Goal: Task Accomplishment & Management: Complete application form

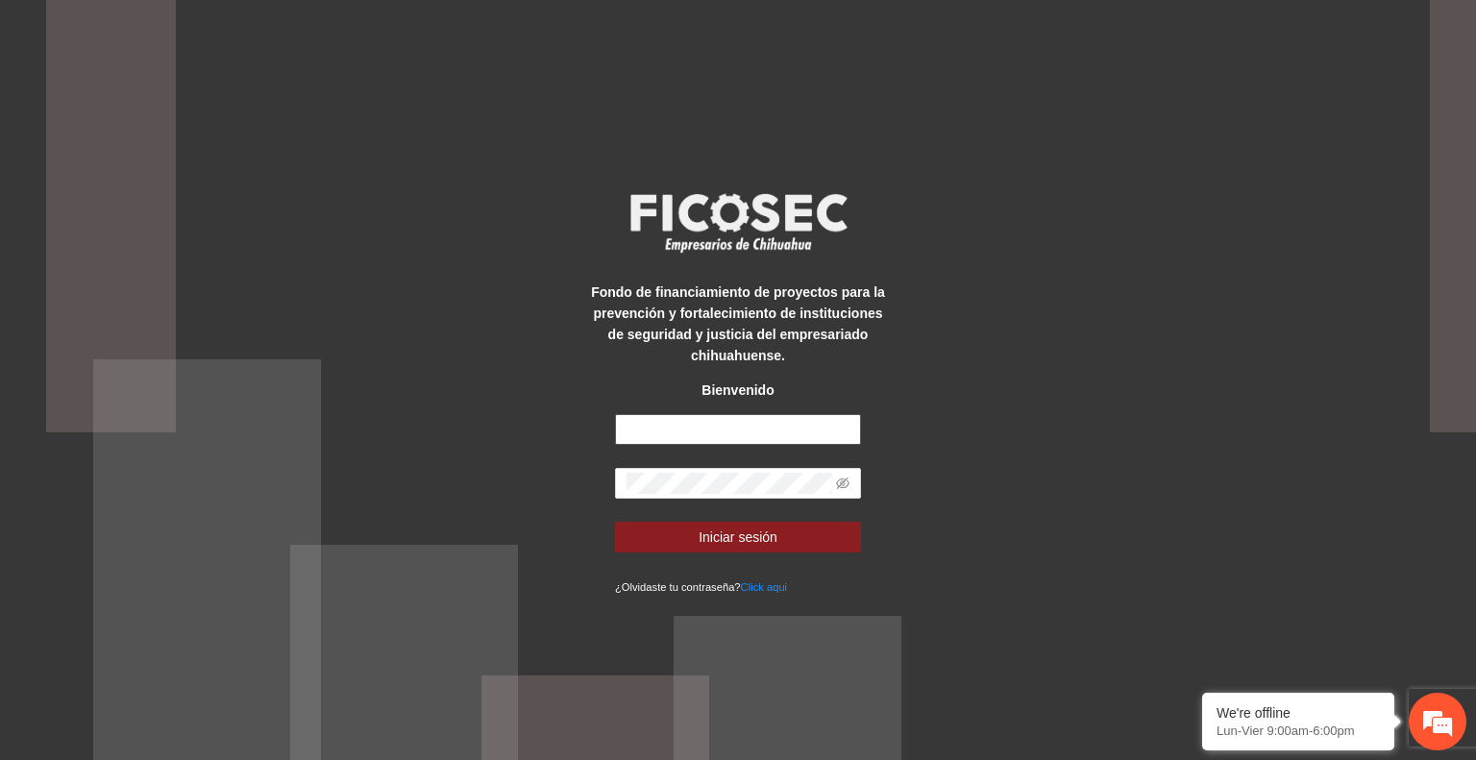
type input "**********"
click at [818, 527] on button "Iniciar sesión" at bounding box center [738, 537] width 246 height 31
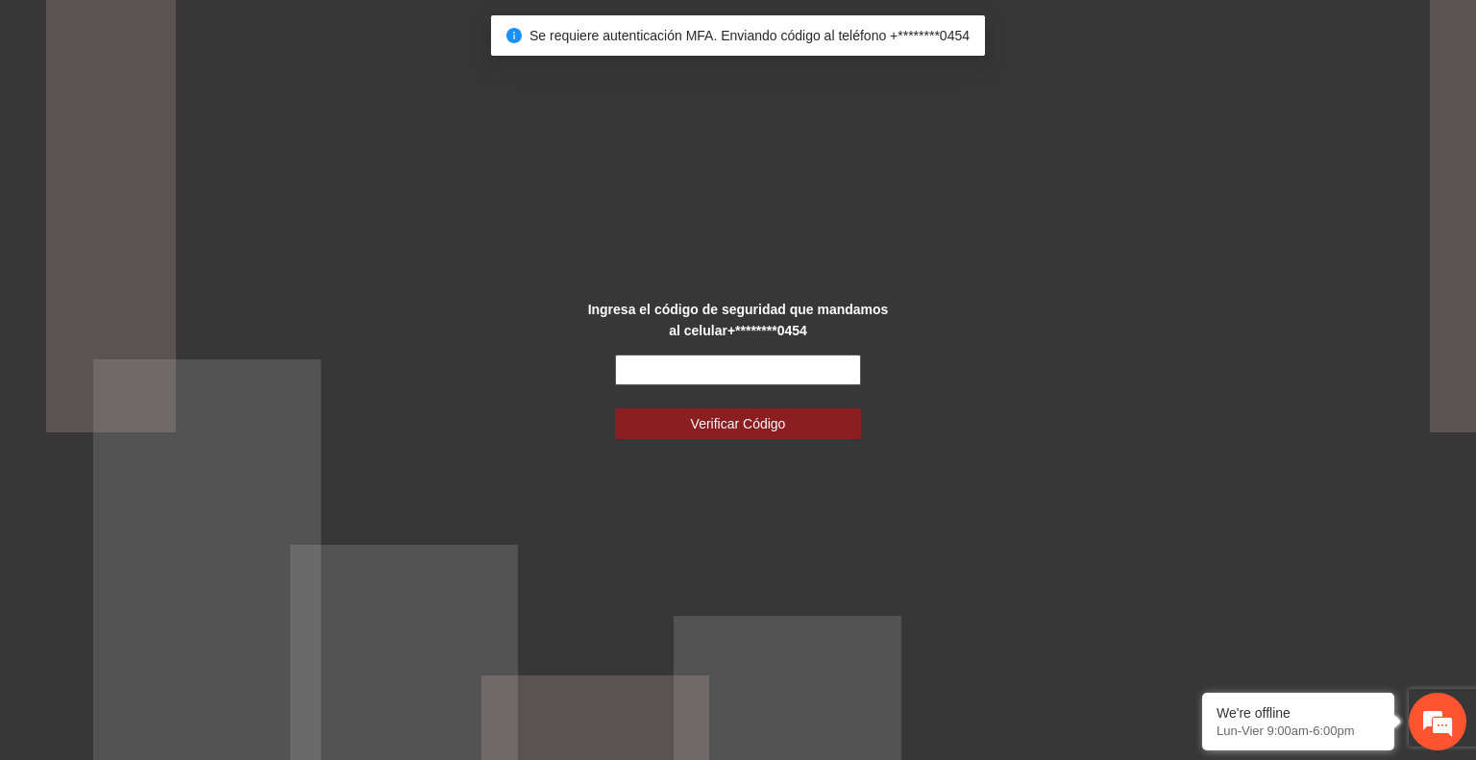
click at [783, 363] on input "text" at bounding box center [738, 370] width 246 height 31
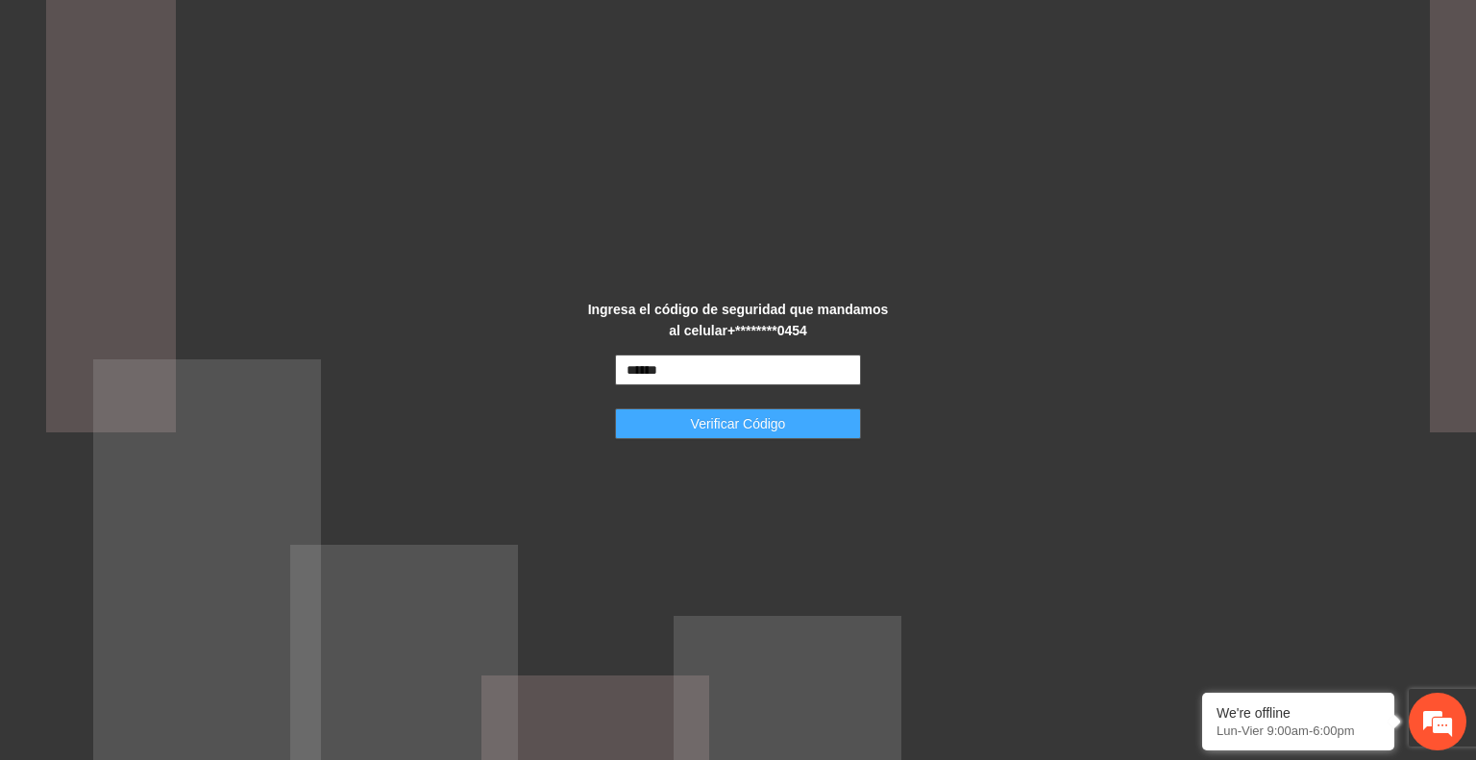
type input "******"
click at [792, 414] on button "Verificar Código" at bounding box center [738, 424] width 246 height 31
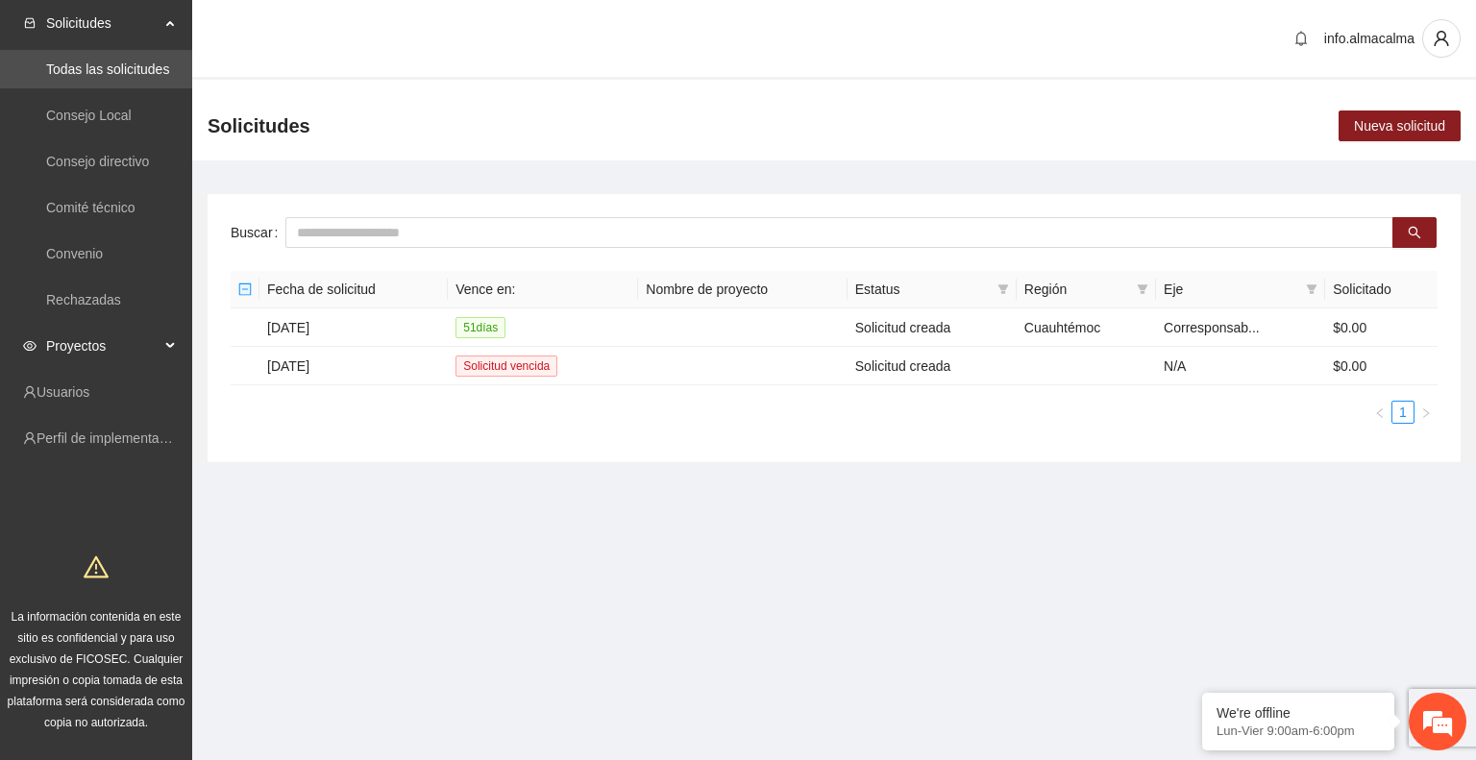
click at [132, 351] on span "Proyectos" at bounding box center [102, 346] width 113 height 38
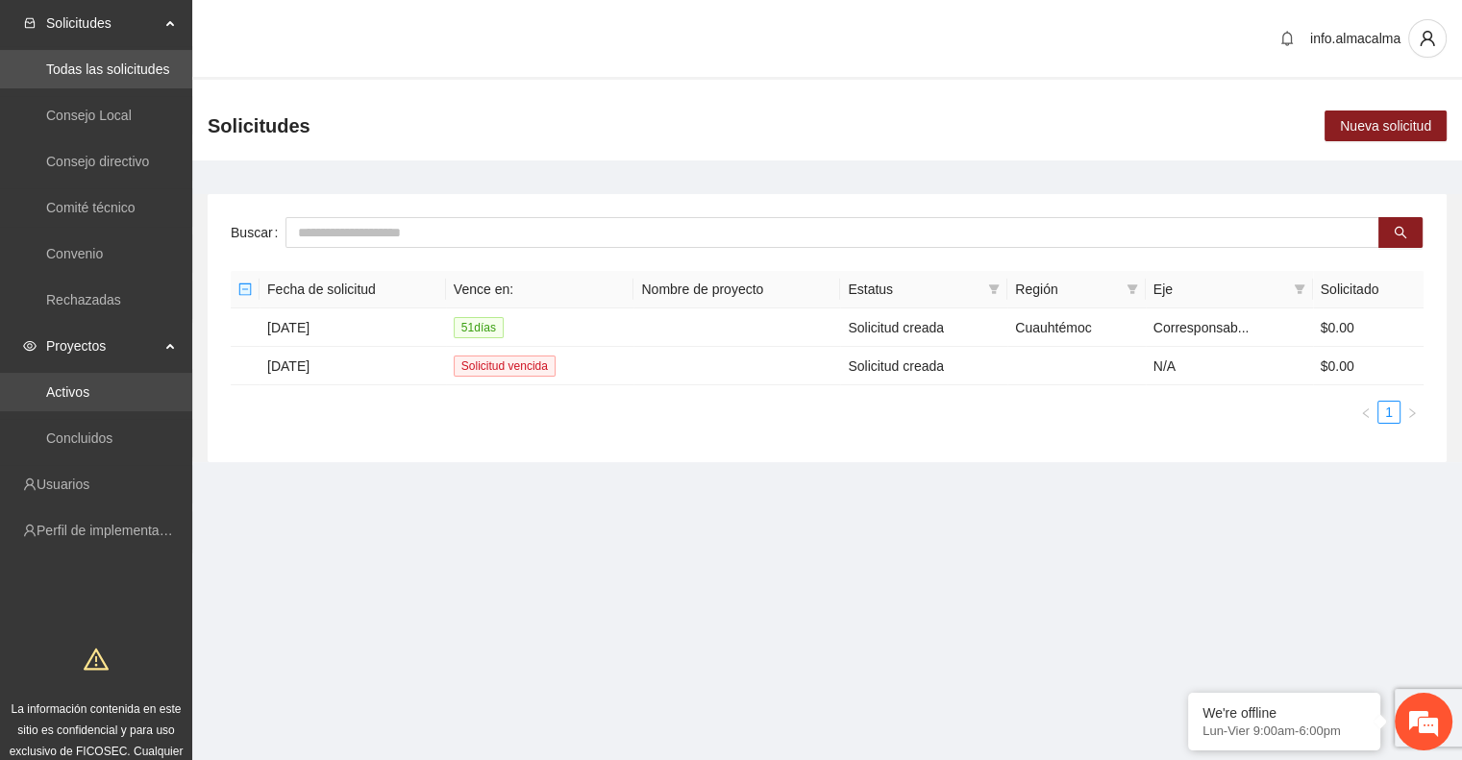
click at [89, 387] on link "Activos" at bounding box center [67, 391] width 43 height 15
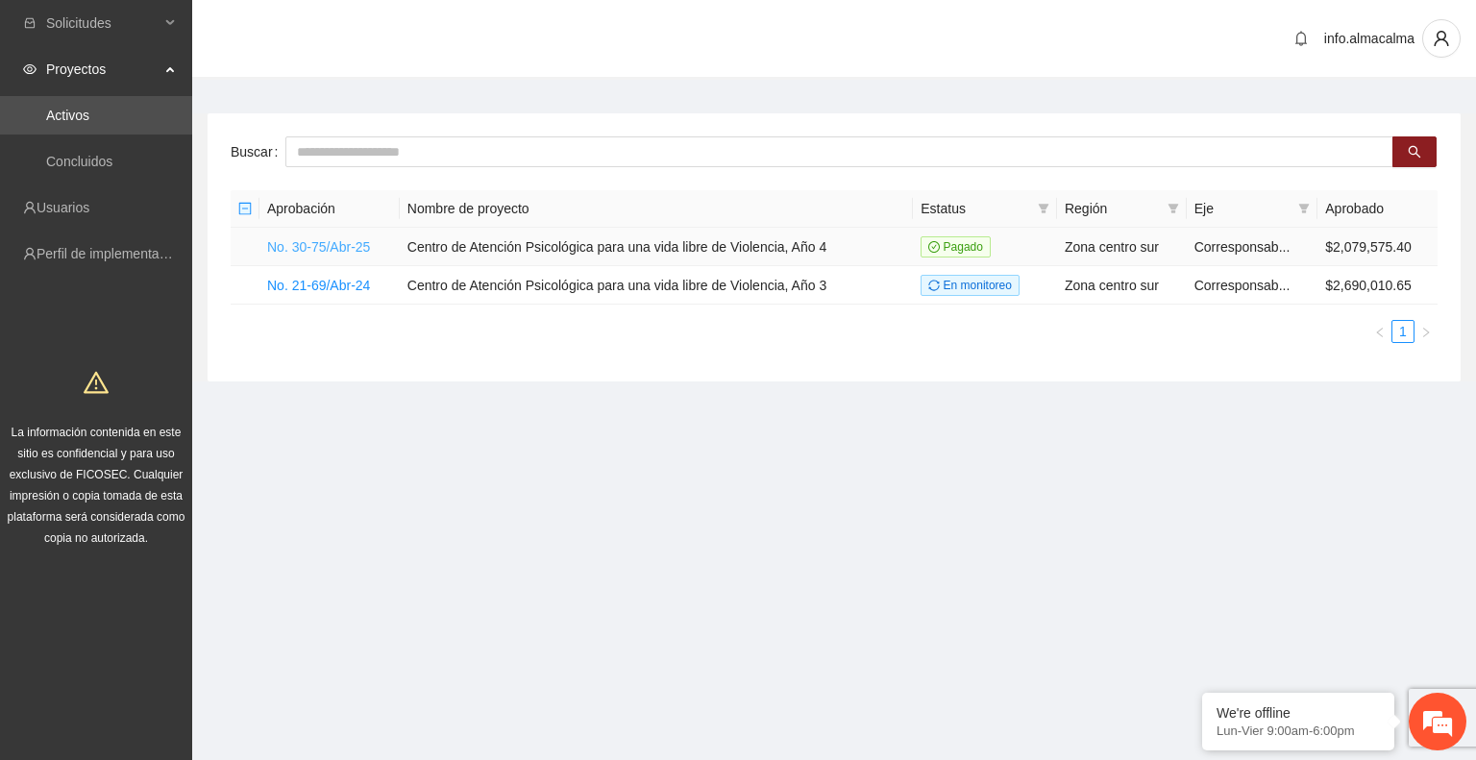
click at [350, 252] on link "No. 30-75/Abr-25" at bounding box center [318, 246] width 103 height 15
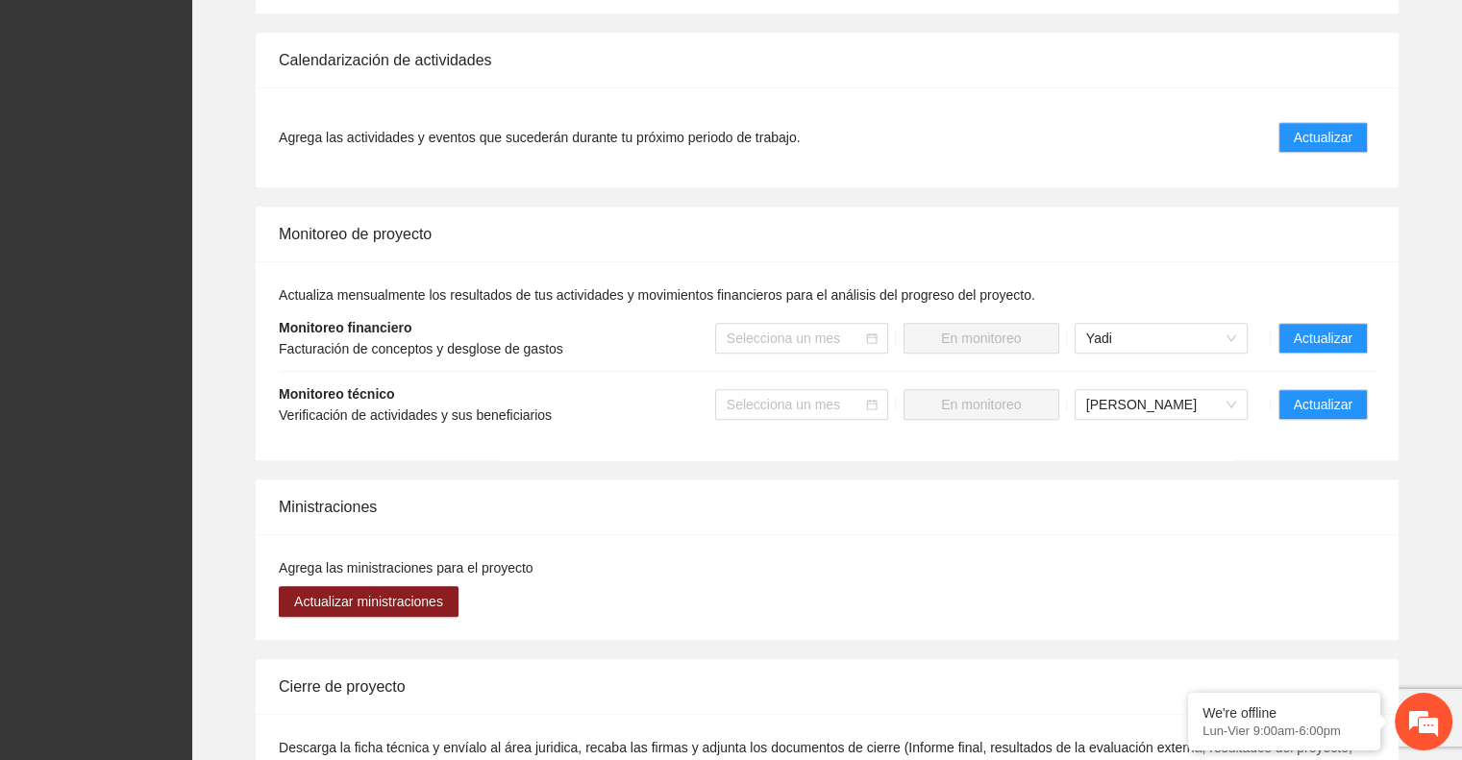
scroll to position [1372, 0]
click at [1305, 396] on span "Actualizar" at bounding box center [1323, 406] width 59 height 21
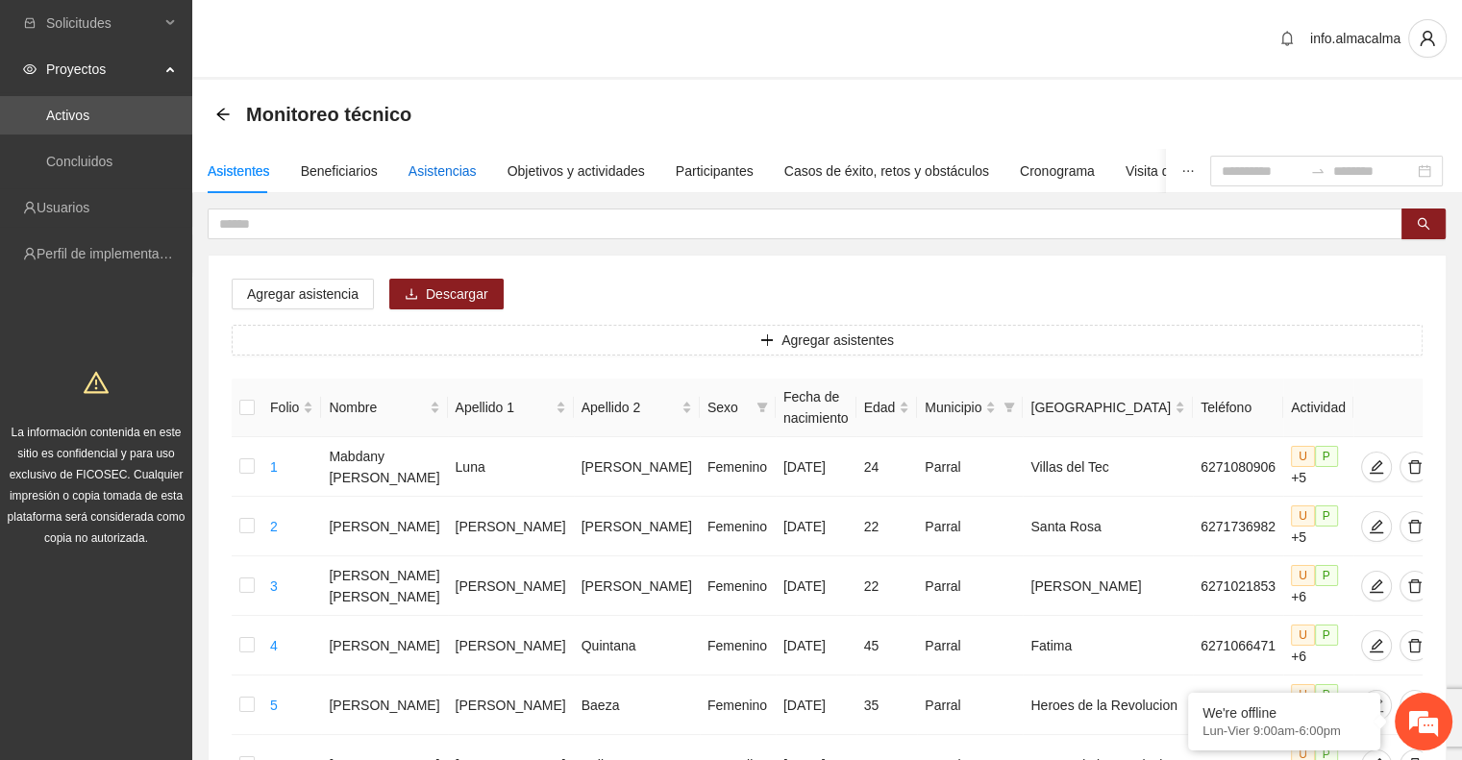
click at [457, 172] on div "Asistencias" at bounding box center [443, 171] width 68 height 21
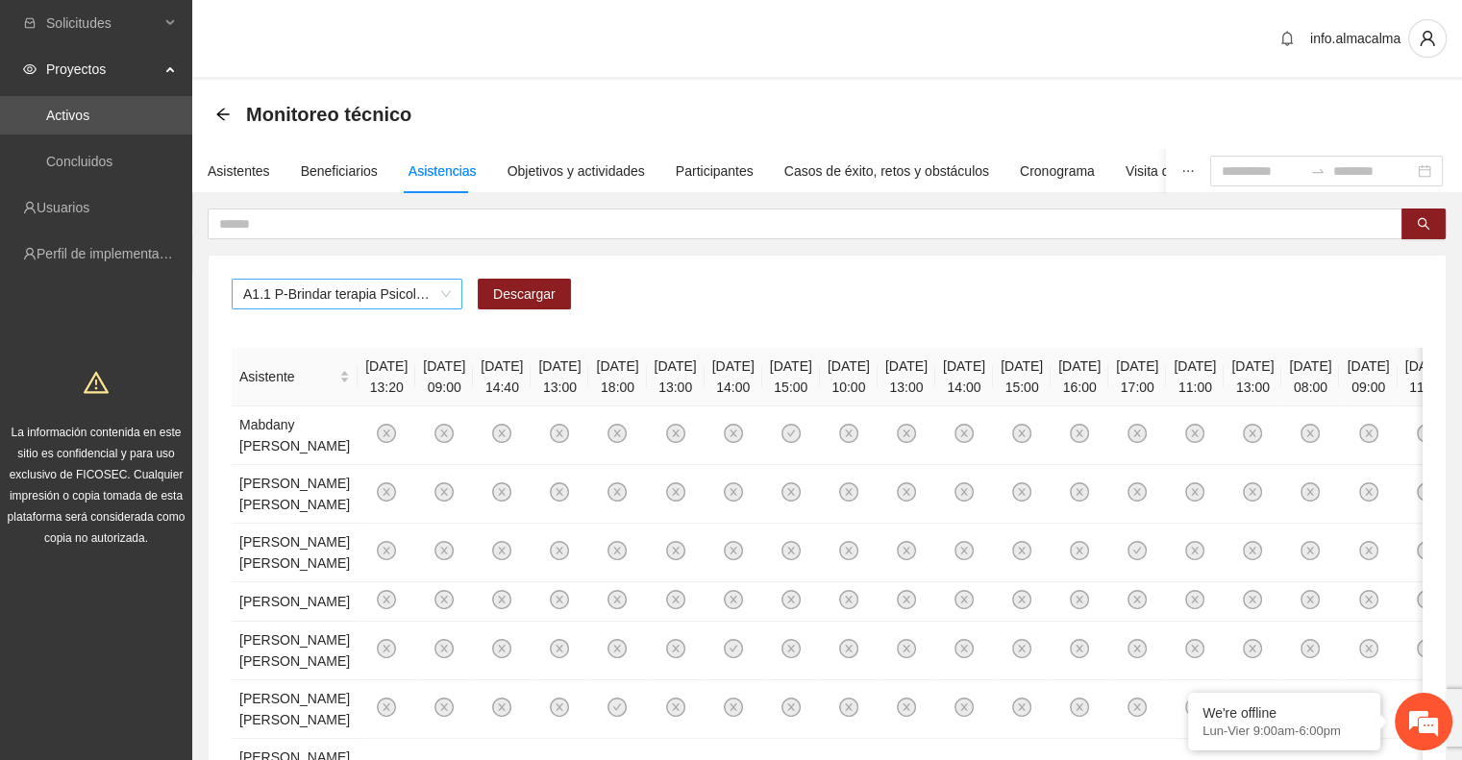
click at [409, 291] on span "A1.1 P-Brindar terapia Psicológica en Parral" at bounding box center [347, 294] width 208 height 29
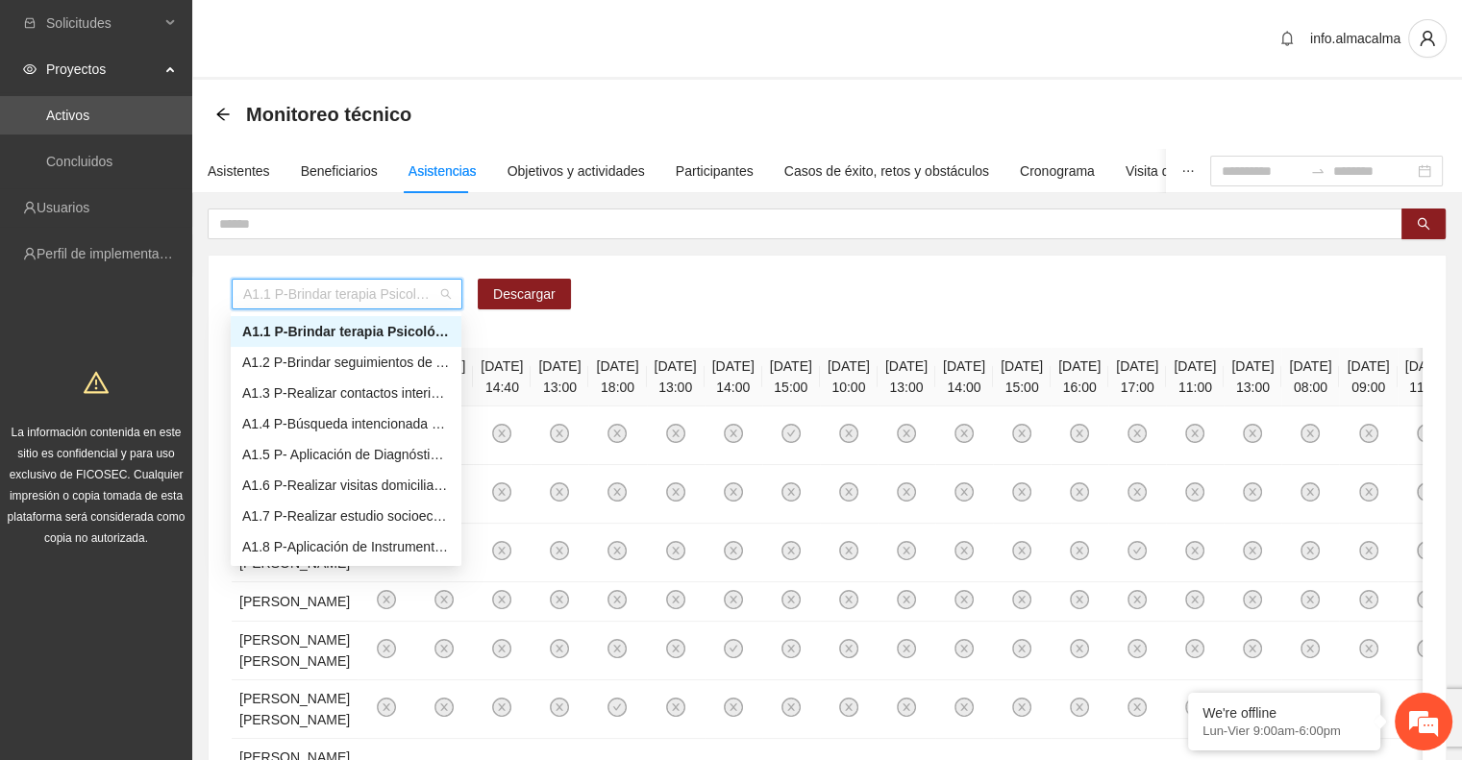
click at [402, 328] on div "A1.1 P-Brindar terapia Psicológica en Parral" at bounding box center [346, 331] width 208 height 21
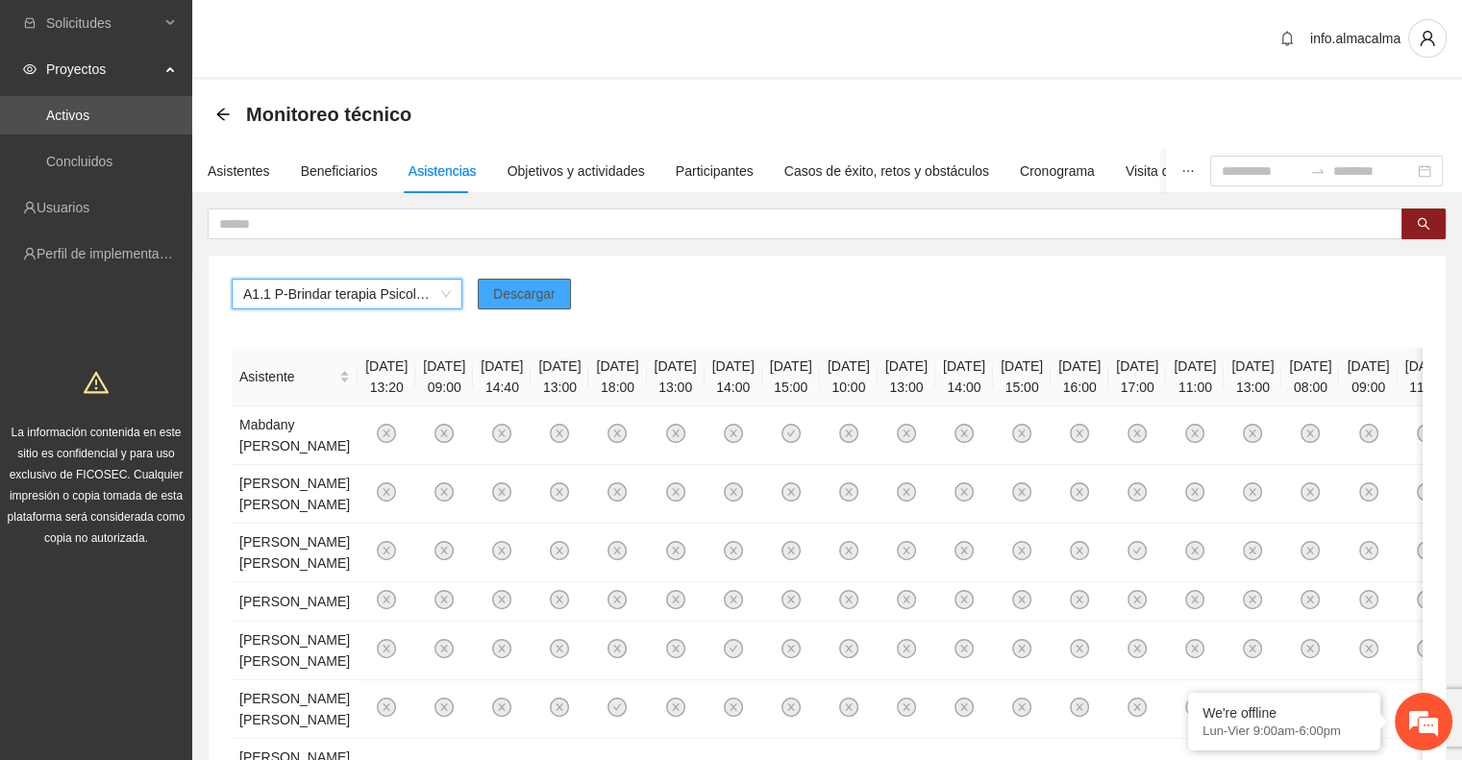
click at [542, 297] on span "Descargar" at bounding box center [524, 294] width 62 height 21
click at [331, 285] on span "A1.1 P-Brindar terapia Psicológica en Parral" at bounding box center [347, 294] width 208 height 29
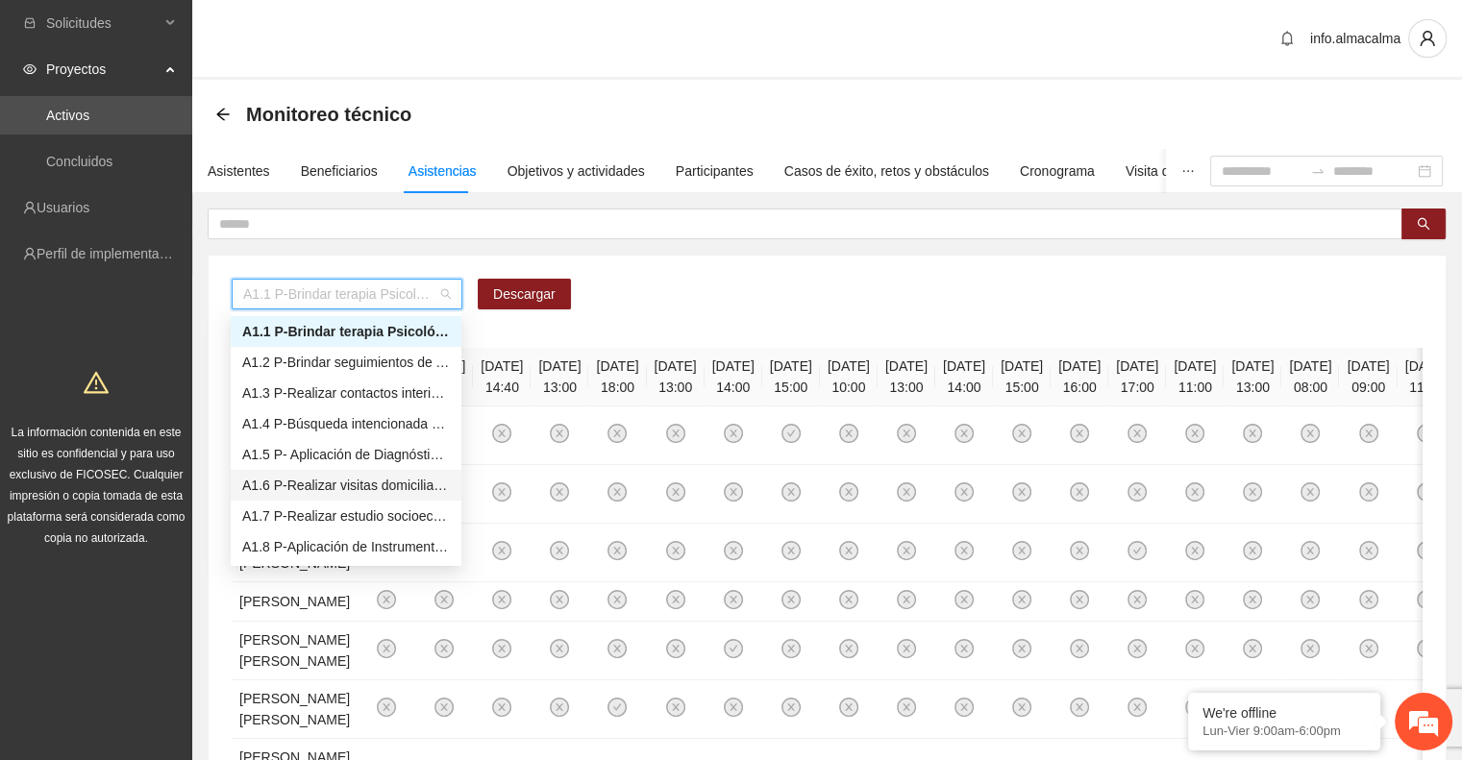
click at [346, 478] on div "A1.6 P-Realizar visitas domiciliarias de Trabajo Social en Parral" at bounding box center [346, 485] width 208 height 21
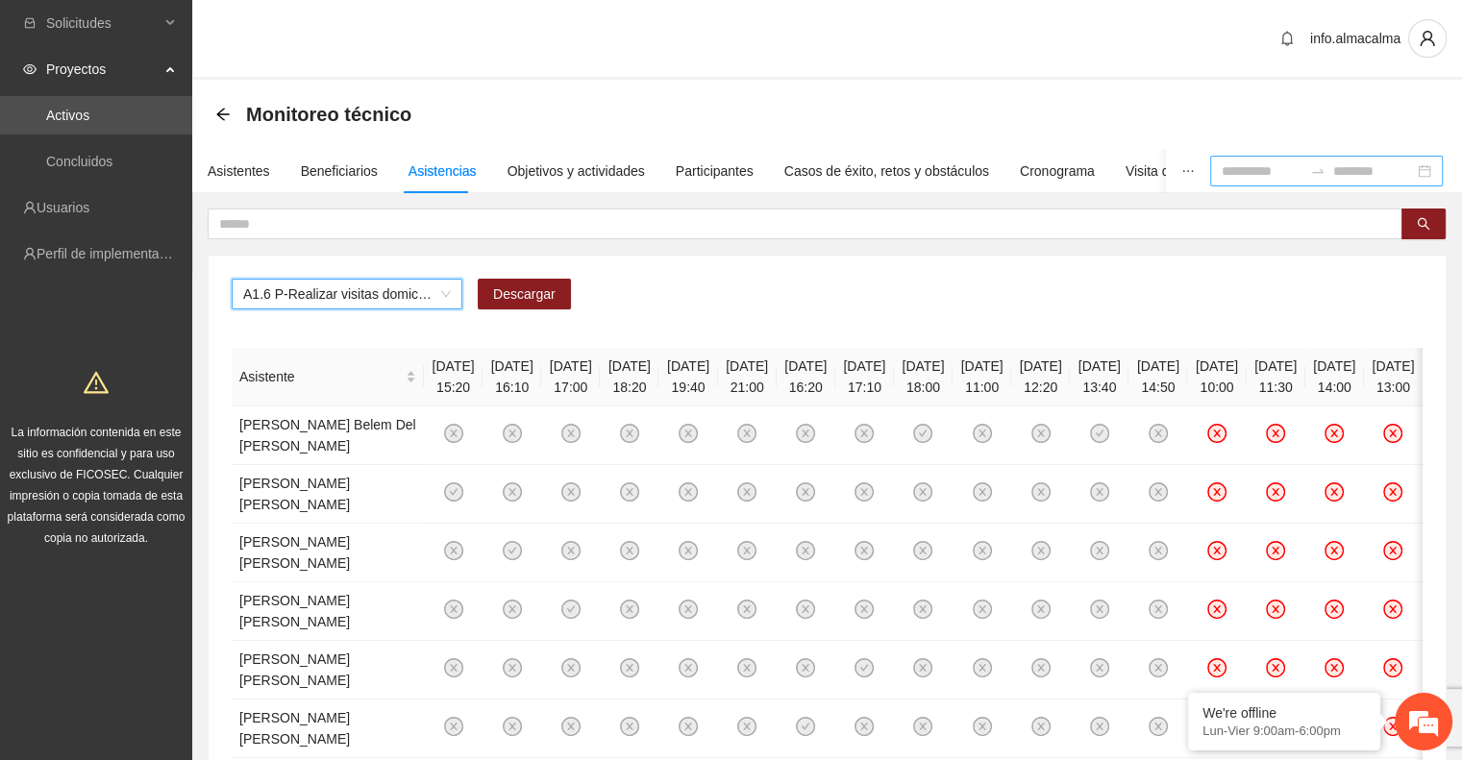
click at [1248, 169] on input at bounding box center [1262, 171] width 81 height 21
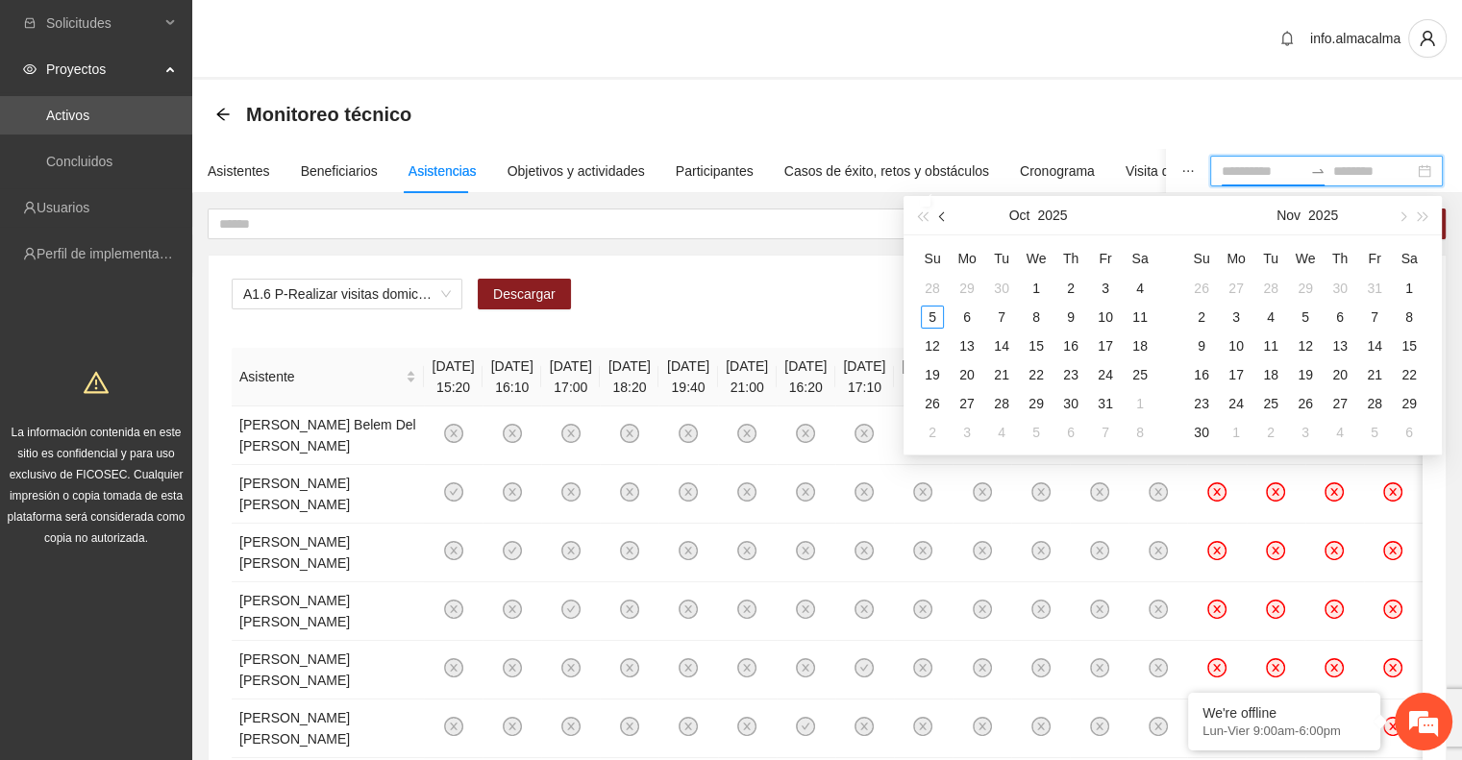
click at [937, 226] on button "button" at bounding box center [942, 215] width 21 height 38
type input "**********"
click at [965, 282] on div "1" at bounding box center [966, 288] width 23 height 23
type input "**********"
click at [1004, 392] on div "30" at bounding box center [1001, 403] width 23 height 23
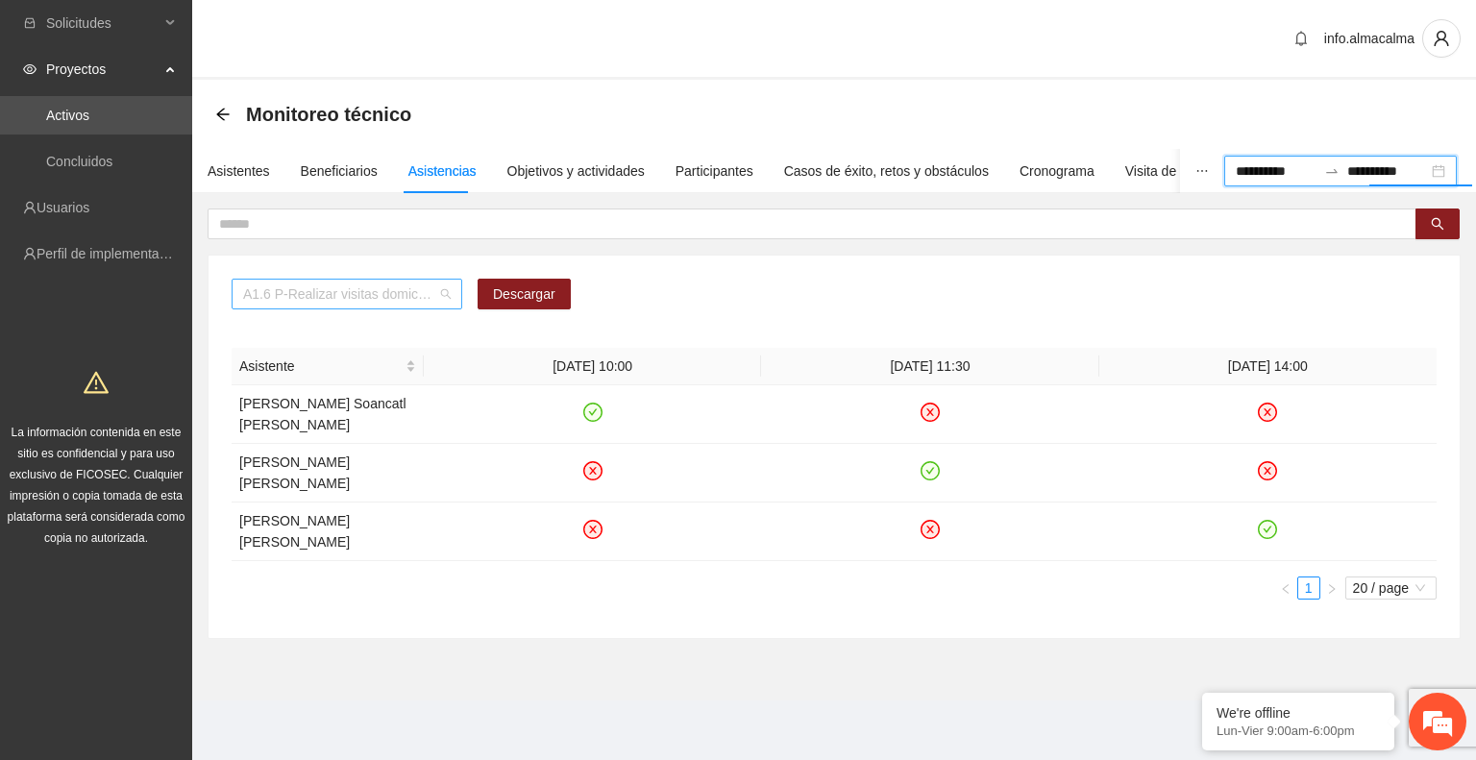
click at [415, 295] on span "A1.6 P-Realizar visitas domiciliarias de Trabajo Social en Parral" at bounding box center [347, 294] width 208 height 29
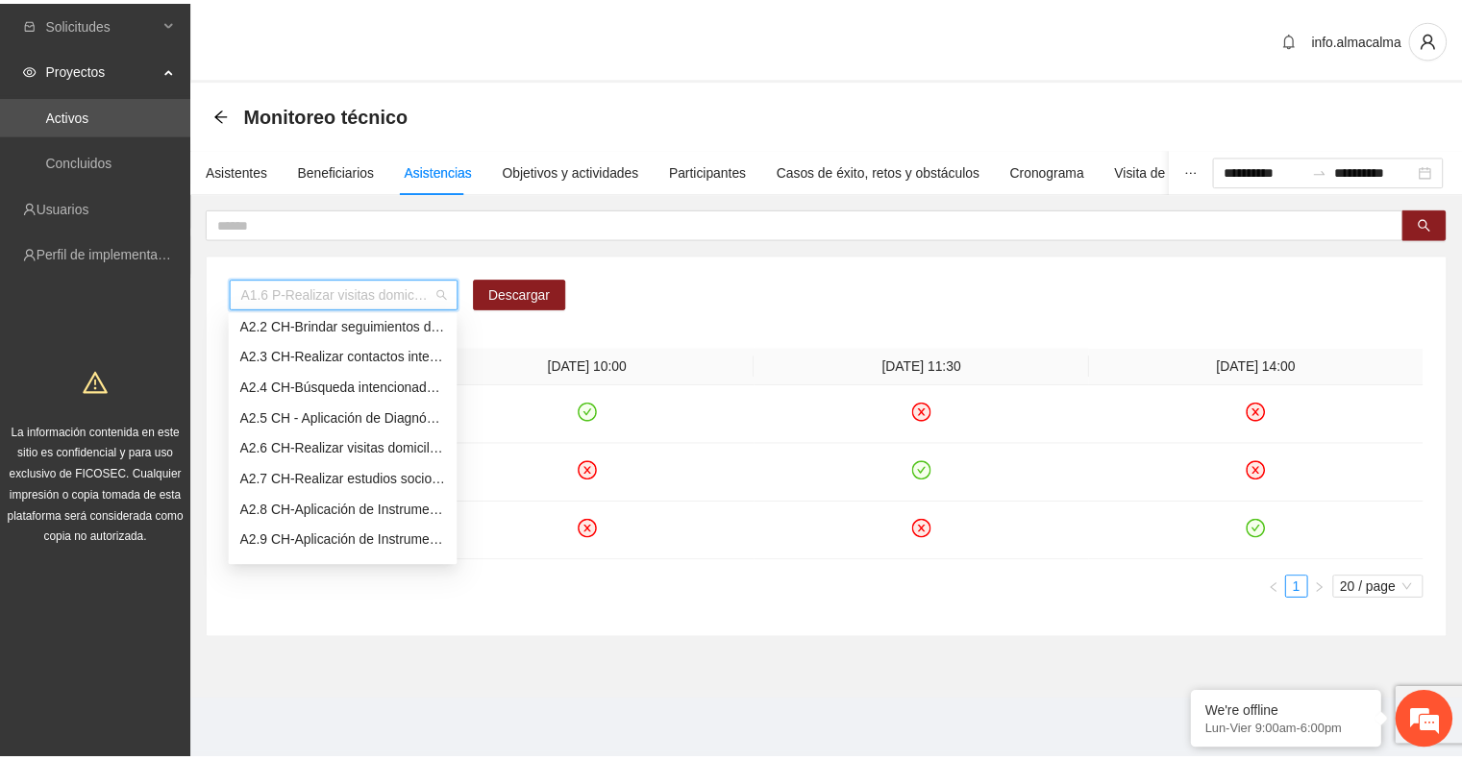
scroll to position [322, 0]
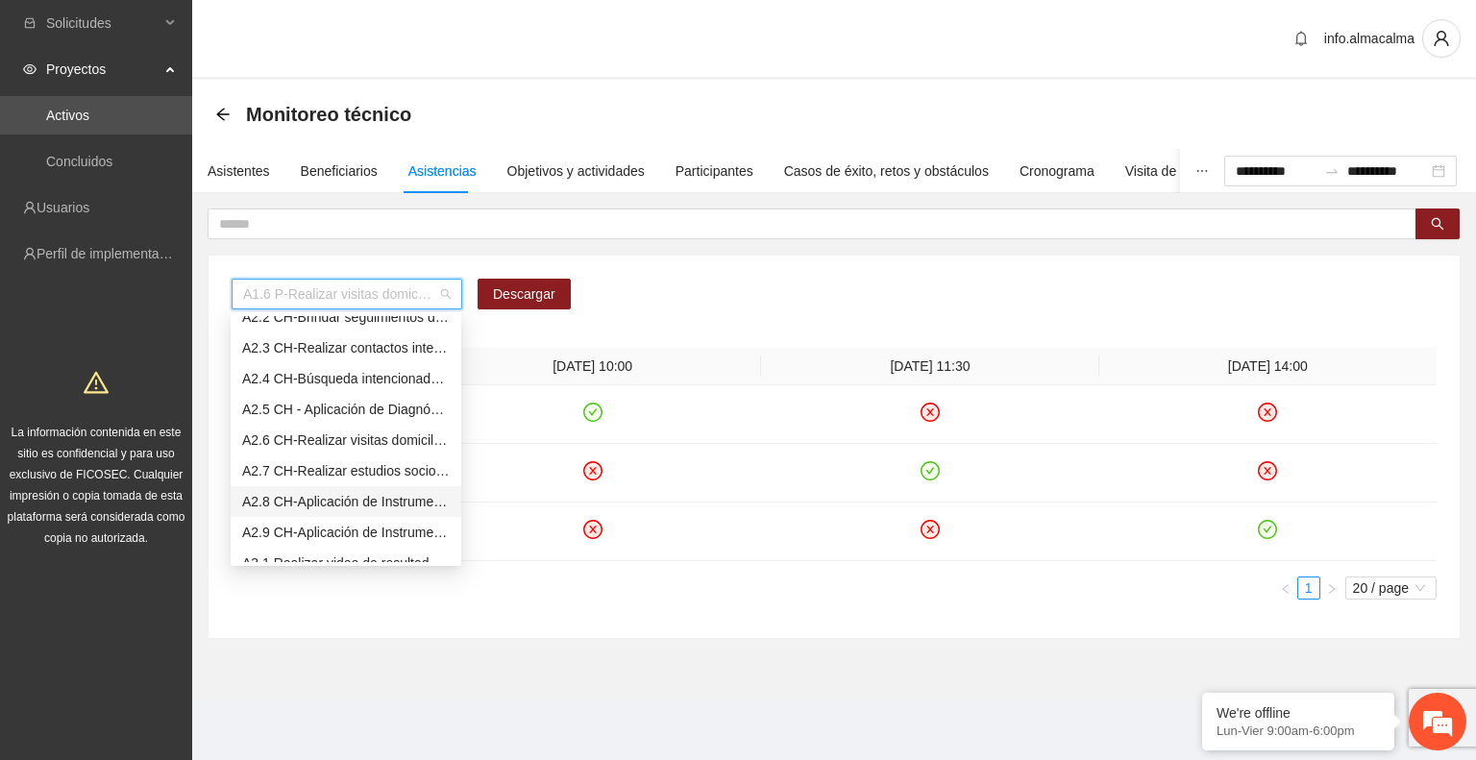
click at [343, 495] on div "A2.8 CH-Aplicación de Instrumentos de medición en Chihuahua" at bounding box center [346, 501] width 208 height 21
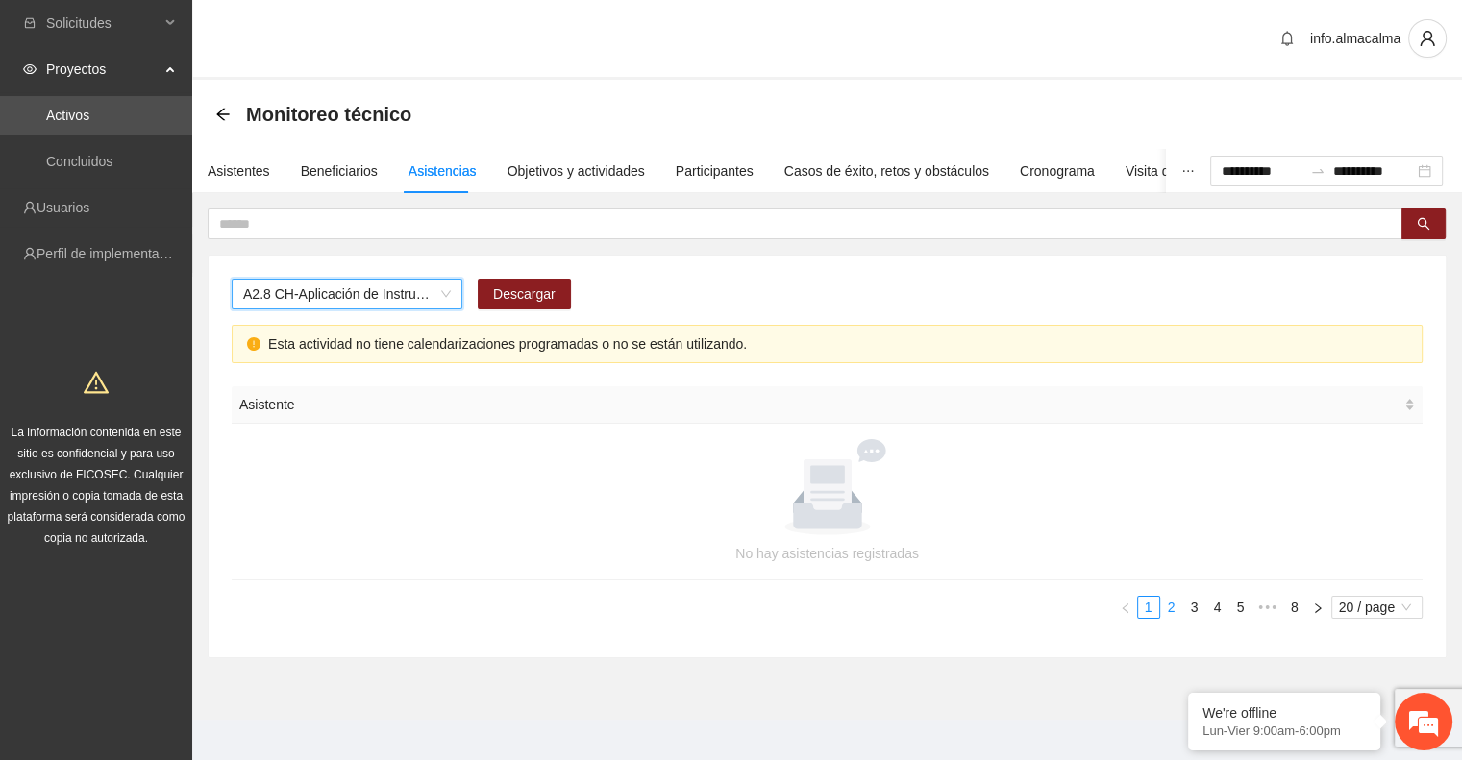
click at [1166, 607] on link "2" at bounding box center [1171, 607] width 21 height 21
click at [1190, 609] on link "3" at bounding box center [1194, 607] width 21 height 21
click at [1212, 608] on link "4" at bounding box center [1217, 607] width 21 height 21
click at [1219, 608] on link "5" at bounding box center [1217, 607] width 21 height 21
click at [1246, 604] on link "6" at bounding box center [1248, 607] width 21 height 21
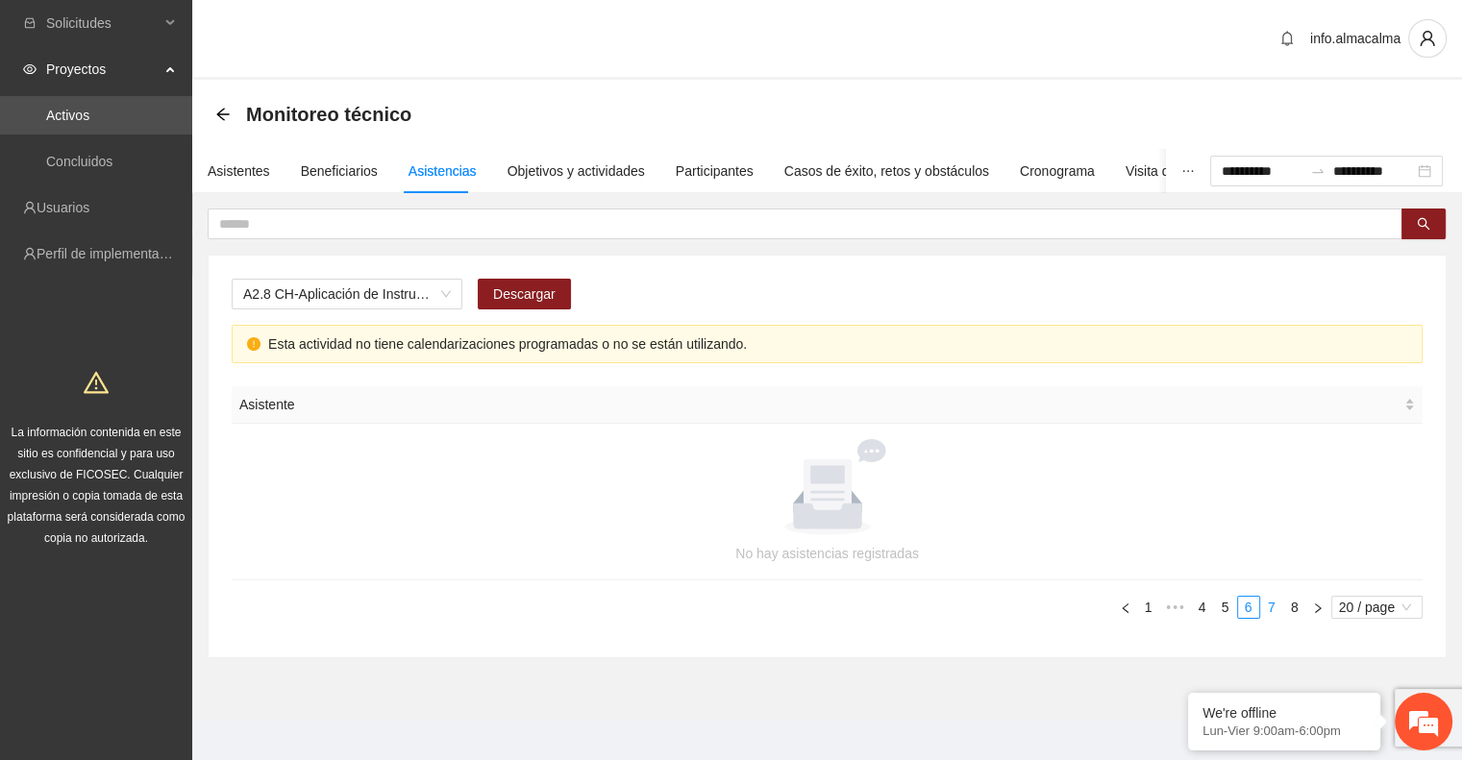
click at [1273, 604] on link "7" at bounding box center [1271, 607] width 21 height 21
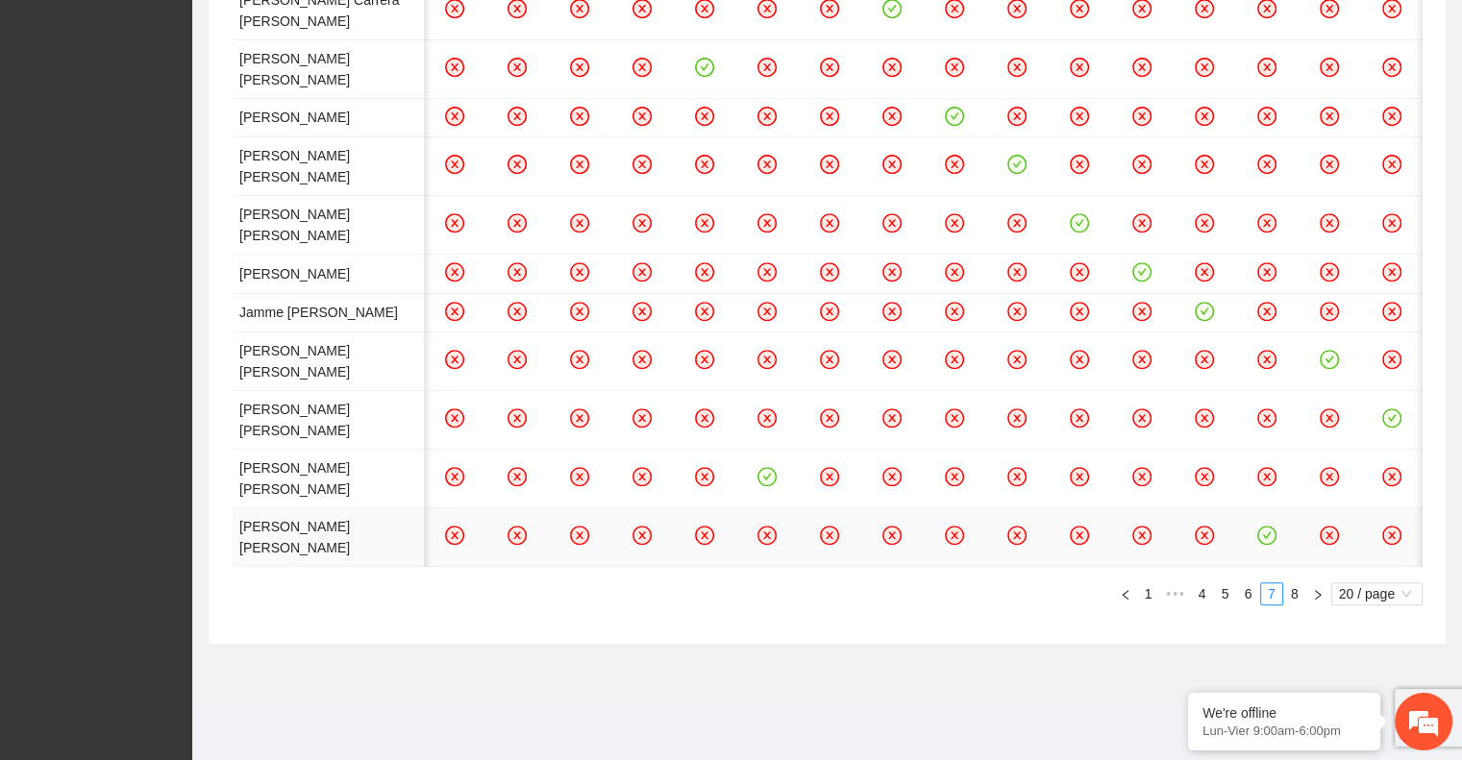
scroll to position [0, 274]
click at [1292, 605] on link "8" at bounding box center [1294, 593] width 21 height 21
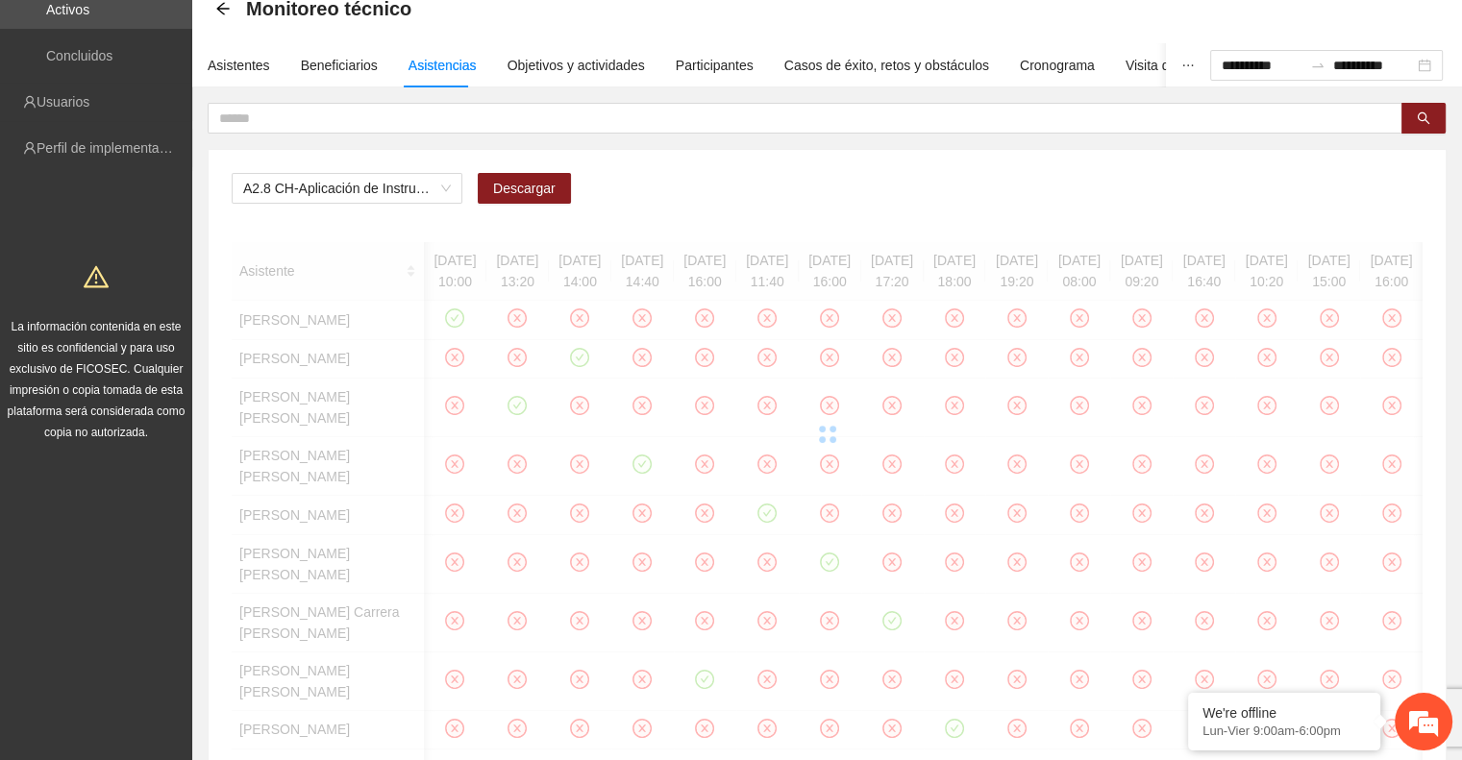
scroll to position [0, 0]
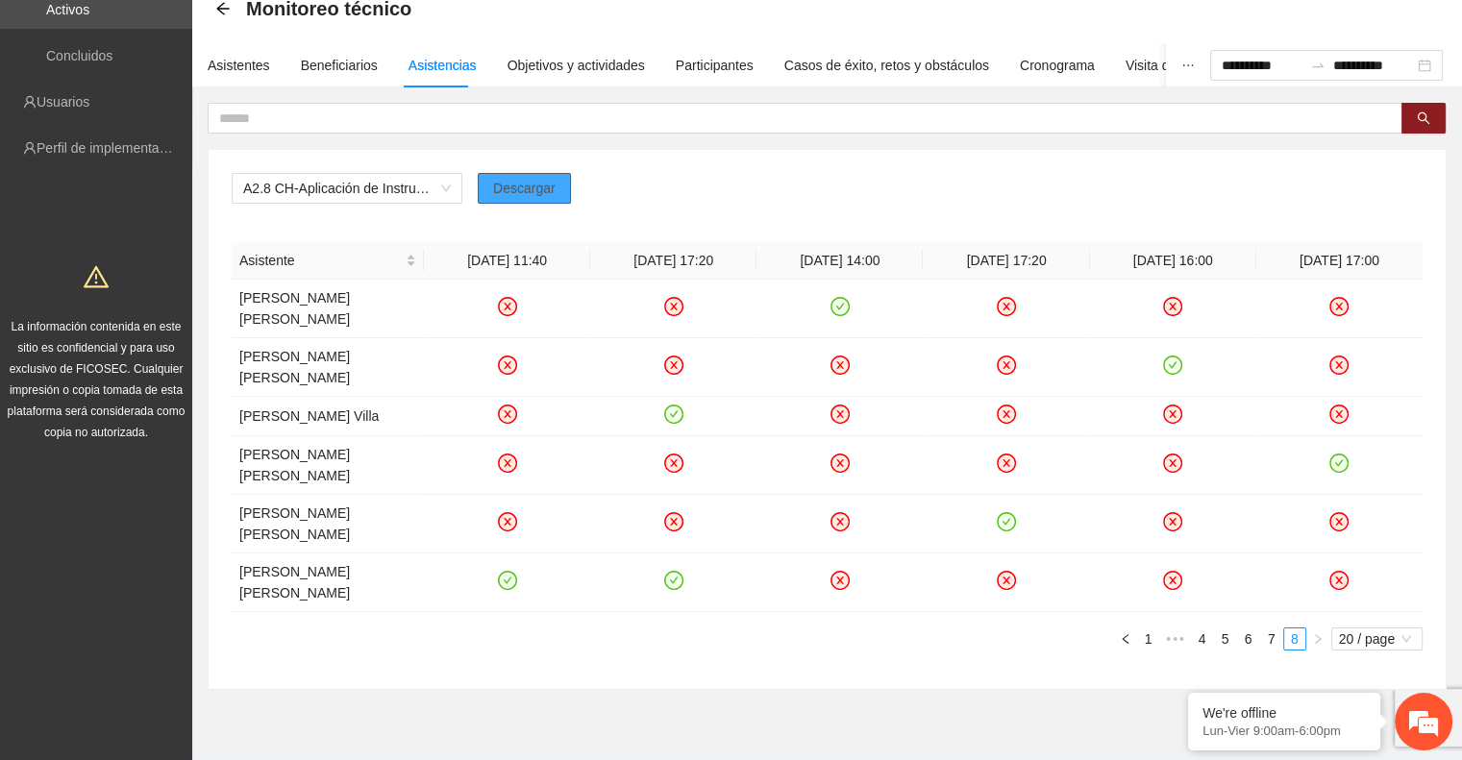
click at [532, 195] on span "Descargar" at bounding box center [524, 188] width 62 height 21
click at [409, 188] on span "A2.8 CH-Aplicación de Instrumentos de medición en Chihuahua" at bounding box center [347, 188] width 208 height 29
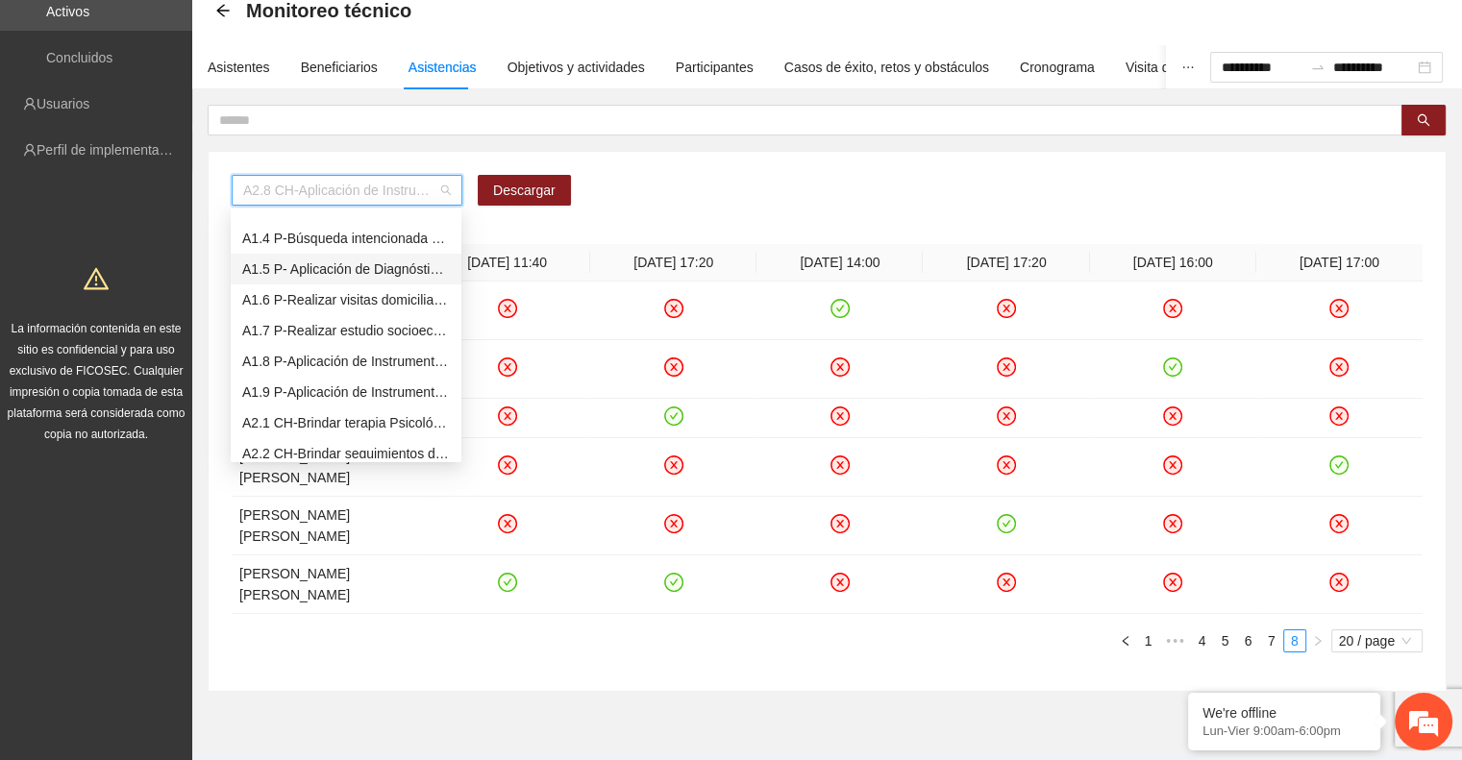
scroll to position [83, 0]
click at [358, 363] on div "A1.8 P-Aplicación de Instrumento de medición en Parral" at bounding box center [346, 360] width 208 height 21
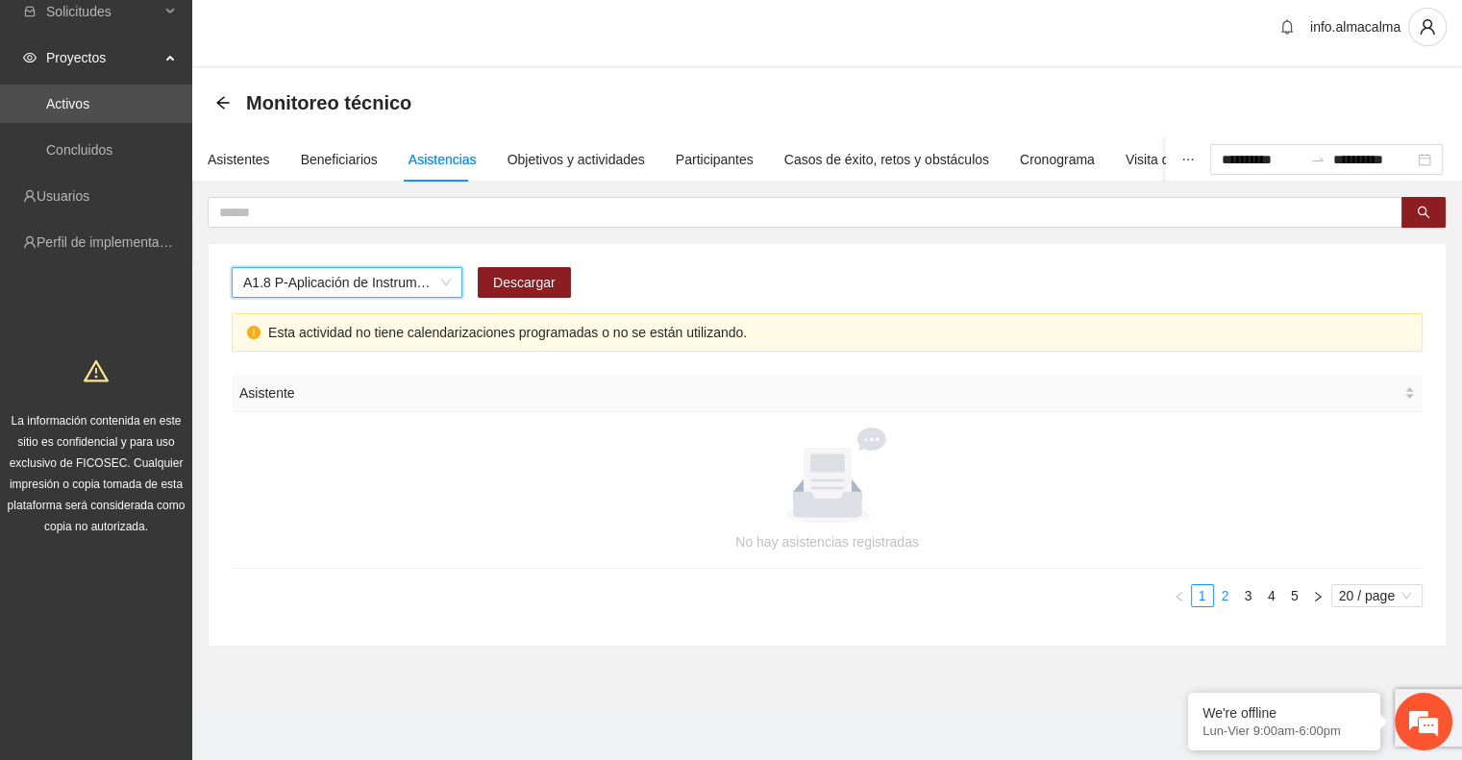
click at [1230, 601] on link "2" at bounding box center [1225, 595] width 21 height 21
click at [1254, 596] on link "3" at bounding box center [1248, 595] width 21 height 21
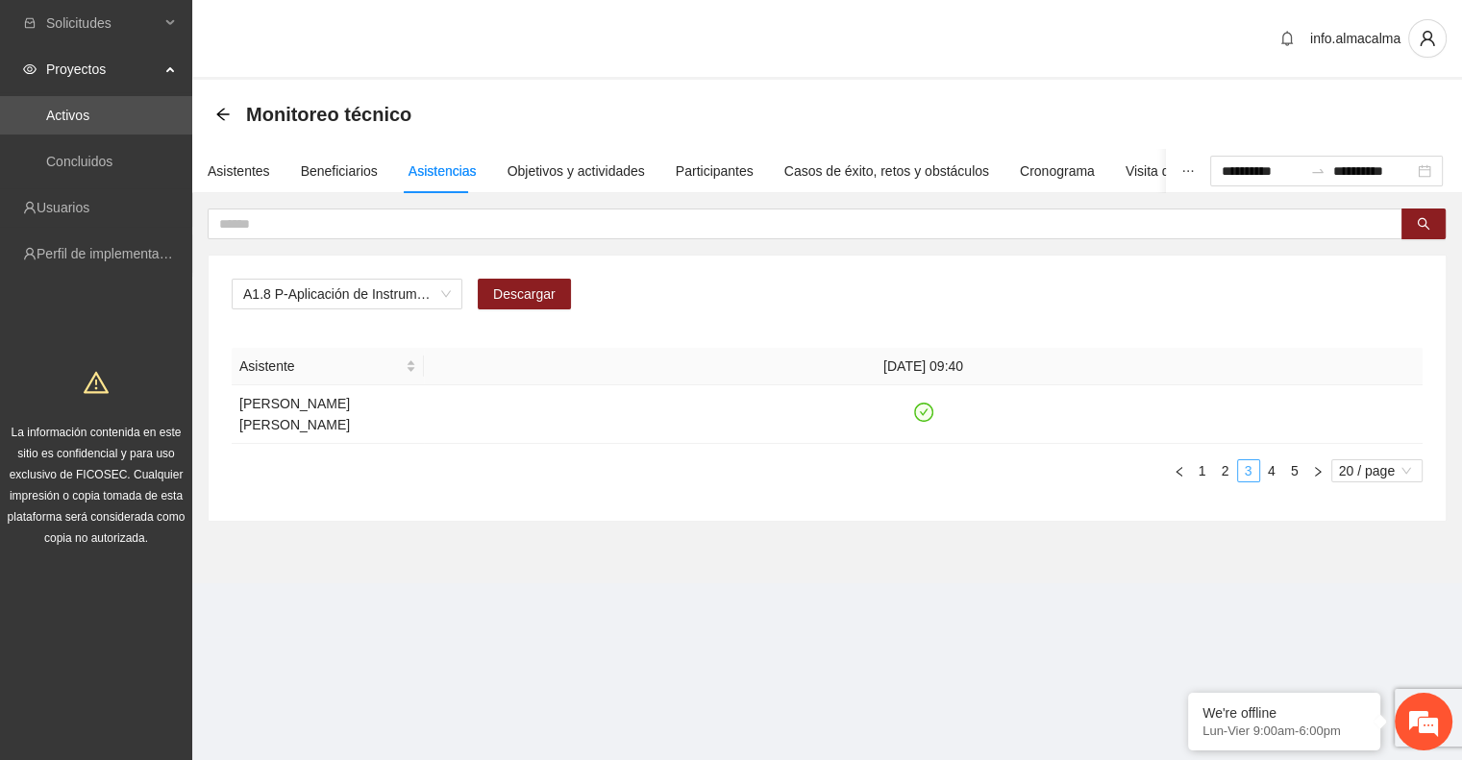
scroll to position [0, 0]
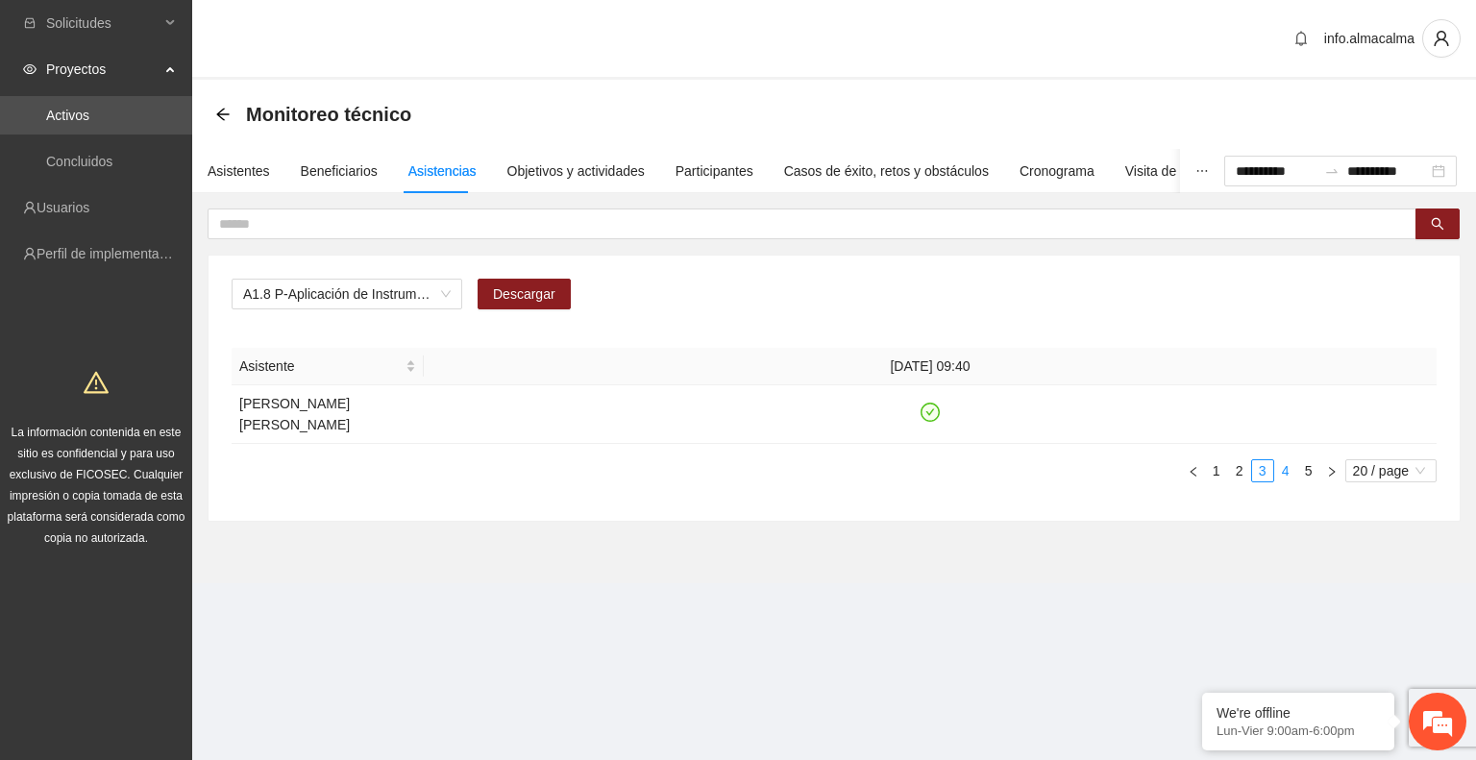
click at [1284, 460] on link "4" at bounding box center [1286, 470] width 21 height 21
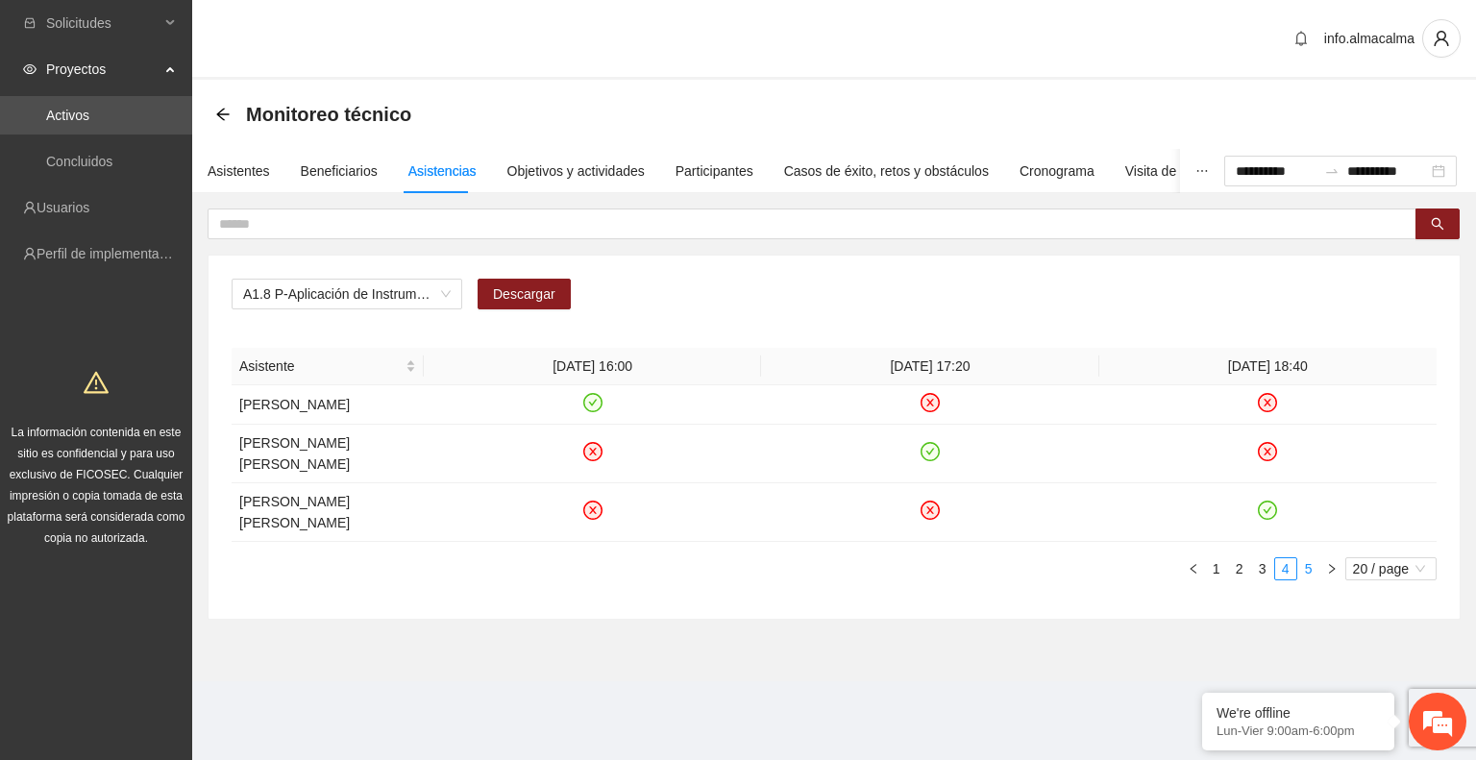
click at [1310, 558] on link "5" at bounding box center [1309, 568] width 21 height 21
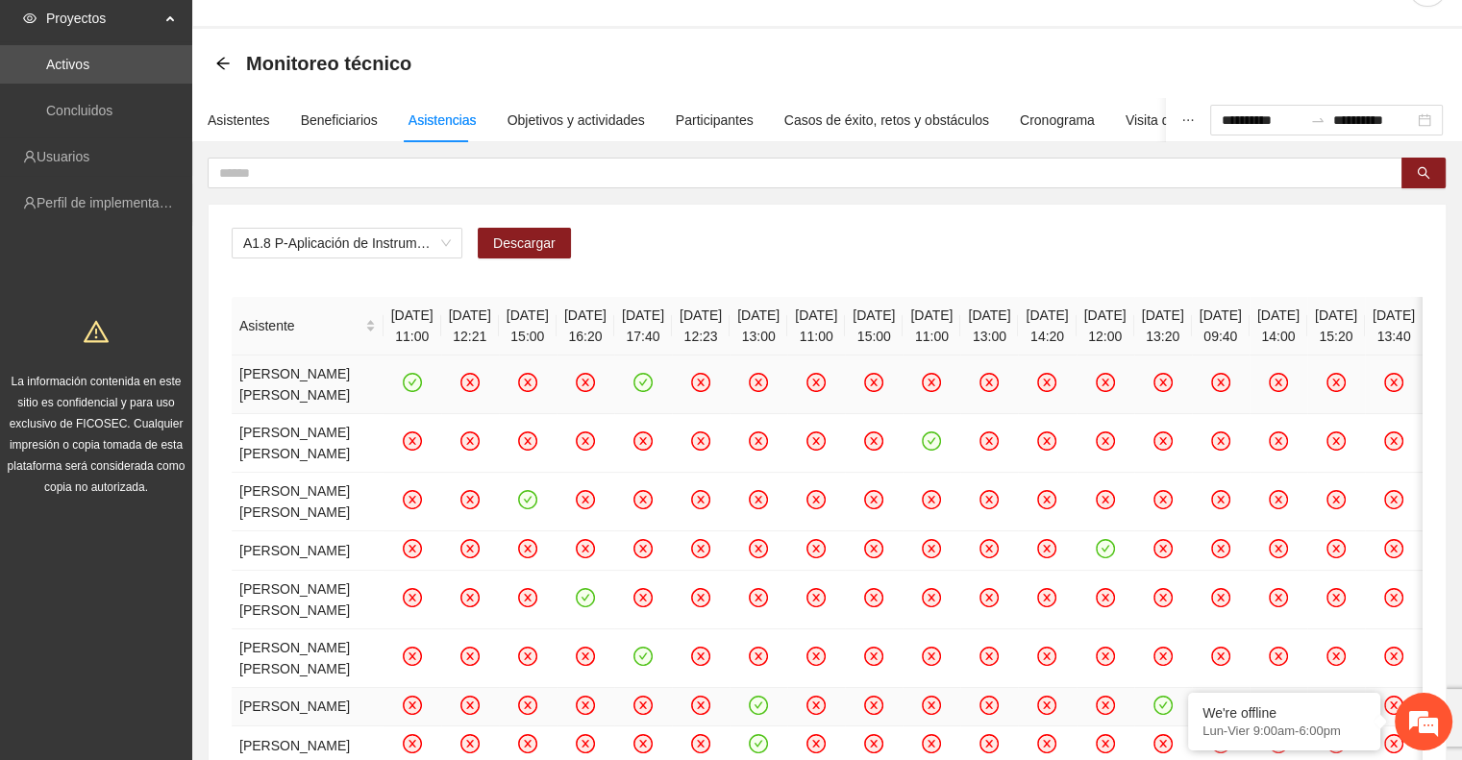
scroll to position [50, 0]
click at [652, 392] on icon "check-circle" at bounding box center [643, 384] width 16 height 16
click at [546, 241] on span "Descargar" at bounding box center [524, 244] width 62 height 21
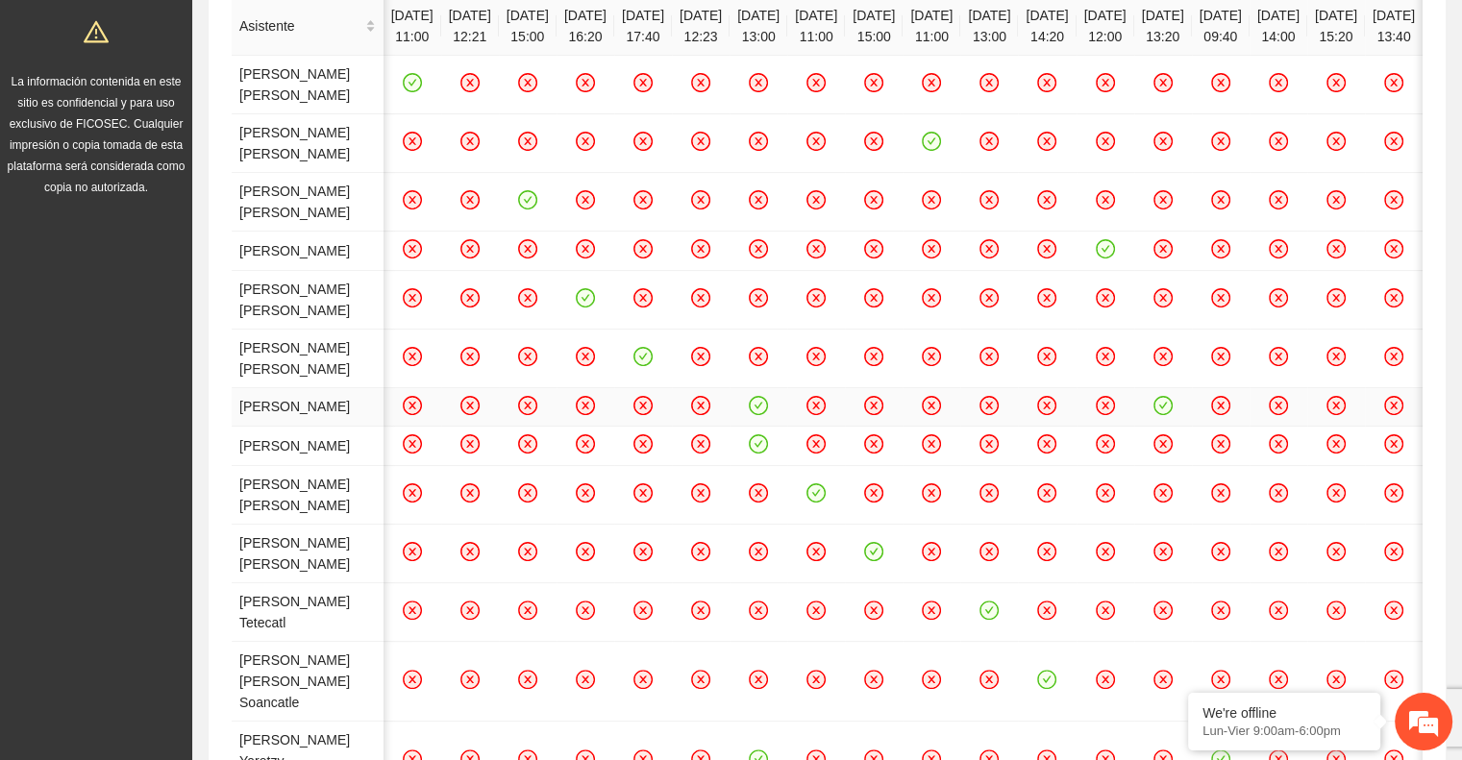
scroll to position [354, 0]
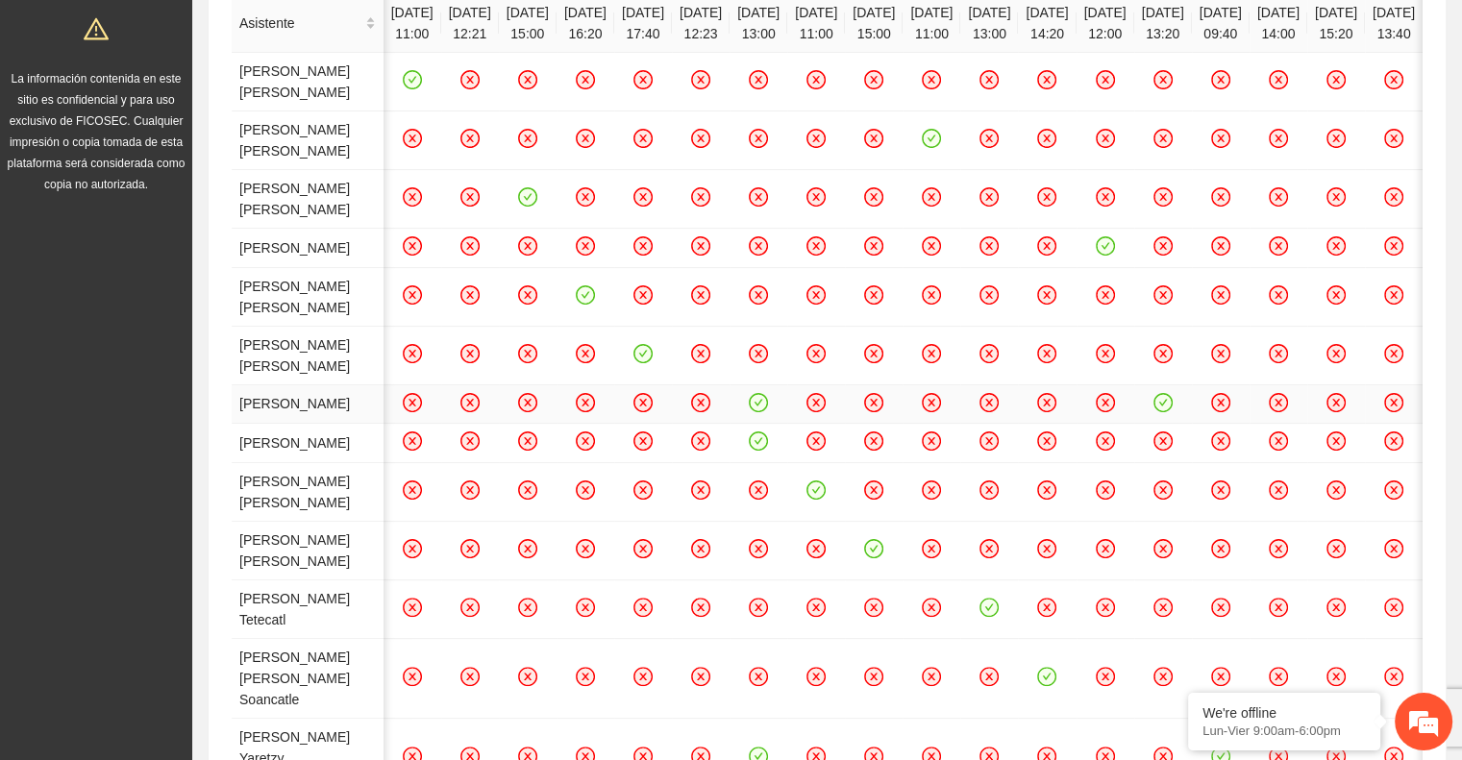
click at [751, 410] on icon "check-circle" at bounding box center [759, 402] width 16 height 16
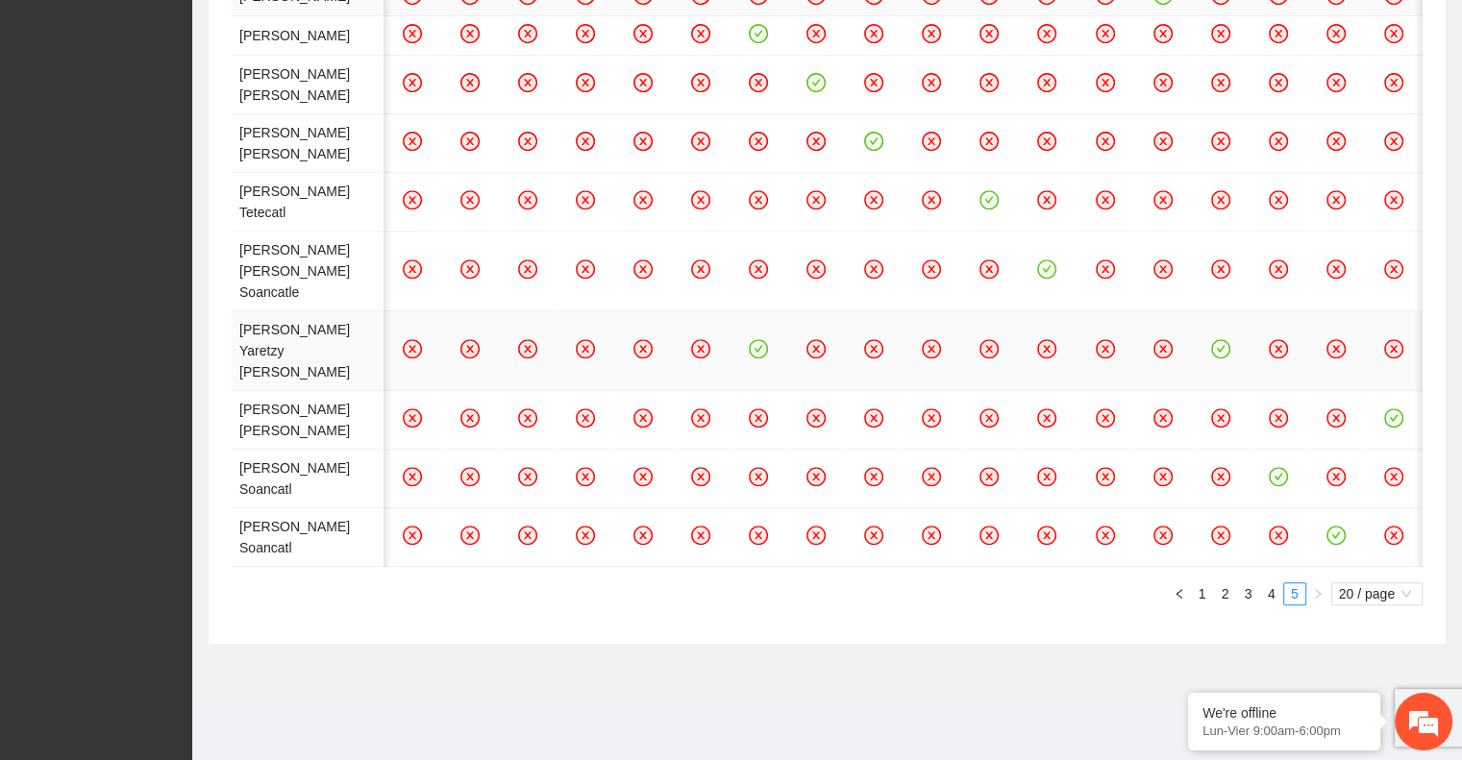
scroll to position [963, 0]
click at [751, 357] on icon "check-circle" at bounding box center [759, 348] width 16 height 16
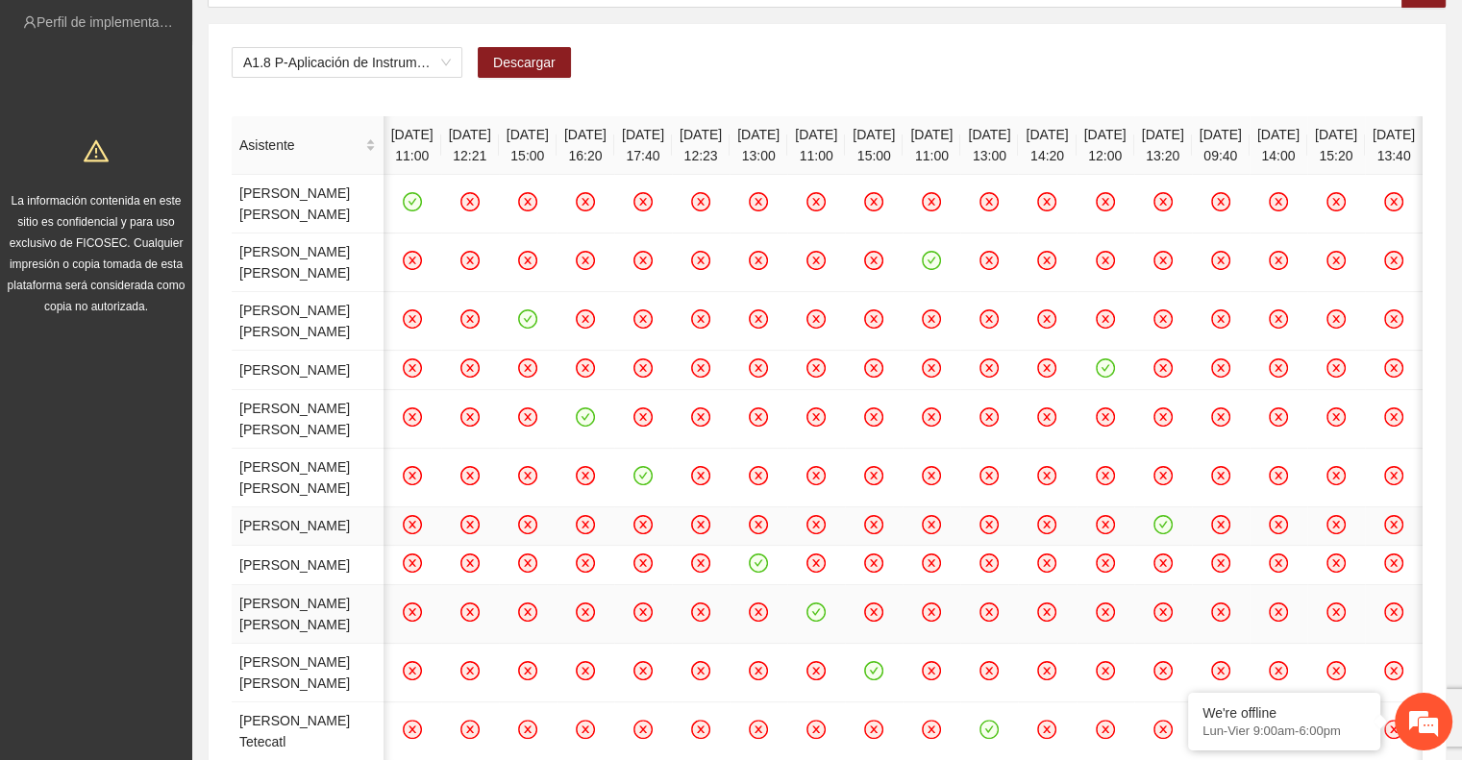
scroll to position [0, 0]
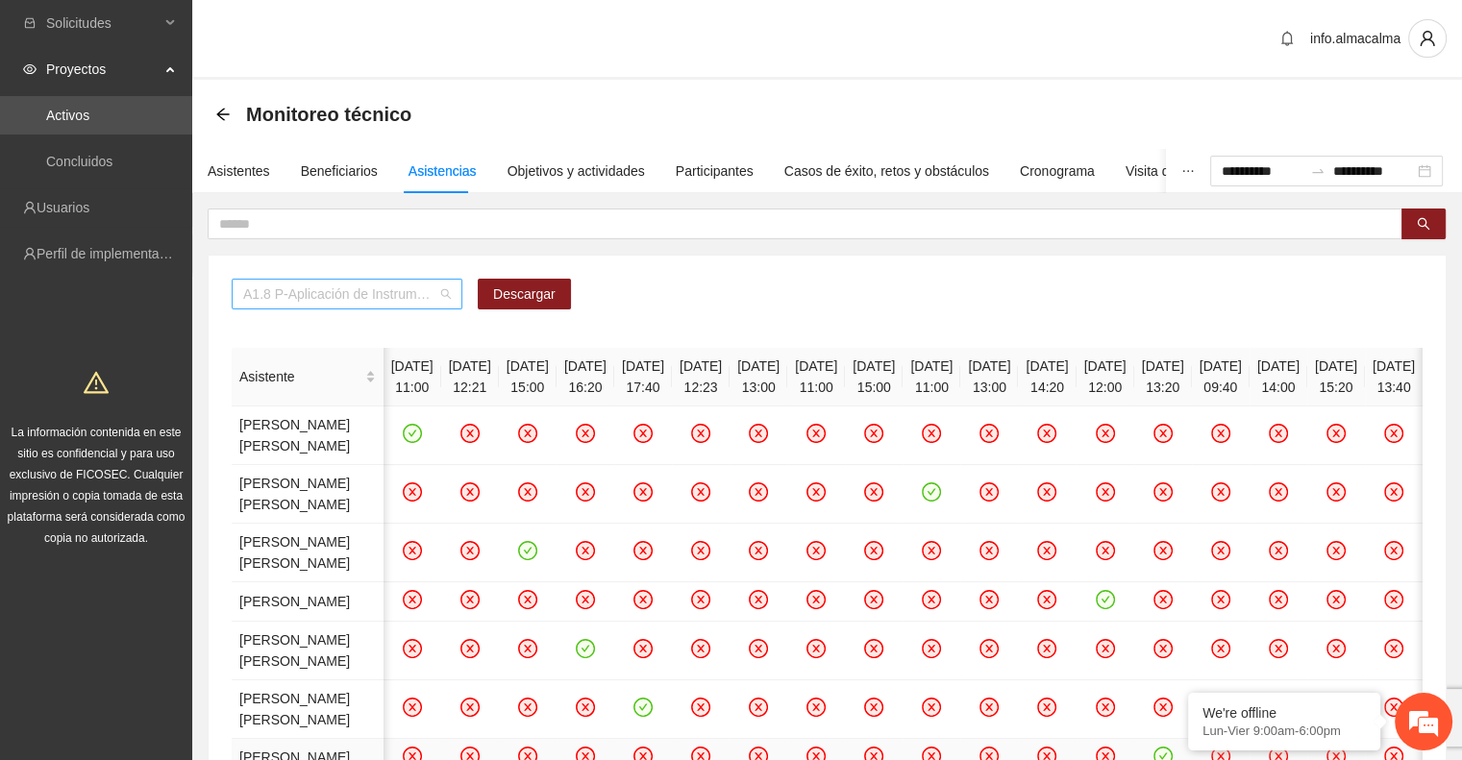
click at [421, 295] on span "A1.8 P-Aplicación de Instrumento de medición en Parral" at bounding box center [347, 294] width 208 height 29
click at [641, 295] on div "A1.8 P-Aplicación de Instrumento de medición en Parral Descargar" at bounding box center [827, 302] width 1191 height 46
click at [547, 295] on span "Descargar" at bounding box center [524, 294] width 62 height 21
click at [76, 30] on span "Solicitudes" at bounding box center [102, 23] width 113 height 38
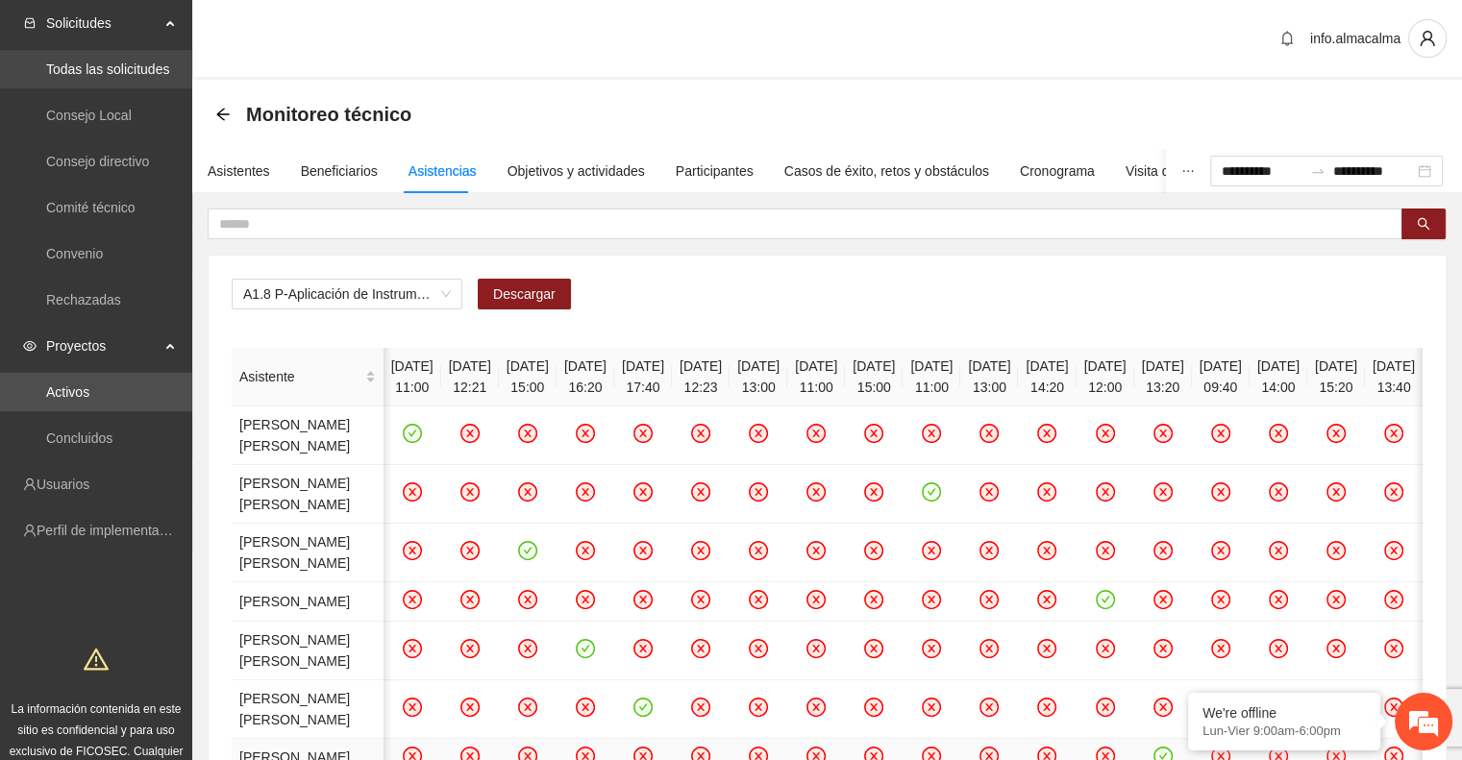
click at [99, 68] on link "Todas las solicitudes" at bounding box center [107, 69] width 123 height 15
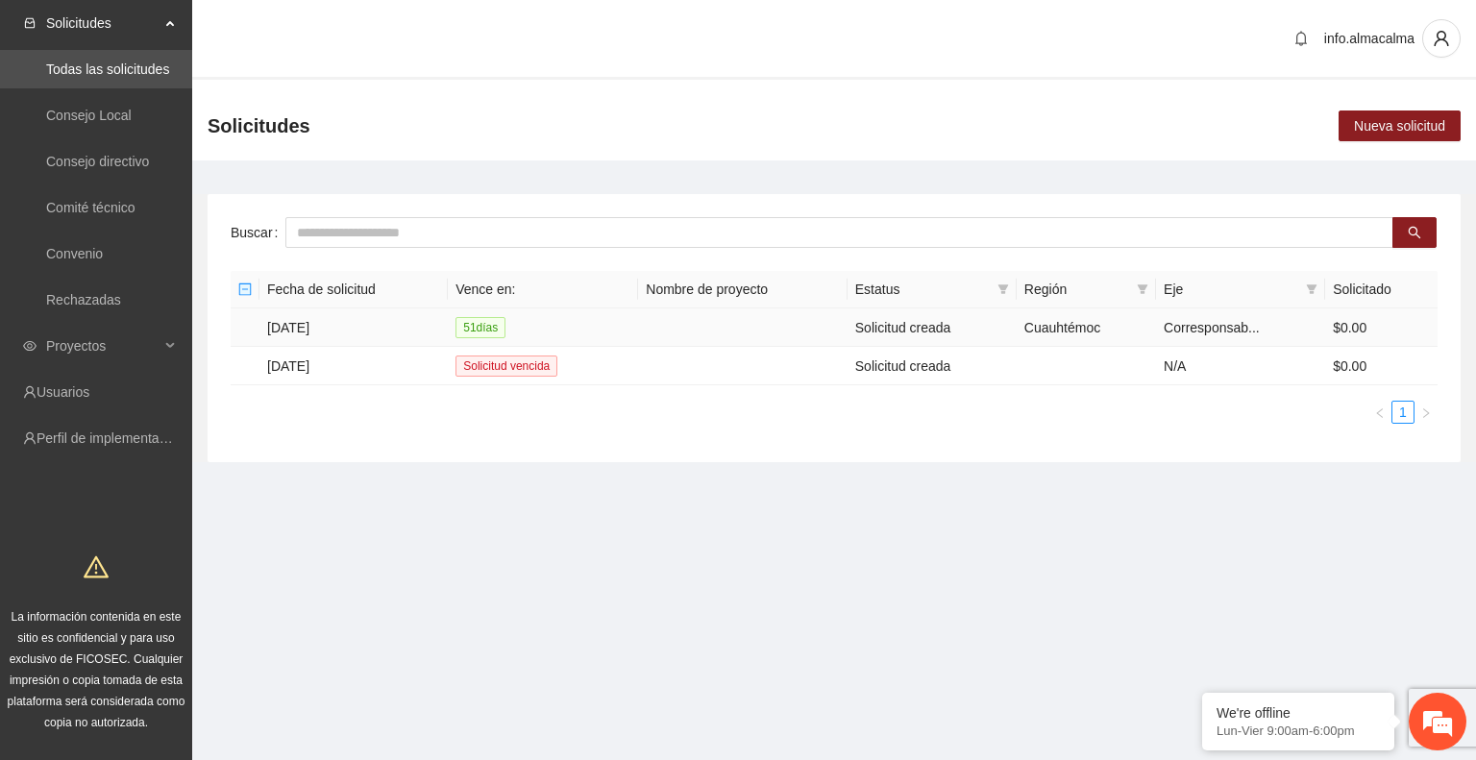
click at [335, 323] on td "[DATE]" at bounding box center [354, 328] width 188 height 38
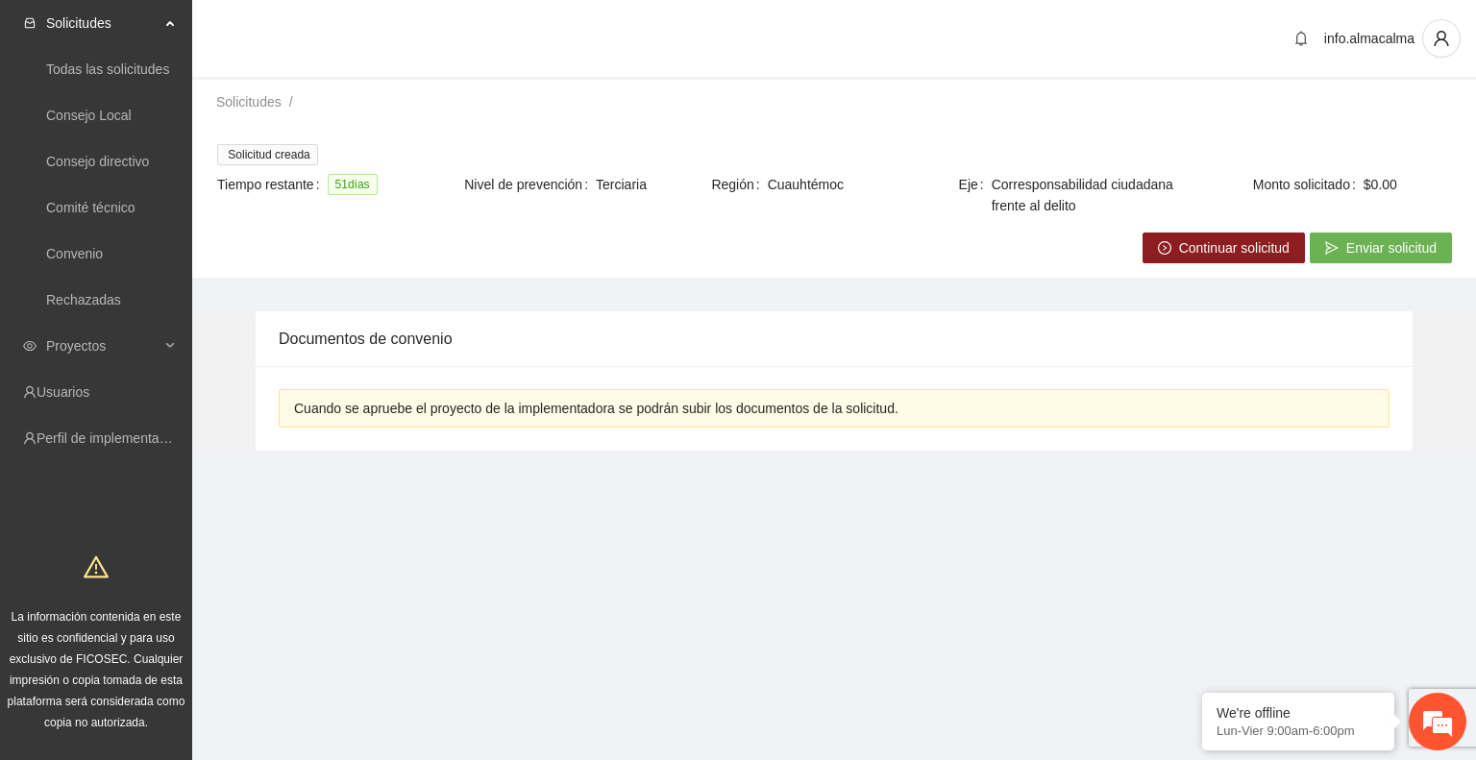
click at [1188, 249] on span "Continuar solicitud" at bounding box center [1234, 247] width 111 height 21
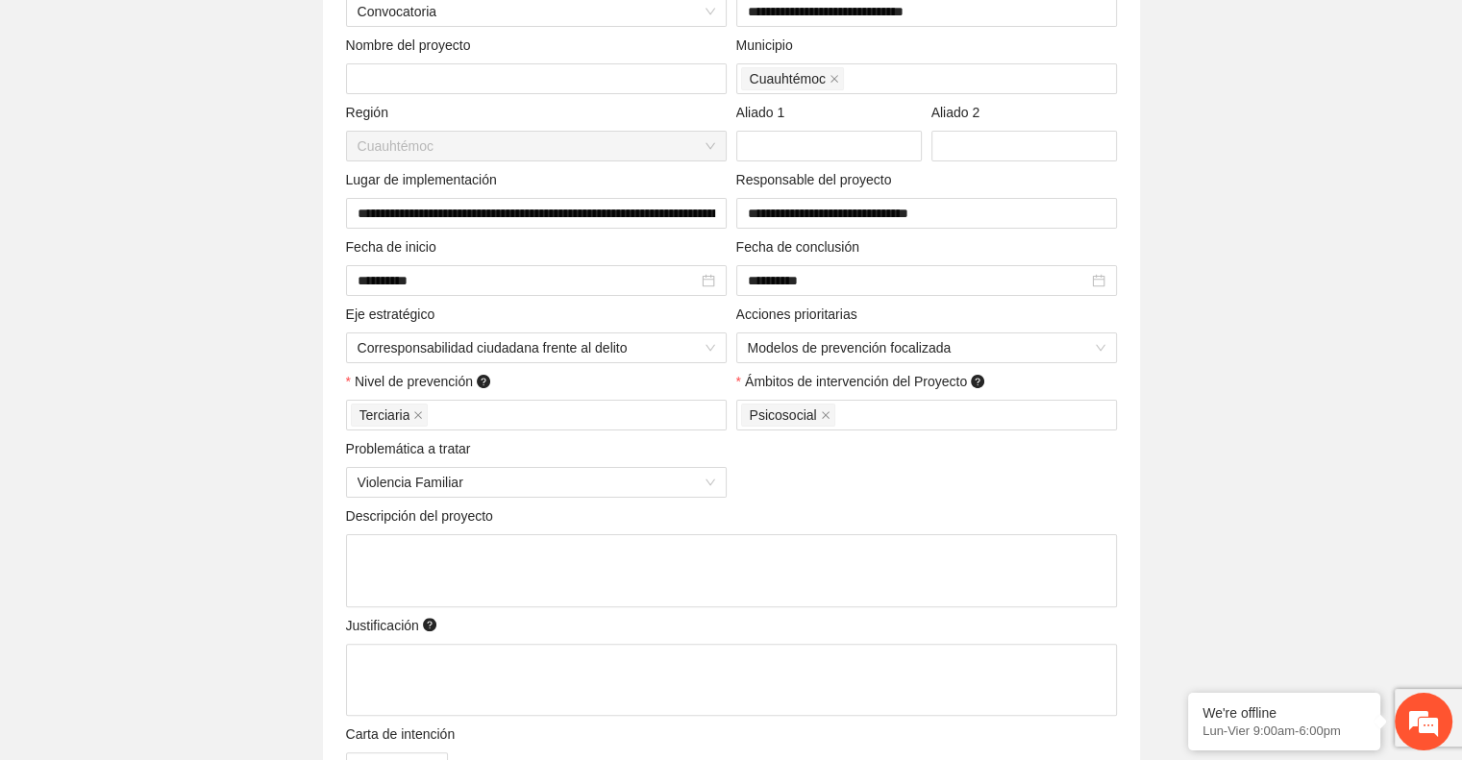
scroll to position [350, 0]
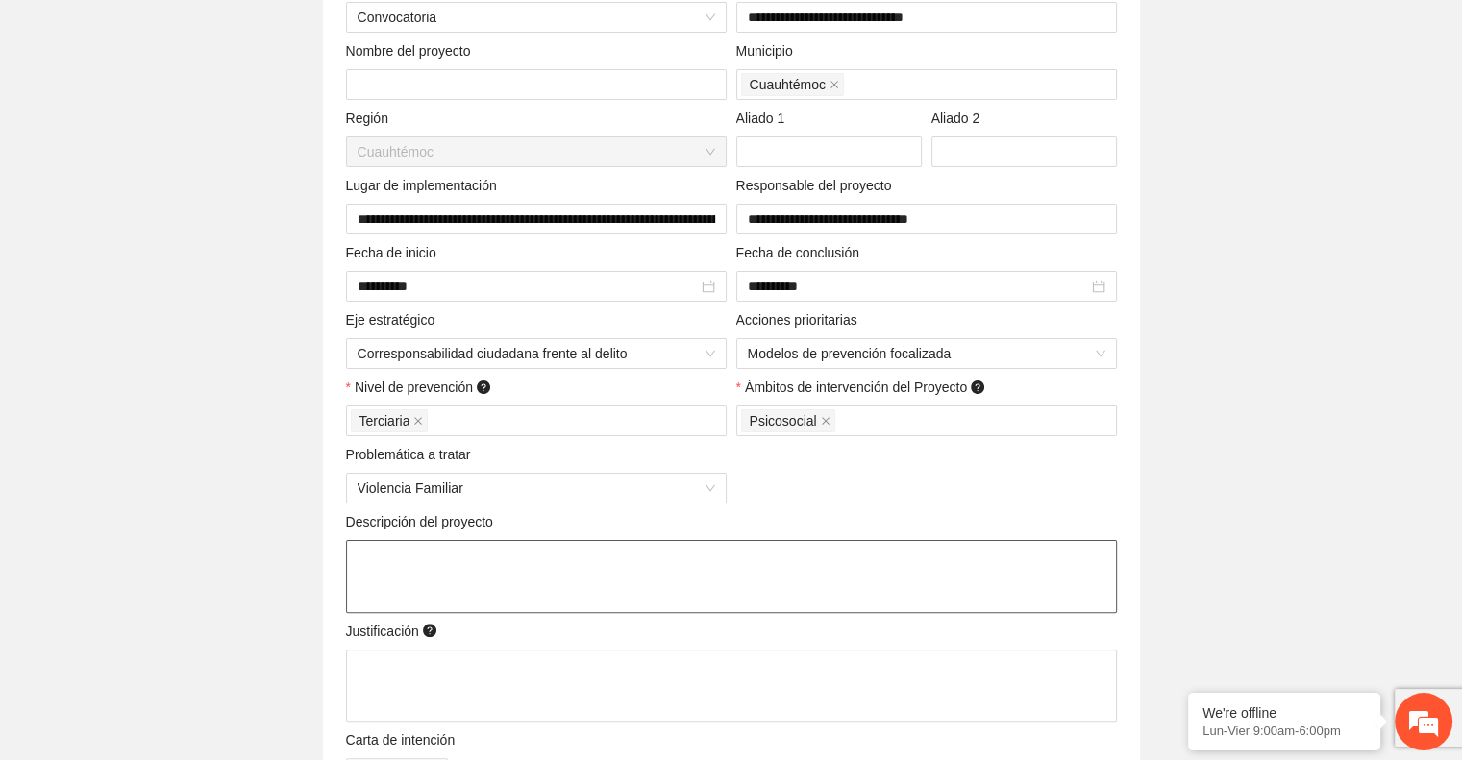
click at [519, 561] on textarea at bounding box center [731, 576] width 771 height 73
paste textarea "**********"
type textarea "**********"
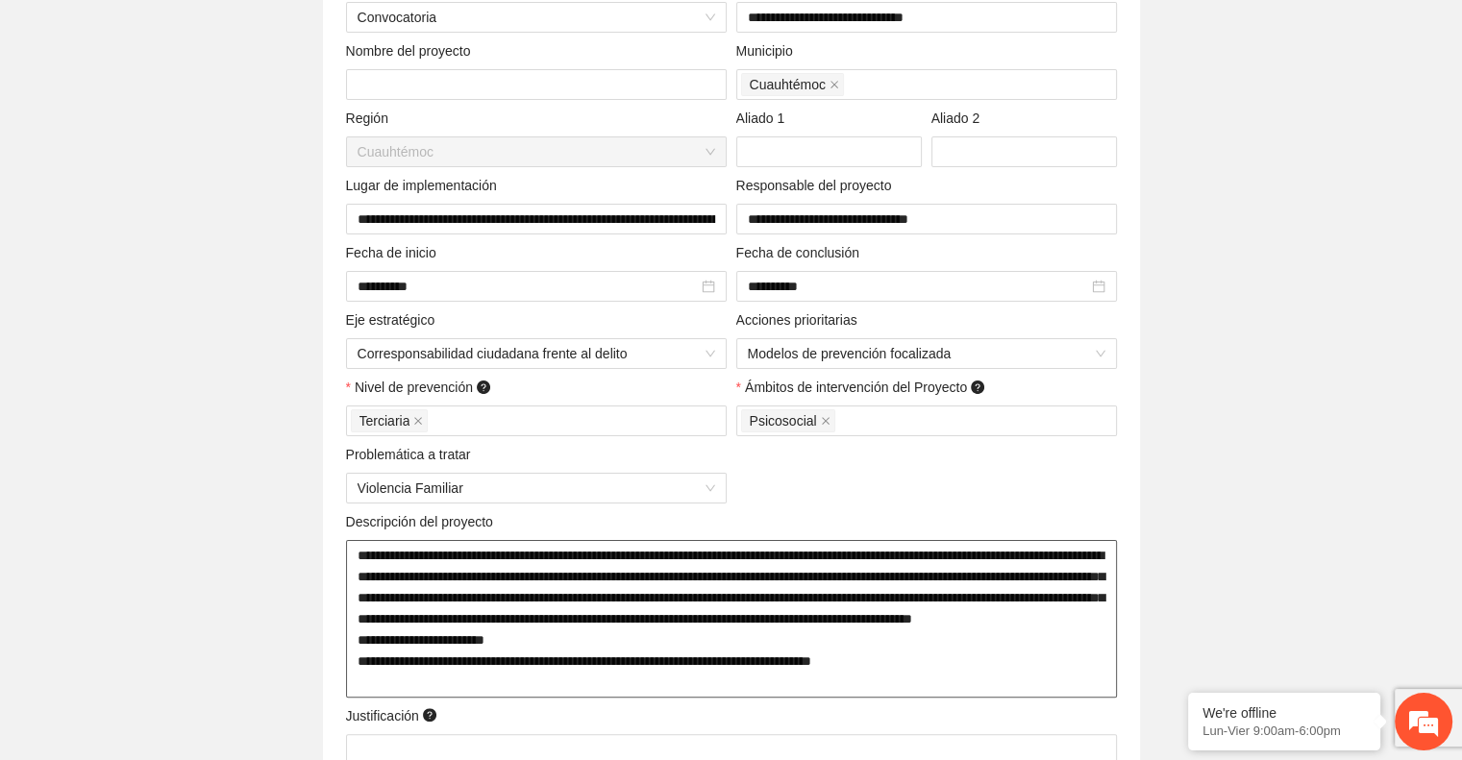
click at [880, 559] on textarea "**********" at bounding box center [731, 619] width 771 height 158
type textarea "**********"
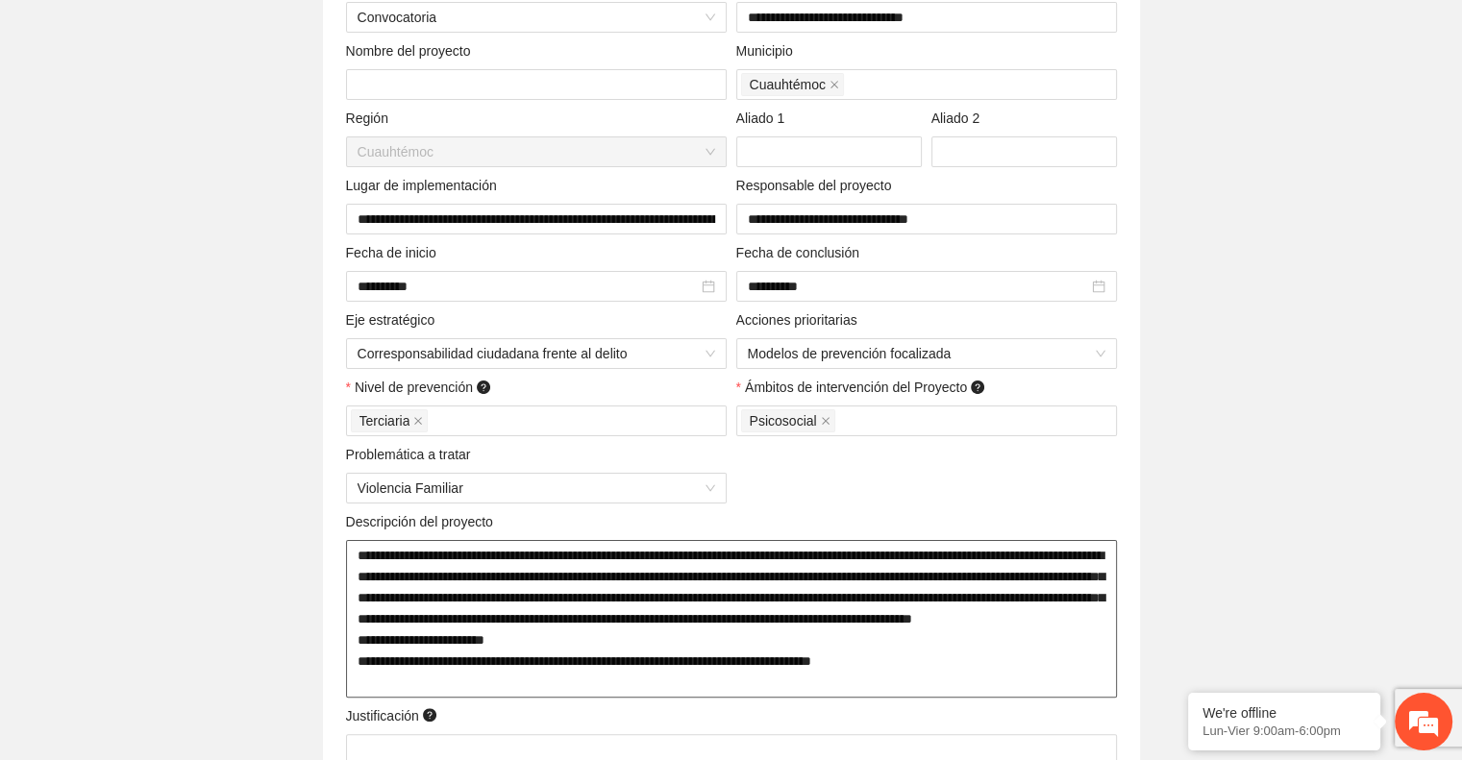
type textarea "**********"
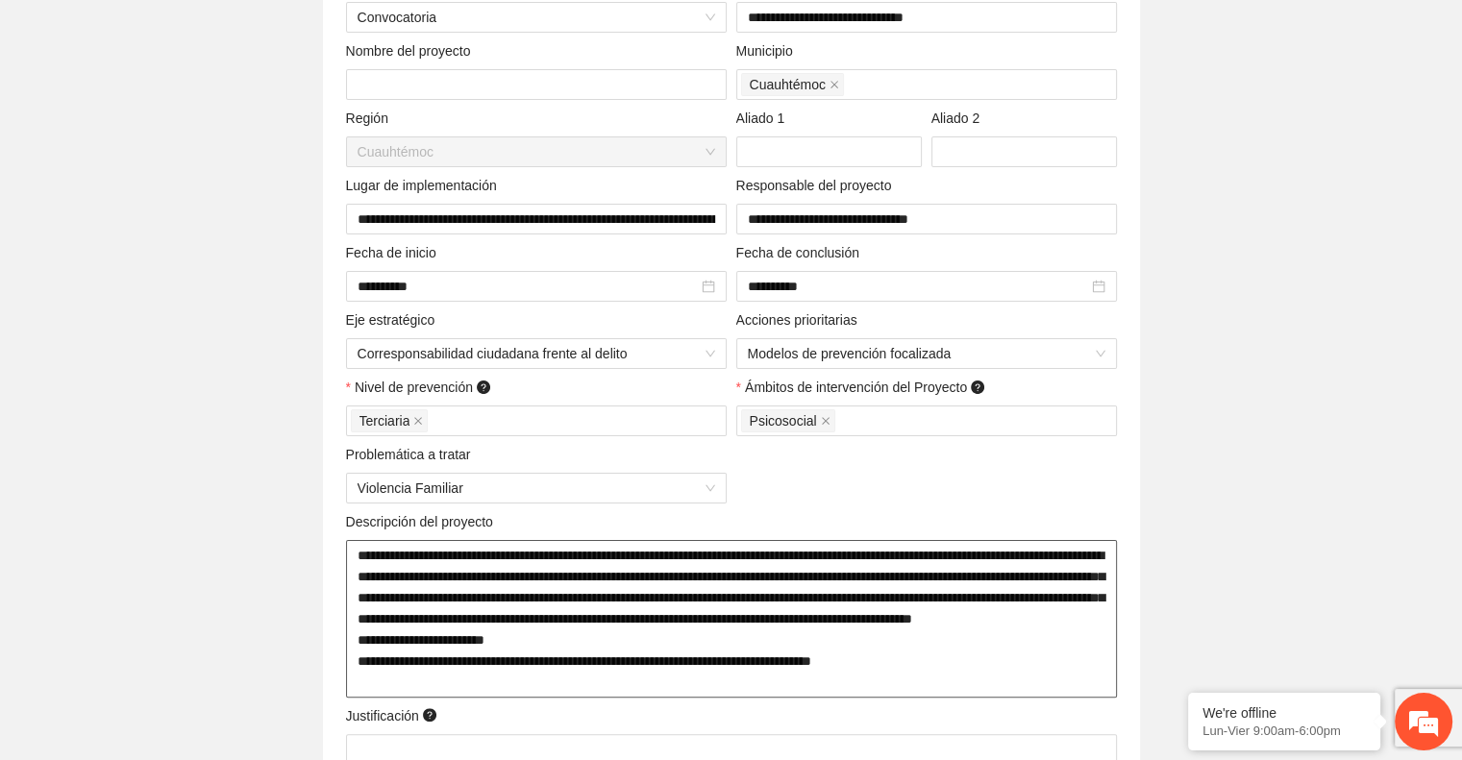
type textarea "**********"
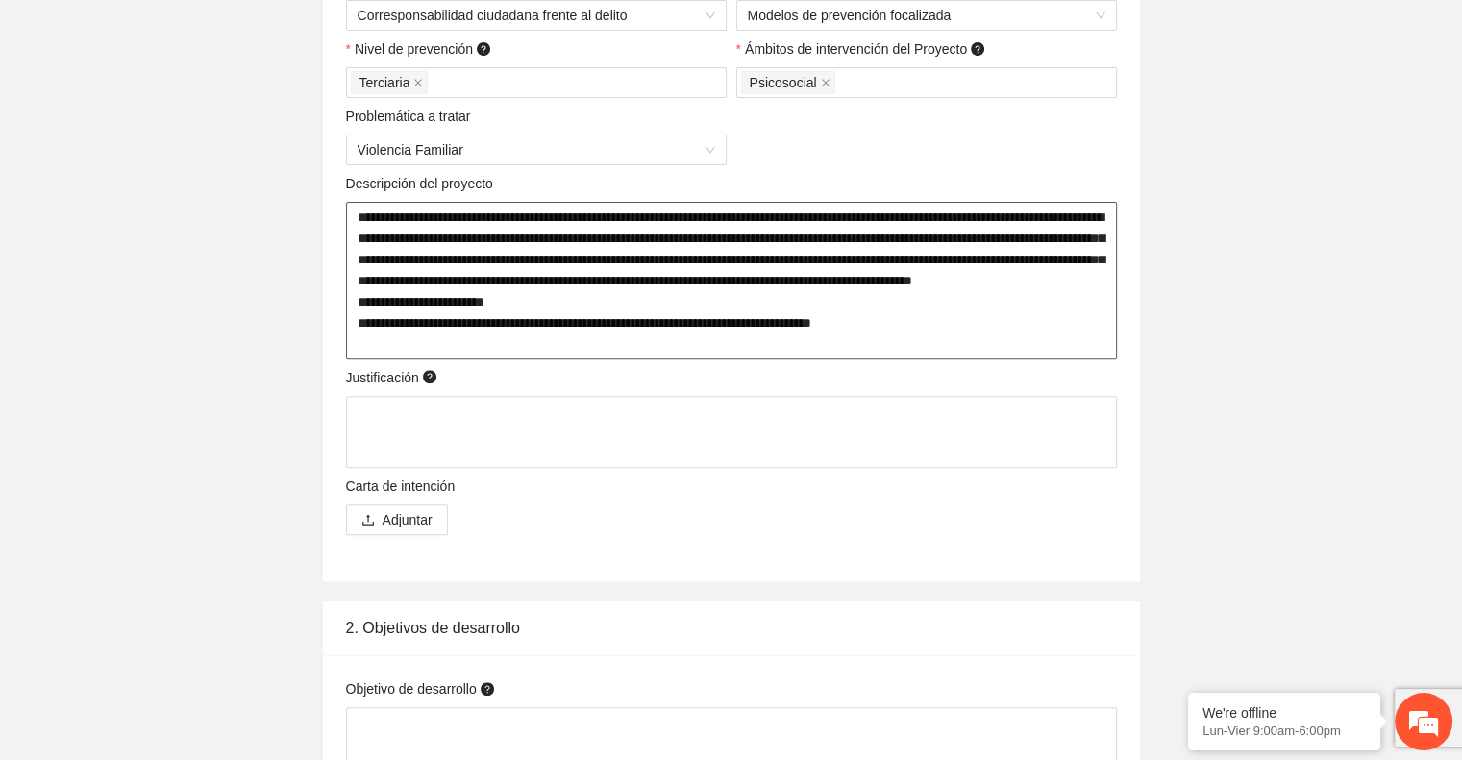
scroll to position [690, 0]
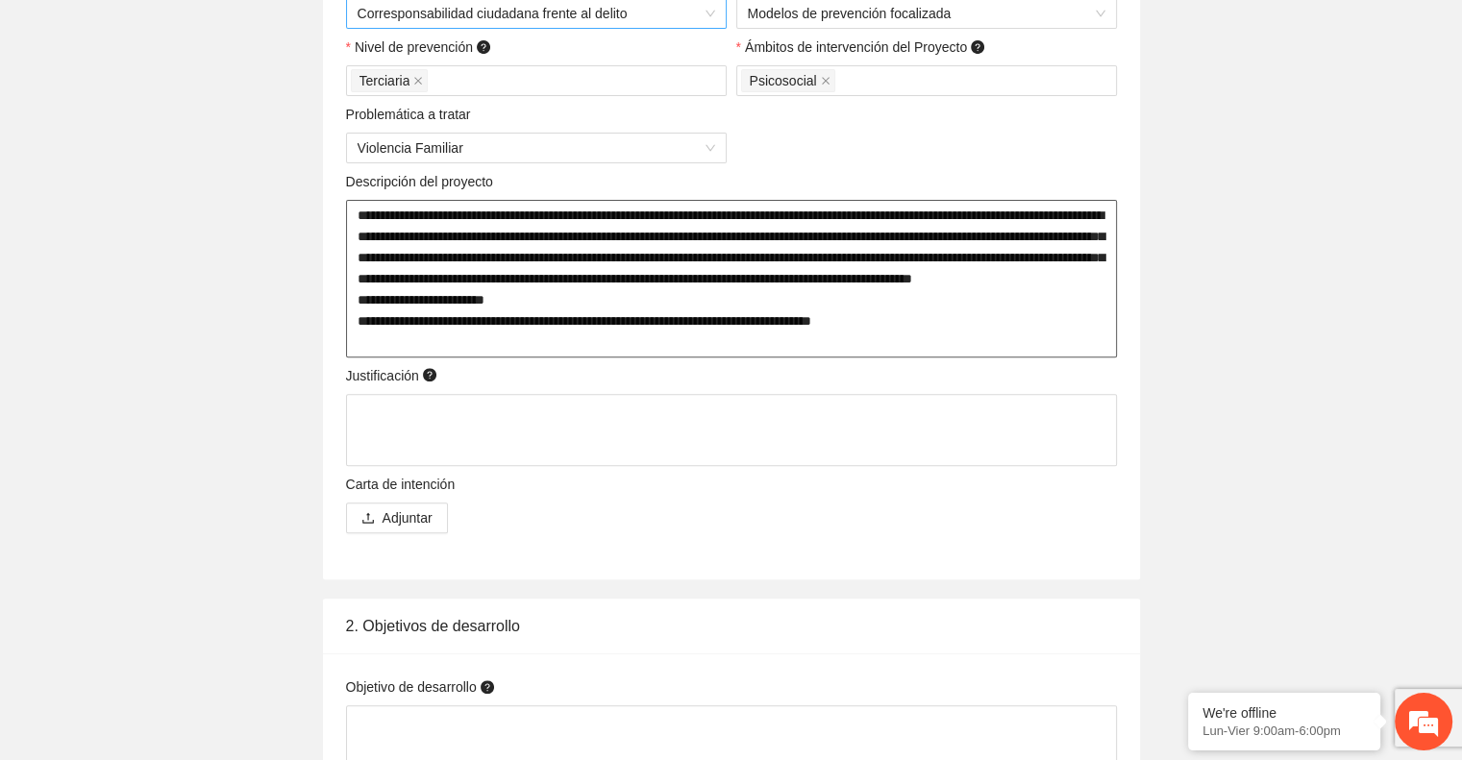
type textarea "**********"
click at [388, 400] on textarea at bounding box center [731, 430] width 771 height 73
paste textarea "**********"
type textarea "**********"
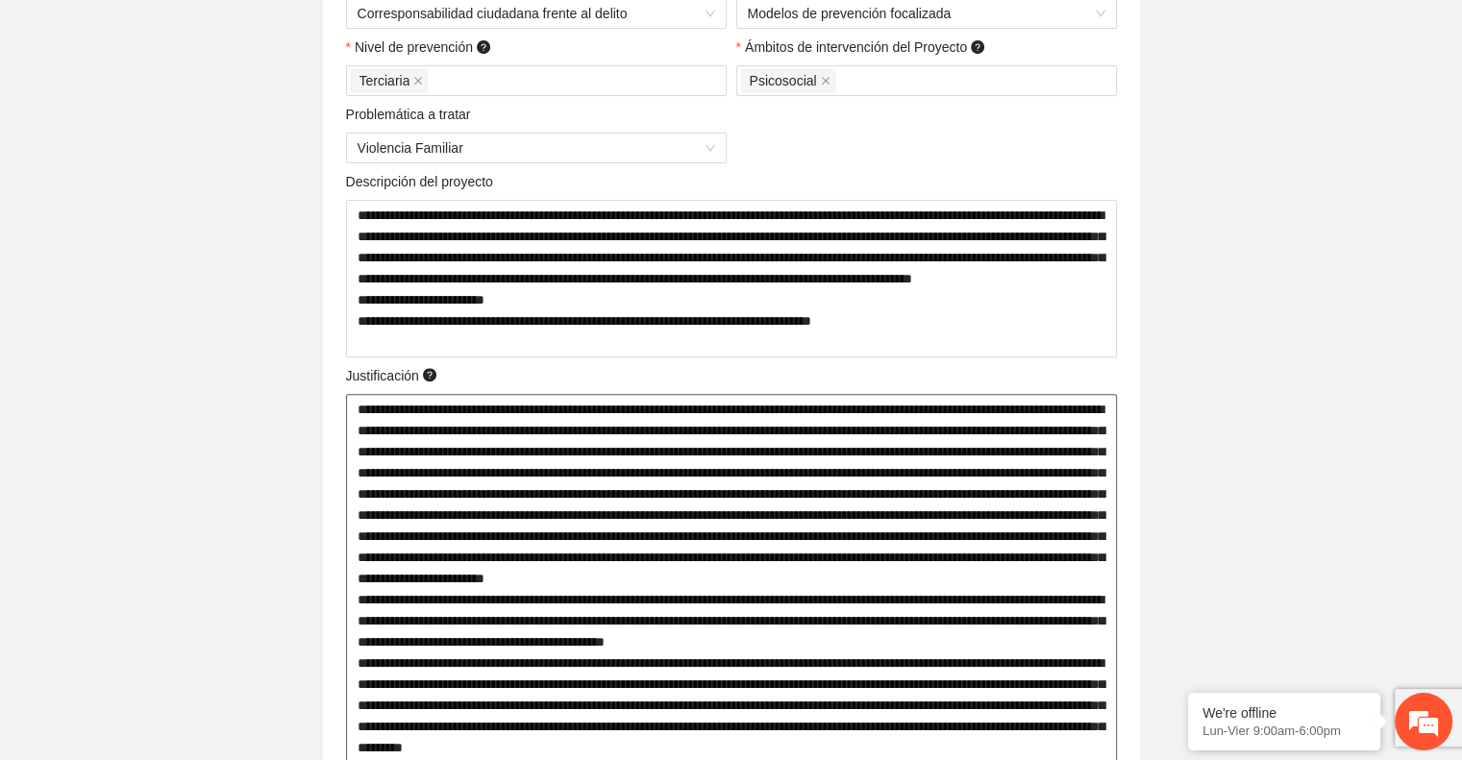
scroll to position [1026, 0]
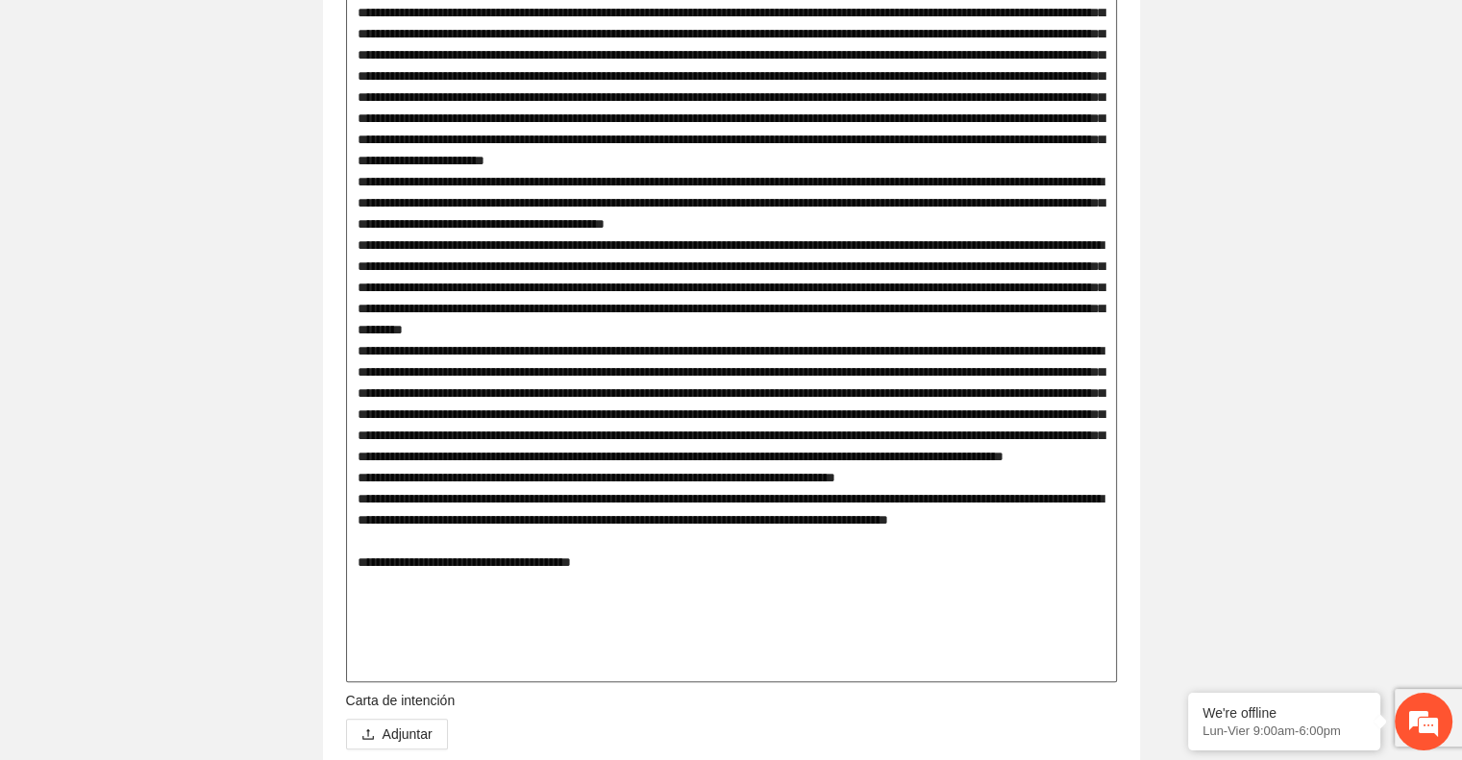
click at [589, 473] on textarea at bounding box center [731, 329] width 771 height 707
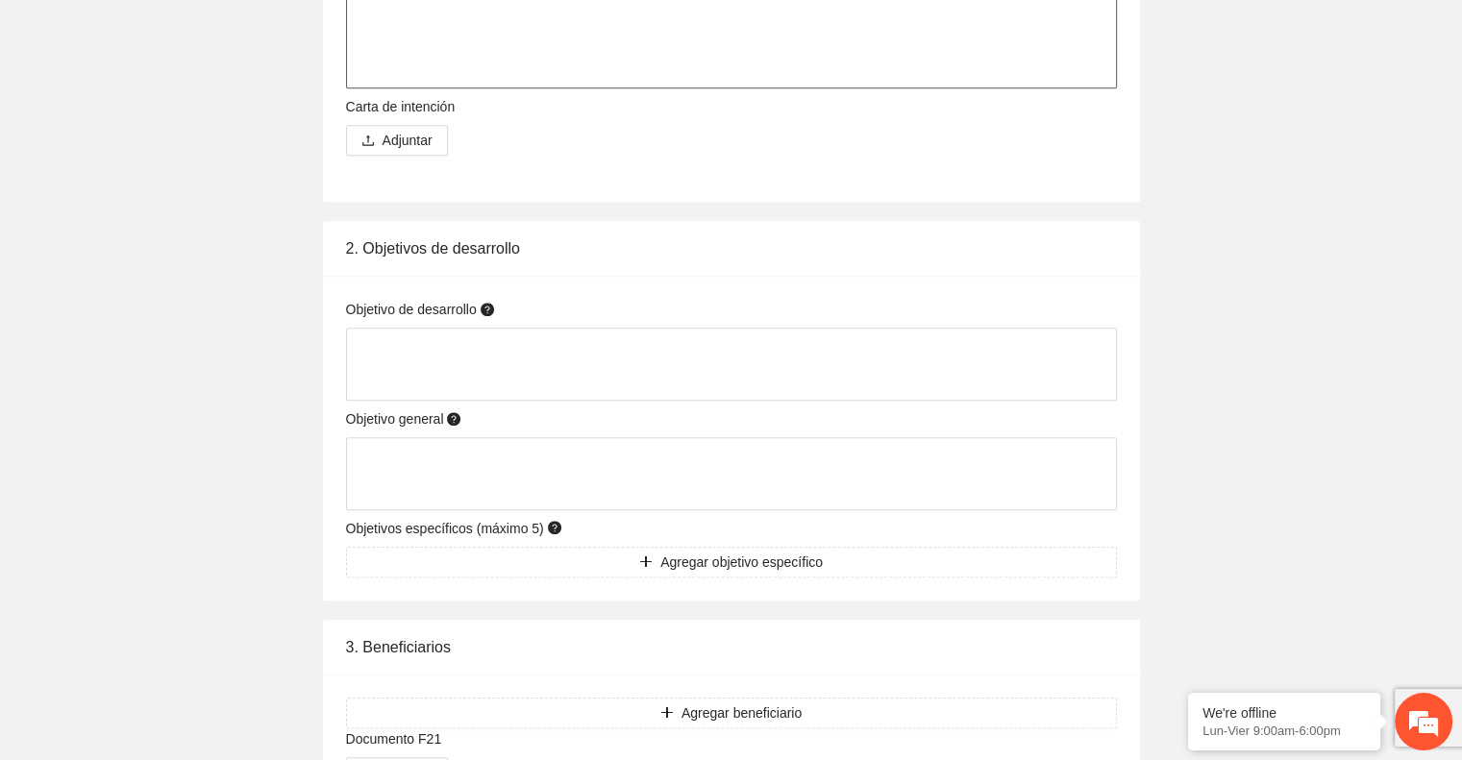
scroll to position [1711, 0]
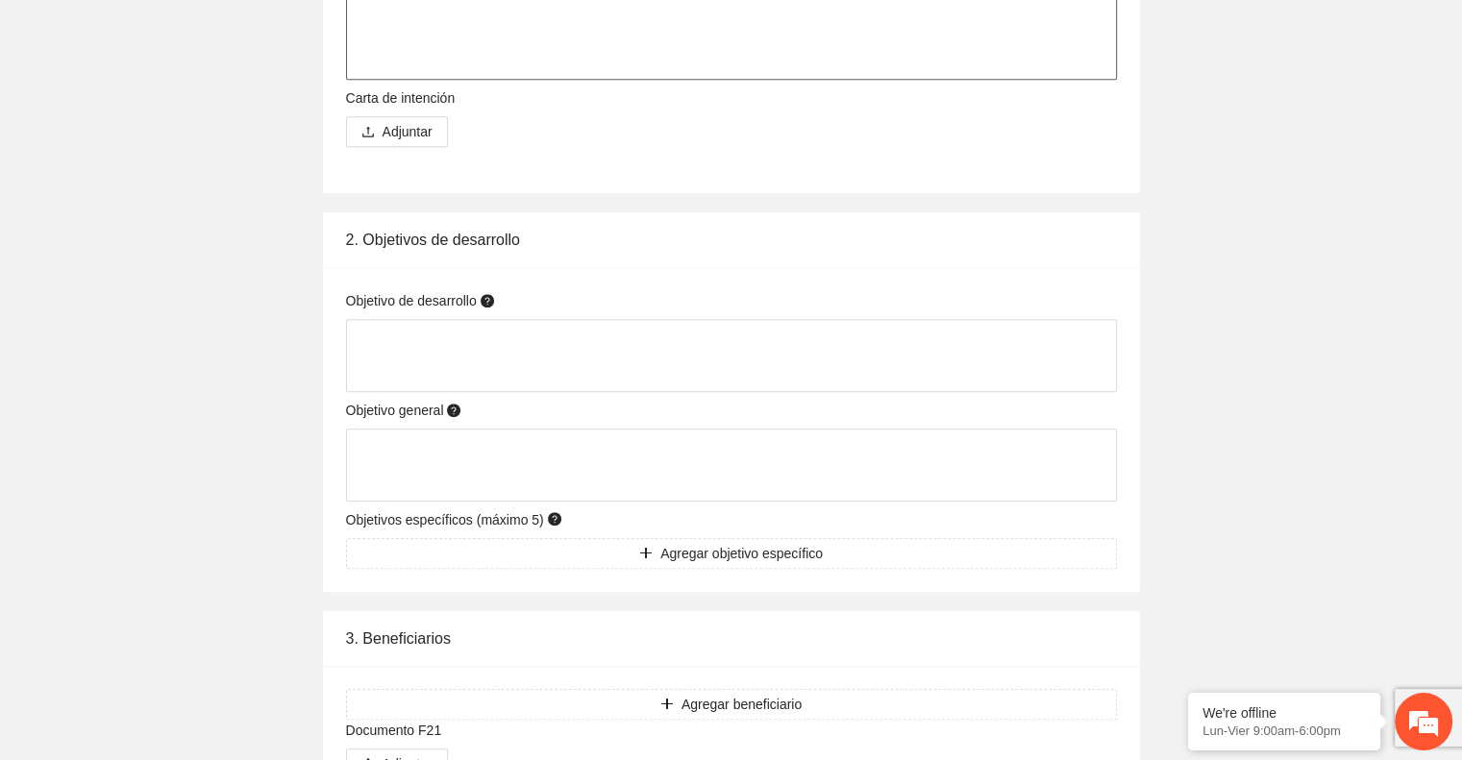
type textarea "**********"
click at [460, 349] on textarea at bounding box center [731, 355] width 771 height 73
paste textarea "**********"
type textarea "**********"
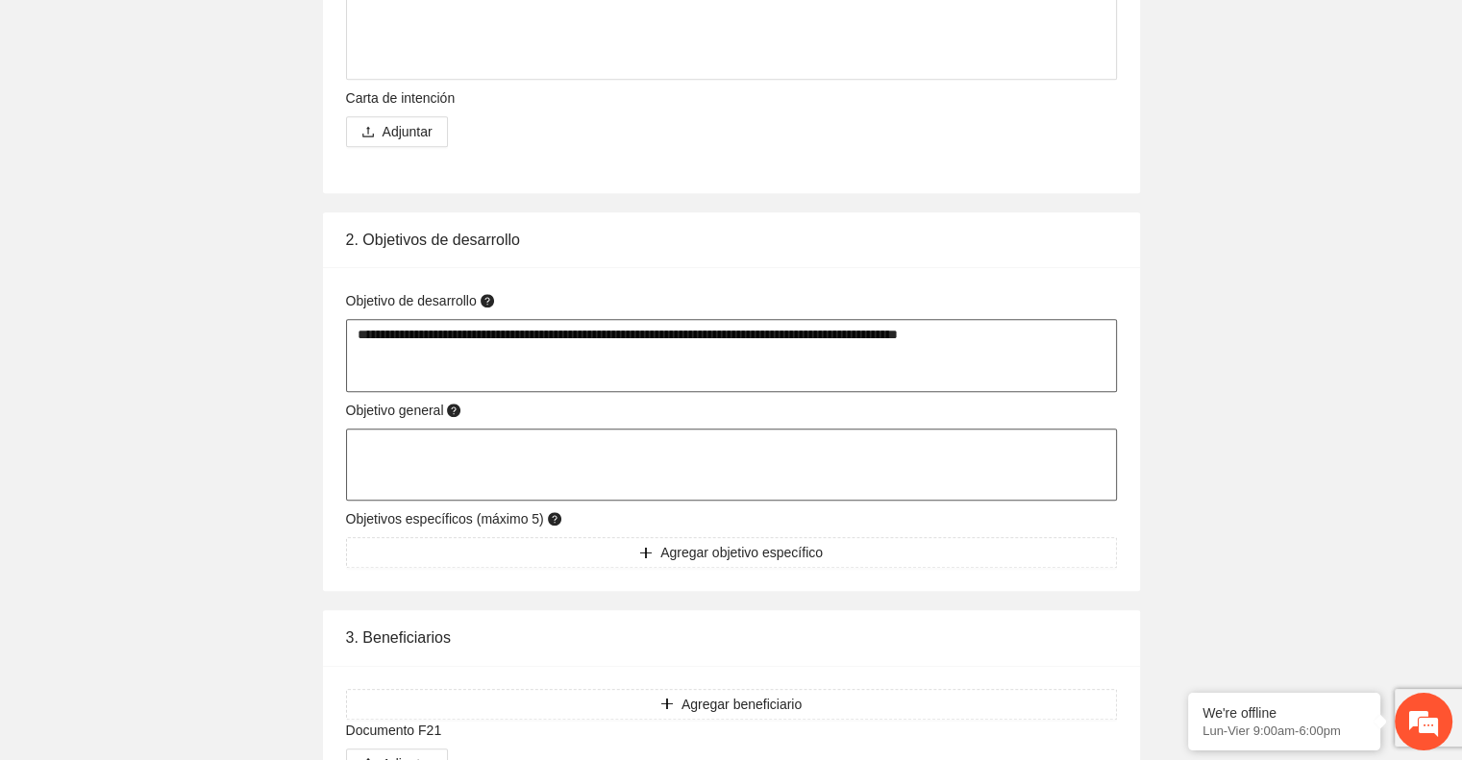
type textarea "**********"
click at [543, 444] on textarea at bounding box center [731, 465] width 771 height 73
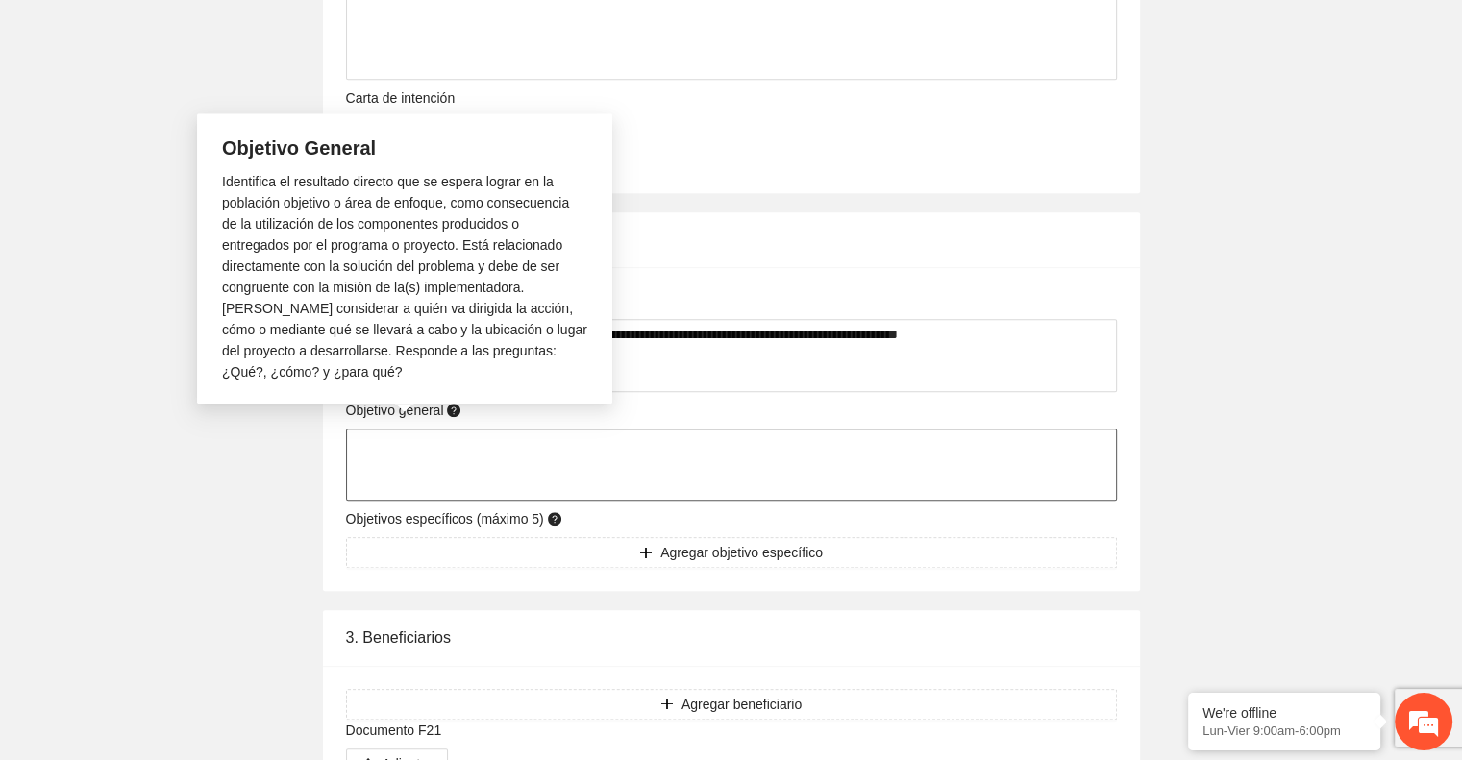
paste textarea "**********"
type textarea "**********"
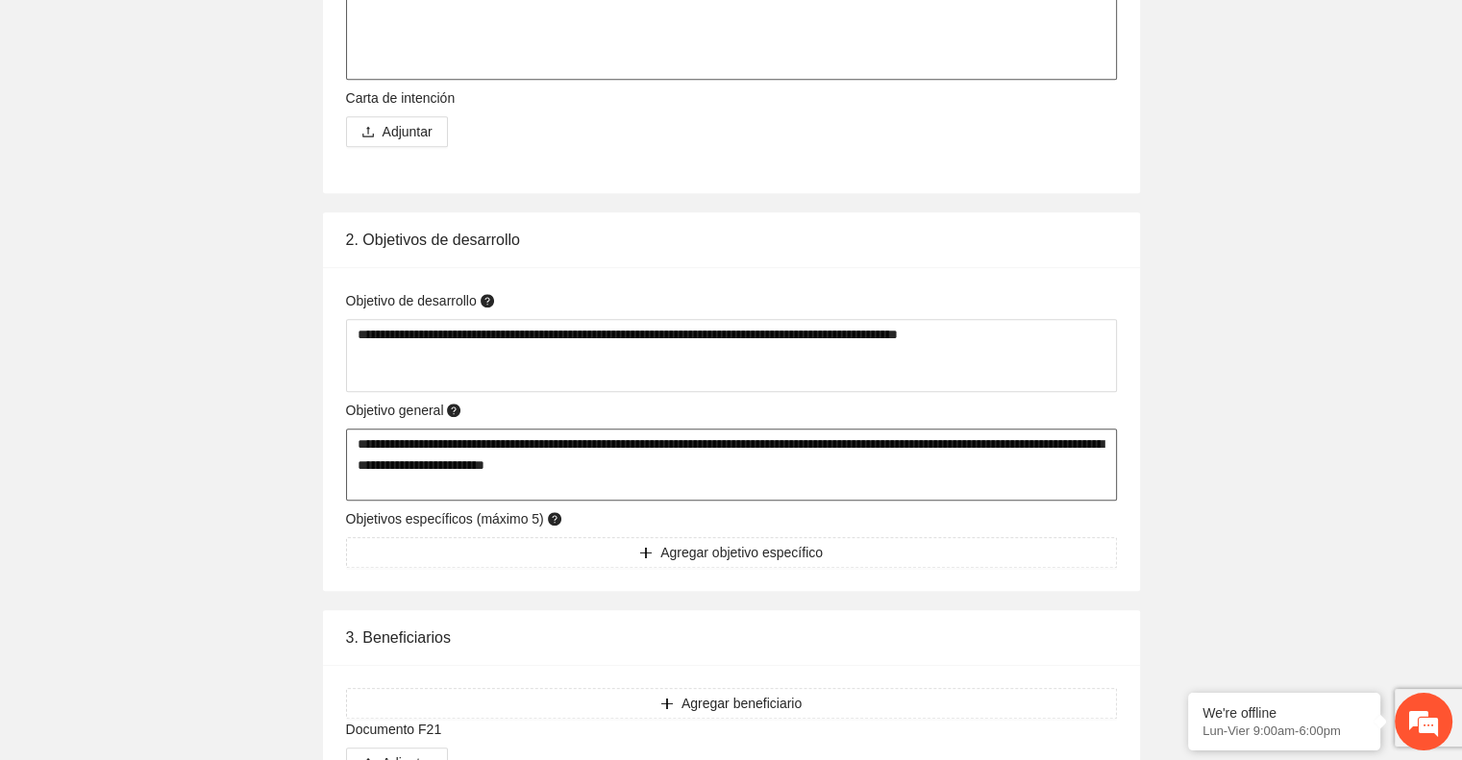
type textarea "**********"
click at [637, 553] on button "Agregar objetivo específico" at bounding box center [731, 552] width 771 height 31
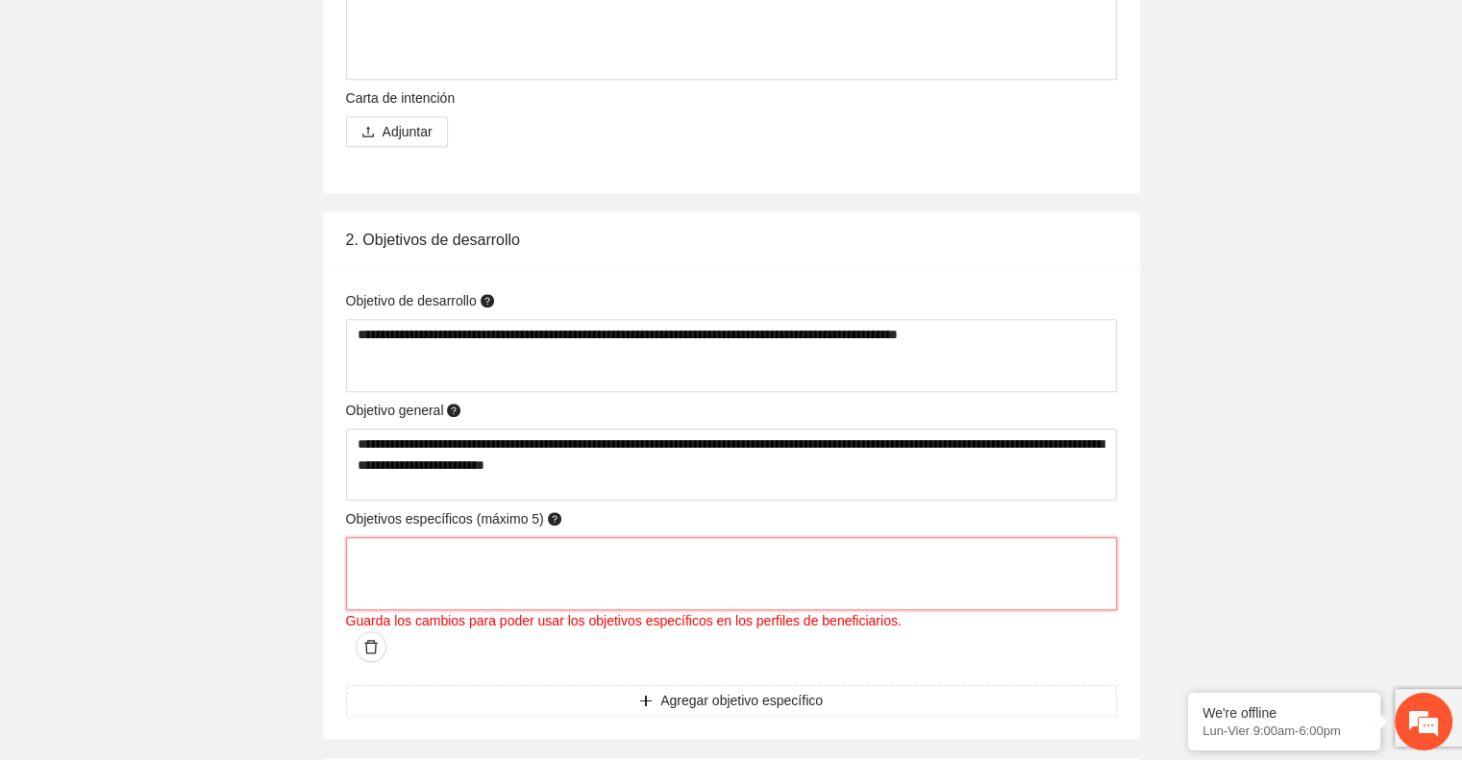
click at [438, 553] on textarea at bounding box center [731, 573] width 771 height 73
paste textarea "**********"
type textarea "**********"
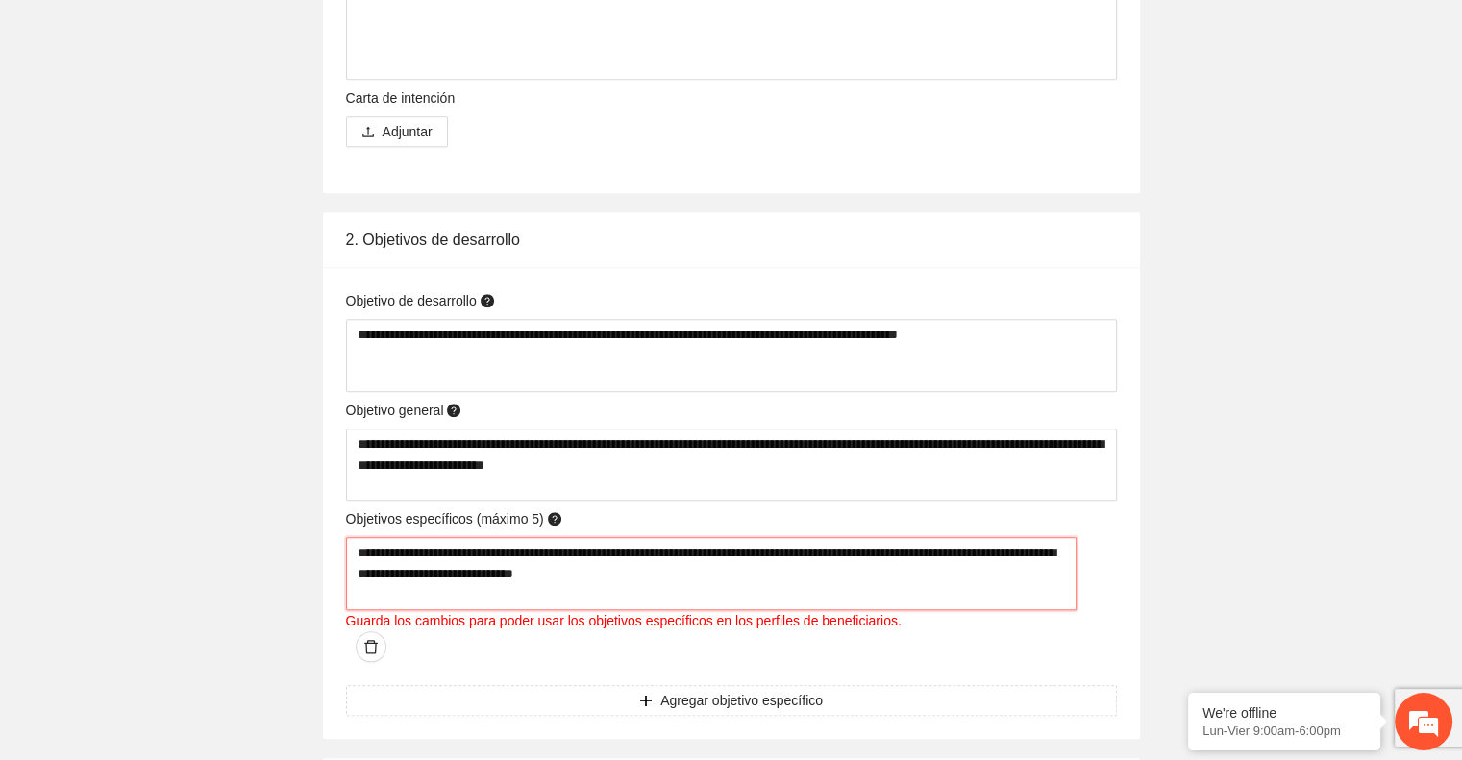
type textarea "**********"
click at [660, 690] on span "Agregar objetivo específico" at bounding box center [741, 700] width 162 height 21
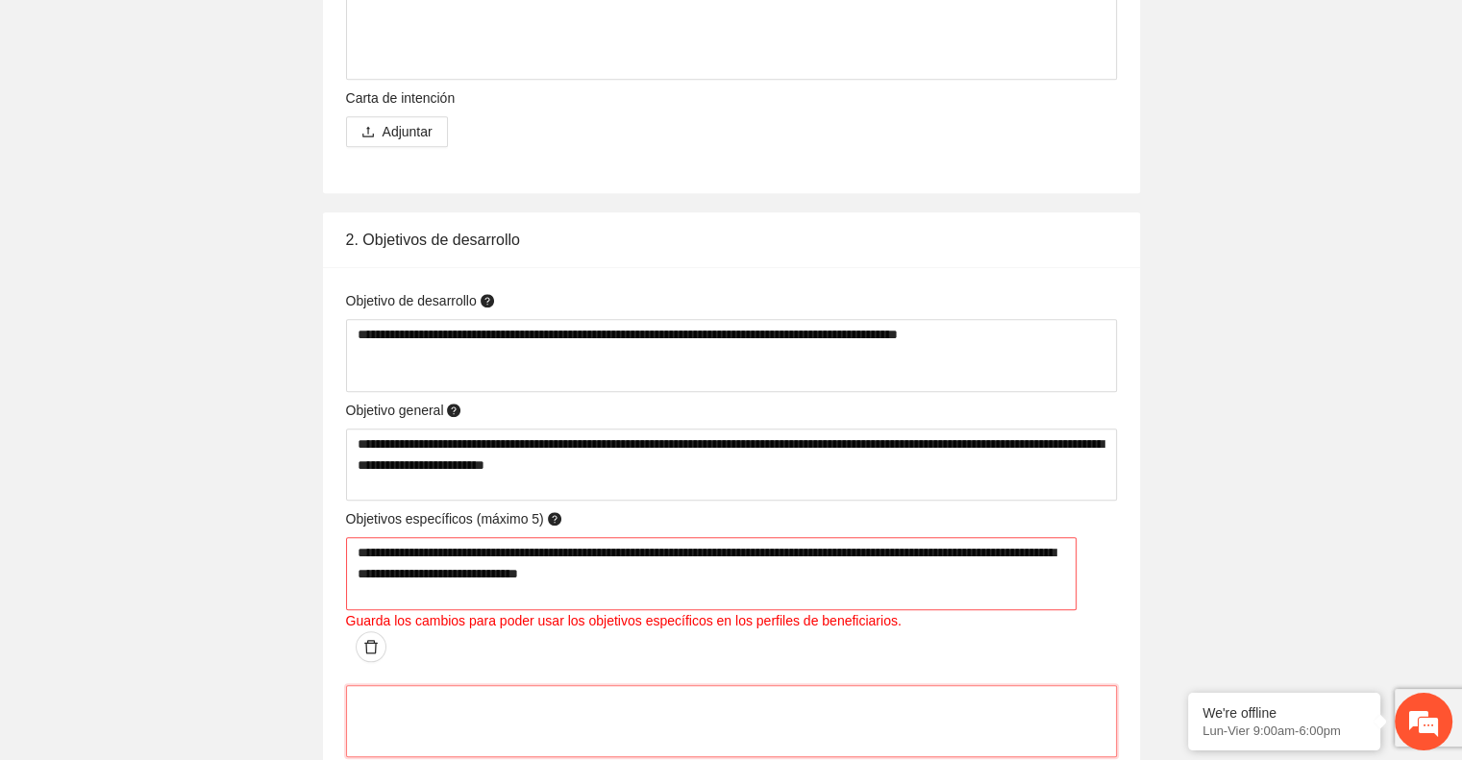
click at [459, 685] on textarea at bounding box center [731, 721] width 771 height 73
paste textarea "**********"
type textarea "**********"
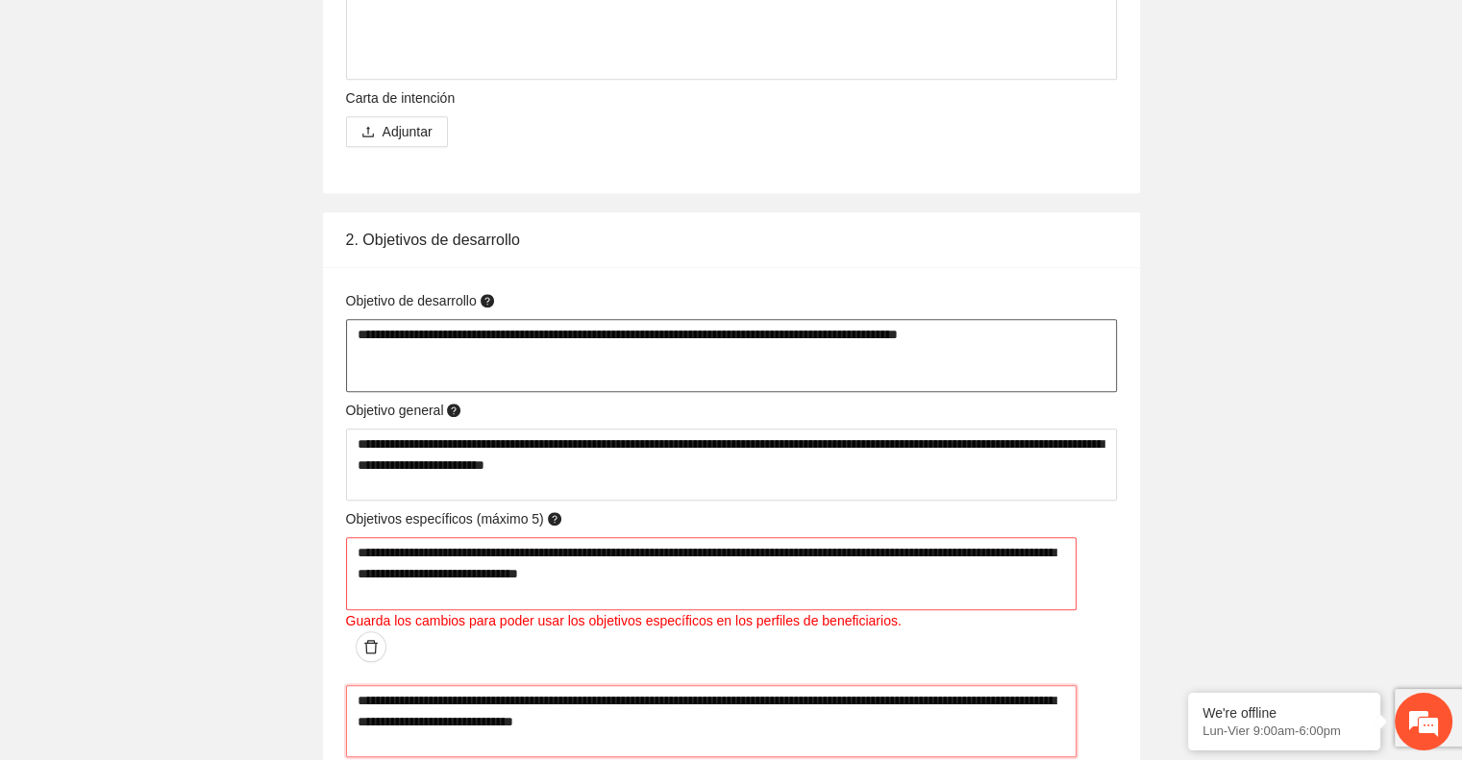
type textarea "**********"
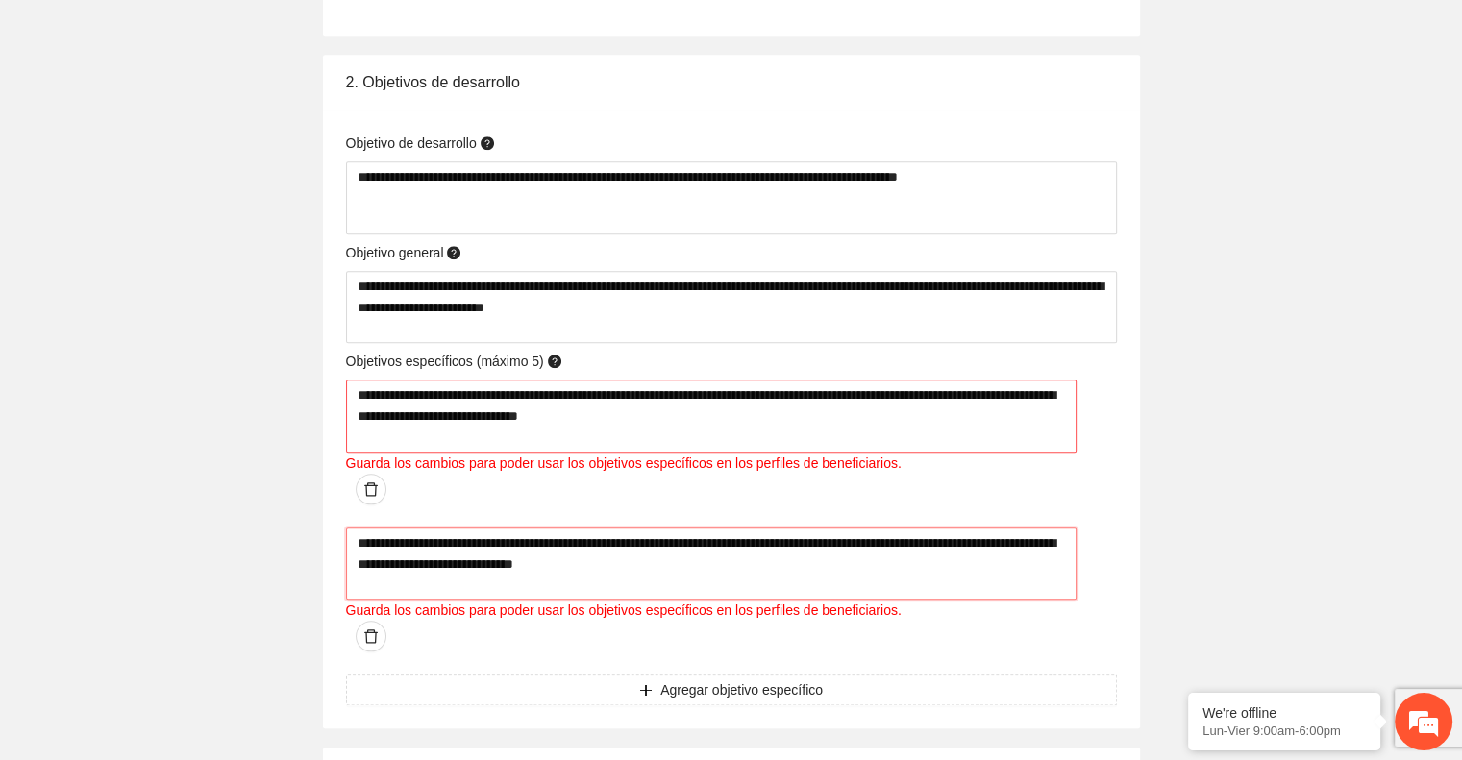
scroll to position [1891, 0]
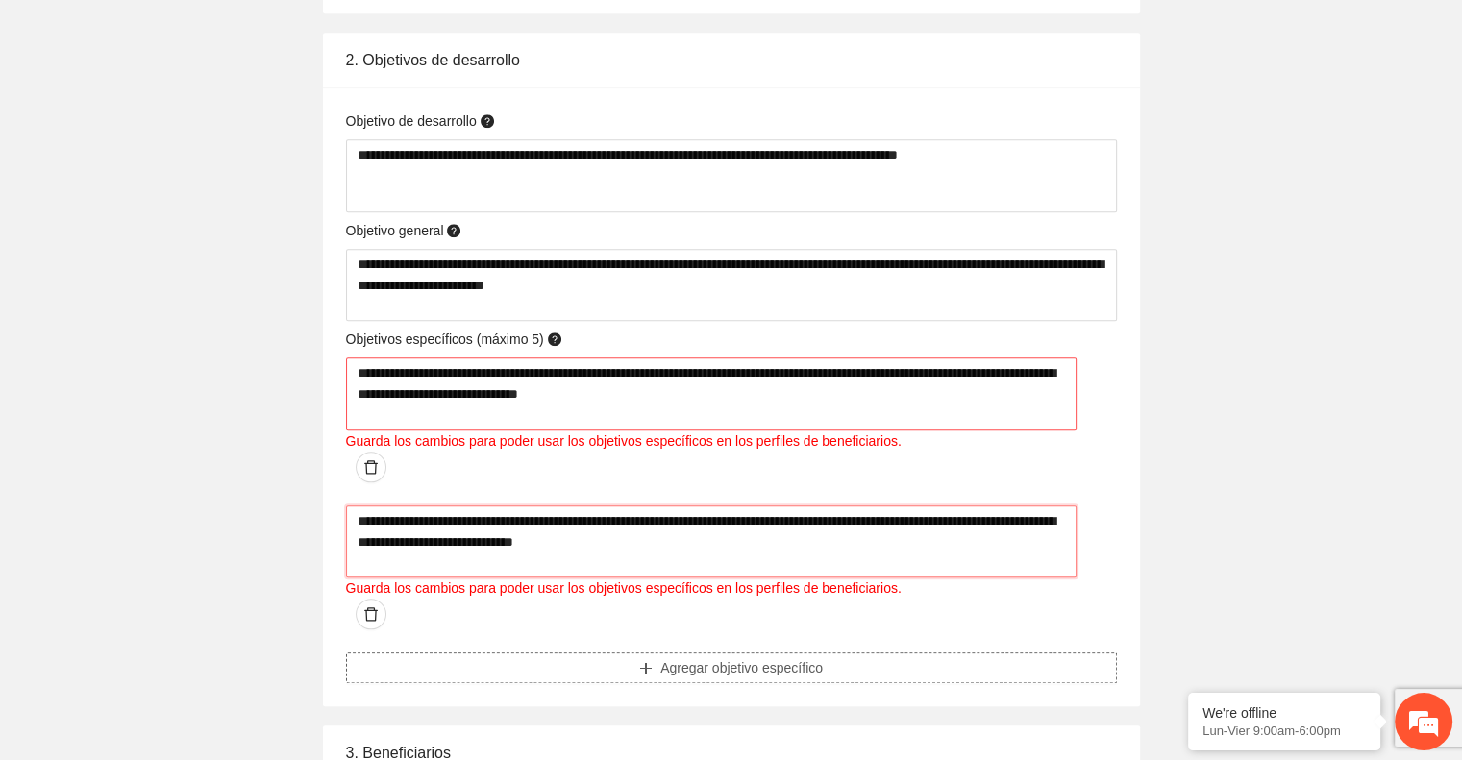
type textarea "**********"
click at [680, 657] on span "Agregar objetivo específico" at bounding box center [741, 667] width 162 height 21
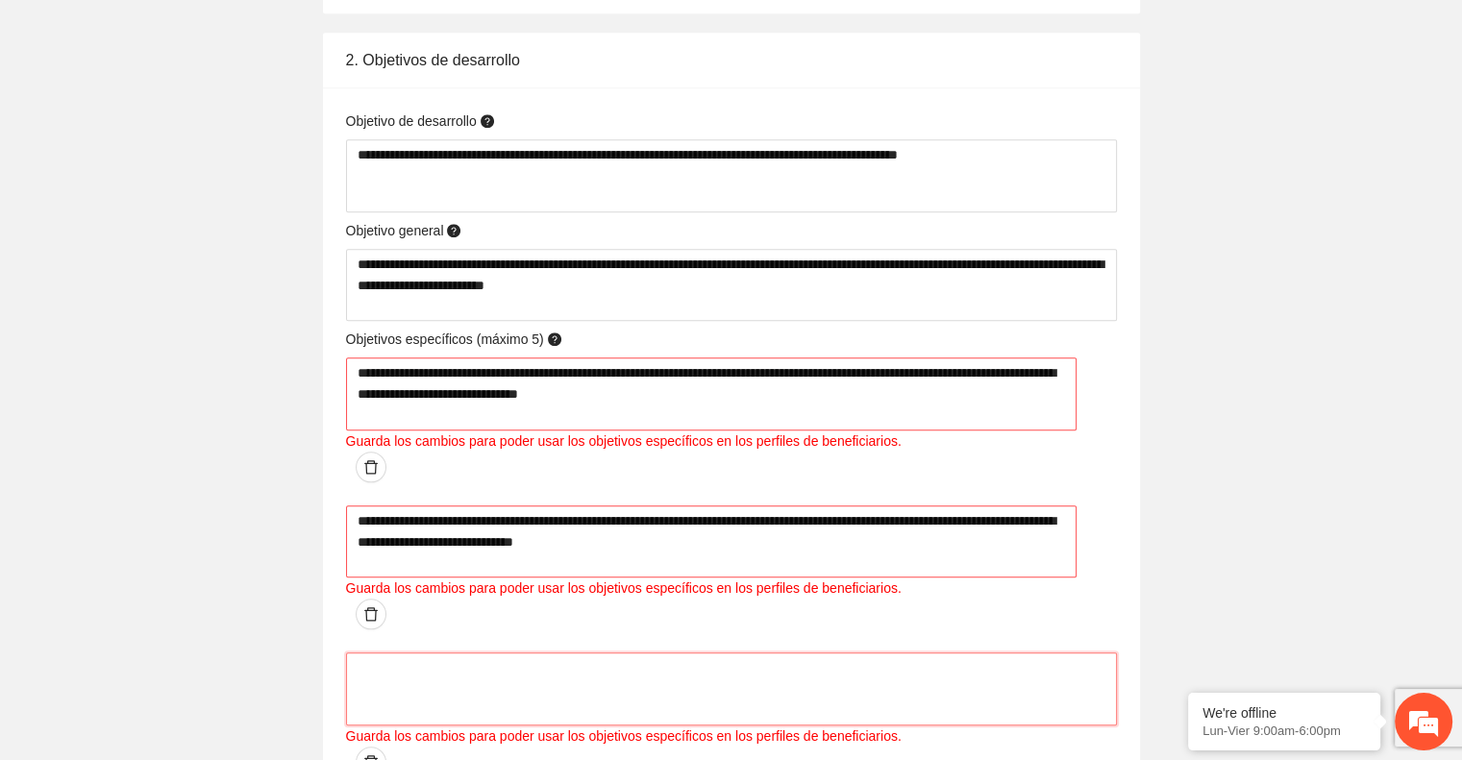
click at [629, 653] on textarea at bounding box center [731, 689] width 771 height 73
type textarea "*"
type textarea "**"
type textarea "***"
type textarea "****"
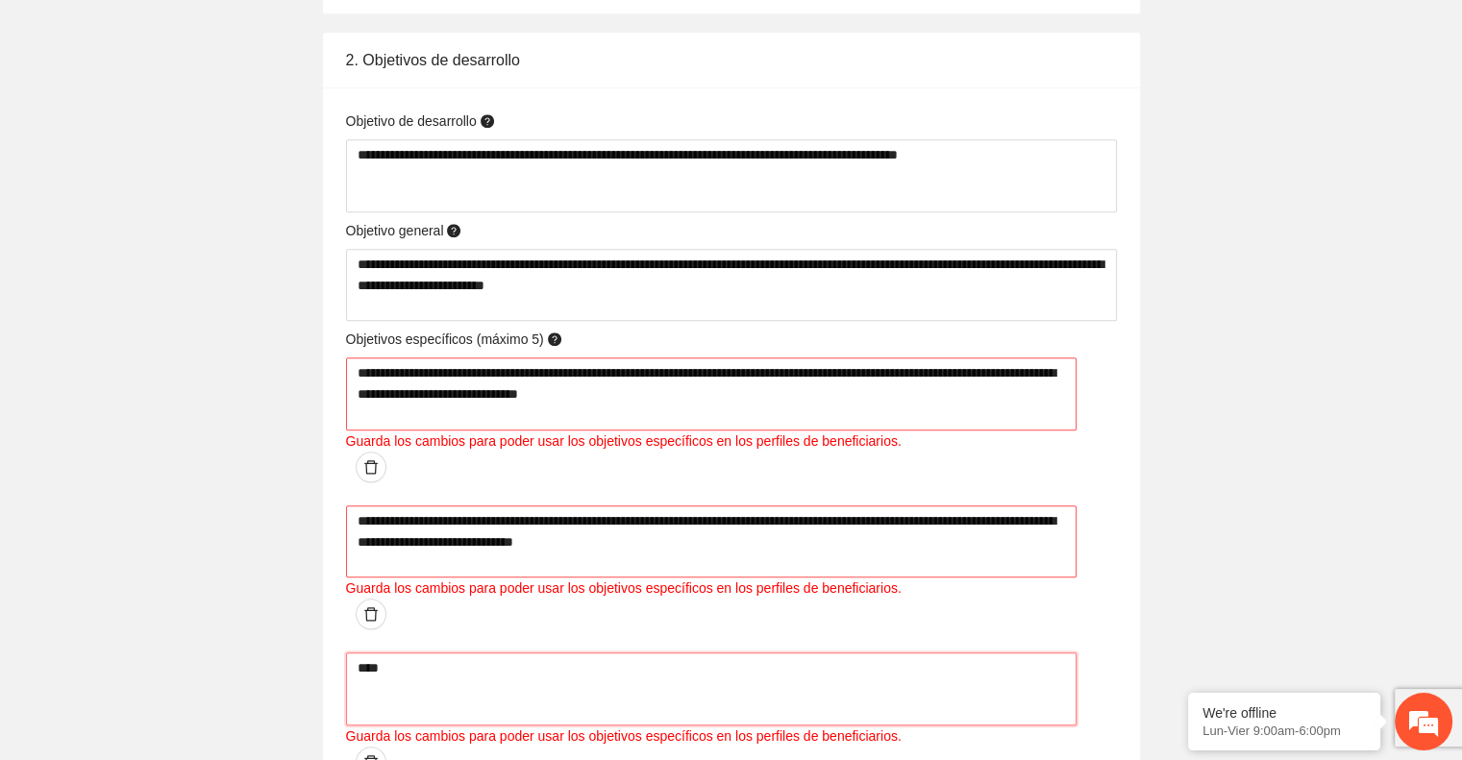
type textarea "*****"
type textarea "******"
type textarea "*******"
type textarea "********"
type textarea "*********"
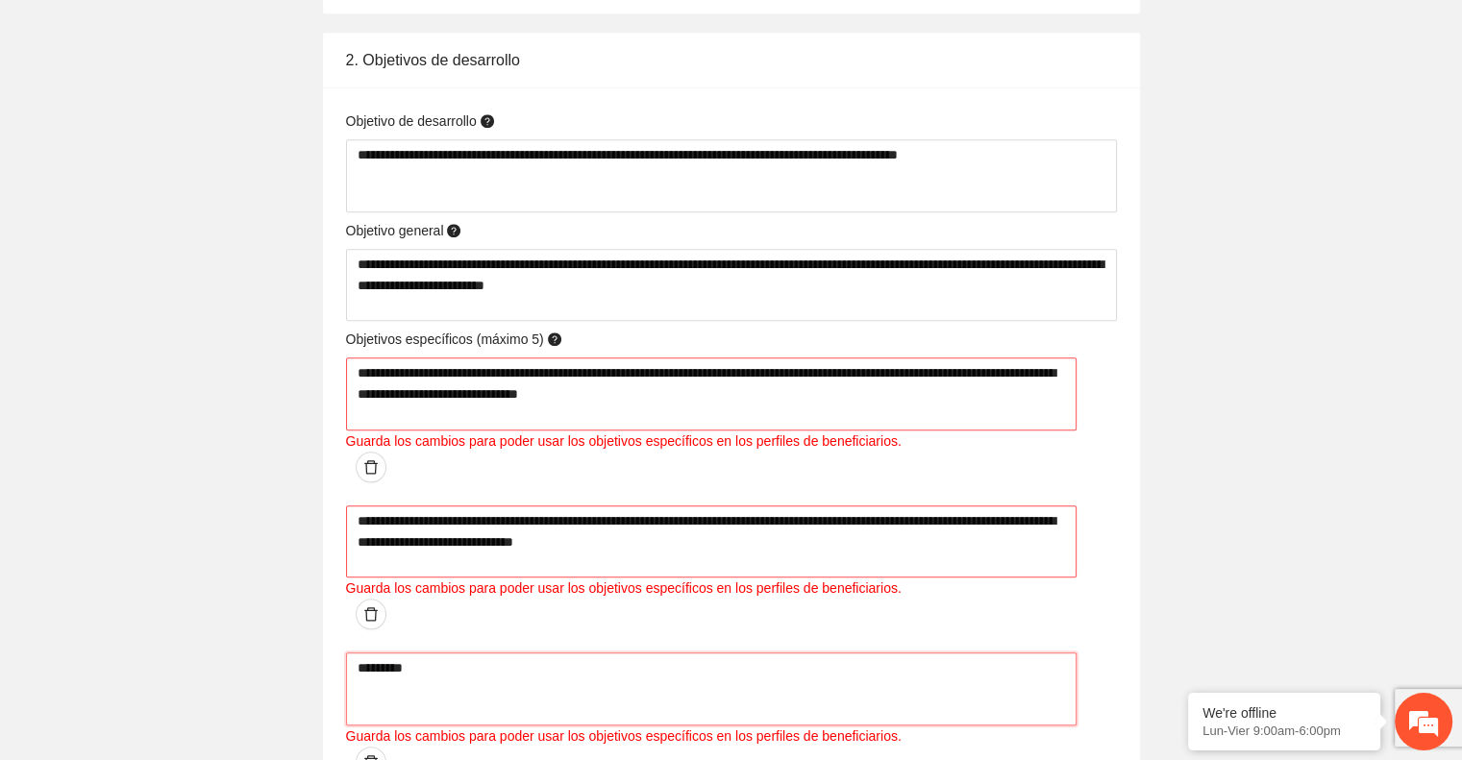
type textarea "**********"
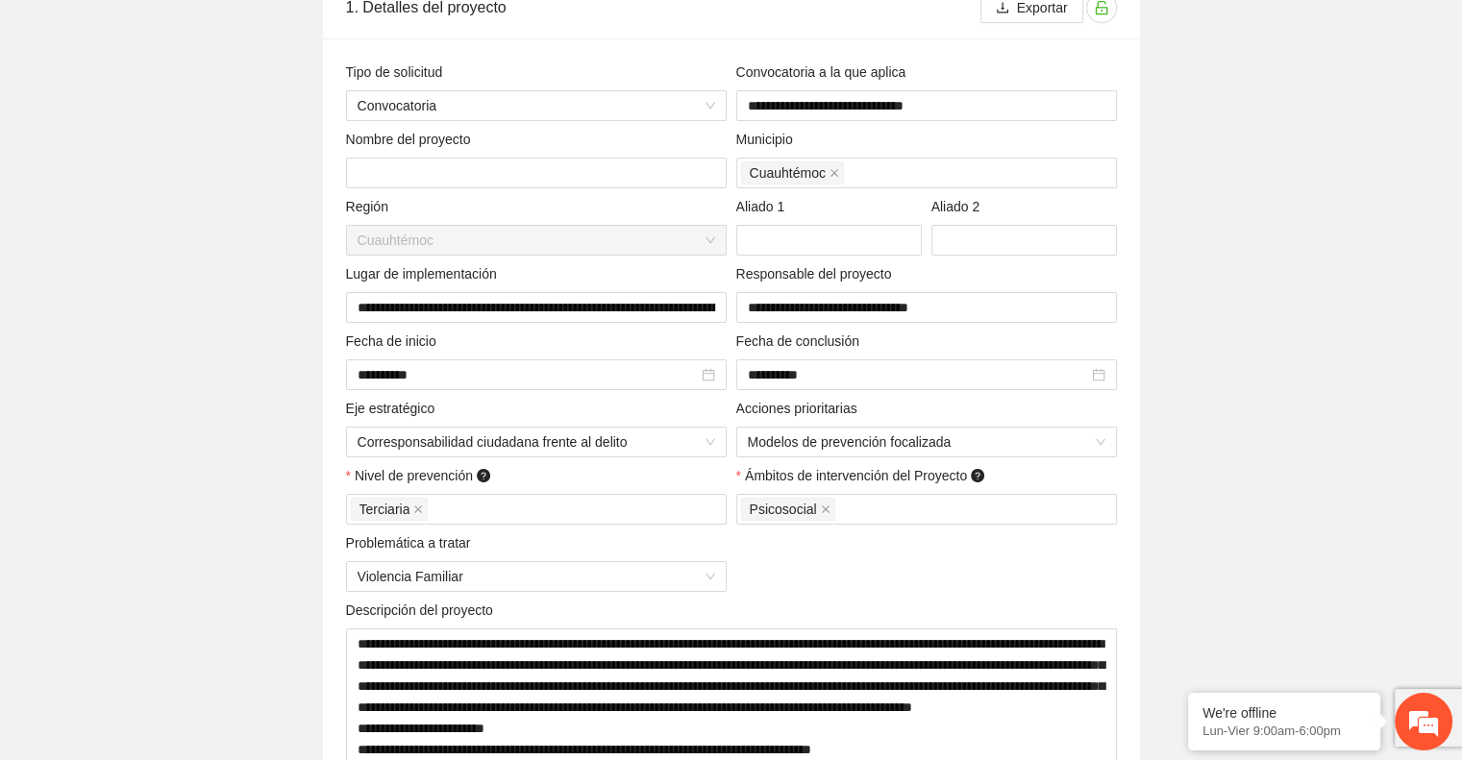
scroll to position [0, 0]
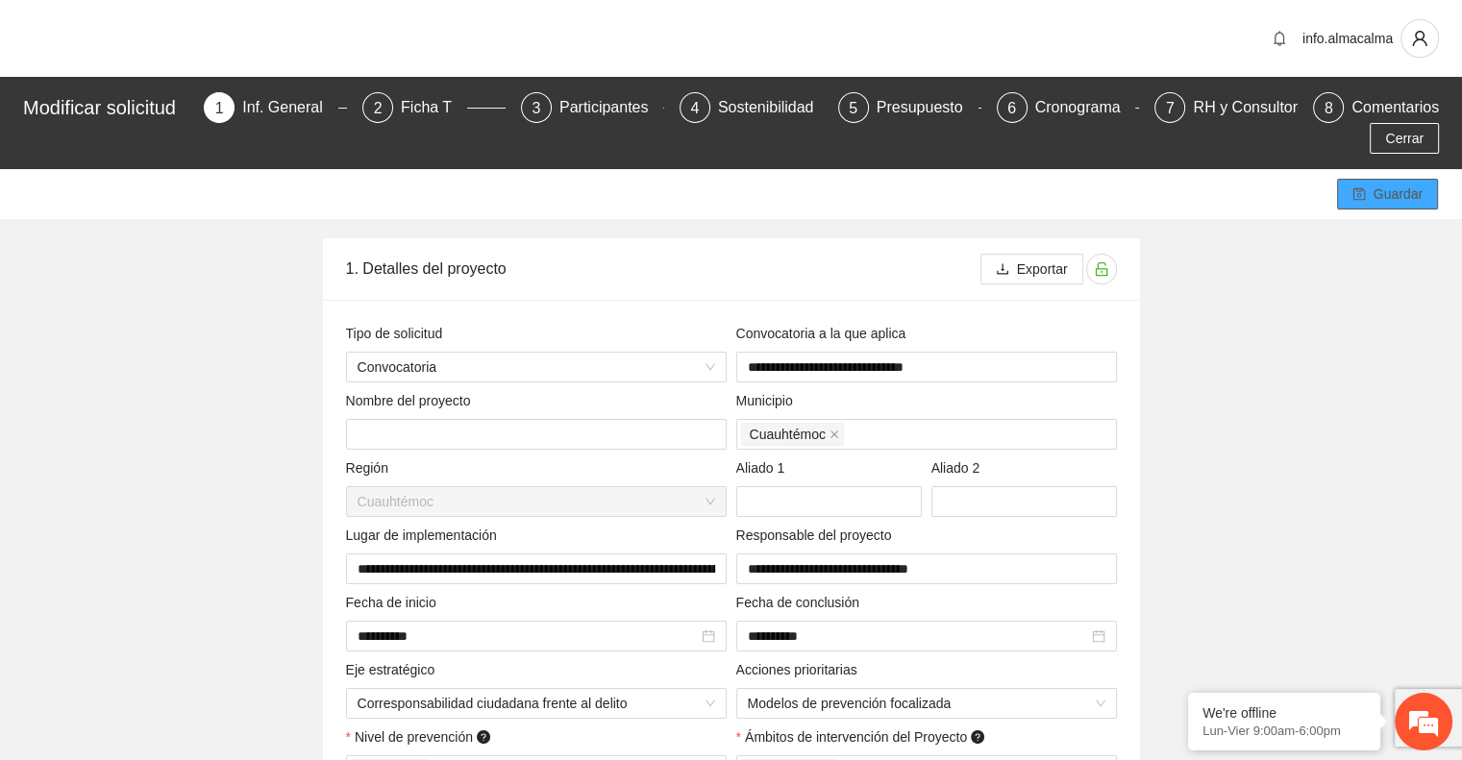
click at [1354, 195] on icon "save" at bounding box center [1358, 194] width 12 height 12
click at [1357, 196] on icon "save" at bounding box center [1358, 193] width 13 height 13
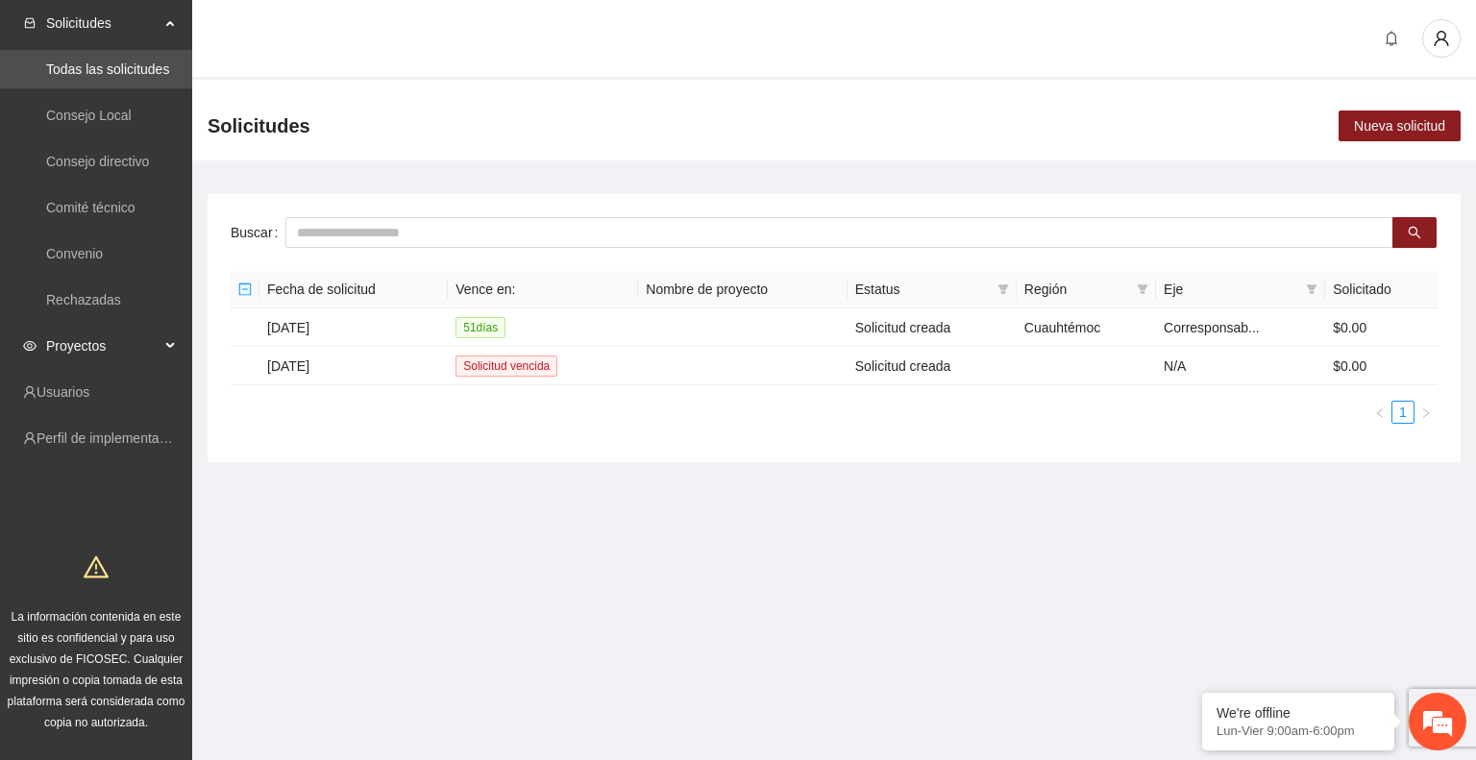
click at [121, 346] on span "Proyectos" at bounding box center [102, 346] width 113 height 38
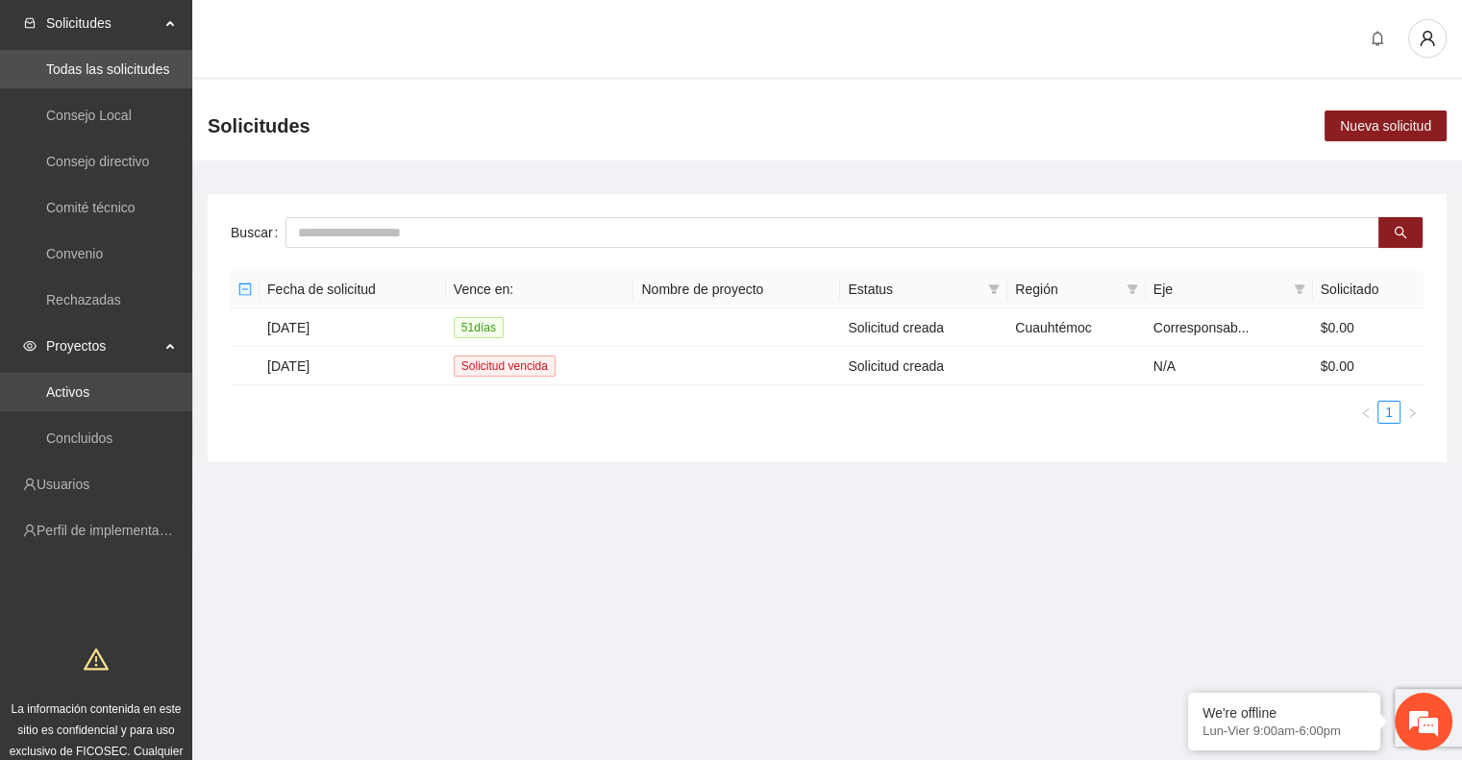
click at [89, 384] on link "Activos" at bounding box center [67, 391] width 43 height 15
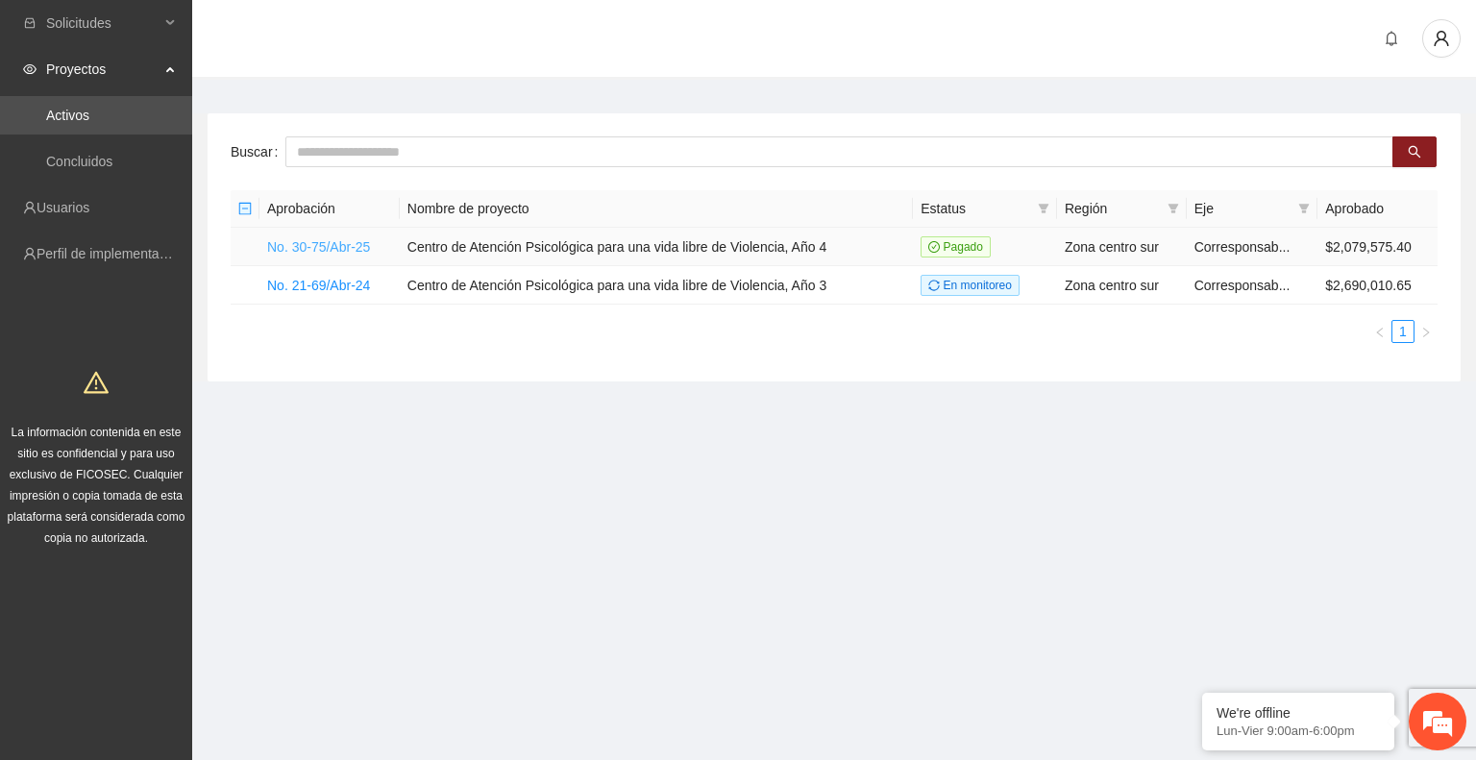
click at [338, 241] on link "No. 30-75/Abr-25" at bounding box center [318, 246] width 103 height 15
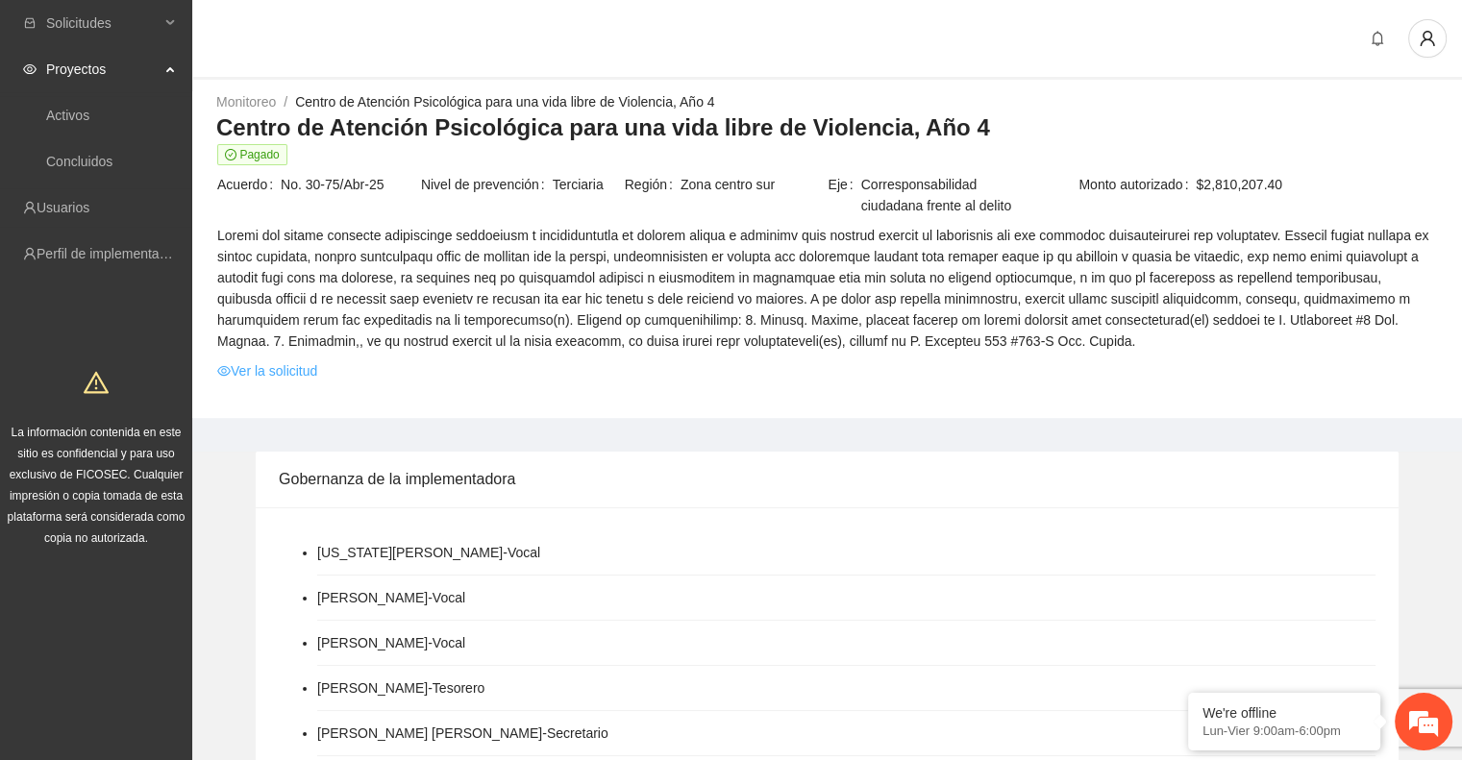
click at [300, 374] on link "Ver la solicitud" at bounding box center [267, 370] width 100 height 21
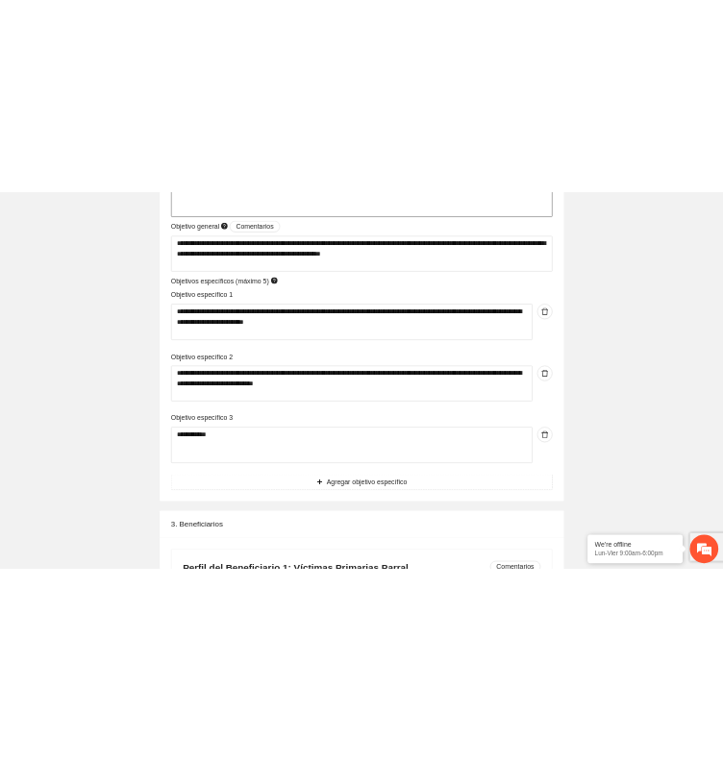
scroll to position [2728, 0]
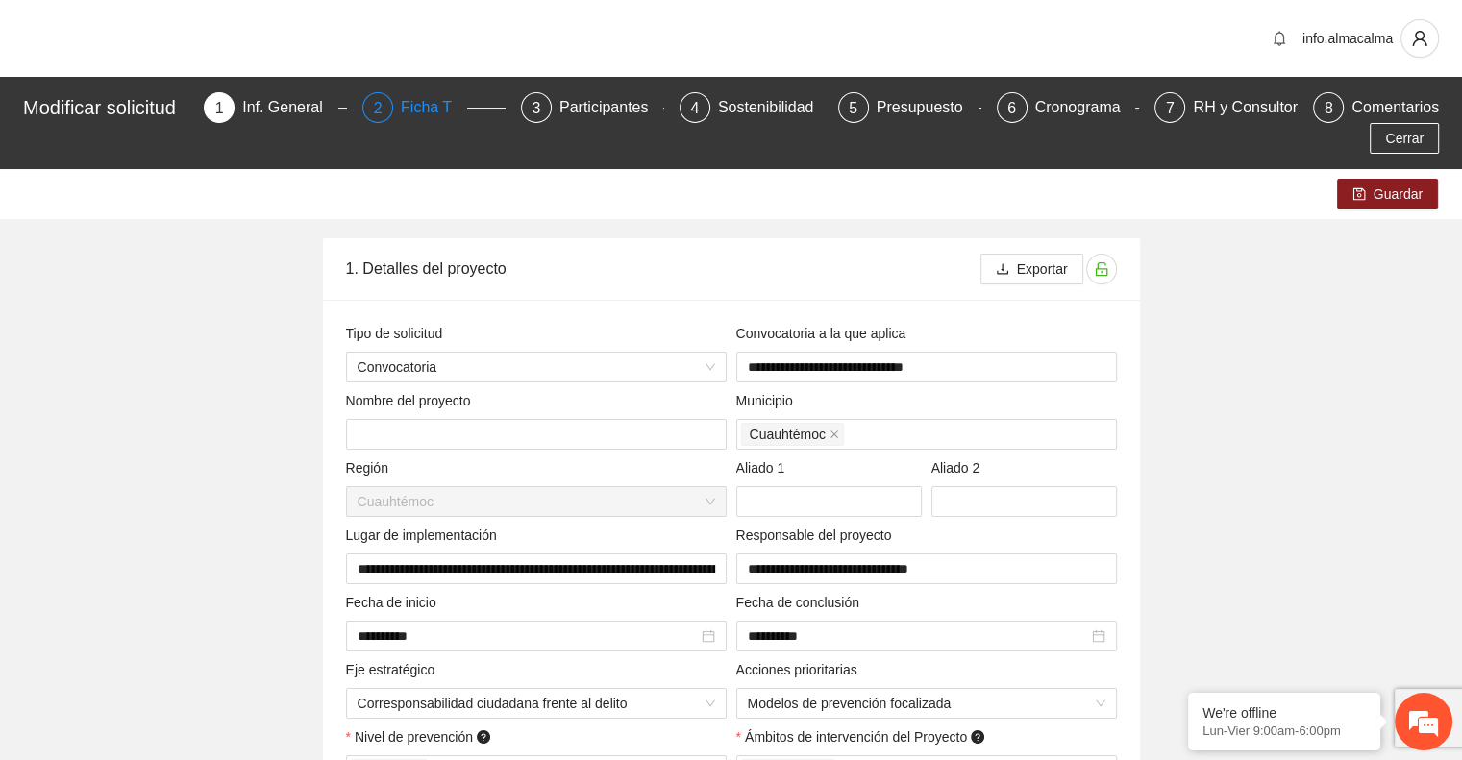
click at [428, 106] on div "Ficha T" at bounding box center [434, 107] width 66 height 31
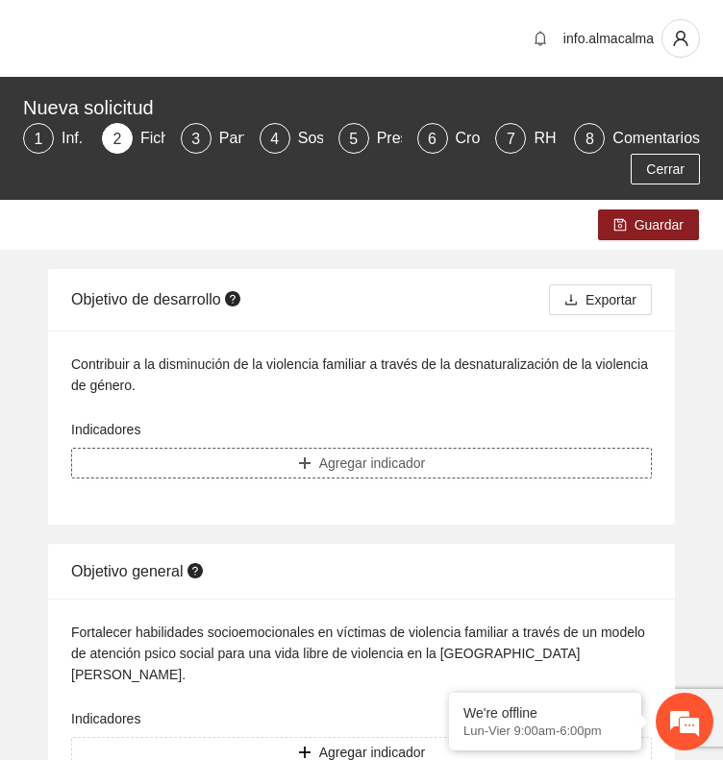
click at [183, 465] on button "Agregar indicador" at bounding box center [361, 463] width 581 height 31
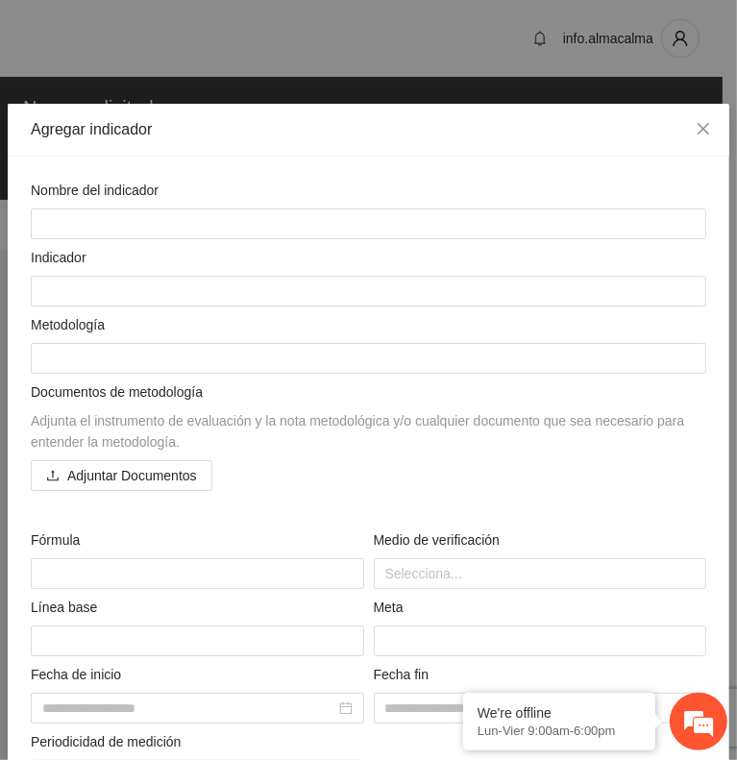
click at [107, 232] on div "Nombre del indicador Indicador Metodología Documentos de metodología Adjunta el…" at bounding box center [368, 519] width 685 height 679
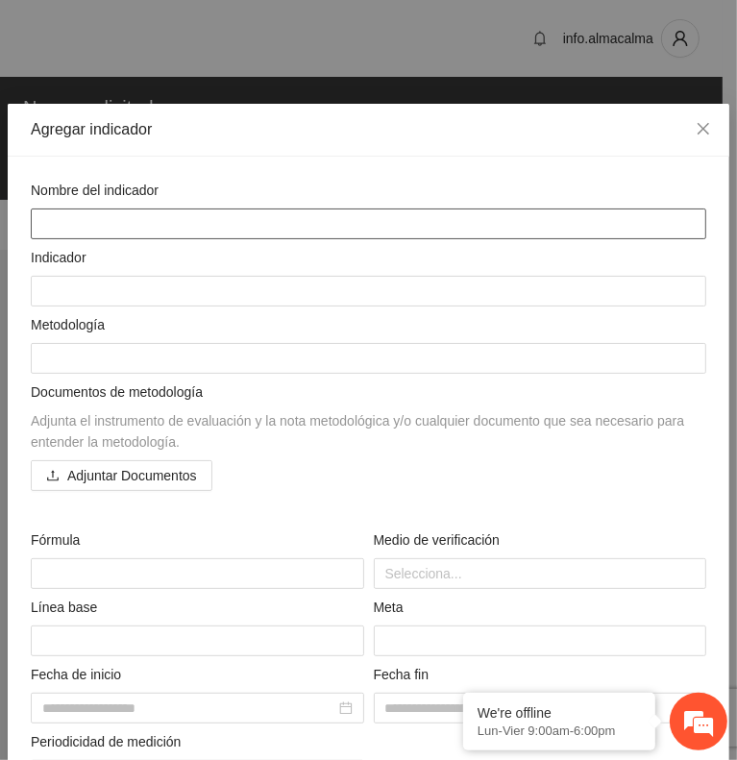
click at [90, 214] on textarea at bounding box center [369, 224] width 676 height 31
paste textarea "**********"
type textarea "**********"
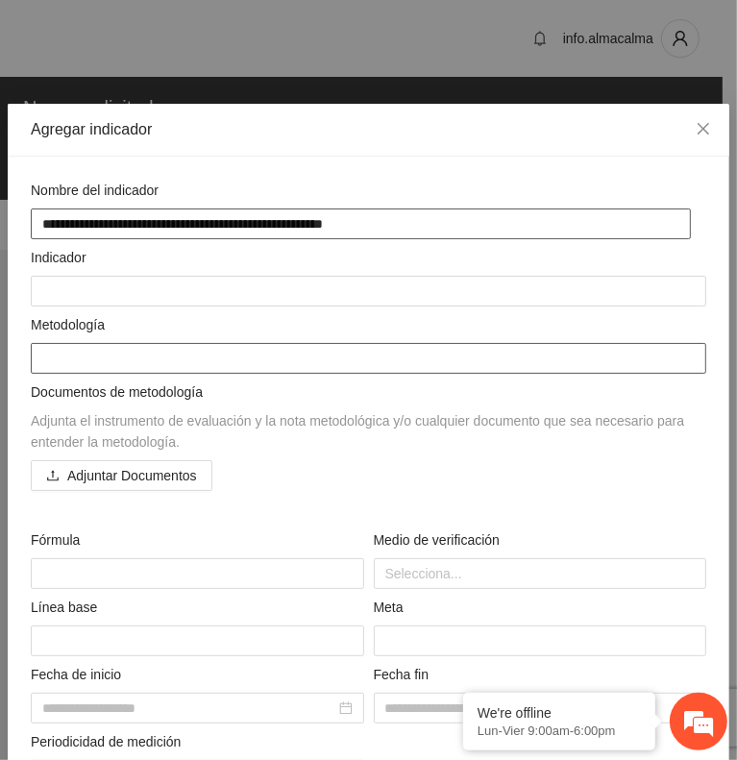
type textarea "**********"
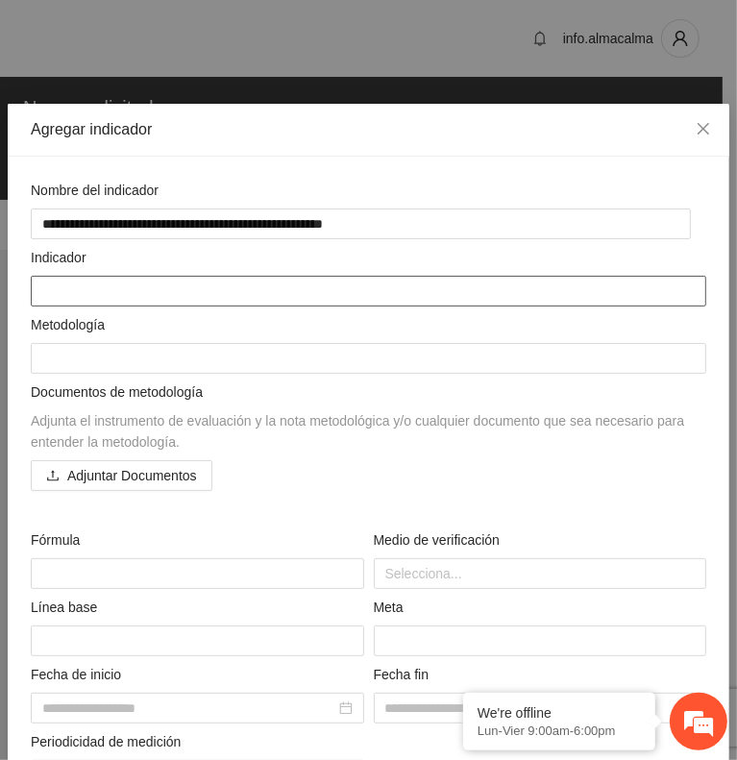
click at [88, 286] on textarea at bounding box center [369, 291] width 676 height 31
paste textarea "**********"
type textarea "**********"
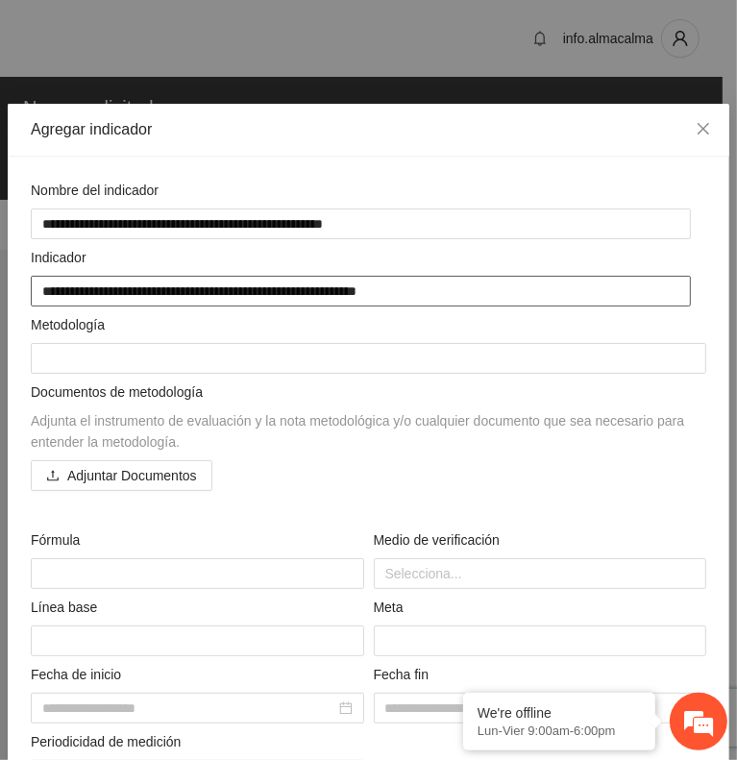
type textarea "**********"
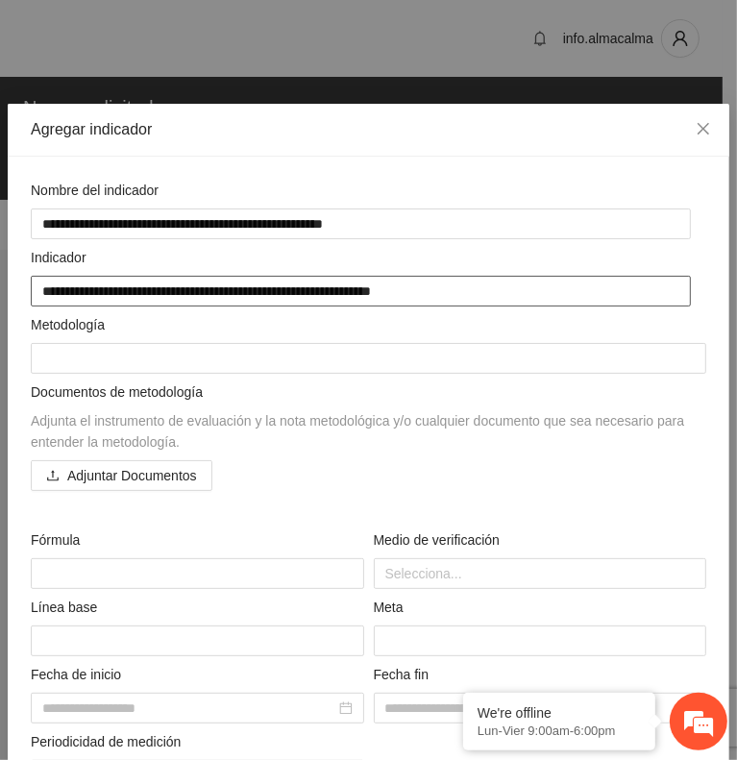
type textarea "**********"
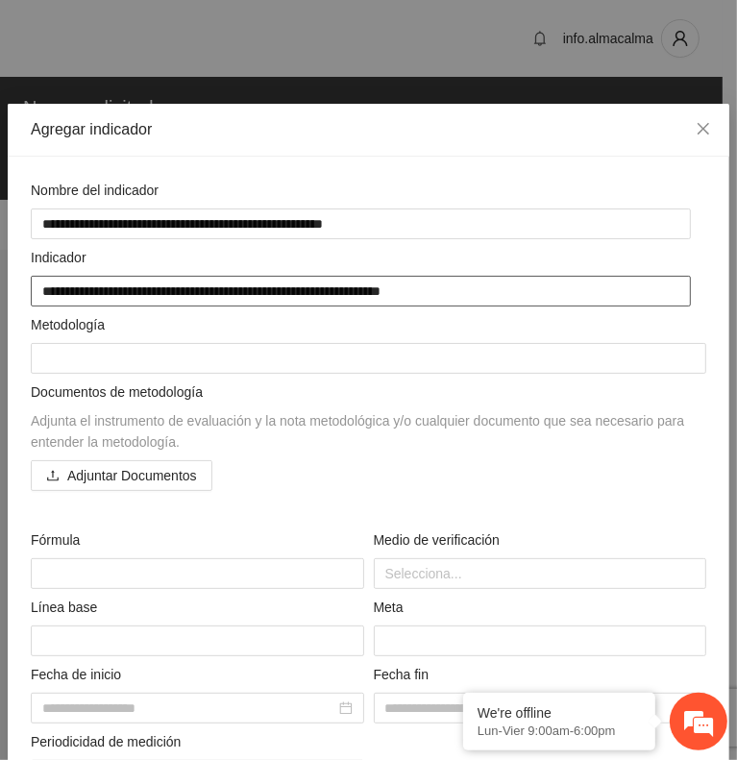
type textarea "**********"
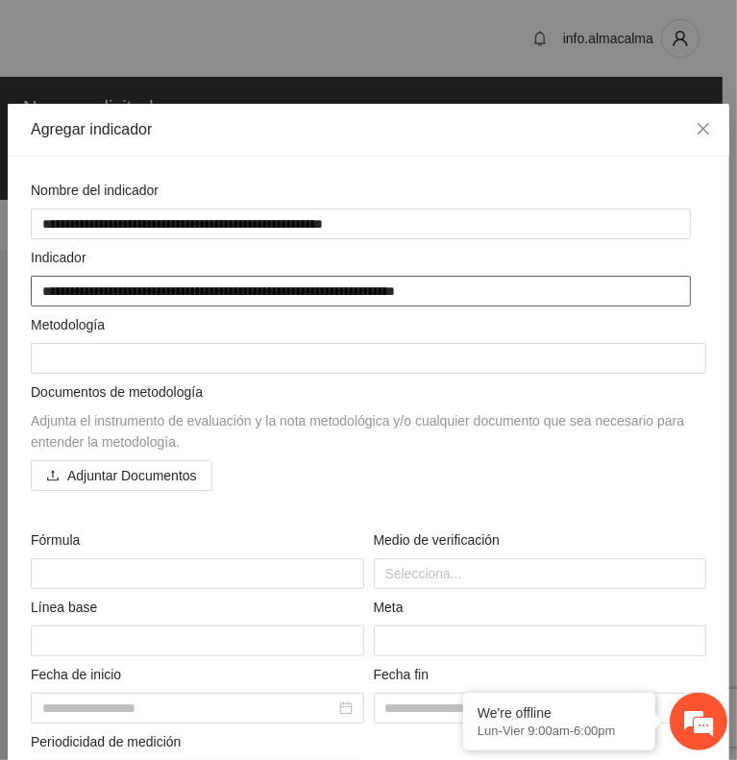
type textarea "**********"
click at [466, 287] on textarea "**********" at bounding box center [361, 291] width 660 height 31
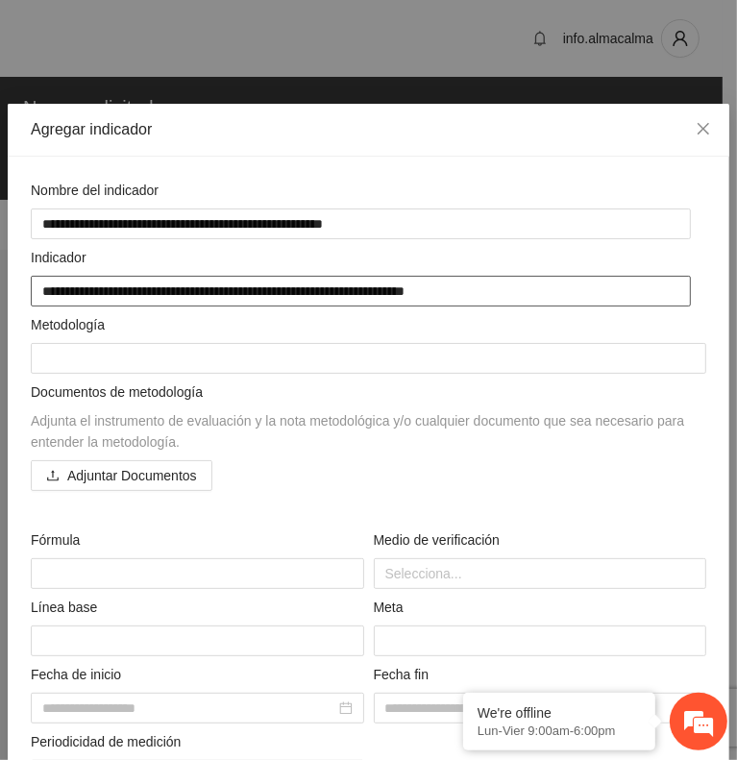
click at [466, 287] on textarea "**********" at bounding box center [361, 291] width 660 height 31
type textarea "**********"
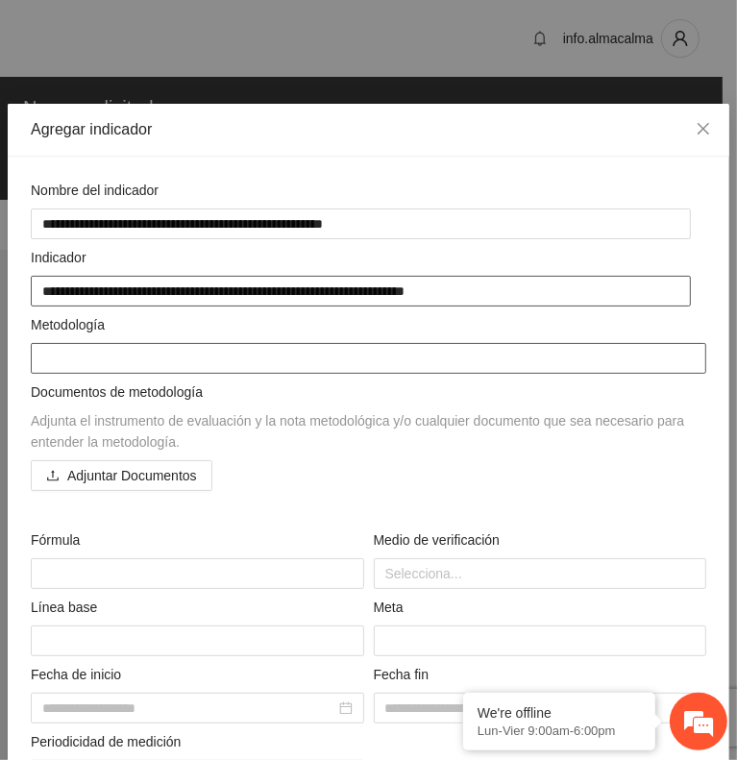
type textarea "**********"
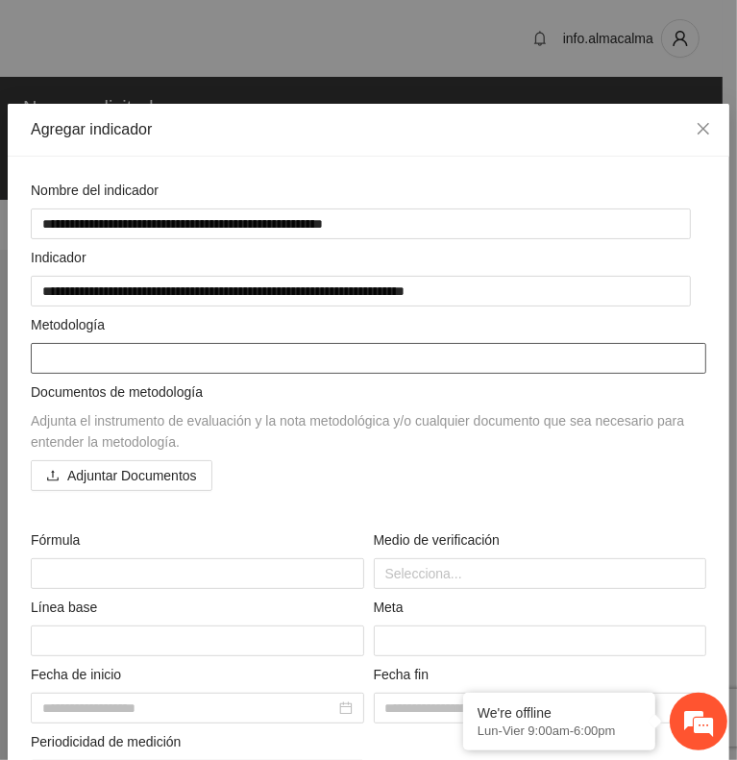
click at [256, 353] on textarea at bounding box center [369, 358] width 676 height 31
click at [109, 353] on textarea at bounding box center [369, 358] width 676 height 31
paste textarea "**********"
type textarea "**********"
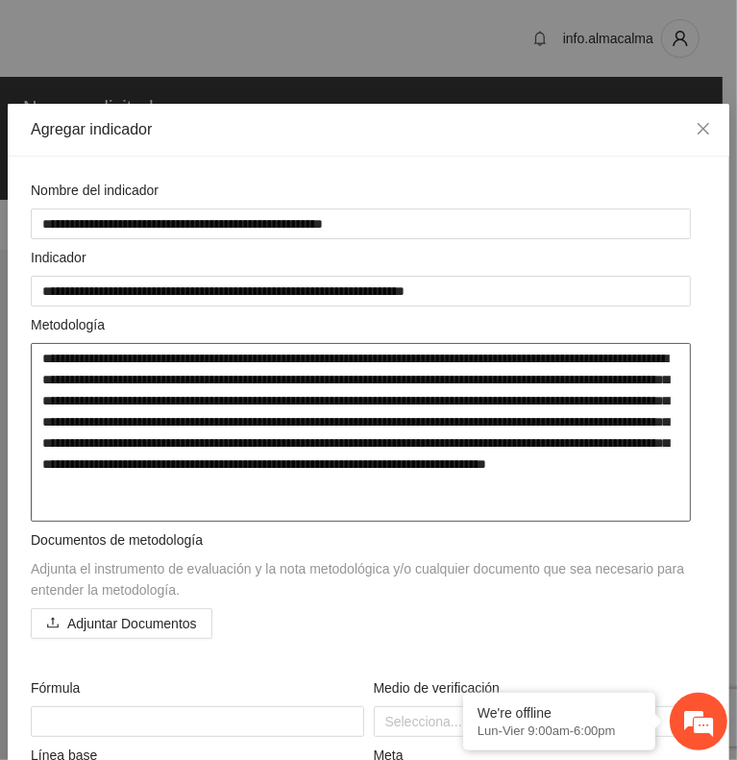
click at [85, 502] on textarea "**********" at bounding box center [361, 432] width 660 height 179
type textarea "**********"
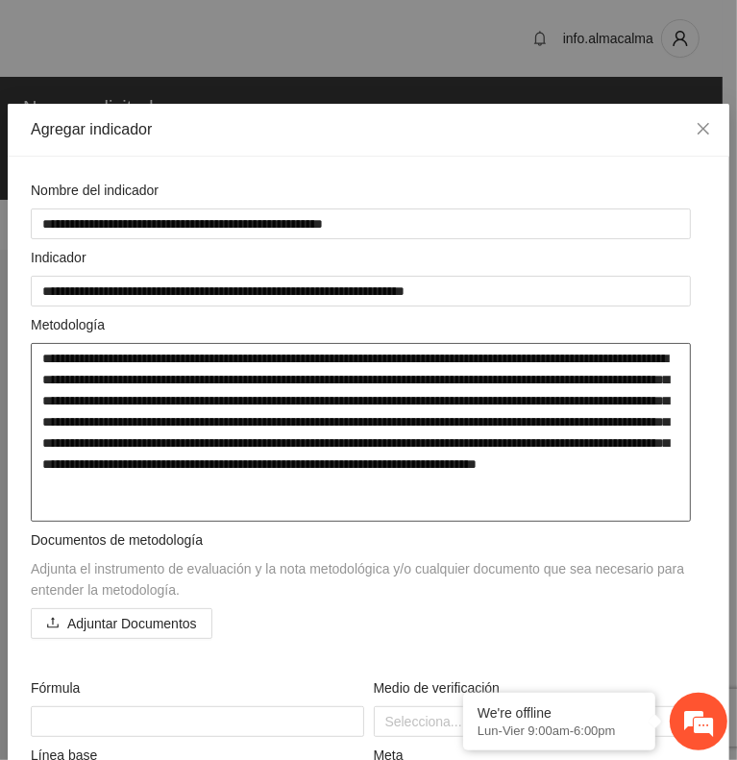
type textarea "**********"
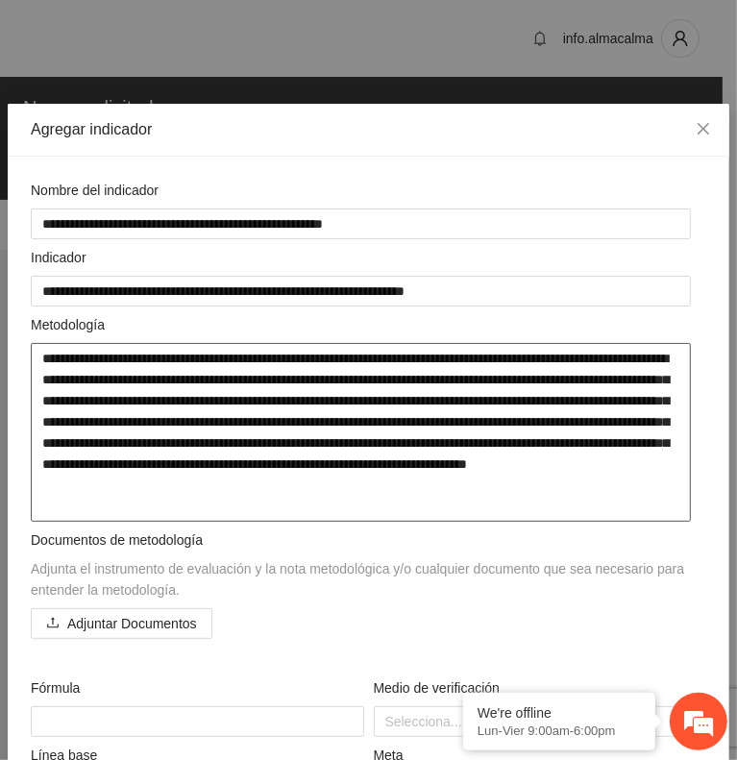
type textarea "**********"
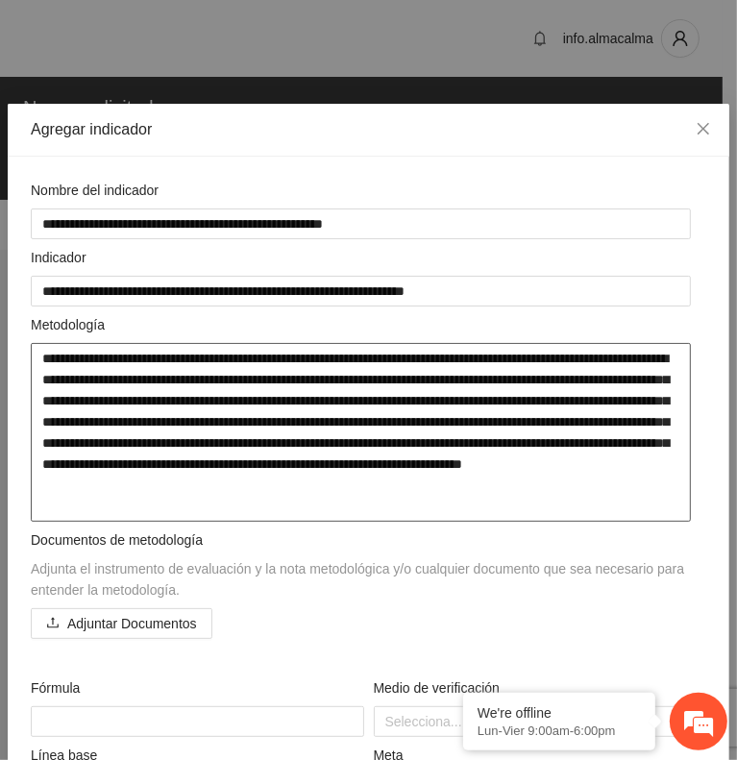
type textarea "**********"
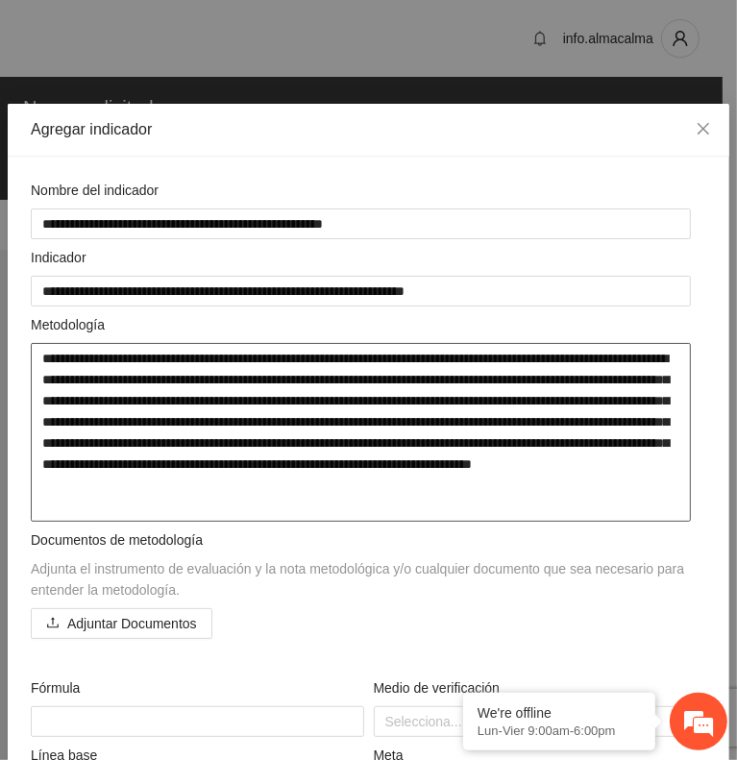
type textarea "**********"
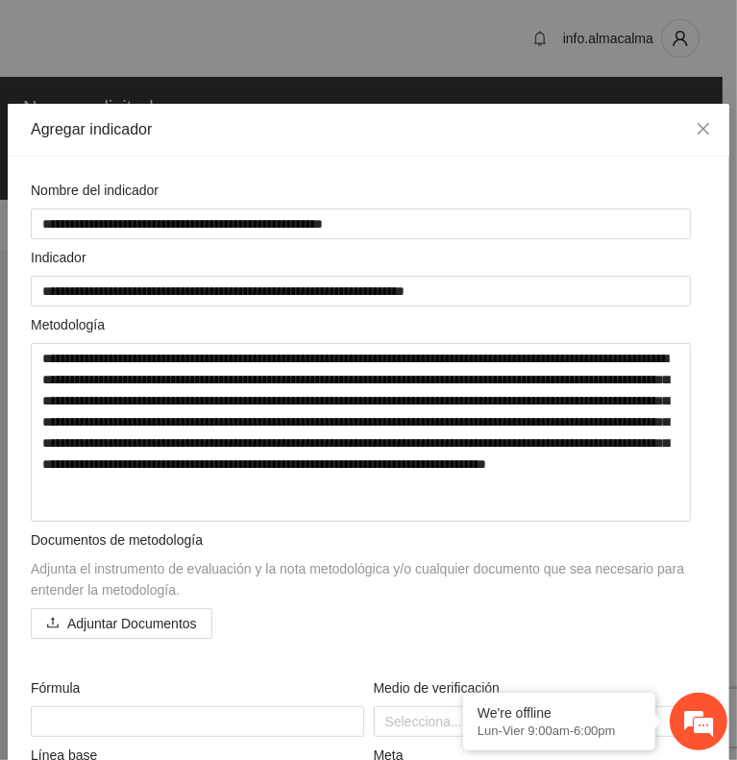
click at [285, 585] on div "Adjunta el instrumento de evaluación y la nota metodológica y/o cualquier docum…" at bounding box center [369, 579] width 676 height 42
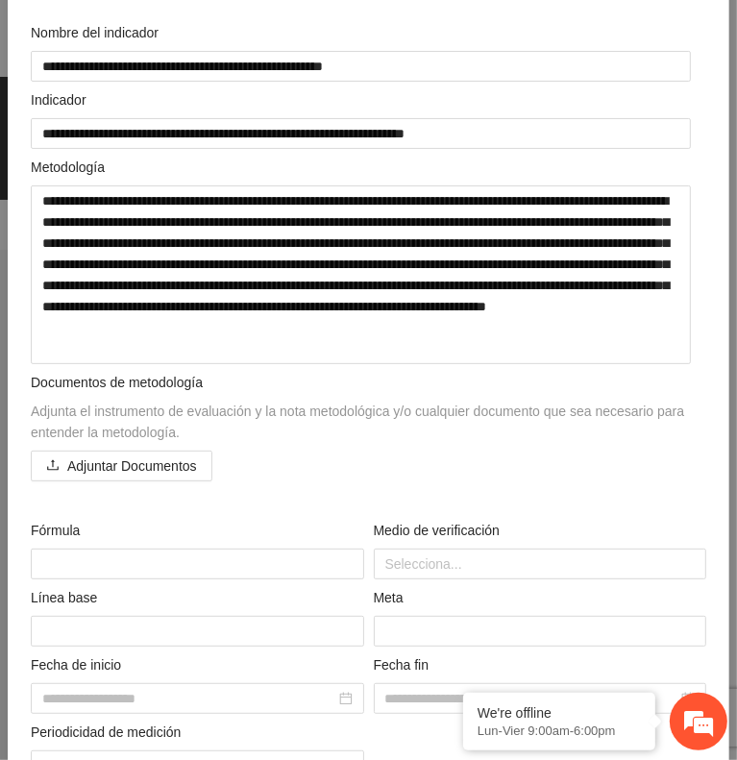
scroll to position [161, 0]
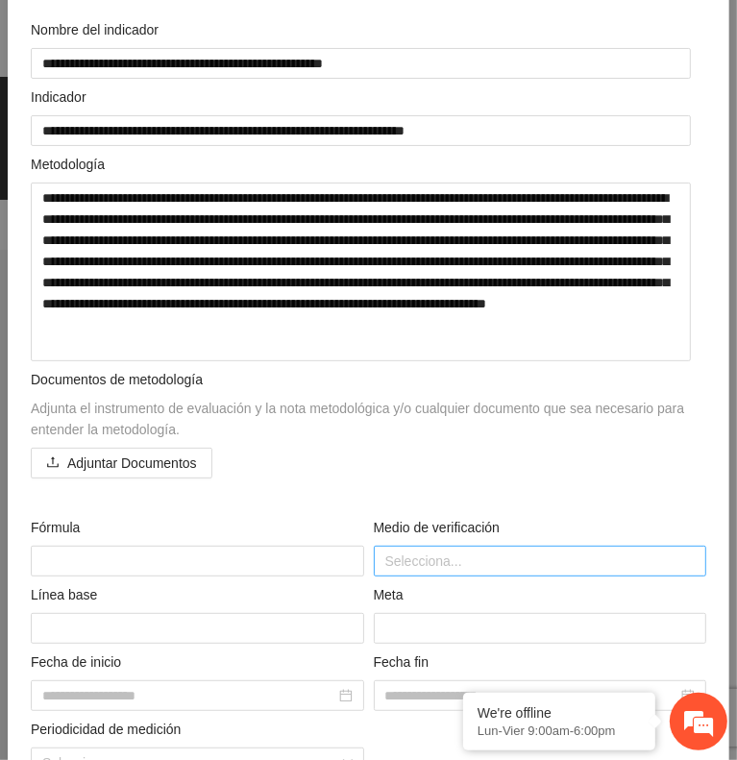
click at [455, 554] on div at bounding box center [541, 561] width 324 height 23
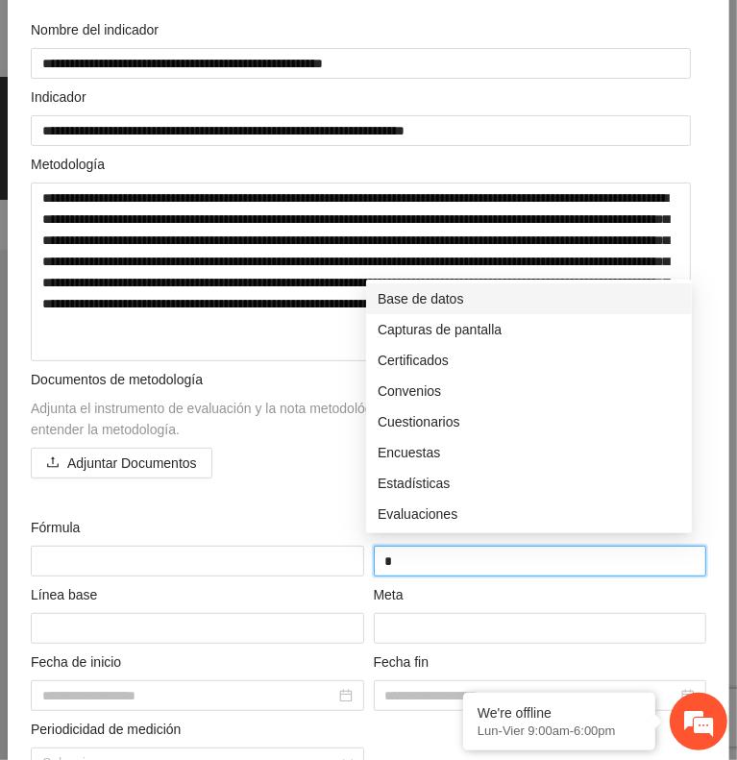
type input "**"
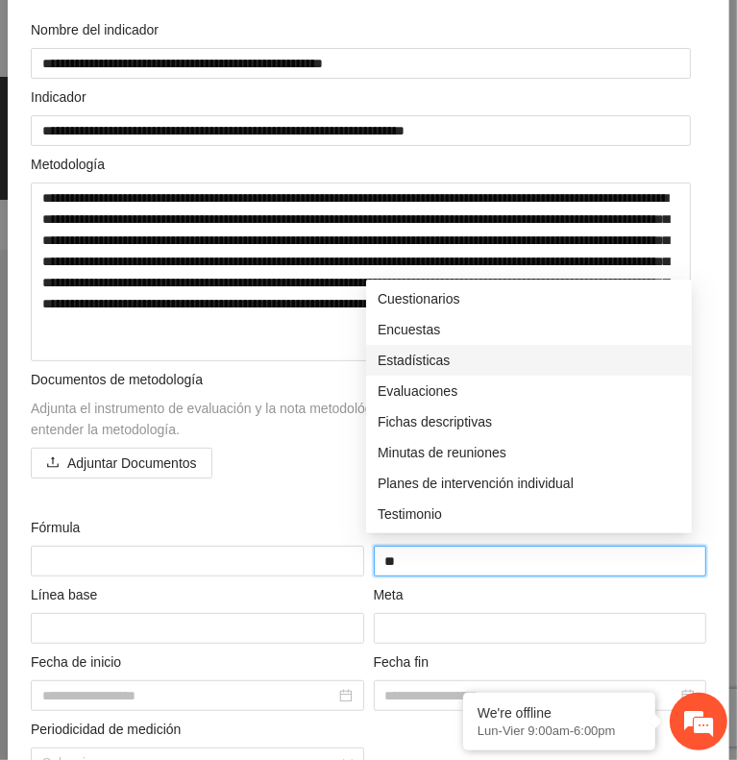
click at [432, 364] on div "Estadísticas" at bounding box center [529, 360] width 303 height 21
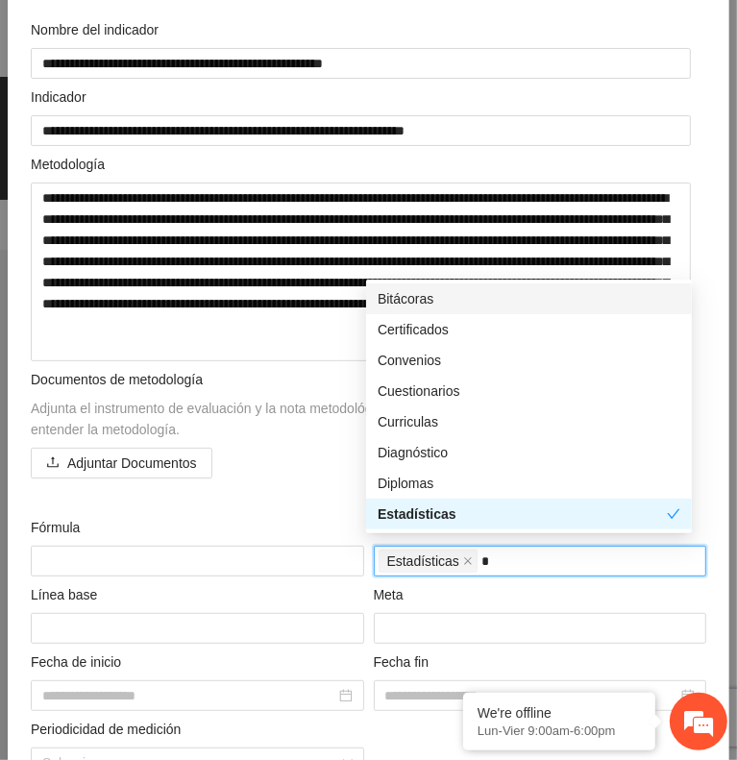
type input "**"
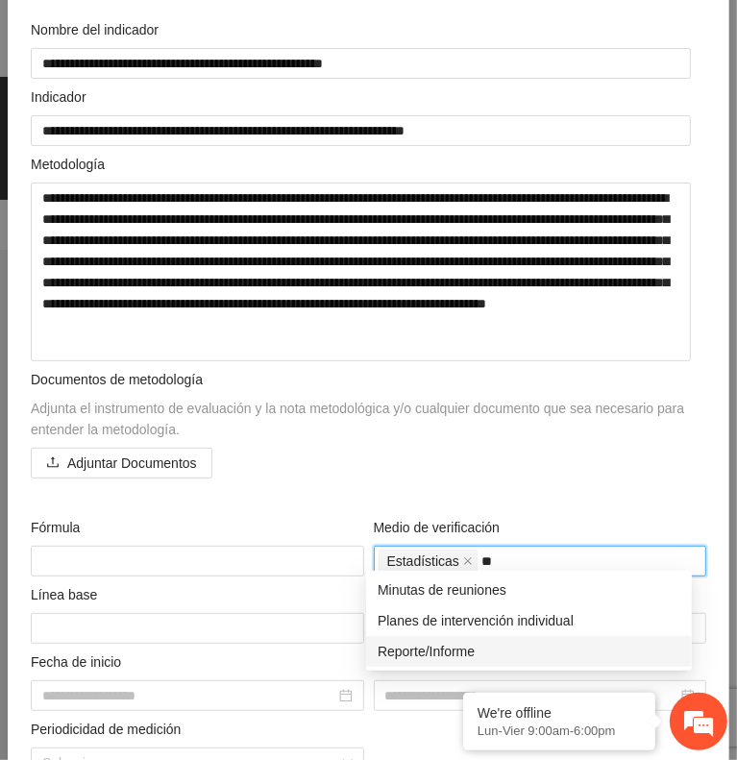
click at [415, 642] on div "Reporte/Informe" at bounding box center [529, 651] width 303 height 21
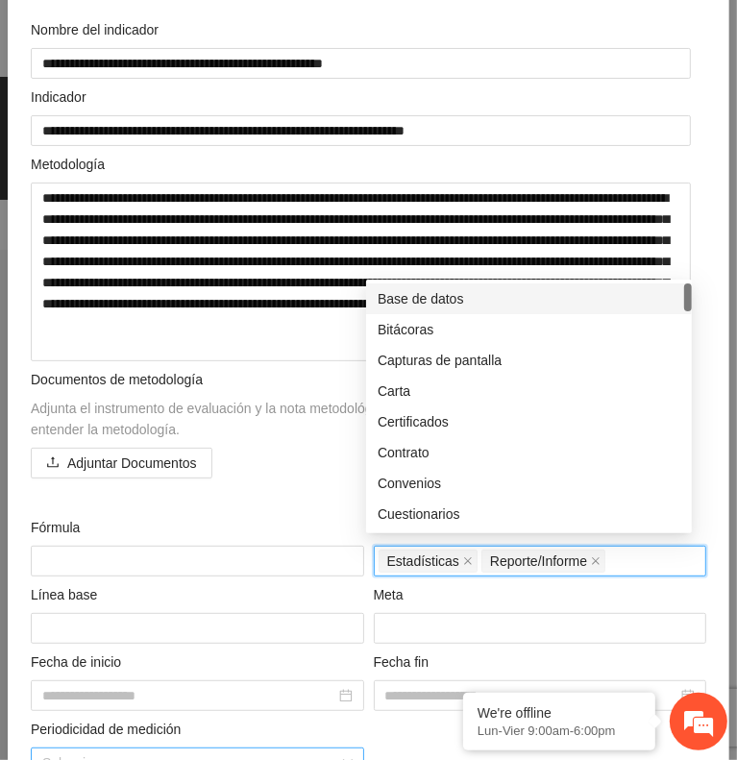
drag, startPoint x: 187, startPoint y: 757, endPoint x: 173, endPoint y: 759, distance: 14.5
click at [173, 759] on input "search" at bounding box center [190, 763] width 297 height 29
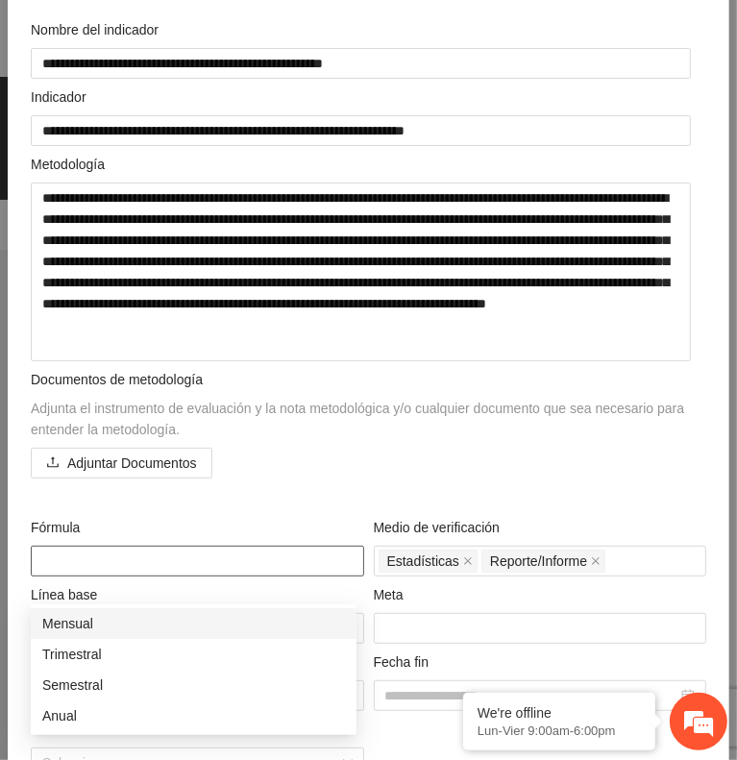
click at [92, 553] on textarea at bounding box center [198, 561] width 334 height 31
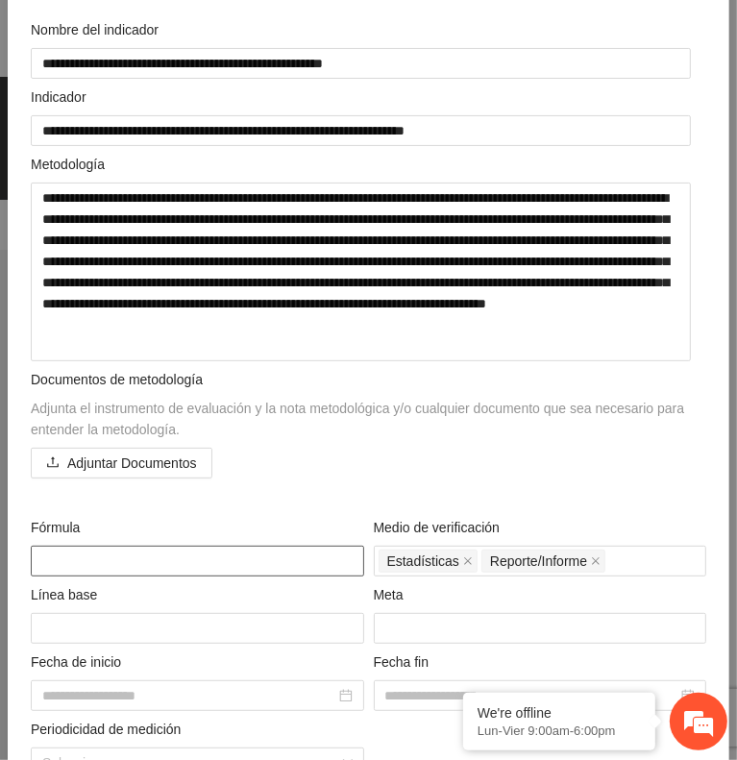
click at [56, 563] on textarea at bounding box center [198, 561] width 334 height 31
paste textarea "**********"
type textarea "**********"
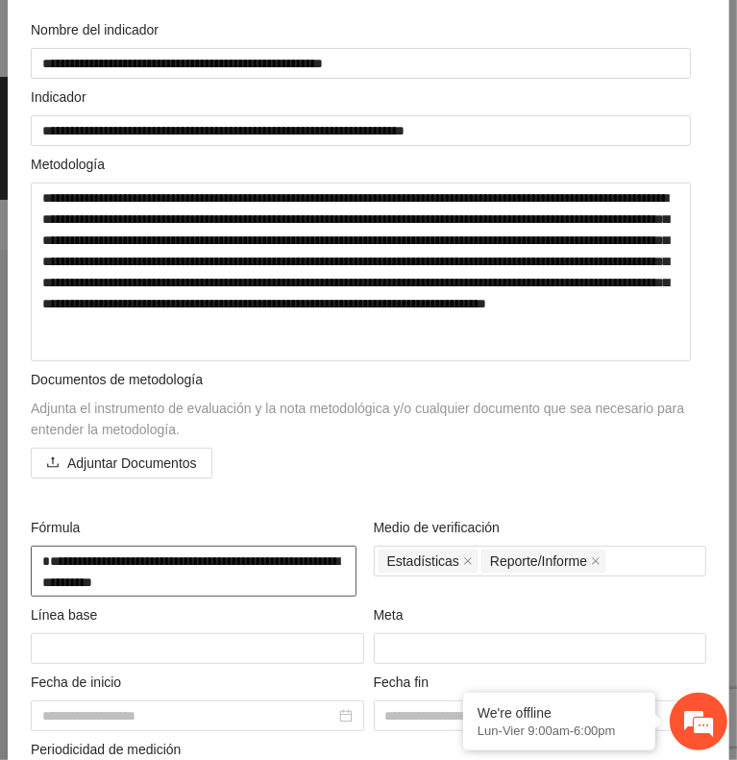
type textarea "**********"
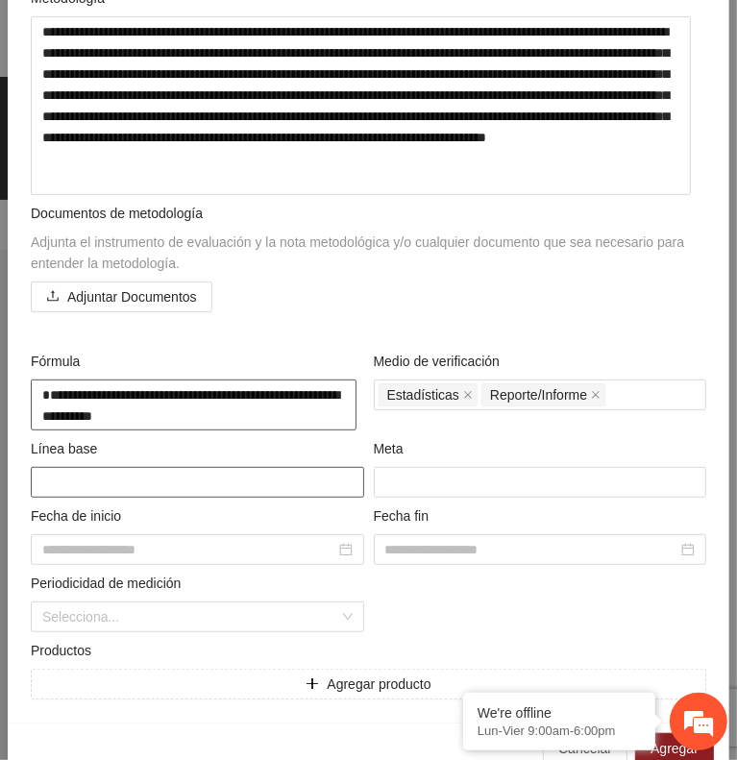
scroll to position [327, 0]
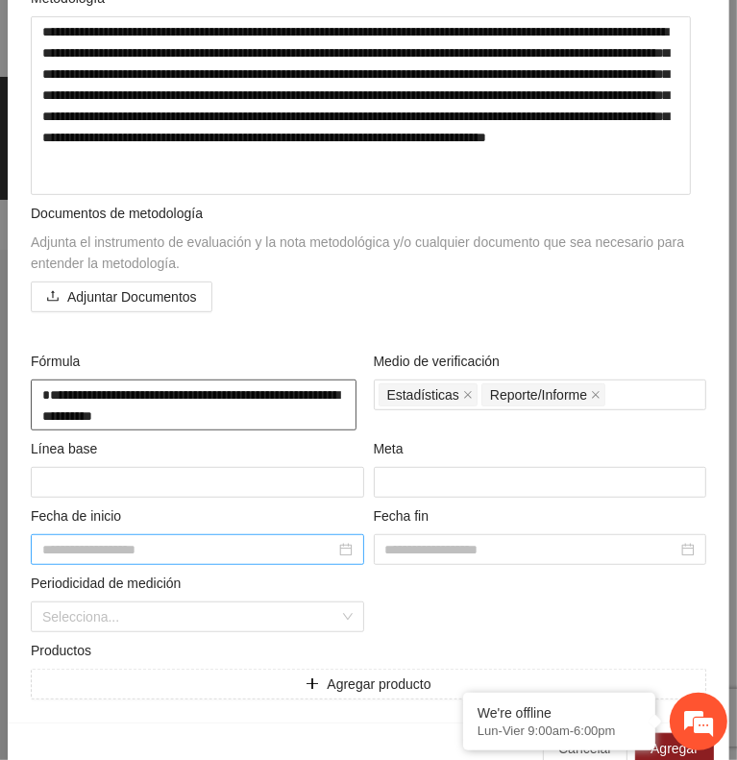
type textarea "**********"
click at [227, 544] on input at bounding box center [188, 549] width 293 height 21
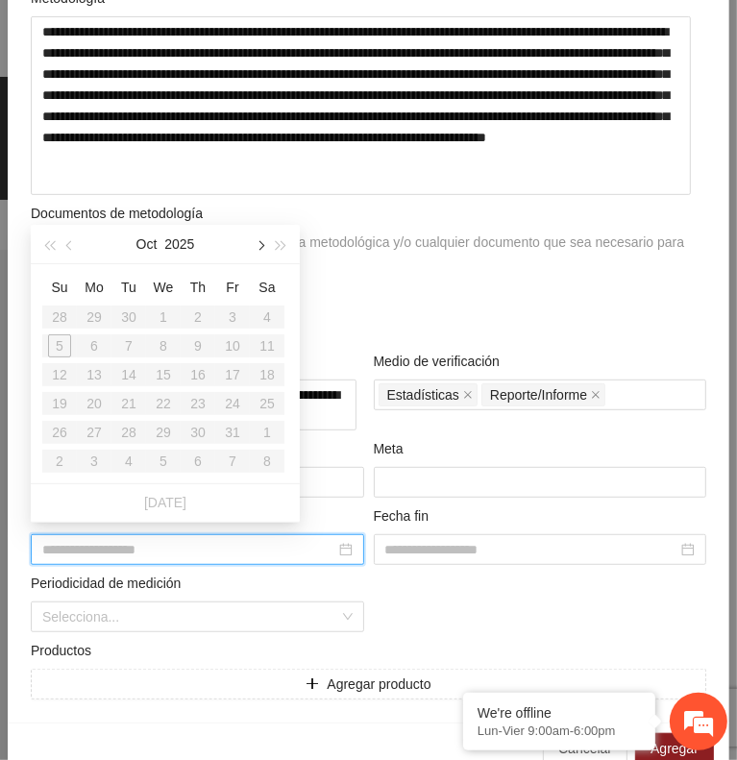
click at [261, 251] on button "button" at bounding box center [259, 244] width 21 height 38
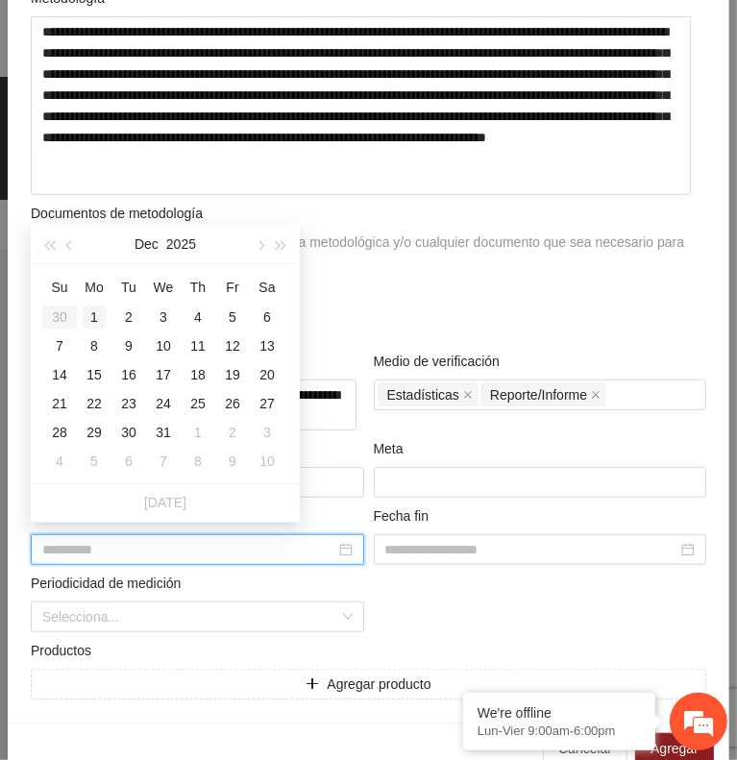
type input "**********"
click at [87, 319] on div "1" at bounding box center [94, 317] width 23 height 23
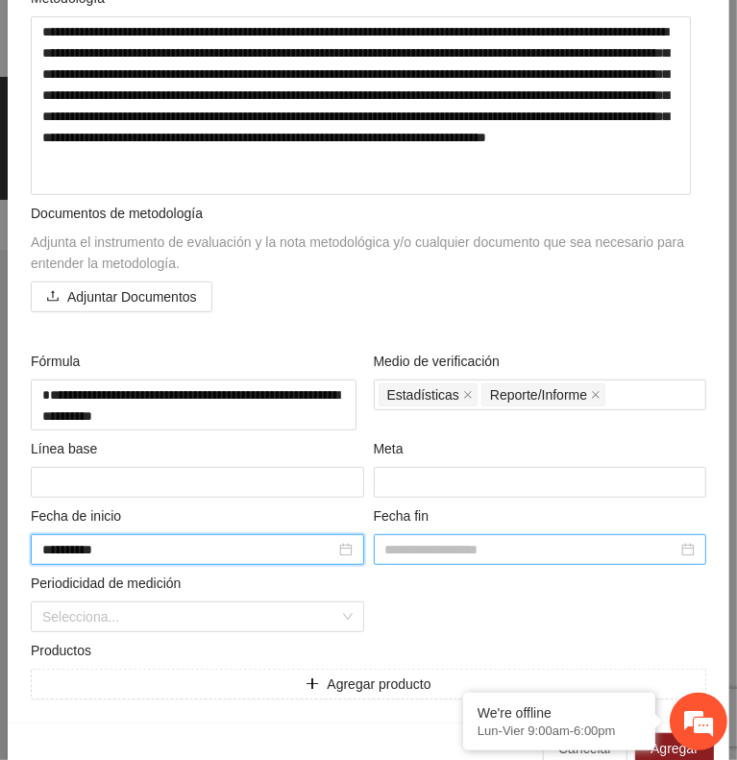
click at [477, 540] on input at bounding box center [531, 549] width 293 height 21
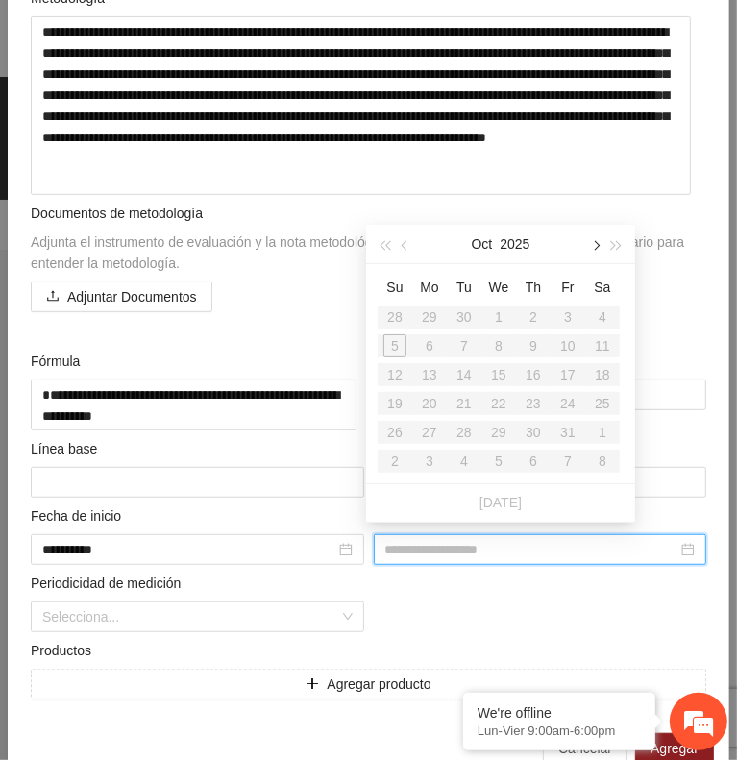
click at [591, 245] on span "button" at bounding box center [595, 246] width 10 height 10
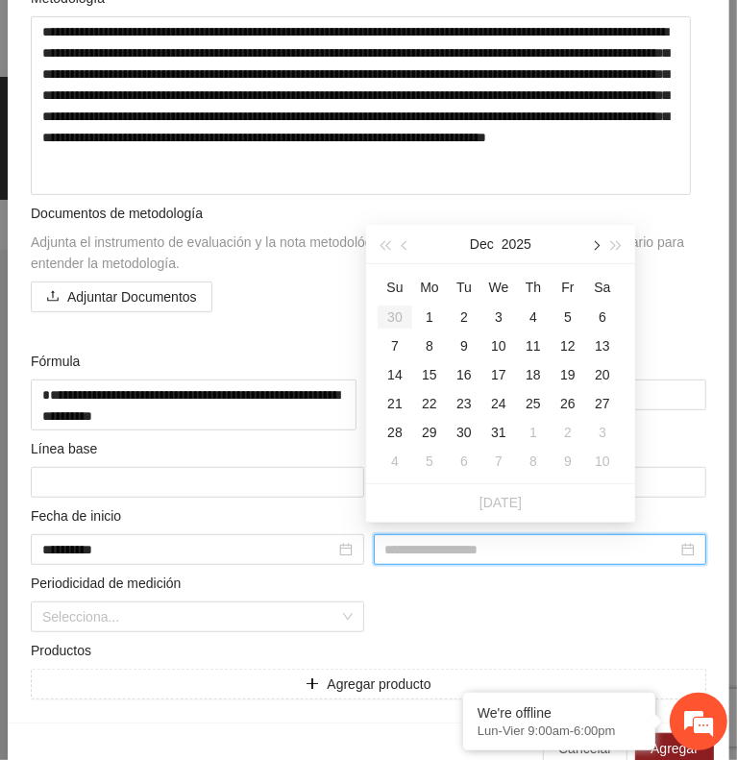
click at [591, 245] on span "button" at bounding box center [595, 246] width 10 height 10
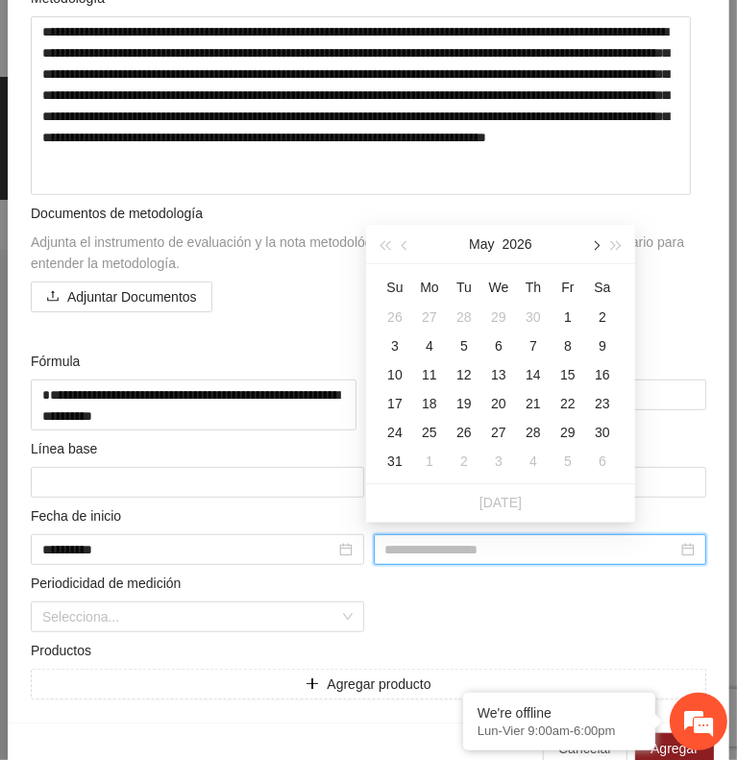
click at [591, 245] on span "button" at bounding box center [595, 246] width 10 height 10
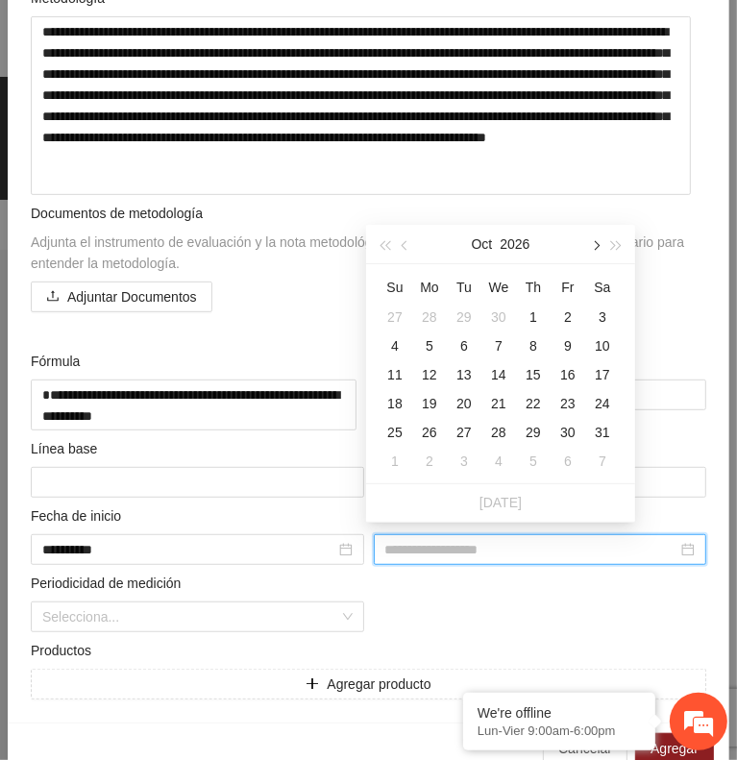
click at [591, 245] on span "button" at bounding box center [595, 246] width 10 height 10
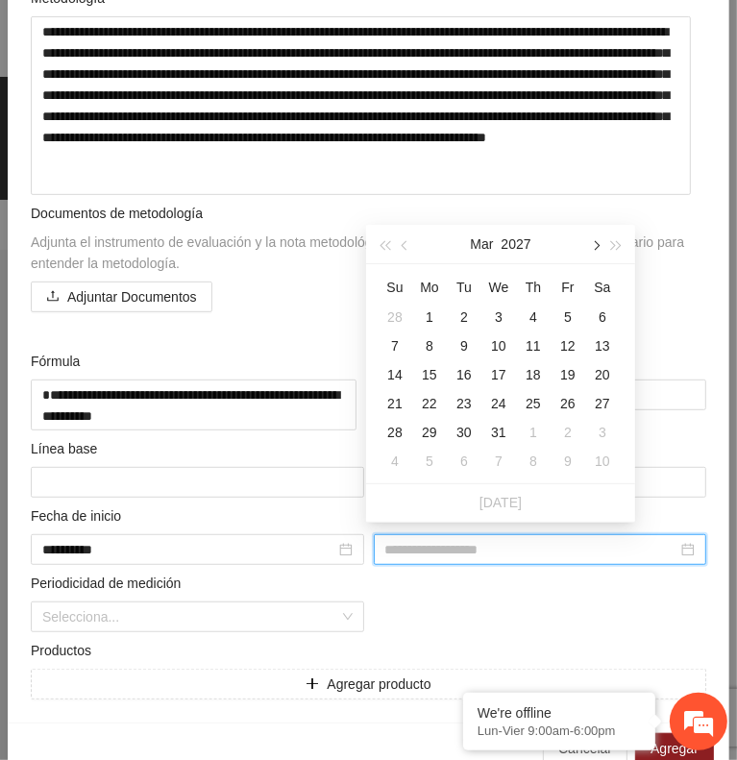
click at [591, 245] on span "button" at bounding box center [595, 246] width 10 height 10
type input "**********"
click at [427, 458] on table "Su Mo Tu We Th Fr Sa 25 26 27 28 29 30 1 2 3 4 5 6 7 8 9 10 11 12 13 14 15 16 1…" at bounding box center [499, 374] width 242 height 204
type input "**********"
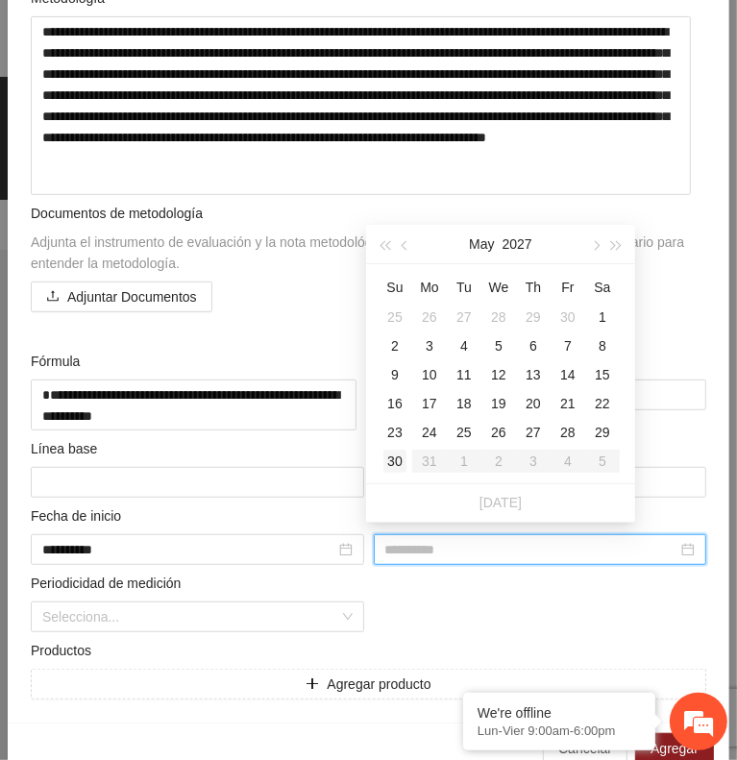
click at [391, 466] on div "30" at bounding box center [395, 461] width 23 height 23
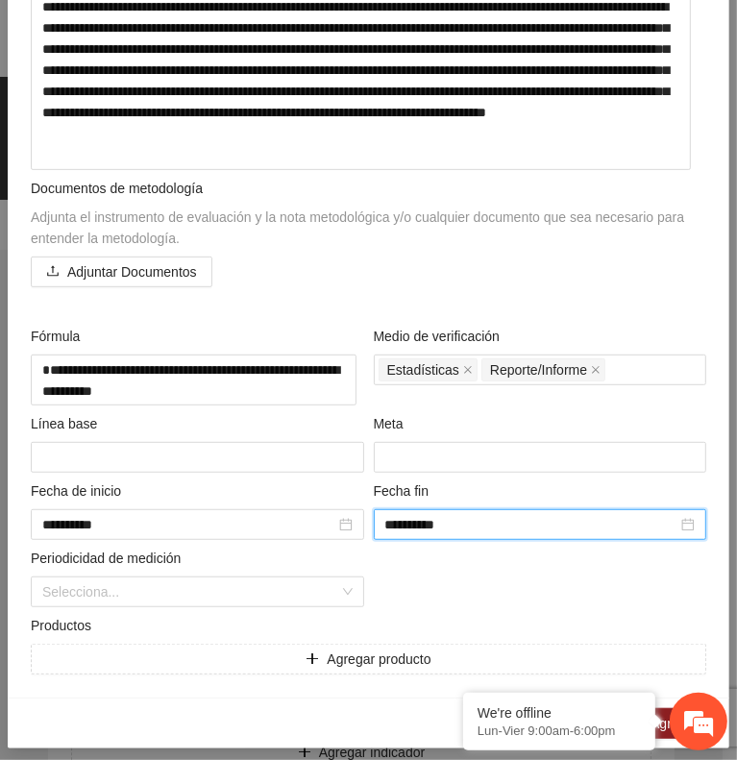
scroll to position [355, 0]
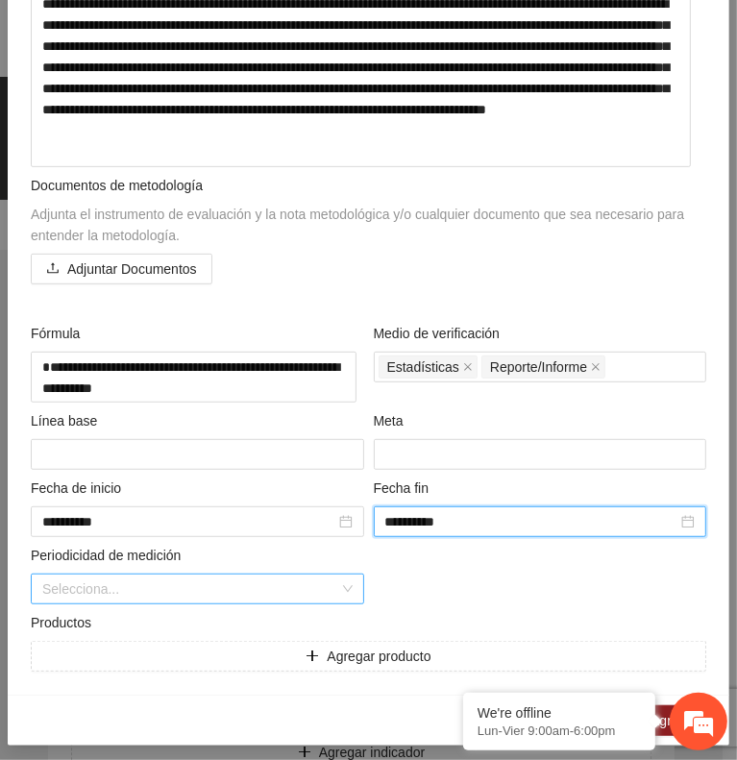
click at [303, 582] on input "search" at bounding box center [190, 589] width 297 height 29
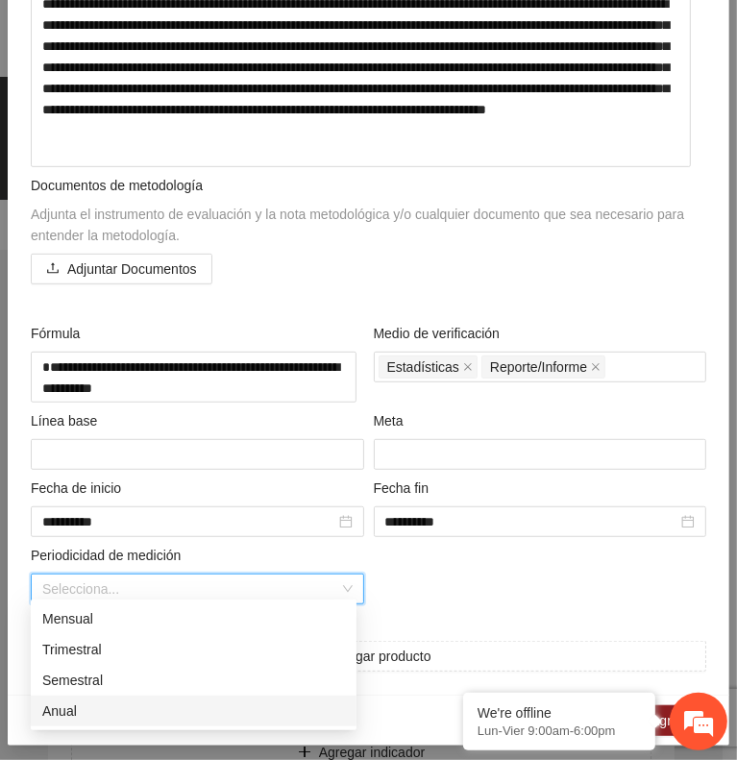
click at [119, 718] on div "Anual" at bounding box center [193, 711] width 303 height 21
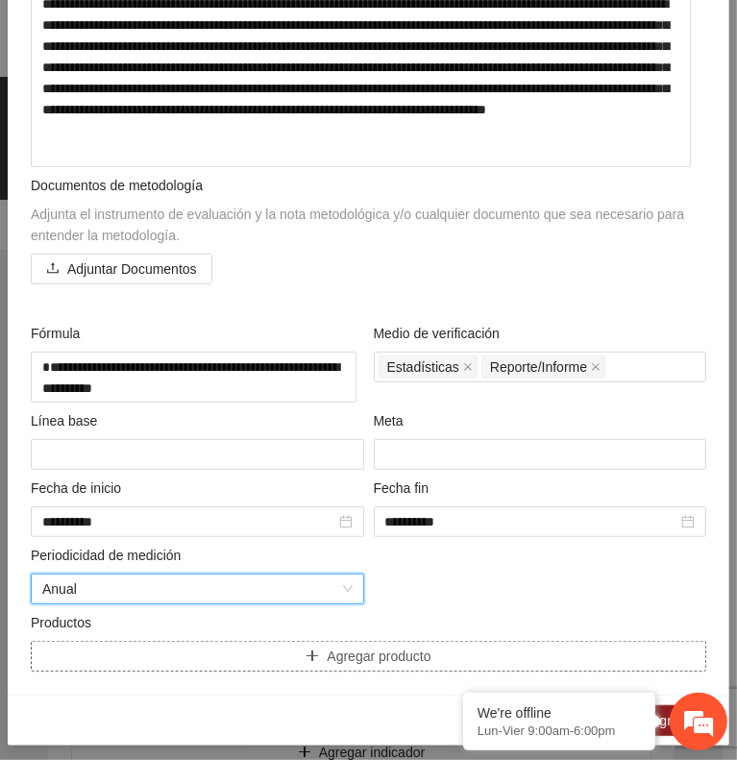
click at [129, 650] on button "Agregar producto" at bounding box center [369, 656] width 676 height 31
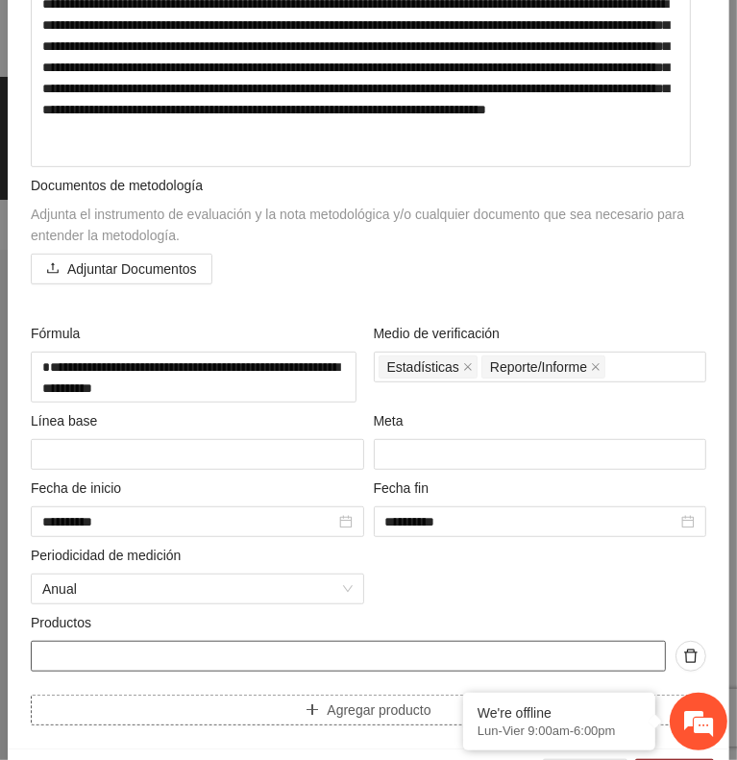
click at [129, 650] on input "text" at bounding box center [348, 656] width 635 height 31
type input "**********"
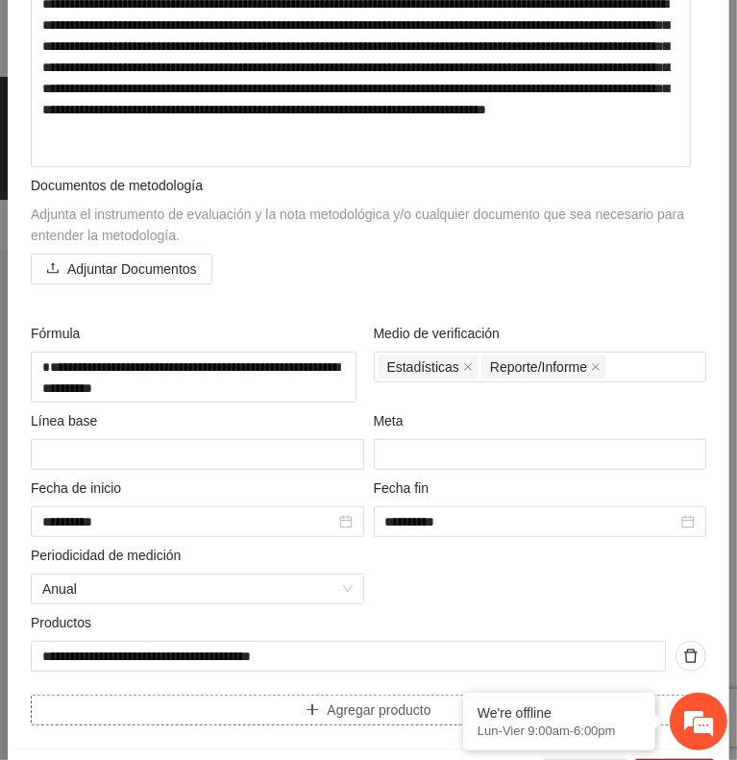
click at [260, 695] on button "Agregar producto" at bounding box center [369, 710] width 676 height 31
click at [260, 695] on input "text" at bounding box center [348, 710] width 635 height 31
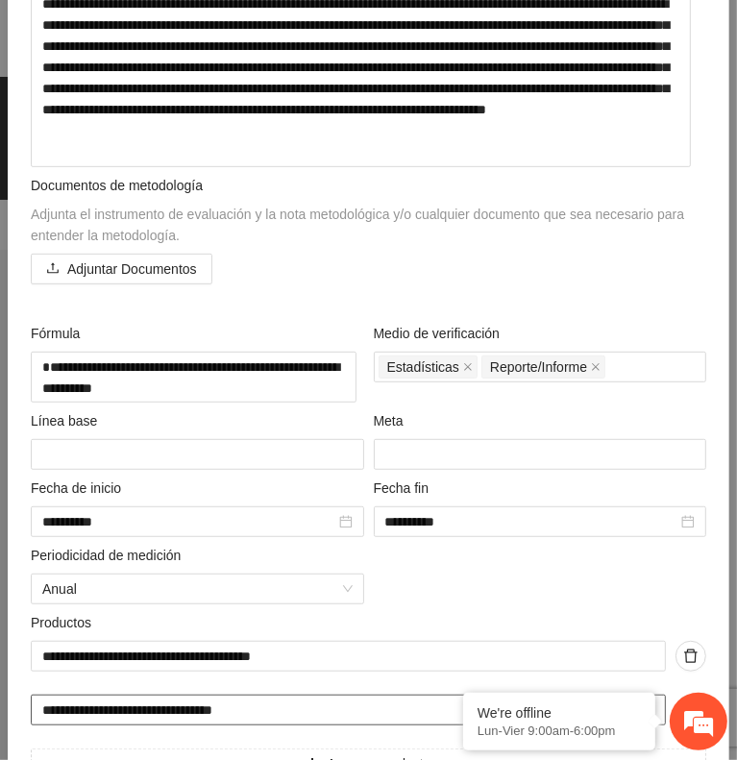
type input "**********"
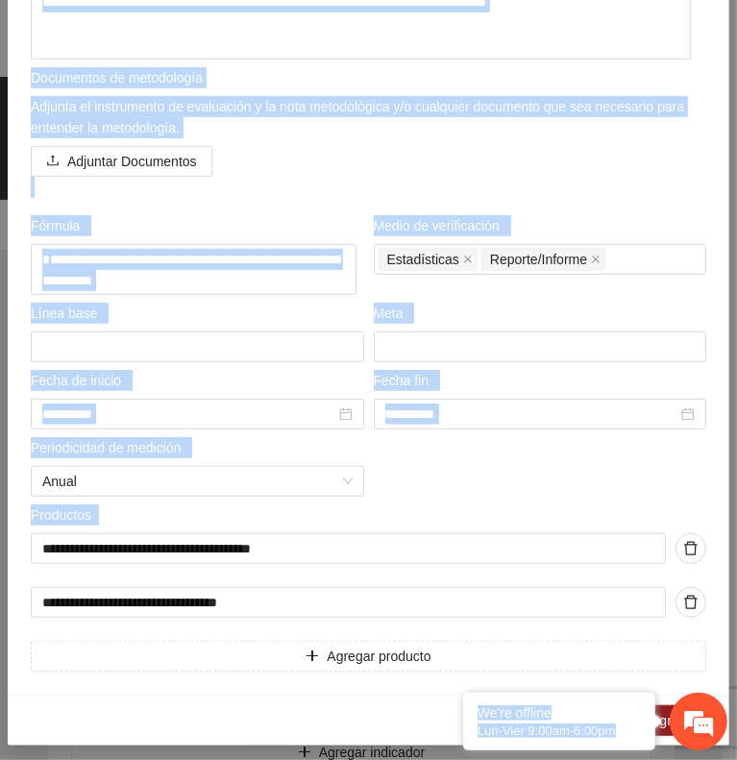
drag, startPoint x: 701, startPoint y: 731, endPoint x: 708, endPoint y: 513, distance: 217.4
click at [708, 513] on body "info.almacalma Nueva solicitud 1 Inf. General 2 Ficha T 3 Participantes 4 Soste…" at bounding box center [361, 380] width 723 height 760
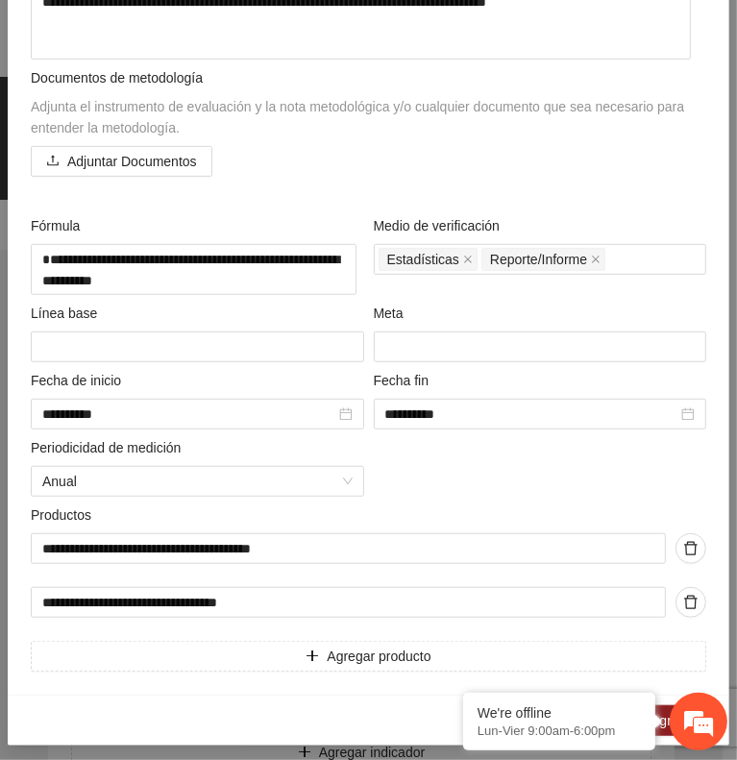
click at [369, 712] on div "Cancelar Agregar" at bounding box center [369, 720] width 722 height 51
click at [663, 710] on span "Agregar" at bounding box center [675, 720] width 48 height 21
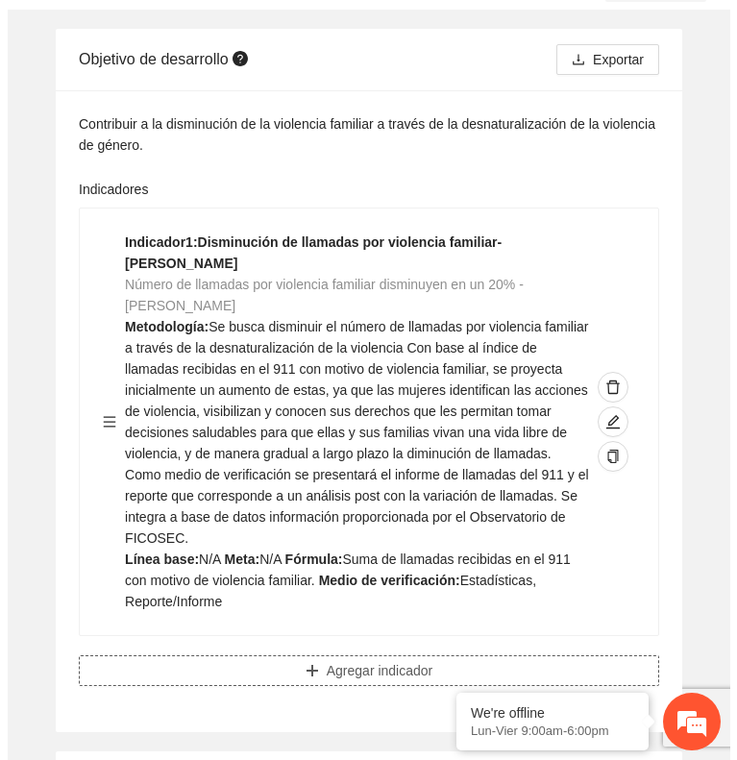
scroll to position [242, 0]
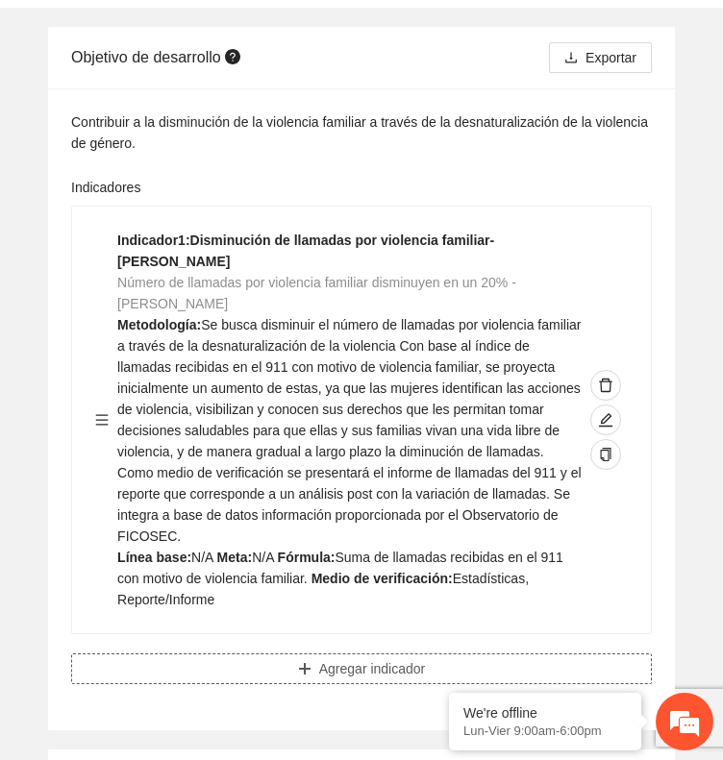
click at [129, 654] on button "Agregar indicador" at bounding box center [361, 669] width 581 height 31
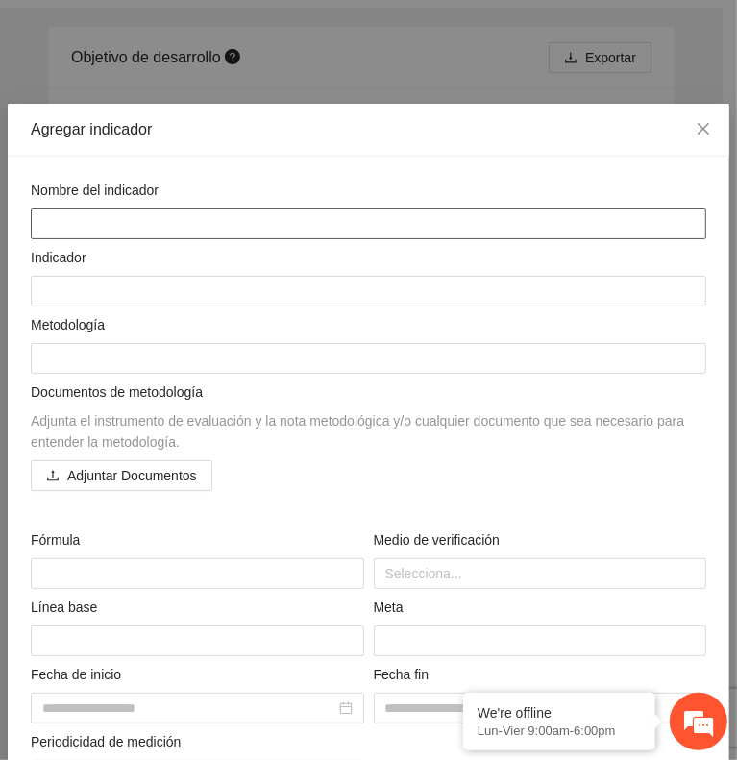
click at [108, 216] on textarea at bounding box center [369, 224] width 676 height 31
paste textarea "**********"
type textarea "**********"
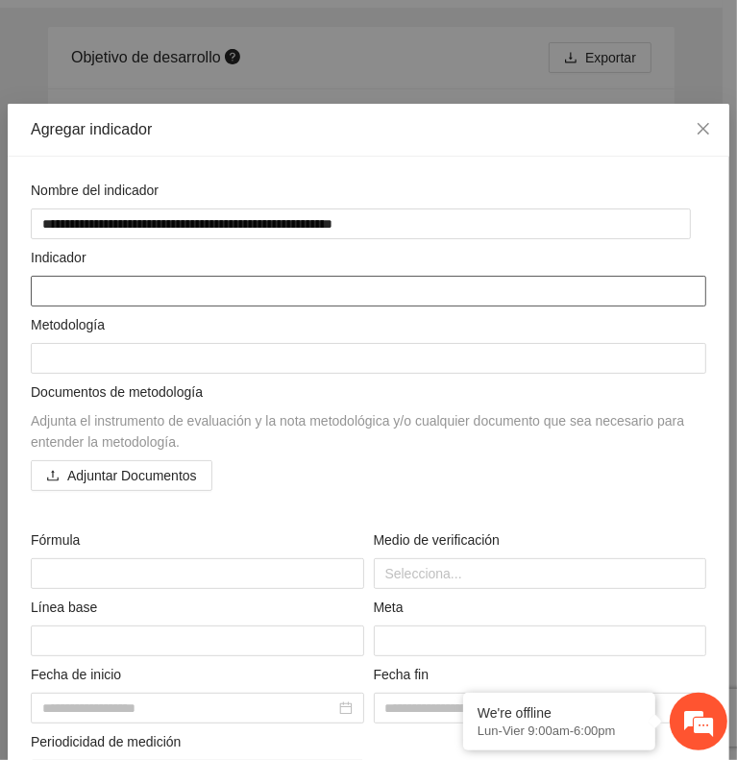
click at [88, 285] on textarea at bounding box center [369, 291] width 676 height 31
paste textarea "**********"
type textarea "**********"
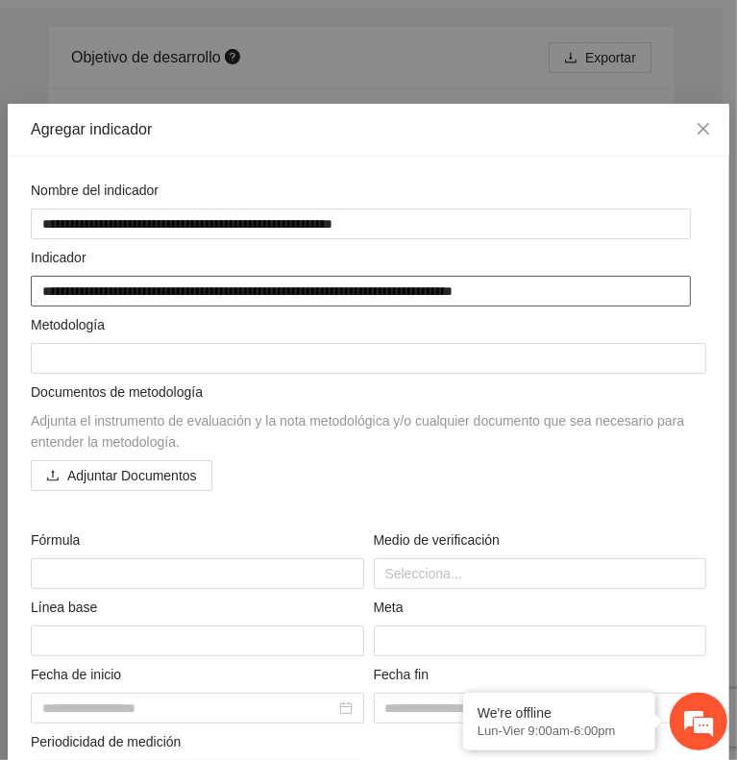
type textarea "**********"
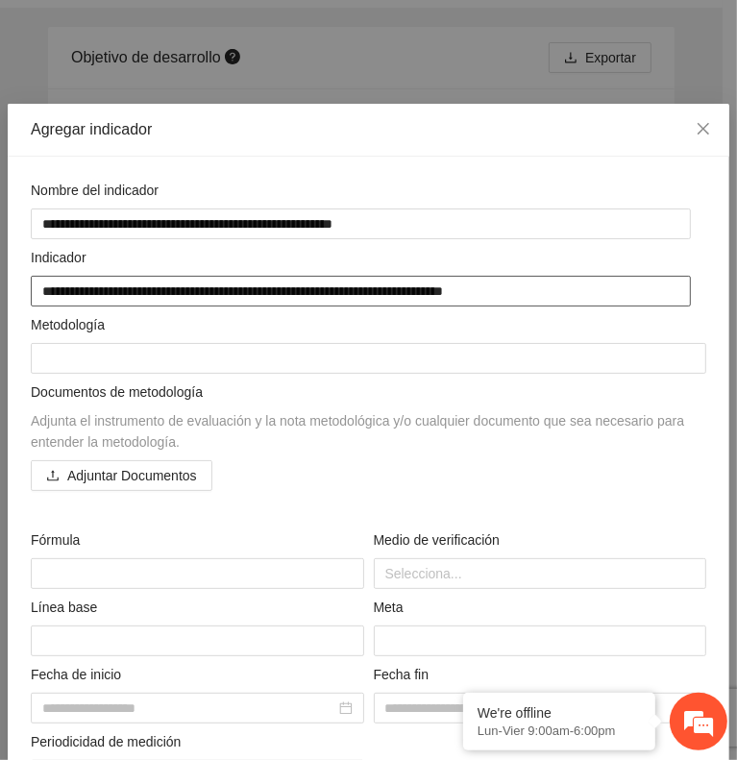
type textarea "**********"
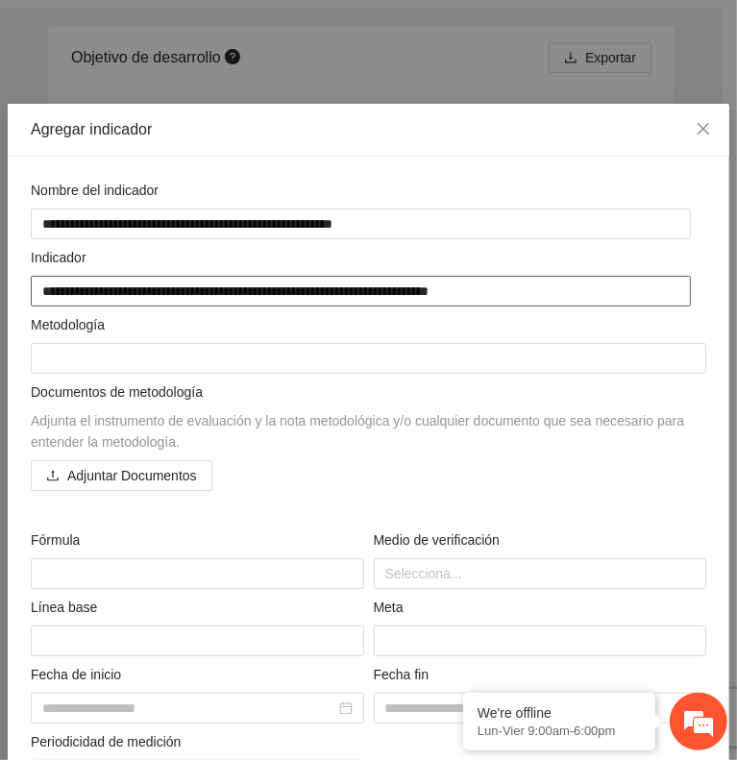
type textarea "**********"
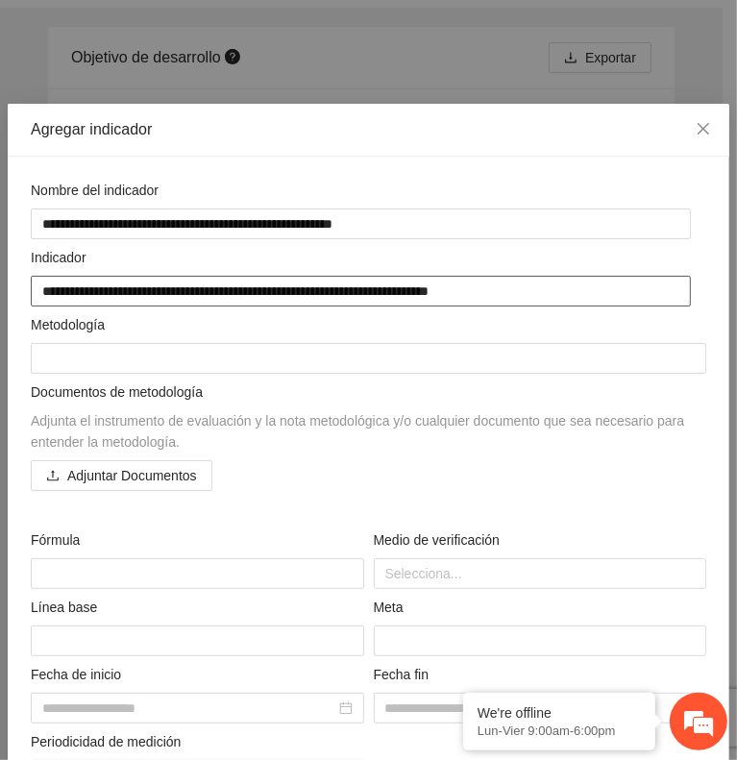
type textarea "**********"
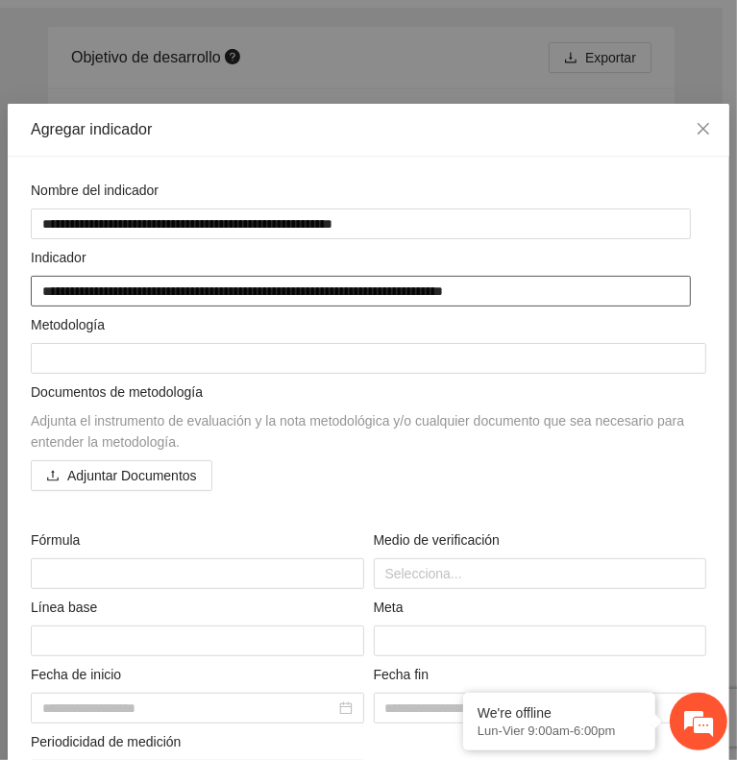
type textarea "**********"
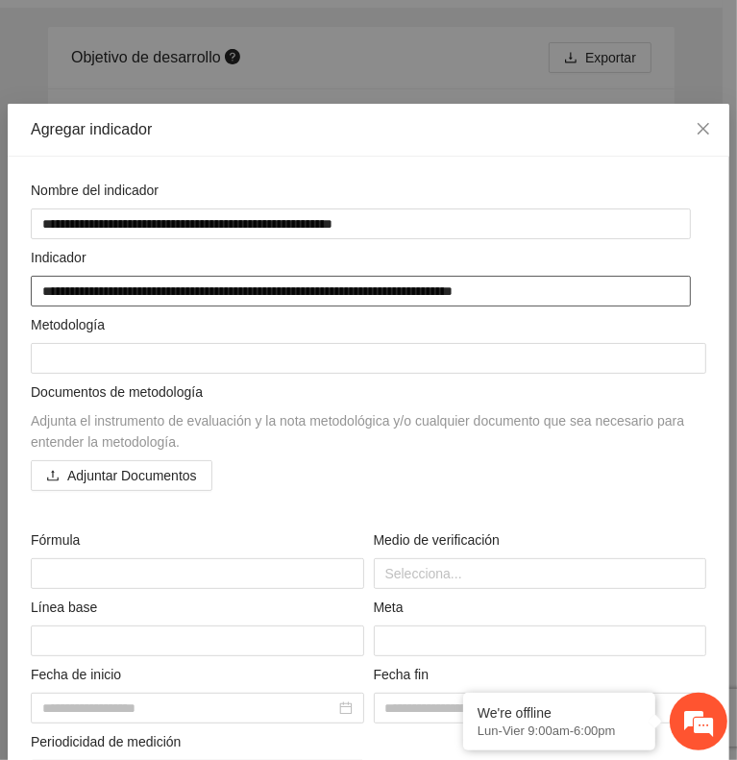
type textarea "**********"
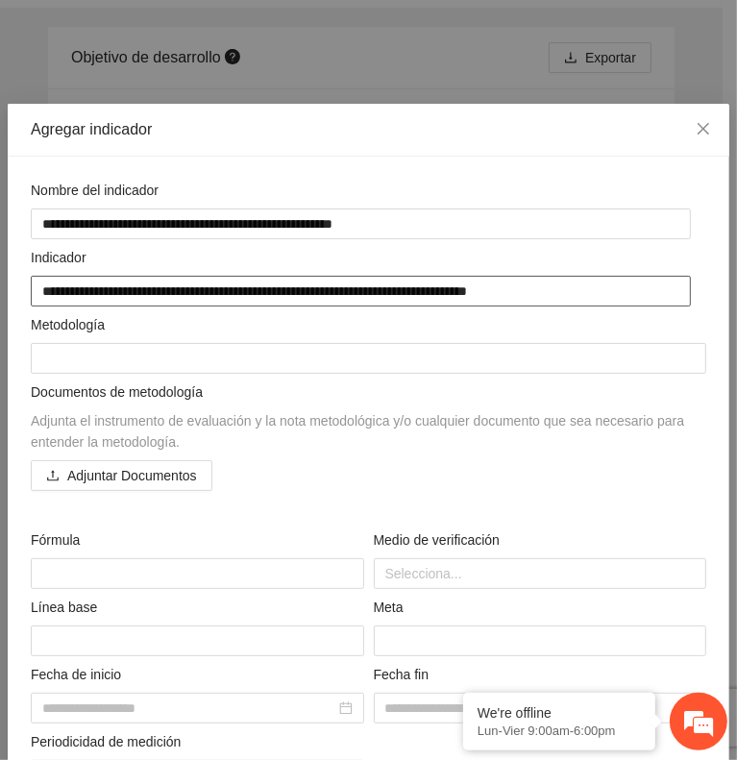
type textarea "**********"
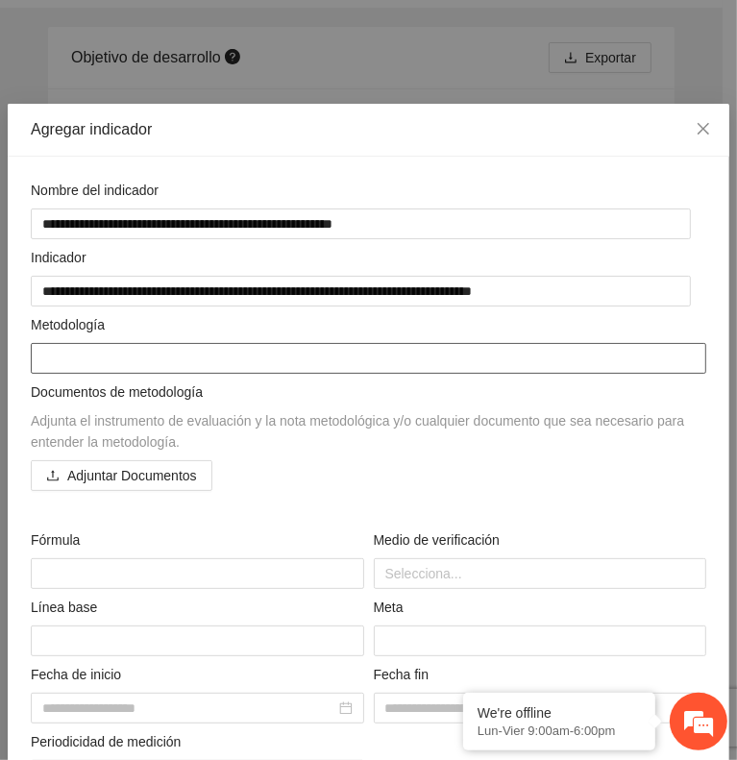
click at [70, 350] on textarea at bounding box center [369, 358] width 676 height 31
paste textarea "**********"
type textarea "**********"
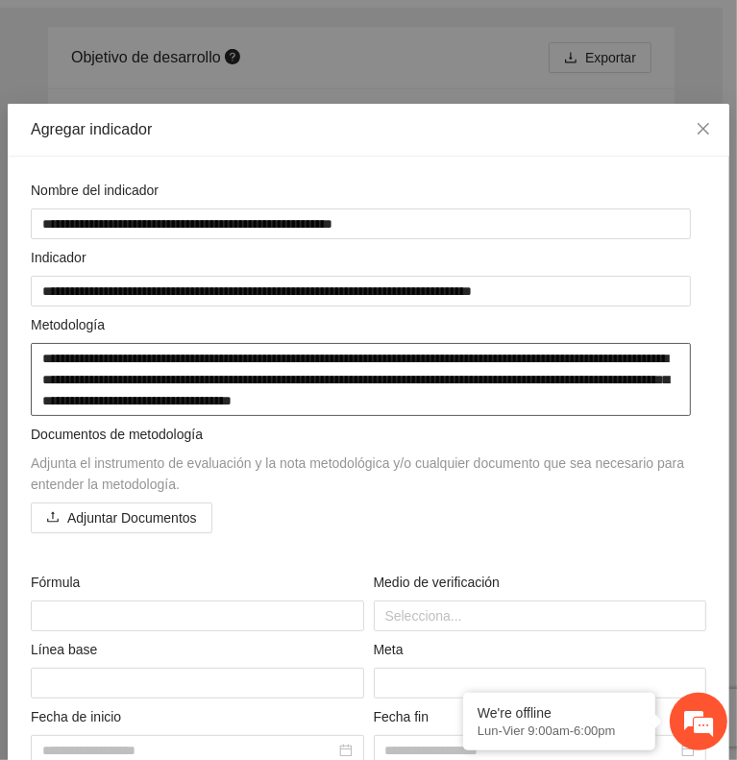
type textarea "**********"
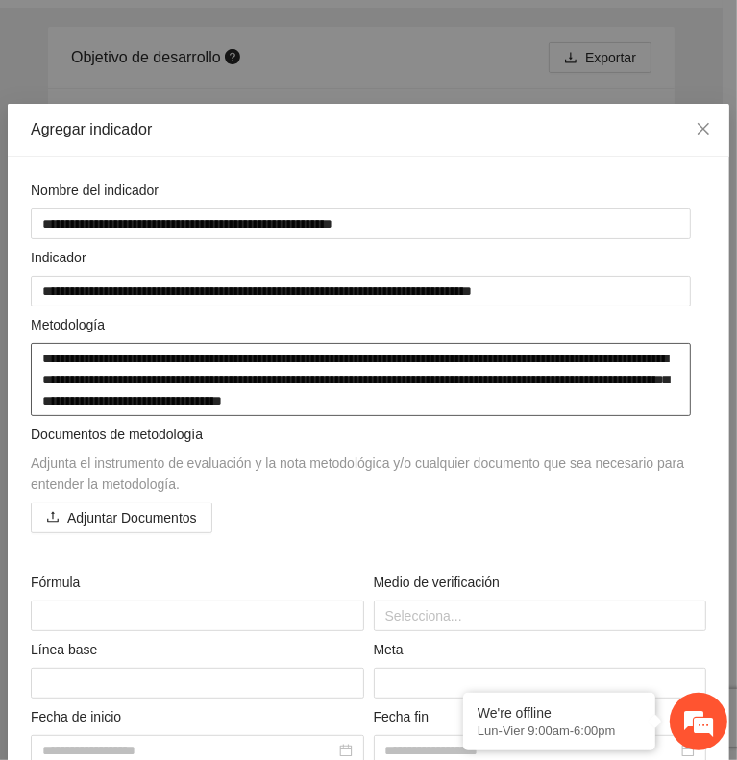
type textarea "**********"
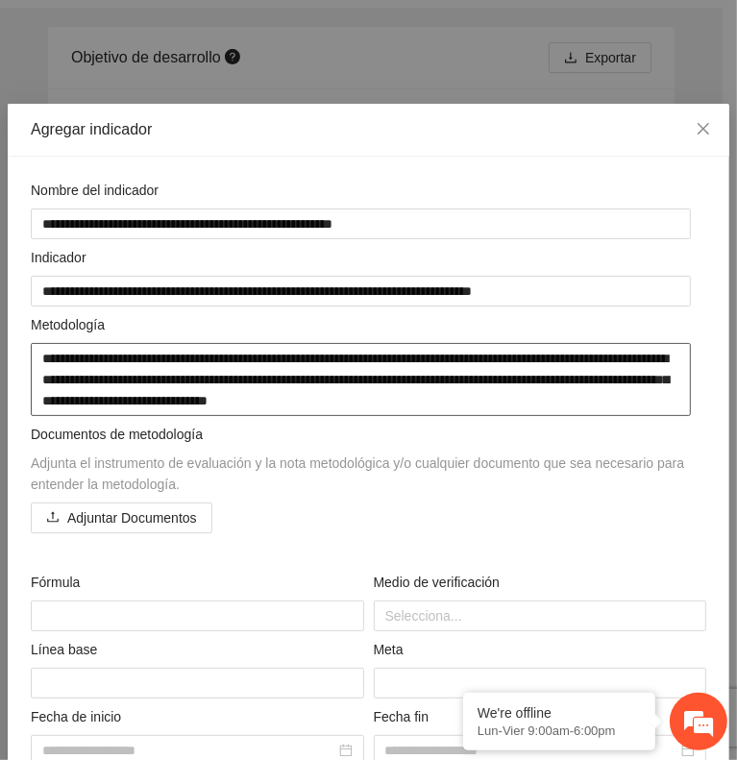
type textarea "**********"
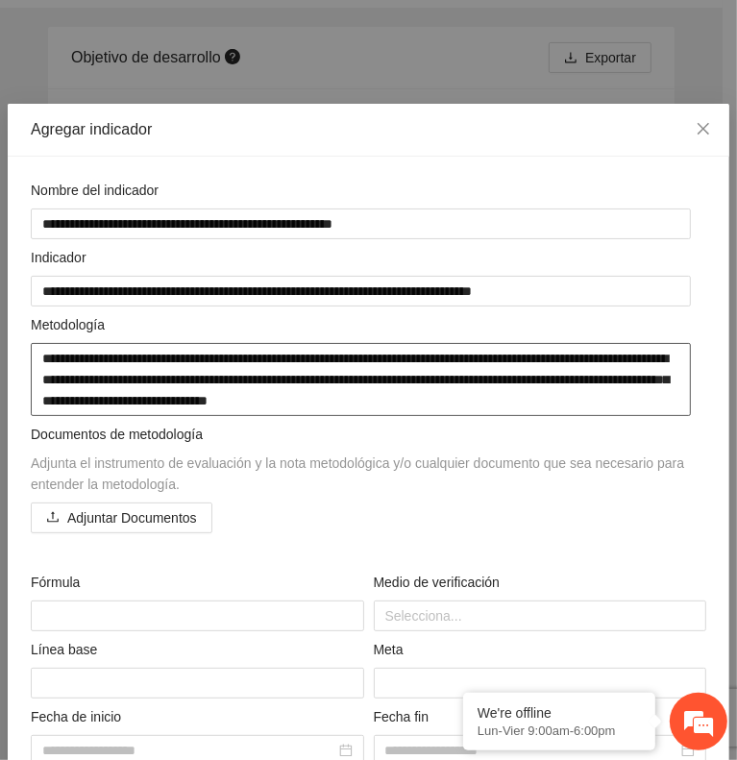
type textarea "**********"
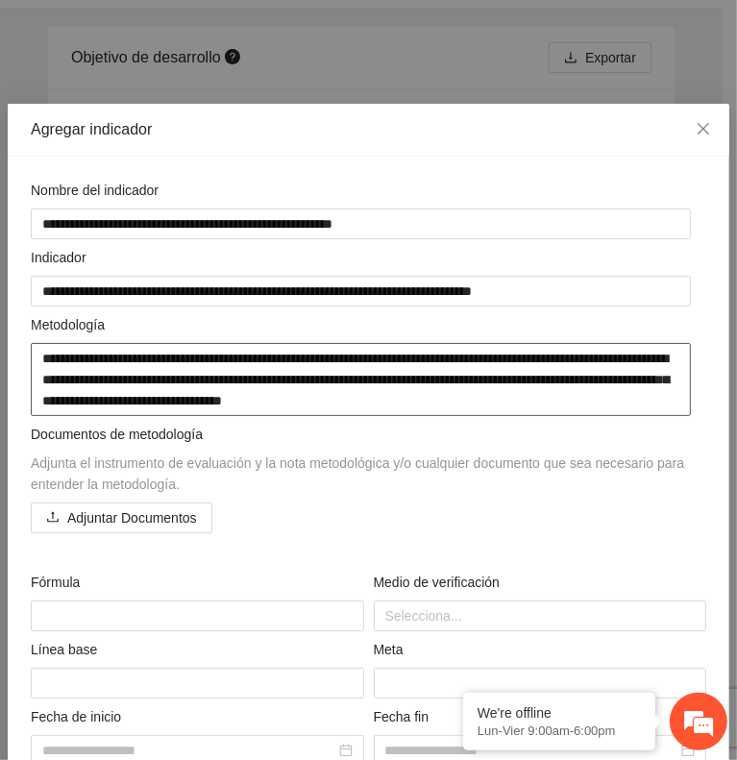
type textarea "**********"
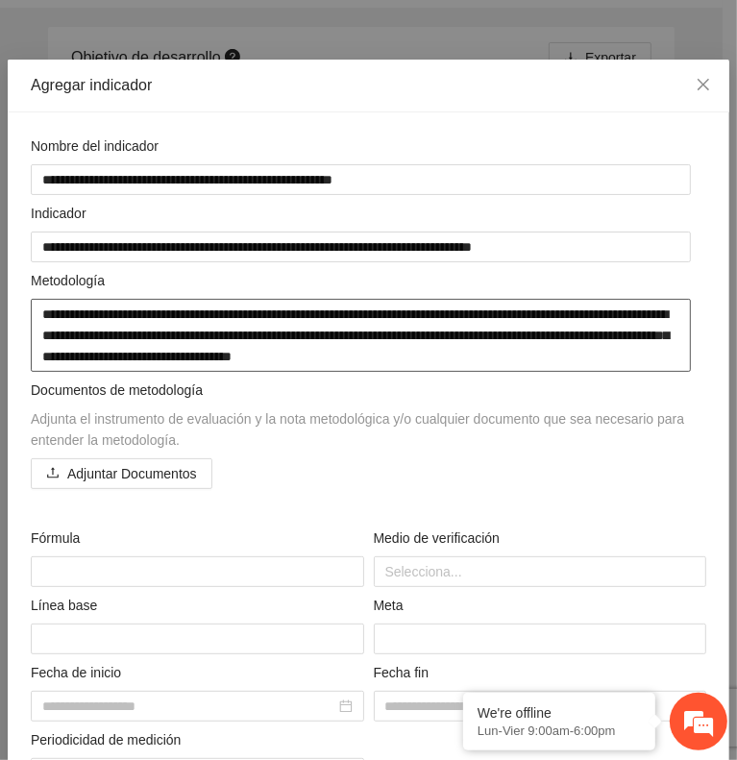
scroll to position [46, 0]
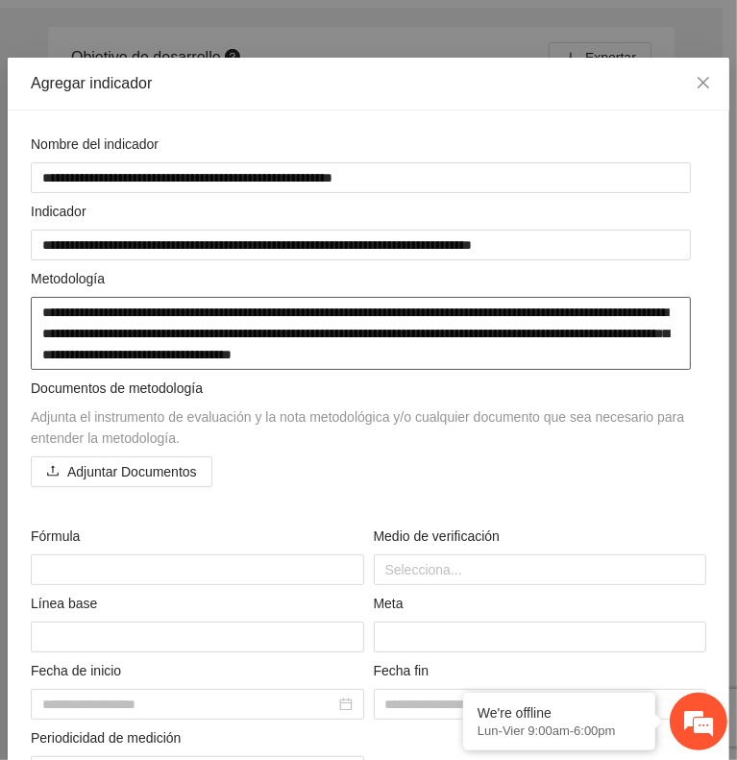
type textarea "**********"
click at [431, 566] on div at bounding box center [541, 569] width 324 height 23
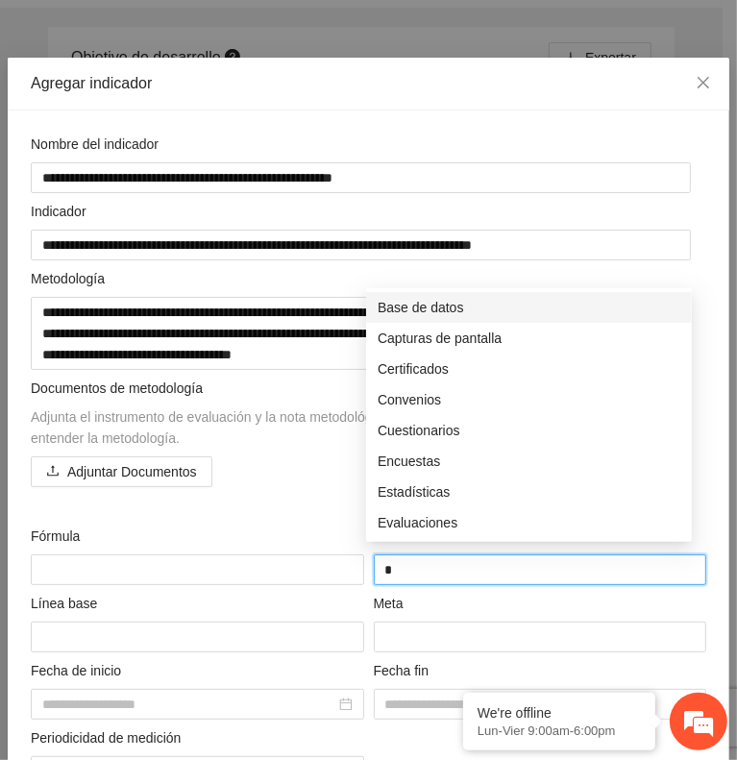
type input "**"
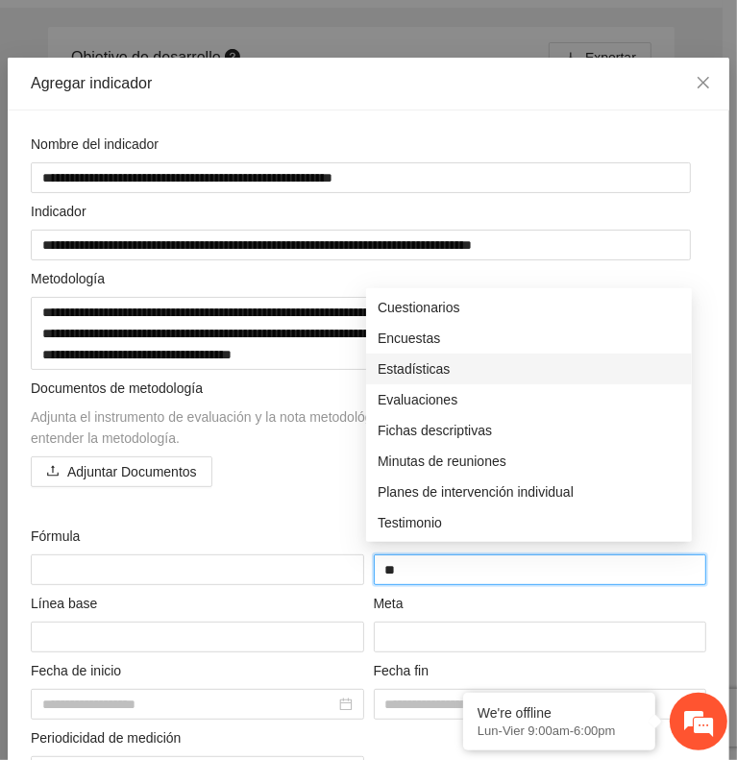
click at [419, 370] on div "Estadísticas" at bounding box center [529, 369] width 303 height 21
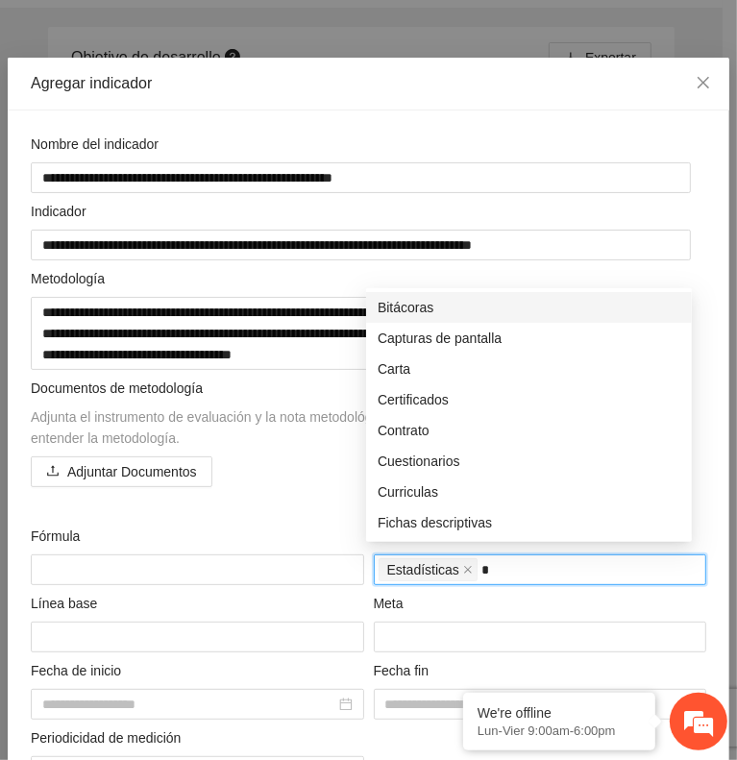
type input "**"
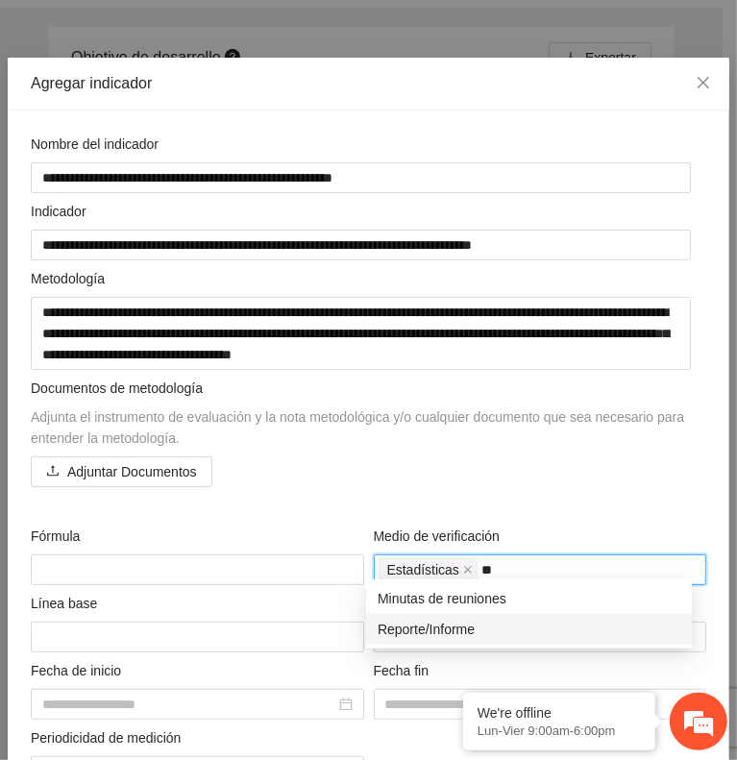
click at [430, 632] on div "Reporte/Informe" at bounding box center [529, 629] width 303 height 21
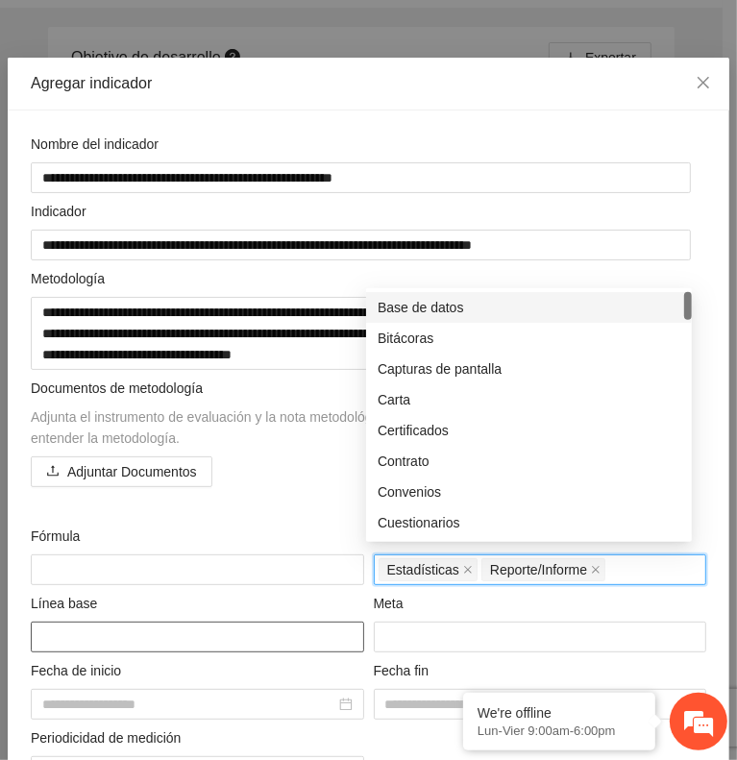
click at [275, 637] on textarea at bounding box center [198, 637] width 334 height 31
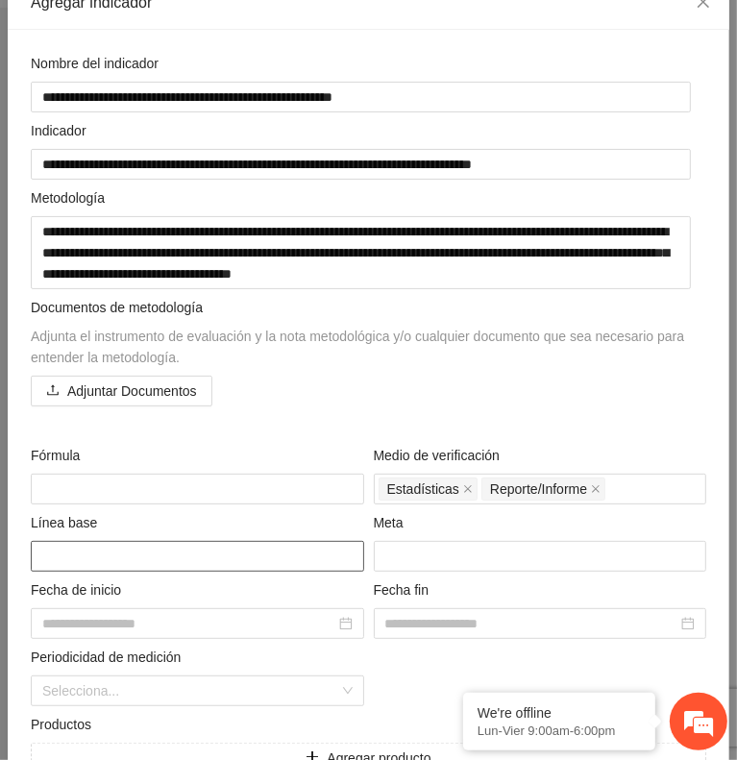
scroll to position [188, 0]
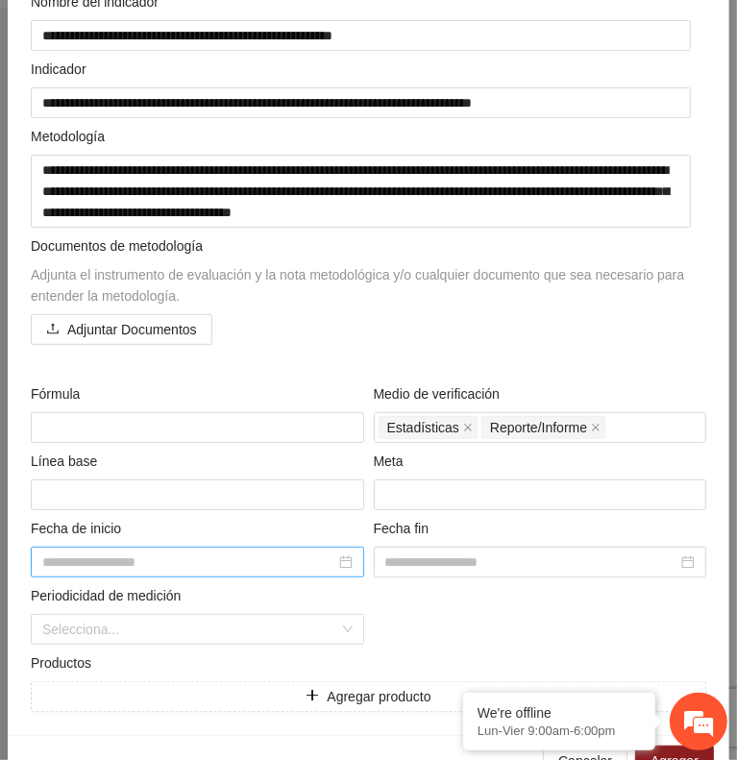
click at [344, 552] on div at bounding box center [197, 562] width 310 height 21
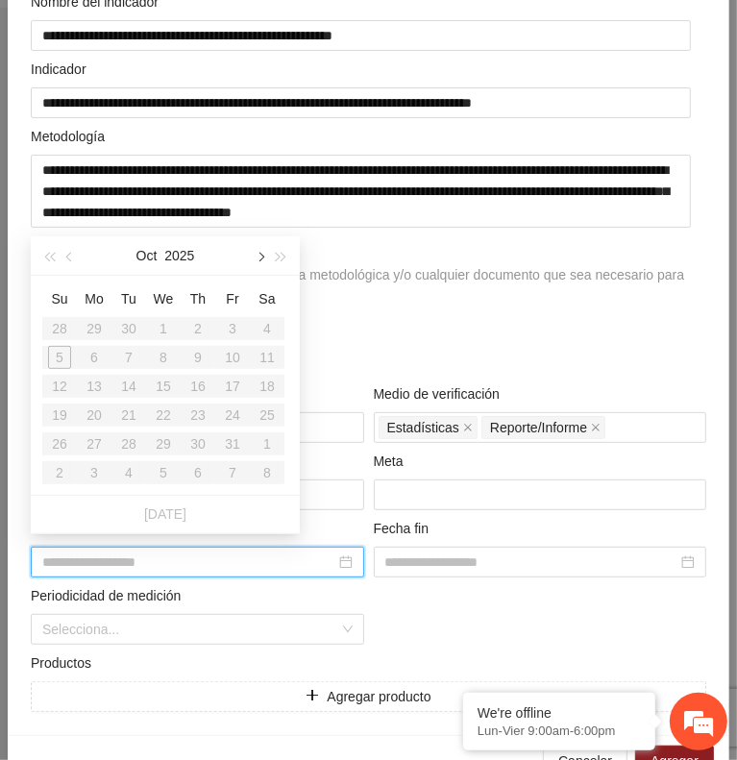
click at [252, 261] on button "button" at bounding box center [259, 255] width 21 height 38
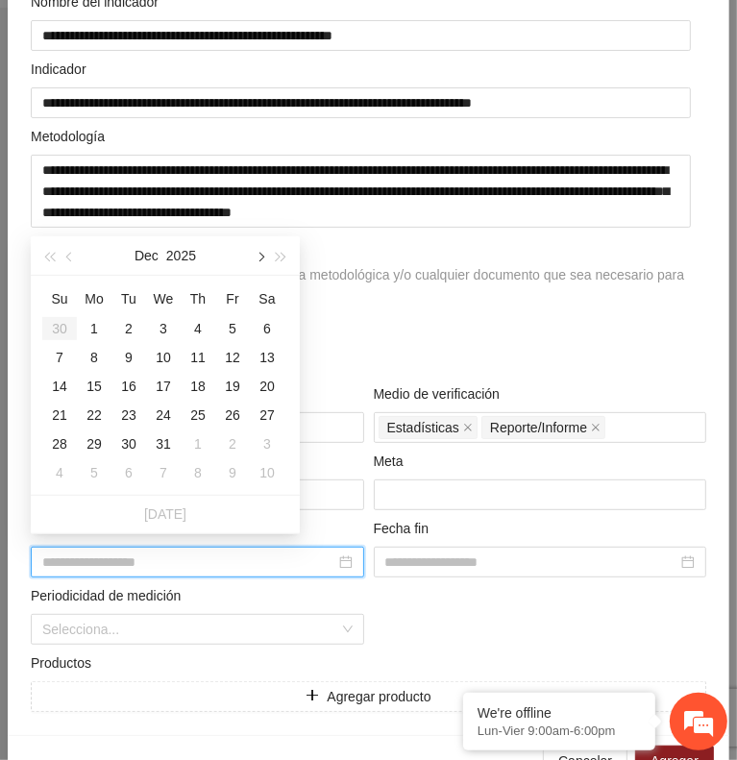
click at [252, 261] on button "button" at bounding box center [259, 255] width 21 height 38
click at [72, 253] on button "button" at bounding box center [70, 255] width 21 height 38
type input "**********"
click at [90, 329] on div "1" at bounding box center [94, 328] width 23 height 23
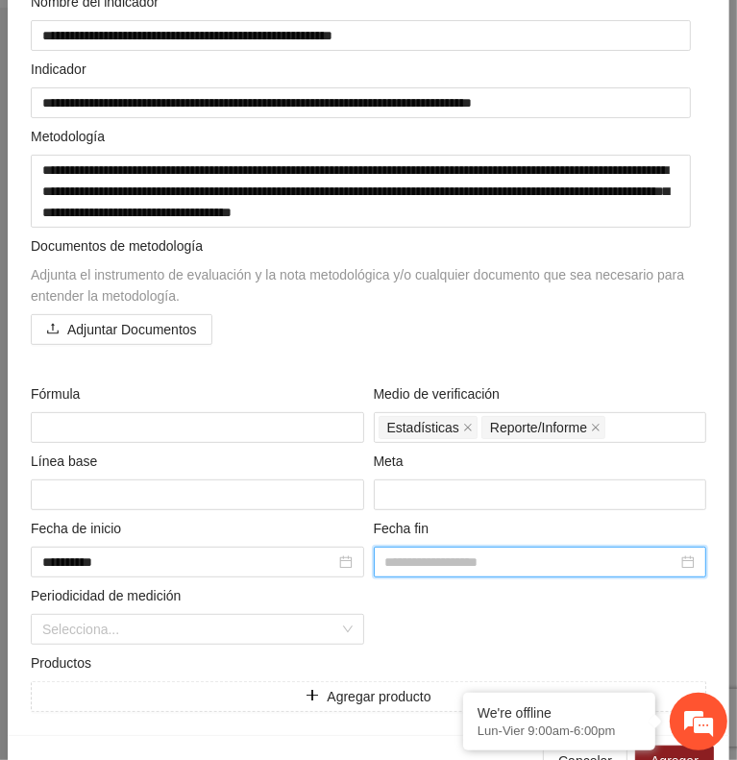
click at [388, 563] on input at bounding box center [531, 562] width 293 height 21
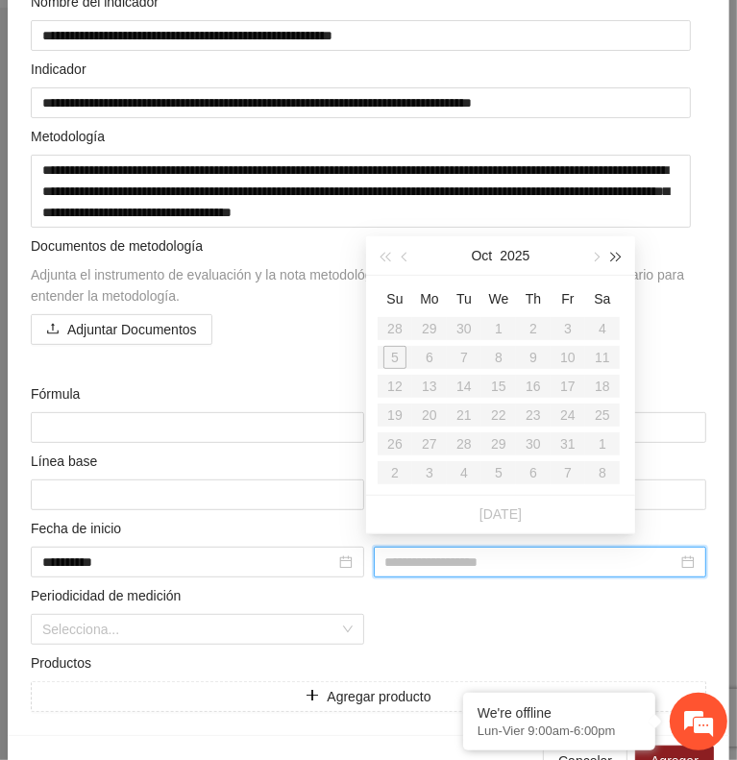
click at [617, 258] on span "button" at bounding box center [617, 258] width 10 height 10
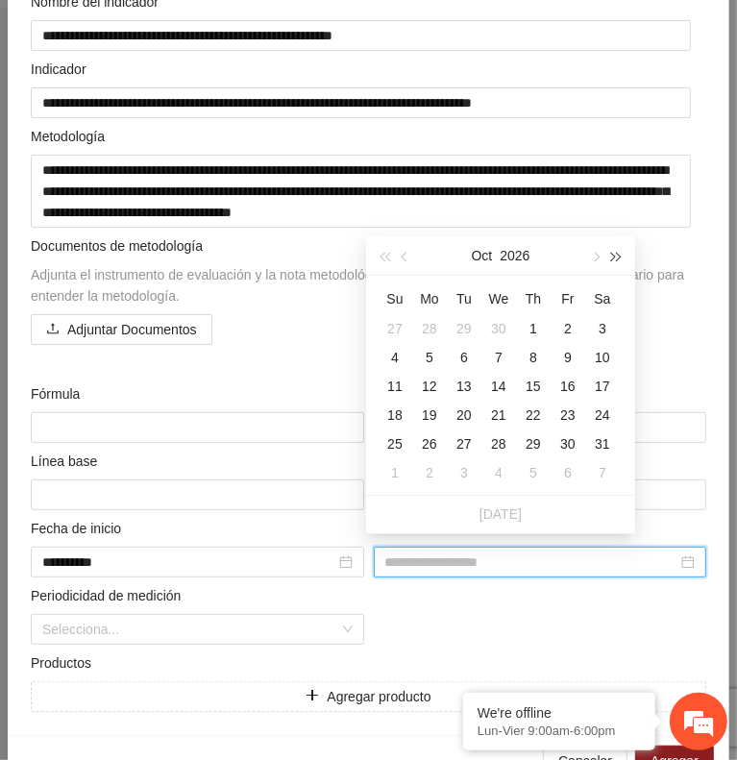
click at [615, 260] on span "button" at bounding box center [617, 258] width 10 height 10
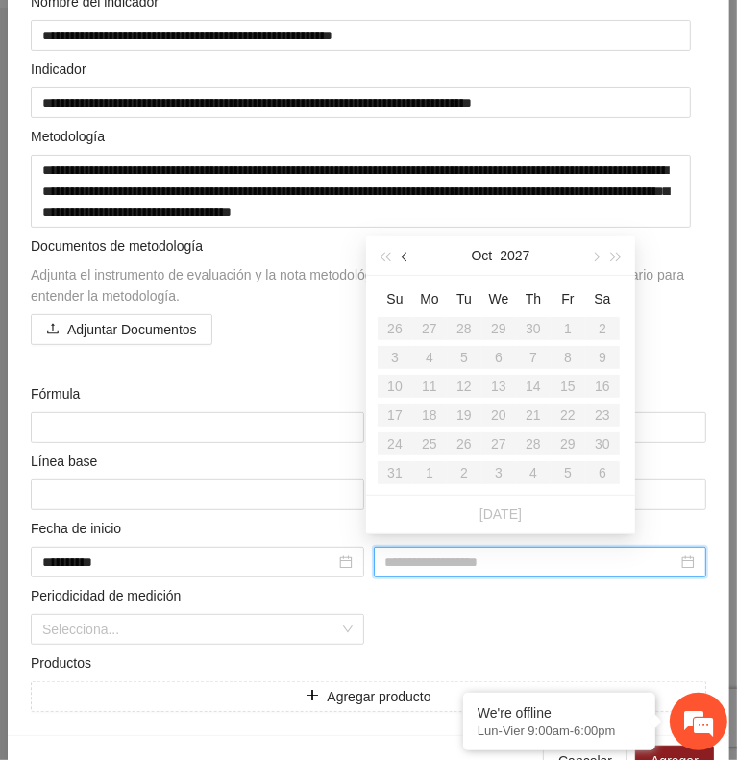
click at [408, 260] on button "button" at bounding box center [405, 255] width 21 height 38
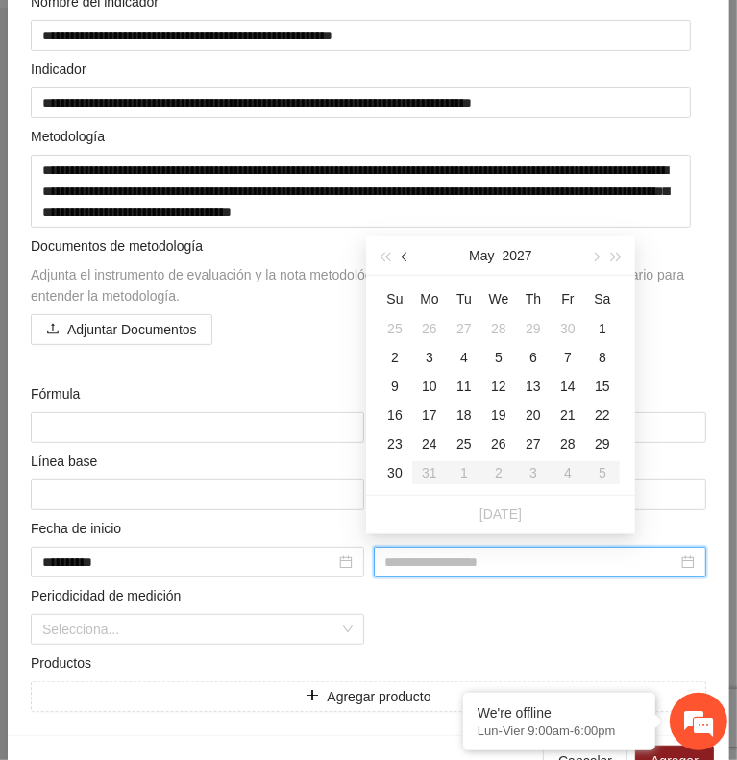
click at [408, 260] on button "button" at bounding box center [405, 255] width 21 height 38
click at [590, 260] on button "button" at bounding box center [594, 255] width 21 height 38
type input "**********"
click at [391, 474] on div "30" at bounding box center [395, 472] width 23 height 23
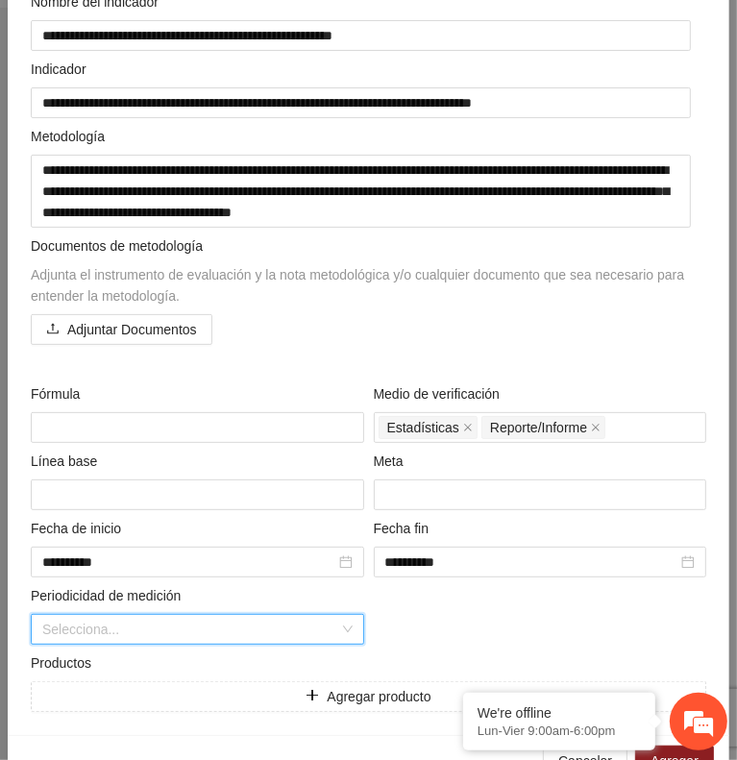
click at [228, 621] on input "search" at bounding box center [190, 629] width 297 height 29
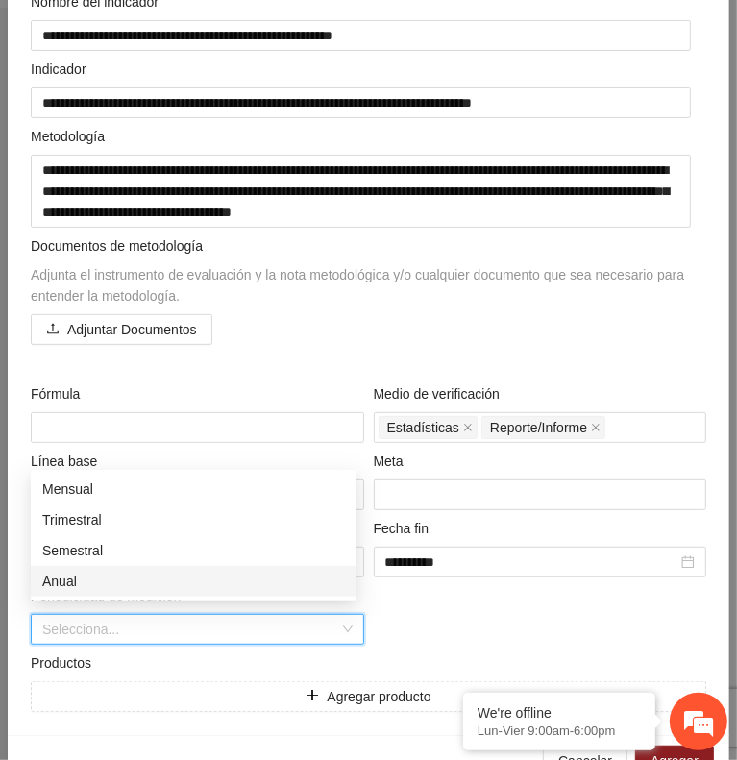
click at [139, 587] on div "Anual" at bounding box center [193, 581] width 303 height 21
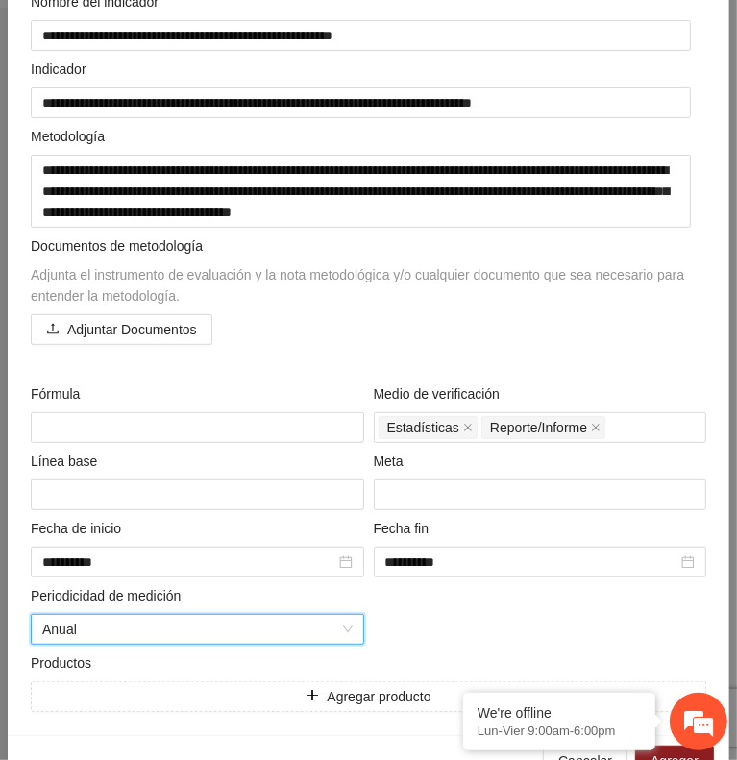
click at [386, 620] on div "**********" at bounding box center [368, 351] width 685 height 721
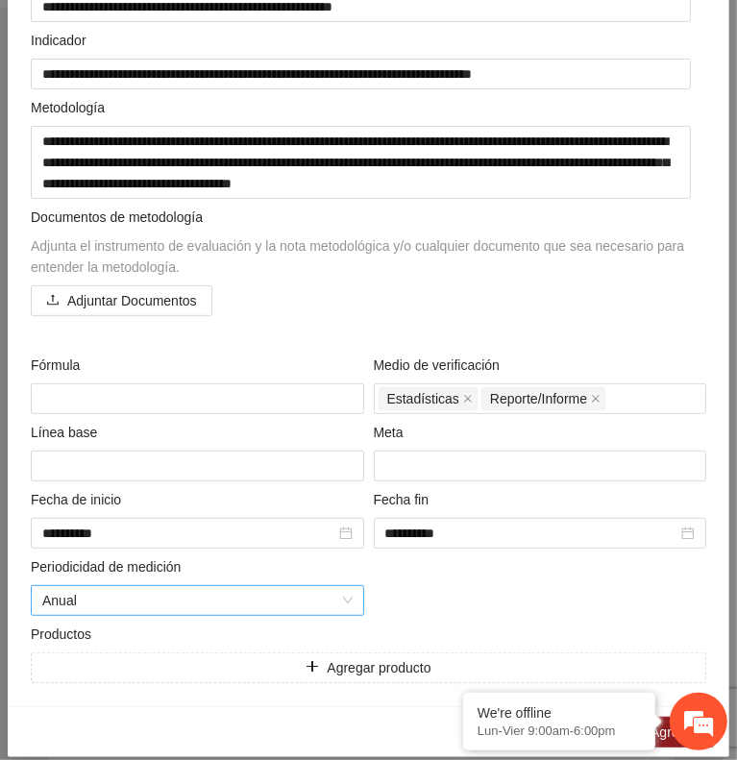
scroll to position [229, 0]
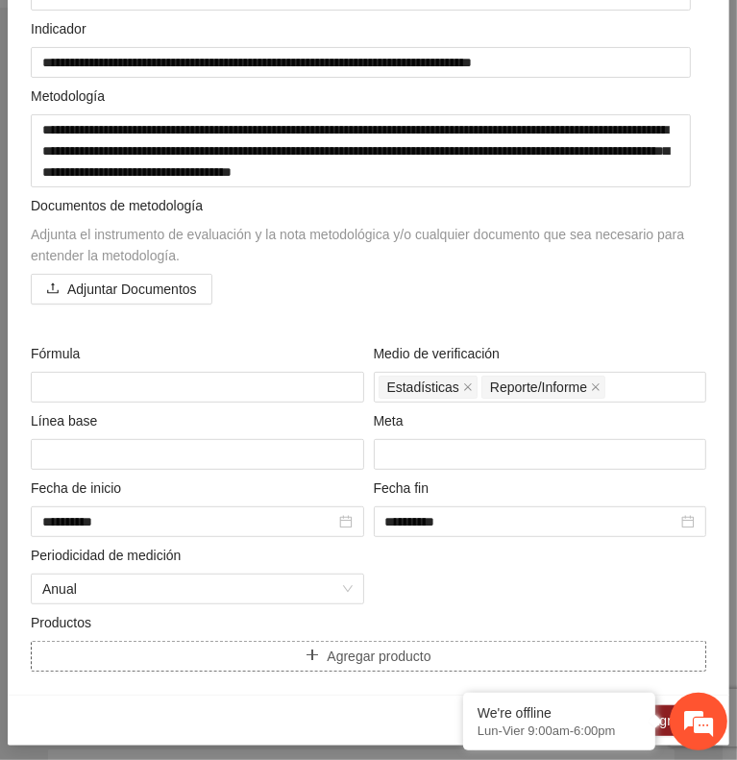
click at [153, 641] on button "Agregar producto" at bounding box center [369, 656] width 676 height 31
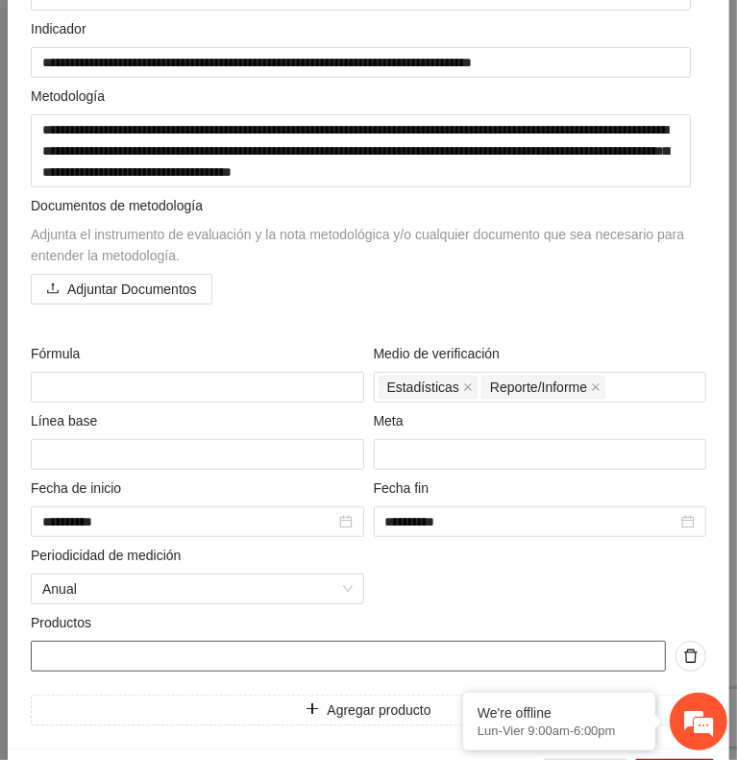
click at [98, 653] on input "text" at bounding box center [348, 656] width 635 height 31
click at [123, 649] on input "**********" at bounding box center [348, 656] width 635 height 31
type input "**********"
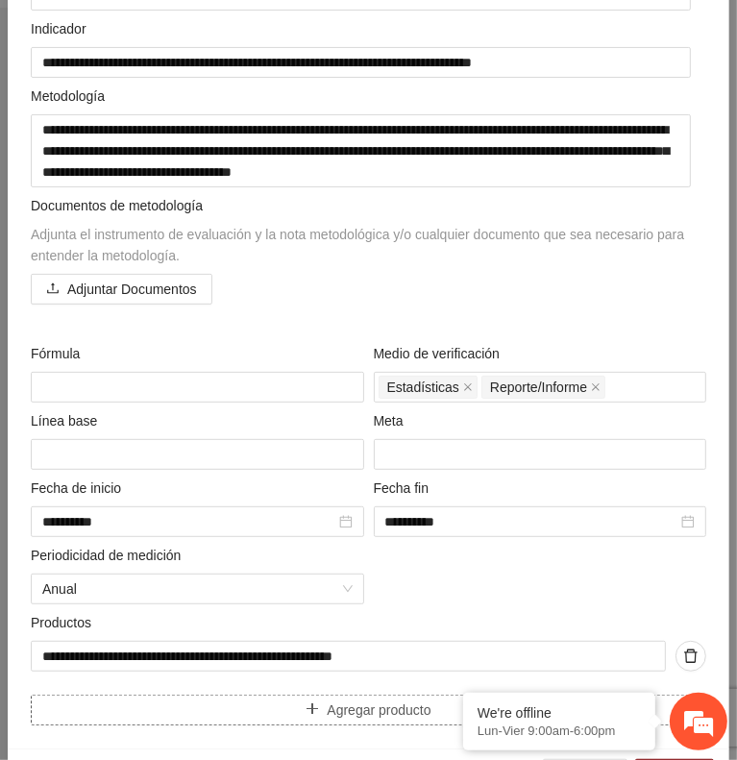
click at [175, 704] on button "Agregar producto" at bounding box center [369, 710] width 676 height 31
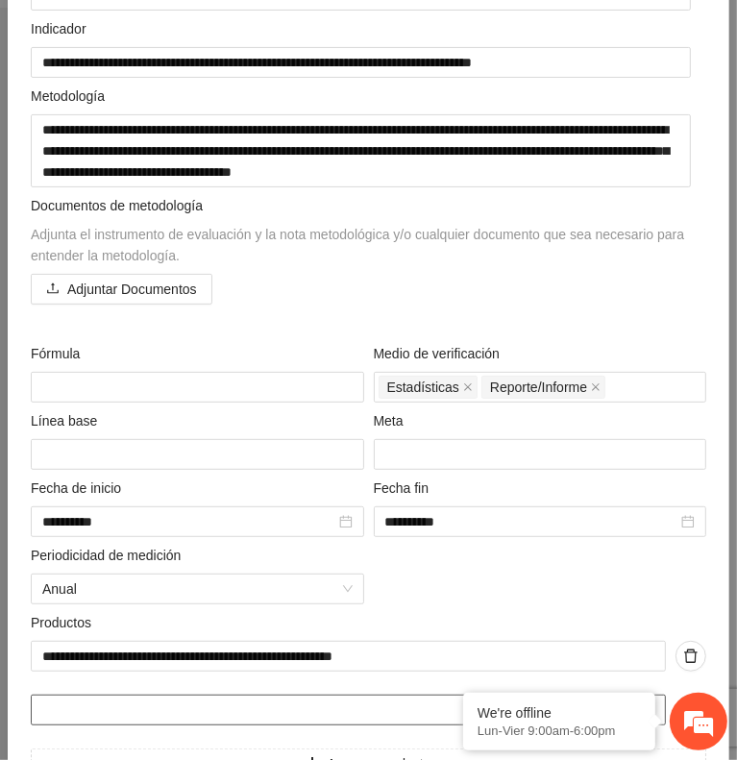
click at [126, 698] on input "text" at bounding box center [348, 710] width 635 height 31
type input "**********"
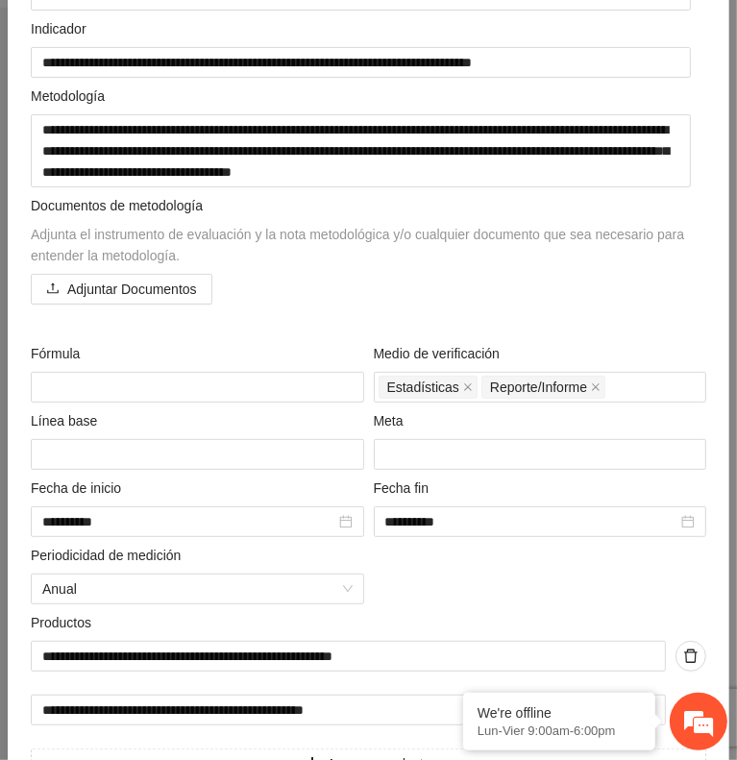
click at [484, 589] on div "**********" at bounding box center [368, 365] width 685 height 829
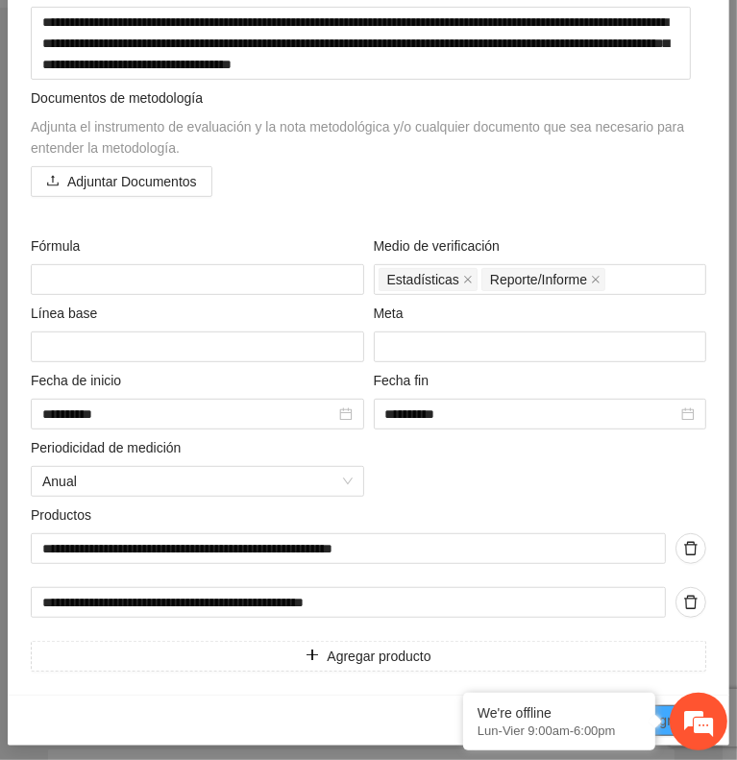
click at [663, 710] on span "Agregar" at bounding box center [675, 720] width 48 height 21
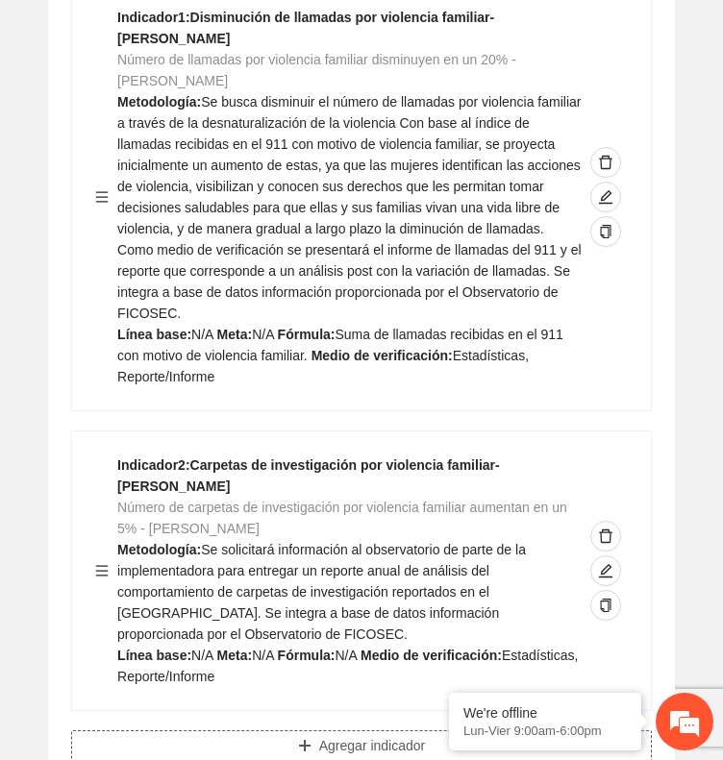
scroll to position [0, 0]
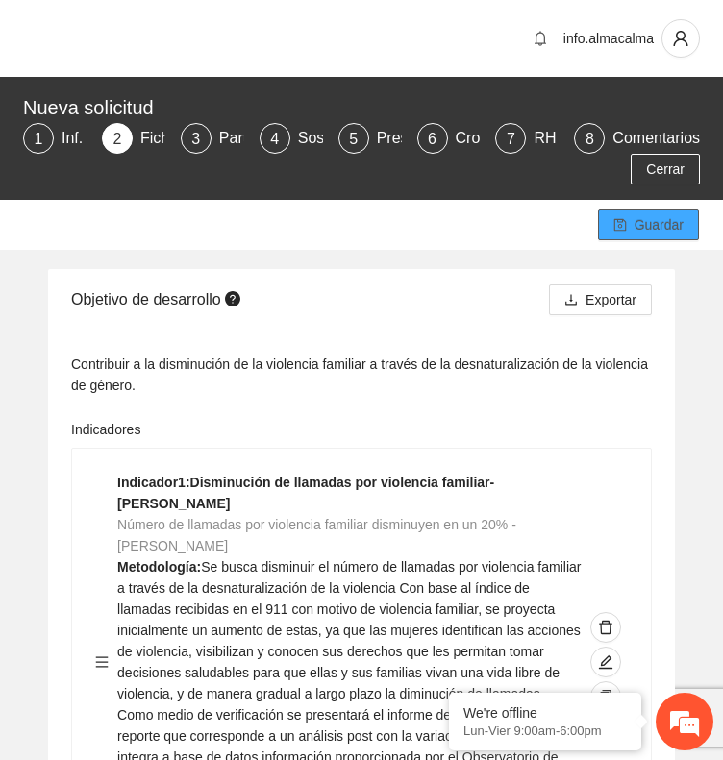
click at [630, 235] on button "Guardar" at bounding box center [648, 225] width 101 height 31
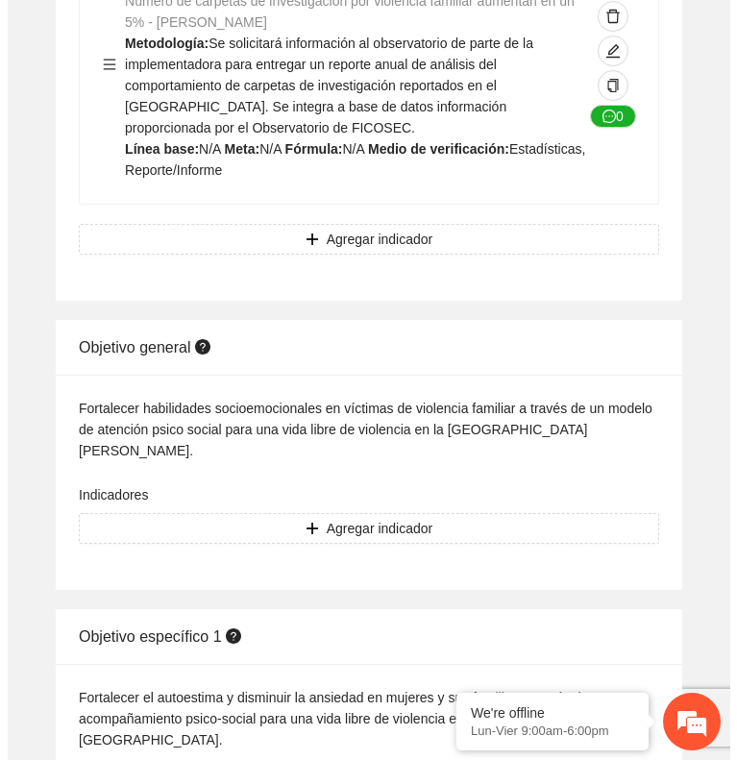
scroll to position [990, 0]
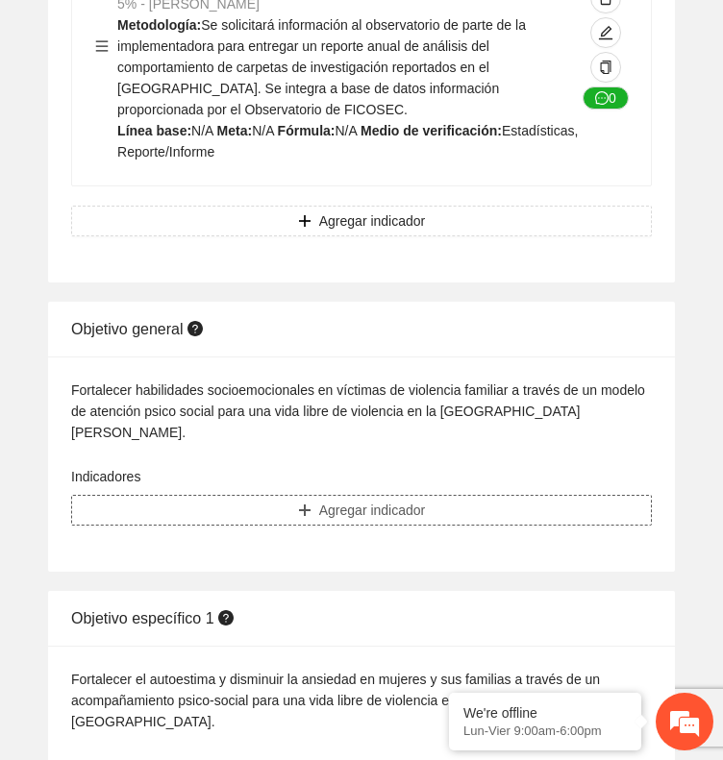
click at [417, 495] on button "Agregar indicador" at bounding box center [361, 510] width 581 height 31
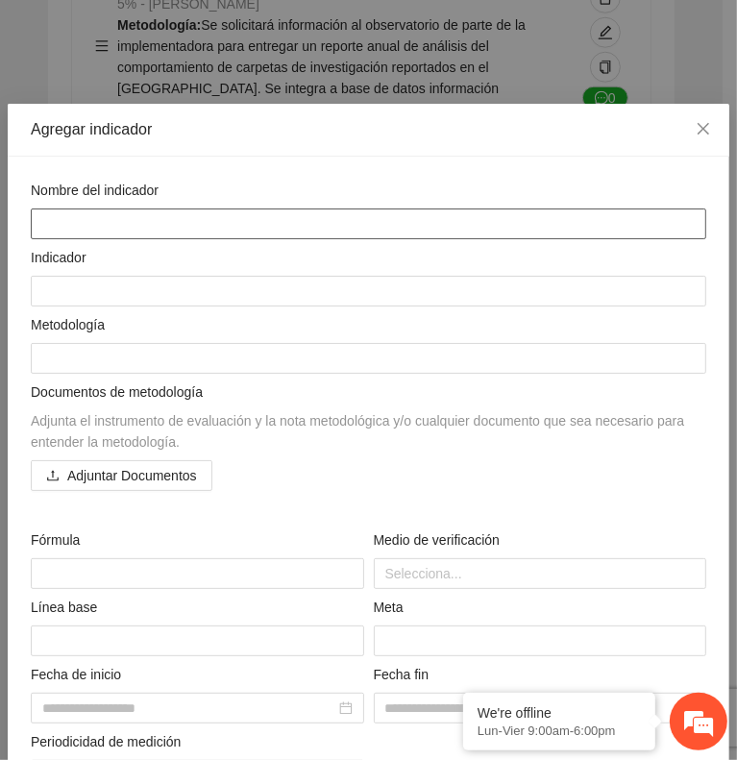
click at [131, 227] on textarea at bounding box center [369, 224] width 676 height 31
paste textarea "**********"
type textarea "**********"
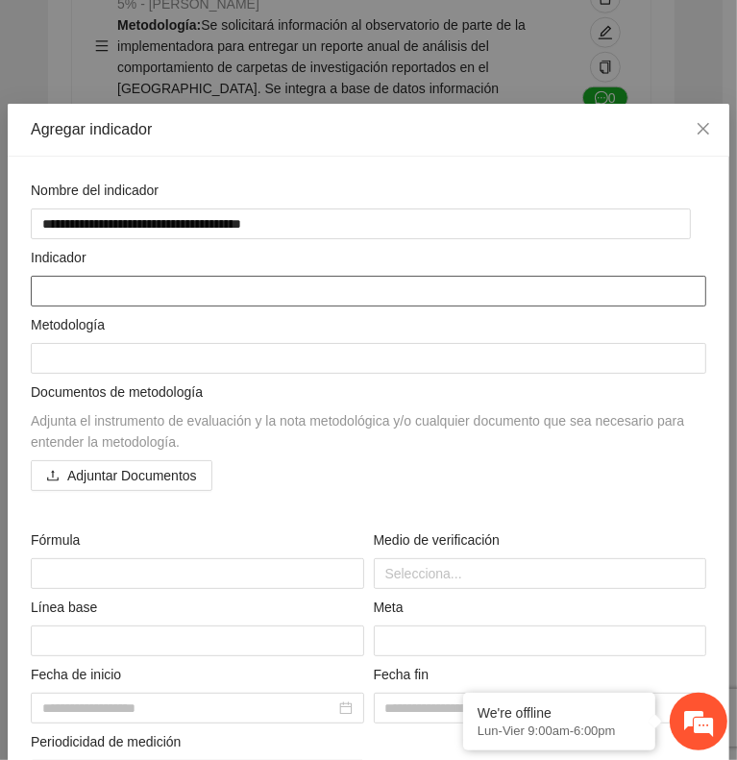
click at [59, 289] on textarea at bounding box center [369, 291] width 676 height 31
paste textarea "**********"
type textarea "**********"
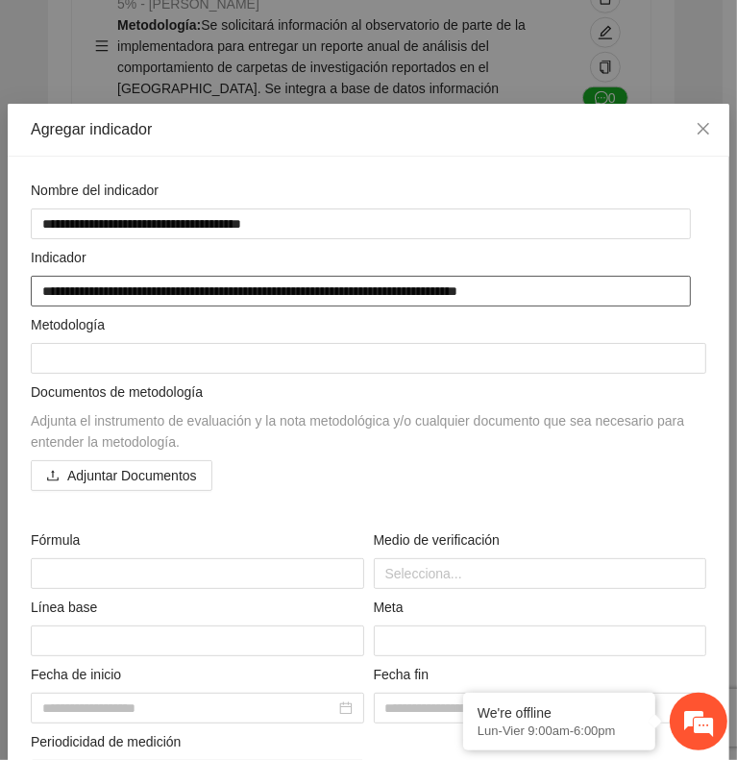
type textarea "**********"
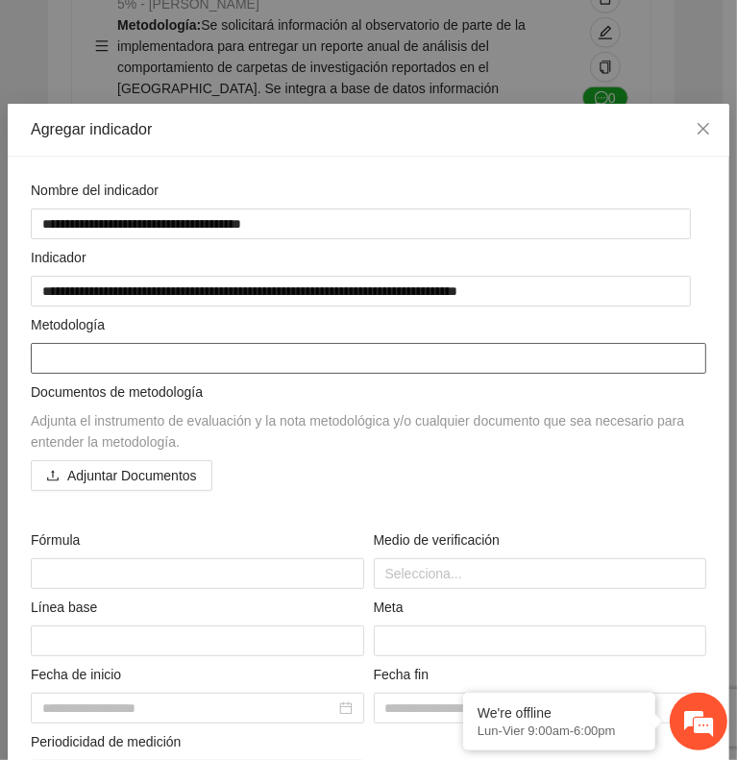
click at [225, 343] on textarea at bounding box center [369, 358] width 676 height 31
paste textarea "**********"
type textarea "**********"
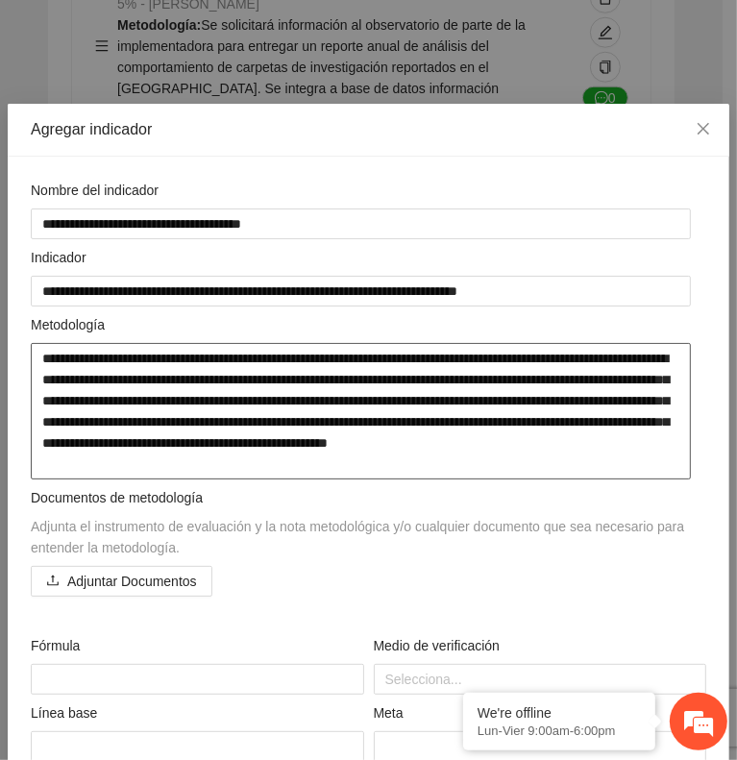
type textarea "**********"
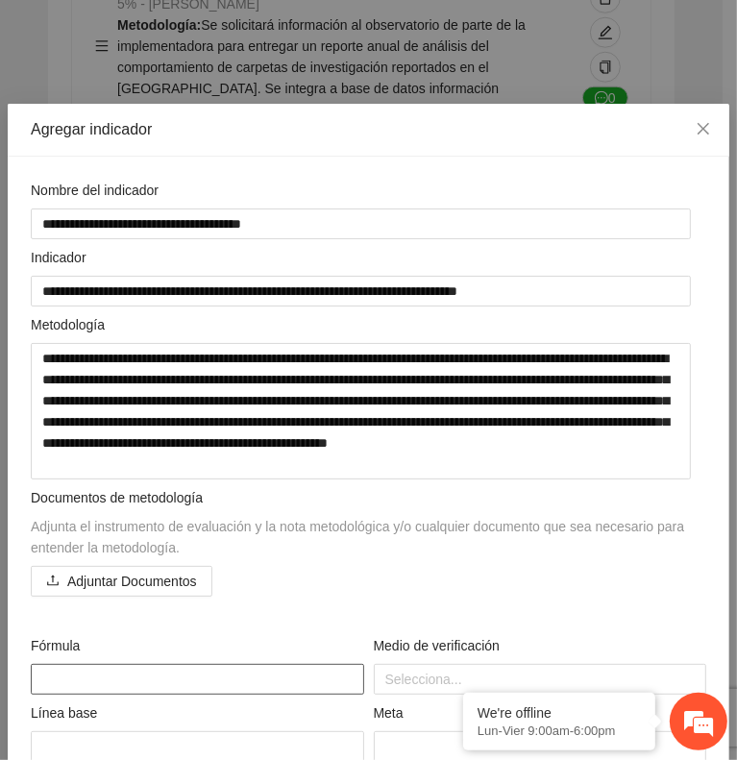
click at [65, 664] on textarea at bounding box center [198, 679] width 334 height 31
paste textarea "**********"
type textarea "**********"
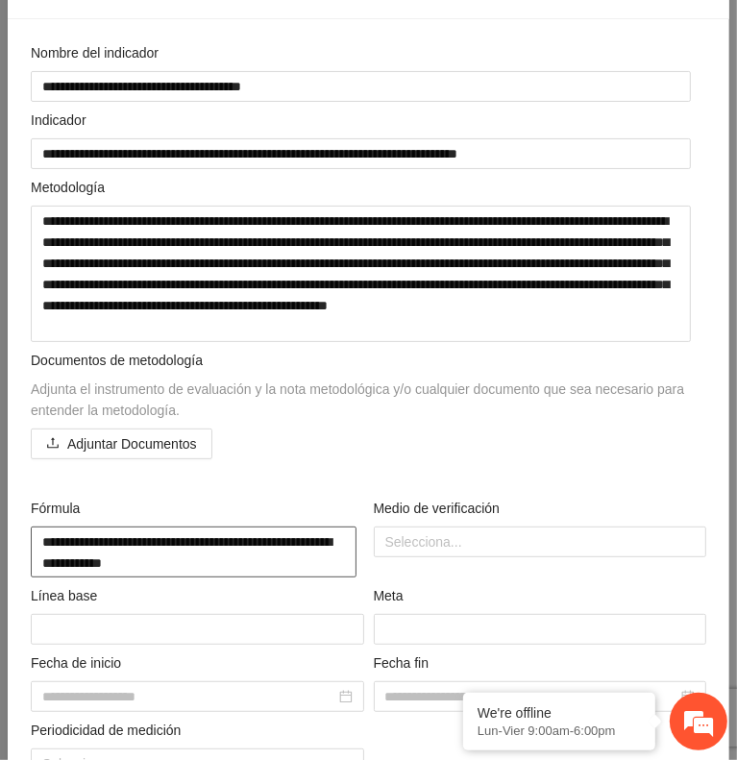
scroll to position [138, 0]
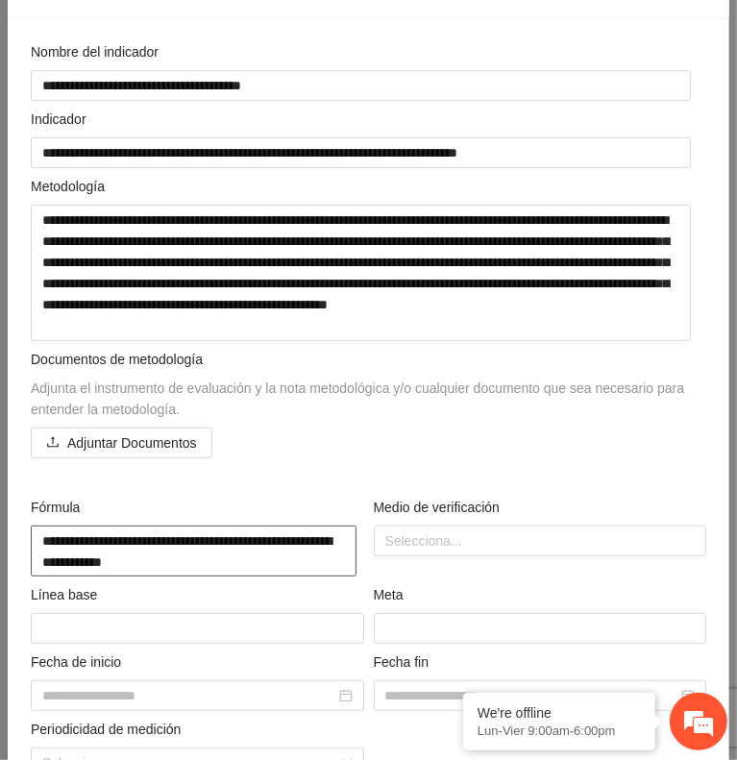
type textarea "**********"
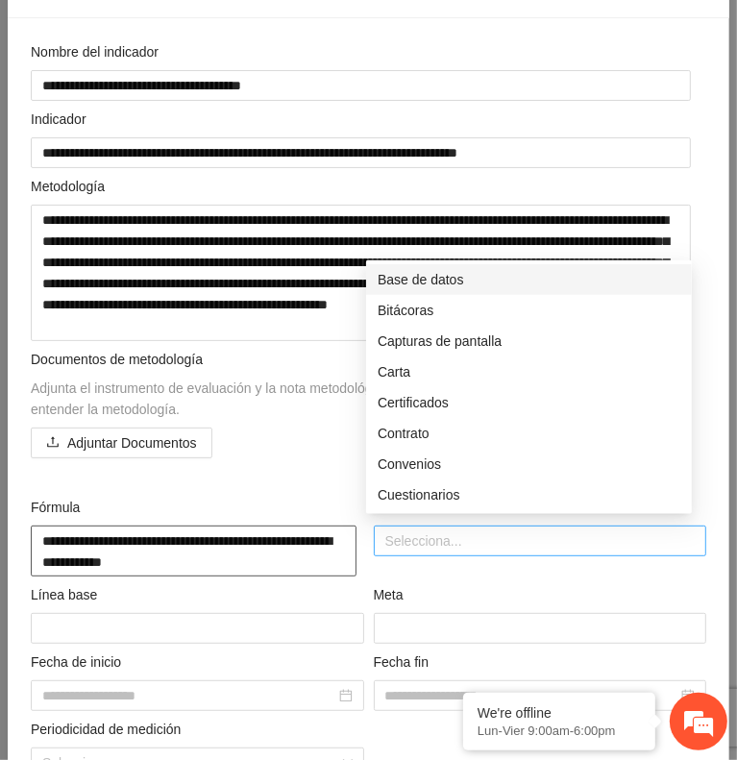
click at [417, 530] on div at bounding box center [541, 541] width 324 height 23
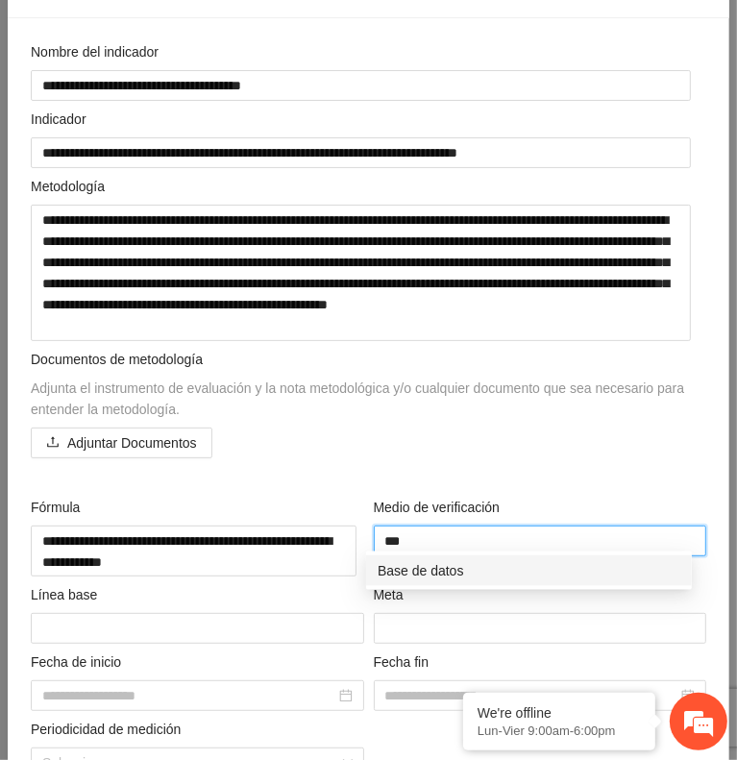
type input "****"
click at [430, 561] on div "Base de datos" at bounding box center [529, 570] width 303 height 21
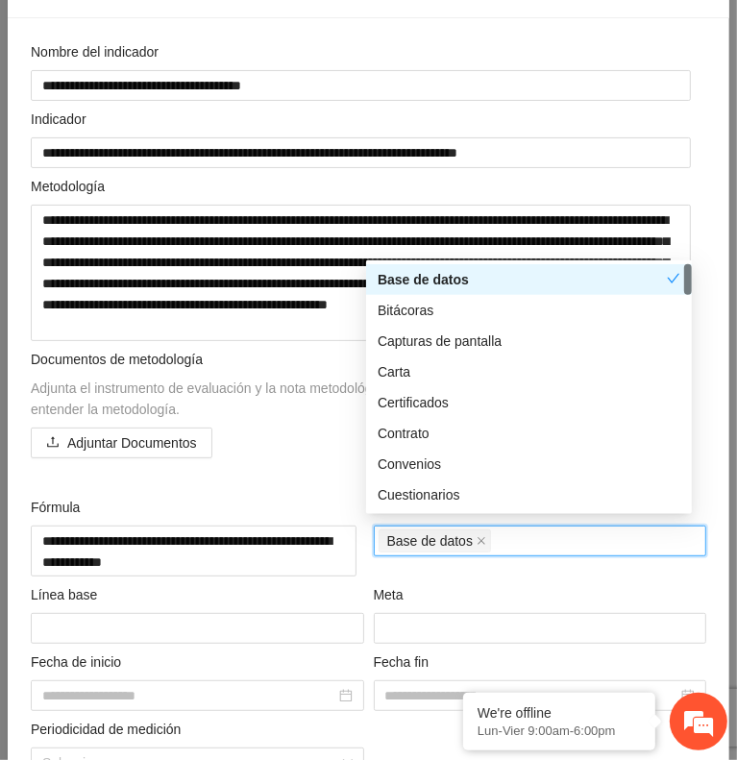
click at [315, 485] on div "**********" at bounding box center [368, 443] width 685 height 805
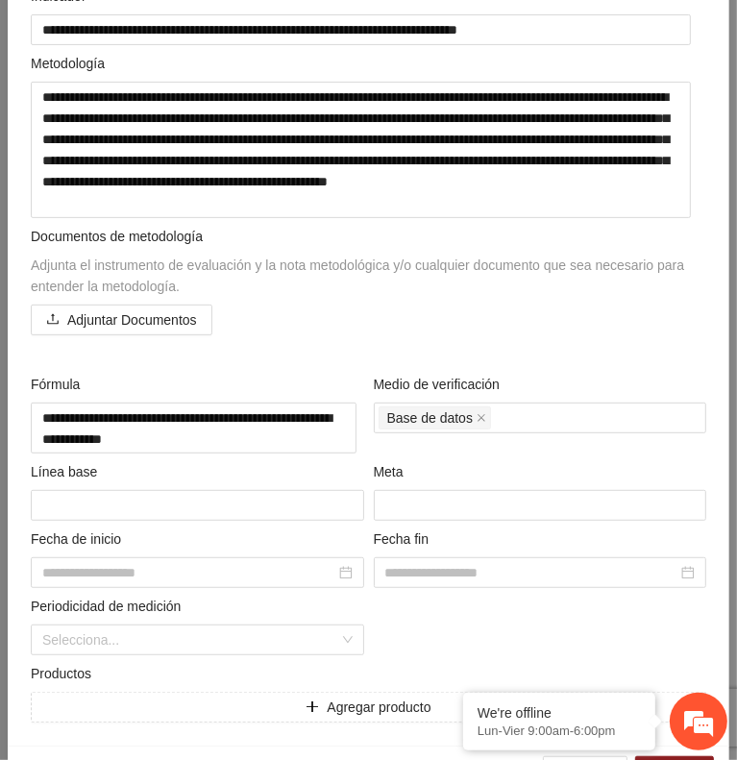
scroll to position [312, 0]
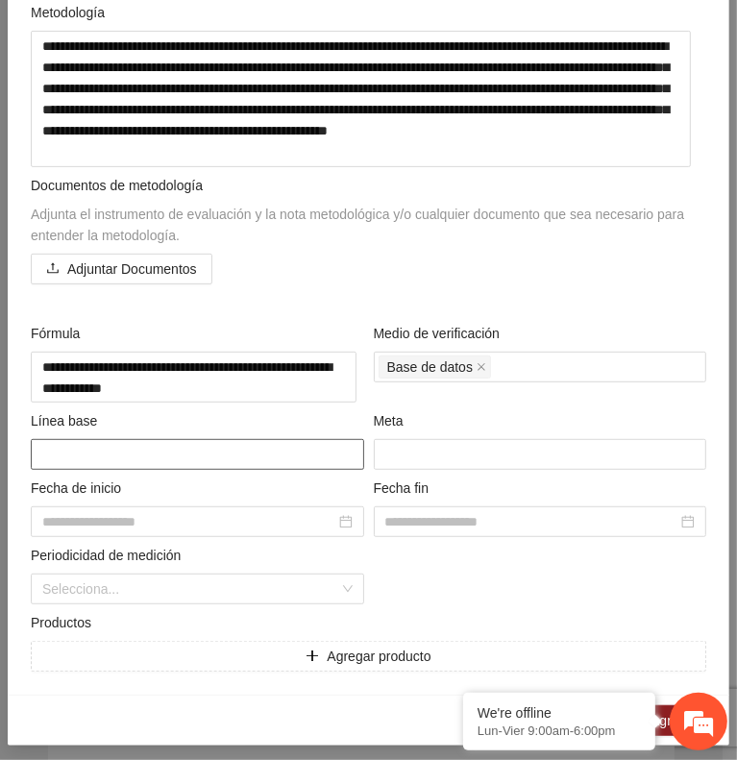
click at [166, 439] on textarea at bounding box center [198, 454] width 334 height 31
type textarea "*"
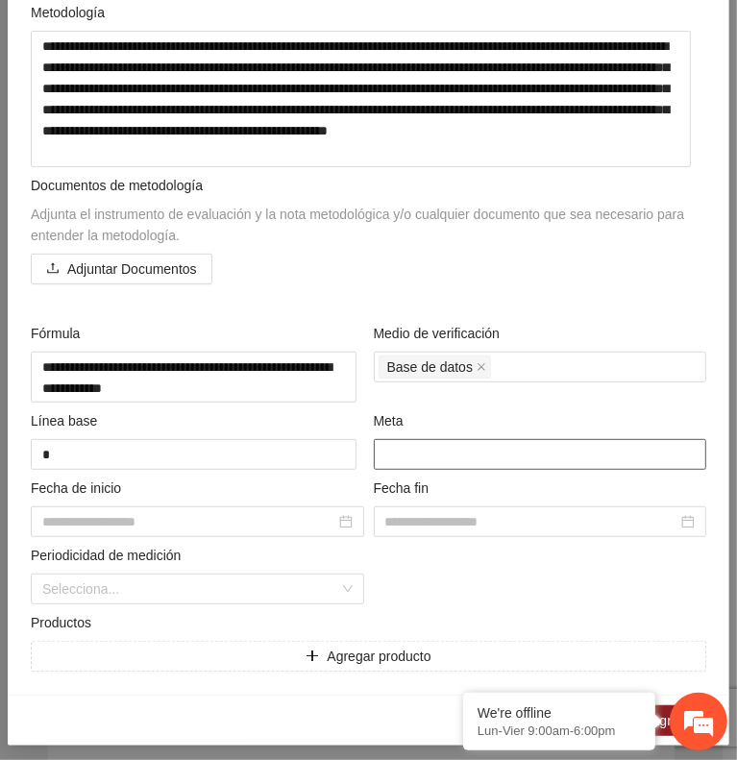
click at [400, 446] on input "number" at bounding box center [541, 454] width 334 height 31
type input "***"
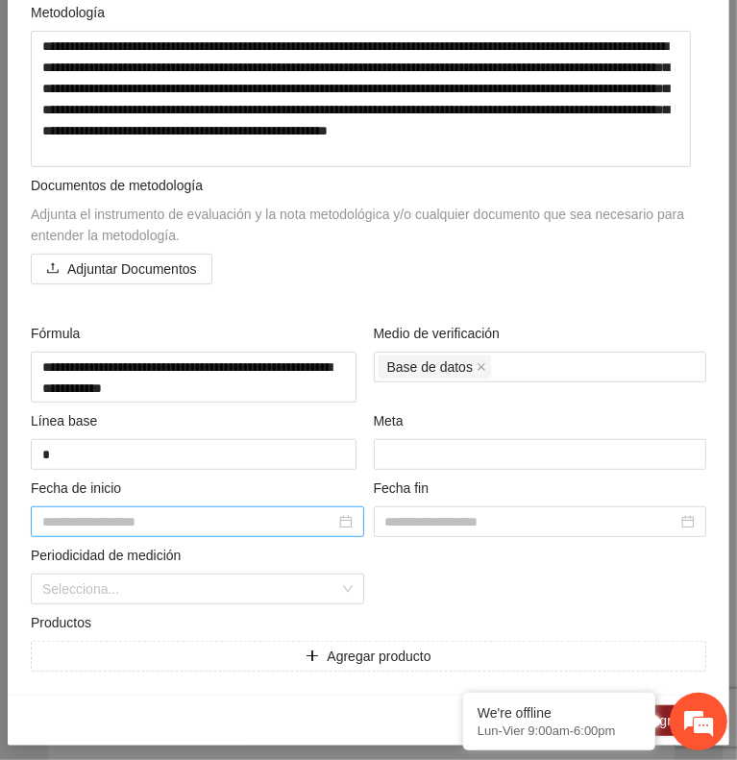
click at [338, 517] on div at bounding box center [197, 521] width 310 height 21
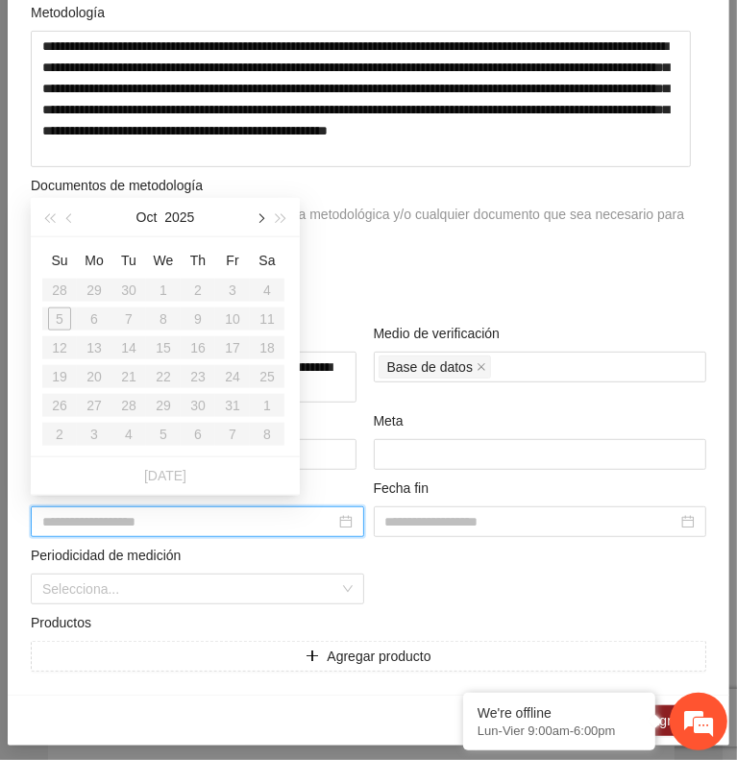
click at [252, 230] on button "button" at bounding box center [259, 217] width 21 height 38
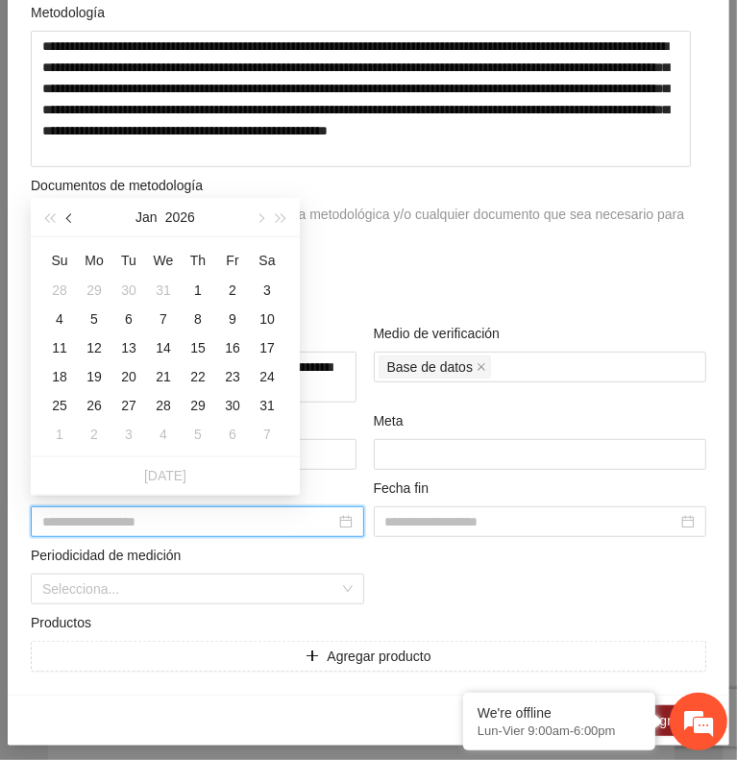
click at [67, 223] on button "button" at bounding box center [70, 217] width 21 height 38
type input "**********"
click at [100, 292] on div "1" at bounding box center [94, 290] width 23 height 23
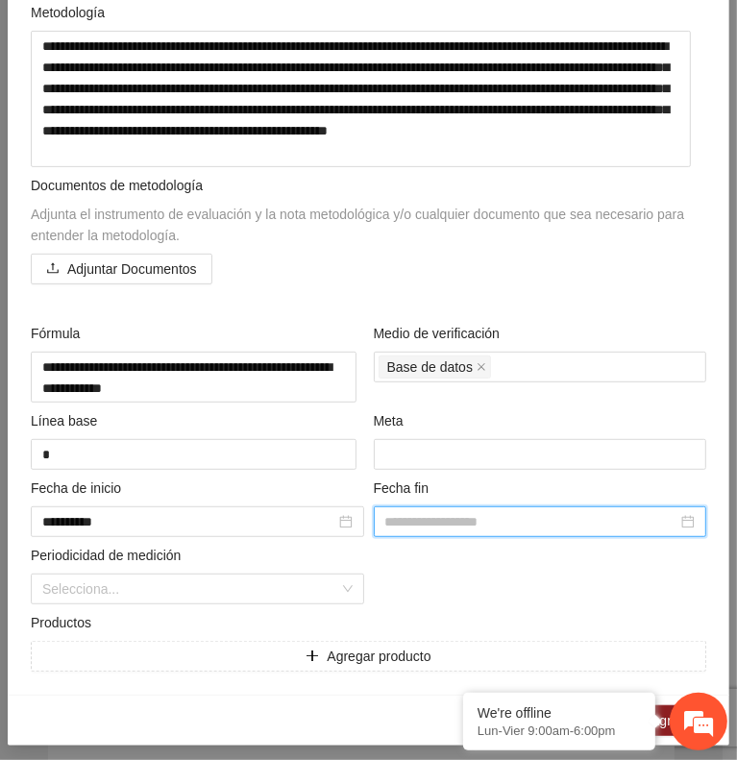
click at [525, 523] on input at bounding box center [531, 521] width 293 height 21
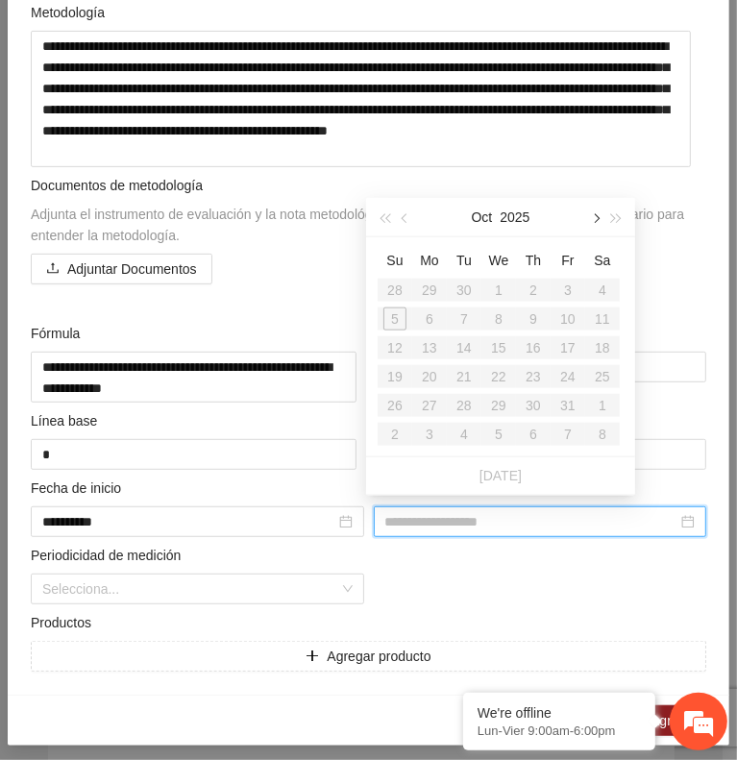
click at [588, 226] on button "button" at bounding box center [594, 217] width 21 height 38
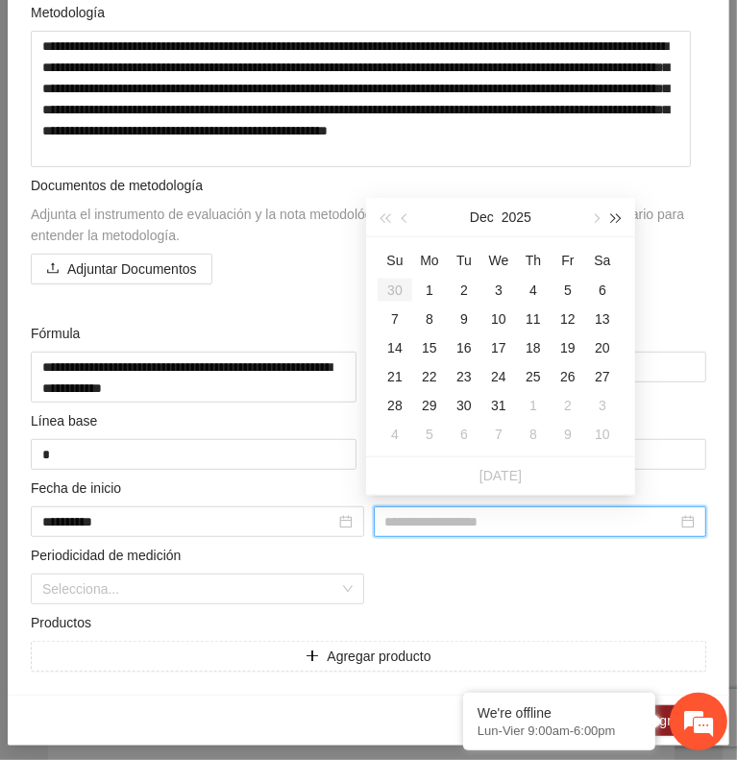
click at [612, 219] on span "button" at bounding box center [617, 218] width 10 height 10
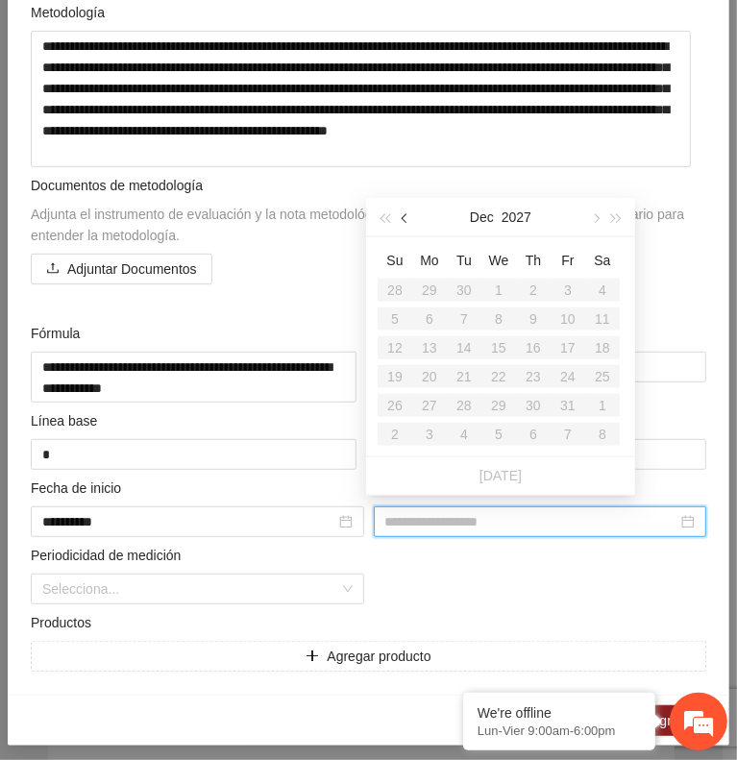
click at [407, 222] on span "button" at bounding box center [407, 218] width 10 height 10
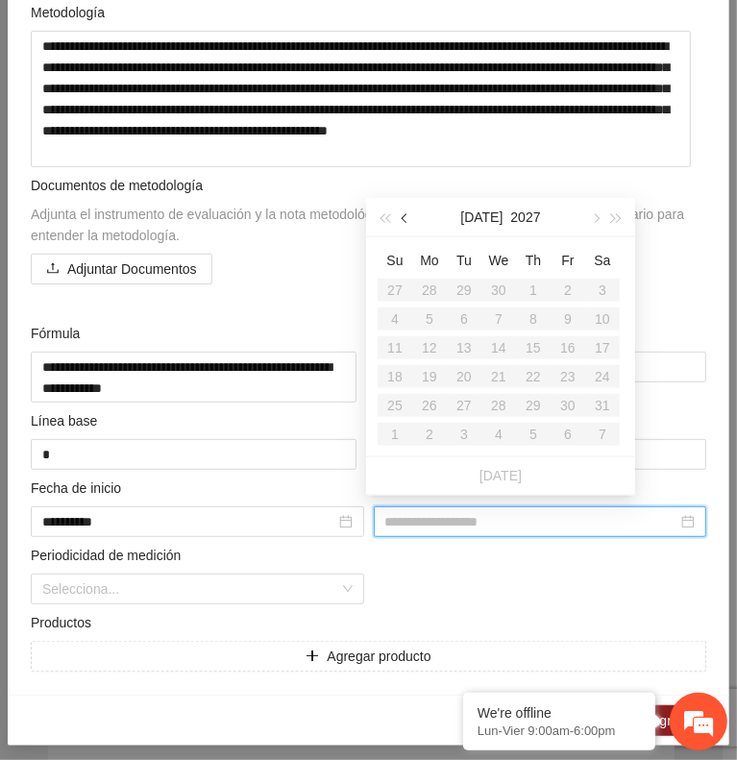
click at [407, 222] on span "button" at bounding box center [407, 218] width 10 height 10
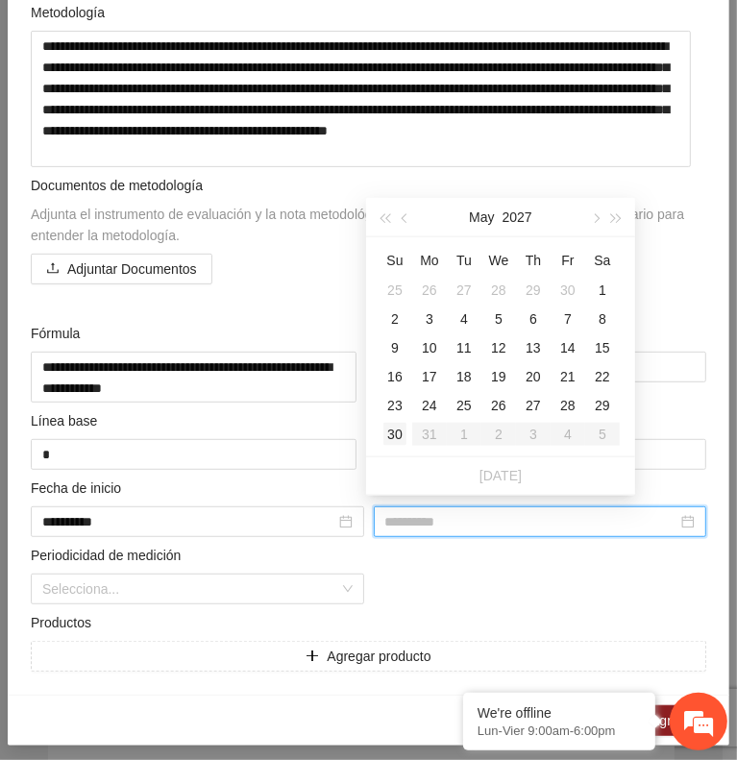
type input "**********"
click at [394, 427] on div "30" at bounding box center [395, 434] width 23 height 23
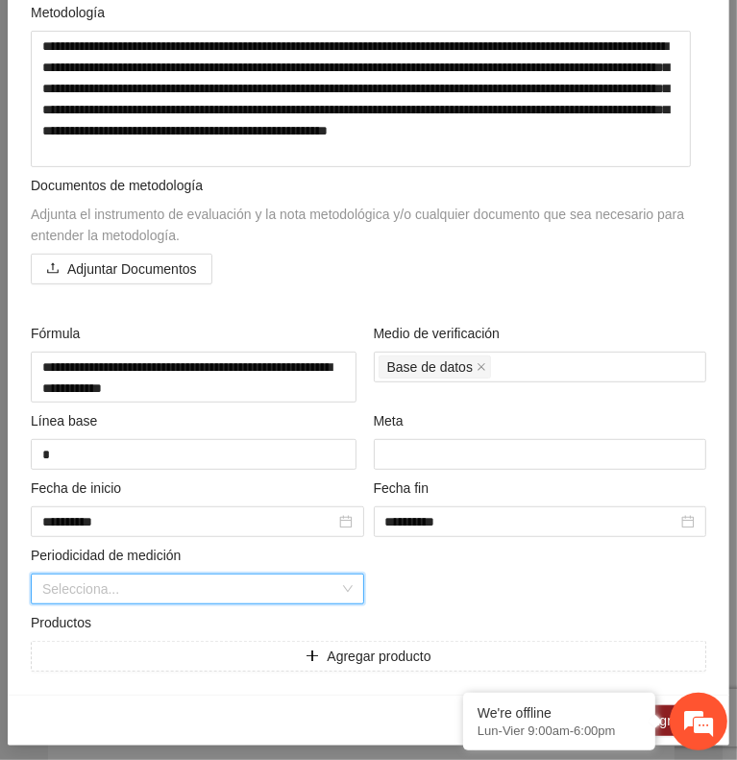
click at [214, 582] on input "search" at bounding box center [190, 589] width 297 height 29
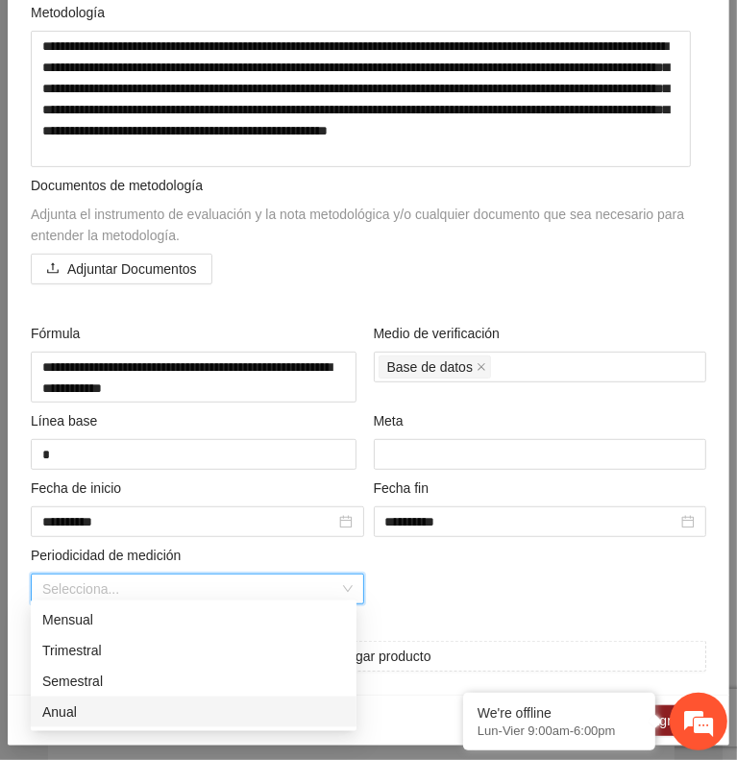
click at [112, 711] on div "Anual" at bounding box center [193, 712] width 303 height 21
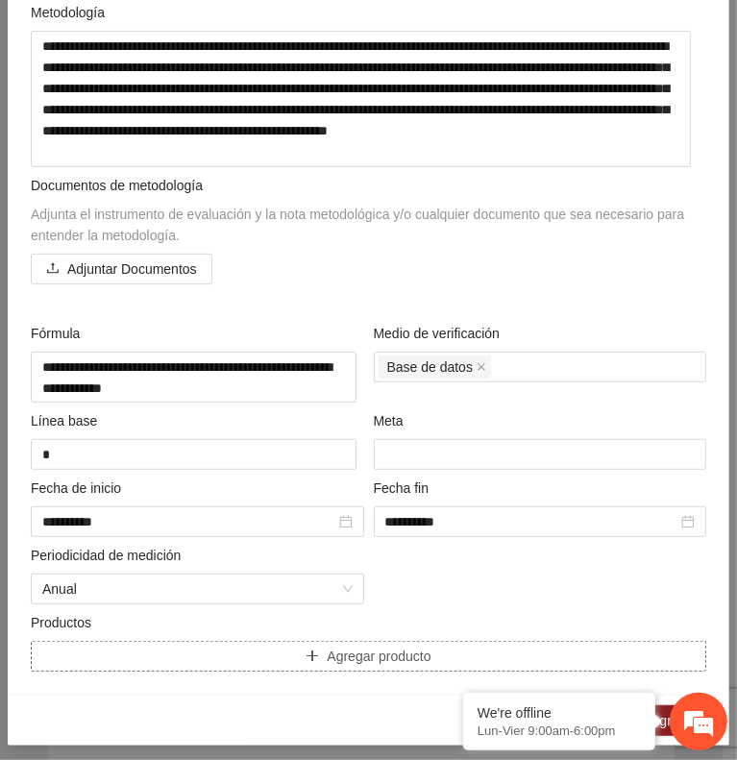
click at [101, 657] on button "Agregar producto" at bounding box center [369, 656] width 676 height 31
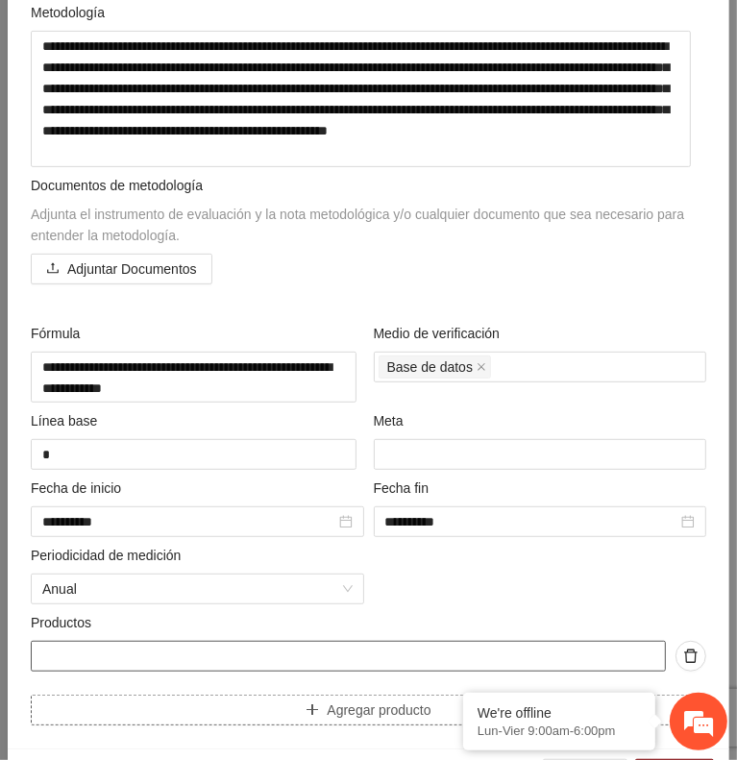
click at [101, 657] on input "text" at bounding box center [348, 656] width 635 height 31
paste input "**********"
type input "**********"
click at [44, 652] on input "**********" at bounding box center [348, 656] width 635 height 31
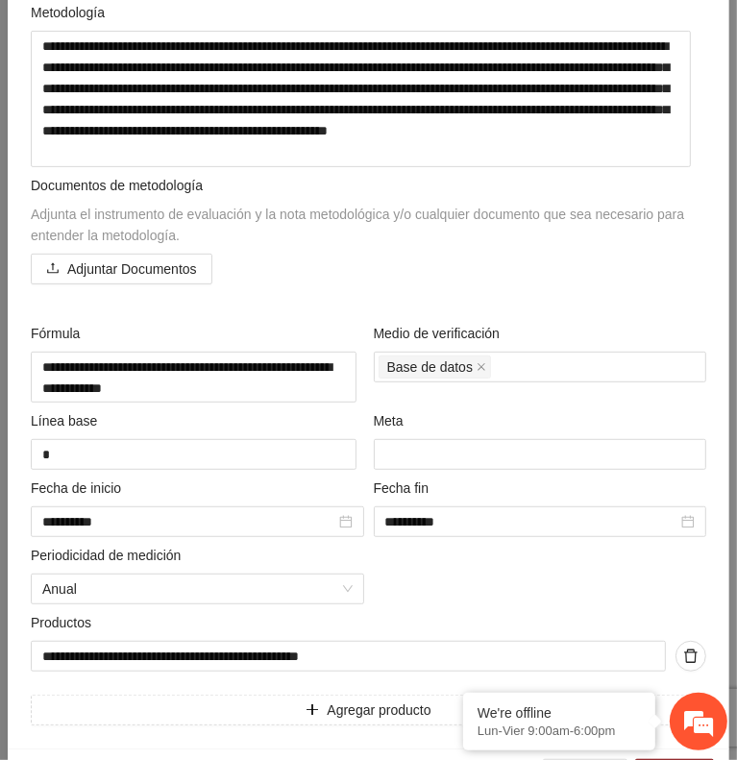
click at [474, 598] on div "**********" at bounding box center [368, 296] width 685 height 858
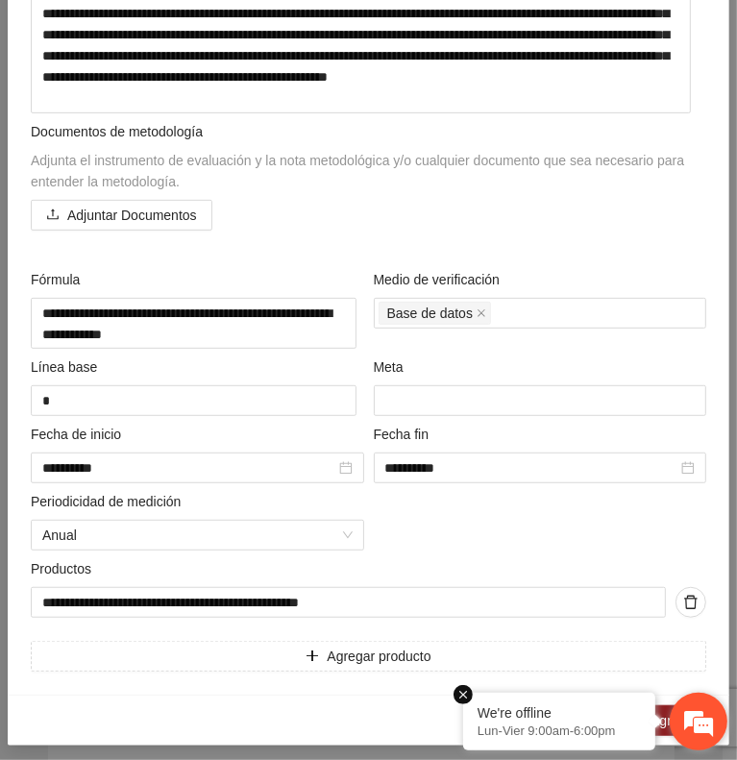
scroll to position [365, 0]
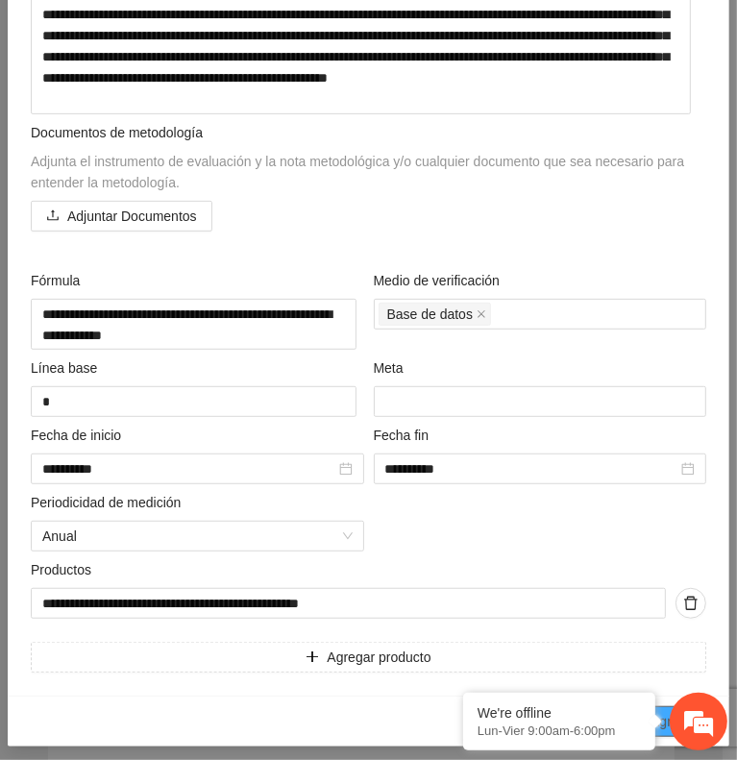
click at [664, 711] on span "Agregar" at bounding box center [675, 721] width 48 height 21
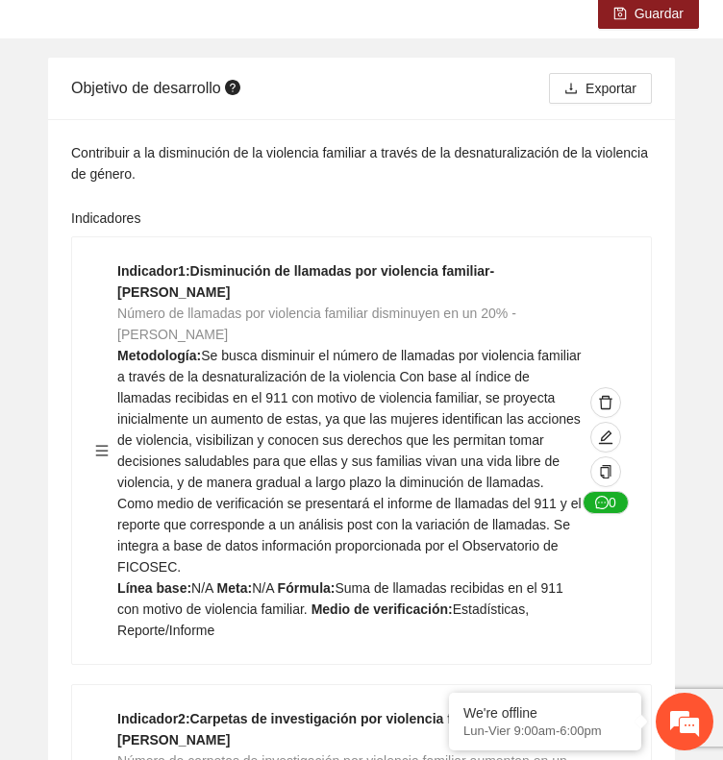
scroll to position [0, 0]
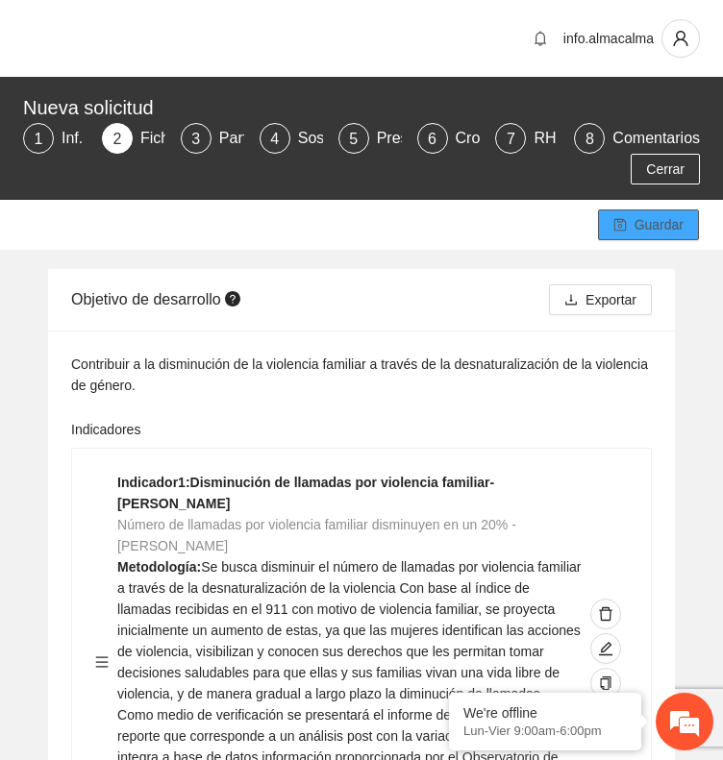
click at [636, 214] on span "Guardar" at bounding box center [658, 224] width 49 height 21
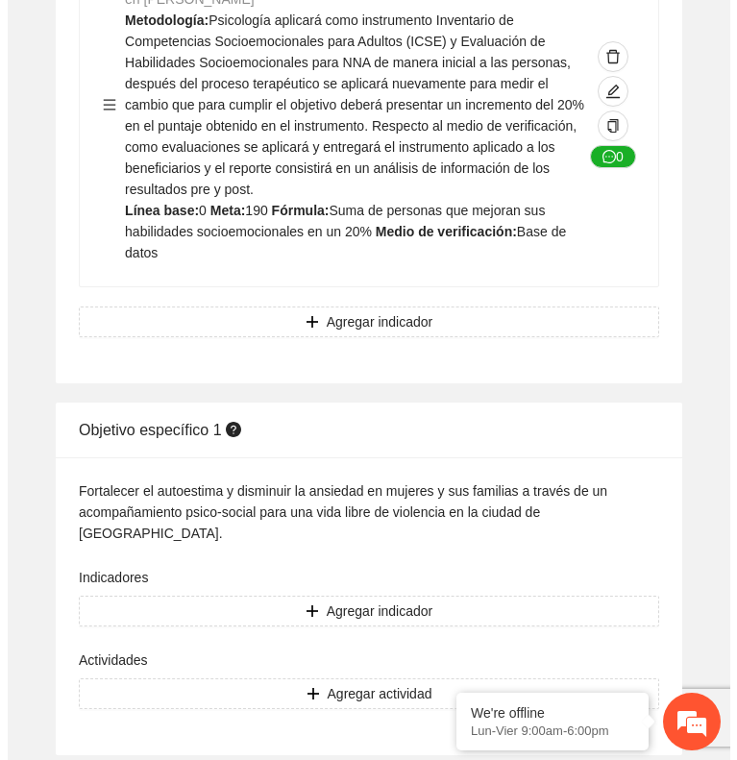
scroll to position [1565, 0]
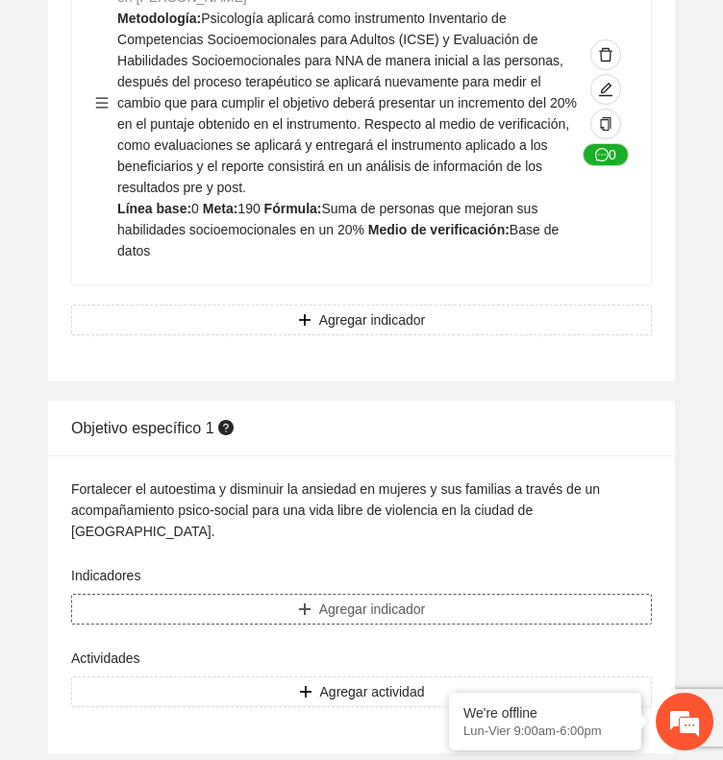
click at [219, 594] on button "Agregar indicador" at bounding box center [361, 609] width 581 height 31
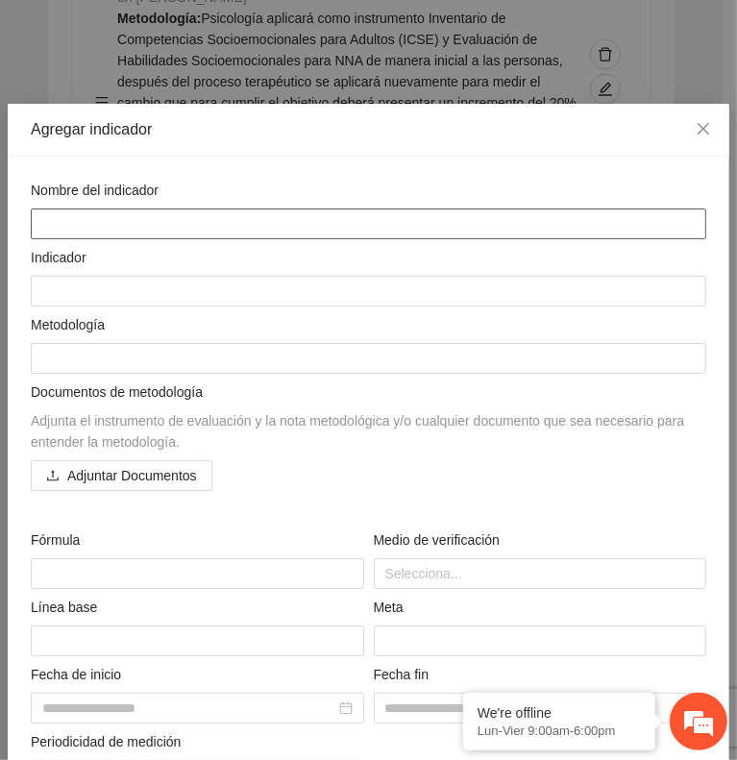
click at [68, 211] on textarea at bounding box center [369, 224] width 676 height 31
type textarea "*"
type textarea "**"
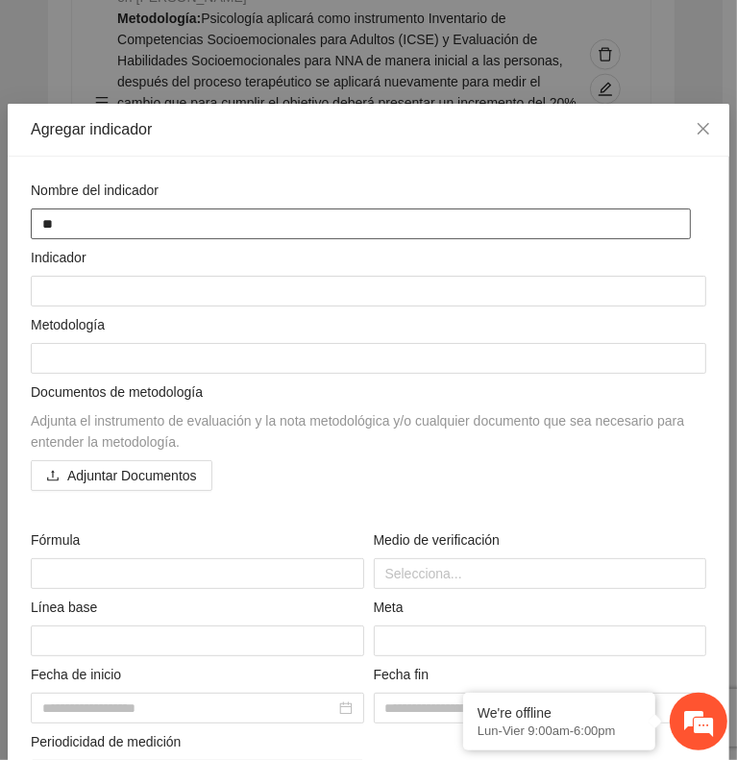
type textarea "***"
type textarea "****"
type textarea "*****"
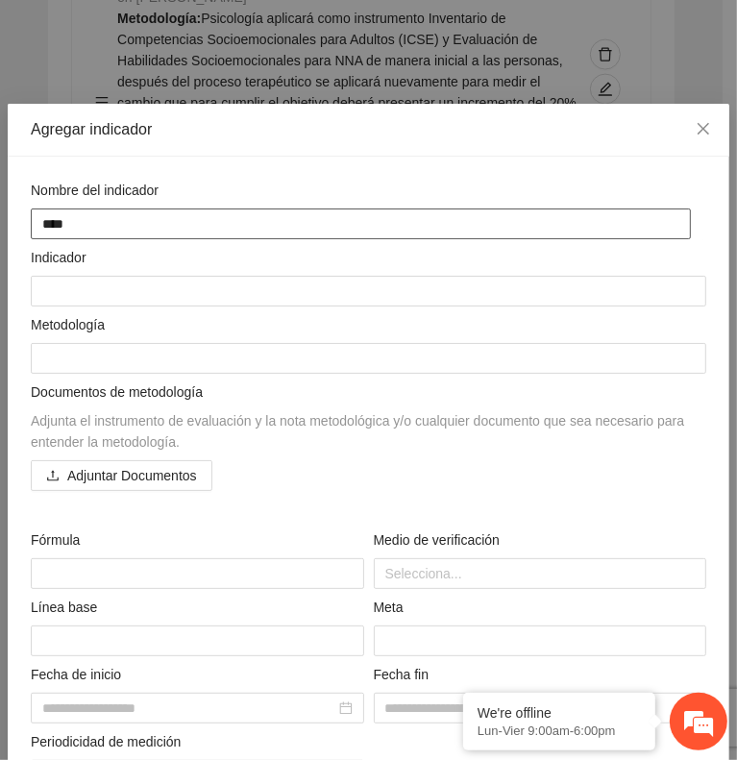
type textarea "*****"
type textarea "******"
type textarea "*******"
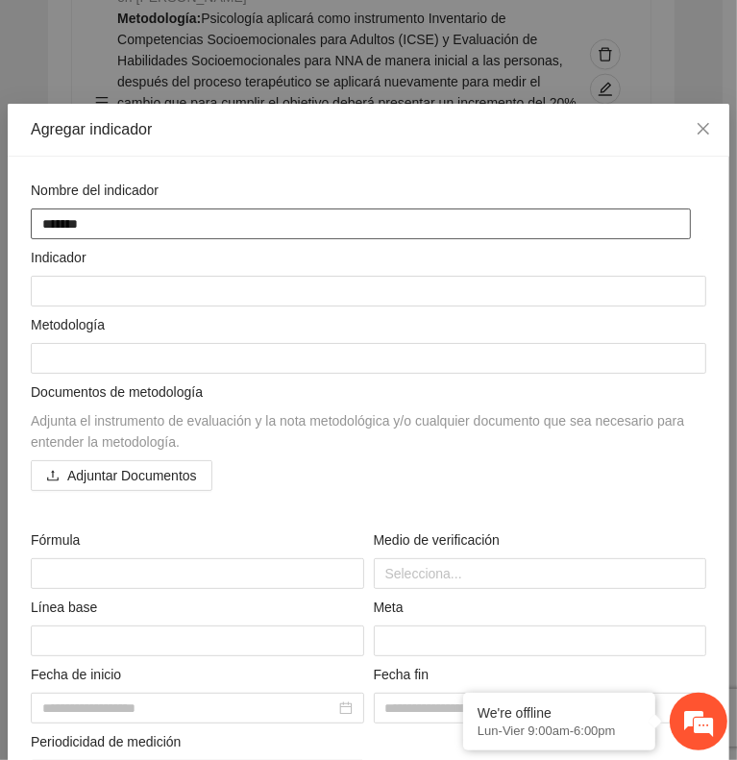
type textarea "********"
type textarea "*********"
type textarea "**********"
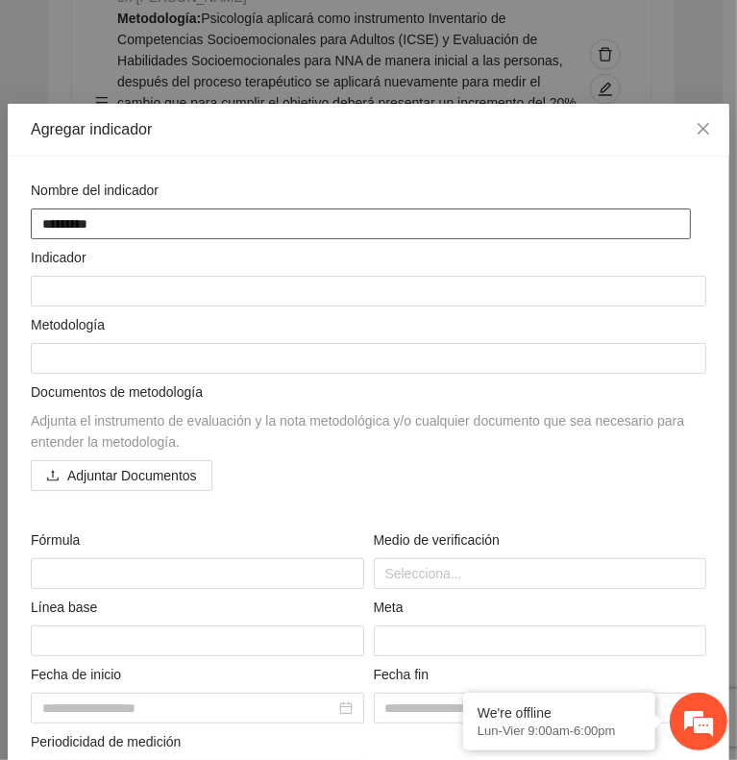
type textarea "**********"
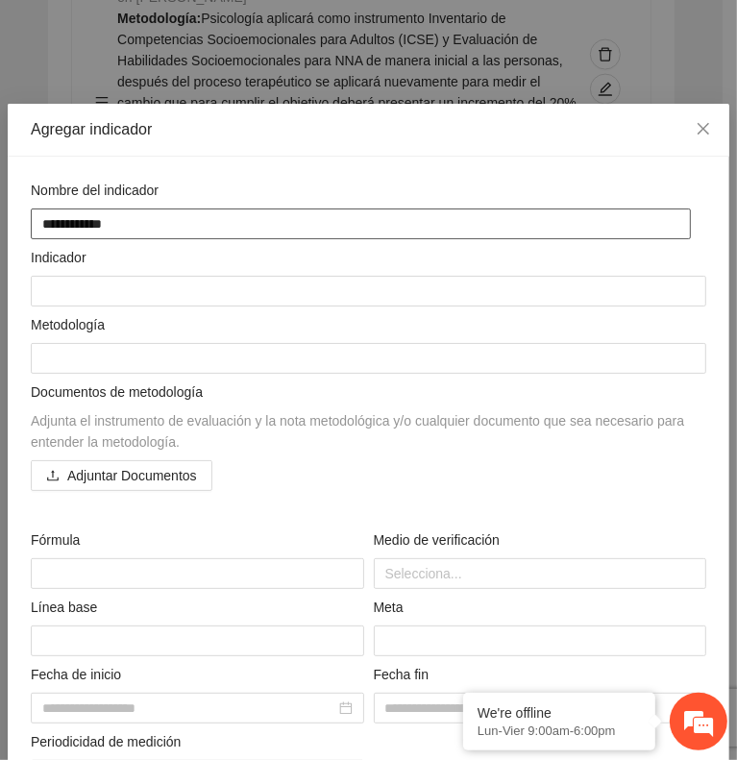
type textarea "**********"
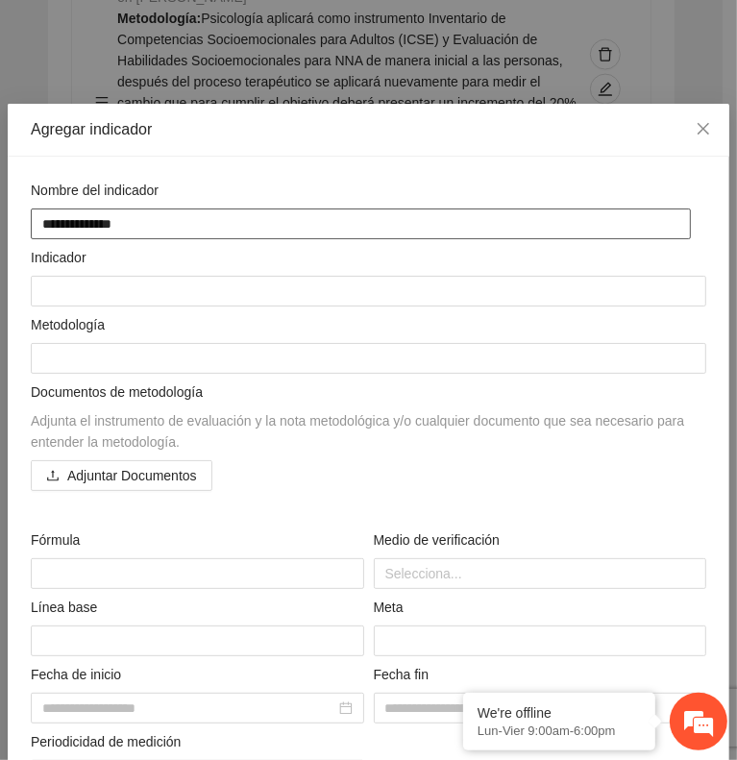
type textarea "**********"
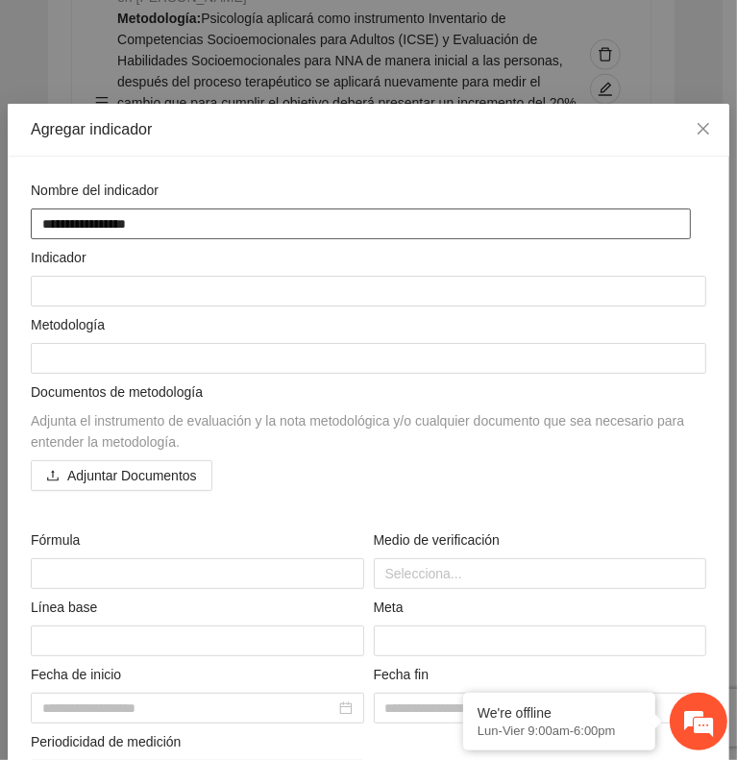
type textarea "**********"
click at [150, 214] on textarea "**********" at bounding box center [361, 224] width 660 height 31
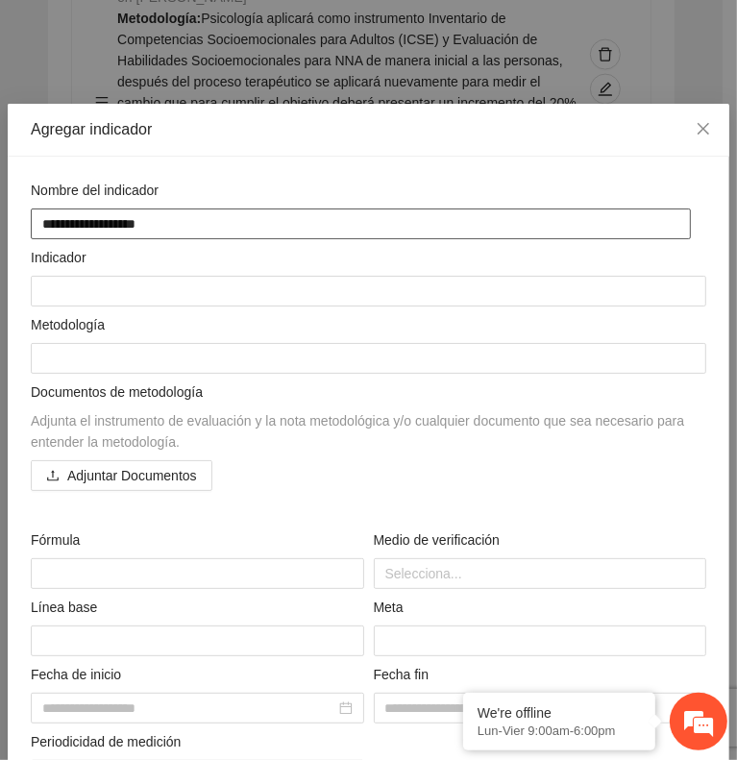
type textarea "**********"
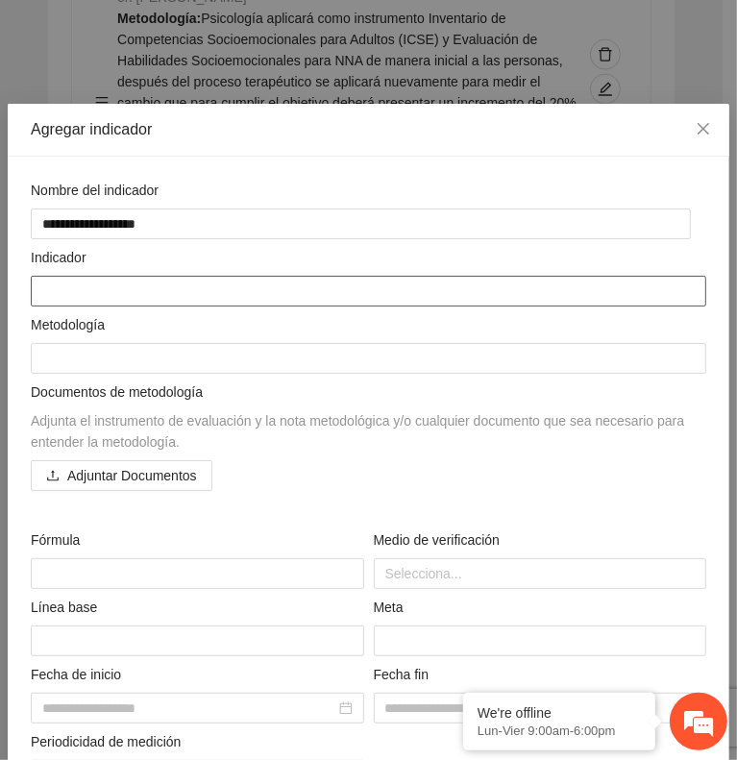
click at [69, 289] on textarea at bounding box center [369, 291] width 676 height 31
paste textarea "**********"
type textarea "**********"
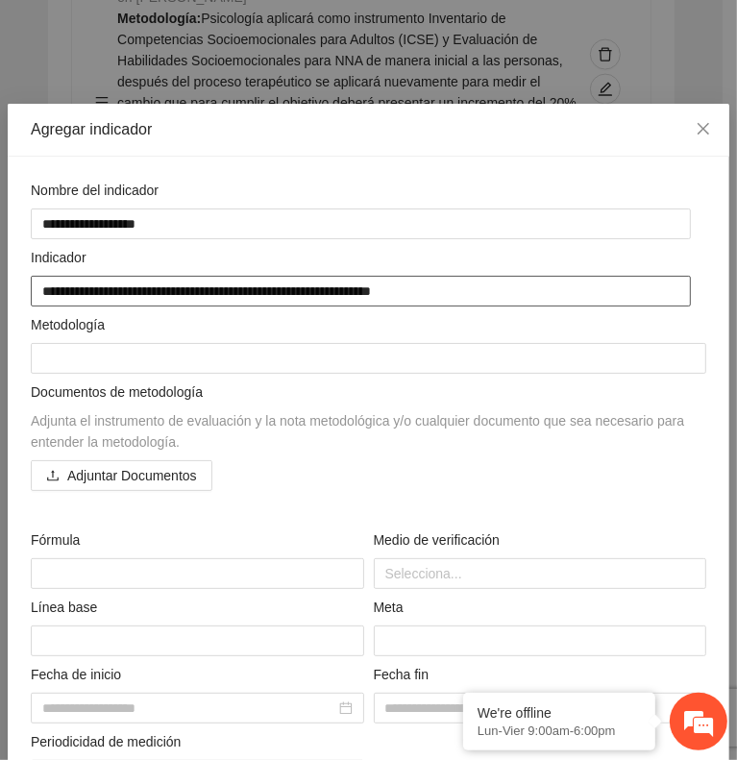
type textarea "**********"
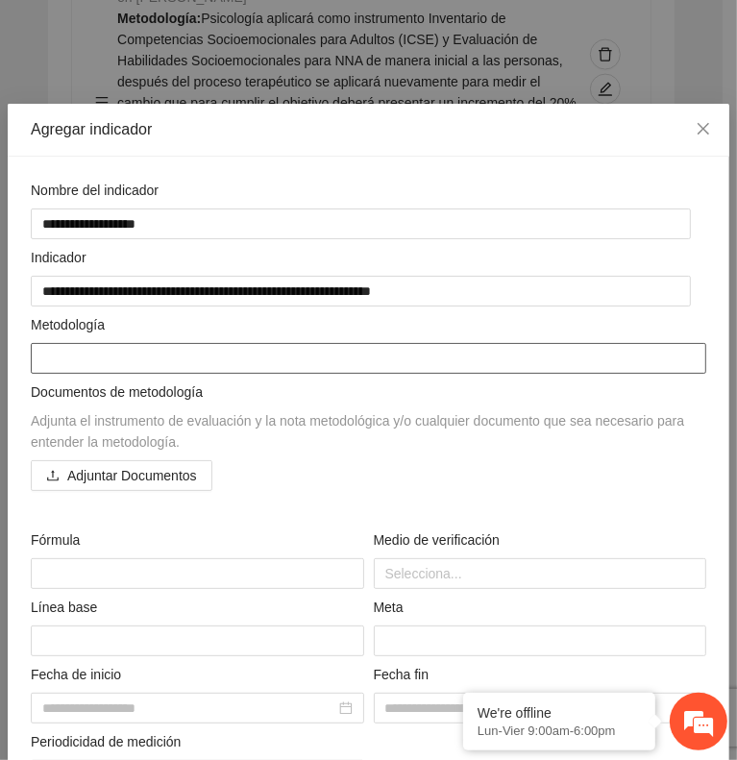
click at [68, 354] on textarea at bounding box center [369, 358] width 676 height 31
paste textarea "**********"
type textarea "**********"
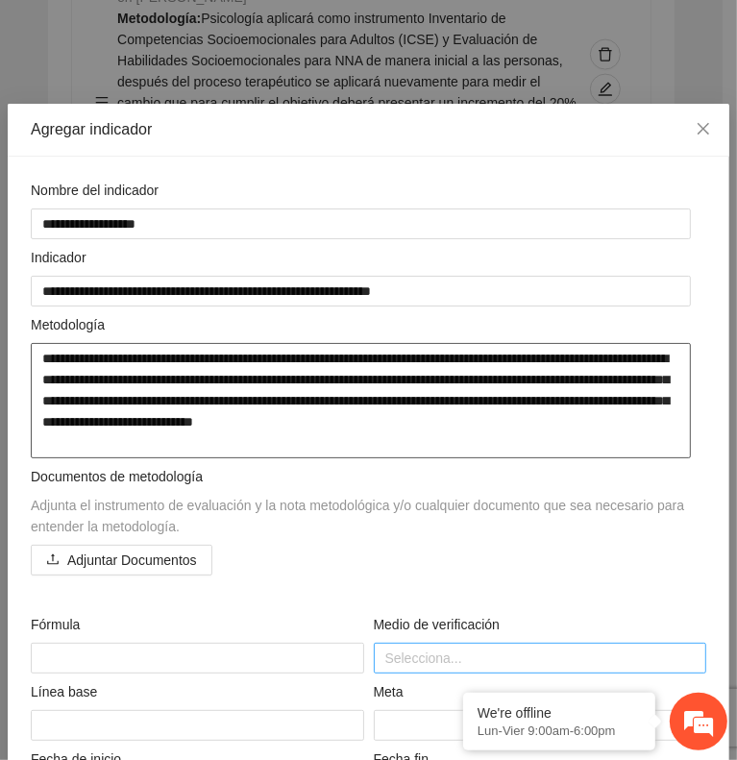
click at [408, 649] on div at bounding box center [541, 658] width 324 height 23
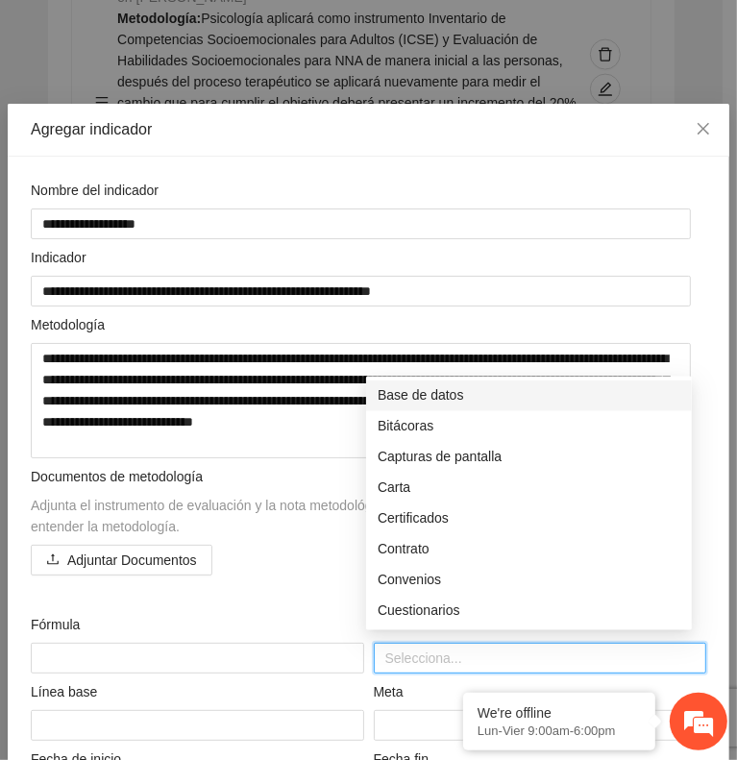
click at [409, 403] on div "Base de datos" at bounding box center [529, 395] width 303 height 21
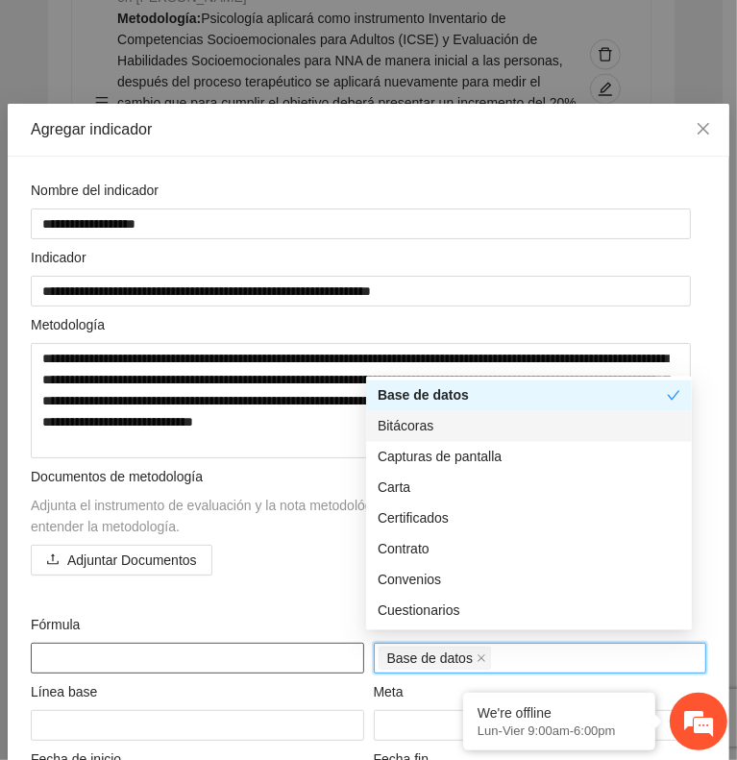
click at [164, 644] on textarea at bounding box center [198, 658] width 334 height 31
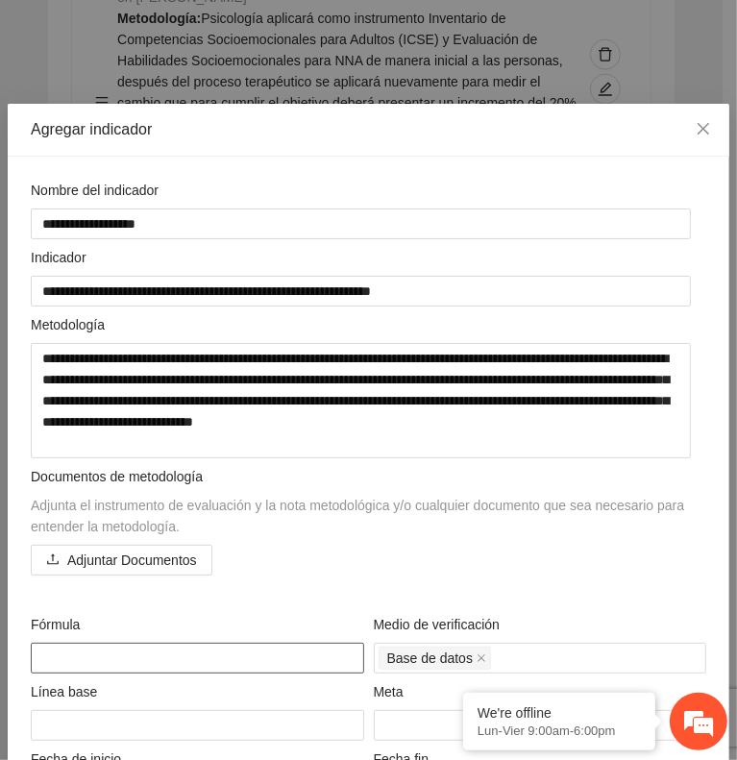
click at [62, 643] on textarea at bounding box center [198, 658] width 334 height 31
paste textarea "**********"
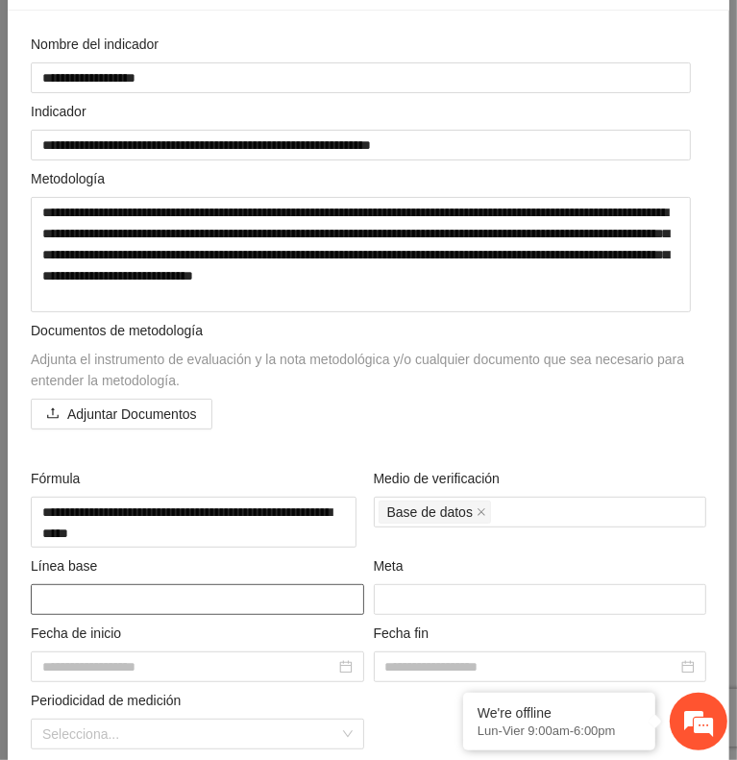
scroll to position [231, 0]
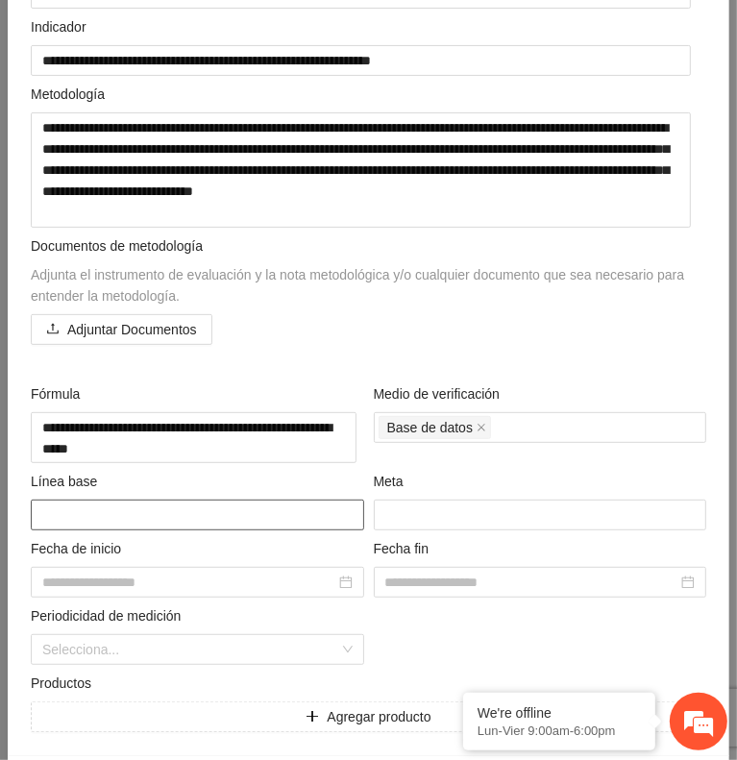
click at [87, 500] on textarea at bounding box center [198, 515] width 334 height 31
click at [388, 490] on div "Meta" at bounding box center [541, 485] width 334 height 29
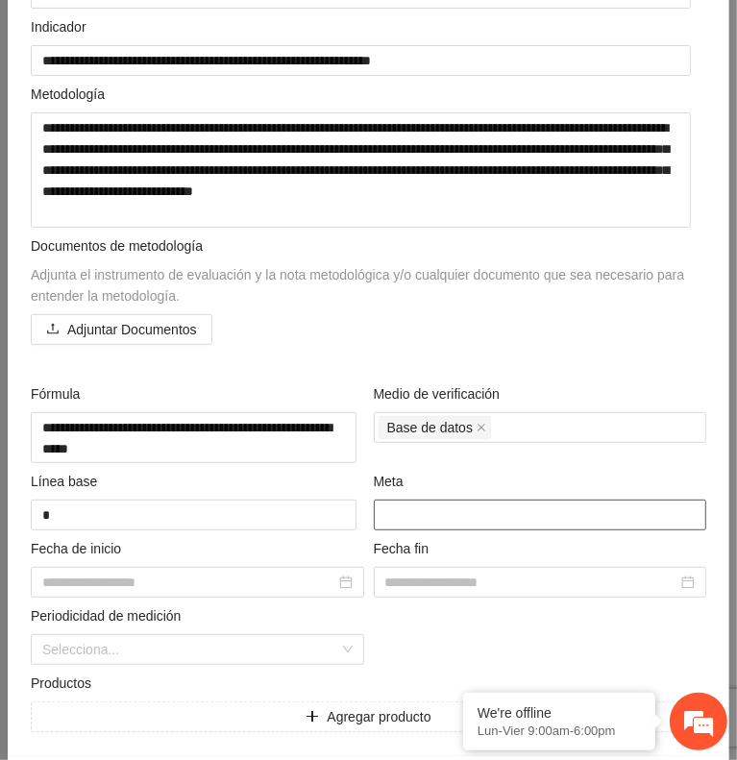
click at [394, 502] on input "number" at bounding box center [541, 515] width 334 height 31
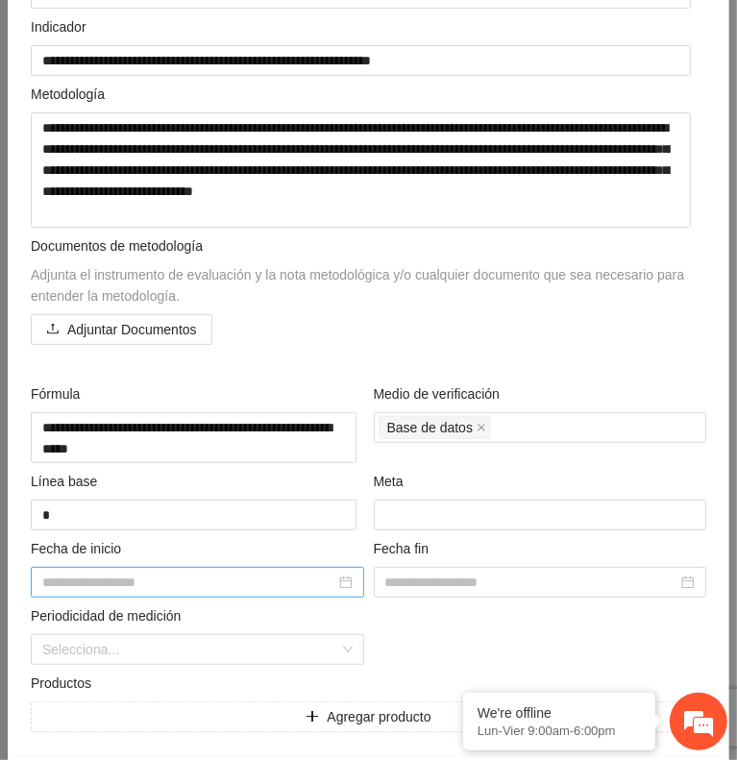
click at [338, 572] on div at bounding box center [197, 582] width 310 height 21
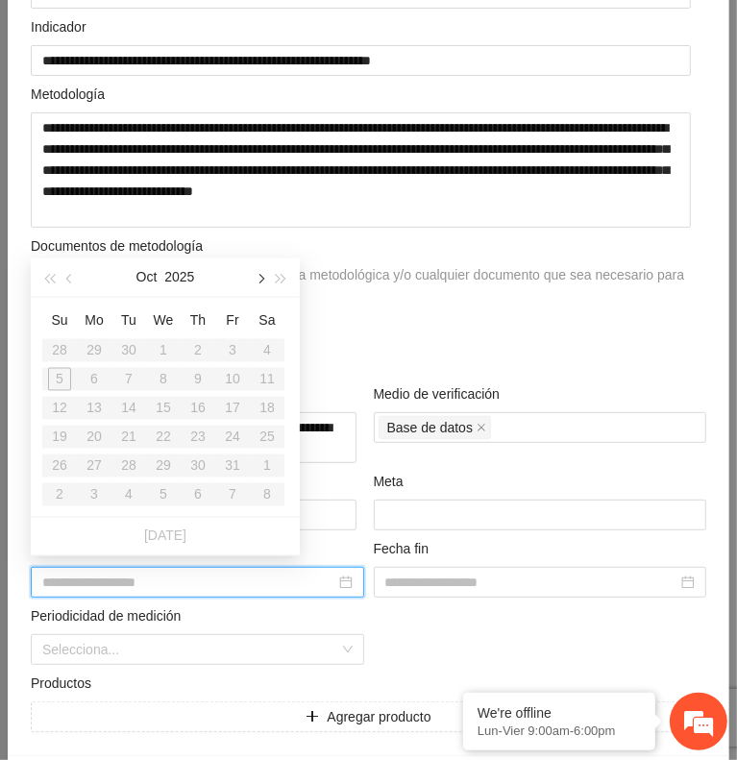
click at [255, 286] on button "button" at bounding box center [259, 278] width 21 height 38
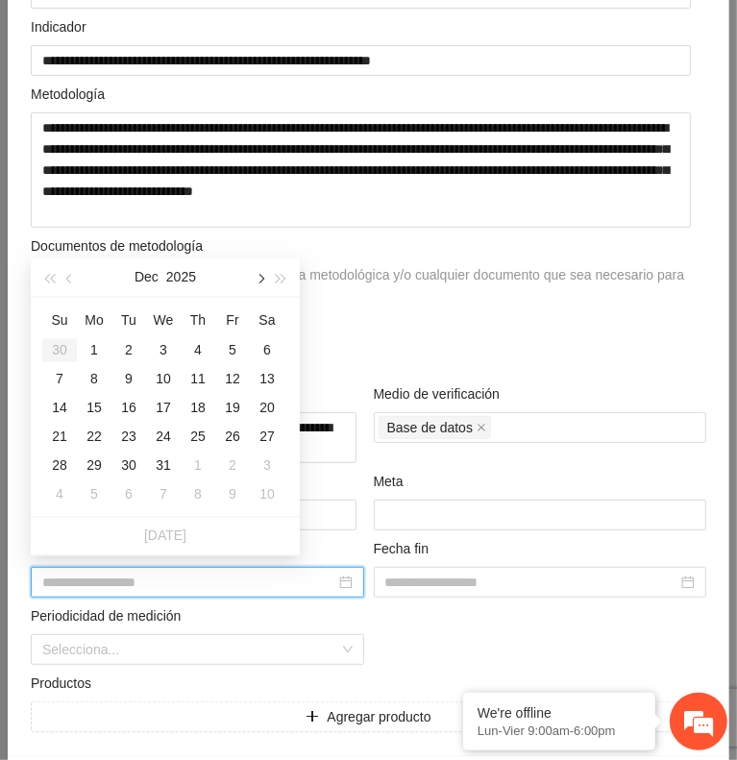
click at [255, 286] on button "button" at bounding box center [259, 278] width 21 height 38
click at [73, 284] on button "button" at bounding box center [70, 278] width 21 height 38
click at [100, 346] on div "1" at bounding box center [94, 350] width 23 height 23
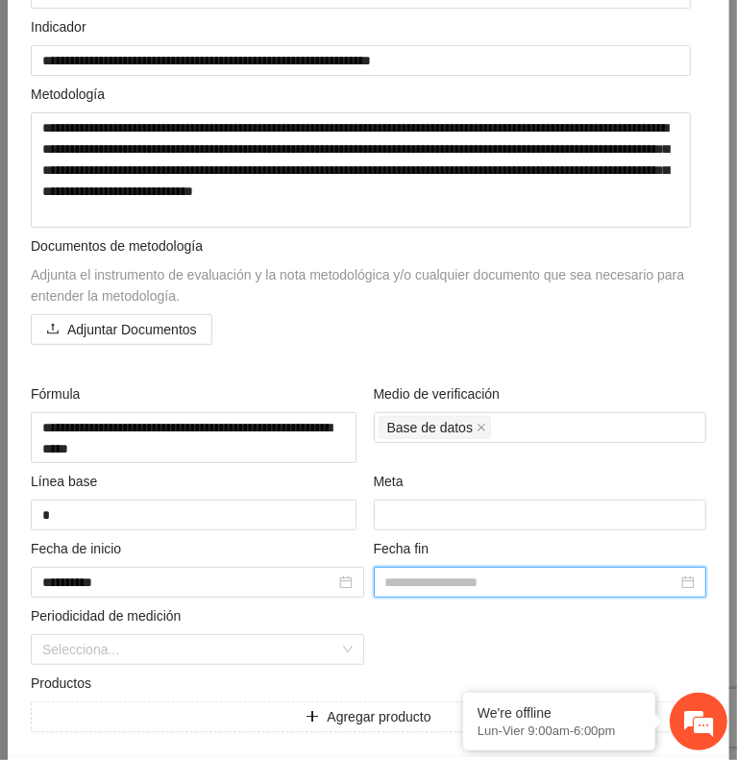
click at [423, 574] on input at bounding box center [531, 582] width 293 height 21
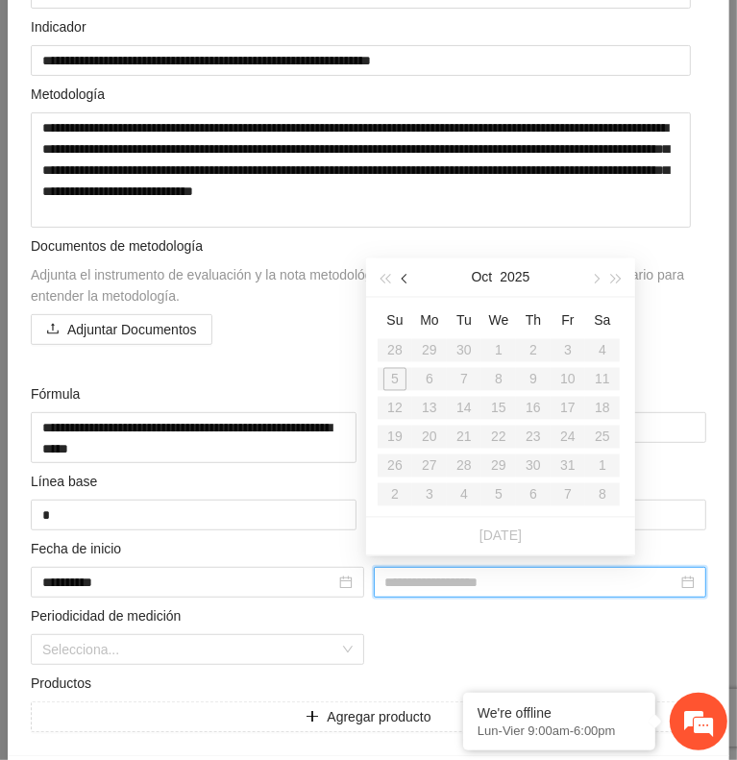
click at [409, 278] on span "button" at bounding box center [407, 280] width 10 height 10
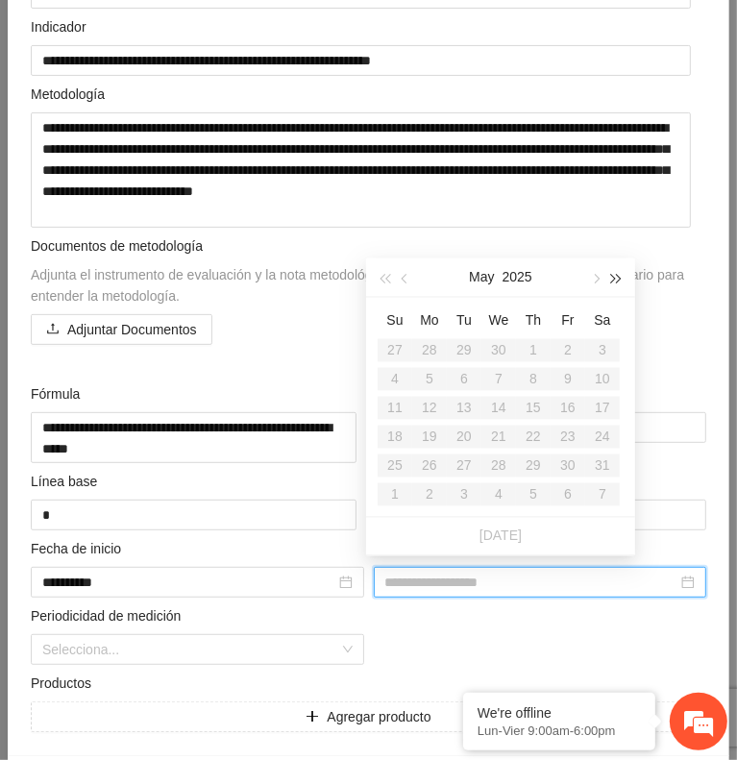
click at [615, 284] on span "button" at bounding box center [617, 280] width 10 height 10
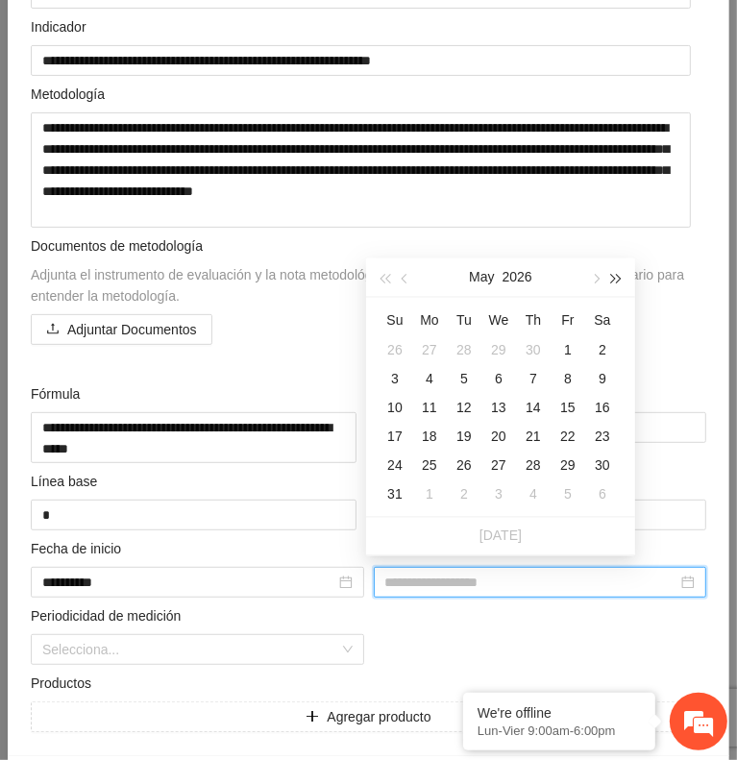
click at [615, 284] on span "button" at bounding box center [617, 280] width 10 height 10
click at [391, 492] on div "30" at bounding box center [395, 494] width 23 height 23
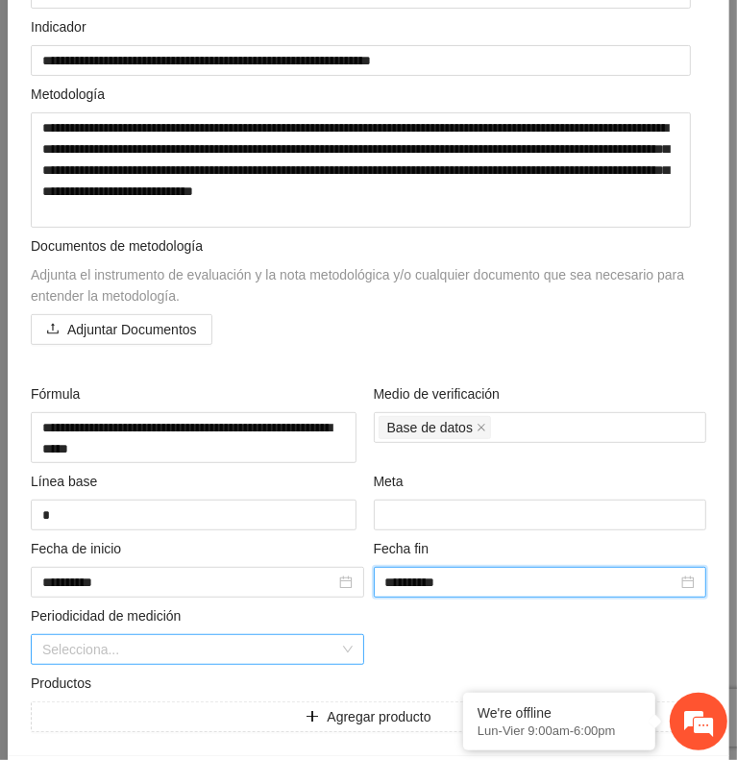
click at [194, 638] on input "search" at bounding box center [190, 649] width 297 height 29
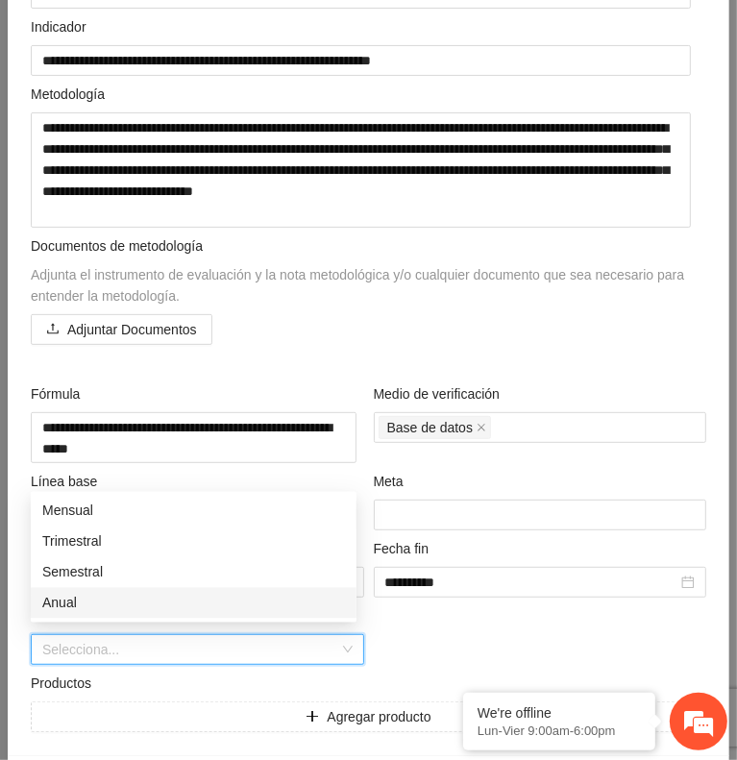
click at [148, 608] on div "Anual" at bounding box center [193, 603] width 303 height 21
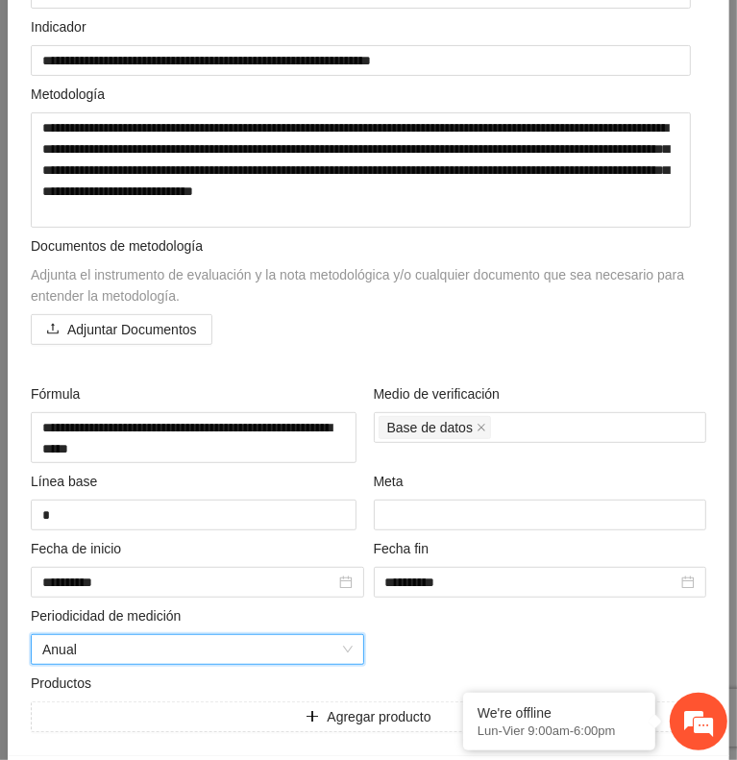
scroll to position [292, 0]
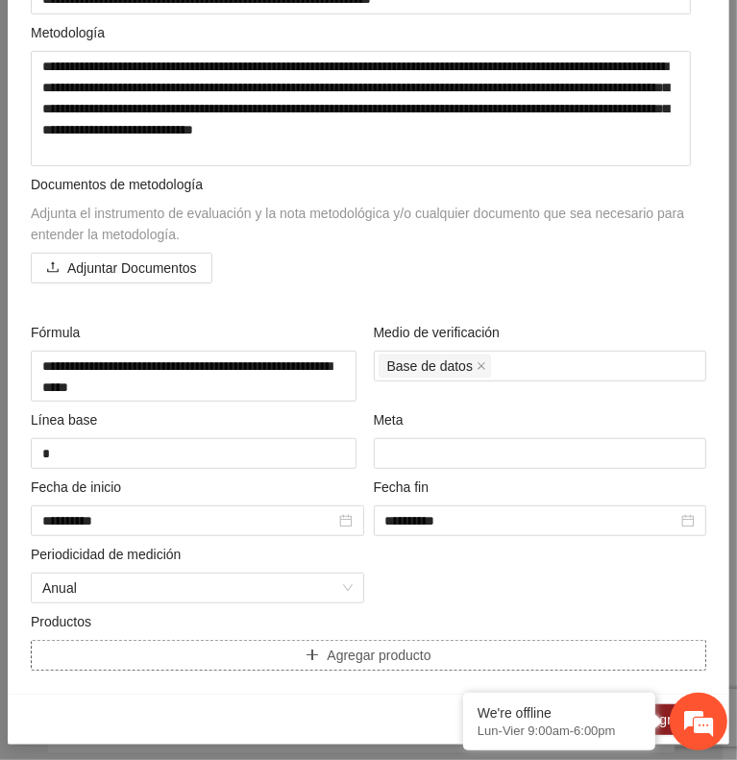
click at [285, 649] on button "Agregar producto" at bounding box center [369, 655] width 676 height 31
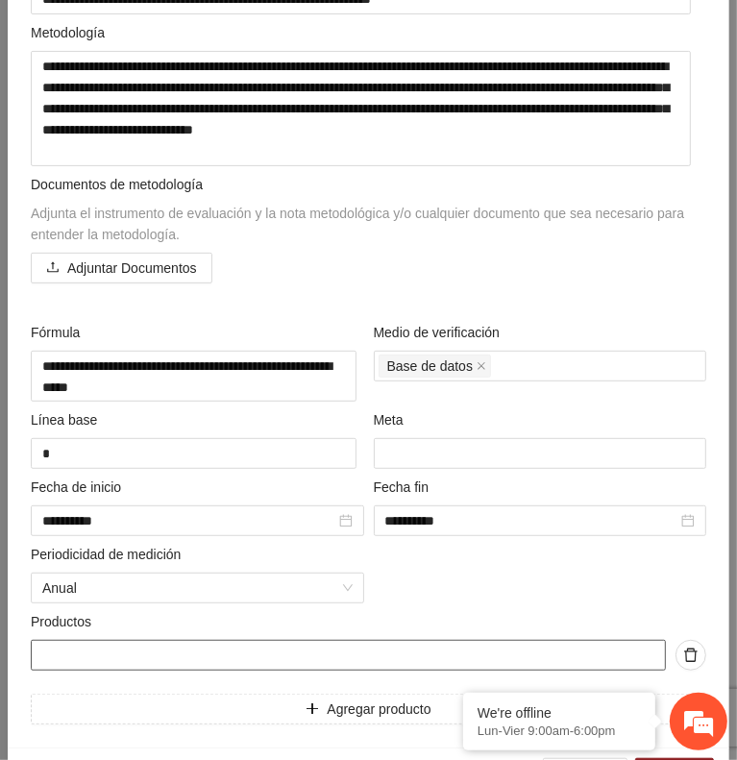
click at [121, 657] on input "text" at bounding box center [348, 655] width 635 height 31
paste input "**********"
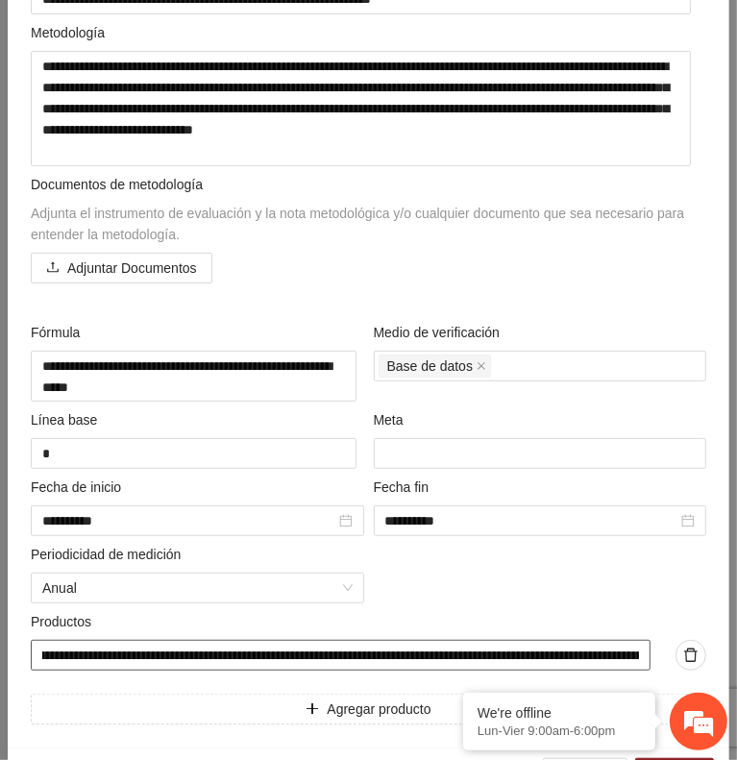
scroll to position [0, 0]
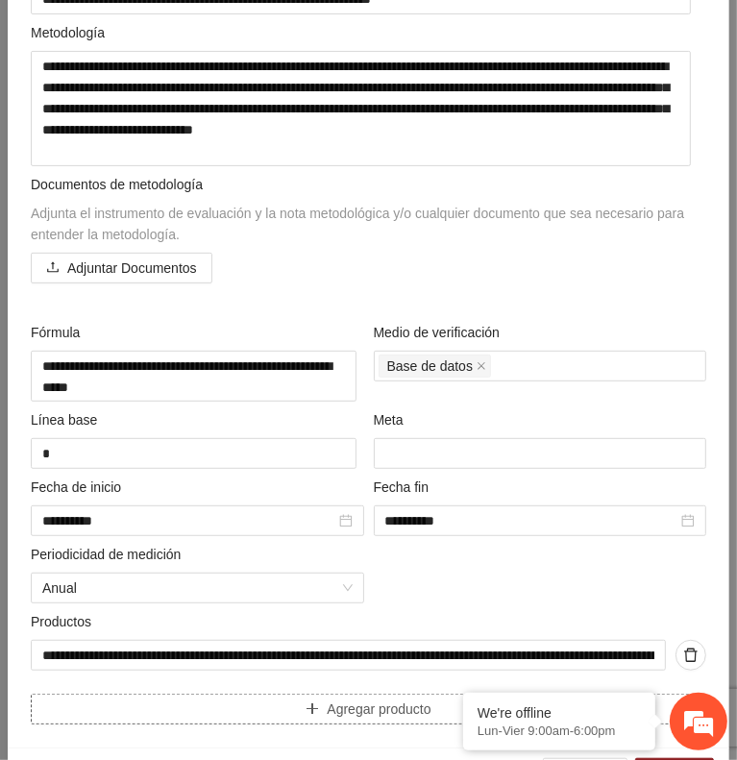
click at [263, 706] on button "Agregar producto" at bounding box center [369, 709] width 676 height 31
click at [42, 699] on input "text" at bounding box center [348, 709] width 635 height 31
paste input "**********"
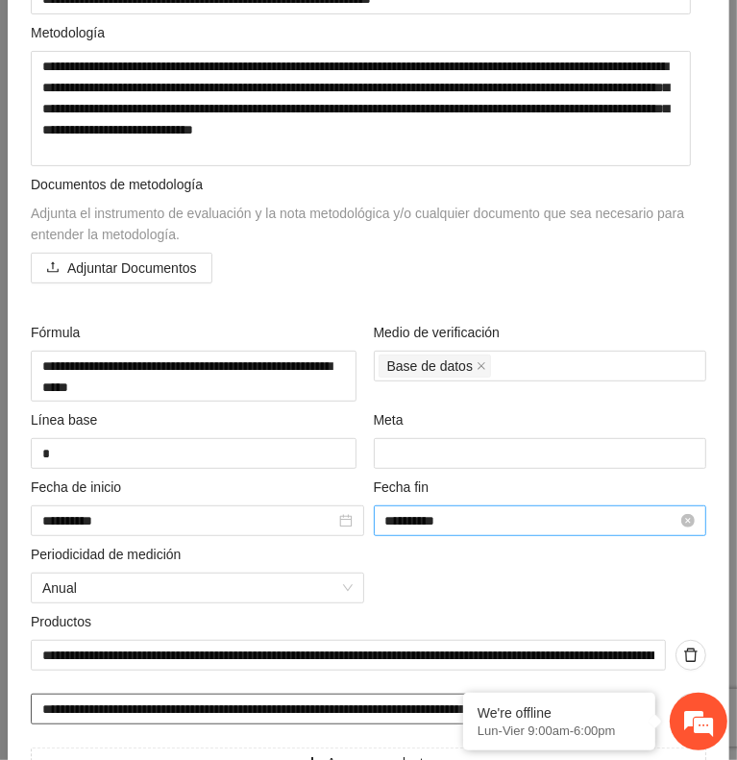
scroll to position [400, 0]
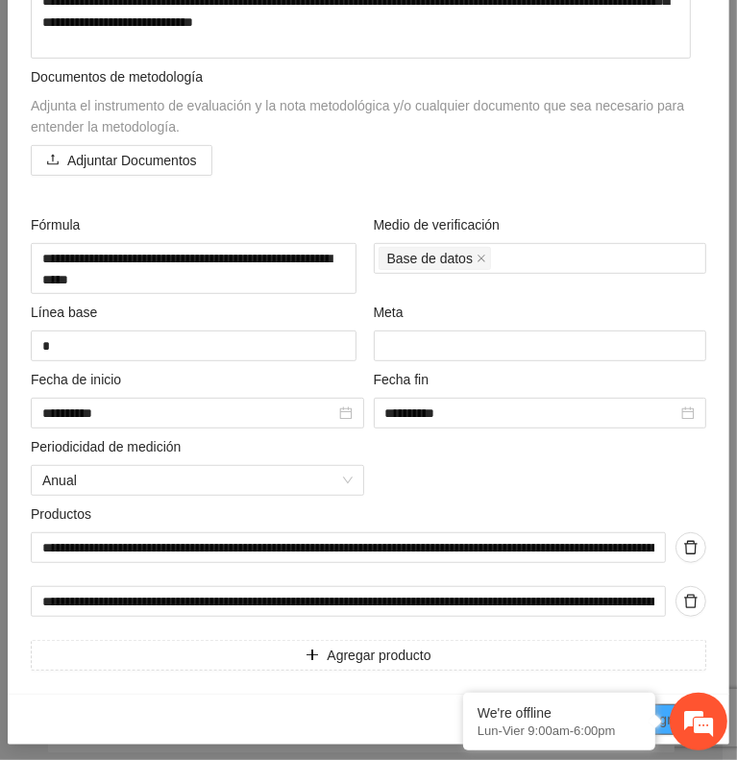
click at [667, 709] on span "Agregar" at bounding box center [675, 719] width 48 height 21
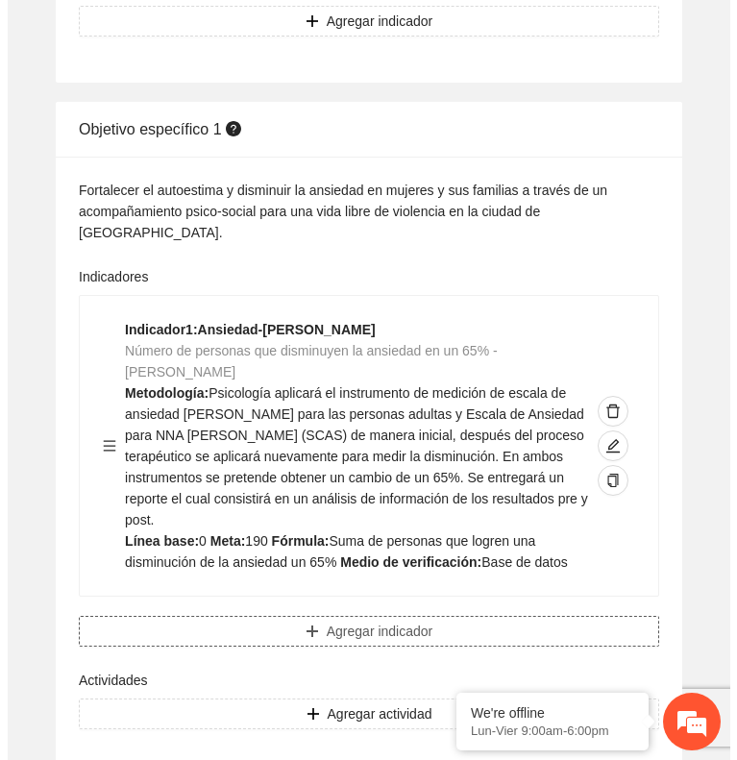
scroll to position [1865, 0]
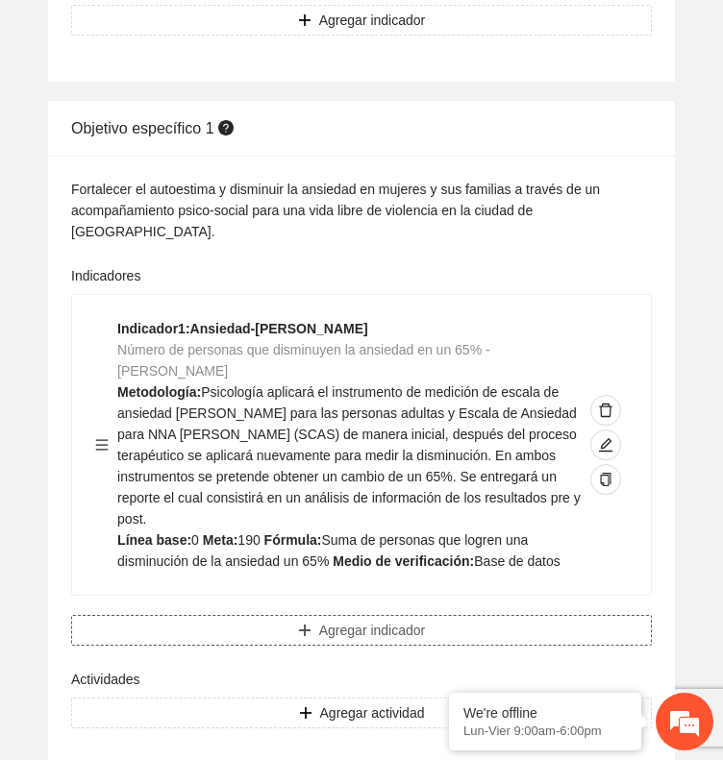
click at [185, 615] on button "Agregar indicador" at bounding box center [361, 630] width 581 height 31
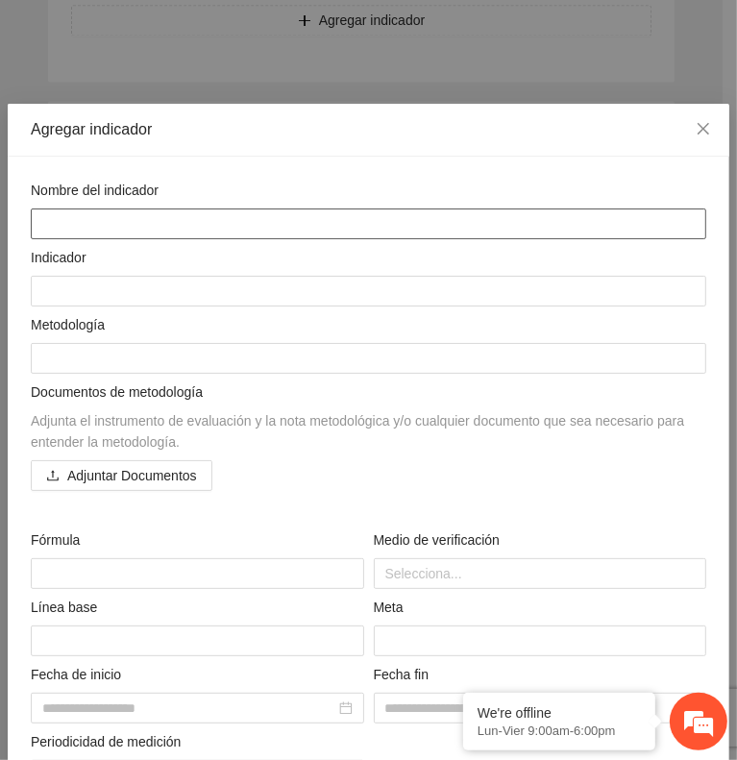
click at [66, 209] on textarea at bounding box center [369, 224] width 676 height 31
paste textarea "**********"
click at [168, 221] on textarea "**********" at bounding box center [361, 224] width 660 height 31
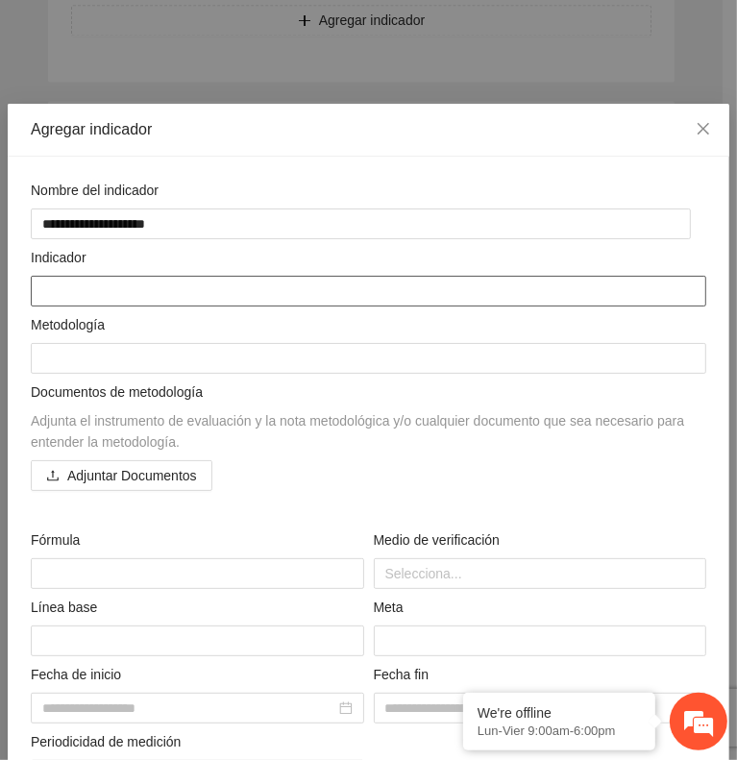
click at [58, 292] on textarea at bounding box center [369, 291] width 676 height 31
paste textarea "**********"
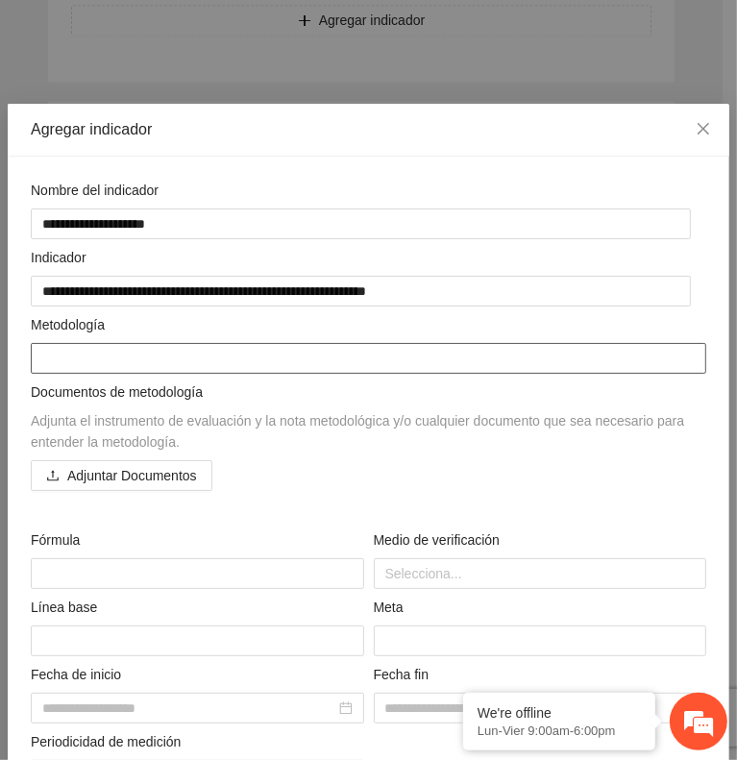
click at [77, 364] on textarea at bounding box center [369, 358] width 676 height 31
paste textarea "**********"
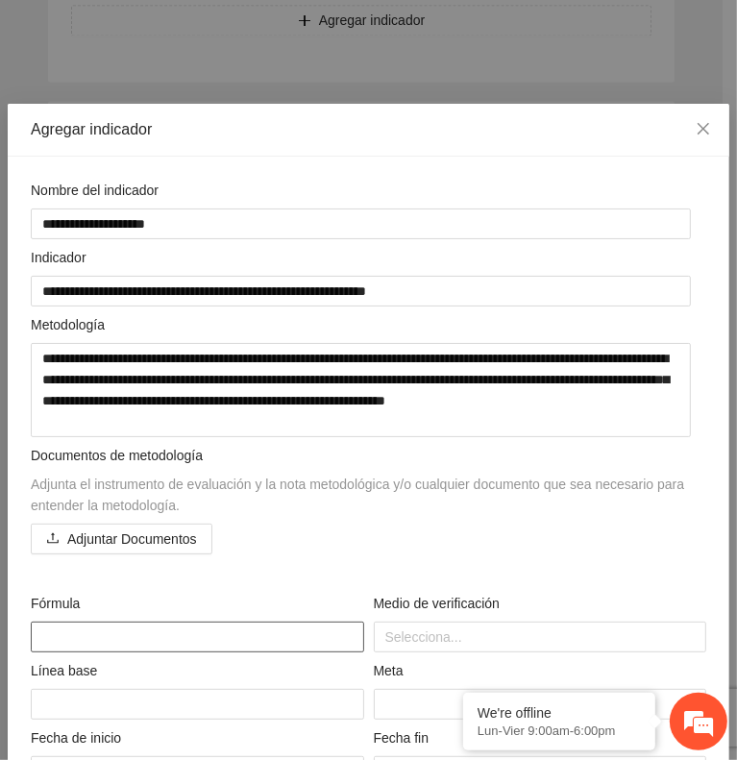
click at [101, 635] on textarea at bounding box center [198, 637] width 334 height 31
paste textarea "**********"
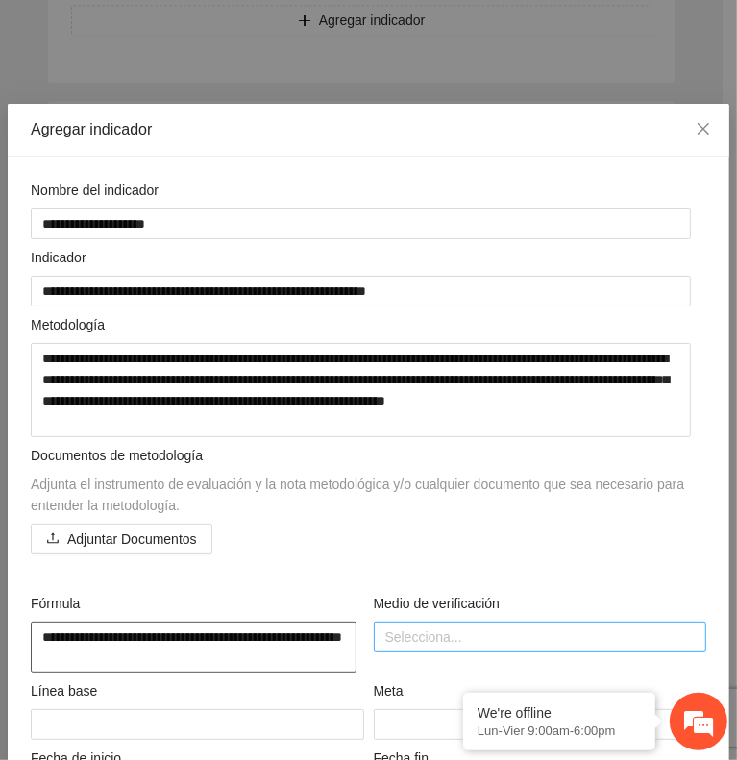
click at [421, 633] on div at bounding box center [541, 637] width 324 height 23
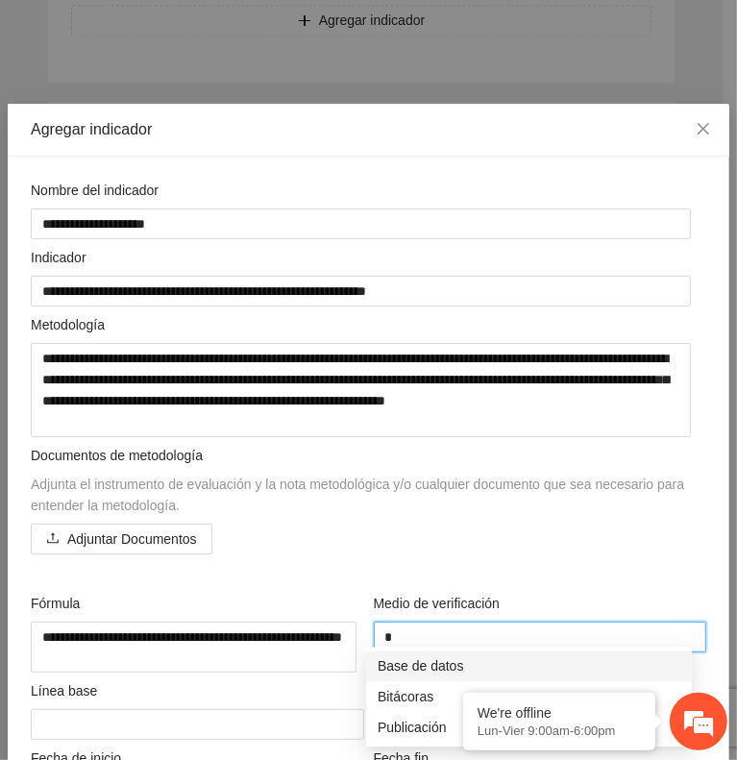
click at [423, 657] on div "Base de datos" at bounding box center [529, 666] width 303 height 21
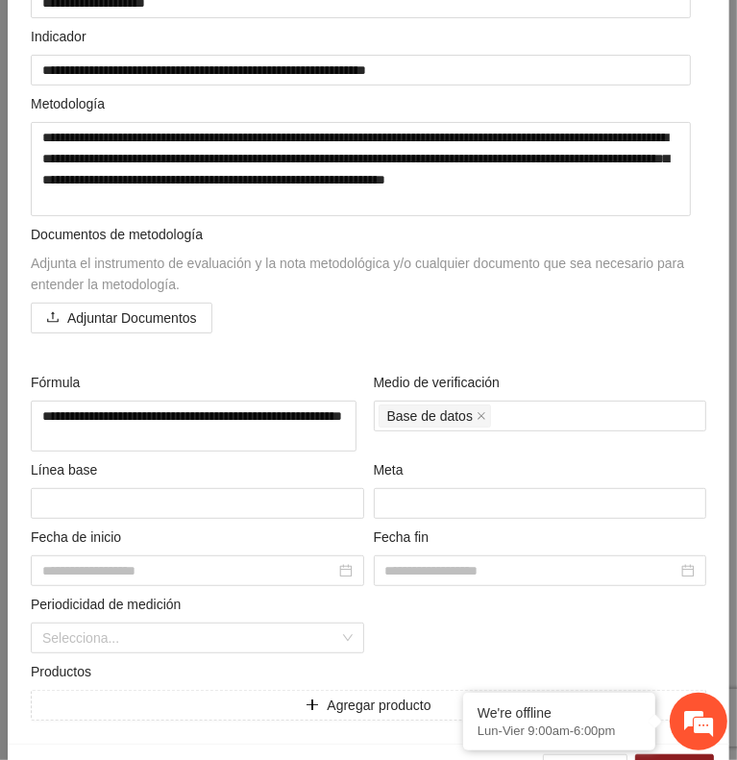
scroll to position [270, 0]
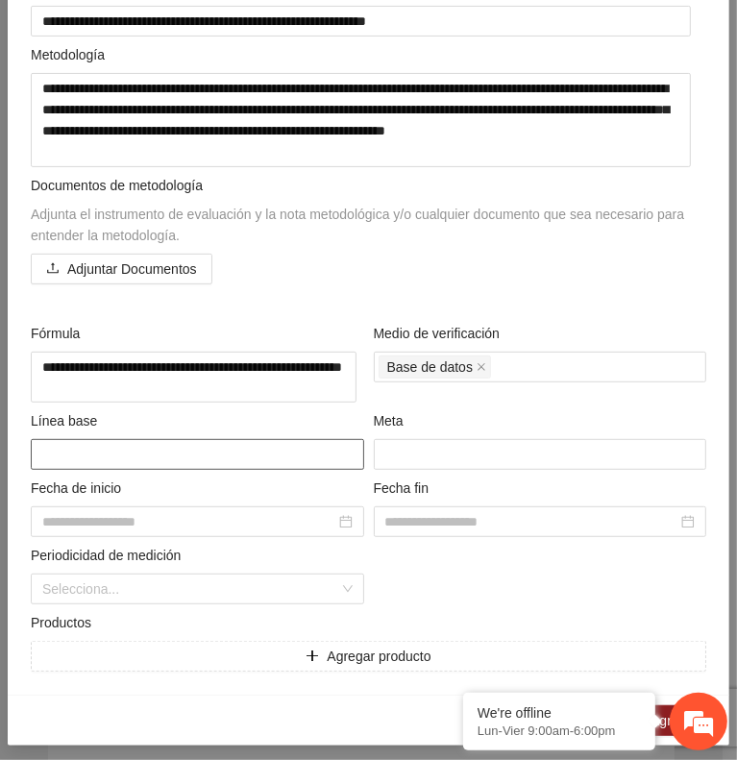
click at [101, 446] on textarea at bounding box center [198, 454] width 334 height 31
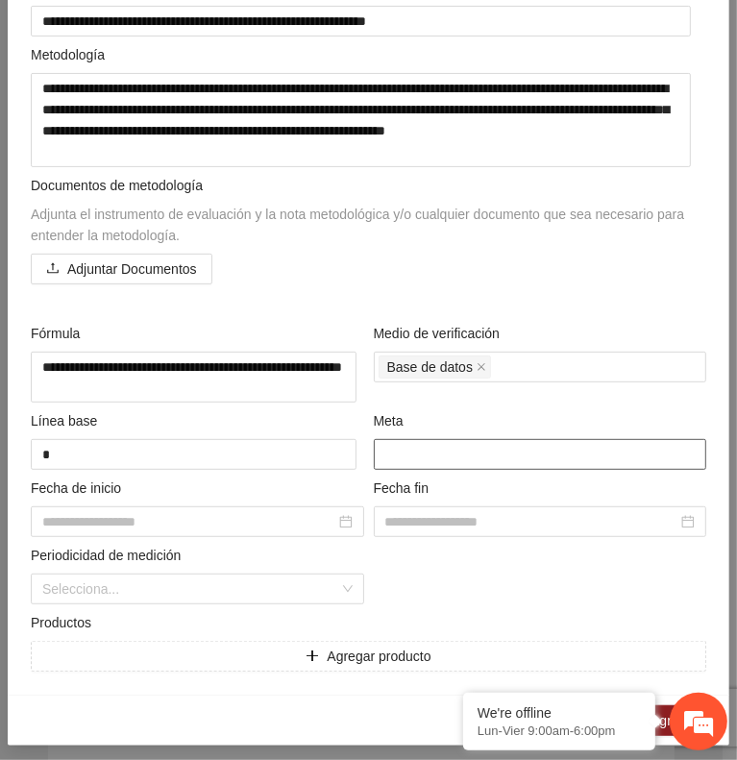
click at [427, 439] on input "number" at bounding box center [541, 454] width 334 height 31
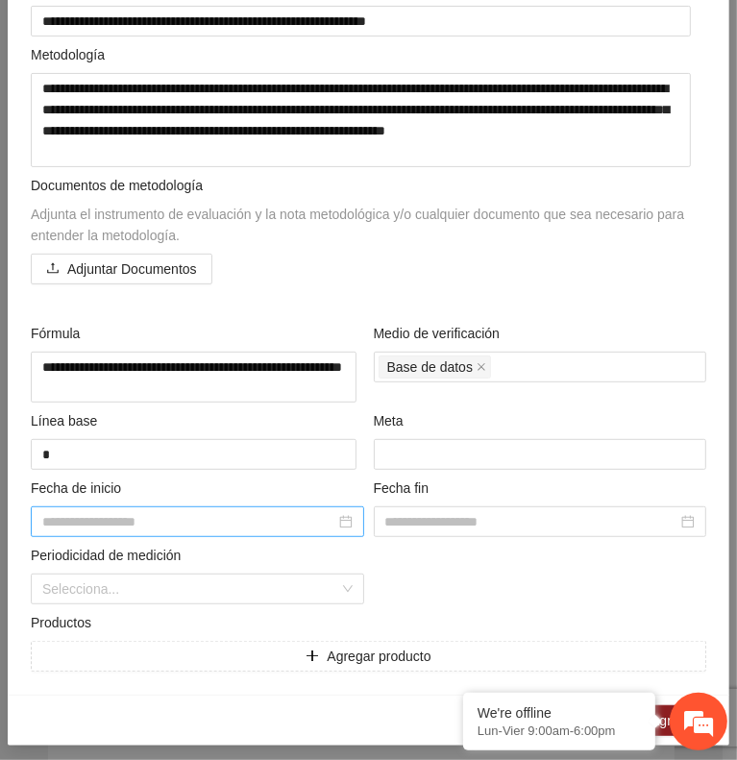
click at [338, 513] on div at bounding box center [197, 521] width 310 height 21
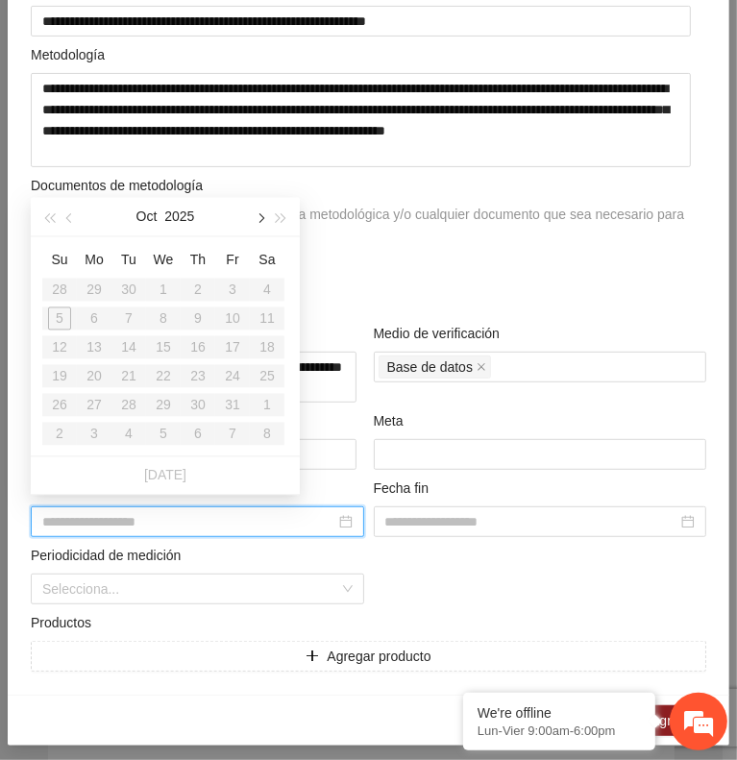
click at [261, 229] on button "button" at bounding box center [259, 216] width 21 height 38
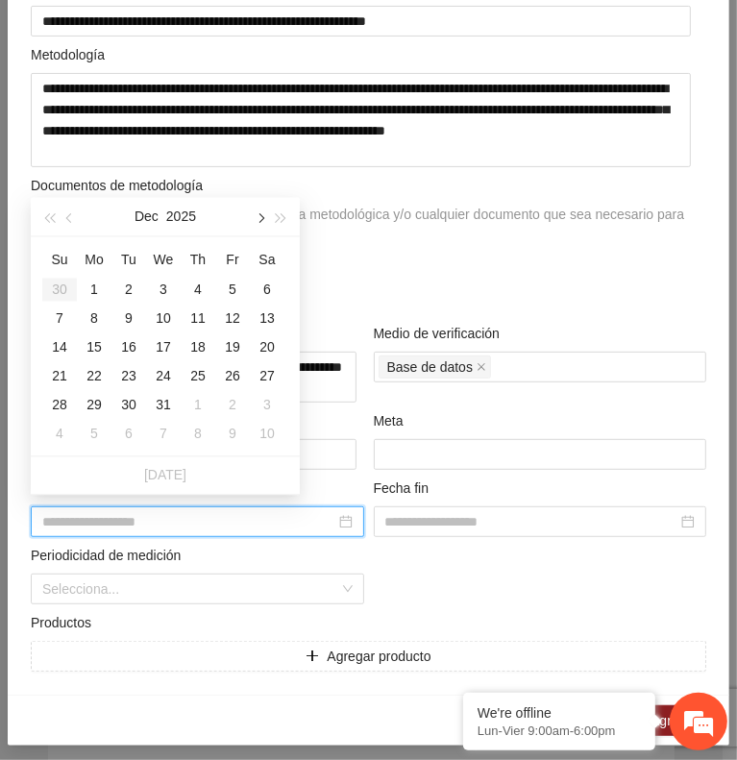
click at [261, 229] on button "button" at bounding box center [259, 216] width 21 height 38
click at [69, 218] on span "button" at bounding box center [71, 218] width 10 height 10
click at [94, 294] on div "1" at bounding box center [94, 289] width 23 height 23
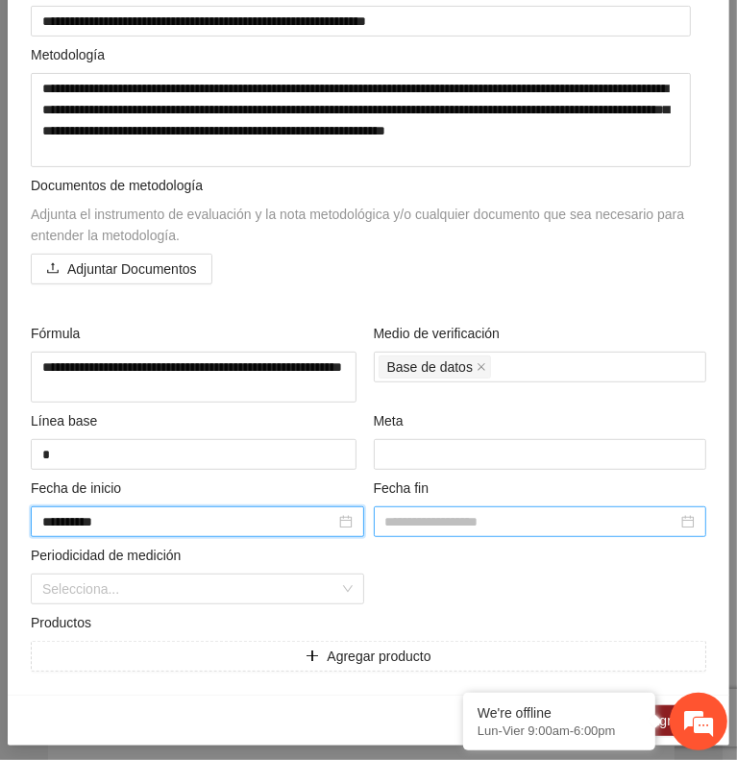
click at [409, 512] on input at bounding box center [531, 521] width 293 height 21
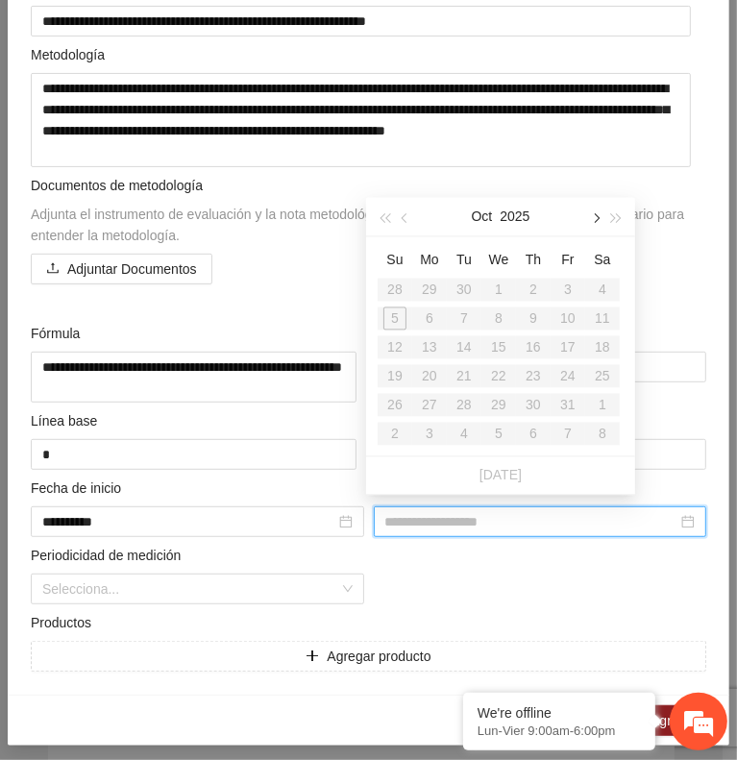
click at [587, 223] on button "button" at bounding box center [594, 216] width 21 height 38
click at [627, 228] on button "button" at bounding box center [617, 216] width 21 height 38
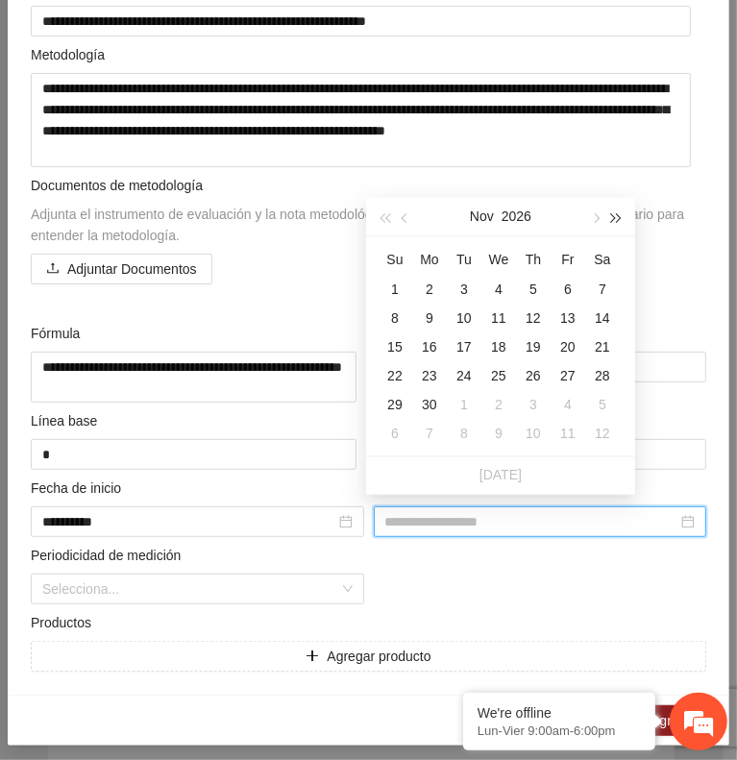
click at [627, 228] on button "button" at bounding box center [617, 216] width 21 height 38
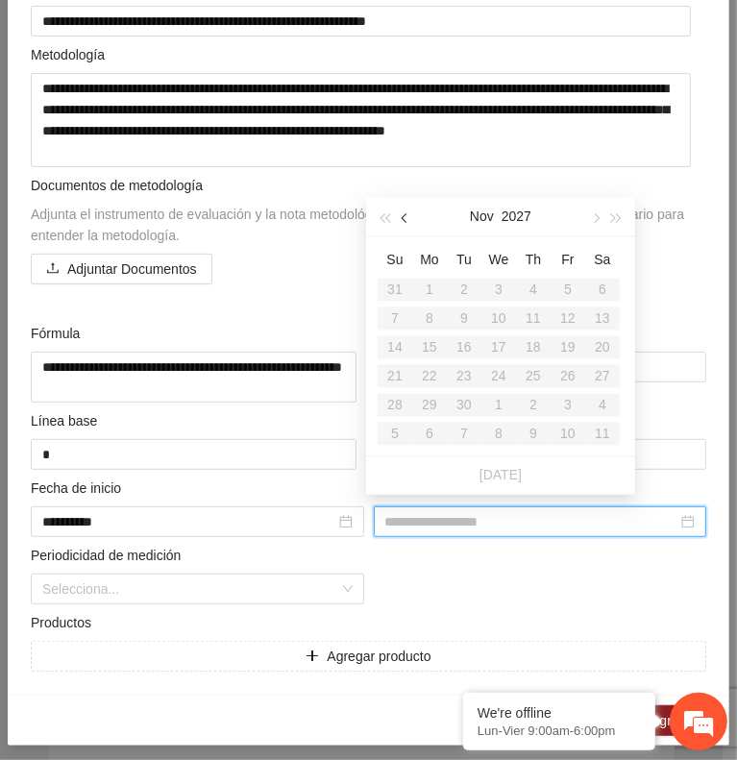
click at [409, 218] on span "button" at bounding box center [407, 218] width 10 height 10
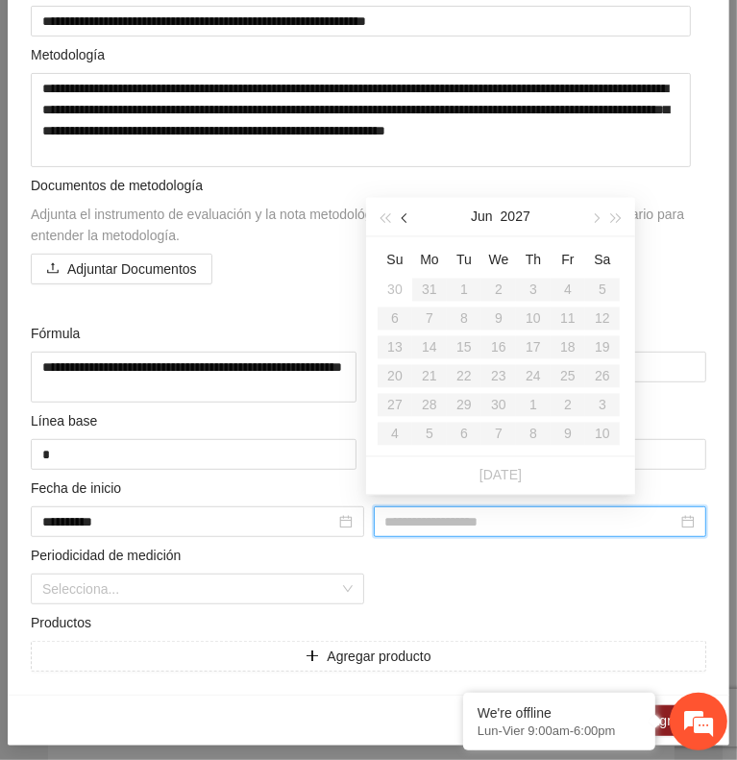
click at [409, 218] on span "button" at bounding box center [407, 218] width 10 height 10
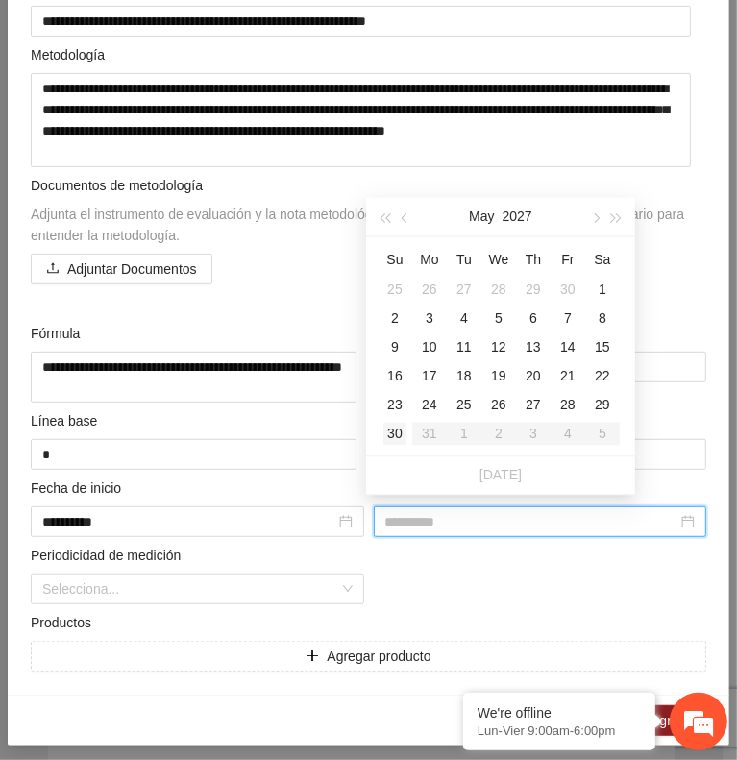
click at [396, 434] on div "30" at bounding box center [395, 433] width 23 height 23
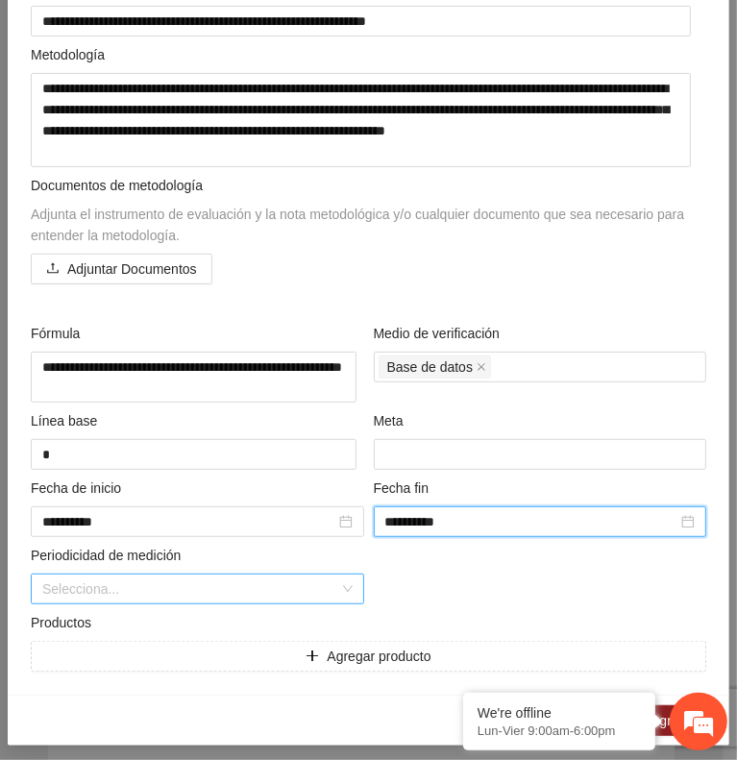
click at [212, 575] on input "search" at bounding box center [190, 589] width 297 height 29
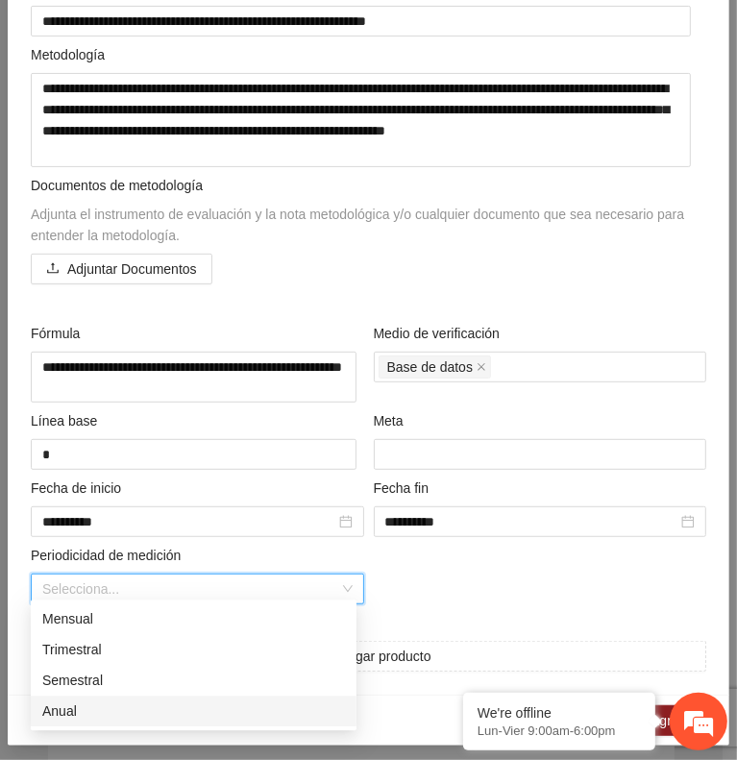
click at [107, 714] on div "Anual" at bounding box center [193, 711] width 303 height 21
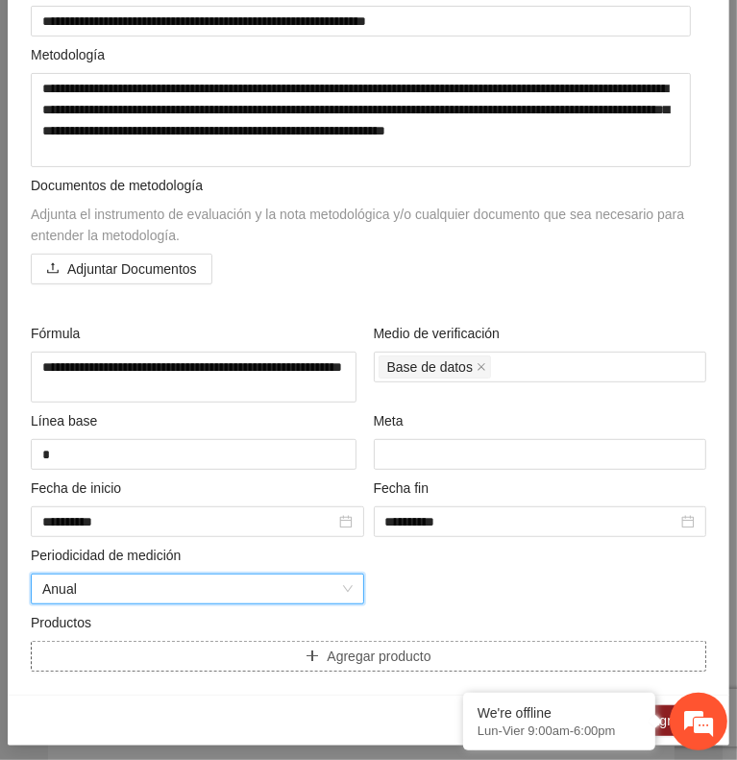
click at [117, 661] on button "Agregar producto" at bounding box center [369, 656] width 676 height 31
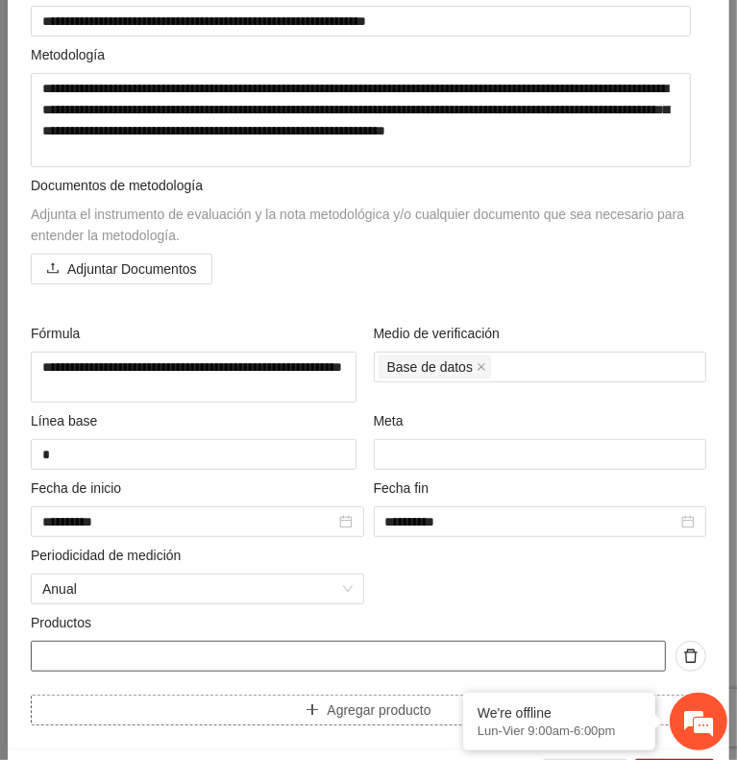
click at [117, 661] on input "text" at bounding box center [348, 656] width 635 height 31
click at [178, 649] on input "text" at bounding box center [348, 656] width 635 height 31
paste input "**********"
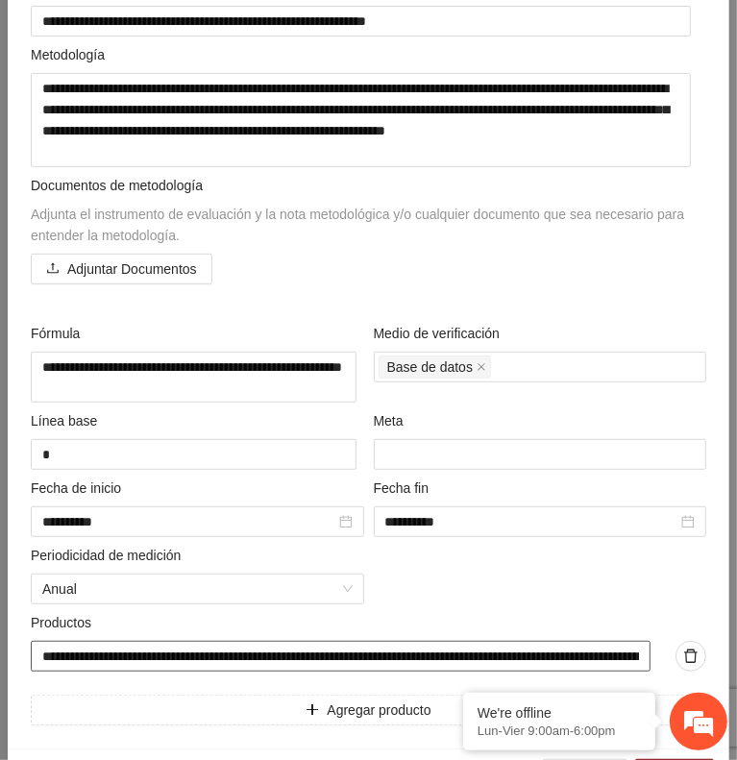
scroll to position [0, 294]
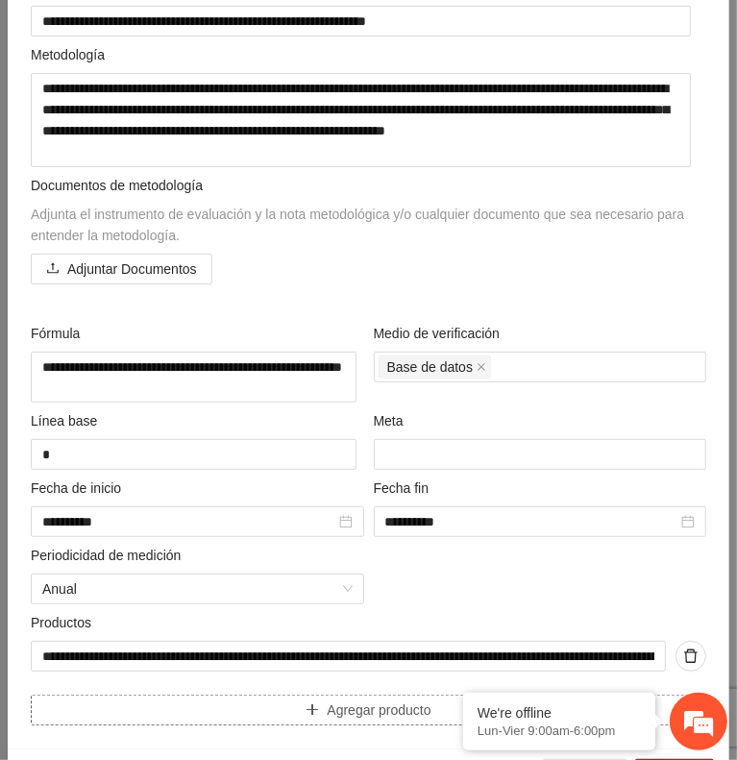
click at [58, 703] on button "Agregar producto" at bounding box center [369, 710] width 676 height 31
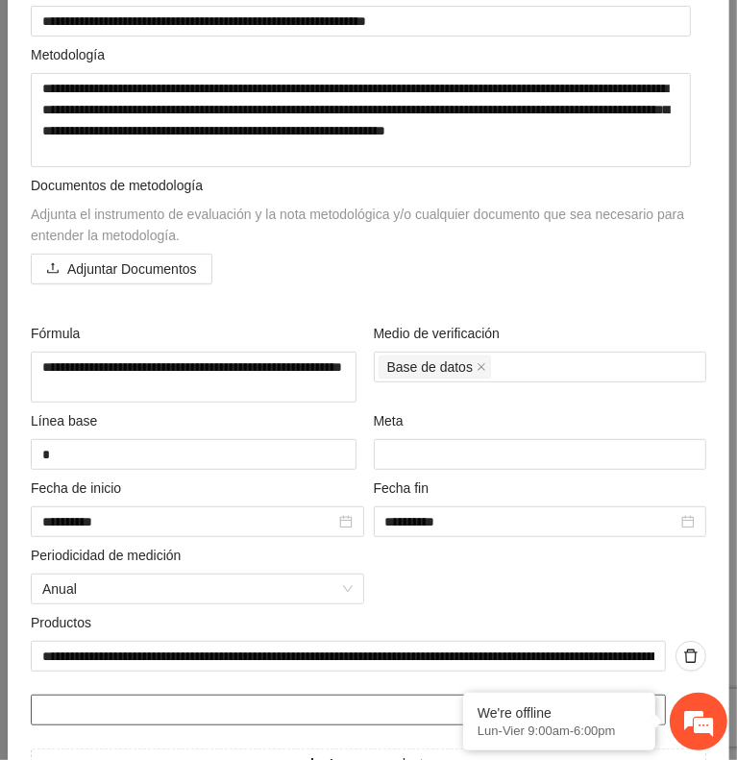
click at [112, 703] on input "text" at bounding box center [348, 710] width 635 height 31
paste input "**********"
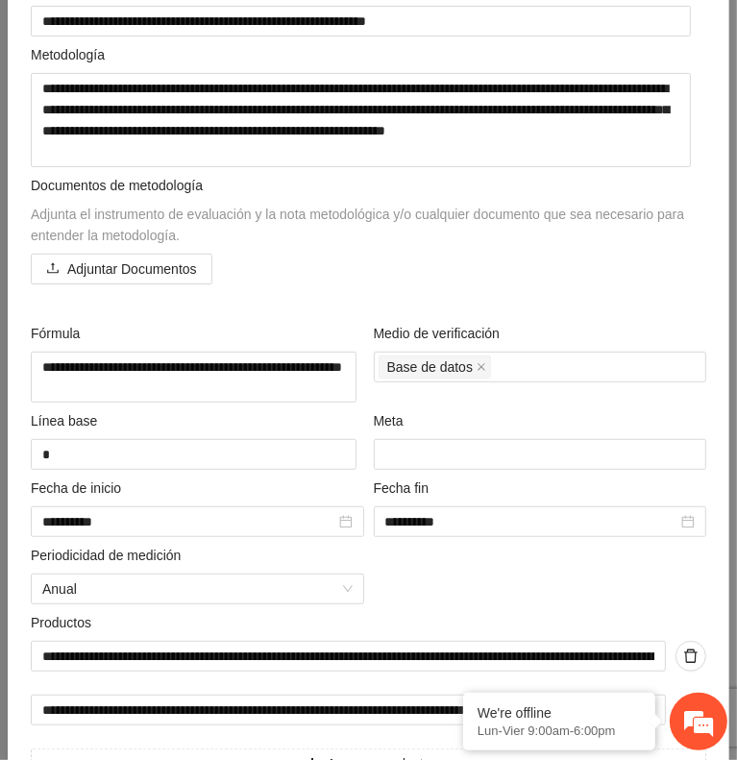
scroll to position [378, 0]
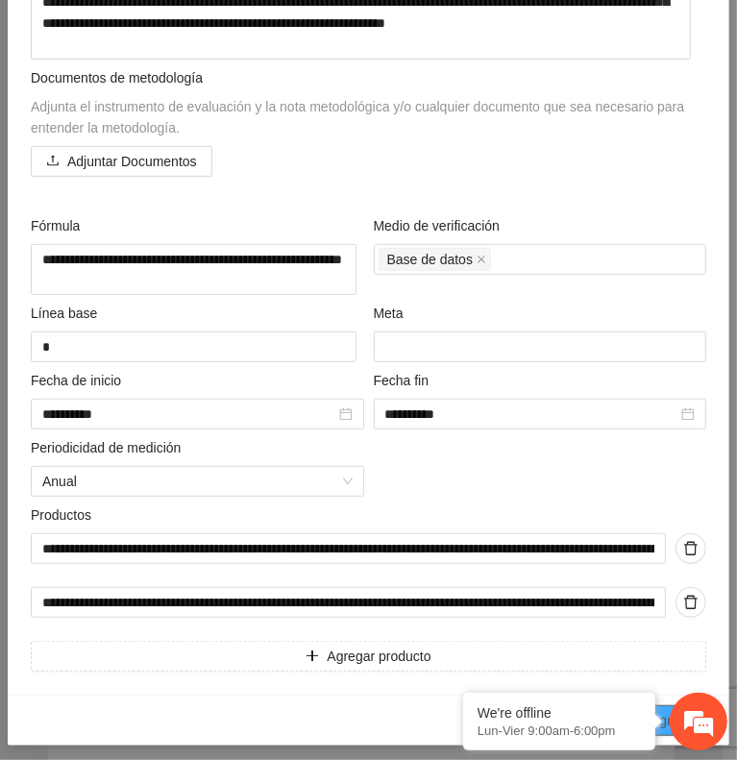
click at [665, 710] on span "Agregar" at bounding box center [675, 720] width 48 height 21
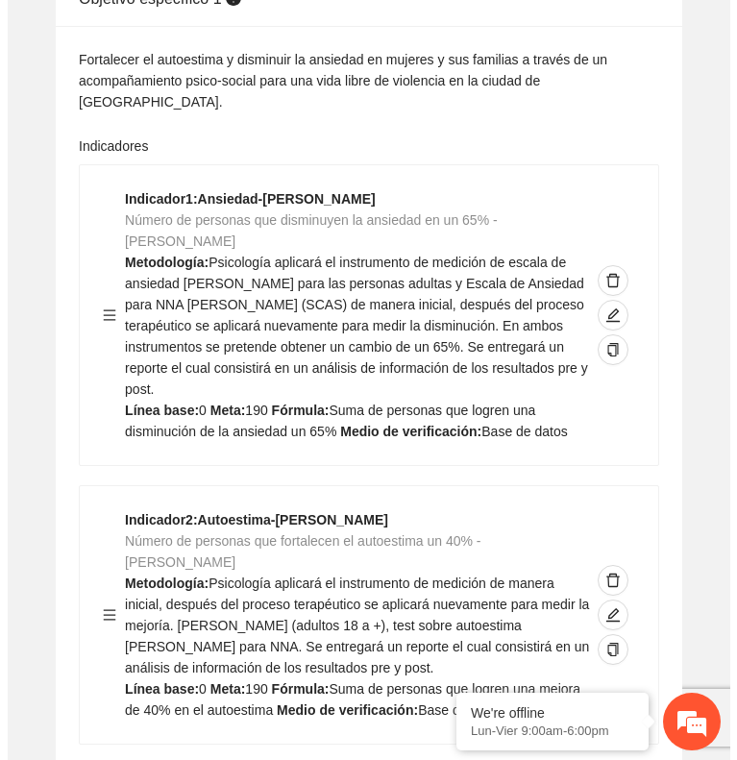
scroll to position [1995, 0]
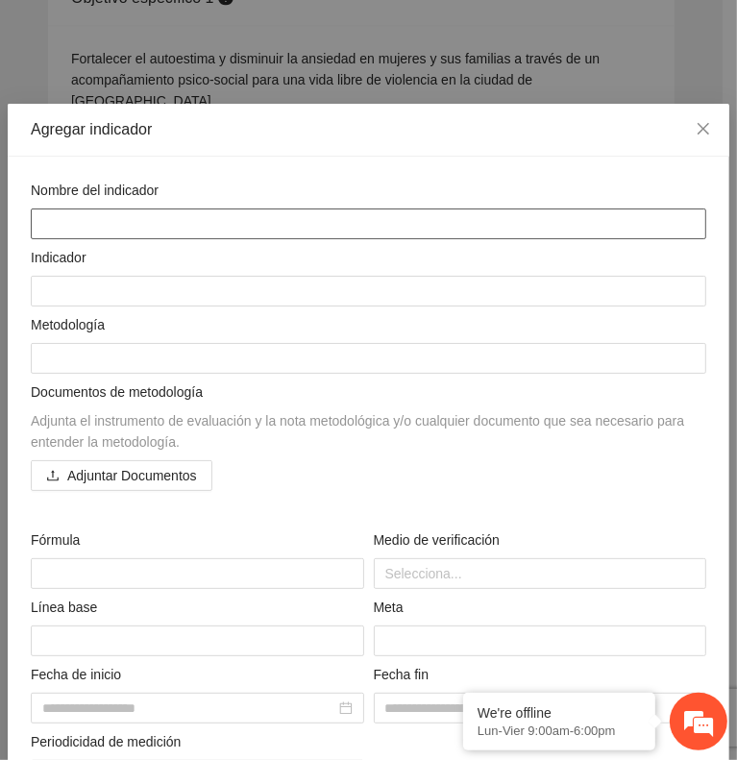
click at [77, 213] on textarea at bounding box center [369, 224] width 676 height 31
paste textarea "**********"
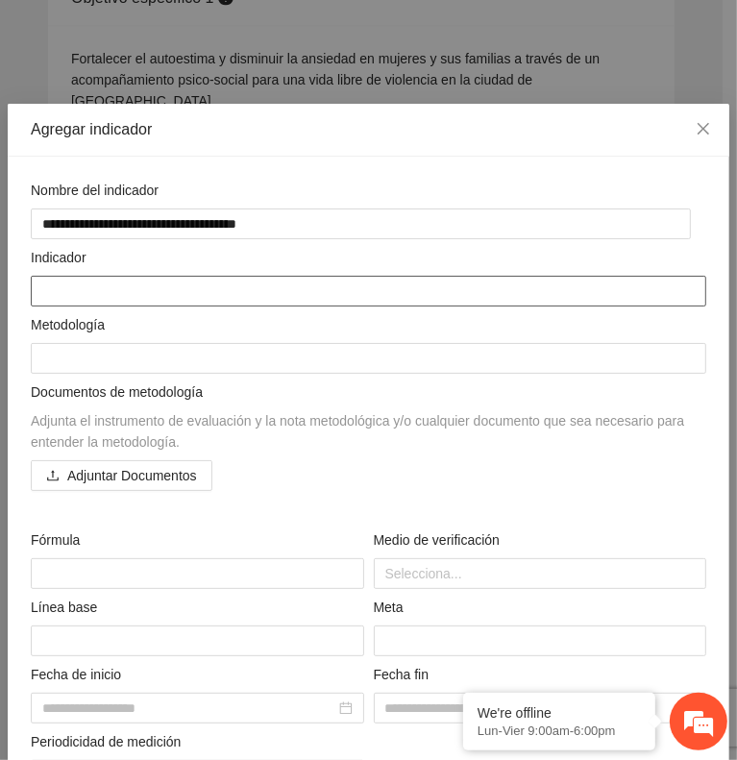
click at [67, 283] on textarea at bounding box center [369, 291] width 676 height 31
paste textarea "**********"
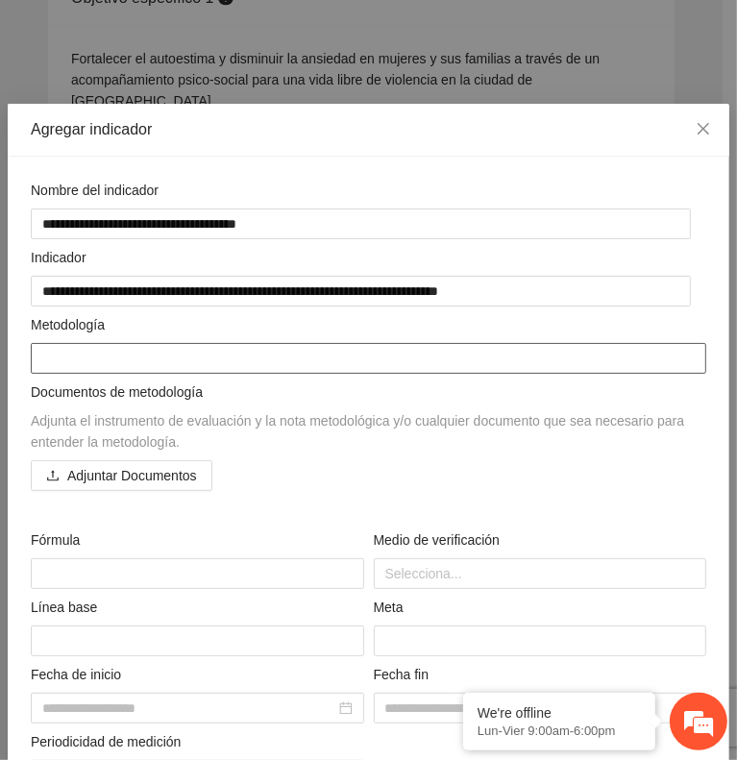
click at [48, 359] on textarea at bounding box center [369, 358] width 676 height 31
paste textarea "**********"
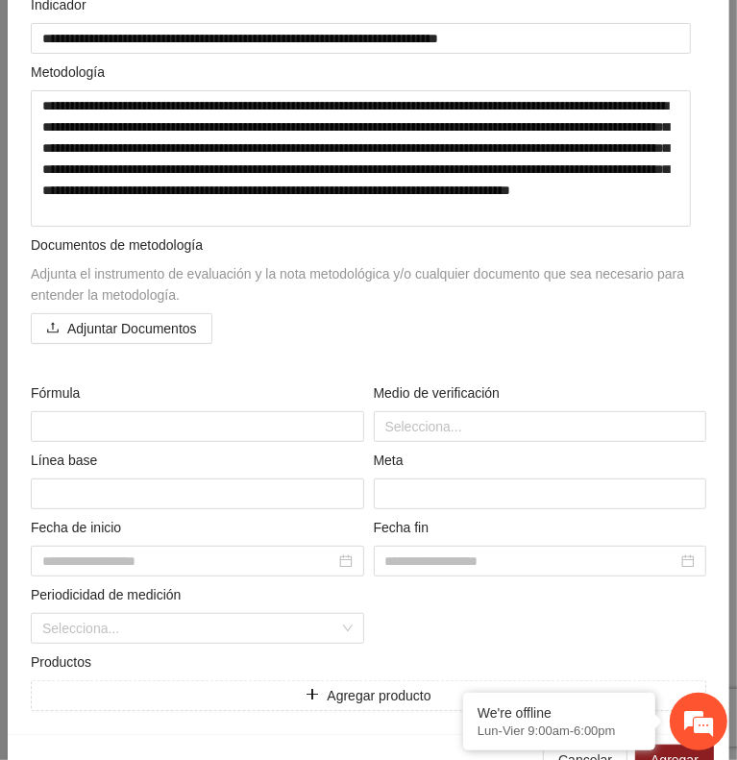
scroll to position [254, 0]
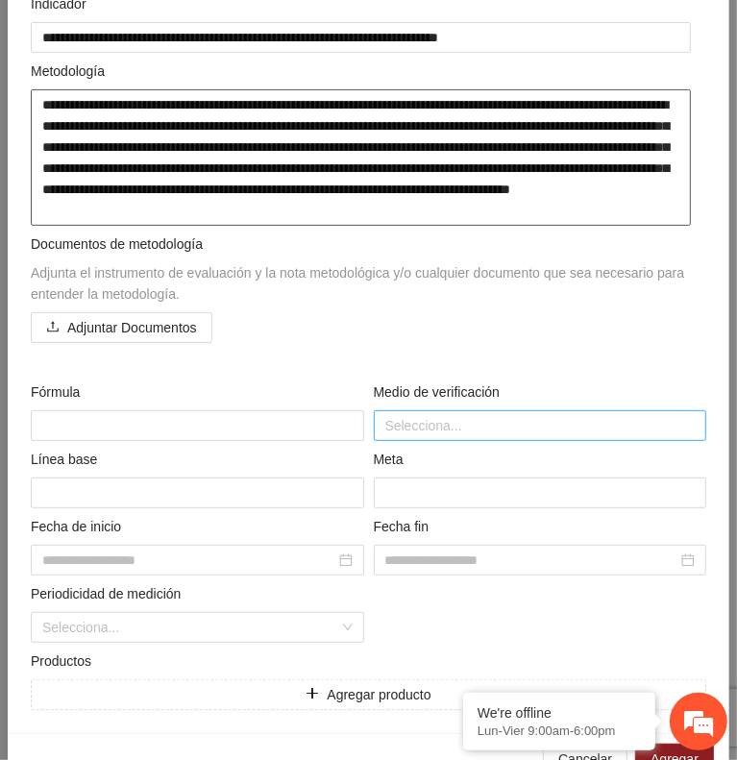
click at [424, 422] on div at bounding box center [541, 425] width 324 height 23
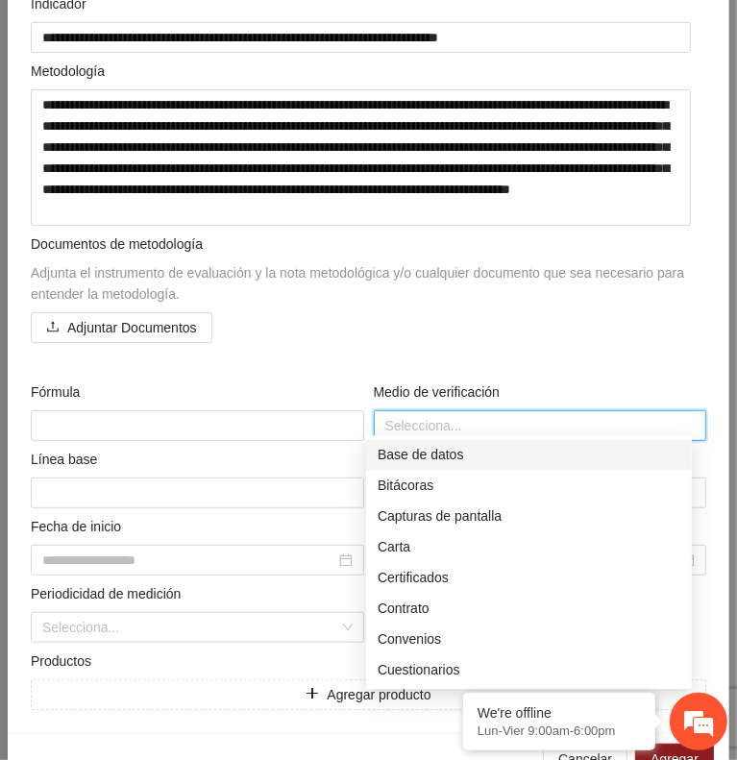
click at [400, 447] on div "Base de datos" at bounding box center [529, 454] width 303 height 21
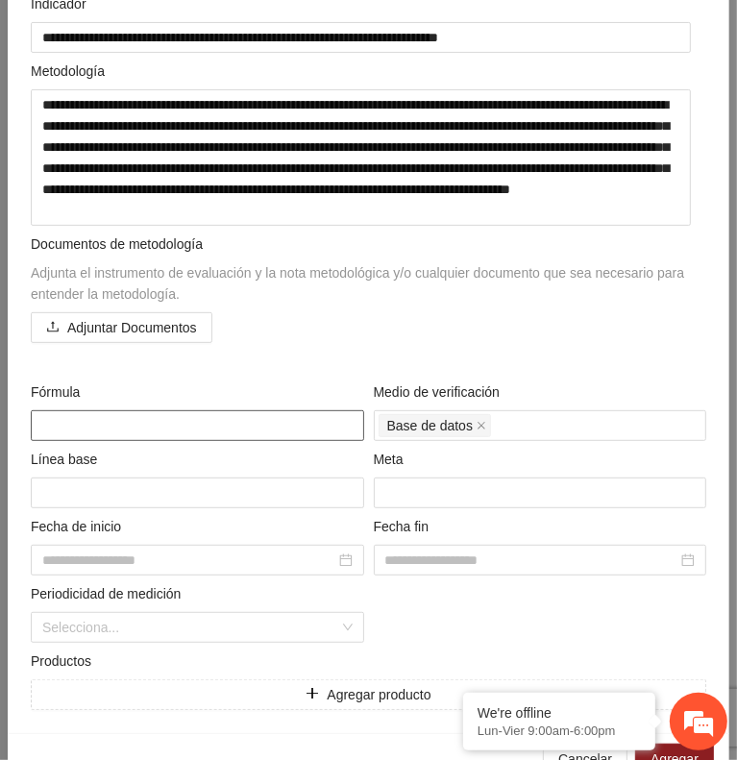
click at [50, 410] on textarea at bounding box center [198, 425] width 334 height 31
paste textarea "**********"
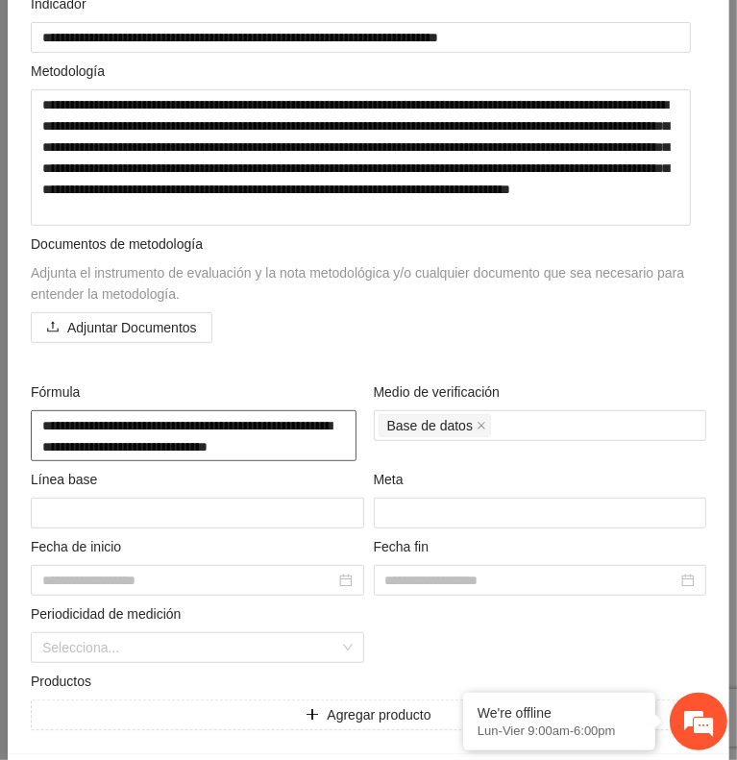
scroll to position [0, 0]
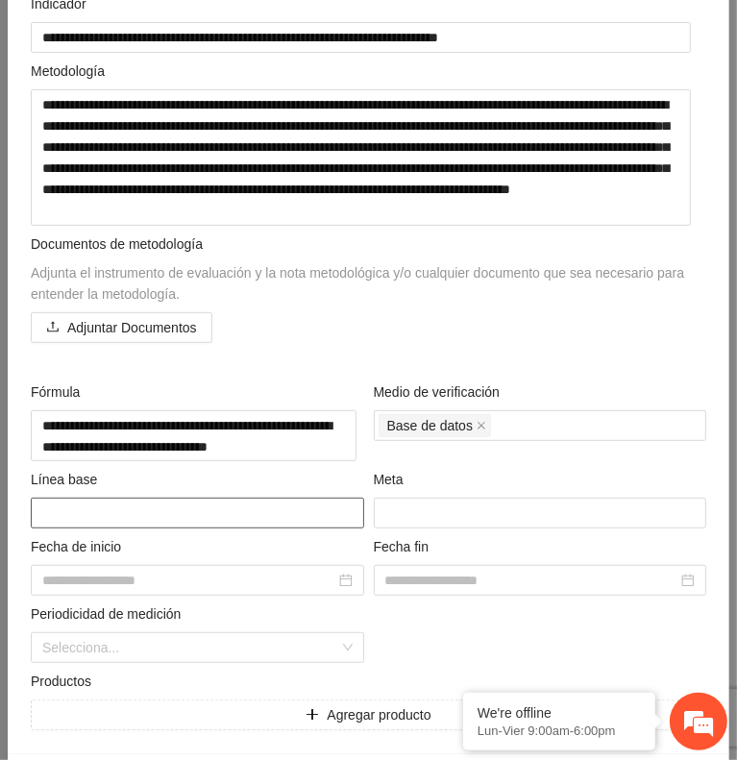
click at [100, 511] on textarea at bounding box center [198, 513] width 334 height 31
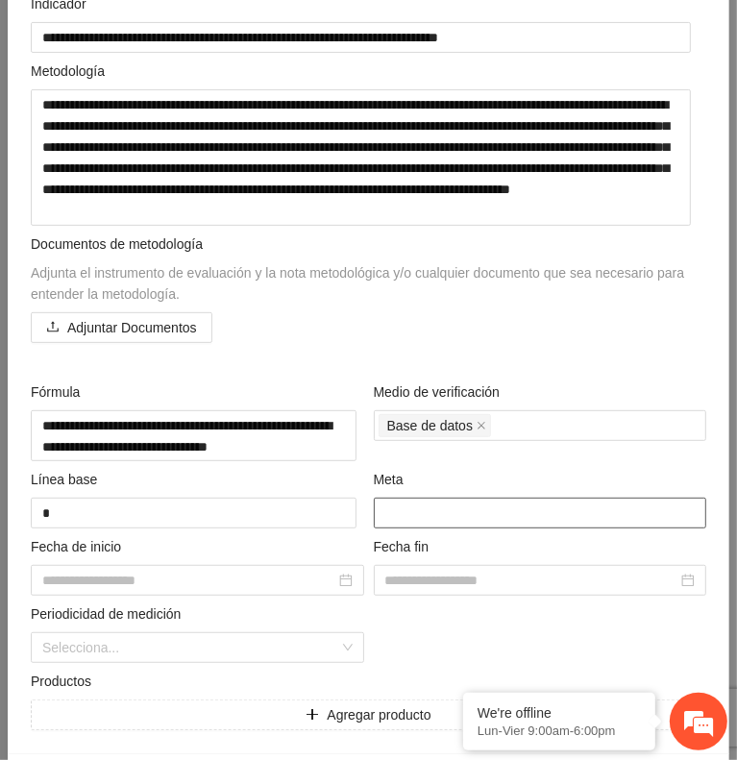
click at [424, 502] on input "number" at bounding box center [541, 513] width 334 height 31
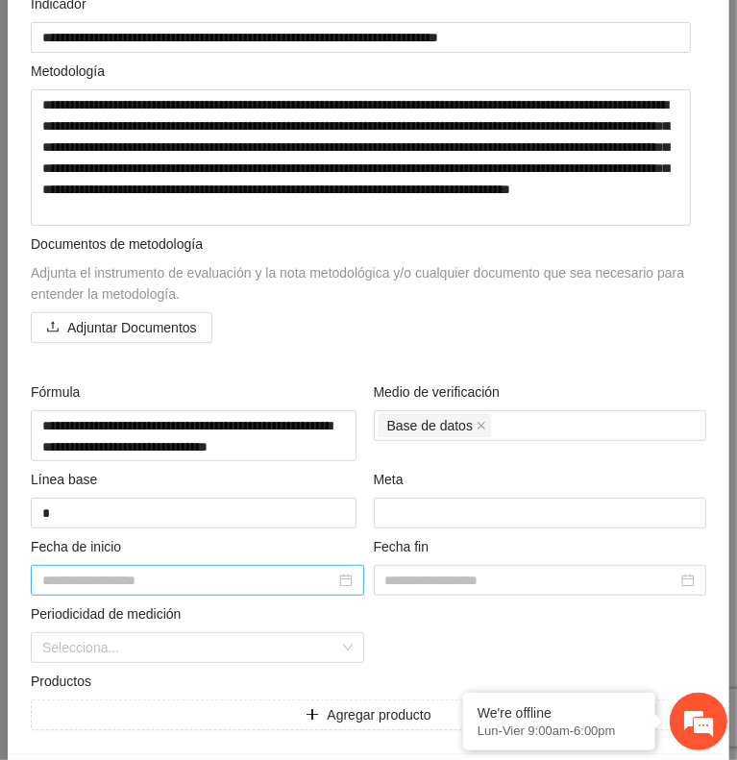
click at [340, 570] on div at bounding box center [197, 580] width 310 height 21
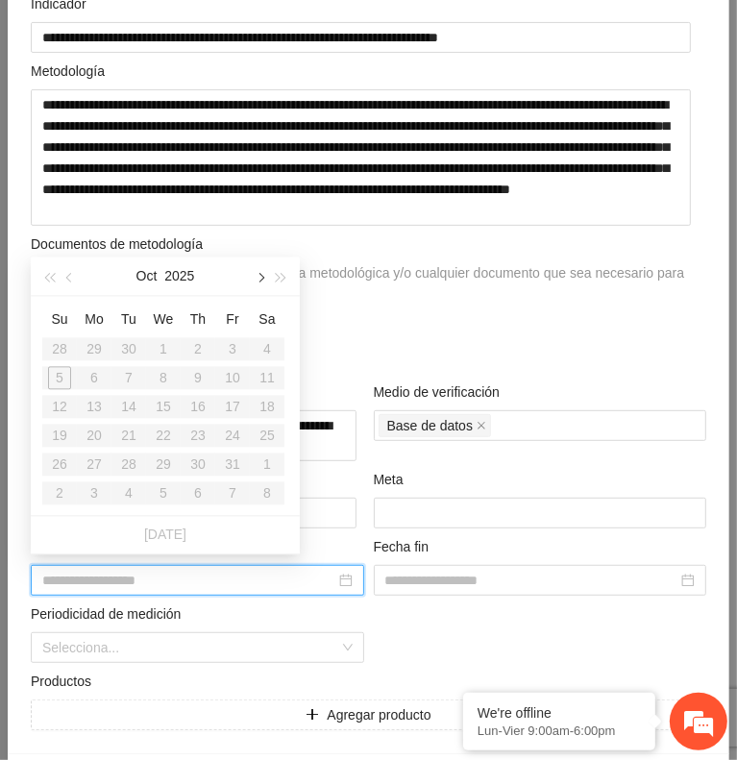
click at [261, 283] on button "button" at bounding box center [259, 276] width 21 height 38
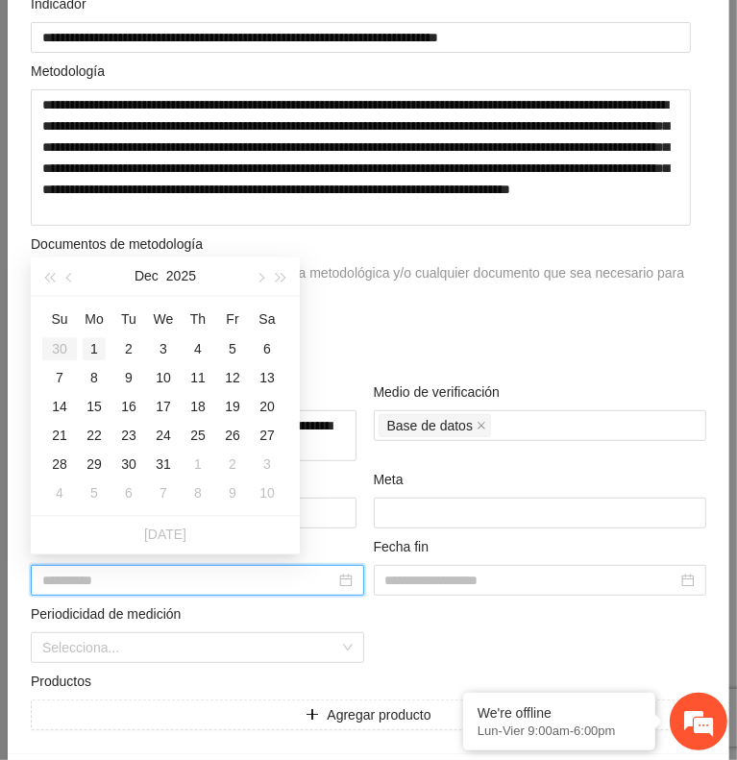
click at [106, 345] on td "1" at bounding box center [94, 349] width 35 height 29
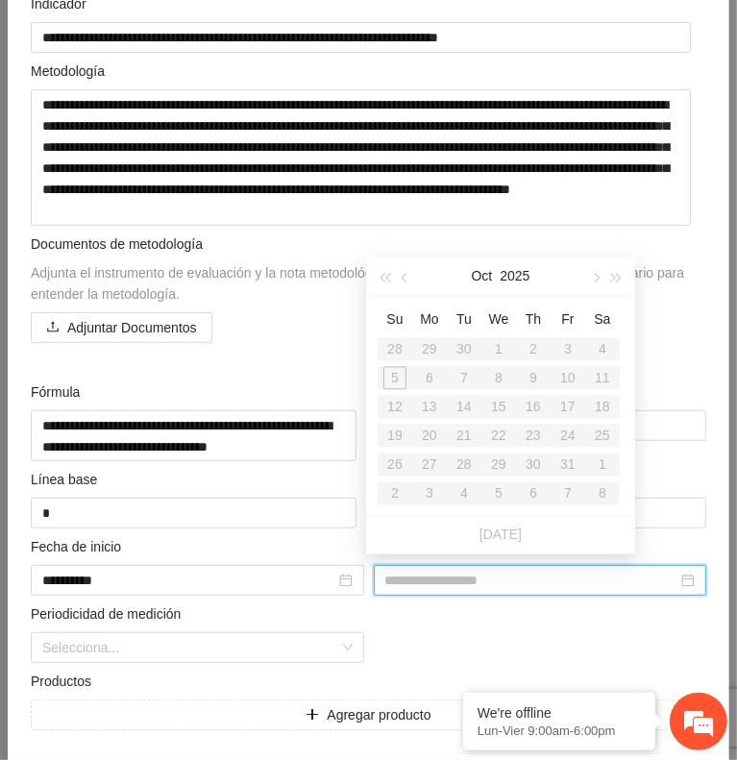
click at [385, 570] on input at bounding box center [531, 580] width 293 height 21
click at [613, 275] on span "button" at bounding box center [617, 278] width 10 height 10
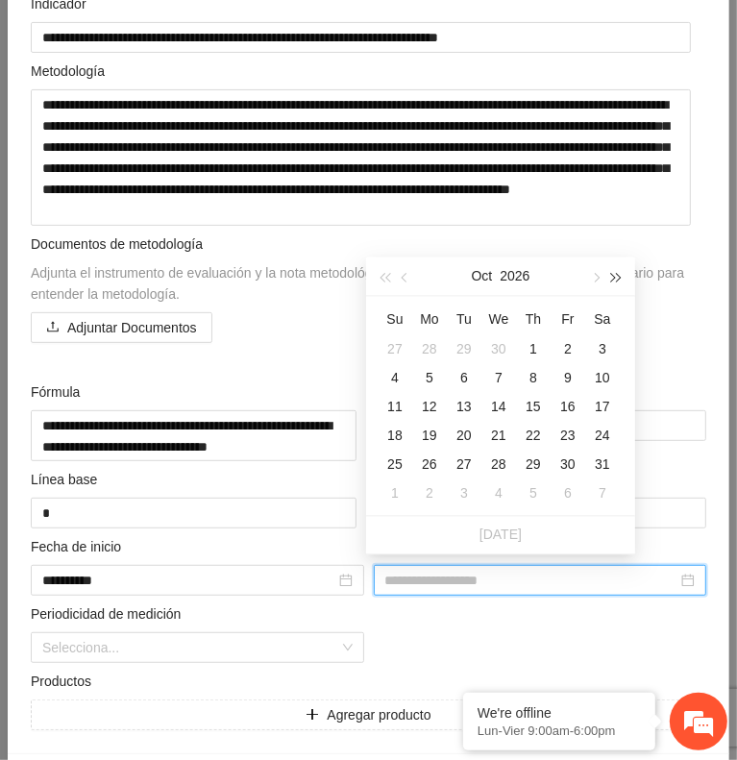
click at [613, 275] on span "button" at bounding box center [617, 278] width 10 height 10
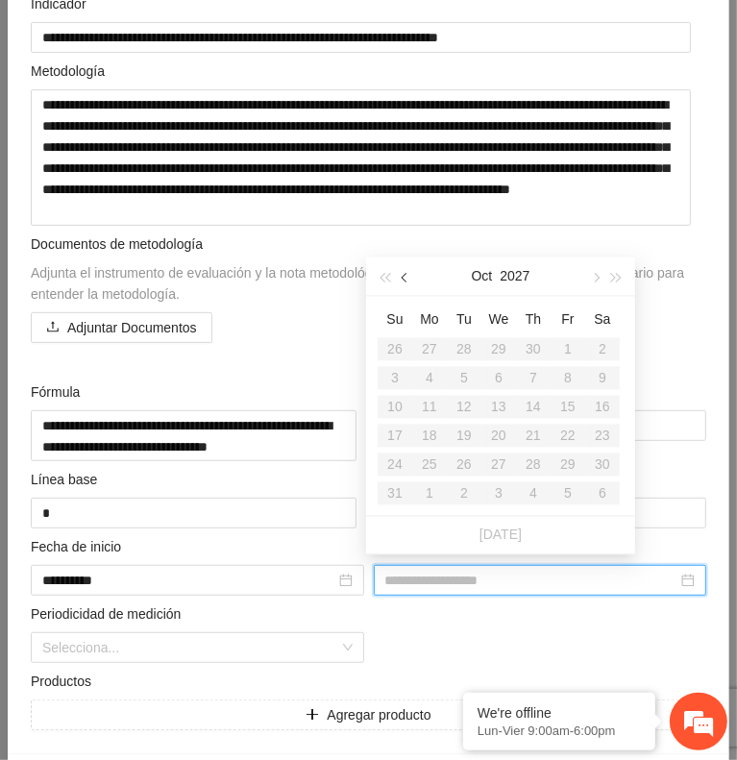
click at [403, 281] on button "button" at bounding box center [405, 276] width 21 height 38
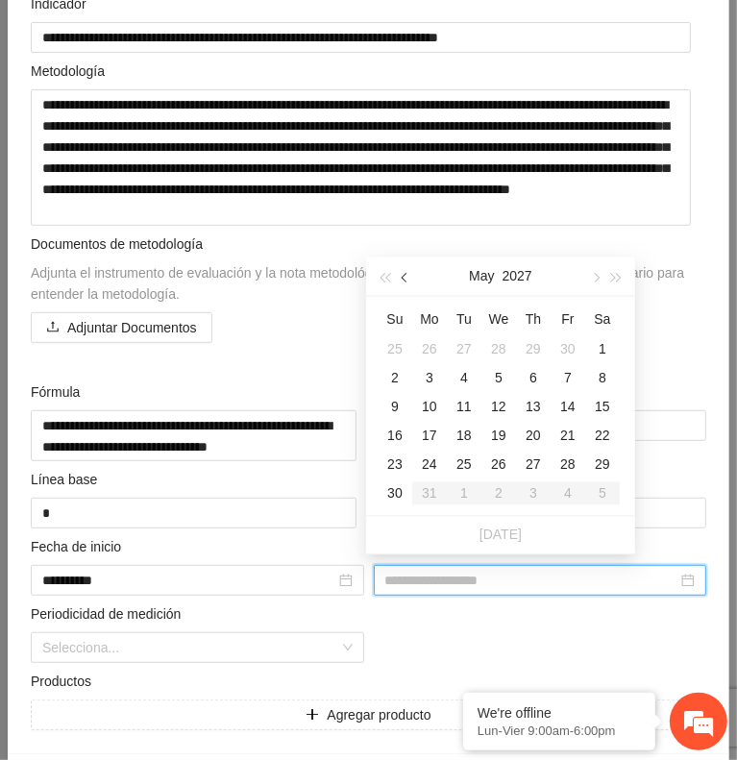
click at [403, 281] on button "button" at bounding box center [405, 276] width 21 height 38
click at [592, 283] on button "button" at bounding box center [594, 276] width 21 height 38
click at [390, 487] on div "30" at bounding box center [395, 493] width 23 height 23
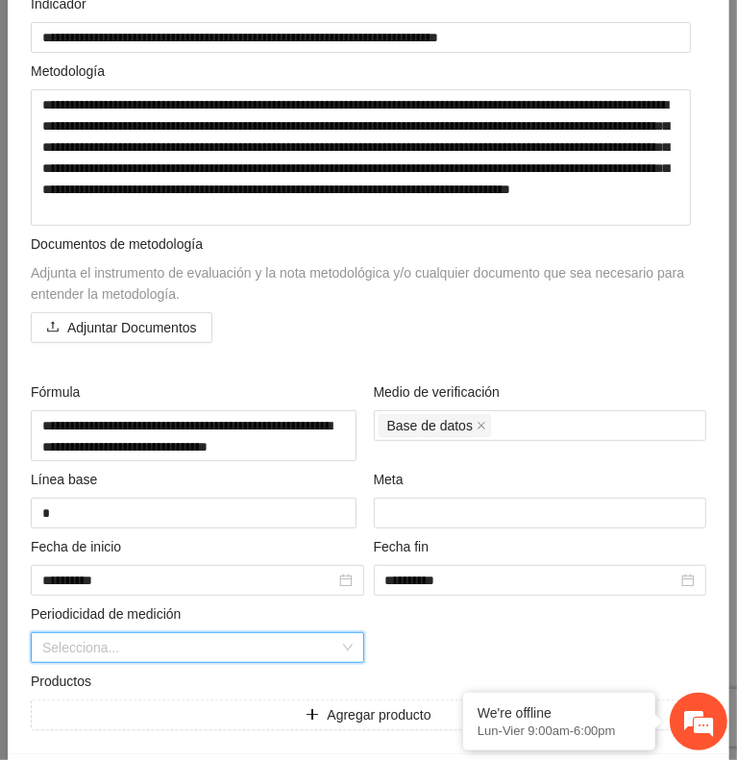
click at [223, 636] on input "search" at bounding box center [190, 647] width 297 height 29
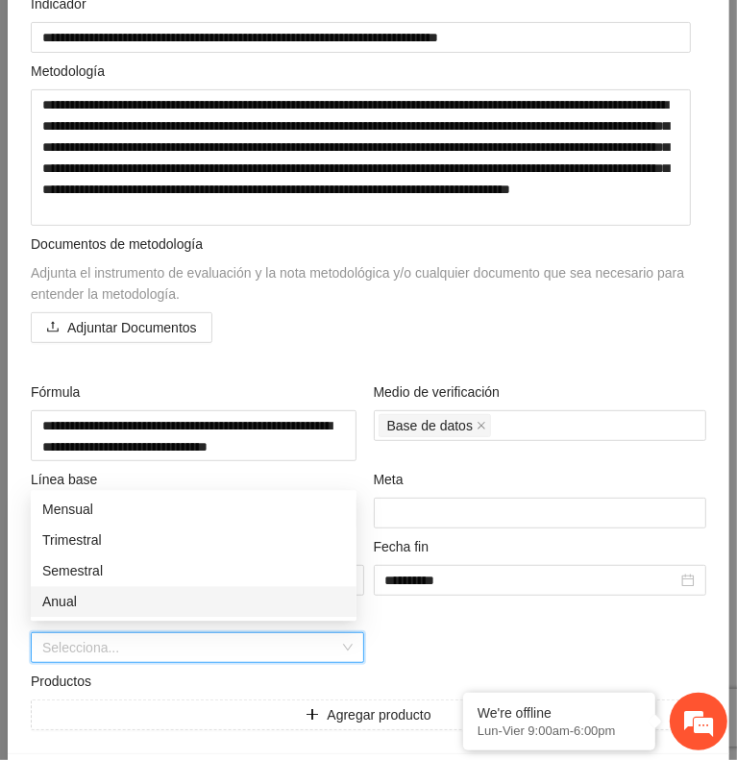
click at [196, 616] on div "Anual" at bounding box center [194, 601] width 326 height 31
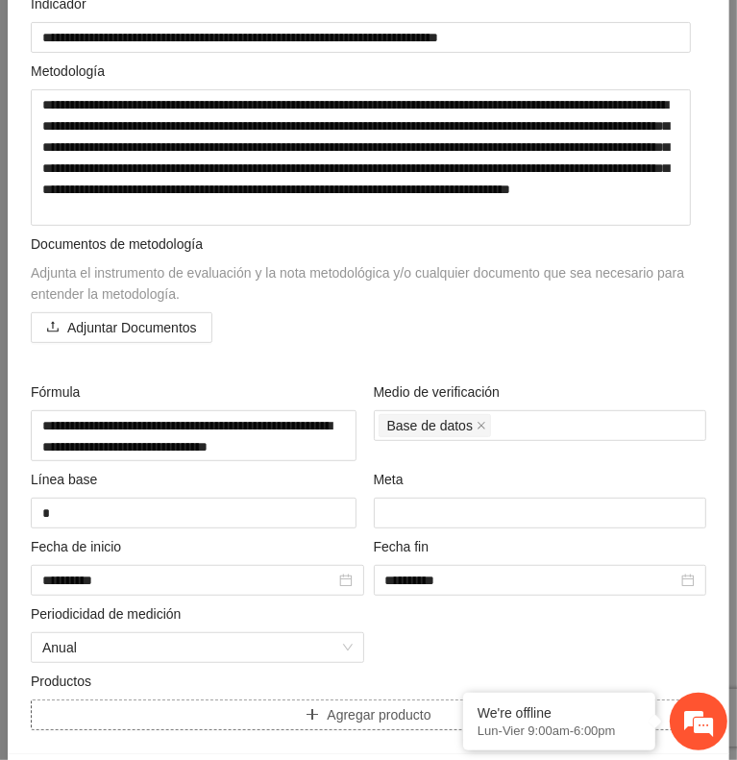
click at [163, 700] on button "Agregar producto" at bounding box center [369, 715] width 676 height 31
click at [163, 700] on input "text" at bounding box center [348, 715] width 635 height 31
click at [148, 706] on input "text" at bounding box center [348, 715] width 635 height 31
paste input "**********"
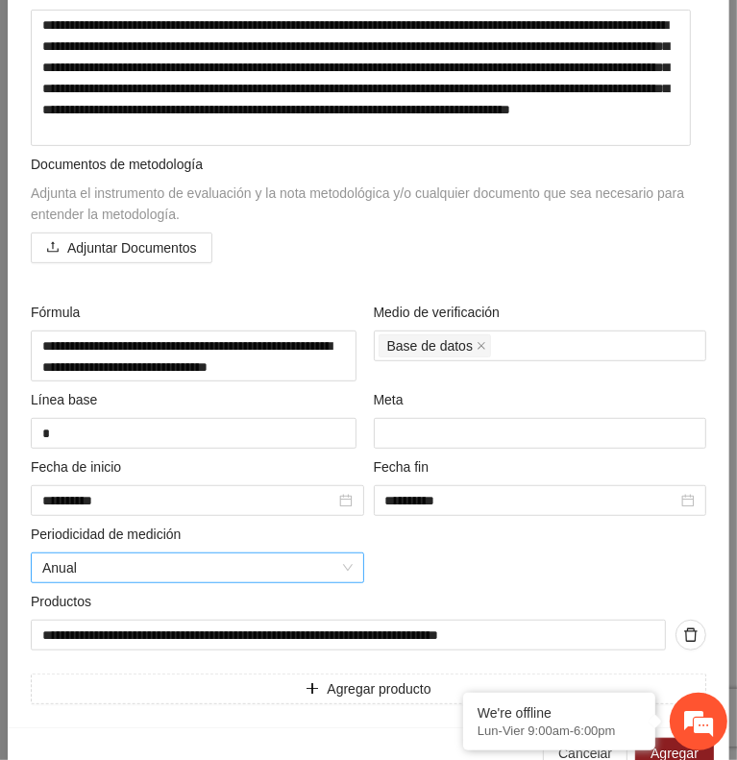
scroll to position [342, 0]
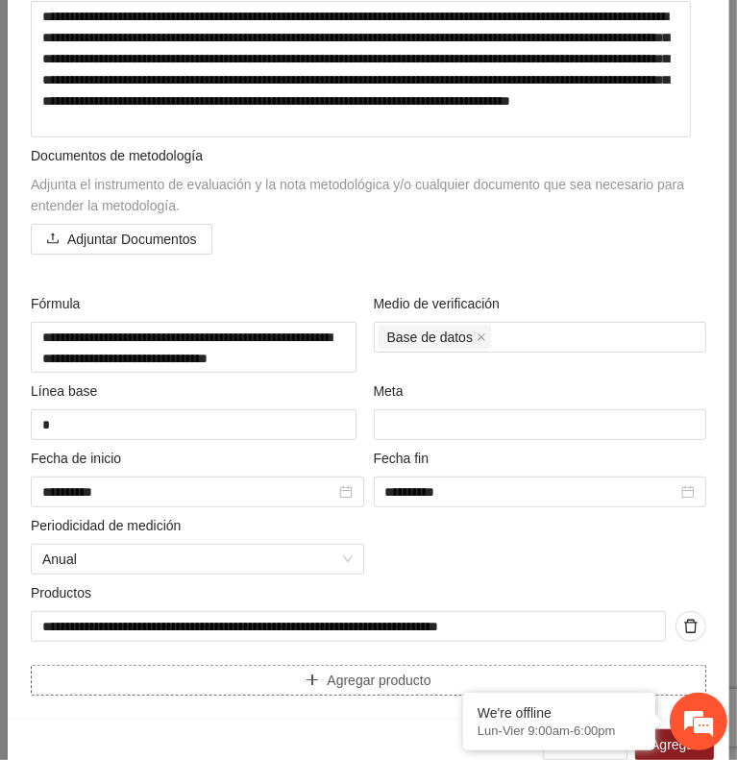
click at [129, 669] on button "Agregar producto" at bounding box center [369, 680] width 676 height 31
click at [112, 672] on input "text" at bounding box center [348, 680] width 635 height 31
paste input "**********"
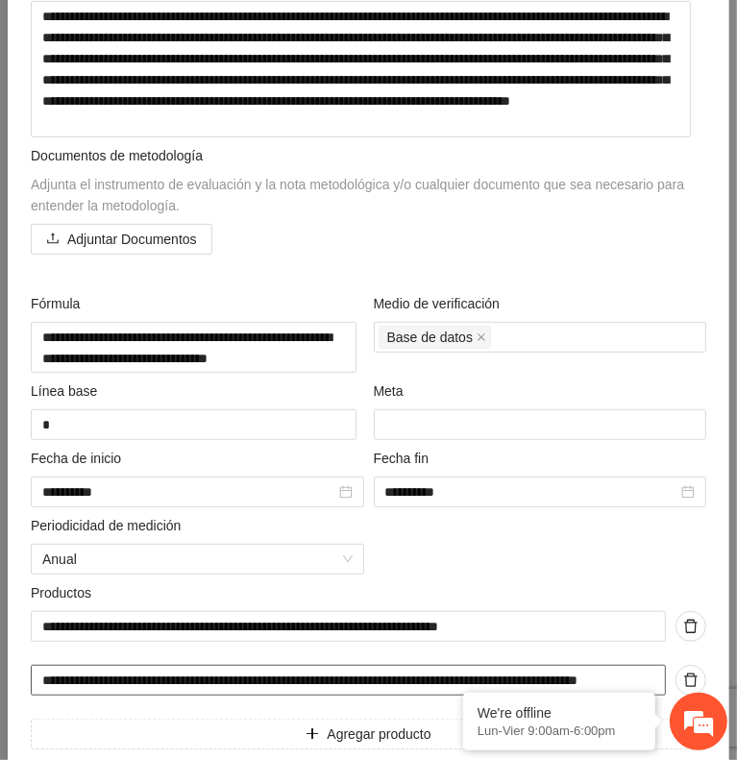
scroll to position [0, 42]
click at [112, 672] on input "**********" at bounding box center [341, 680] width 620 height 31
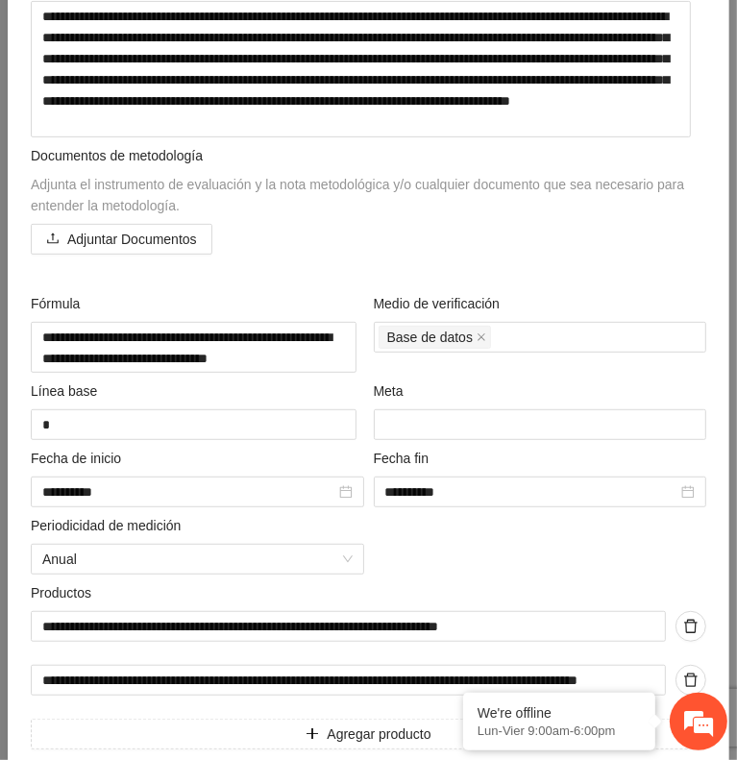
scroll to position [420, 0]
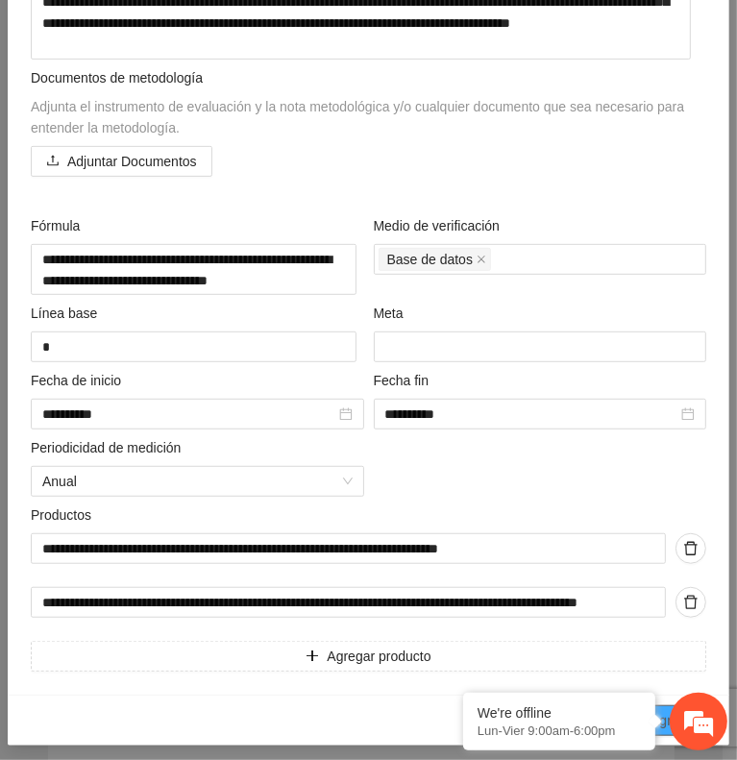
click at [663, 710] on span "Agregar" at bounding box center [675, 720] width 48 height 21
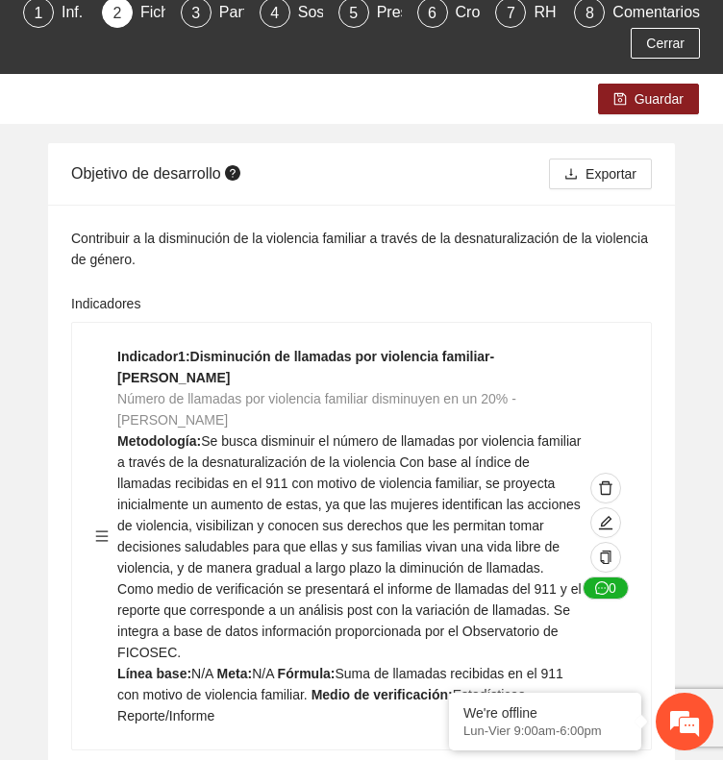
scroll to position [53, 0]
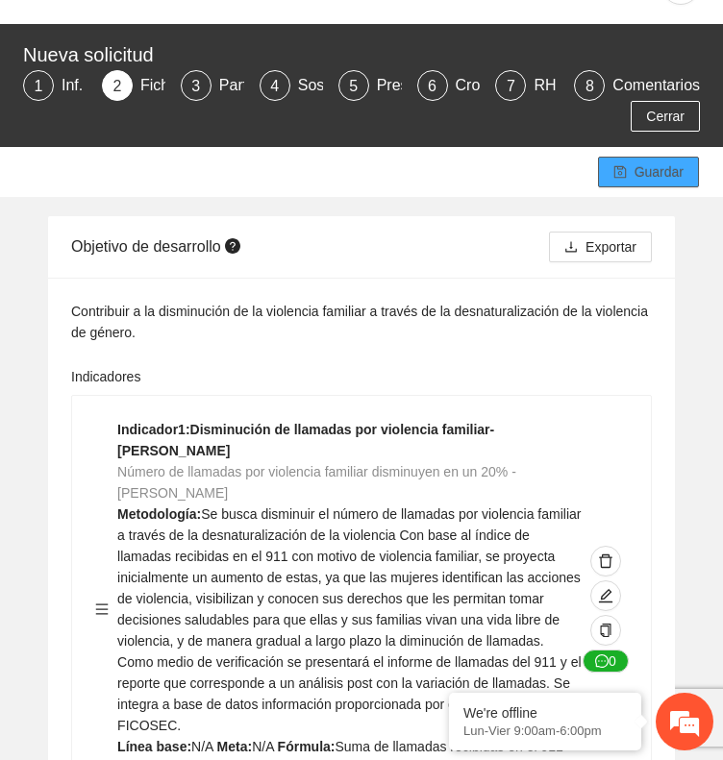
click at [663, 180] on span "Guardar" at bounding box center [658, 171] width 49 height 21
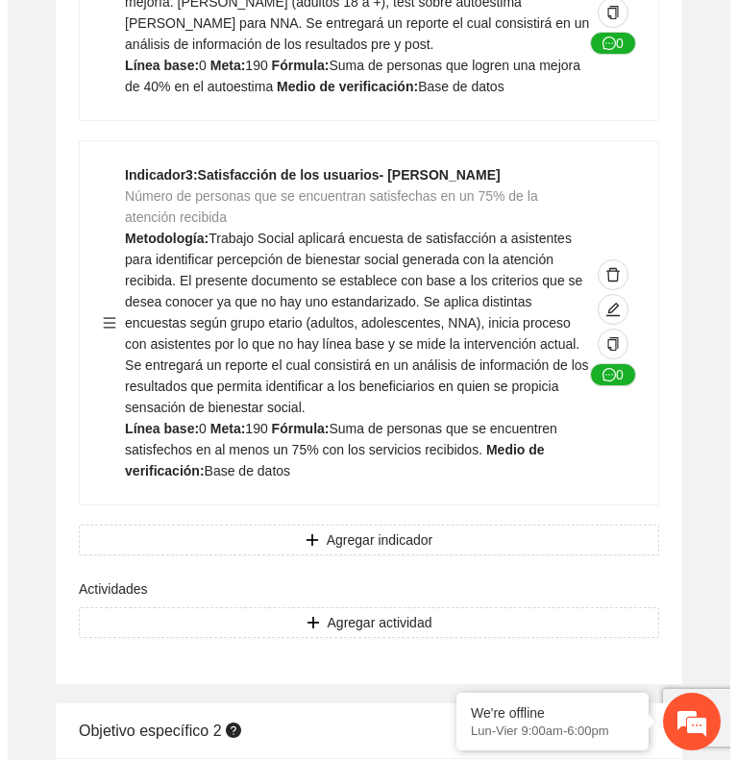
scroll to position [2630, 0]
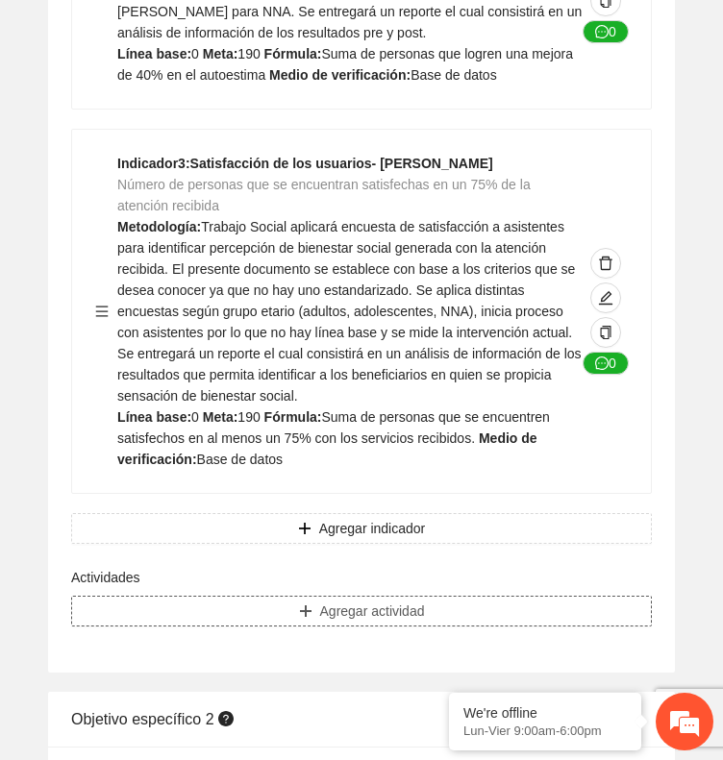
click at [360, 601] on span "Agregar actividad" at bounding box center [372, 611] width 105 height 21
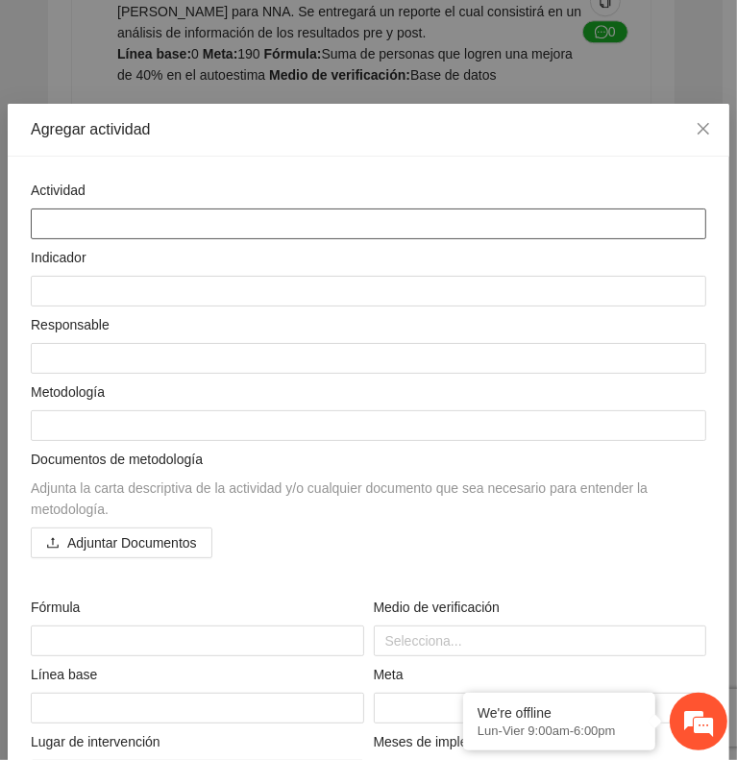
click at [52, 210] on textarea at bounding box center [369, 224] width 676 height 31
paste textarea "**********"
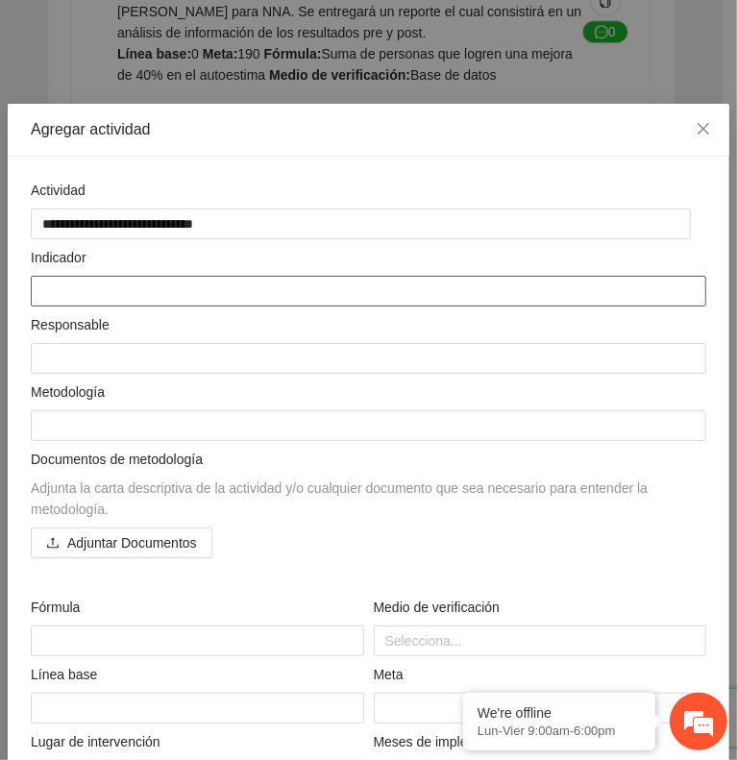
click at [131, 276] on textarea at bounding box center [369, 291] width 676 height 31
click at [77, 284] on textarea at bounding box center [369, 291] width 676 height 31
paste textarea "**********"
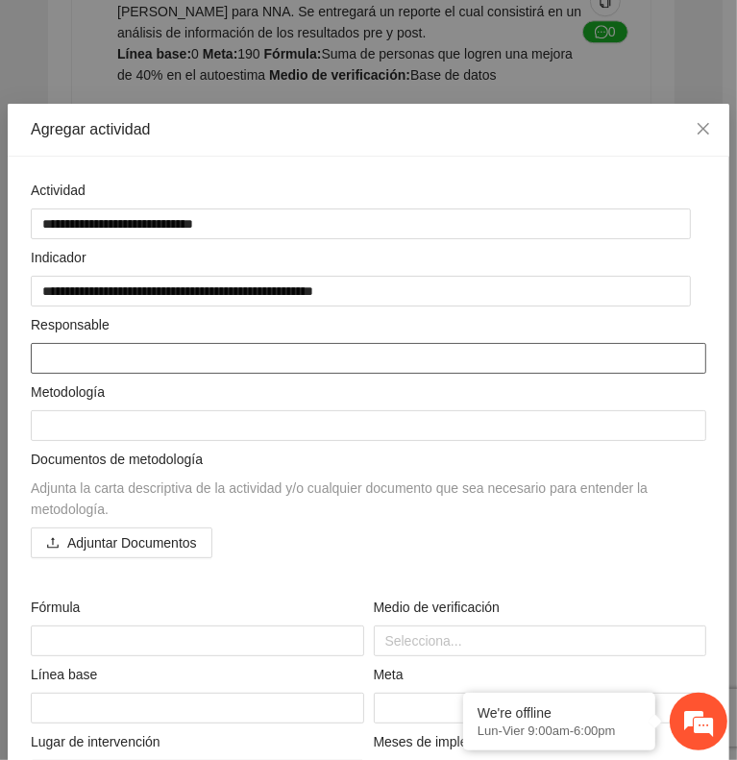
click at [90, 349] on textarea at bounding box center [369, 358] width 676 height 31
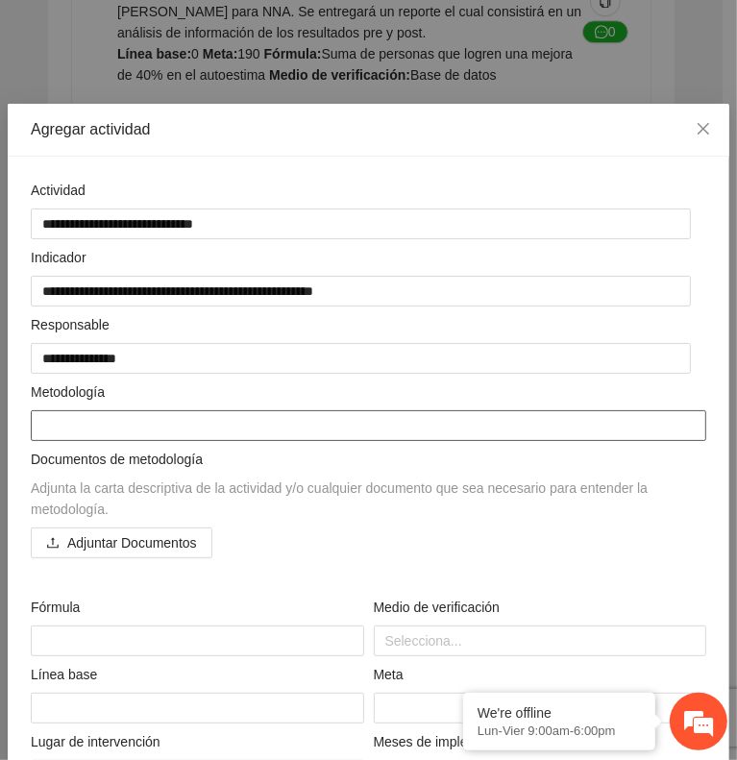
click at [71, 433] on textarea at bounding box center [369, 425] width 676 height 31
click at [92, 414] on textarea at bounding box center [369, 425] width 676 height 31
paste textarea "**********"
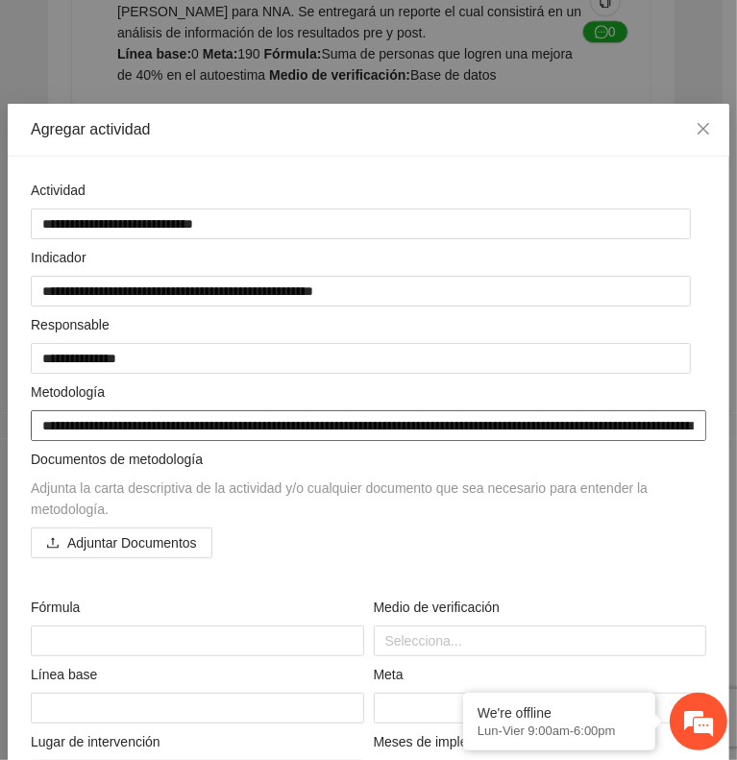
scroll to position [0, 0]
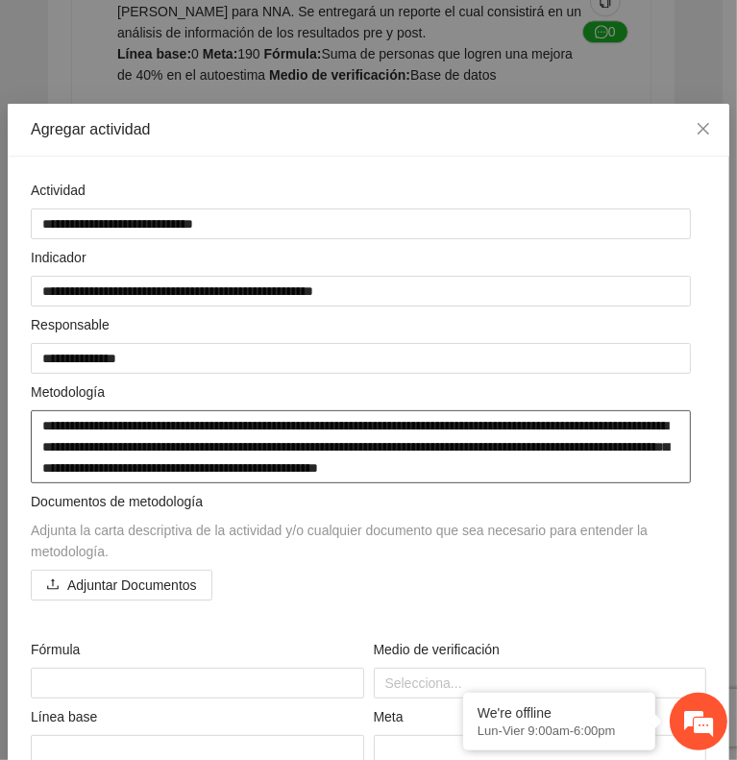
click at [105, 443] on textarea "**********" at bounding box center [361, 446] width 660 height 73
drag, startPoint x: 430, startPoint y: 449, endPoint x: 419, endPoint y: 439, distance: 14.3
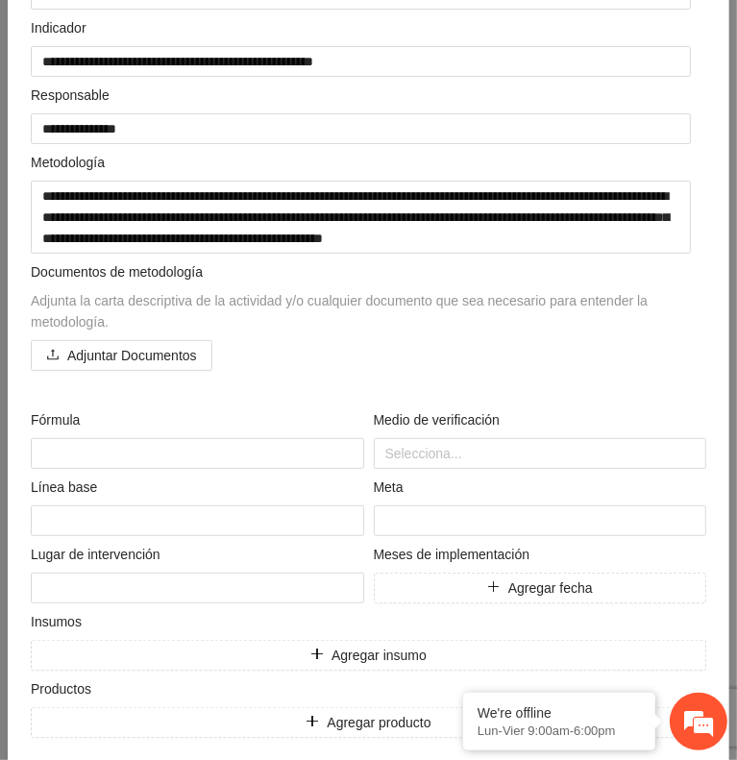
scroll to position [241, 0]
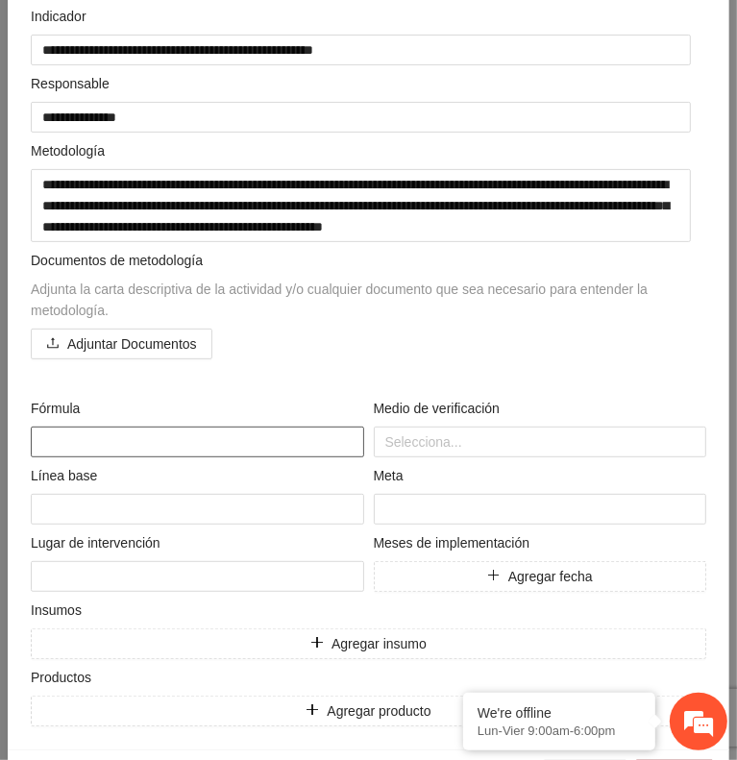
click at [161, 441] on textarea at bounding box center [198, 442] width 334 height 31
paste textarea "**********"
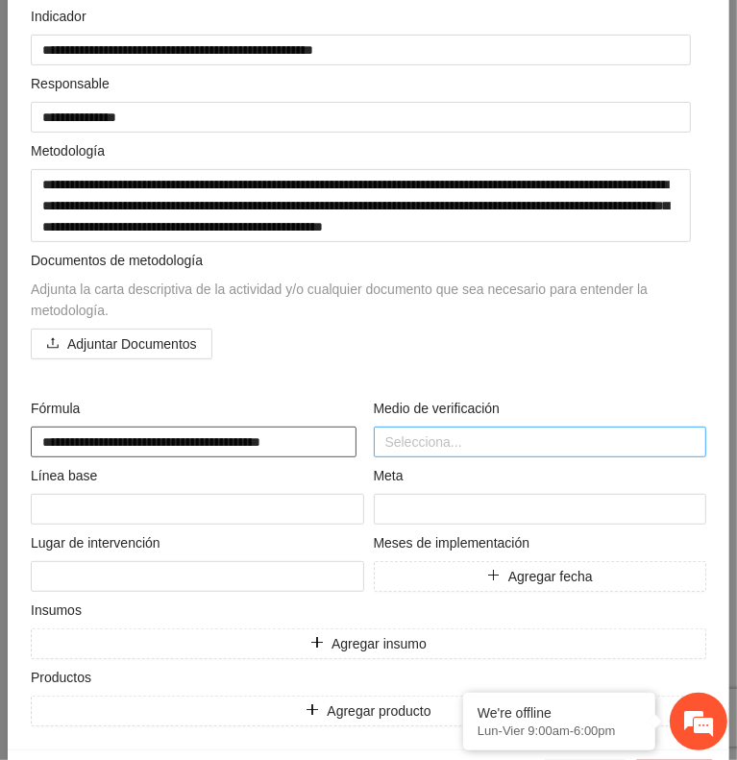
click at [438, 437] on div at bounding box center [541, 442] width 324 height 23
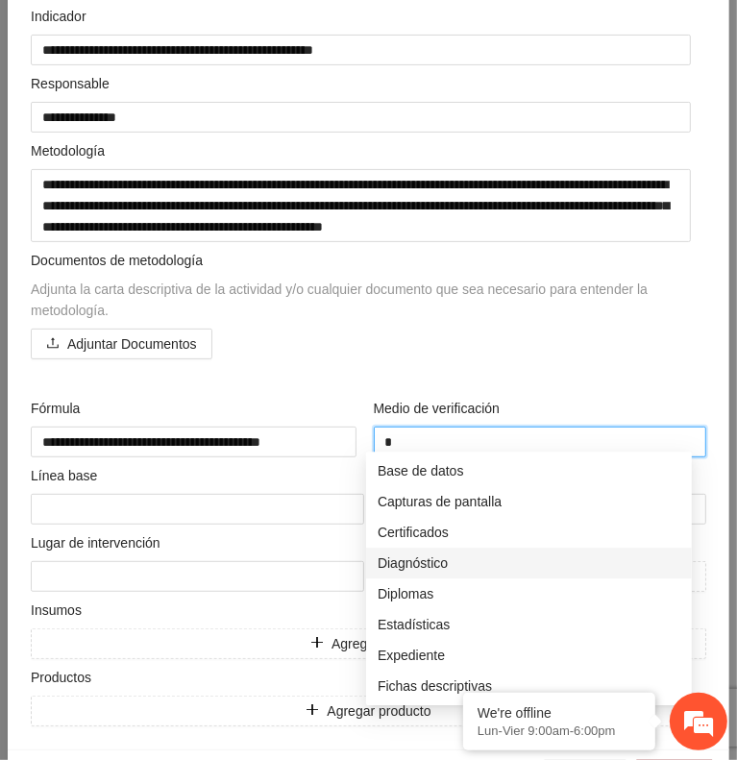
click at [410, 568] on div "Diagnóstico" at bounding box center [529, 563] width 303 height 21
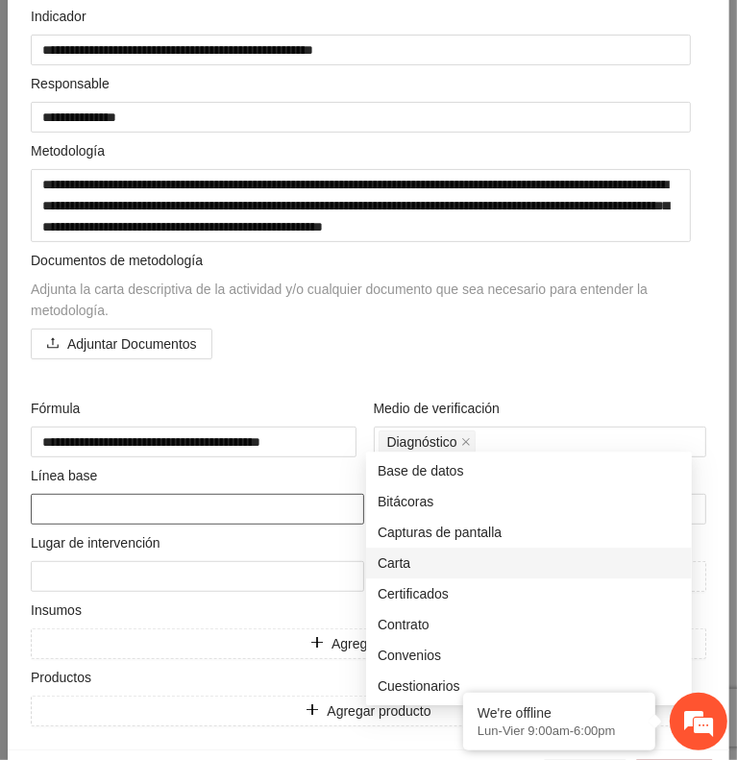
click at [196, 504] on textarea at bounding box center [198, 509] width 334 height 31
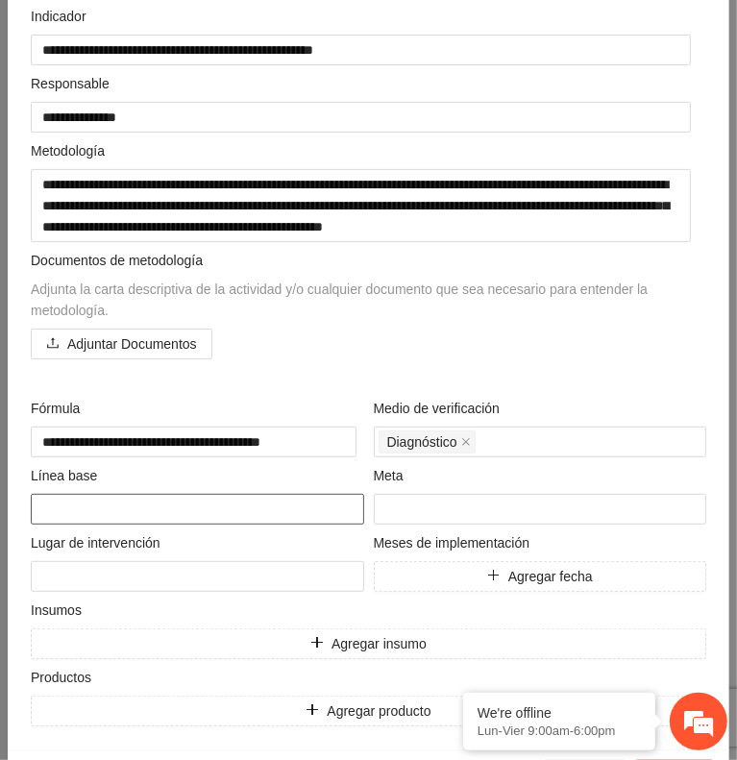
click at [84, 502] on textarea at bounding box center [198, 509] width 334 height 31
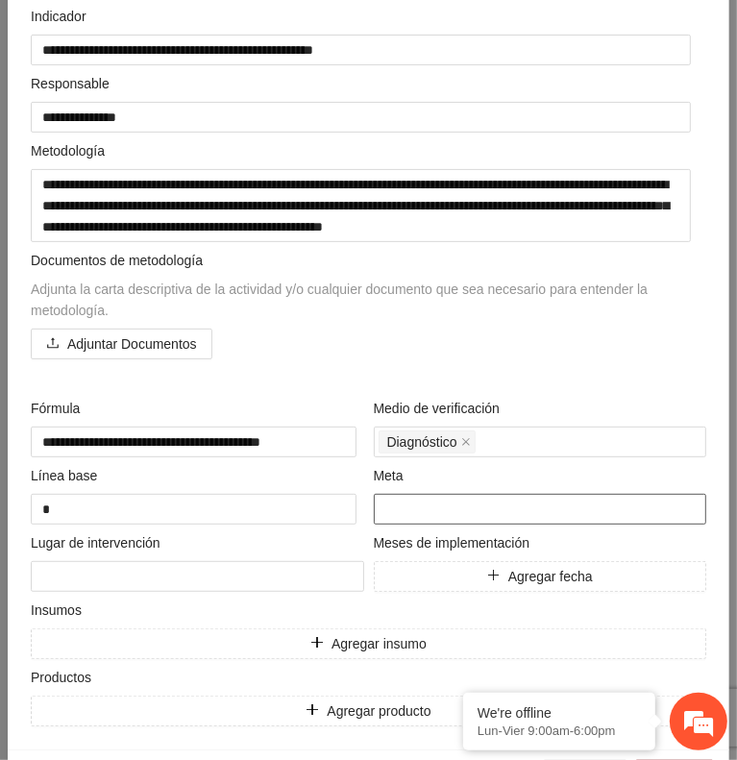
click at [401, 503] on input "number" at bounding box center [541, 509] width 334 height 31
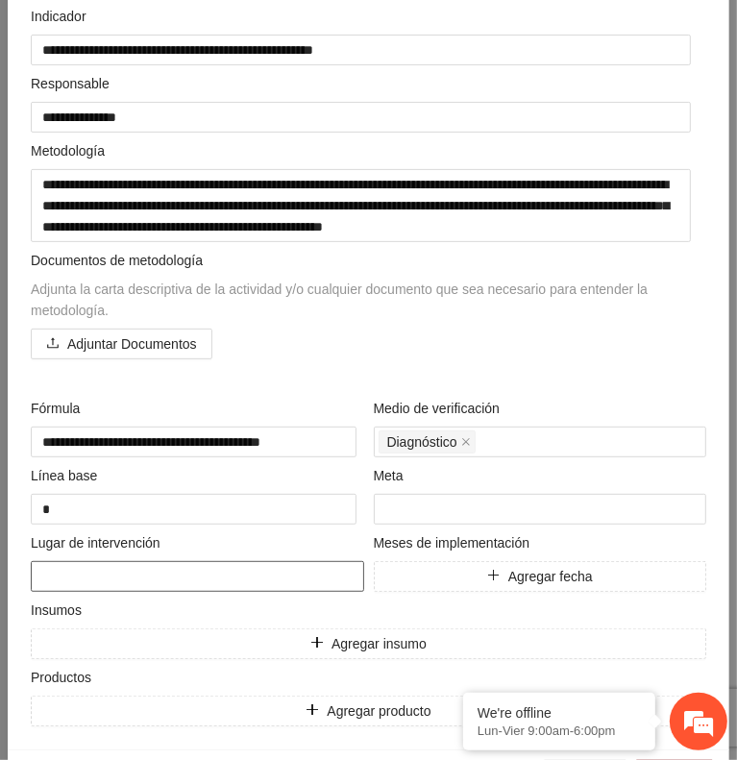
click at [111, 582] on textarea at bounding box center [198, 576] width 334 height 31
click at [219, 574] on textarea "**********" at bounding box center [194, 576] width 326 height 31
click at [495, 566] on button "Agregar fecha" at bounding box center [541, 576] width 334 height 31
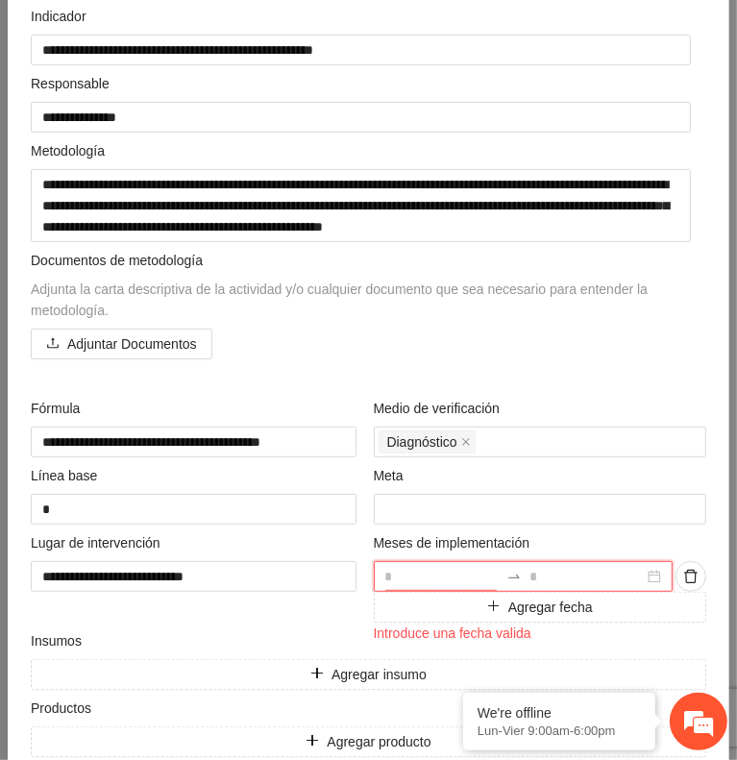
click at [430, 568] on input at bounding box center [442, 576] width 114 height 21
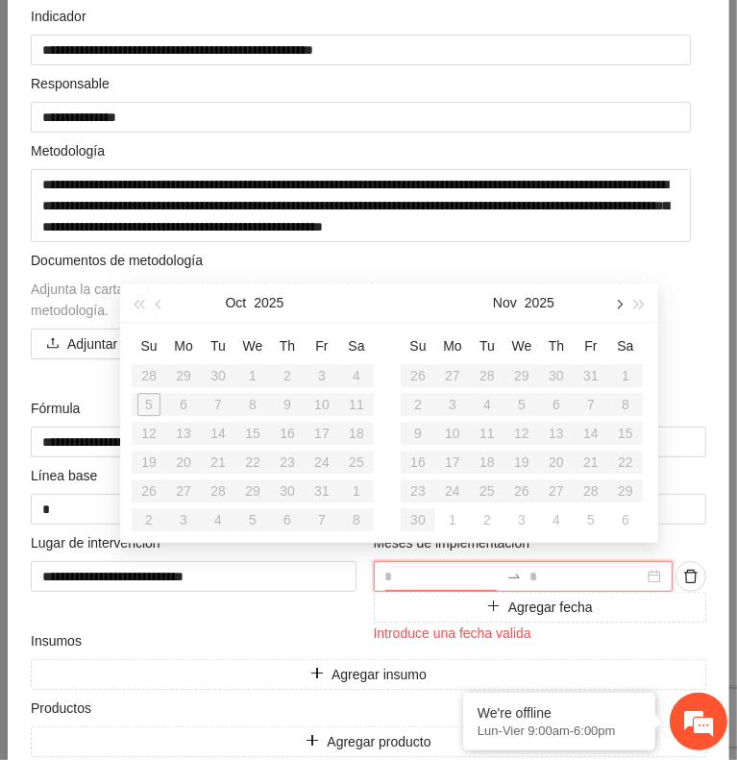
click at [615, 311] on button "button" at bounding box center [617, 303] width 21 height 38
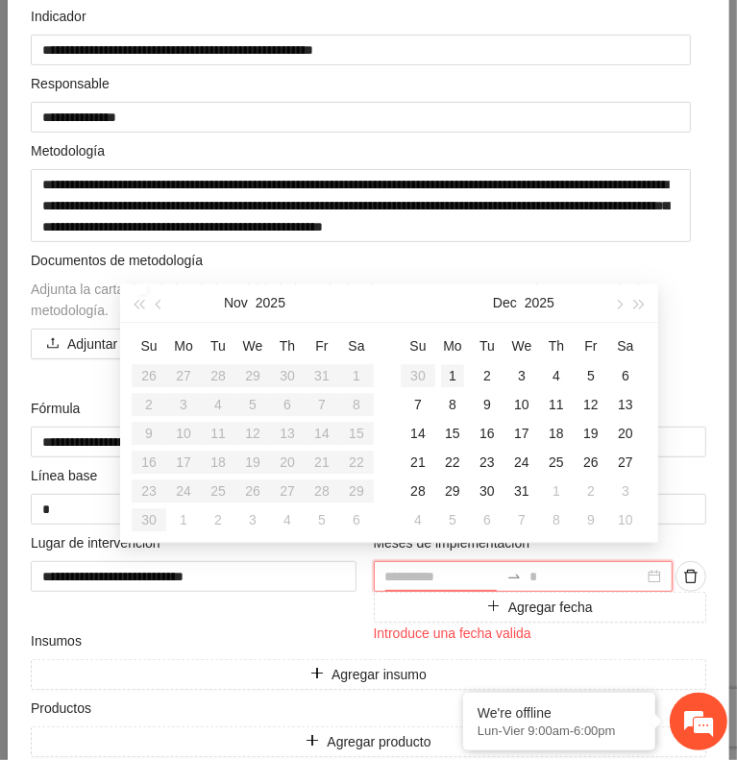
click at [453, 372] on div "1" at bounding box center [452, 375] width 23 height 23
click at [615, 308] on button "button" at bounding box center [617, 303] width 21 height 38
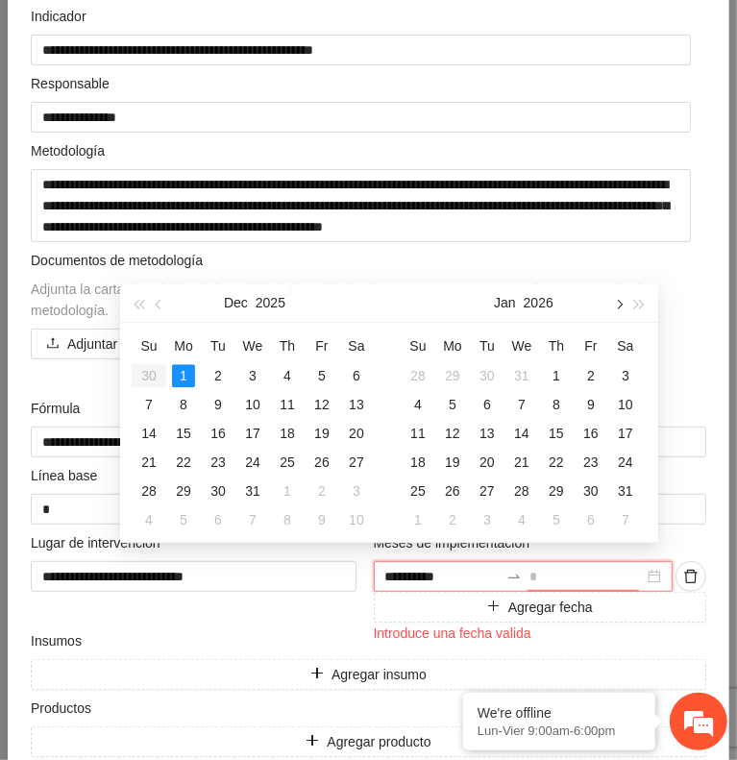
click at [615, 308] on button "button" at bounding box center [617, 303] width 21 height 38
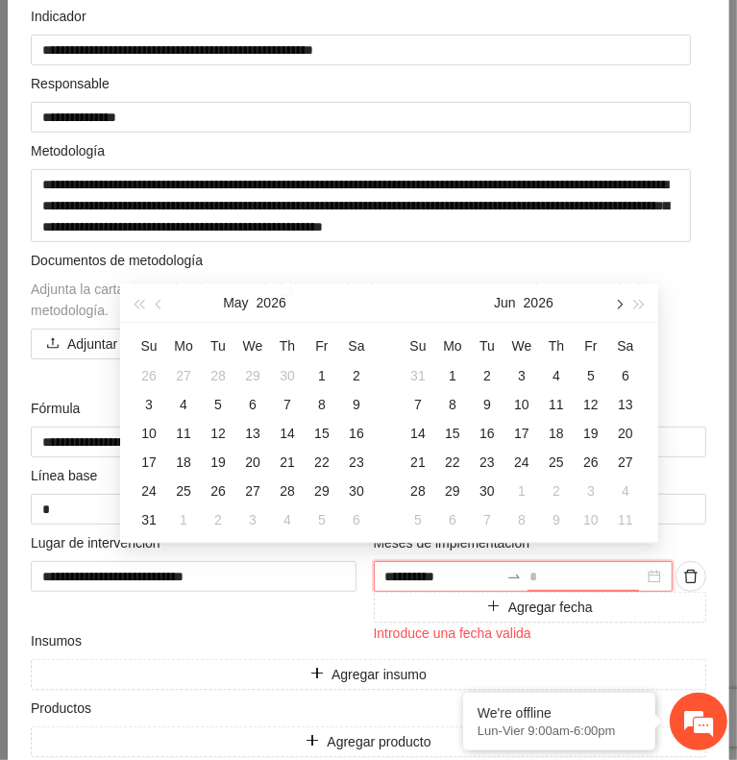
click at [615, 308] on button "button" at bounding box center [617, 303] width 21 height 38
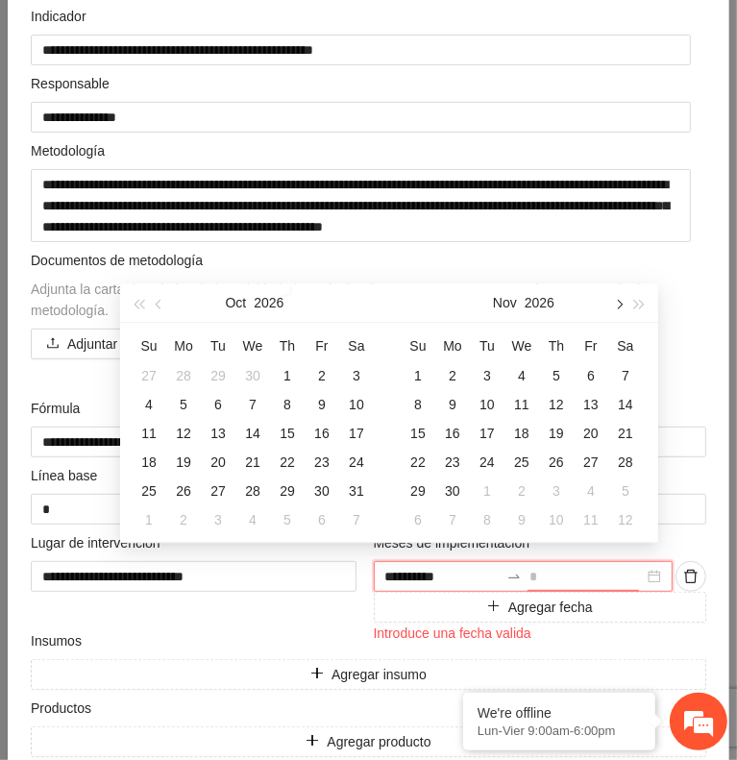
click at [615, 308] on button "button" at bounding box center [617, 303] width 21 height 38
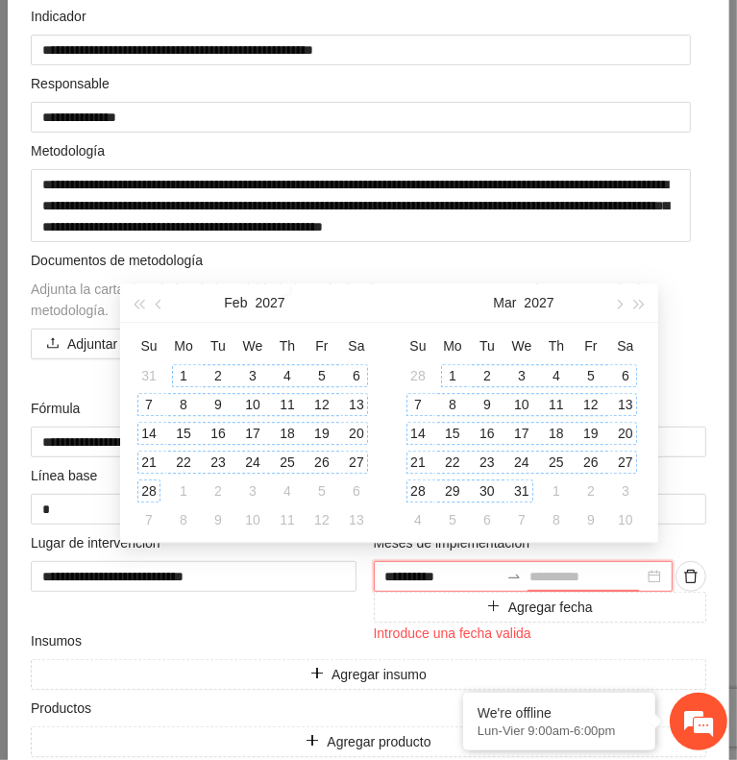
click at [524, 487] on div "31" at bounding box center [521, 491] width 23 height 23
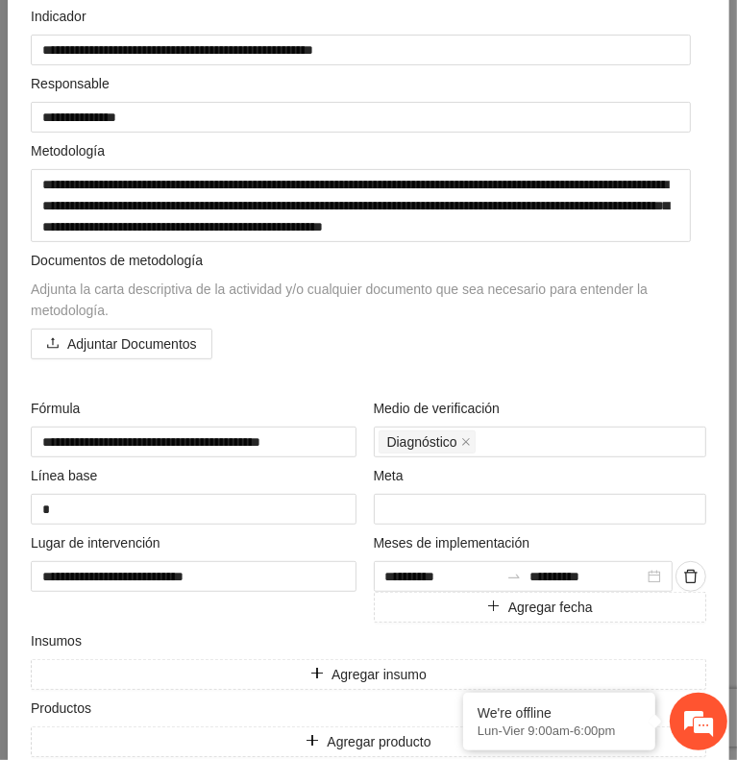
scroll to position [327, 0]
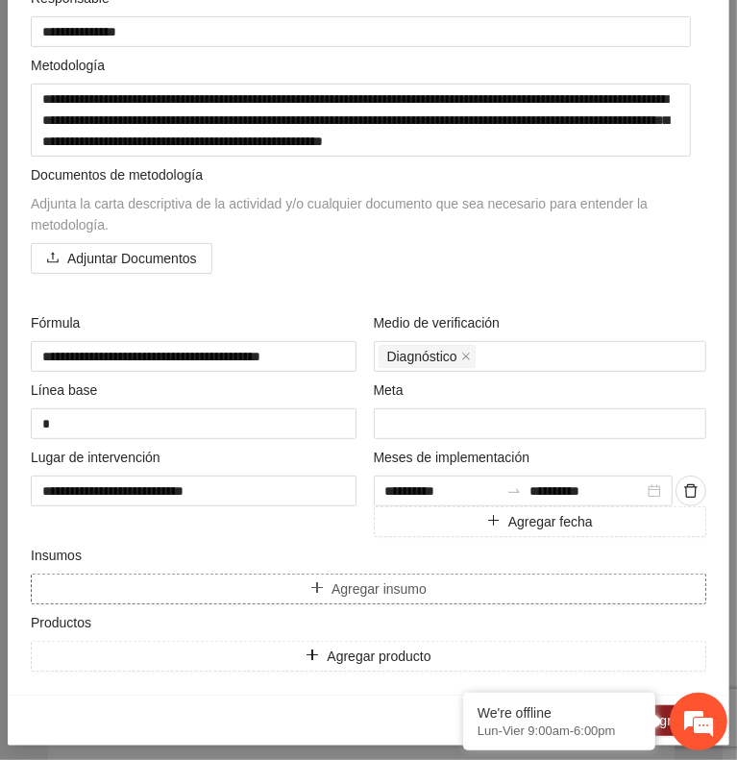
click at [280, 591] on button "Agregar insumo" at bounding box center [369, 589] width 676 height 31
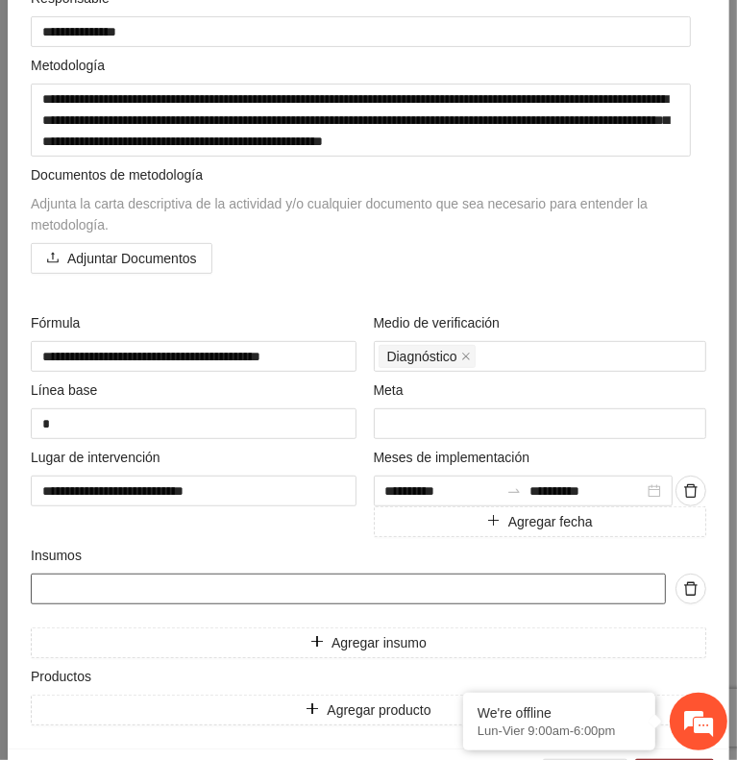
click at [217, 582] on input "text" at bounding box center [348, 589] width 635 height 31
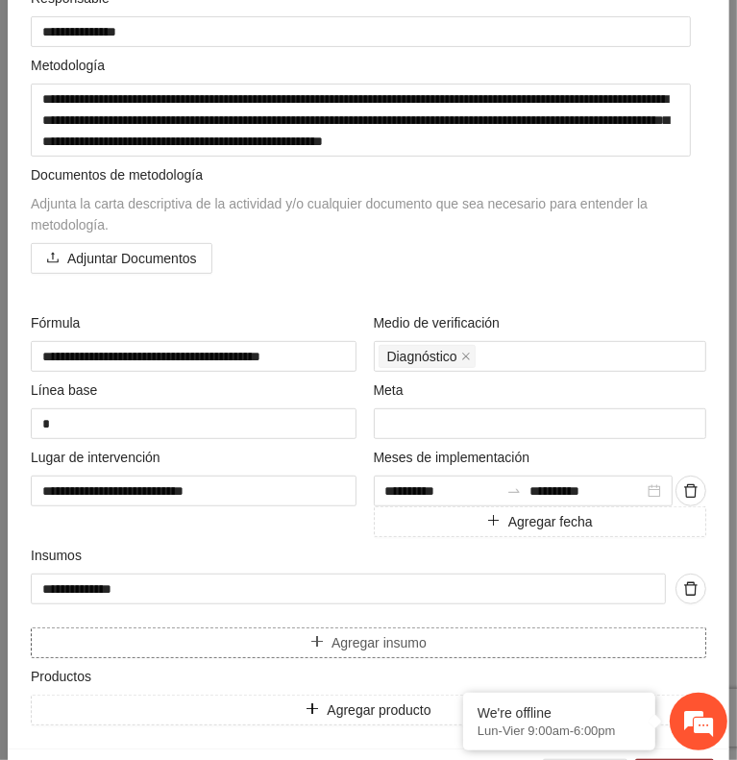
click at [238, 633] on button "Agregar insumo" at bounding box center [369, 643] width 676 height 31
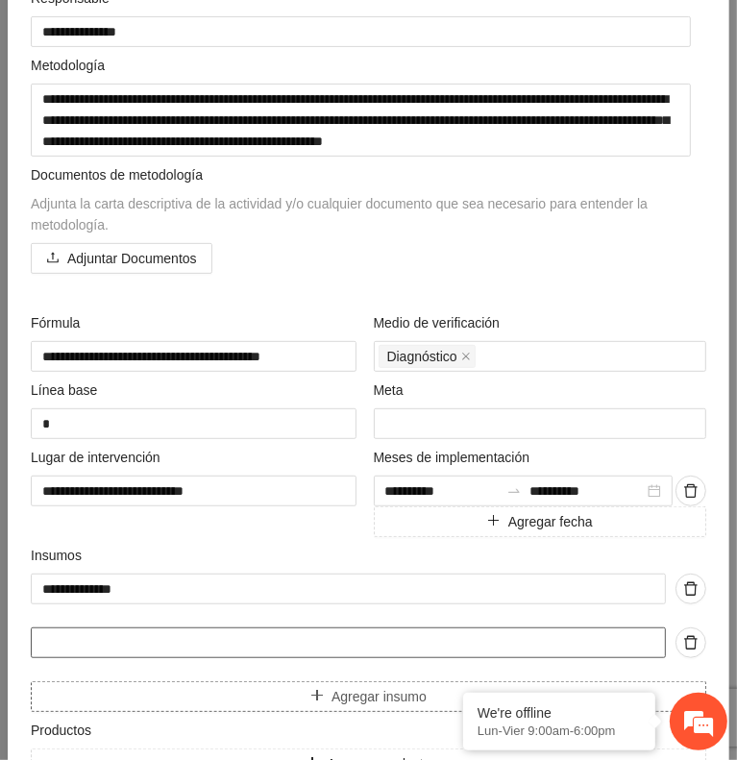
click at [238, 633] on input "text" at bounding box center [348, 643] width 635 height 31
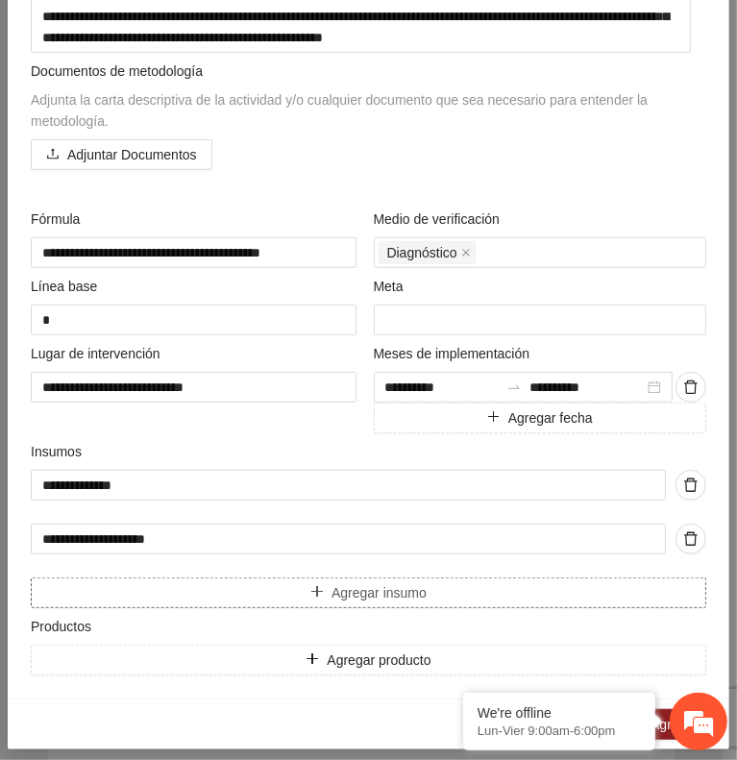
scroll to position [434, 0]
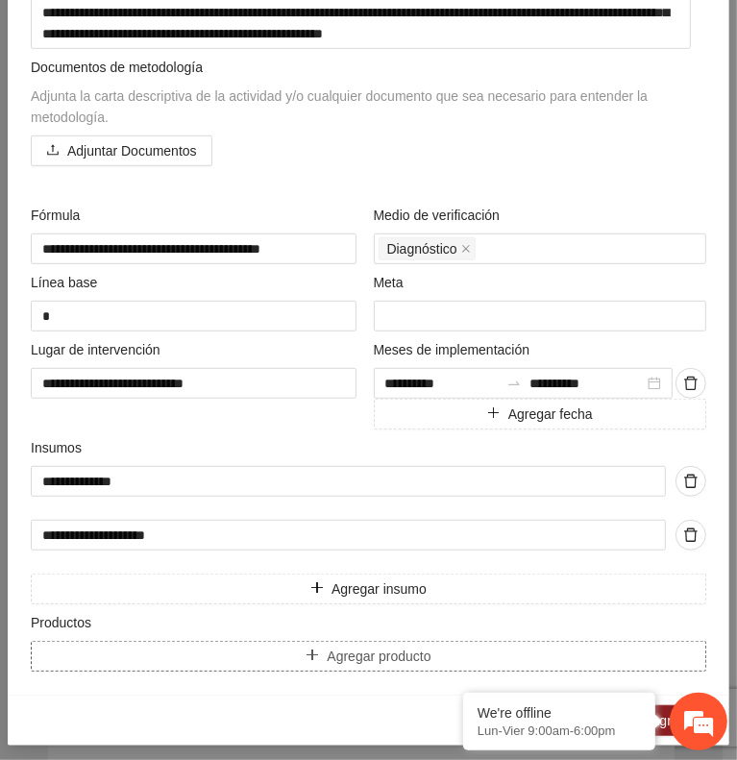
click at [131, 654] on button "Agregar producto" at bounding box center [369, 656] width 676 height 31
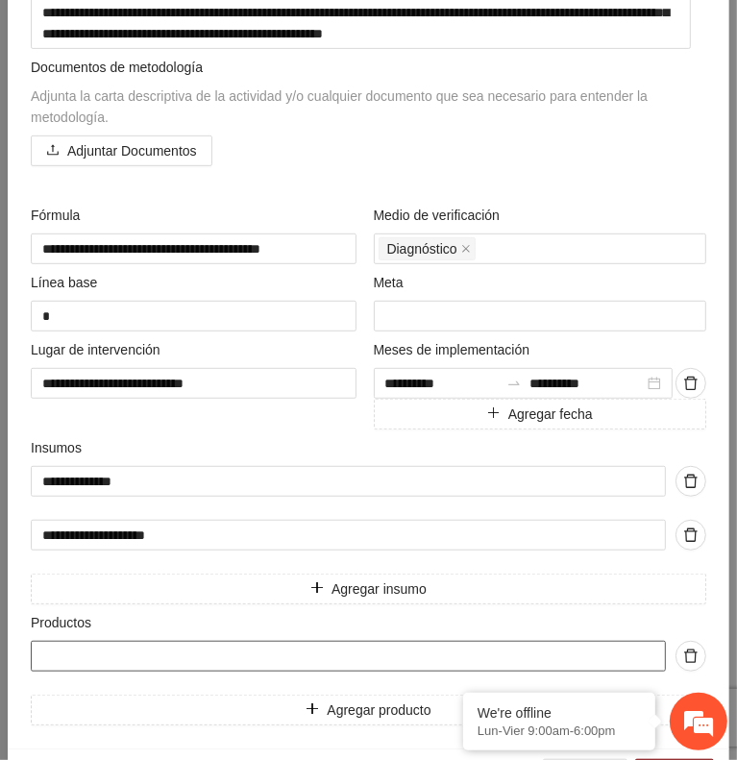
click at [157, 645] on input "text" at bounding box center [348, 656] width 635 height 31
paste input "**********"
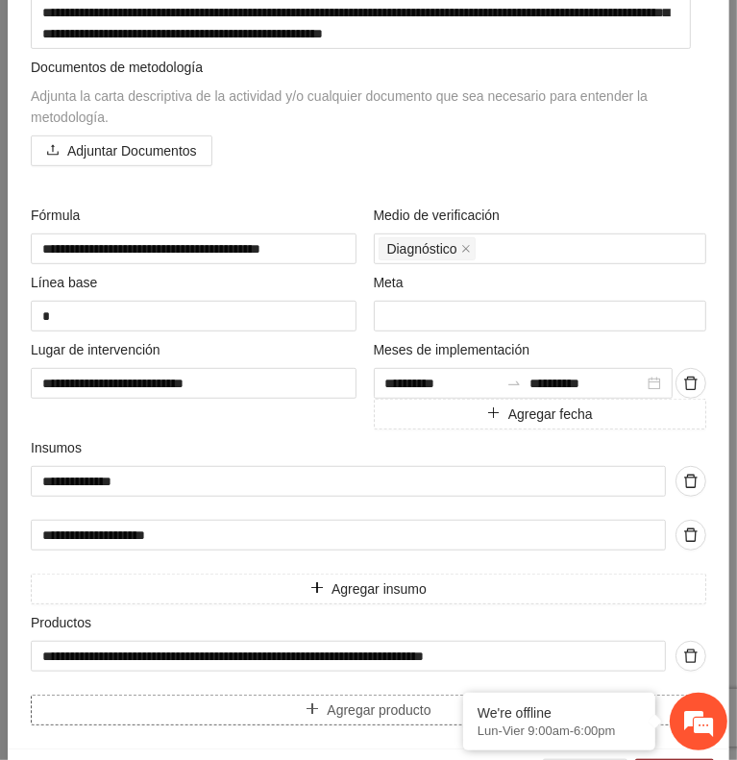
click at [157, 707] on button "Agregar producto" at bounding box center [369, 710] width 676 height 31
click at [90, 714] on input "text" at bounding box center [348, 710] width 635 height 31
paste input "**********"
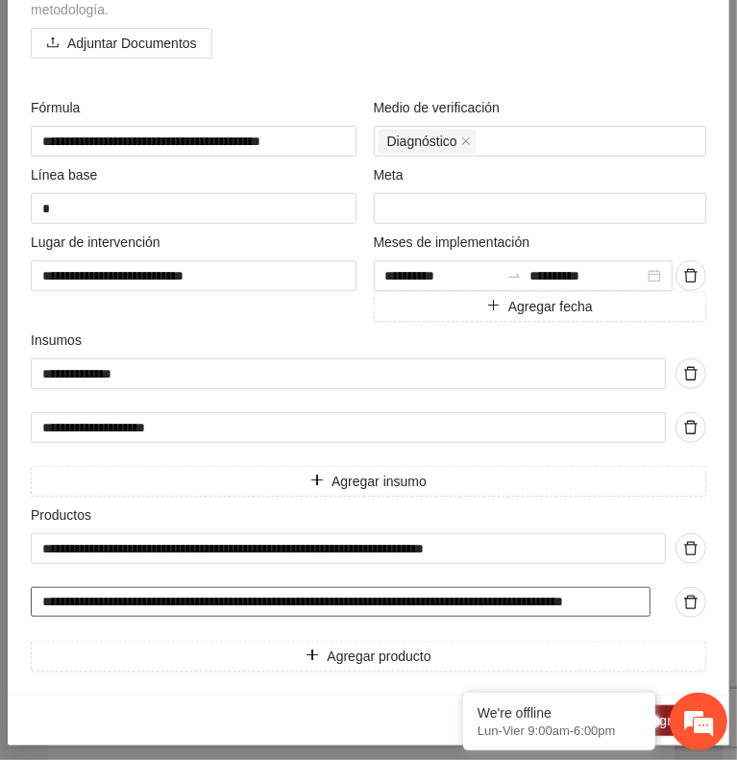
scroll to position [0, 39]
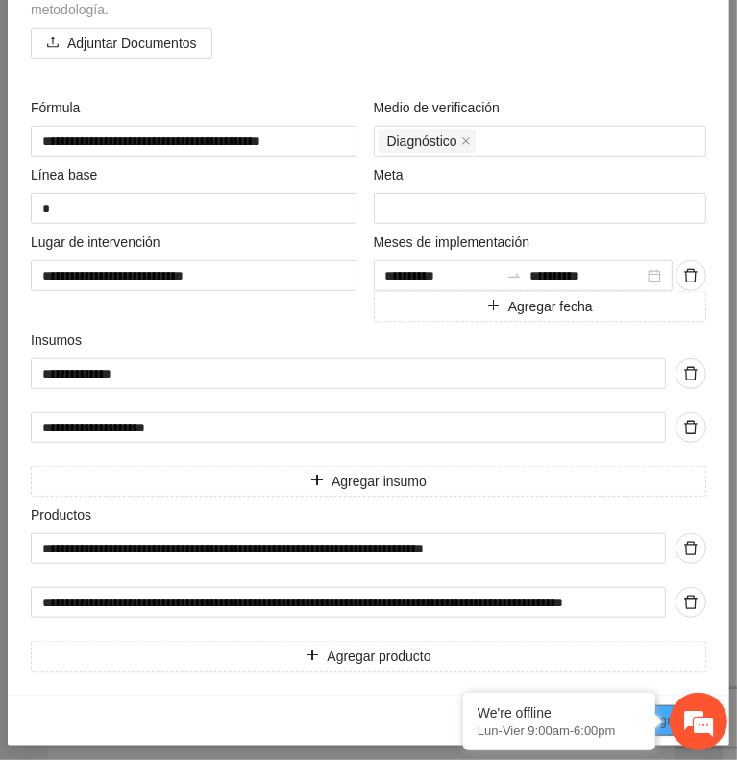
click at [665, 710] on span "Agregar" at bounding box center [675, 720] width 48 height 21
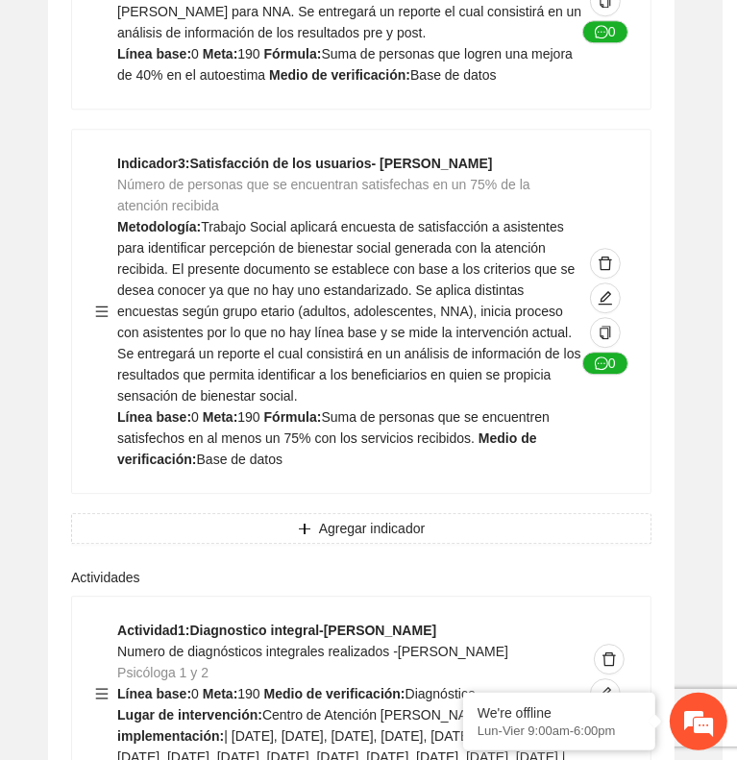
scroll to position [158, 0]
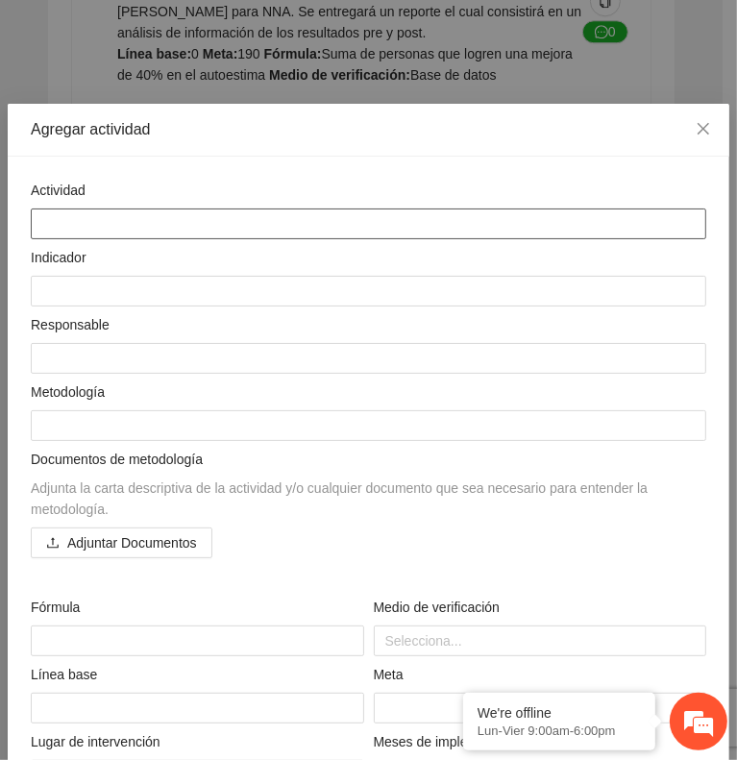
click at [91, 218] on textarea at bounding box center [369, 224] width 676 height 31
paste textarea "**********"
click at [285, 222] on textarea "**********" at bounding box center [361, 224] width 660 height 31
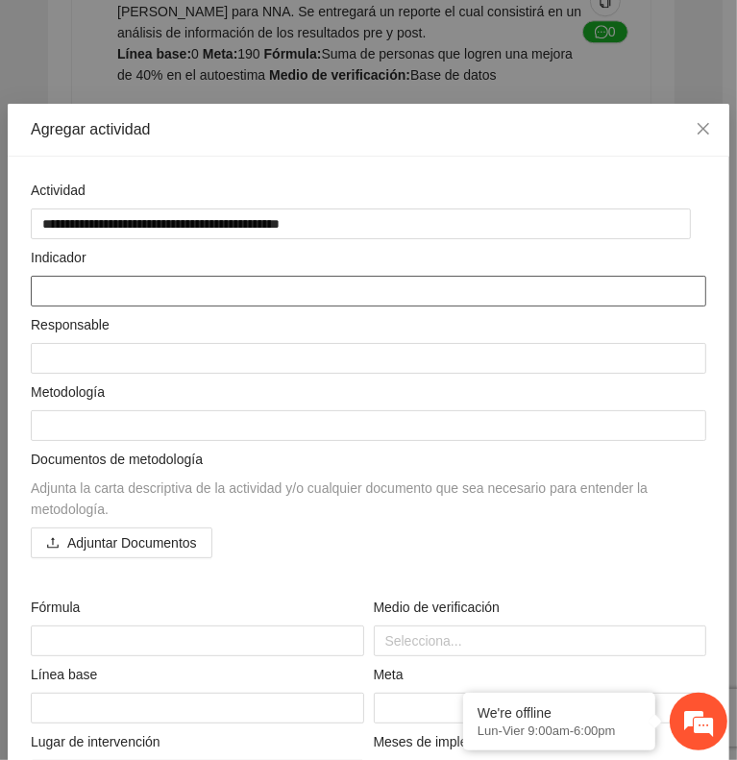
click at [68, 281] on textarea at bounding box center [369, 291] width 676 height 31
paste textarea "**********"
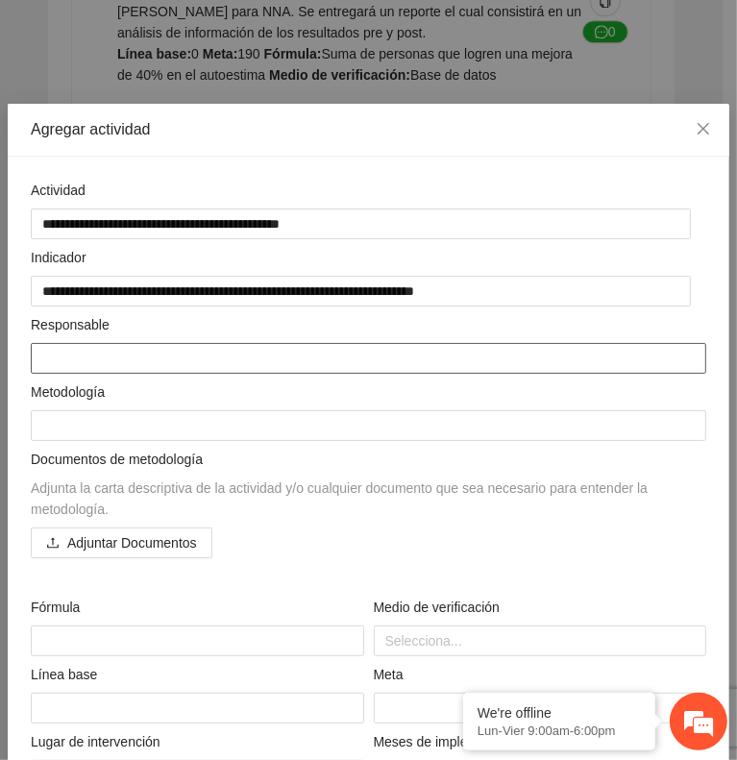
click at [80, 358] on textarea at bounding box center [369, 358] width 676 height 31
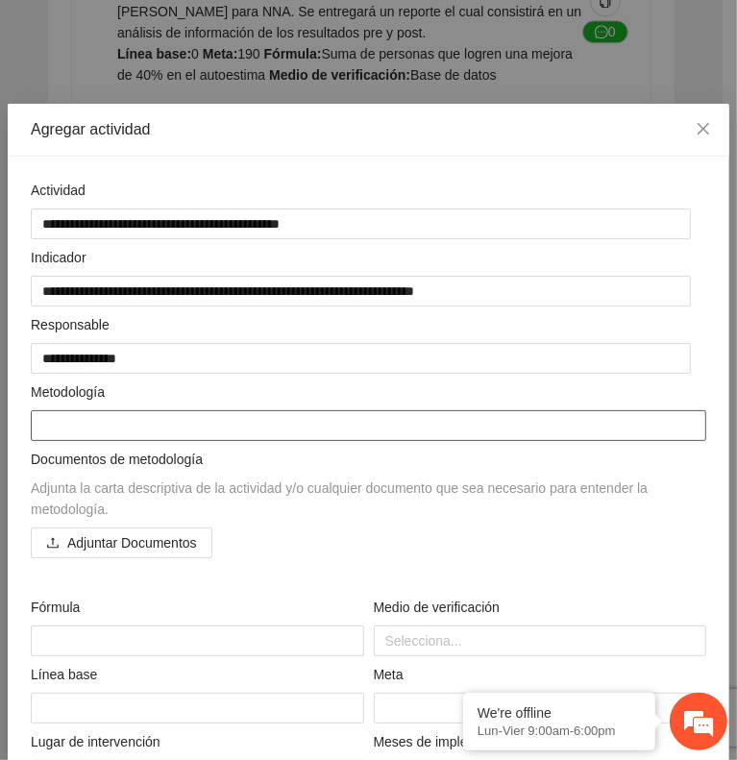
click at [101, 418] on textarea at bounding box center [369, 425] width 676 height 31
paste textarea "**********"
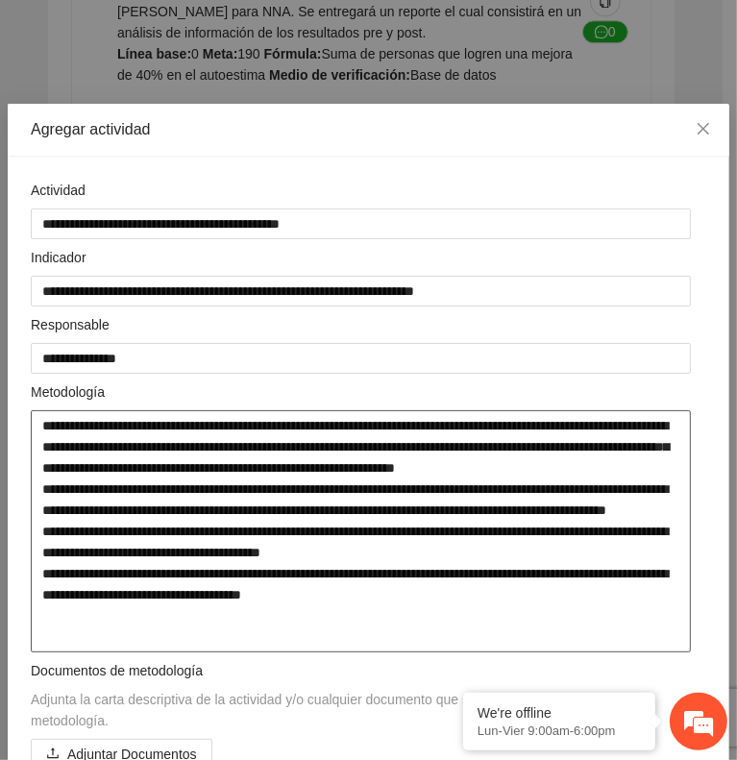
click at [591, 464] on textarea "**********" at bounding box center [361, 531] width 660 height 242
click at [68, 469] on textarea "**********" at bounding box center [361, 531] width 660 height 242
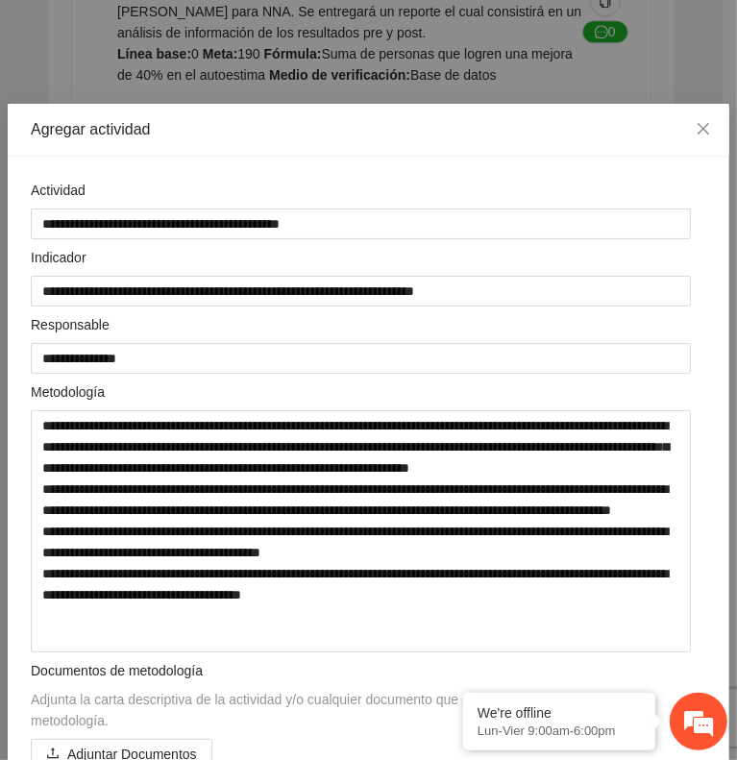
click at [155, 108] on div "Agregar actividad" at bounding box center [369, 130] width 722 height 53
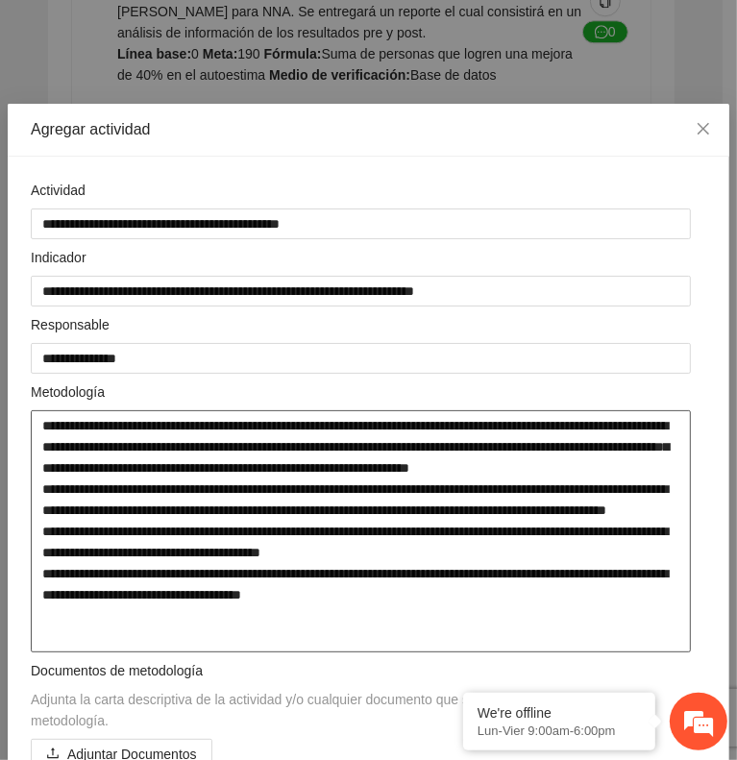
click at [344, 545] on textarea "**********" at bounding box center [361, 531] width 660 height 242
click at [154, 591] on textarea "**********" at bounding box center [361, 531] width 660 height 242
click at [407, 634] on textarea "**********" at bounding box center [361, 531] width 660 height 242
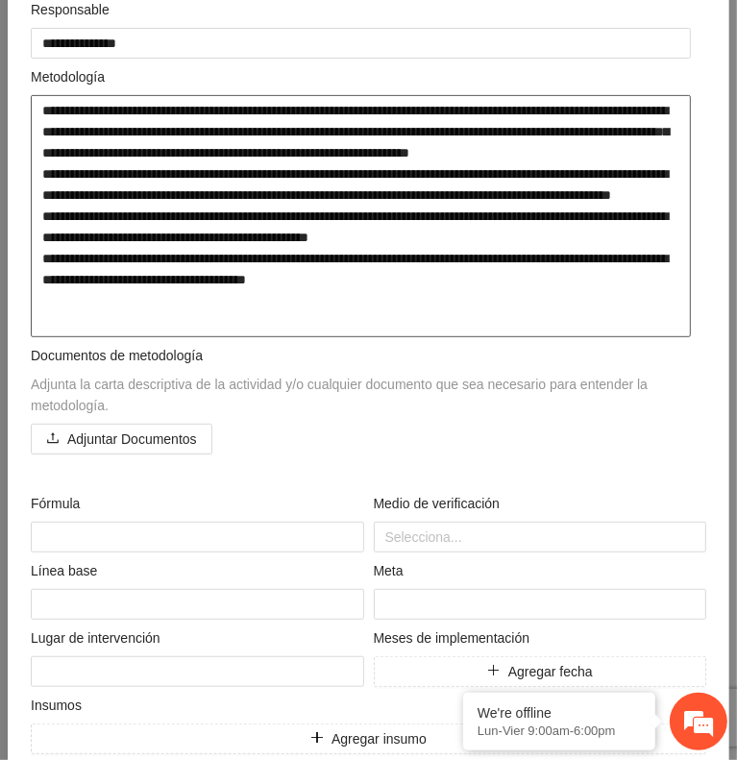
scroll to position [465, 0]
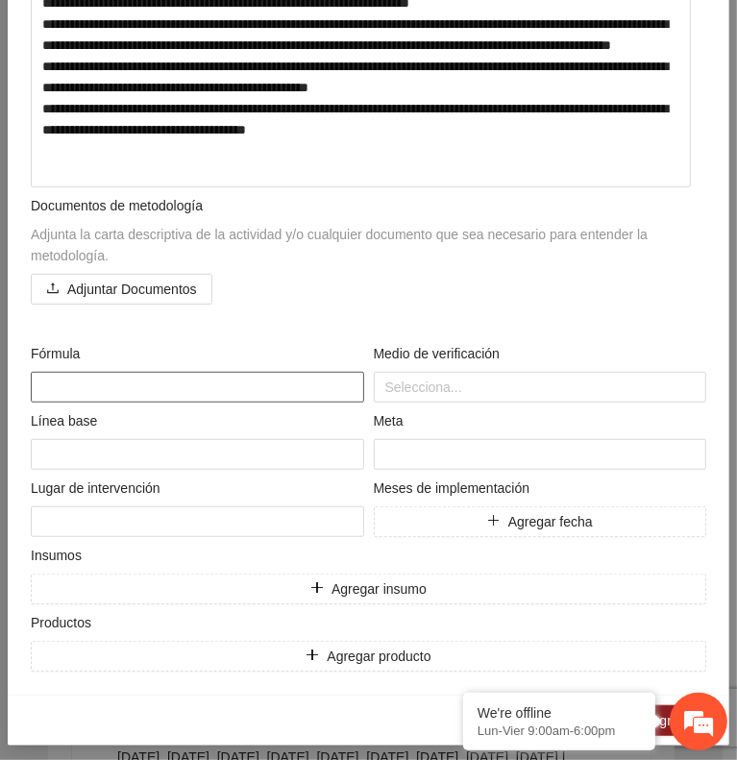
click at [92, 377] on textarea at bounding box center [198, 387] width 334 height 31
paste textarea "**********"
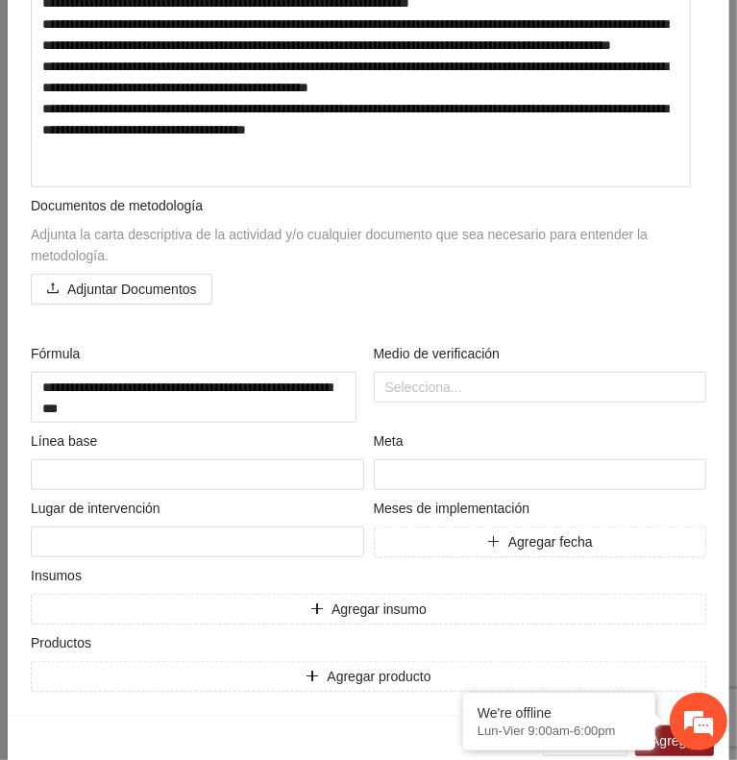
click at [306, 333] on div "**********" at bounding box center [368, 204] width 685 height 978
click at [458, 386] on div at bounding box center [541, 387] width 324 height 23
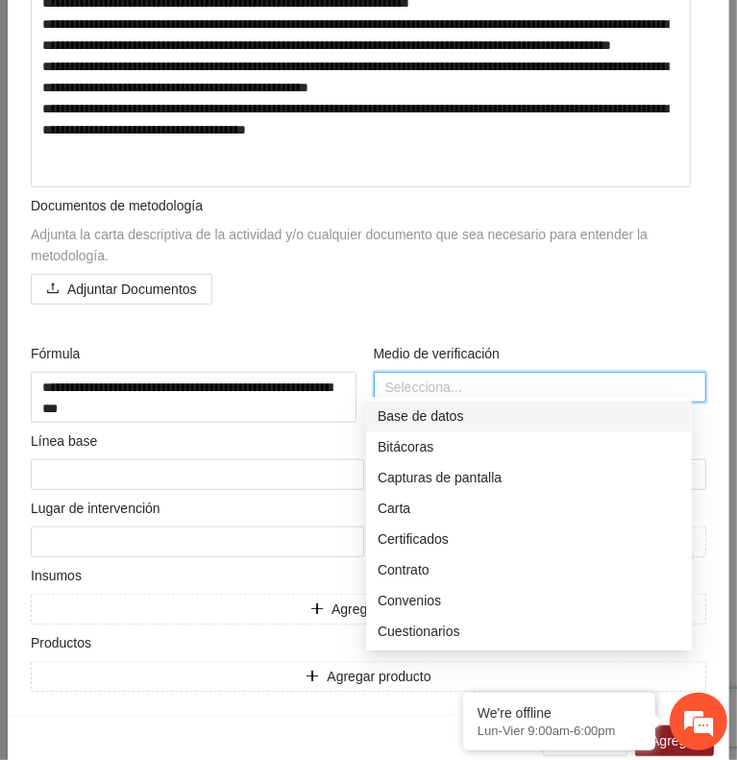
click at [428, 412] on div "Base de datos" at bounding box center [529, 416] width 303 height 21
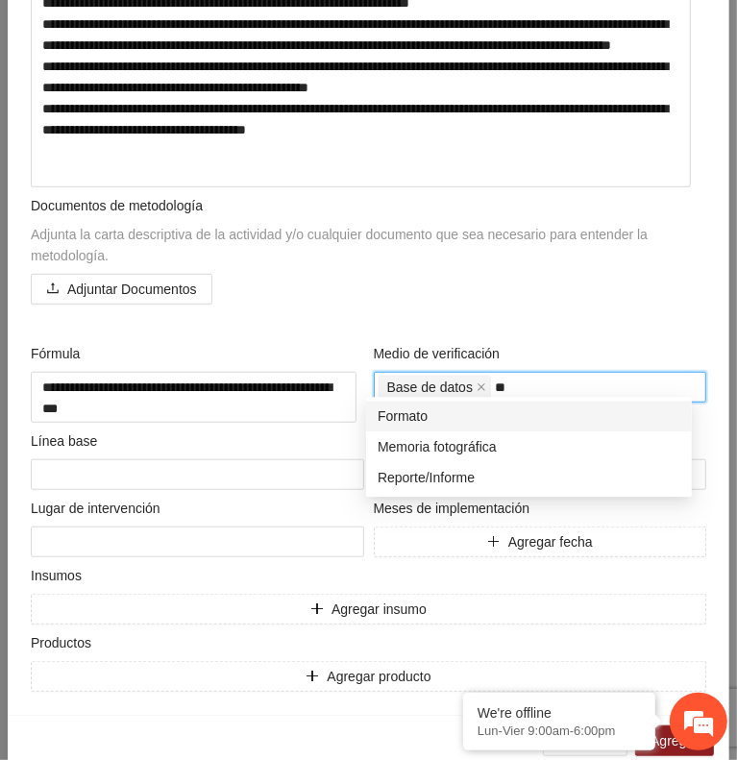
click at [444, 421] on div "Formato" at bounding box center [529, 416] width 303 height 21
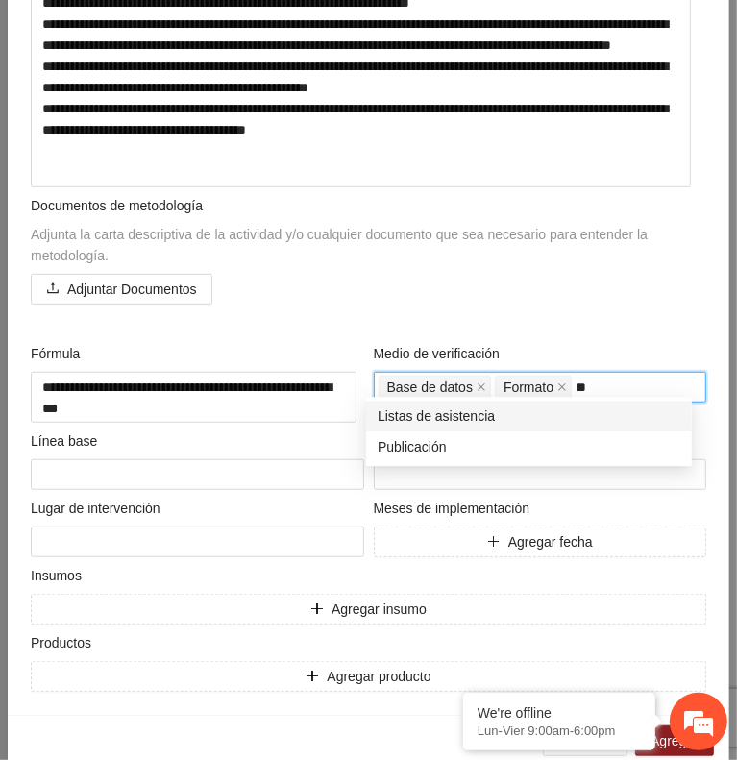
click at [444, 421] on div "Listas de asistencia" at bounding box center [529, 416] width 303 height 21
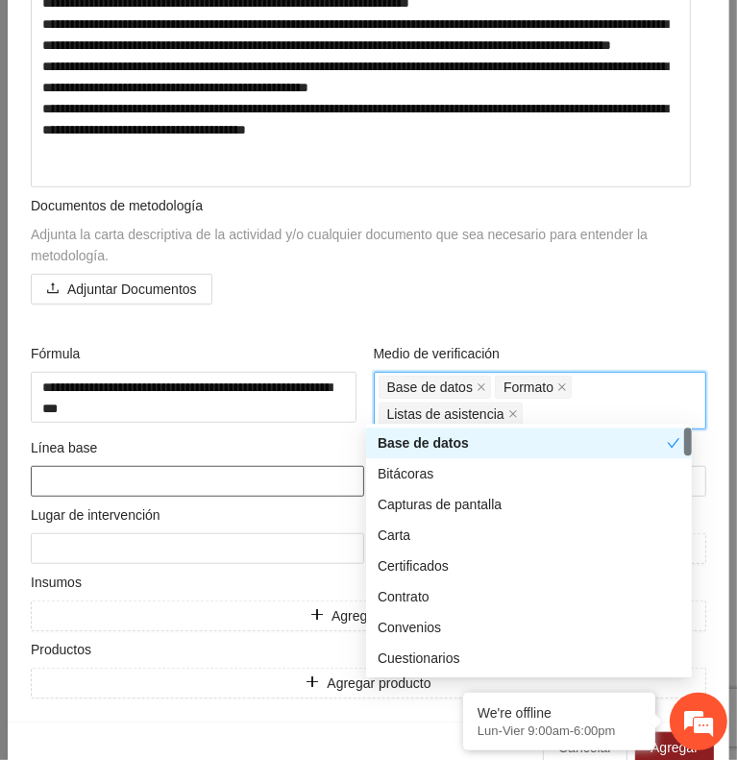
click at [206, 478] on textarea at bounding box center [198, 481] width 334 height 31
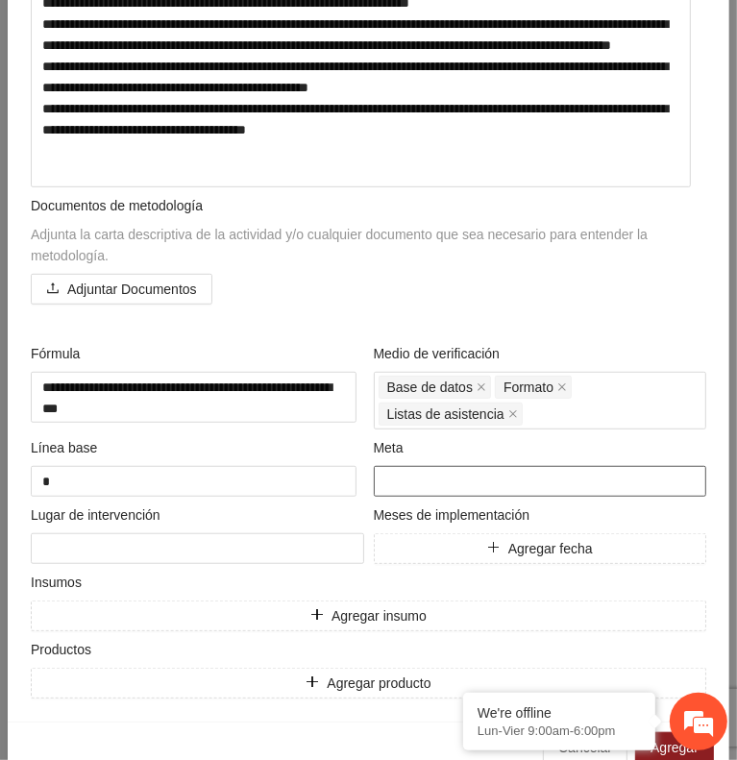
click at [400, 466] on input "number" at bounding box center [541, 481] width 334 height 31
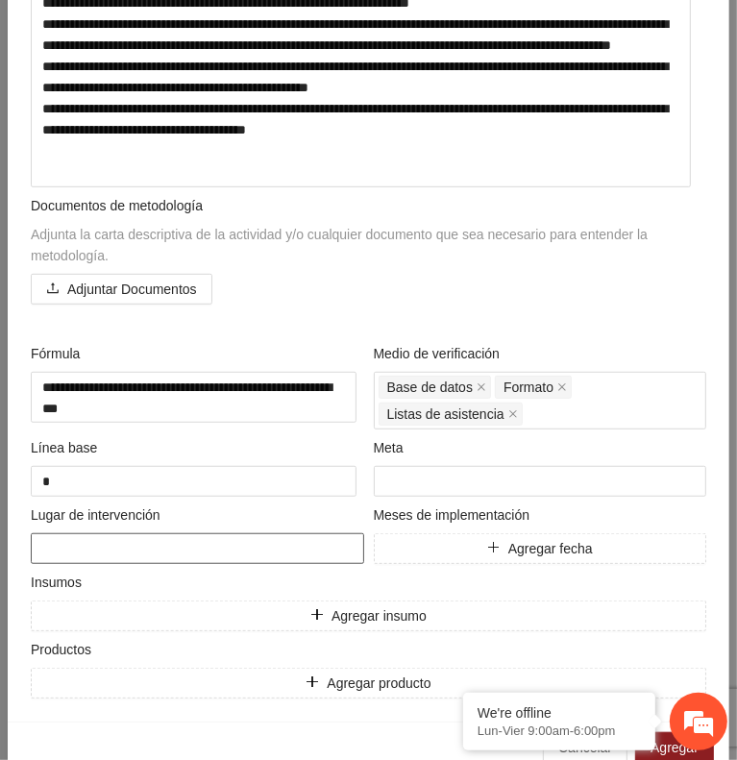
click at [123, 535] on textarea at bounding box center [198, 548] width 334 height 31
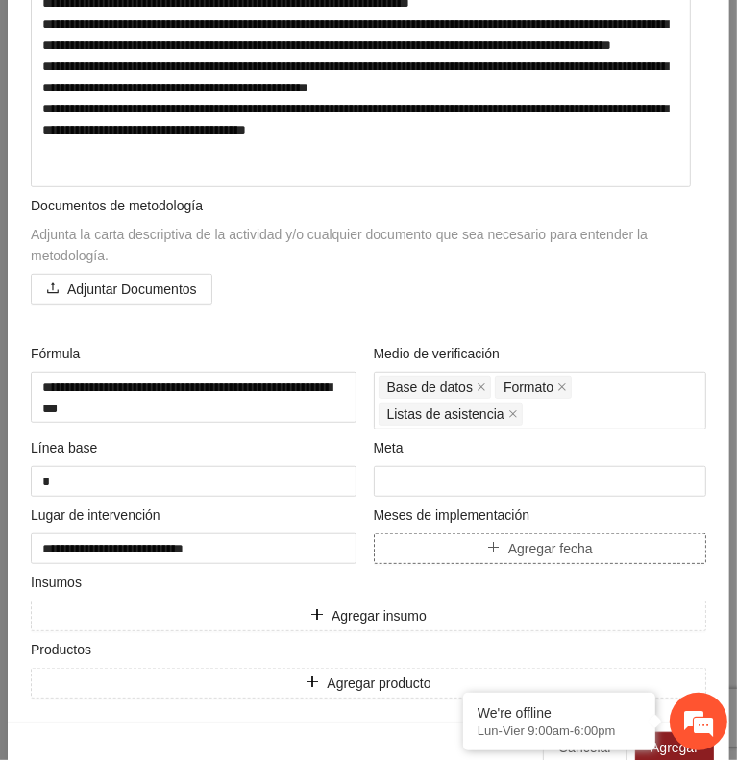
click at [473, 553] on button "Agregar fecha" at bounding box center [541, 548] width 334 height 31
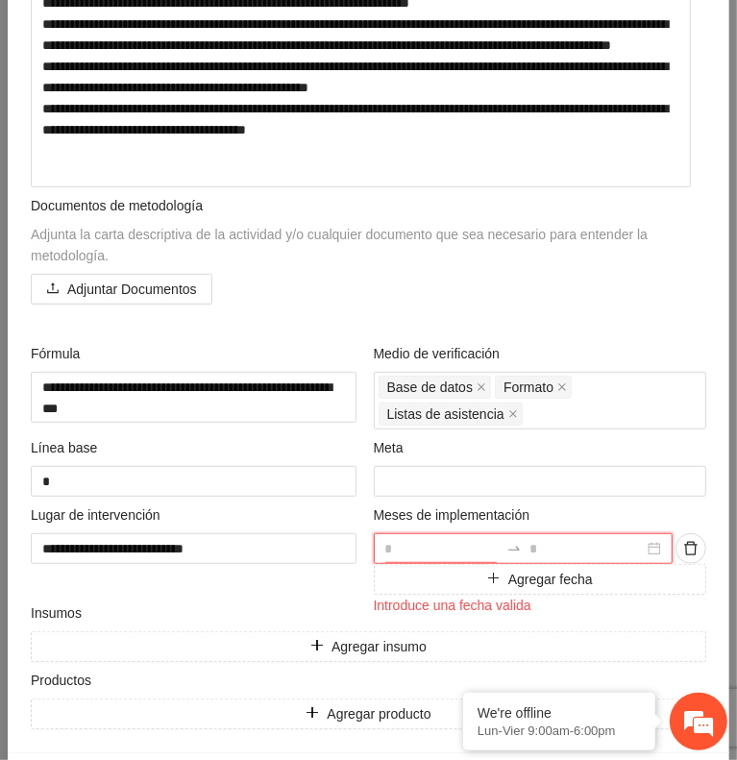
click at [451, 545] on input at bounding box center [442, 548] width 114 height 21
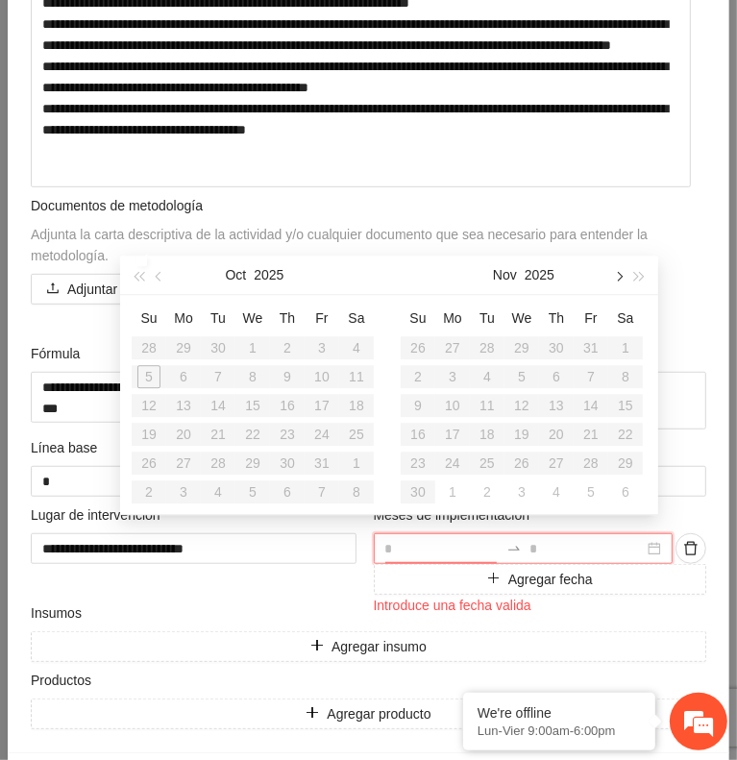
click at [615, 270] on button "button" at bounding box center [617, 275] width 21 height 38
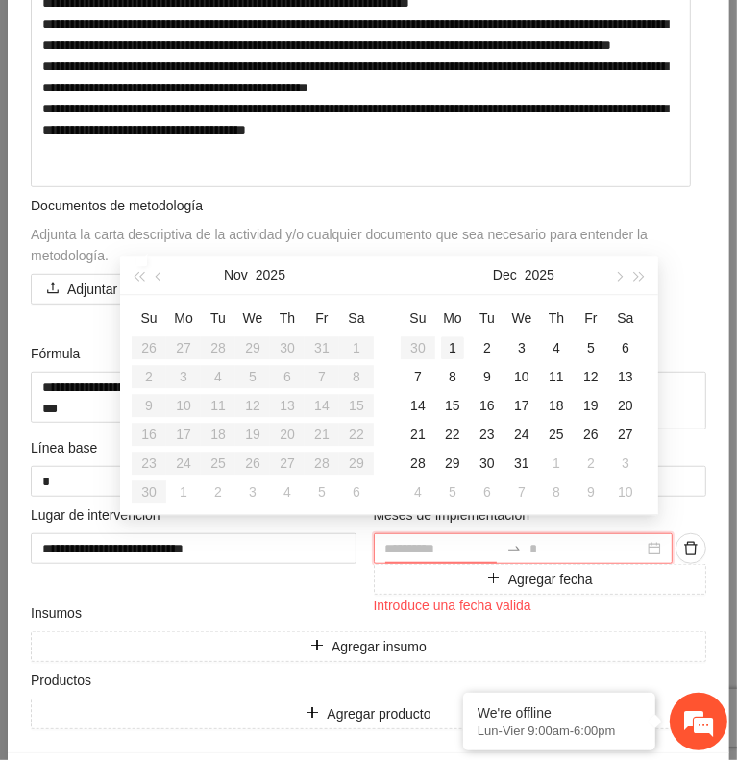
click at [456, 348] on div "1" at bounding box center [452, 347] width 23 height 23
click at [638, 279] on span "button" at bounding box center [640, 276] width 10 height 10
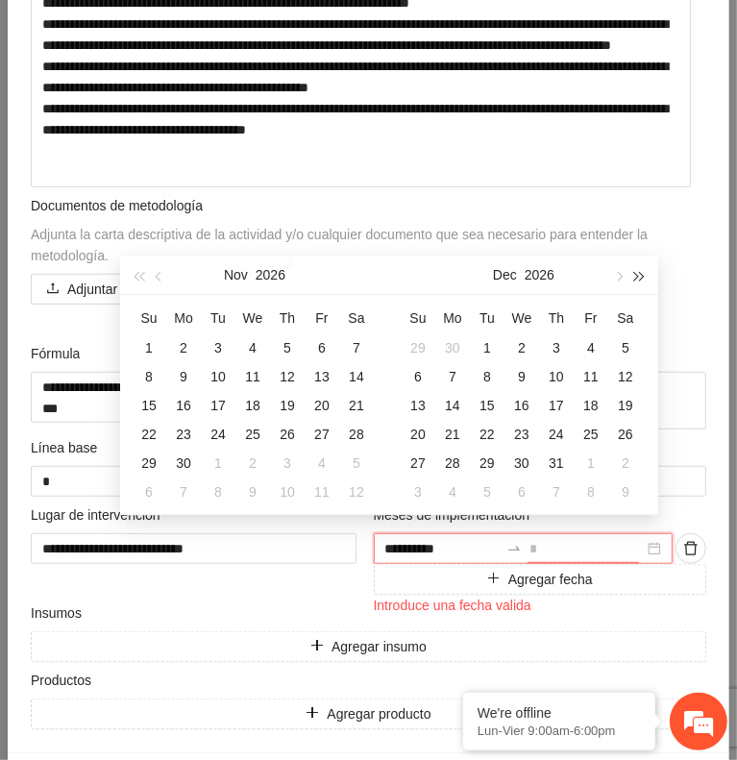
click at [638, 279] on span "button" at bounding box center [640, 276] width 10 height 10
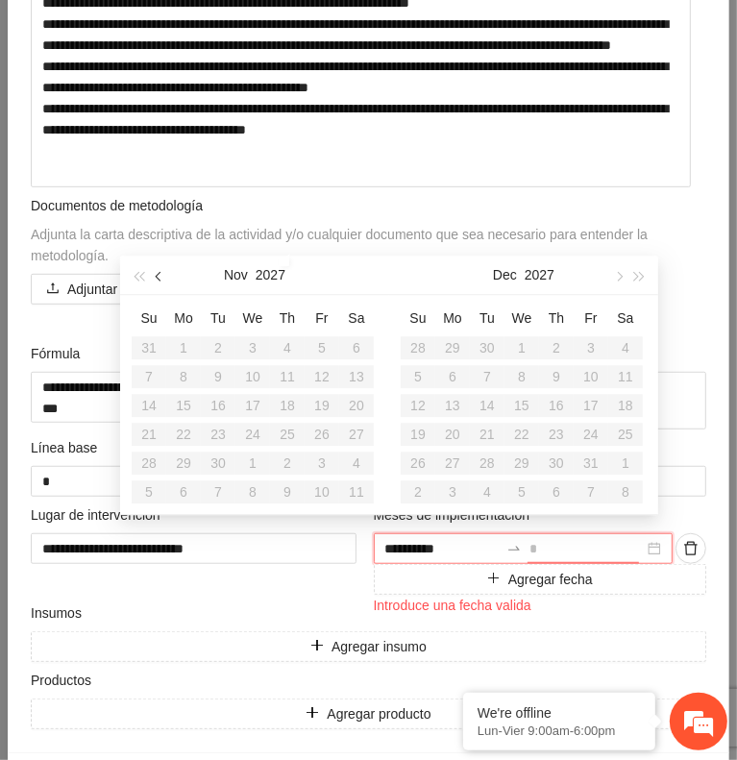
click at [161, 279] on span "button" at bounding box center [161, 276] width 10 height 10
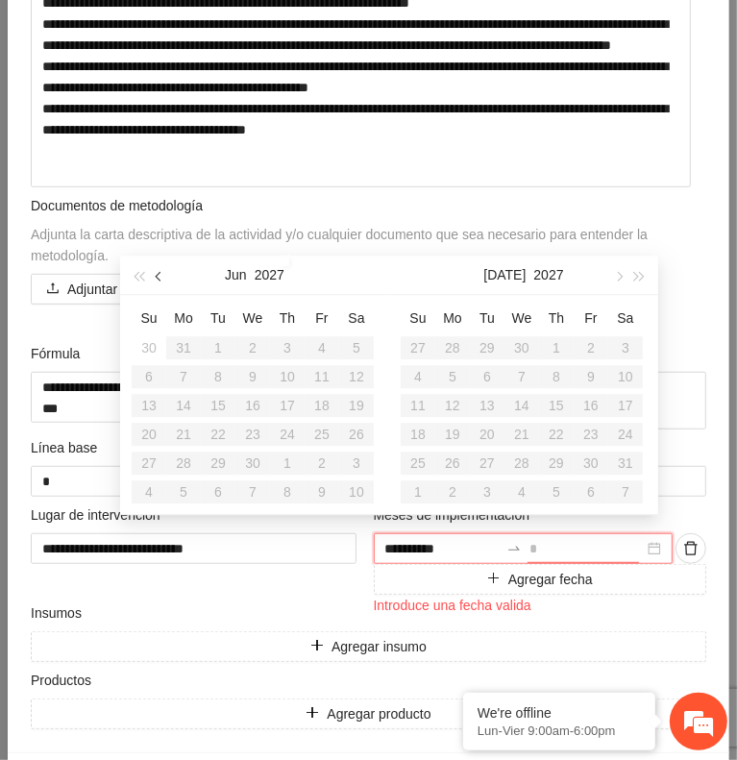
click at [161, 279] on span "button" at bounding box center [161, 276] width 10 height 10
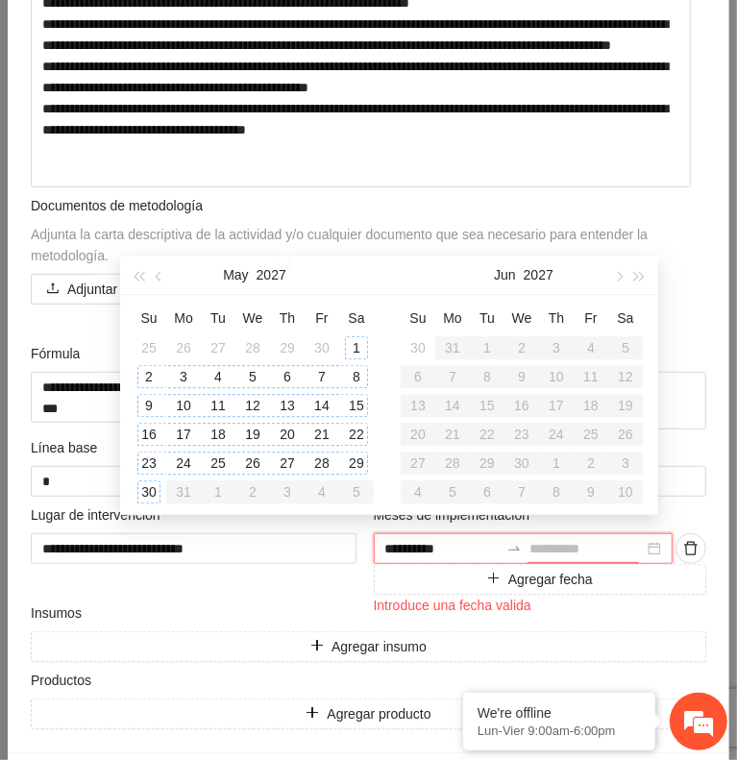
click at [145, 493] on div "30" at bounding box center [148, 492] width 23 height 23
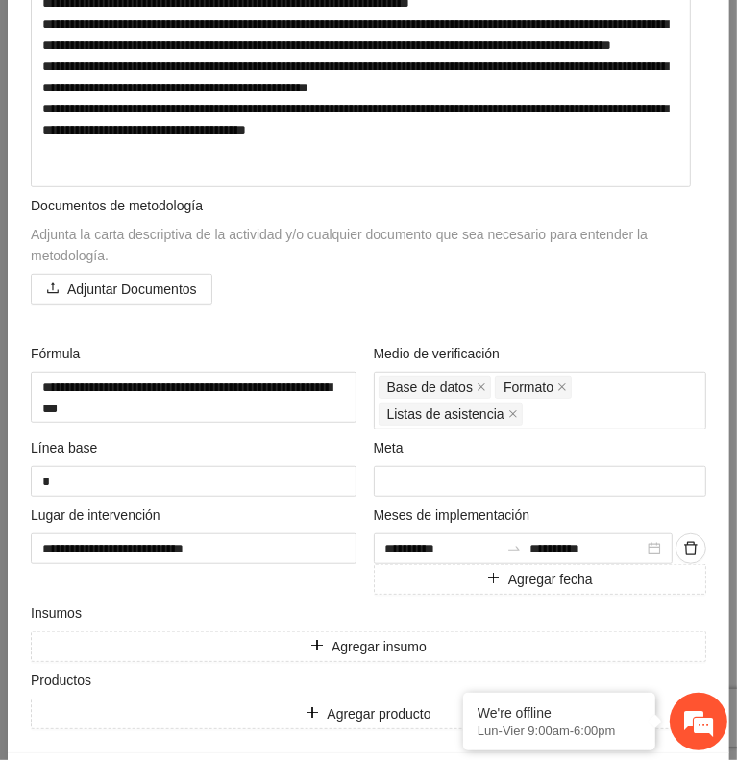
scroll to position [523, 0]
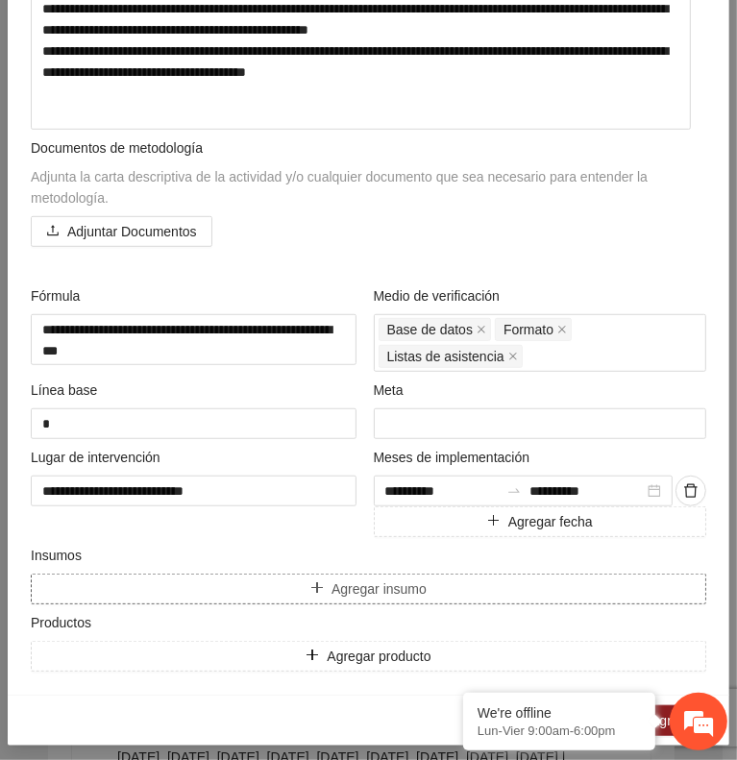
click at [157, 584] on button "Agregar insumo" at bounding box center [369, 589] width 676 height 31
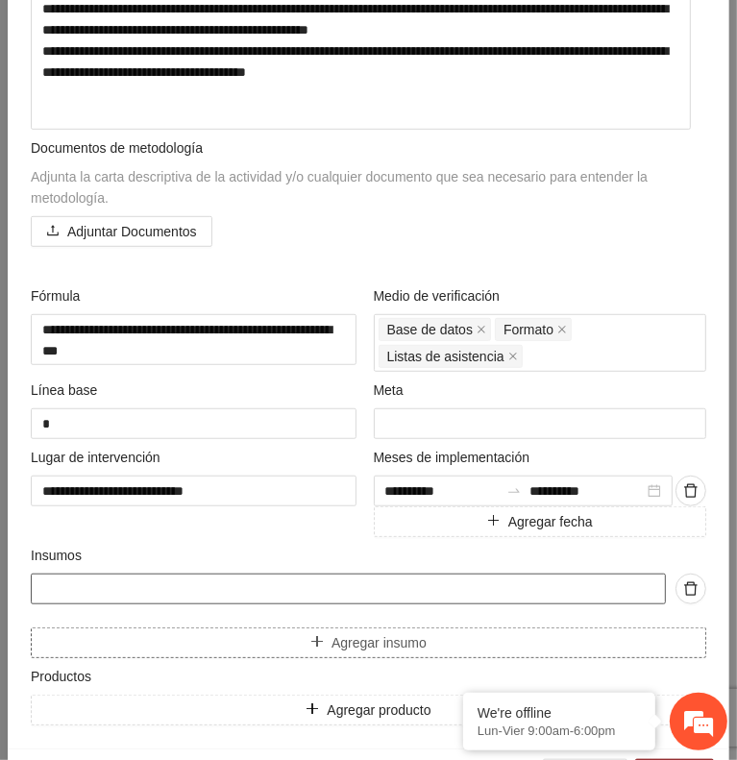
click at [157, 584] on input "text" at bounding box center [348, 589] width 635 height 31
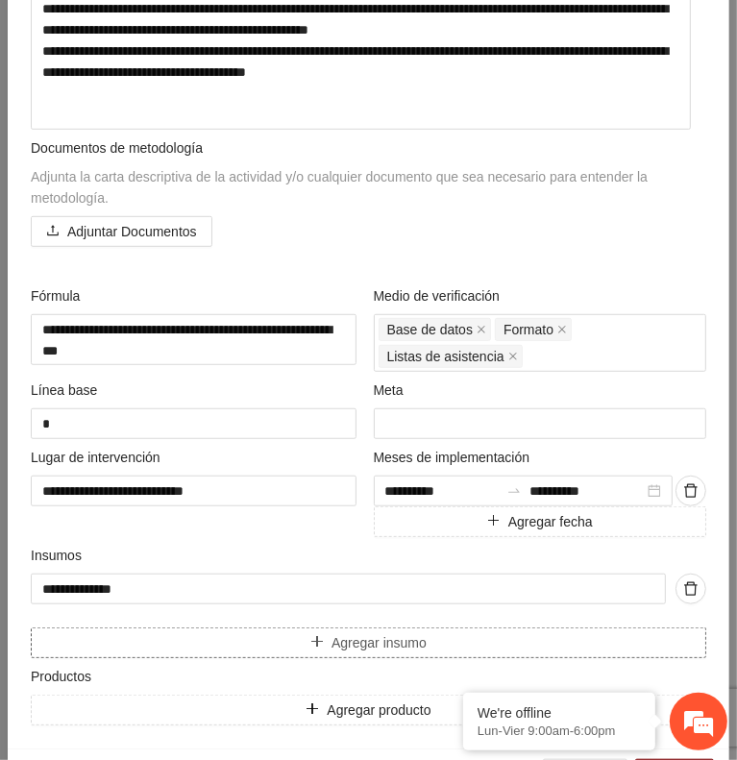
click at [127, 628] on button "Agregar insumo" at bounding box center [369, 643] width 676 height 31
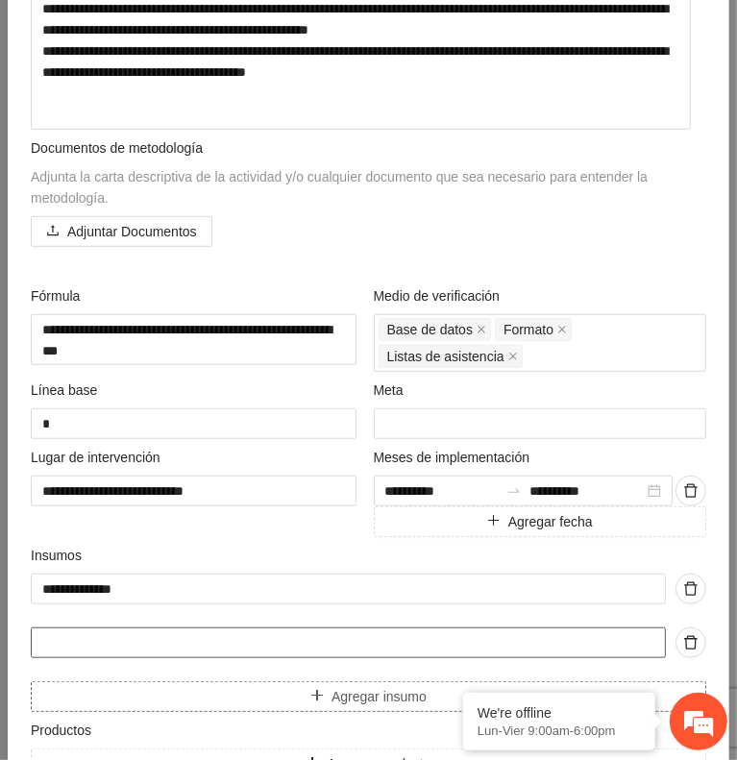
click at [127, 628] on input "text" at bounding box center [348, 643] width 635 height 31
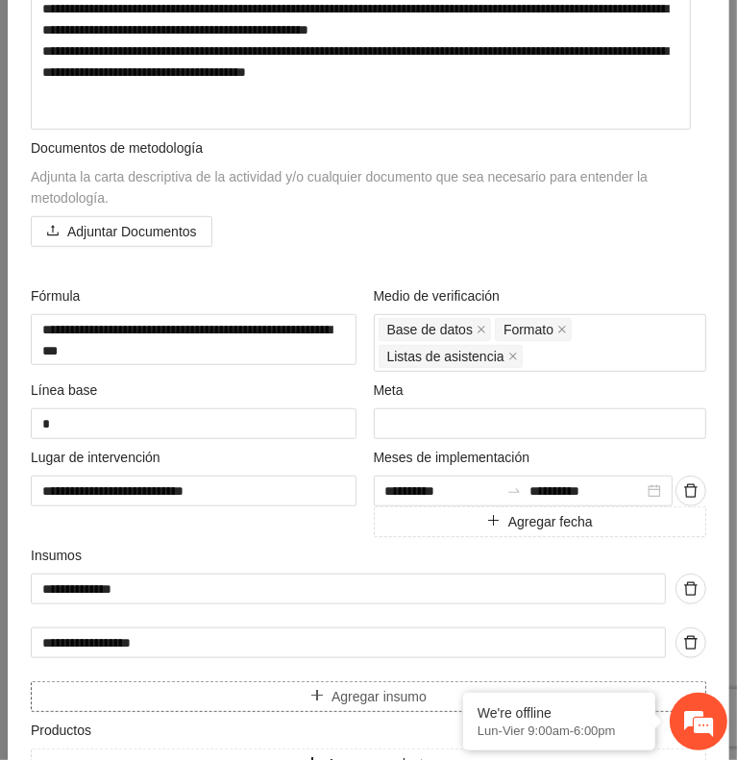
click at [127, 697] on button "Agregar insumo" at bounding box center [369, 696] width 676 height 31
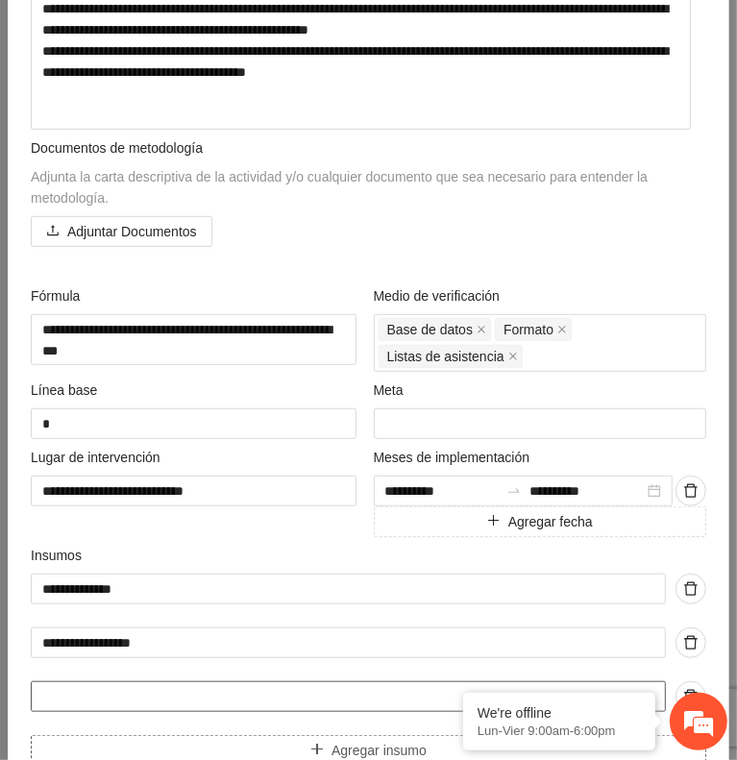
click at [127, 697] on input "text" at bounding box center [348, 696] width 635 height 31
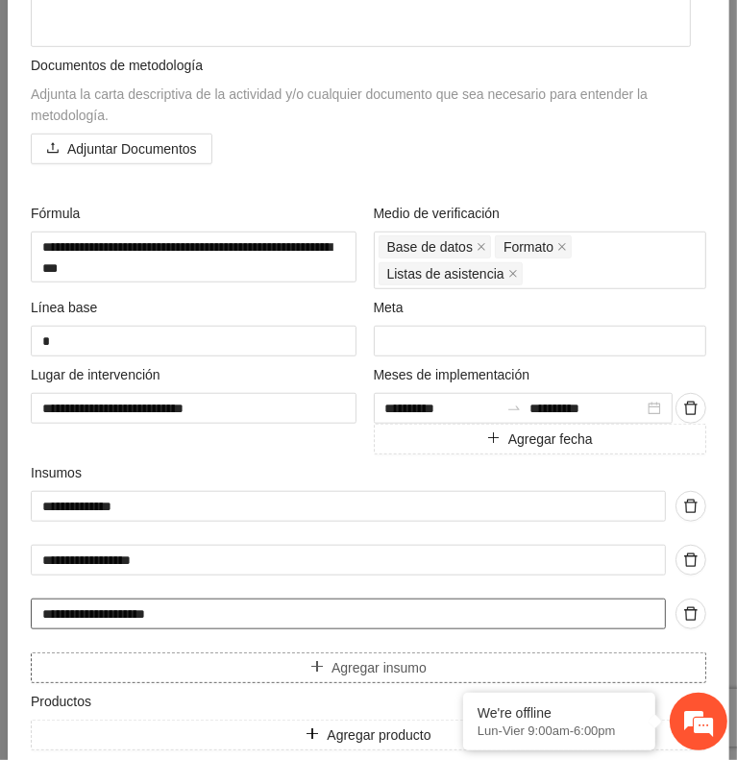
scroll to position [610, 0]
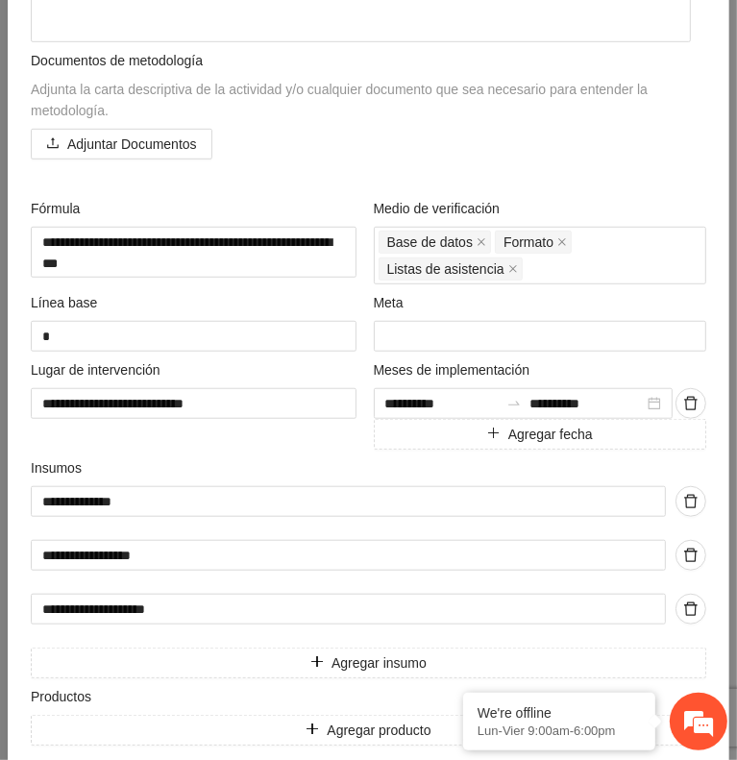
click at [81, 637] on div "**********" at bounding box center [369, 582] width 676 height 192
click at [88, 648] on button "Agregar insumo" at bounding box center [369, 663] width 676 height 31
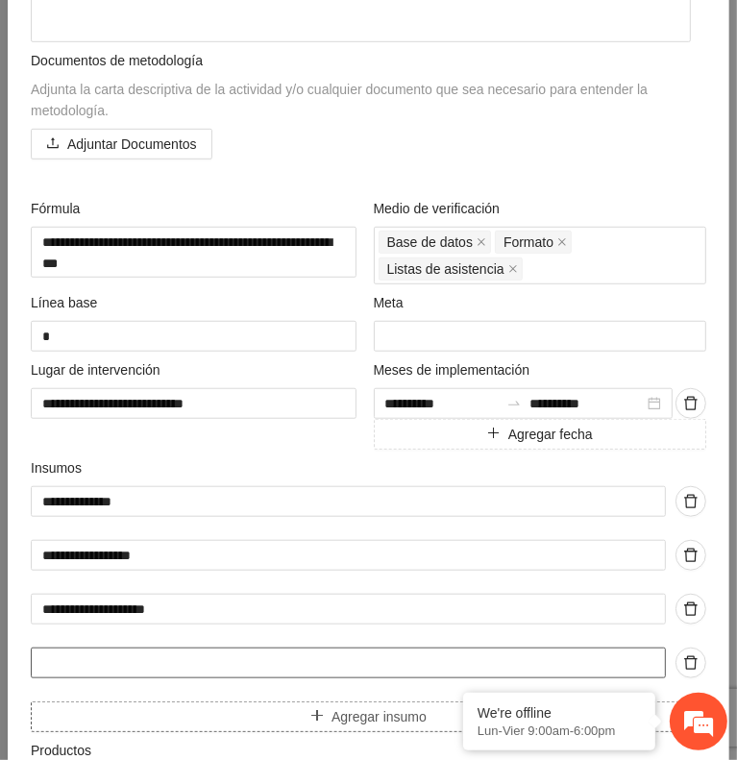
click at [88, 648] on input "text" at bounding box center [348, 663] width 635 height 31
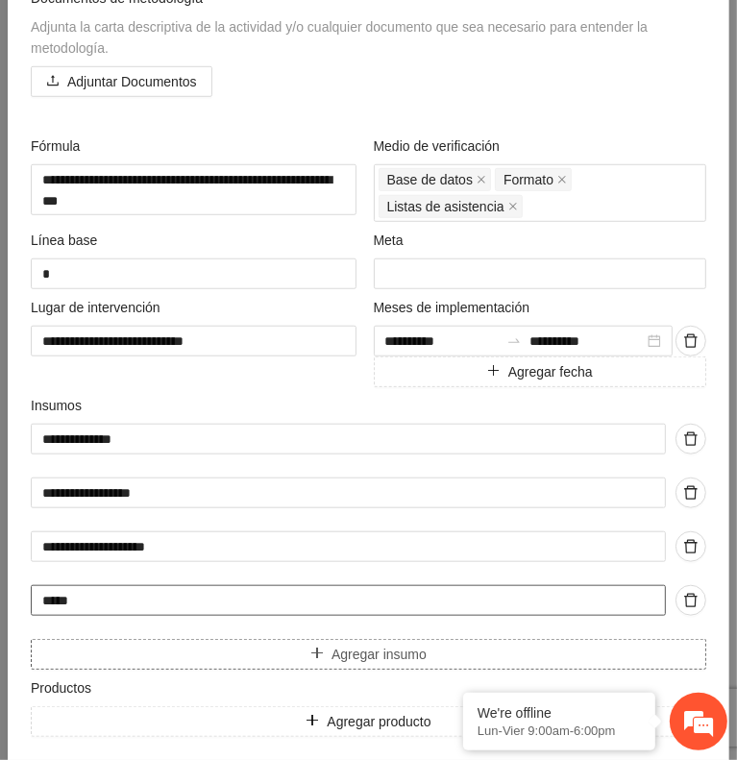
scroll to position [675, 0]
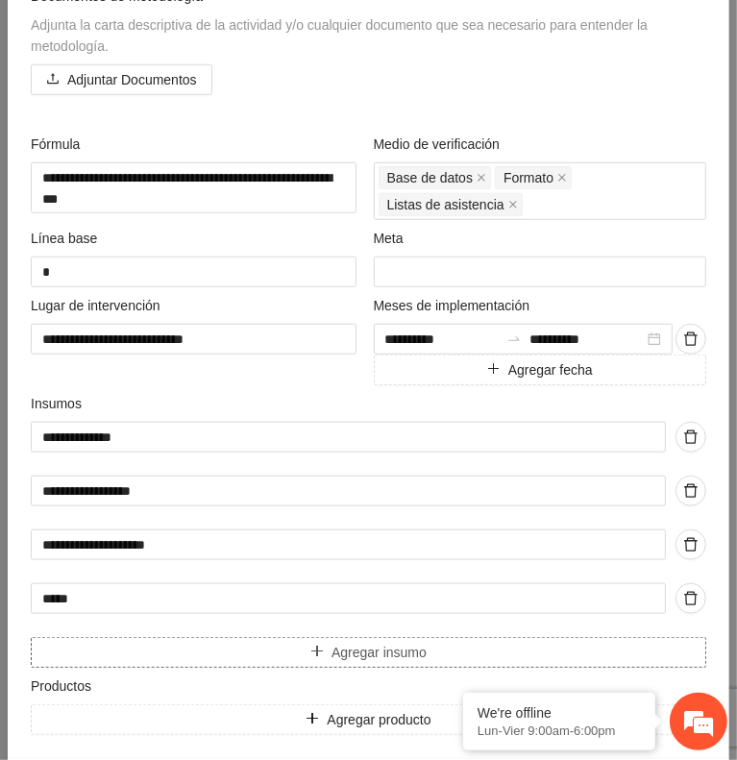
click at [91, 645] on button "Agregar insumo" at bounding box center [369, 652] width 676 height 31
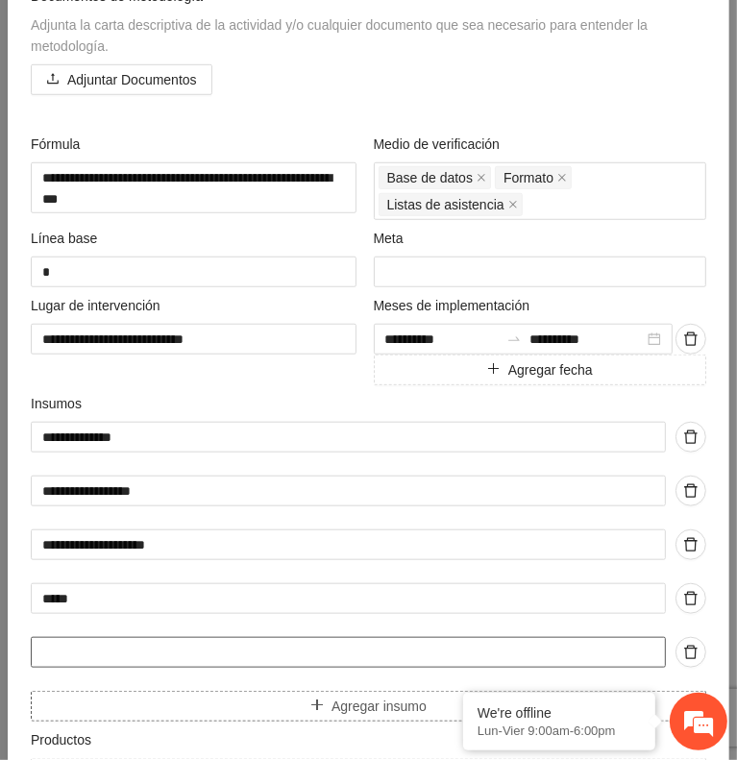
click at [91, 645] on input "text" at bounding box center [348, 652] width 635 height 31
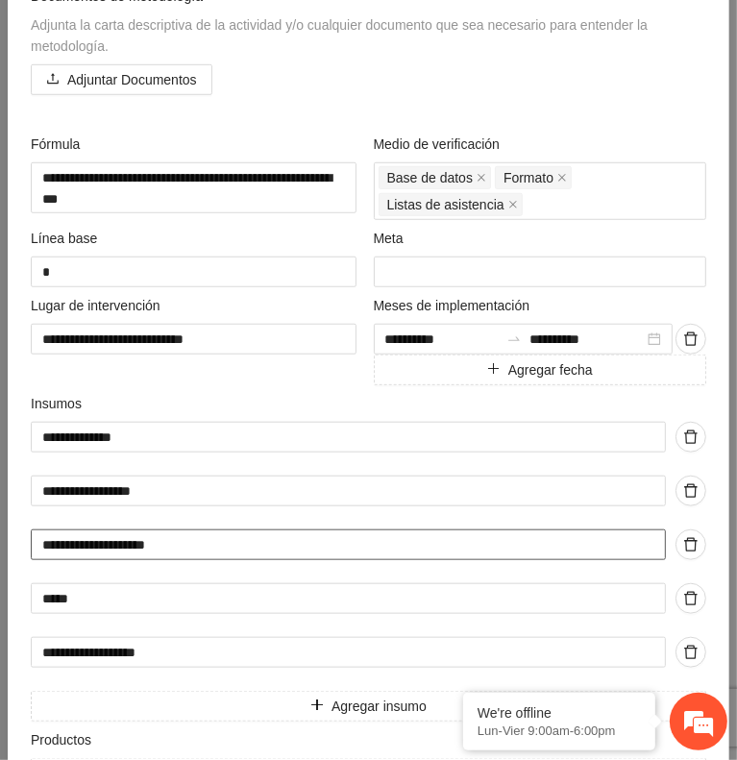
click at [193, 530] on input "**********" at bounding box center [348, 545] width 635 height 31
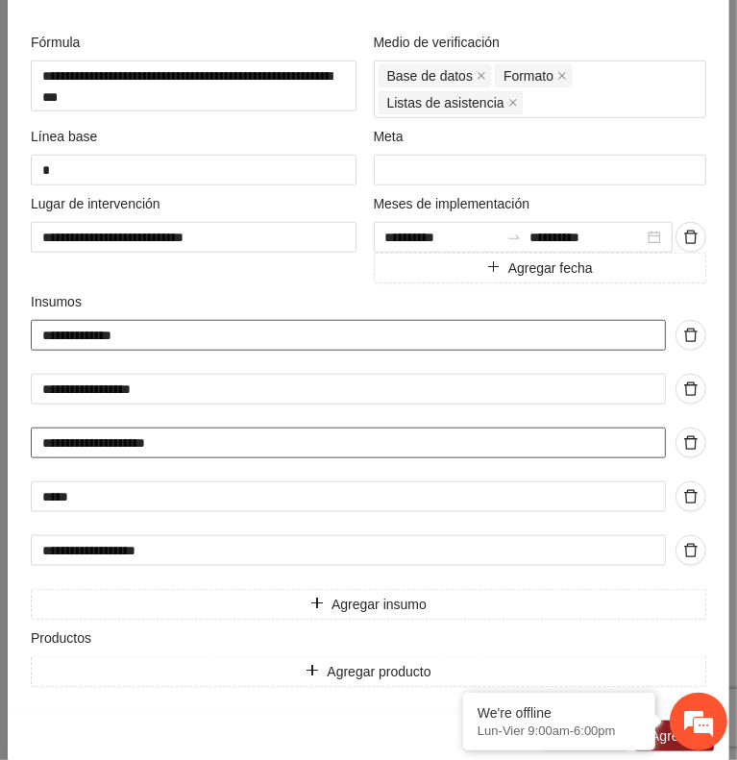
scroll to position [792, 0]
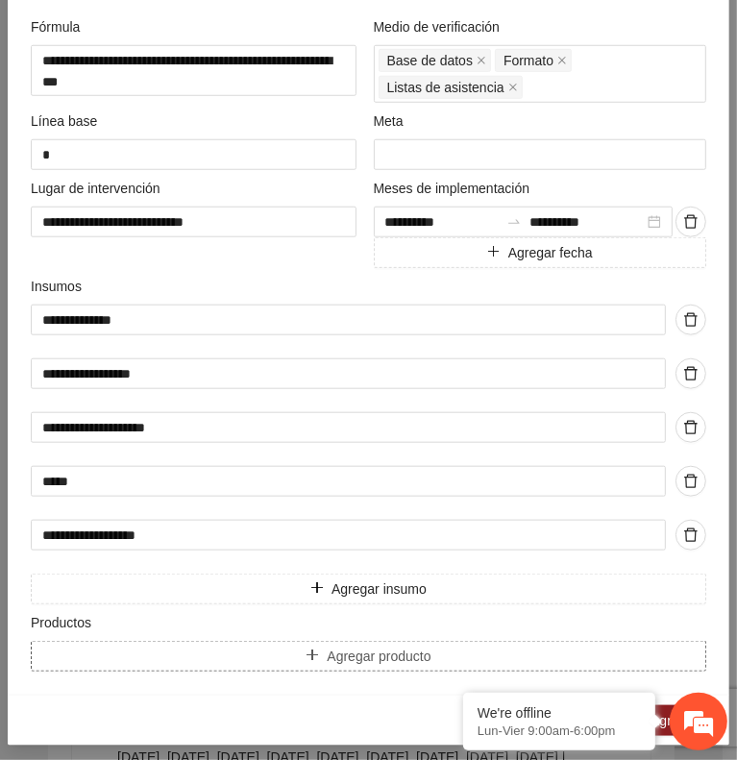
click at [122, 649] on button "Agregar producto" at bounding box center [369, 656] width 676 height 31
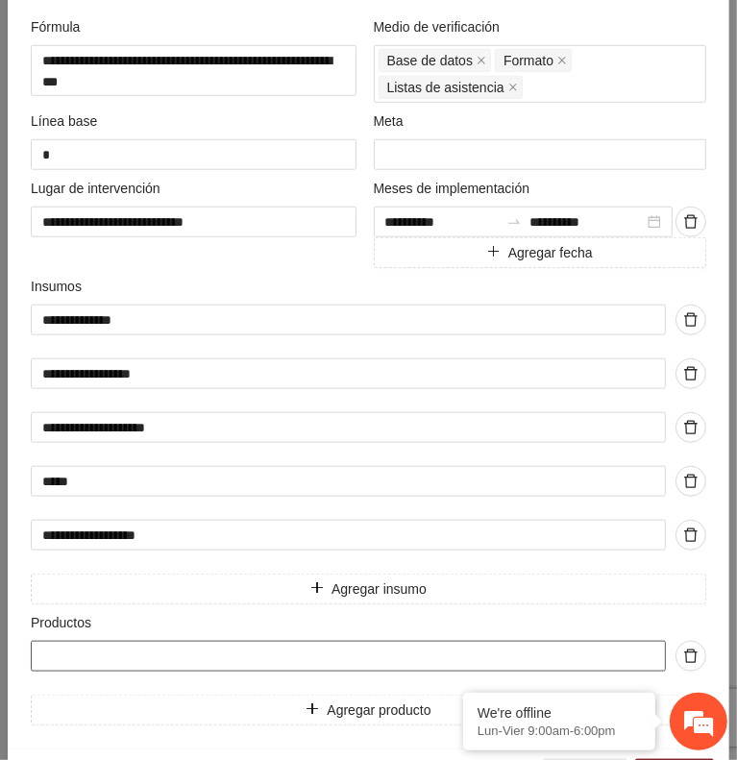
click at [116, 645] on input "text" at bounding box center [348, 656] width 635 height 31
paste input "**********"
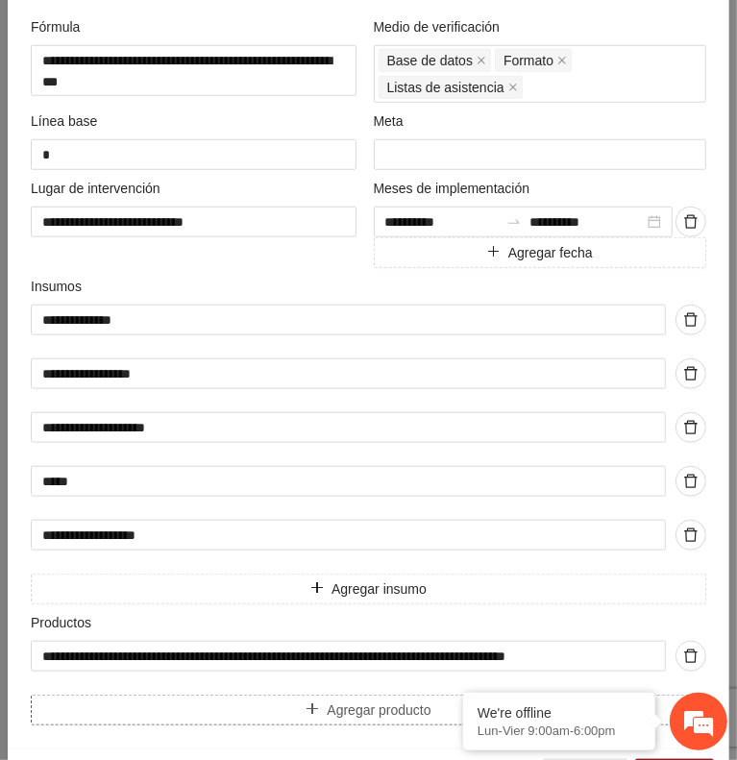
click at [62, 712] on button "Agregar producto" at bounding box center [369, 710] width 676 height 31
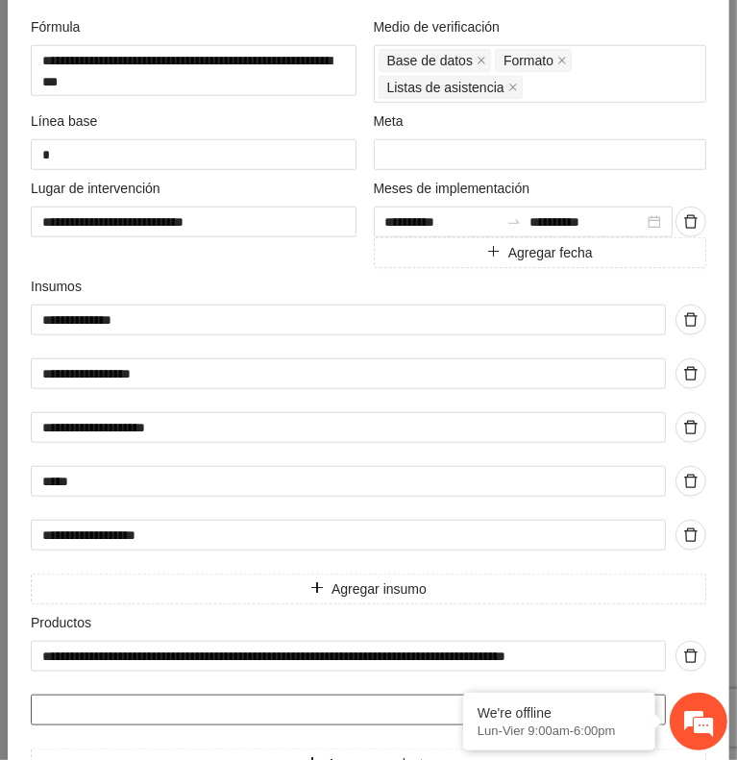
click at [65, 711] on input "text" at bounding box center [348, 710] width 635 height 31
paste input "**********"
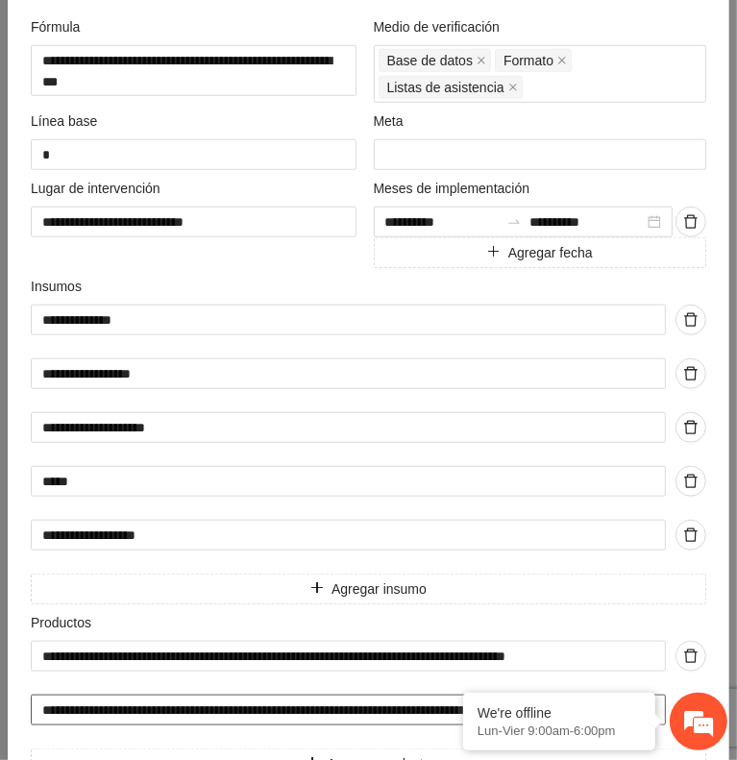
scroll to position [0, 147]
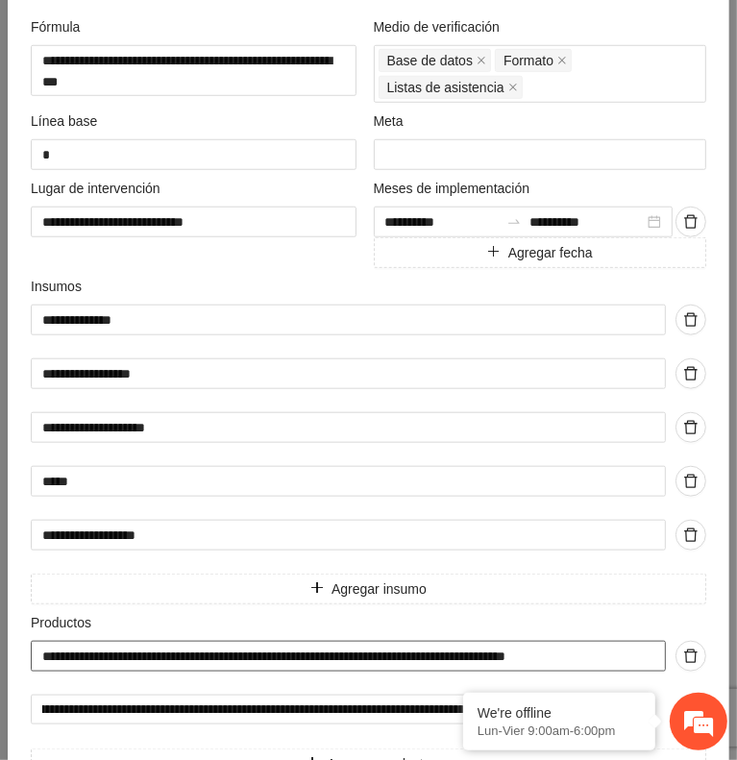
click at [417, 651] on input "**********" at bounding box center [348, 656] width 635 height 31
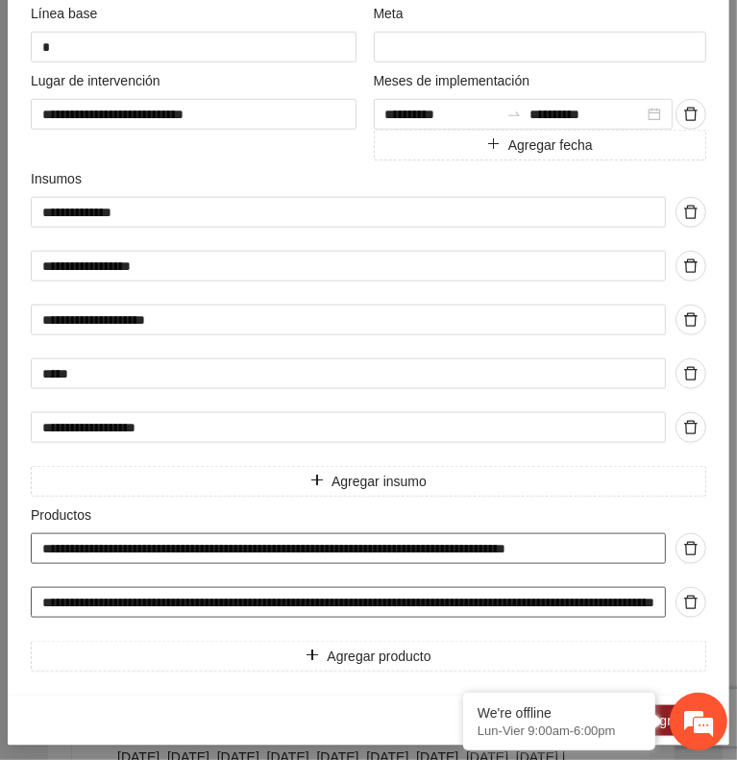
scroll to position [899, 0]
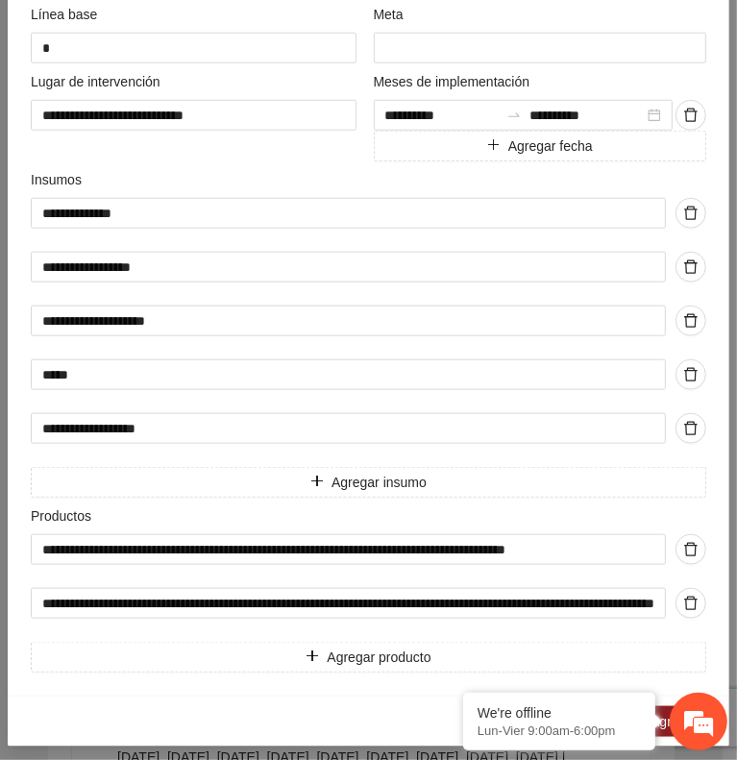
click at [377, 610] on div "**********" at bounding box center [369, 603] width 676 height 138
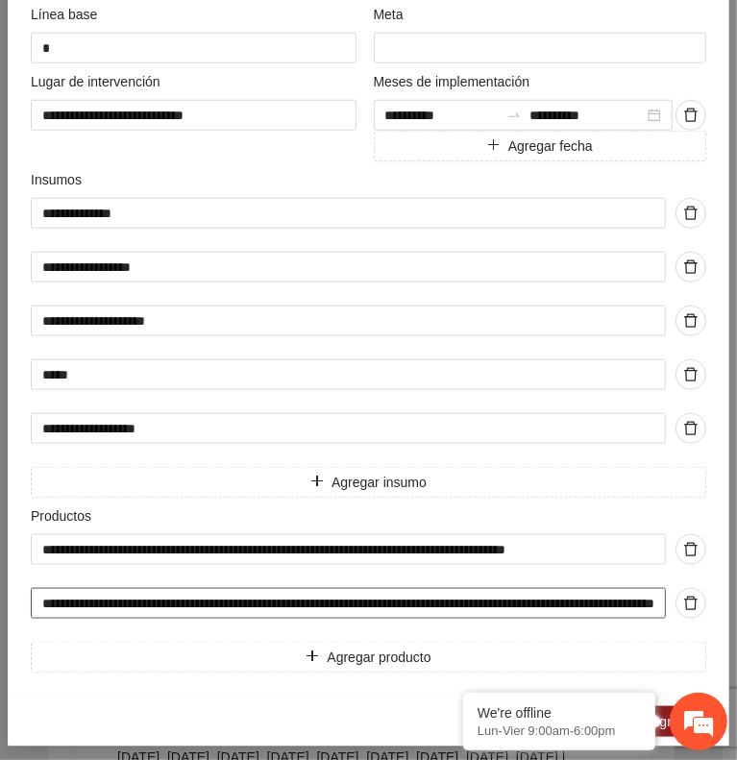
click at [370, 604] on input "**********" at bounding box center [348, 603] width 635 height 31
click at [622, 603] on input "**********" at bounding box center [348, 603] width 635 height 31
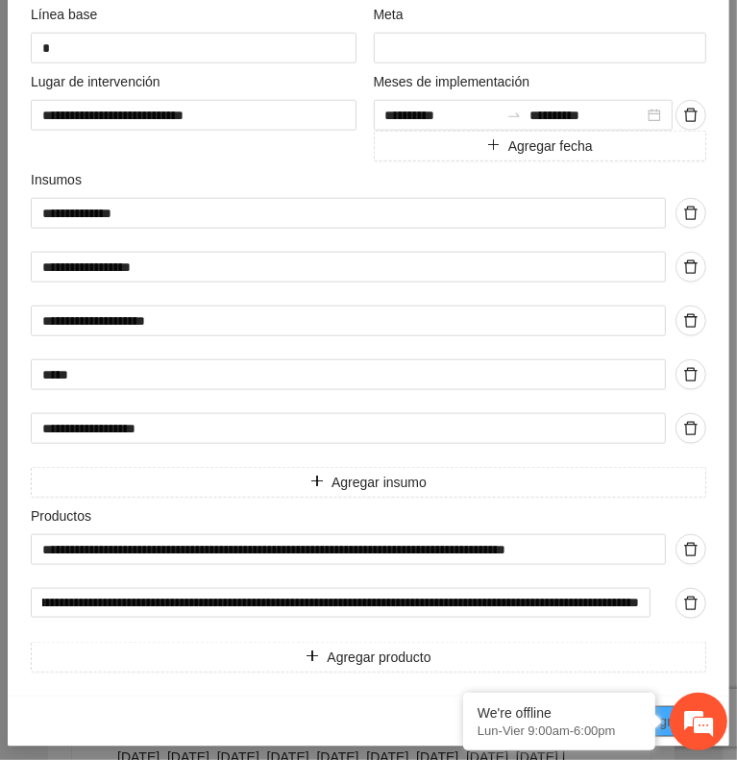
click at [662, 711] on span "Agregar" at bounding box center [675, 721] width 48 height 21
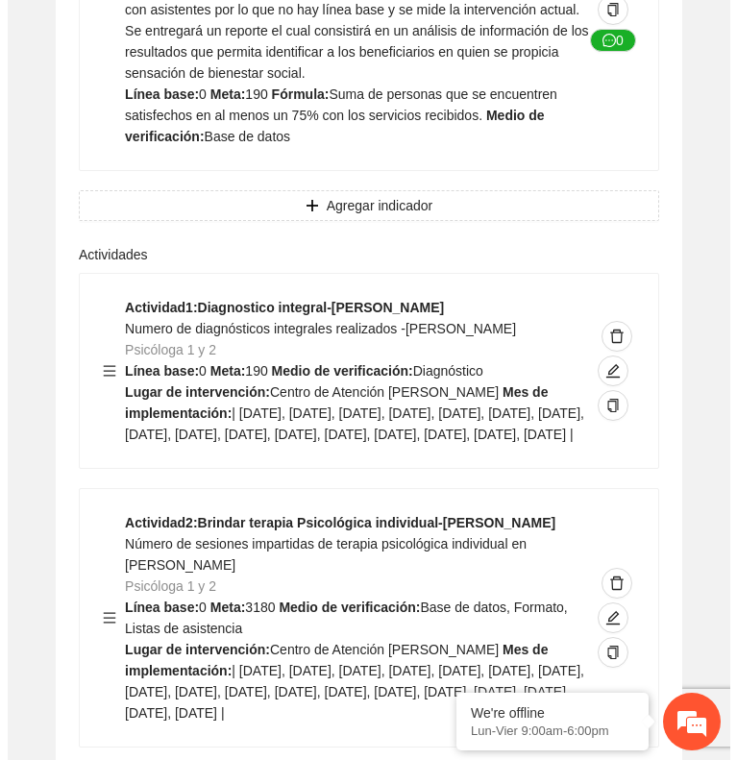
scroll to position [2953, 0]
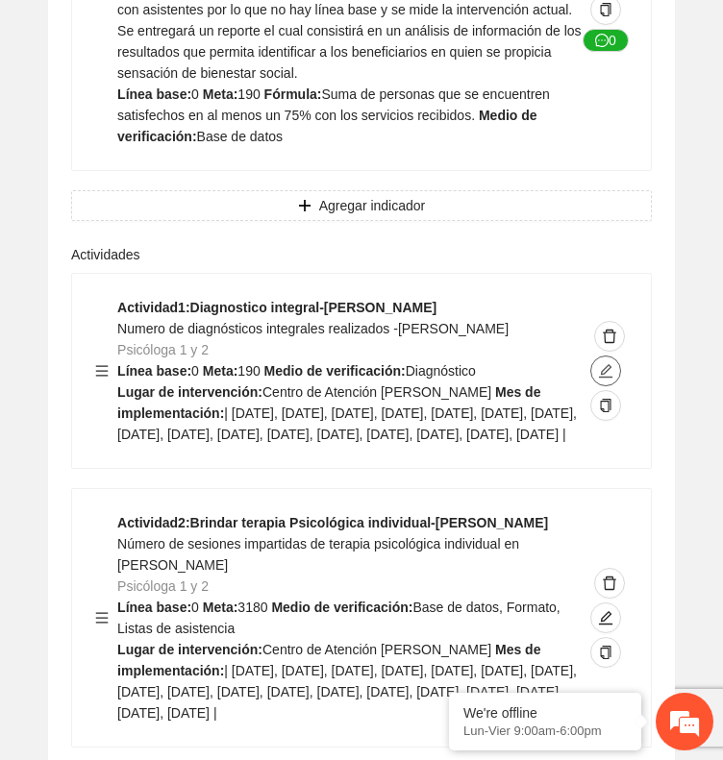
click at [601, 363] on icon "edit" at bounding box center [605, 370] width 15 height 15
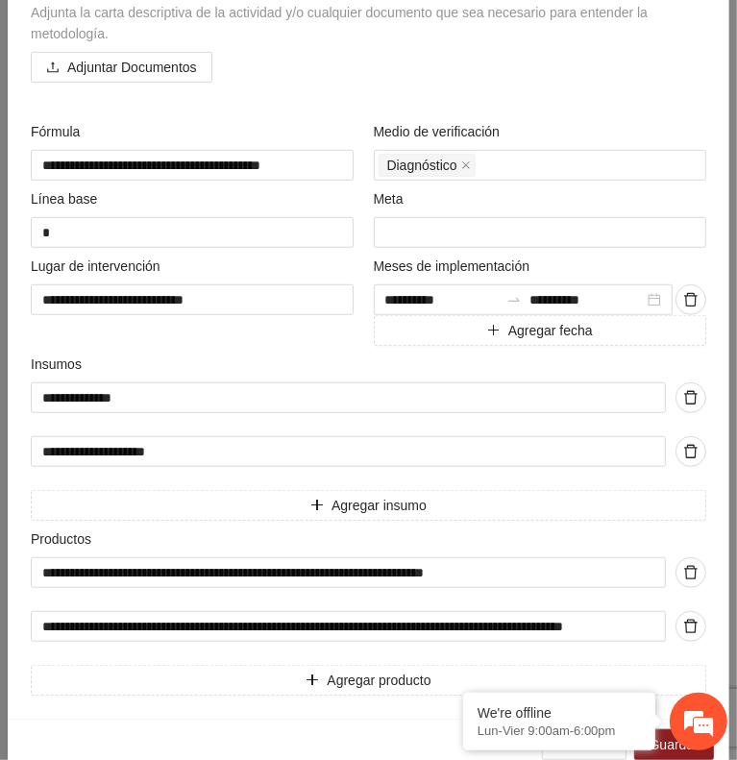
scroll to position [519, 0]
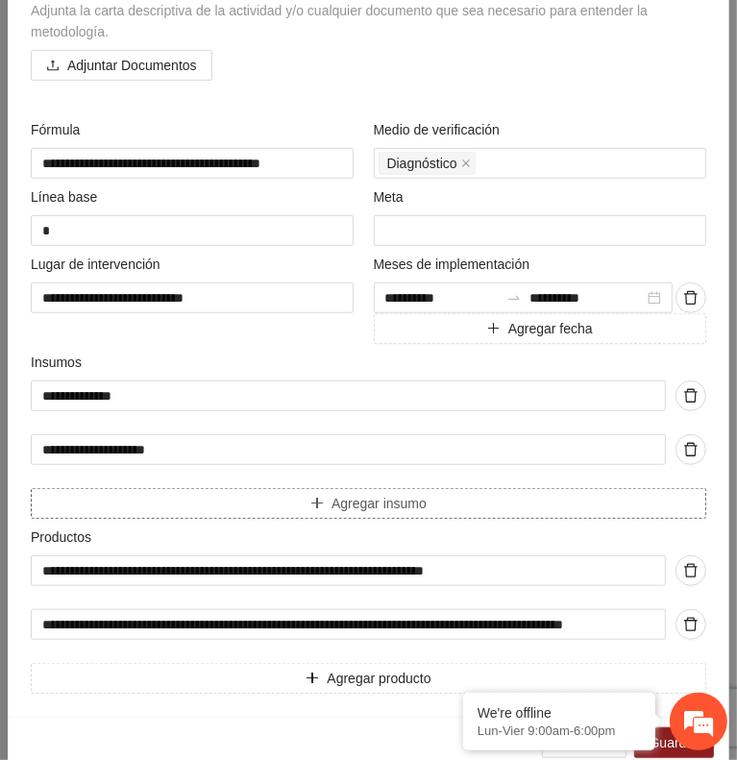
click at [265, 503] on button "Agregar insumo" at bounding box center [369, 503] width 676 height 31
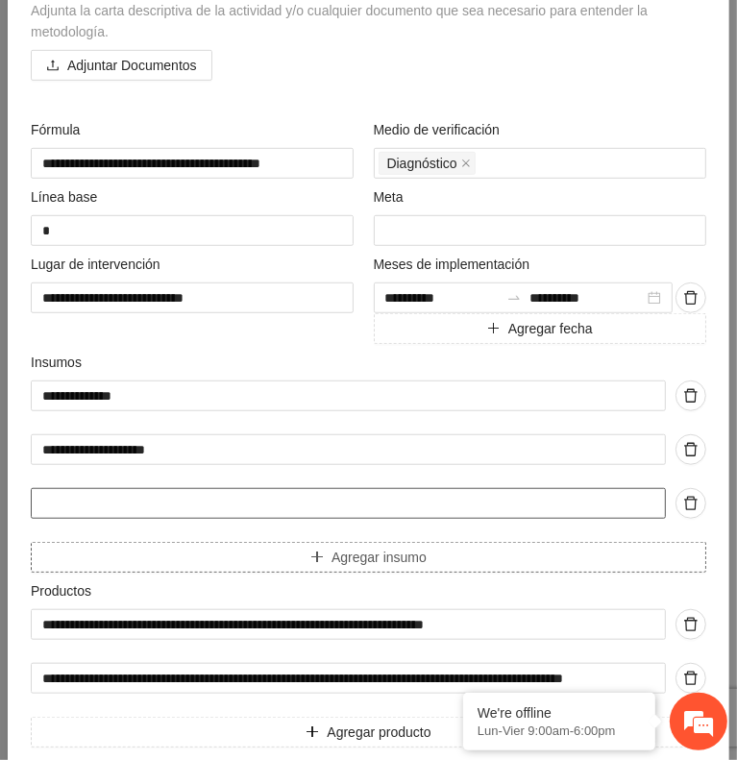
click at [265, 503] on input "text" at bounding box center [348, 503] width 635 height 31
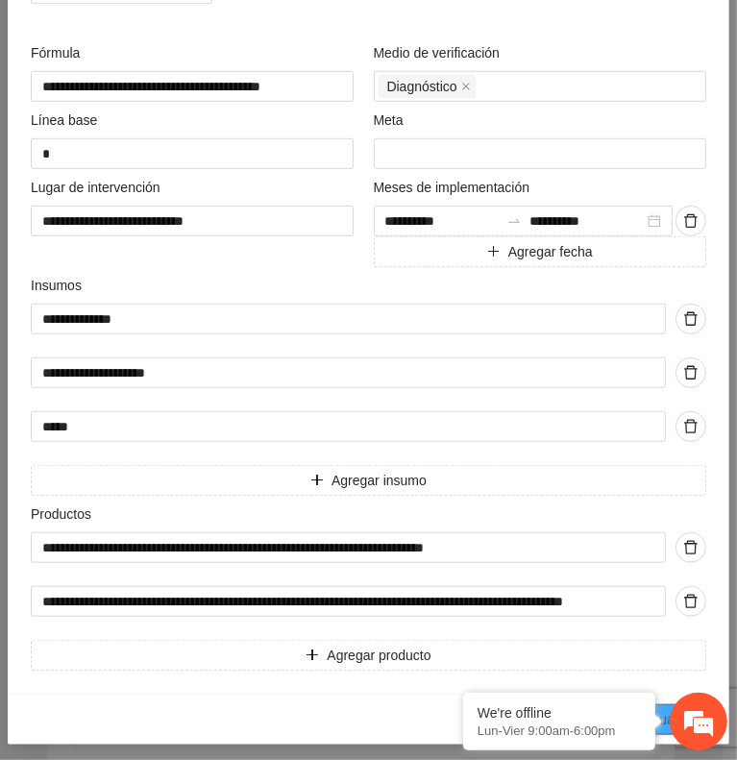
click at [663, 709] on span "Guardar" at bounding box center [674, 719] width 49 height 21
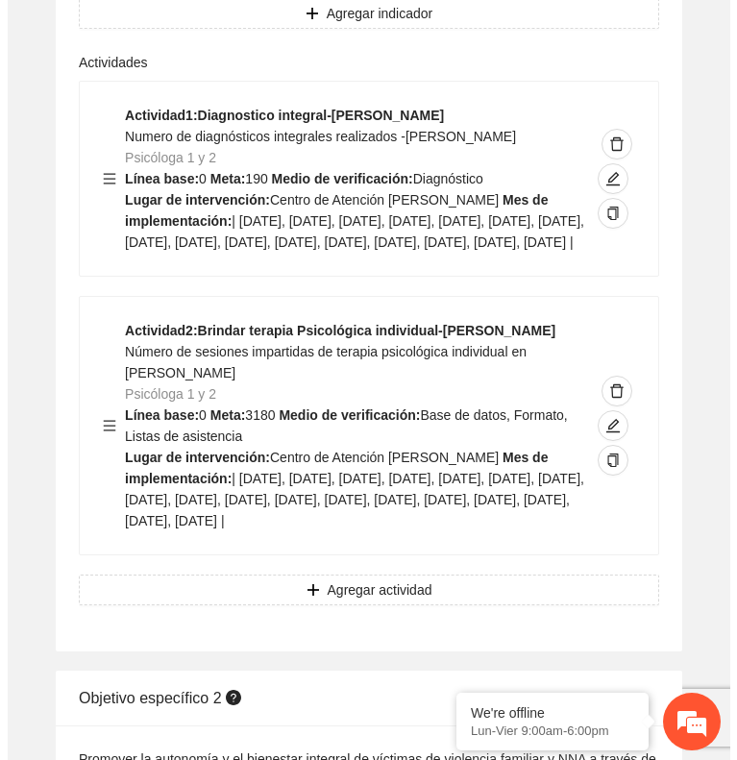
scroll to position [3149, 0]
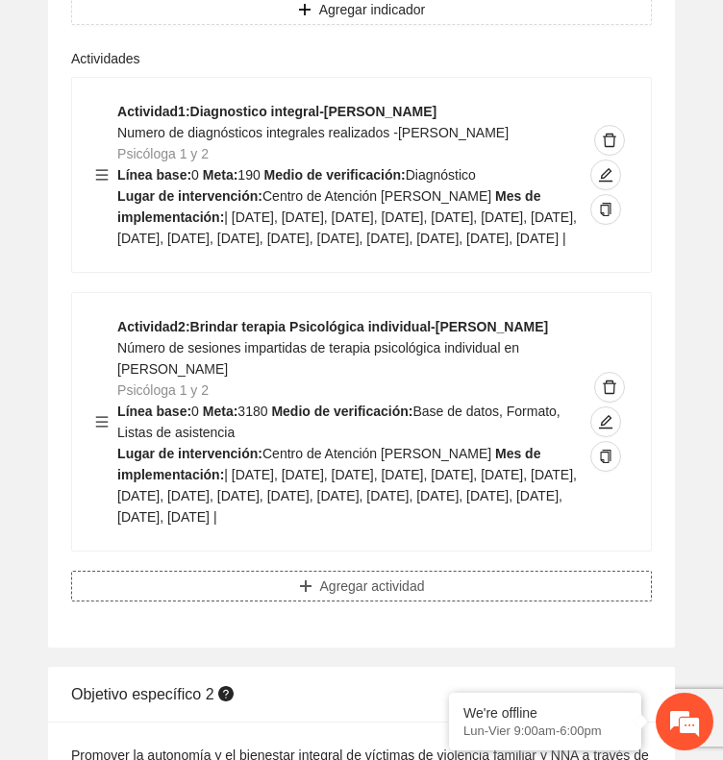
click at [169, 571] on button "Agregar actividad" at bounding box center [361, 586] width 581 height 31
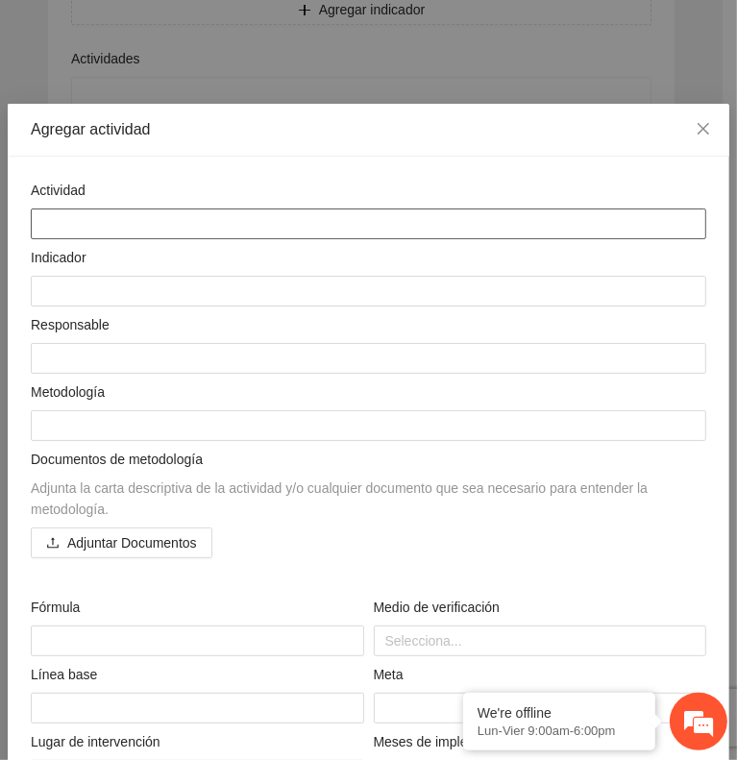
click at [71, 230] on textarea at bounding box center [369, 224] width 676 height 31
paste textarea "**********"
click at [269, 214] on textarea "**********" at bounding box center [361, 224] width 660 height 31
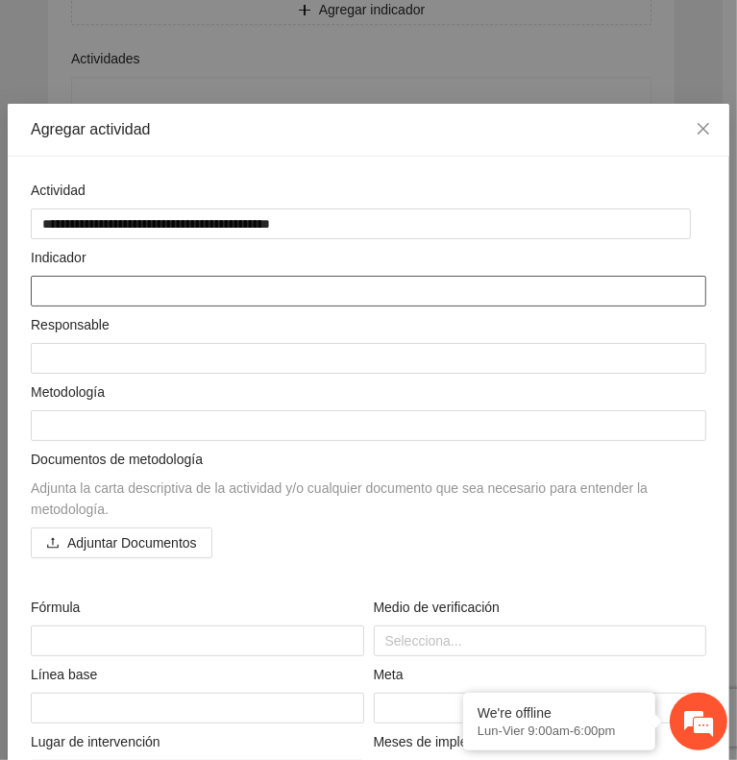
click at [64, 284] on textarea at bounding box center [369, 291] width 676 height 31
paste textarea "**********"
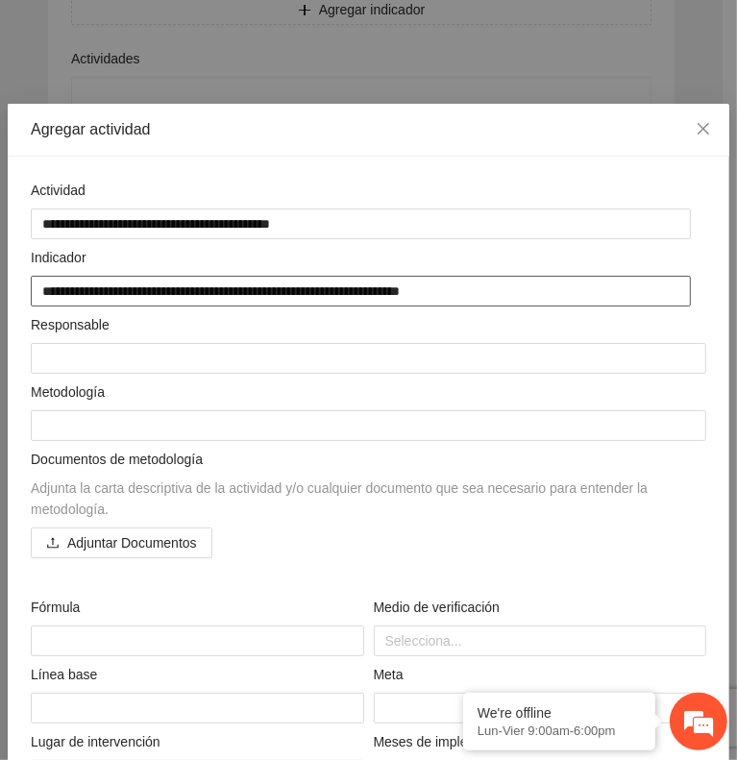
click at [414, 289] on textarea "**********" at bounding box center [361, 291] width 660 height 31
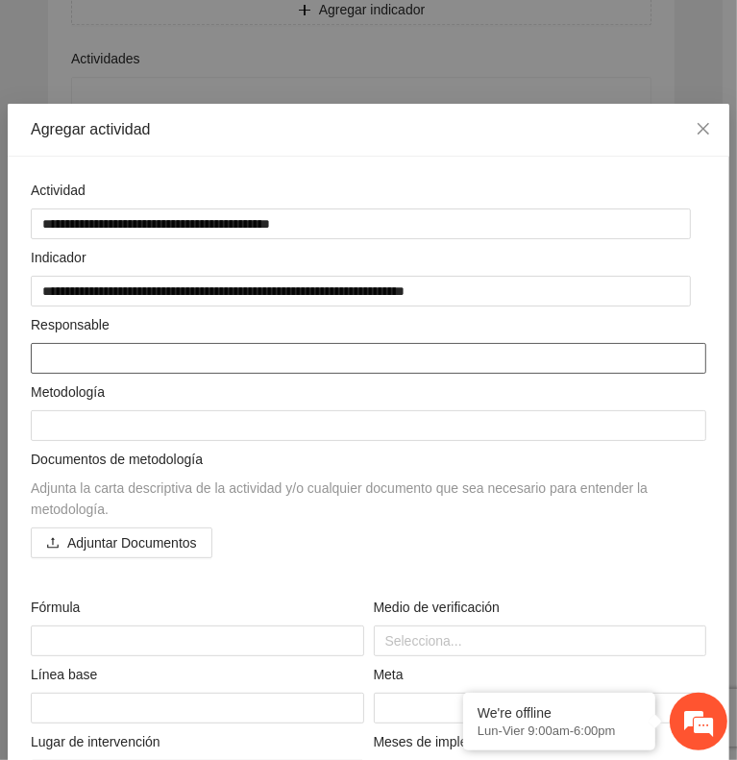
click at [68, 348] on textarea at bounding box center [369, 358] width 676 height 31
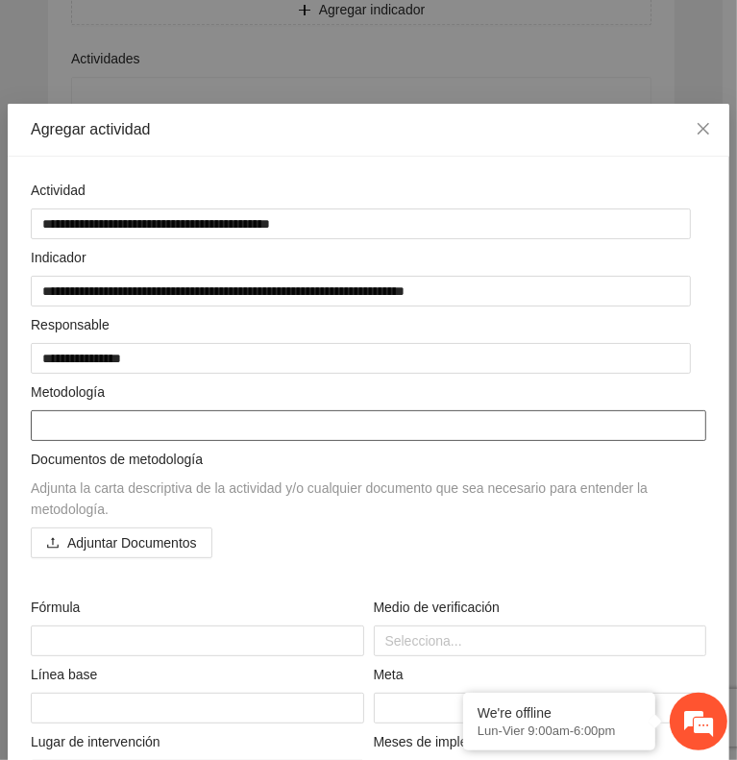
click at [64, 413] on textarea at bounding box center [369, 425] width 676 height 31
paste textarea "**********"
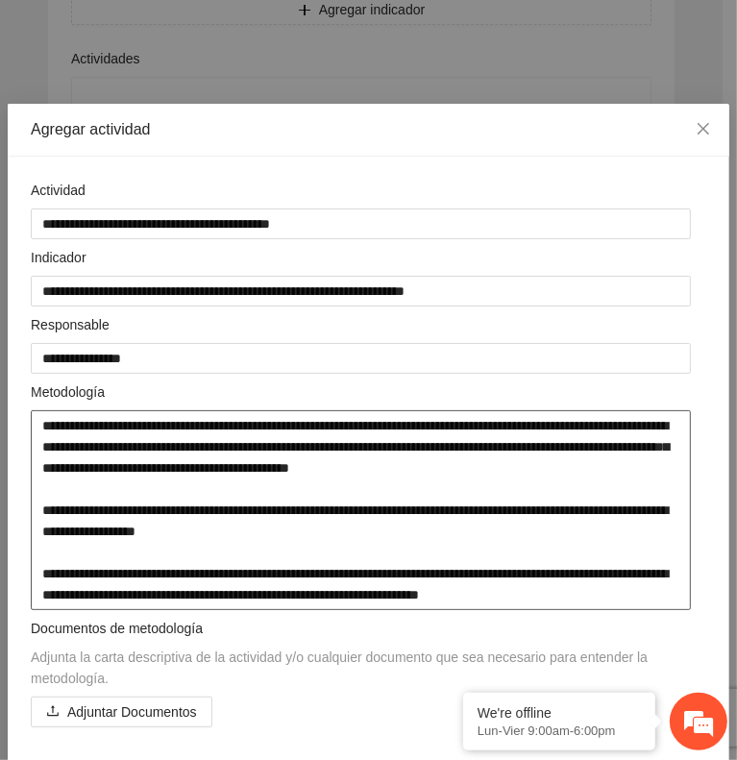
click at [510, 464] on textarea "**********" at bounding box center [361, 510] width 660 height 200
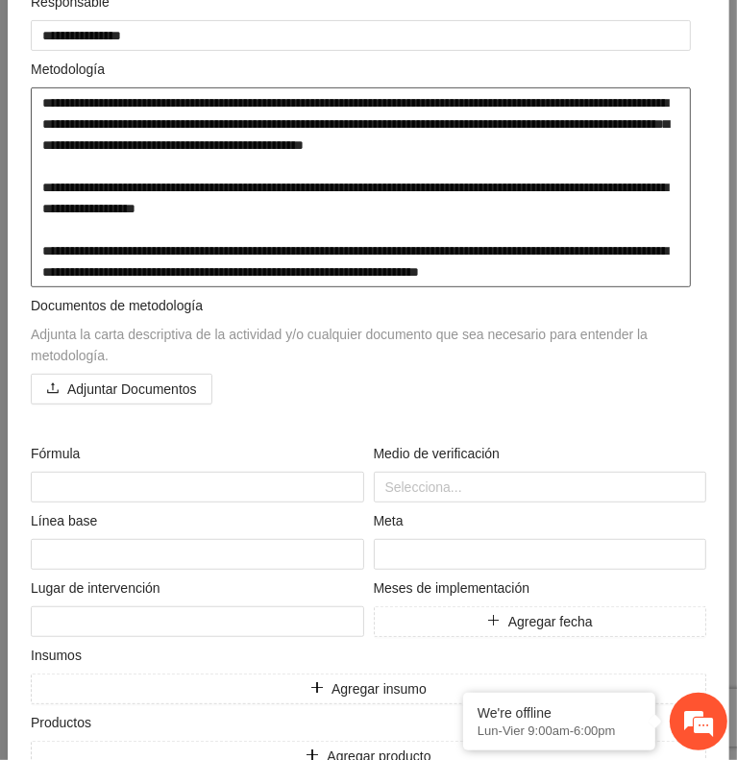
scroll to position [335, 0]
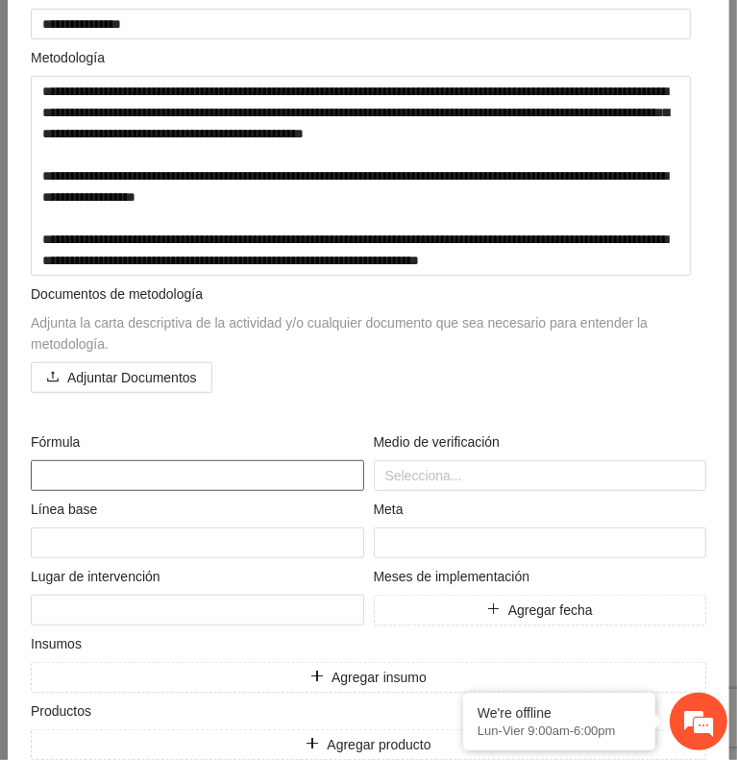
click at [38, 460] on textarea at bounding box center [198, 475] width 334 height 31
paste textarea "**********"
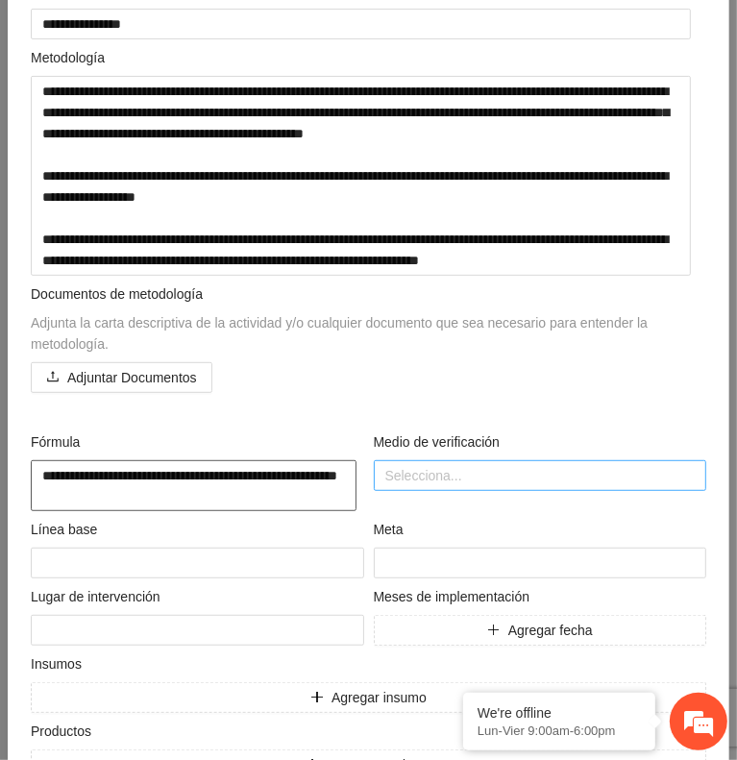
click at [446, 468] on div at bounding box center [541, 475] width 324 height 23
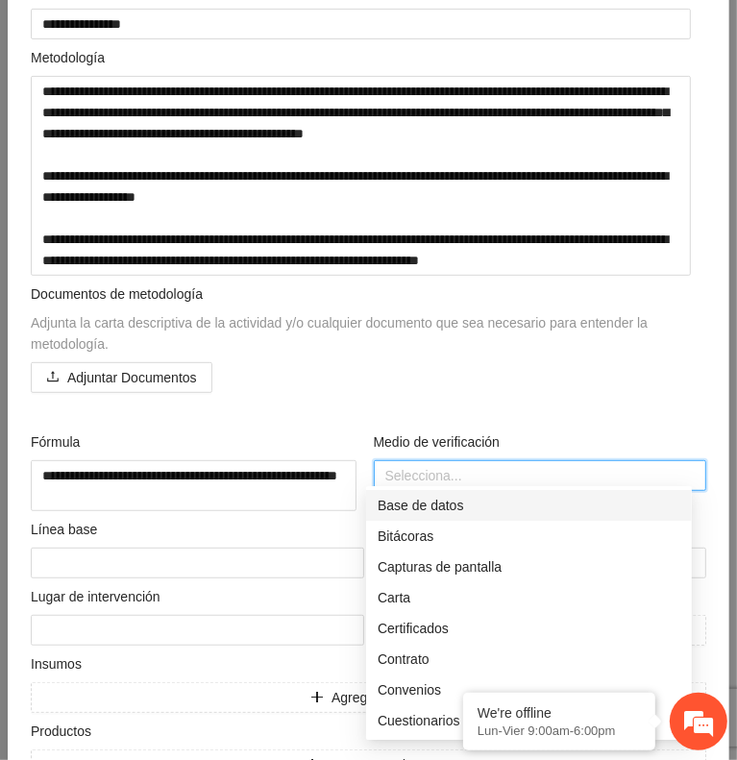
click at [409, 502] on div "Base de datos" at bounding box center [529, 505] width 303 height 21
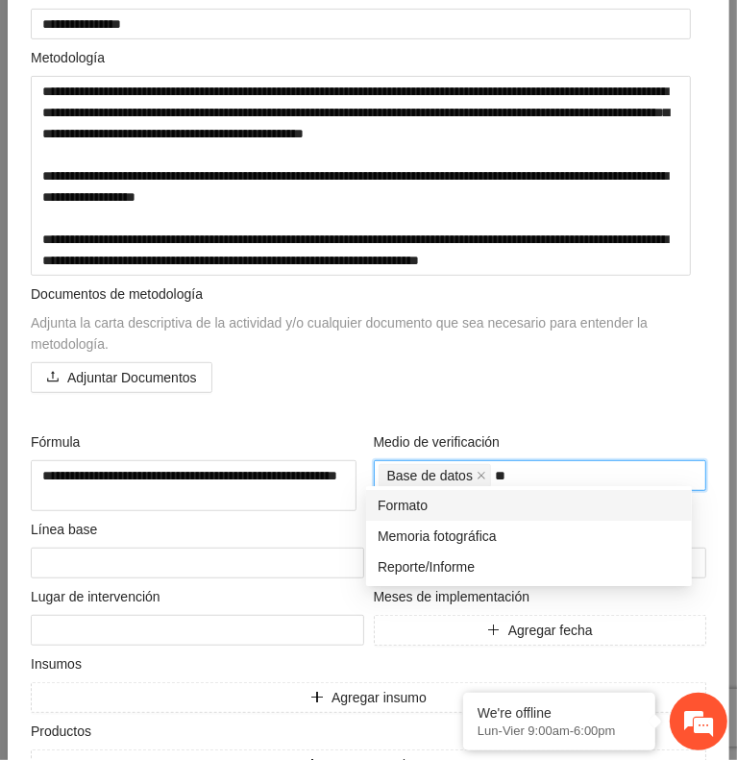
click at [409, 502] on div "Formato" at bounding box center [529, 505] width 303 height 21
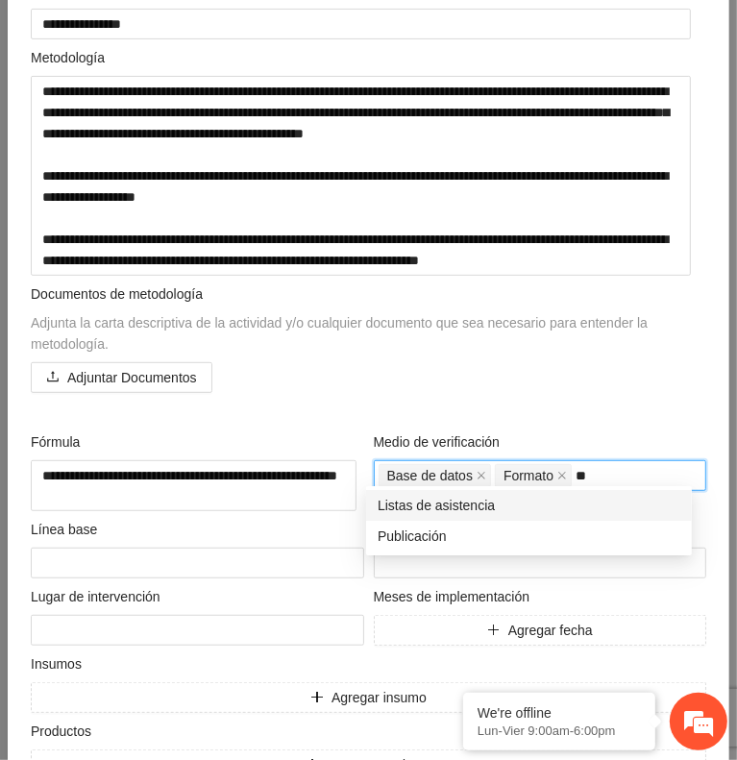
click at [409, 502] on div "Listas de asistencia" at bounding box center [529, 505] width 303 height 21
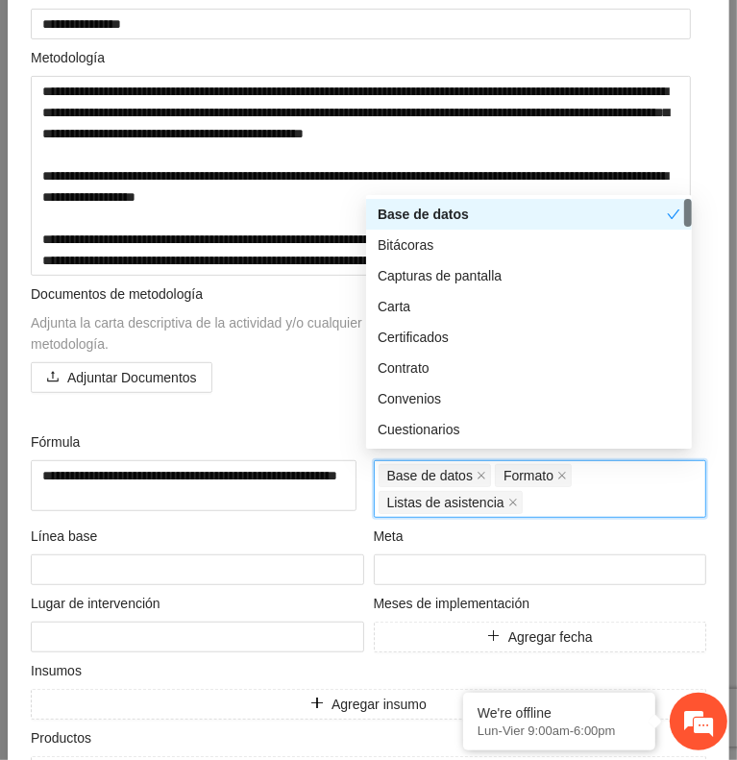
click at [308, 403] on div "Documentos de metodología Adjunta la carta descriptiva de la actividad y/o cual…" at bounding box center [368, 349] width 685 height 131
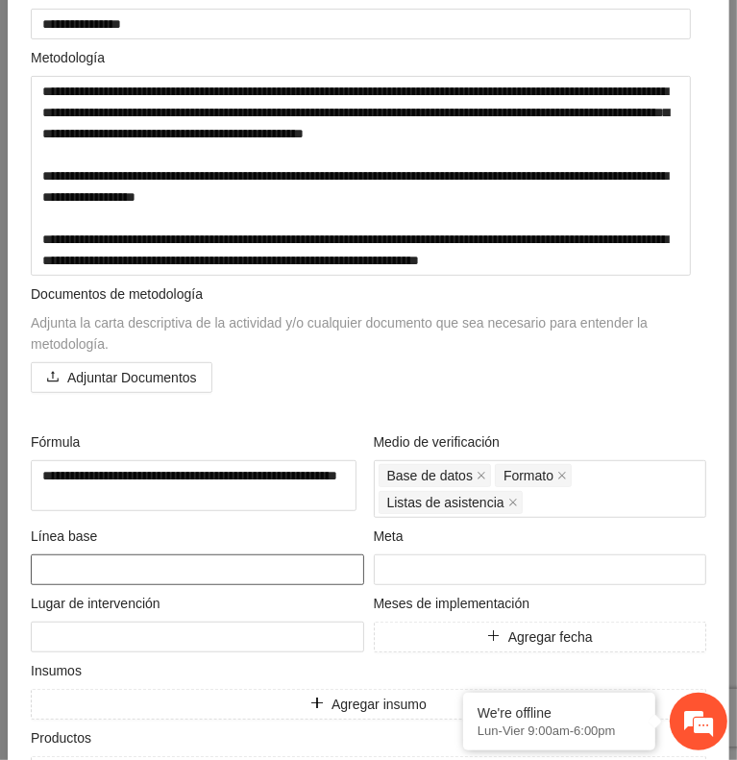
click at [115, 558] on textarea at bounding box center [198, 570] width 334 height 31
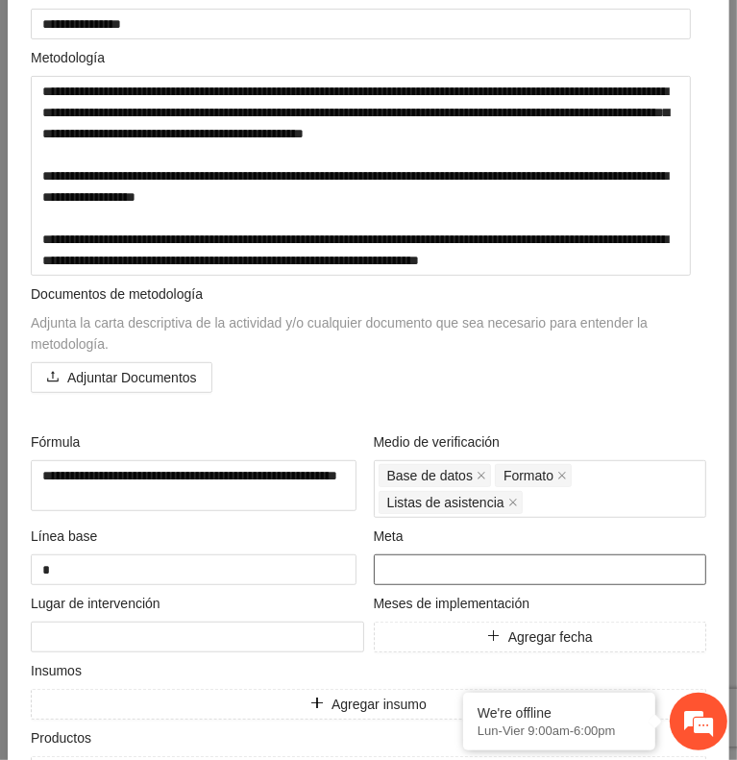
click at [398, 562] on input "number" at bounding box center [541, 570] width 334 height 31
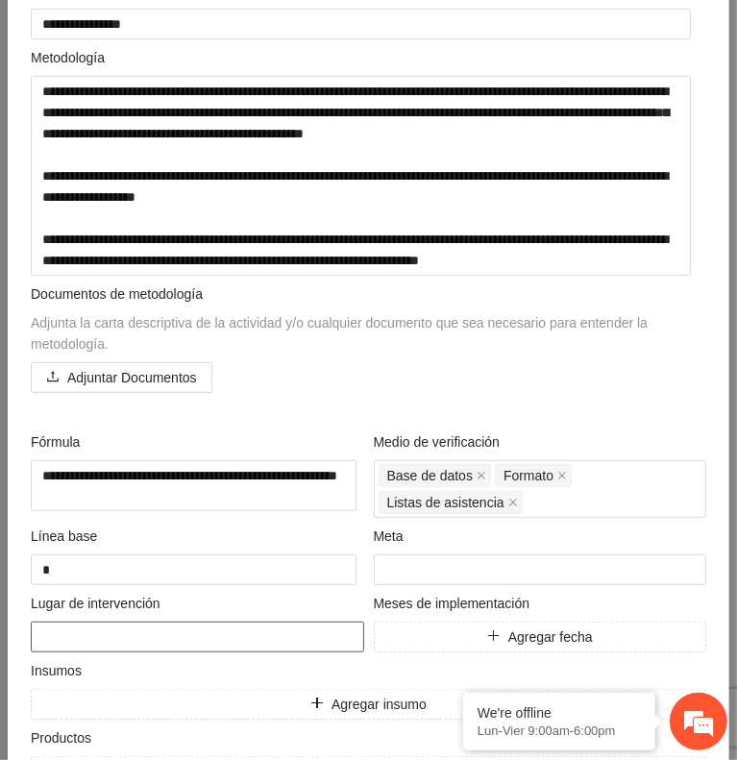
click at [188, 634] on textarea at bounding box center [198, 637] width 334 height 31
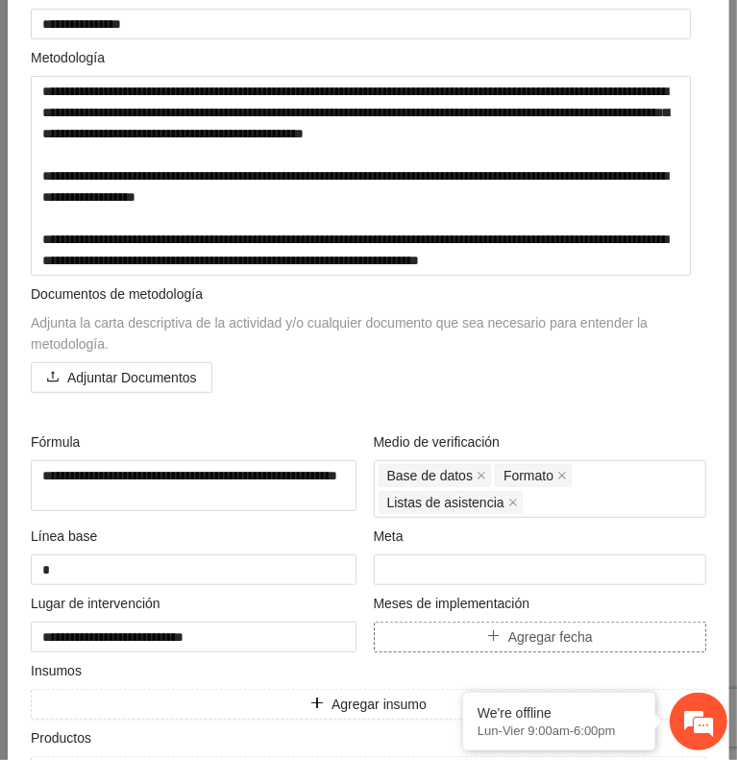
click at [414, 633] on button "Agregar fecha" at bounding box center [541, 637] width 334 height 31
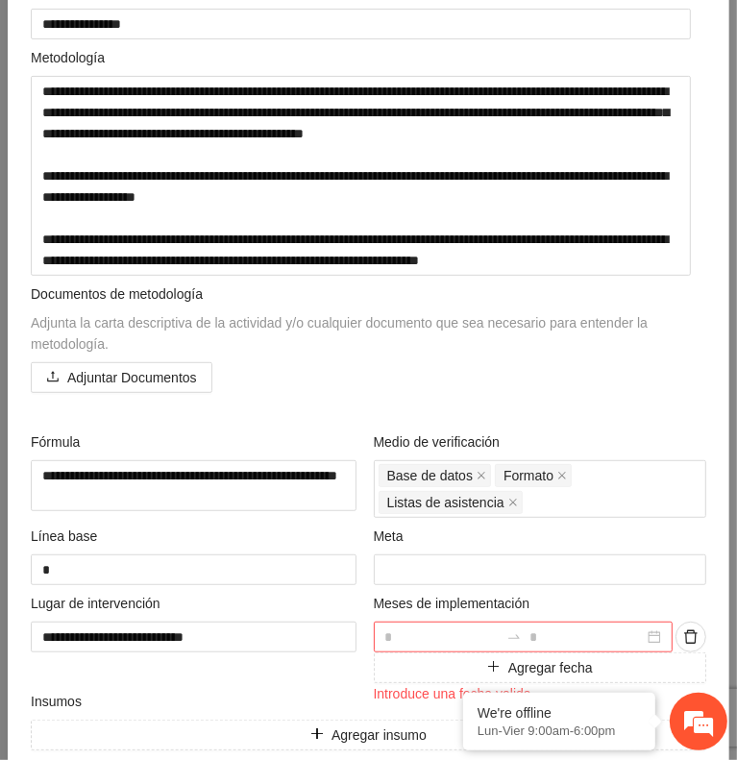
click at [424, 627] on input at bounding box center [442, 637] width 114 height 21
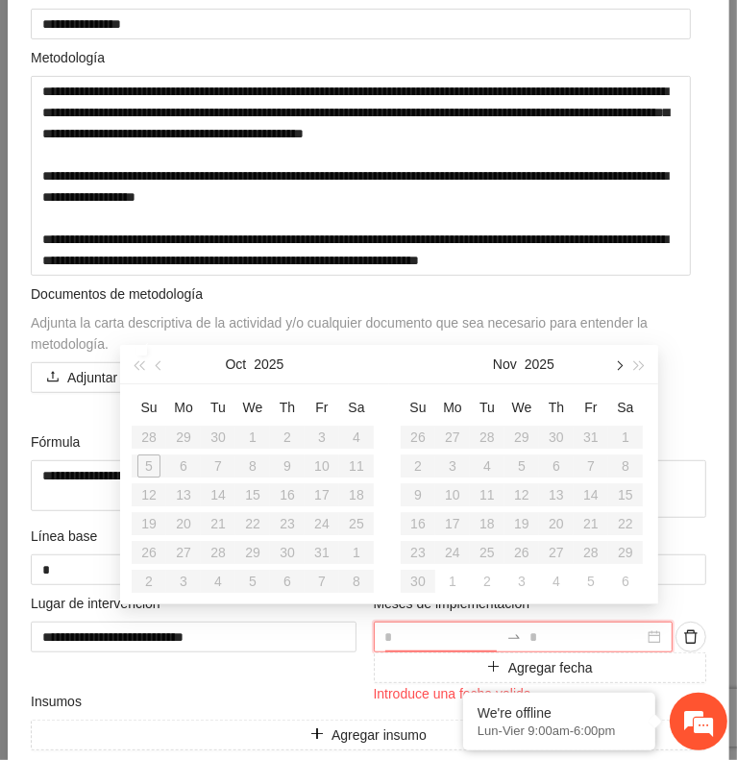
click at [611, 371] on button "button" at bounding box center [617, 364] width 21 height 38
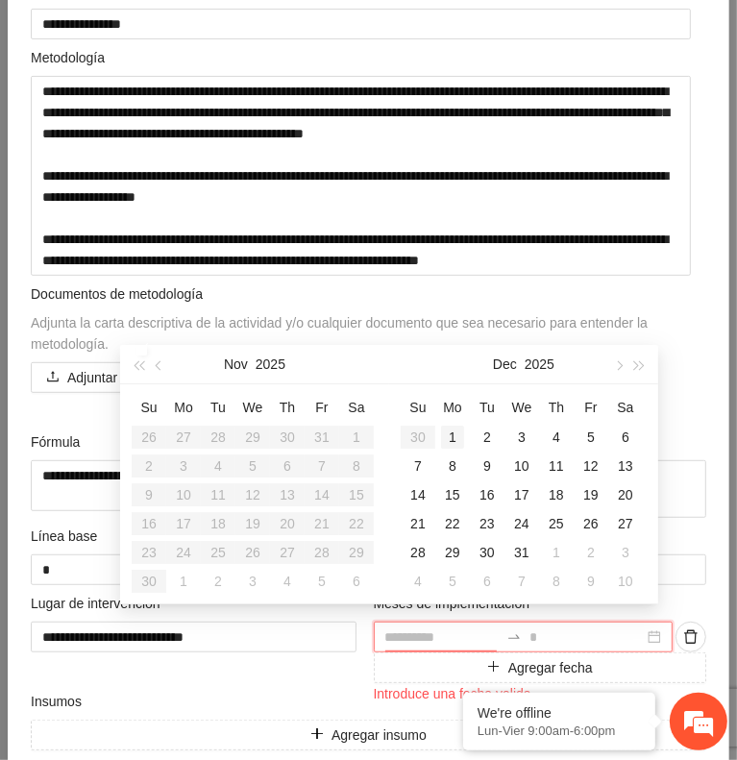
click at [458, 434] on div "1" at bounding box center [452, 437] width 23 height 23
click at [615, 362] on span "button" at bounding box center [618, 365] width 10 height 10
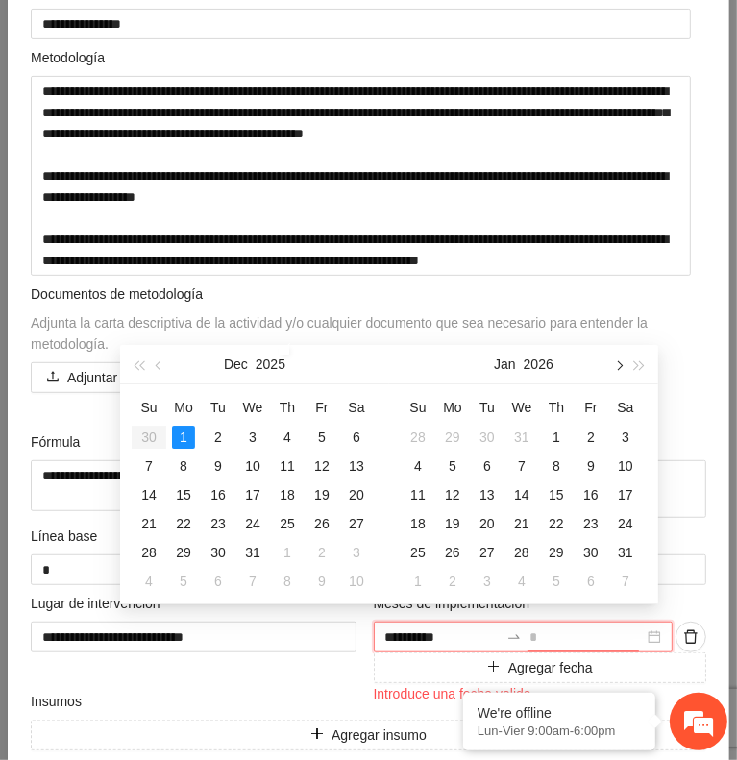
click at [615, 362] on span "button" at bounding box center [618, 365] width 10 height 10
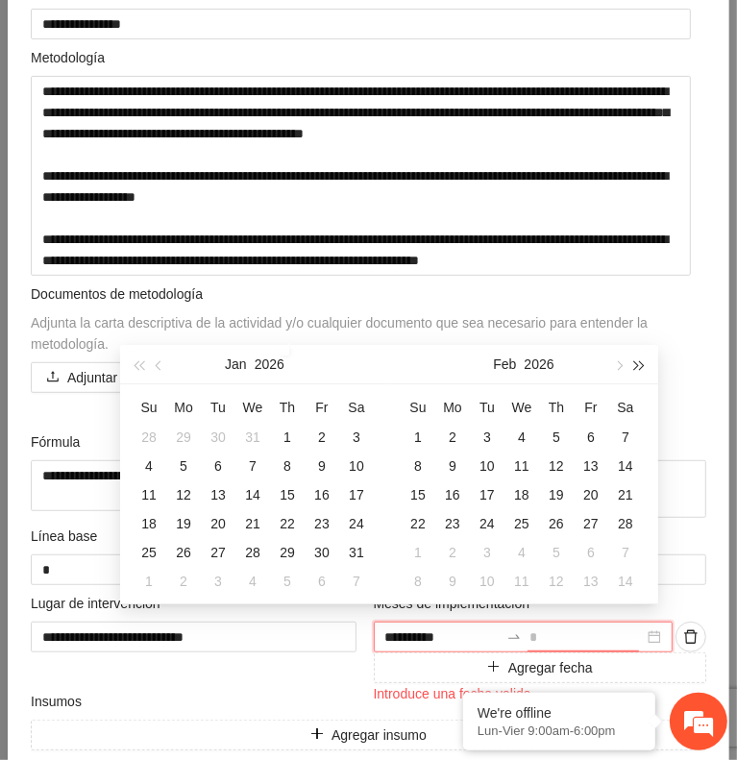
click at [638, 364] on span "button" at bounding box center [640, 365] width 10 height 10
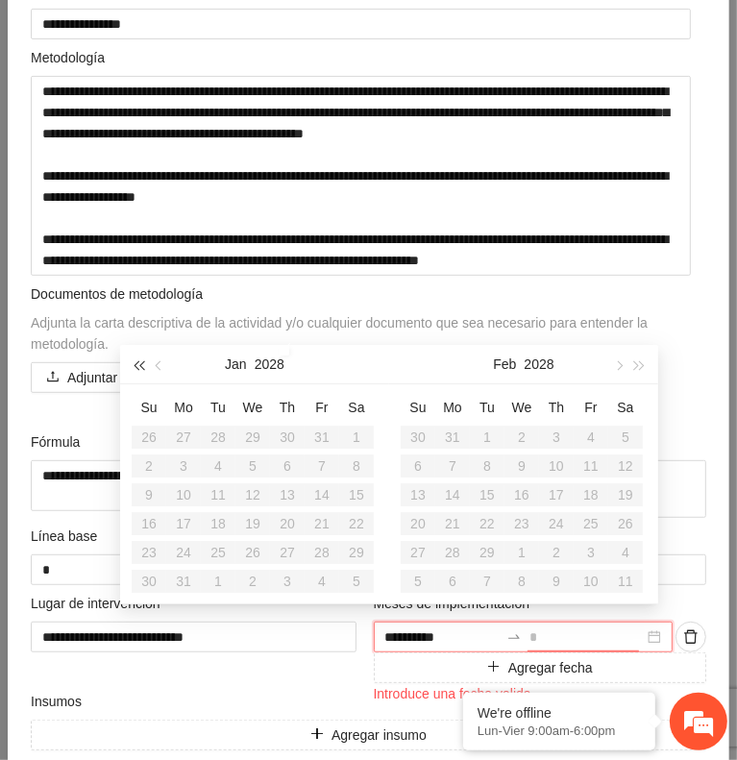
click at [137, 368] on span "button" at bounding box center [139, 365] width 10 height 10
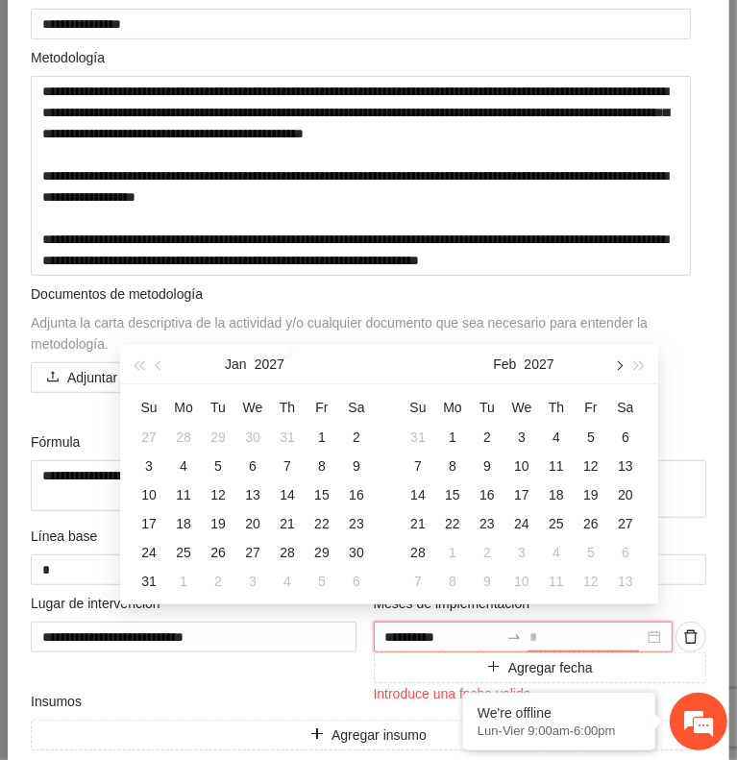
click at [613, 369] on button "button" at bounding box center [617, 364] width 21 height 38
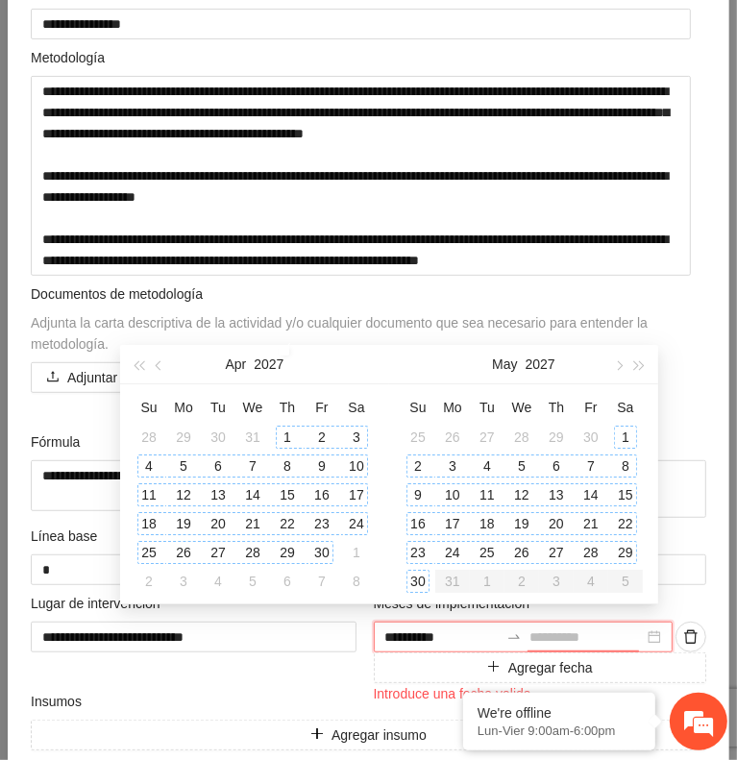
click at [423, 580] on div "30" at bounding box center [418, 581] width 23 height 23
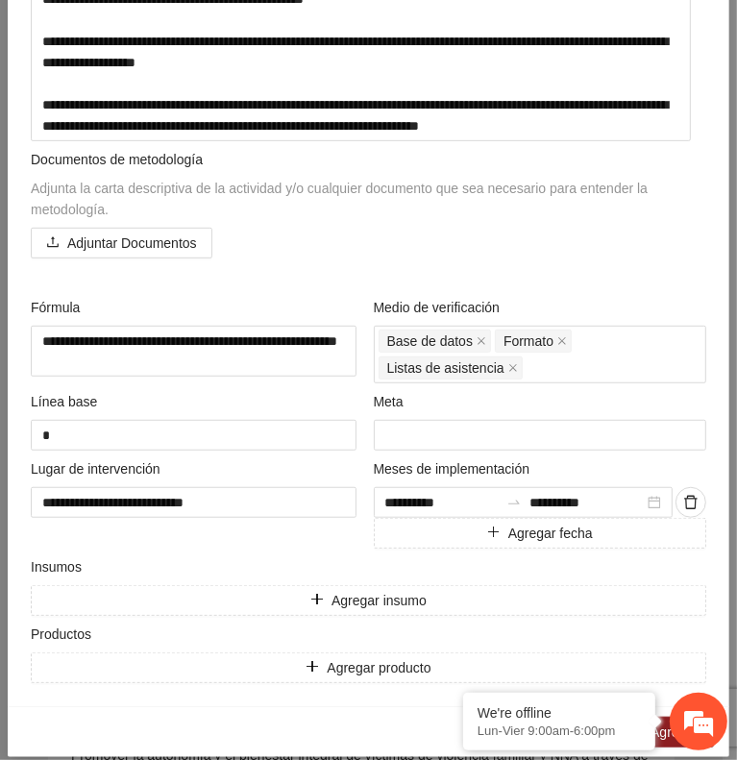
scroll to position [481, 0]
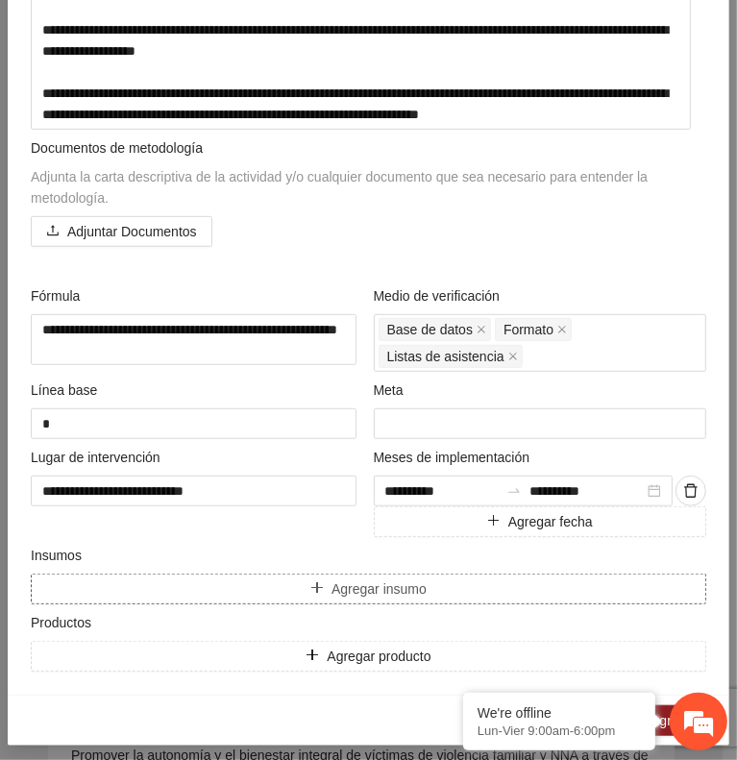
click at [119, 580] on button "Agregar insumo" at bounding box center [369, 589] width 676 height 31
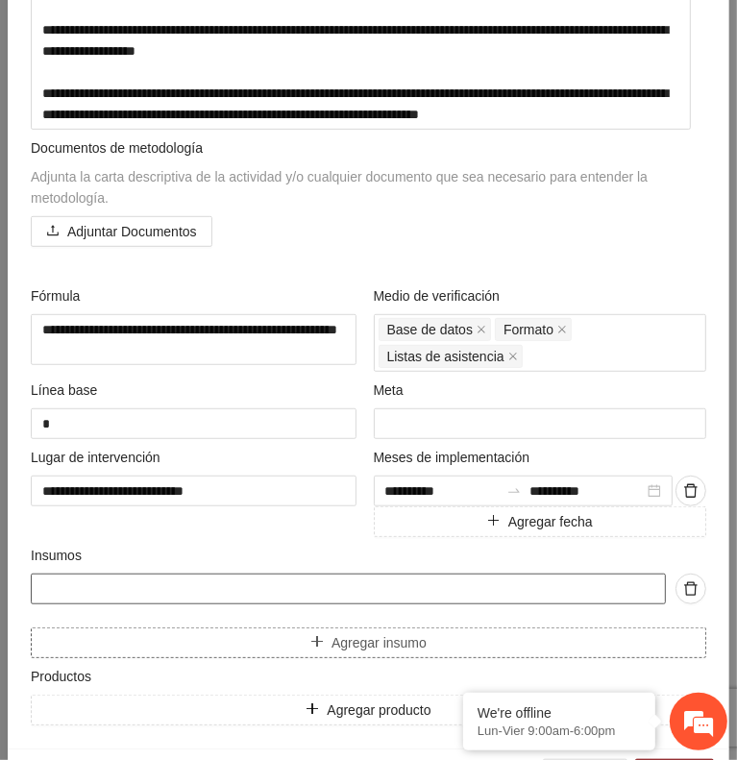
click at [119, 580] on input "text" at bounding box center [348, 589] width 635 height 31
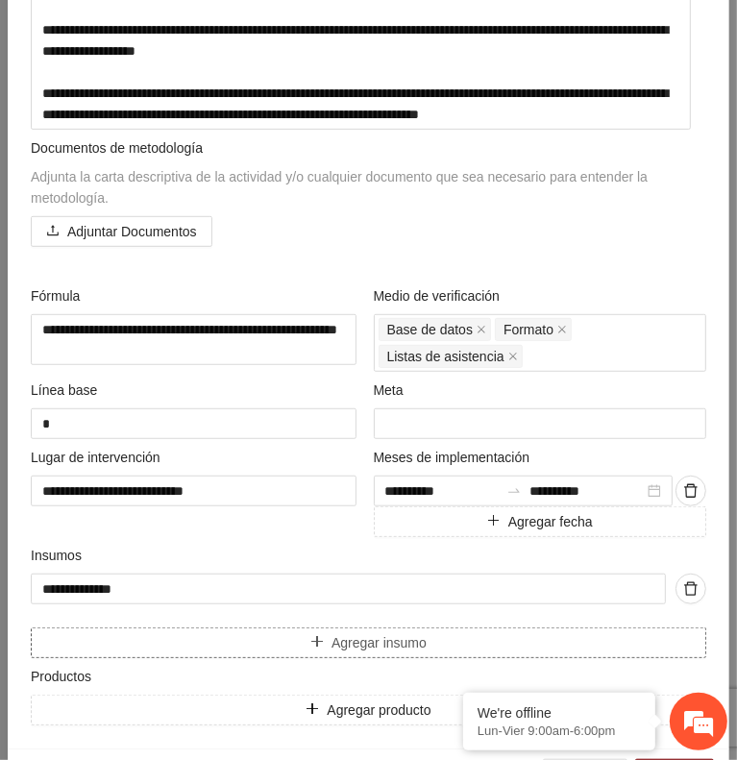
click at [139, 638] on button "Agregar insumo" at bounding box center [369, 643] width 676 height 31
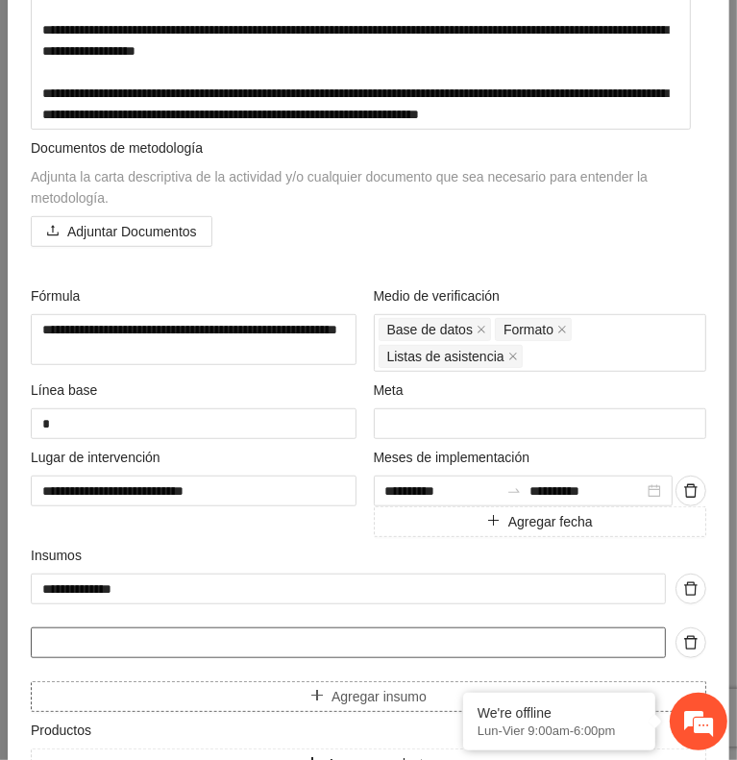
click at [139, 638] on input "text" at bounding box center [348, 643] width 635 height 31
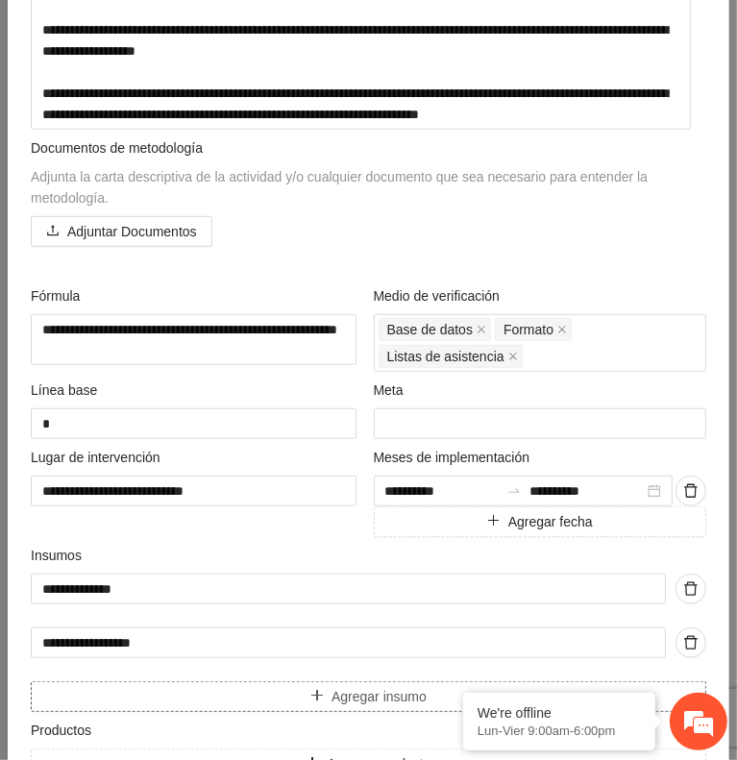
click at [175, 686] on button "Agregar insumo" at bounding box center [369, 696] width 676 height 31
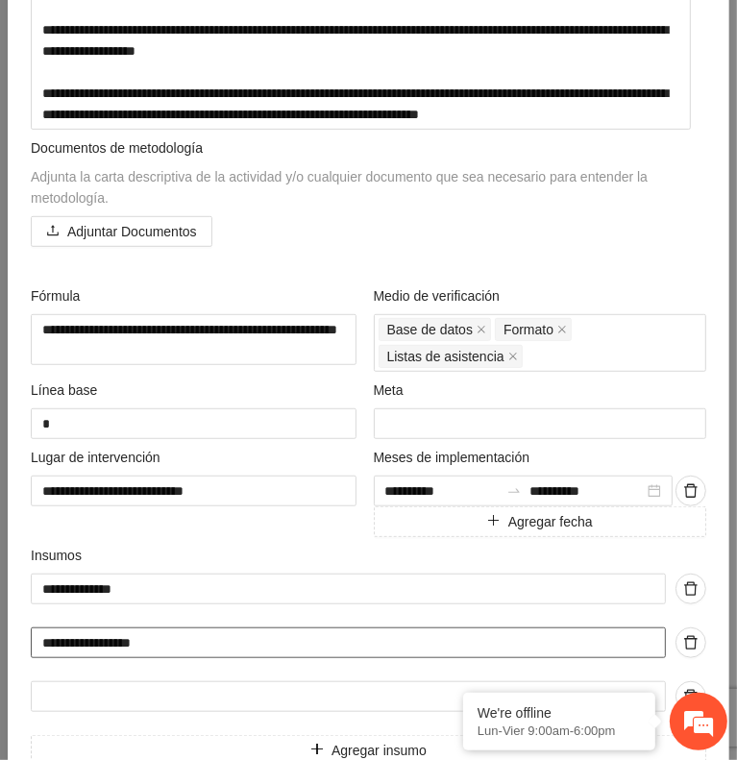
click at [113, 632] on input "**********" at bounding box center [348, 643] width 635 height 31
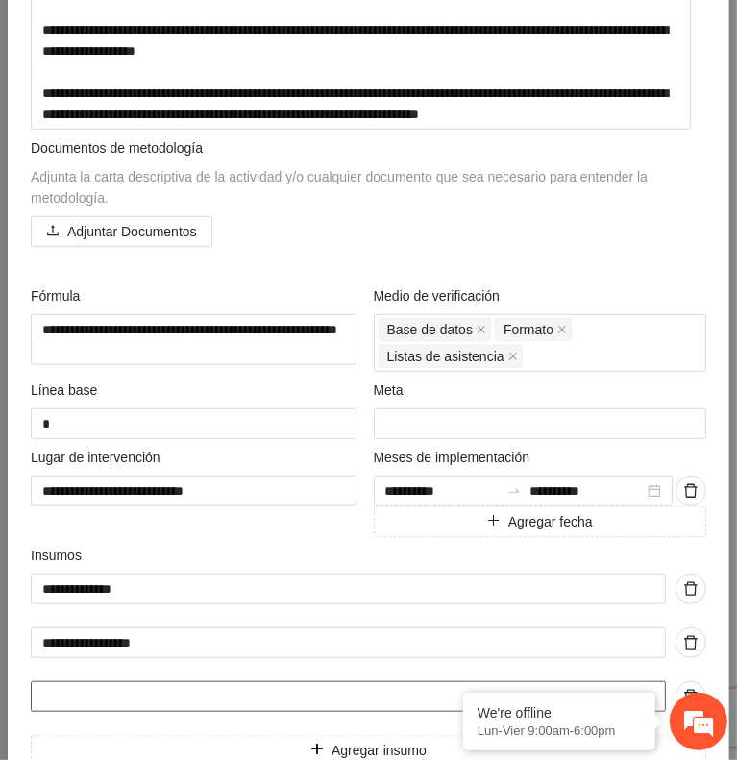
click at [58, 690] on input "text" at bounding box center [348, 696] width 635 height 31
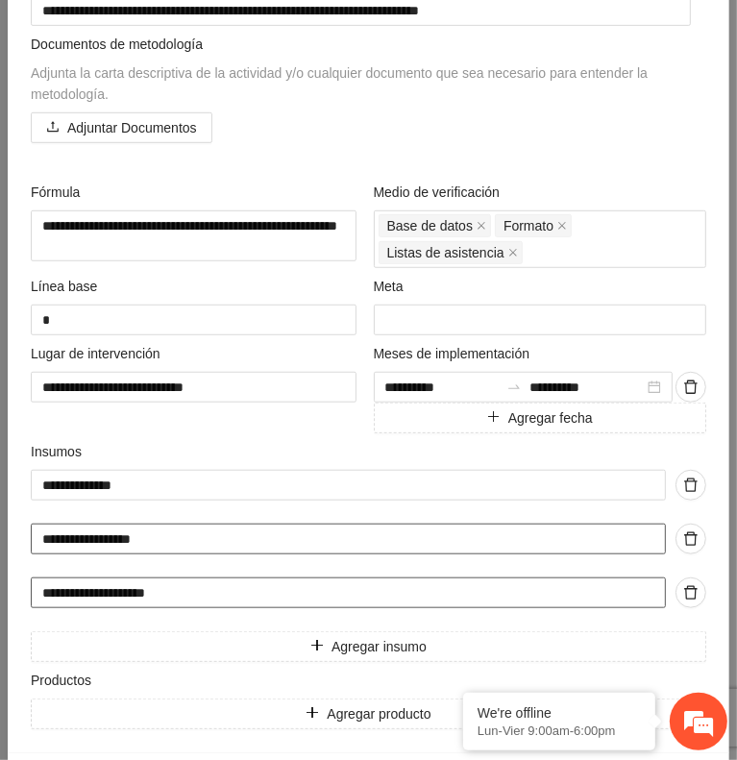
scroll to position [588, 0]
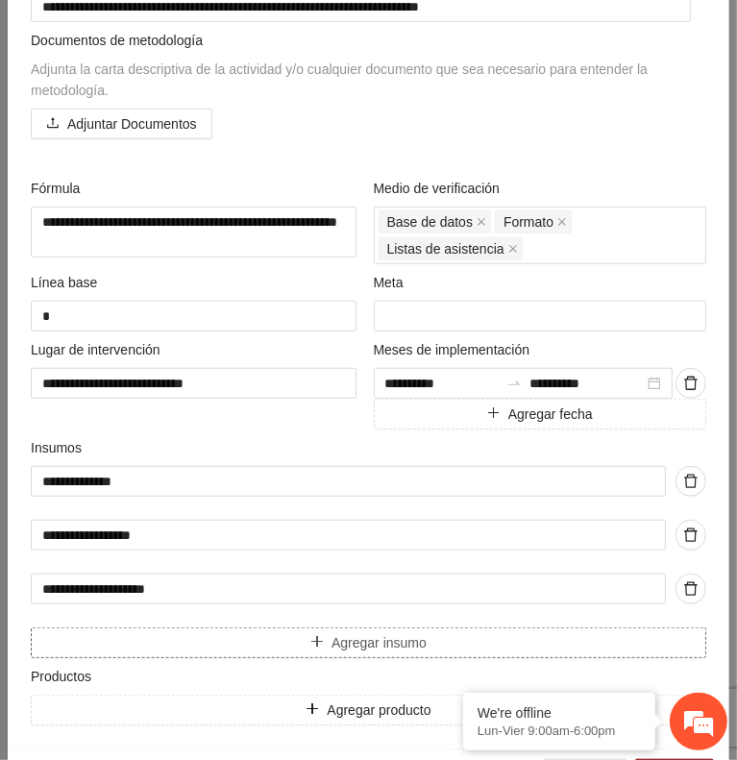
click at [69, 645] on button "Agregar insumo" at bounding box center [369, 643] width 676 height 31
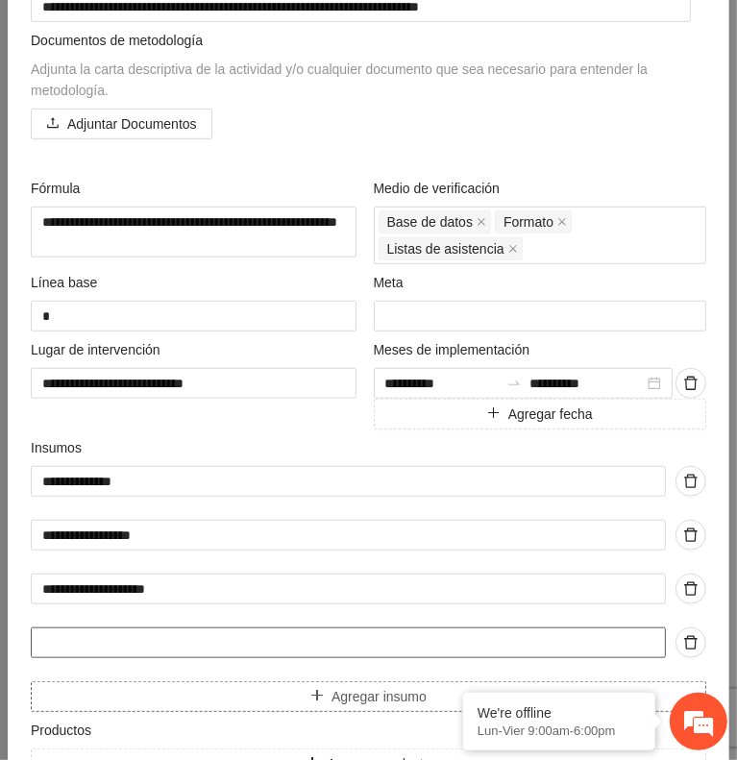
click at [69, 645] on input "text" at bounding box center [348, 643] width 635 height 31
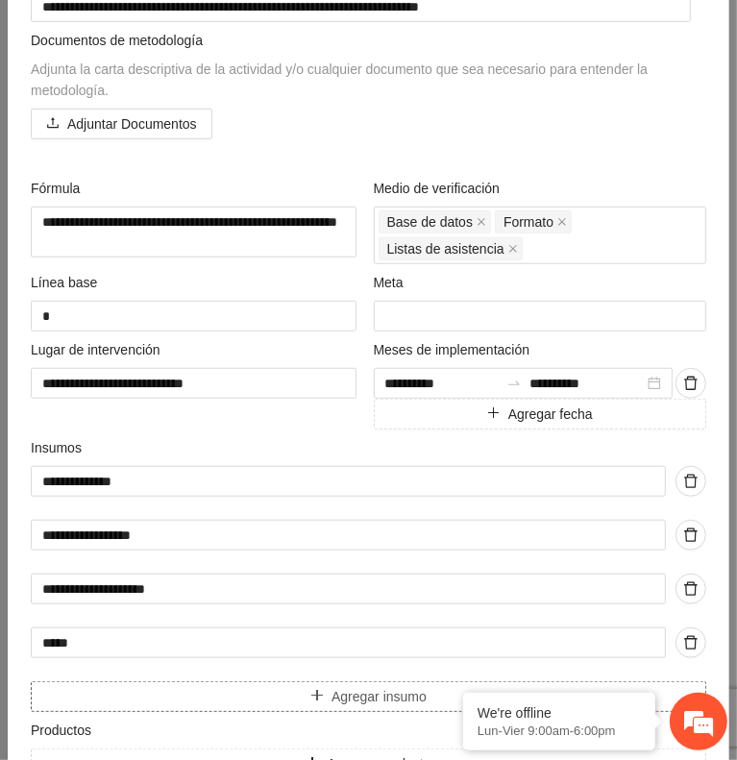
click at [53, 686] on button "Agregar insumo" at bounding box center [369, 696] width 676 height 31
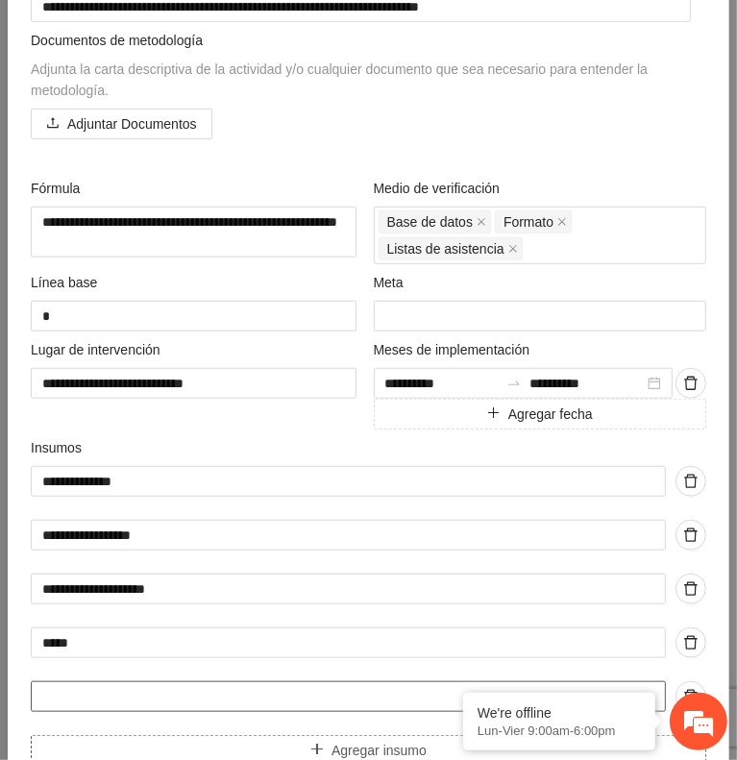
click at [53, 686] on input "text" at bounding box center [348, 696] width 635 height 31
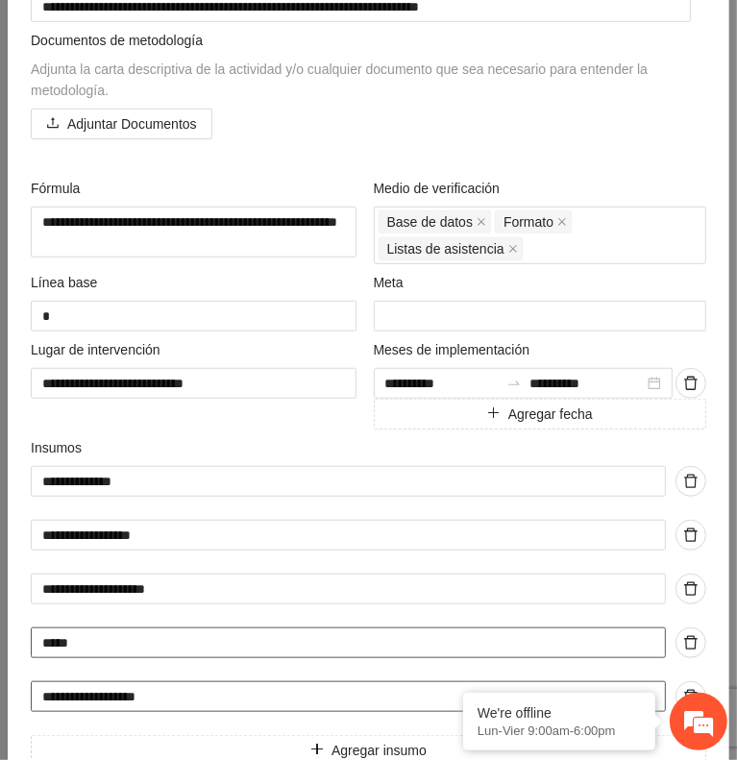
scroll to position [750, 0]
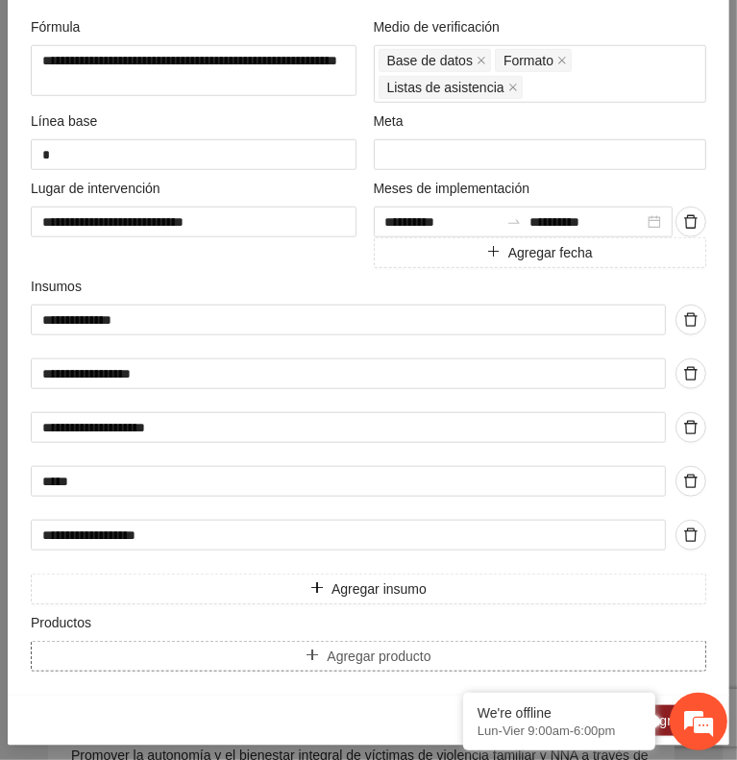
click at [119, 650] on button "Agregar producto" at bounding box center [369, 656] width 676 height 31
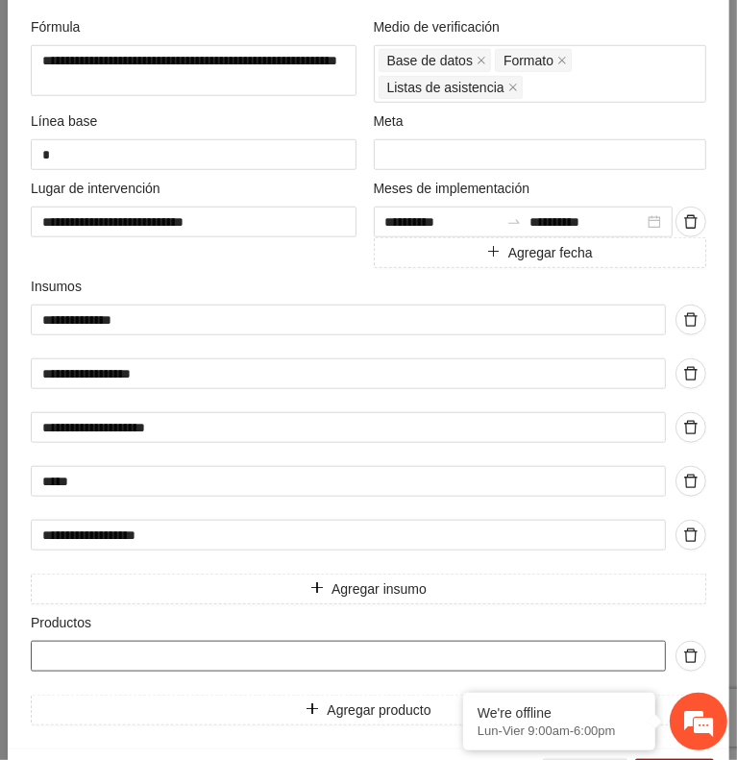
click at [71, 645] on input "text" at bounding box center [348, 656] width 635 height 31
paste input "**********"
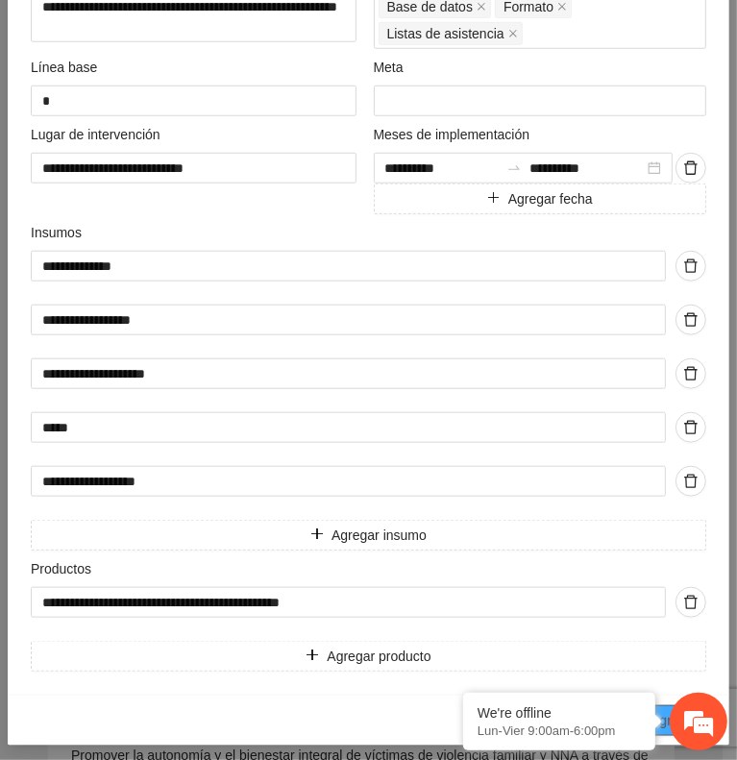
click at [664, 710] on span "Agregar" at bounding box center [675, 720] width 48 height 21
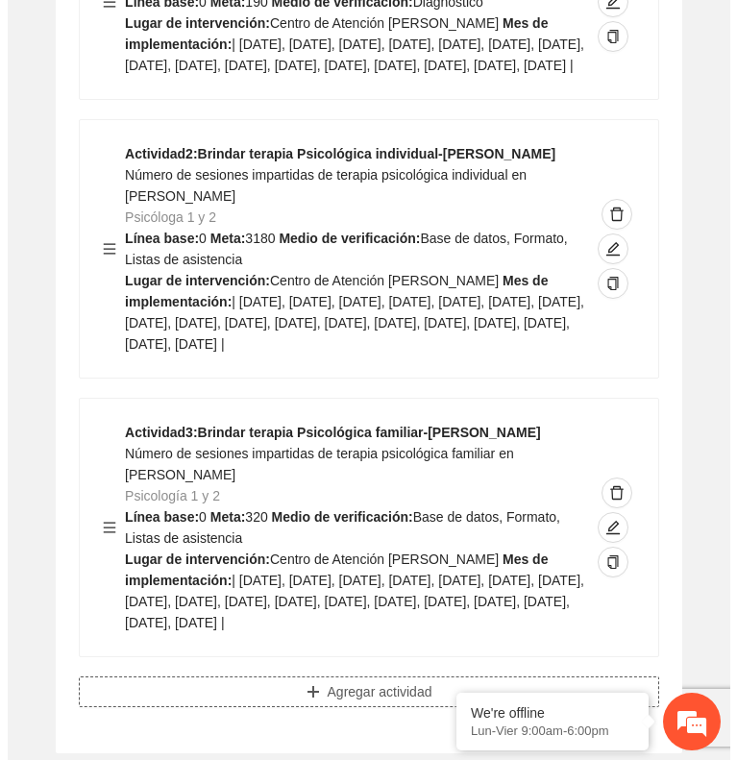
scroll to position [3320, 0]
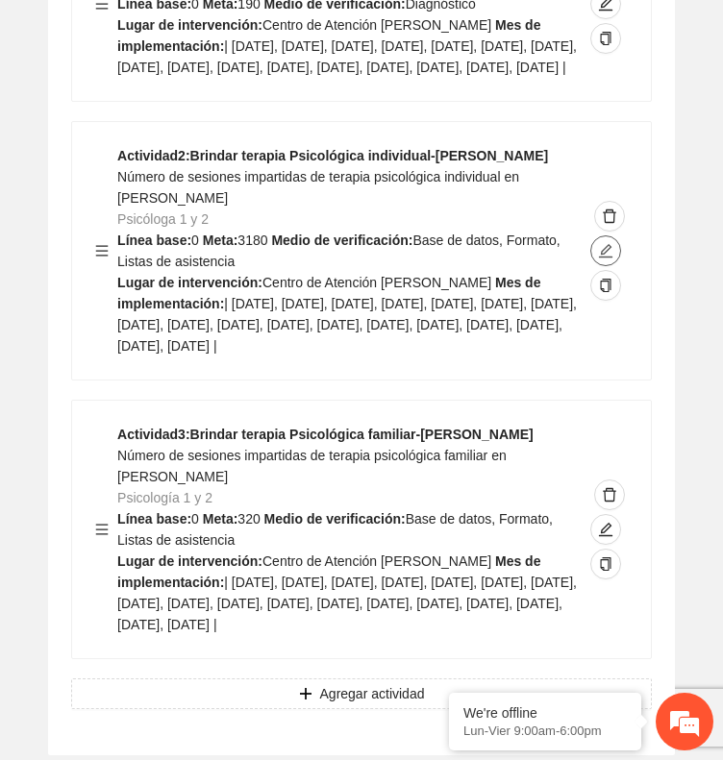
click at [615, 243] on span "edit" at bounding box center [605, 250] width 29 height 15
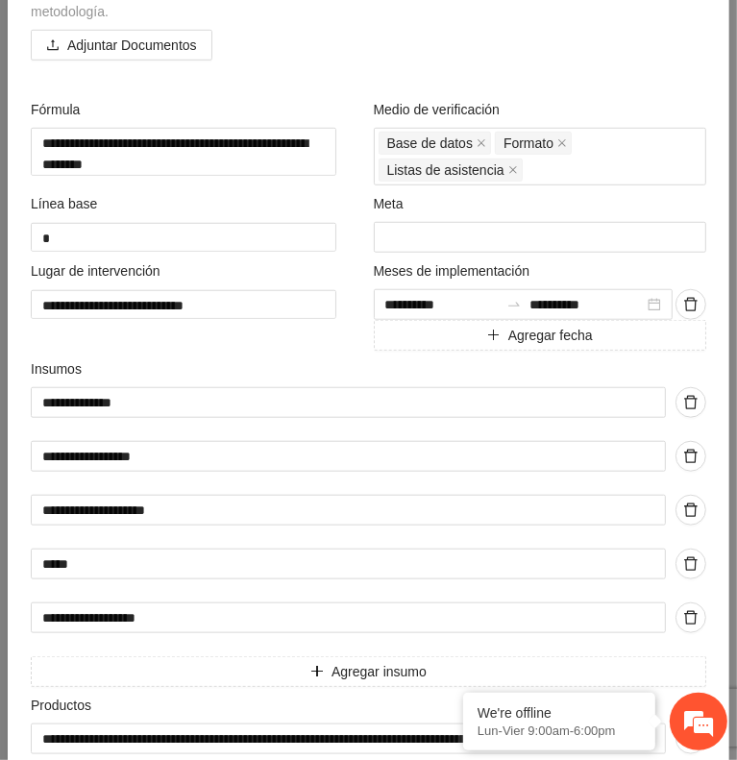
scroll to position [699, 0]
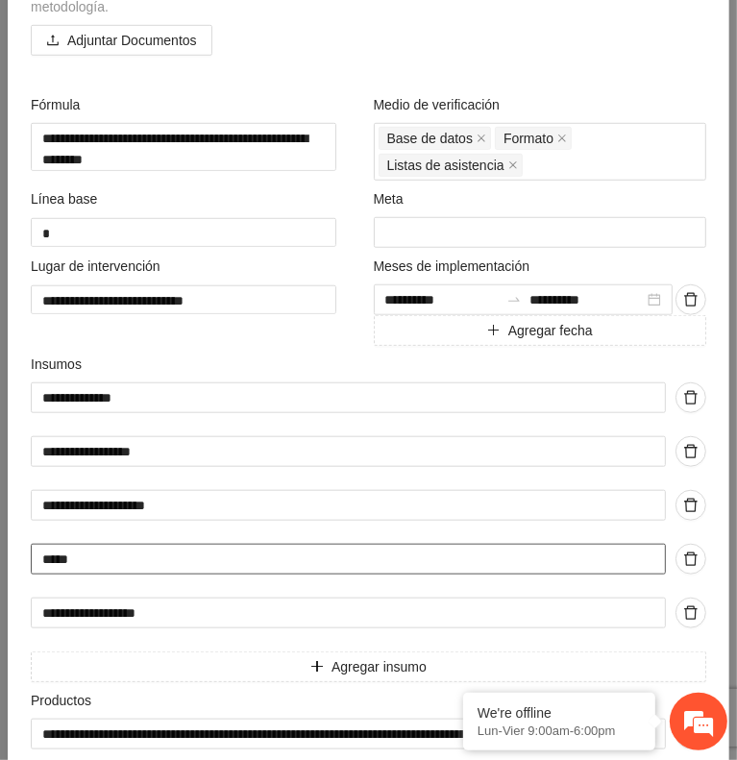
click at [131, 563] on input "*****" at bounding box center [348, 559] width 635 height 31
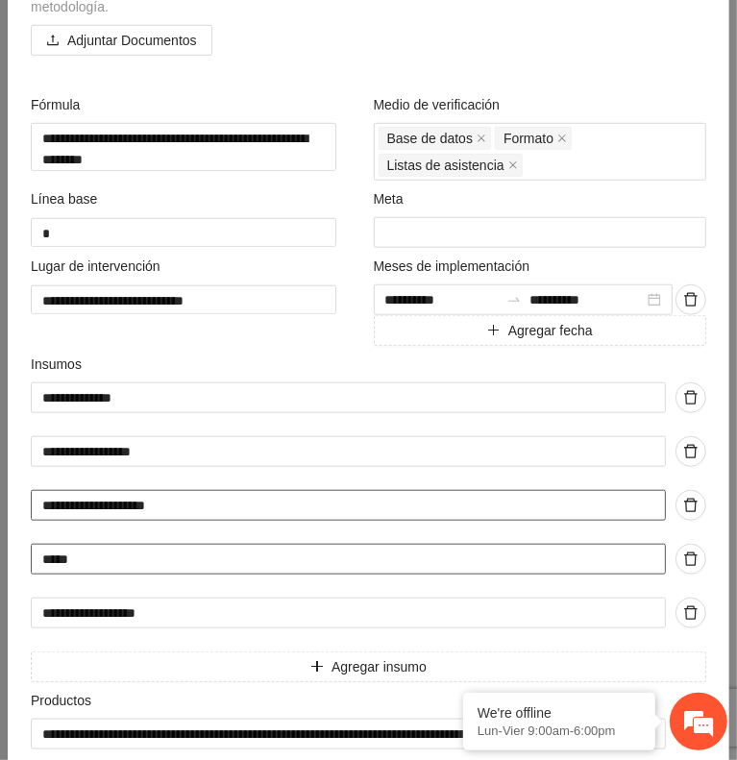
scroll to position [900, 0]
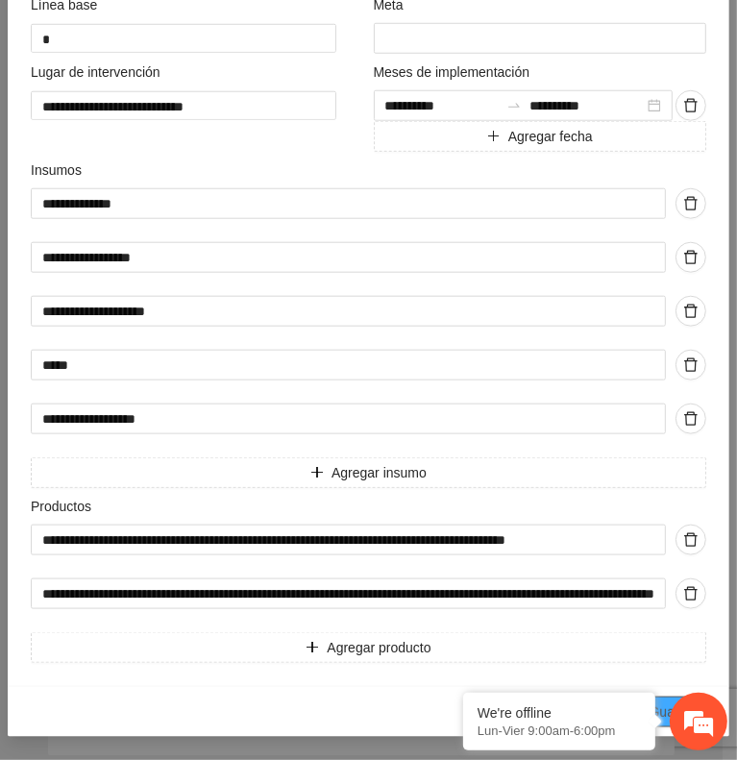
click at [664, 706] on span "Guardar" at bounding box center [674, 712] width 49 height 21
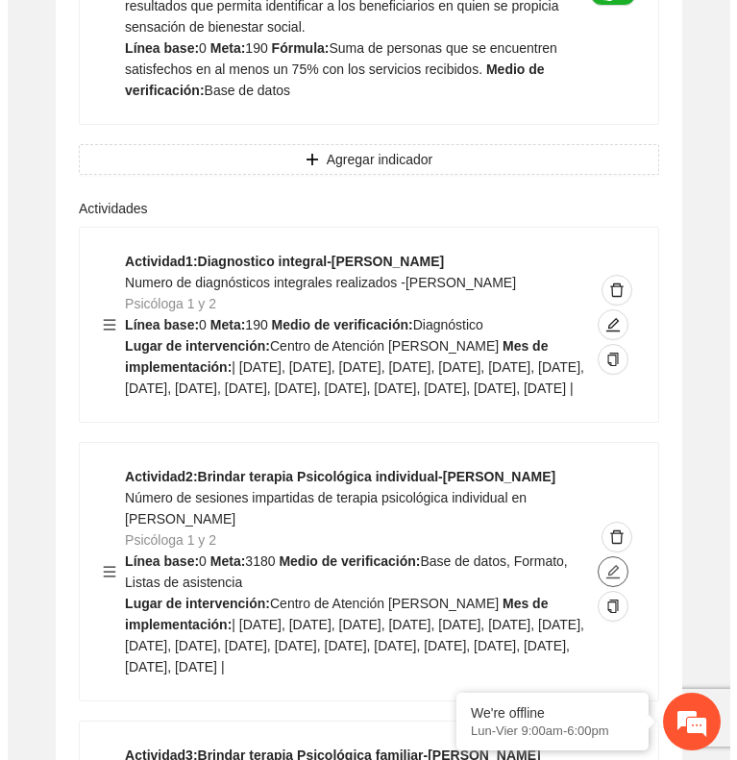
scroll to position [2991, 0]
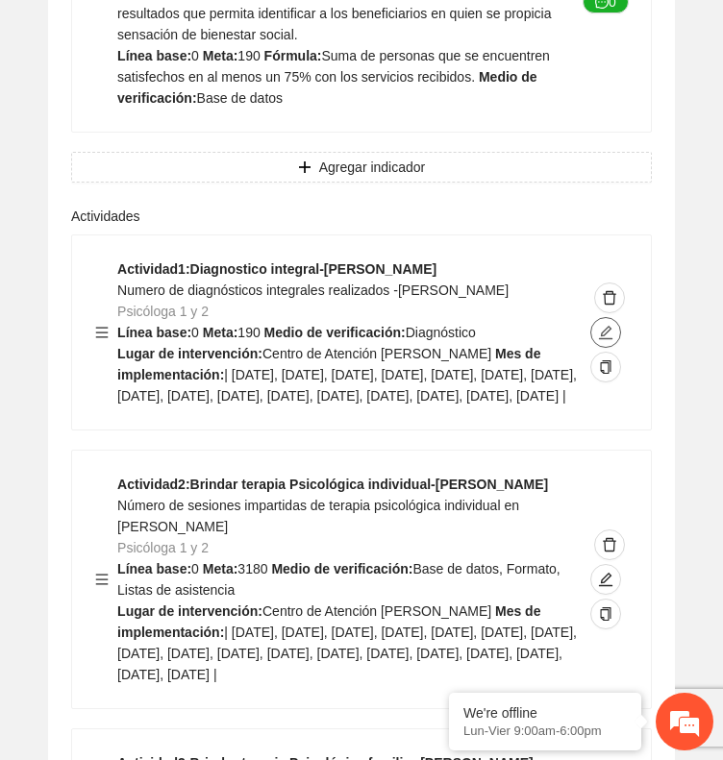
click at [613, 325] on span "edit" at bounding box center [605, 332] width 29 height 15
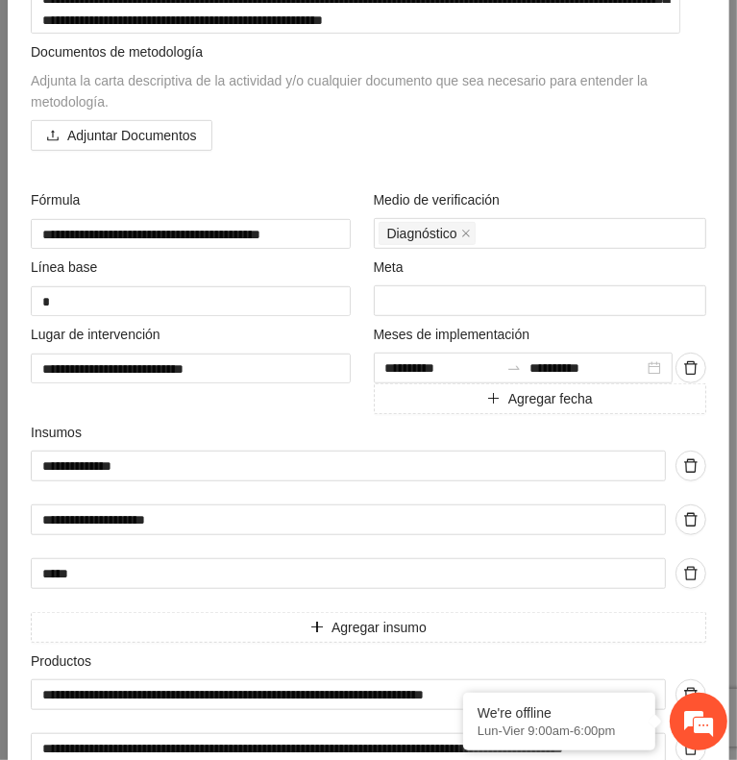
scroll to position [596, 0]
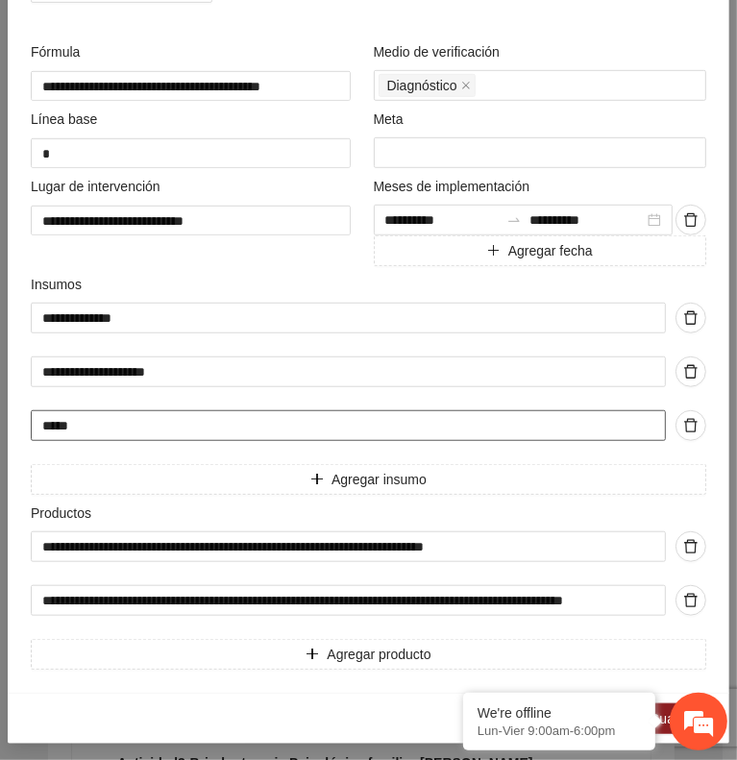
click at [123, 429] on input "*****" at bounding box center [348, 425] width 635 height 31
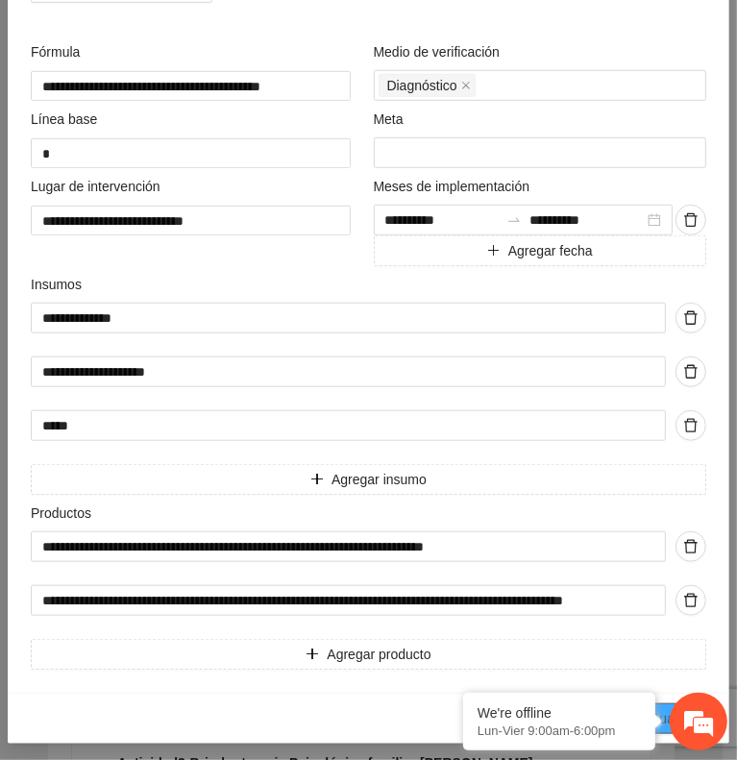
click at [662, 708] on span "Guardar" at bounding box center [674, 718] width 49 height 21
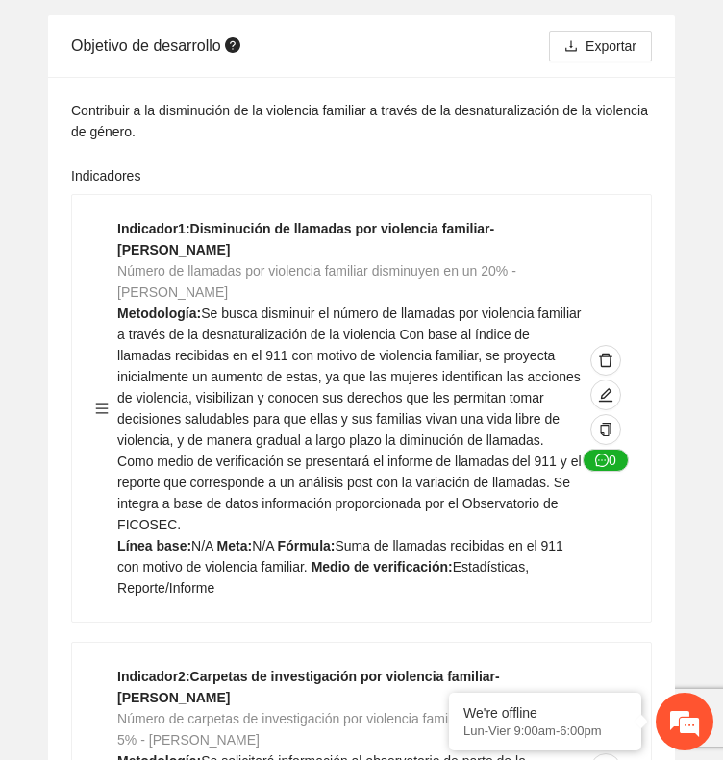
scroll to position [0, 0]
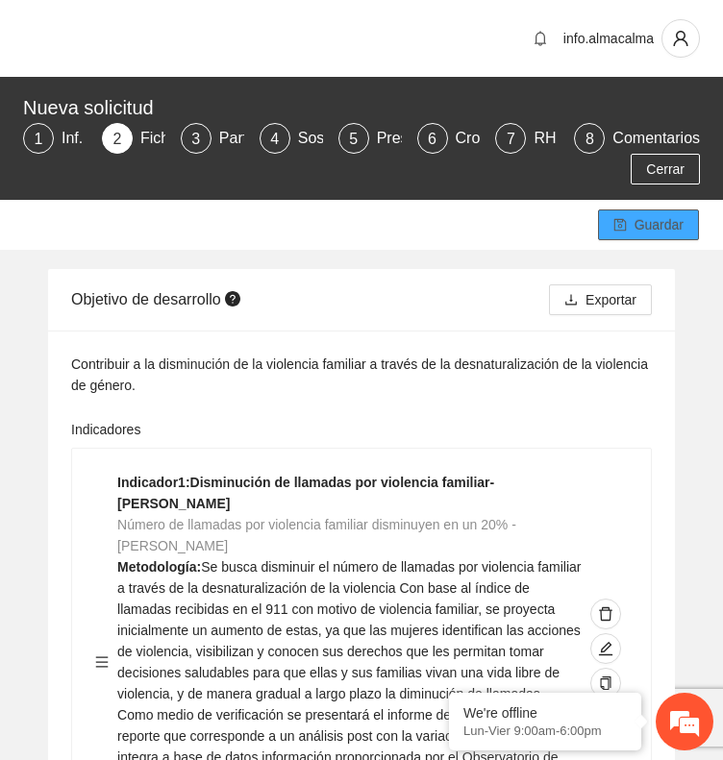
click at [665, 234] on span "Guardar" at bounding box center [658, 224] width 49 height 21
click at [653, 221] on span "Guardar" at bounding box center [658, 224] width 49 height 21
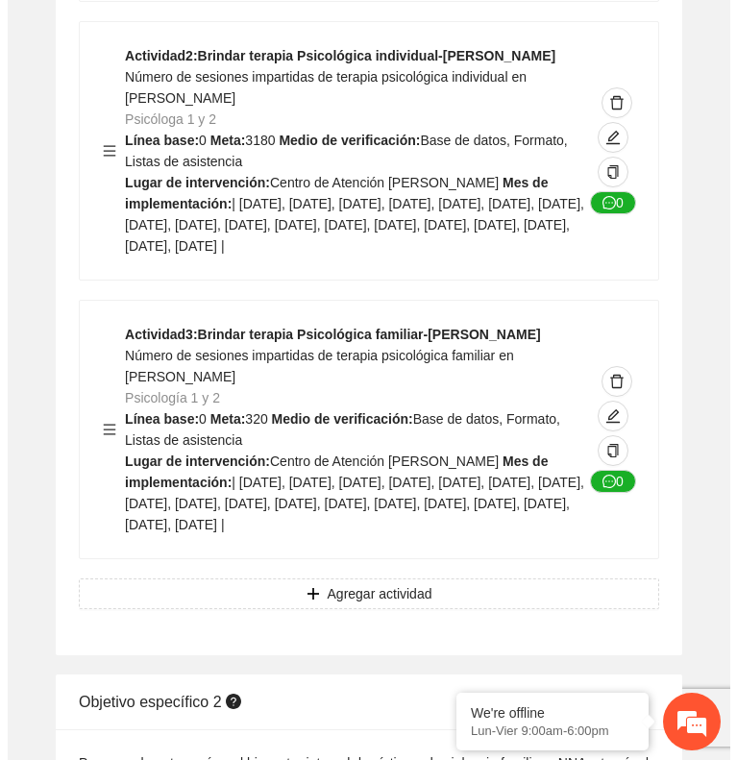
scroll to position [3433, 0]
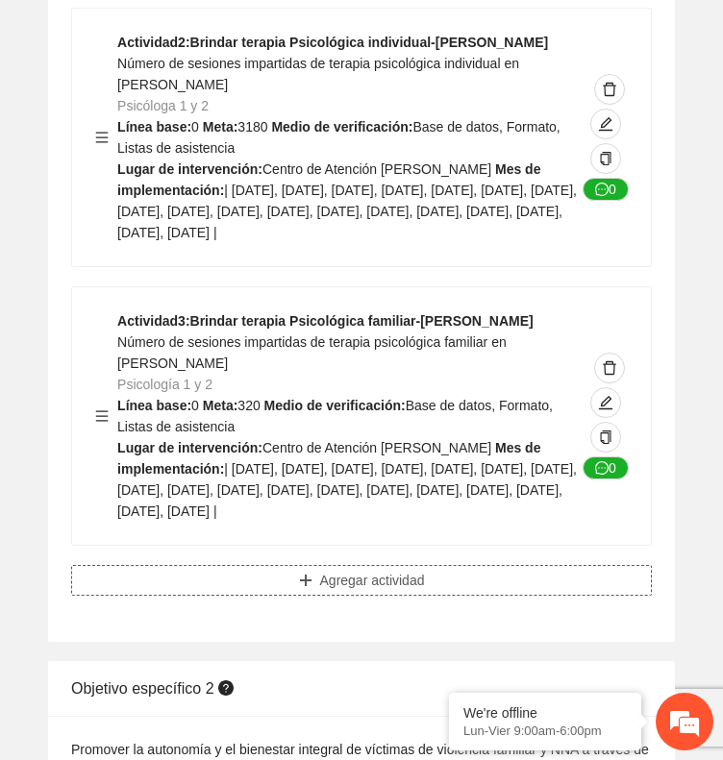
click at [320, 570] on span "Agregar actividad" at bounding box center [372, 580] width 105 height 21
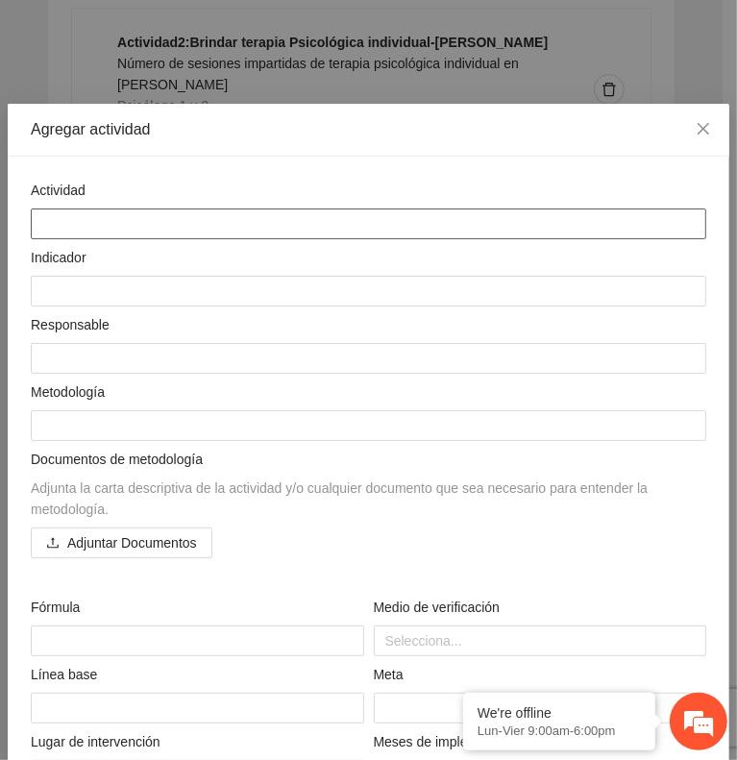
click at [268, 223] on textarea at bounding box center [369, 224] width 676 height 31
paste textarea "**********"
click at [324, 212] on textarea "**********" at bounding box center [361, 224] width 660 height 31
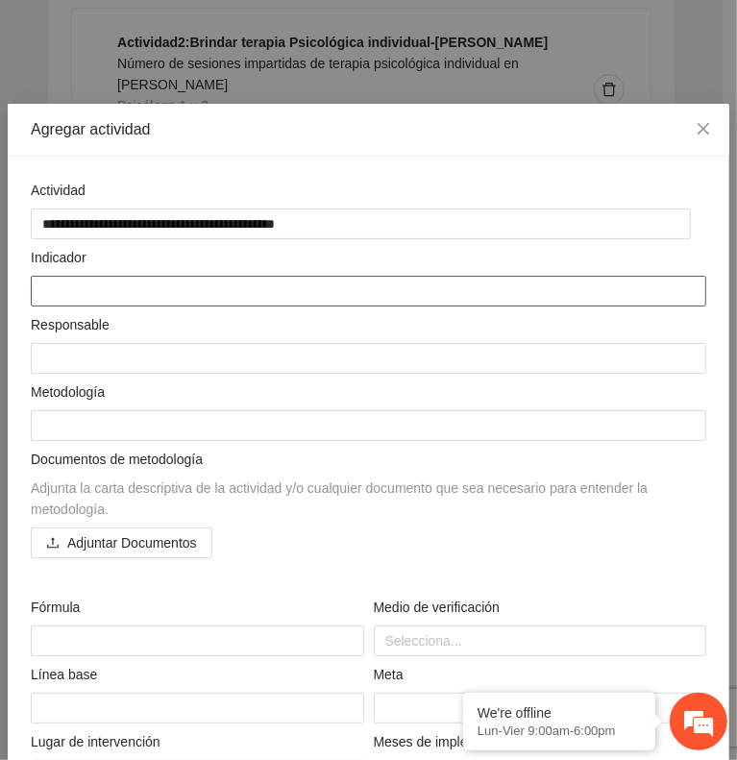
click at [260, 277] on textarea at bounding box center [369, 291] width 676 height 31
paste textarea "**********"
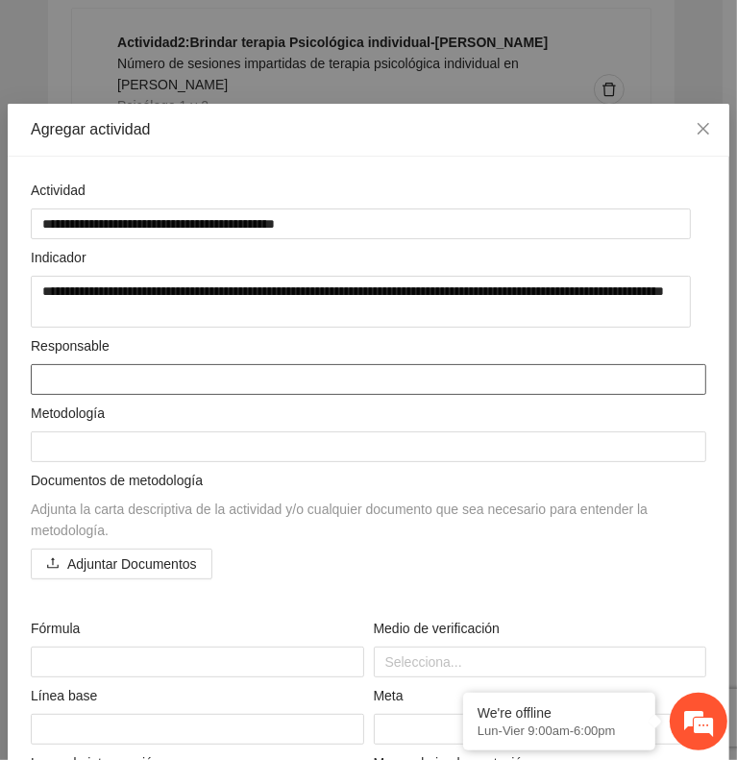
click at [341, 372] on textarea at bounding box center [369, 379] width 676 height 31
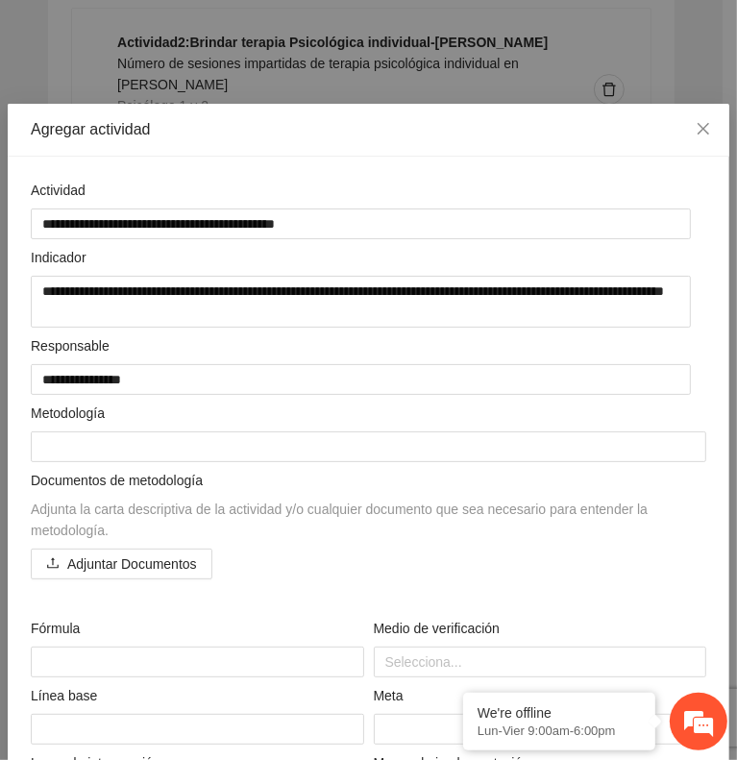
click at [502, 560] on div "Adjuntar Documentos" at bounding box center [369, 564] width 676 height 31
click at [431, 651] on div at bounding box center [541, 662] width 324 height 23
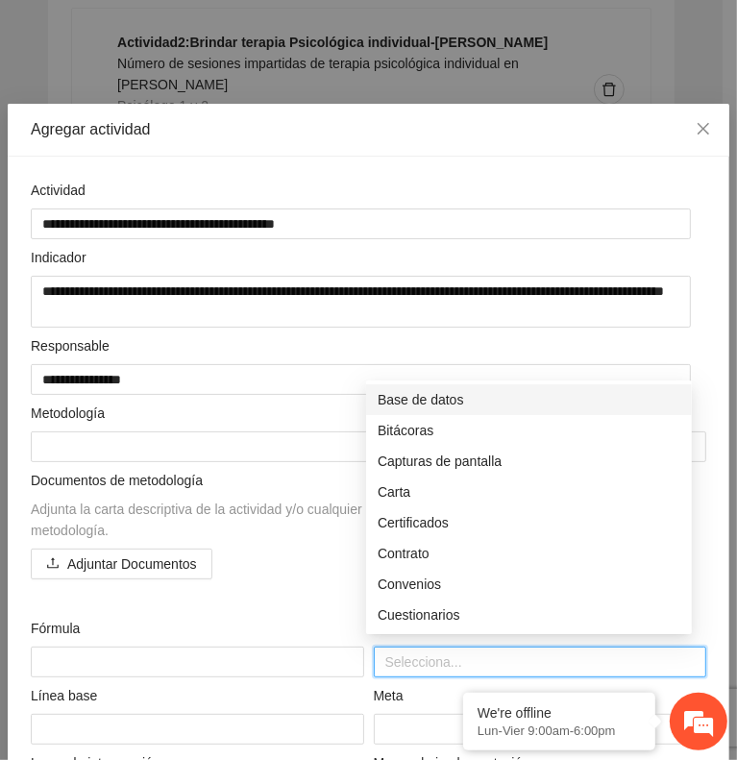
click at [509, 400] on div "Base de datos" at bounding box center [529, 399] width 303 height 21
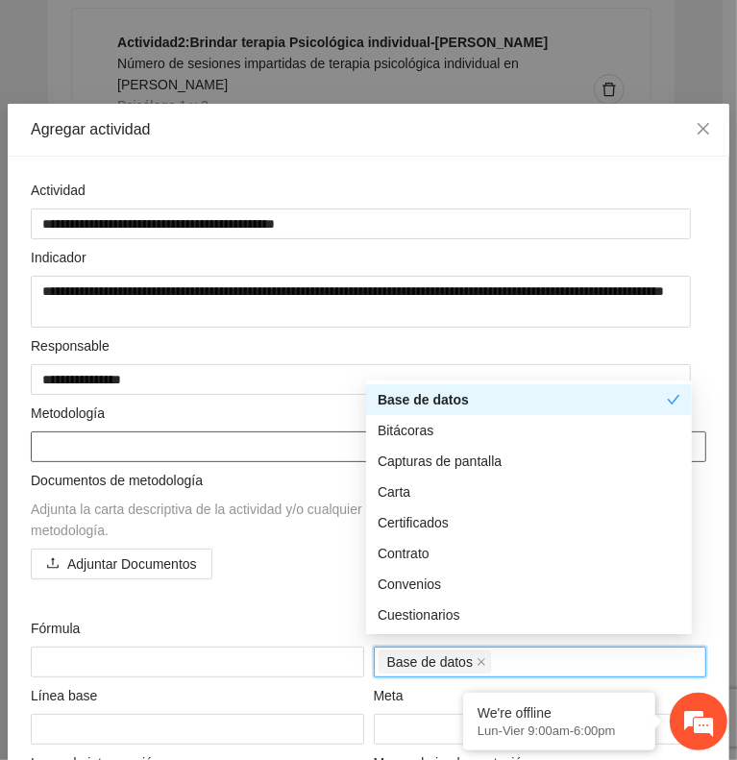
click at [264, 441] on textarea at bounding box center [369, 447] width 676 height 31
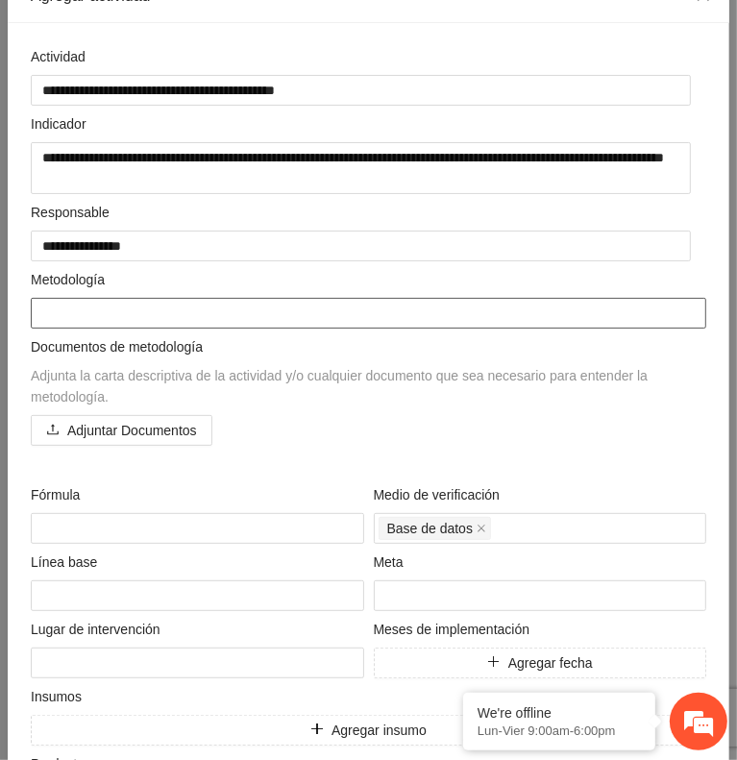
scroll to position [135, 0]
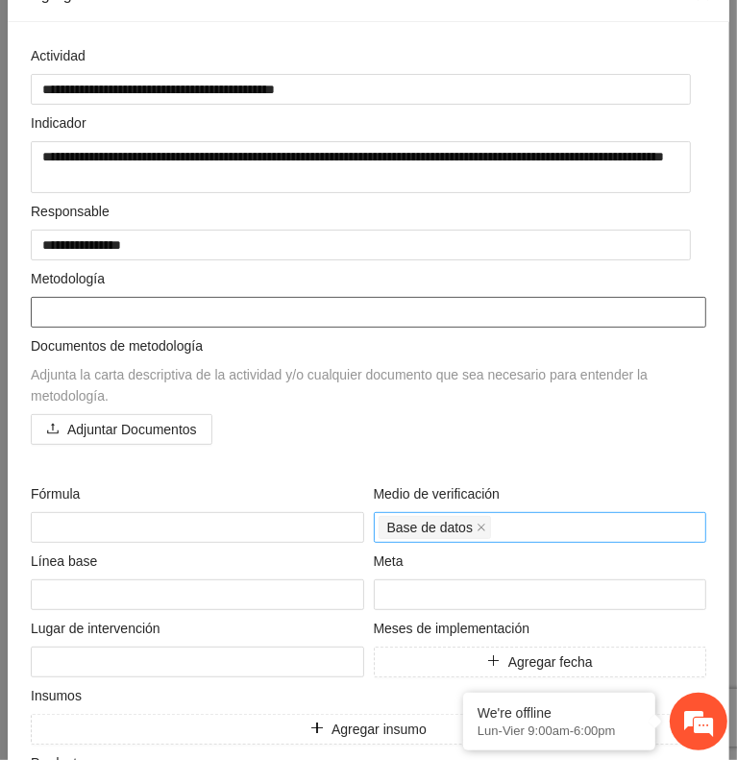
click at [543, 529] on div "Base de datos" at bounding box center [541, 527] width 324 height 27
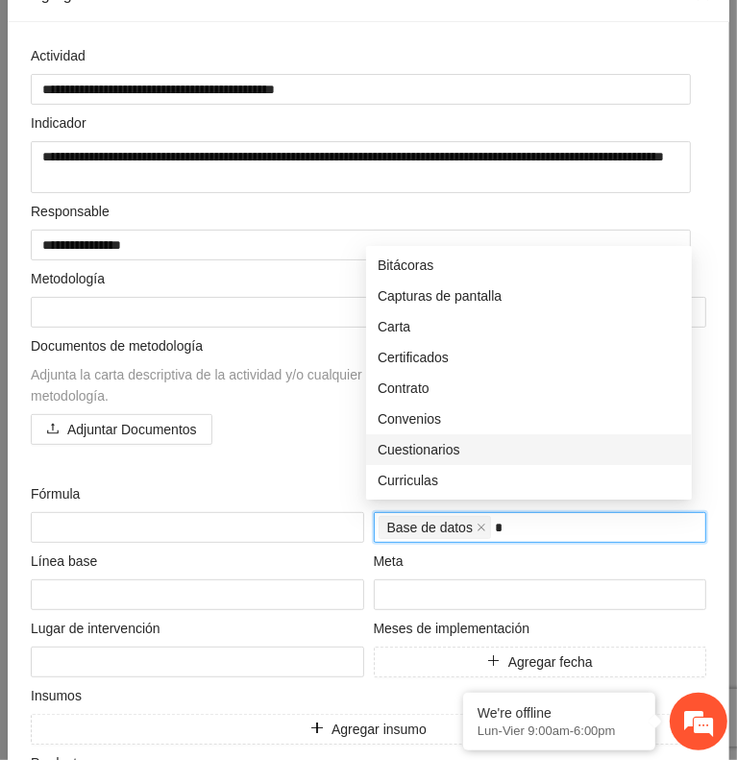
click at [450, 447] on div "Cuestionarios" at bounding box center [529, 449] width 303 height 21
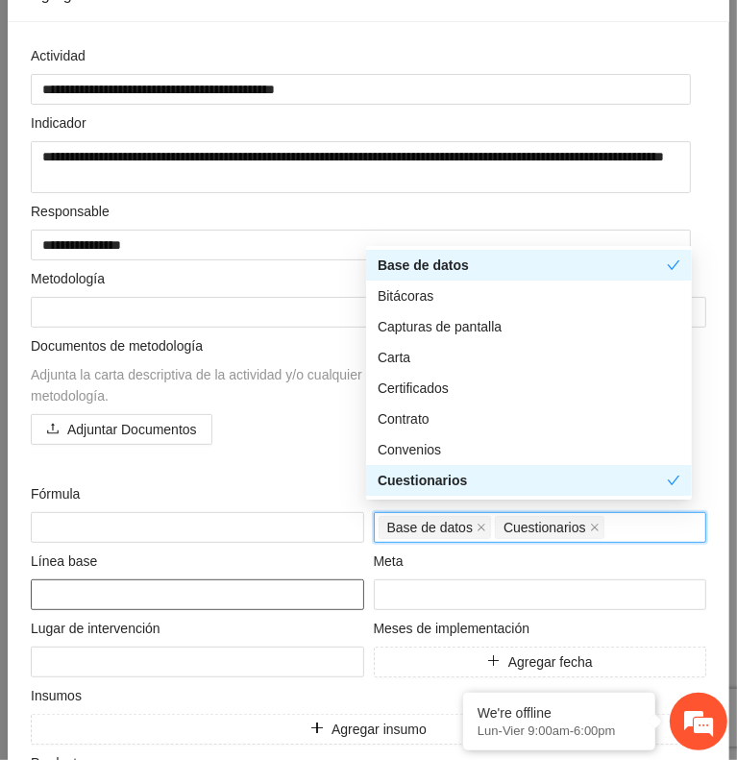
click at [193, 580] on textarea at bounding box center [198, 595] width 334 height 31
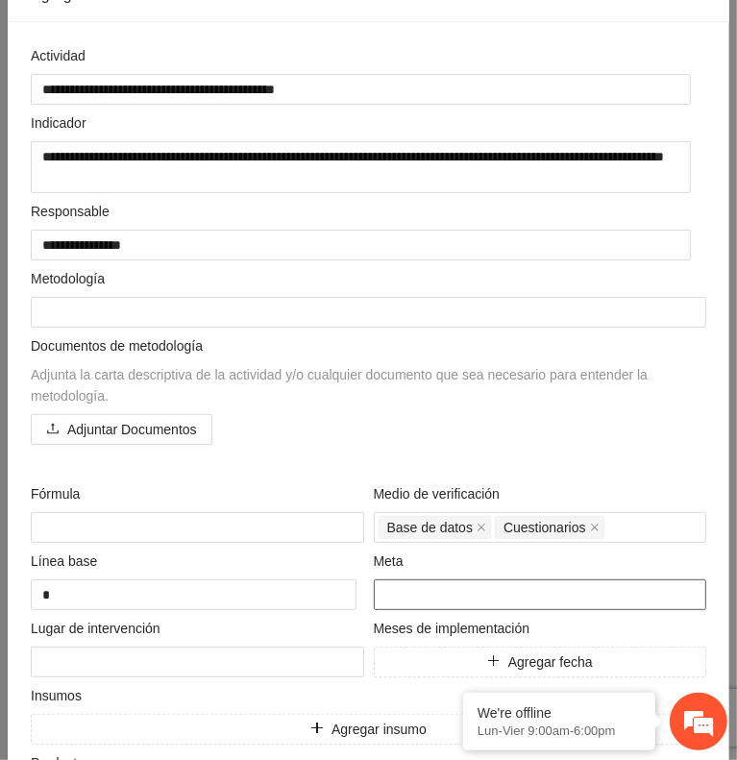
click at [415, 582] on input "number" at bounding box center [541, 595] width 334 height 31
click at [194, 655] on textarea at bounding box center [198, 662] width 334 height 31
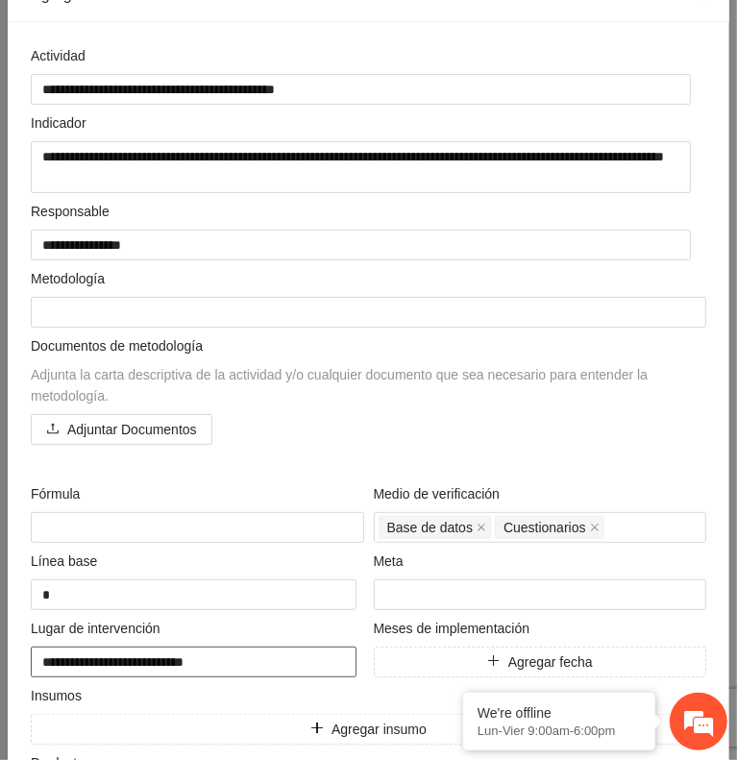
click at [194, 655] on textarea "**********" at bounding box center [194, 662] width 326 height 31
click at [492, 654] on button "Agregar fecha" at bounding box center [541, 662] width 334 height 31
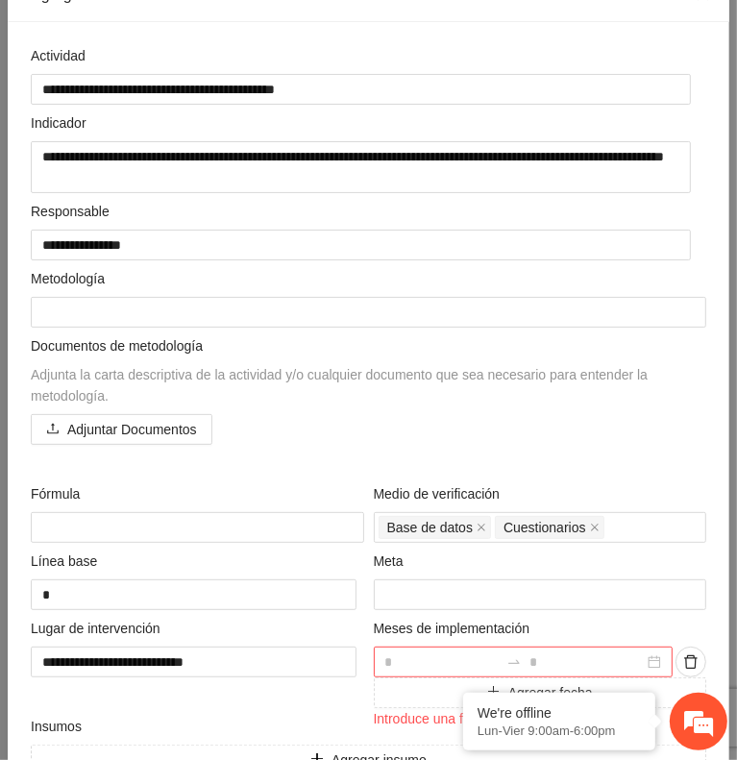
click at [435, 652] on input at bounding box center [442, 662] width 114 height 21
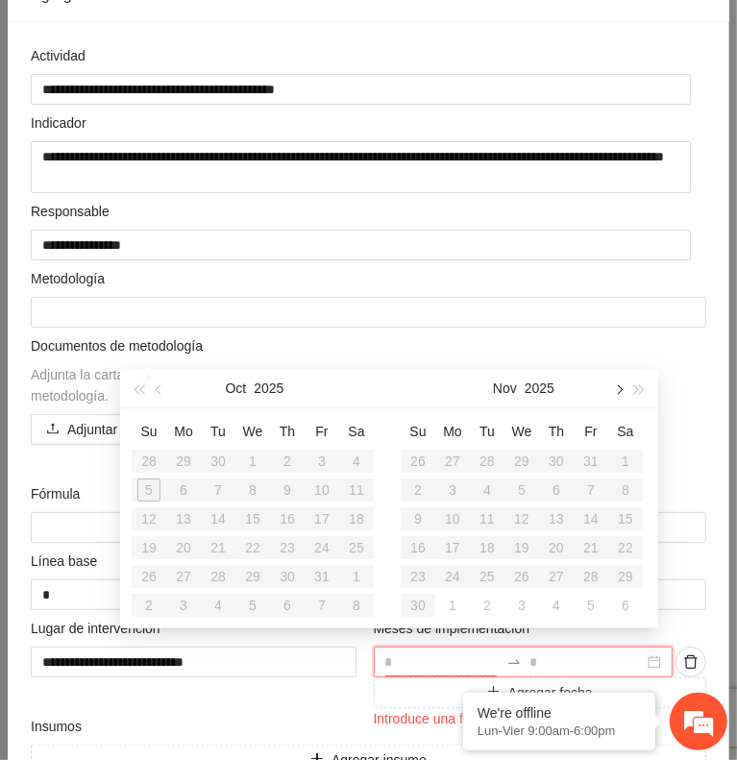
click at [618, 391] on span "button" at bounding box center [618, 389] width 10 height 10
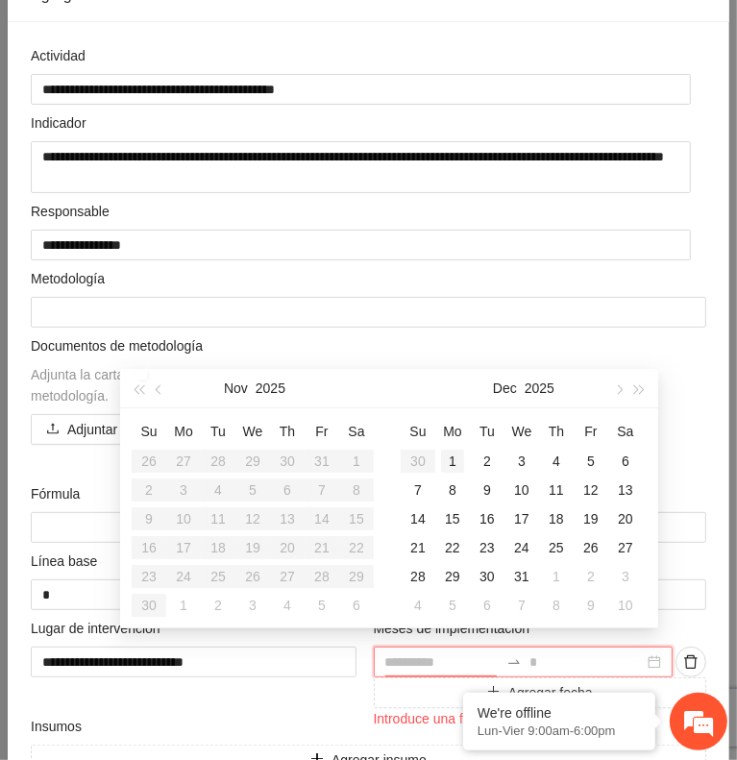
click at [457, 455] on div "1" at bounding box center [452, 461] width 23 height 23
click at [642, 394] on button "button" at bounding box center [640, 388] width 21 height 38
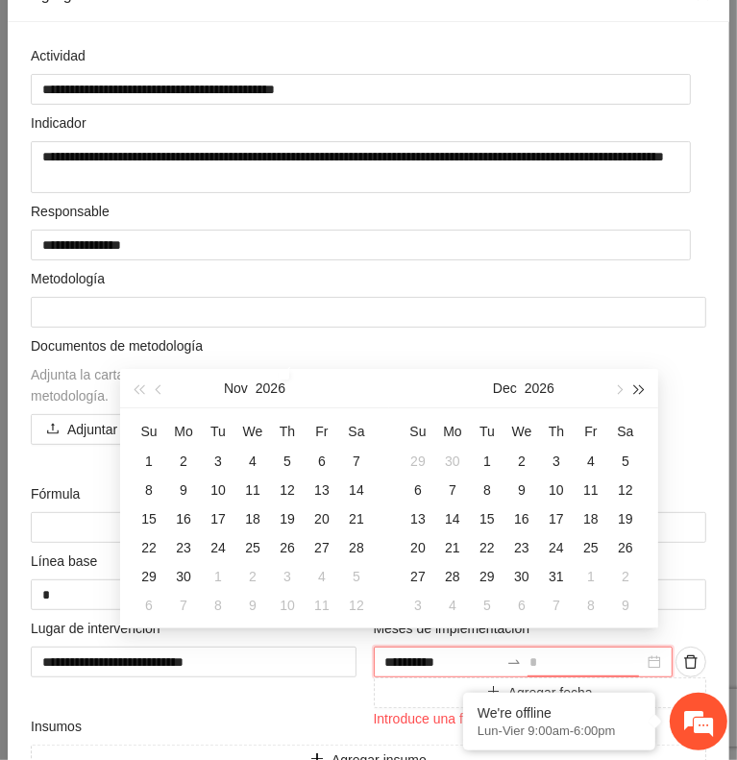
click at [642, 394] on button "button" at bounding box center [640, 388] width 21 height 38
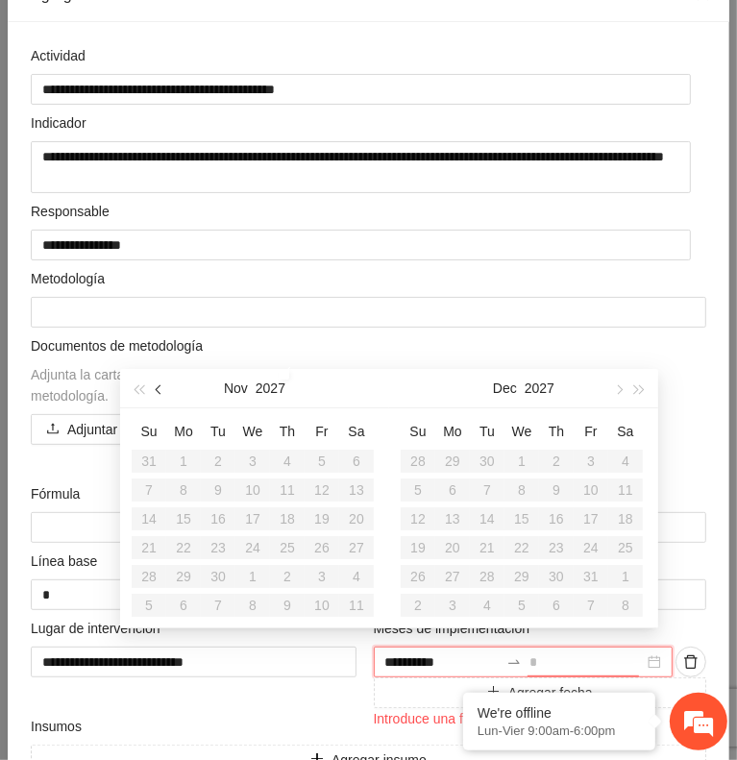
click at [158, 391] on span "button" at bounding box center [161, 389] width 10 height 10
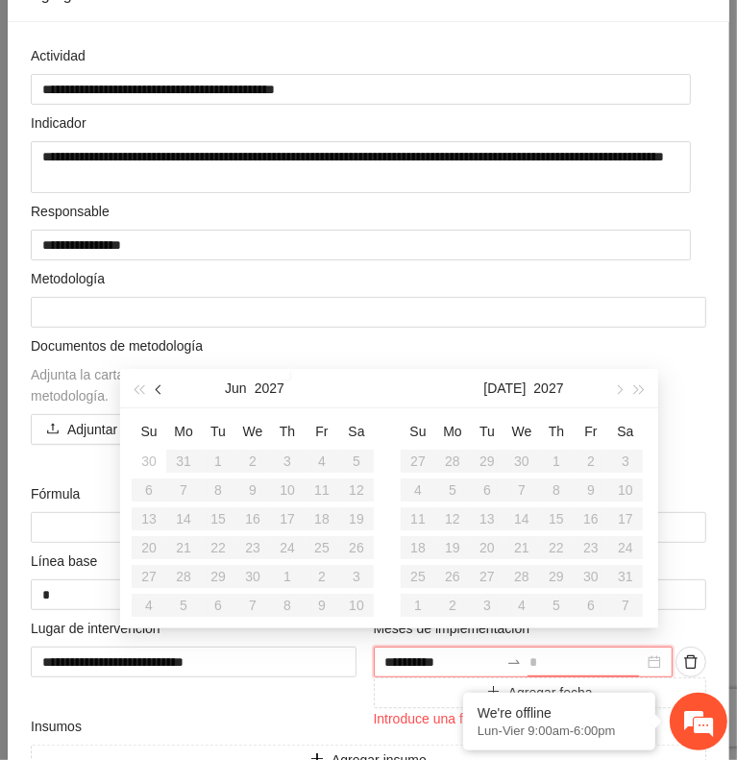
click at [158, 391] on span "button" at bounding box center [161, 389] width 10 height 10
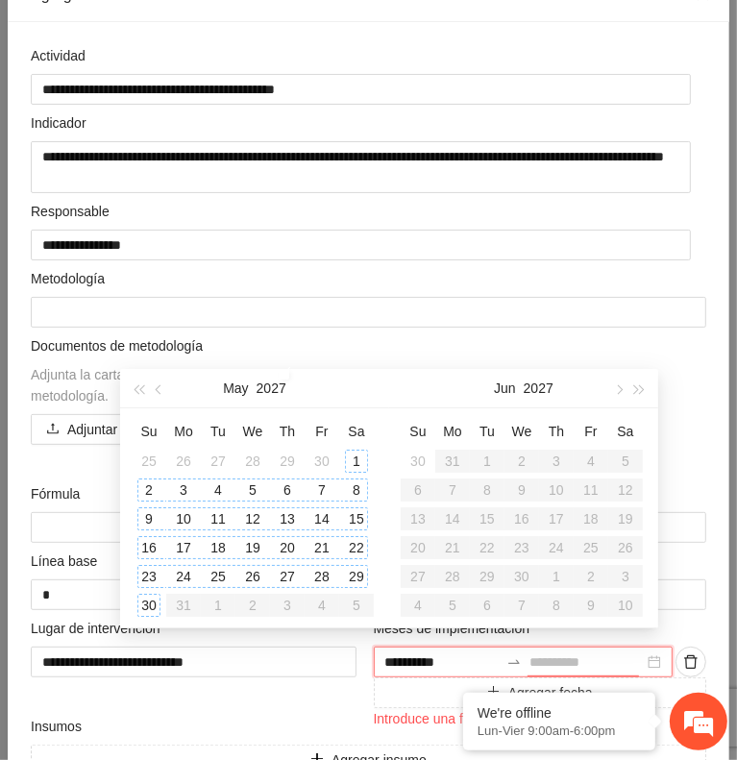
click at [146, 607] on div "30" at bounding box center [148, 605] width 23 height 23
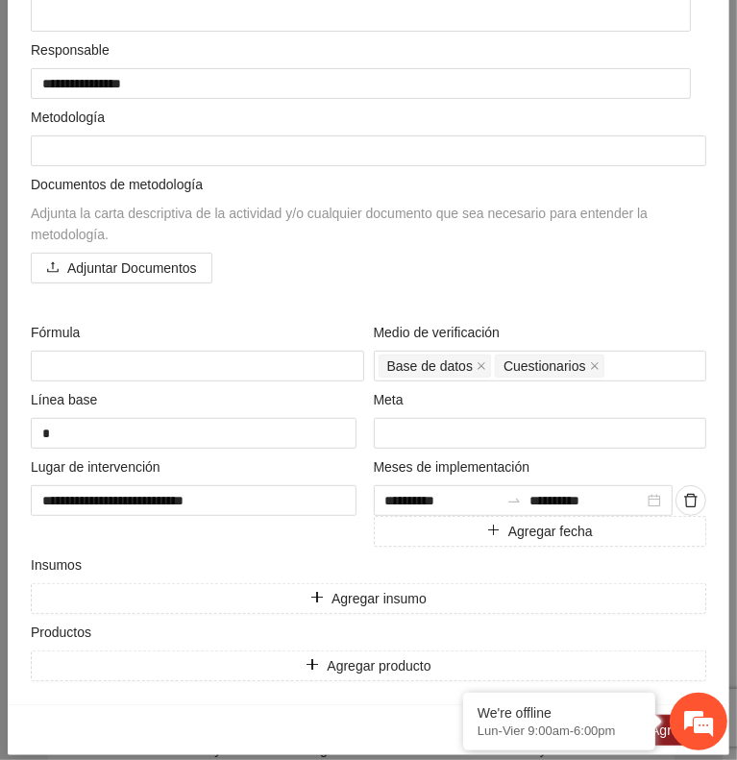
scroll to position [306, 0]
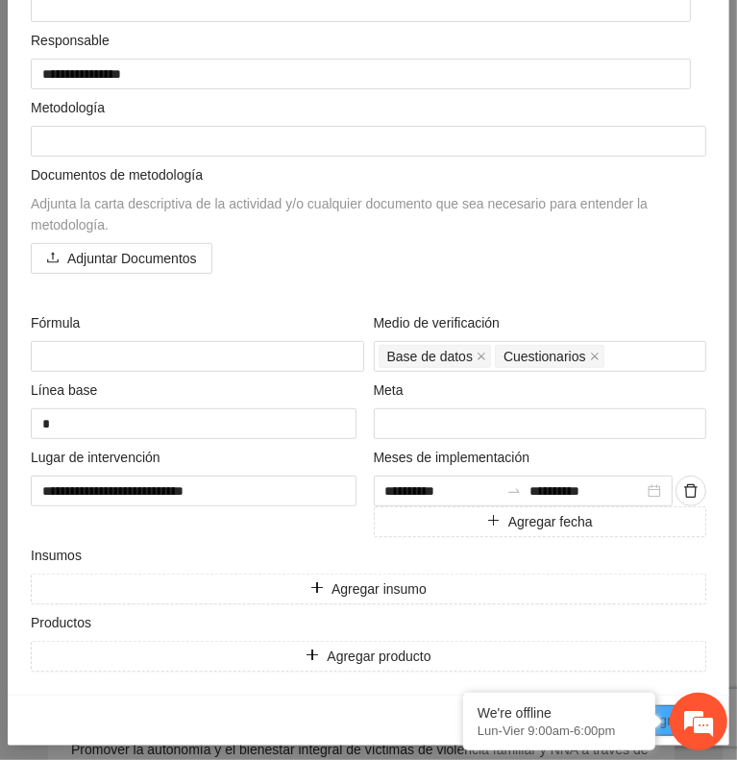
click at [665, 712] on span "Agregar" at bounding box center [675, 720] width 48 height 21
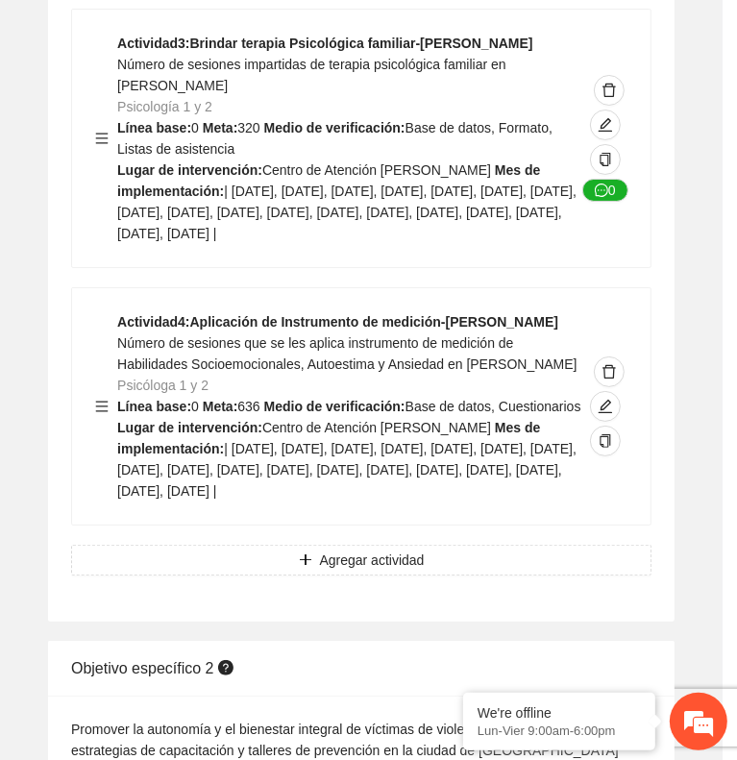
scroll to position [158, 0]
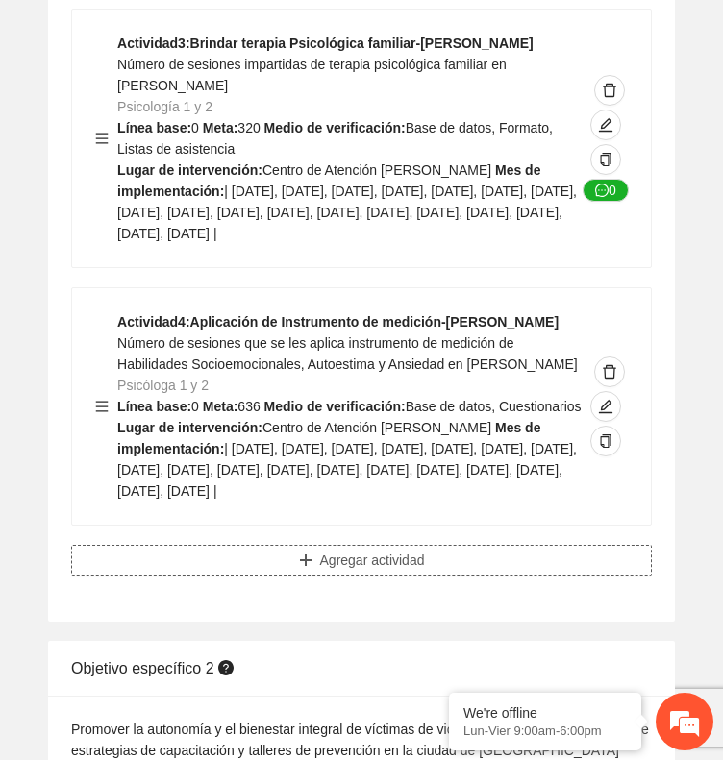
click at [446, 545] on button "Agregar actividad" at bounding box center [361, 560] width 581 height 31
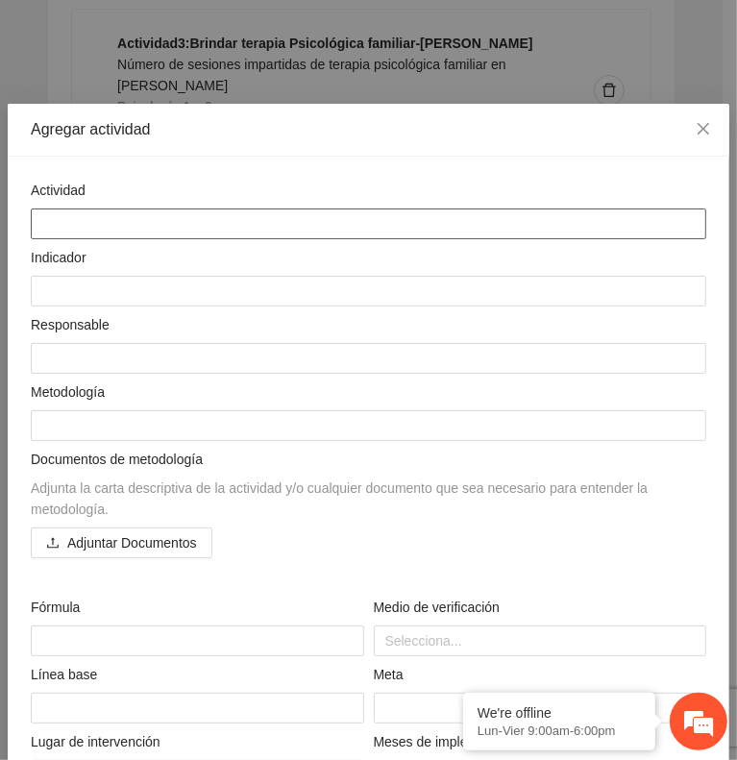
click at [477, 209] on textarea at bounding box center [369, 224] width 676 height 31
paste textarea "**********"
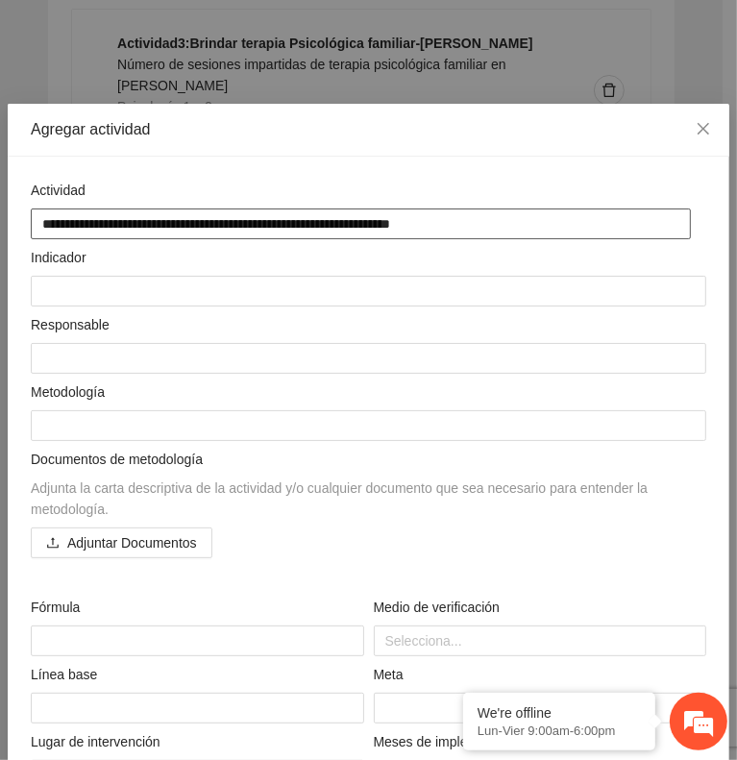
click at [477, 215] on textarea "**********" at bounding box center [361, 224] width 660 height 31
click at [480, 218] on textarea "**********" at bounding box center [361, 224] width 660 height 31
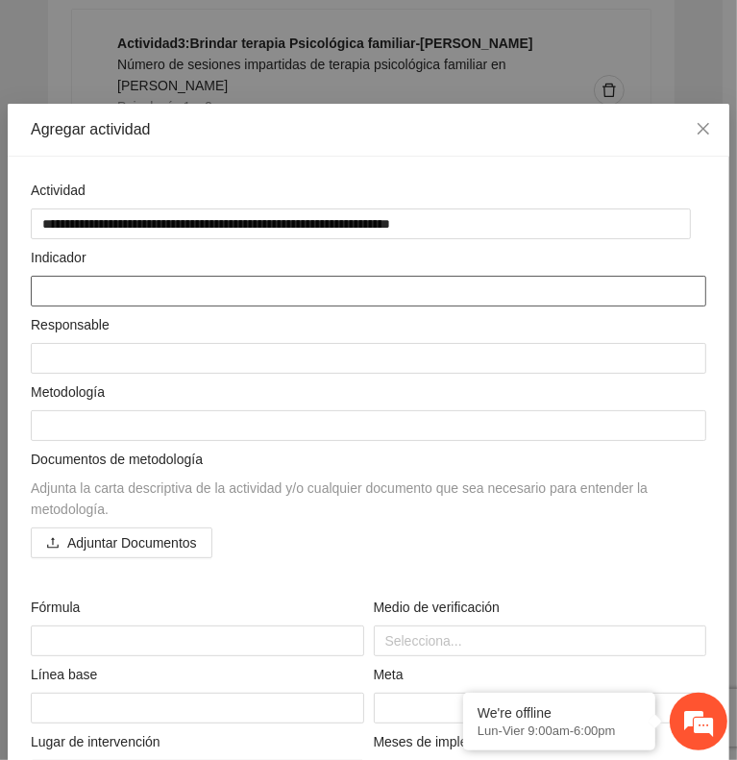
click at [607, 276] on textarea at bounding box center [369, 291] width 676 height 31
paste textarea "**********"
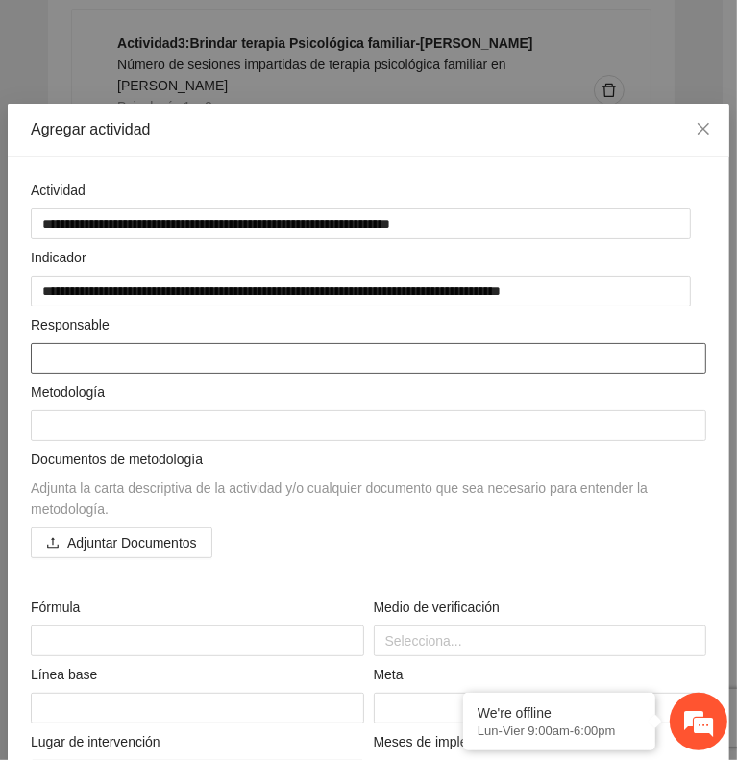
click at [167, 352] on textarea at bounding box center [369, 358] width 676 height 31
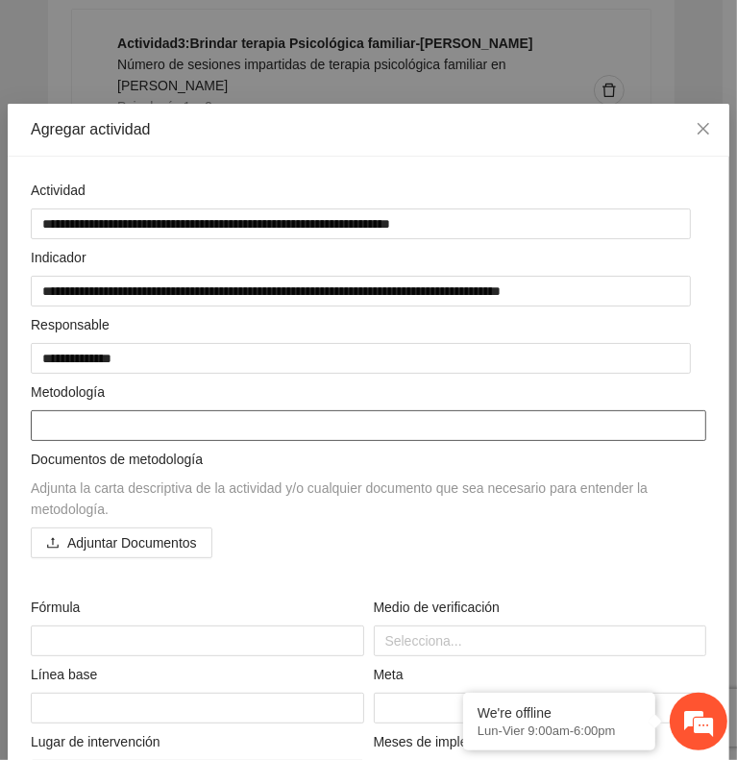
click at [256, 426] on textarea at bounding box center [369, 425] width 676 height 31
click at [318, 417] on textarea at bounding box center [369, 425] width 676 height 31
paste textarea "**********"
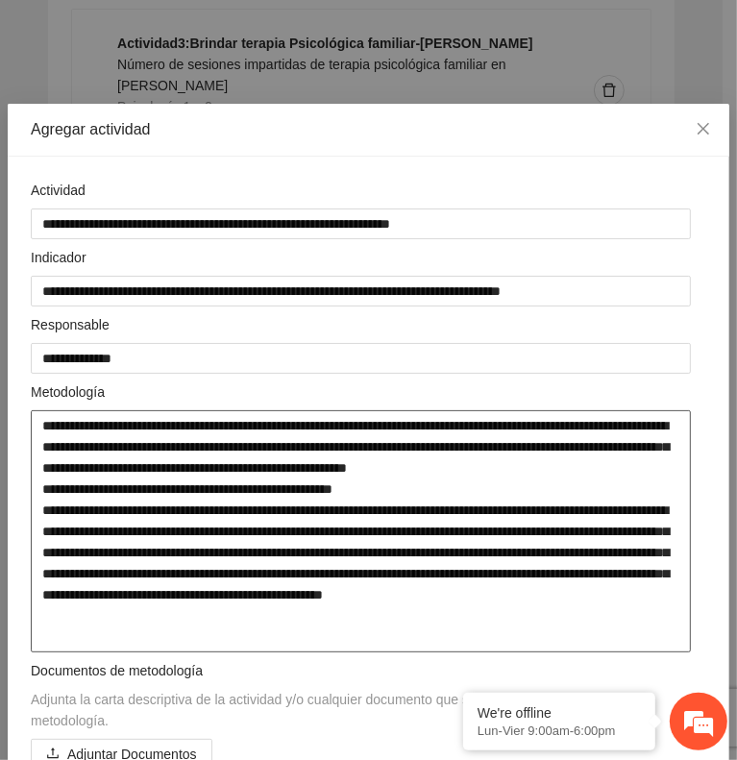
click at [566, 462] on textarea "**********" at bounding box center [361, 531] width 660 height 242
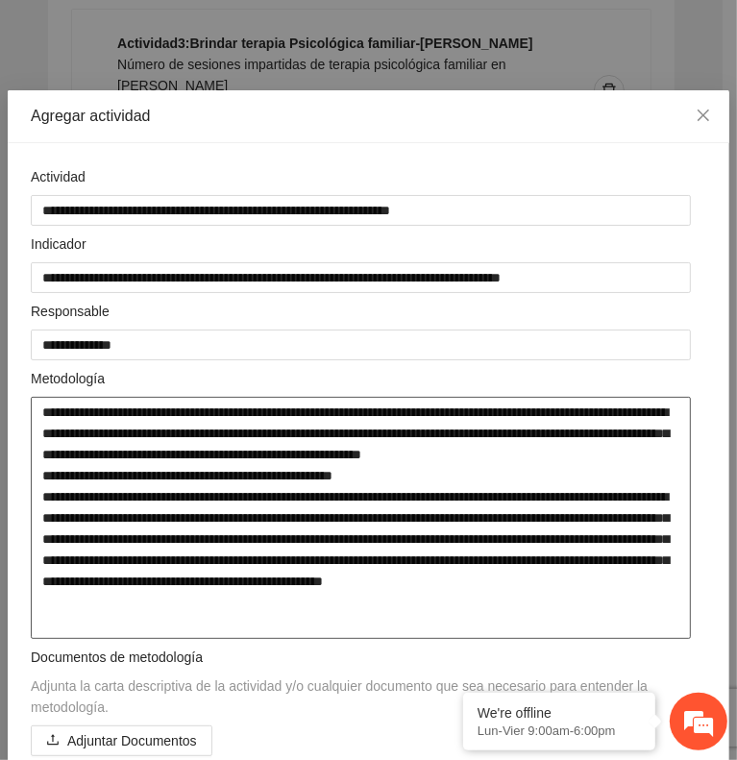
scroll to position [23, 0]
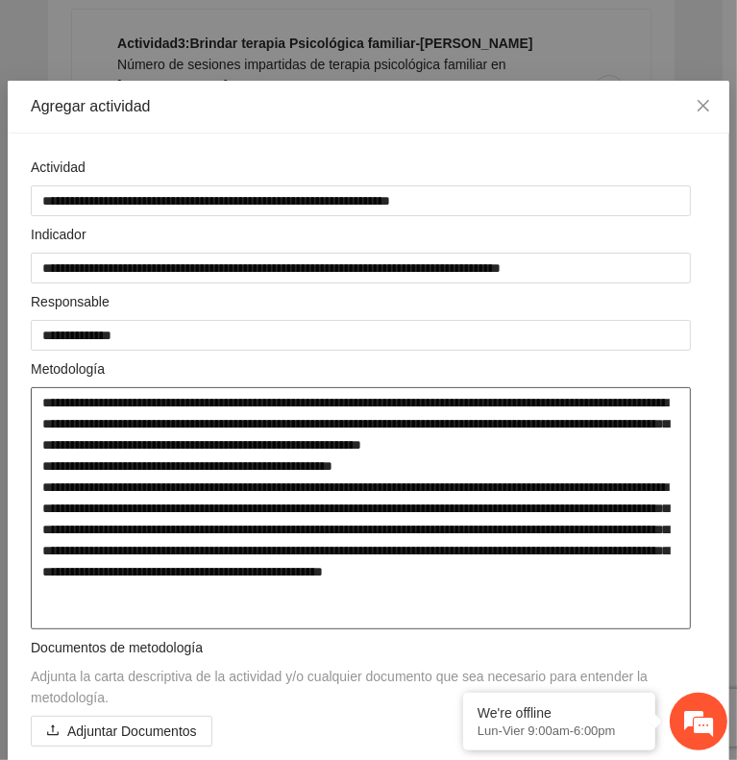
click at [158, 480] on textarea "**********" at bounding box center [361, 508] width 660 height 242
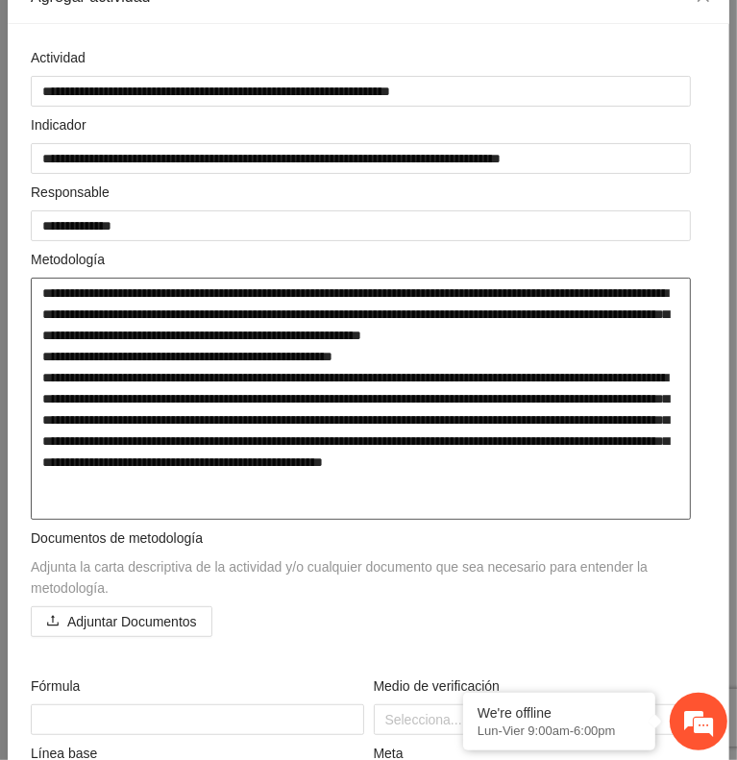
scroll to position [163, 0]
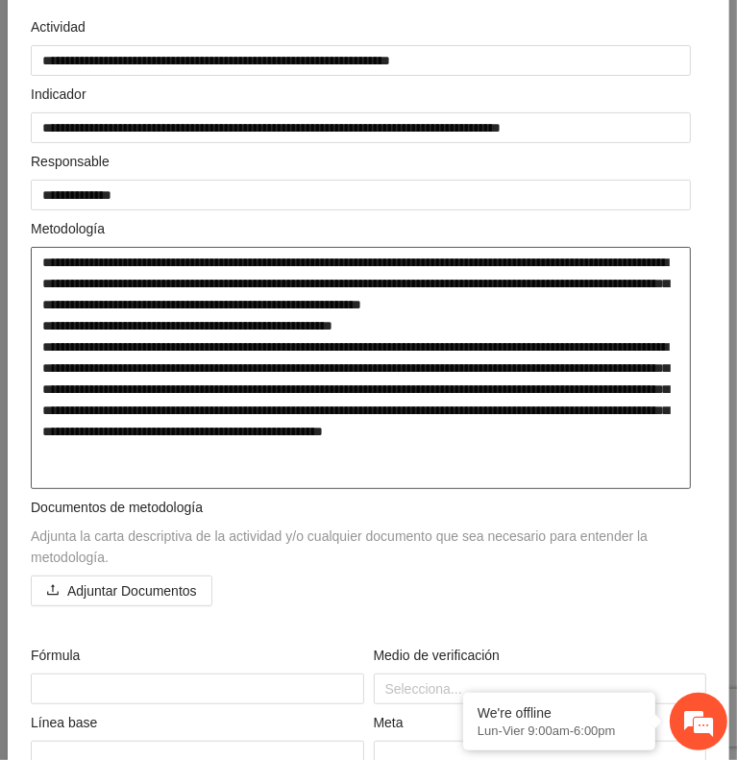
click at [251, 465] on textarea "**********" at bounding box center [361, 368] width 660 height 242
click at [255, 479] on textarea "**********" at bounding box center [361, 368] width 660 height 242
click at [111, 444] on textarea "**********" at bounding box center [361, 368] width 660 height 242
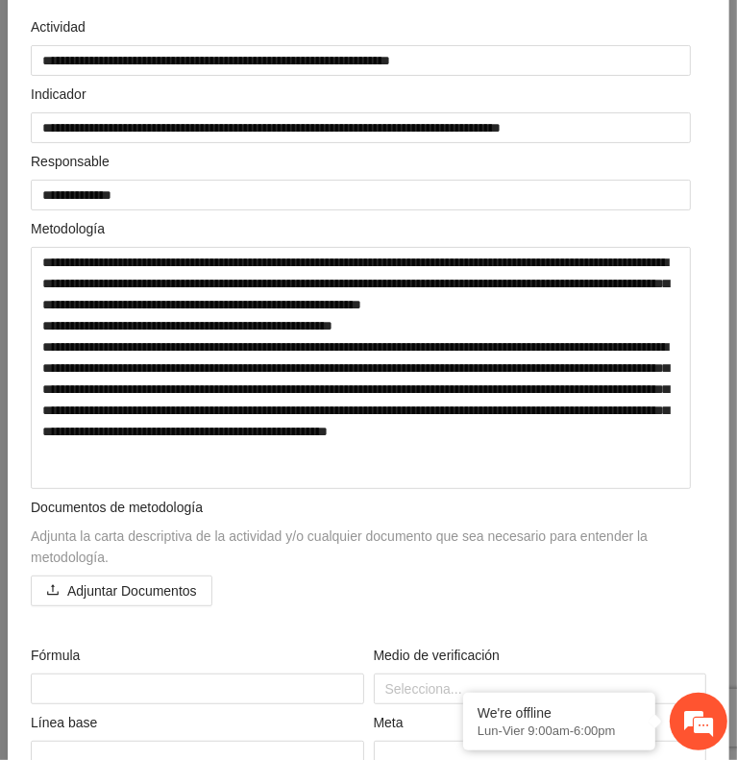
click at [659, 563] on div "Documentos de metodología Adjunta la carta descriptiva de la actividad y/o cual…" at bounding box center [369, 536] width 676 height 79
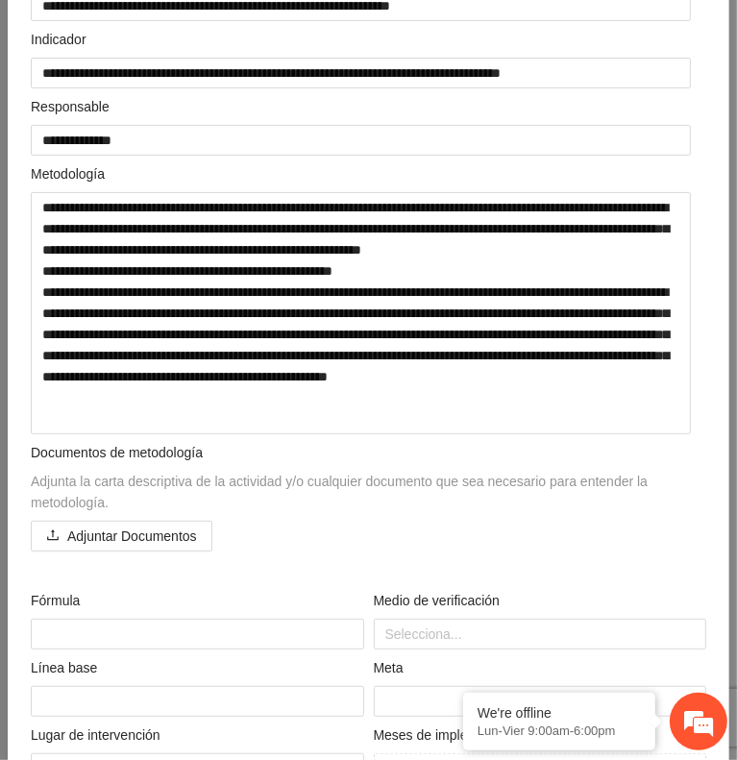
scroll to position [337, 0]
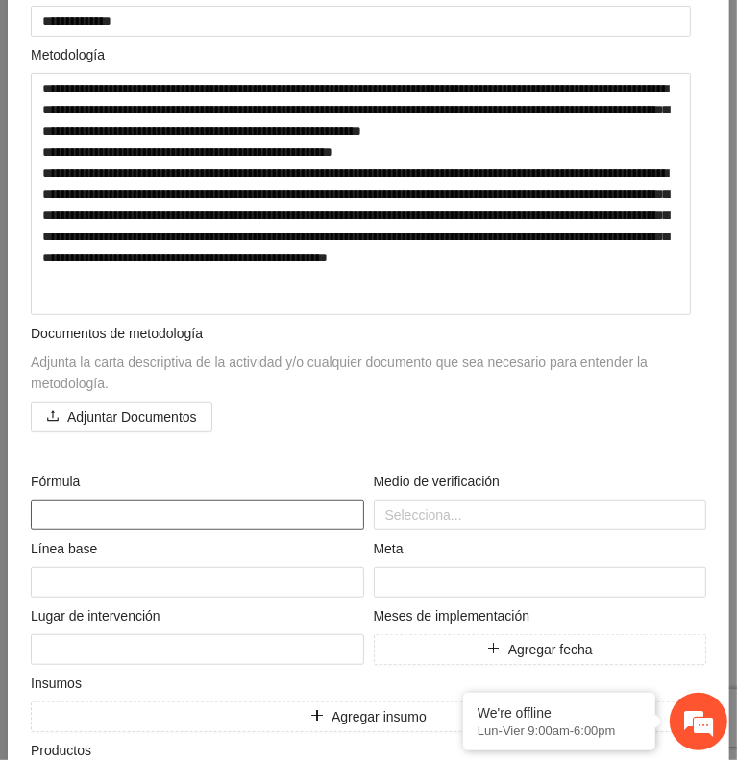
click at [275, 501] on textarea at bounding box center [198, 515] width 334 height 31
paste textarea "**********"
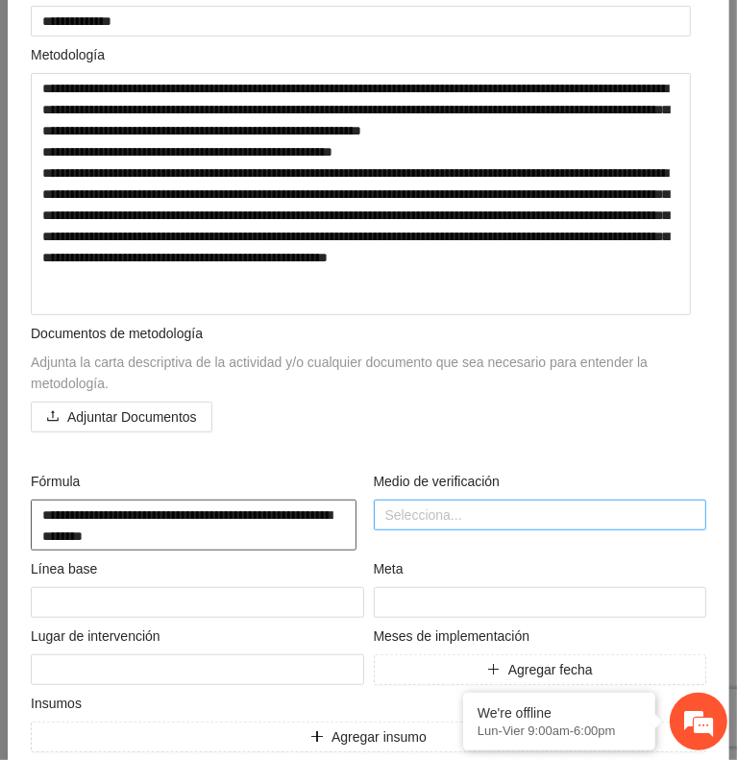
click at [477, 507] on div at bounding box center [541, 515] width 324 height 23
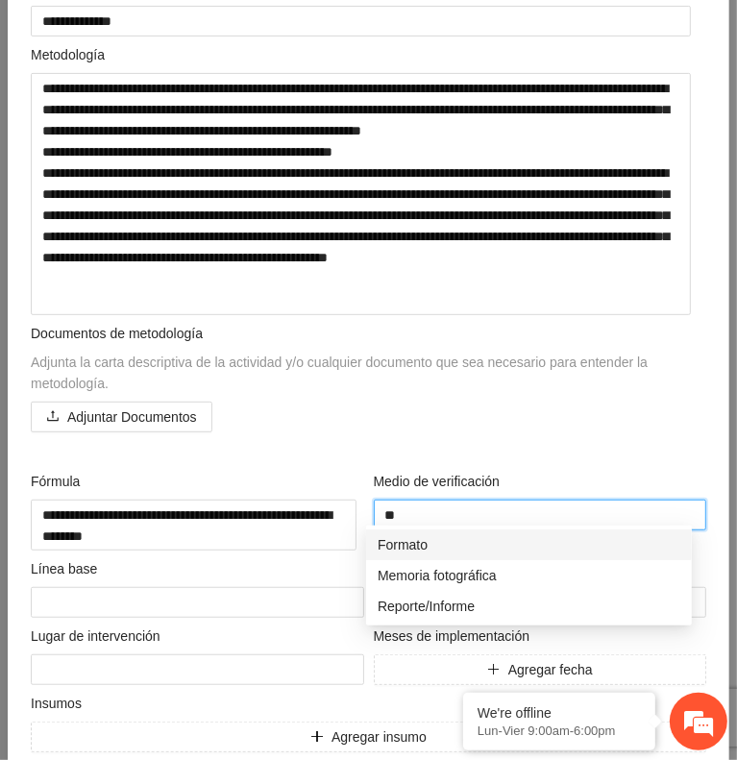
click at [458, 541] on div "Formato" at bounding box center [529, 544] width 303 height 21
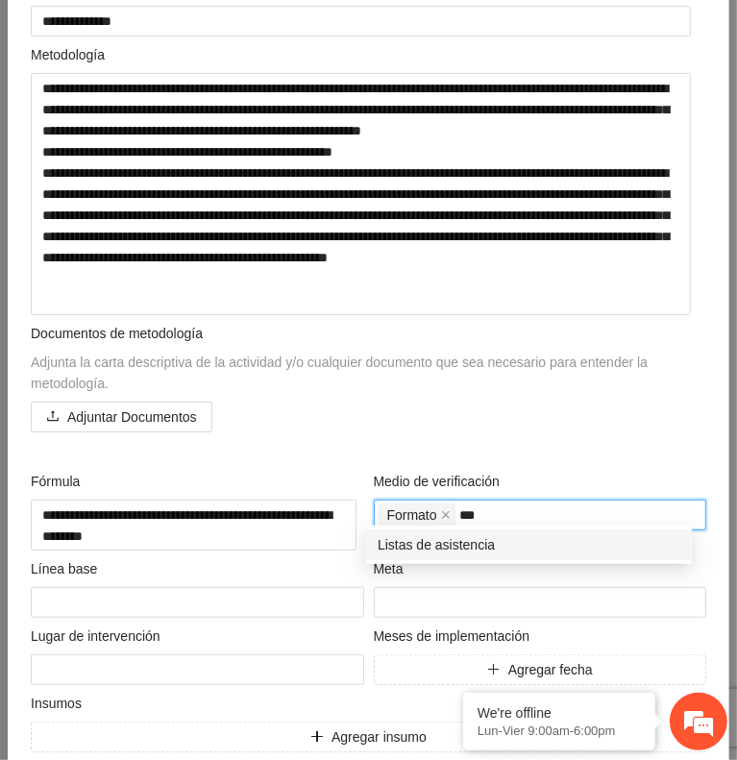
click at [458, 541] on div "Listas de asistencia" at bounding box center [529, 544] width 303 height 21
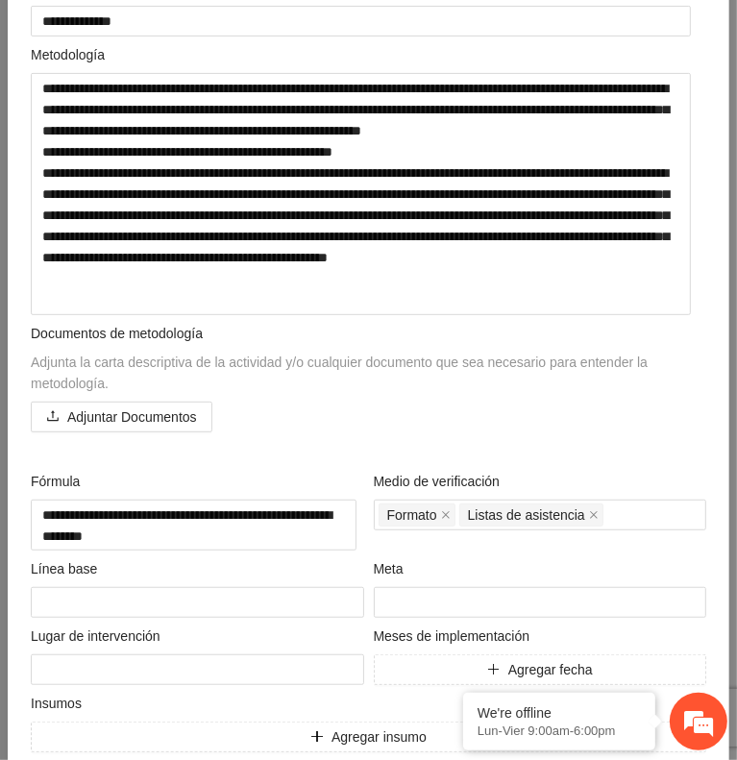
click at [642, 429] on div "Documentos de metodología Adjunta la carta descriptiva de la actividad y/o cual…" at bounding box center [368, 388] width 685 height 131
click at [261, 591] on textarea at bounding box center [198, 602] width 334 height 31
click at [440, 598] on input "number" at bounding box center [541, 602] width 334 height 31
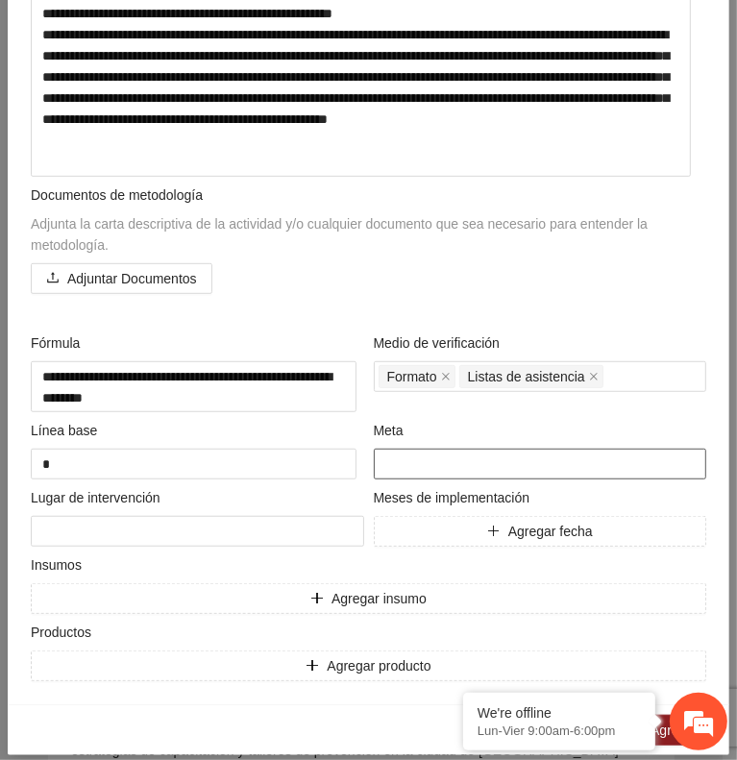
scroll to position [483, 0]
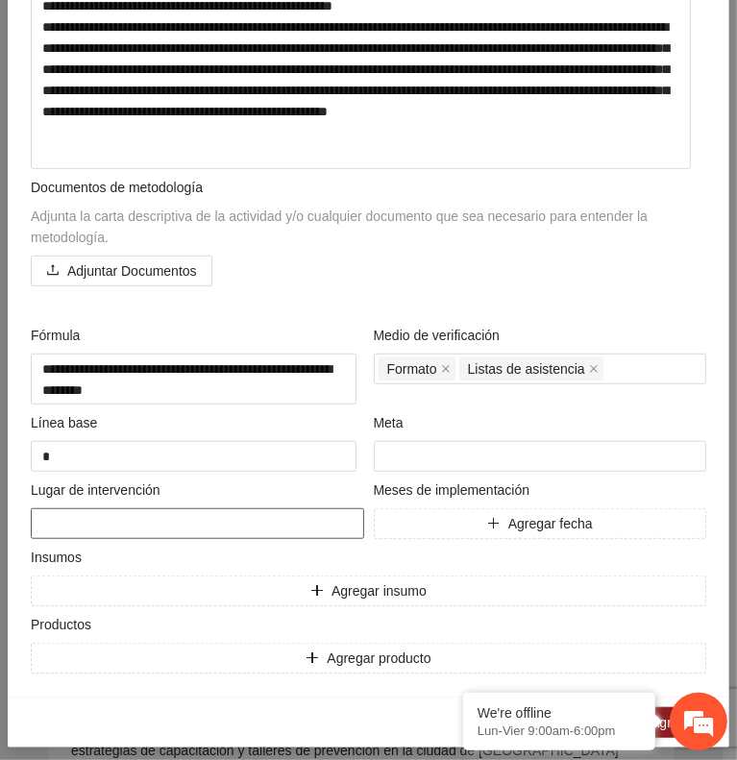
click at [274, 513] on textarea at bounding box center [198, 523] width 334 height 31
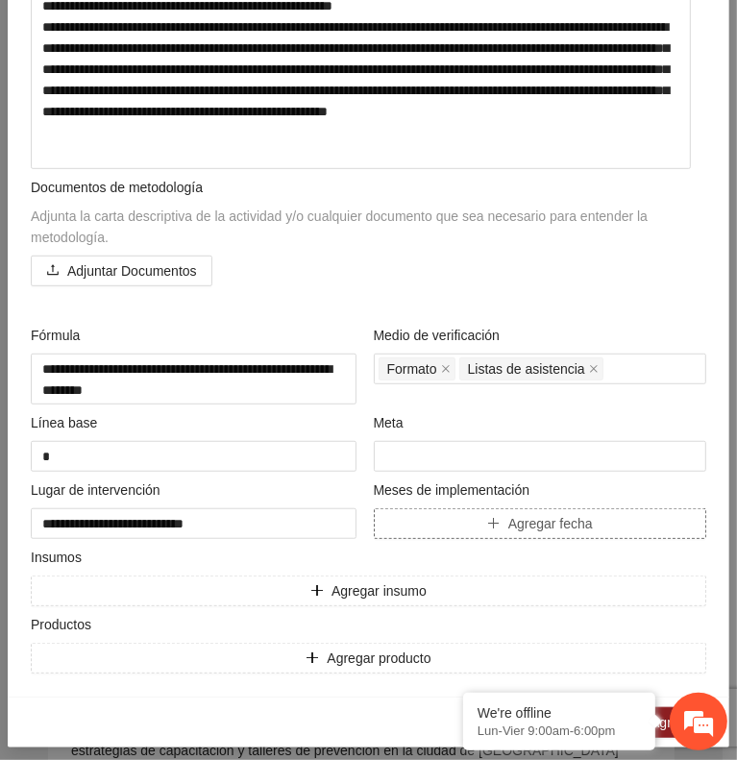
click at [602, 513] on button "Agregar fecha" at bounding box center [541, 523] width 334 height 31
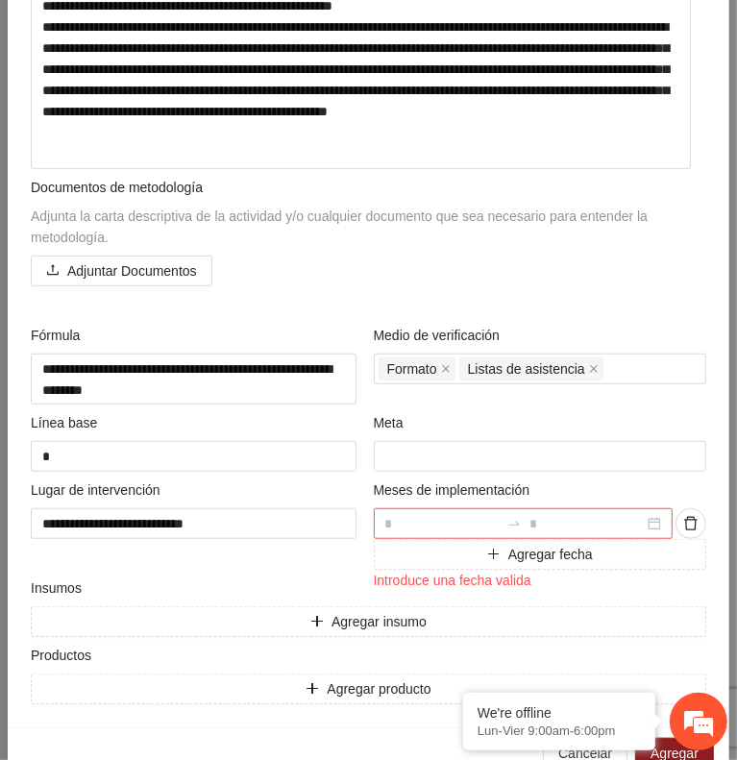
click at [458, 513] on input at bounding box center [442, 523] width 114 height 21
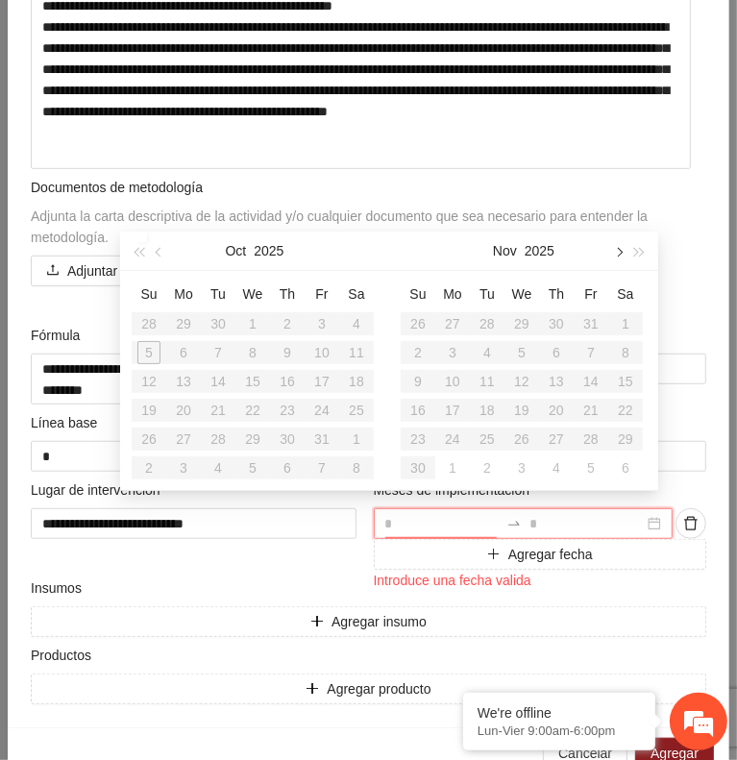
click at [617, 259] on button "button" at bounding box center [617, 251] width 21 height 38
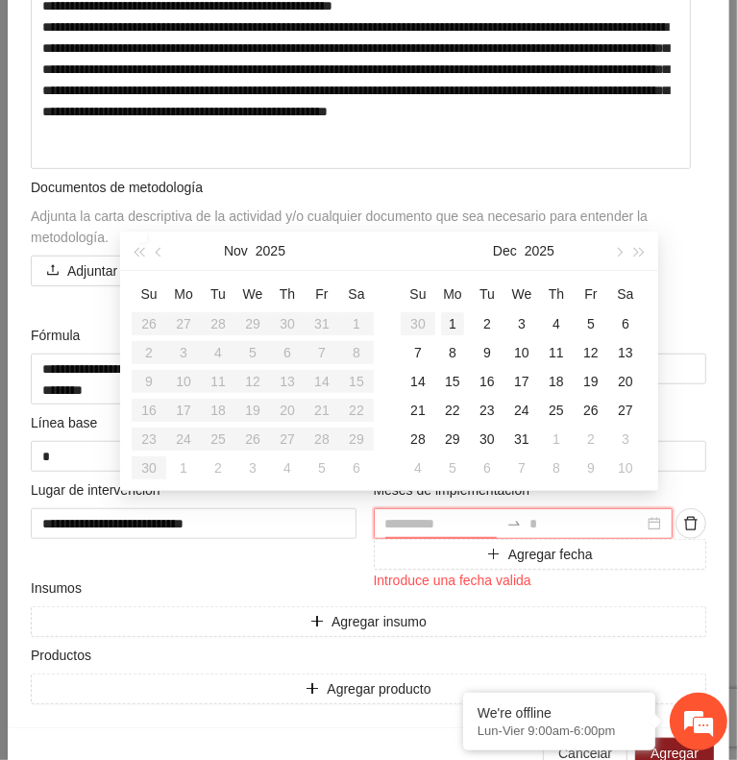
click at [458, 323] on div "1" at bounding box center [452, 323] width 23 height 23
click at [644, 253] on button "button" at bounding box center [640, 251] width 21 height 38
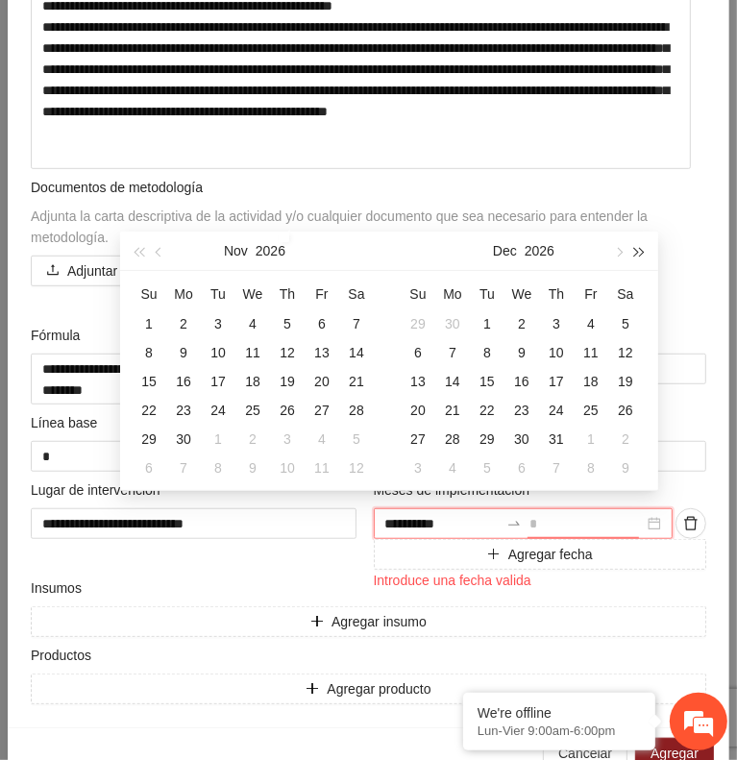
click at [644, 253] on button "button" at bounding box center [640, 251] width 21 height 38
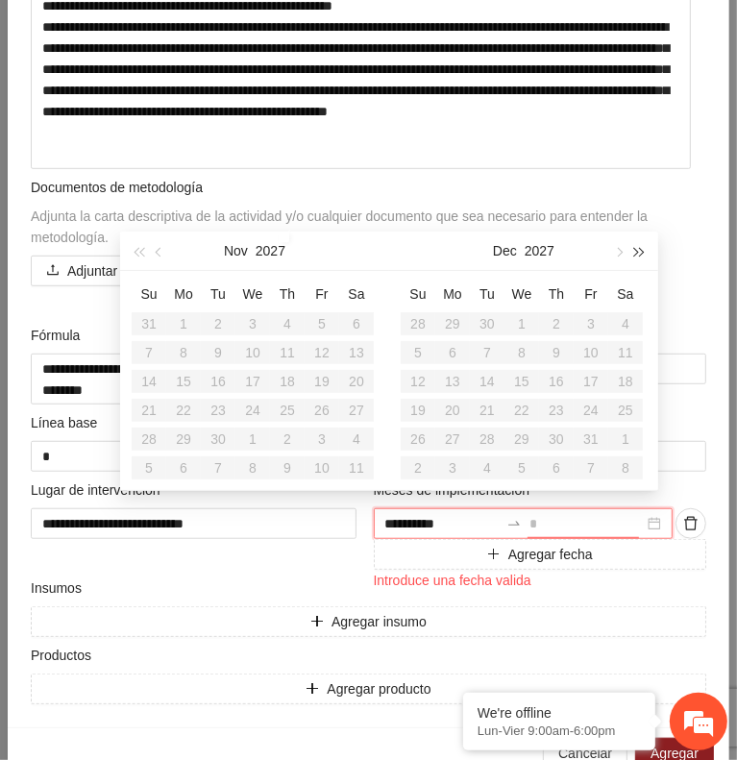
click at [644, 253] on button "button" at bounding box center [640, 251] width 21 height 38
click at [136, 254] on span "button" at bounding box center [139, 252] width 10 height 10
click at [164, 255] on button "button" at bounding box center [159, 251] width 21 height 38
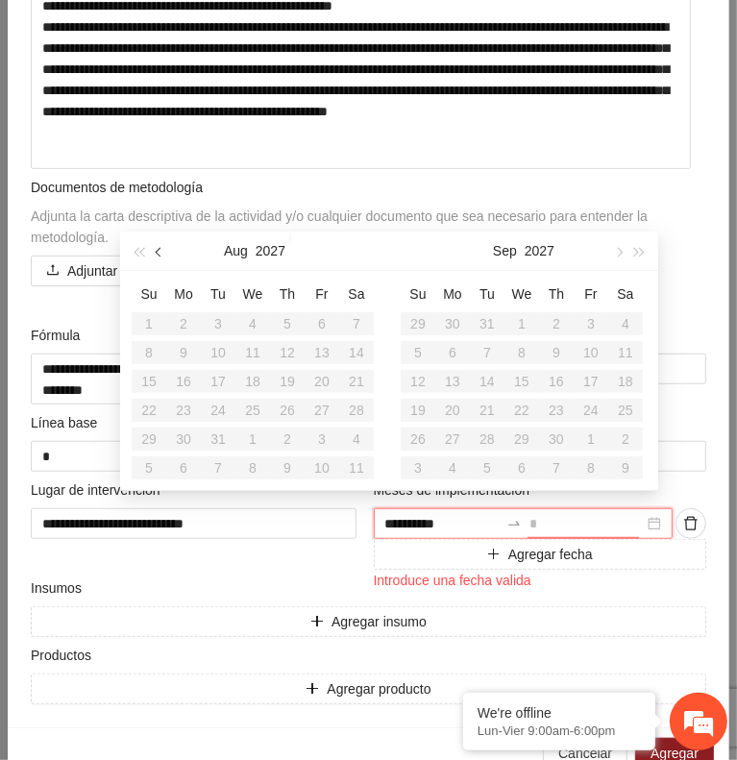
click at [164, 255] on button "button" at bounding box center [159, 251] width 21 height 38
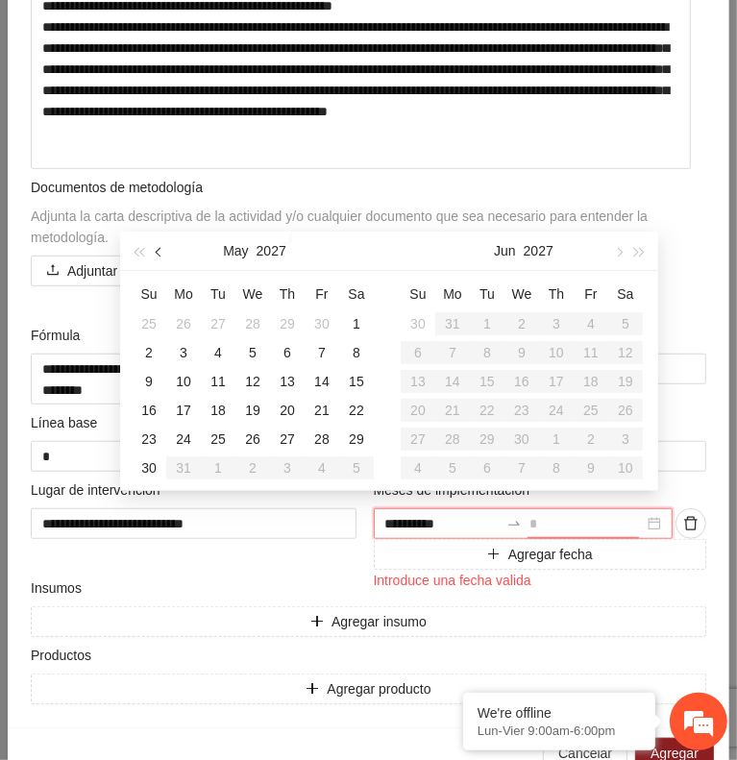
click at [164, 255] on button "button" at bounding box center [159, 251] width 21 height 38
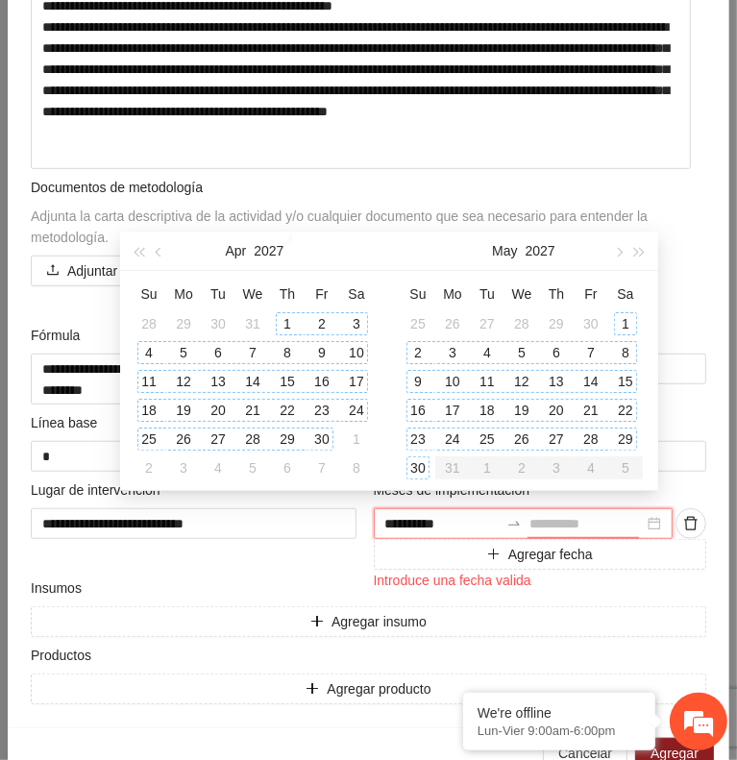
click at [418, 468] on div "30" at bounding box center [418, 468] width 23 height 23
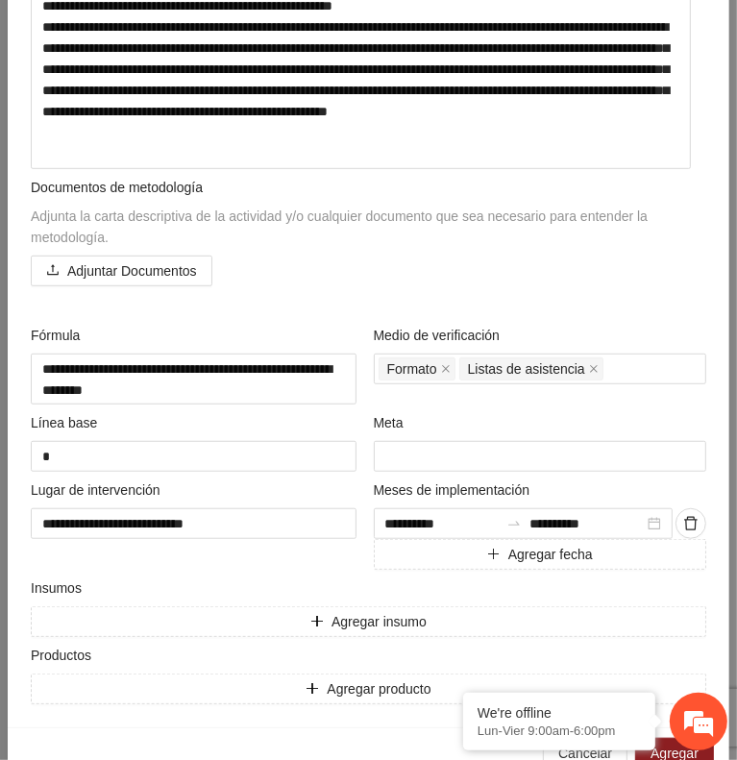
scroll to position [516, 0]
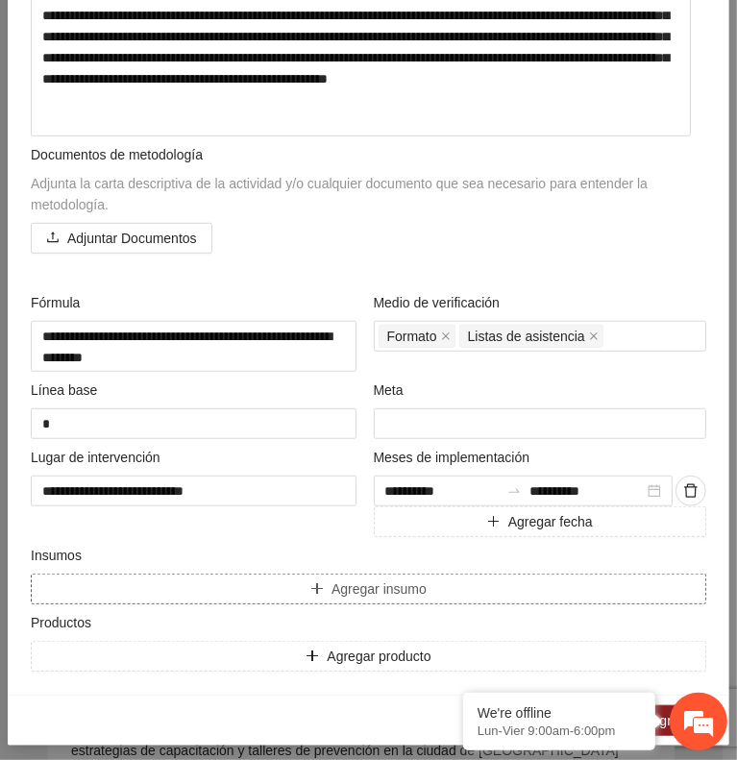
click at [280, 580] on button "Agregar insumo" at bounding box center [369, 589] width 676 height 31
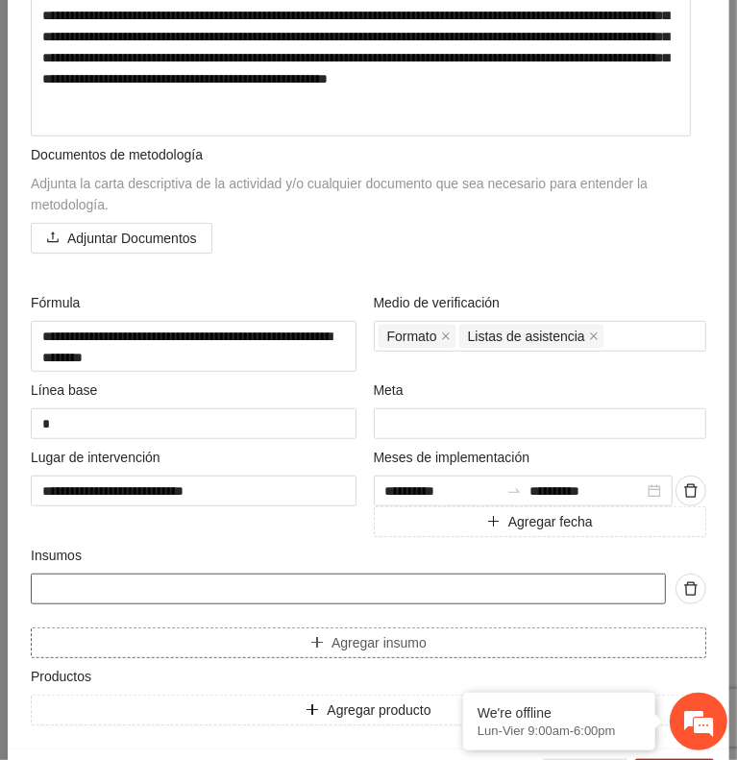
click at [280, 580] on input "text" at bounding box center [348, 589] width 635 height 31
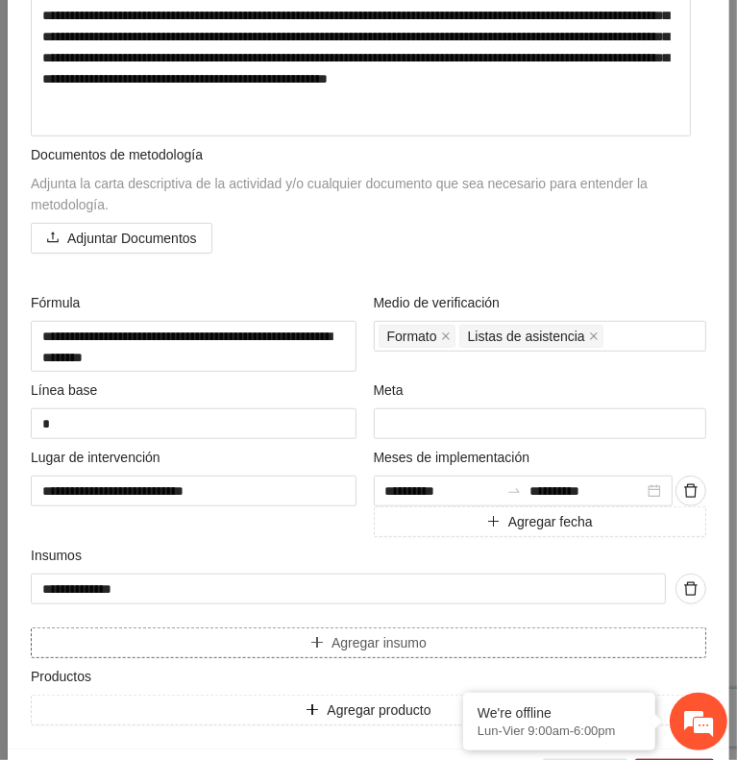
click at [323, 639] on button "Agregar insumo" at bounding box center [369, 643] width 676 height 31
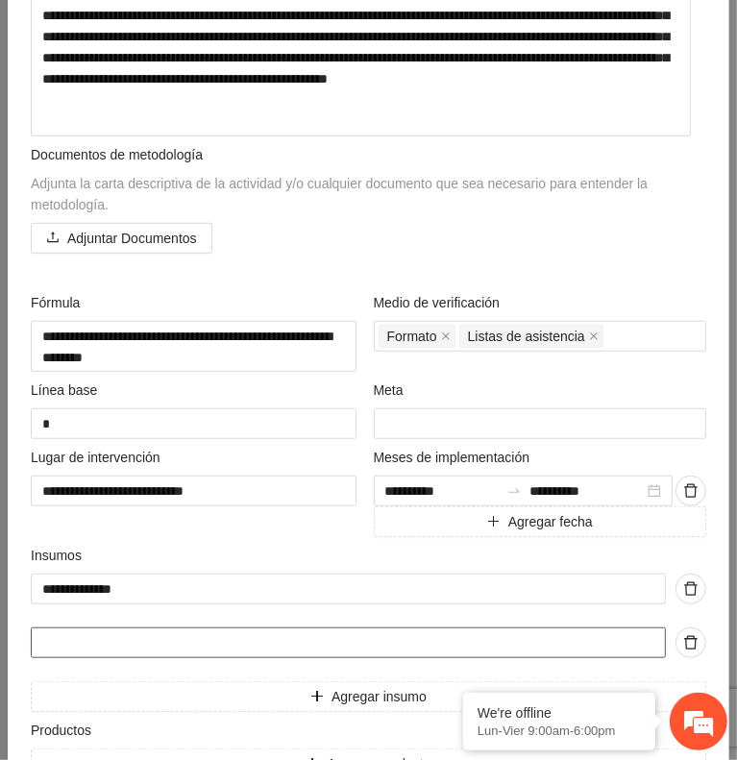
click at [299, 637] on input "text" at bounding box center [348, 643] width 635 height 31
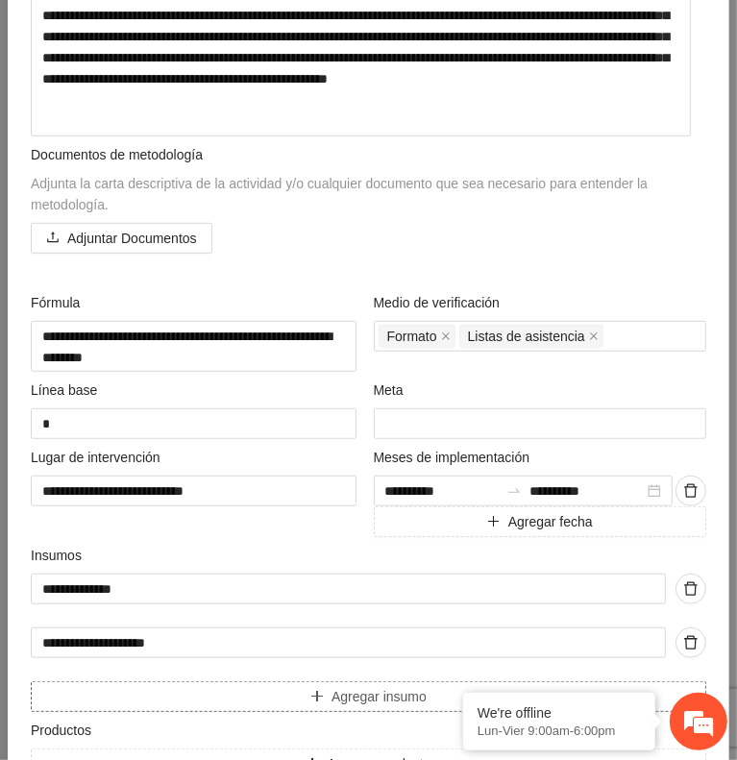
click at [310, 690] on icon "plus" at bounding box center [316, 696] width 13 height 13
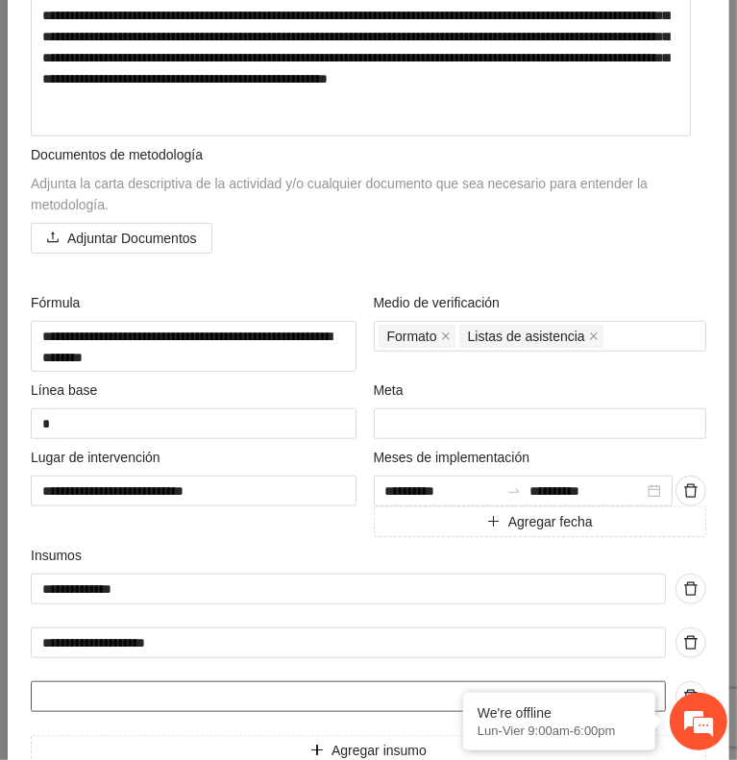
click at [195, 683] on input "text" at bounding box center [348, 696] width 635 height 31
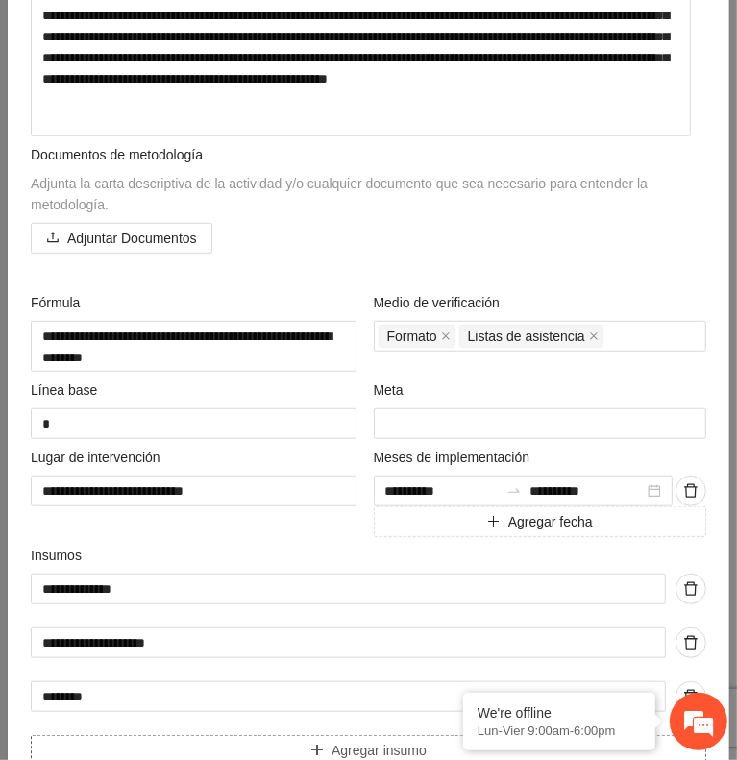
click at [356, 740] on span "Agregar insumo" at bounding box center [379, 750] width 95 height 21
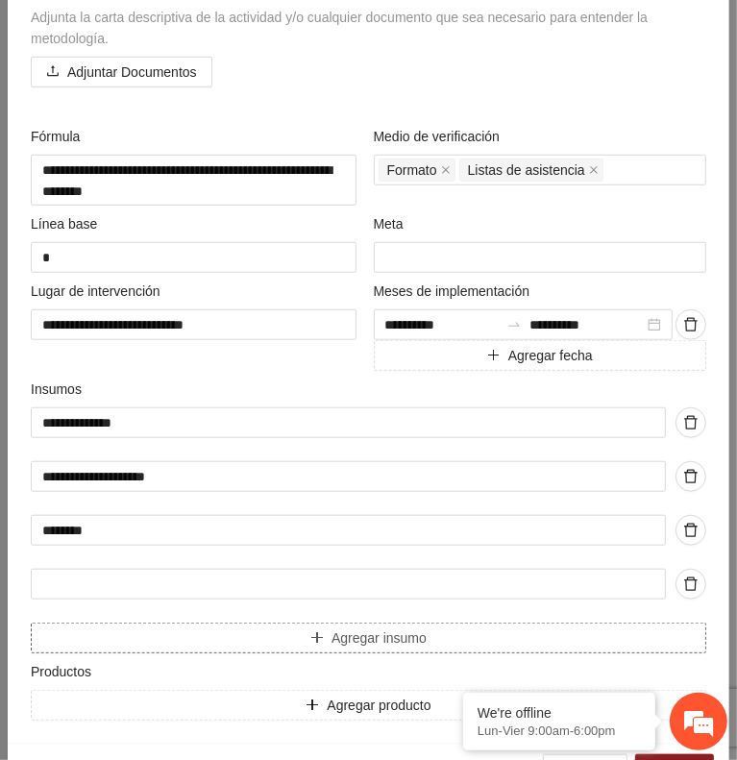
scroll to position [690, 0]
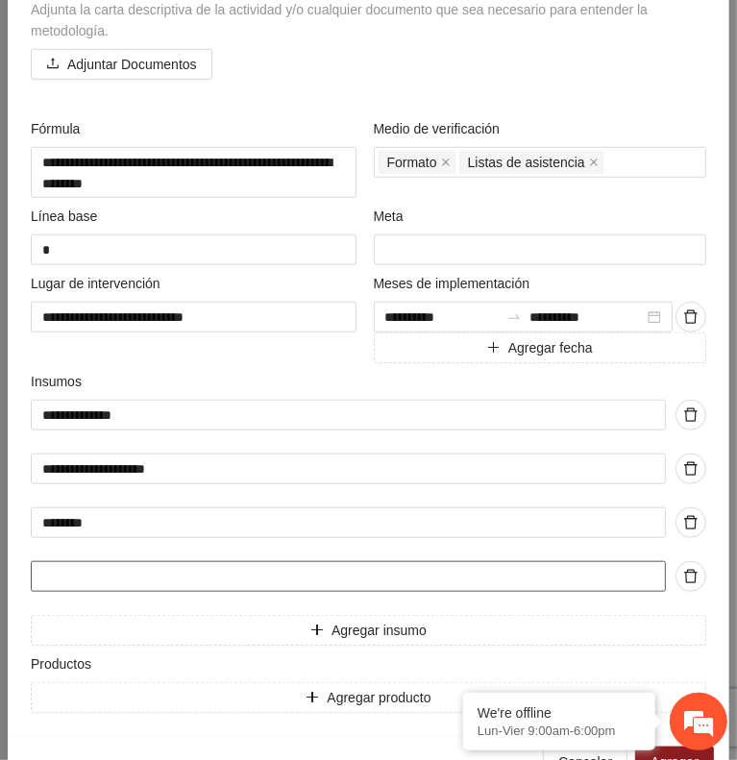
click at [292, 566] on input "text" at bounding box center [348, 576] width 635 height 31
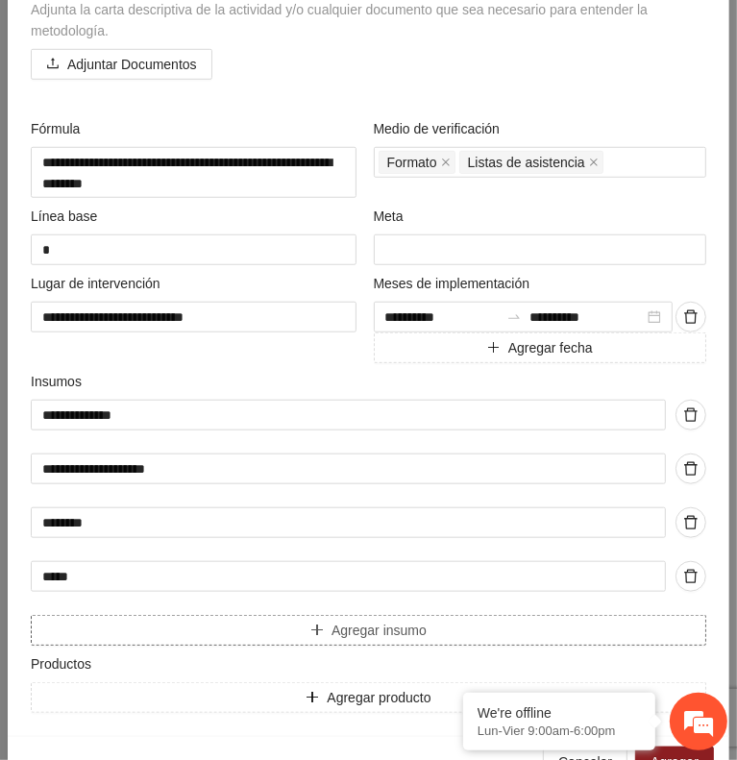
click at [292, 615] on button "Agregar insumo" at bounding box center [369, 630] width 676 height 31
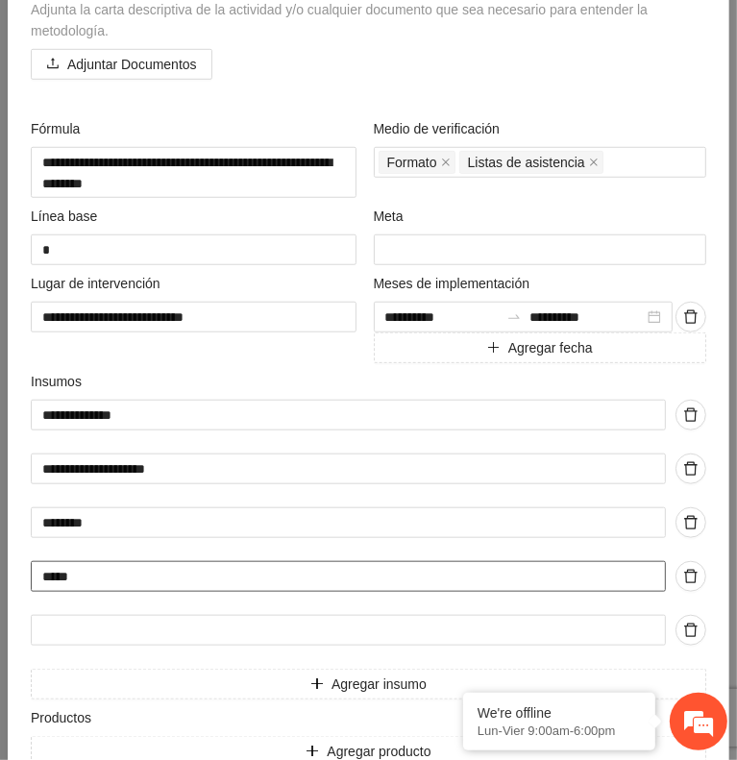
click at [64, 571] on input "*****" at bounding box center [348, 576] width 635 height 31
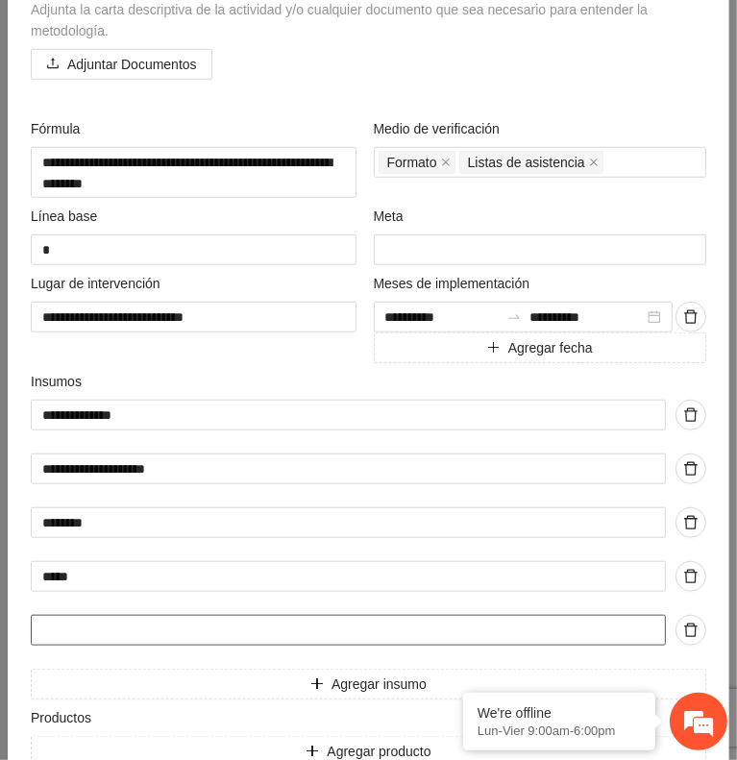
click at [142, 617] on input "text" at bounding box center [348, 630] width 635 height 31
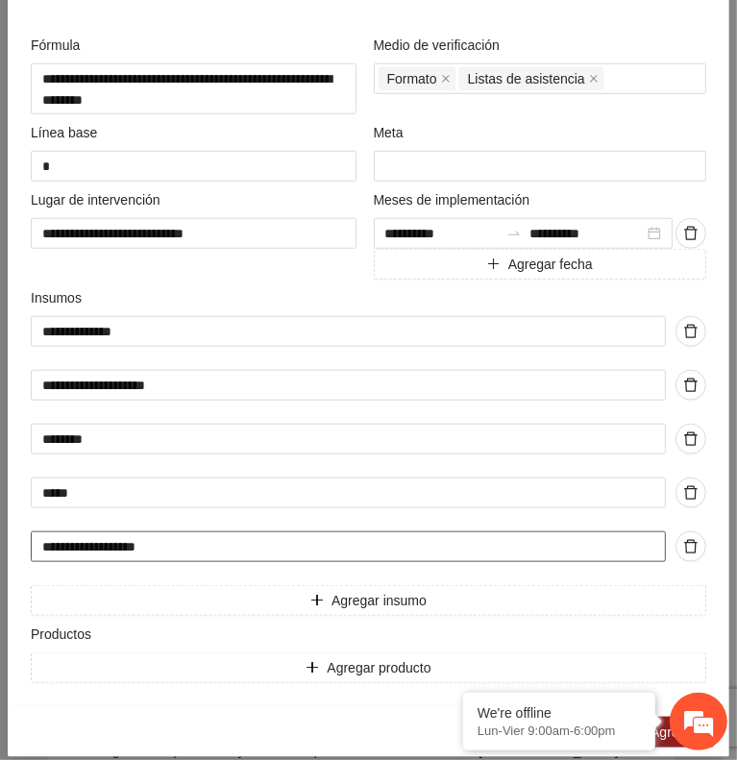
scroll to position [785, 0]
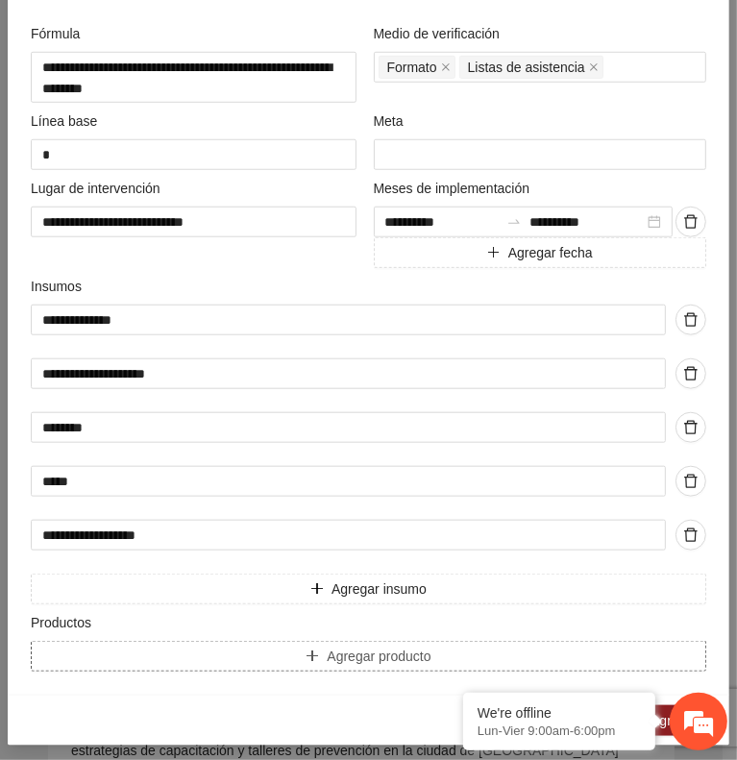
click at [327, 646] on span "Agregar producto" at bounding box center [379, 656] width 104 height 21
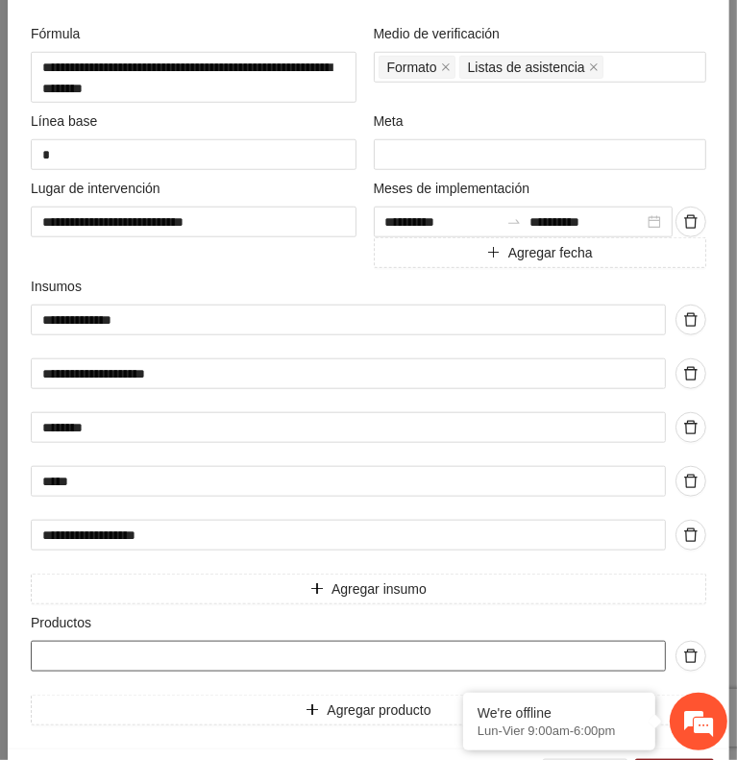
click at [317, 648] on input "text" at bounding box center [348, 656] width 635 height 31
paste input "**********"
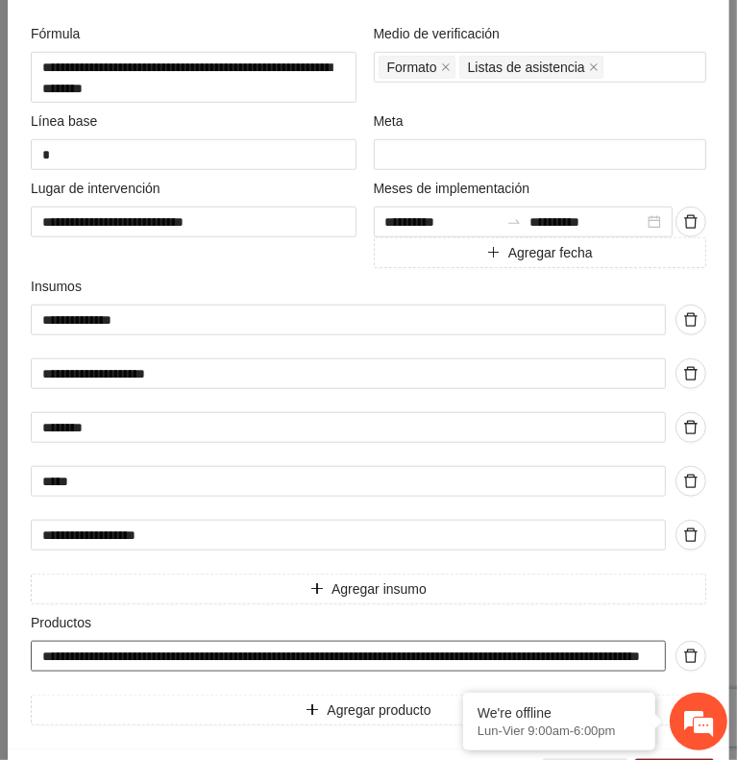
scroll to position [0, 162]
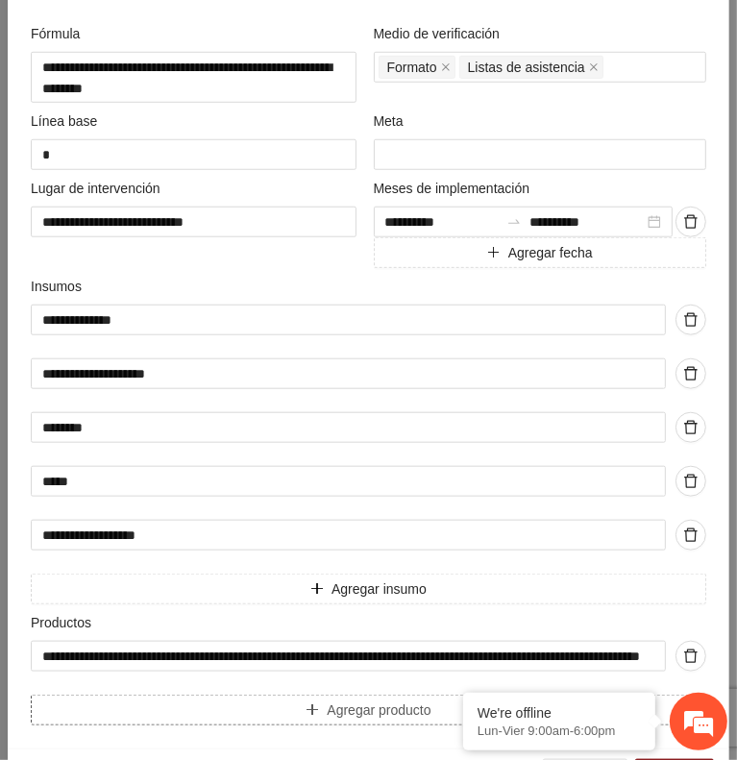
click at [400, 706] on span "Agregar producto" at bounding box center [379, 710] width 104 height 21
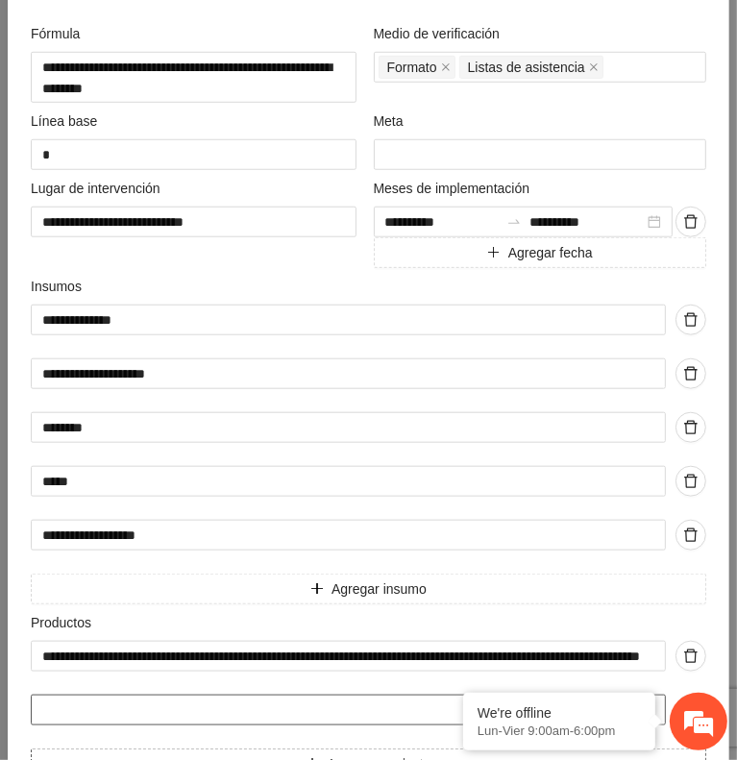
click at [400, 706] on input "text" at bounding box center [348, 710] width 635 height 31
paste input "**********"
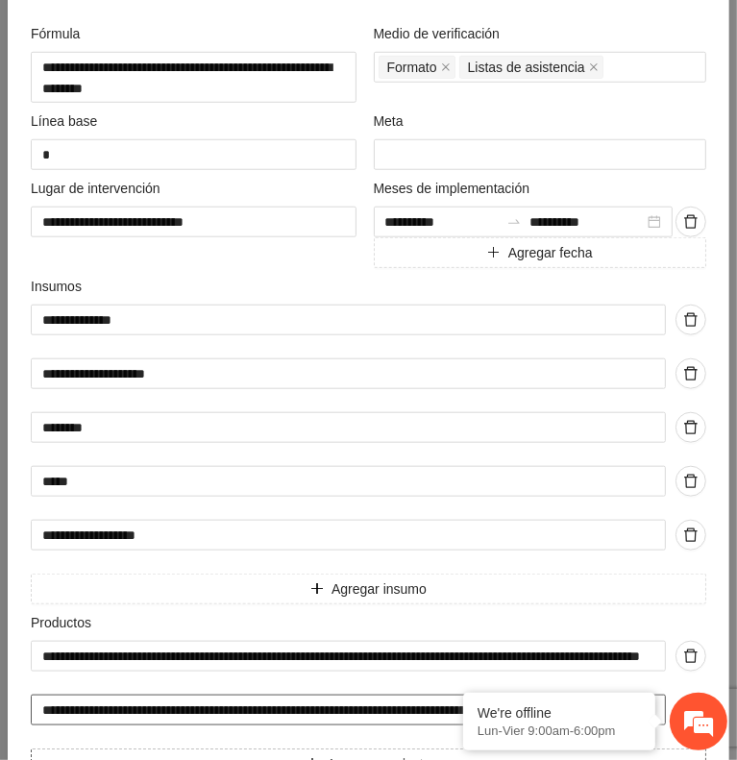
scroll to position [0, 338]
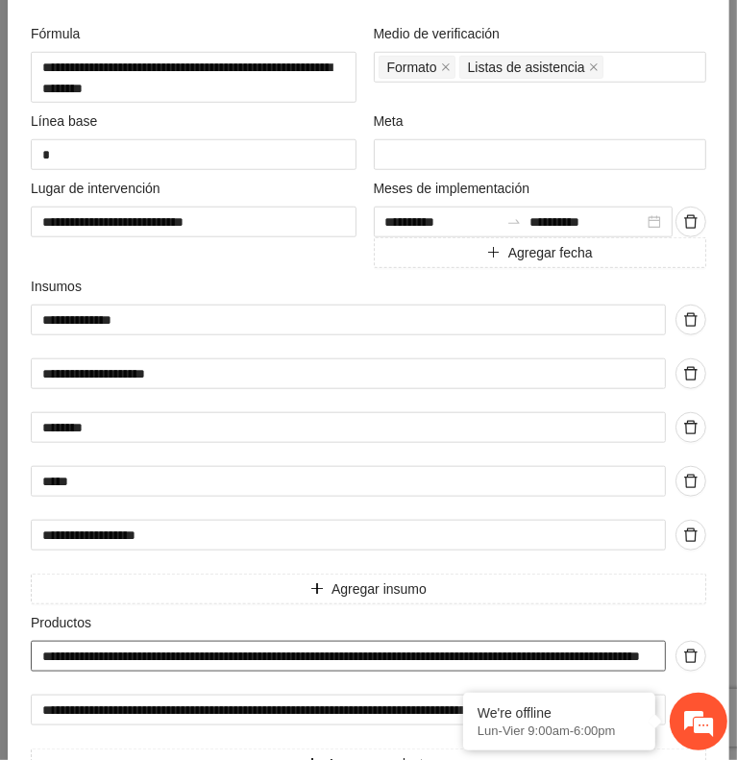
click at [322, 641] on input "**********" at bounding box center [348, 656] width 635 height 31
click at [468, 645] on input "**********" at bounding box center [348, 656] width 635 height 31
click at [467, 645] on input "**********" at bounding box center [348, 656] width 635 height 31
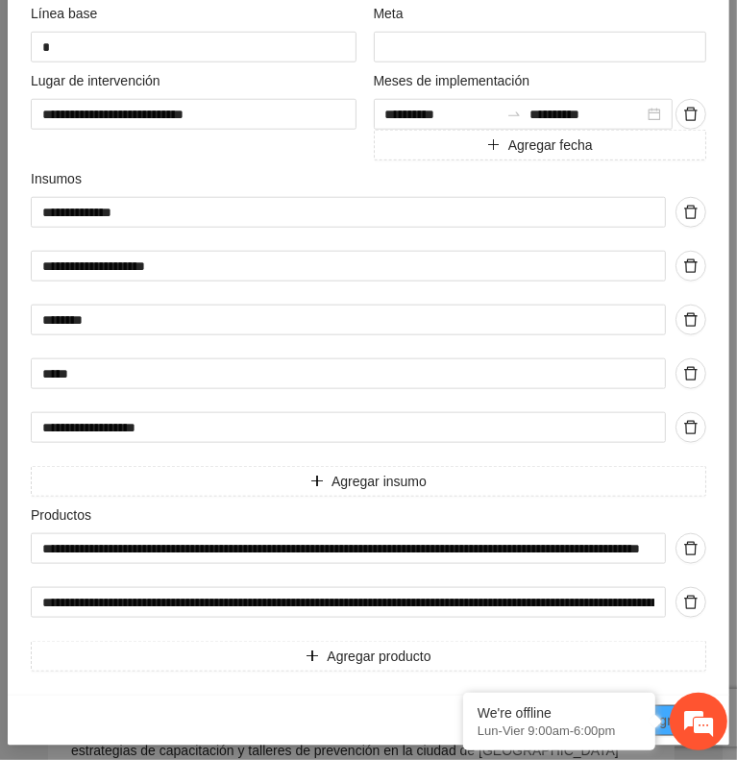
click at [664, 710] on span "Agregar" at bounding box center [675, 720] width 48 height 21
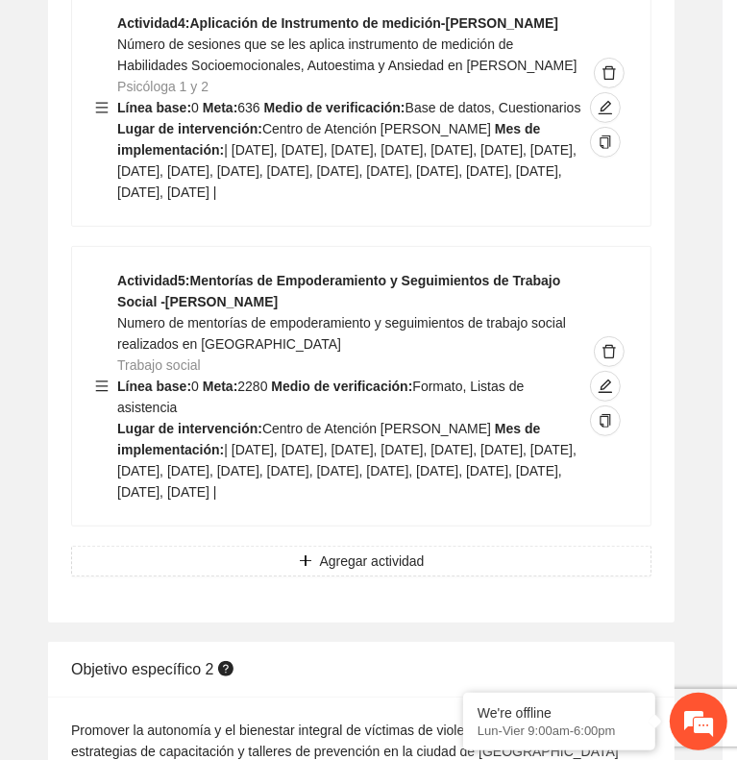
scroll to position [158, 0]
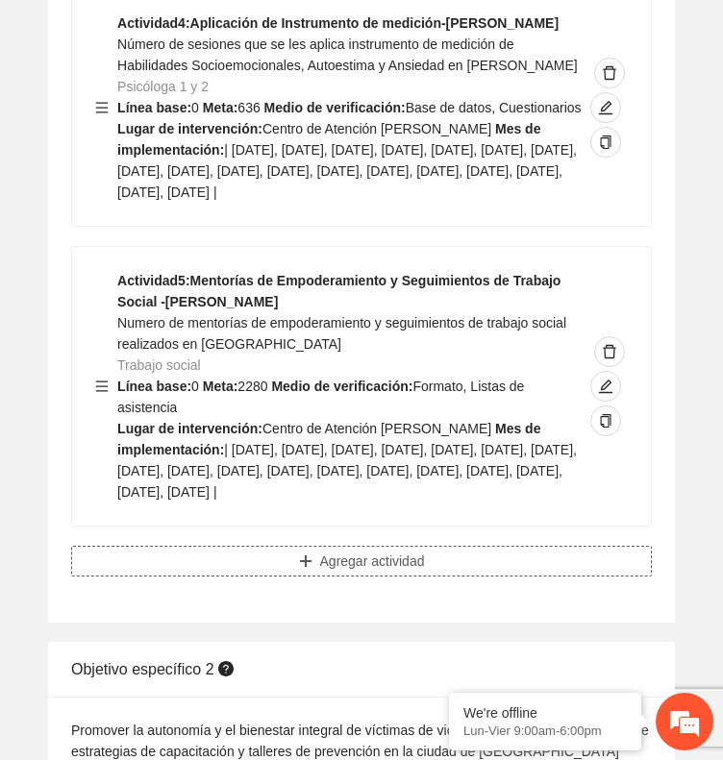
click at [549, 546] on button "Agregar actividad" at bounding box center [361, 561] width 581 height 31
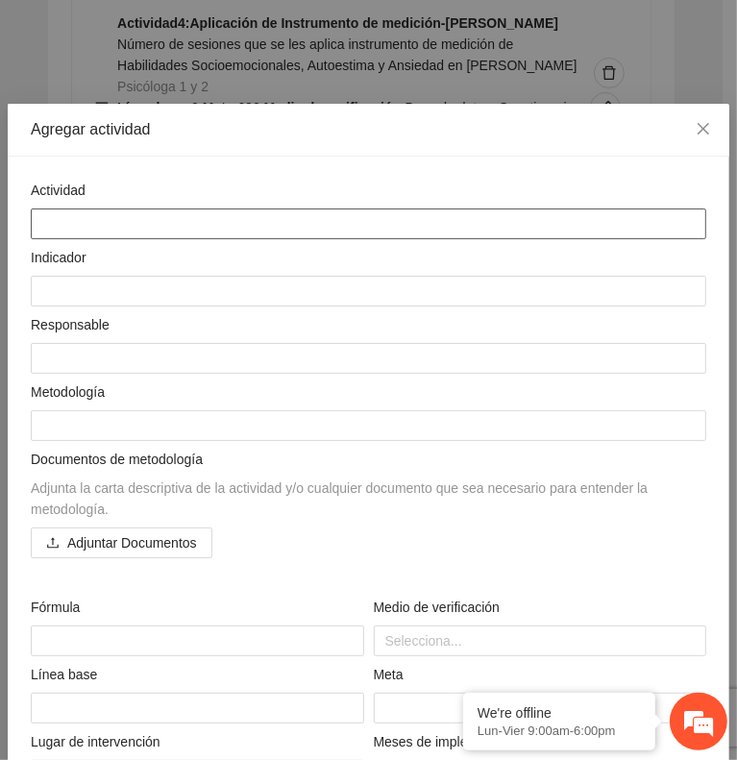
click at [195, 215] on textarea at bounding box center [369, 224] width 676 height 31
paste textarea "**********"
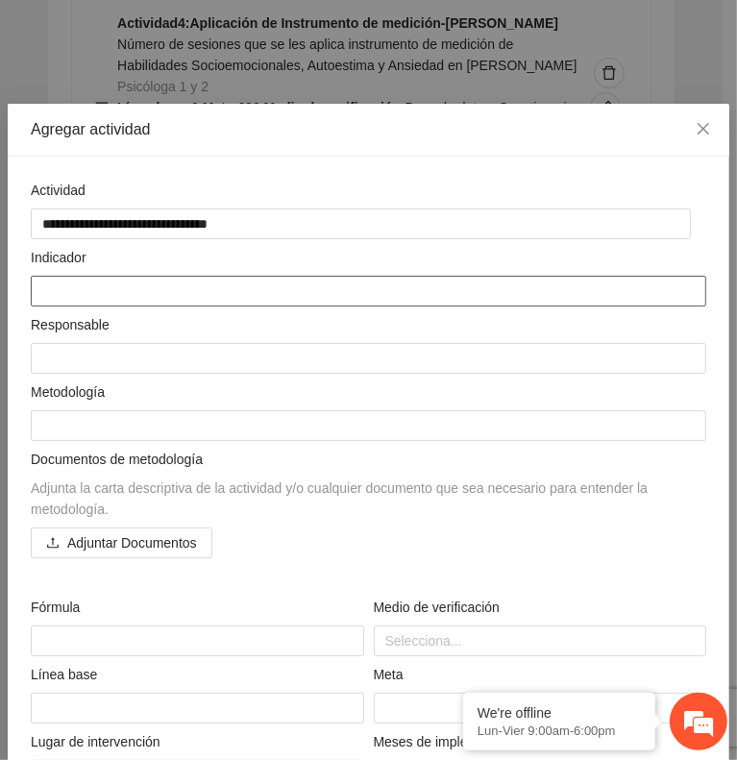
click at [446, 284] on textarea at bounding box center [369, 291] width 676 height 31
paste textarea "**********"
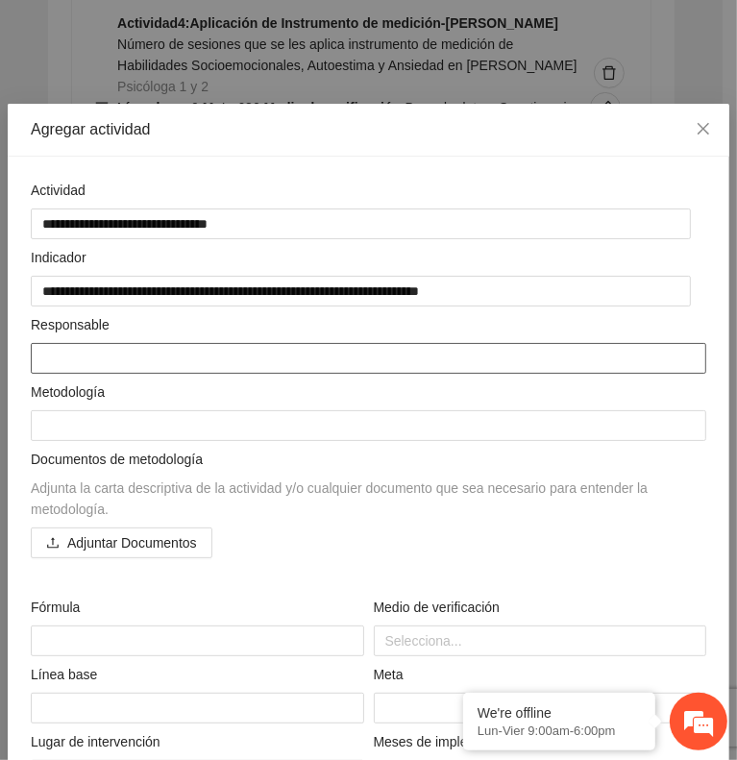
click at [471, 357] on textarea at bounding box center [369, 358] width 676 height 31
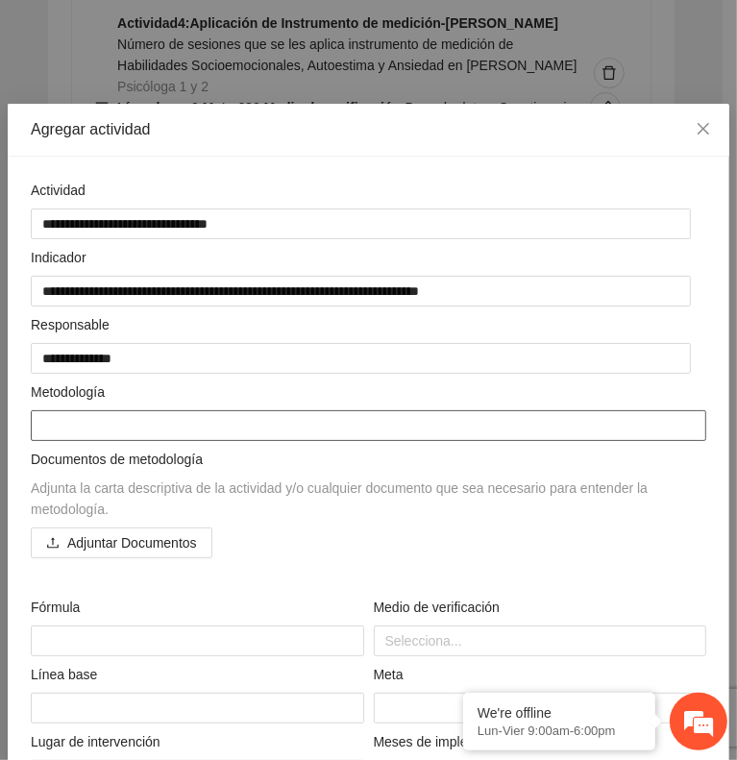
click at [191, 426] on textarea at bounding box center [369, 425] width 676 height 31
paste textarea "**********"
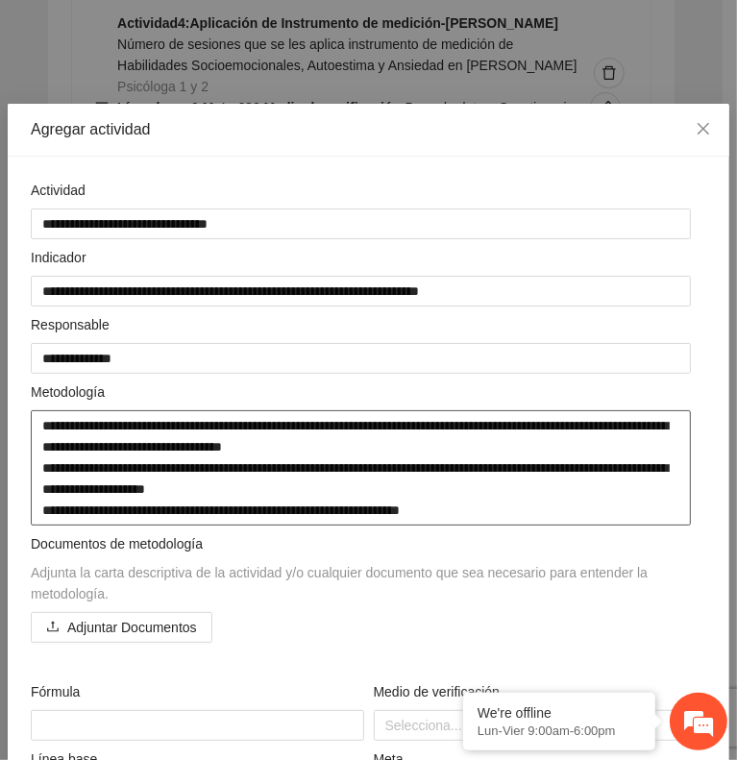
click at [508, 467] on textarea "**********" at bounding box center [361, 467] width 660 height 115
drag, startPoint x: 508, startPoint y: 473, endPoint x: 470, endPoint y: 459, distance: 39.8
click at [470, 459] on textarea "**********" at bounding box center [361, 467] width 660 height 115
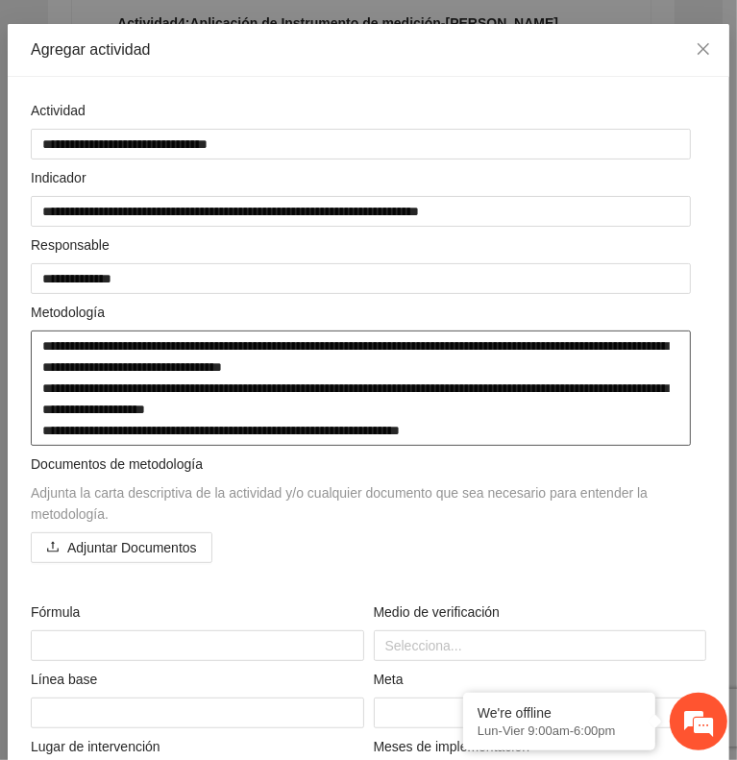
scroll to position [69, 0]
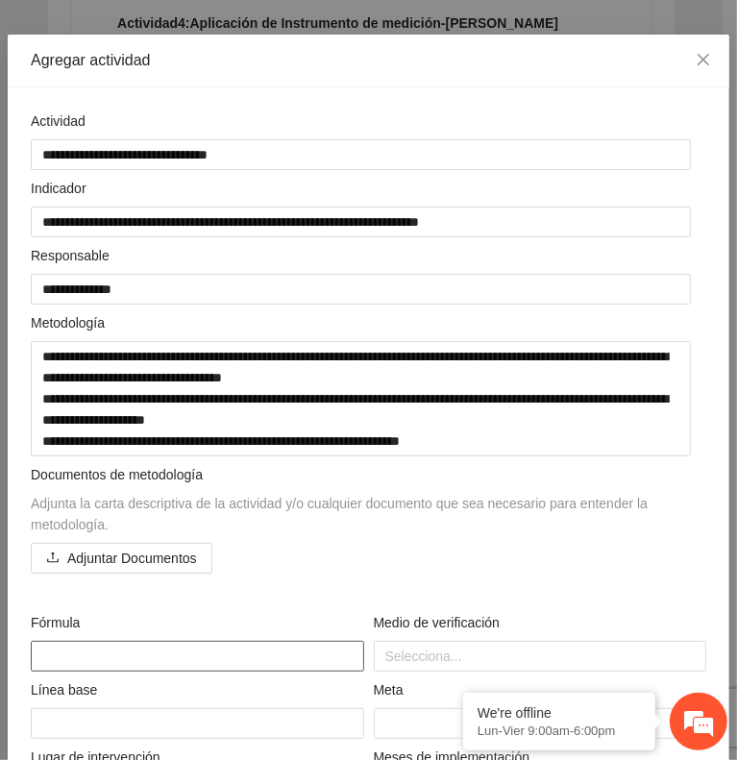
click at [211, 647] on textarea at bounding box center [198, 656] width 334 height 31
paste textarea "**********"
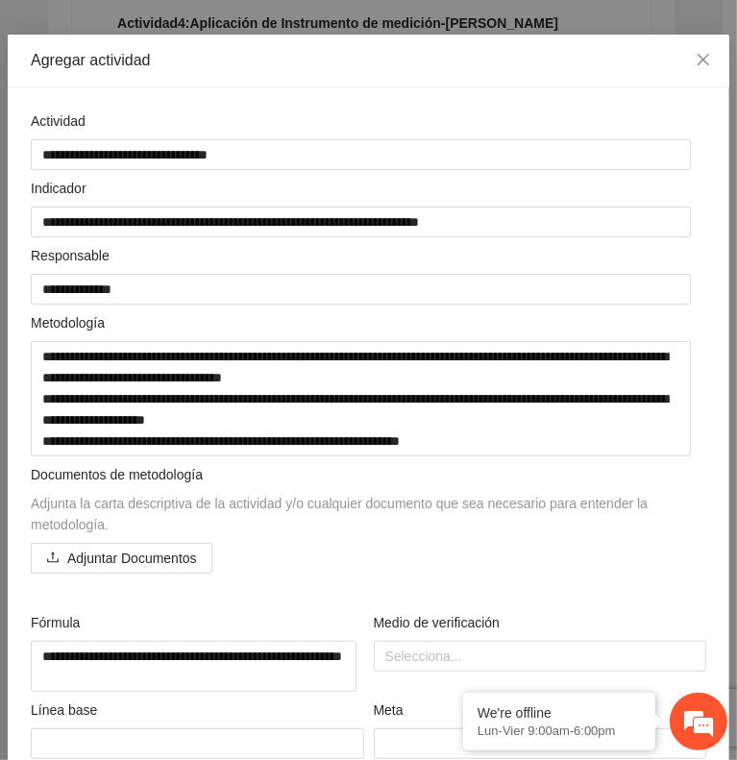
click at [564, 580] on div "Documentos de metodología Adjunta la carta descriptiva de la actividad y/o cual…" at bounding box center [368, 529] width 685 height 131
click at [496, 646] on div at bounding box center [541, 656] width 324 height 23
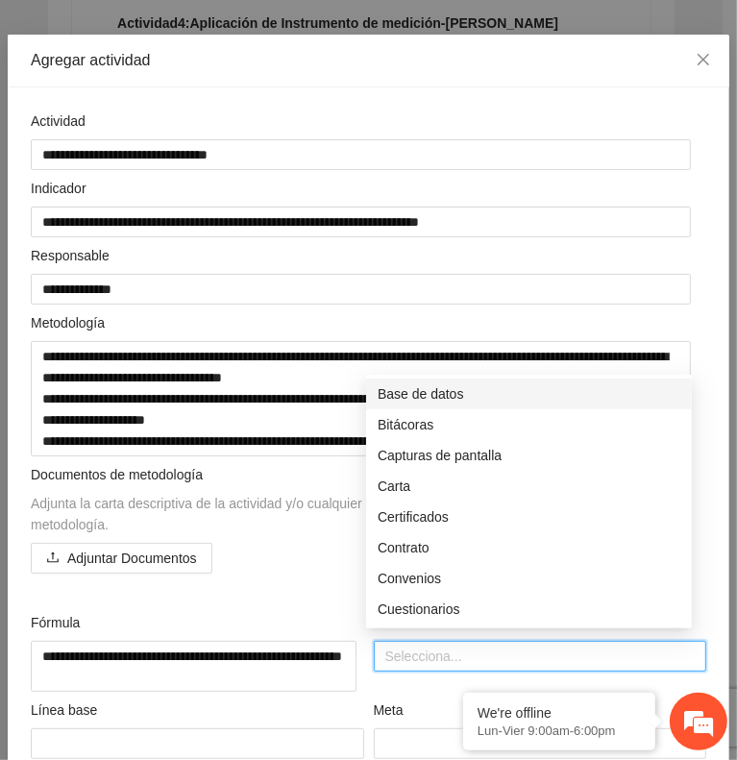
click at [454, 394] on div "Base de datos" at bounding box center [529, 394] width 303 height 21
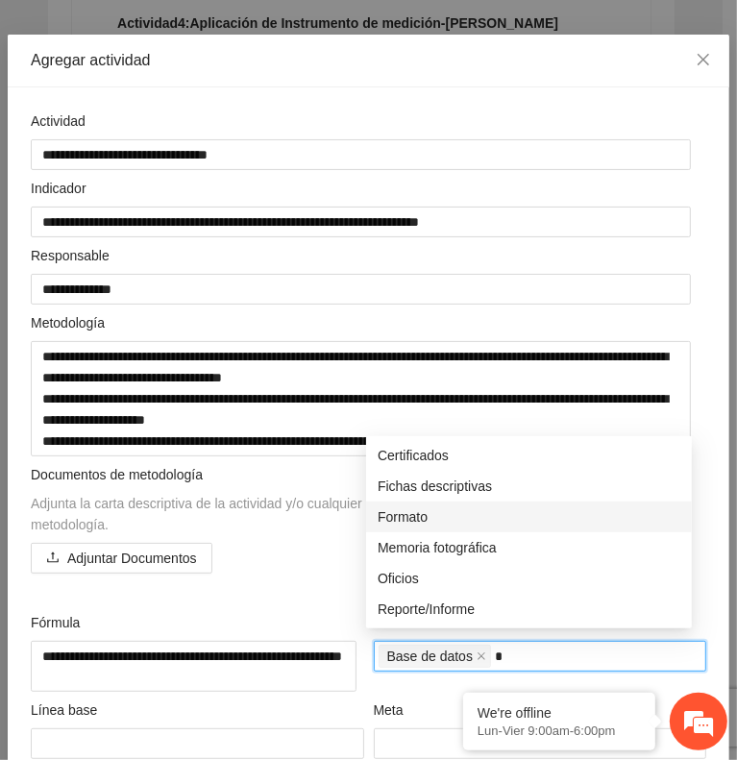
click at [419, 512] on div "Formato" at bounding box center [529, 517] width 303 height 21
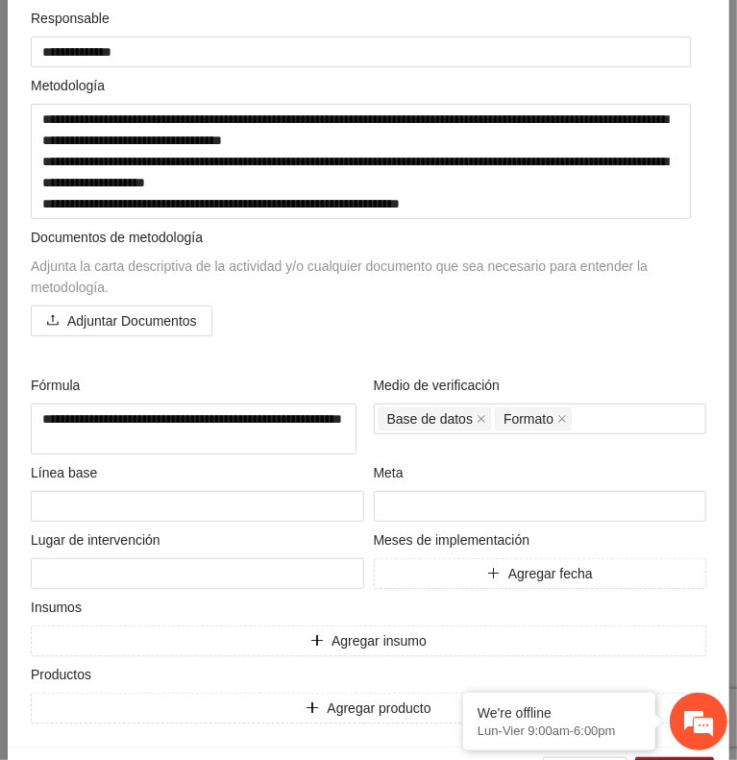
scroll to position [359, 0]
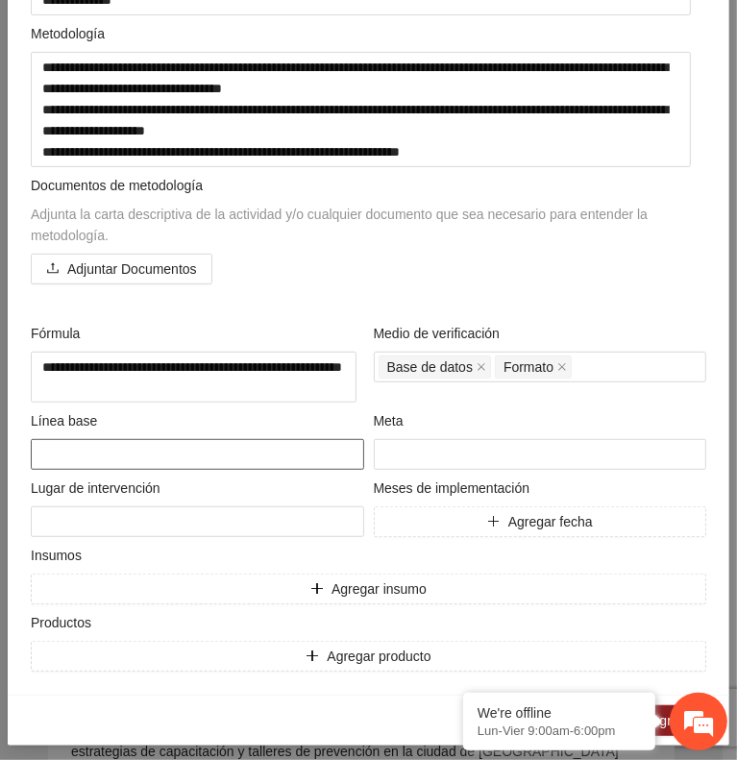
click at [246, 440] on textarea at bounding box center [198, 454] width 334 height 31
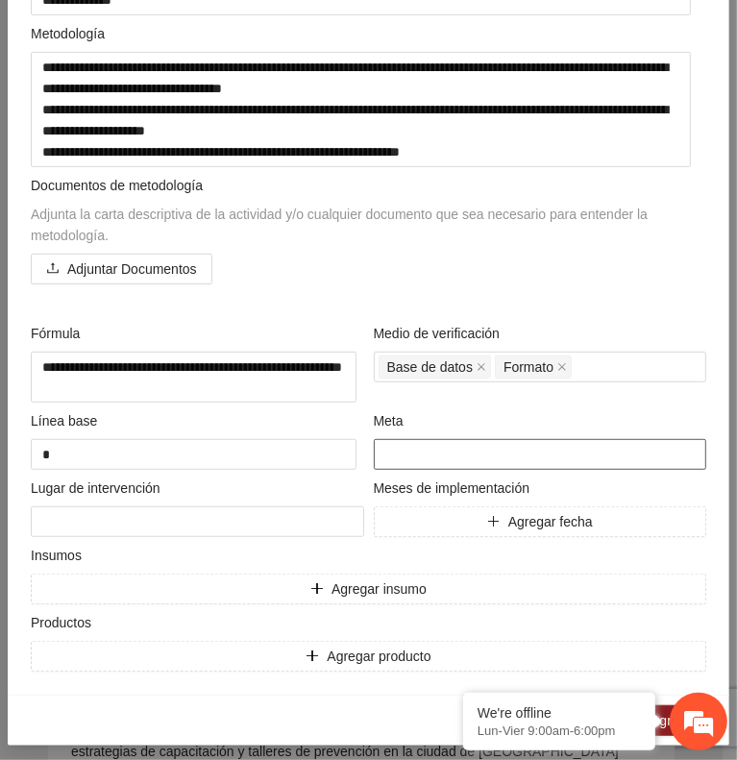
click at [408, 443] on input "number" at bounding box center [541, 454] width 334 height 31
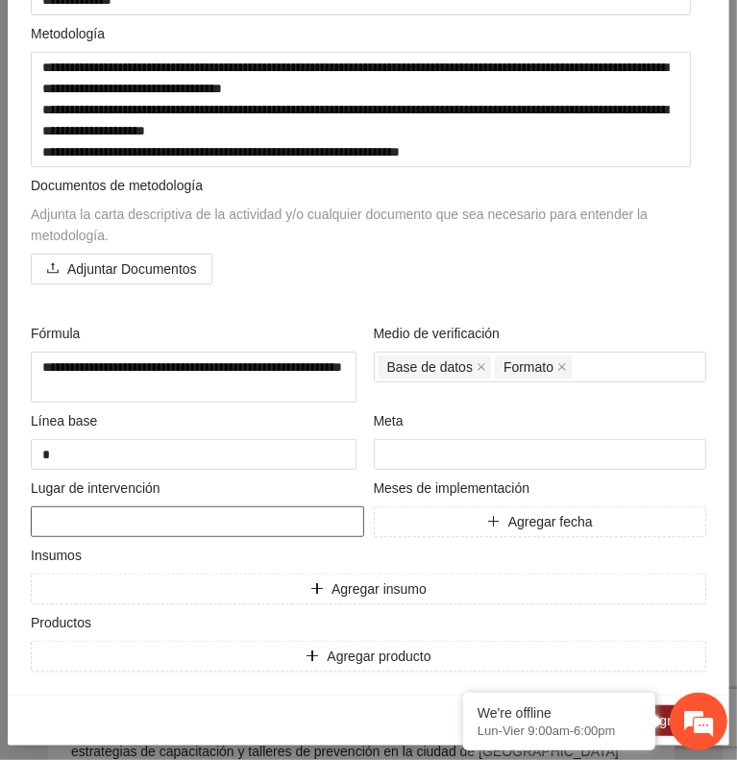
click at [209, 511] on textarea at bounding box center [198, 522] width 334 height 31
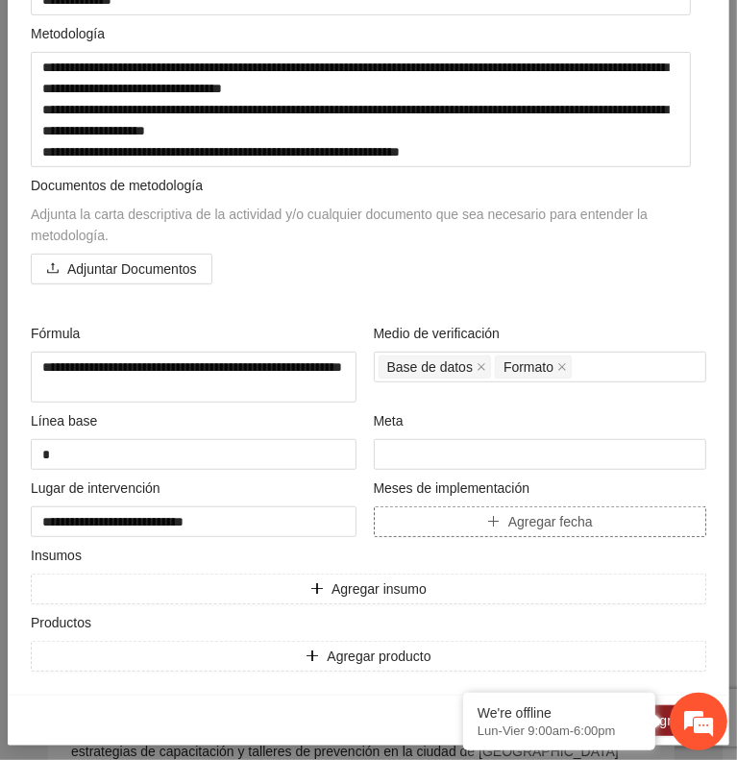
click at [558, 520] on span "Agregar fecha" at bounding box center [550, 521] width 85 height 21
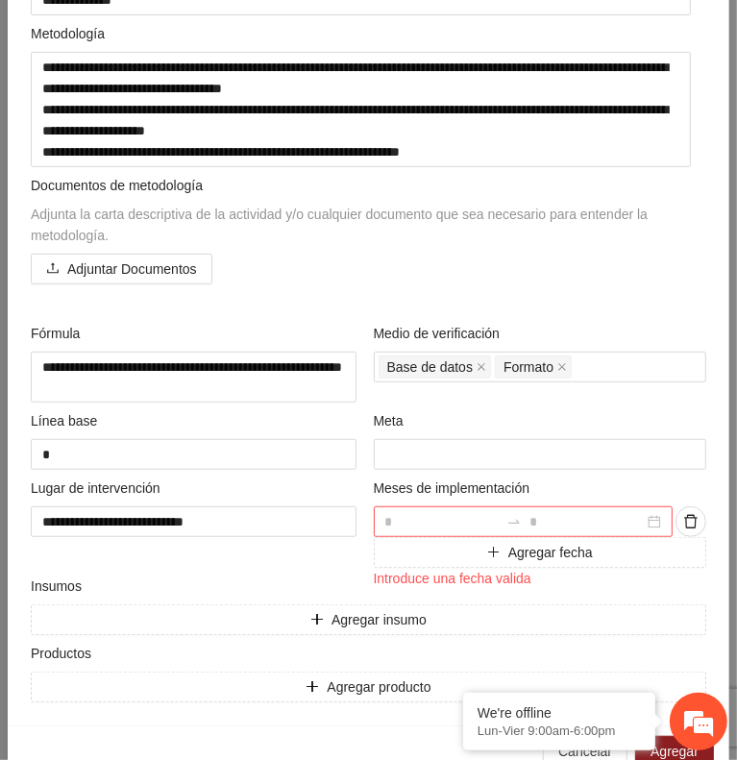
click at [449, 515] on input at bounding box center [442, 521] width 114 height 21
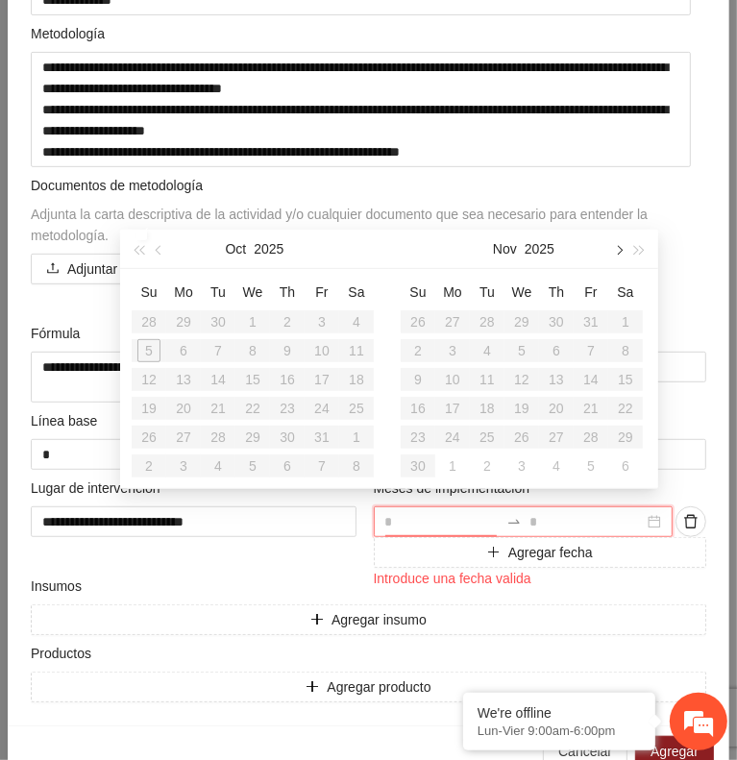
click at [613, 246] on button "button" at bounding box center [617, 249] width 21 height 38
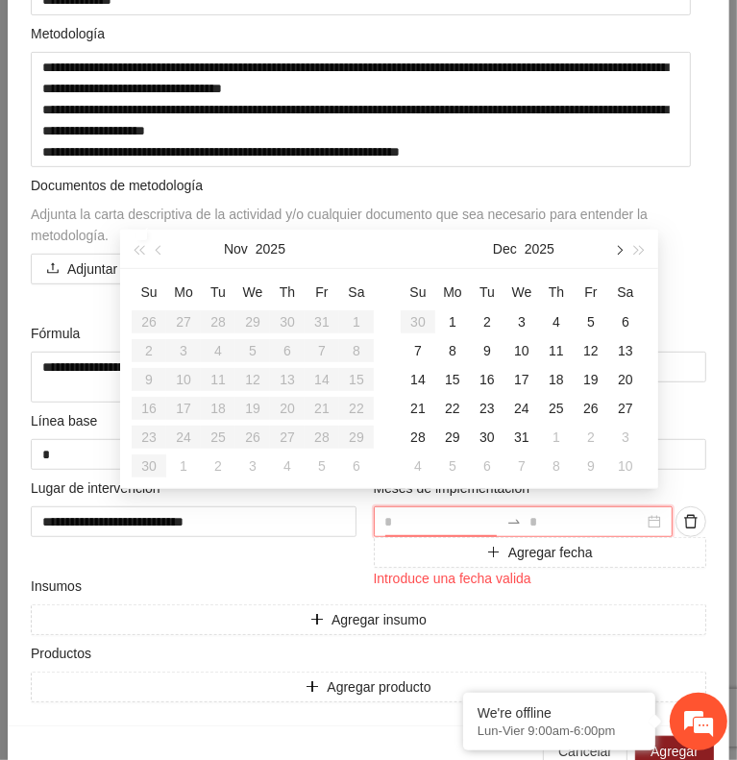
click at [613, 246] on button "button" at bounding box center [617, 249] width 21 height 38
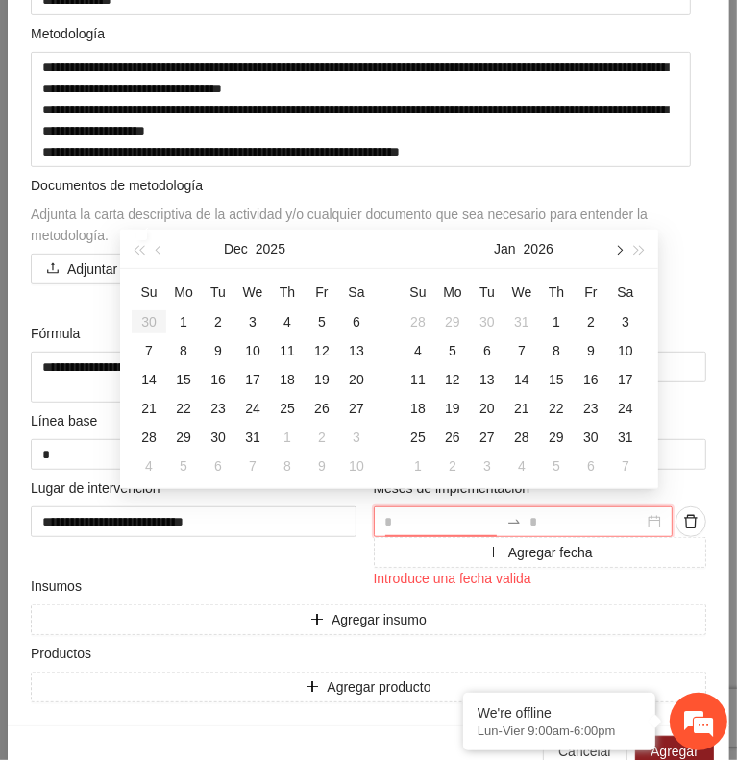
click at [613, 246] on button "button" at bounding box center [617, 249] width 21 height 38
click at [424, 326] on div "1" at bounding box center [418, 321] width 23 height 23
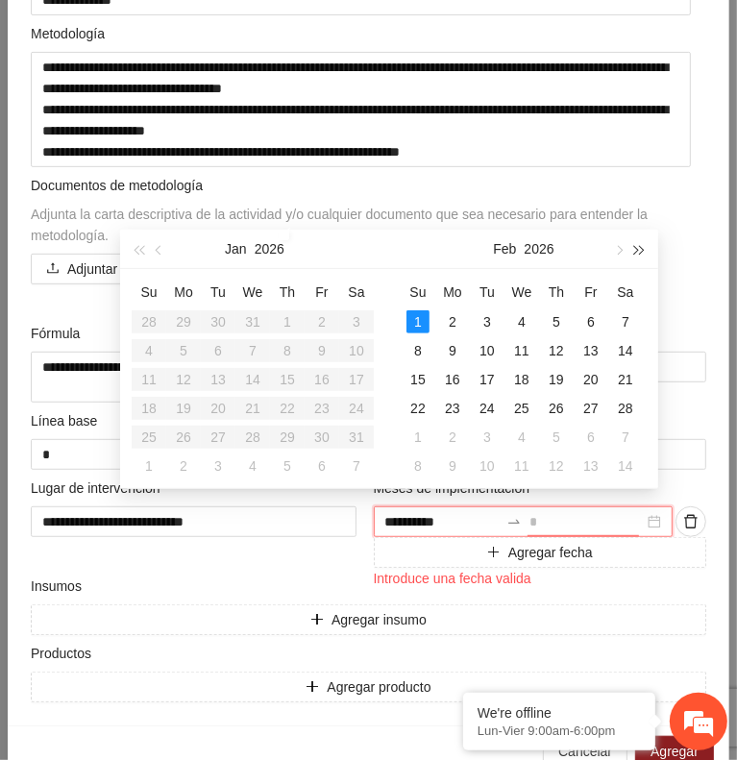
click at [640, 254] on span "button" at bounding box center [640, 250] width 10 height 10
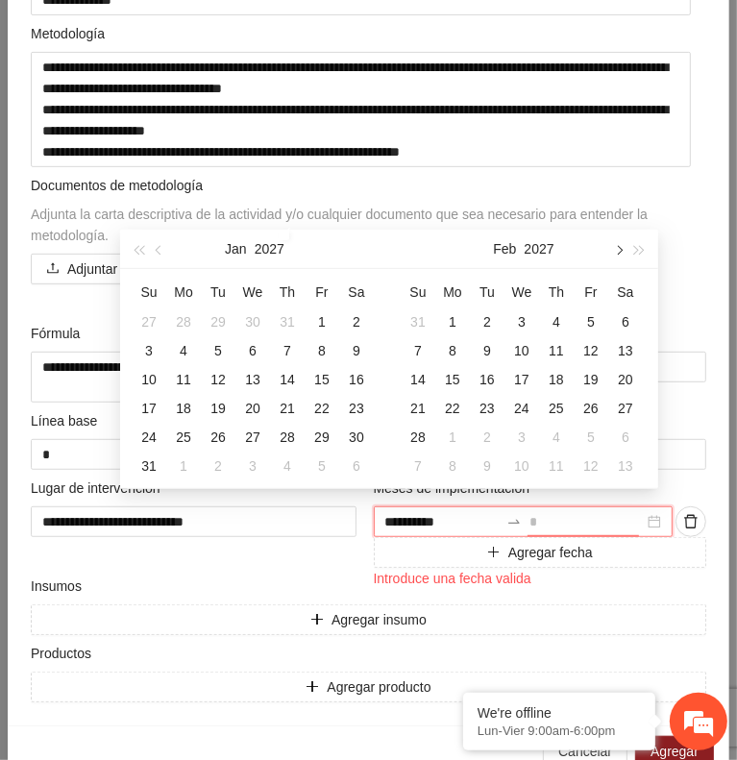
click at [622, 255] on button "button" at bounding box center [617, 249] width 21 height 38
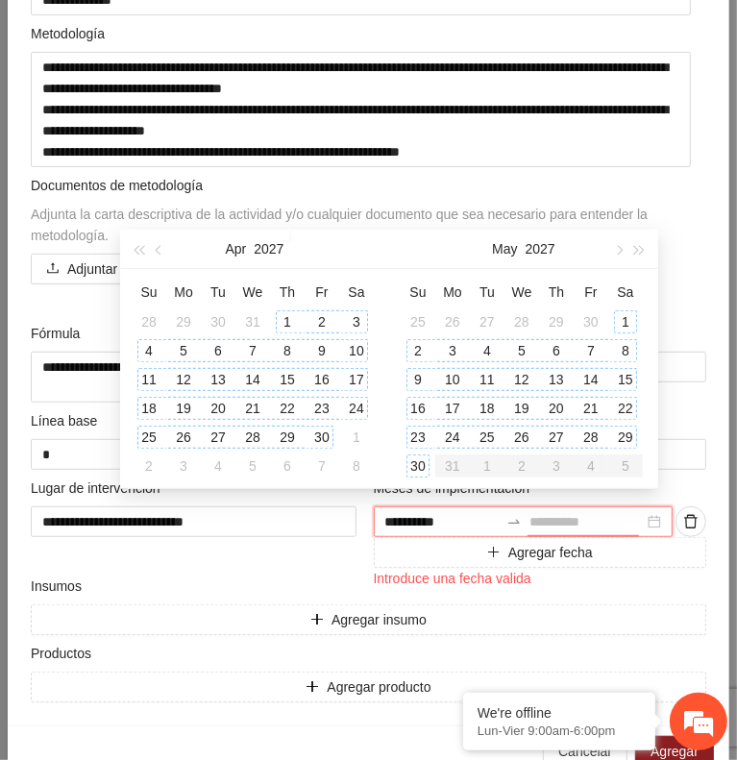
click at [416, 457] on div "30" at bounding box center [418, 466] width 23 height 23
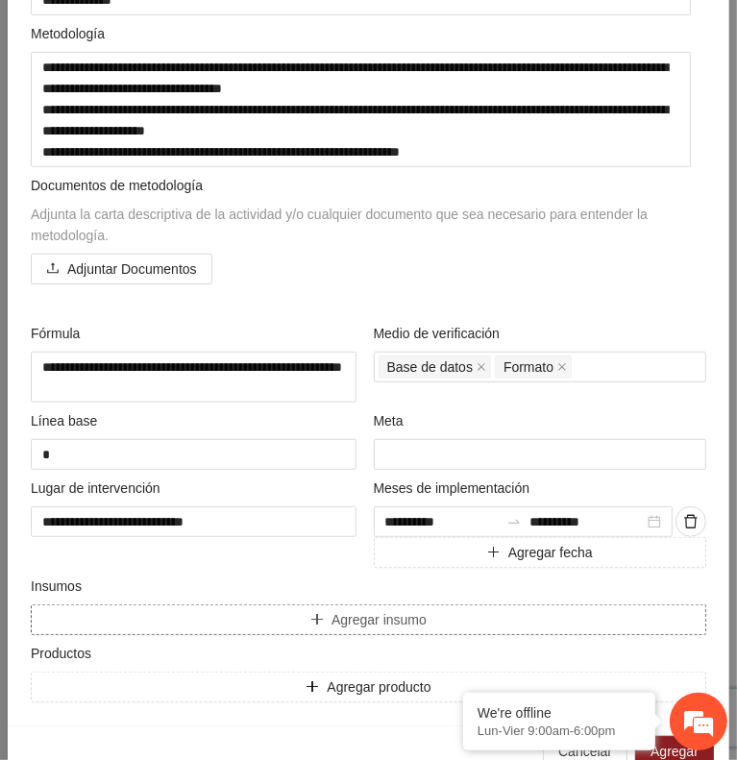
click at [346, 609] on span "Agregar insumo" at bounding box center [379, 619] width 95 height 21
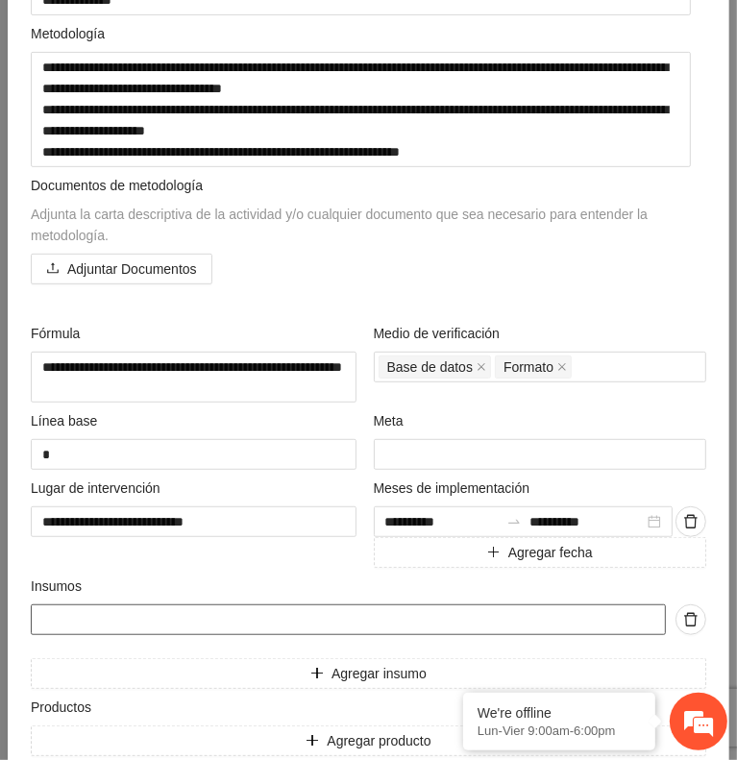
click at [346, 607] on input "text" at bounding box center [348, 620] width 635 height 31
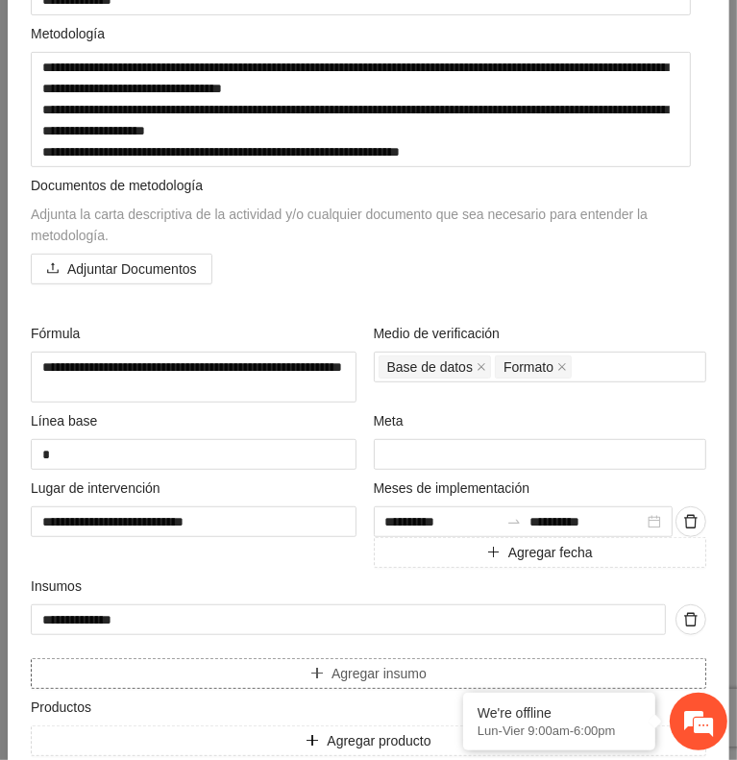
click at [370, 668] on span "Agregar insumo" at bounding box center [379, 673] width 95 height 21
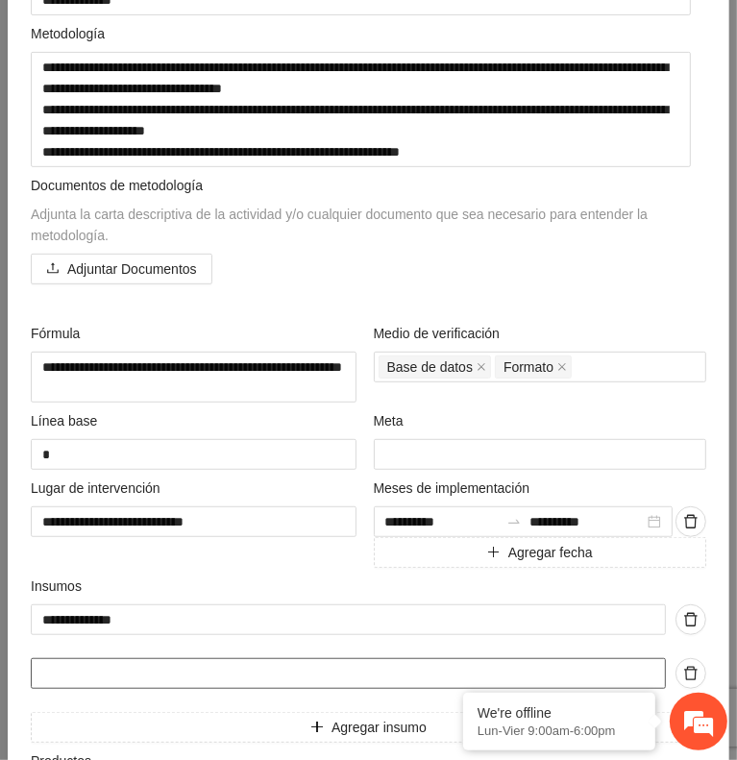
click at [352, 667] on input "text" at bounding box center [348, 673] width 635 height 31
click at [332, 717] on span "Agregar insumo" at bounding box center [379, 727] width 95 height 21
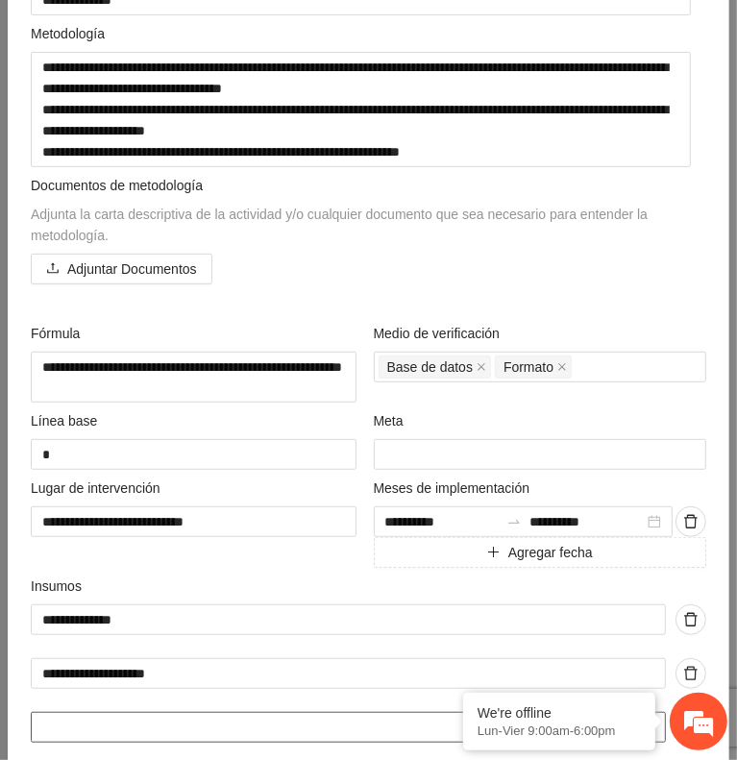
click at [324, 714] on input "text" at bounding box center [348, 727] width 635 height 31
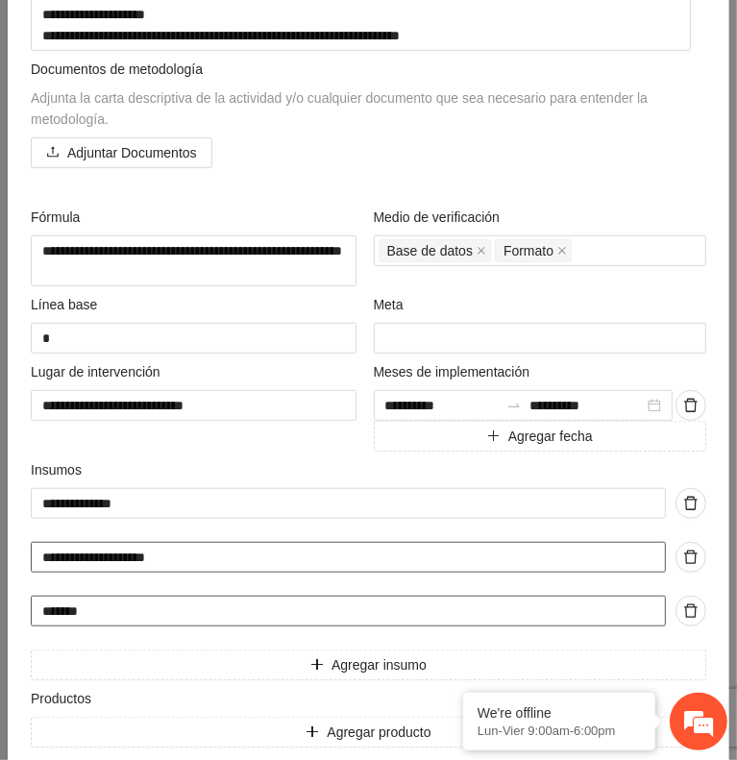
scroll to position [477, 0]
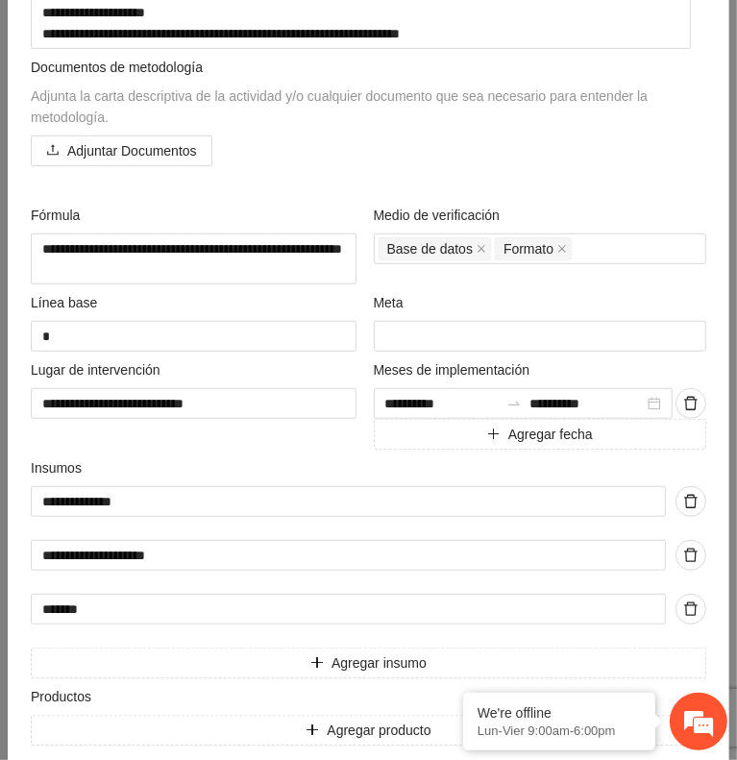
click at [192, 624] on div "**********" at bounding box center [369, 582] width 676 height 192
drag, startPoint x: 186, startPoint y: 608, endPoint x: -1, endPoint y: 613, distance: 187.5
click at [109, 656] on button "Agregar insumo" at bounding box center [369, 663] width 676 height 31
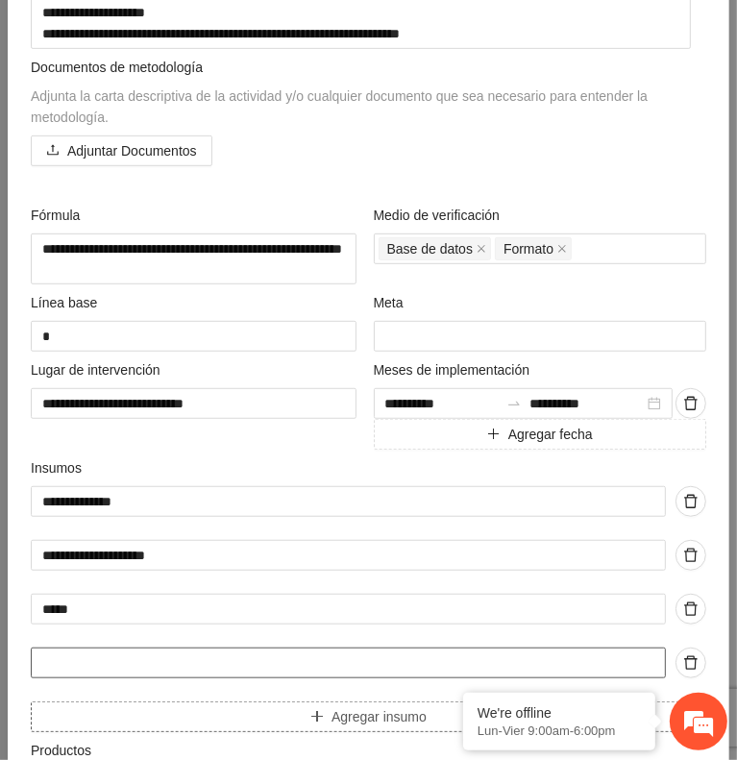
click at [109, 656] on input "text" at bounding box center [348, 663] width 635 height 31
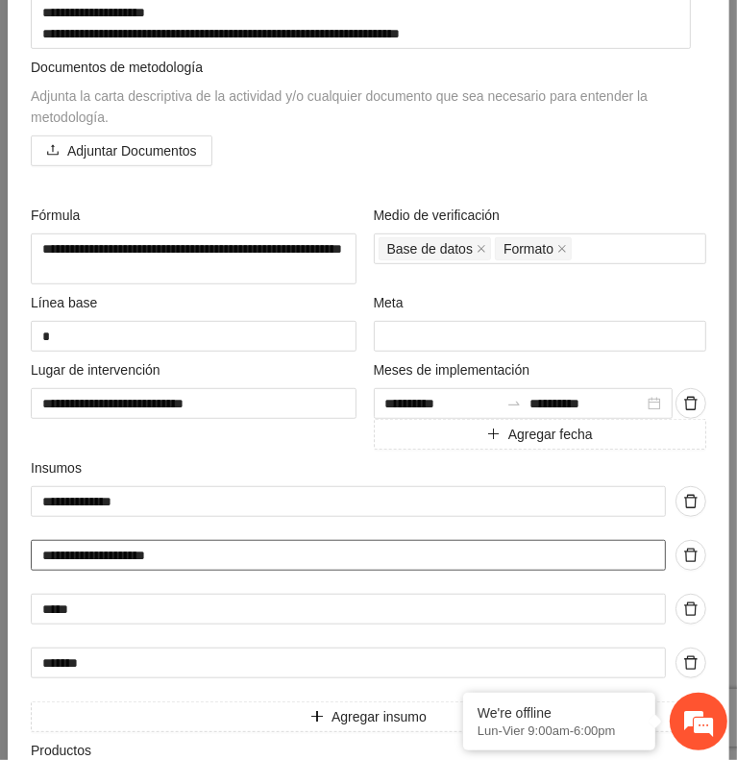
click at [75, 548] on input "**********" at bounding box center [348, 555] width 635 height 31
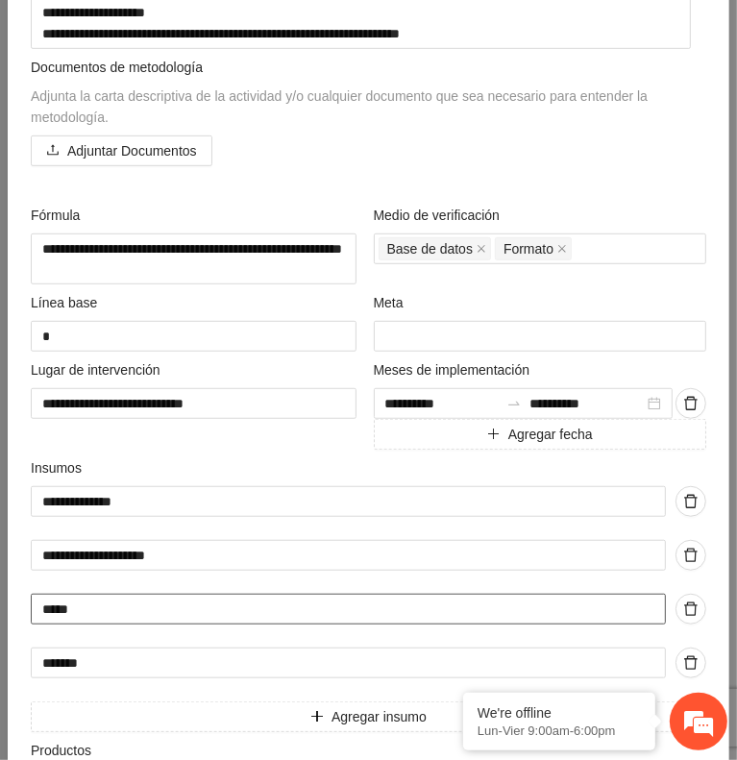
click at [54, 605] on input "*****" at bounding box center [348, 609] width 635 height 31
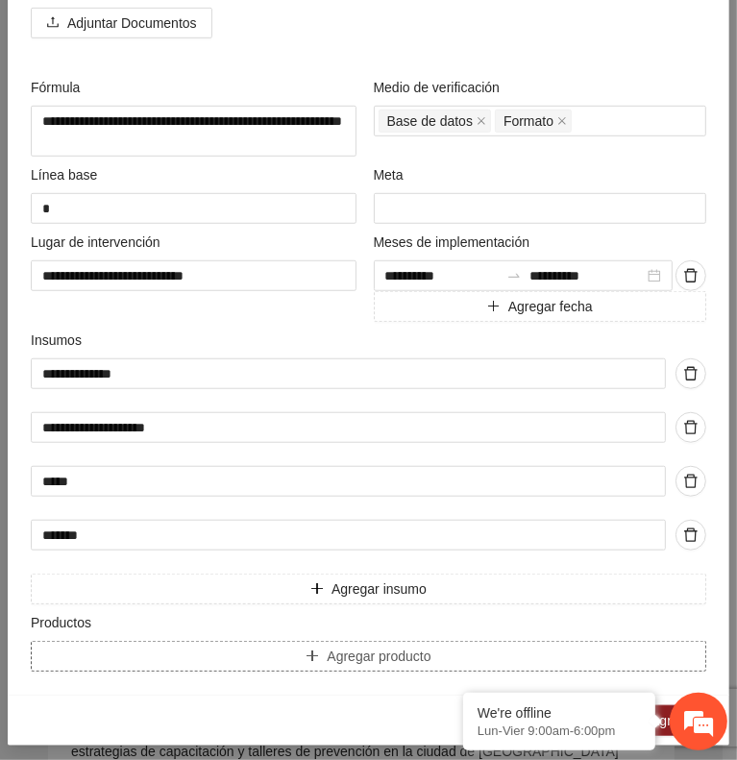
click at [332, 650] on span "Agregar producto" at bounding box center [379, 656] width 104 height 21
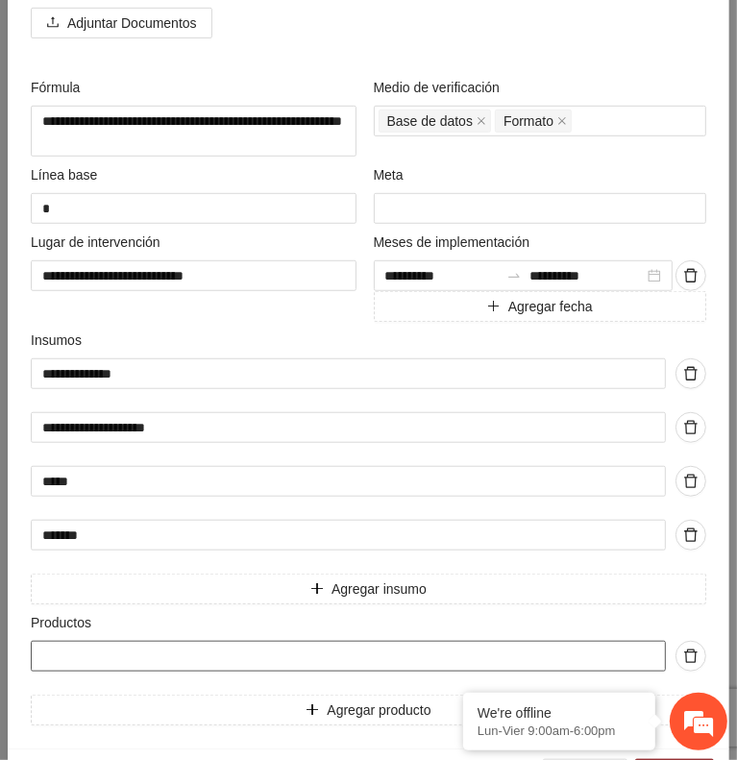
click at [315, 643] on input "text" at bounding box center [348, 656] width 635 height 31
paste input "**********"
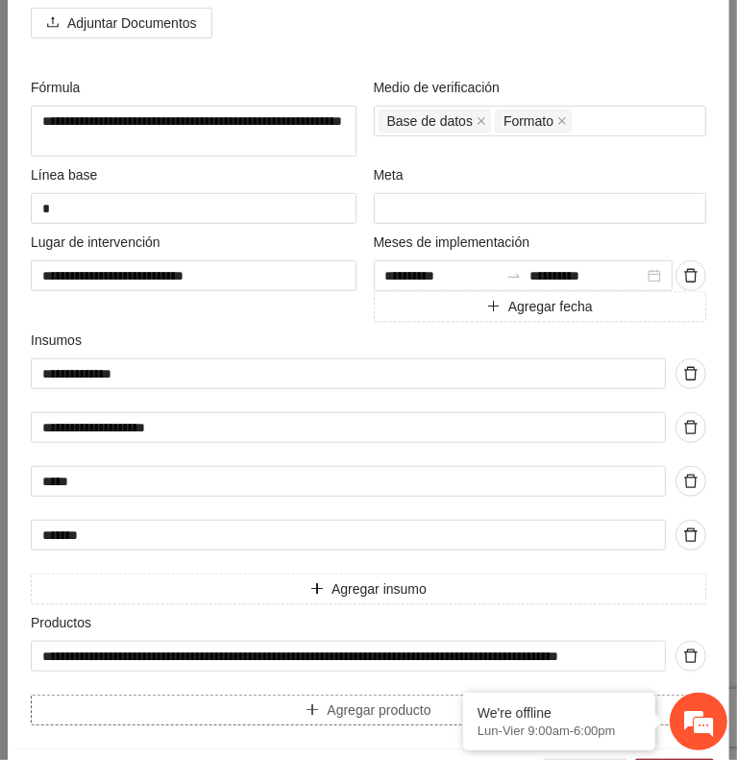
click at [327, 704] on span "Agregar producto" at bounding box center [379, 710] width 104 height 21
click at [300, 706] on input "text" at bounding box center [348, 710] width 635 height 31
paste input "**********"
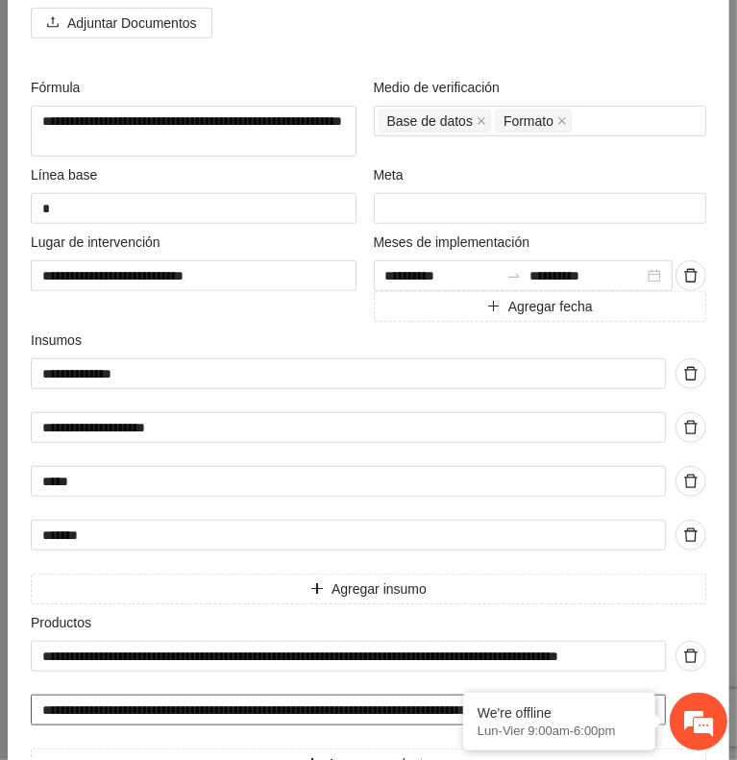
scroll to position [0, 219]
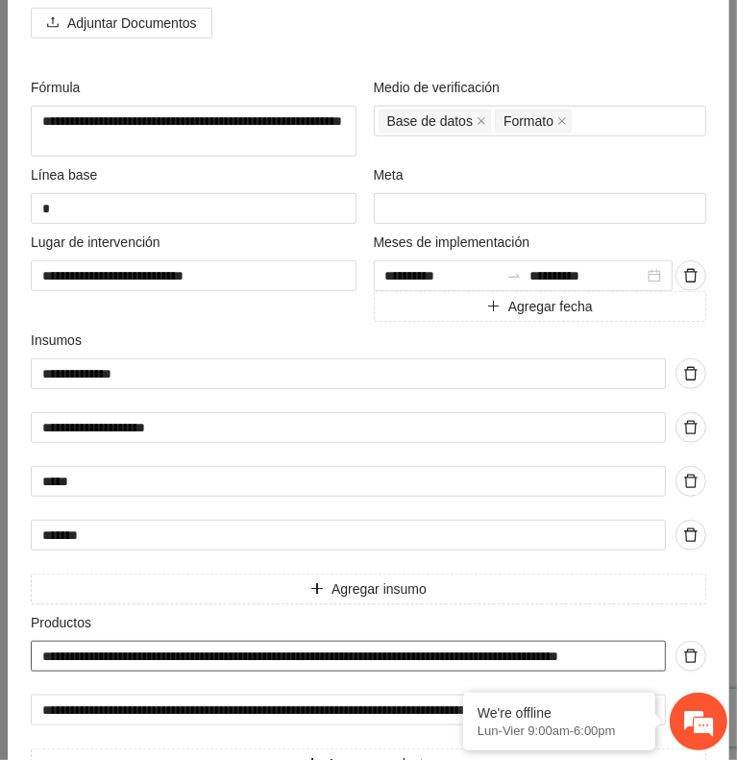
click at [299, 651] on input "**********" at bounding box center [348, 656] width 635 height 31
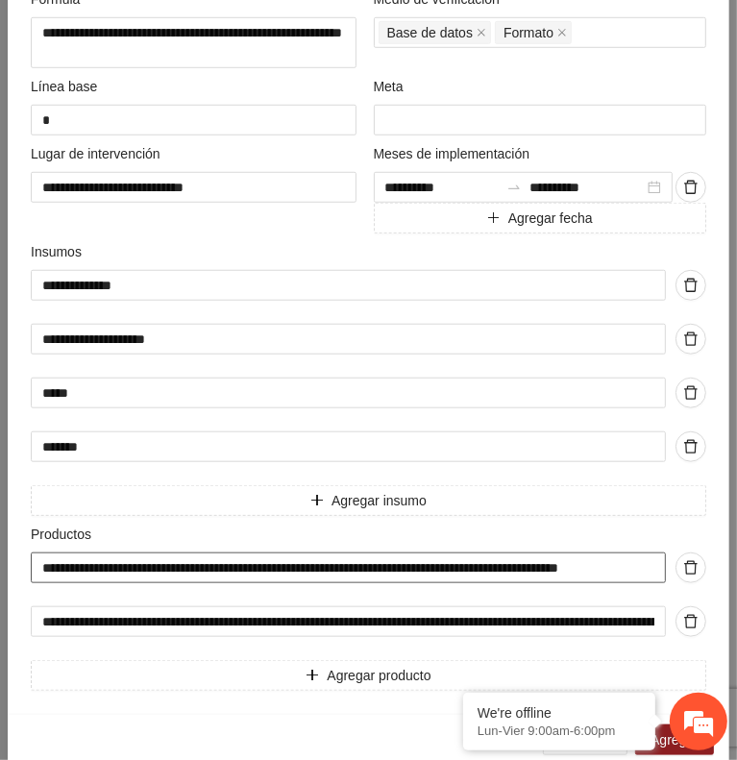
scroll to position [712, 0]
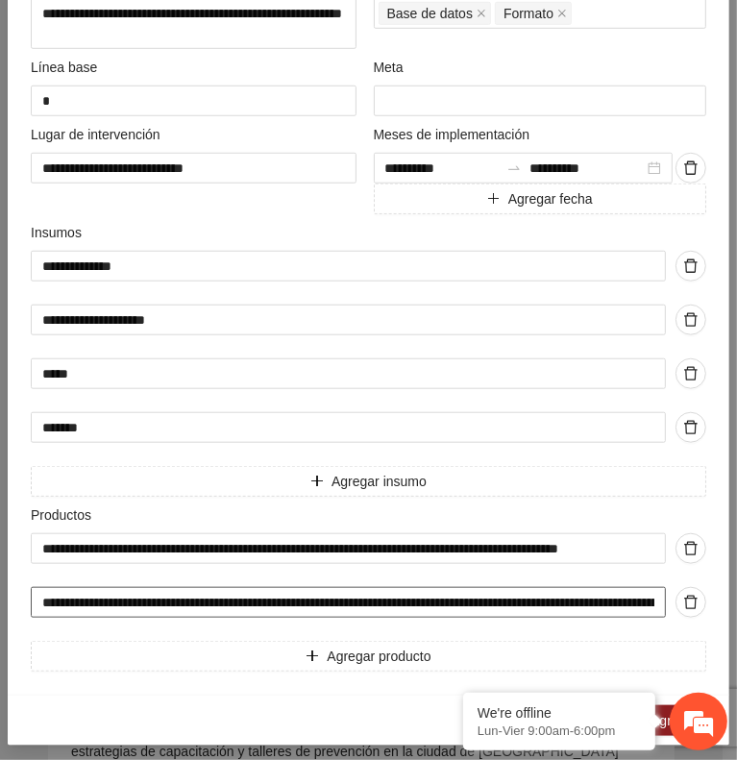
click at [323, 590] on input "**********" at bounding box center [348, 602] width 635 height 31
click at [658, 710] on span "Agregar" at bounding box center [675, 720] width 48 height 21
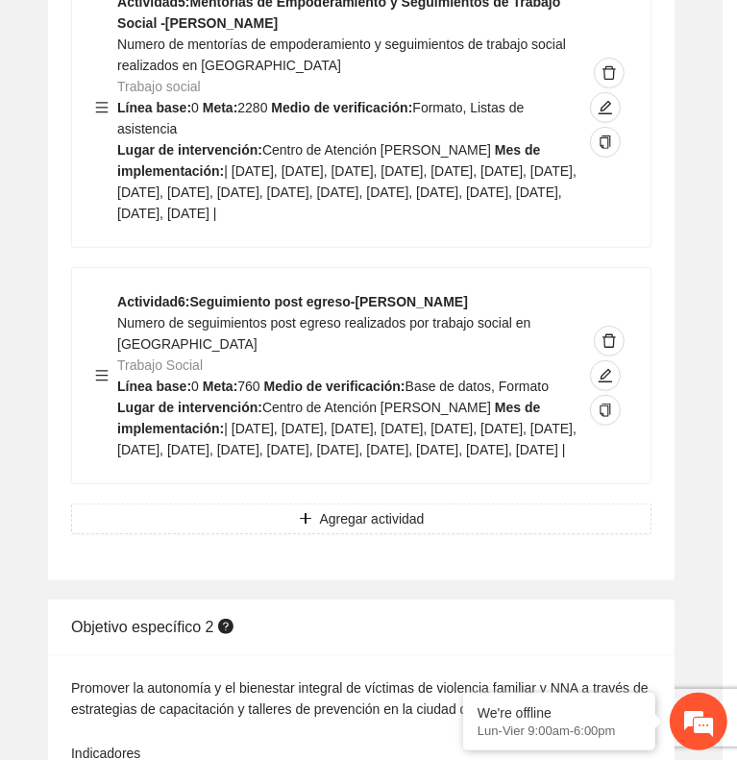
scroll to position [158, 0]
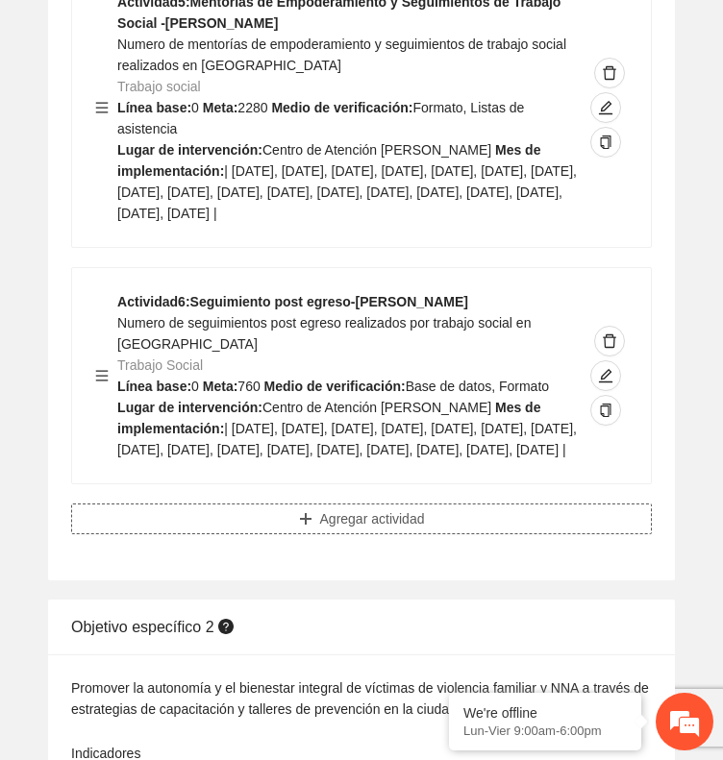
click at [498, 504] on button "Agregar actividad" at bounding box center [361, 519] width 581 height 31
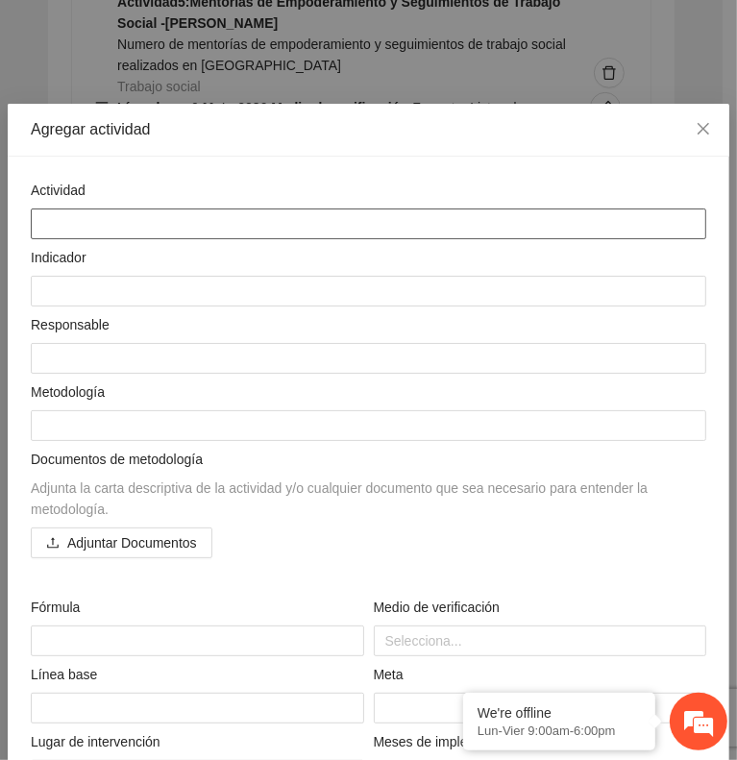
click at [454, 211] on textarea at bounding box center [369, 224] width 676 height 31
paste textarea "**********"
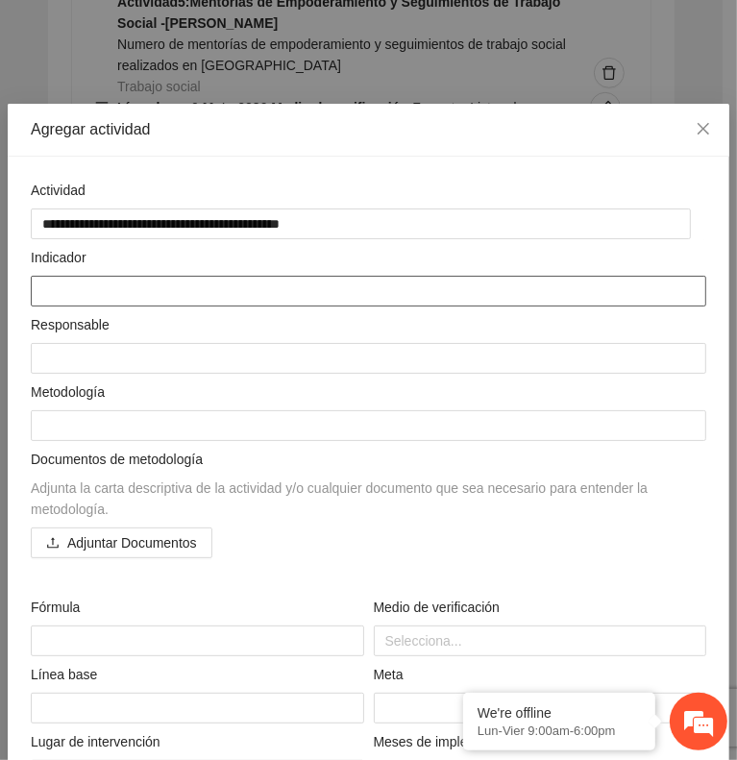
click at [196, 280] on textarea at bounding box center [369, 291] width 676 height 31
paste textarea "**********"
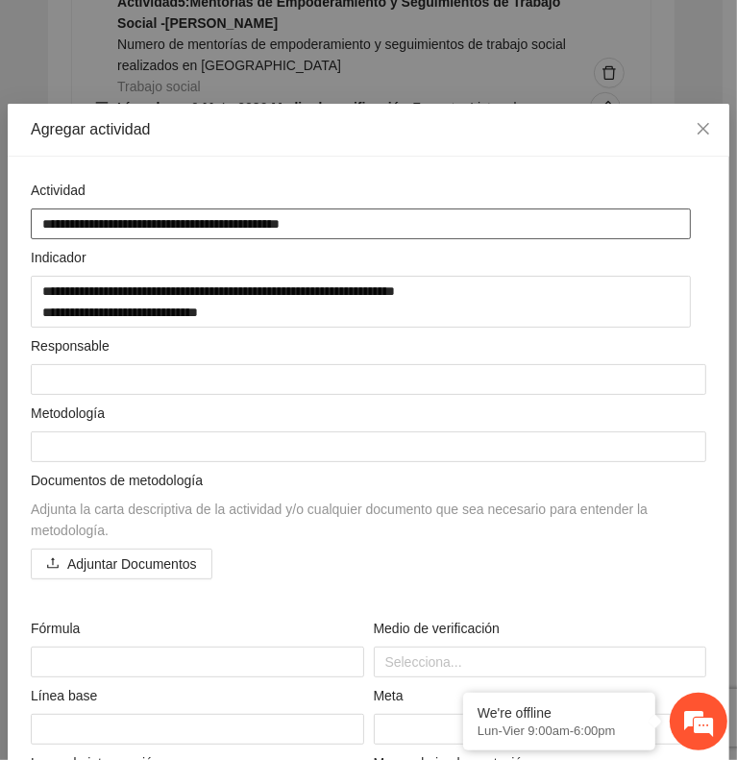
click at [104, 217] on textarea "**********" at bounding box center [361, 224] width 660 height 31
drag, startPoint x: 252, startPoint y: 218, endPoint x: 231, endPoint y: 219, distance: 21.2
click at [231, 219] on textarea "**********" at bounding box center [361, 224] width 660 height 31
click at [265, 215] on textarea "**********" at bounding box center [361, 224] width 660 height 31
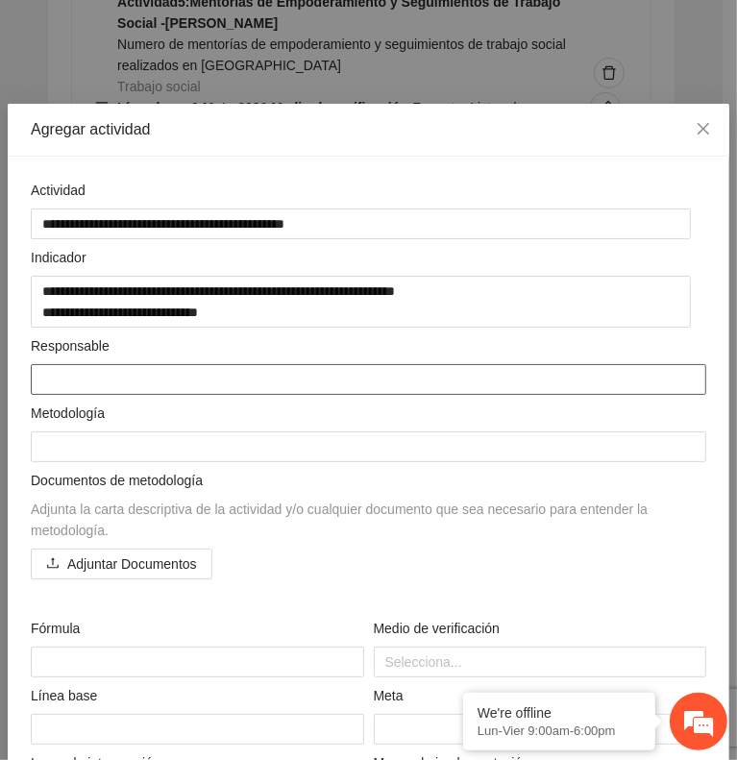
click at [391, 371] on textarea at bounding box center [369, 379] width 676 height 31
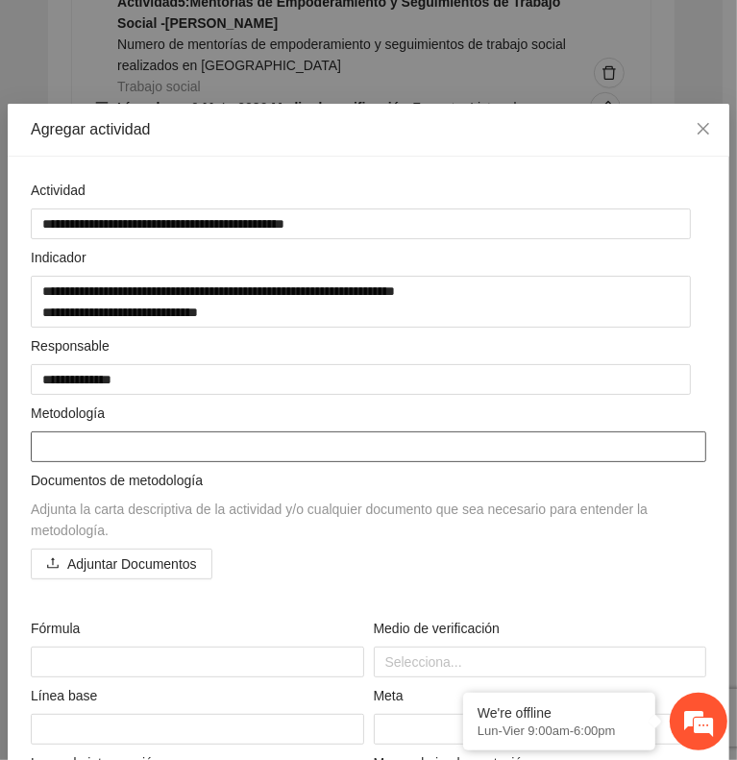
click at [458, 439] on textarea at bounding box center [369, 447] width 676 height 31
click at [418, 656] on div at bounding box center [541, 662] width 324 height 23
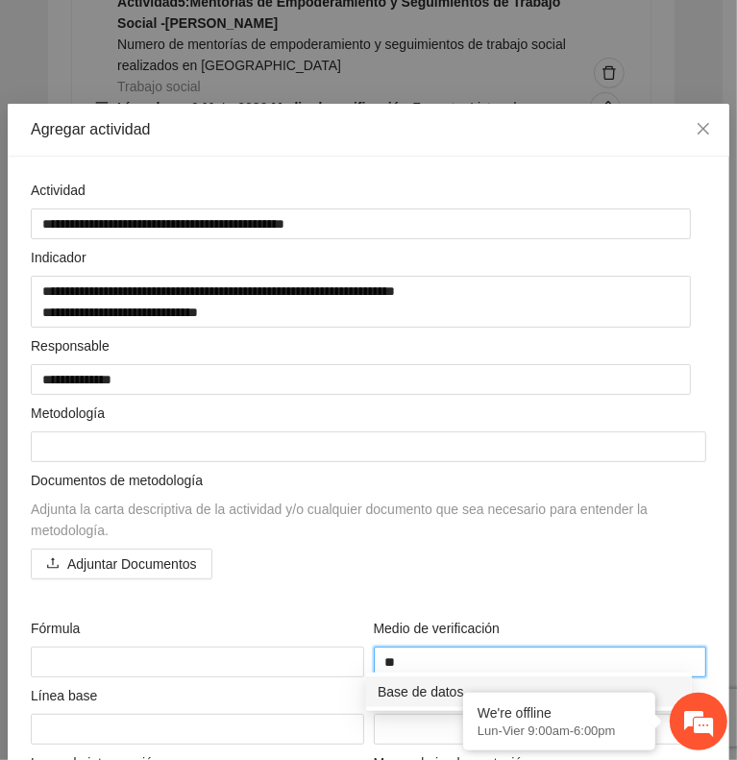
click at [411, 686] on div "Base de datos" at bounding box center [529, 691] width 303 height 21
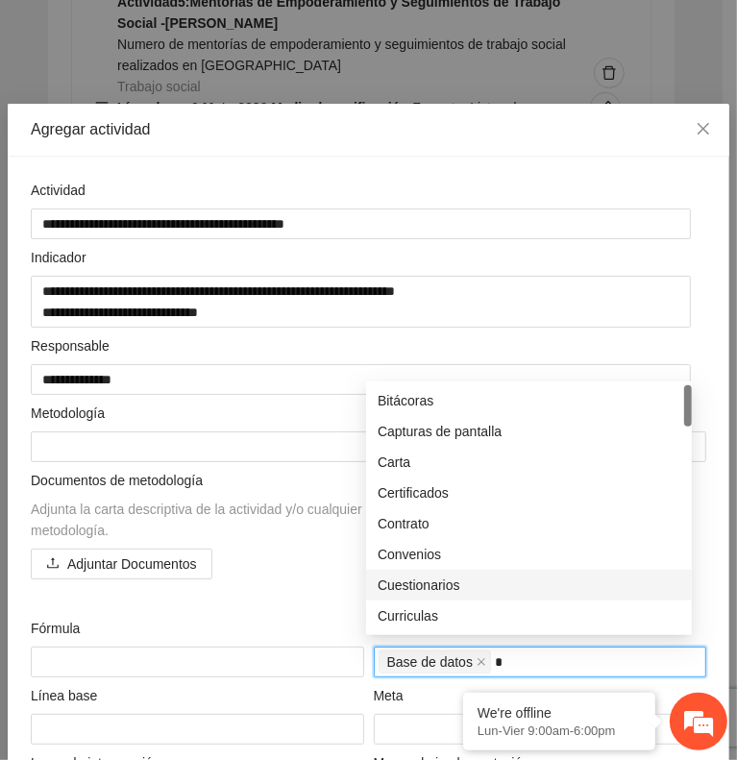
click at [472, 584] on div "Cuestionarios" at bounding box center [529, 585] width 303 height 21
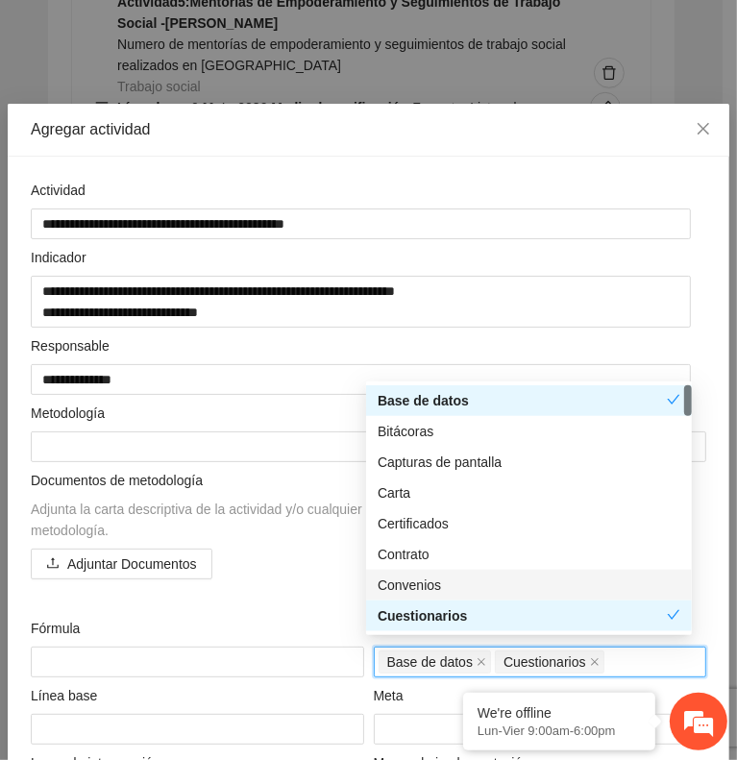
click at [304, 582] on div "Documentos de metodología Adjunta la carta descriptiva de la actividad y/o cual…" at bounding box center [368, 535] width 685 height 131
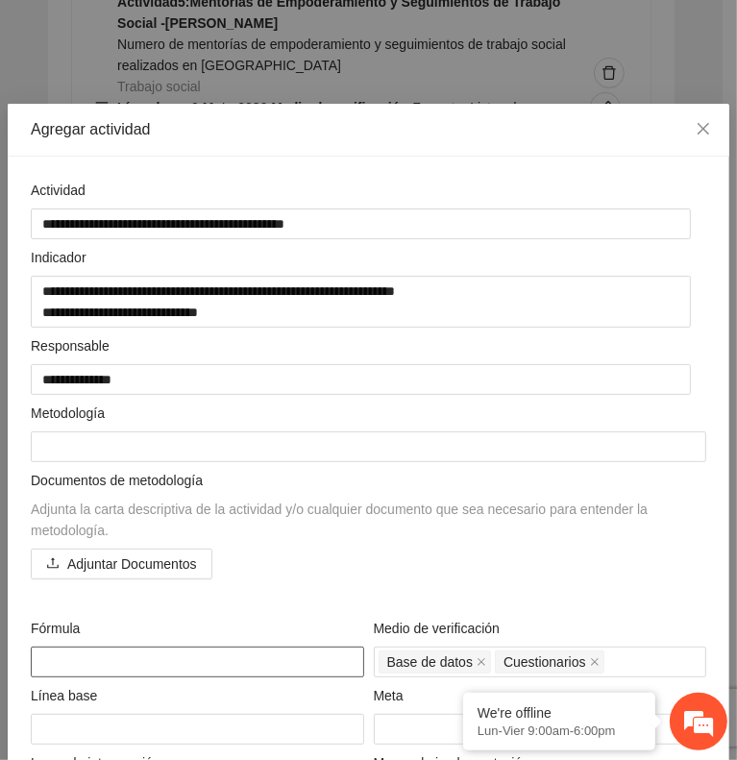
click at [222, 657] on textarea at bounding box center [198, 662] width 334 height 31
click at [203, 656] on textarea at bounding box center [198, 662] width 334 height 31
paste textarea "**********"
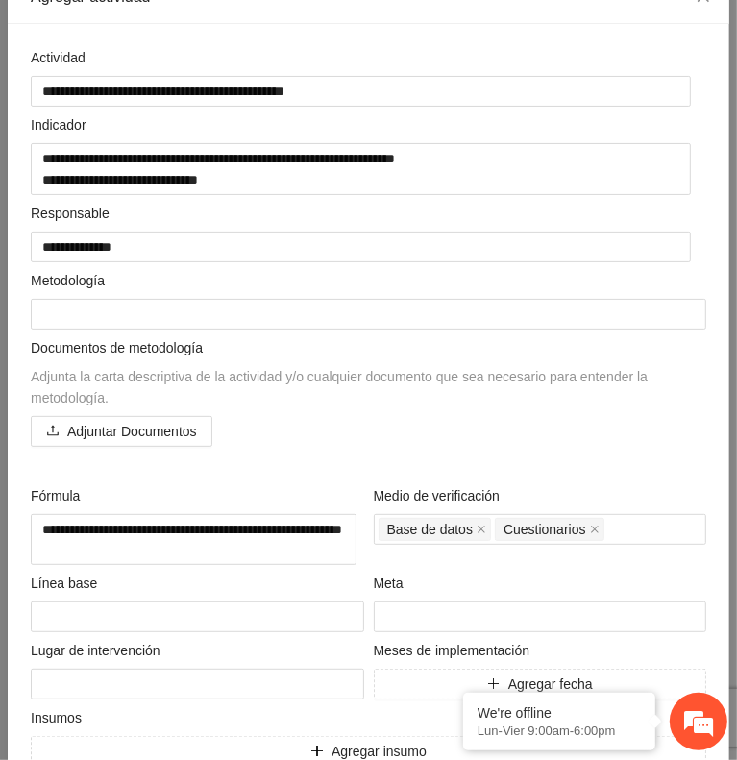
scroll to position [135, 0]
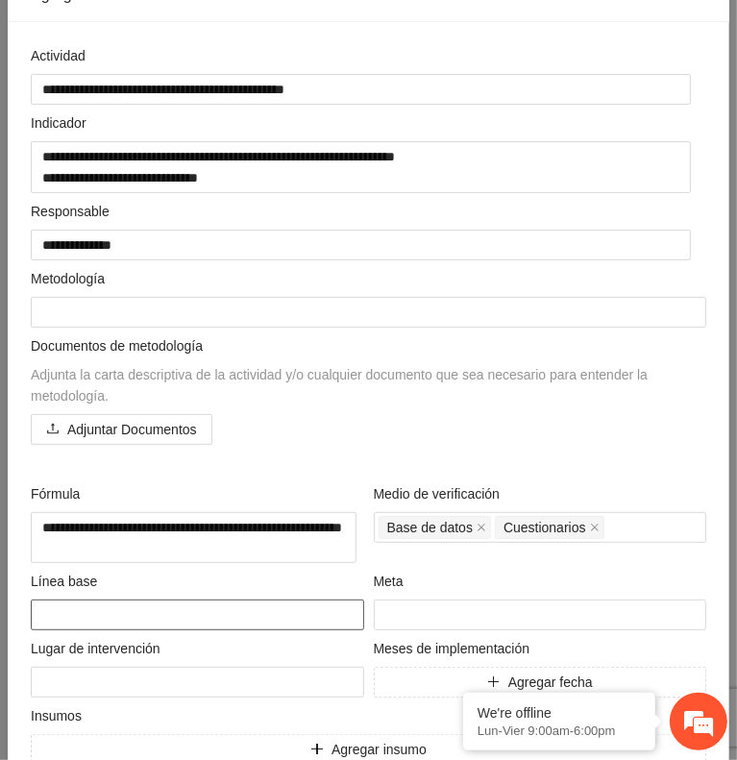
click at [304, 600] on textarea at bounding box center [198, 615] width 334 height 31
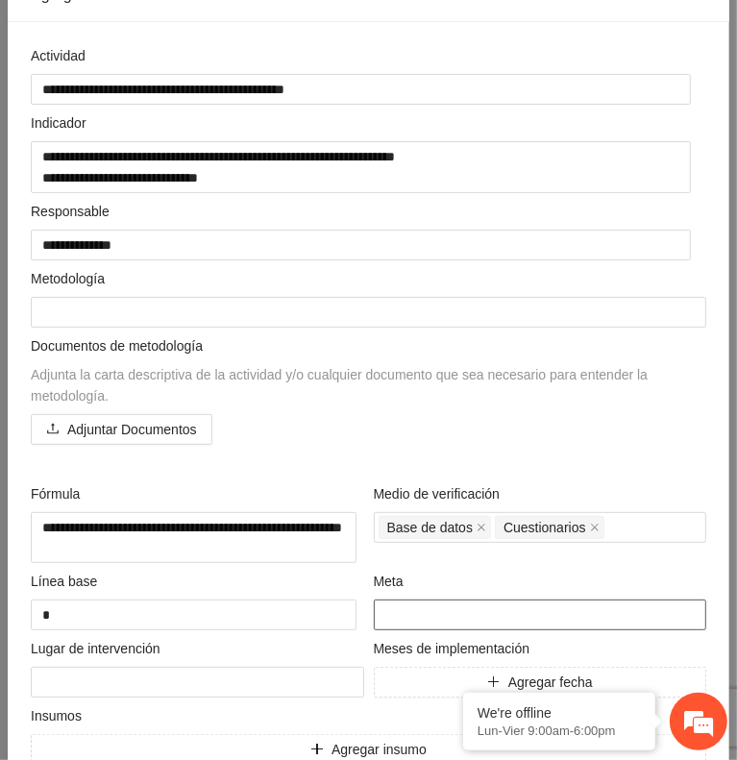
click at [508, 607] on input "number" at bounding box center [541, 615] width 334 height 31
click at [445, 601] on input "number" at bounding box center [541, 615] width 334 height 31
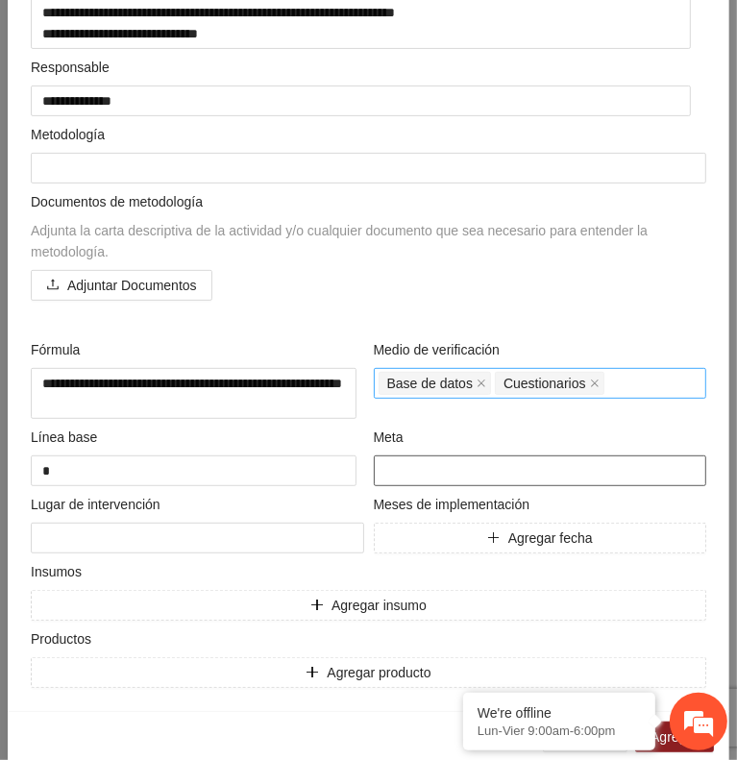
scroll to position [296, 0]
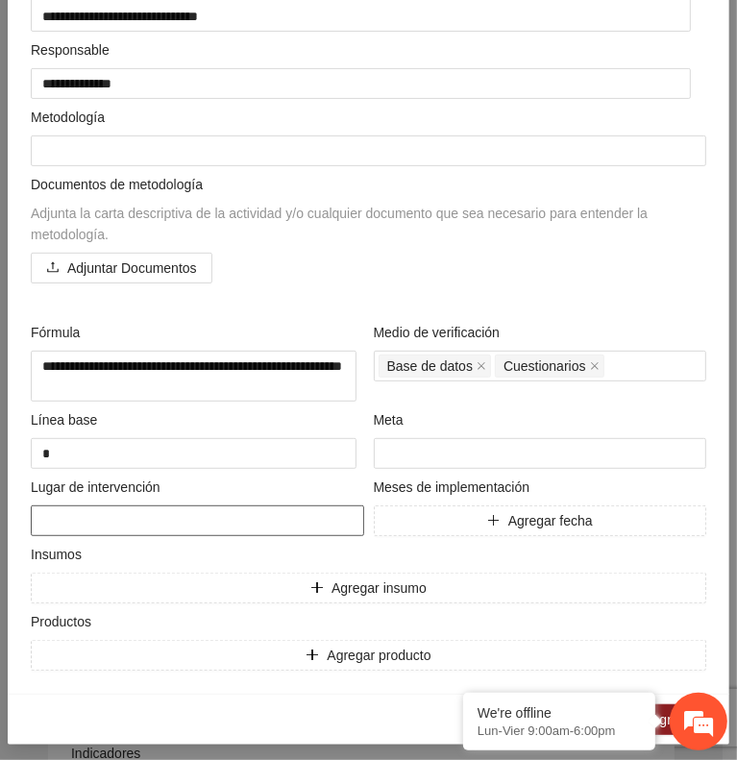
click at [321, 512] on textarea at bounding box center [198, 521] width 334 height 31
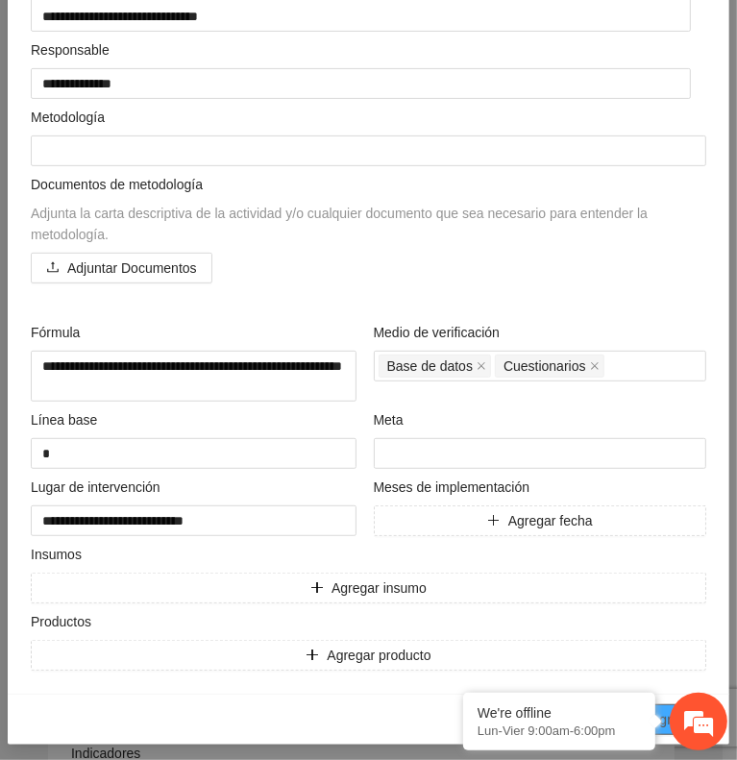
click at [663, 710] on span "Agregar" at bounding box center [675, 719] width 48 height 21
click at [562, 515] on span "Agregar fecha" at bounding box center [550, 520] width 85 height 21
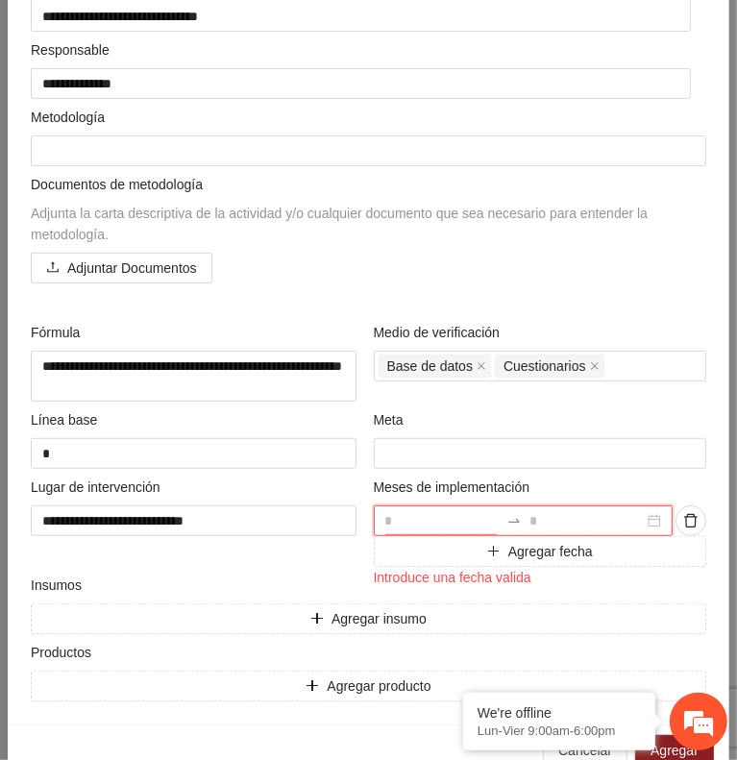
click at [443, 515] on input at bounding box center [442, 520] width 114 height 21
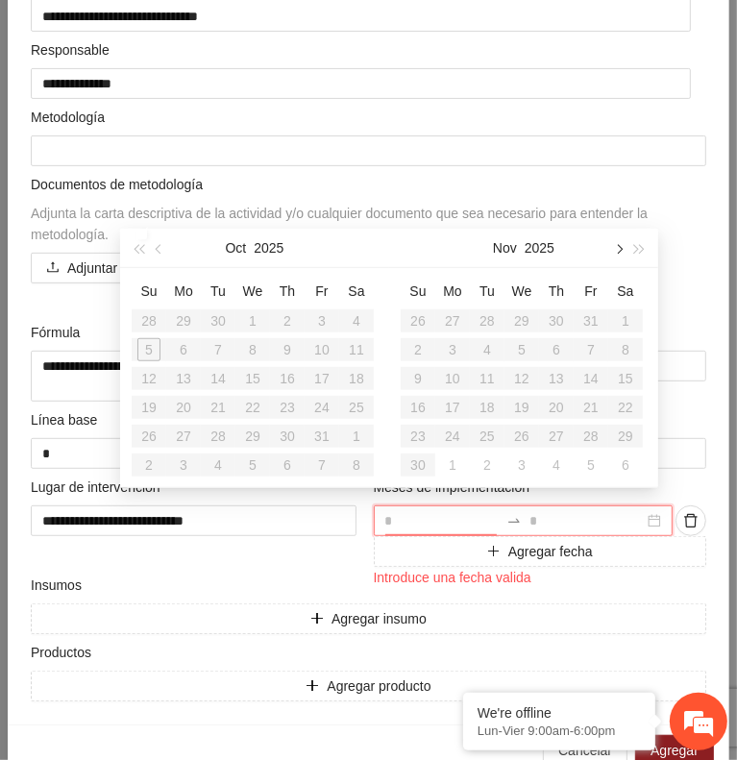
click at [611, 252] on button "button" at bounding box center [617, 248] width 21 height 38
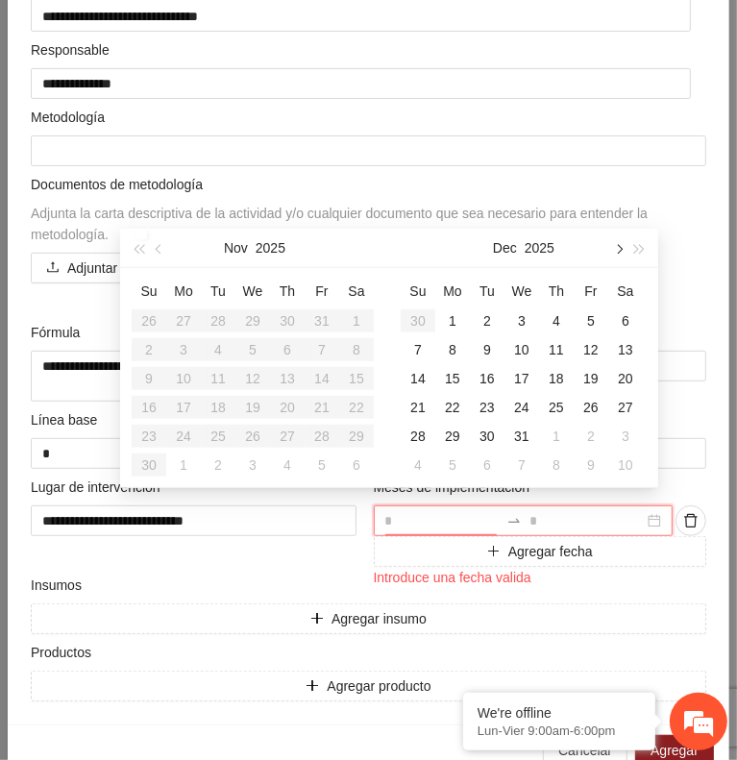
click at [611, 252] on button "button" at bounding box center [617, 248] width 21 height 38
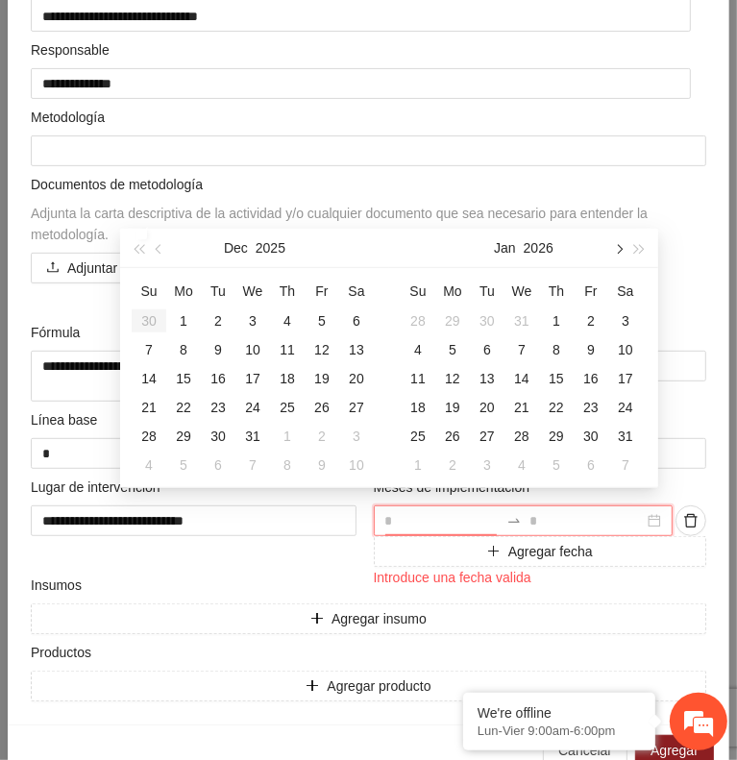
click at [611, 252] on button "button" at bounding box center [617, 248] width 21 height 38
click at [419, 314] on div "1" at bounding box center [418, 321] width 23 height 23
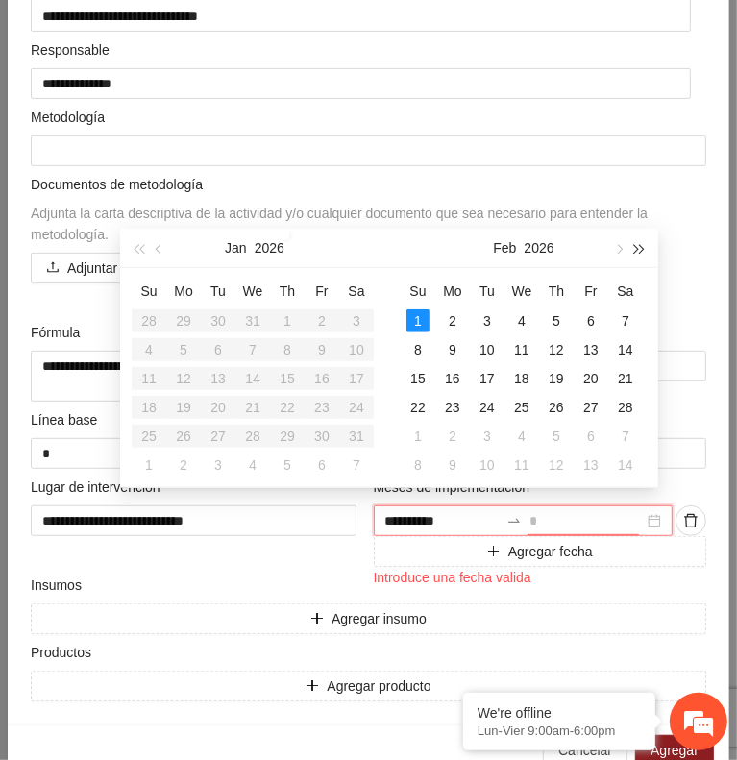
click at [632, 253] on button "button" at bounding box center [640, 248] width 21 height 38
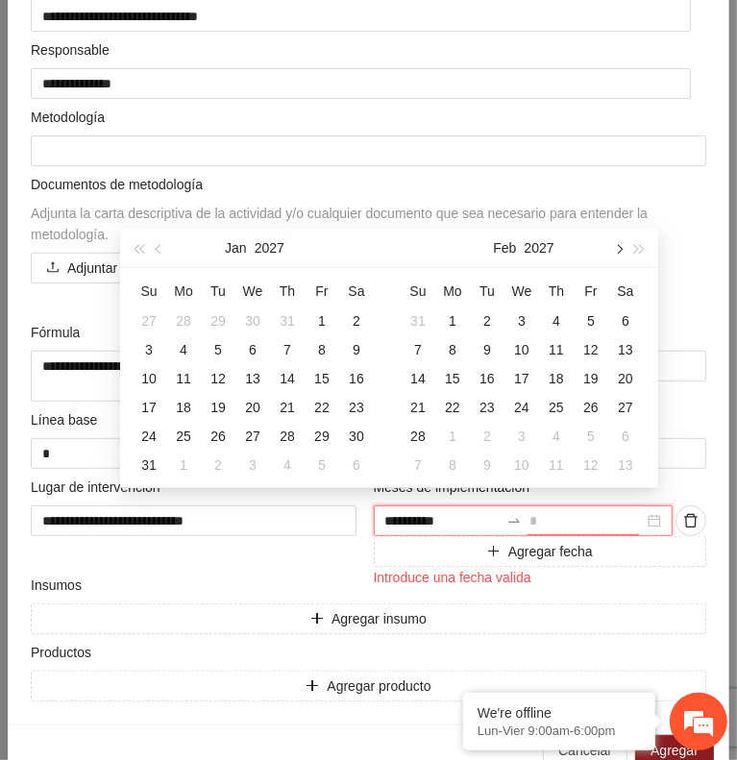
click at [619, 250] on span "button" at bounding box center [618, 250] width 10 height 10
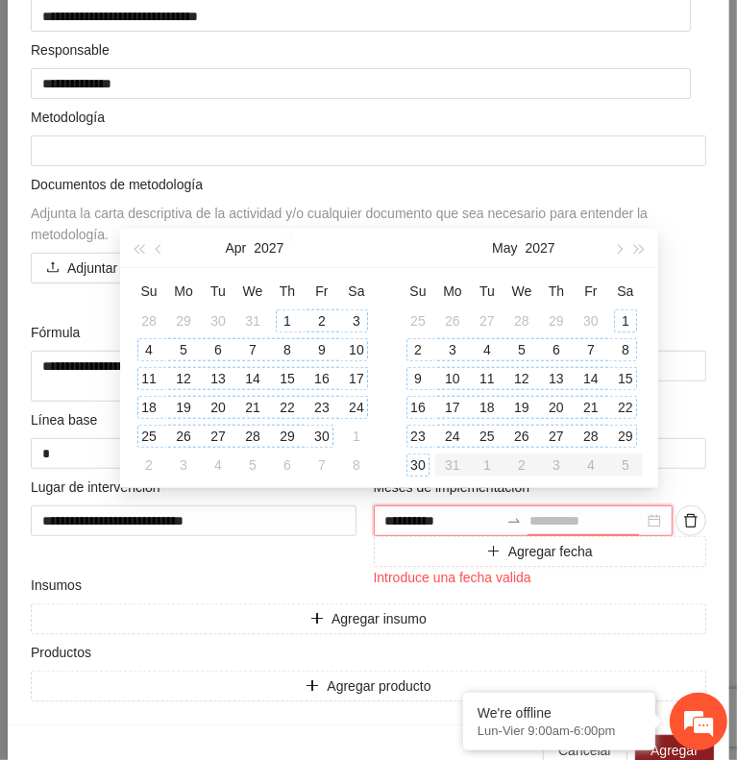
click at [423, 459] on div "30" at bounding box center [418, 465] width 23 height 23
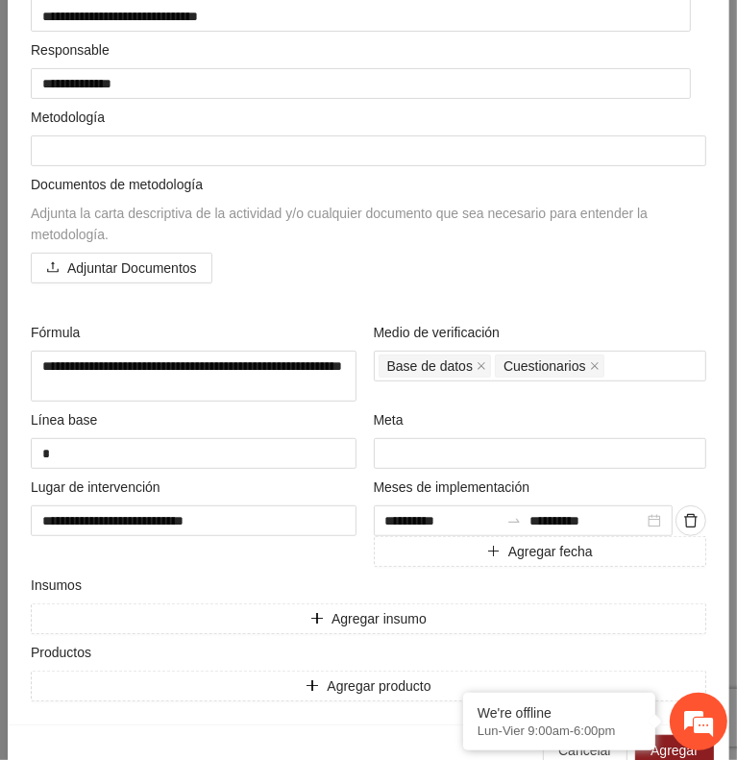
scroll to position [327, 0]
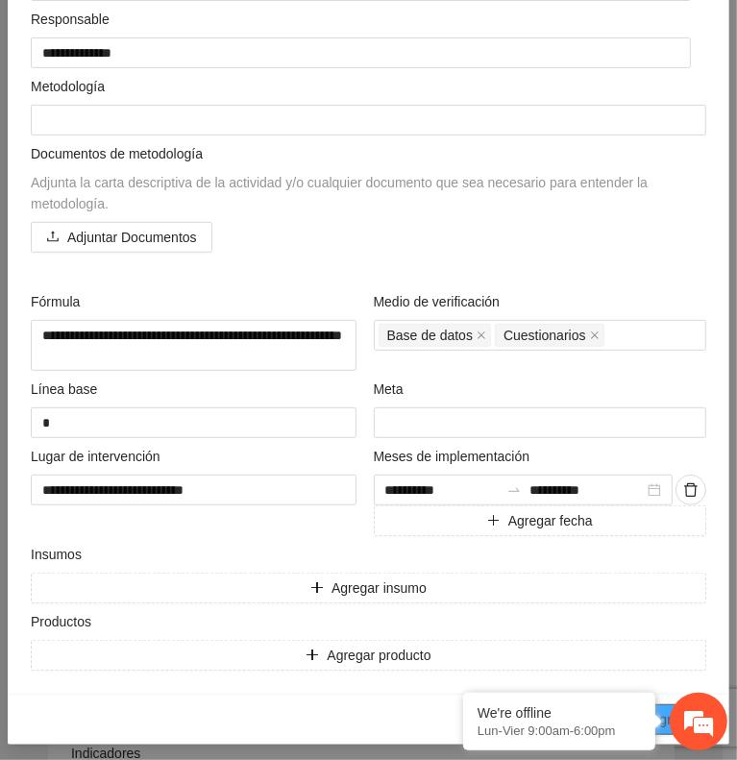
click at [665, 709] on span "Agregar" at bounding box center [675, 719] width 48 height 21
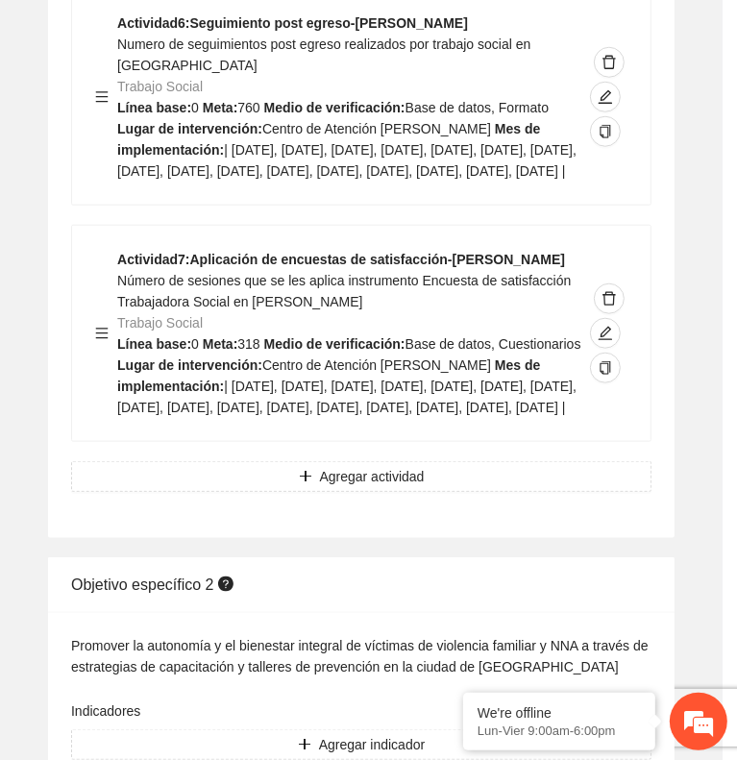
scroll to position [158, 0]
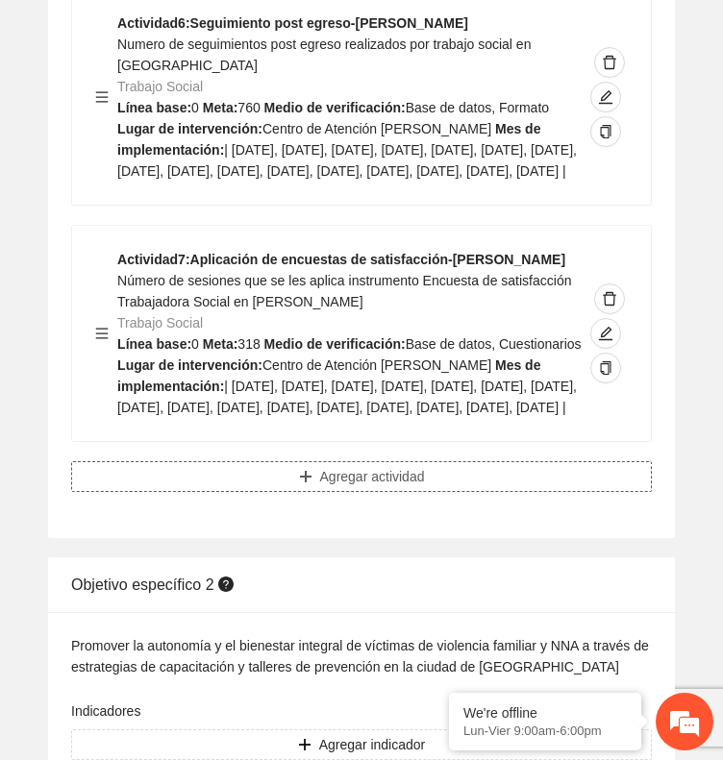
click at [526, 471] on button "Agregar actividad" at bounding box center [361, 476] width 581 height 31
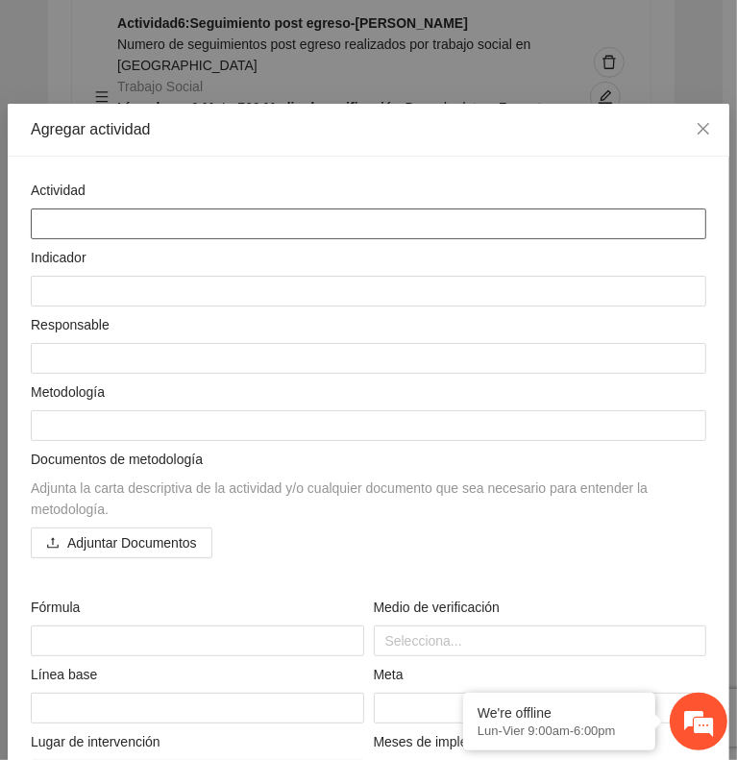
click at [615, 229] on textarea at bounding box center [369, 224] width 676 height 31
paste textarea "**********"
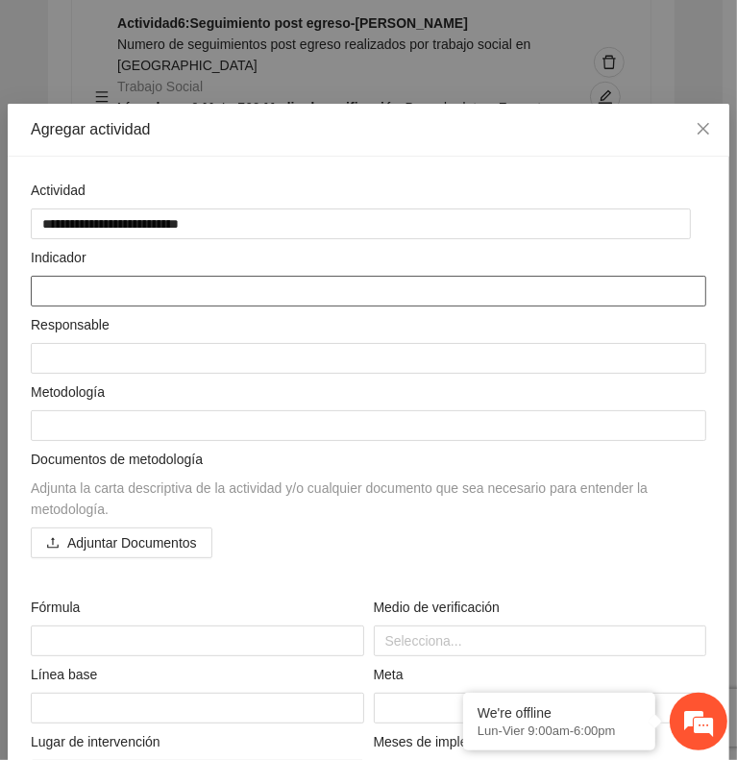
click at [528, 295] on textarea at bounding box center [369, 291] width 676 height 31
paste textarea "**********"
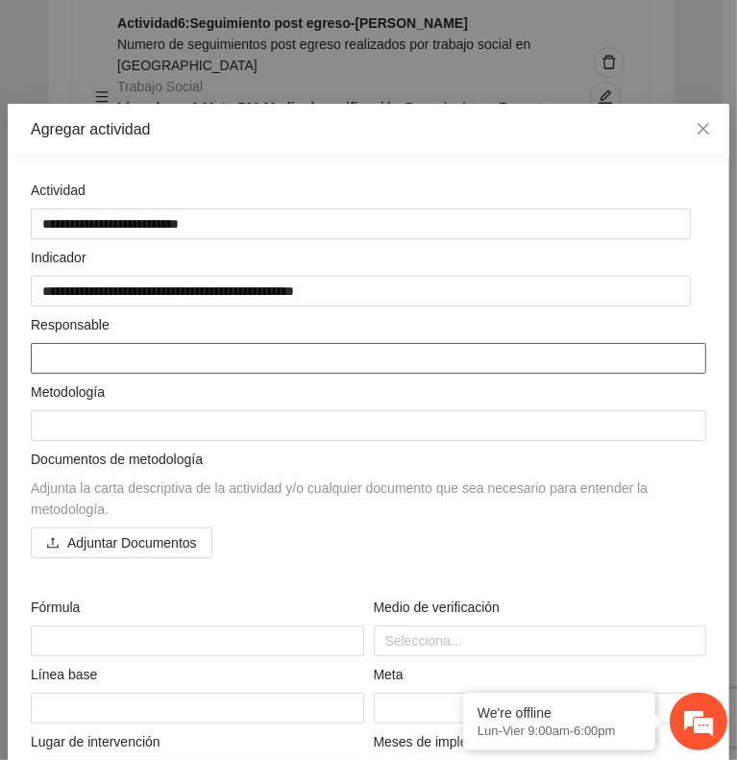
click at [411, 348] on textarea at bounding box center [369, 358] width 676 height 31
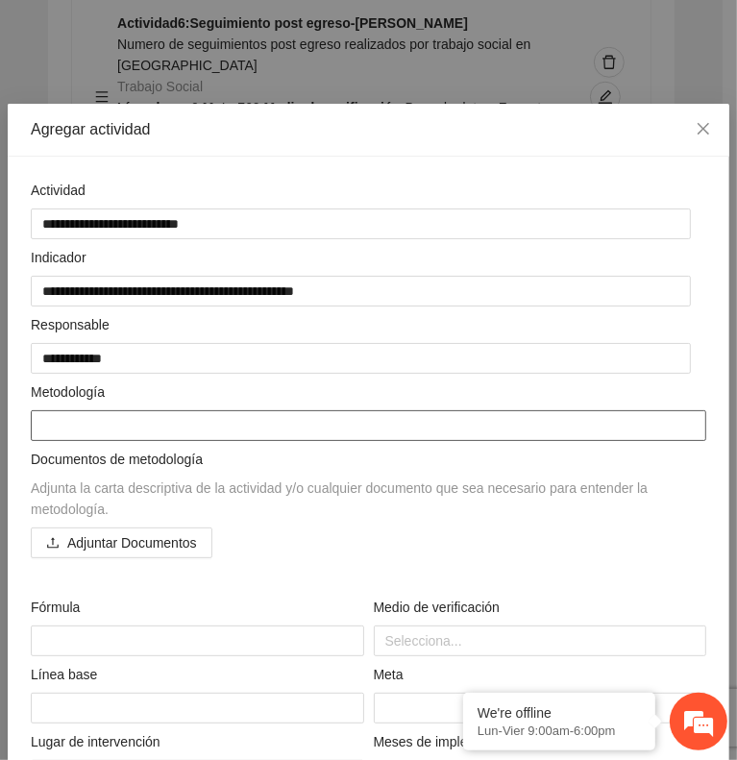
click at [530, 418] on textarea at bounding box center [369, 425] width 676 height 31
paste textarea "**********"
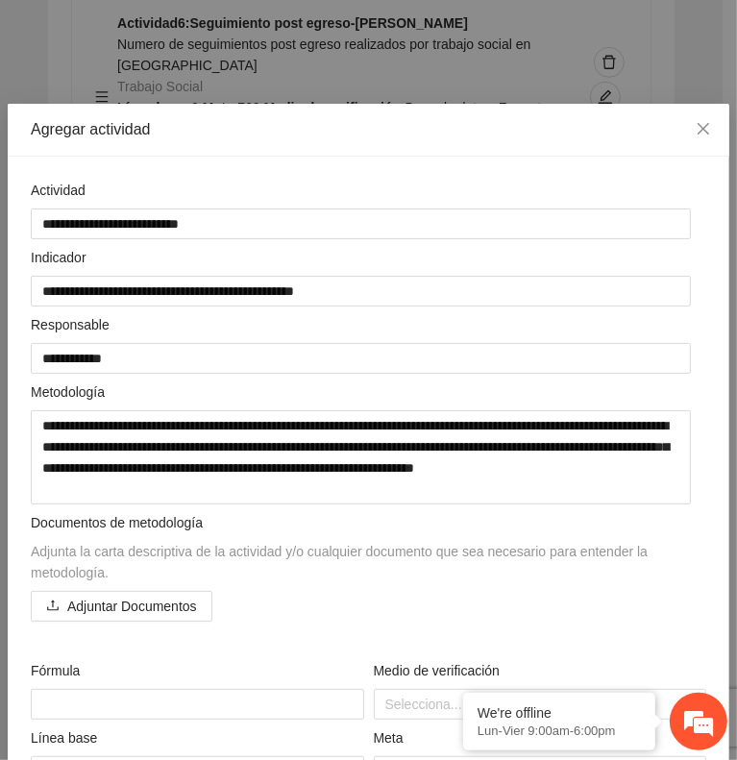
drag, startPoint x: 530, startPoint y: 418, endPoint x: 561, endPoint y: 41, distance: 378.1
click at [561, 41] on div "**********" at bounding box center [368, 380] width 737 height 760
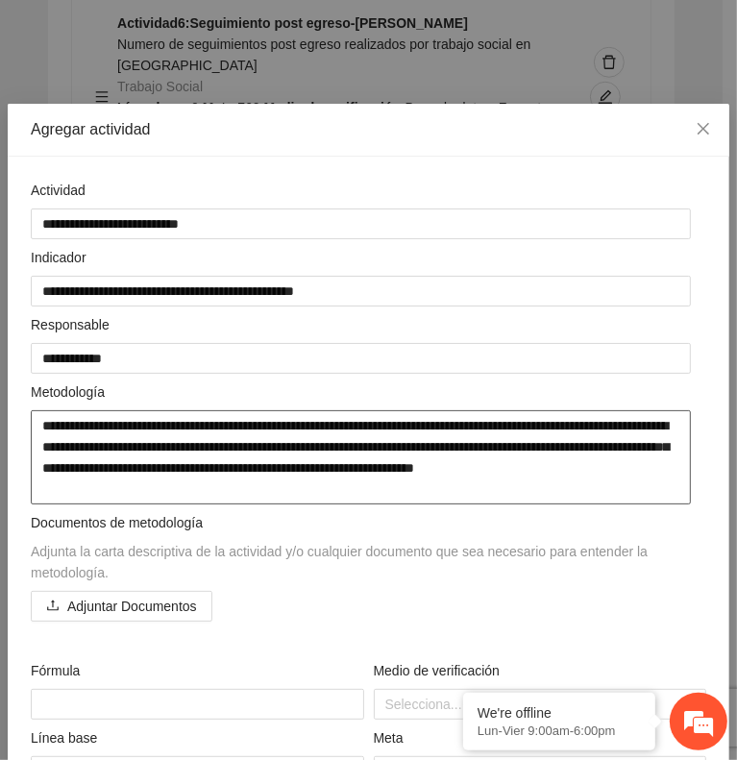
click at [523, 421] on textarea "**********" at bounding box center [361, 457] width 660 height 94
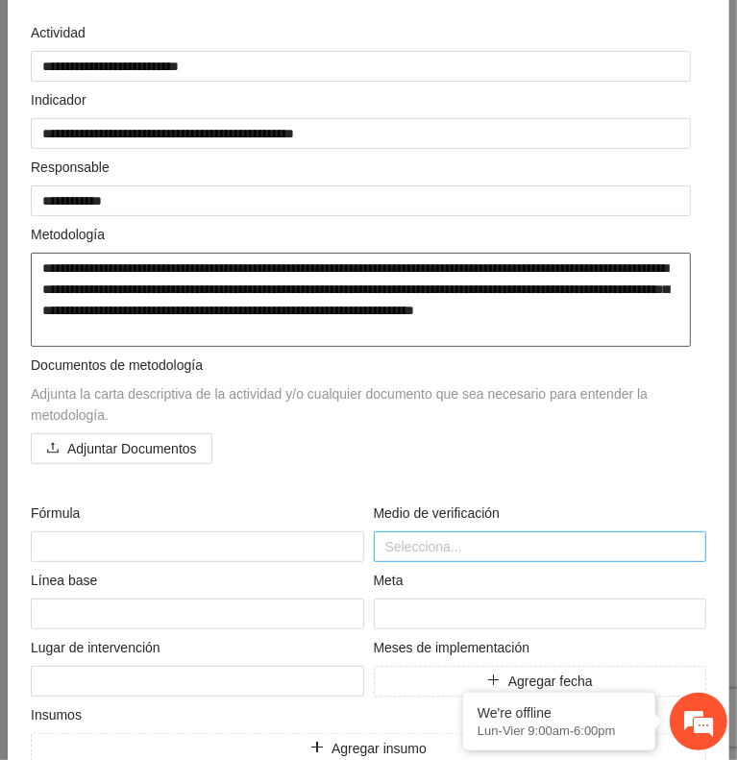
click at [454, 535] on div at bounding box center [541, 546] width 324 height 23
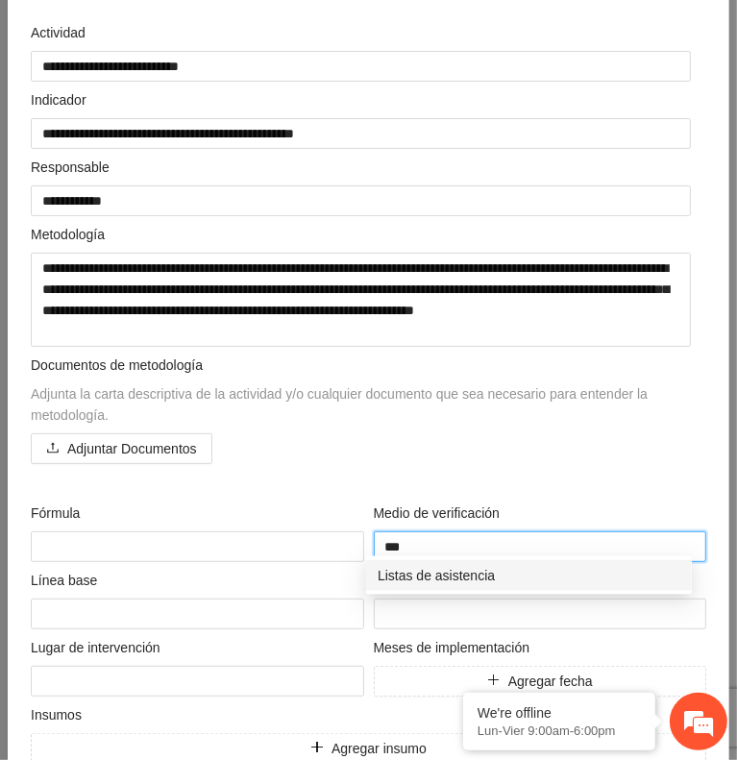
click at [470, 565] on div "Listas de asistencia" at bounding box center [529, 575] width 303 height 21
click at [474, 577] on div "Memoria fotográfica" at bounding box center [529, 575] width 303 height 21
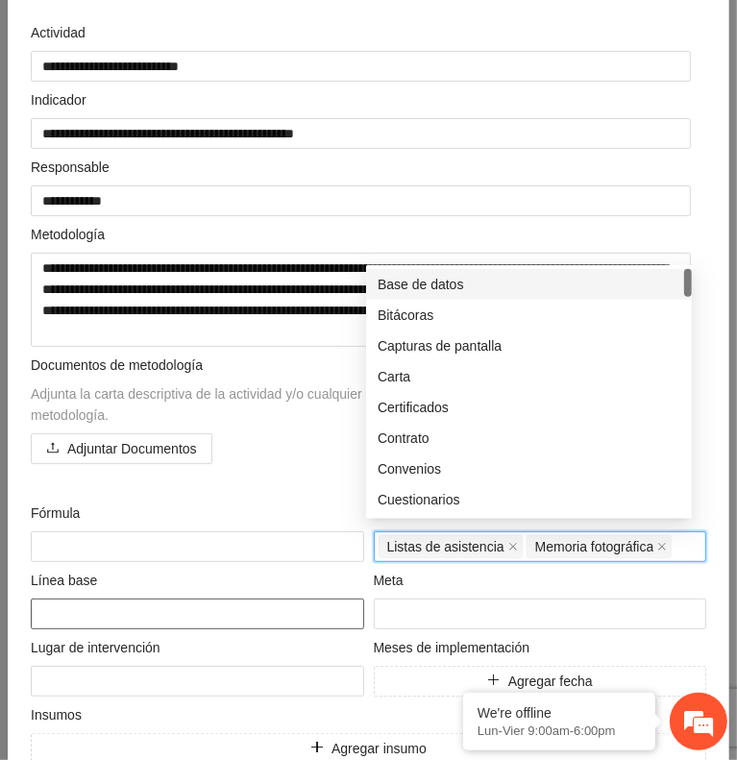
click at [308, 610] on textarea at bounding box center [198, 614] width 334 height 31
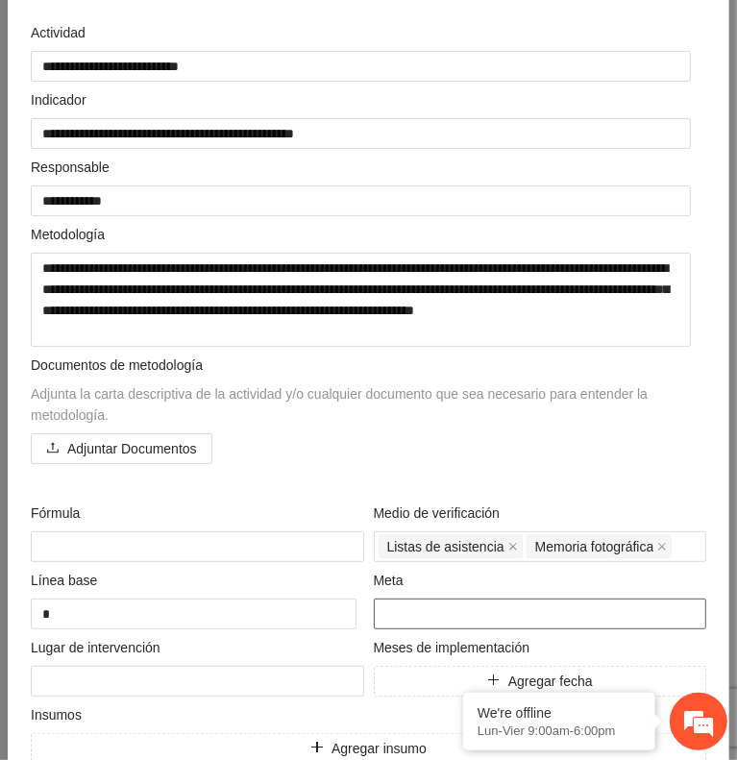
click at [527, 609] on input "number" at bounding box center [541, 614] width 334 height 31
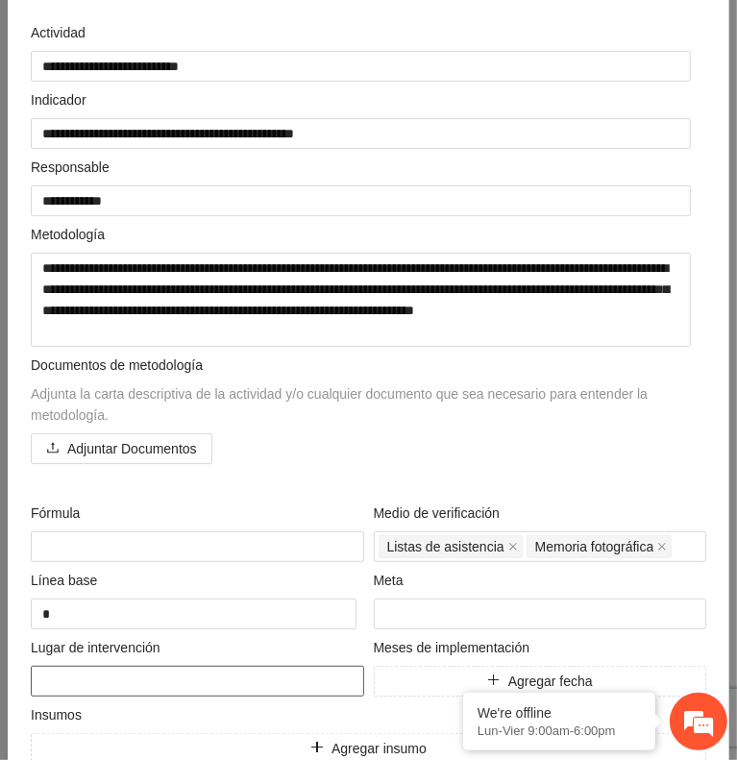
click at [100, 686] on textarea at bounding box center [198, 681] width 334 height 31
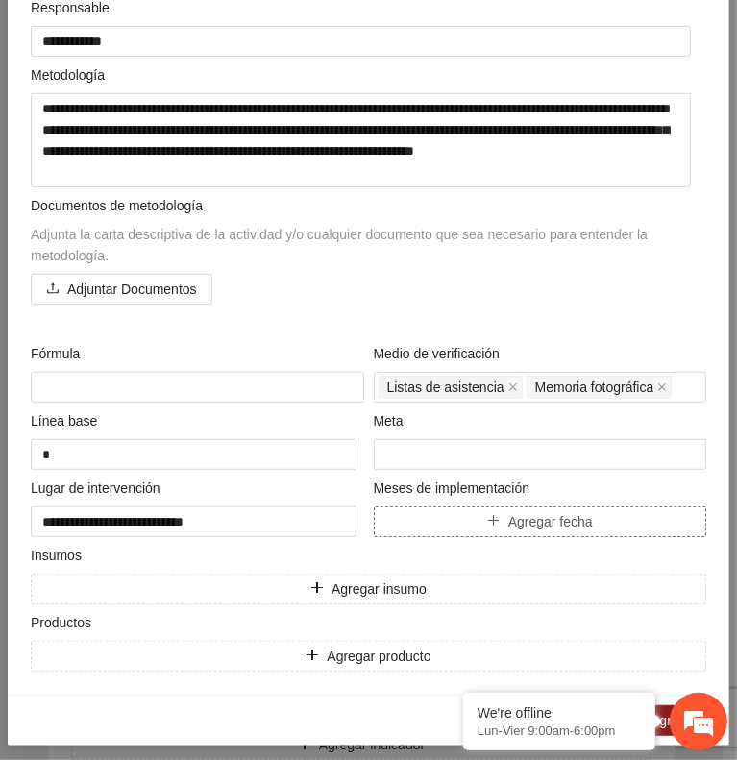
click at [487, 515] on icon "plus" at bounding box center [493, 520] width 13 height 13
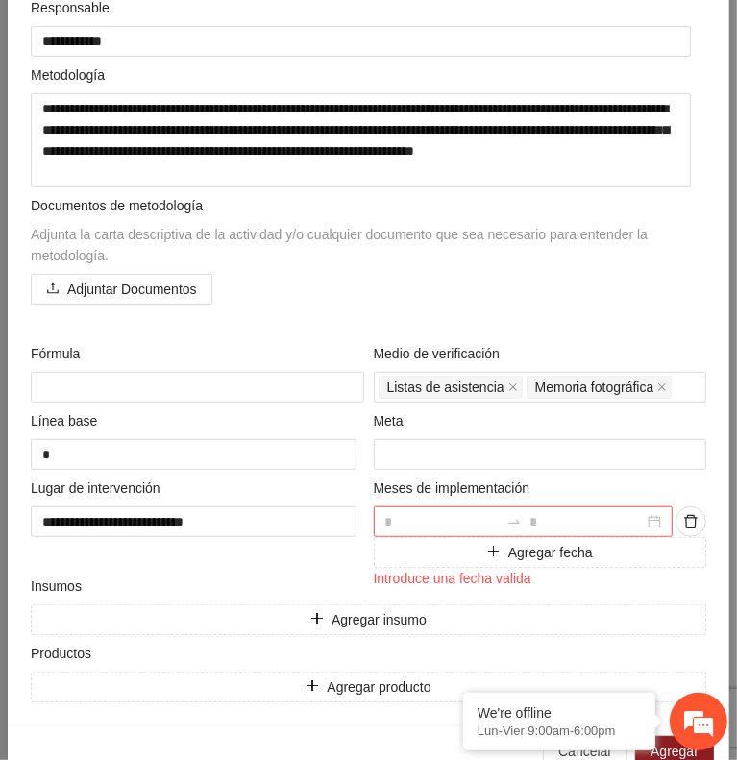
click at [458, 518] on input at bounding box center [442, 521] width 114 height 21
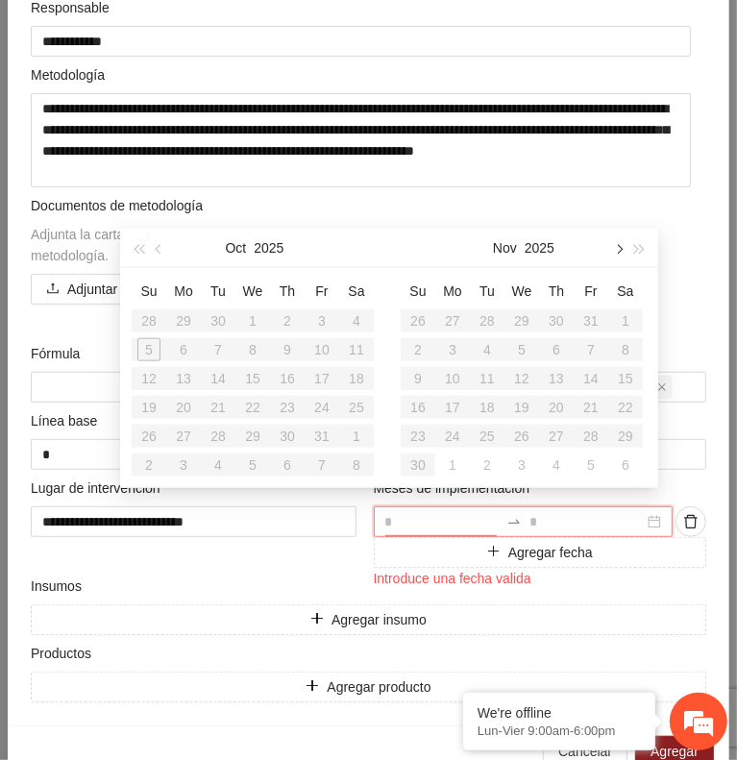
click at [610, 253] on button "button" at bounding box center [617, 248] width 21 height 38
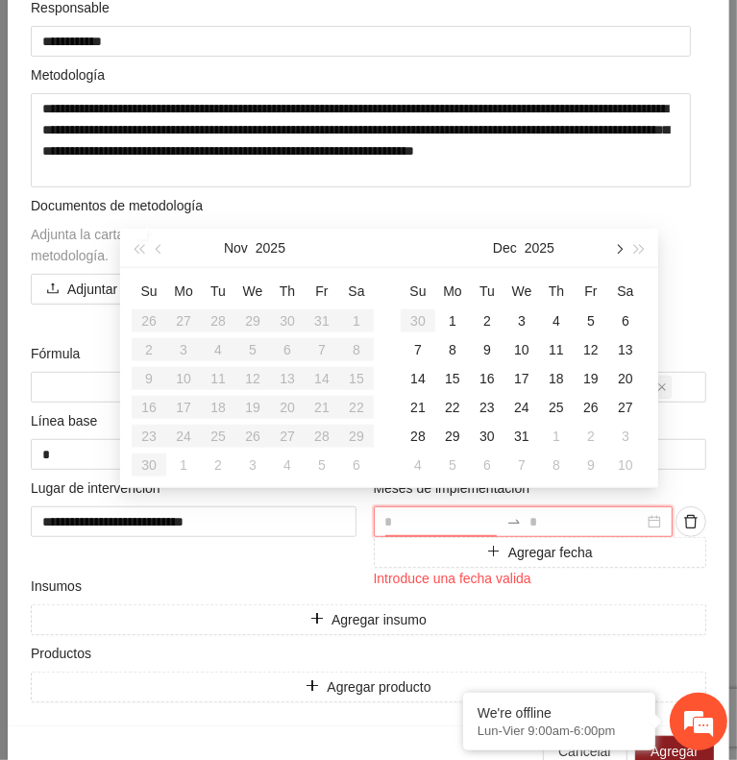
click at [610, 253] on button "button" at bounding box center [617, 248] width 21 height 38
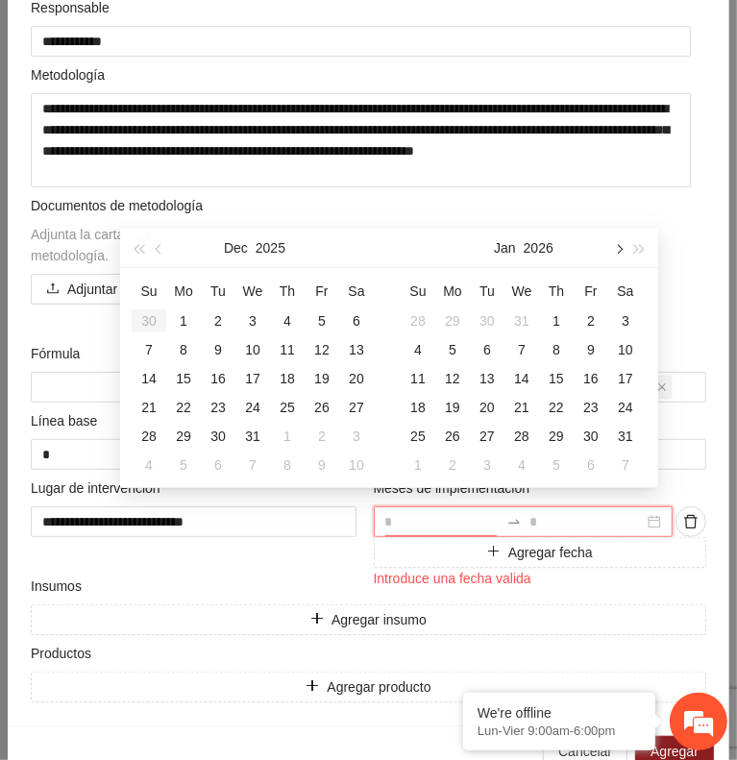
click at [610, 253] on button "button" at bounding box center [617, 248] width 21 height 38
click at [418, 316] on div "1" at bounding box center [418, 321] width 23 height 23
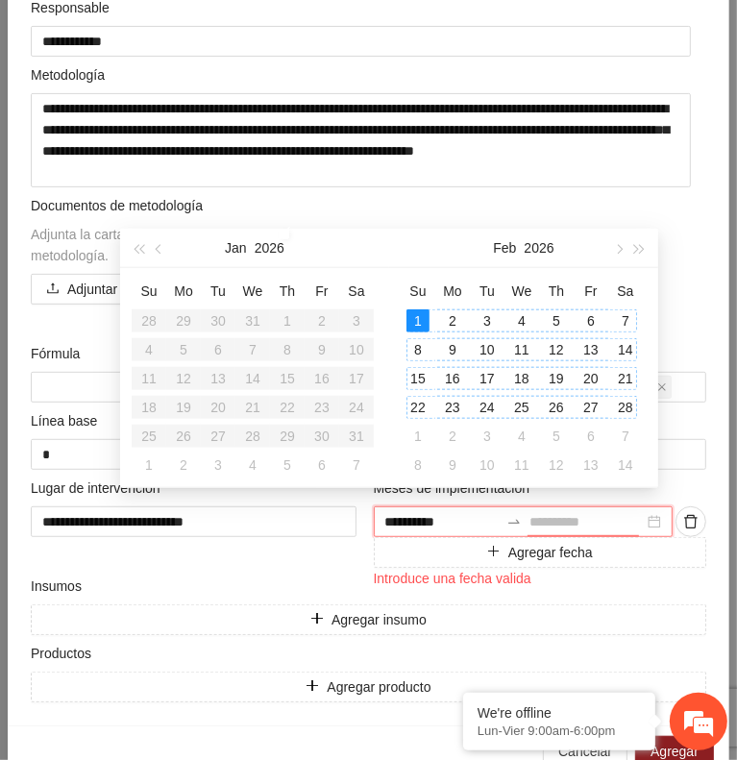
click at [626, 405] on div "28" at bounding box center [625, 407] width 23 height 23
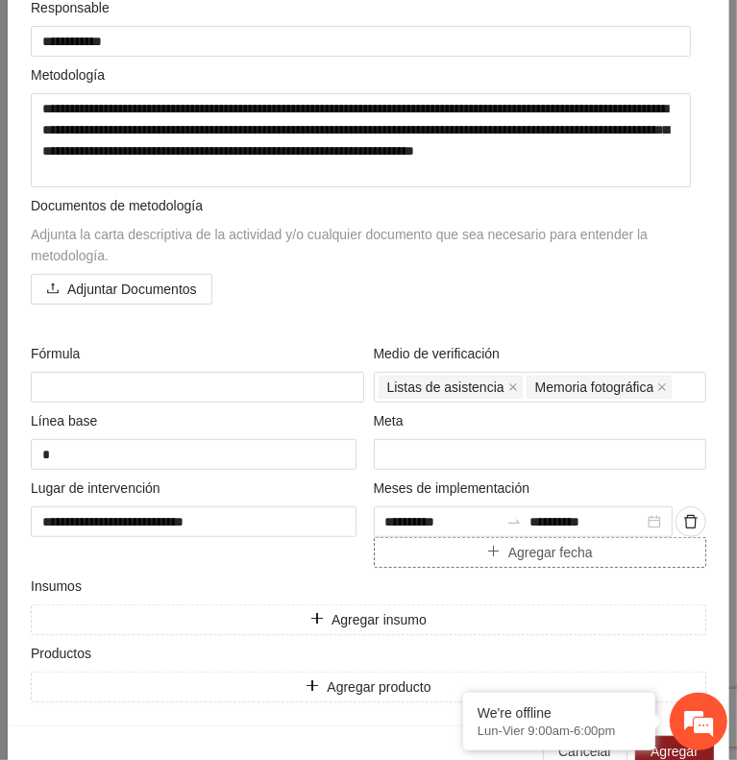
click at [526, 544] on span "Agregar fecha" at bounding box center [550, 552] width 85 height 21
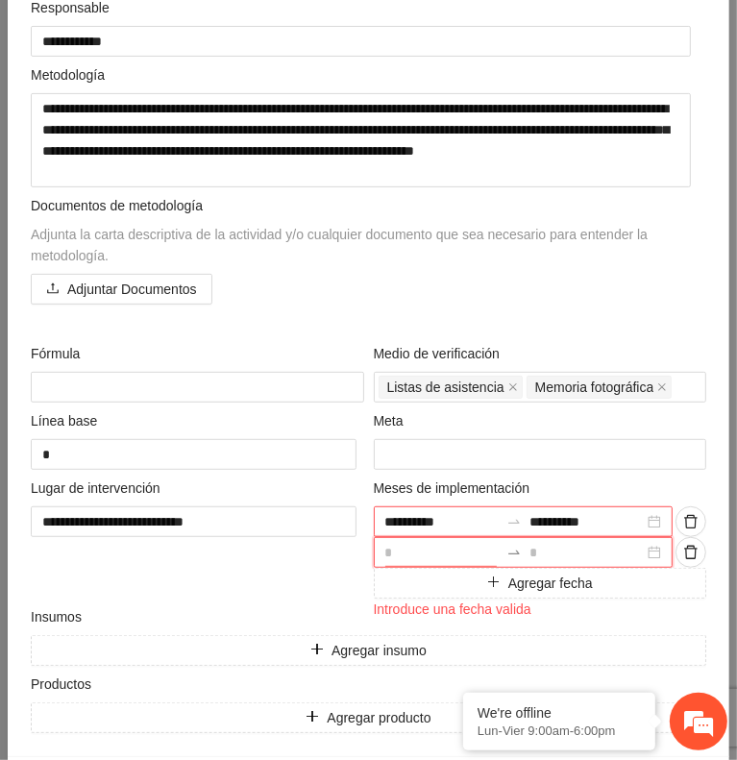
click at [458, 542] on input at bounding box center [442, 552] width 114 height 21
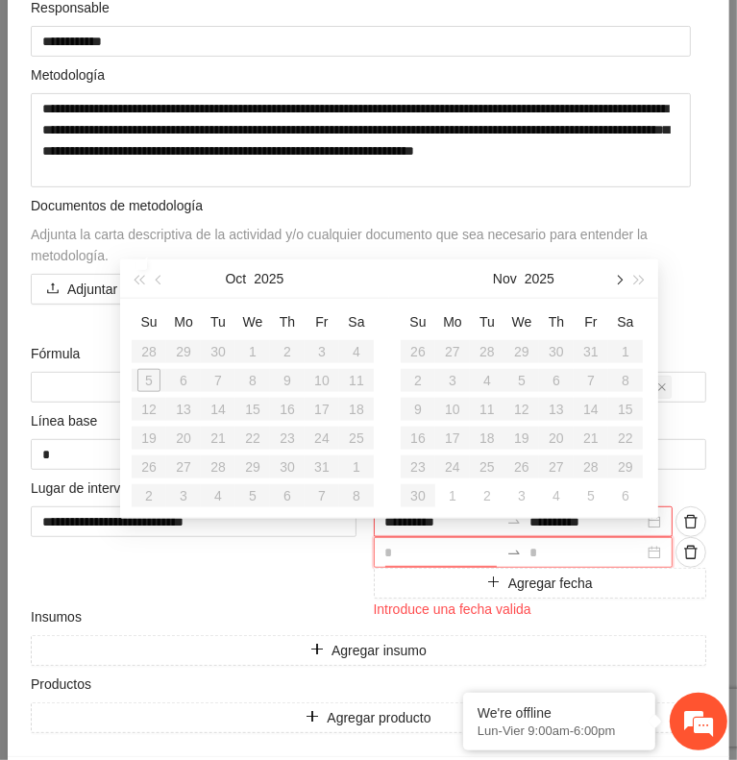
click at [617, 284] on span "button" at bounding box center [618, 280] width 10 height 10
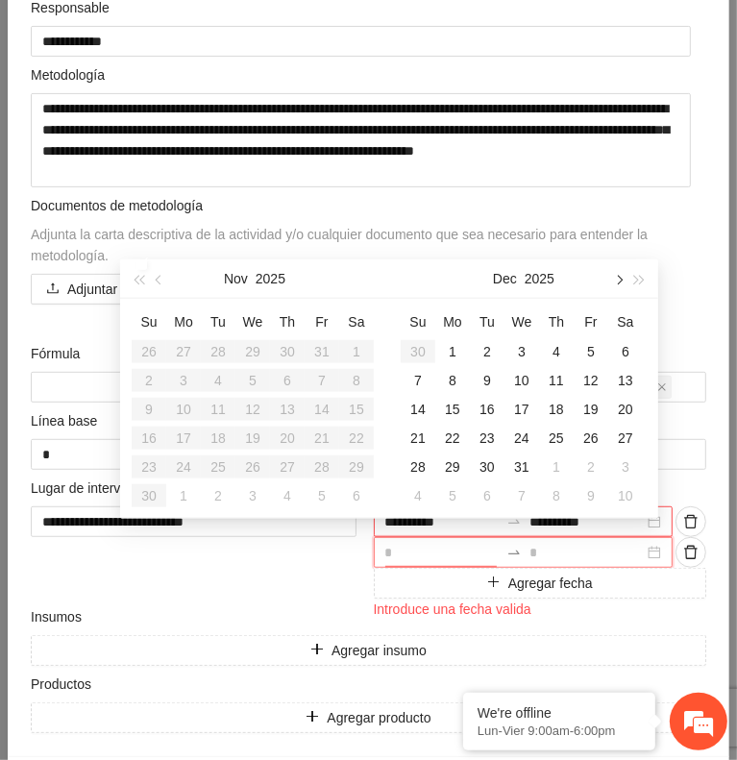
click at [617, 284] on span "button" at bounding box center [618, 280] width 10 height 10
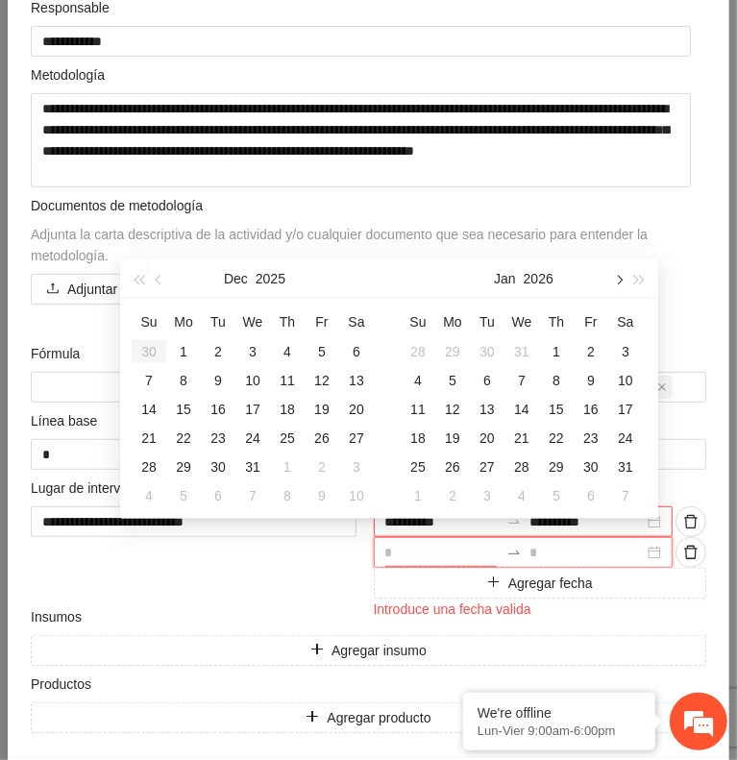
click at [617, 284] on span "button" at bounding box center [618, 280] width 10 height 10
click at [588, 350] on div "1" at bounding box center [591, 351] width 23 height 23
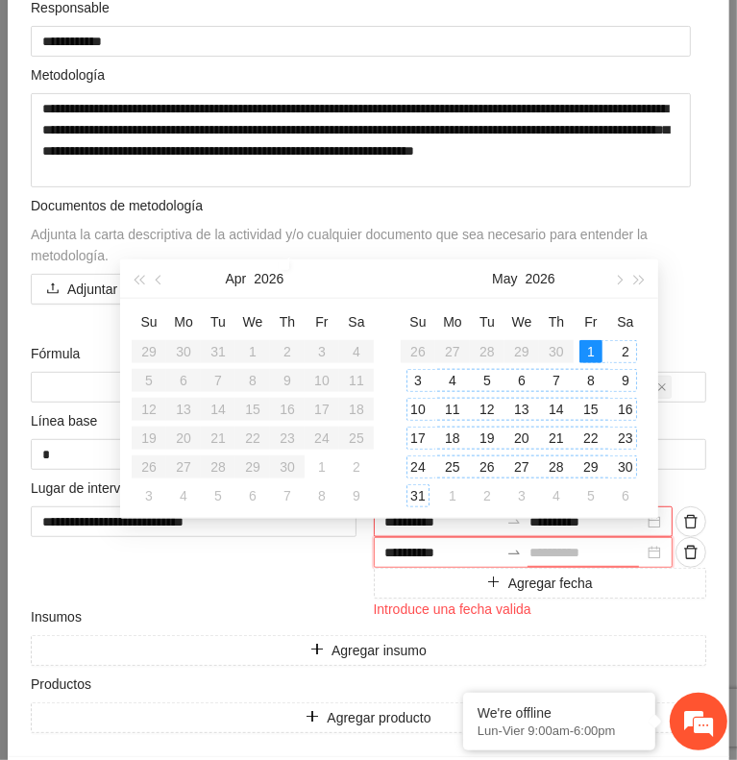
click at [423, 495] on div "31" at bounding box center [418, 495] width 23 height 23
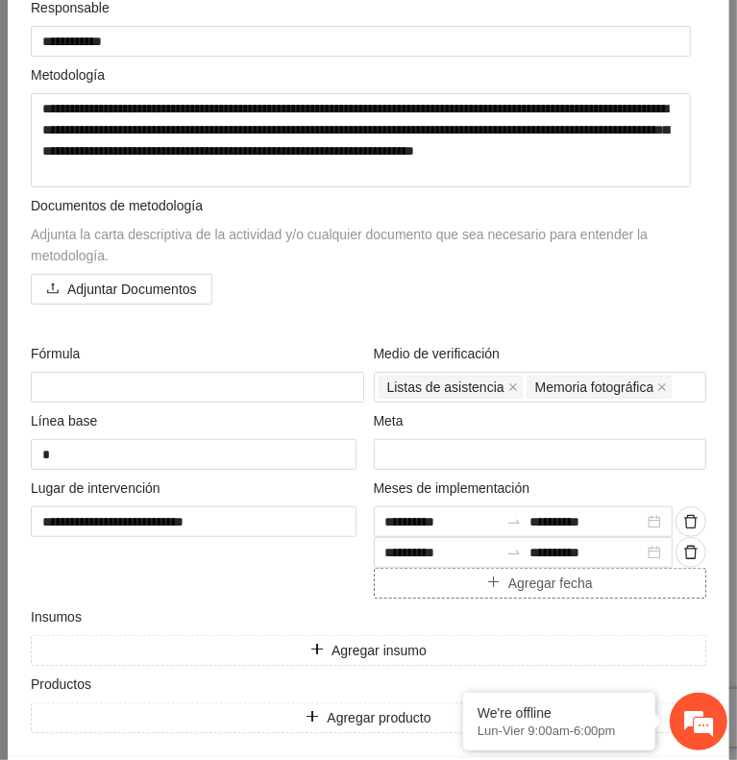
click at [435, 581] on button "Agregar fecha" at bounding box center [541, 583] width 334 height 31
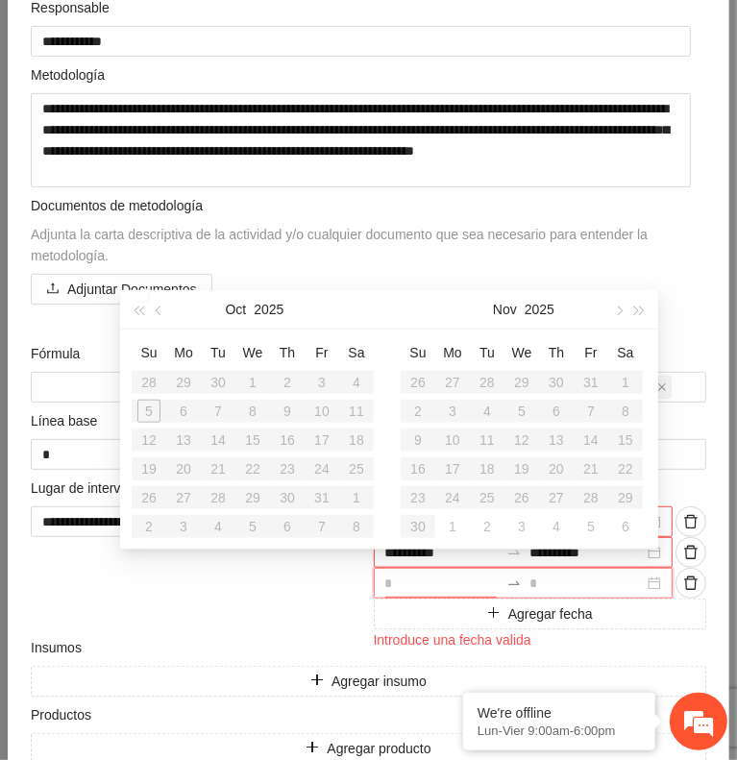
drag, startPoint x: 435, startPoint y: 581, endPoint x: 361, endPoint y: 314, distance: 276.4
click at [361, 314] on div "Oct 2025" at bounding box center [254, 309] width 269 height 39
click at [614, 319] on button "button" at bounding box center [617, 309] width 21 height 38
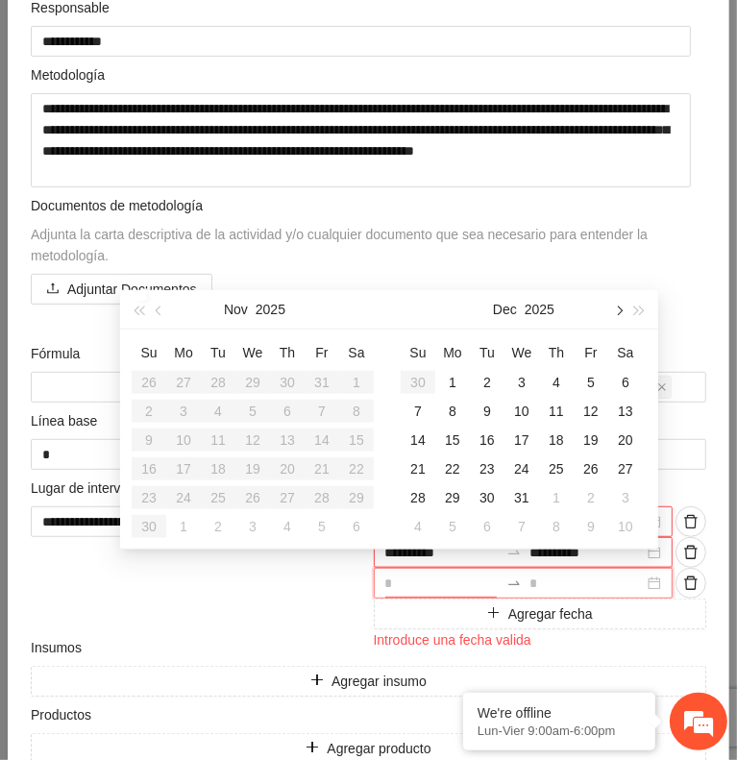
click at [614, 319] on button "button" at bounding box center [617, 309] width 21 height 38
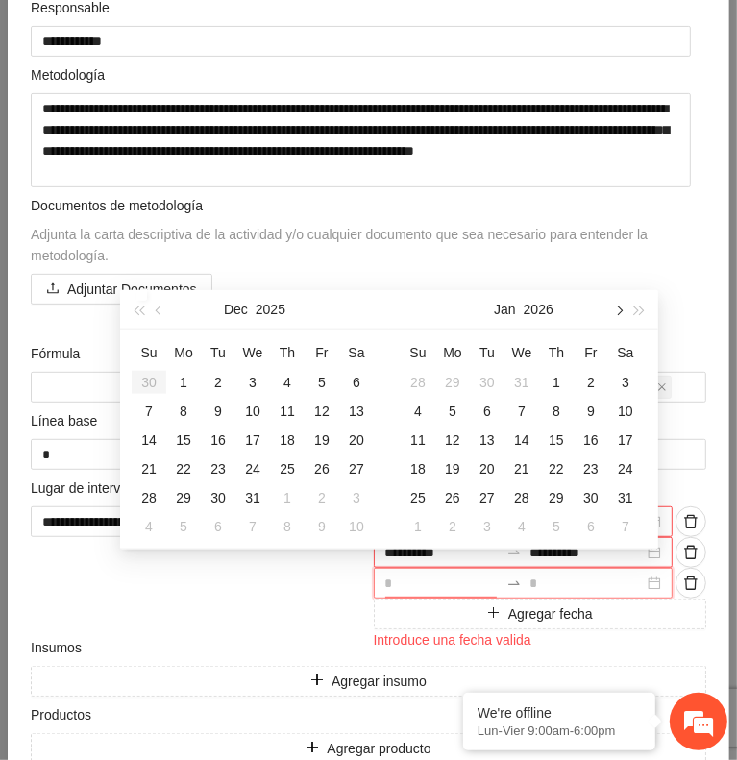
click at [614, 319] on button "button" at bounding box center [617, 309] width 21 height 38
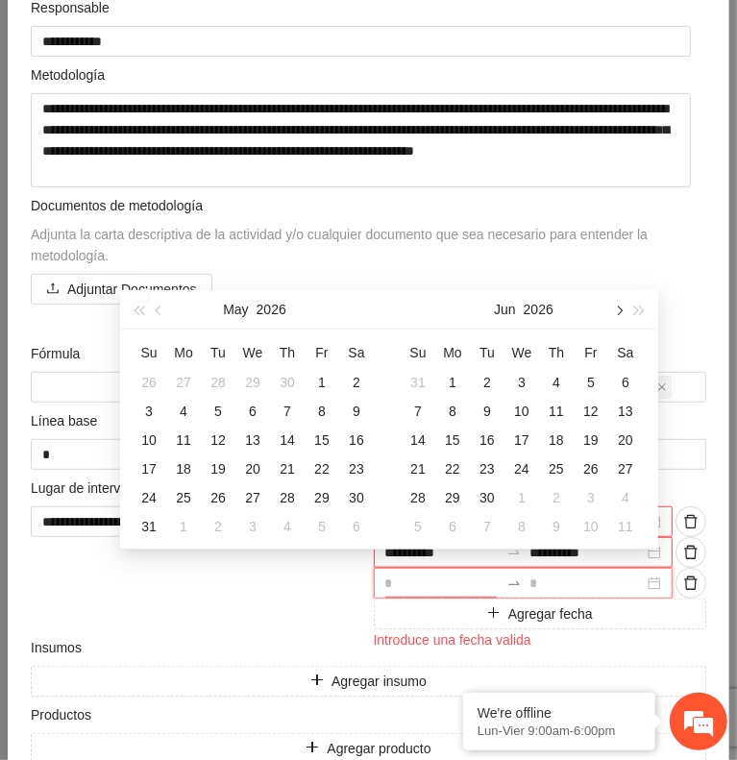
click at [614, 319] on button "button" at bounding box center [617, 309] width 21 height 38
click at [630, 377] on div "1" at bounding box center [625, 382] width 23 height 23
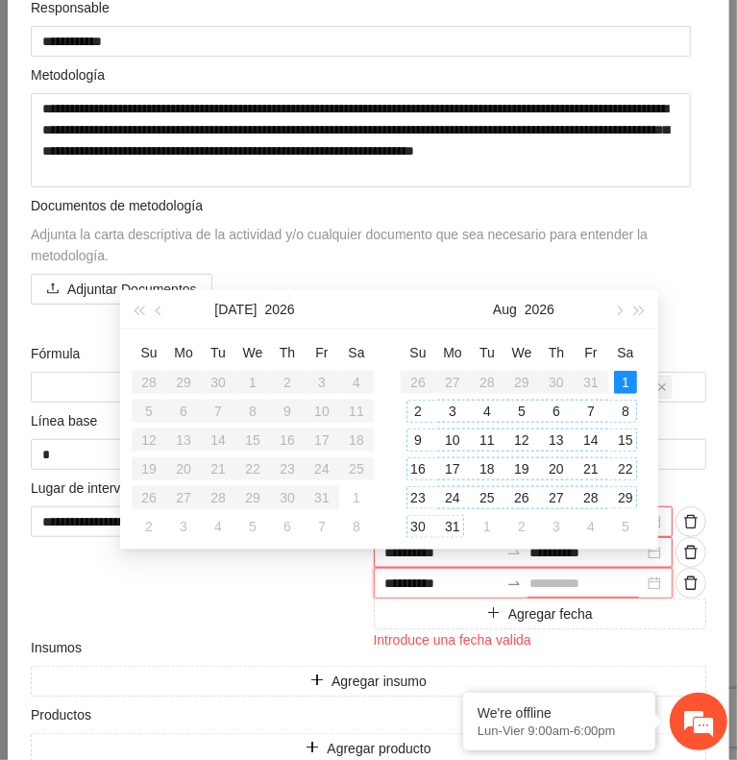
click at [453, 529] on div "31" at bounding box center [452, 526] width 23 height 23
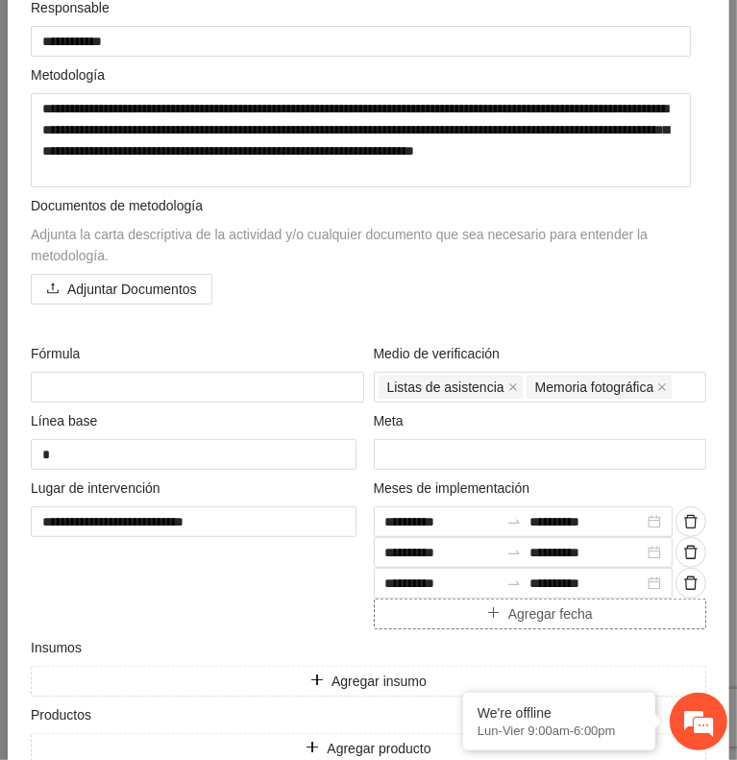
click at [416, 610] on button "Agregar fecha" at bounding box center [541, 614] width 334 height 31
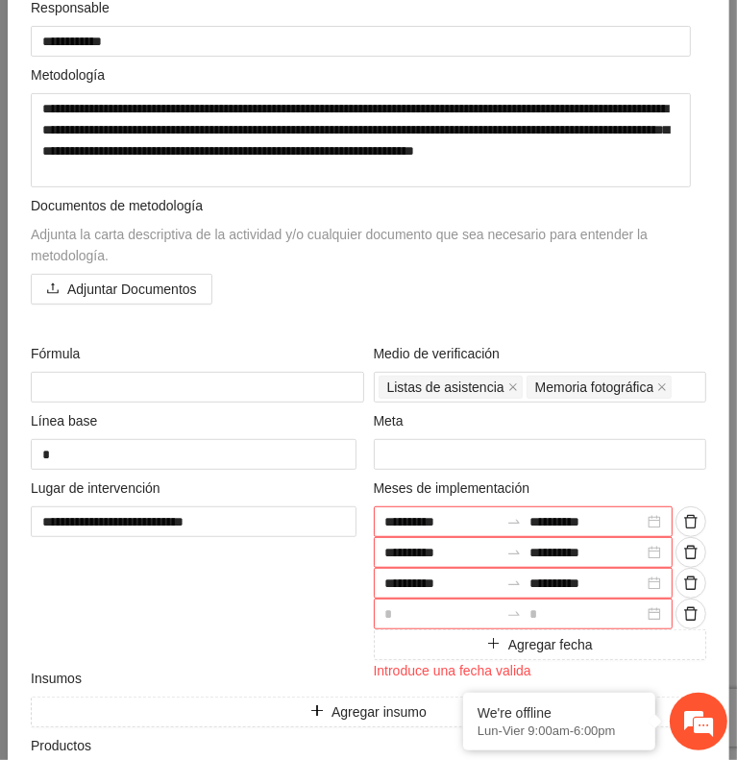
click at [421, 608] on input at bounding box center [442, 614] width 114 height 21
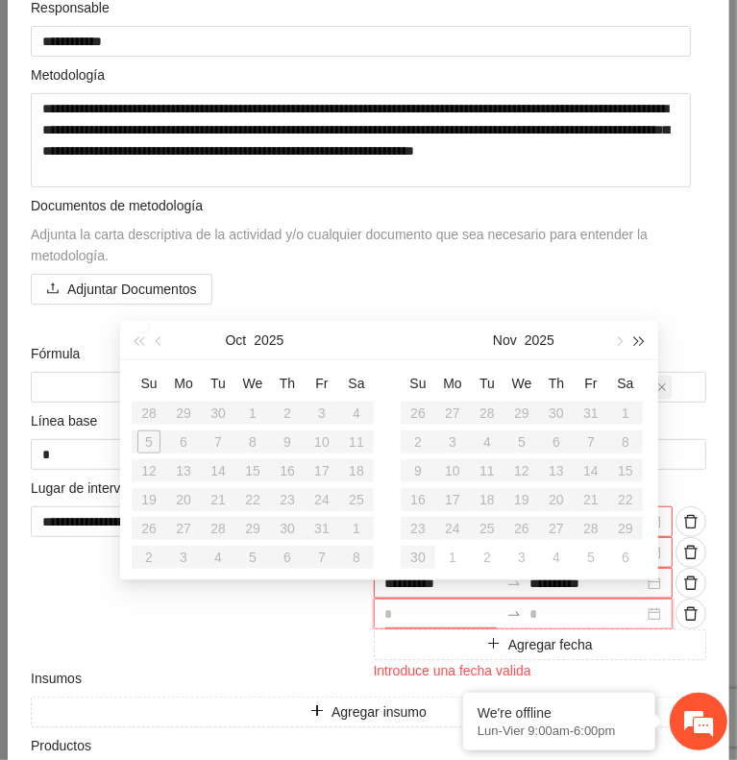
click at [642, 344] on span "button" at bounding box center [640, 341] width 10 height 10
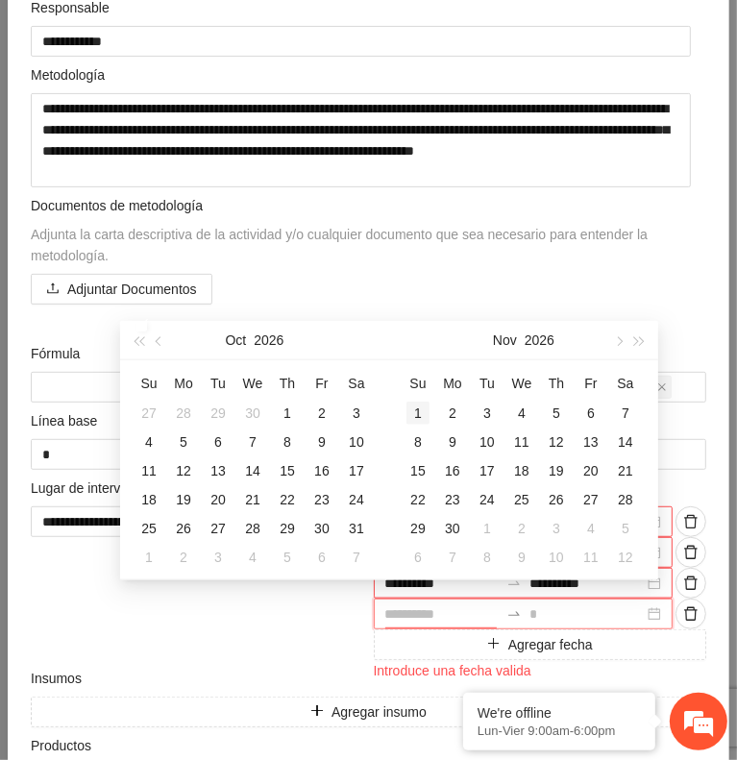
click at [430, 418] on td "1" at bounding box center [418, 413] width 35 height 29
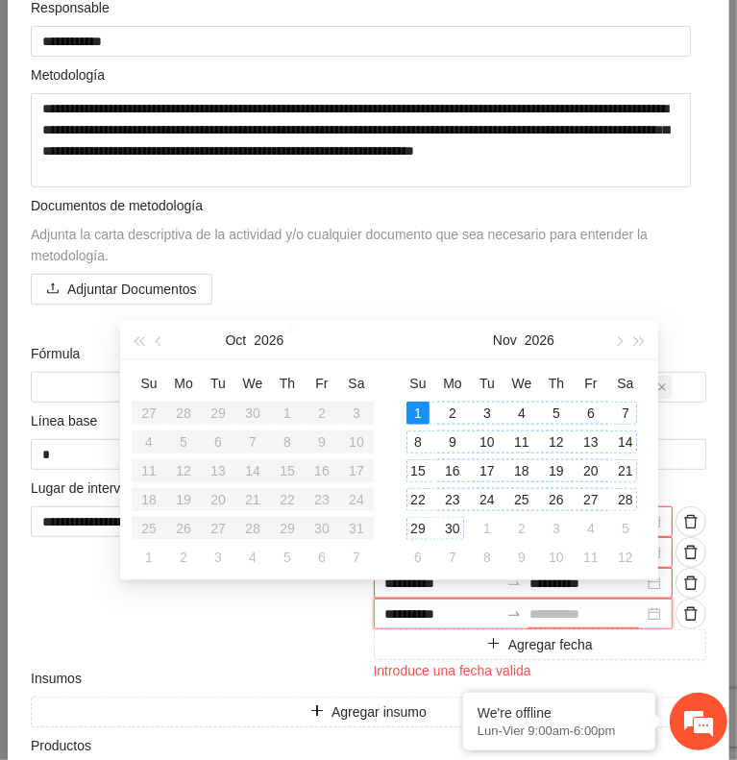
click at [458, 526] on div "30" at bounding box center [452, 528] width 23 height 23
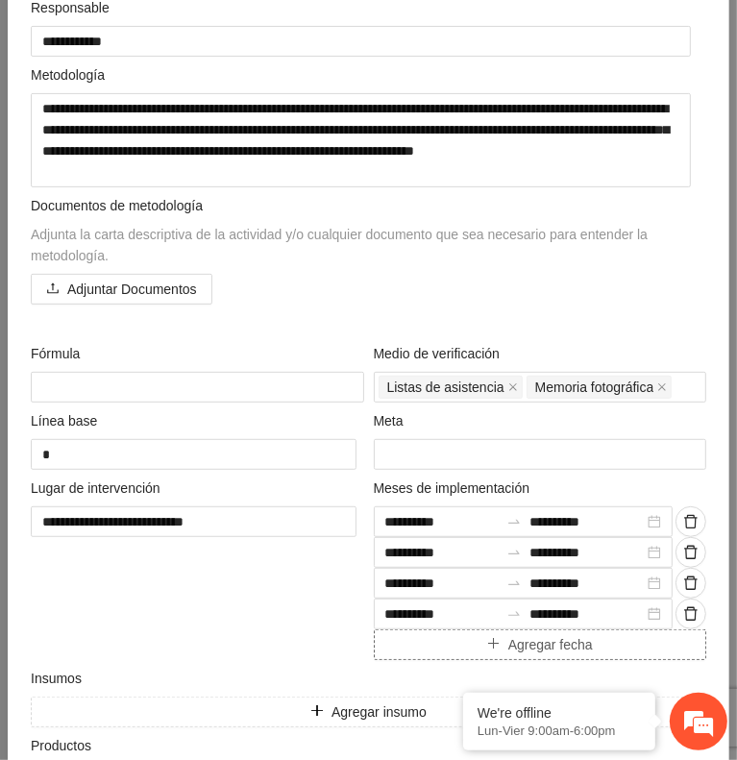
click at [434, 639] on button "Agregar fecha" at bounding box center [541, 645] width 334 height 31
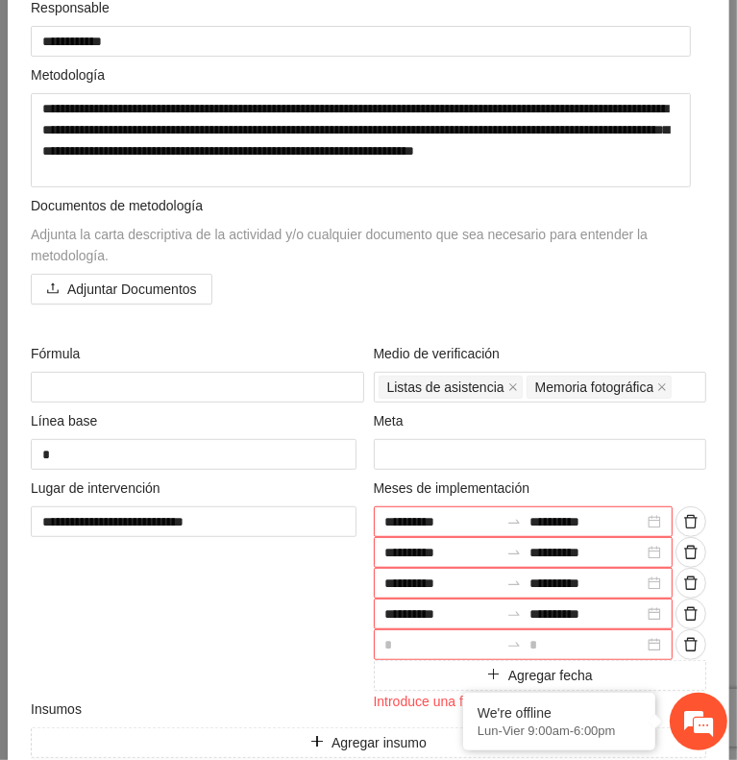
click at [438, 639] on input at bounding box center [442, 644] width 114 height 21
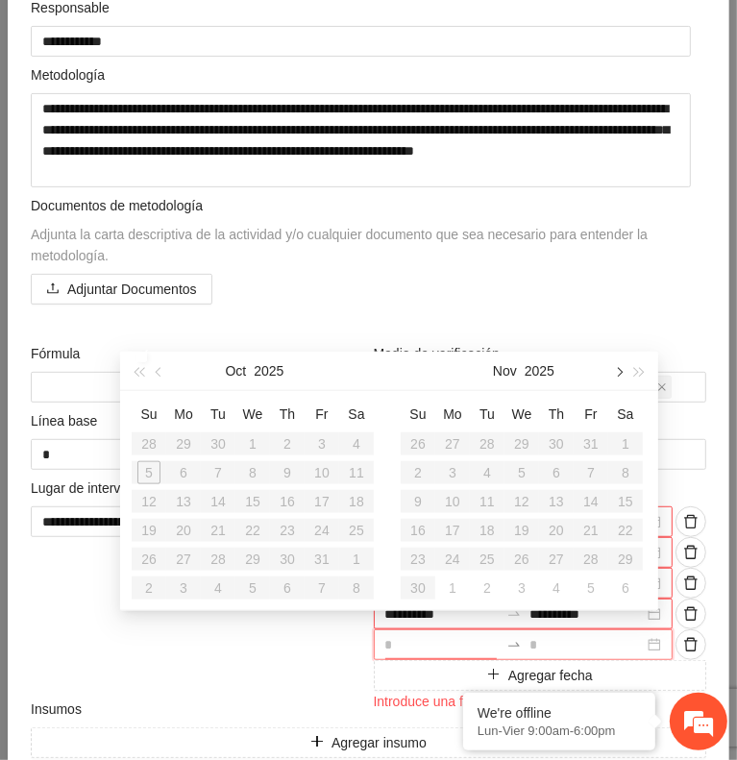
click at [619, 377] on button "button" at bounding box center [617, 371] width 21 height 38
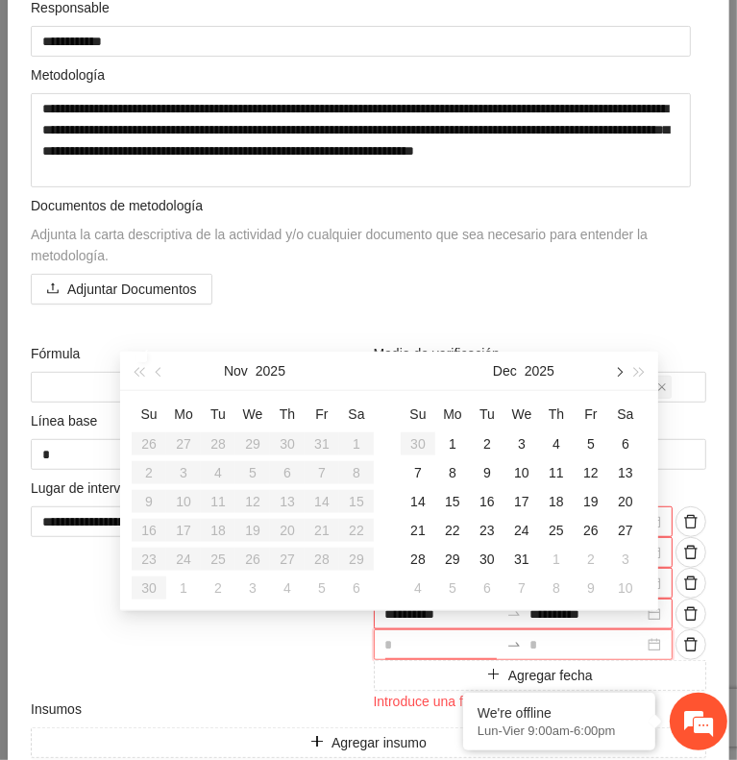
click at [619, 377] on button "button" at bounding box center [617, 371] width 21 height 38
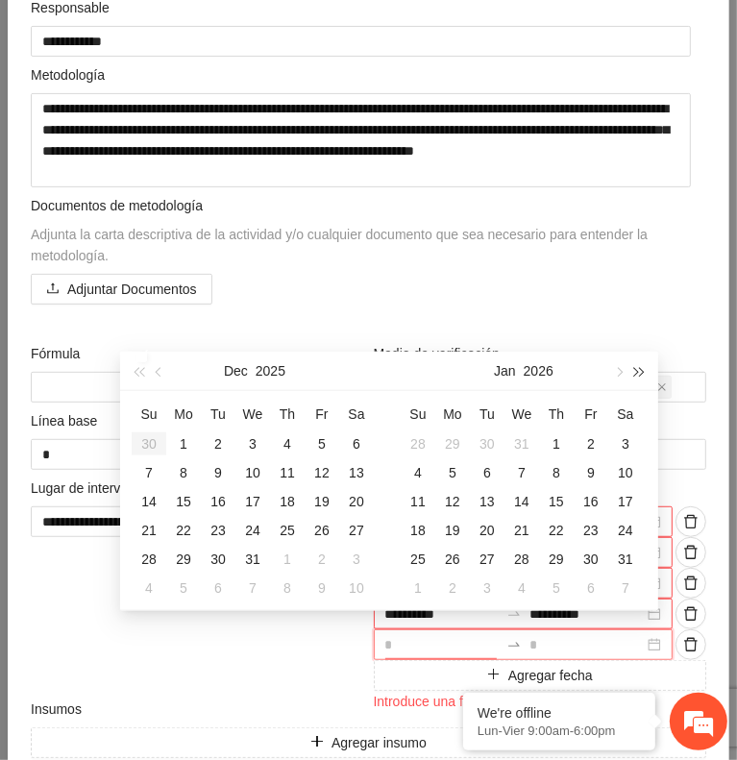
click at [635, 370] on span "button" at bounding box center [640, 372] width 10 height 10
click at [615, 376] on button "button" at bounding box center [617, 371] width 21 height 38
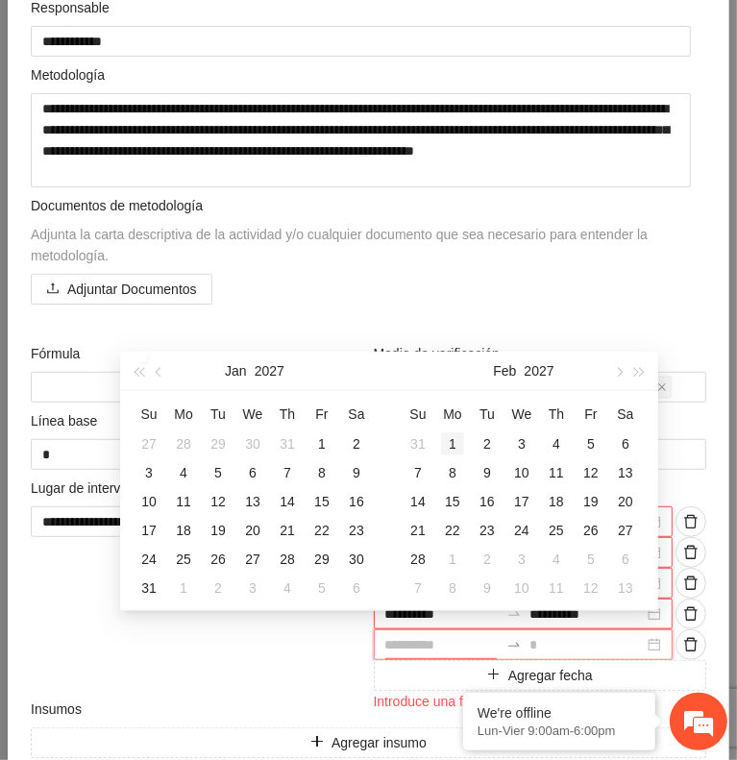
click at [439, 448] on td "1" at bounding box center [452, 444] width 35 height 29
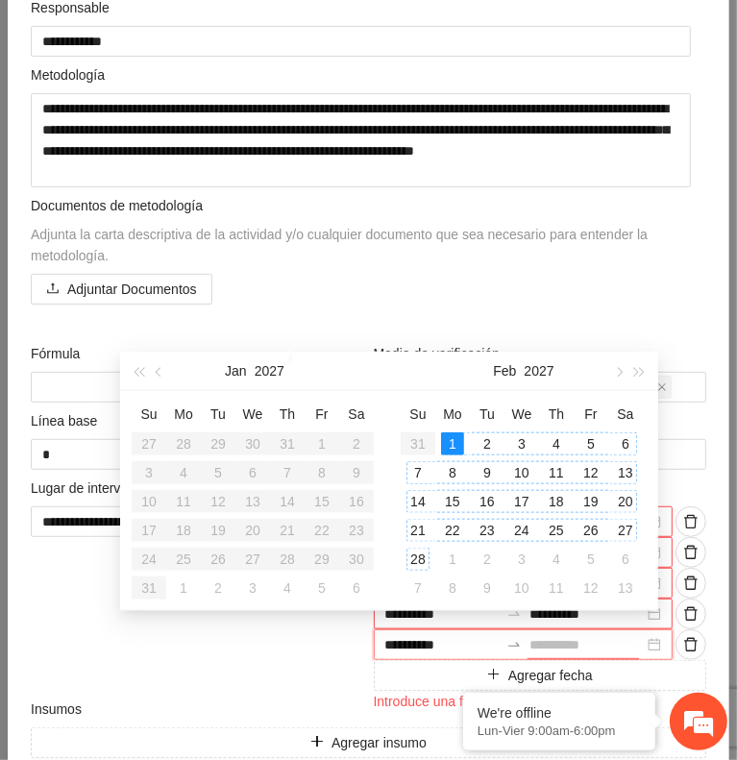
click at [420, 553] on div "28" at bounding box center [418, 559] width 23 height 23
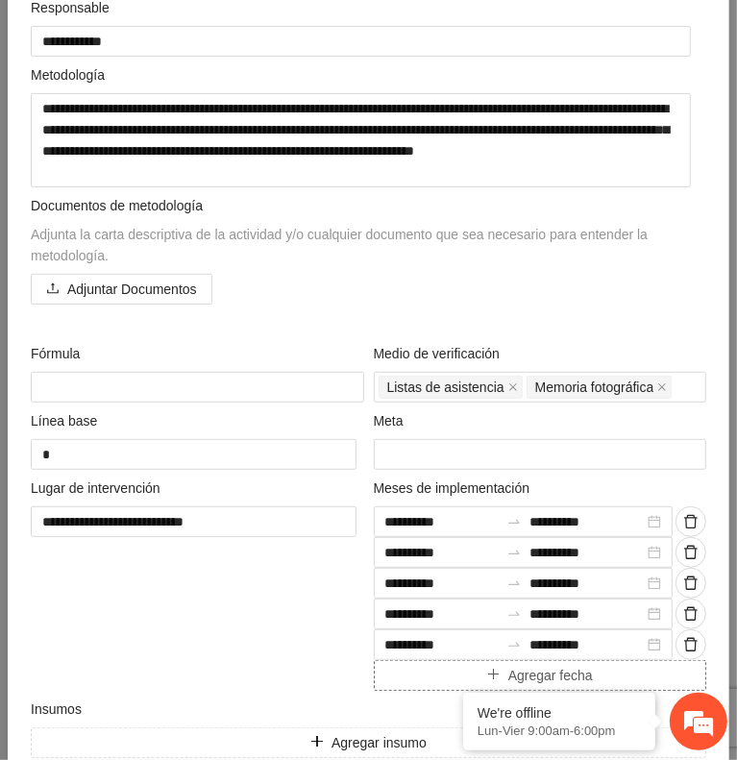
click at [429, 671] on button "Agregar fecha" at bounding box center [541, 675] width 334 height 31
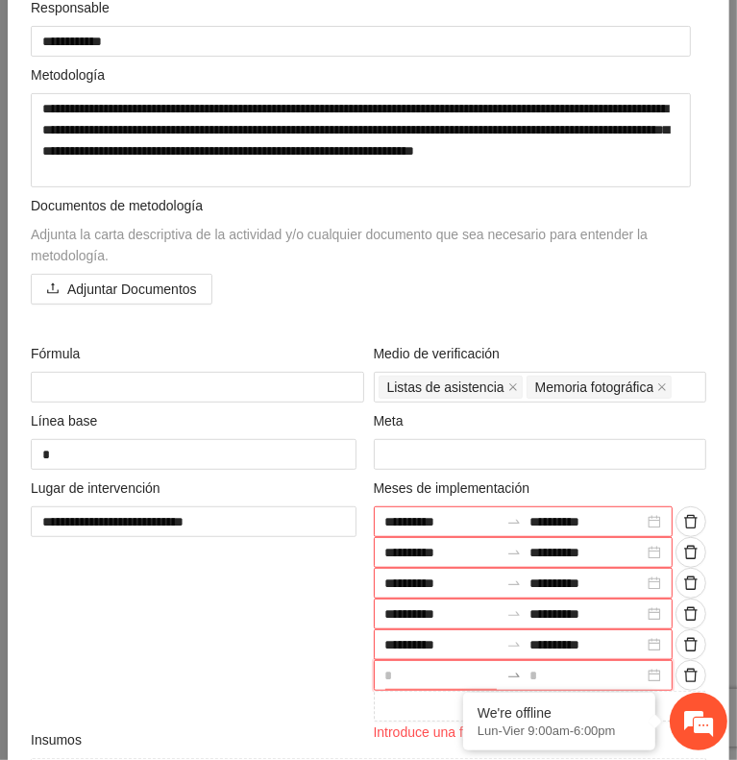
click at [423, 671] on input at bounding box center [442, 675] width 114 height 21
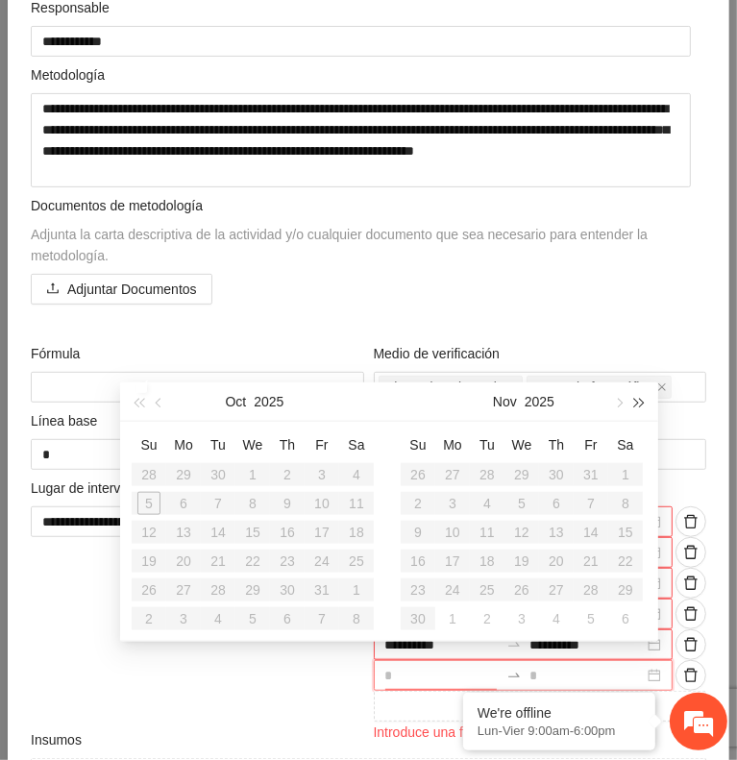
click at [635, 407] on button "button" at bounding box center [640, 402] width 21 height 38
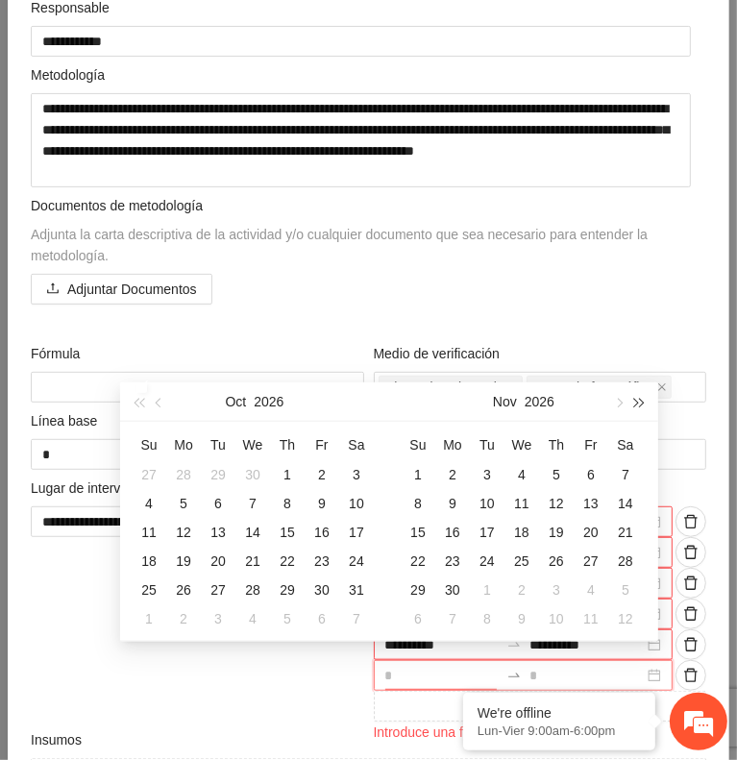
click at [635, 407] on button "button" at bounding box center [640, 402] width 21 height 38
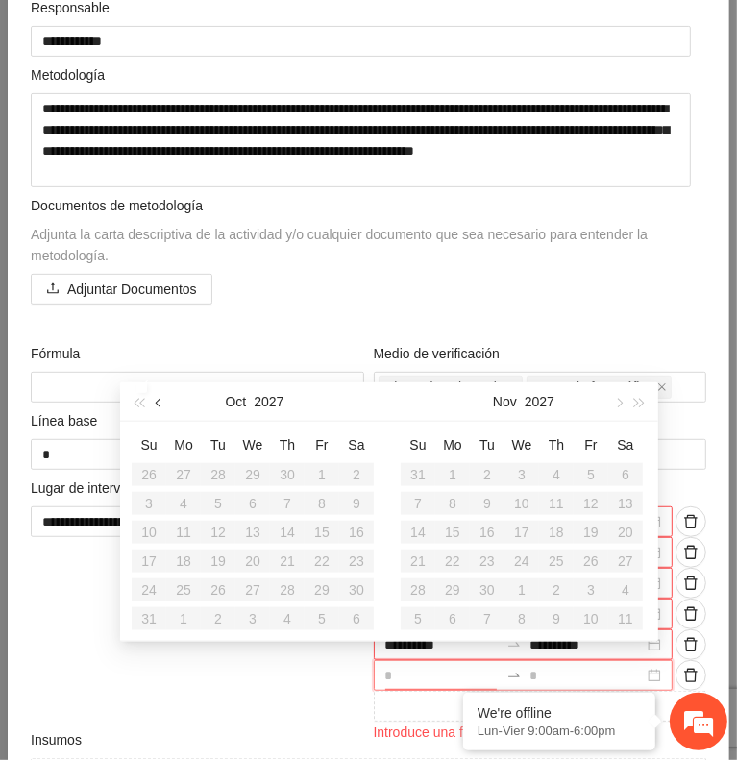
click at [161, 408] on button "button" at bounding box center [159, 402] width 21 height 38
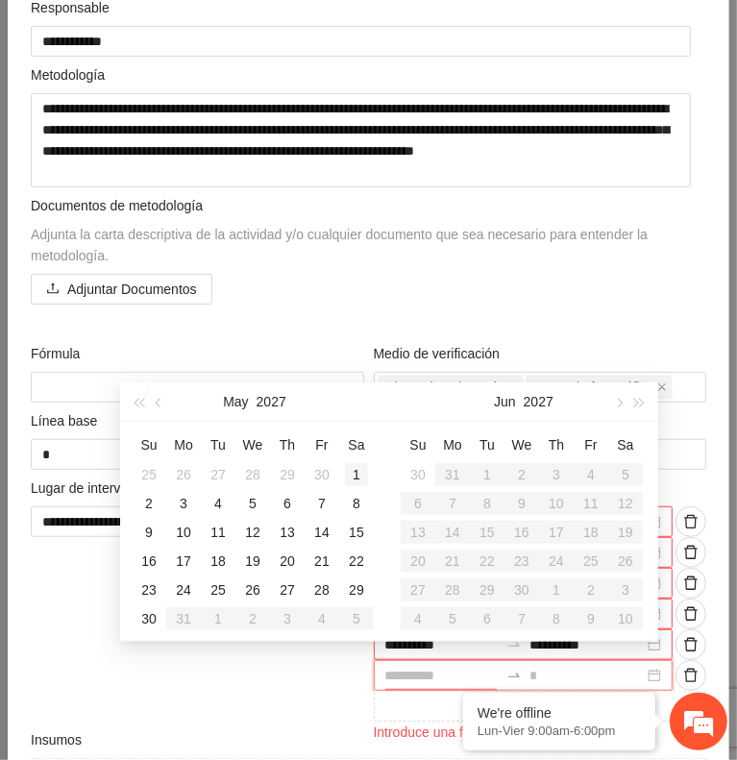
click at [350, 472] on div "1" at bounding box center [356, 474] width 23 height 23
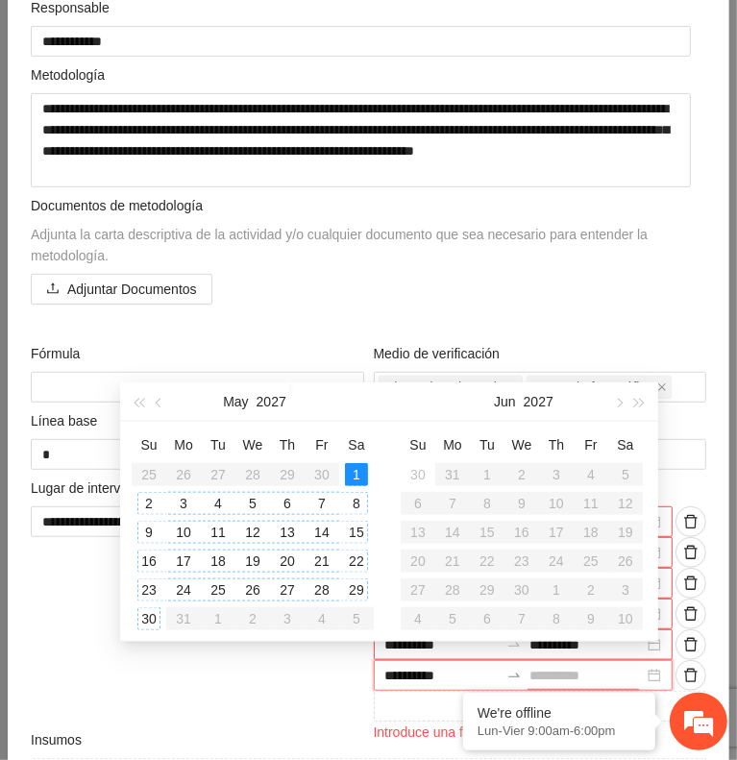
click at [154, 618] on div "30" at bounding box center [148, 618] width 23 height 23
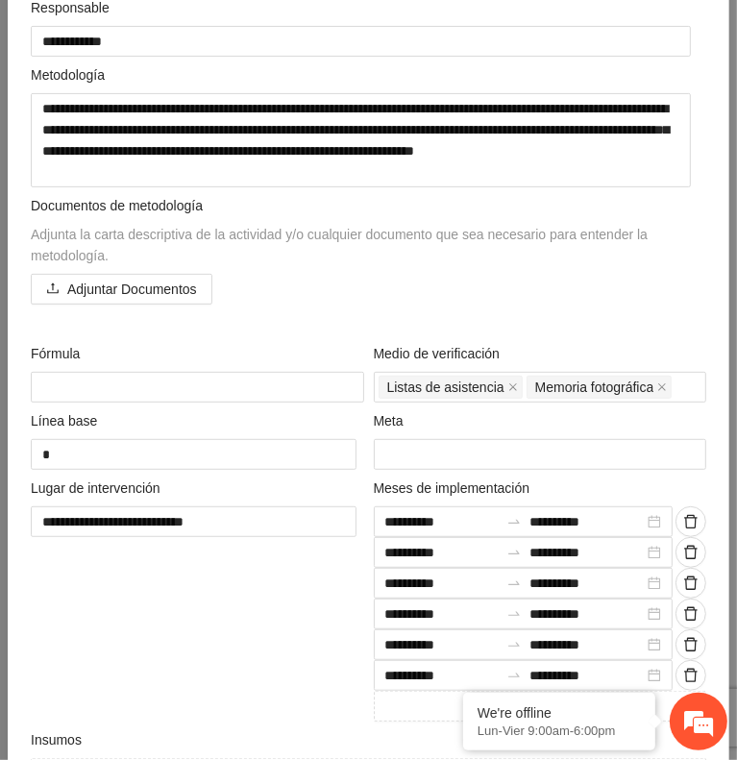
click at [154, 618] on div "**********" at bounding box center [197, 600] width 343 height 244
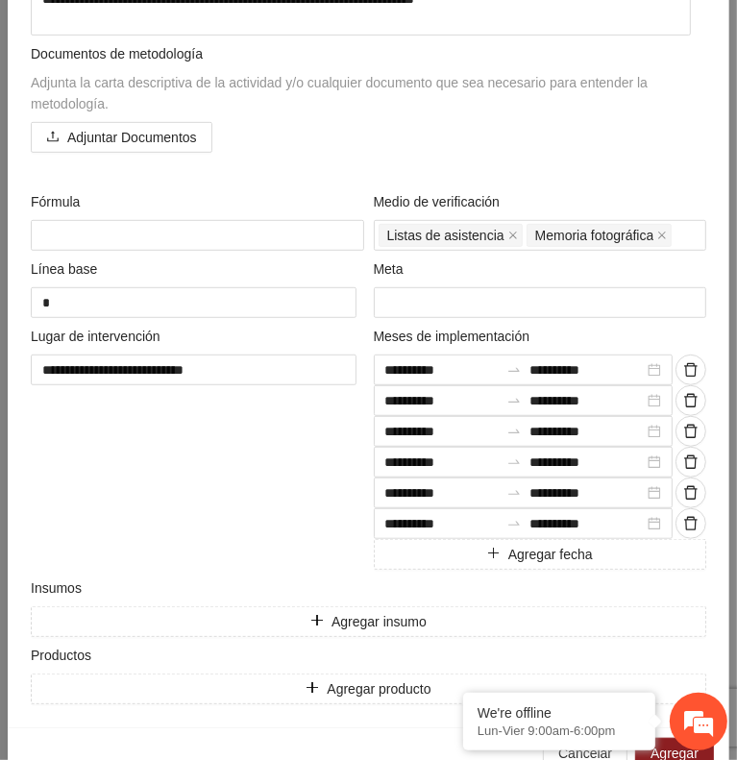
scroll to position [502, 0]
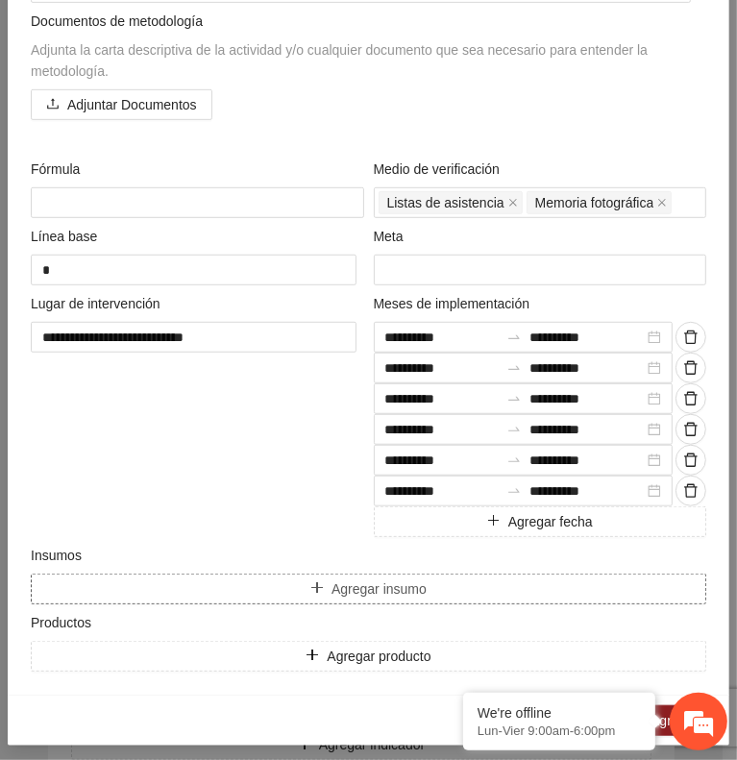
click at [387, 582] on span "Agregar insumo" at bounding box center [379, 589] width 95 height 21
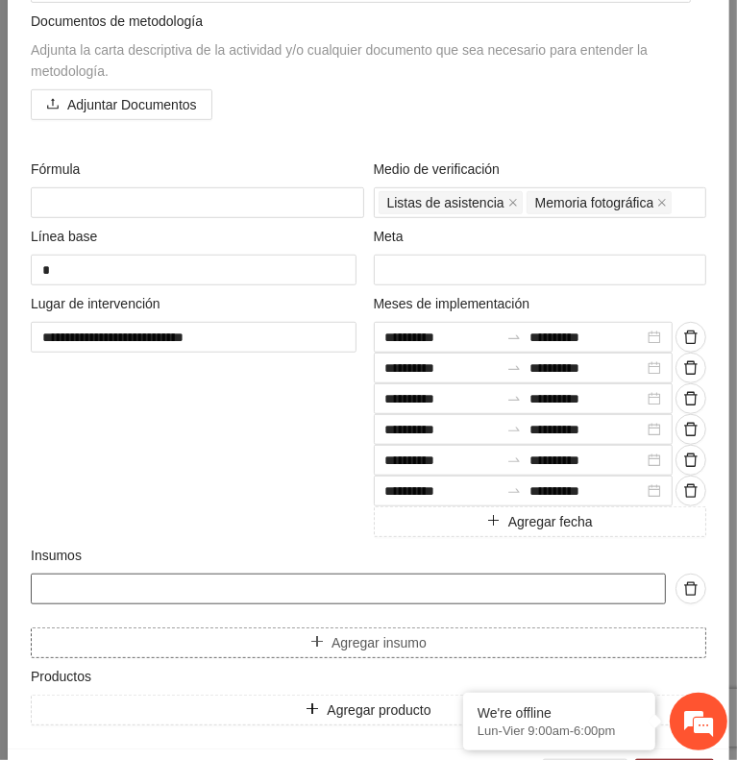
click at [387, 582] on input "text" at bounding box center [348, 589] width 635 height 31
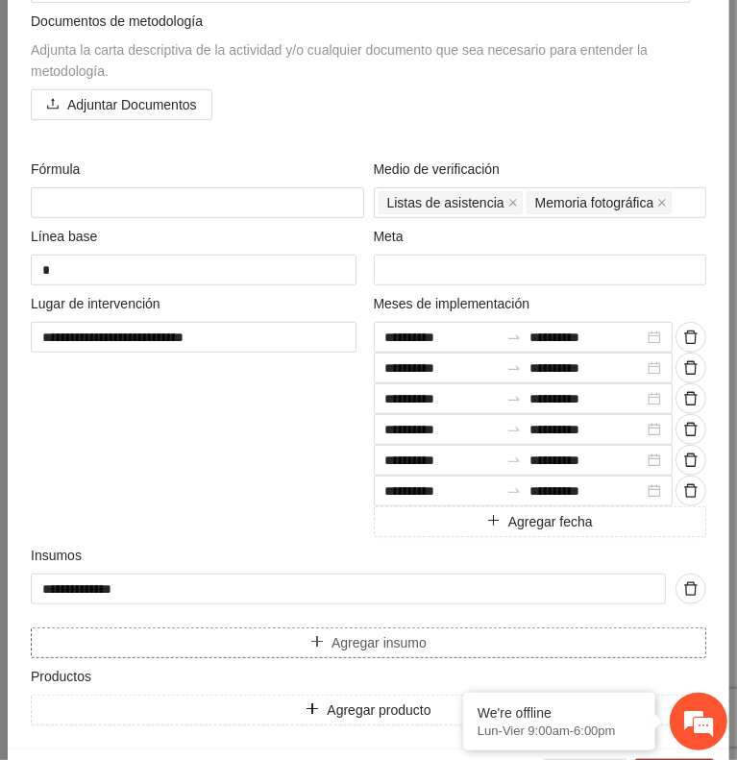
click at [368, 628] on button "Agregar insumo" at bounding box center [369, 643] width 676 height 31
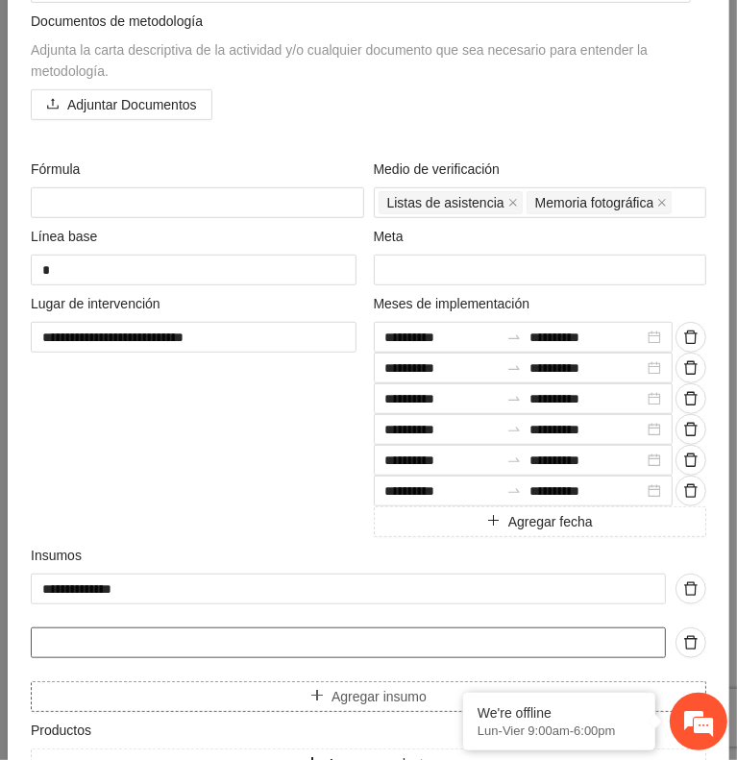
click at [368, 628] on input "text" at bounding box center [348, 643] width 635 height 31
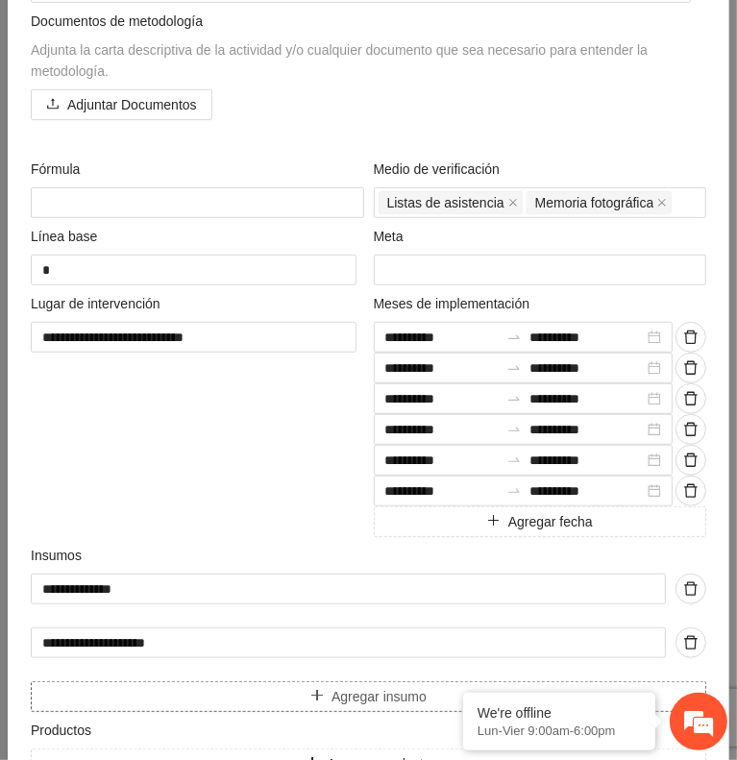
click at [365, 686] on span "Agregar insumo" at bounding box center [379, 696] width 95 height 21
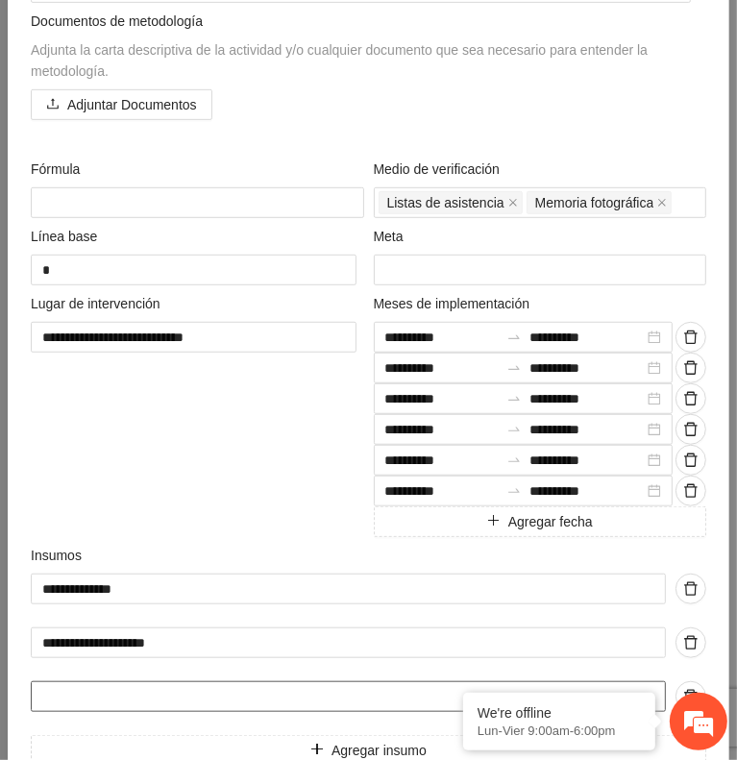
drag, startPoint x: 365, startPoint y: 680, endPoint x: 370, endPoint y: 671, distance: 9.9
click at [370, 671] on div "**********" at bounding box center [369, 643] width 676 height 138
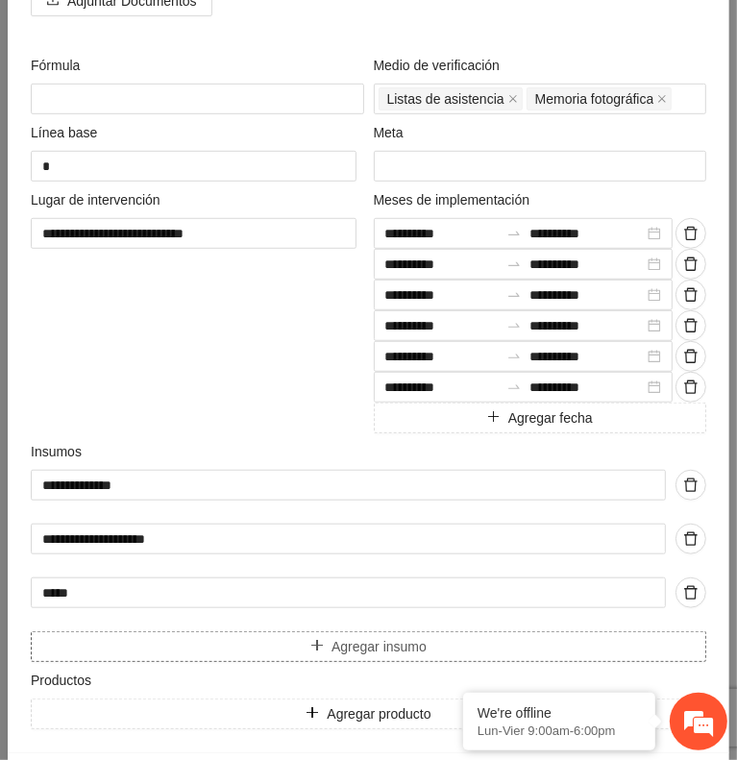
click at [332, 638] on span "Agregar insumo" at bounding box center [379, 646] width 95 height 21
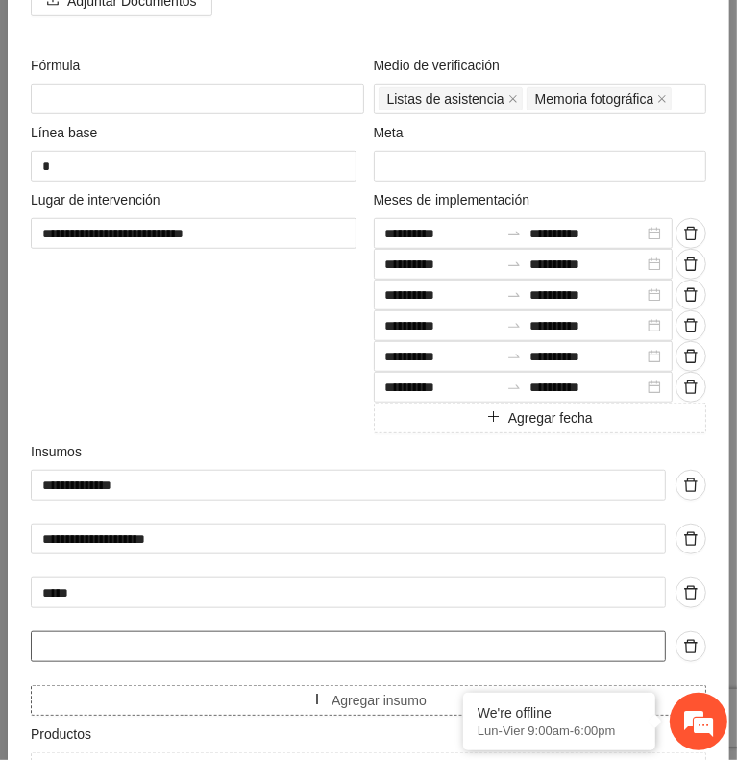
click at [328, 638] on input "text" at bounding box center [348, 647] width 635 height 31
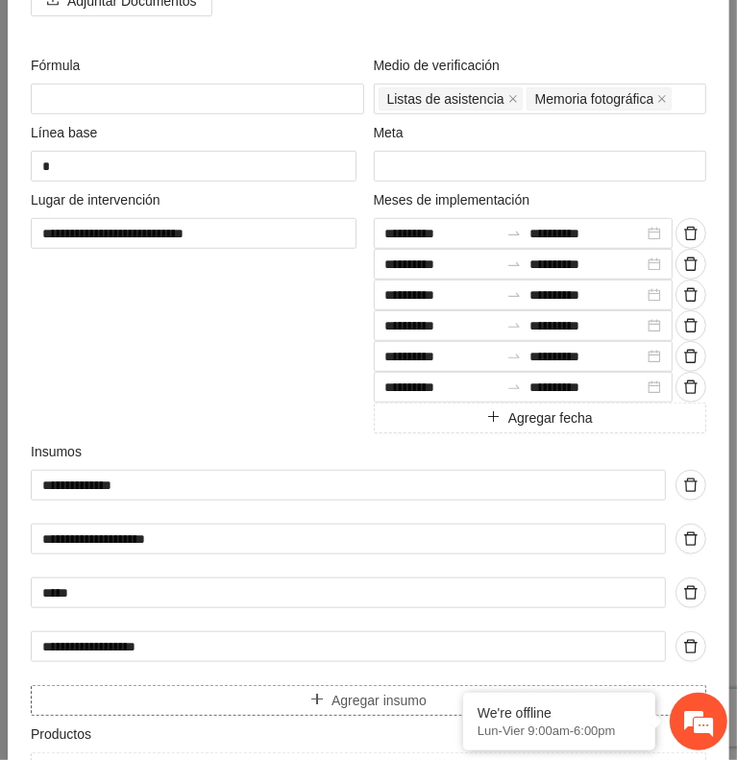
click at [358, 690] on span "Agregar insumo" at bounding box center [379, 700] width 95 height 21
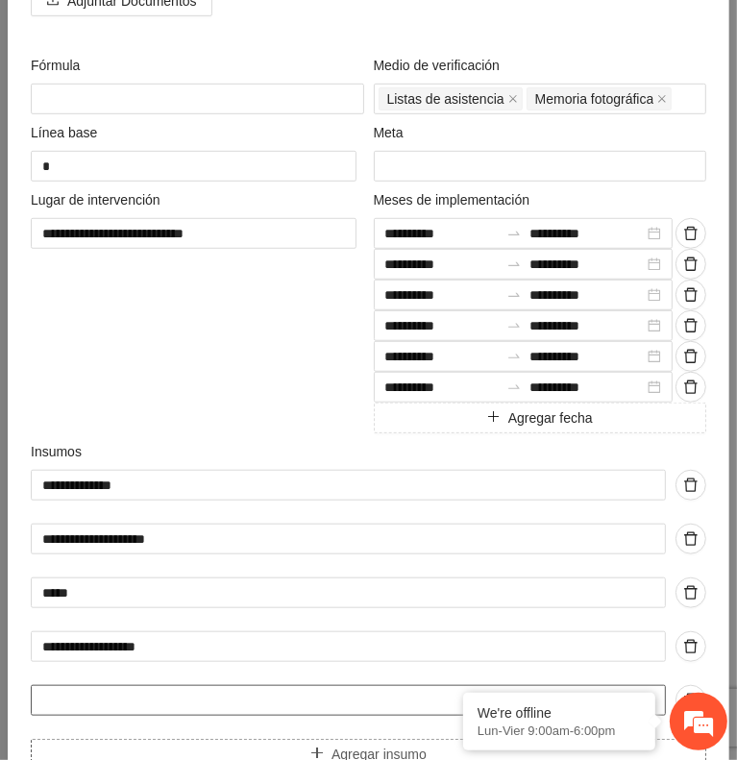
click at [358, 685] on input "text" at bounding box center [348, 700] width 635 height 31
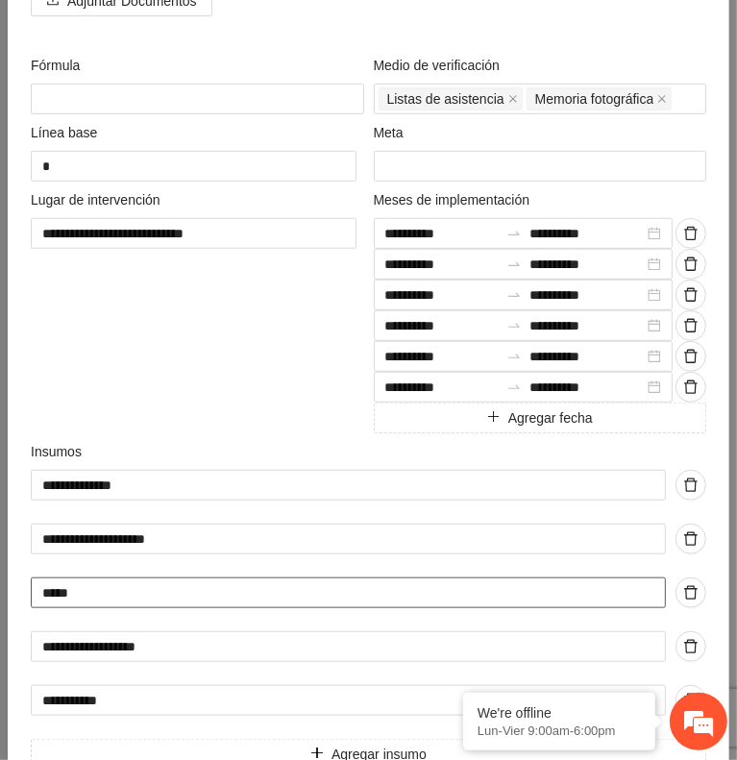
click at [62, 587] on input "*****" at bounding box center [348, 593] width 635 height 31
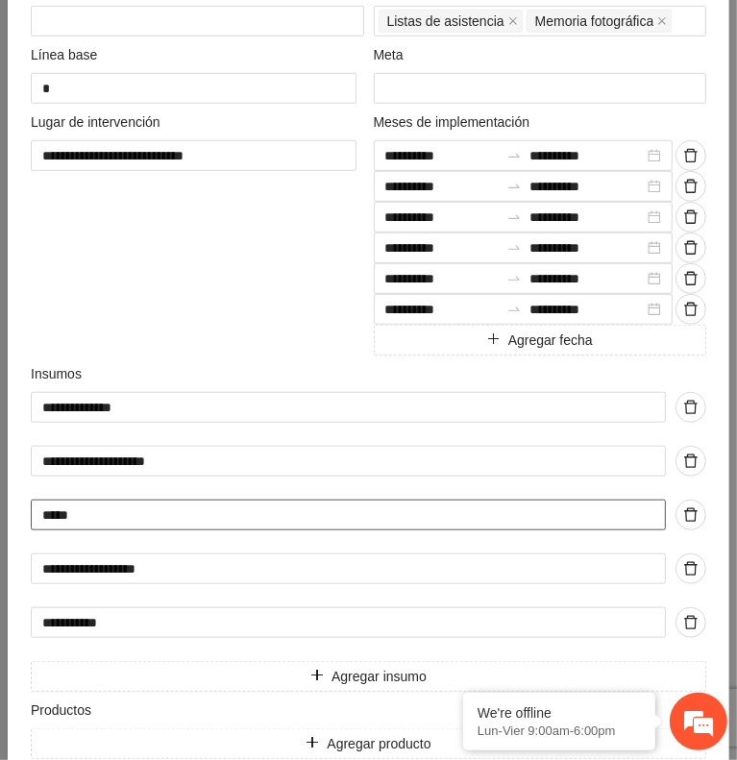
scroll to position [771, 0]
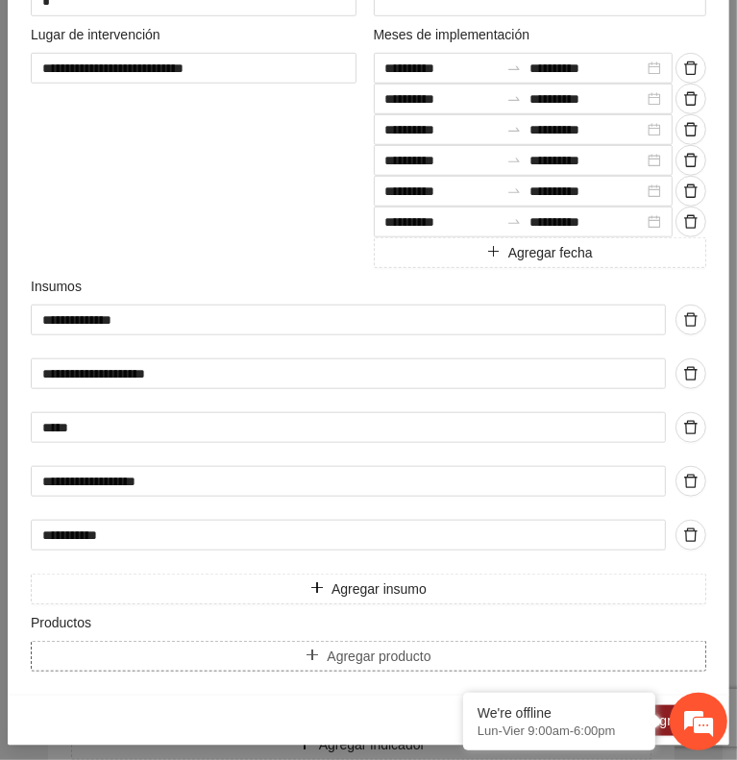
click at [465, 642] on button "Agregar producto" at bounding box center [369, 656] width 676 height 31
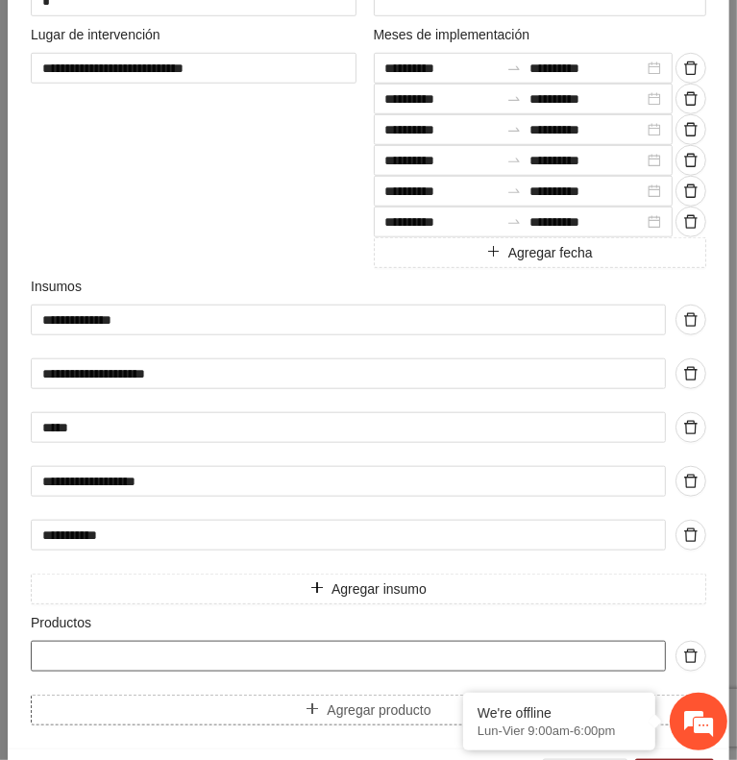
click at [465, 642] on input "text" at bounding box center [348, 656] width 635 height 31
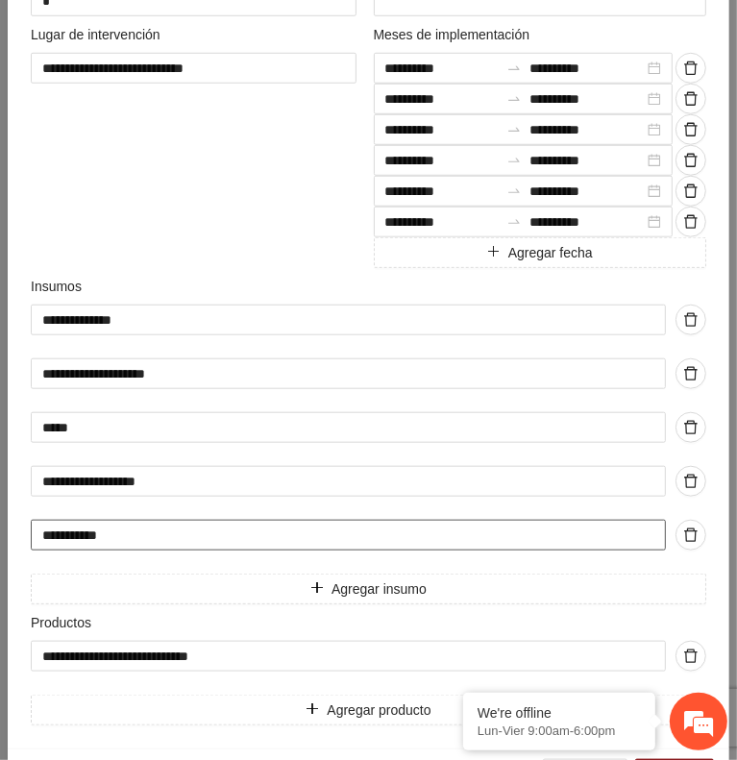
click at [400, 532] on input "**********" at bounding box center [348, 535] width 635 height 31
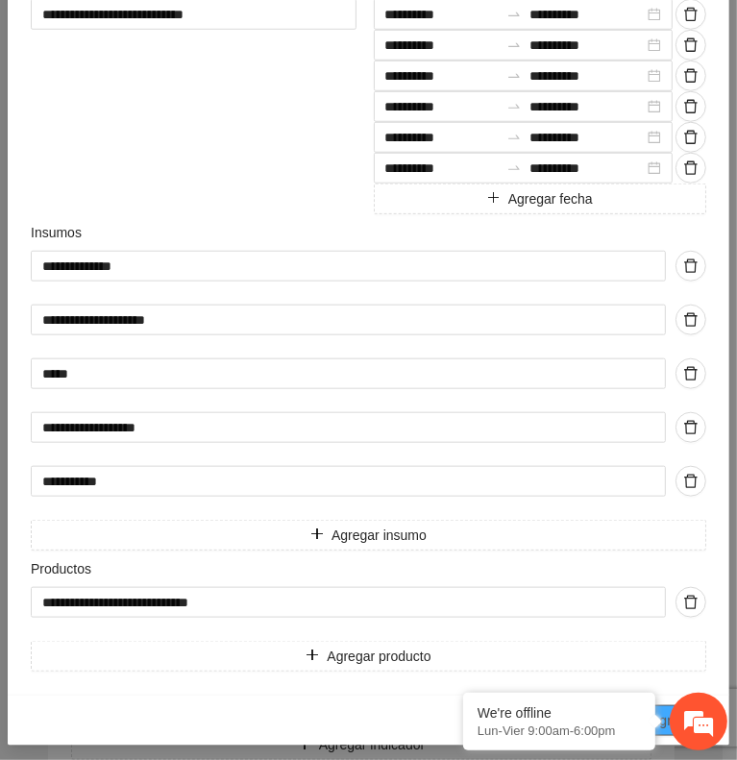
click at [667, 710] on span "Agregar" at bounding box center [675, 720] width 48 height 21
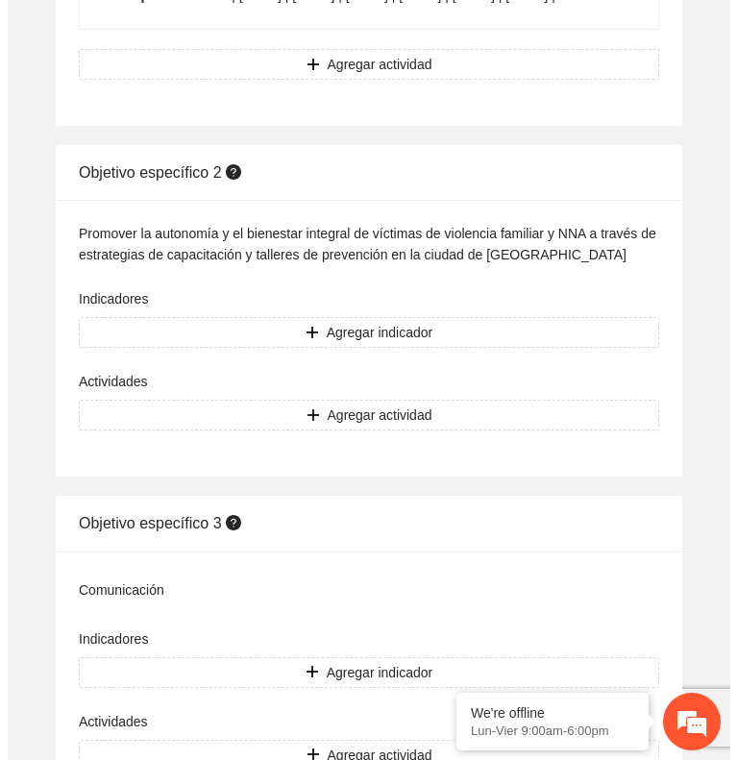
scroll to position [5226, 0]
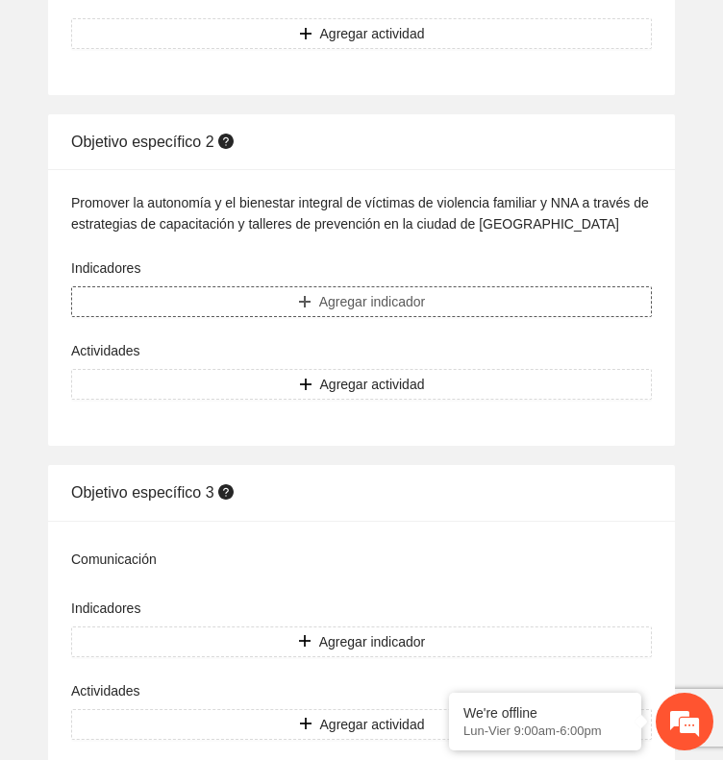
click at [534, 308] on button "Agregar indicador" at bounding box center [361, 301] width 581 height 31
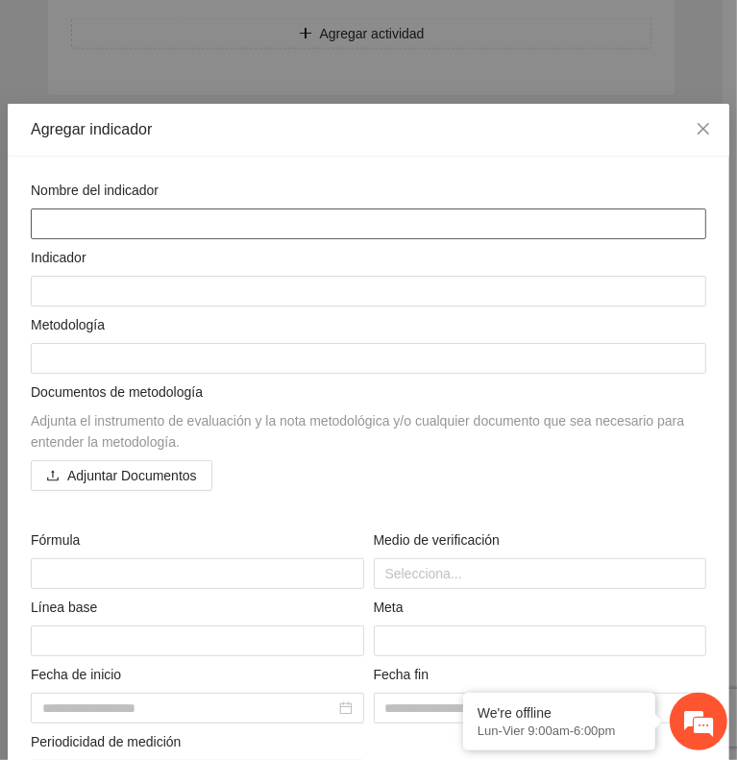
click at [341, 229] on textarea at bounding box center [369, 224] width 676 height 31
paste textarea "**********"
click at [277, 214] on textarea "**********" at bounding box center [361, 224] width 660 height 31
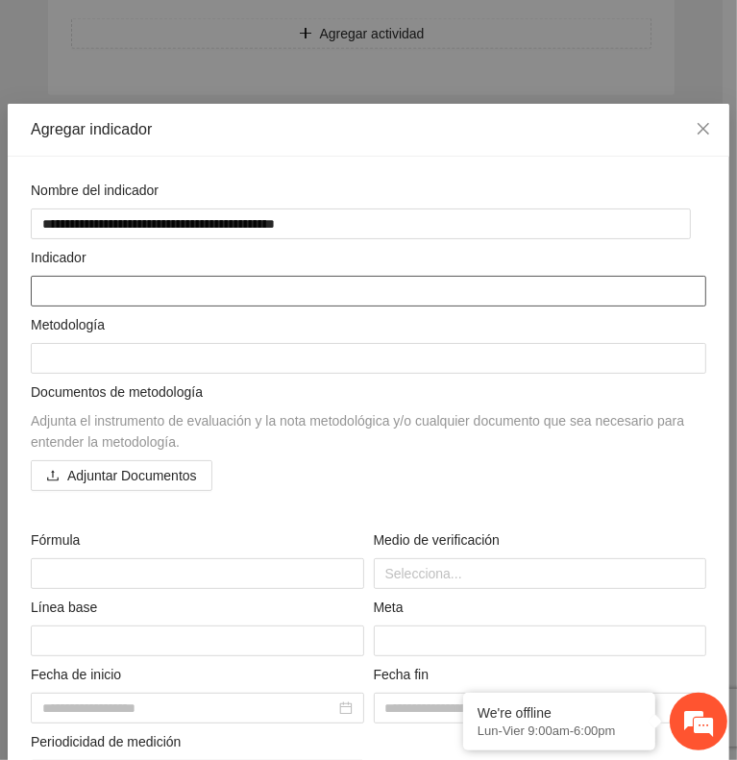
click at [493, 285] on textarea at bounding box center [369, 291] width 676 height 31
paste textarea "**********"
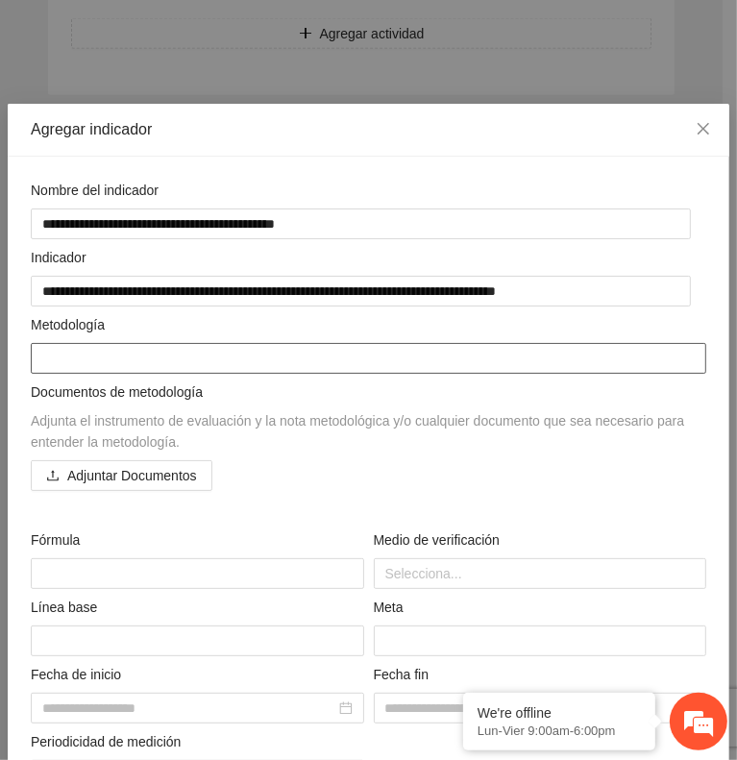
click at [578, 344] on textarea at bounding box center [369, 358] width 676 height 31
click at [458, 353] on textarea at bounding box center [369, 358] width 676 height 31
paste textarea "**********"
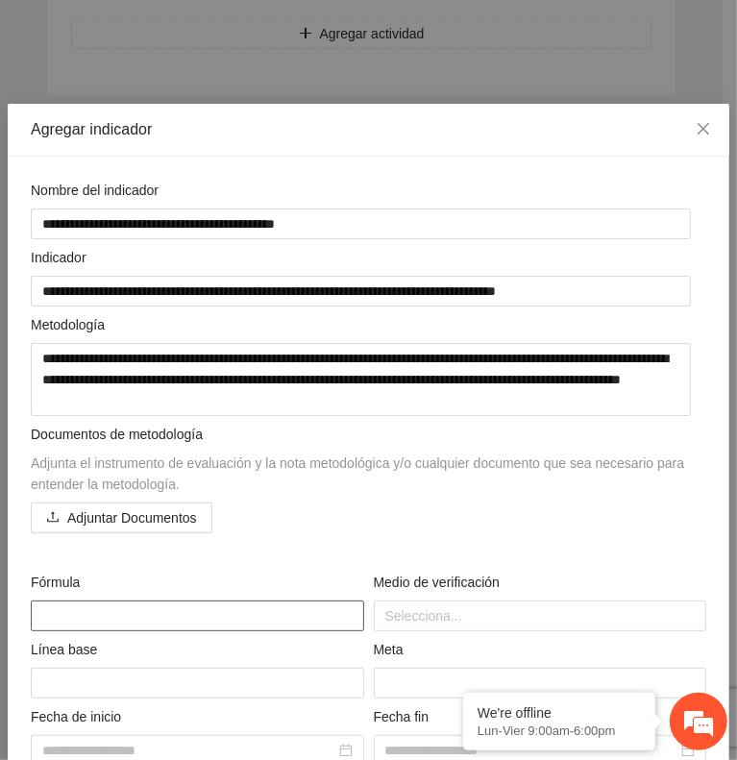
click at [211, 607] on textarea at bounding box center [198, 616] width 334 height 31
paste textarea "**********"
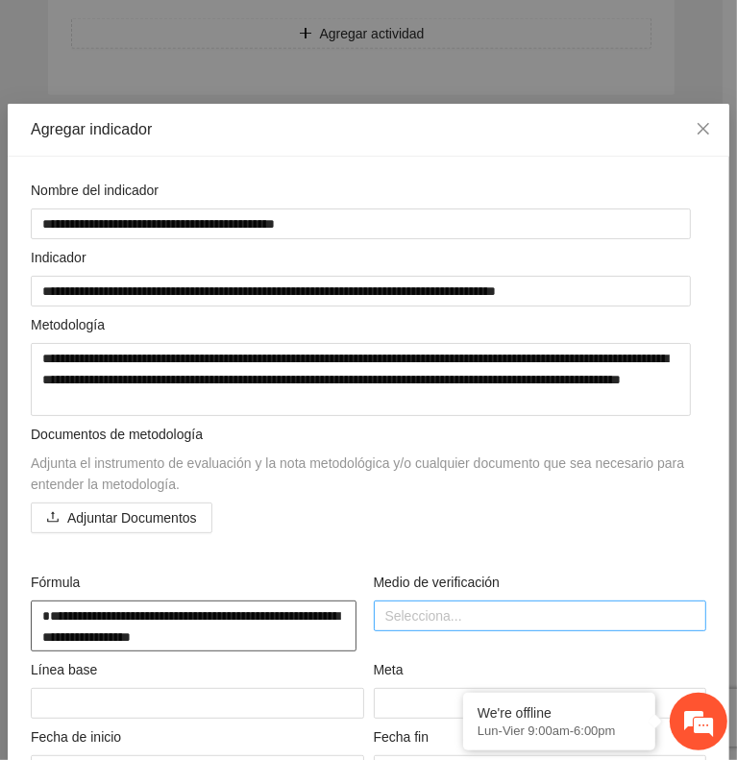
click at [428, 609] on div at bounding box center [541, 616] width 324 height 23
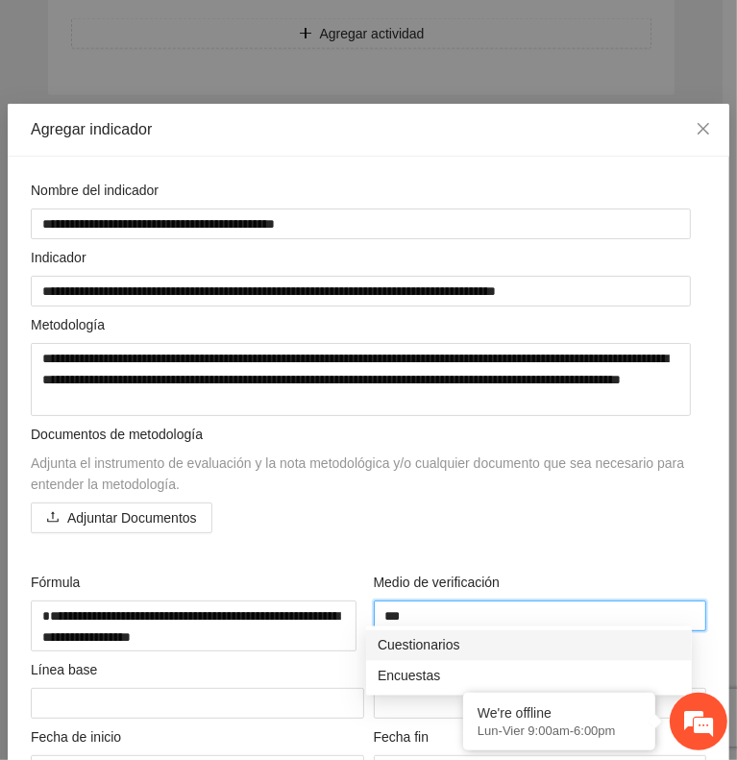
click at [441, 642] on div "Cuestionarios" at bounding box center [529, 645] width 303 height 21
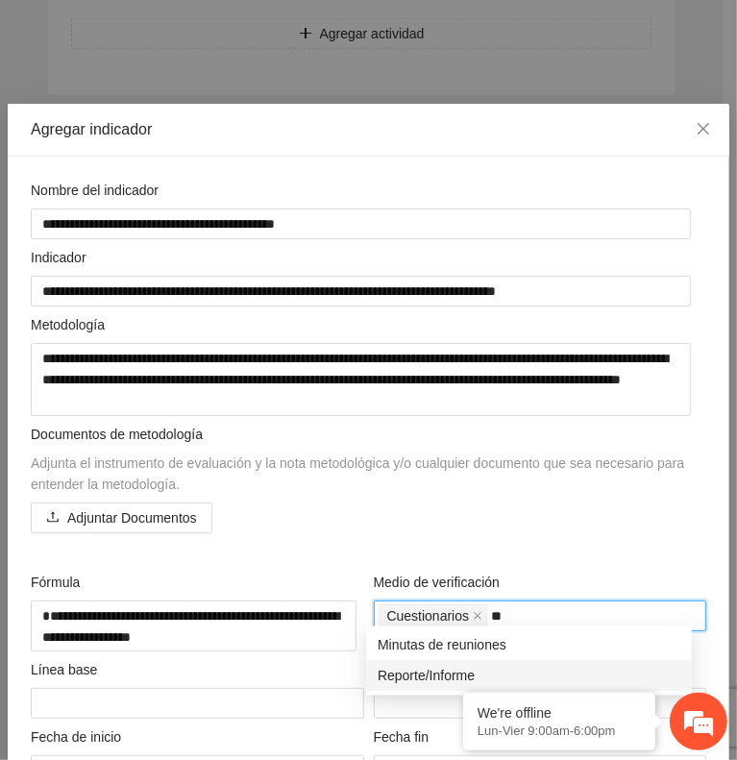
click at [435, 674] on div "Reporte/Informe" at bounding box center [529, 676] width 303 height 21
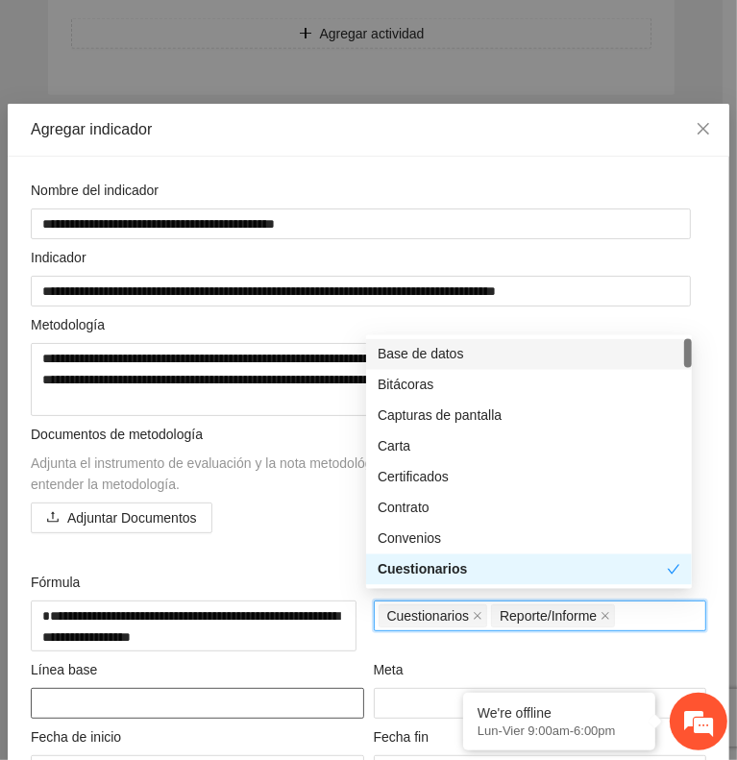
click at [304, 694] on textarea at bounding box center [198, 703] width 334 height 31
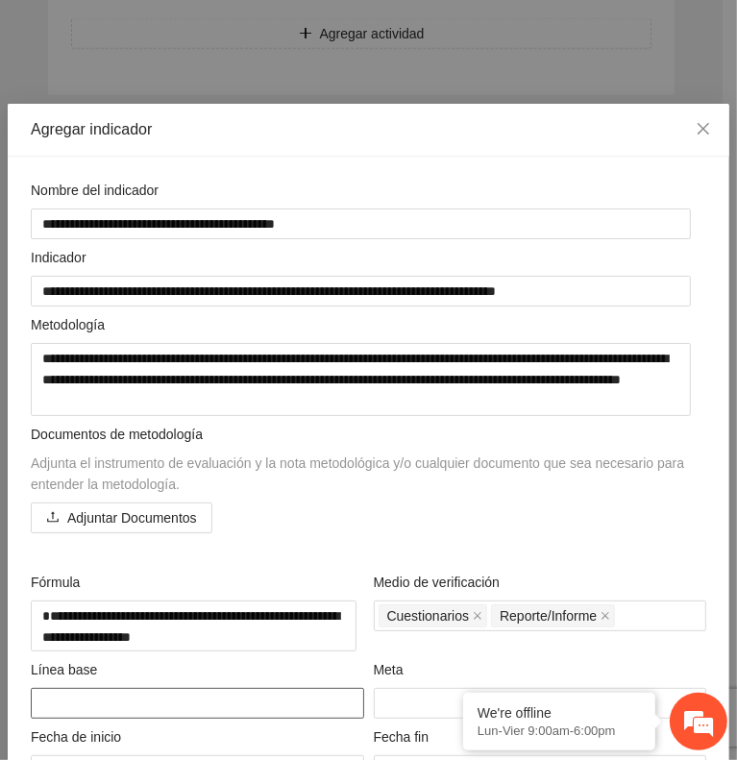
click at [263, 688] on textarea at bounding box center [198, 703] width 334 height 31
click at [405, 701] on input "number" at bounding box center [541, 703] width 334 height 31
click at [444, 659] on div "Meta" at bounding box center [541, 673] width 334 height 29
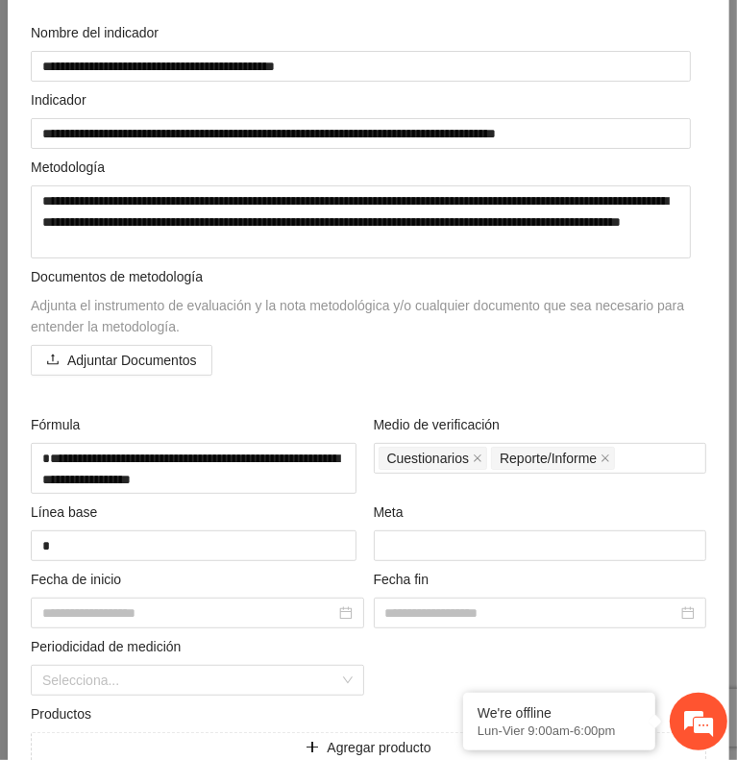
scroll to position [169, 0]
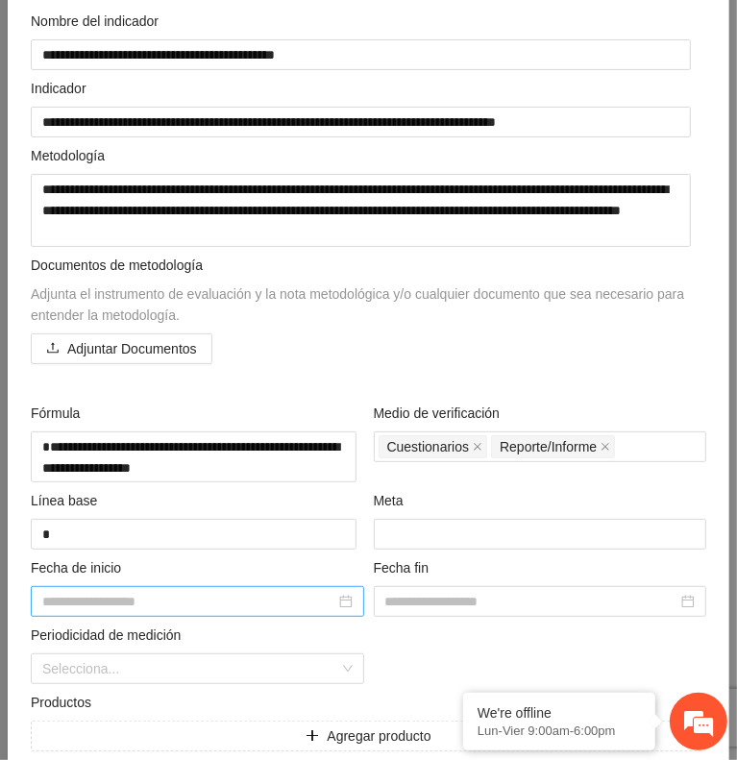
click at [339, 591] on div at bounding box center [197, 601] width 310 height 21
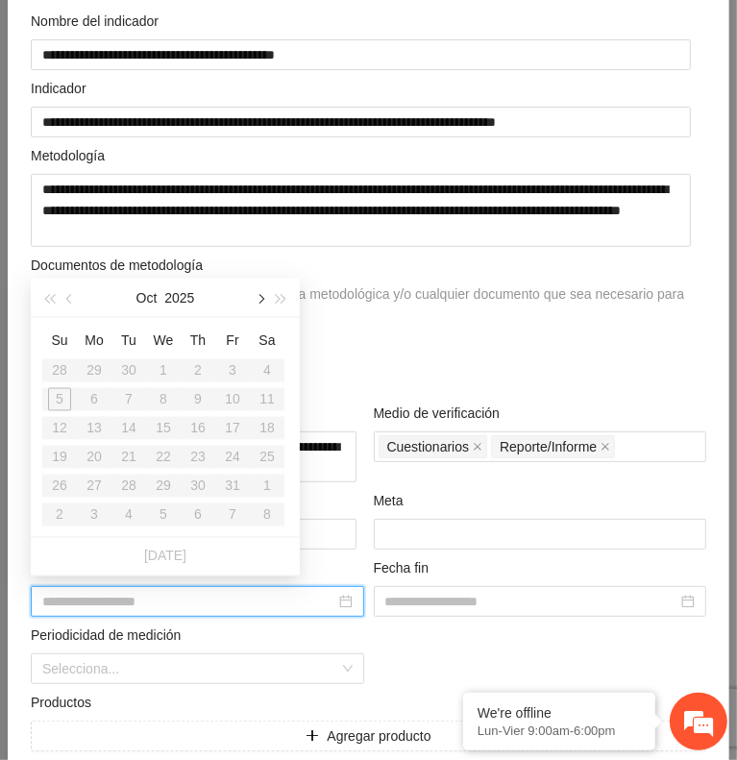
click at [258, 303] on span "button" at bounding box center [260, 300] width 10 height 10
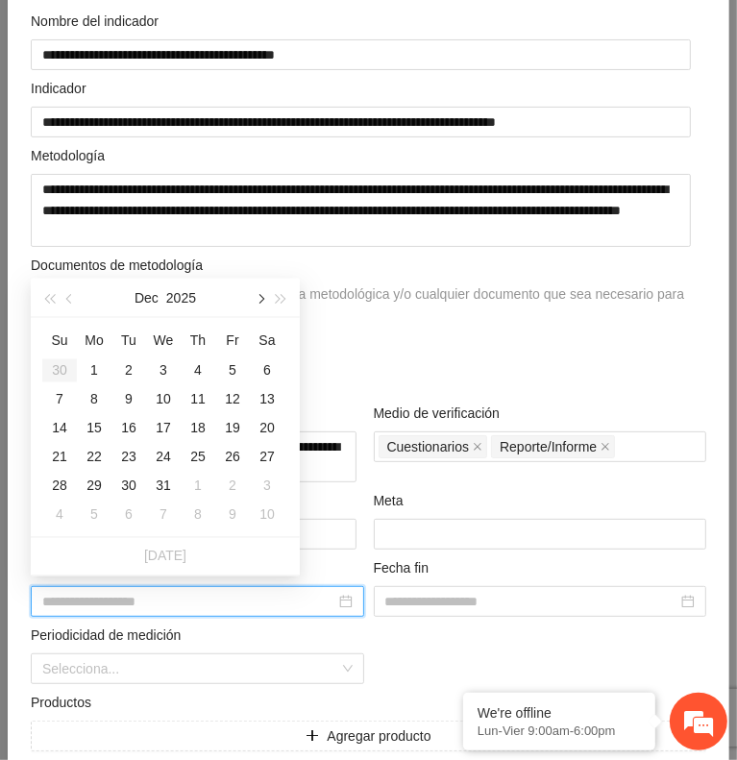
click at [258, 303] on span "button" at bounding box center [260, 300] width 10 height 10
click at [199, 371] on div "1" at bounding box center [197, 370] width 23 height 23
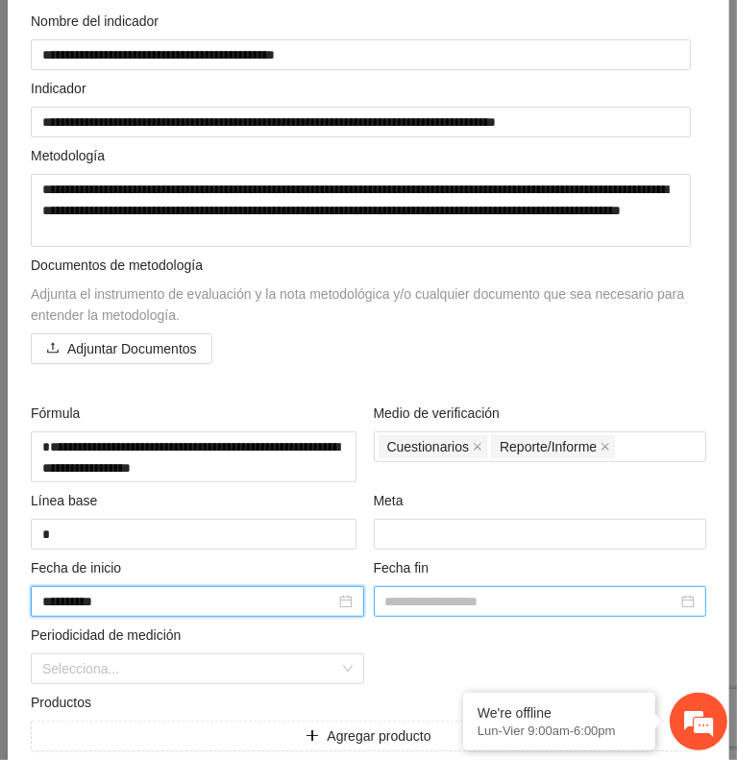
click at [469, 591] on input at bounding box center [531, 601] width 293 height 21
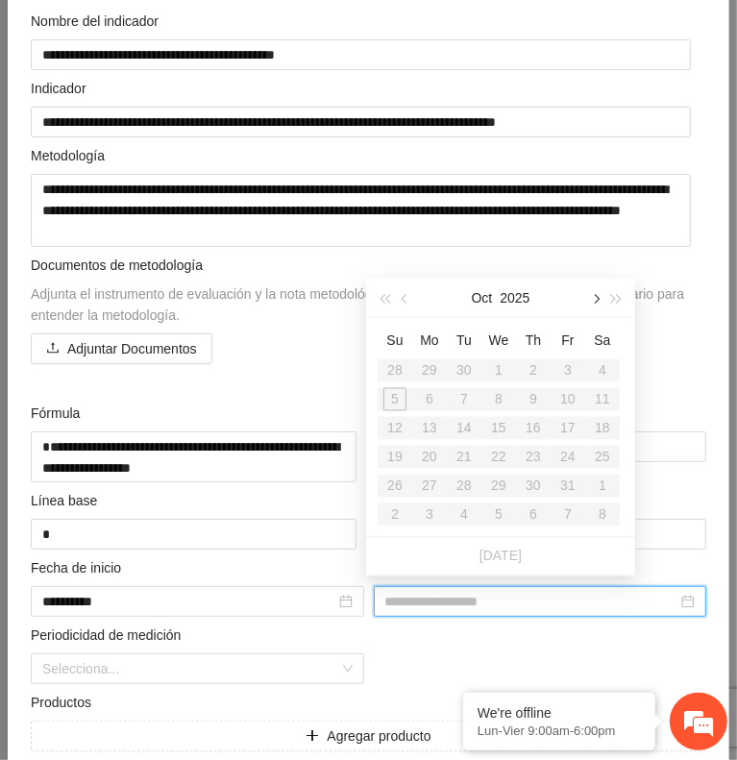
click at [590, 308] on button "button" at bounding box center [594, 298] width 21 height 38
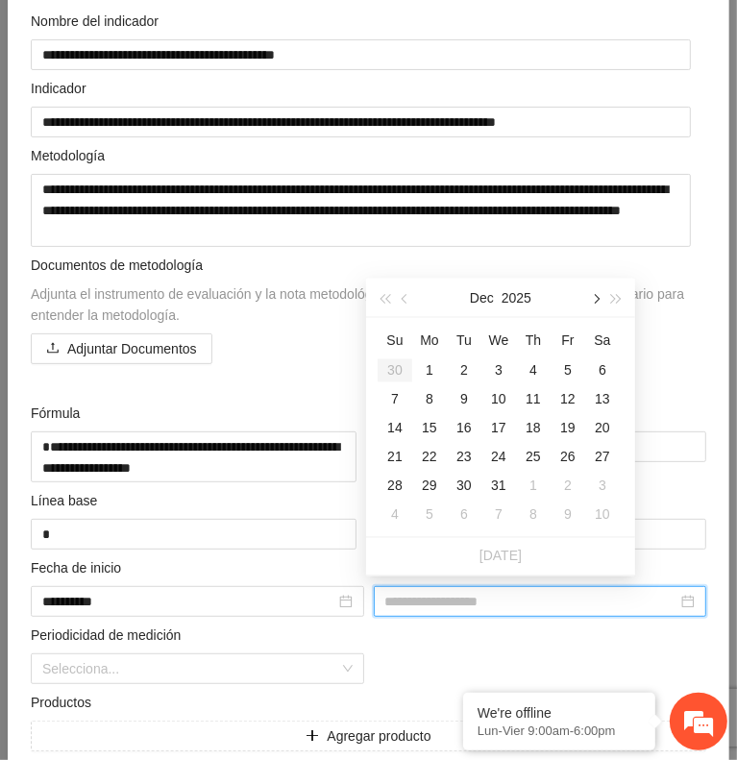
click at [590, 308] on button "button" at bounding box center [594, 298] width 21 height 38
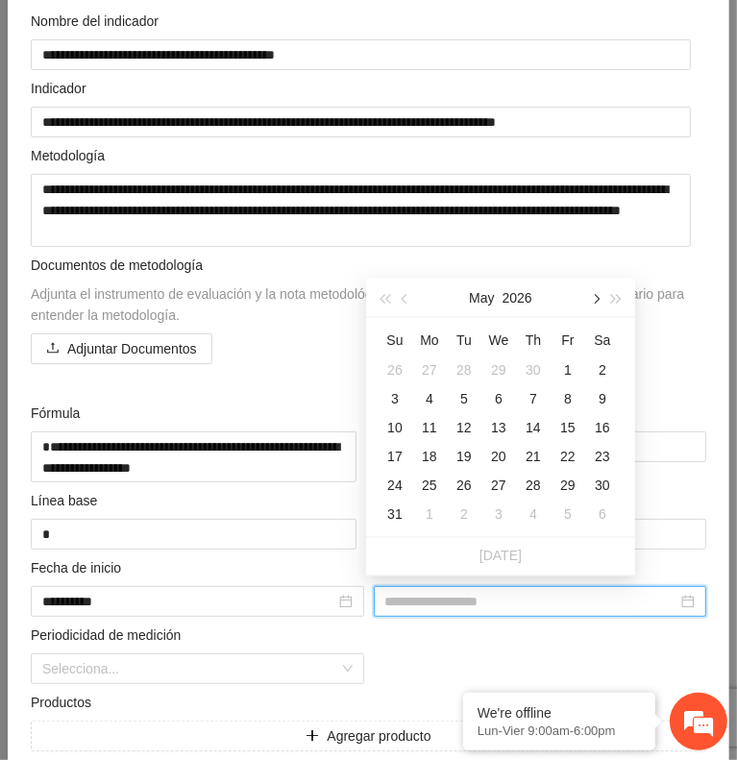
click at [590, 308] on button "button" at bounding box center [594, 298] width 21 height 38
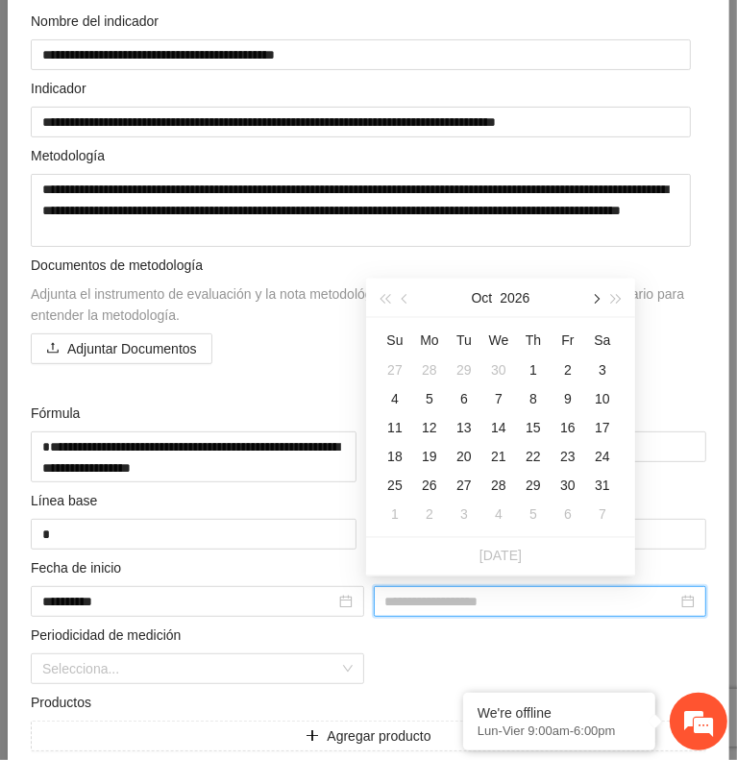
click at [590, 308] on button "button" at bounding box center [594, 298] width 21 height 38
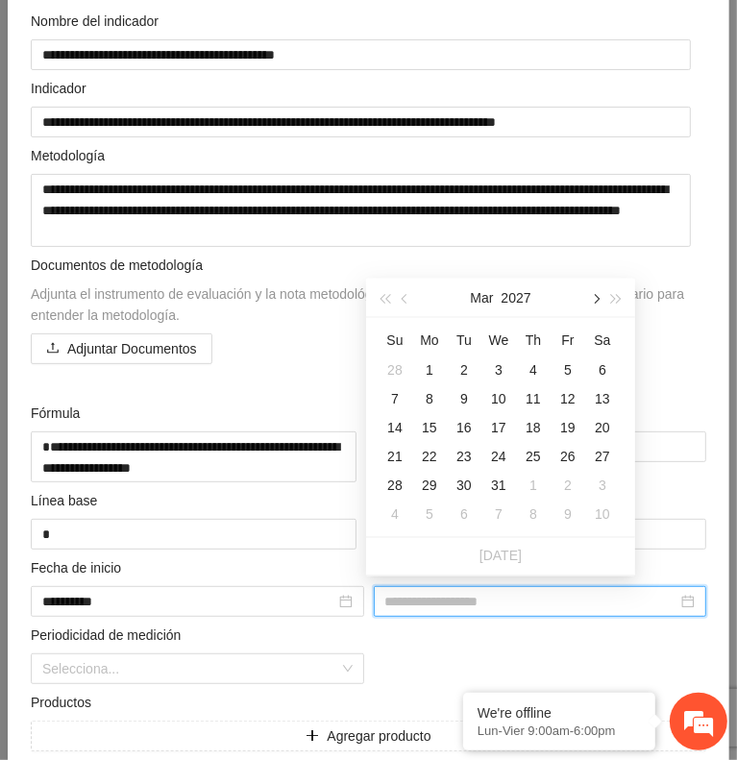
click at [590, 308] on button "button" at bounding box center [594, 298] width 21 height 38
click at [566, 490] on div "30" at bounding box center [568, 486] width 23 height 23
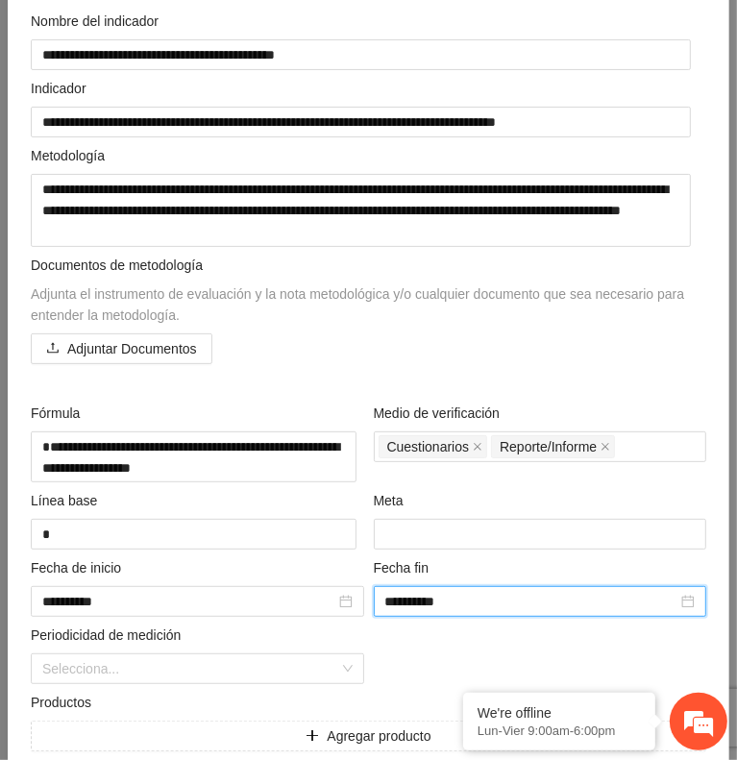
scroll to position [250, 0]
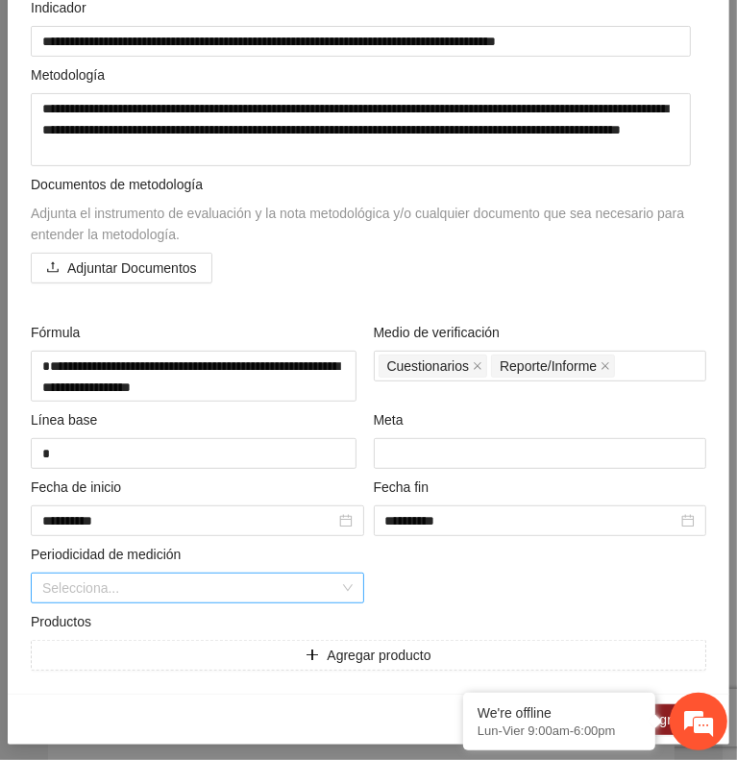
click at [281, 587] on input "search" at bounding box center [190, 588] width 297 height 29
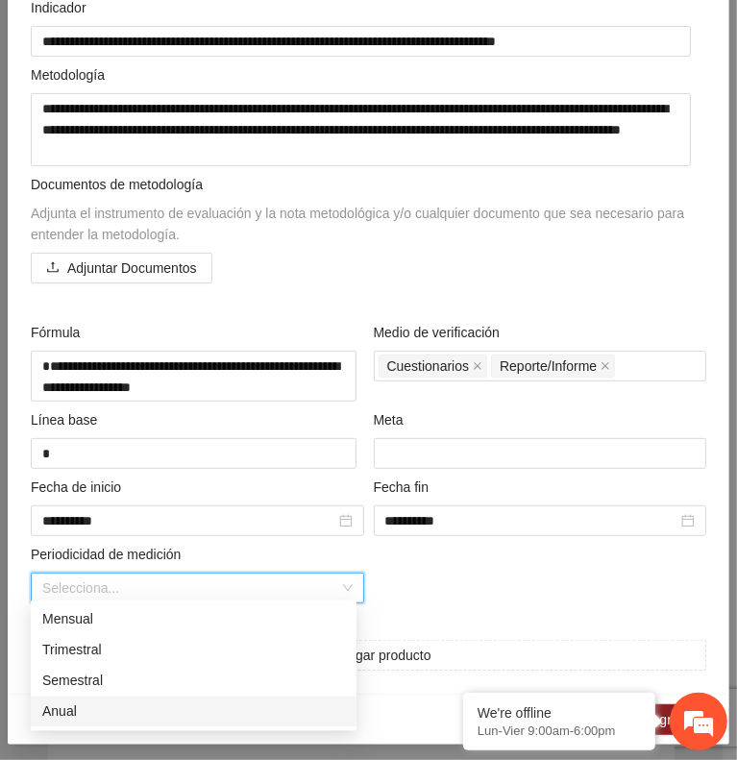
click at [172, 707] on div "Anual" at bounding box center [193, 712] width 303 height 21
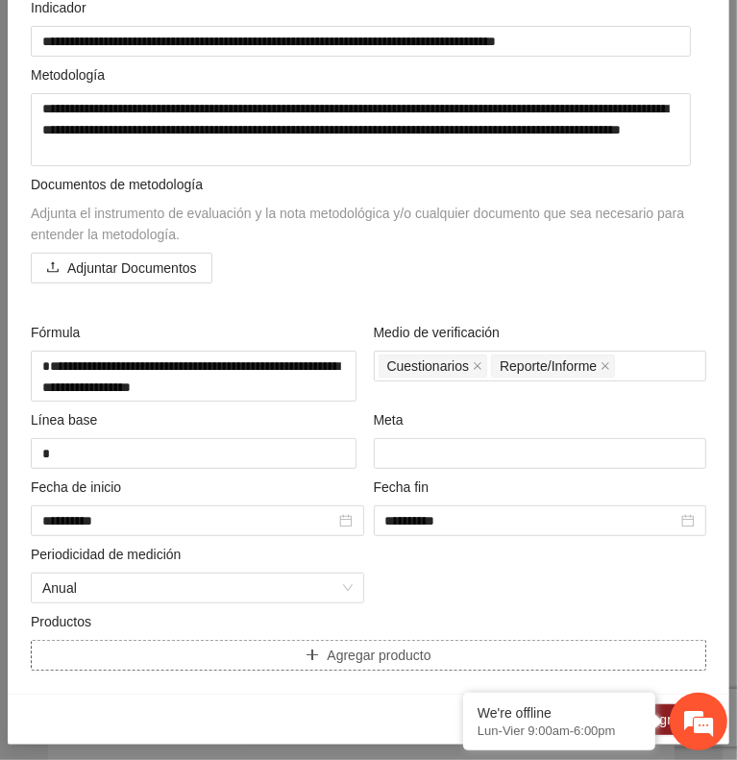
click at [512, 650] on button "Agregar producto" at bounding box center [369, 655] width 676 height 31
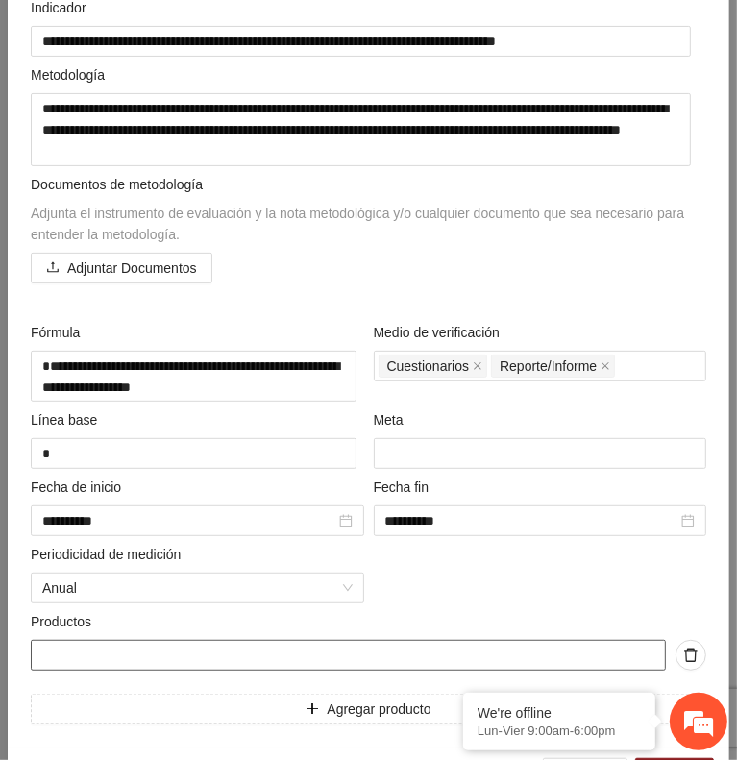
click at [476, 649] on input "text" at bounding box center [348, 655] width 635 height 31
paste input "**********"
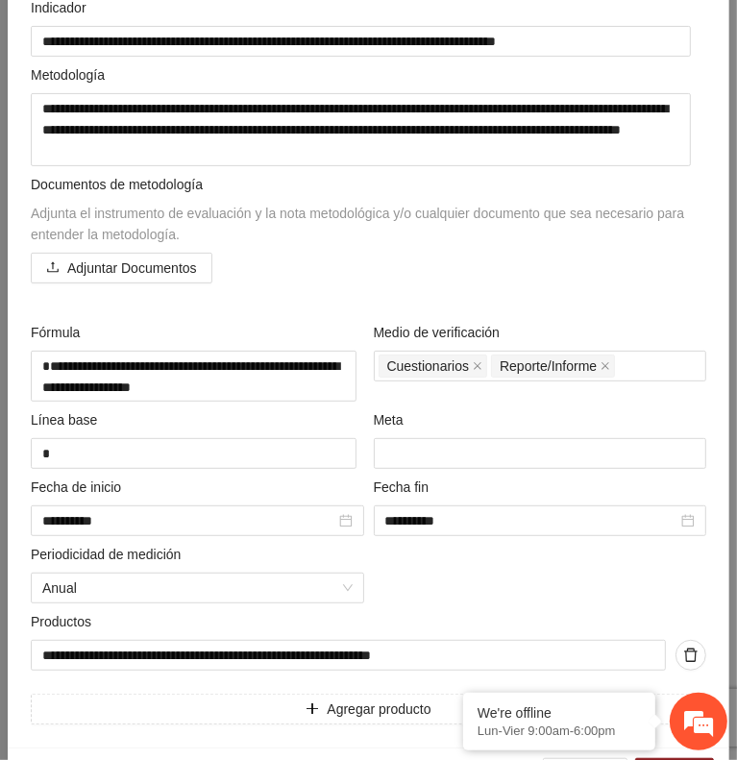
click at [553, 586] on div "**********" at bounding box center [368, 327] width 685 height 795
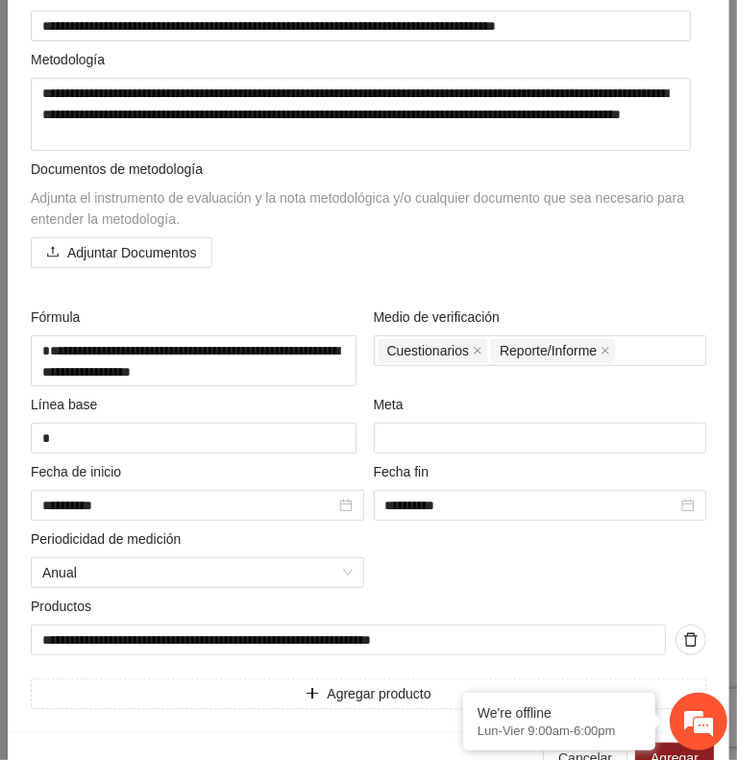
scroll to position [304, 0]
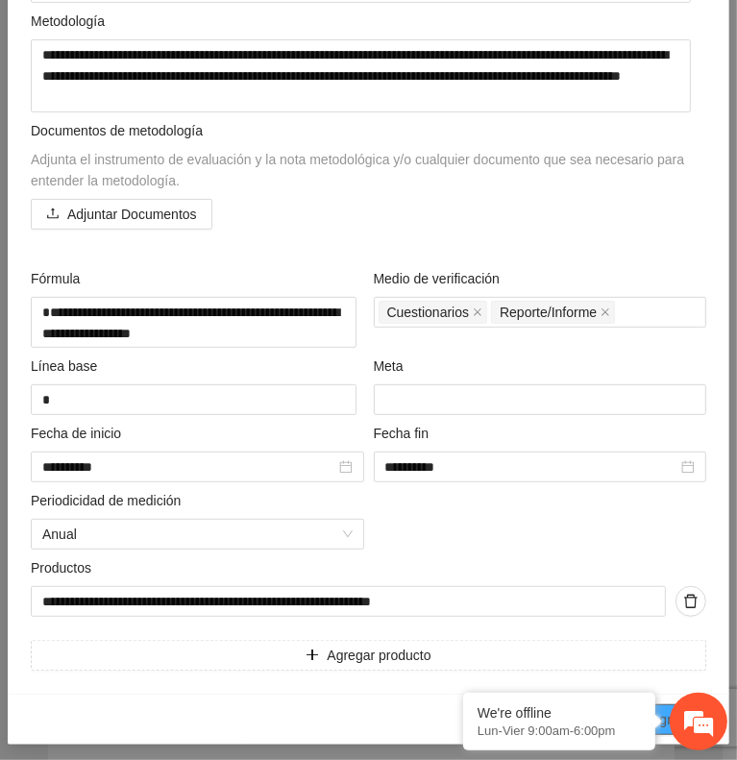
click at [661, 709] on span "Agregar" at bounding box center [675, 719] width 48 height 21
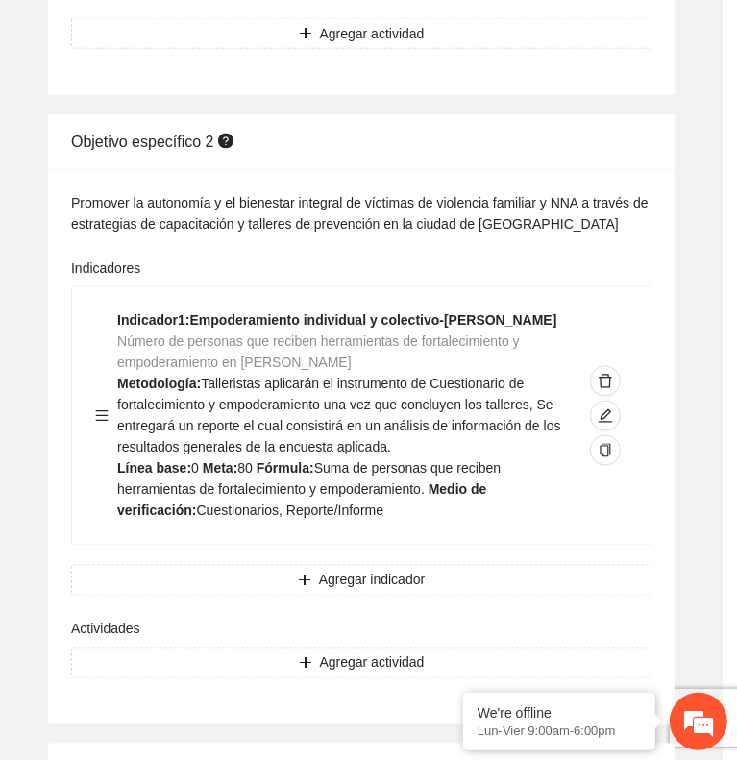
scroll to position [90, 0]
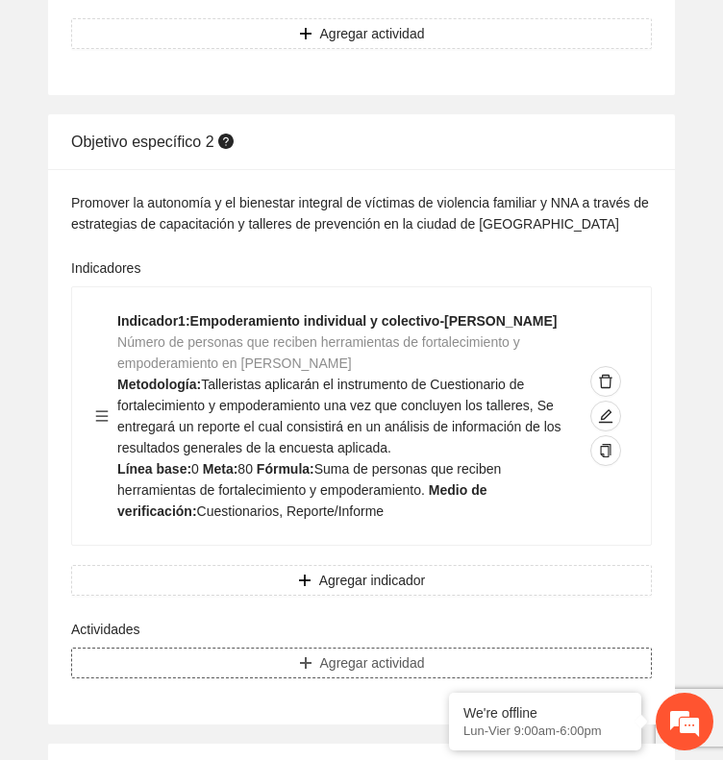
click at [409, 674] on span "Agregar actividad" at bounding box center [372, 663] width 105 height 21
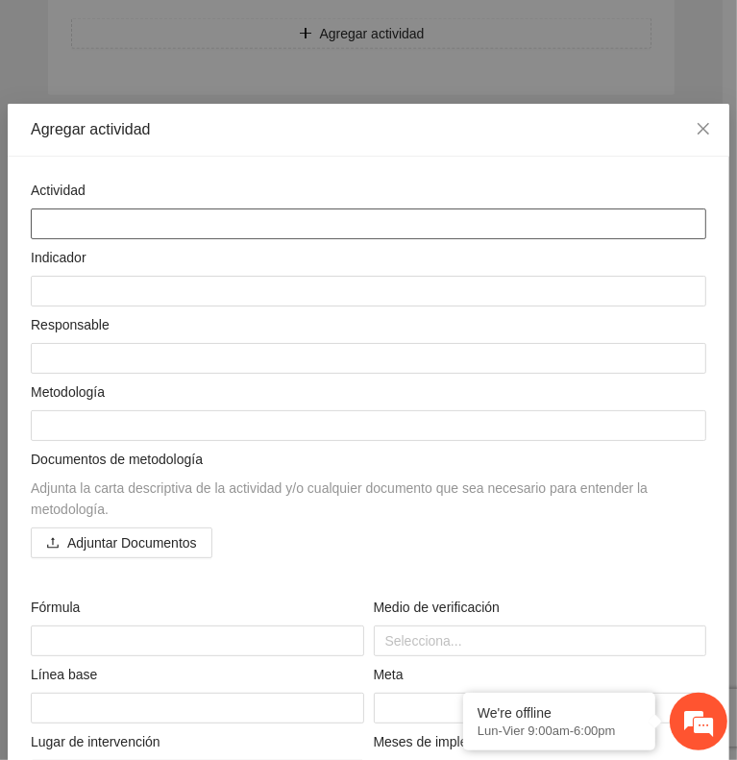
click at [423, 211] on textarea at bounding box center [369, 224] width 676 height 31
paste textarea "**********"
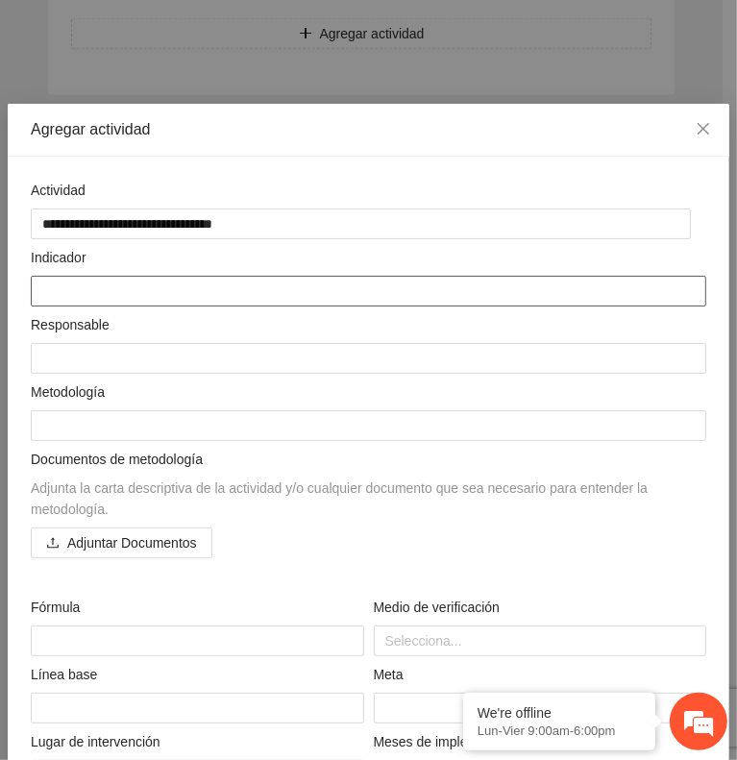
click at [260, 284] on textarea at bounding box center [369, 291] width 676 height 31
paste textarea "**********"
click at [133, 284] on textarea "**********" at bounding box center [361, 291] width 660 height 31
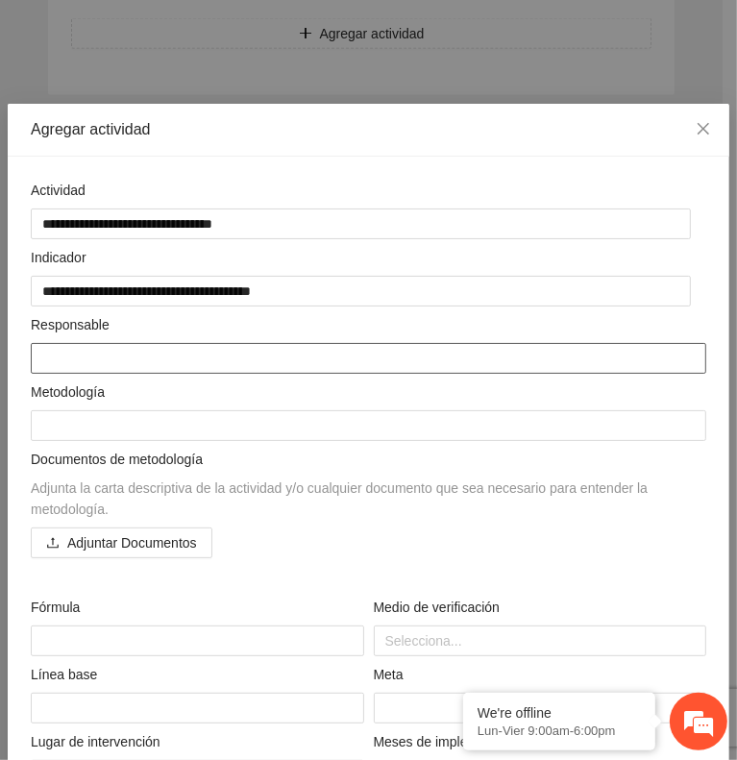
click at [235, 345] on textarea at bounding box center [369, 358] width 676 height 31
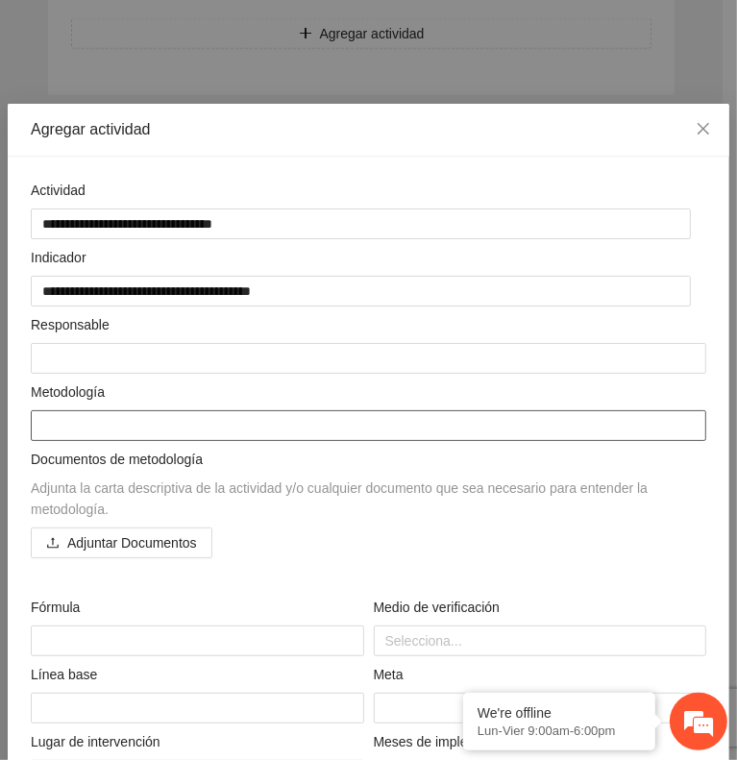
click at [192, 415] on textarea at bounding box center [369, 425] width 676 height 31
paste textarea "**********"
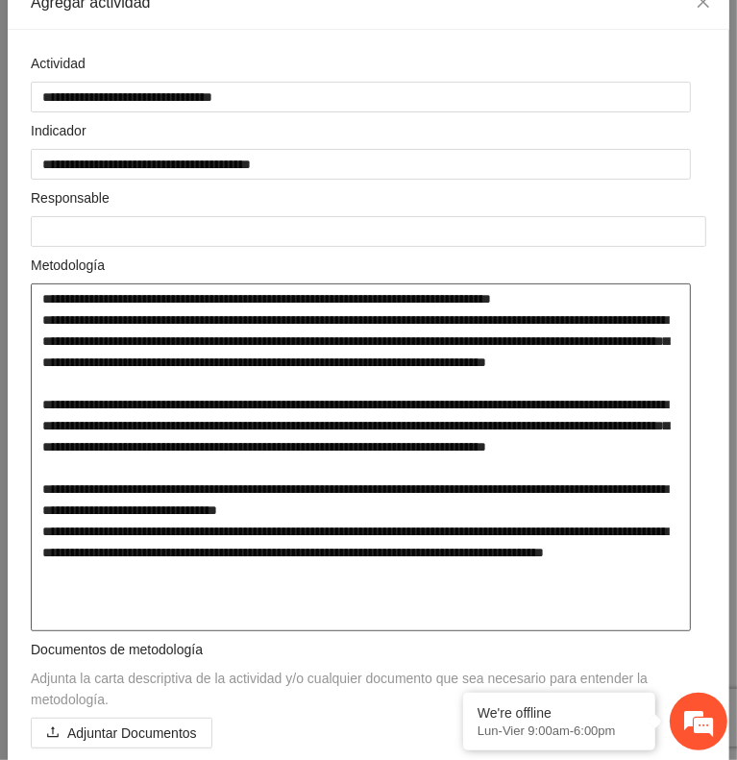
scroll to position [127, 0]
click at [561, 318] on textarea at bounding box center [361, 458] width 660 height 348
click at [538, 422] on textarea at bounding box center [361, 458] width 660 height 348
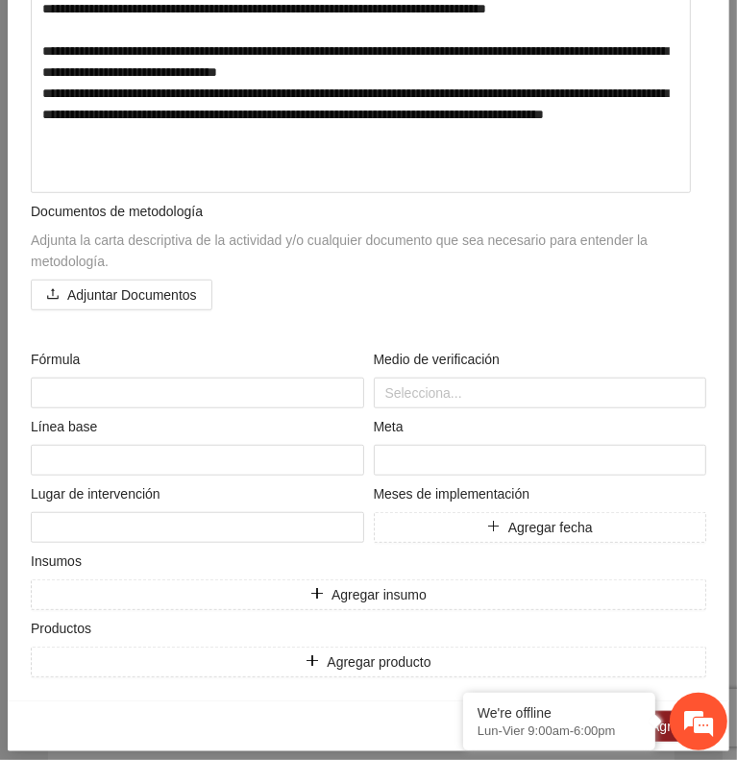
scroll to position [565, 0]
click at [177, 387] on textarea at bounding box center [198, 393] width 334 height 31
paste textarea "**********"
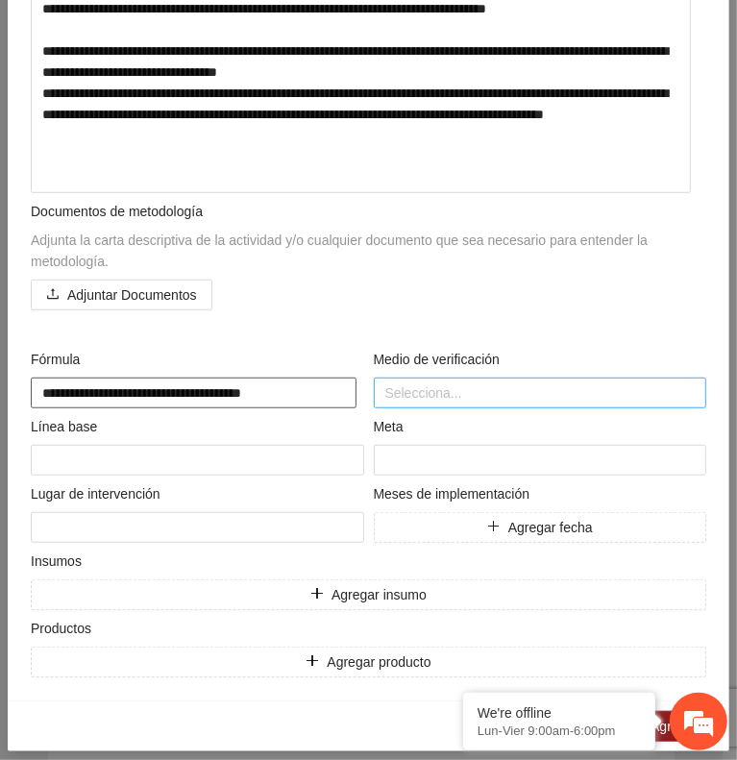
click at [427, 394] on div at bounding box center [541, 393] width 324 height 23
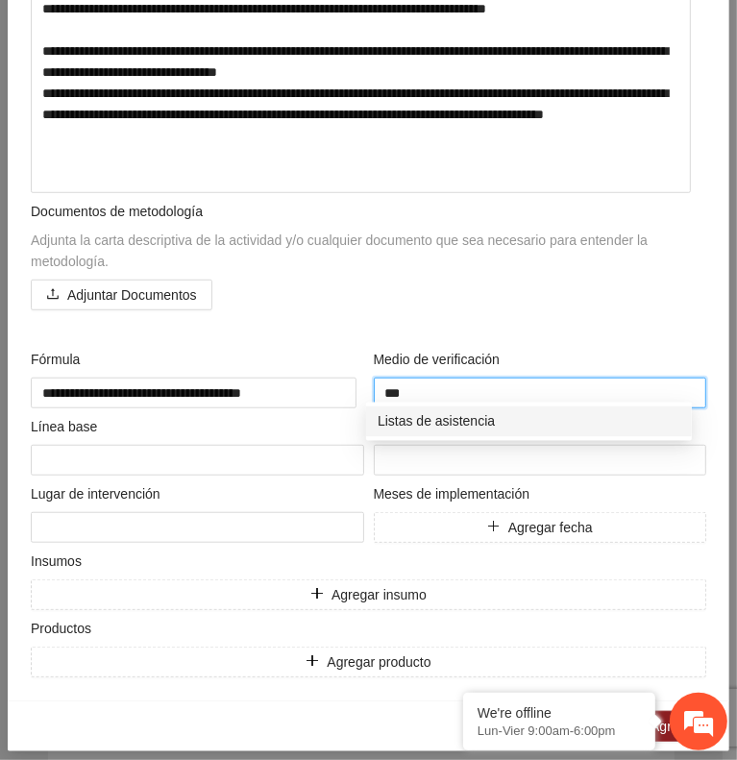
click at [434, 424] on div "Listas de asistencia" at bounding box center [529, 421] width 303 height 21
click at [434, 424] on div "Minutas de reuniones" at bounding box center [529, 421] width 303 height 21
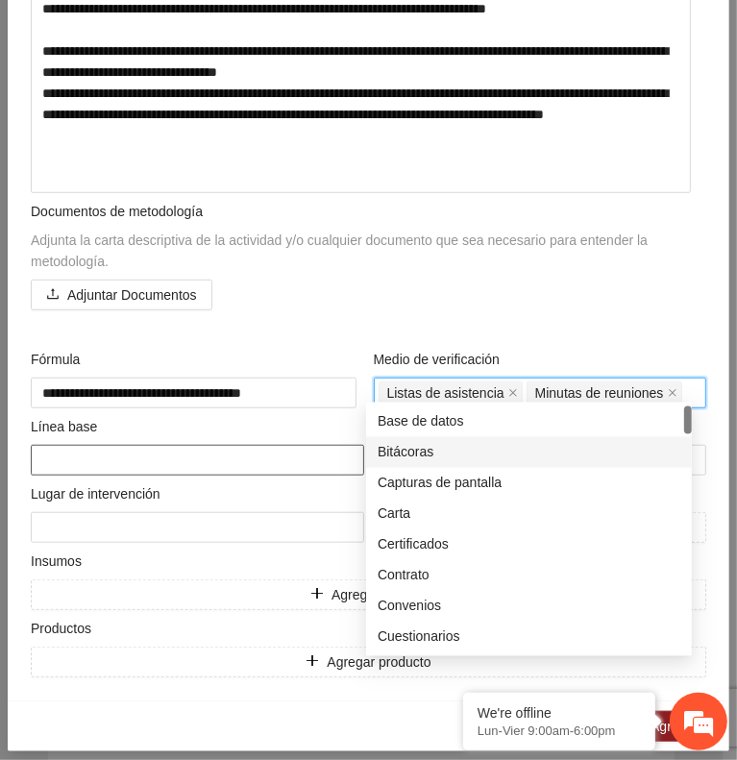
click at [229, 458] on textarea at bounding box center [198, 460] width 334 height 31
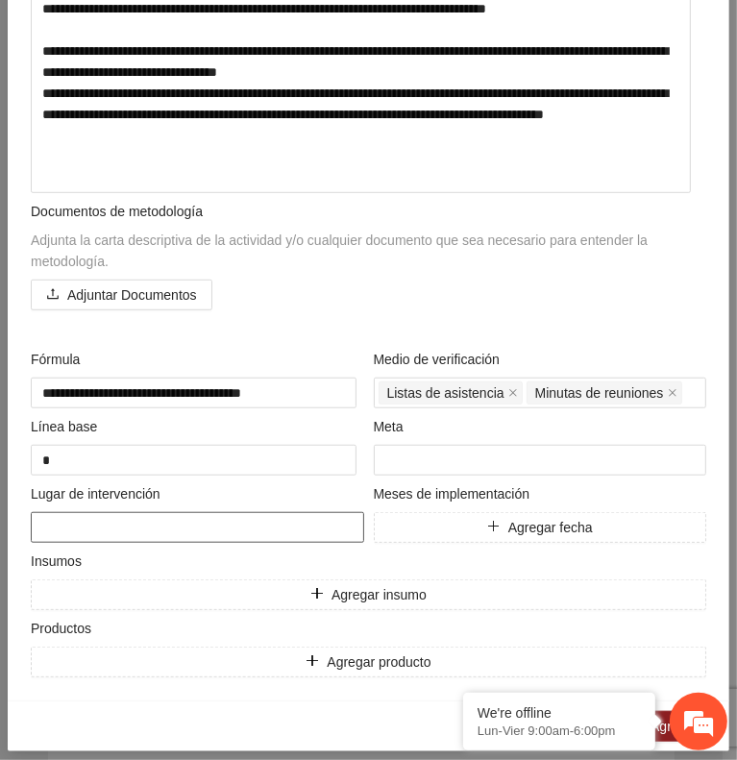
click at [177, 514] on textarea at bounding box center [198, 527] width 334 height 31
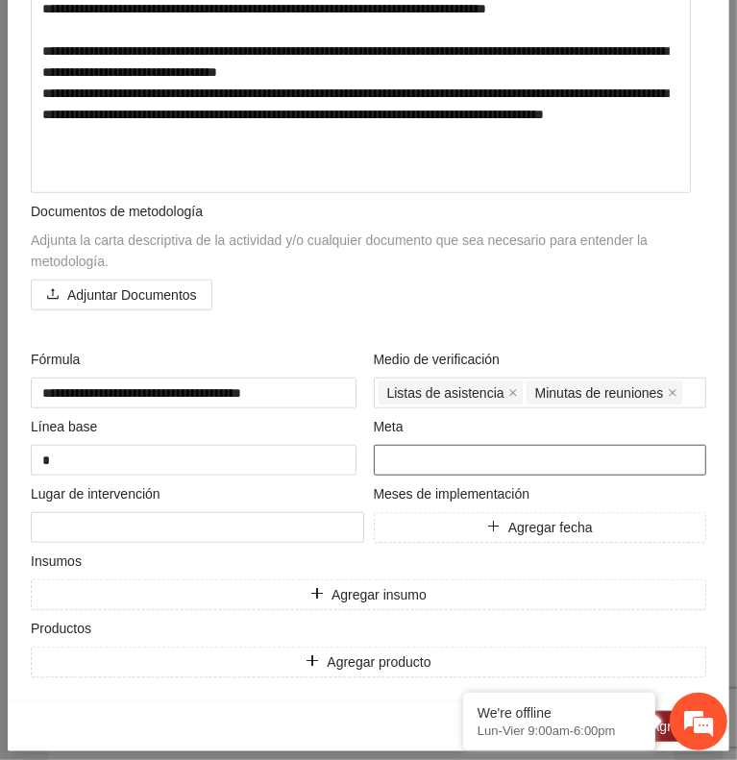
click at [455, 460] on input "number" at bounding box center [541, 460] width 334 height 31
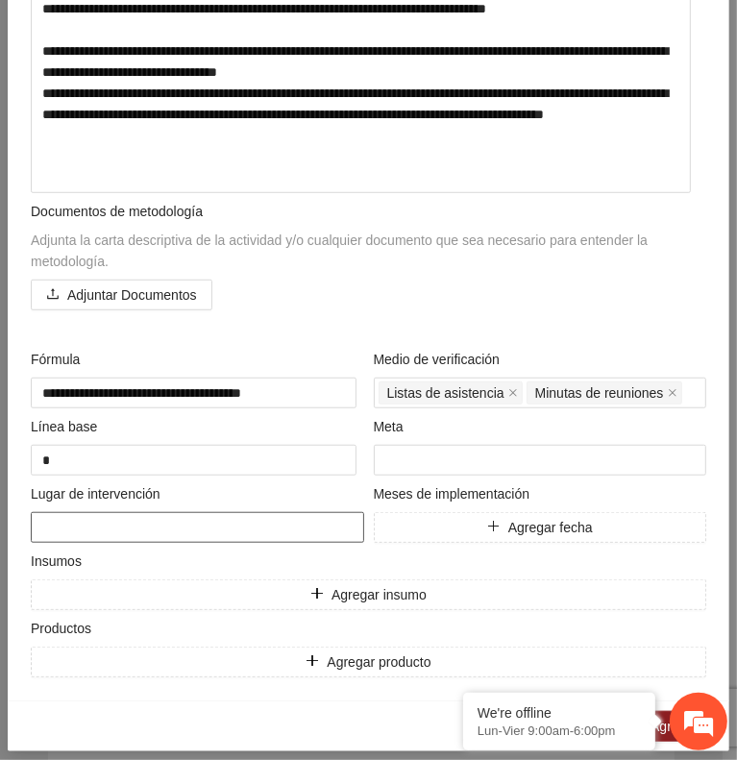
click at [225, 512] on textarea at bounding box center [198, 527] width 334 height 31
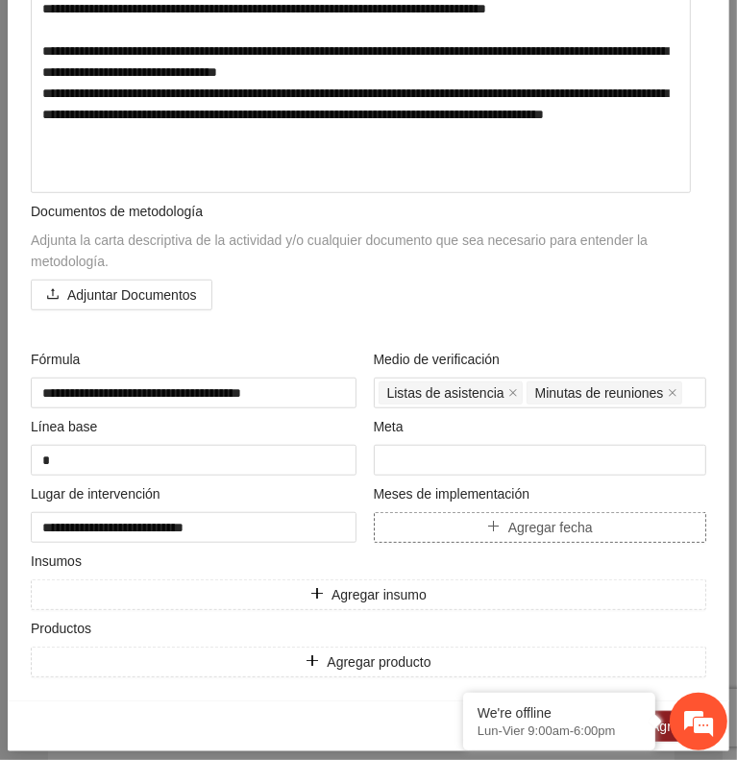
click at [487, 522] on icon "plus" at bounding box center [493, 526] width 13 height 13
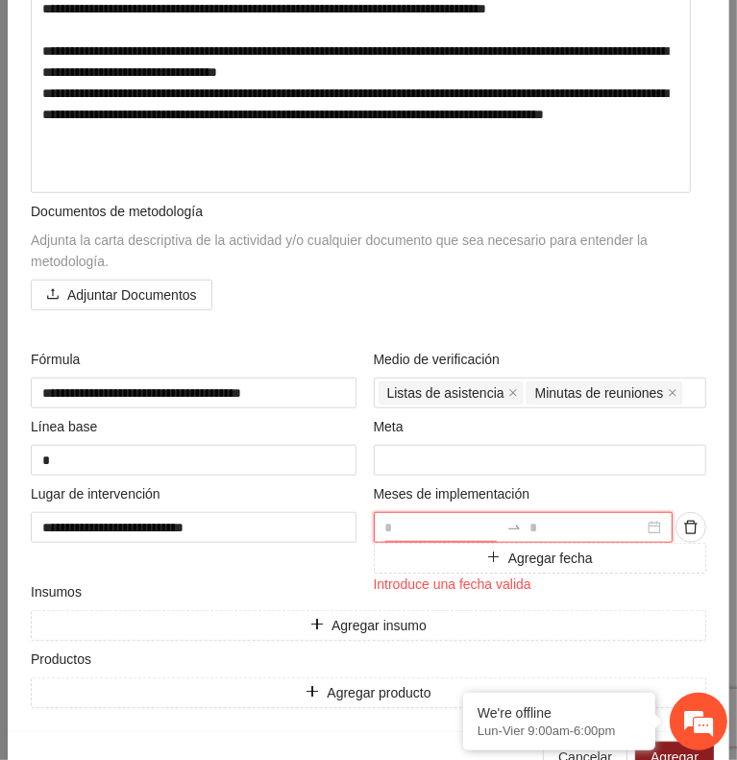
click at [455, 518] on input at bounding box center [442, 527] width 114 height 21
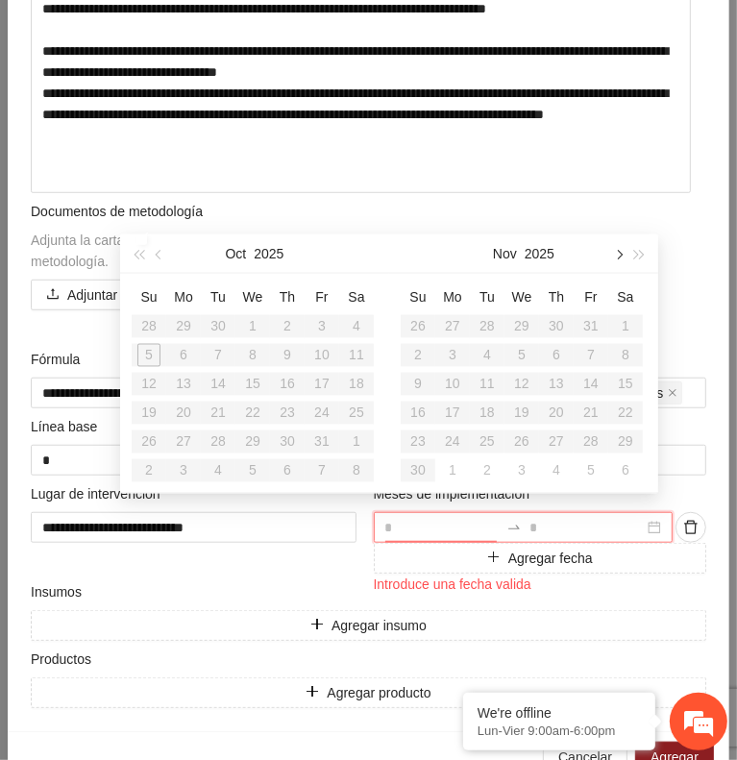
click at [617, 257] on span "button" at bounding box center [618, 255] width 10 height 10
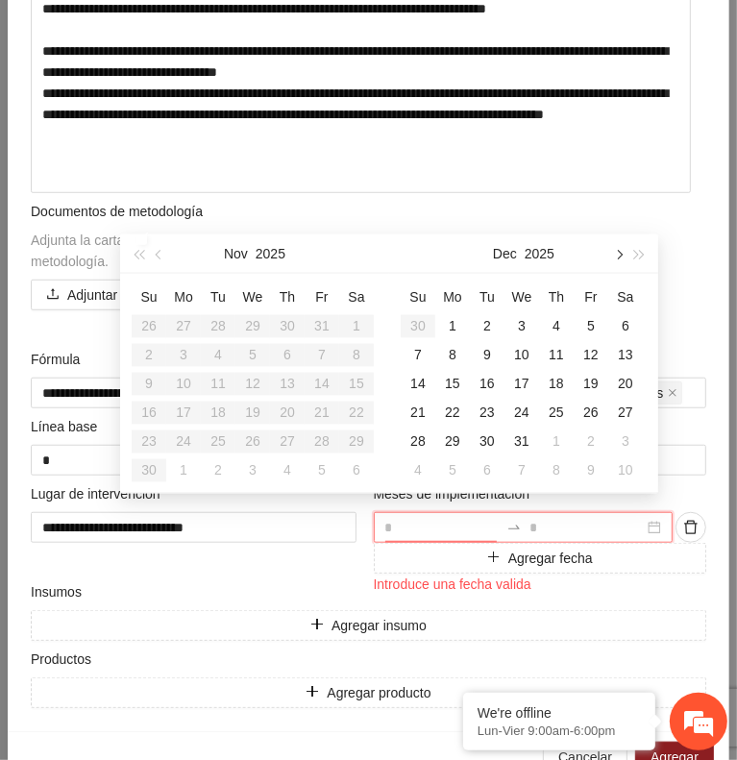
click at [617, 257] on span "button" at bounding box center [618, 255] width 10 height 10
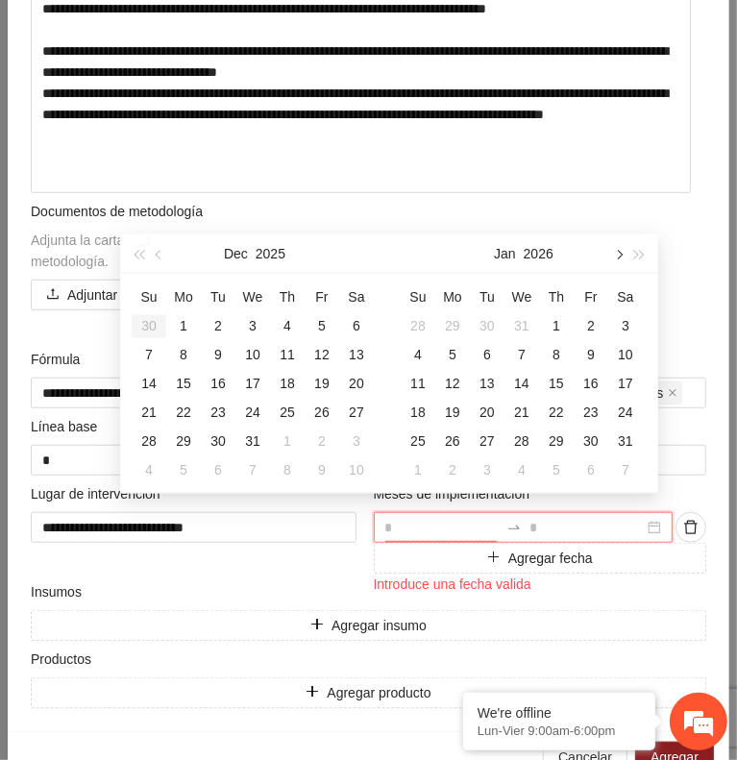
click at [619, 257] on span "button" at bounding box center [618, 255] width 10 height 10
click at [421, 326] on div "1" at bounding box center [418, 326] width 23 height 23
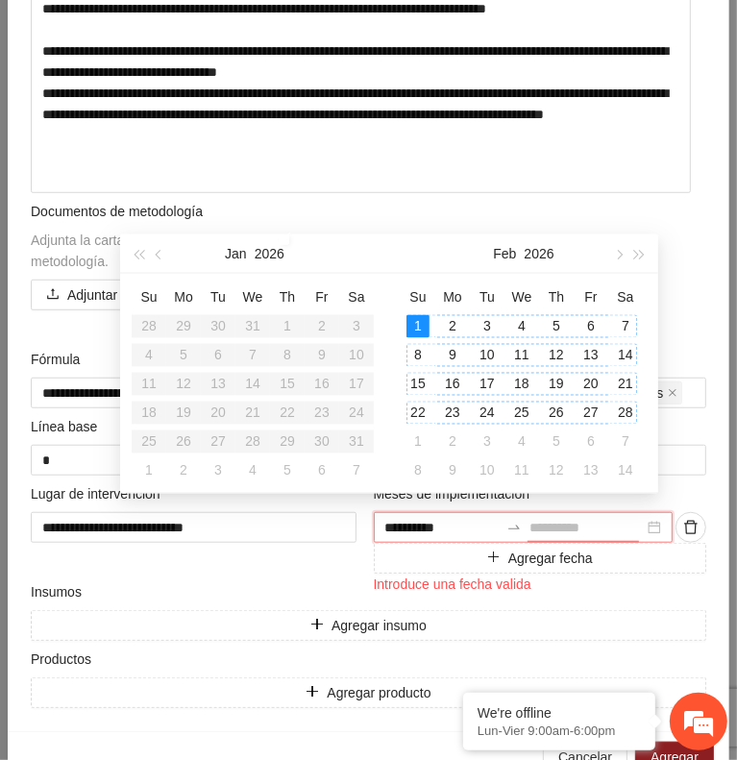
click at [628, 414] on div "28" at bounding box center [625, 413] width 23 height 23
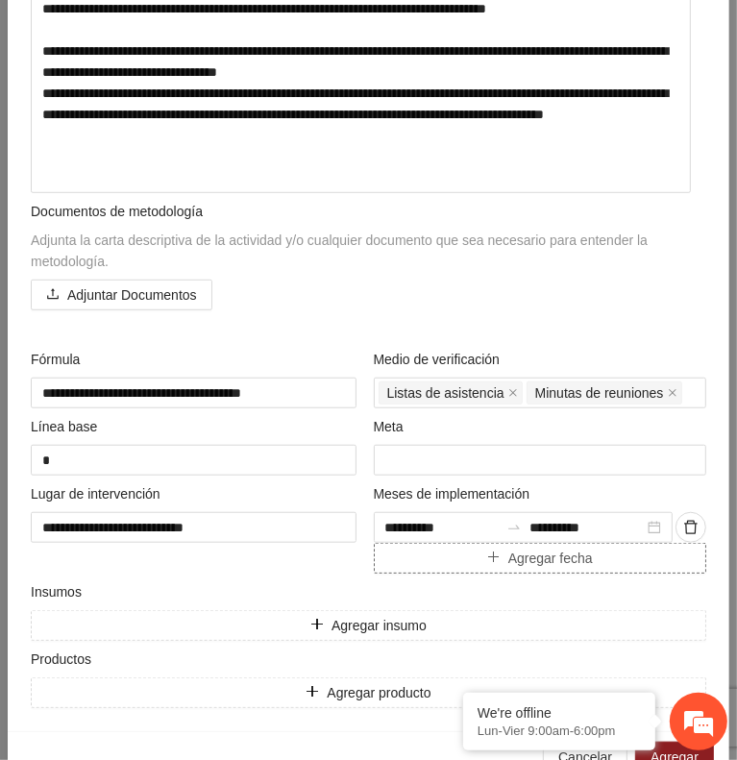
click at [487, 553] on icon "plus" at bounding box center [493, 557] width 13 height 13
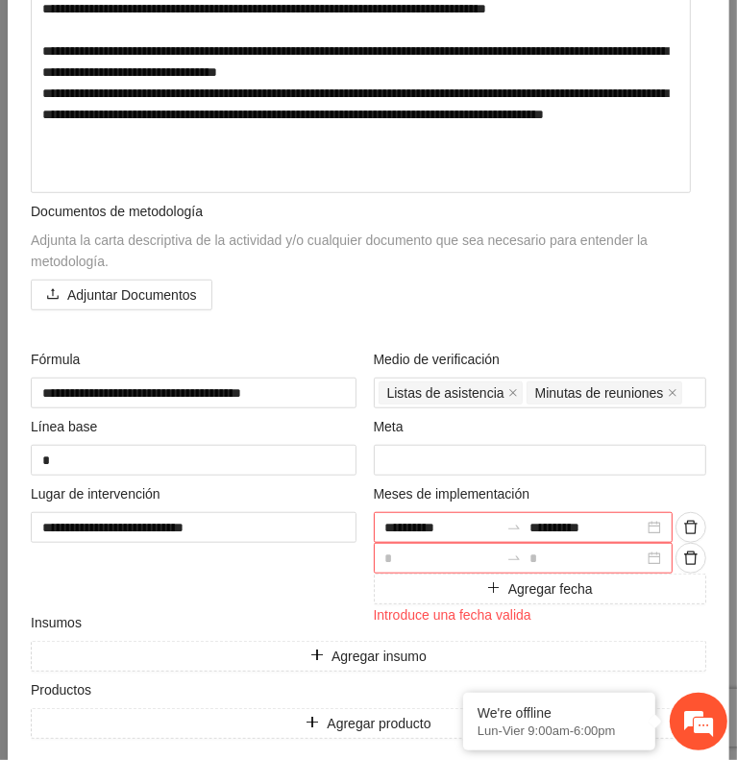
click at [456, 550] on input at bounding box center [442, 558] width 114 height 21
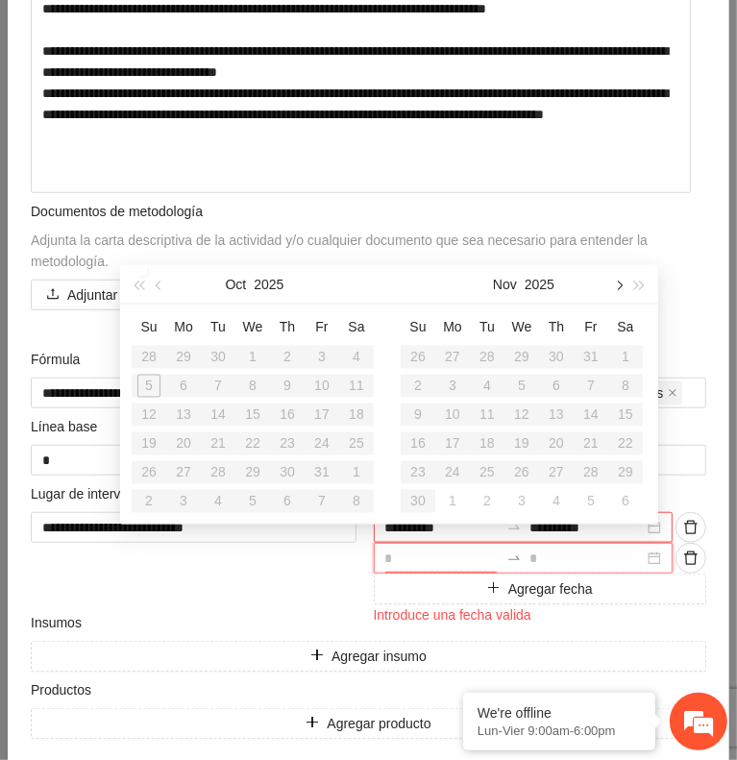
click at [619, 280] on button "button" at bounding box center [617, 284] width 21 height 38
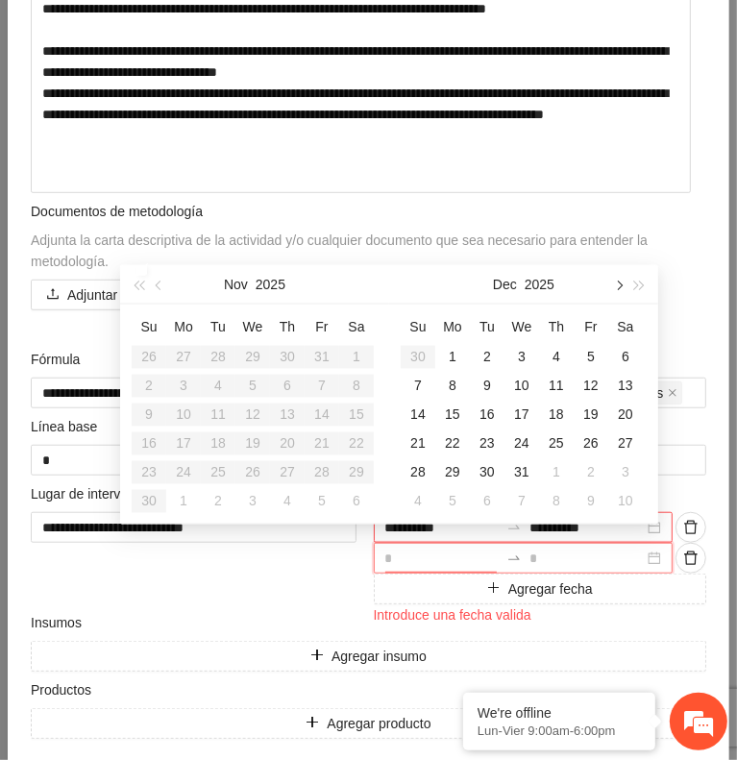
click at [619, 280] on button "button" at bounding box center [617, 284] width 21 height 38
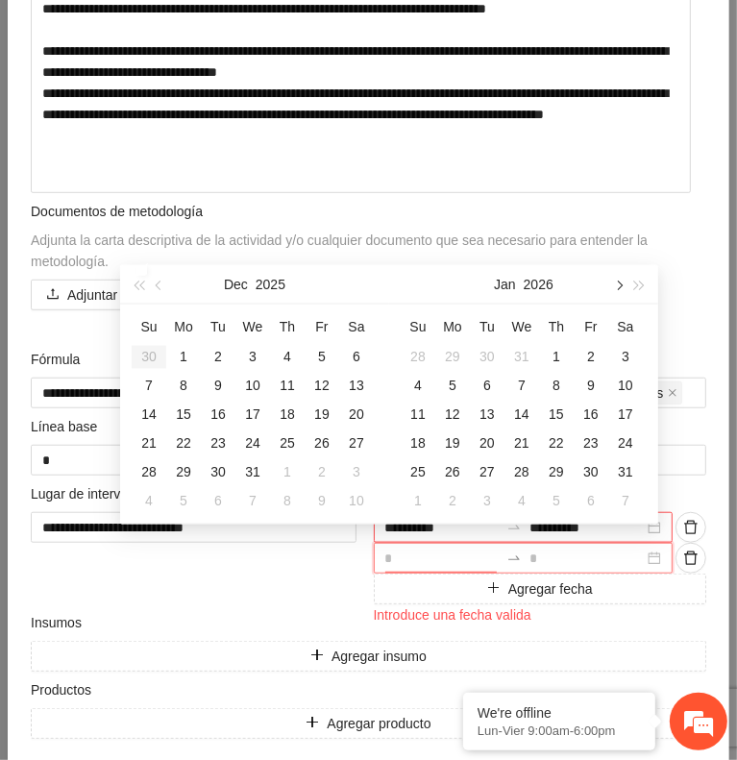
click at [619, 280] on button "button" at bounding box center [617, 284] width 21 height 38
click at [424, 356] on div "1" at bounding box center [418, 357] width 23 height 23
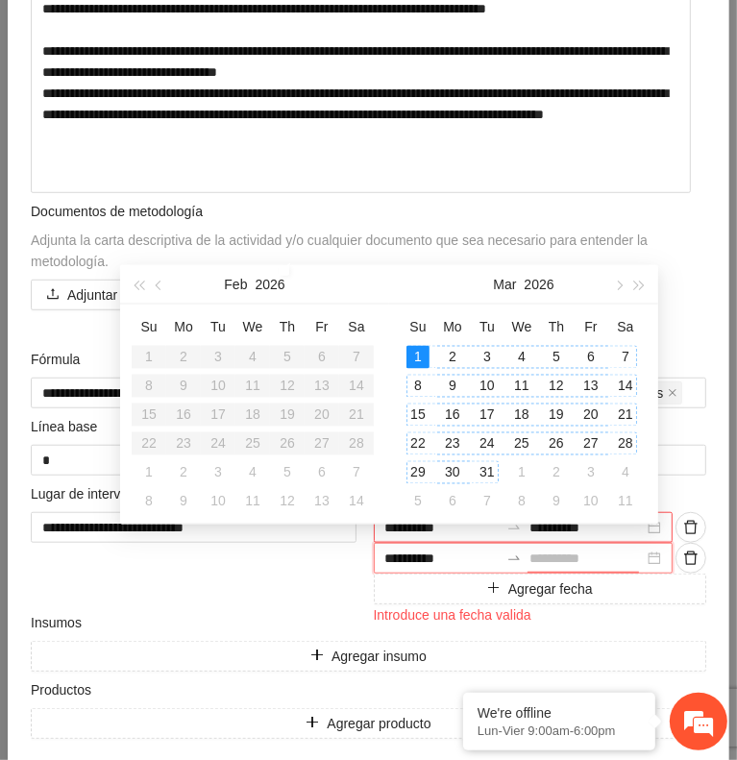
click at [491, 472] on div "31" at bounding box center [487, 472] width 23 height 23
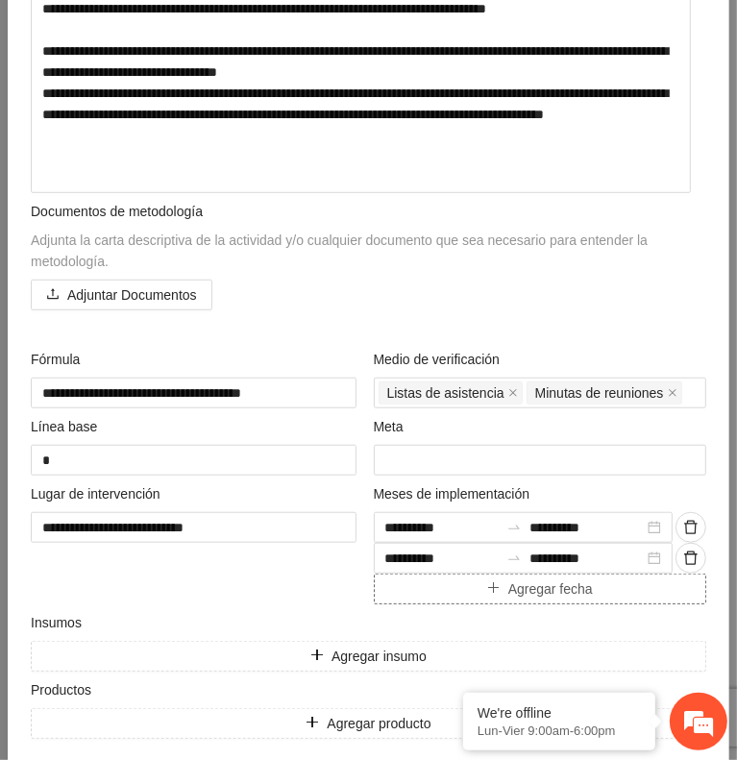
click at [461, 585] on button "Agregar fecha" at bounding box center [541, 589] width 334 height 31
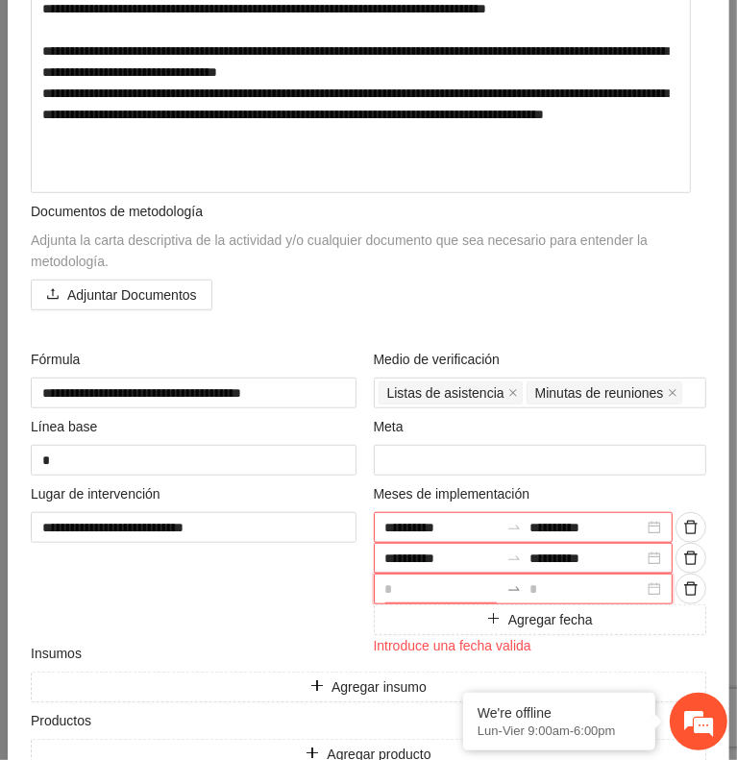
click at [431, 581] on input at bounding box center [442, 589] width 114 height 21
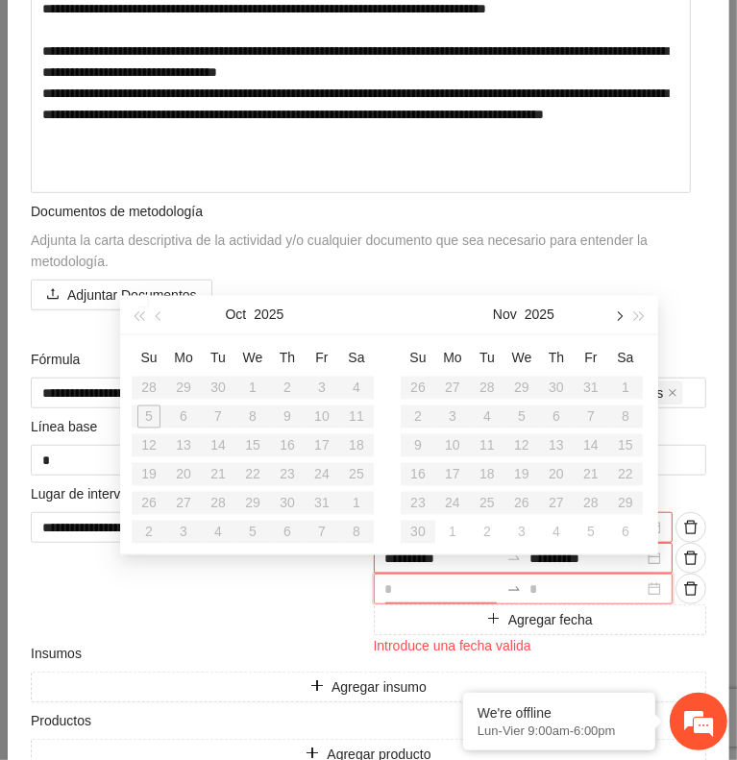
click at [613, 319] on button "button" at bounding box center [617, 315] width 21 height 38
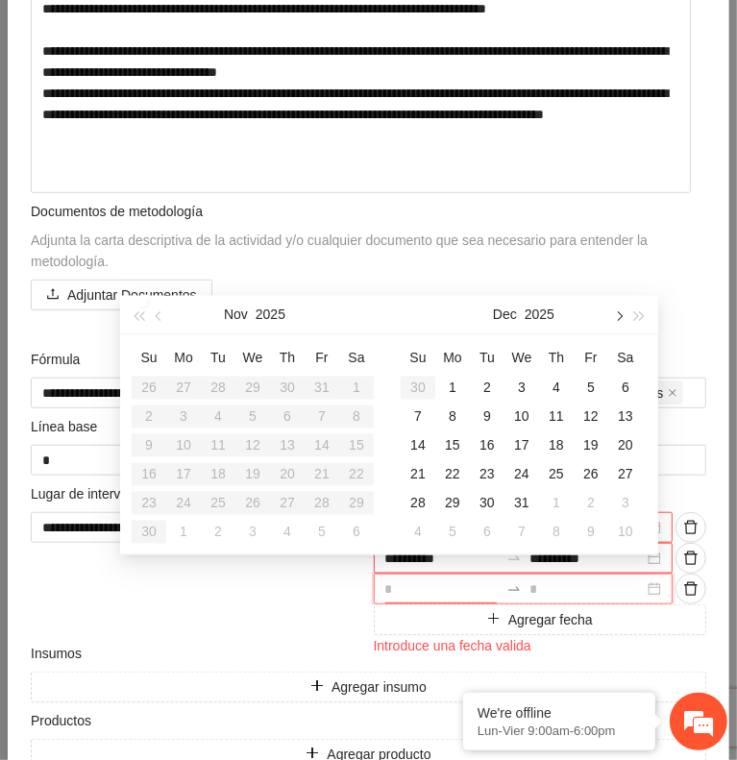
click at [613, 319] on button "button" at bounding box center [617, 315] width 21 height 38
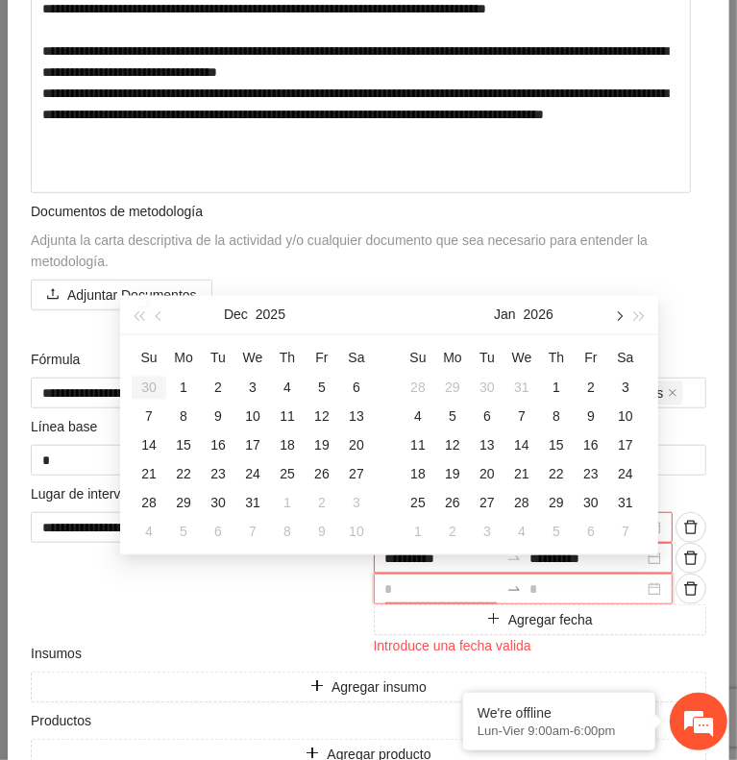
click at [613, 319] on button "button" at bounding box center [617, 315] width 21 height 38
click at [588, 388] on div "1" at bounding box center [591, 388] width 23 height 23
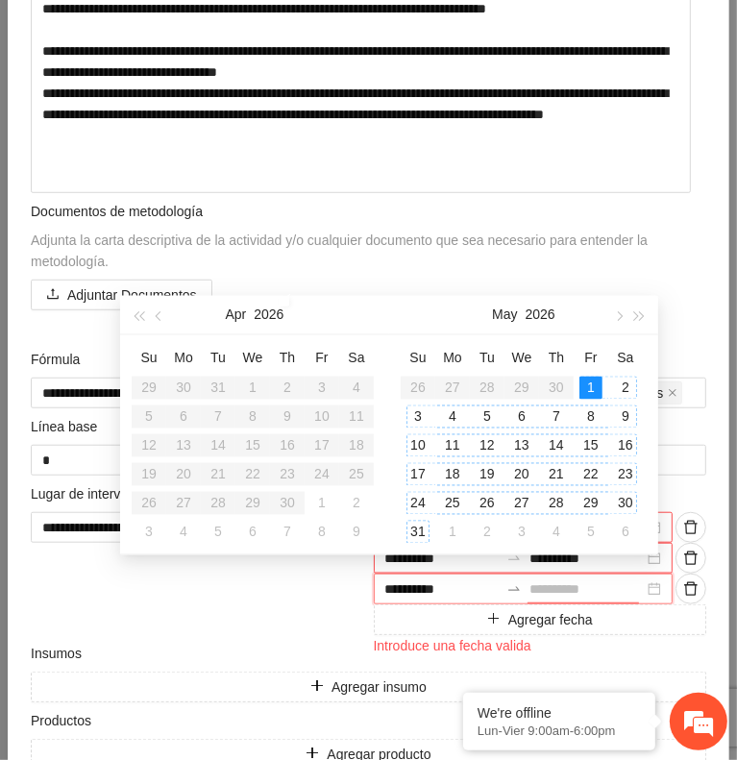
click at [421, 525] on div "31" at bounding box center [418, 532] width 23 height 23
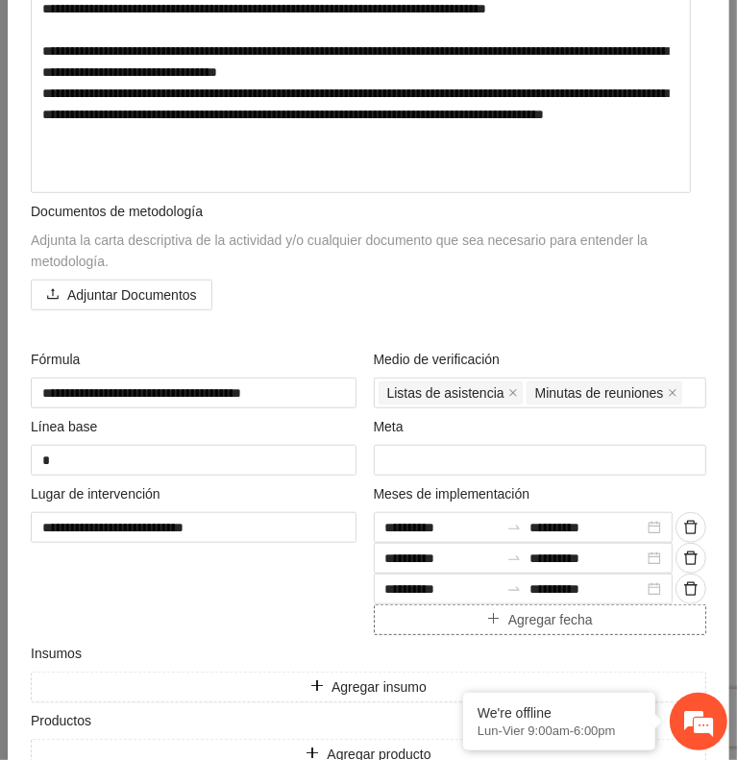
click at [436, 620] on button "Agregar fecha" at bounding box center [541, 620] width 334 height 31
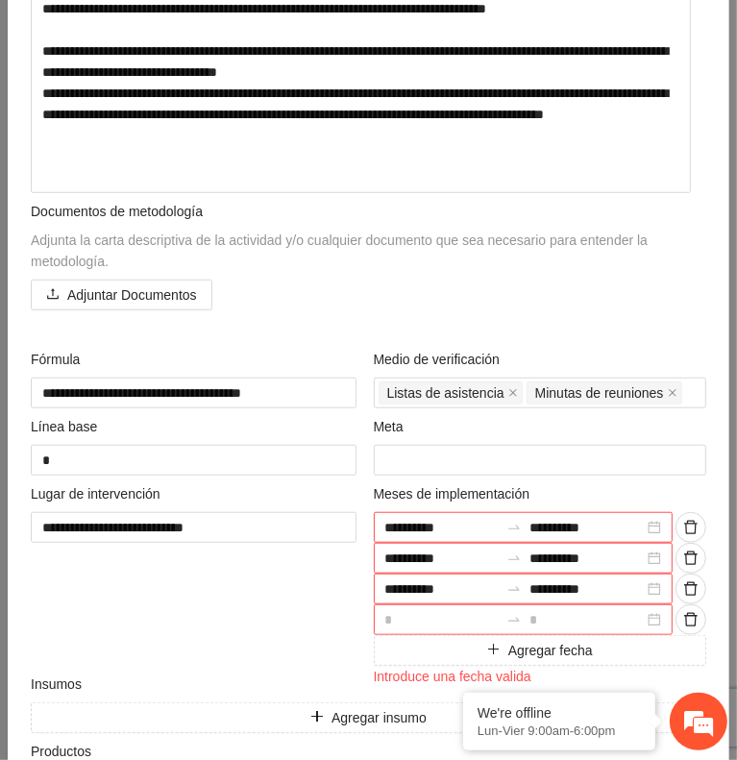
click at [438, 614] on input at bounding box center [442, 619] width 114 height 21
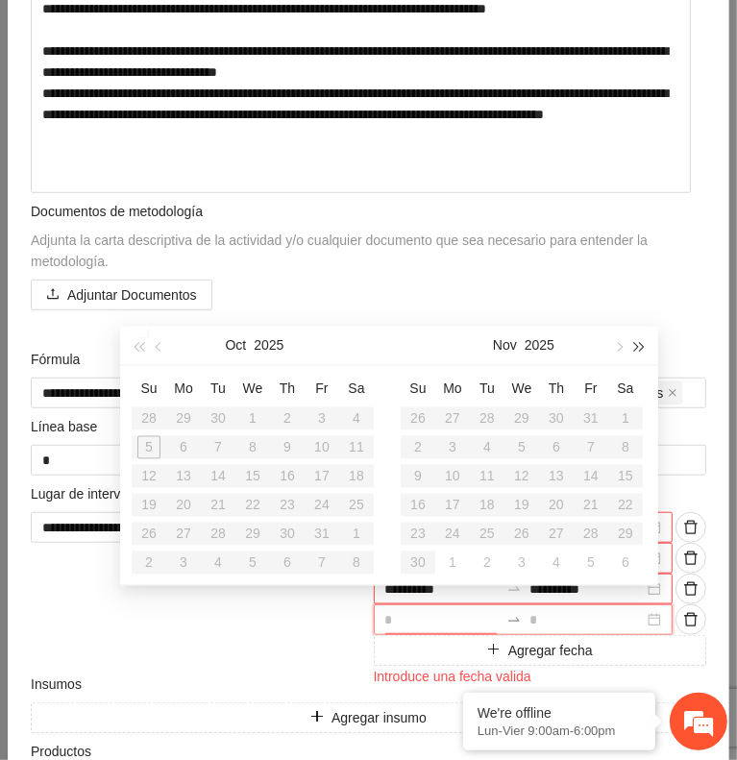
click at [641, 355] on button "button" at bounding box center [640, 346] width 21 height 38
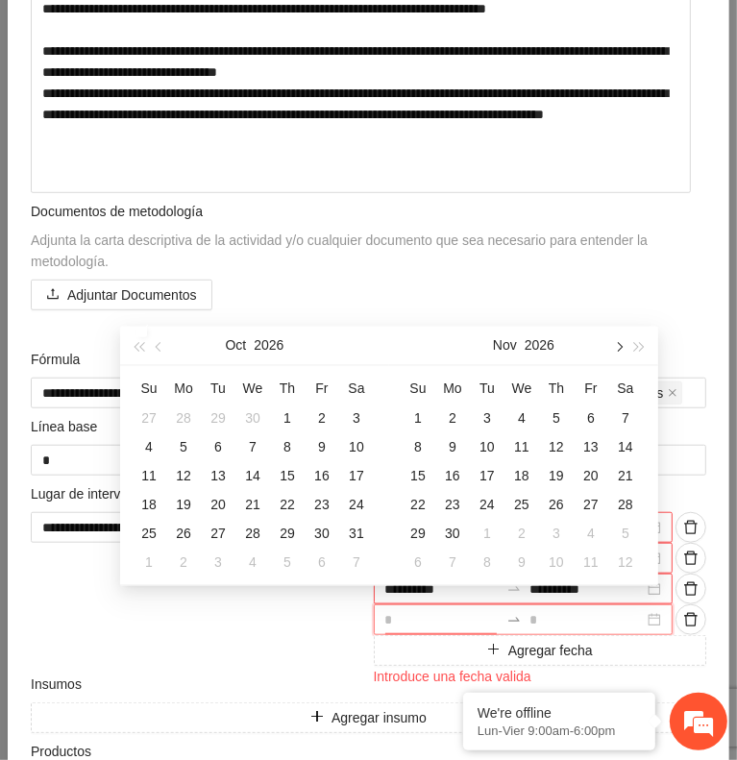
click at [617, 353] on button "button" at bounding box center [617, 346] width 21 height 38
click at [156, 348] on span "button" at bounding box center [161, 347] width 10 height 10
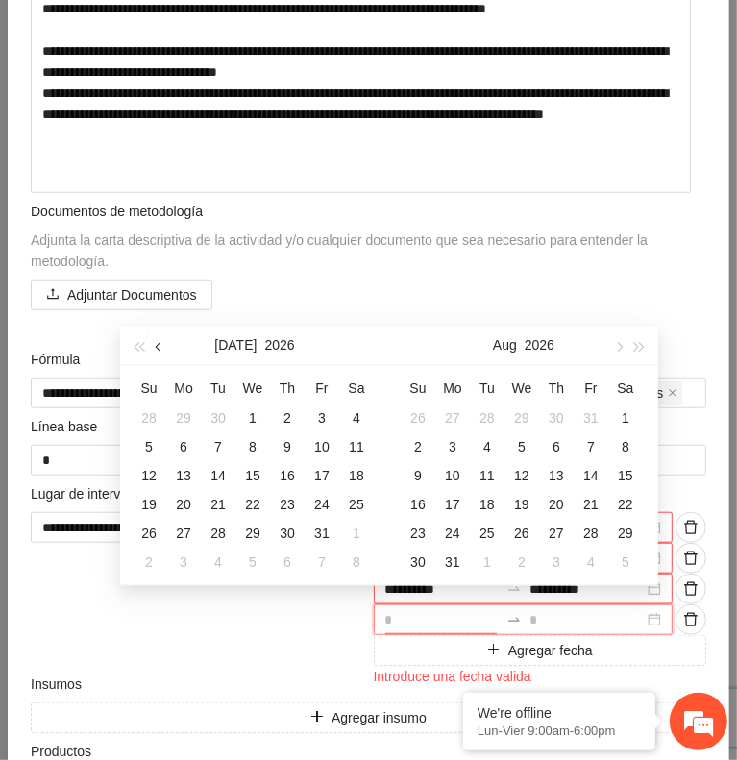
click at [156, 348] on span "button" at bounding box center [161, 347] width 10 height 10
click at [325, 419] on div "1" at bounding box center [321, 419] width 23 height 23
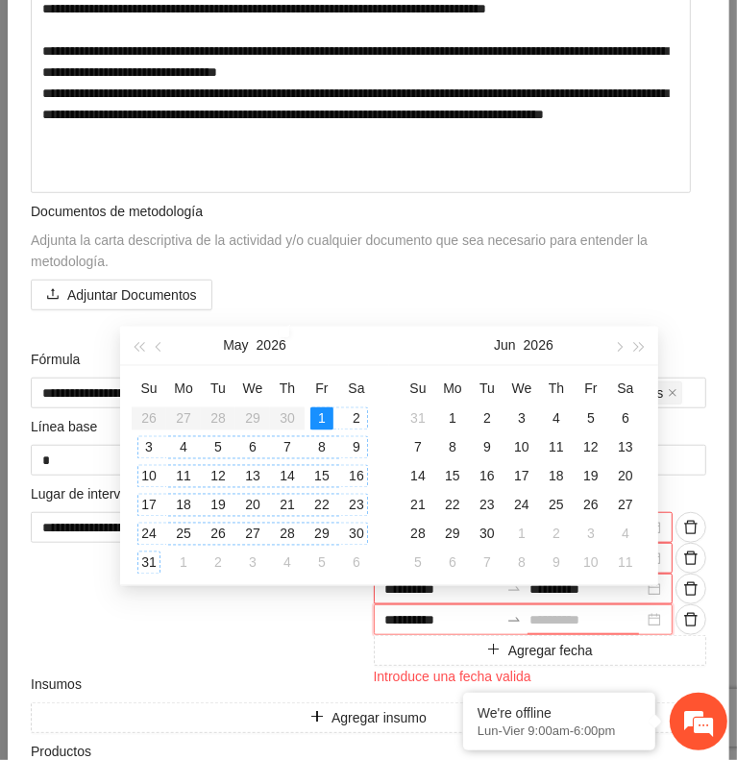
click at [158, 559] on div "31" at bounding box center [148, 563] width 23 height 23
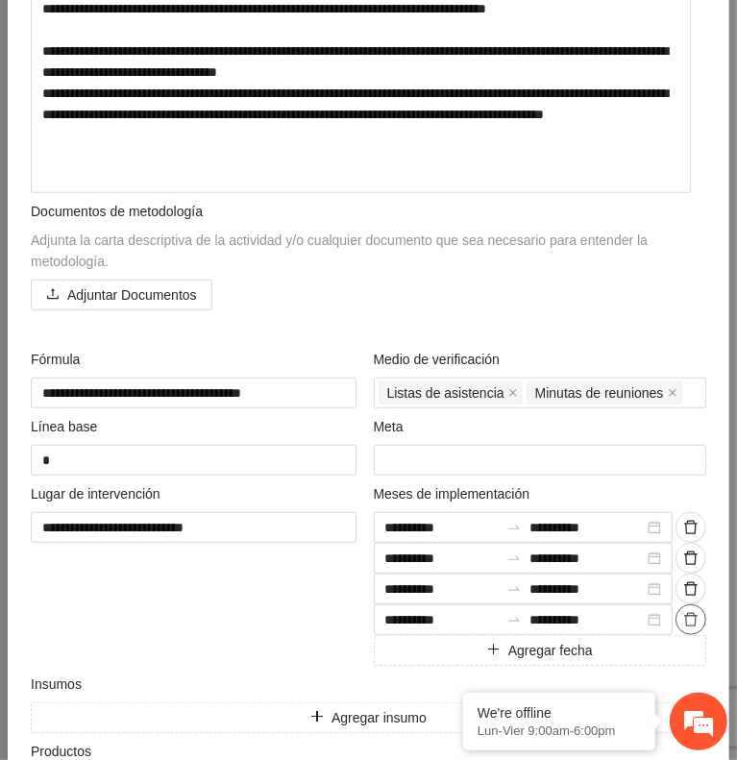
click at [683, 612] on icon "delete" at bounding box center [690, 619] width 15 height 15
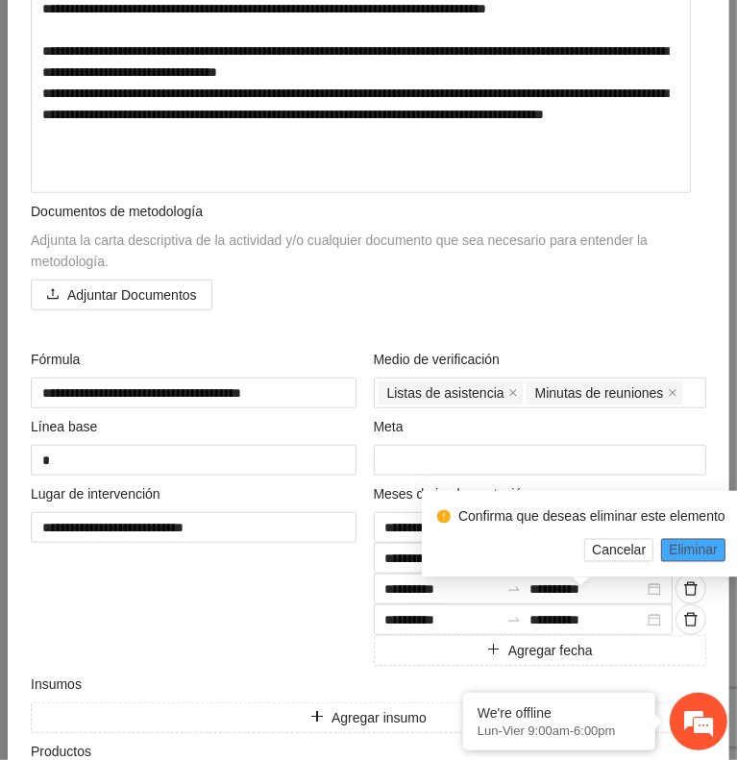
click at [691, 544] on span "Eliminar" at bounding box center [693, 550] width 49 height 21
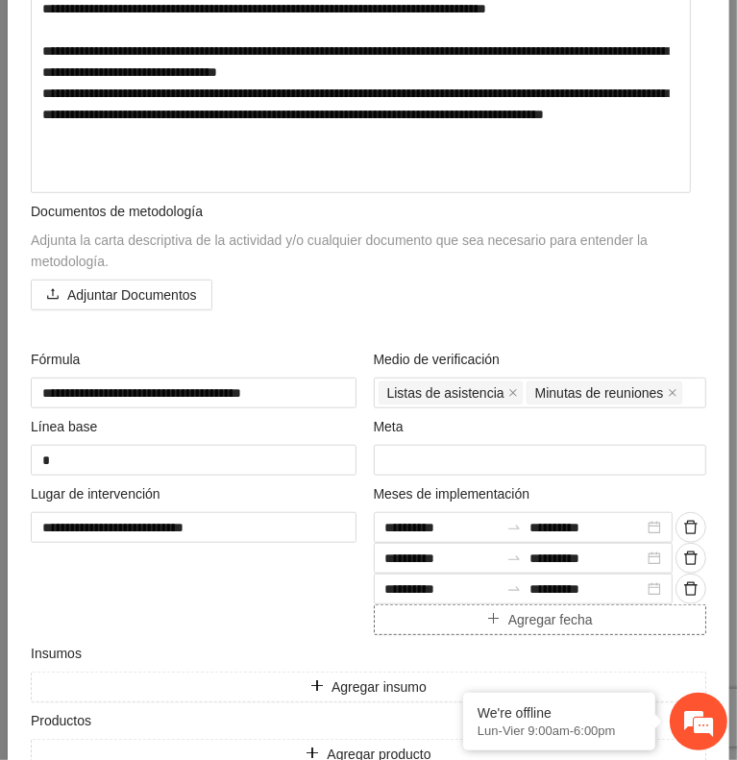
click at [487, 615] on icon "plus" at bounding box center [493, 618] width 13 height 13
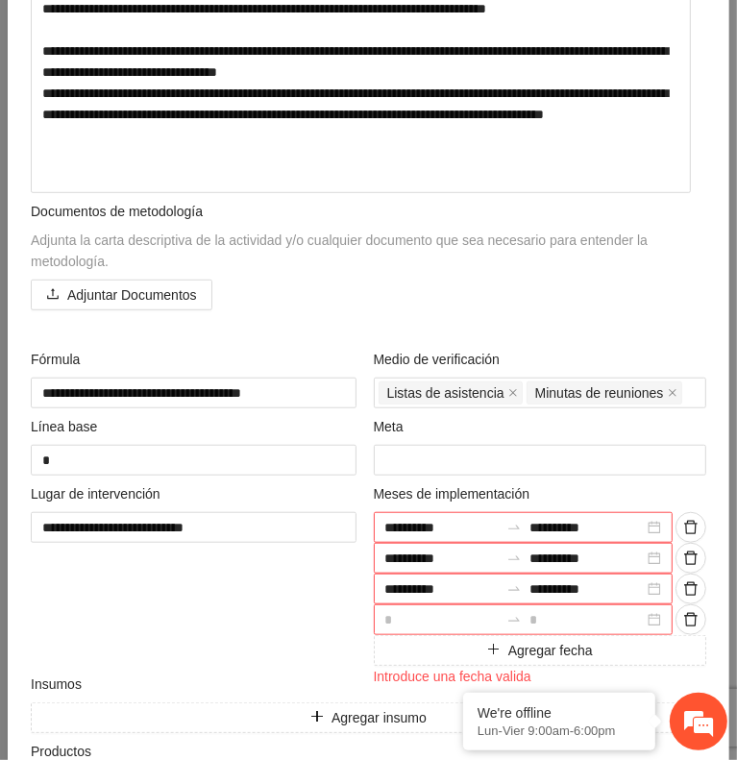
click at [449, 609] on input at bounding box center [442, 619] width 114 height 21
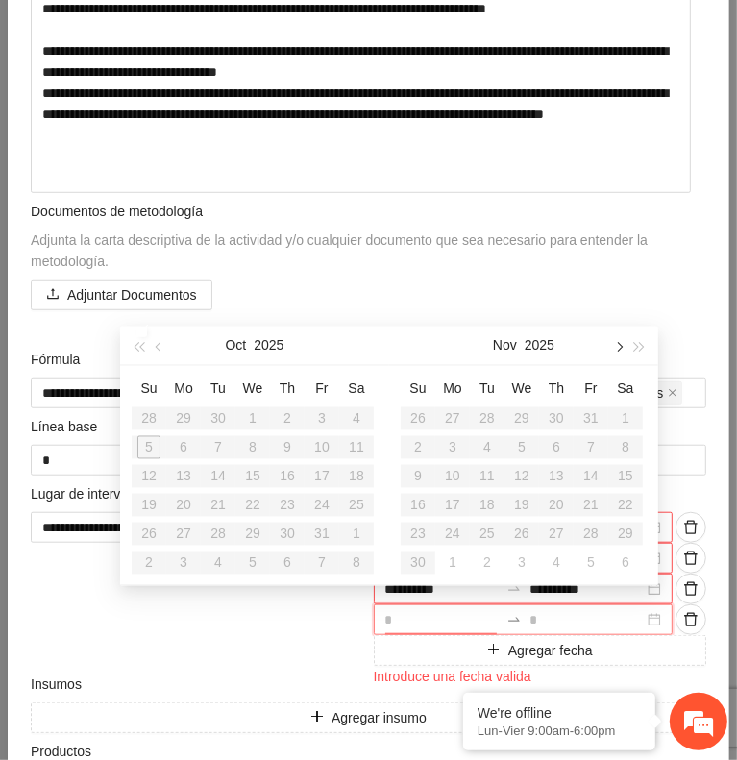
click at [610, 345] on button "button" at bounding box center [617, 346] width 21 height 38
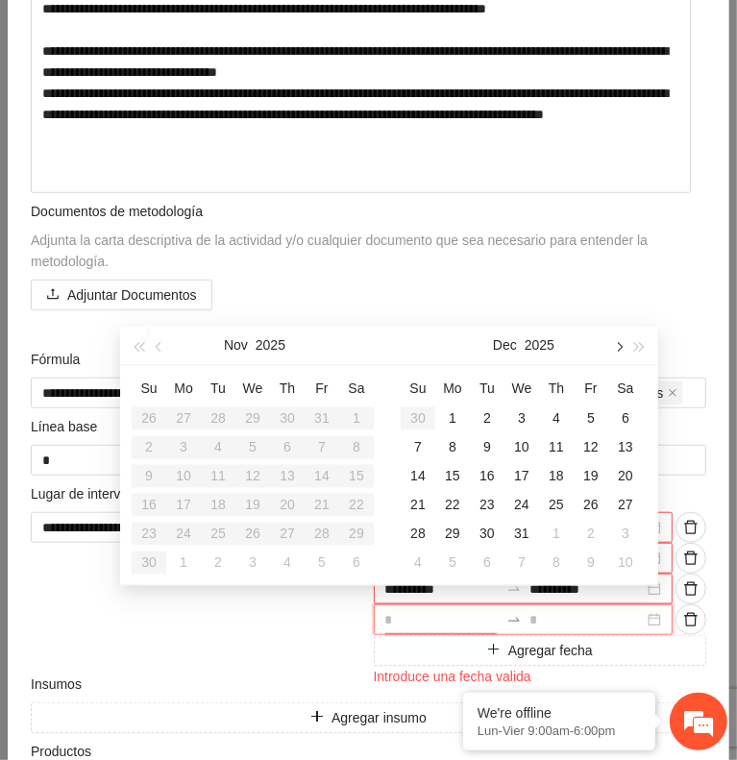
click at [610, 345] on button "button" at bounding box center [617, 346] width 21 height 38
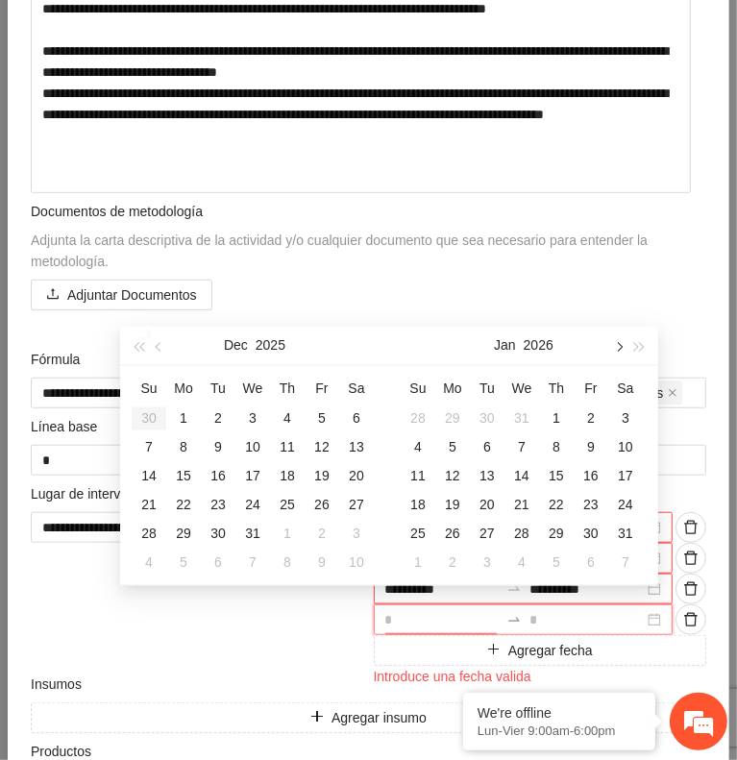
click at [610, 345] on button "button" at bounding box center [617, 346] width 21 height 38
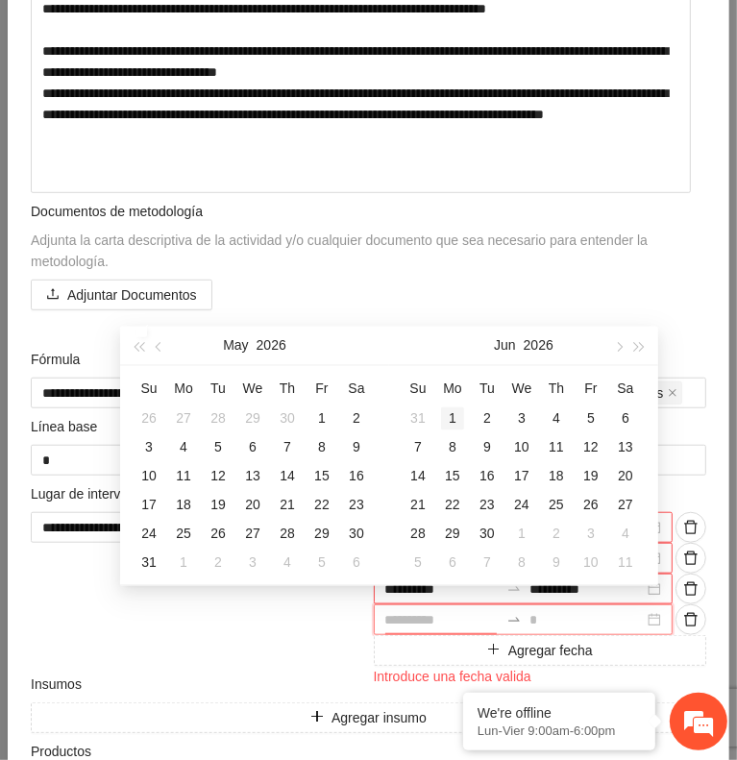
click at [456, 414] on div "1" at bounding box center [452, 419] width 23 height 23
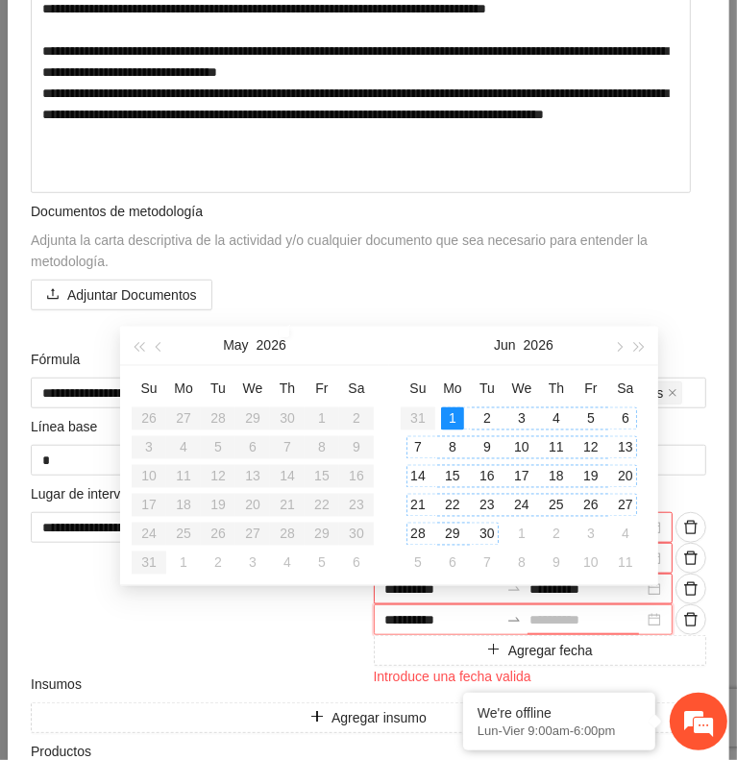
click at [492, 529] on div "30" at bounding box center [487, 534] width 23 height 23
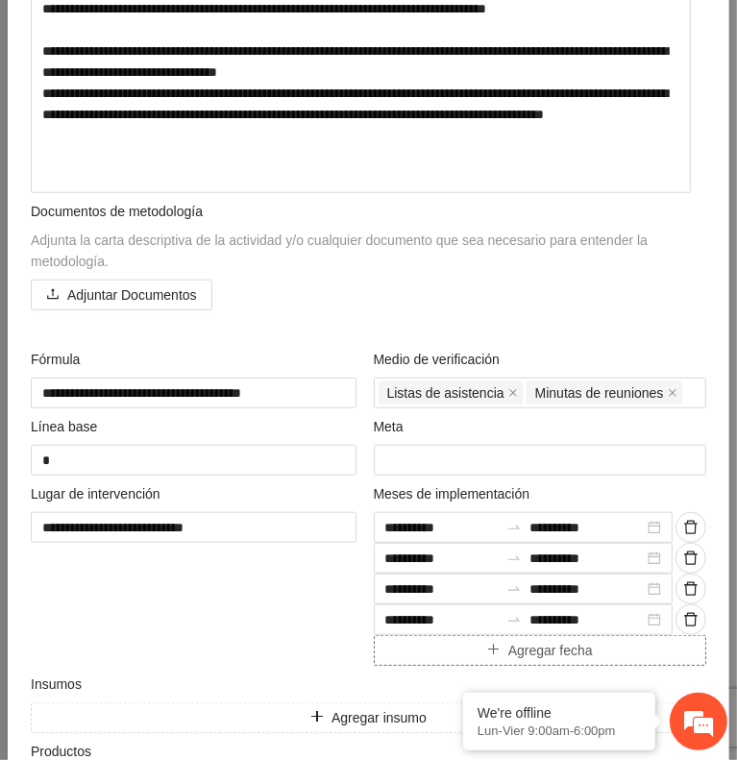
click at [457, 639] on button "Agregar fecha" at bounding box center [541, 650] width 334 height 31
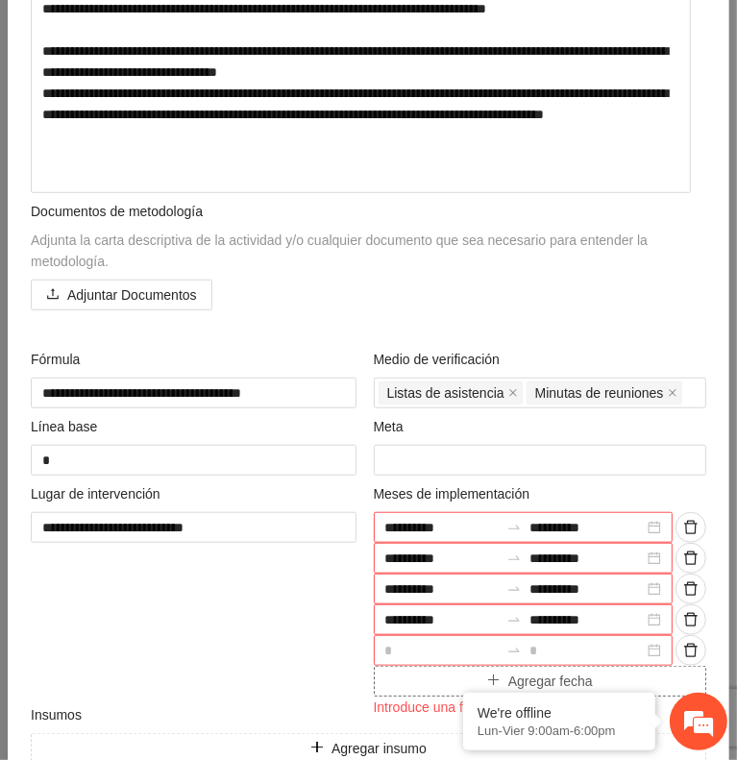
click at [457, 640] on input at bounding box center [442, 650] width 114 height 21
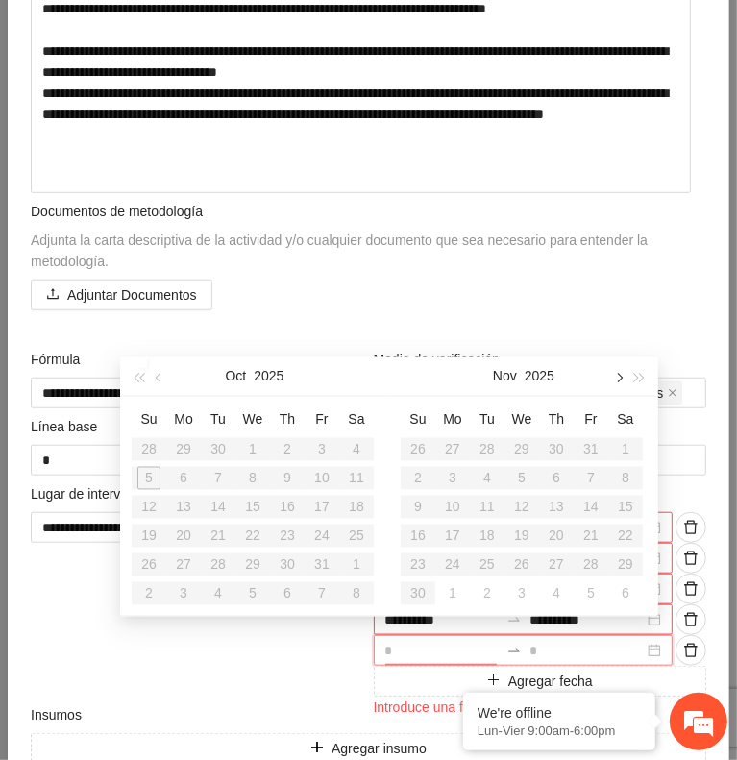
click at [615, 382] on button "button" at bounding box center [617, 377] width 21 height 38
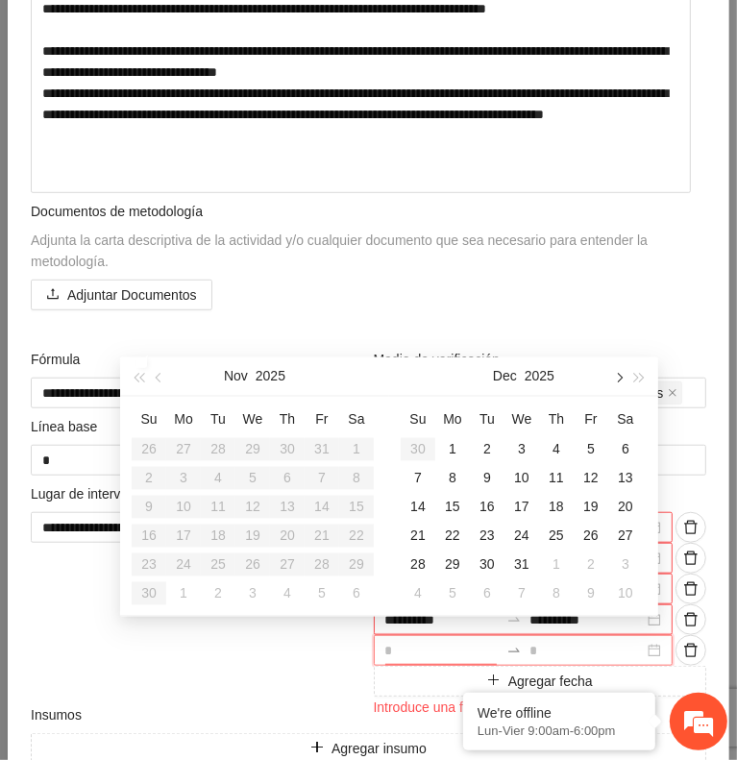
click at [615, 382] on button "button" at bounding box center [617, 377] width 21 height 38
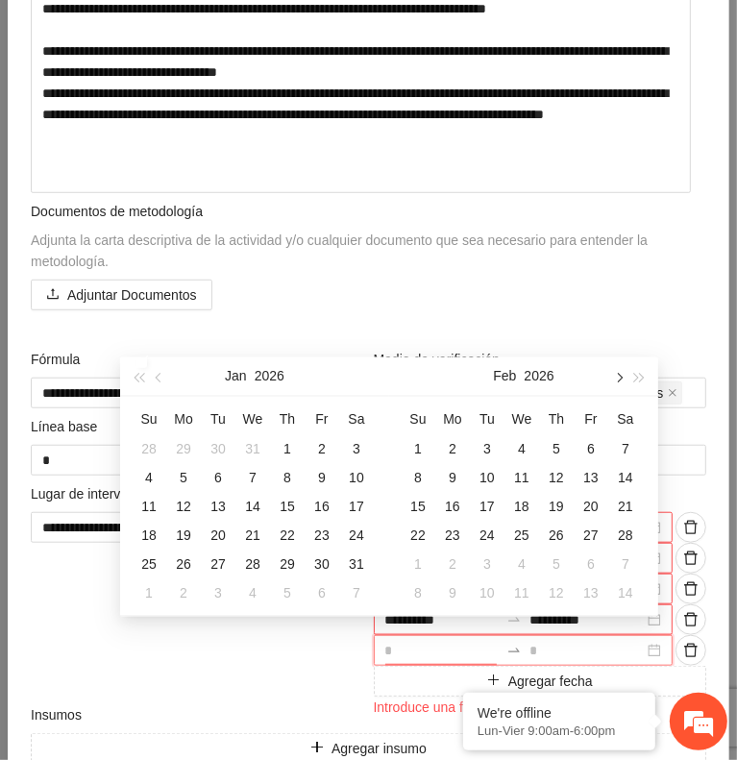
click at [615, 382] on button "button" at bounding box center [617, 377] width 21 height 38
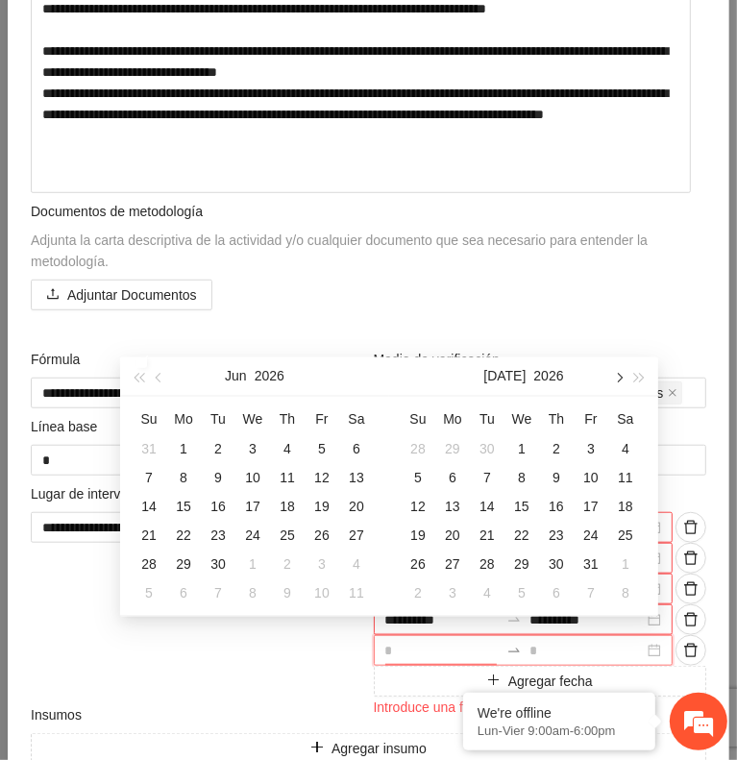
click at [615, 382] on button "button" at bounding box center [617, 377] width 21 height 38
click at [484, 453] on div "1" at bounding box center [487, 449] width 23 height 23
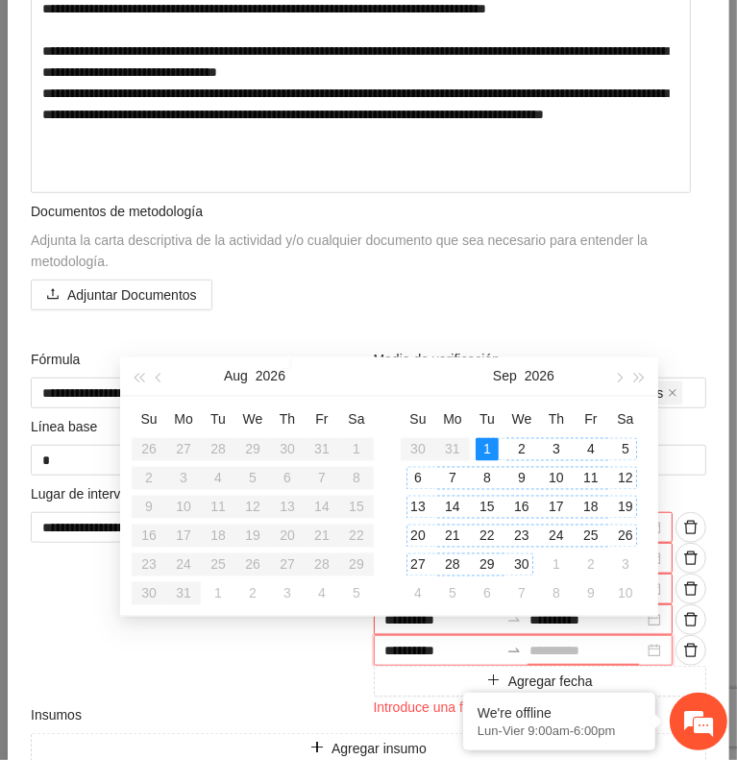
click at [529, 558] on div "30" at bounding box center [521, 565] width 23 height 23
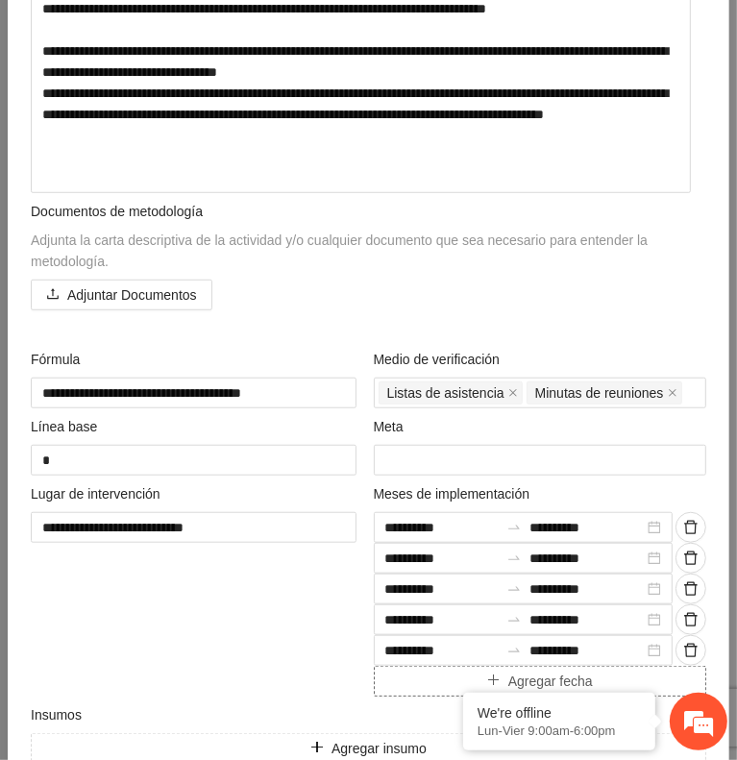
click at [442, 677] on button "Agregar fecha" at bounding box center [541, 681] width 334 height 31
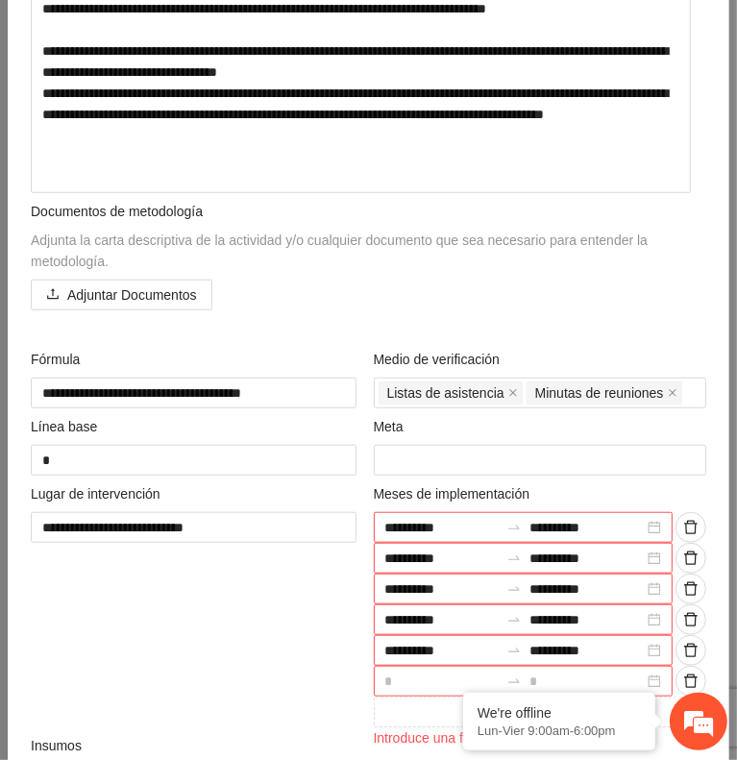
click at [425, 672] on input at bounding box center [442, 681] width 114 height 21
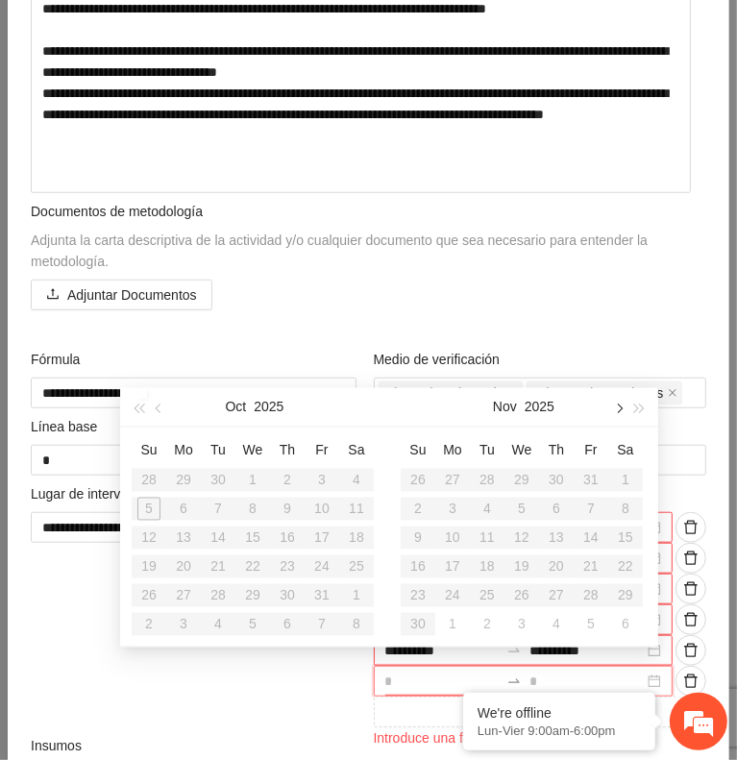
click at [620, 418] on button "button" at bounding box center [617, 407] width 21 height 38
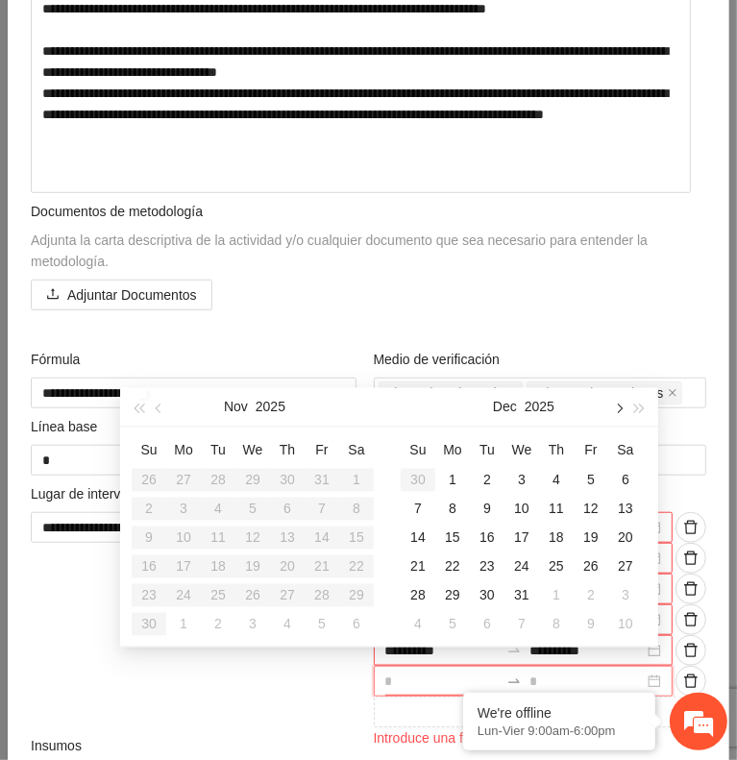
click at [620, 418] on button "button" at bounding box center [617, 407] width 21 height 38
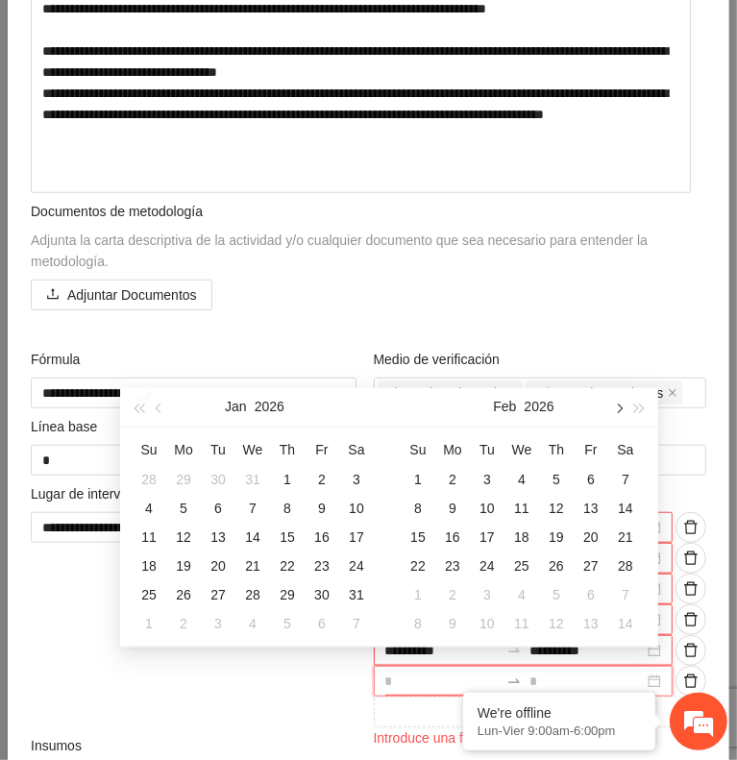
click at [620, 418] on button "button" at bounding box center [617, 407] width 21 height 38
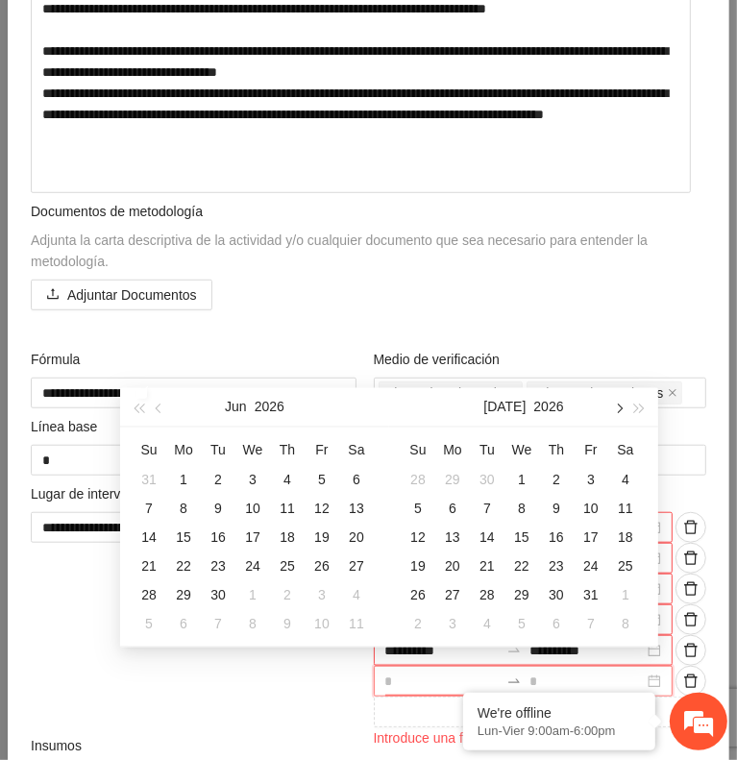
click at [620, 418] on button "button" at bounding box center [617, 407] width 21 height 38
click at [553, 481] on div "1" at bounding box center [556, 480] width 23 height 23
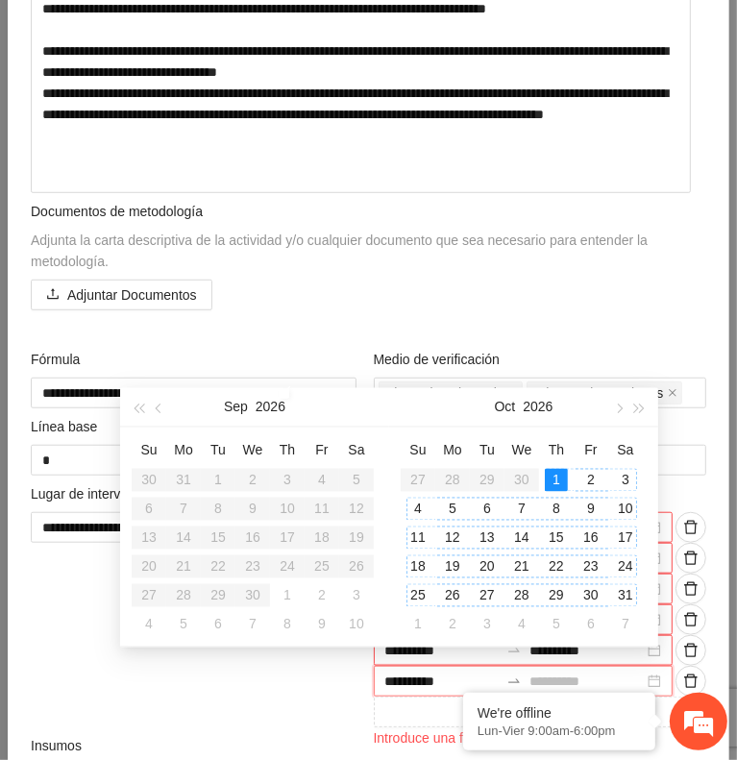
click at [628, 596] on div "31" at bounding box center [625, 595] width 23 height 23
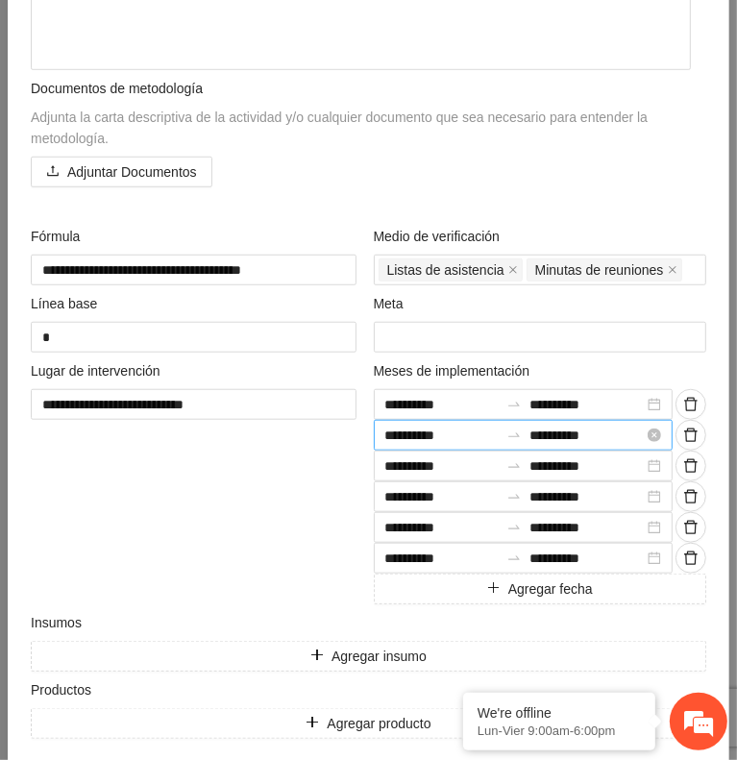
scroll to position [696, 0]
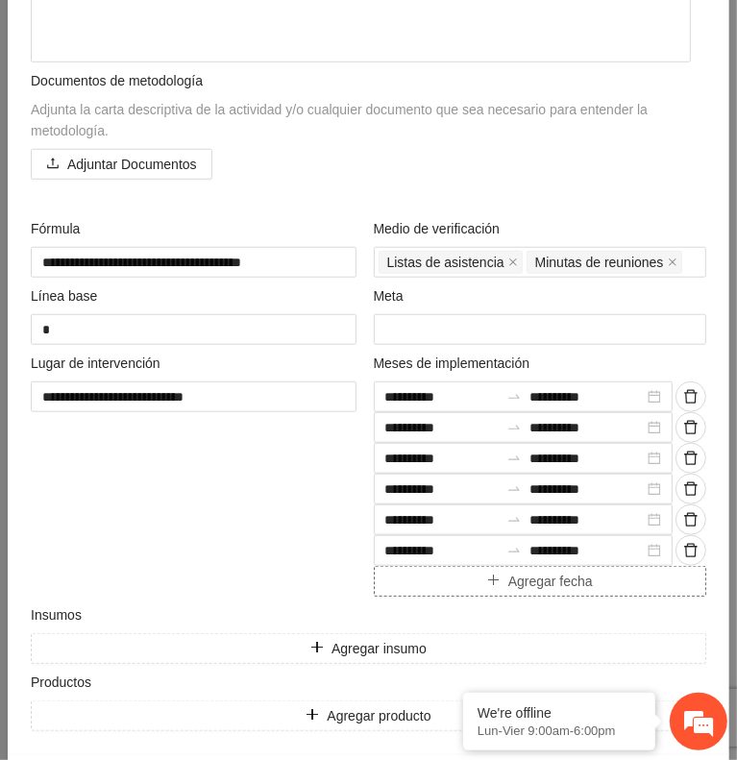
click at [423, 566] on button "Agregar fecha" at bounding box center [541, 581] width 334 height 31
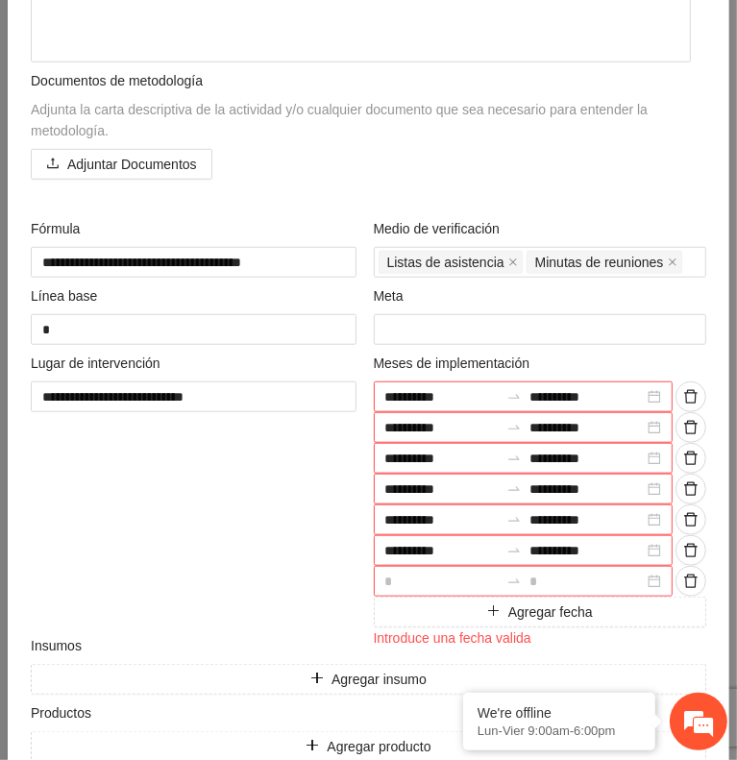
click at [419, 573] on input at bounding box center [442, 581] width 114 height 21
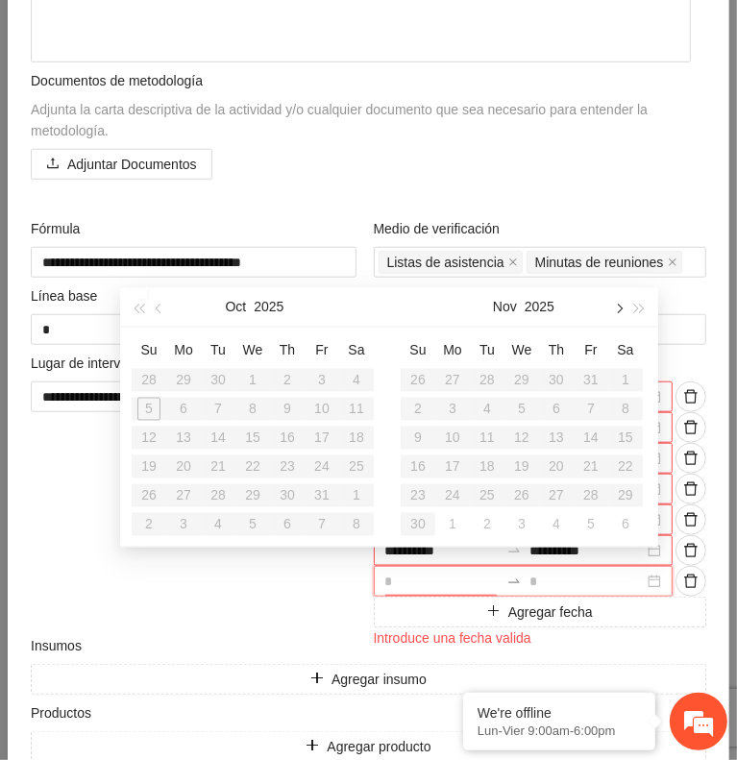
click at [616, 311] on span "button" at bounding box center [618, 309] width 10 height 10
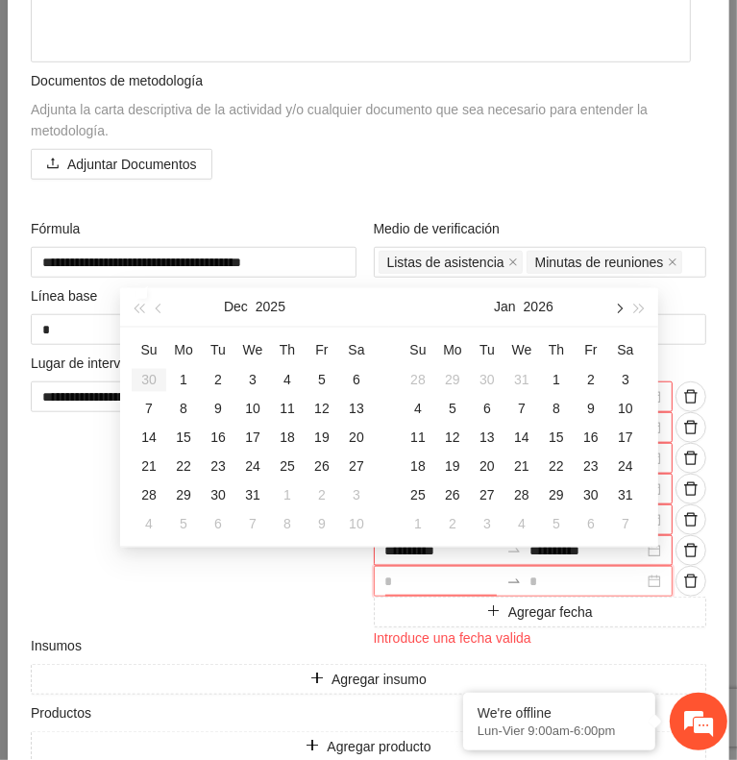
click at [616, 311] on span "button" at bounding box center [618, 309] width 10 height 10
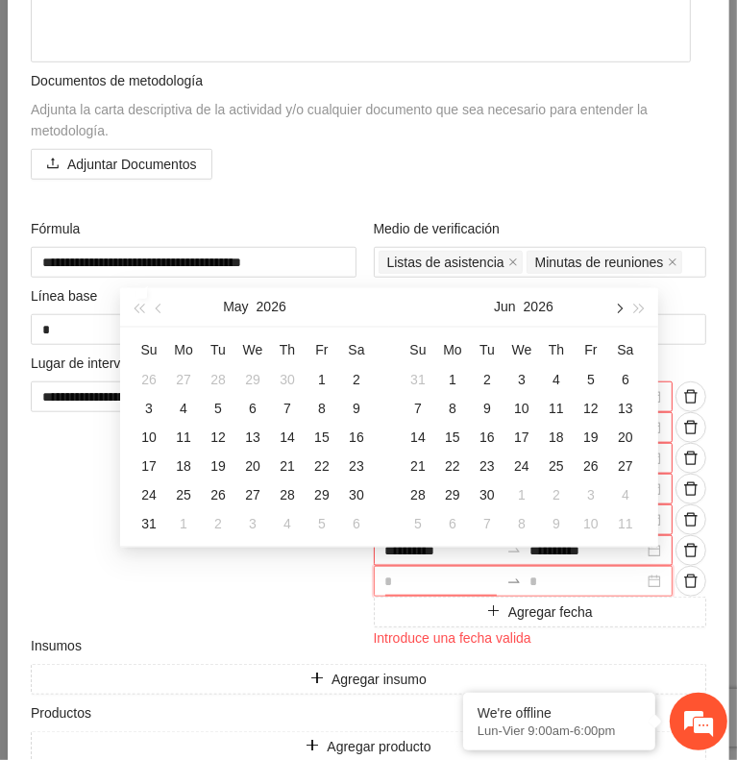
click at [616, 311] on span "button" at bounding box center [618, 309] width 10 height 10
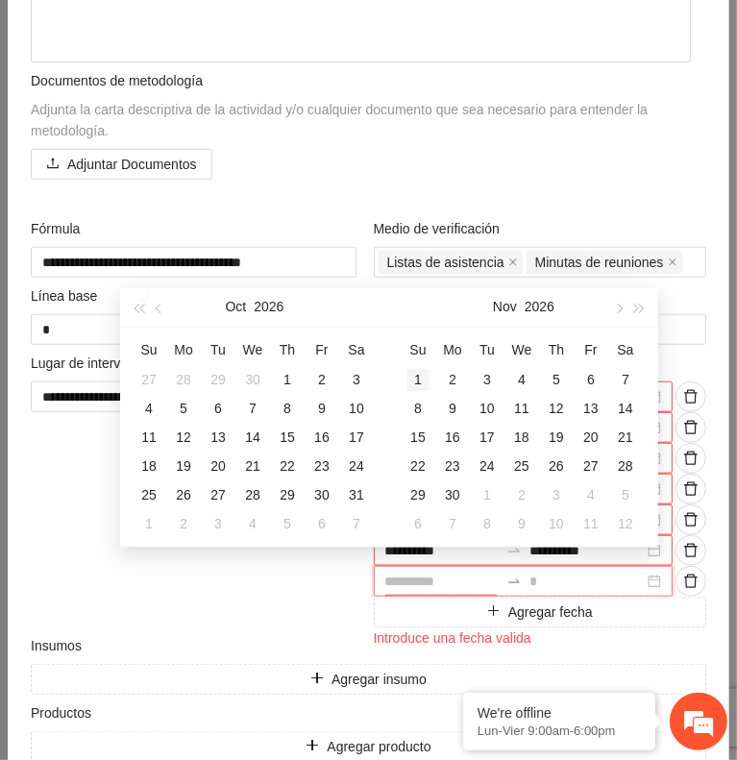
click at [424, 380] on div "1" at bounding box center [418, 380] width 23 height 23
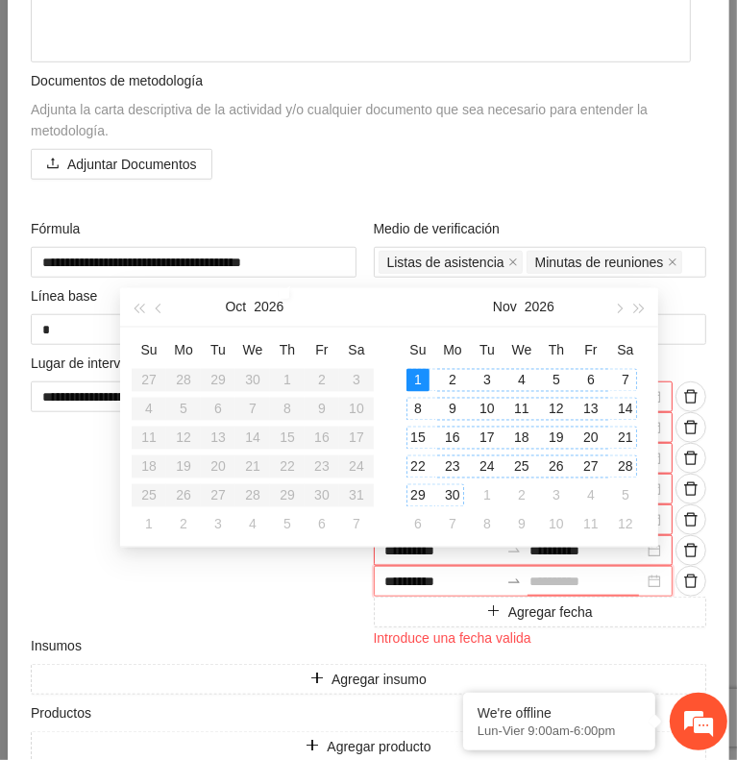
click at [453, 492] on div "30" at bounding box center [452, 495] width 23 height 23
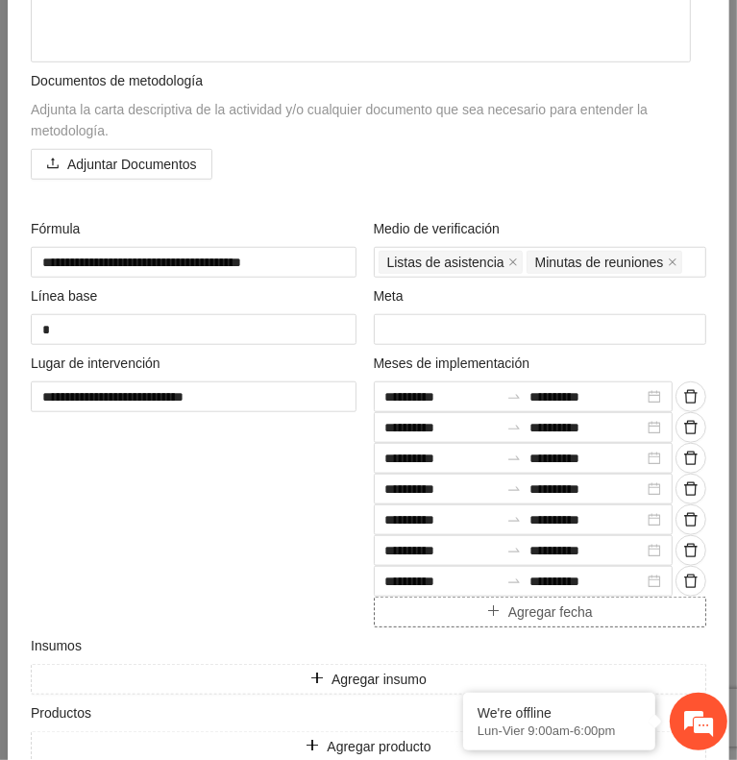
click at [458, 603] on button "Agregar fecha" at bounding box center [541, 612] width 334 height 31
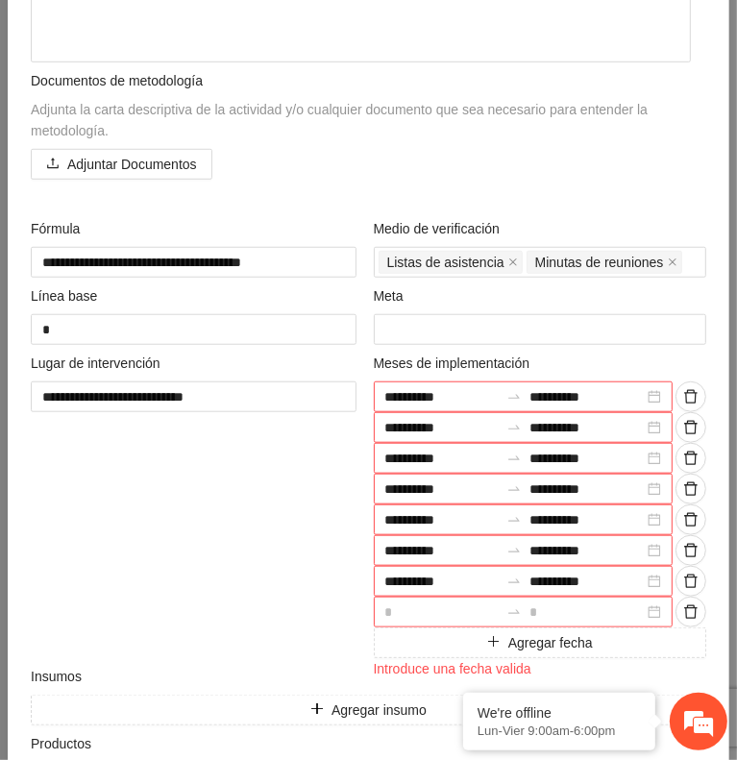
click at [419, 607] on input at bounding box center [442, 612] width 114 height 21
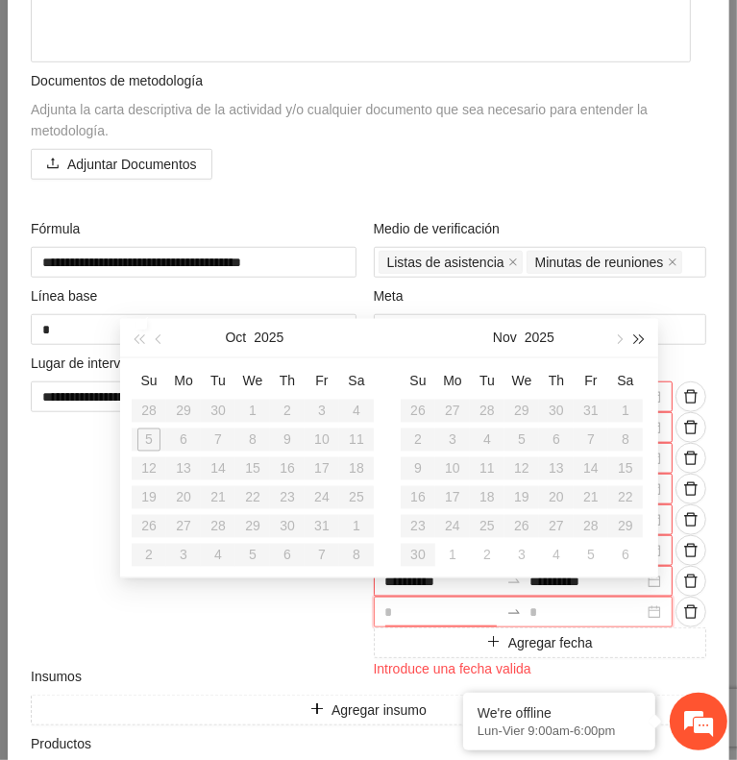
click at [632, 348] on button "button" at bounding box center [640, 338] width 21 height 38
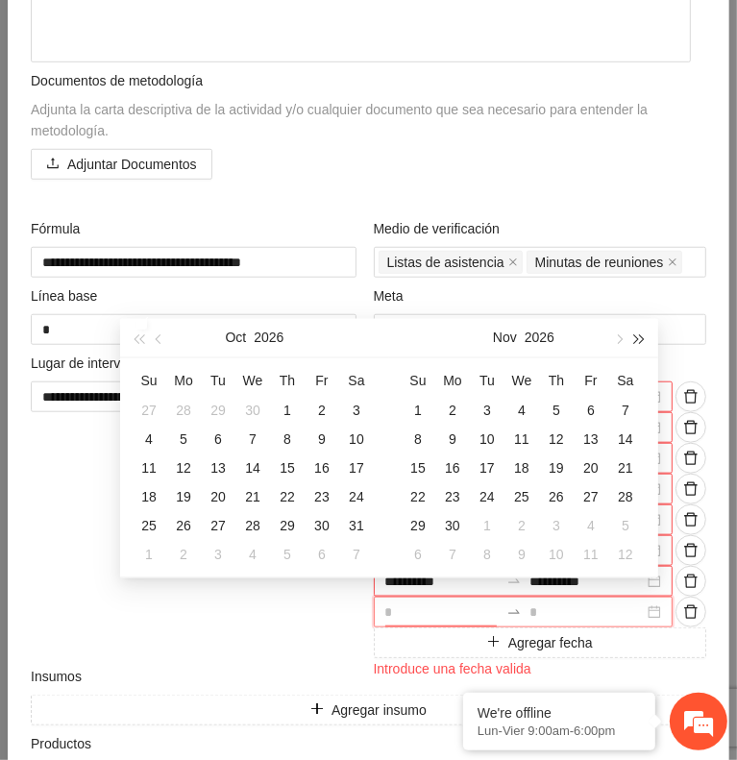
click at [632, 348] on button "button" at bounding box center [640, 338] width 21 height 38
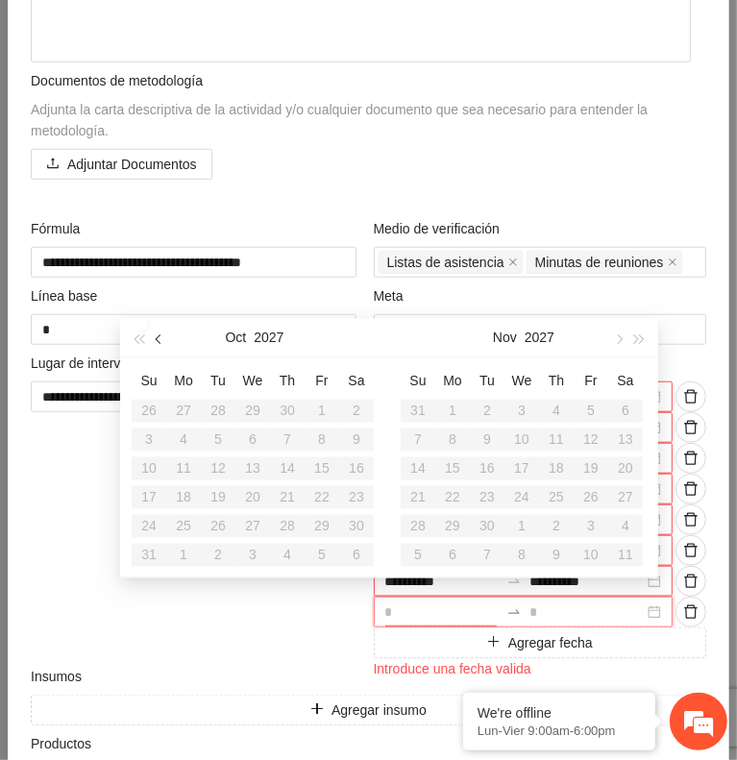
click at [164, 339] on span "button" at bounding box center [161, 340] width 10 height 10
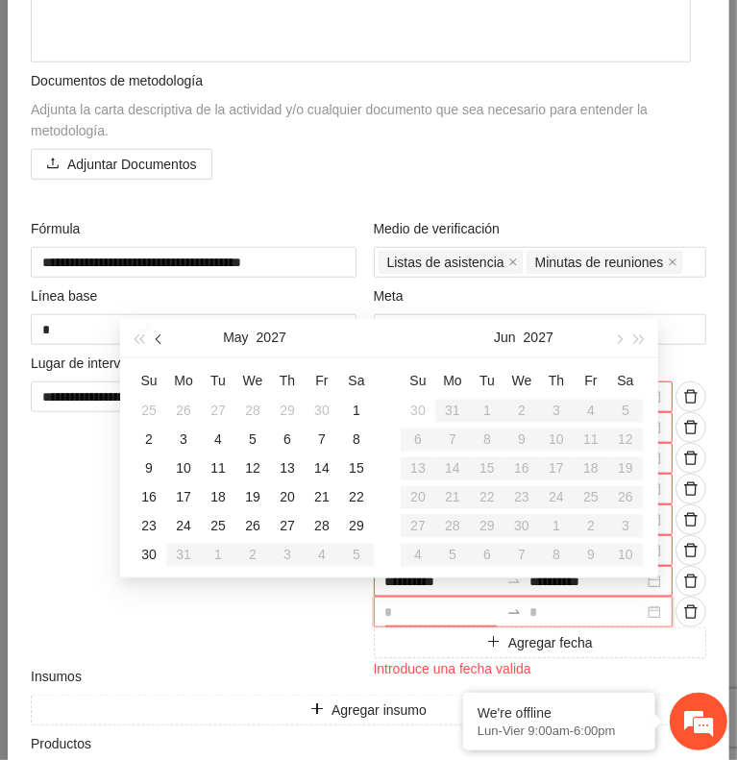
click at [164, 339] on span "button" at bounding box center [161, 340] width 10 height 10
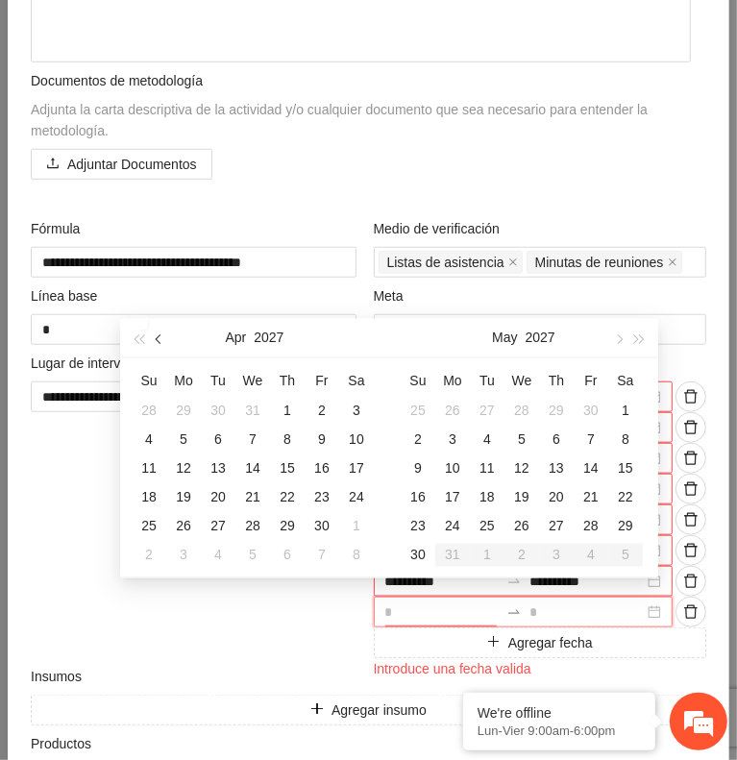
click at [164, 339] on span "button" at bounding box center [161, 340] width 10 height 10
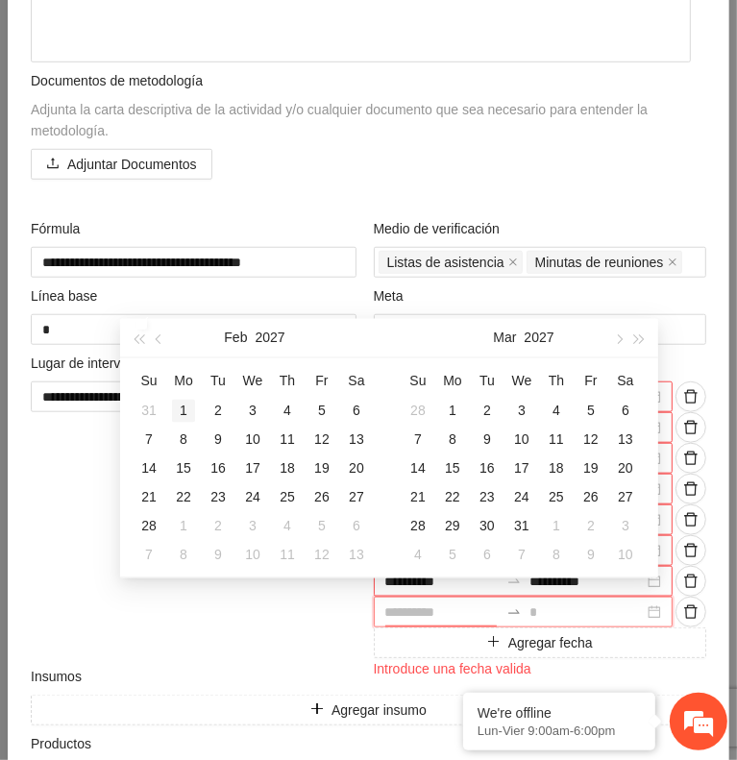
click at [188, 409] on div "1" at bounding box center [183, 411] width 23 height 23
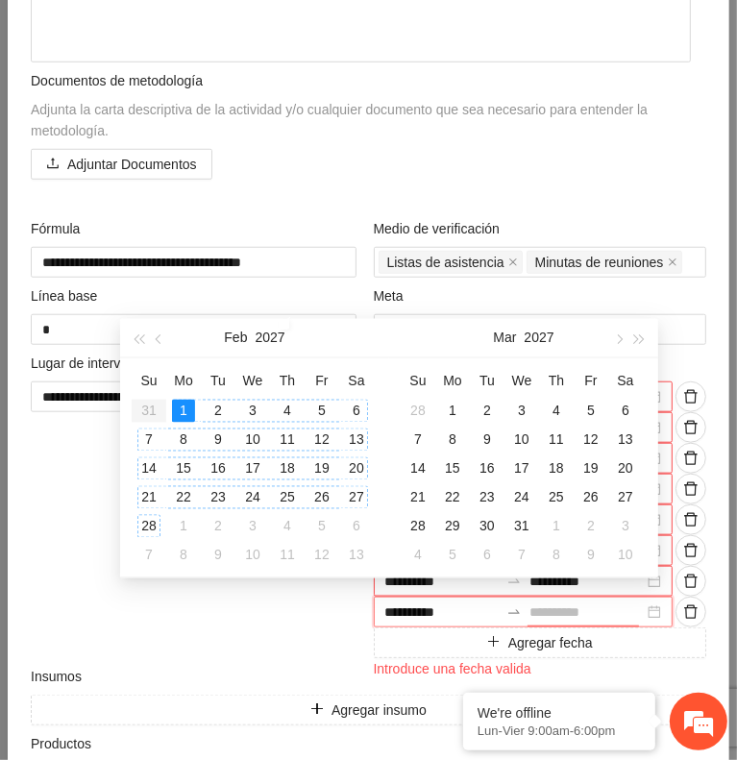
click at [154, 522] on div "28" at bounding box center [148, 526] width 23 height 23
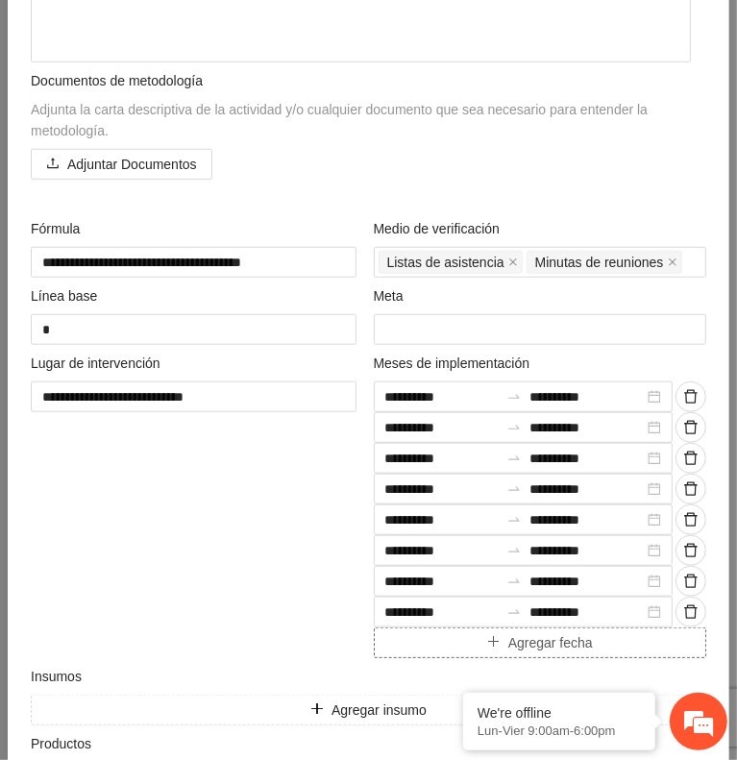
click at [408, 632] on button "Agregar fecha" at bounding box center [541, 643] width 334 height 31
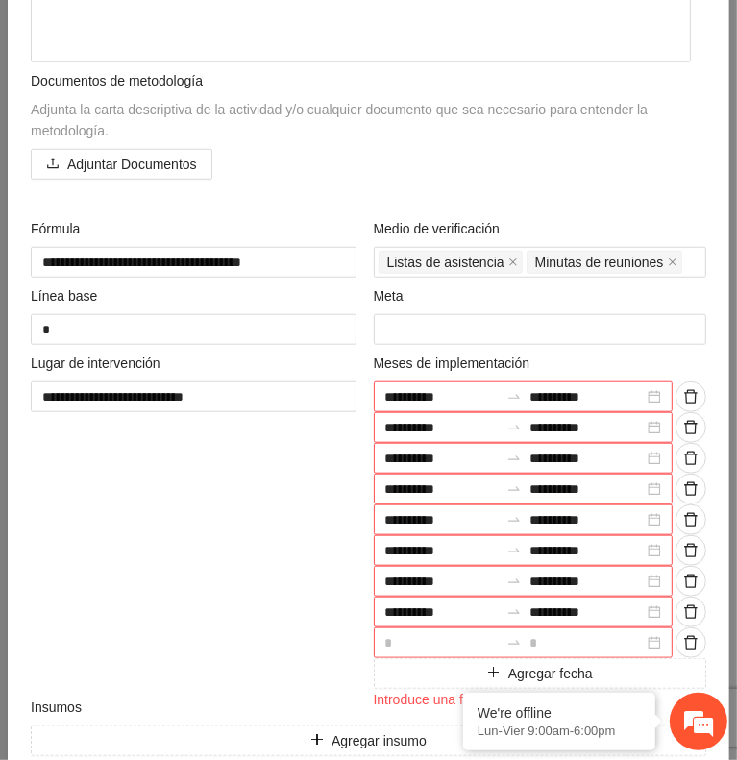
click at [406, 632] on input at bounding box center [442, 642] width 114 height 21
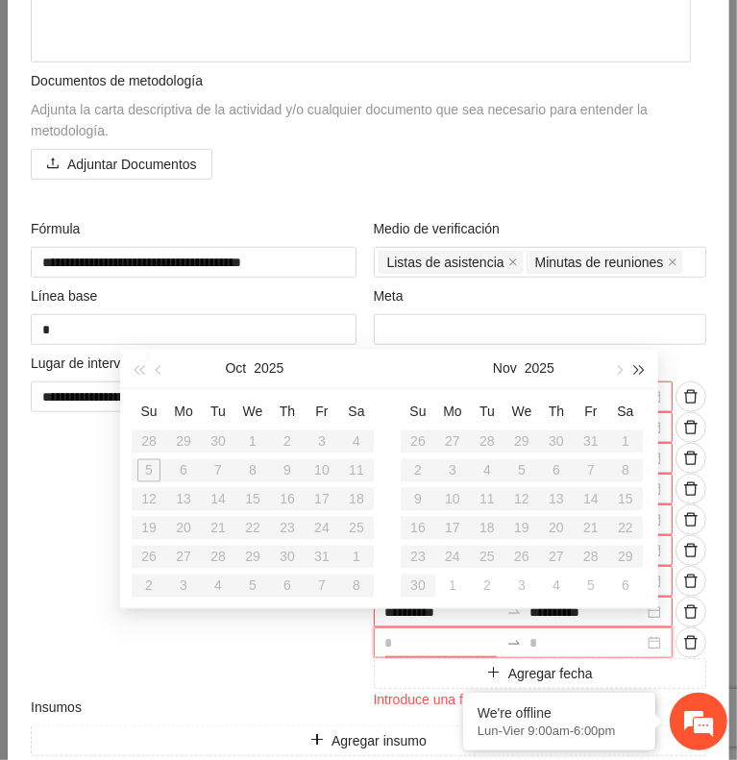
click at [641, 376] on button "button" at bounding box center [640, 369] width 21 height 38
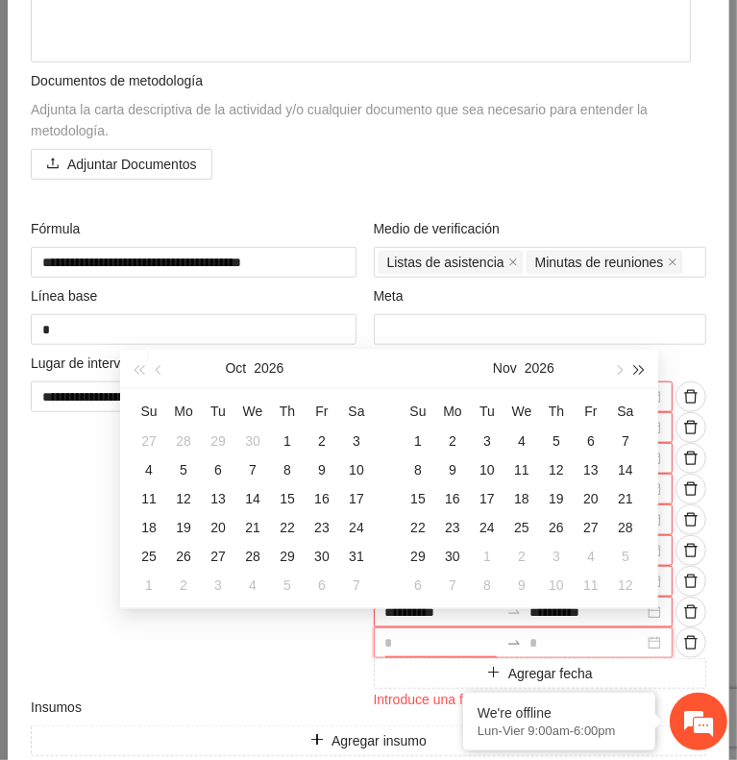
click at [641, 376] on button "button" at bounding box center [640, 369] width 21 height 38
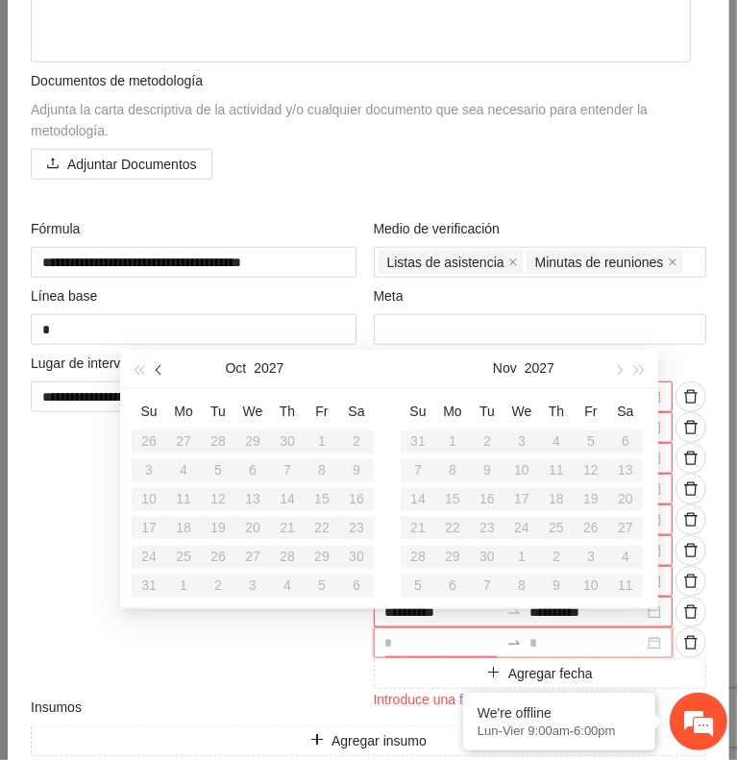
click at [164, 372] on button "button" at bounding box center [159, 369] width 21 height 38
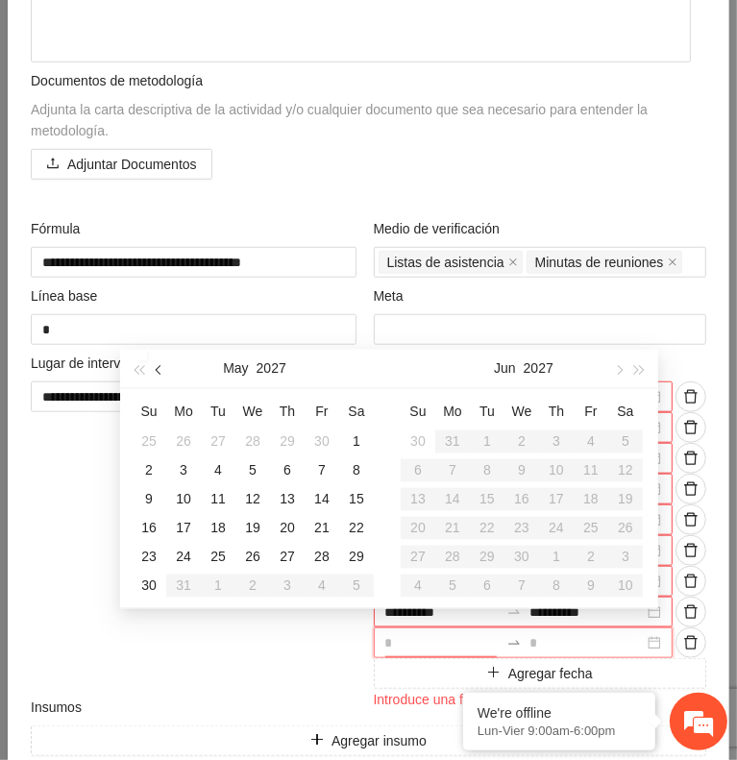
click at [164, 372] on button "button" at bounding box center [159, 369] width 21 height 38
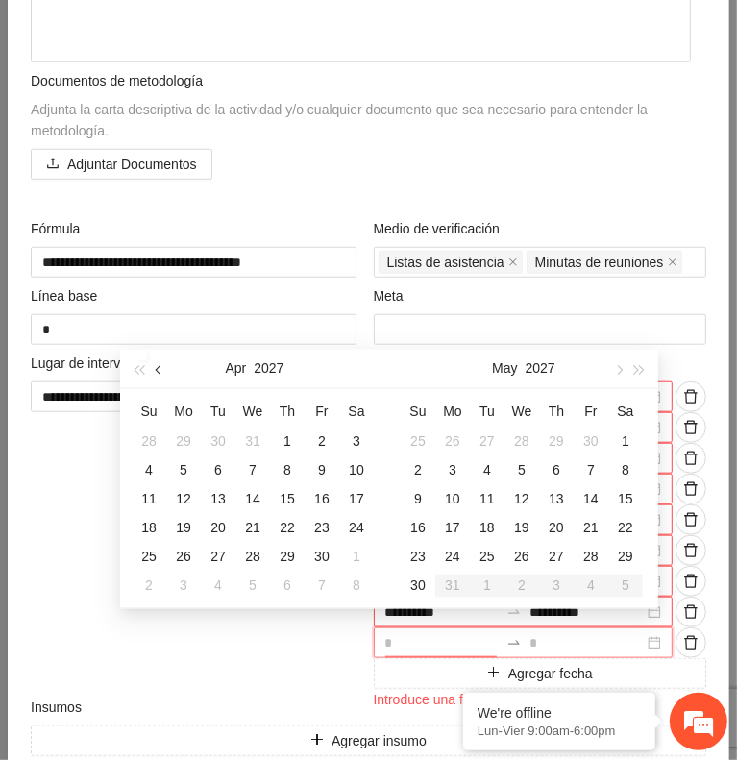
click at [164, 372] on button "button" at bounding box center [159, 369] width 21 height 38
click at [566, 446] on div "1" at bounding box center [556, 442] width 23 height 23
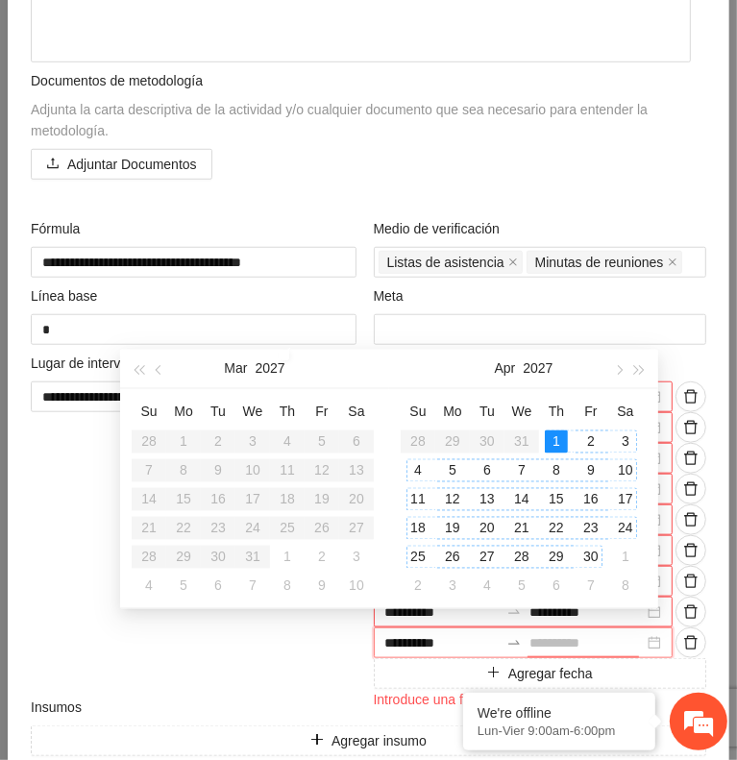
click at [592, 559] on div "30" at bounding box center [591, 557] width 23 height 23
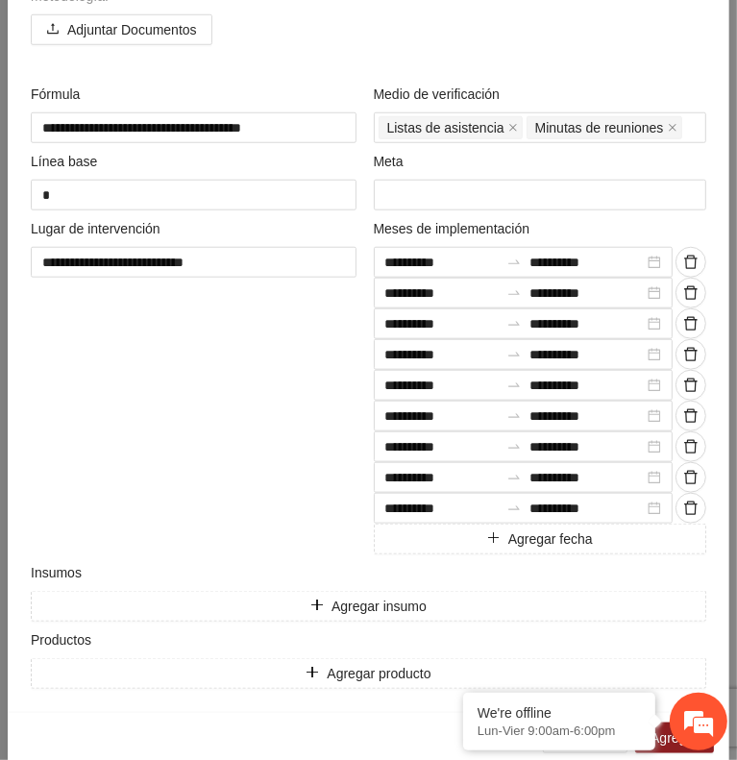
scroll to position [848, 0]
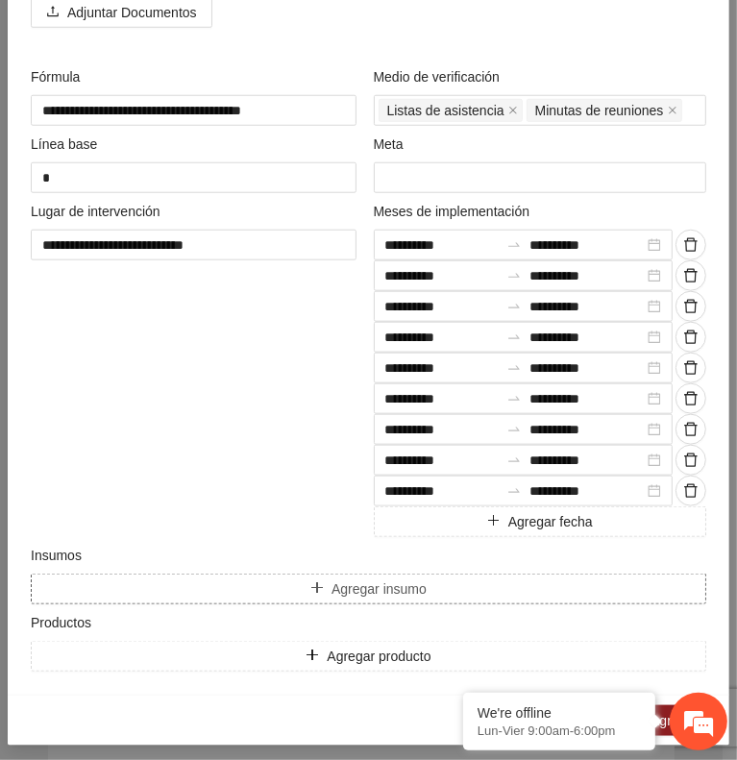
click at [274, 588] on button "Agregar insumo" at bounding box center [369, 589] width 676 height 31
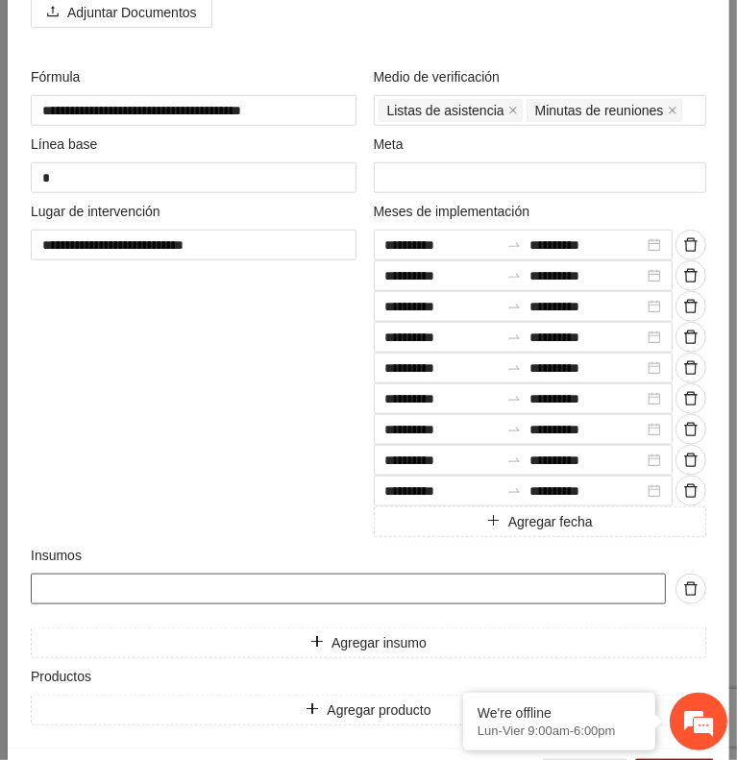
click at [252, 587] on input "text" at bounding box center [348, 589] width 635 height 31
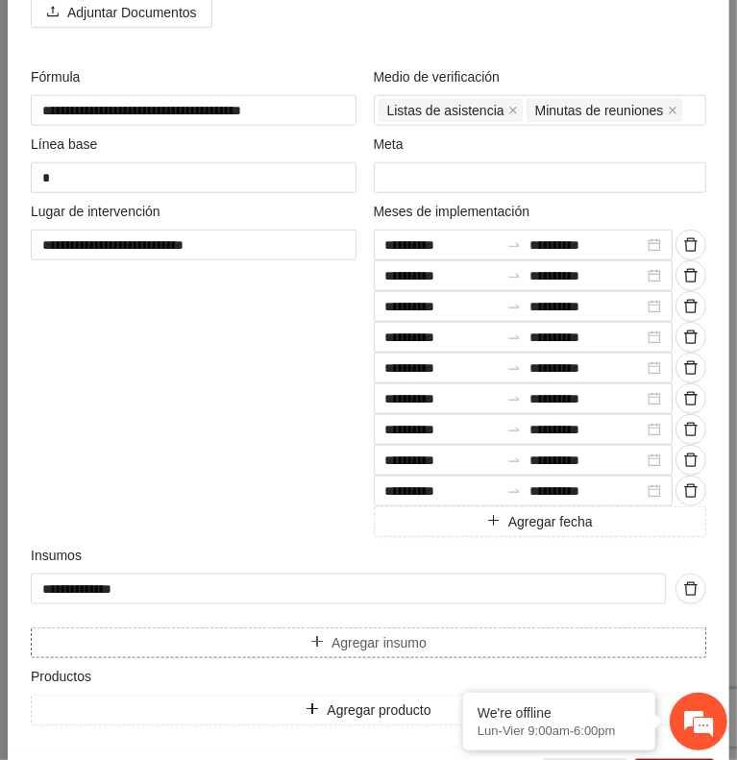
click at [291, 630] on button "Agregar insumo" at bounding box center [369, 643] width 676 height 31
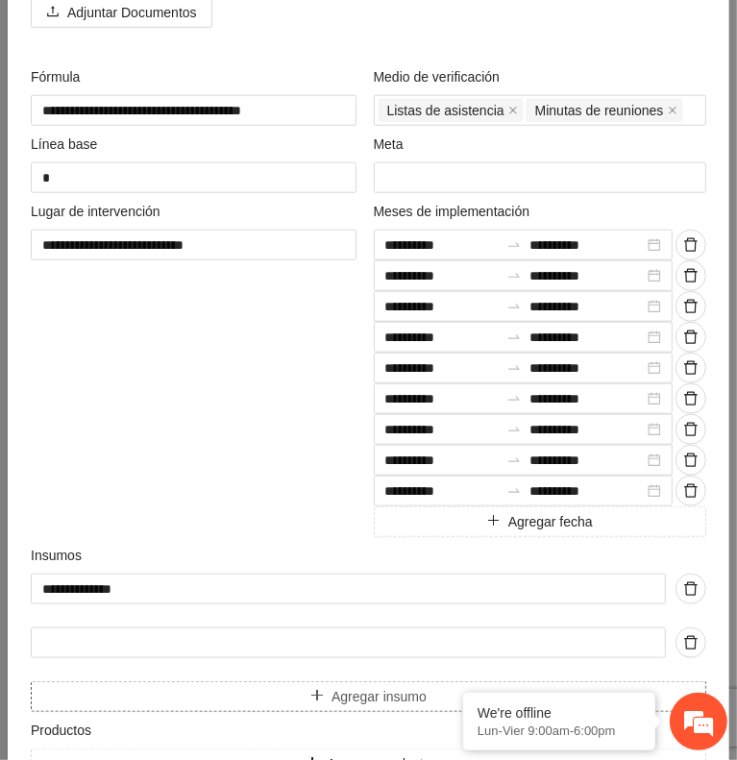
click at [31, 681] on button "Agregar insumo" at bounding box center [369, 696] width 676 height 31
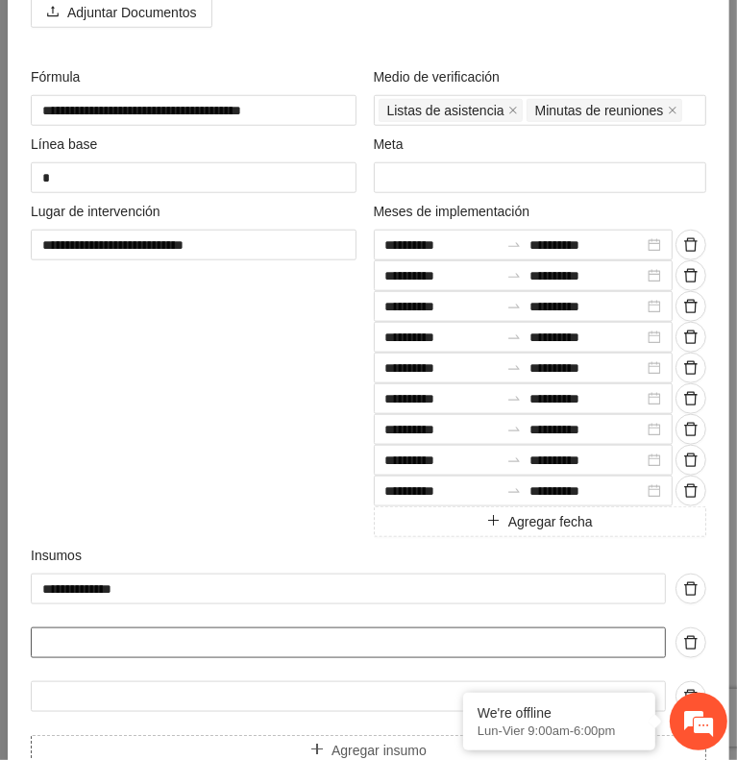
click at [291, 630] on input "text" at bounding box center [348, 643] width 635 height 31
click at [138, 636] on input "**********" at bounding box center [348, 643] width 635 height 31
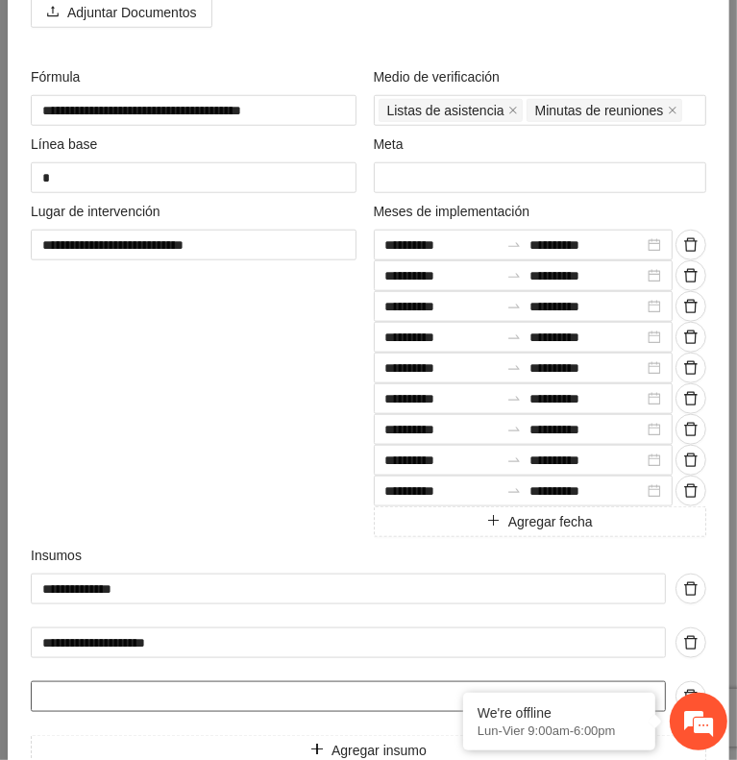
click at [195, 692] on input "text" at bounding box center [348, 696] width 635 height 31
click at [66, 687] on input "*****" at bounding box center [348, 696] width 635 height 31
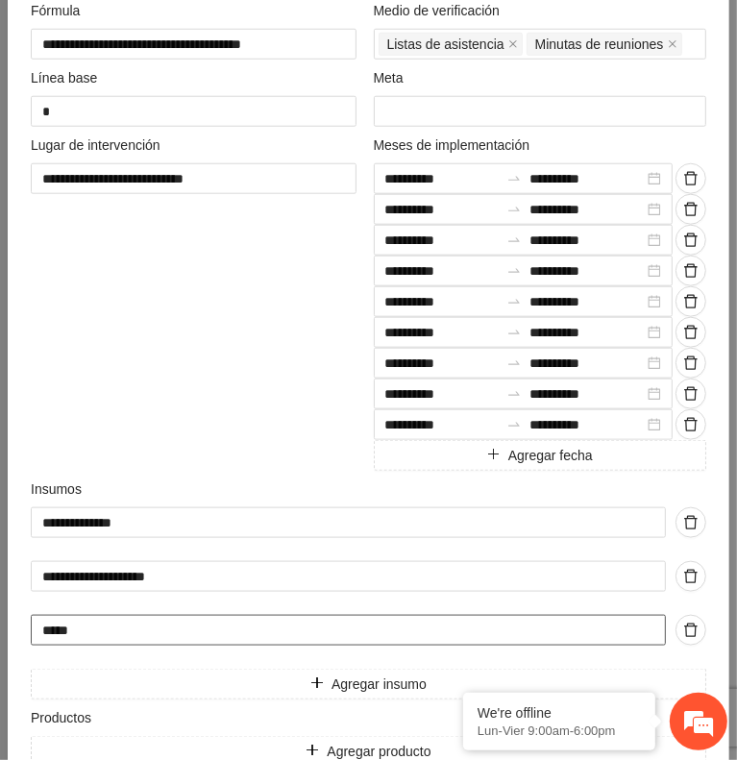
scroll to position [916, 0]
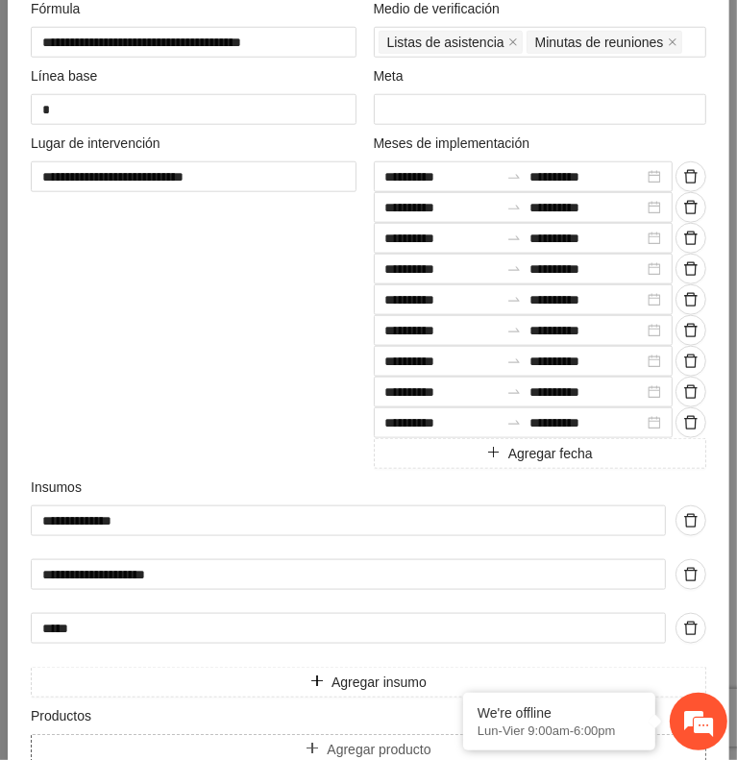
click at [211, 734] on button "Agregar producto" at bounding box center [369, 749] width 676 height 31
drag, startPoint x: 211, startPoint y: 733, endPoint x: 158, endPoint y: 746, distance: 55.3
click at [158, 746] on input "text" at bounding box center [348, 749] width 635 height 31
paste input "**********"
click at [309, 706] on div "Productos" at bounding box center [369, 720] width 676 height 29
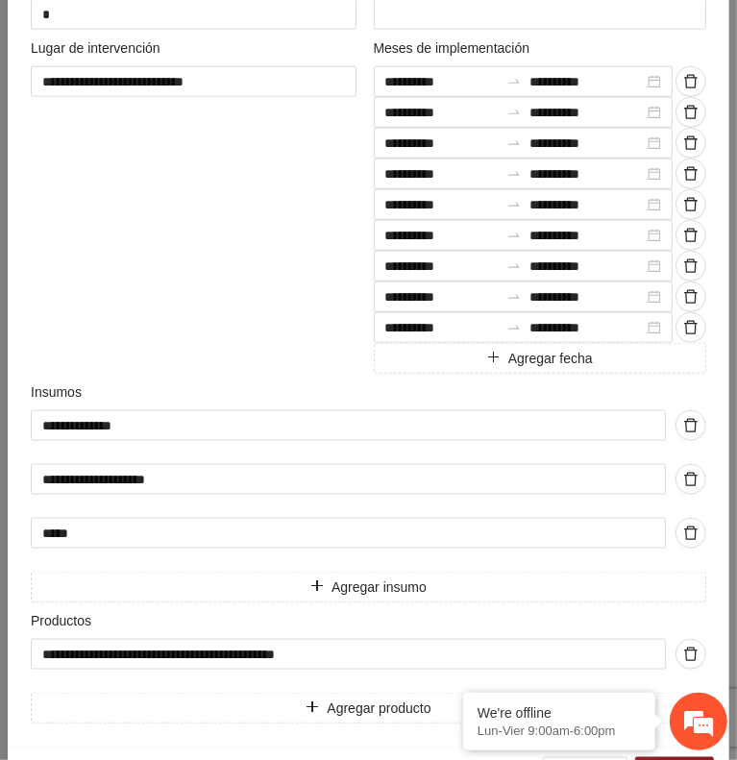
scroll to position [1063, 0]
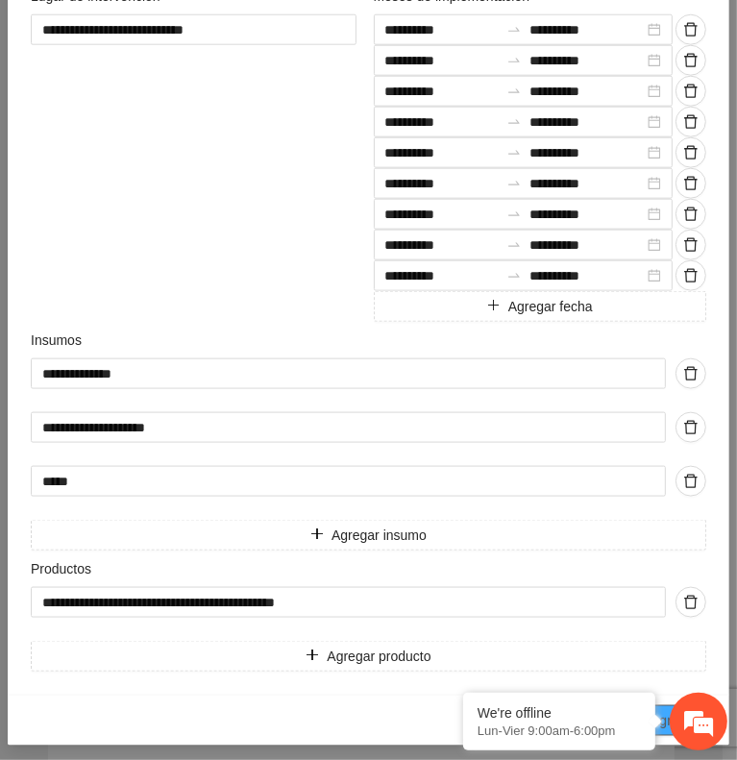
click at [661, 710] on span "Agregar" at bounding box center [675, 720] width 48 height 21
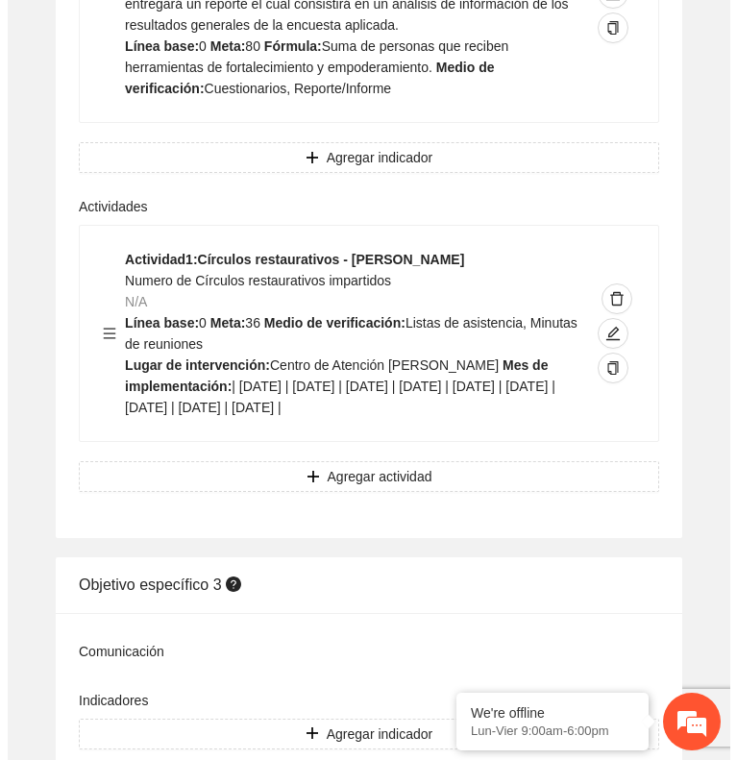
scroll to position [5650, 0]
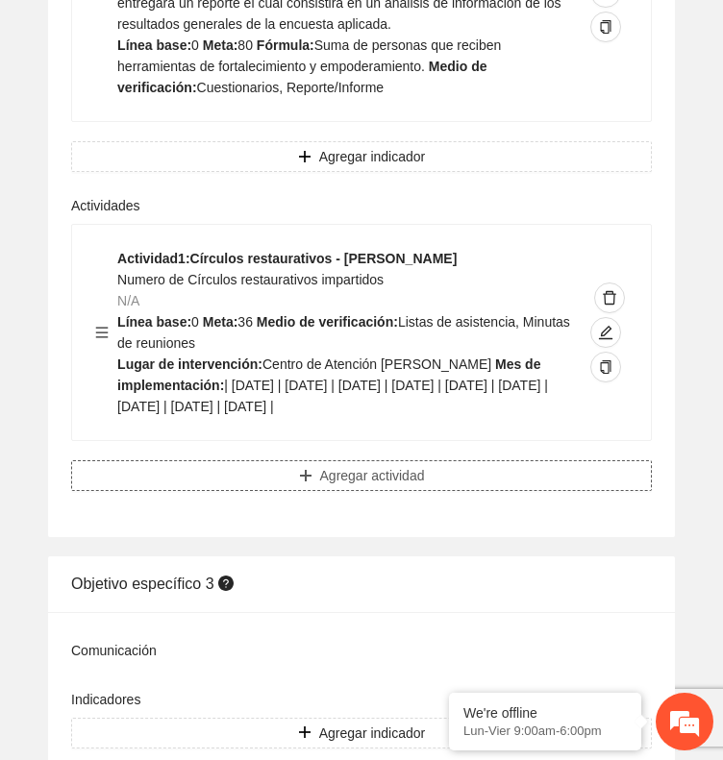
click at [423, 486] on span "Agregar actividad" at bounding box center [372, 475] width 105 height 21
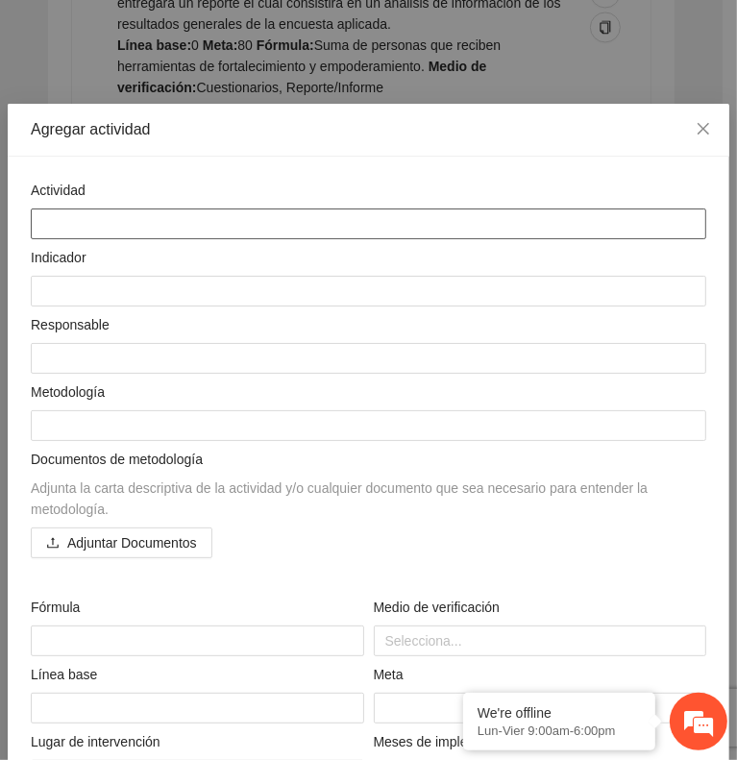
click at [563, 209] on textarea at bounding box center [369, 224] width 676 height 31
paste textarea "**********"
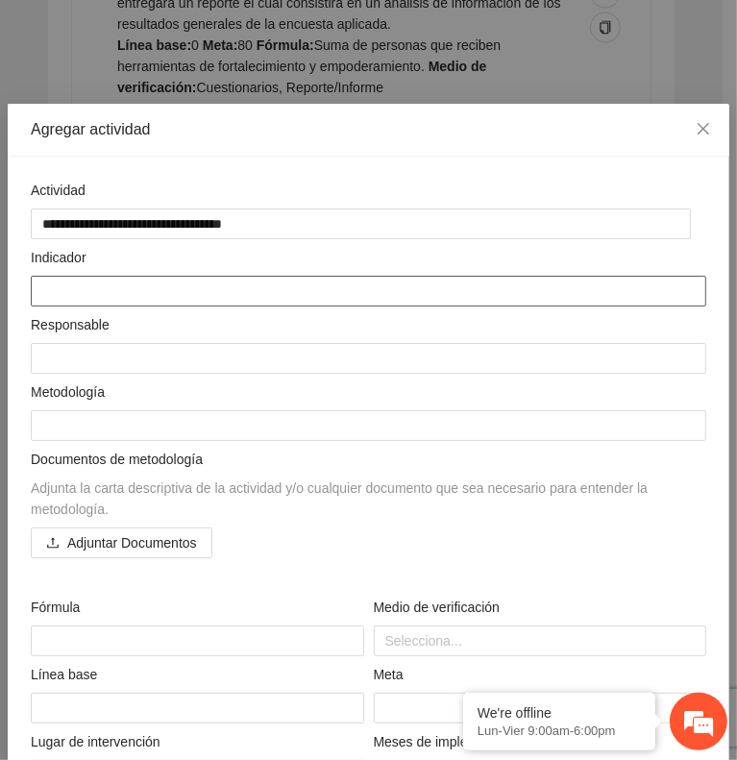
click at [529, 289] on textarea at bounding box center [369, 291] width 676 height 31
paste textarea "**********"
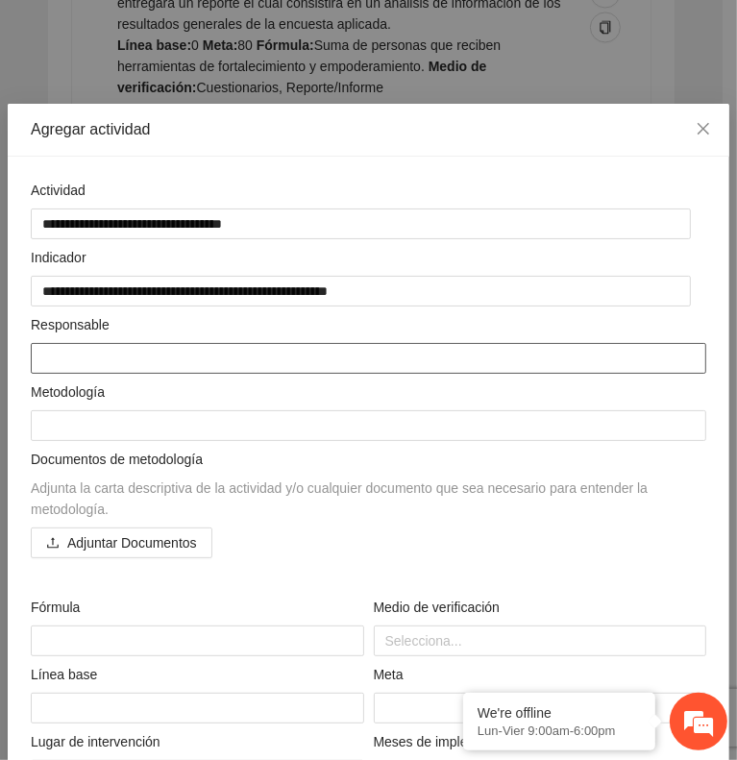
click at [461, 349] on textarea at bounding box center [369, 358] width 676 height 31
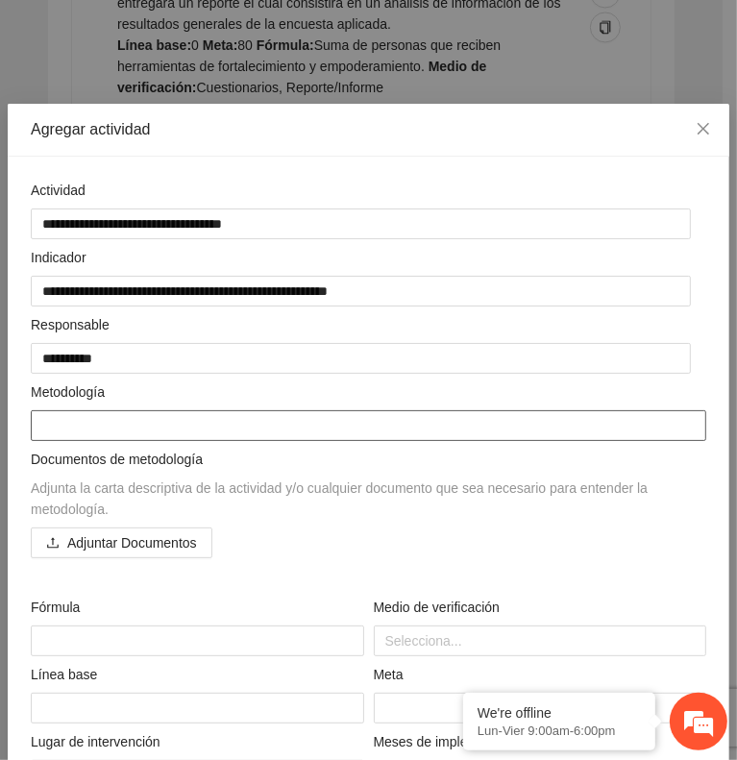
click at [550, 425] on textarea at bounding box center [369, 425] width 676 height 31
paste textarea "**********"
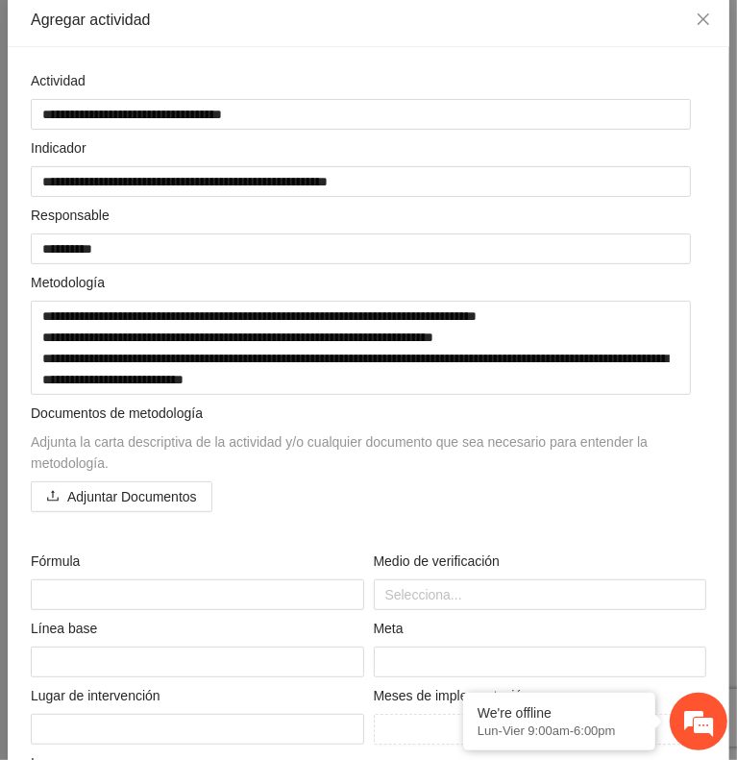
scroll to position [133, 0]
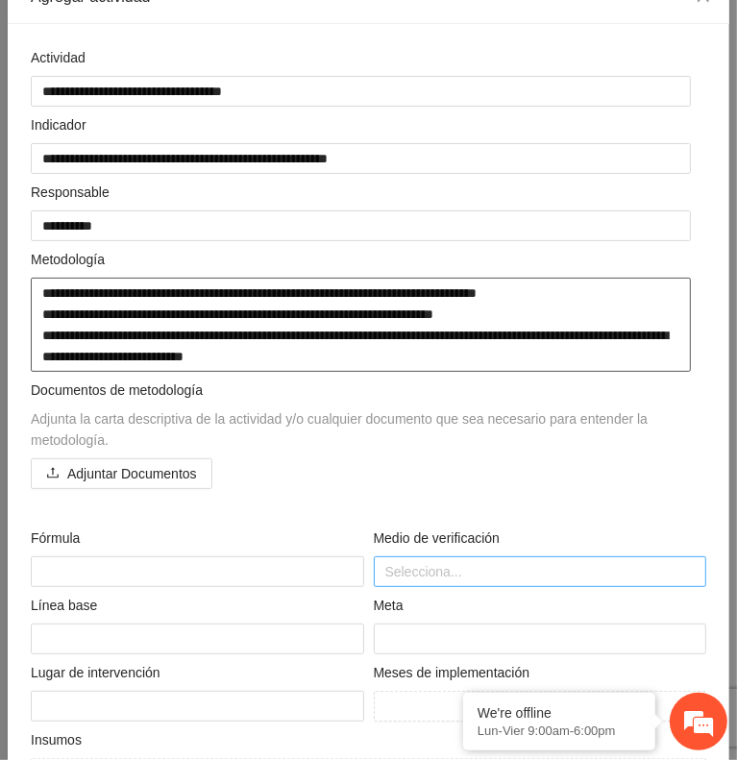
click at [477, 563] on div at bounding box center [541, 571] width 324 height 23
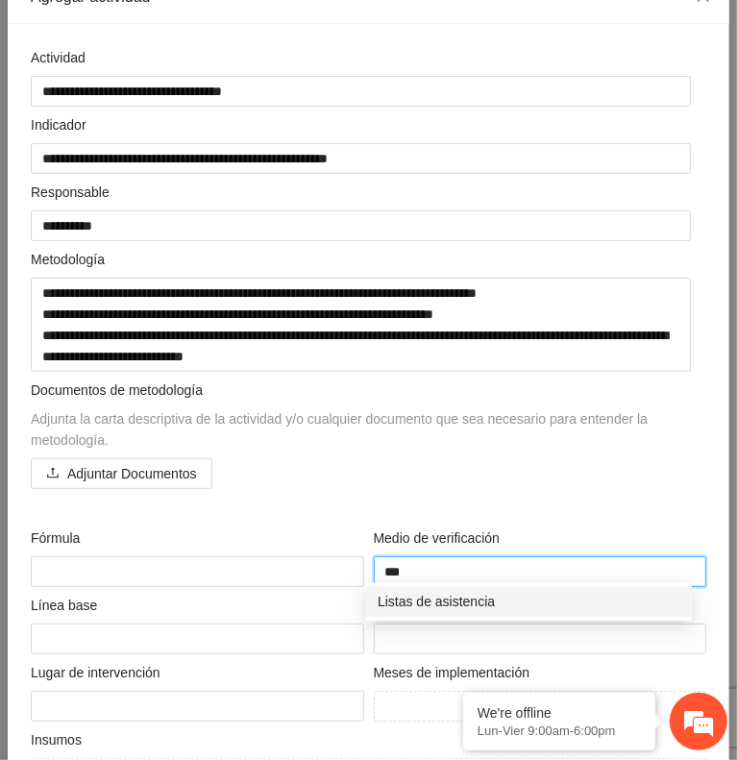
click at [483, 595] on div "Listas de asistencia" at bounding box center [529, 601] width 303 height 21
click at [483, 595] on div "Memoria fotográfica" at bounding box center [529, 601] width 303 height 21
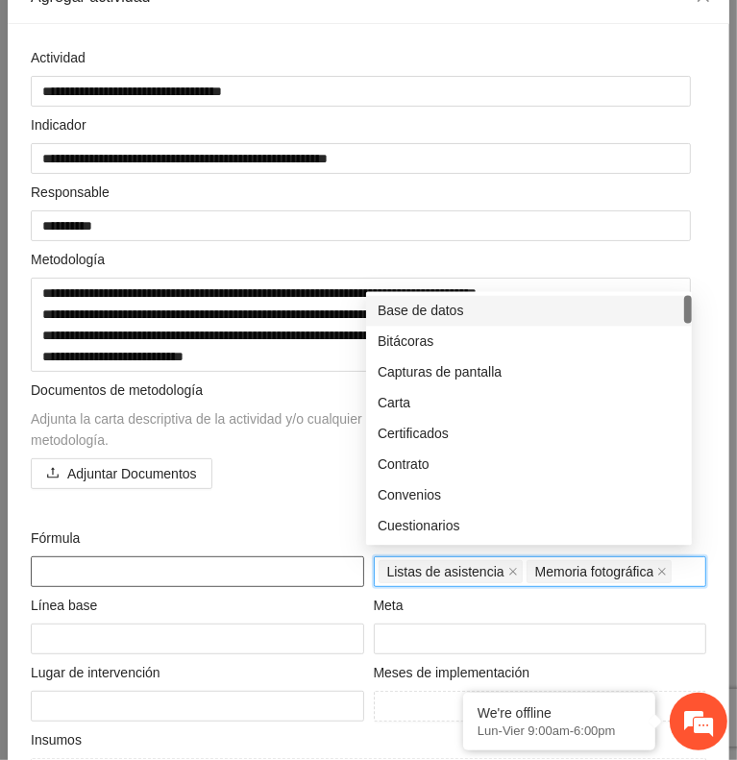
click at [235, 564] on textarea at bounding box center [198, 572] width 334 height 31
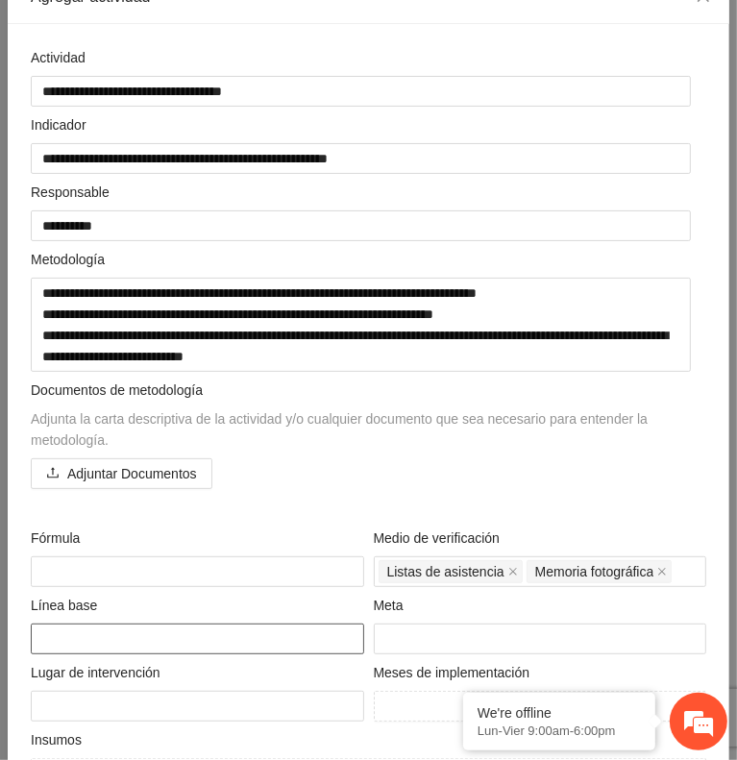
click at [204, 634] on textarea at bounding box center [198, 639] width 334 height 31
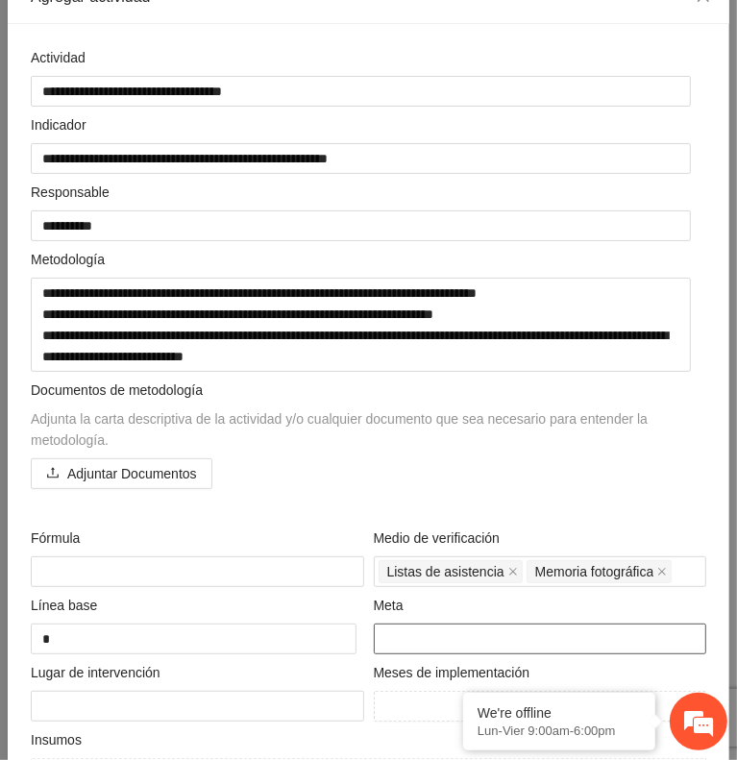
click at [418, 637] on input "number" at bounding box center [541, 639] width 334 height 31
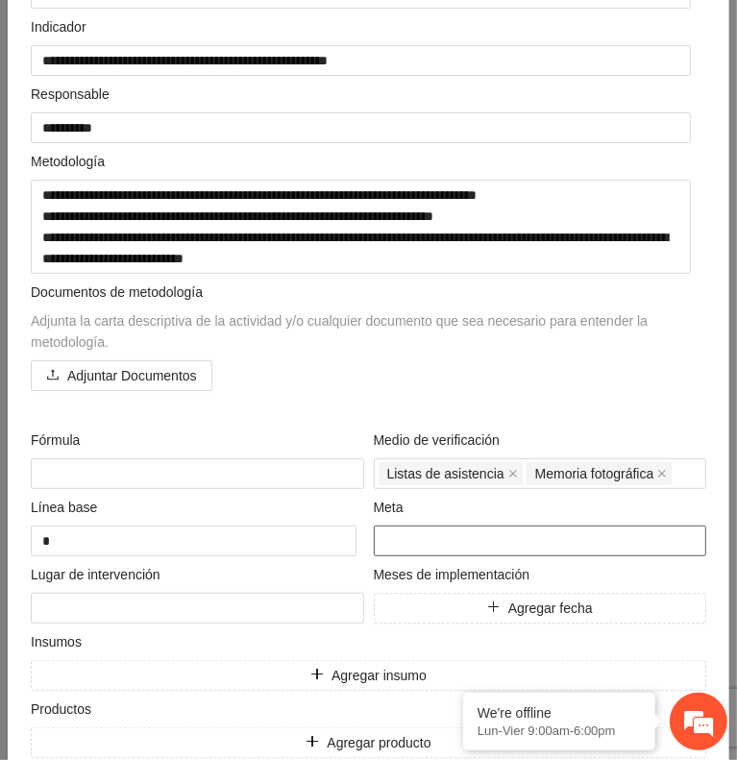
scroll to position [317, 0]
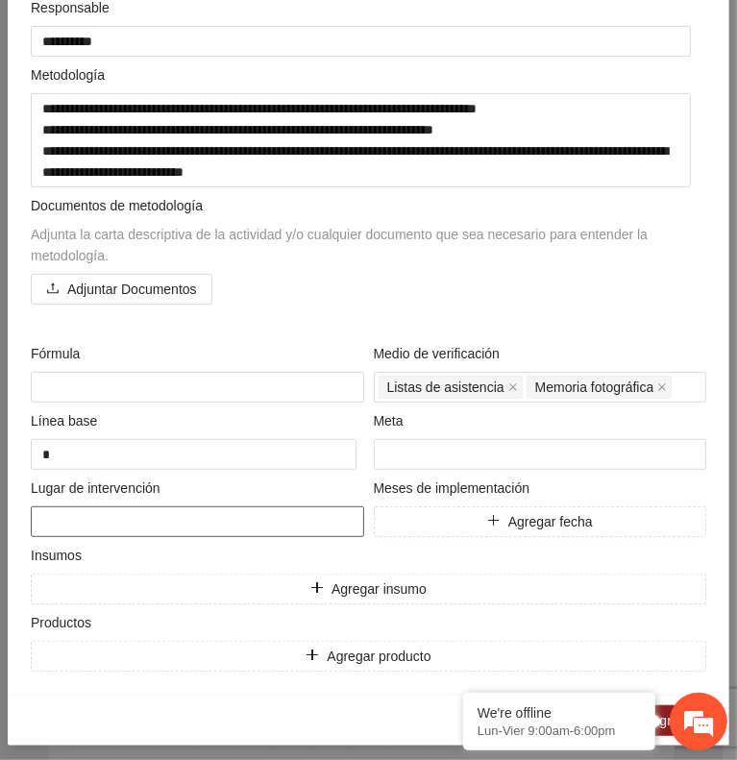
click at [274, 518] on textarea at bounding box center [198, 522] width 334 height 31
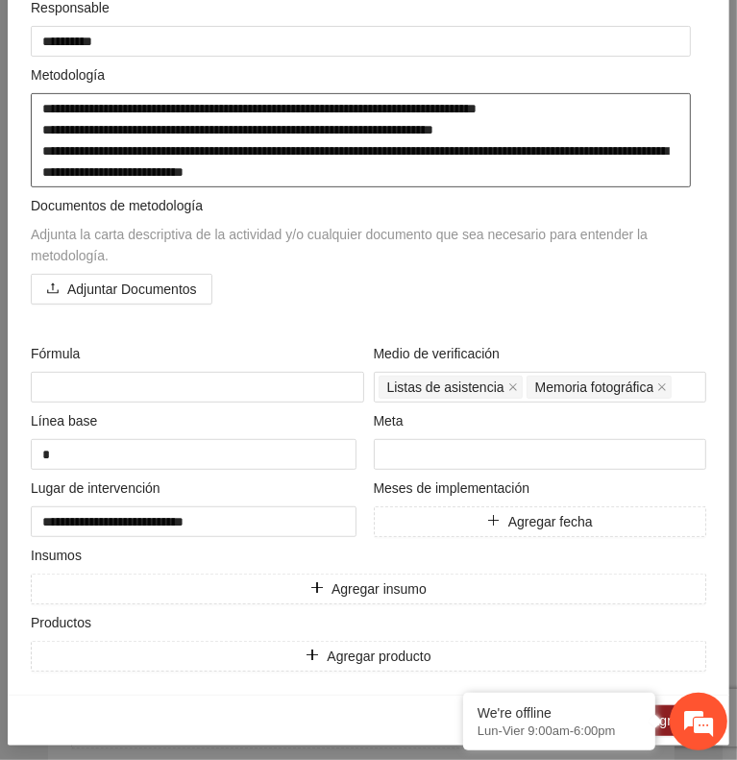
click at [335, 164] on textarea "**********" at bounding box center [361, 140] width 660 height 94
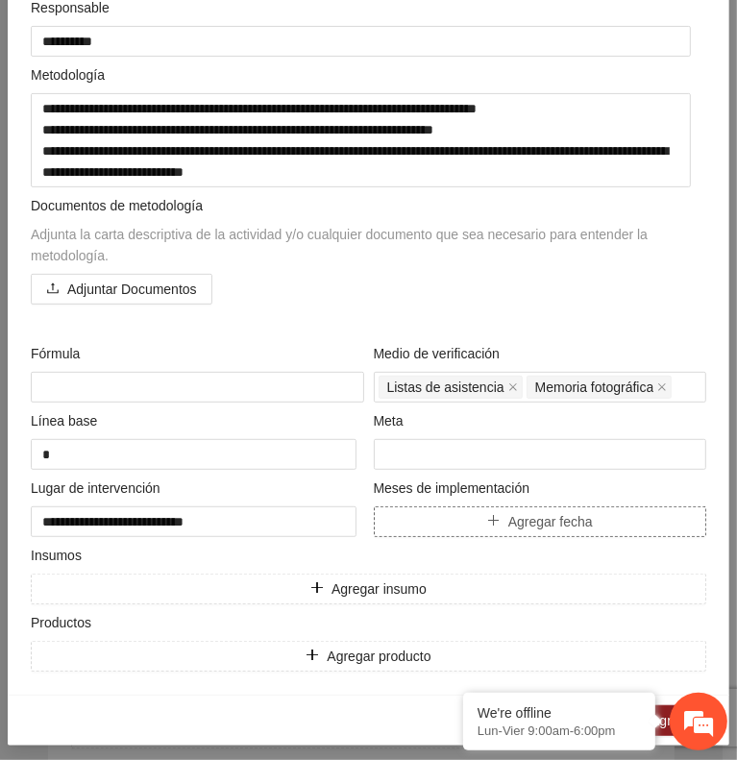
click at [508, 513] on span "Agregar fecha" at bounding box center [550, 521] width 85 height 21
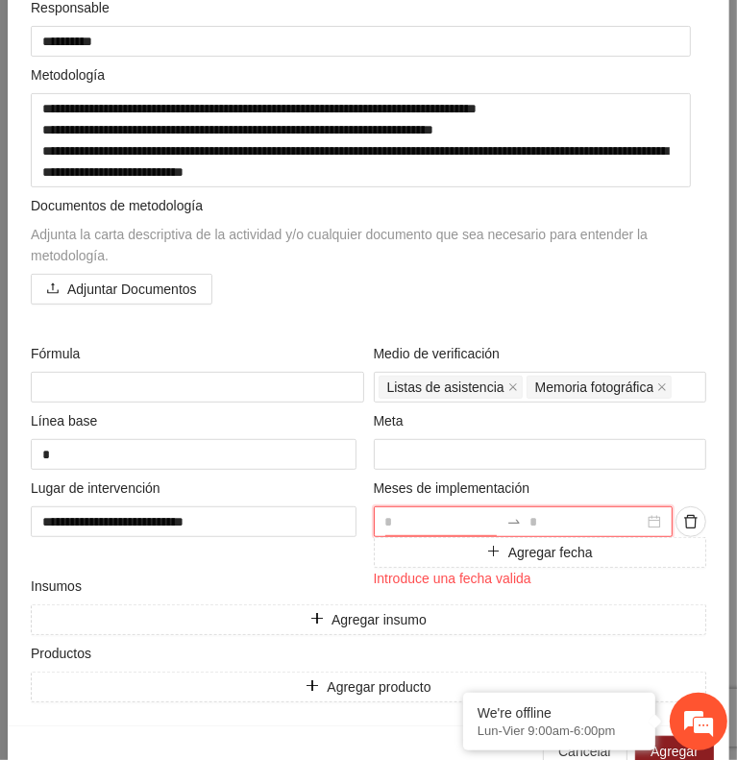
click at [457, 513] on input at bounding box center [442, 521] width 114 height 21
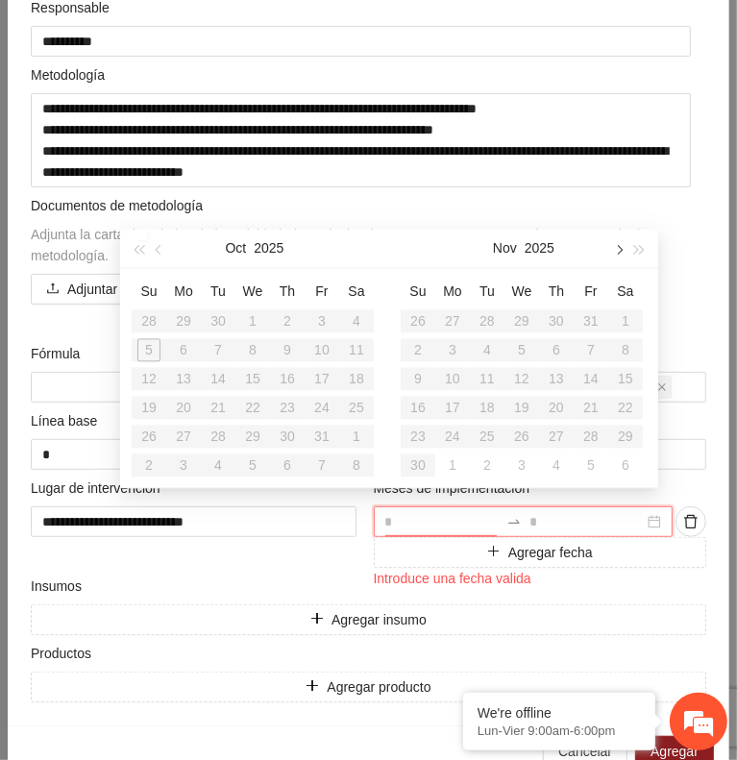
click at [611, 249] on button "button" at bounding box center [617, 248] width 21 height 38
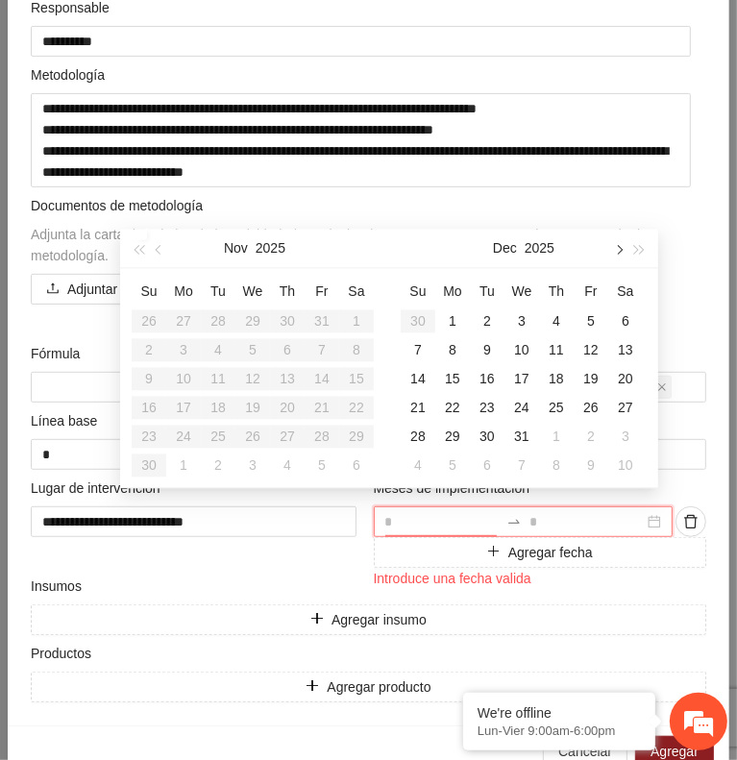
click at [611, 249] on button "button" at bounding box center [617, 248] width 21 height 38
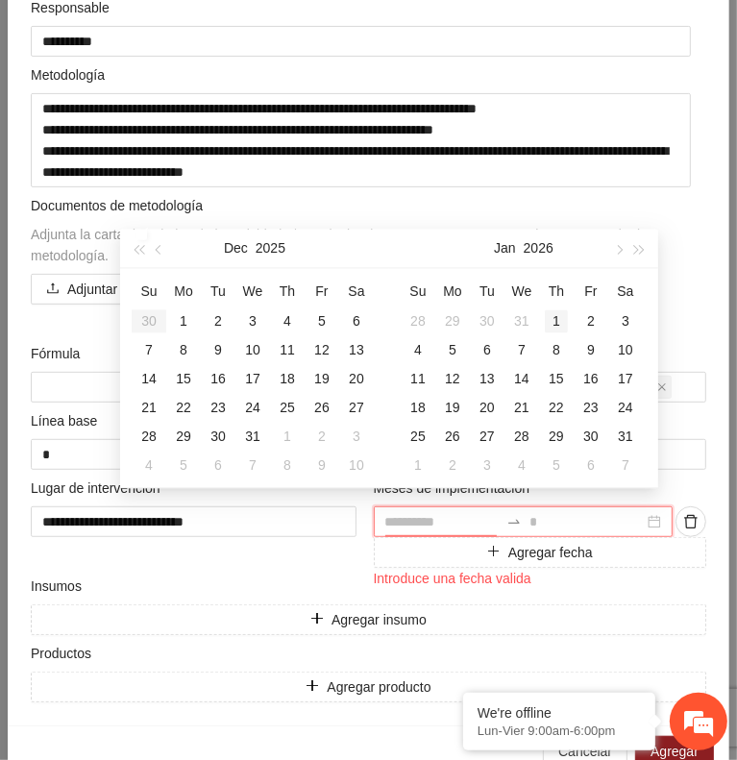
click at [555, 317] on div "1" at bounding box center [556, 321] width 23 height 23
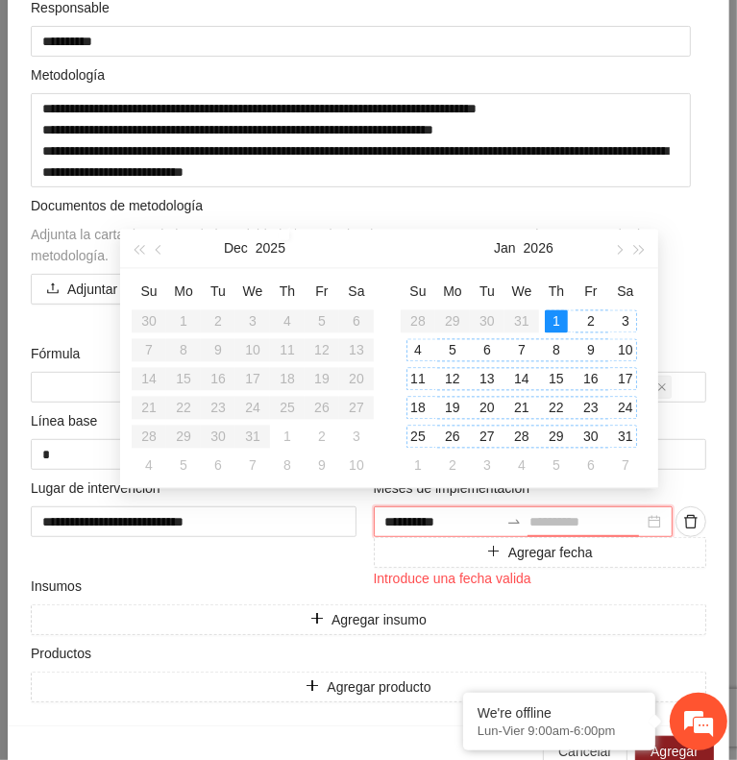
click at [628, 434] on div "31" at bounding box center [625, 436] width 23 height 23
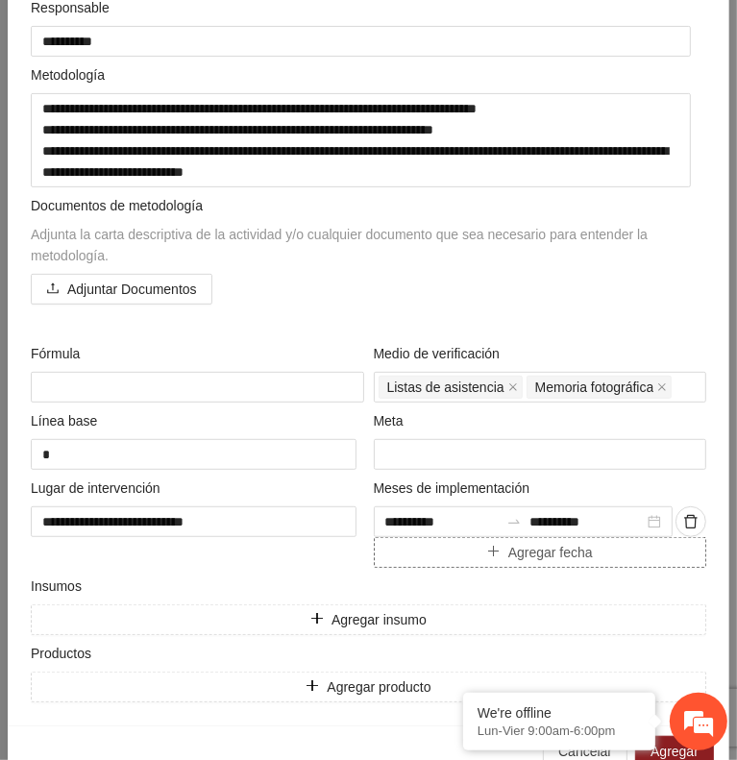
click at [431, 548] on button "Agregar fecha" at bounding box center [541, 552] width 334 height 31
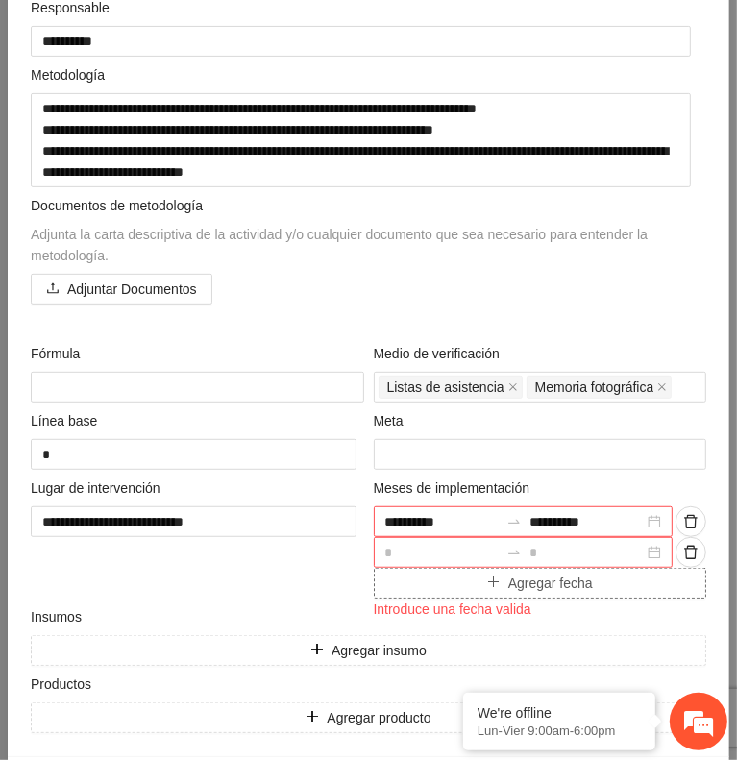
click at [431, 548] on input at bounding box center [442, 552] width 114 height 21
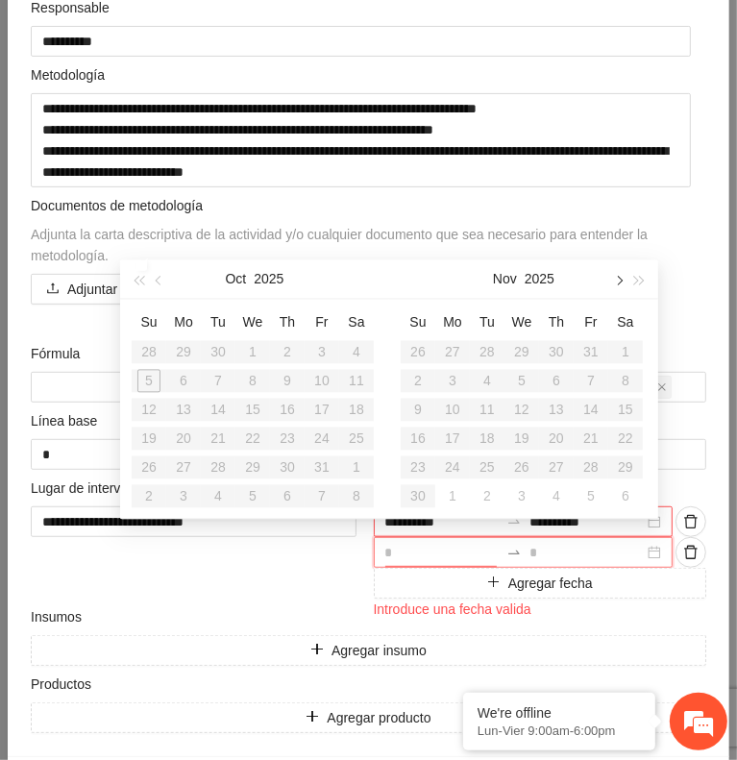
click at [616, 284] on span "button" at bounding box center [618, 281] width 10 height 10
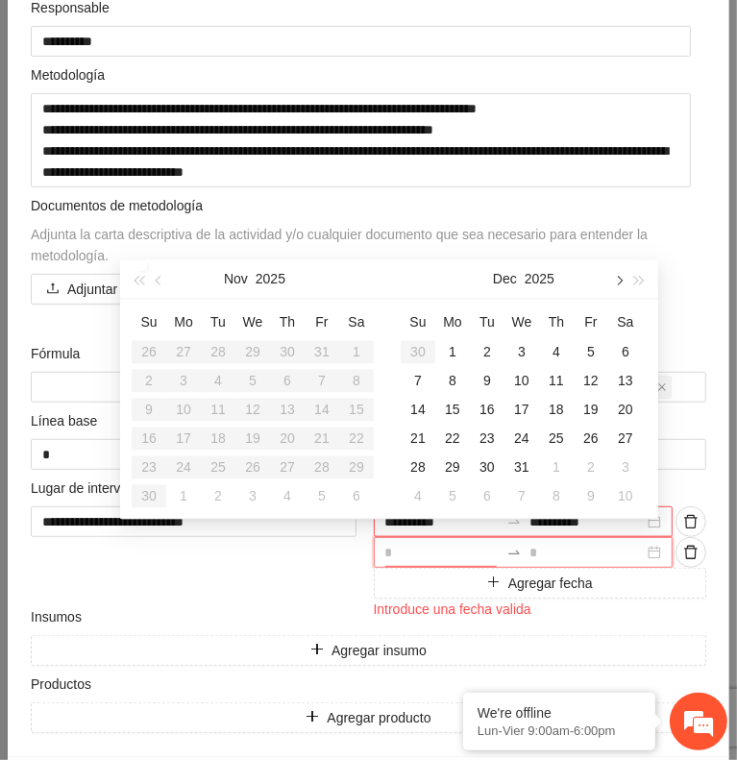
click at [616, 284] on span "button" at bounding box center [618, 281] width 10 height 10
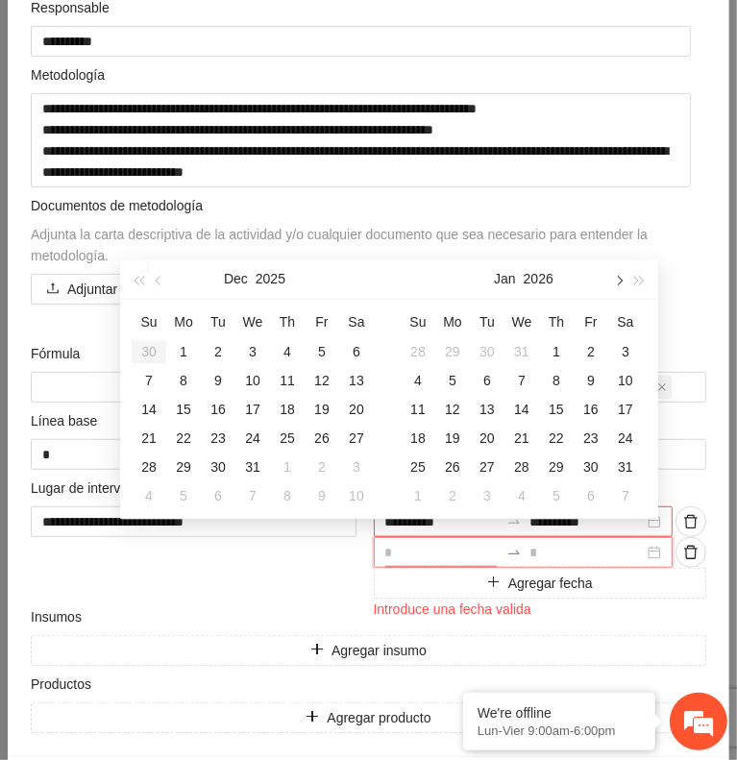
click at [616, 284] on span "button" at bounding box center [618, 281] width 10 height 10
click at [523, 349] on div "1" at bounding box center [521, 351] width 23 height 23
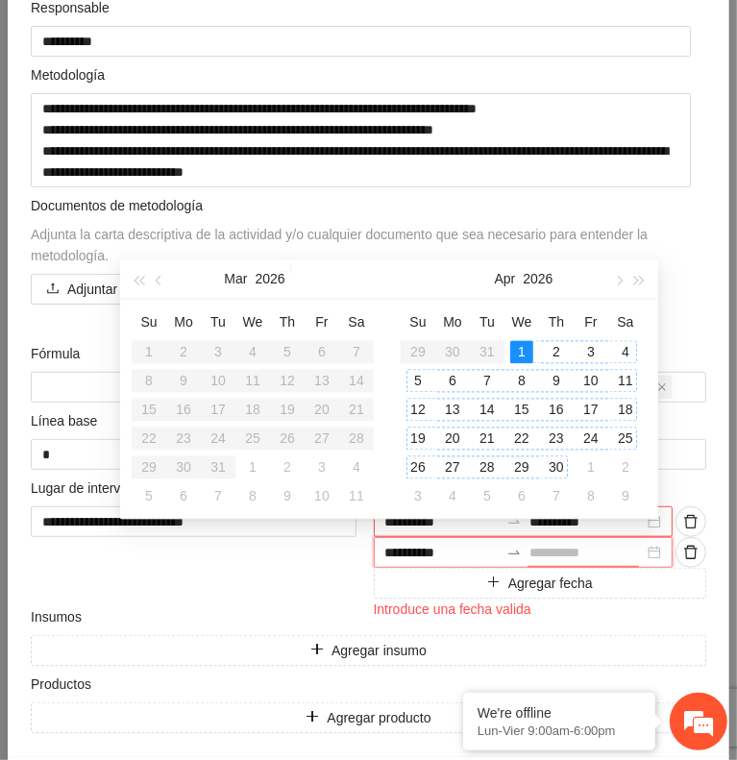
click at [553, 457] on div "30" at bounding box center [556, 467] width 23 height 23
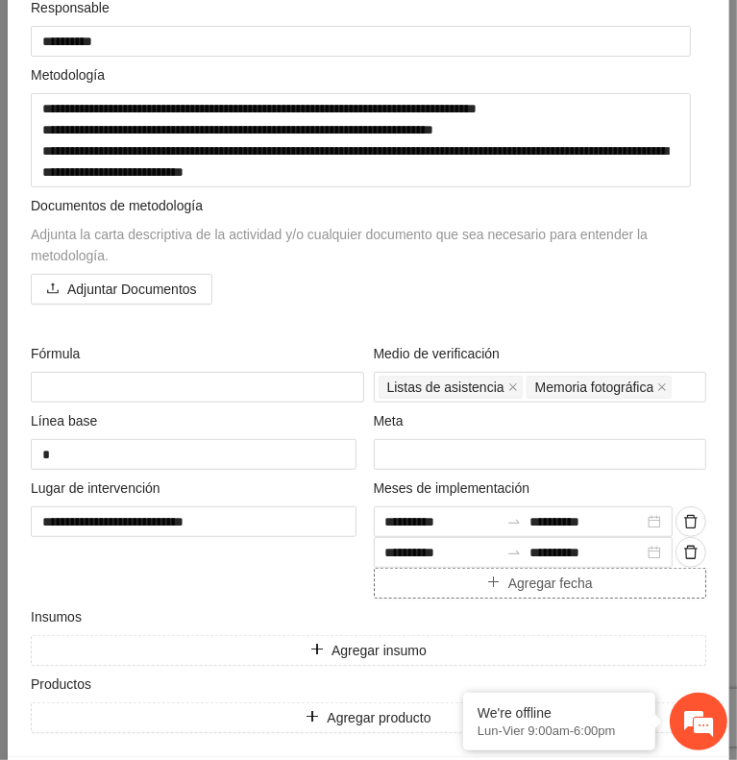
click at [433, 581] on button "Agregar fecha" at bounding box center [541, 583] width 334 height 31
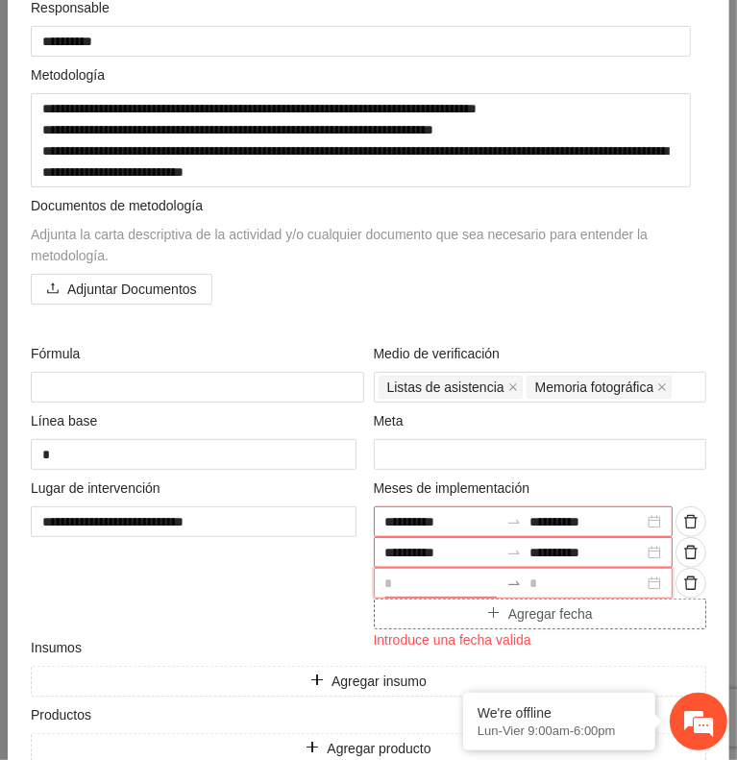
click at [433, 581] on input at bounding box center [442, 583] width 114 height 21
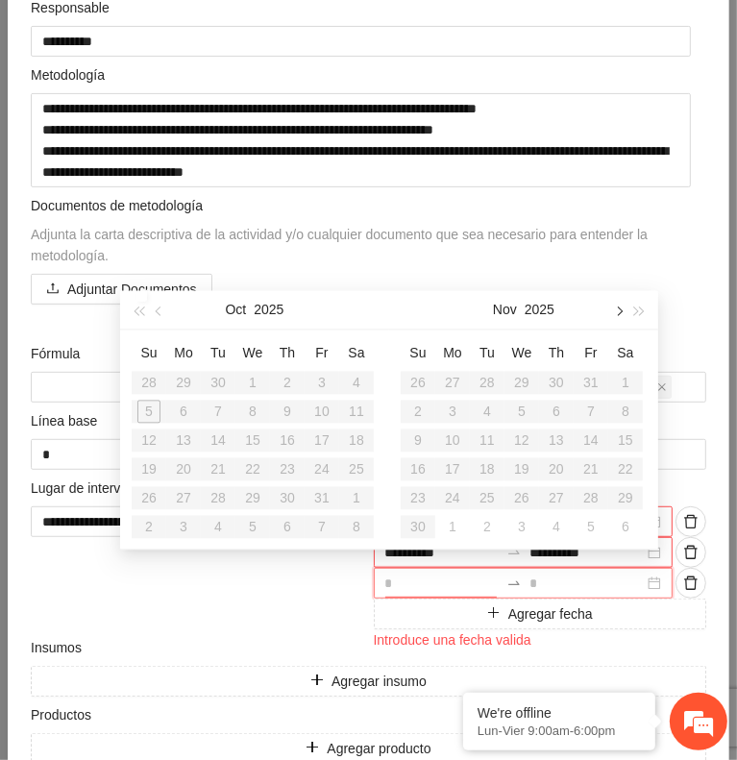
click at [614, 315] on button "button" at bounding box center [617, 309] width 21 height 38
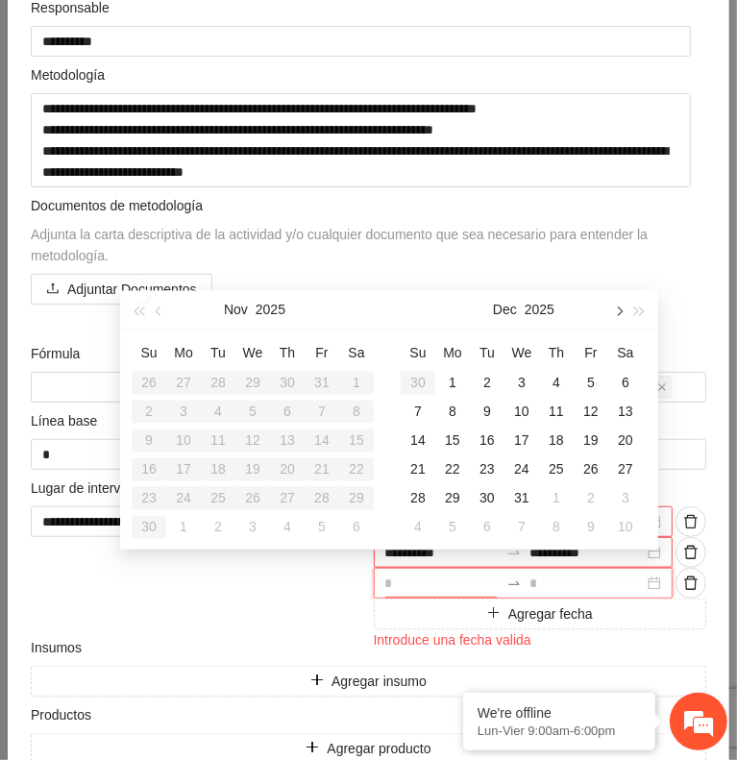
click at [614, 315] on button "button" at bounding box center [617, 309] width 21 height 38
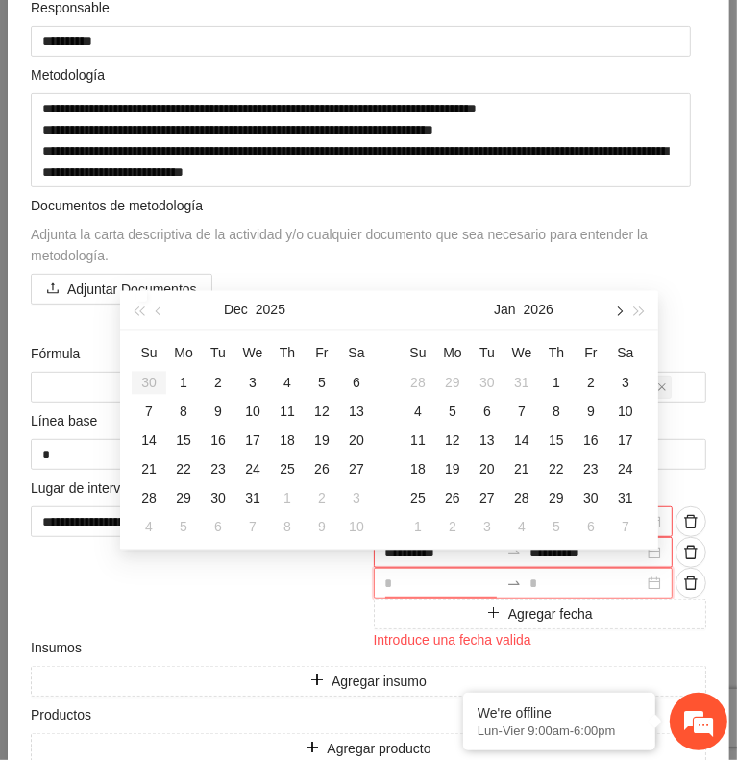
click at [614, 315] on button "button" at bounding box center [617, 309] width 21 height 38
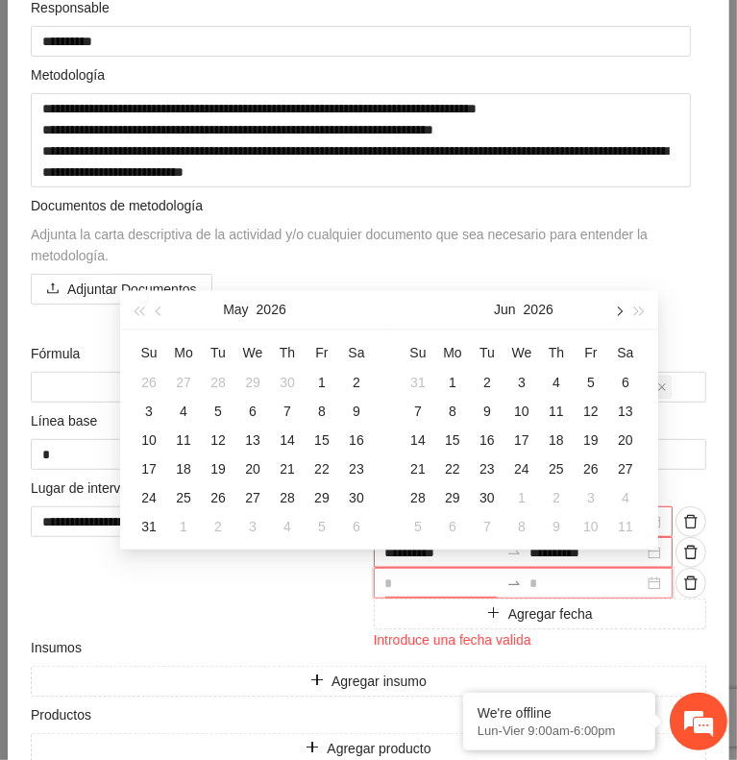
click at [614, 315] on button "button" at bounding box center [617, 309] width 21 height 38
click at [529, 381] on div "1" at bounding box center [521, 382] width 23 height 23
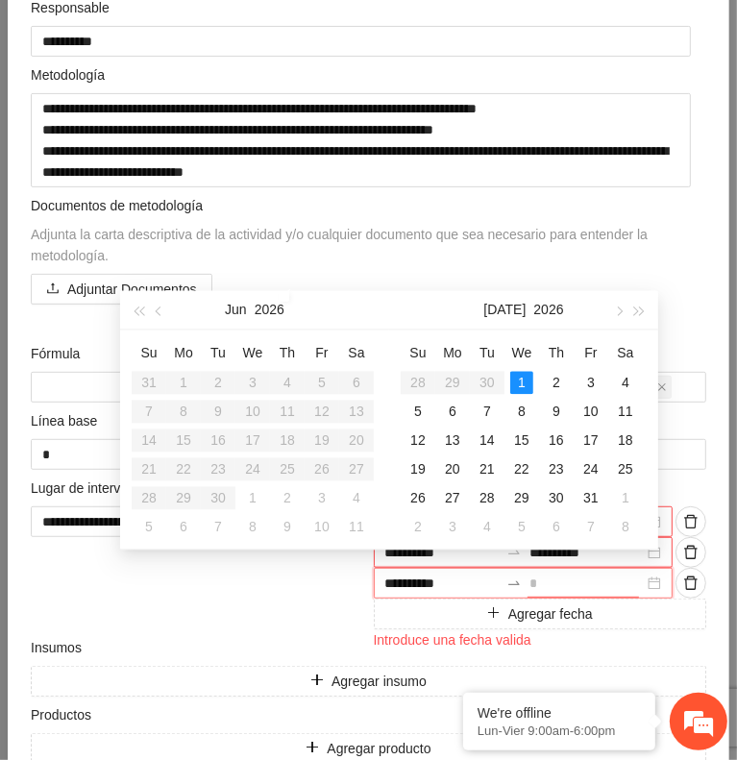
click at [529, 381] on div "1" at bounding box center [521, 382] width 23 height 23
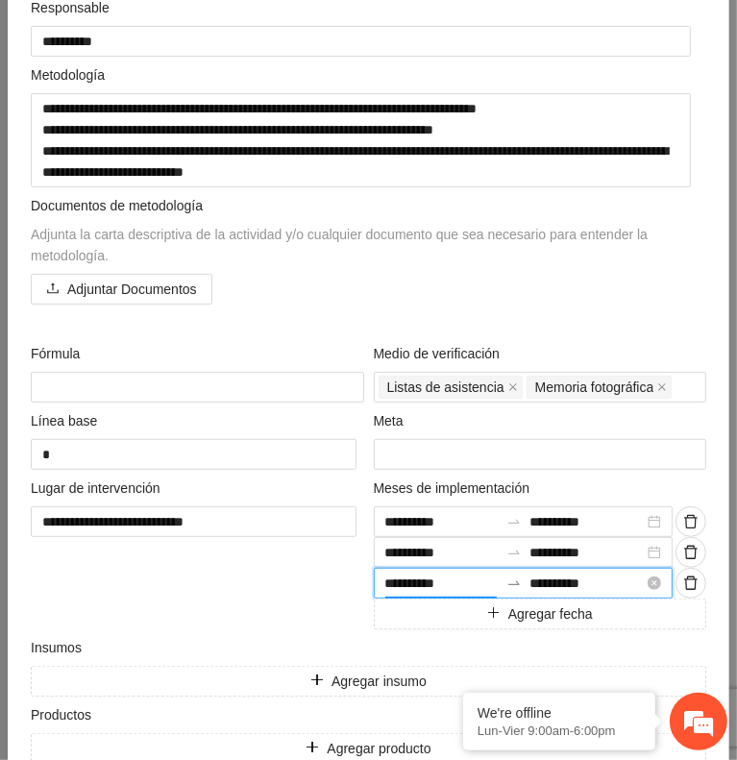
click at [474, 576] on input "**********" at bounding box center [442, 583] width 114 height 21
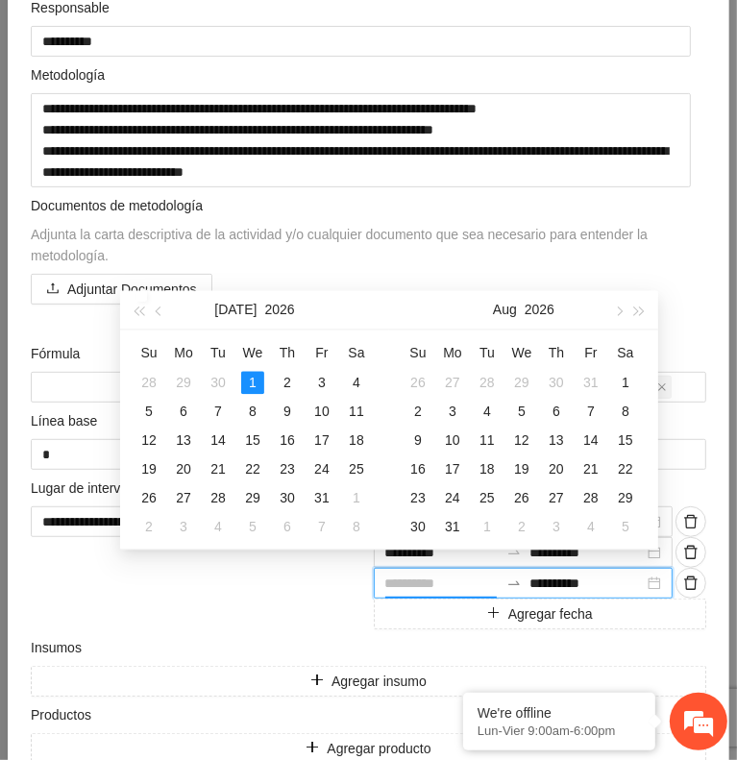
click at [249, 382] on div "1" at bounding box center [252, 382] width 23 height 23
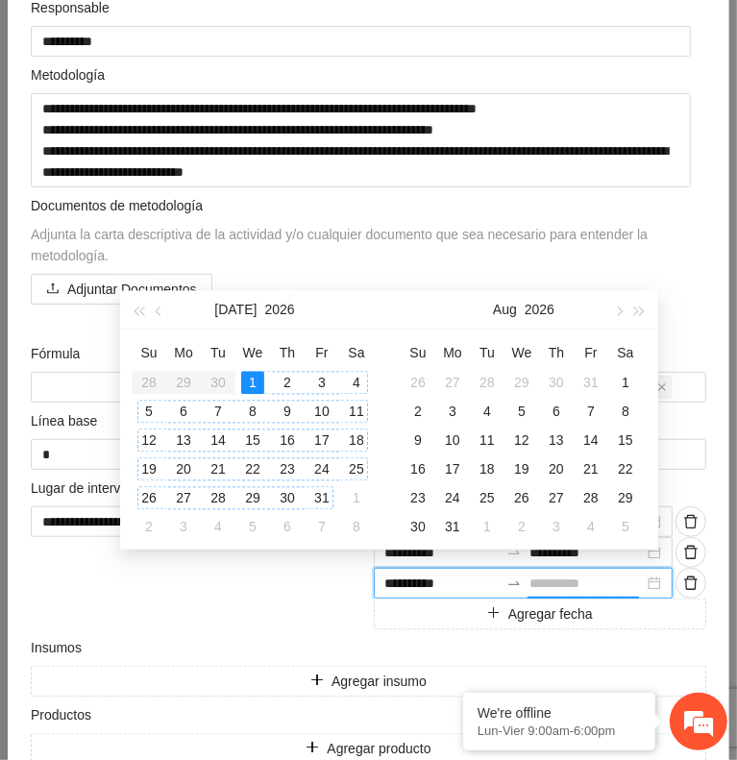
click at [322, 495] on div "31" at bounding box center [321, 497] width 23 height 23
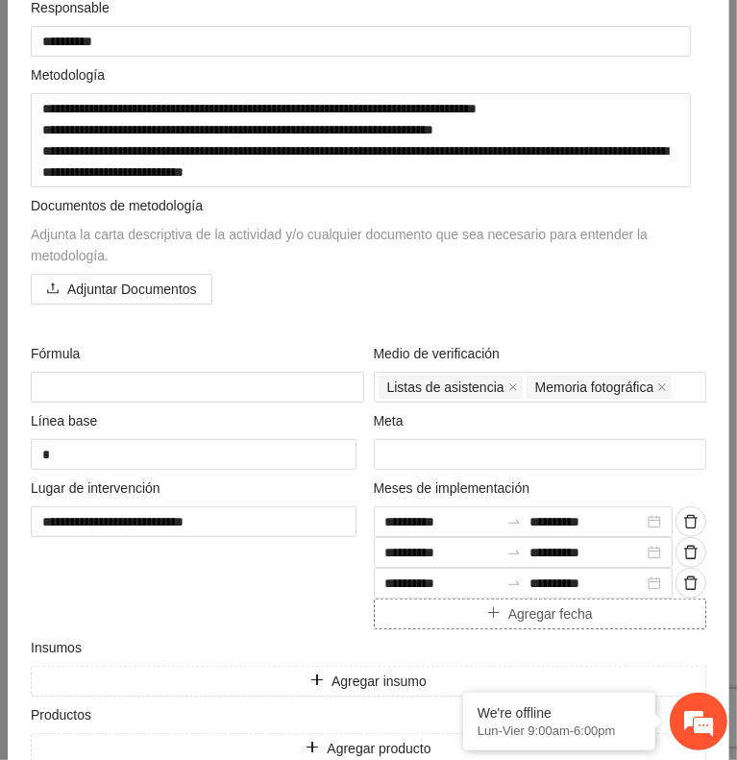
click at [449, 606] on button "Agregar fecha" at bounding box center [541, 614] width 334 height 31
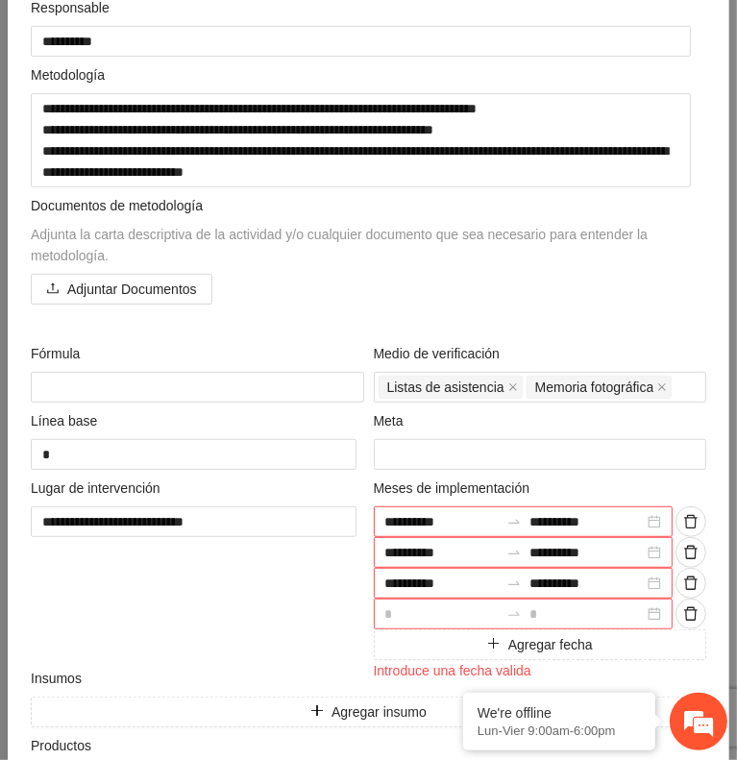
click at [432, 607] on input at bounding box center [442, 614] width 114 height 21
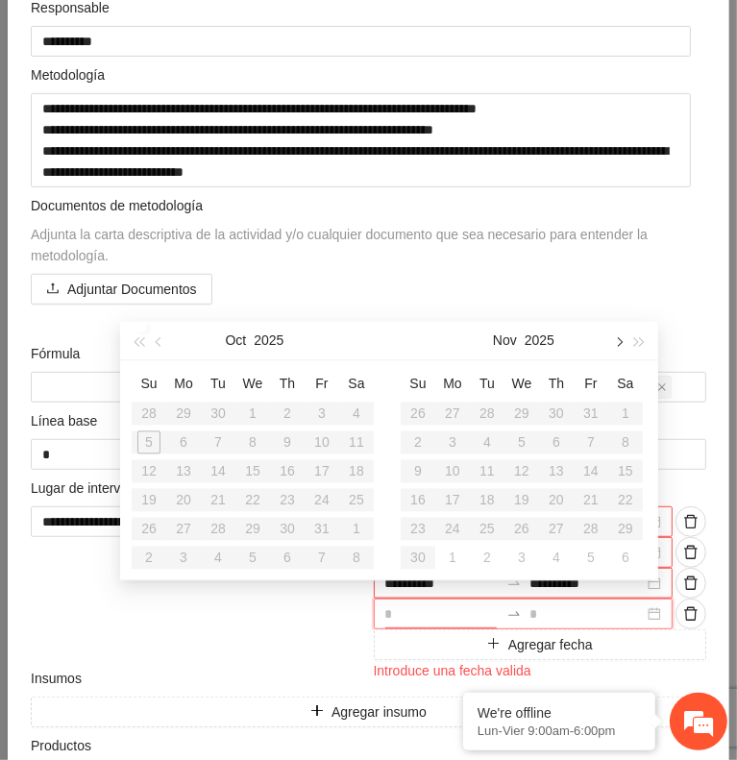
click at [621, 352] on button "button" at bounding box center [617, 340] width 21 height 38
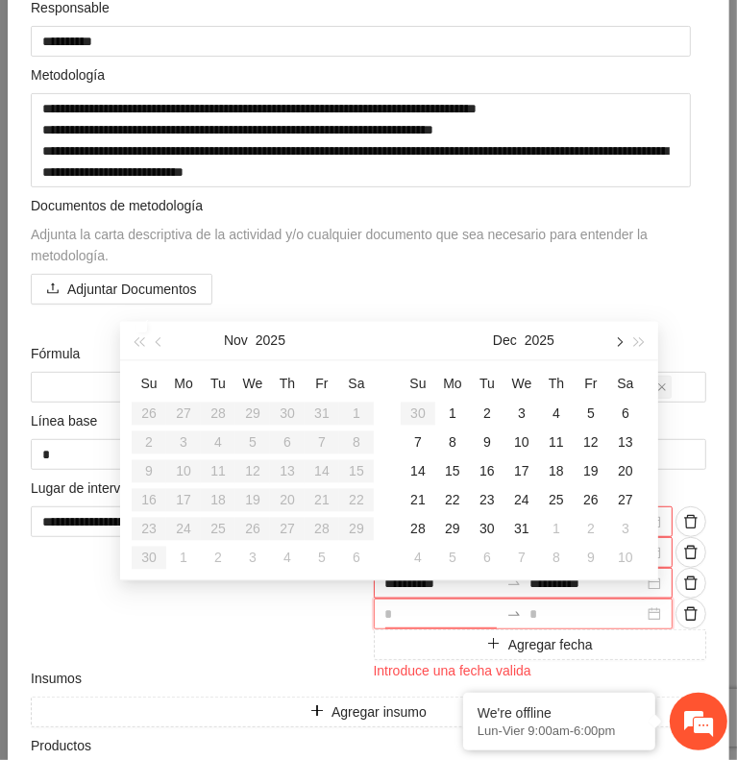
click at [621, 352] on button "button" at bounding box center [617, 340] width 21 height 38
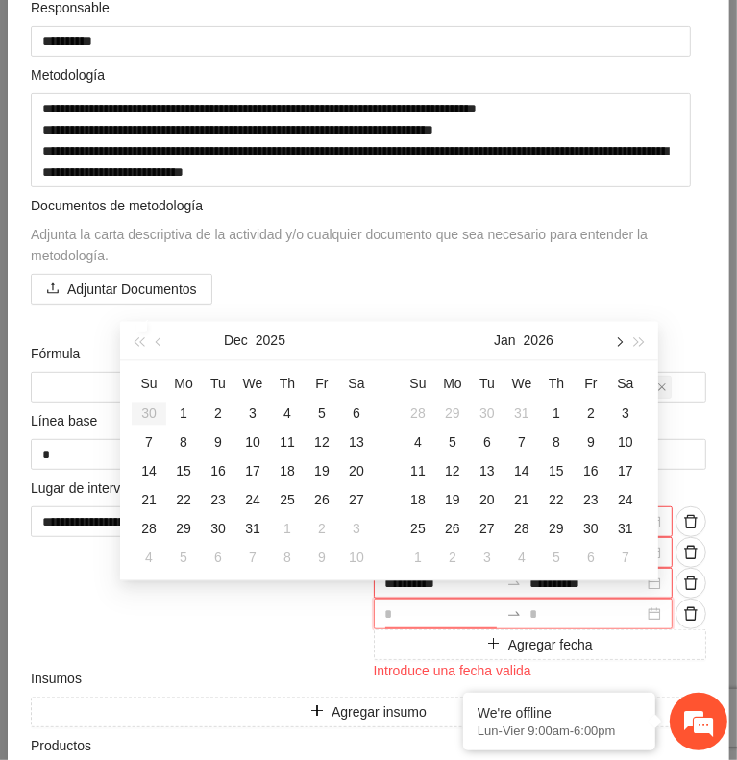
click at [621, 352] on button "button" at bounding box center [617, 340] width 21 height 38
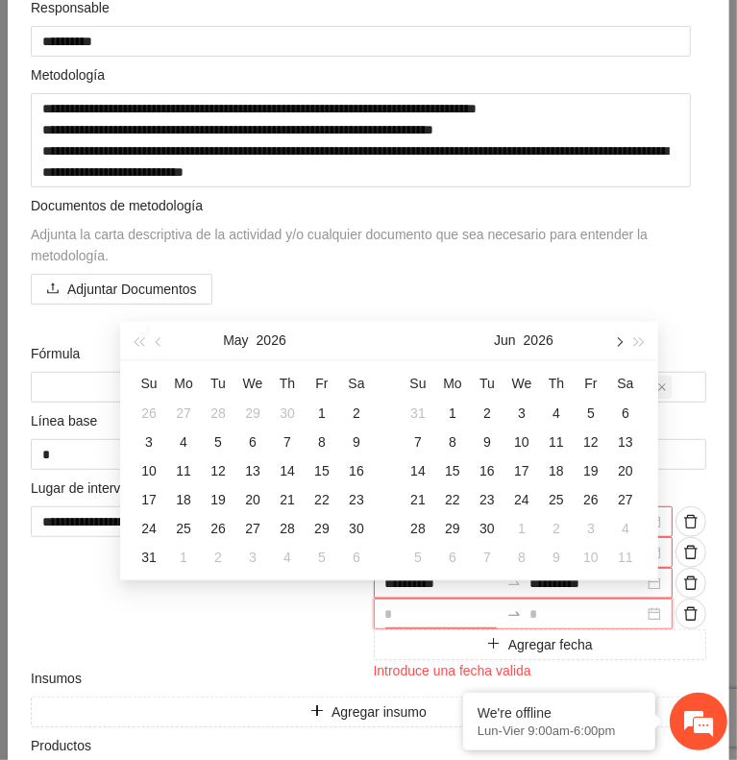
click at [621, 352] on button "button" at bounding box center [617, 340] width 21 height 38
click at [556, 414] on div "1" at bounding box center [556, 413] width 23 height 23
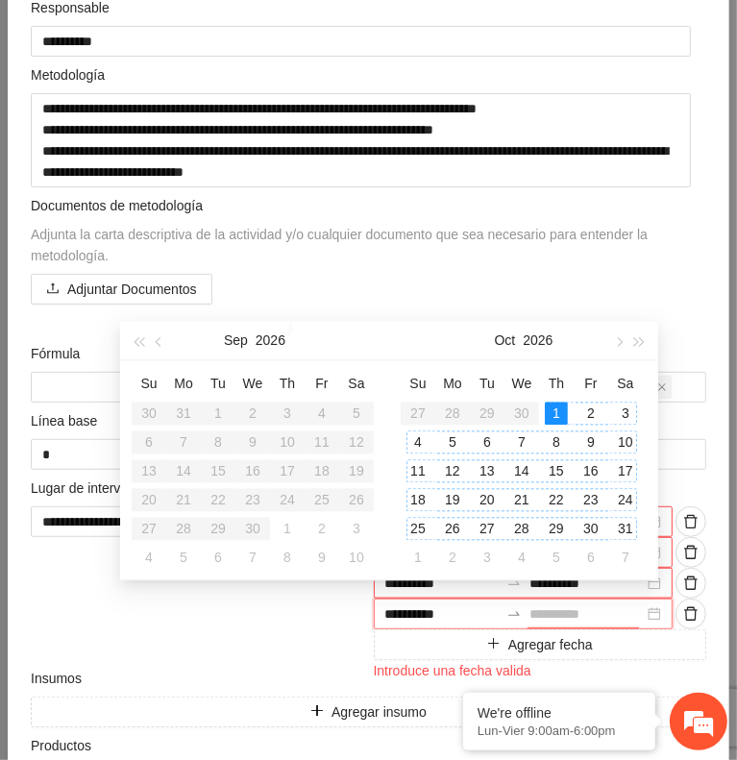
click at [621, 527] on div "31" at bounding box center [625, 528] width 23 height 23
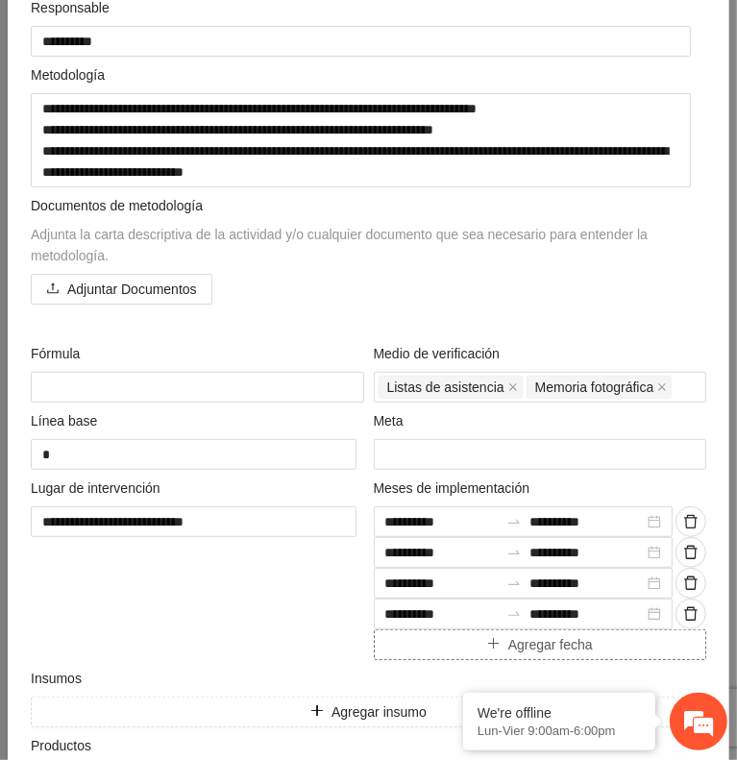
click at [442, 642] on button "Agregar fecha" at bounding box center [541, 645] width 334 height 31
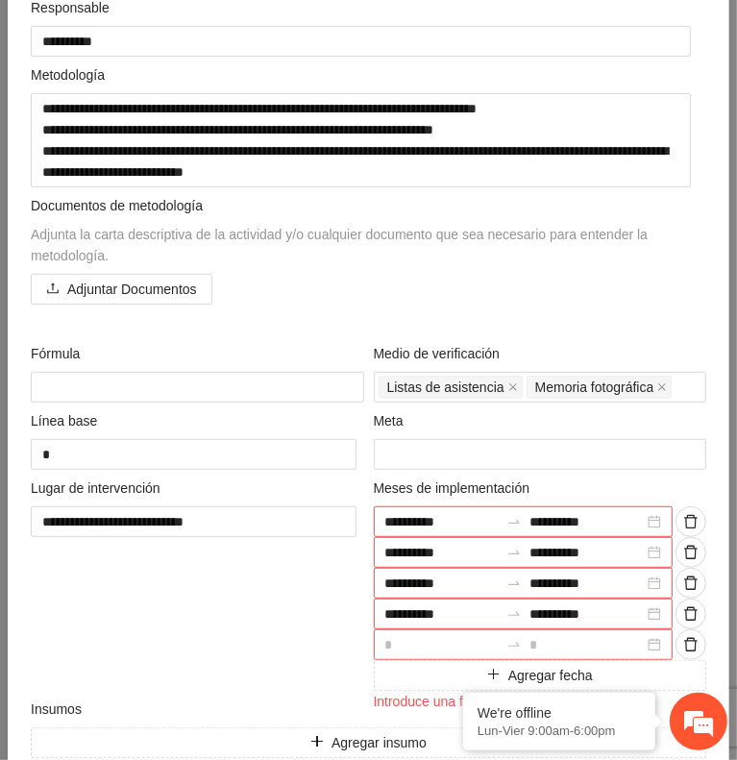
click at [434, 640] on input at bounding box center [442, 644] width 114 height 21
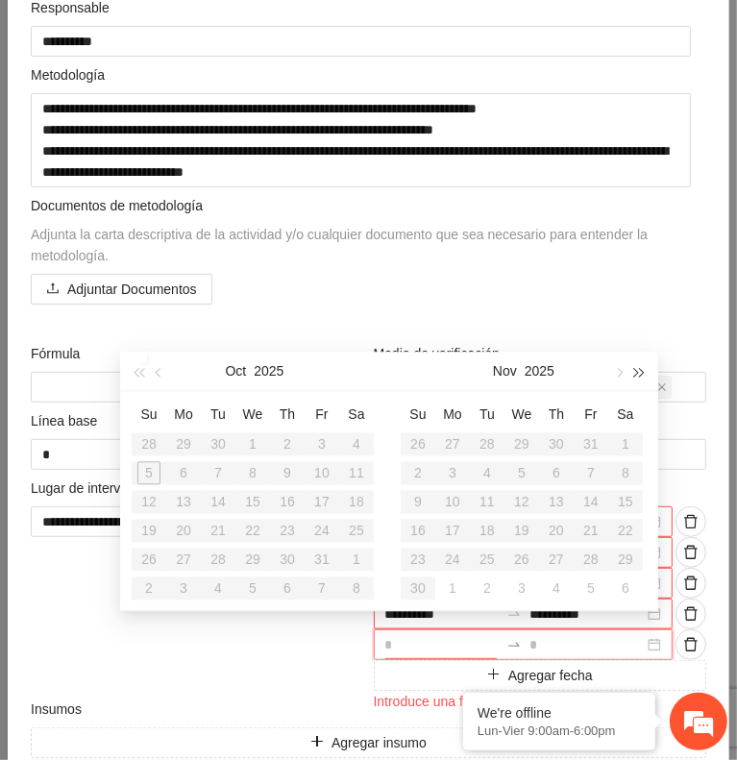
click at [635, 376] on span "button" at bounding box center [640, 373] width 10 height 10
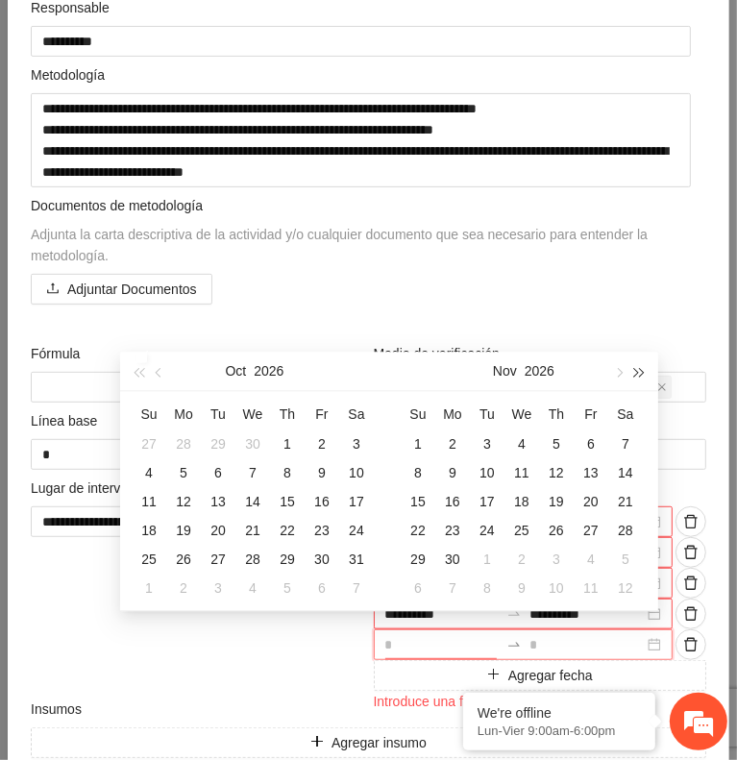
click at [635, 376] on span "button" at bounding box center [640, 373] width 10 height 10
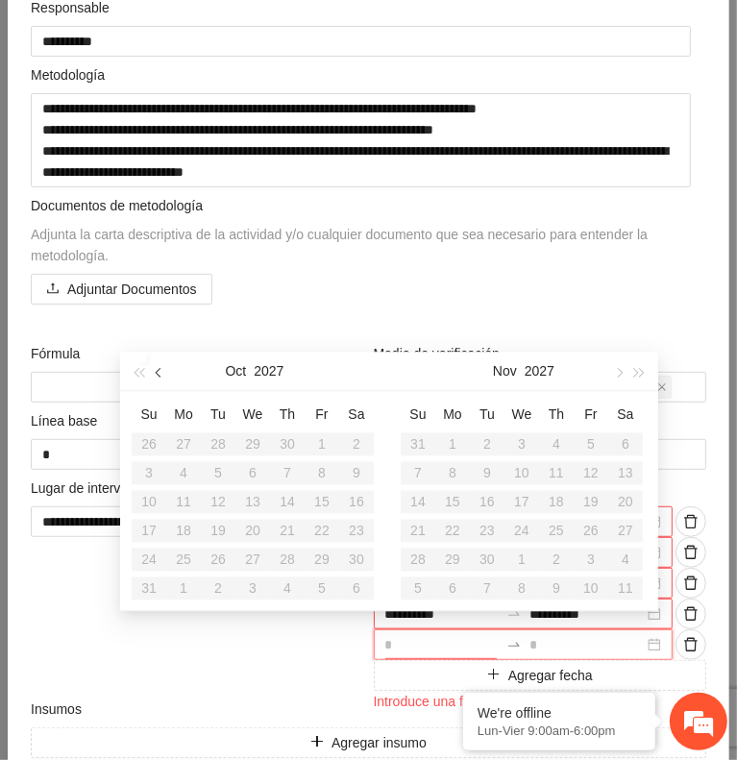
click at [164, 379] on button "button" at bounding box center [159, 371] width 21 height 38
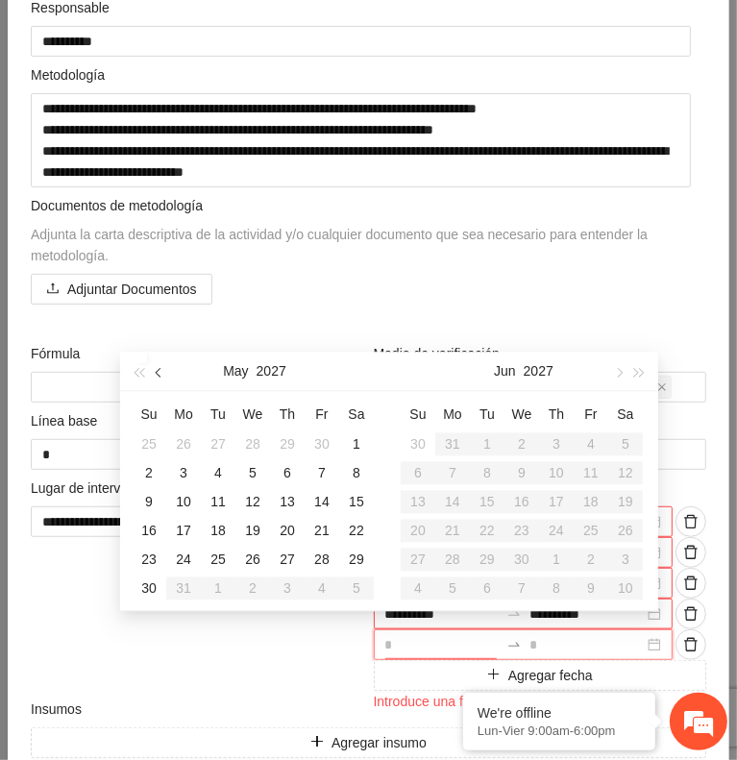
click at [164, 379] on button "button" at bounding box center [159, 371] width 21 height 38
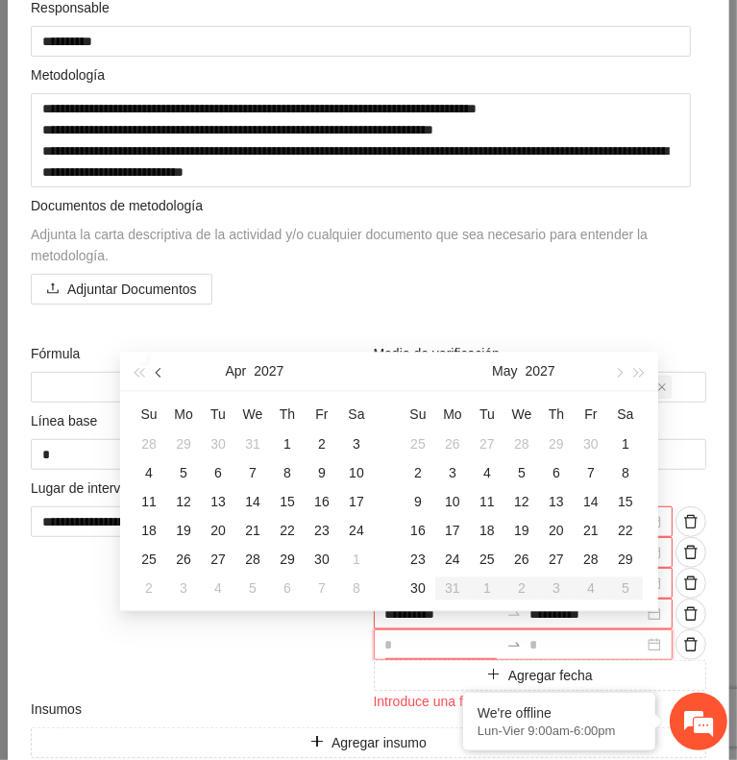
click at [164, 379] on button "button" at bounding box center [159, 371] width 21 height 38
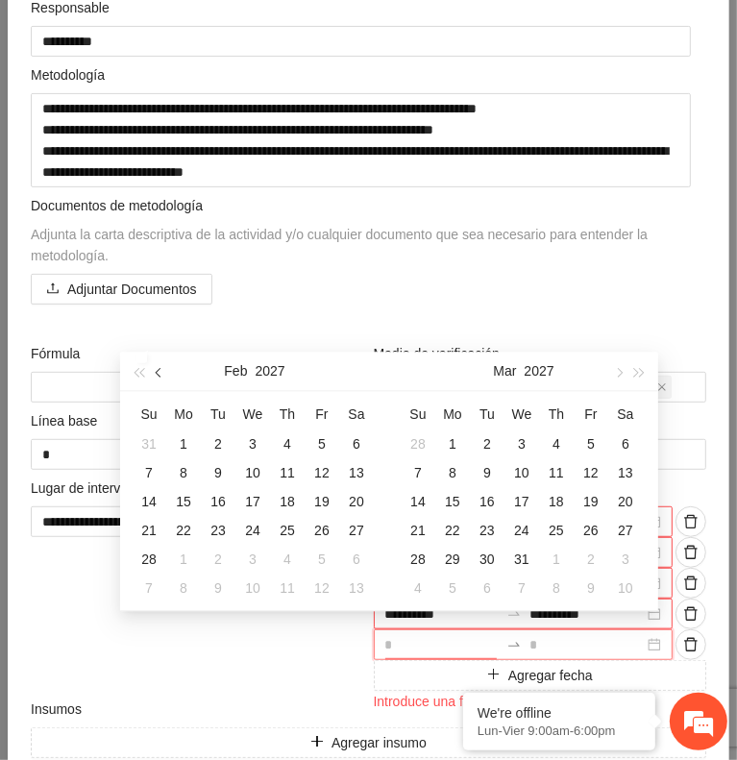
click at [164, 379] on button "button" at bounding box center [159, 371] width 21 height 38
click at [314, 445] on div "1" at bounding box center [321, 444] width 23 height 23
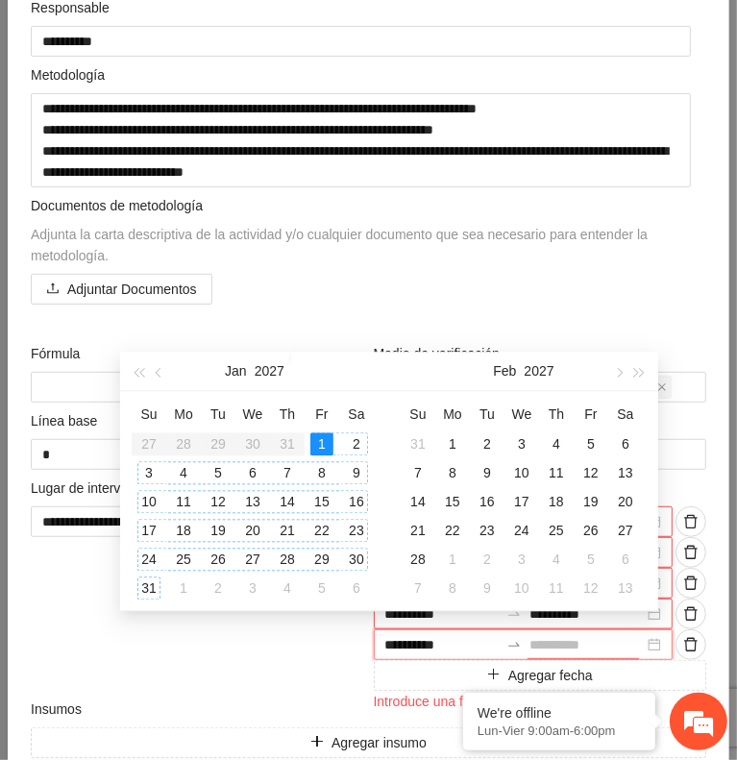
click at [147, 583] on div "31" at bounding box center [148, 588] width 23 height 23
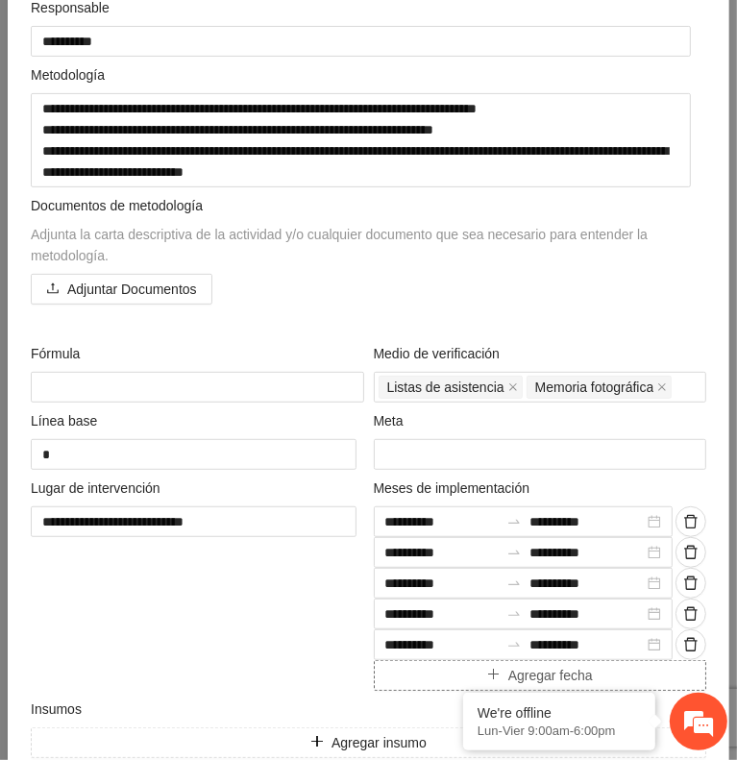
click at [416, 676] on button "Agregar fecha" at bounding box center [541, 675] width 334 height 31
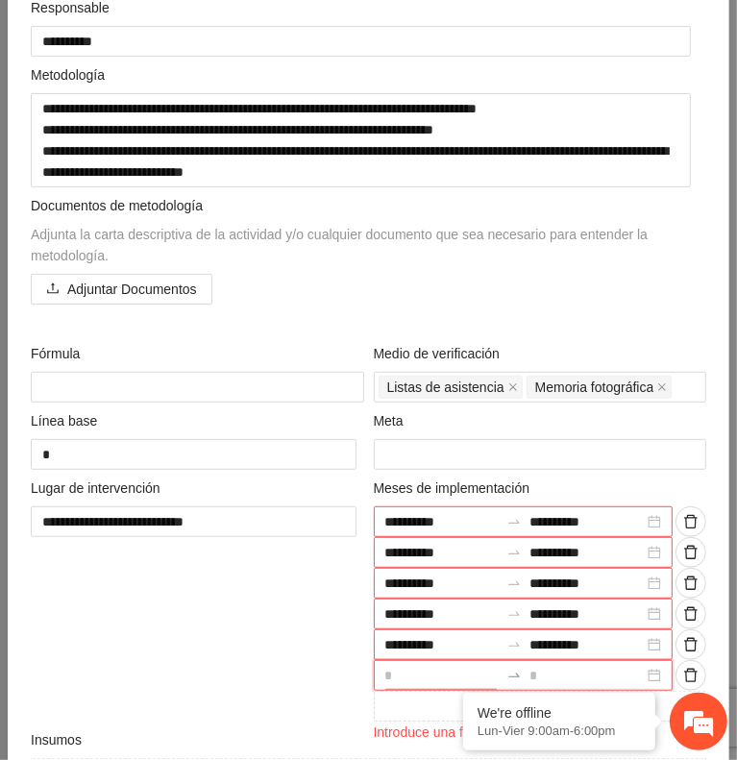
click at [423, 670] on input at bounding box center [442, 675] width 114 height 21
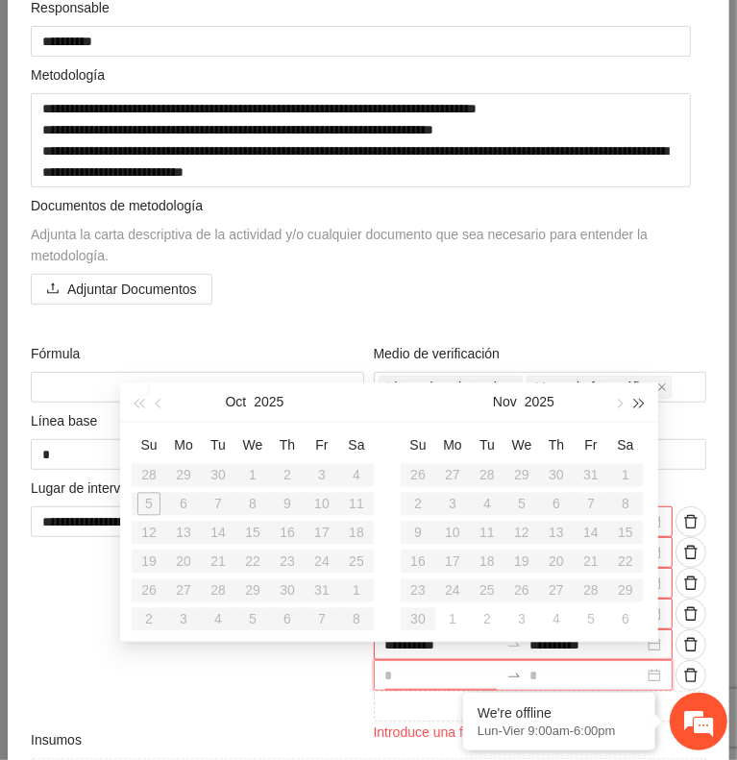
click at [634, 417] on button "button" at bounding box center [640, 402] width 21 height 38
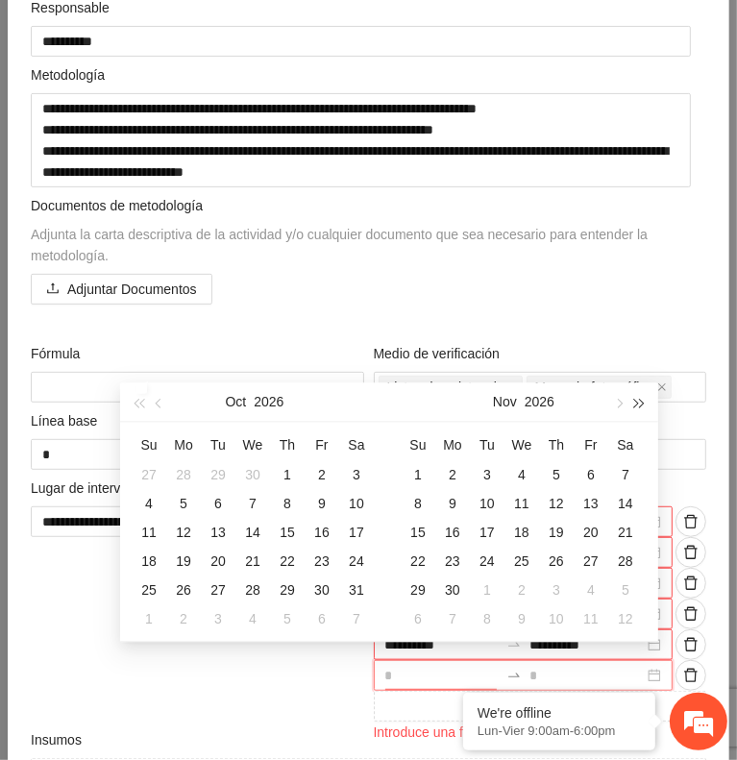
click at [634, 417] on button "button" at bounding box center [640, 402] width 21 height 38
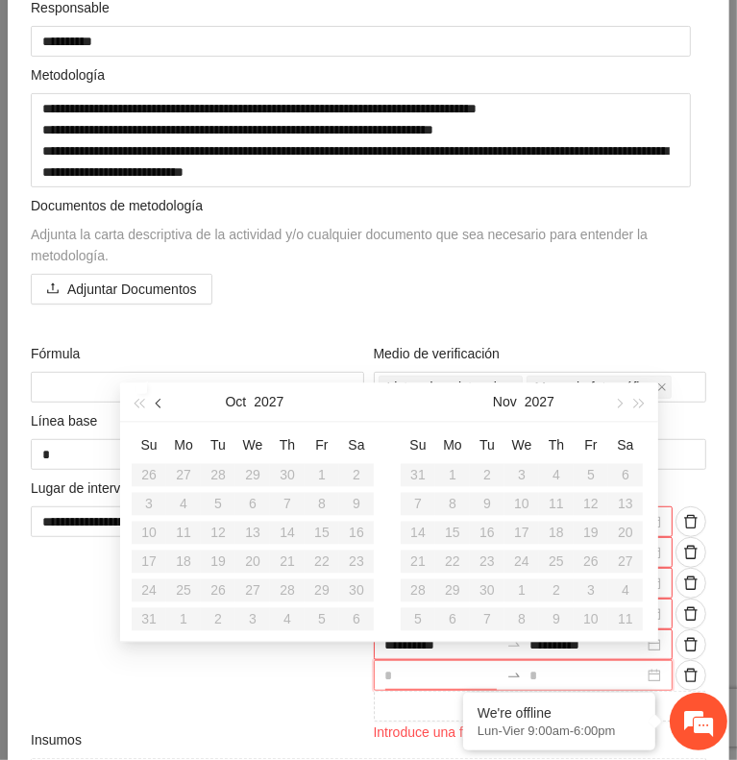
click at [163, 404] on span "button" at bounding box center [161, 404] width 10 height 10
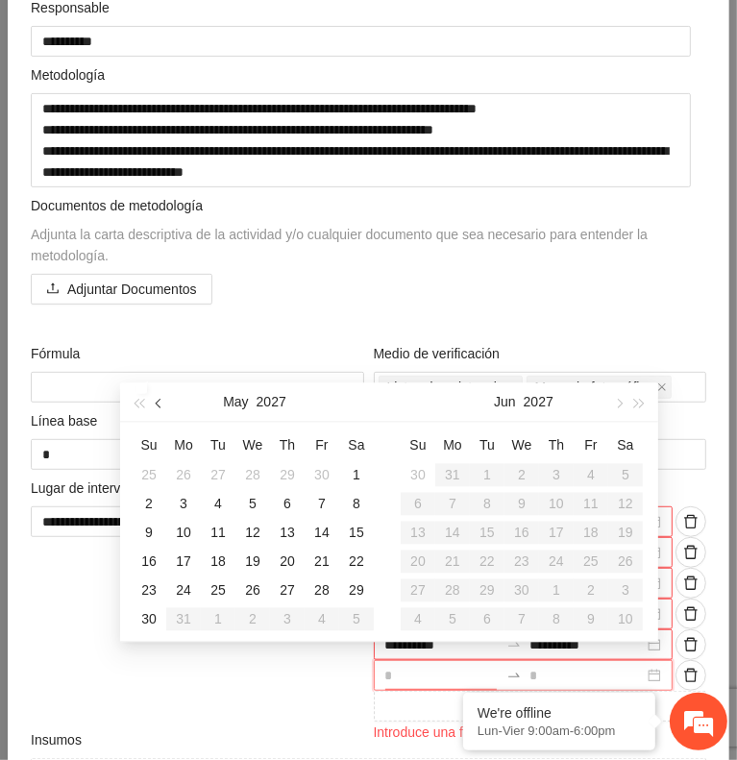
click at [163, 404] on span "button" at bounding box center [161, 404] width 10 height 10
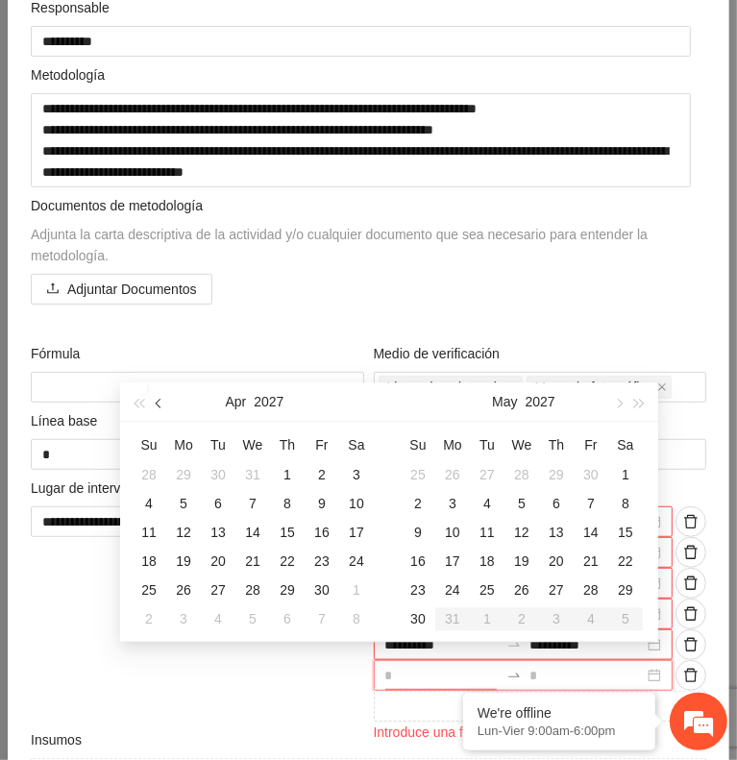
click at [163, 404] on span "button" at bounding box center [161, 404] width 10 height 10
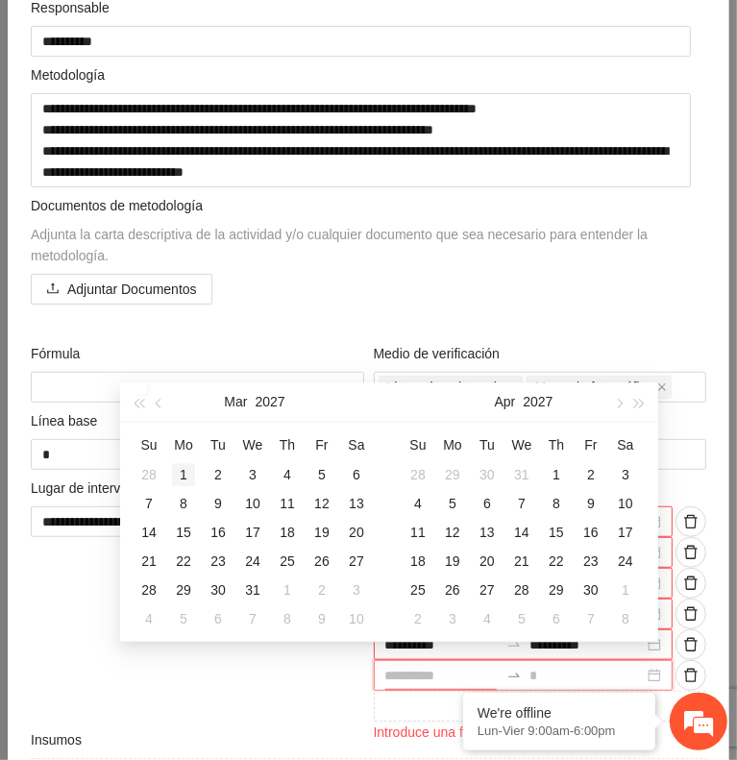
click at [186, 472] on div "1" at bounding box center [183, 474] width 23 height 23
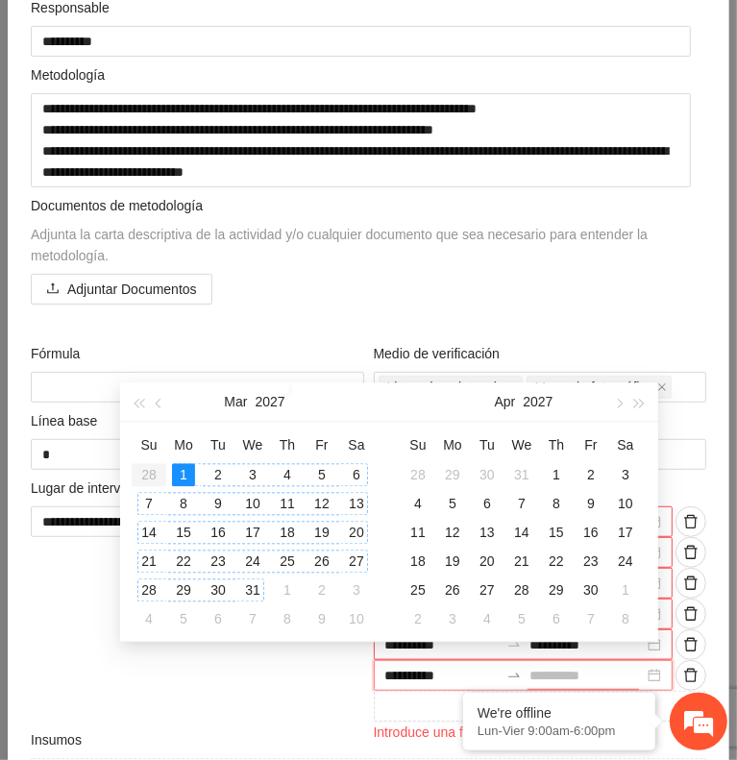
click at [252, 584] on div "31" at bounding box center [252, 590] width 23 height 23
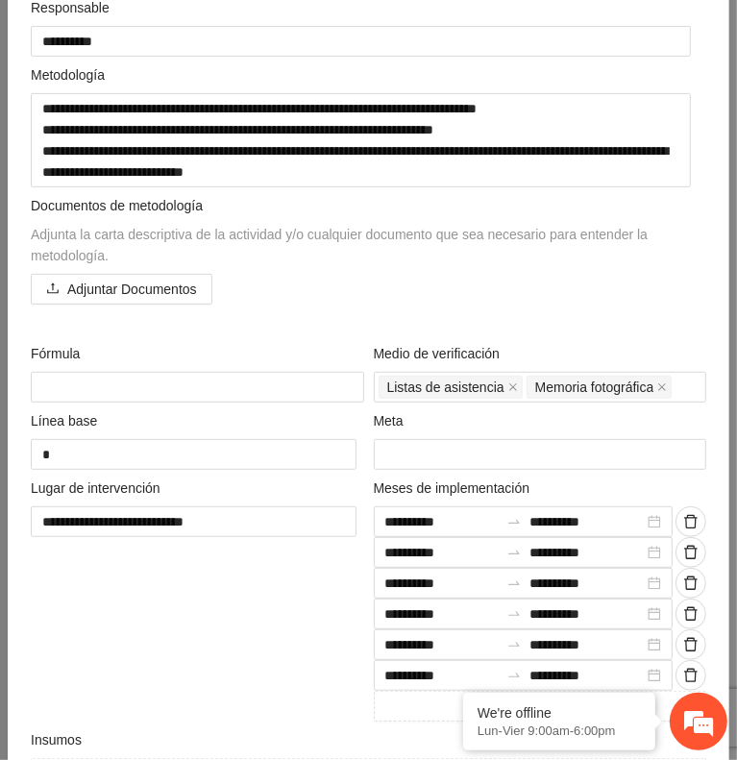
click at [268, 626] on div "**********" at bounding box center [197, 600] width 343 height 244
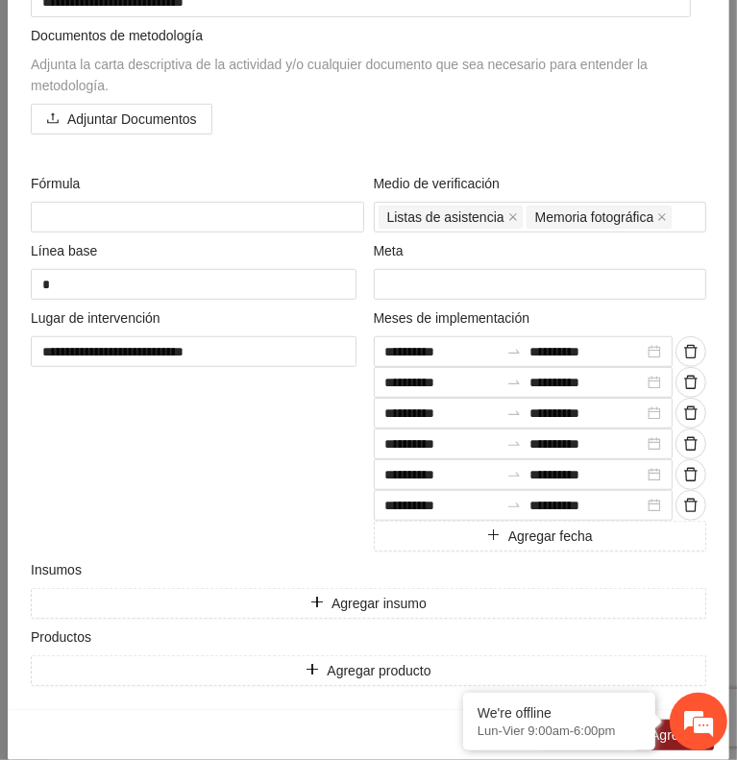
scroll to position [502, 0]
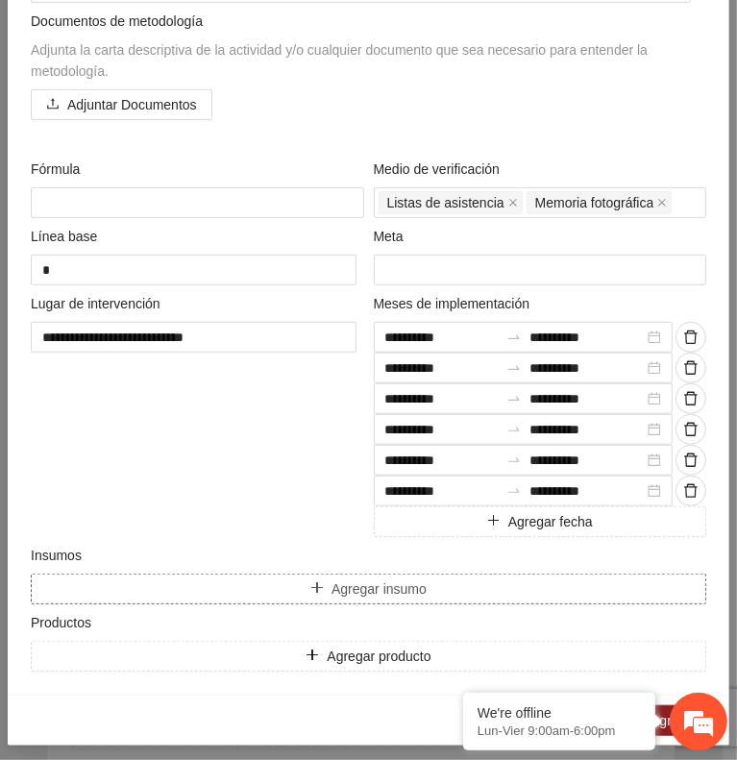
click at [260, 580] on button "Agregar insumo" at bounding box center [369, 589] width 676 height 31
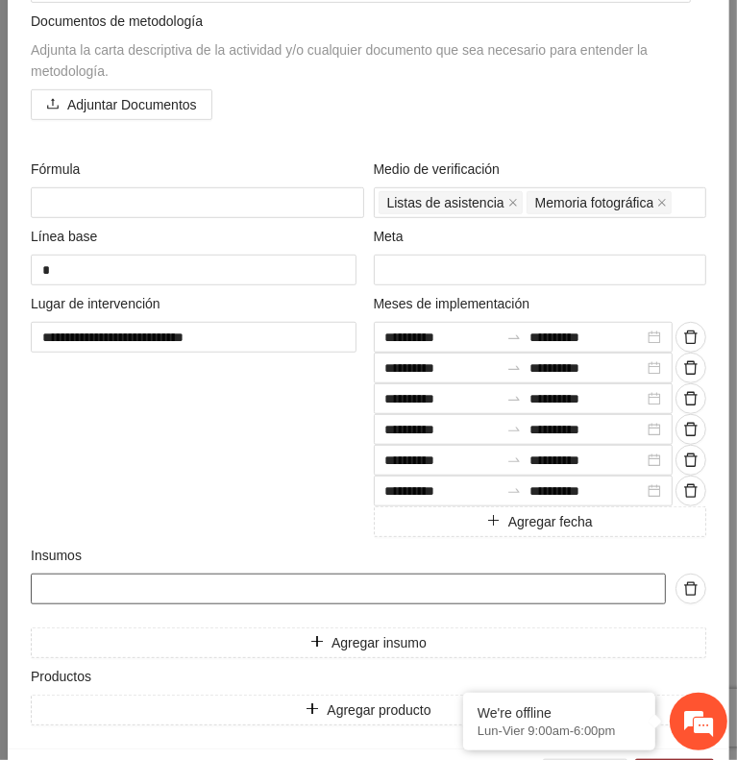
click at [231, 583] on input "text" at bounding box center [348, 589] width 635 height 31
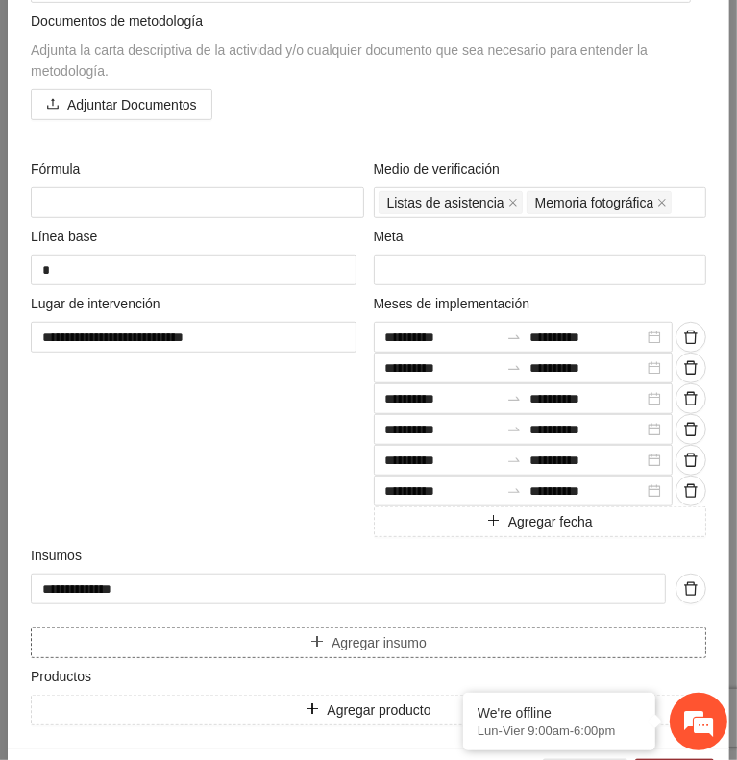
click at [261, 629] on button "Agregar insumo" at bounding box center [369, 643] width 676 height 31
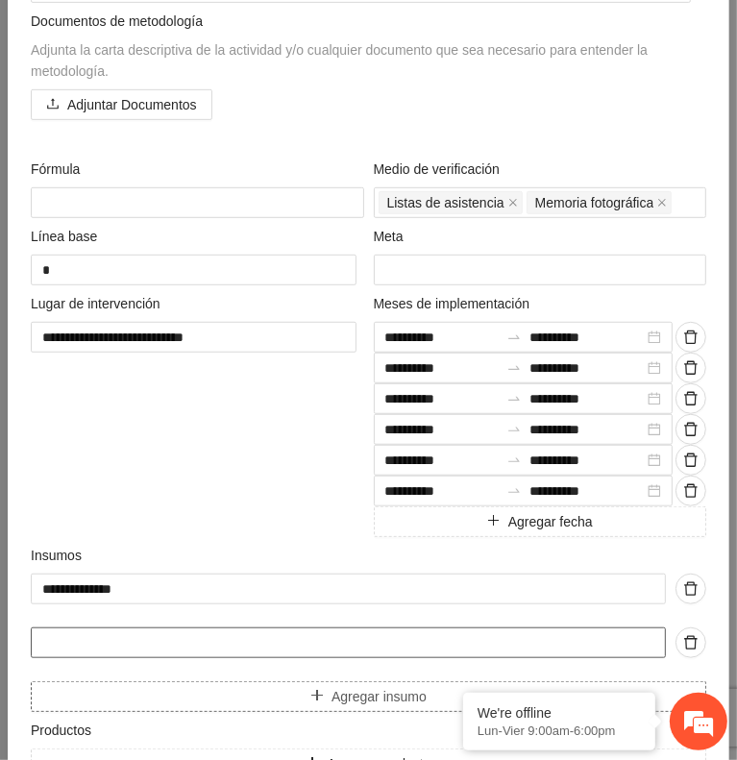
click at [261, 629] on input "text" at bounding box center [348, 643] width 635 height 31
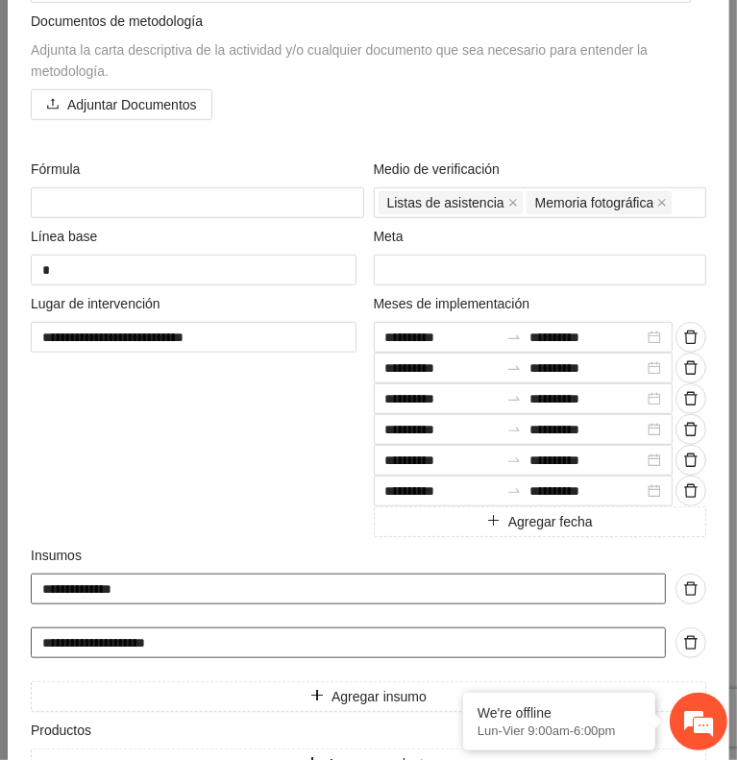
scroll to position [609, 0]
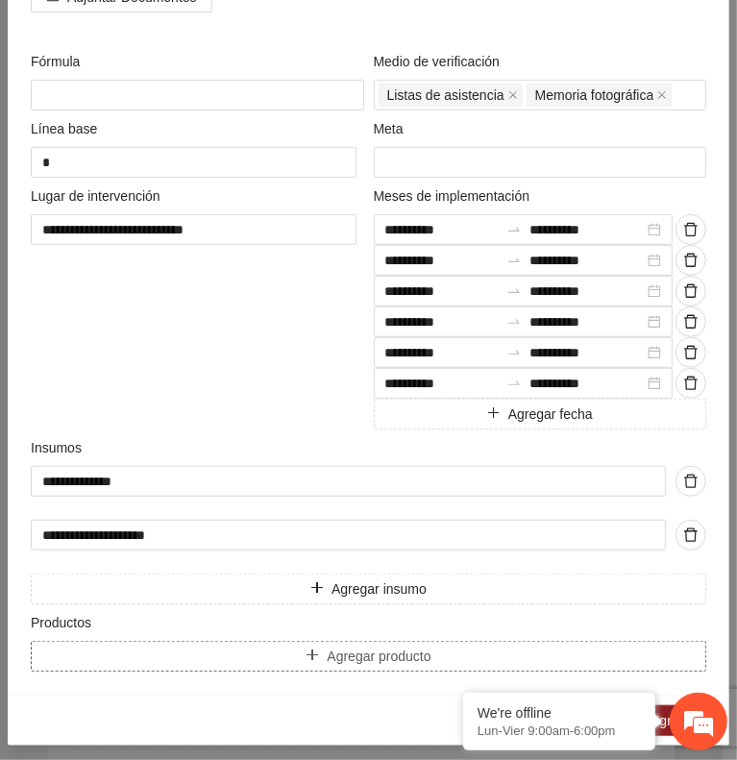
click at [203, 653] on button "Agregar producto" at bounding box center [369, 656] width 676 height 31
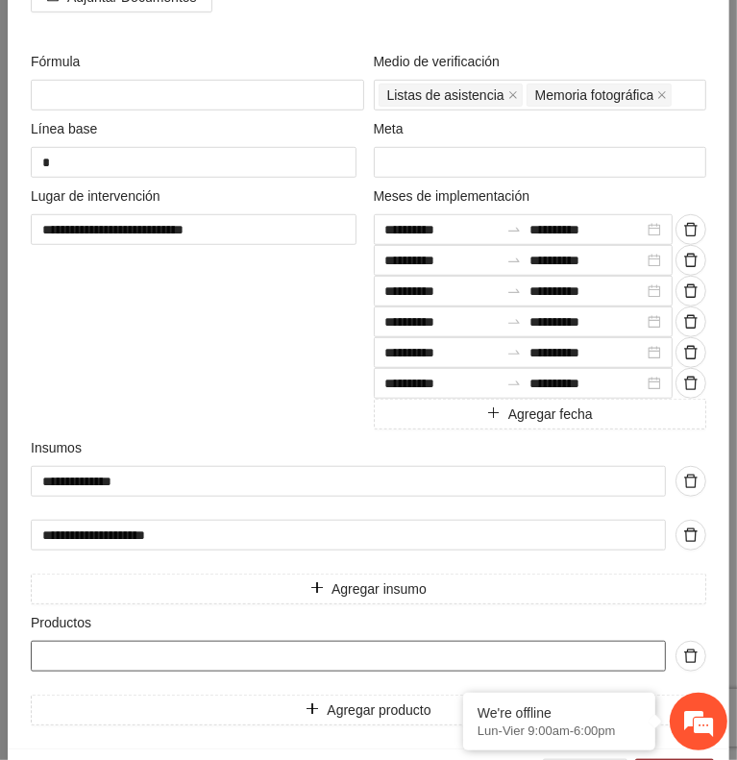
click at [214, 653] on input "text" at bounding box center [348, 656] width 635 height 31
click at [283, 652] on input "**********" at bounding box center [348, 656] width 635 height 31
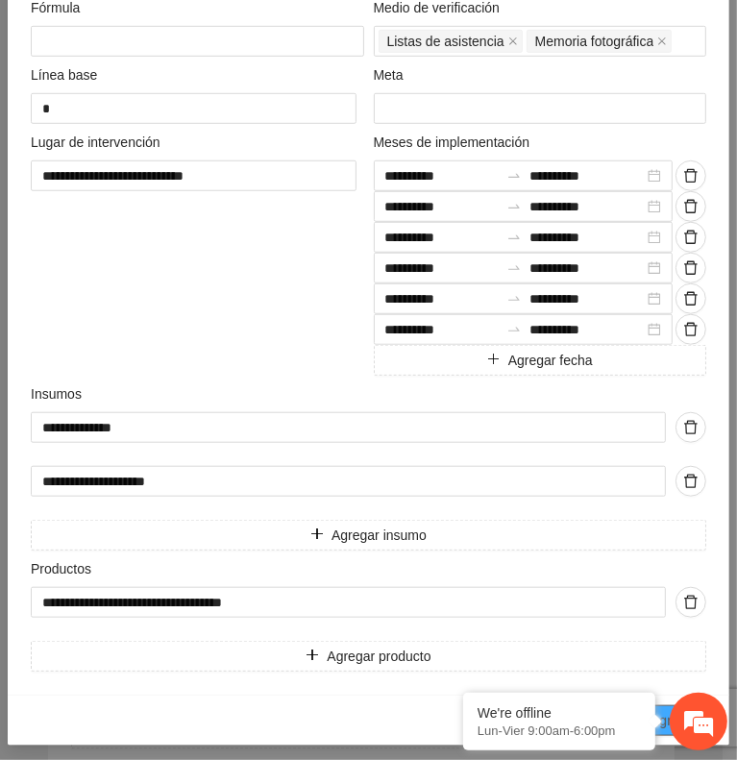
click at [662, 710] on span "Agregar" at bounding box center [675, 720] width 48 height 21
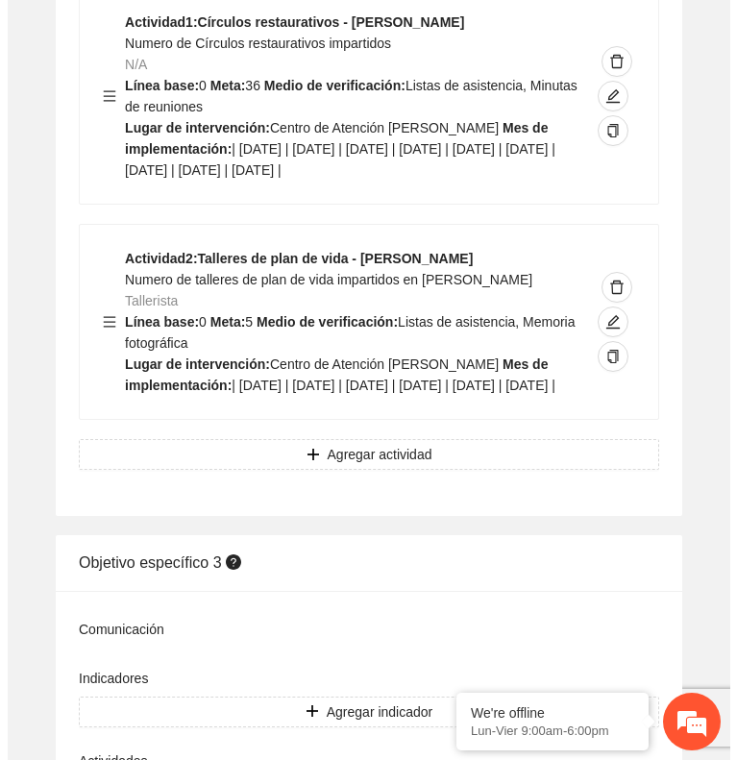
scroll to position [5888, 0]
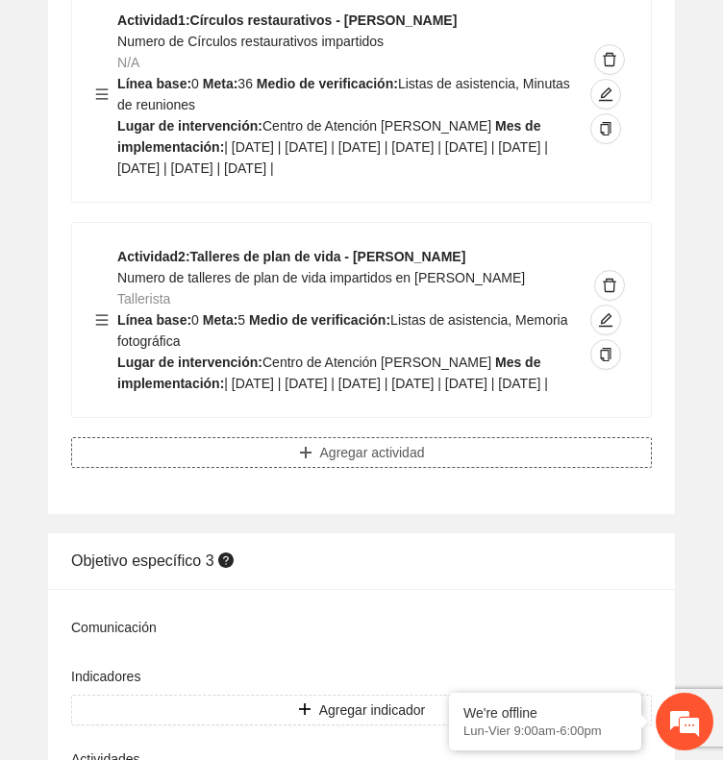
click at [381, 463] on span "Agregar actividad" at bounding box center [372, 452] width 105 height 21
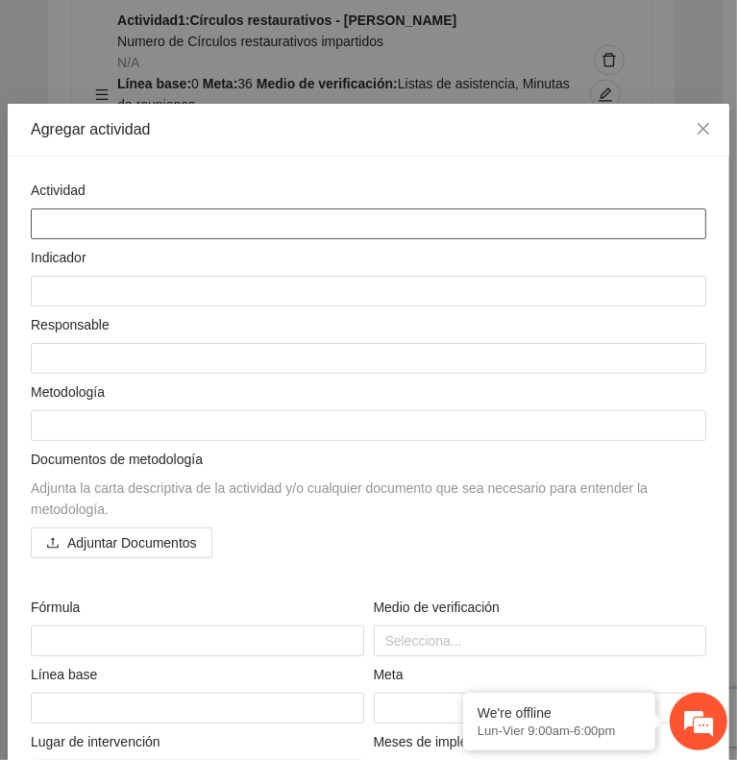
click at [493, 220] on textarea at bounding box center [369, 224] width 676 height 31
paste textarea "**********"
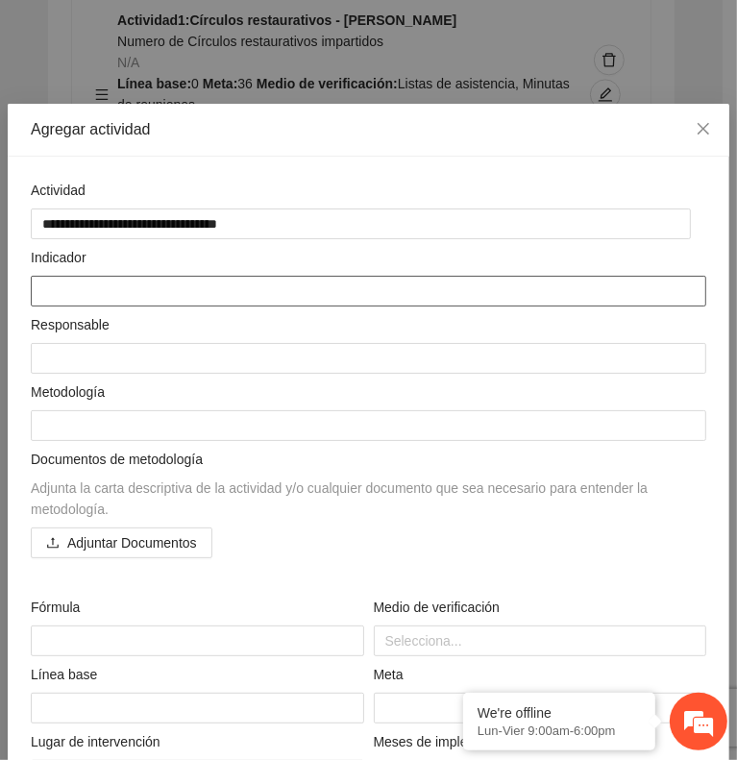
click at [243, 288] on textarea at bounding box center [369, 291] width 676 height 31
paste textarea "**********"
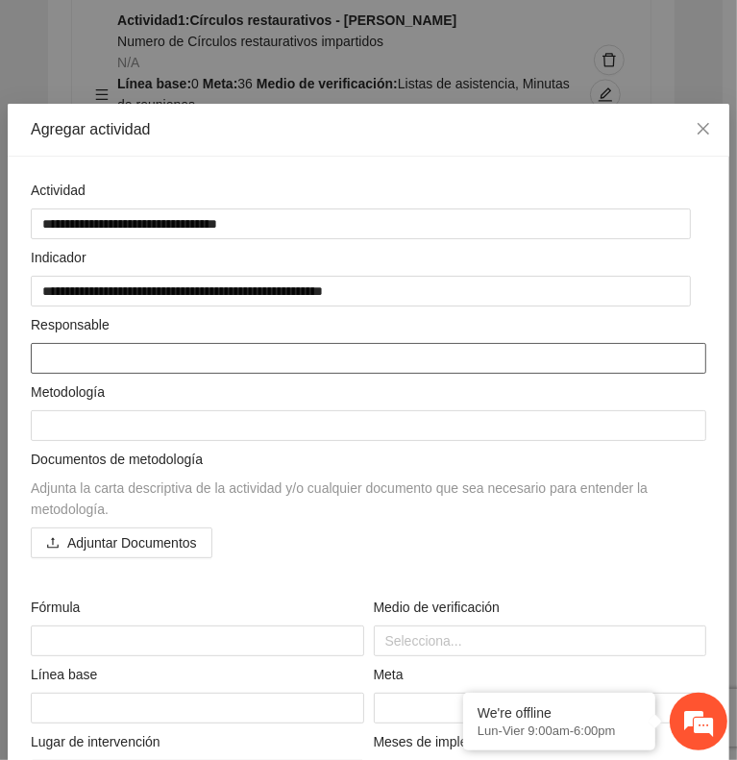
click at [238, 344] on textarea at bounding box center [369, 358] width 676 height 31
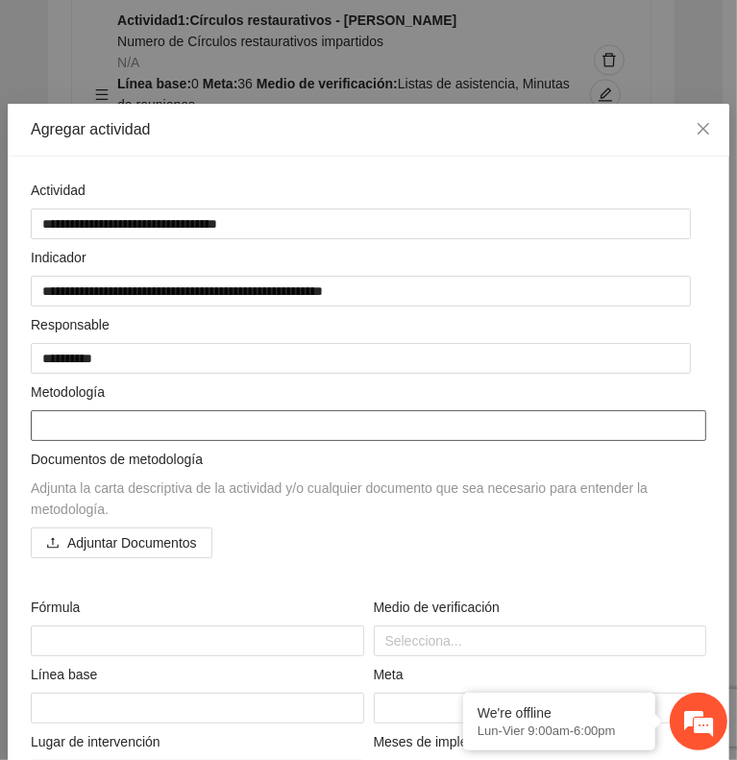
click at [352, 425] on textarea at bounding box center [369, 425] width 676 height 31
paste textarea "**********"
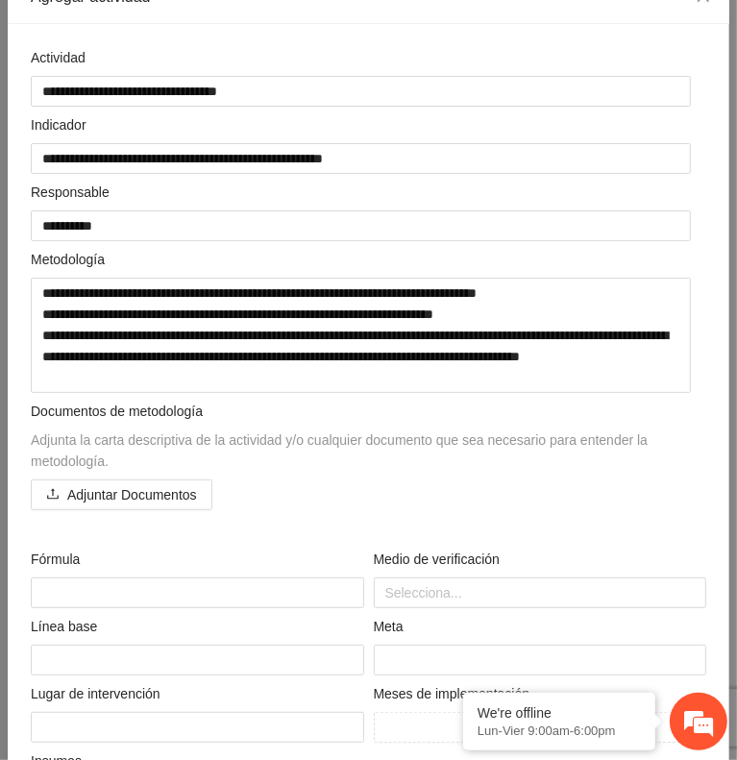
scroll to position [152, 0]
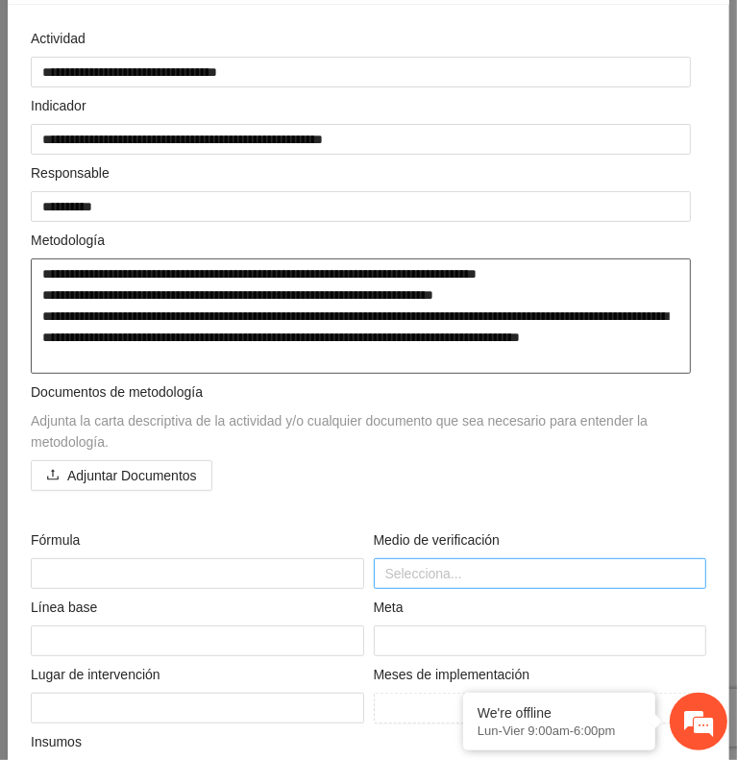
click at [475, 562] on div at bounding box center [541, 573] width 324 height 23
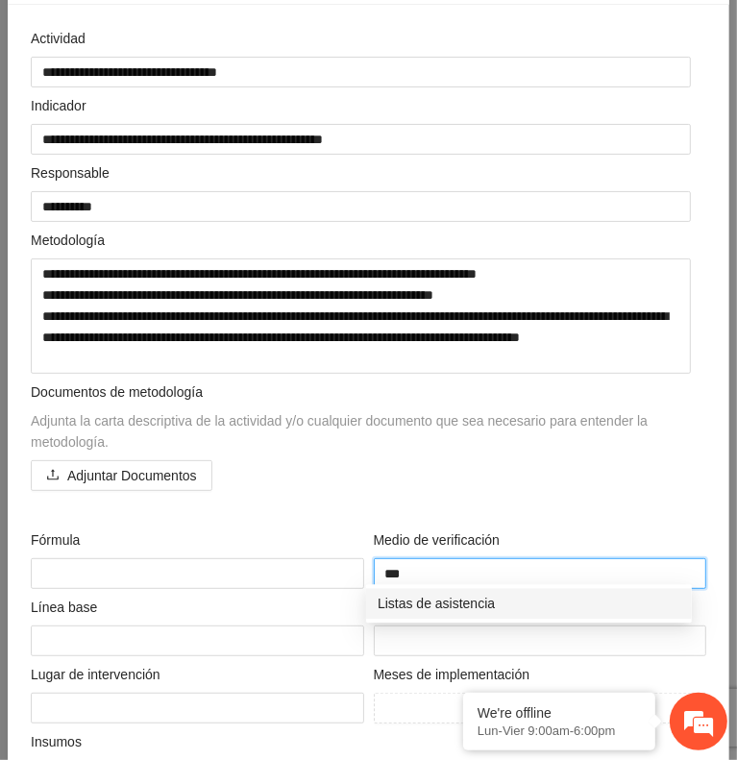
click at [479, 600] on div "Listas de asistencia" at bounding box center [529, 603] width 303 height 21
click at [479, 600] on div "Memoria fotográfica" at bounding box center [529, 603] width 303 height 21
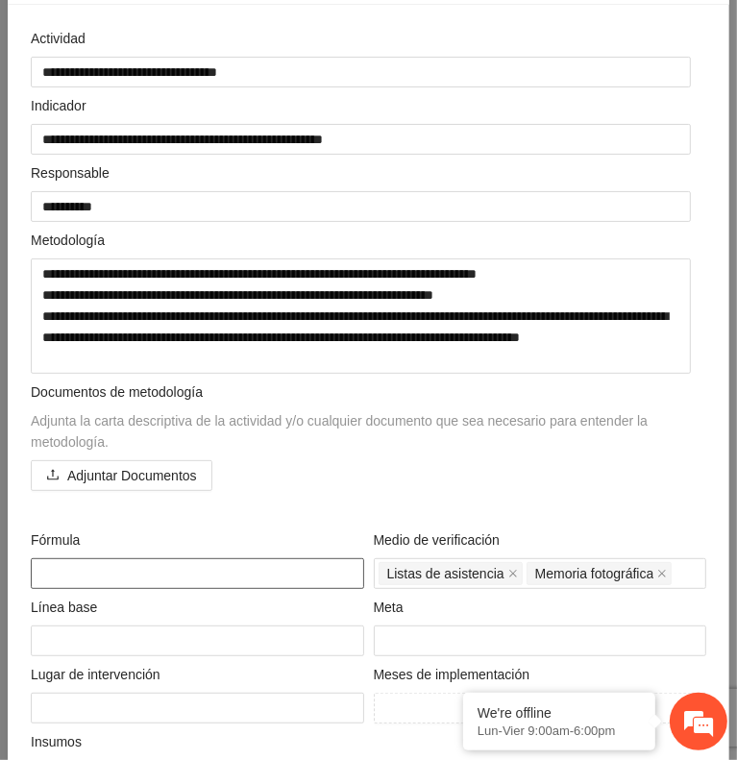
click at [229, 564] on textarea at bounding box center [198, 573] width 334 height 31
paste textarea "**********"
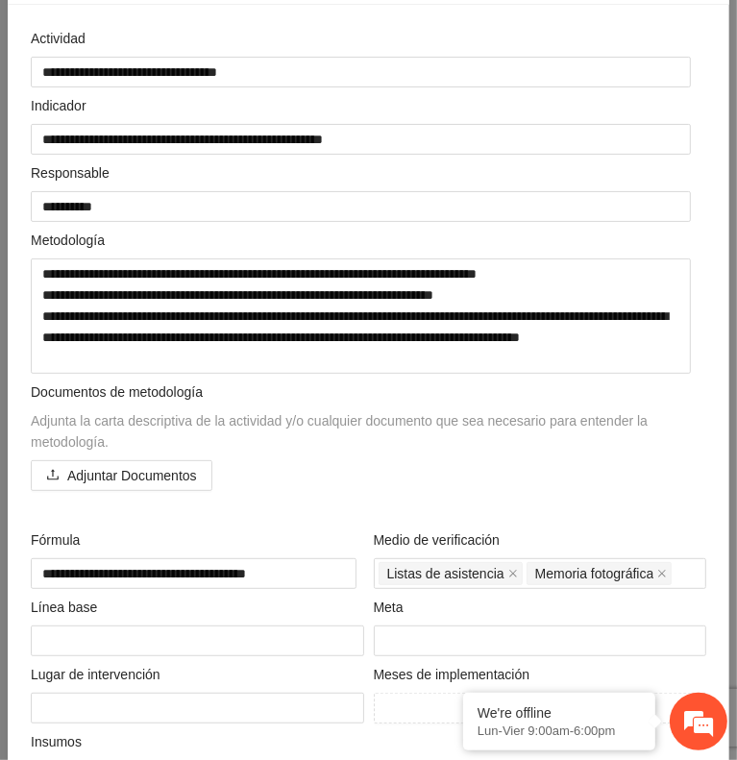
click at [429, 480] on div "Adjuntar Documentos" at bounding box center [369, 475] width 676 height 31
click at [211, 635] on textarea at bounding box center [198, 641] width 334 height 31
click at [415, 637] on input "number" at bounding box center [541, 641] width 334 height 31
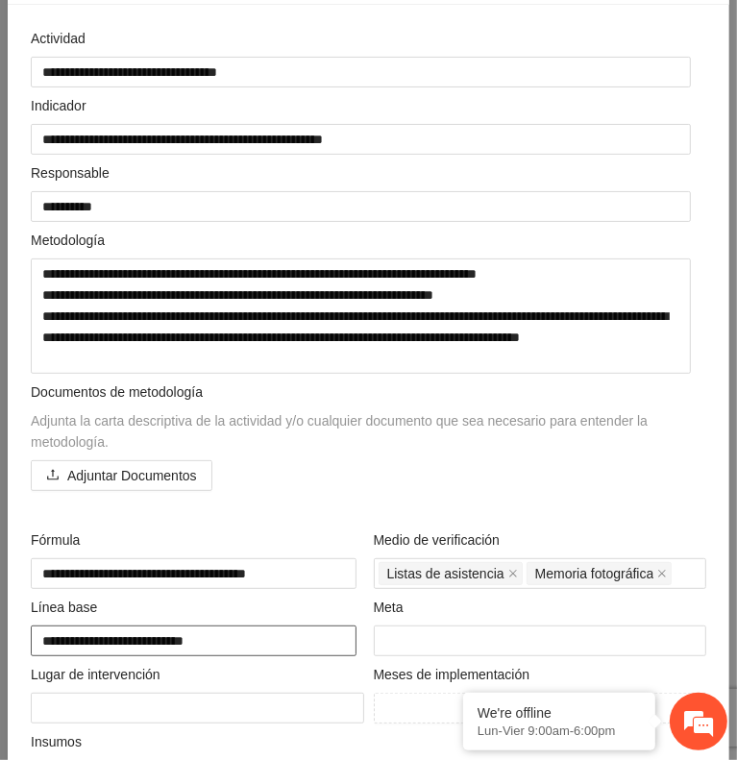
click at [279, 633] on textarea "**********" at bounding box center [194, 641] width 326 height 31
drag, startPoint x: 279, startPoint y: 633, endPoint x: 8, endPoint y: 638, distance: 271.1
click at [8, 638] on div "**********" at bounding box center [369, 443] width 722 height 877
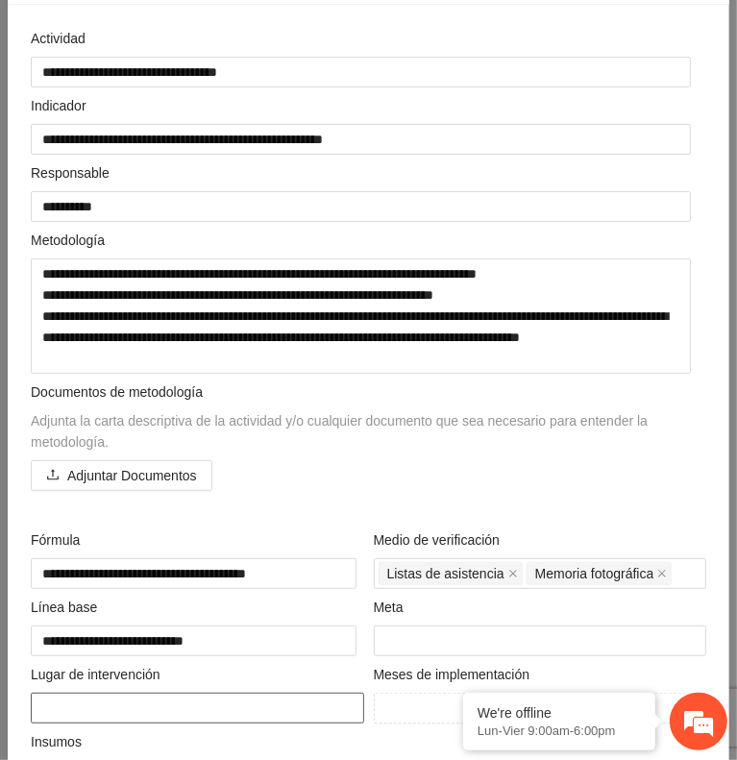
click at [111, 693] on textarea at bounding box center [198, 708] width 334 height 31
paste textarea "**********"
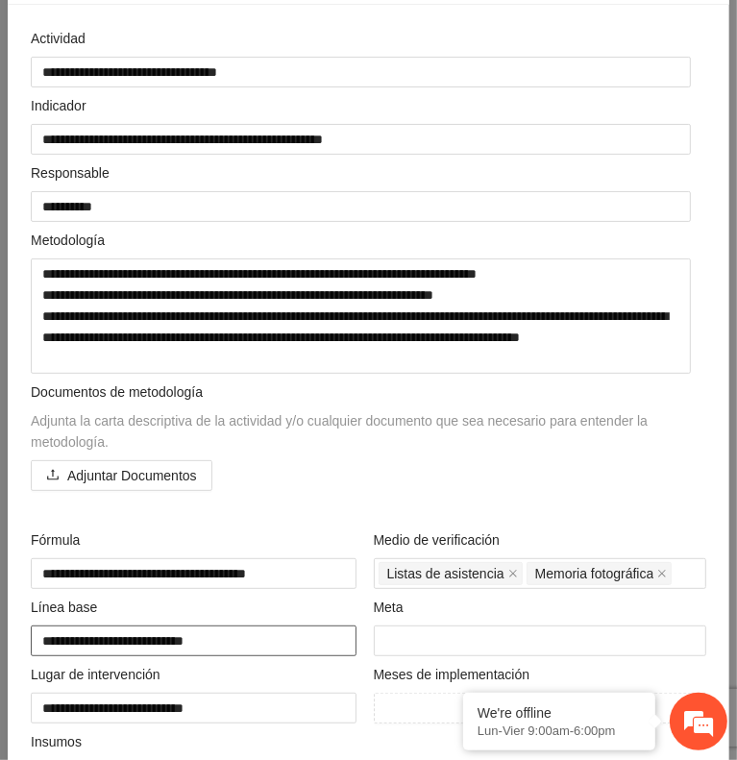
drag, startPoint x: 241, startPoint y: 635, endPoint x: 16, endPoint y: 630, distance: 225.0
click at [16, 630] on div "**********" at bounding box center [369, 443] width 722 height 877
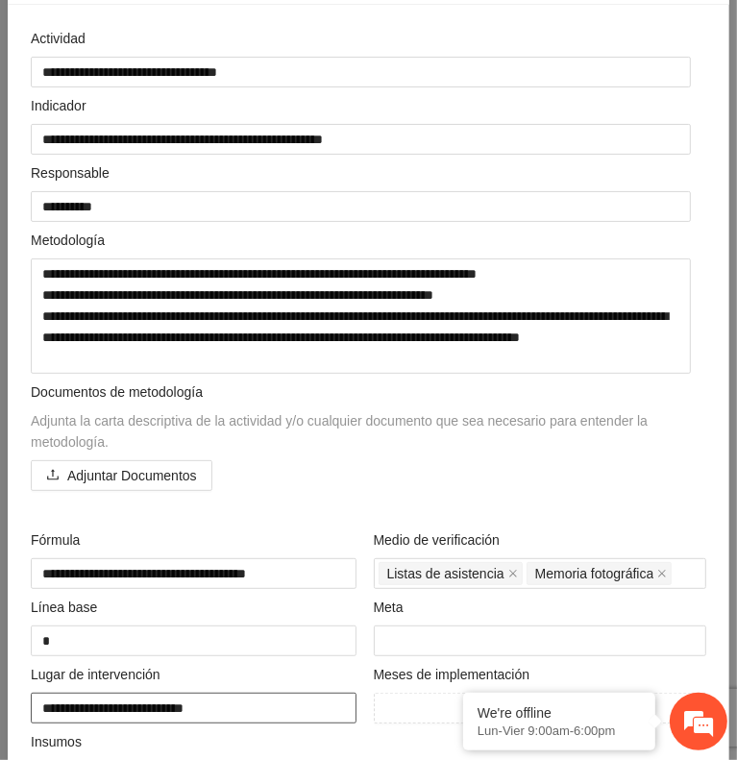
click at [195, 698] on textarea "**********" at bounding box center [194, 708] width 326 height 31
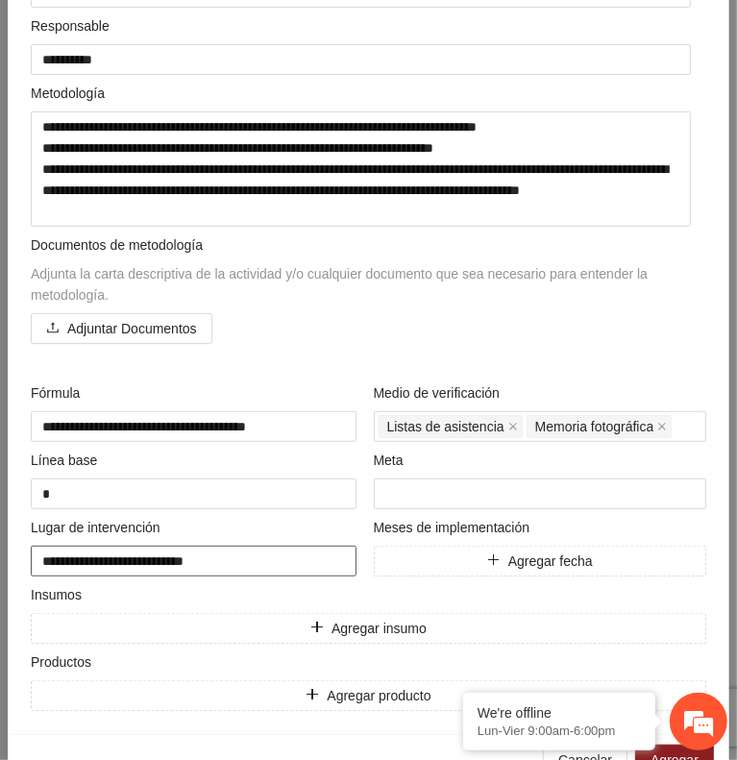
scroll to position [338, 0]
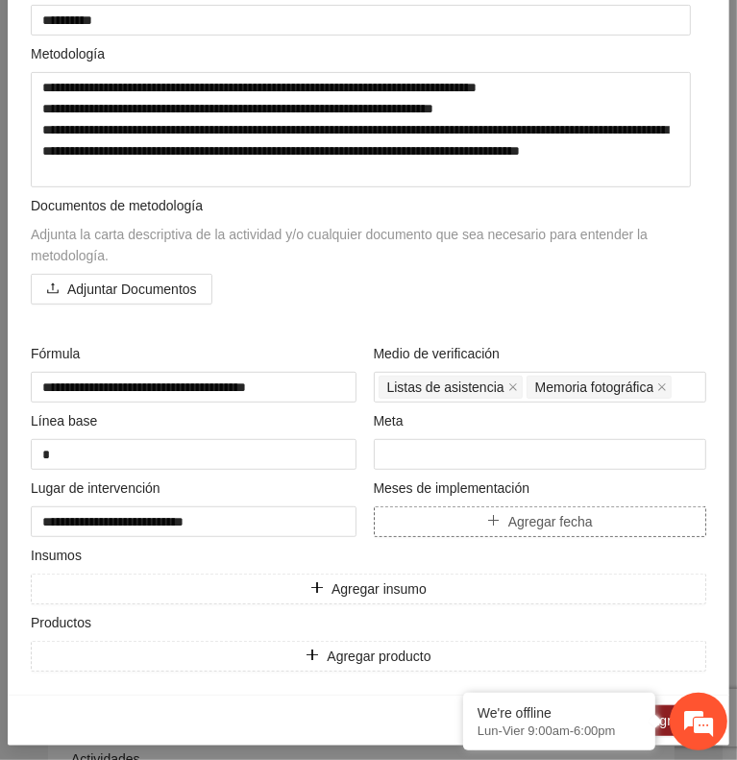
click at [552, 520] on span "Agregar fecha" at bounding box center [550, 521] width 85 height 21
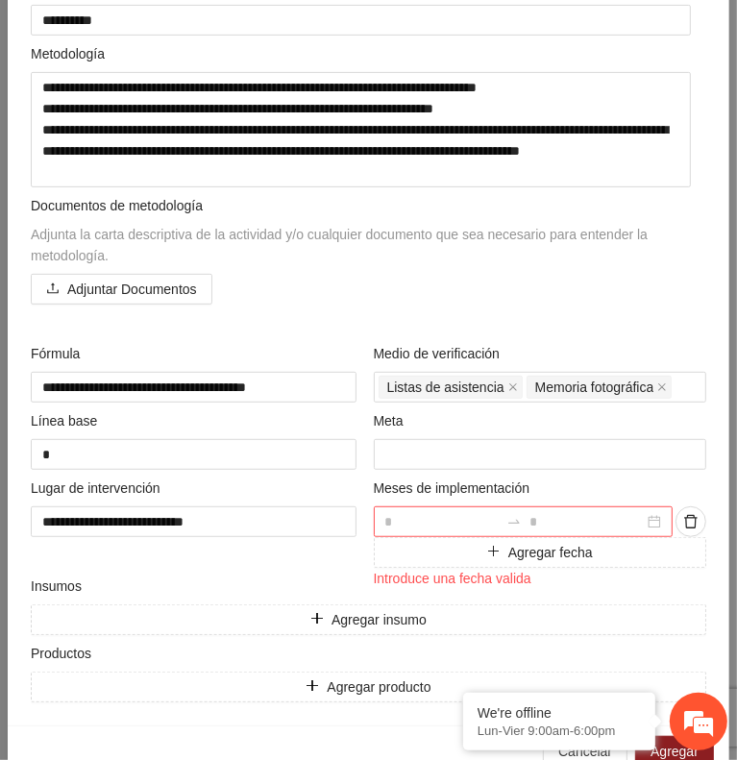
click at [439, 517] on input at bounding box center [442, 521] width 114 height 21
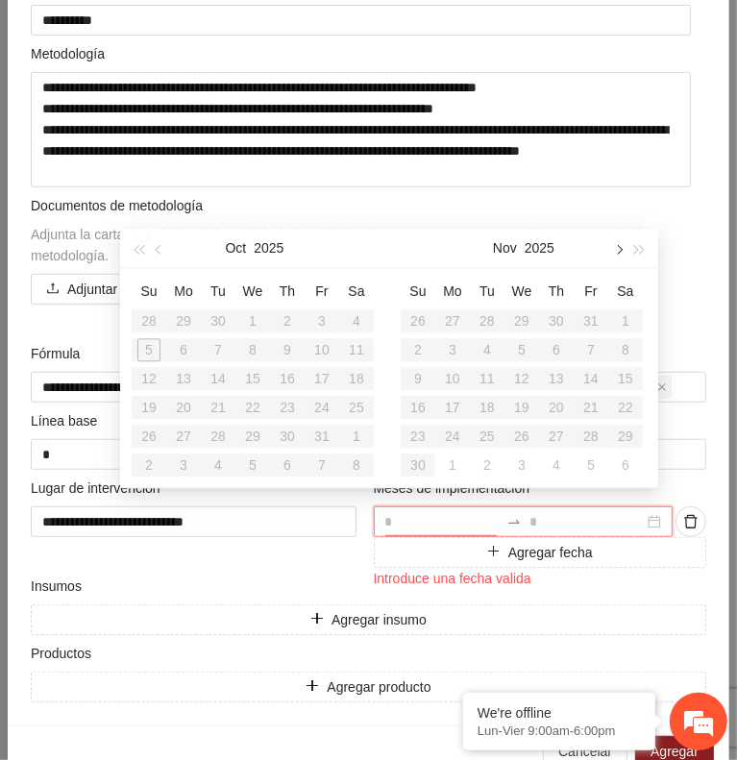
click at [619, 258] on button "button" at bounding box center [617, 248] width 21 height 38
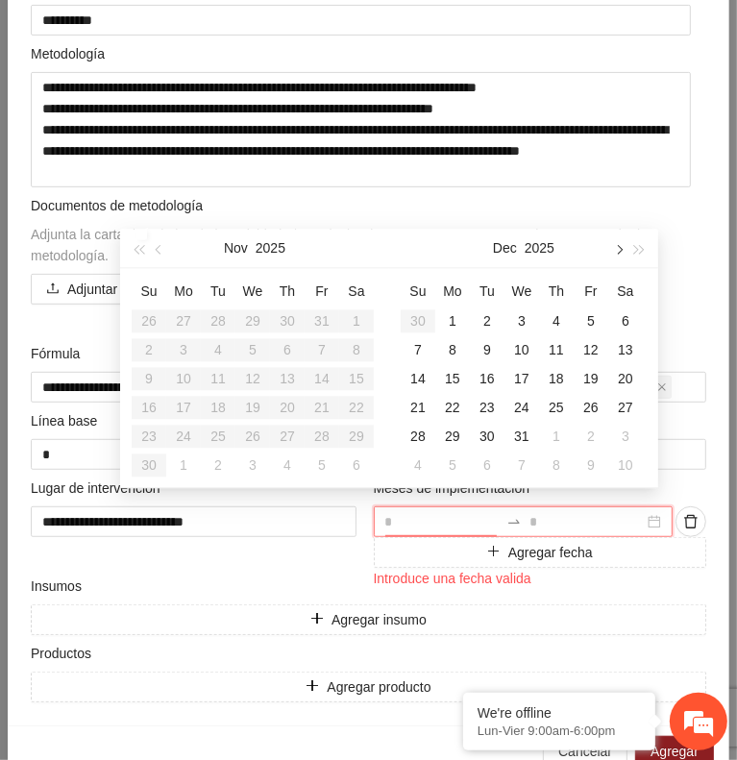
click at [619, 258] on button "button" at bounding box center [617, 248] width 21 height 38
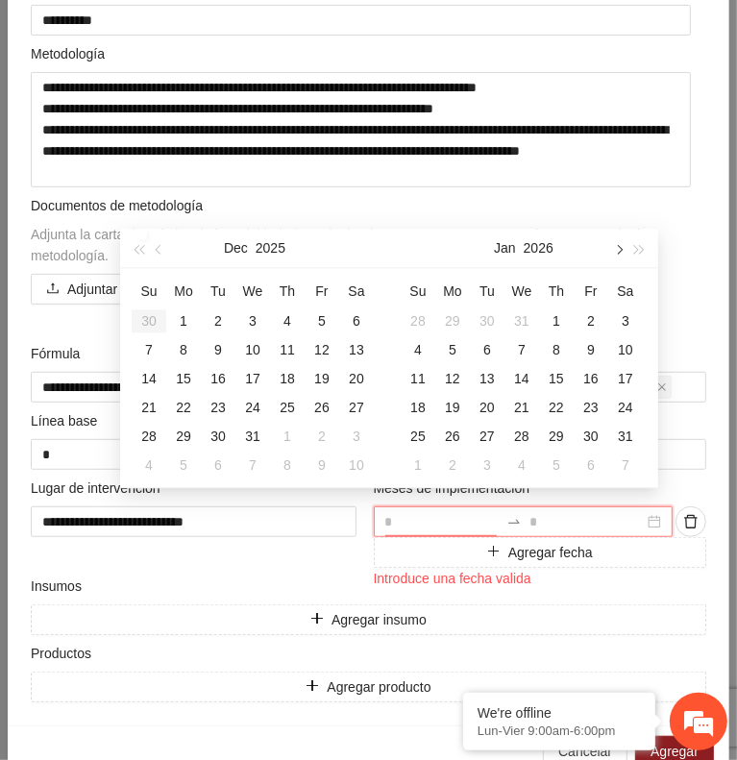
click at [619, 258] on button "button" at bounding box center [617, 248] width 21 height 38
click at [415, 315] on div "1" at bounding box center [418, 321] width 23 height 23
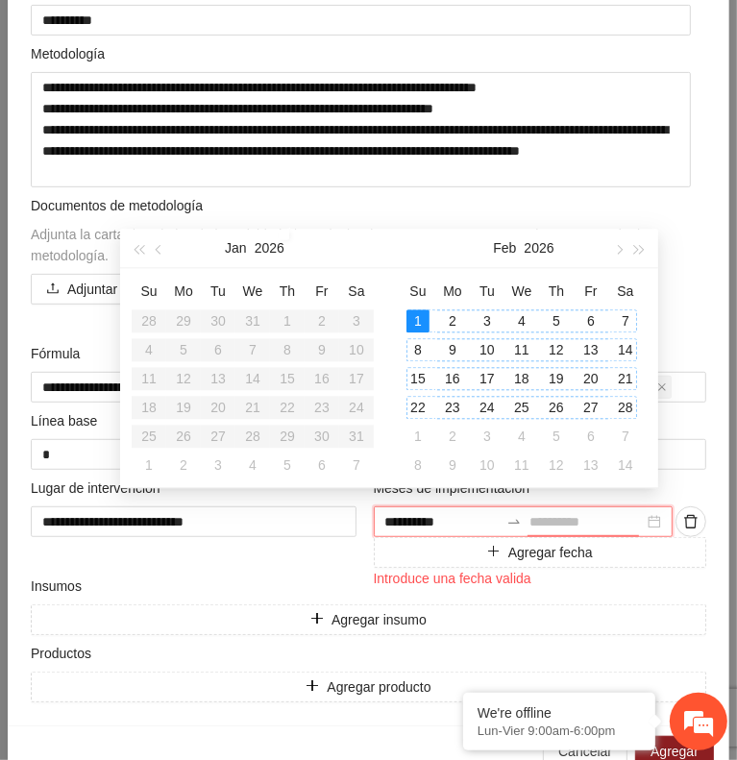
click at [630, 403] on div "28" at bounding box center [625, 407] width 23 height 23
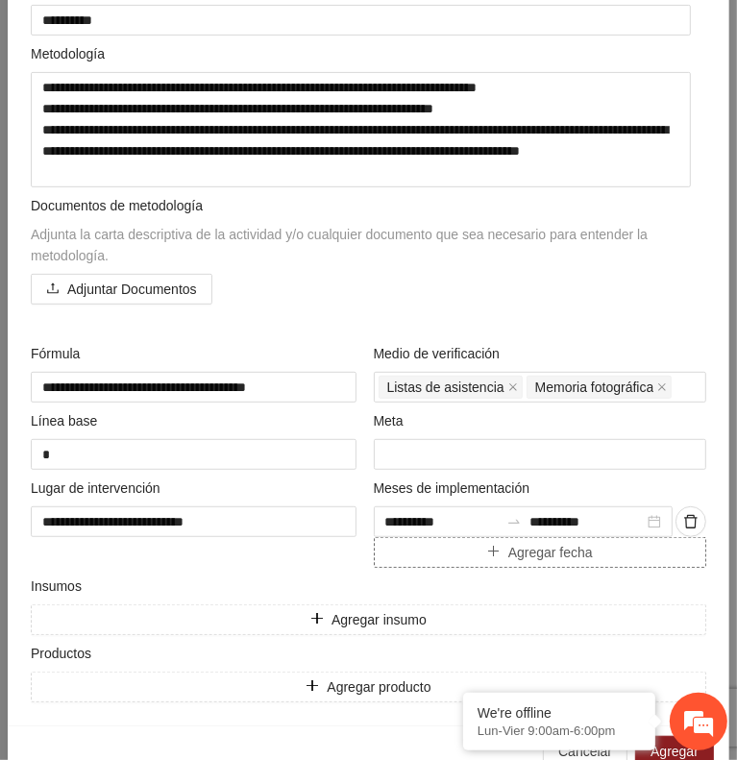
click at [508, 544] on span "Agregar fecha" at bounding box center [550, 552] width 85 height 21
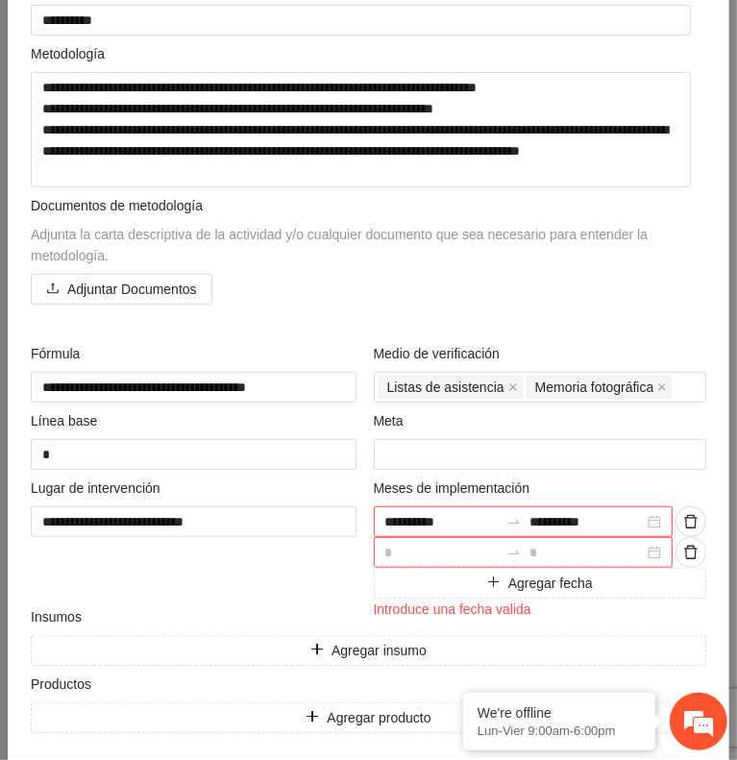
click at [413, 551] on input at bounding box center [442, 552] width 114 height 21
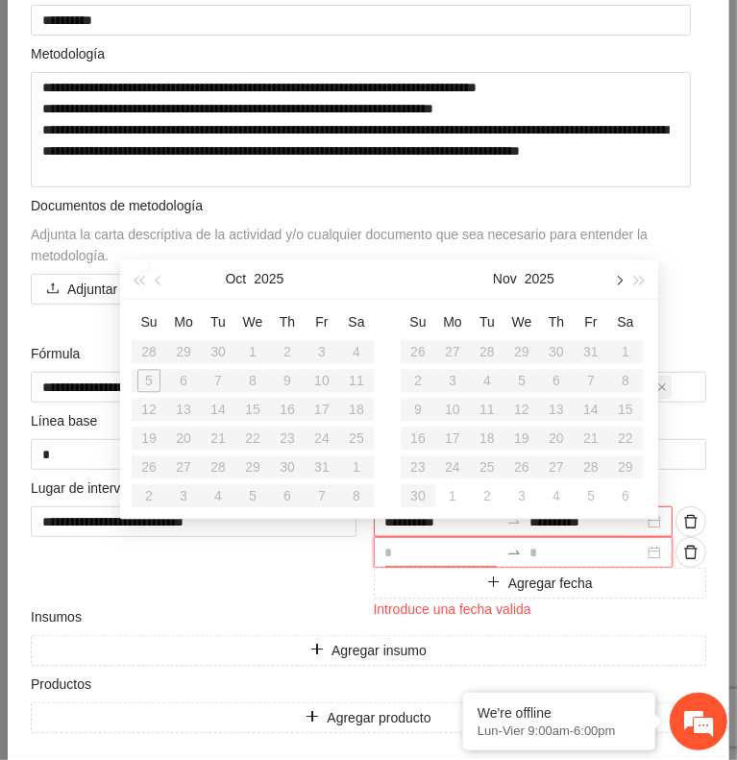
click at [610, 287] on button "button" at bounding box center [617, 279] width 21 height 38
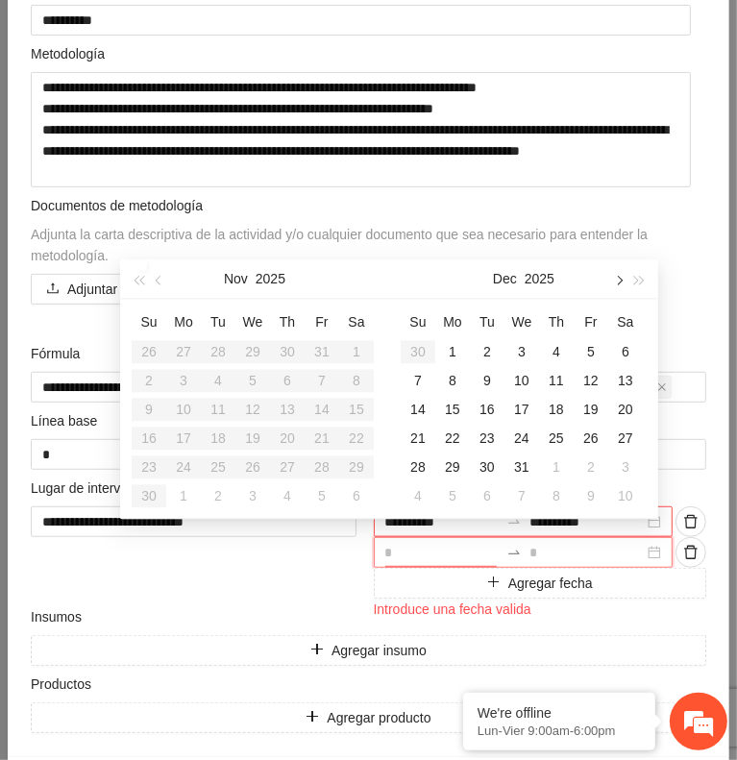
click at [610, 287] on button "button" at bounding box center [617, 279] width 21 height 38
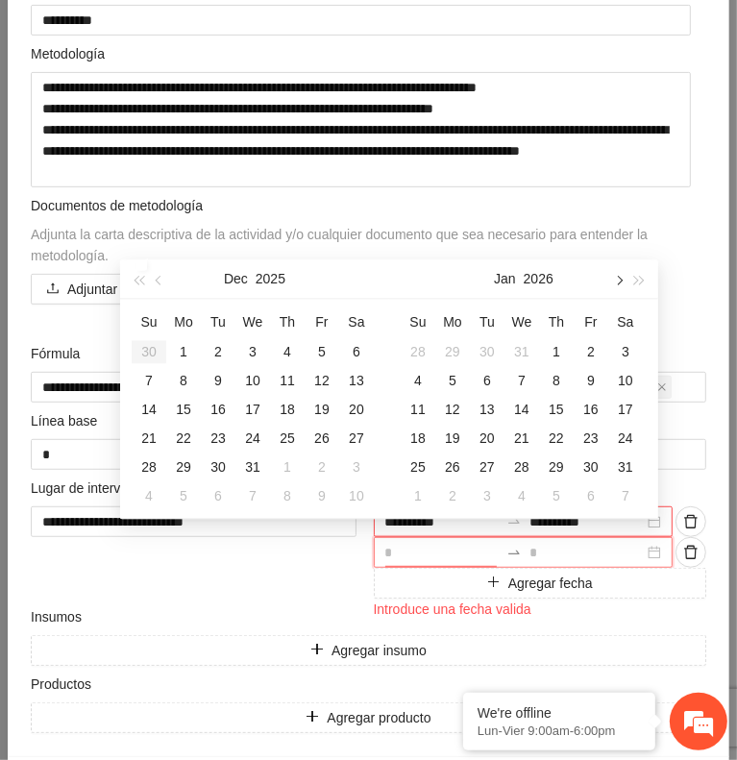
click at [610, 287] on button "button" at bounding box center [617, 279] width 21 height 38
click at [589, 349] on div "1" at bounding box center [591, 351] width 23 height 23
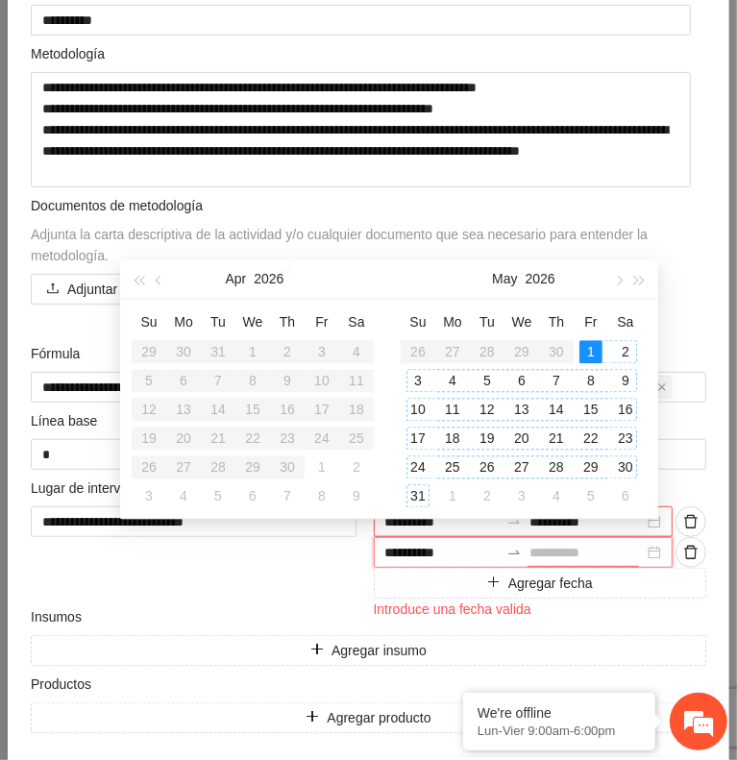
click at [420, 495] on div "31" at bounding box center [418, 495] width 23 height 23
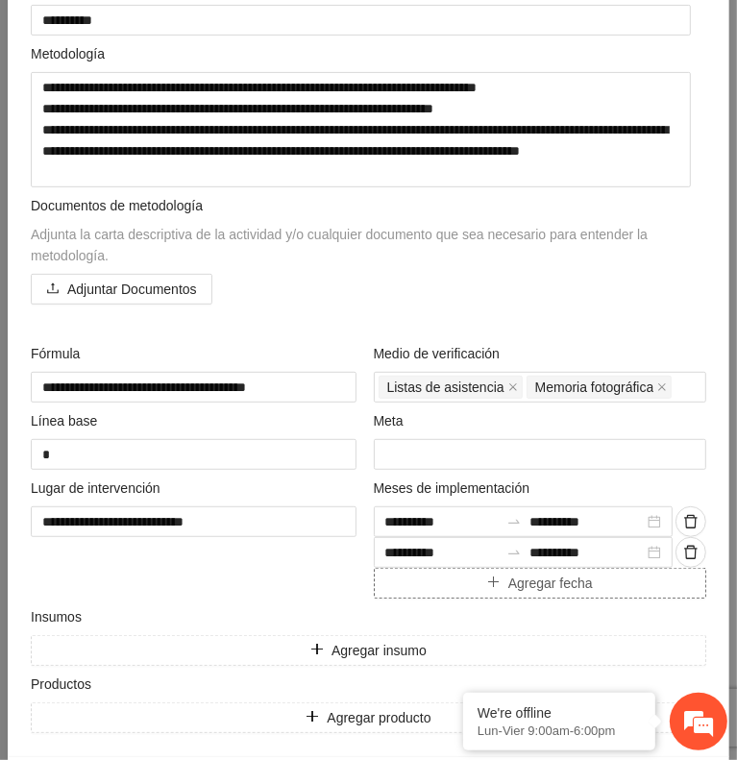
click at [442, 581] on button "Agregar fecha" at bounding box center [541, 583] width 334 height 31
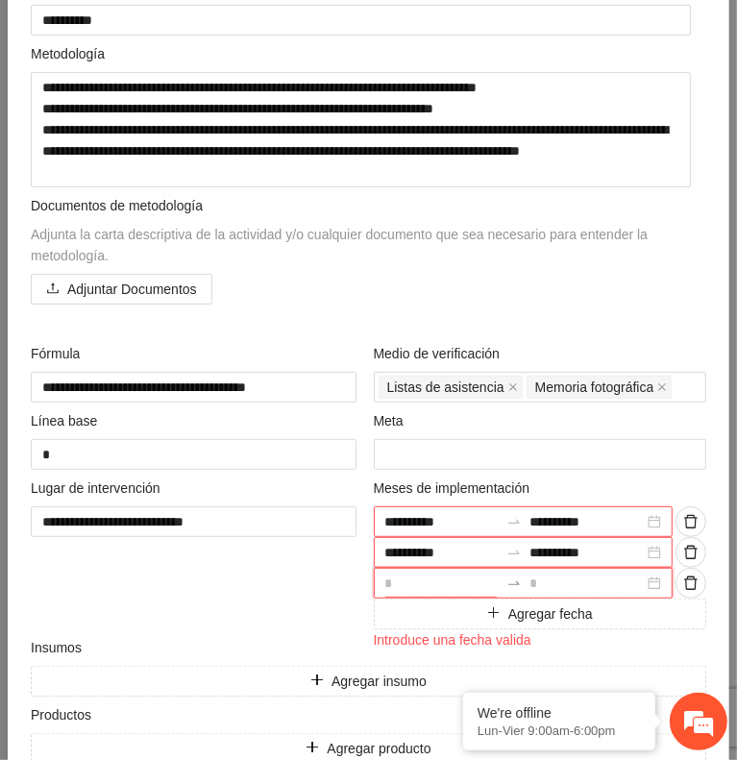
click at [424, 578] on input at bounding box center [442, 583] width 114 height 21
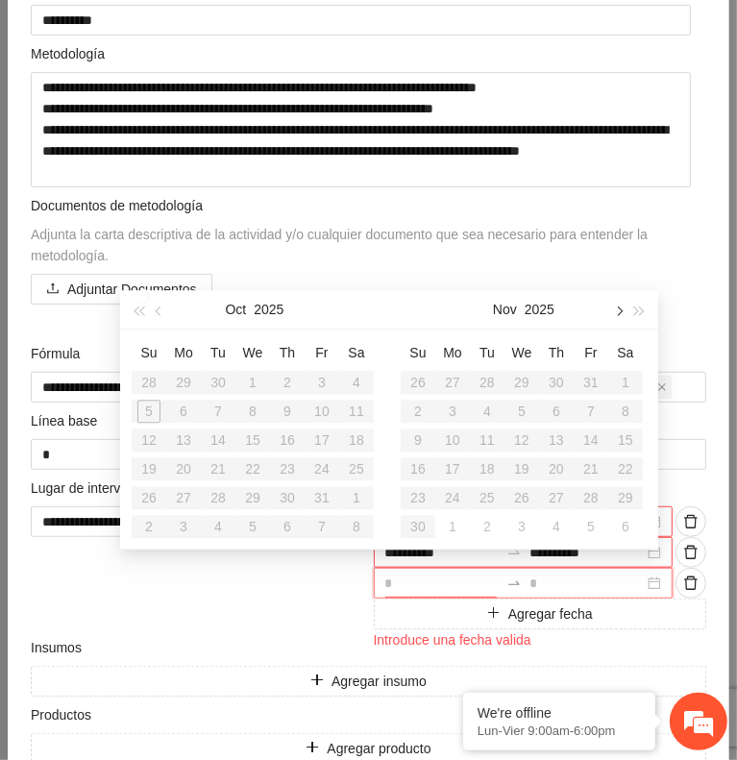
click at [611, 319] on button "button" at bounding box center [617, 309] width 21 height 38
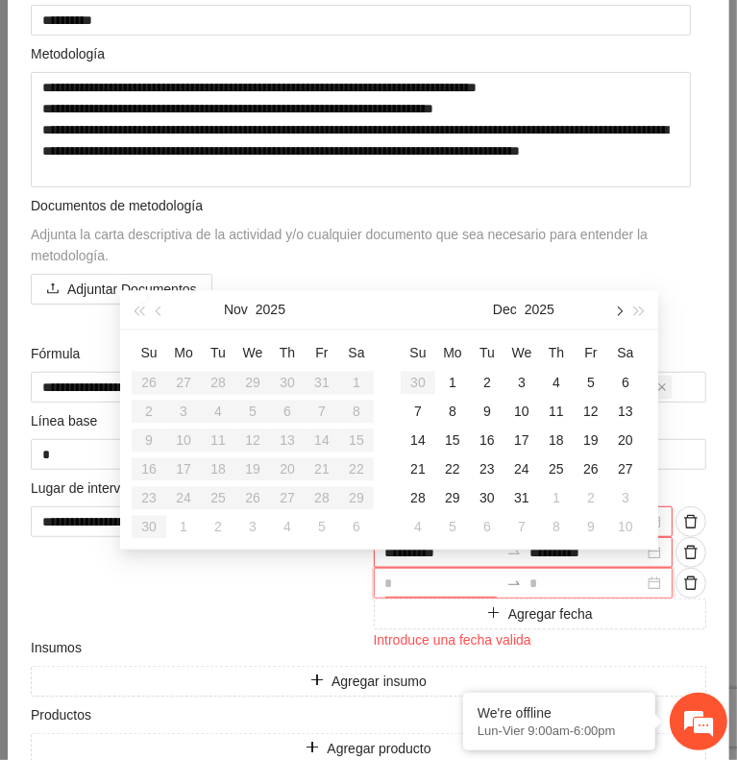
click at [611, 319] on button "button" at bounding box center [617, 309] width 21 height 38
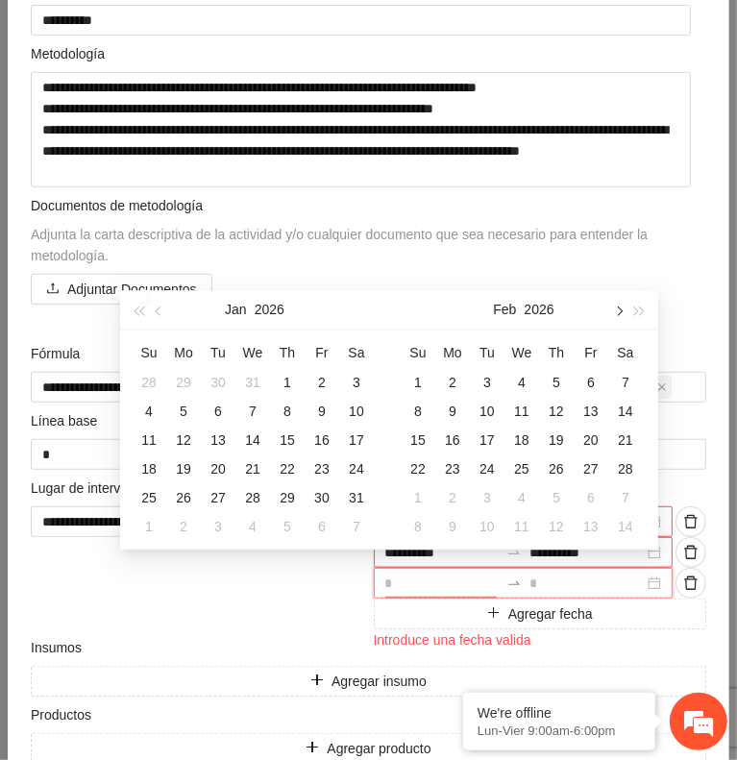
click at [611, 319] on button "button" at bounding box center [617, 309] width 21 height 38
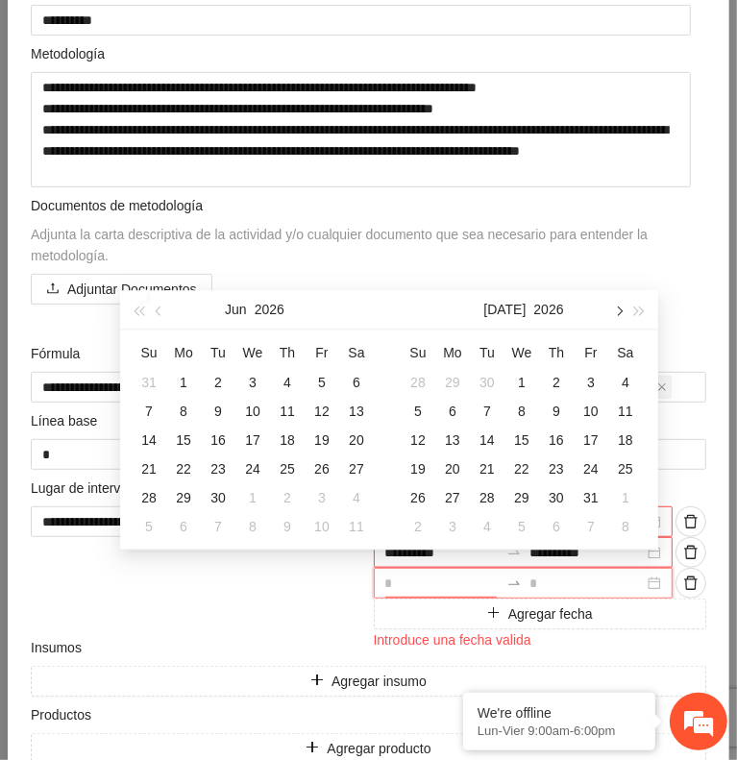
click at [611, 319] on button "button" at bounding box center [617, 309] width 21 height 38
click at [627, 384] on div "1" at bounding box center [625, 382] width 23 height 23
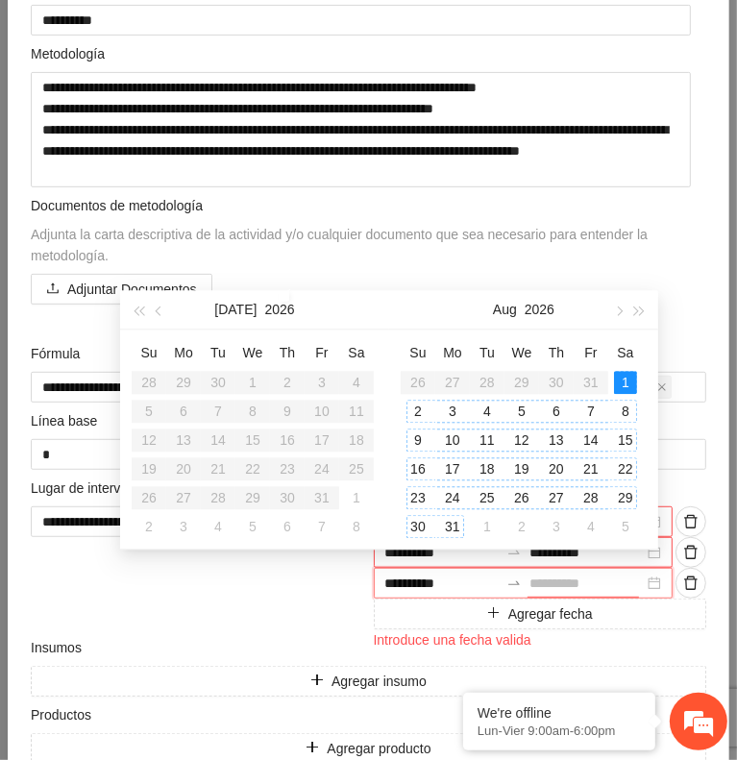
click at [457, 521] on div "31" at bounding box center [452, 526] width 23 height 23
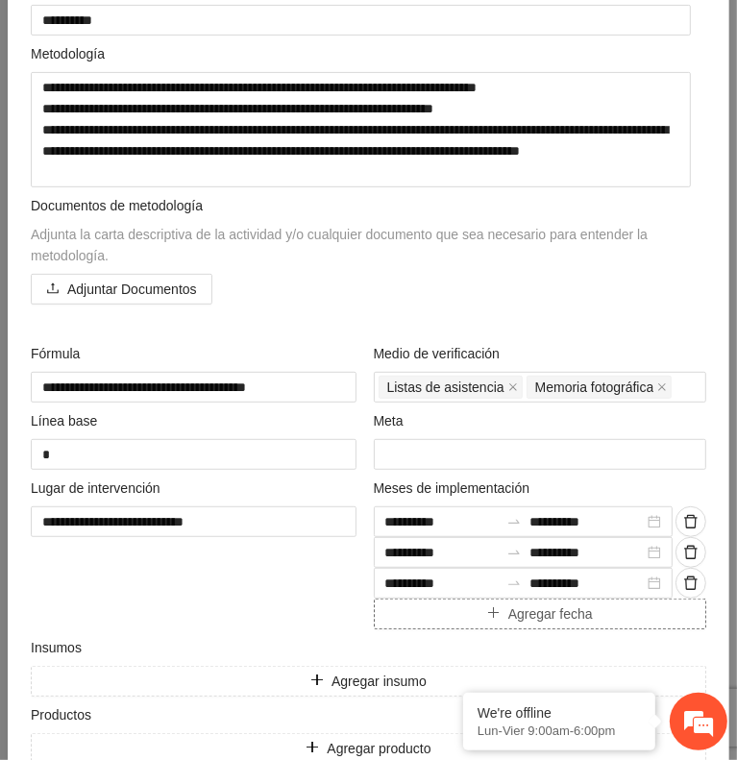
click at [426, 605] on button "Agregar fecha" at bounding box center [541, 614] width 334 height 31
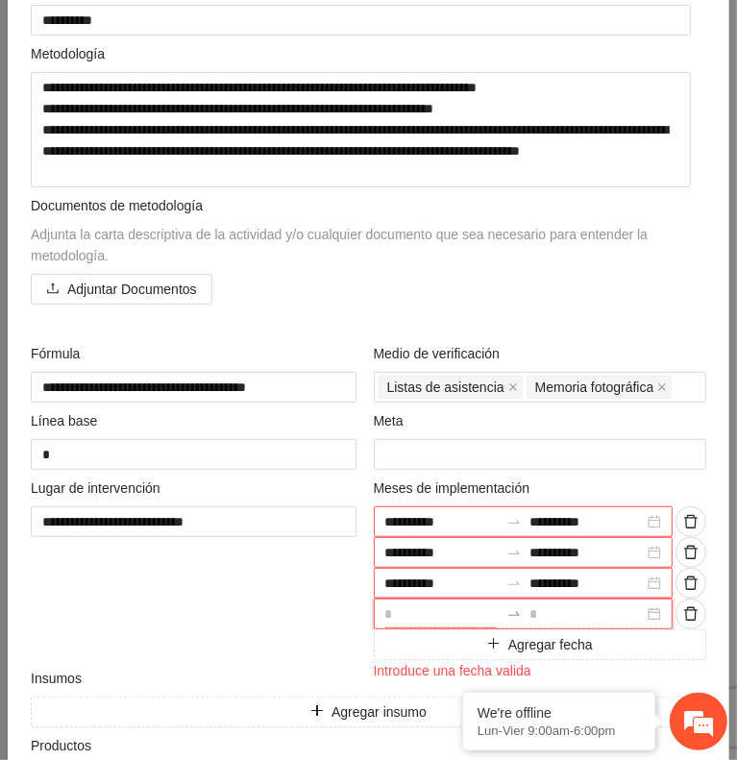
click at [423, 605] on input at bounding box center [442, 614] width 114 height 21
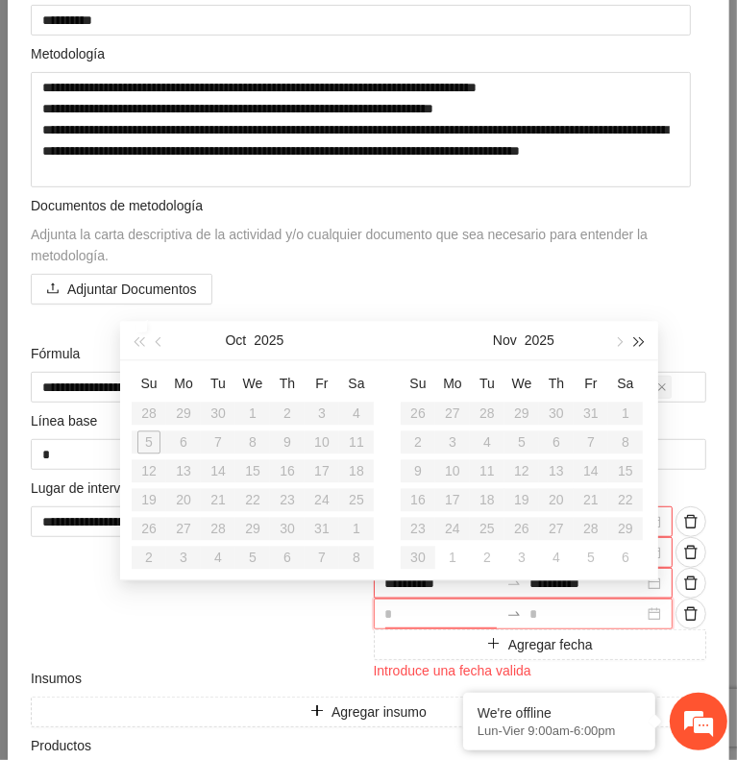
click at [635, 342] on span "button" at bounding box center [640, 342] width 10 height 10
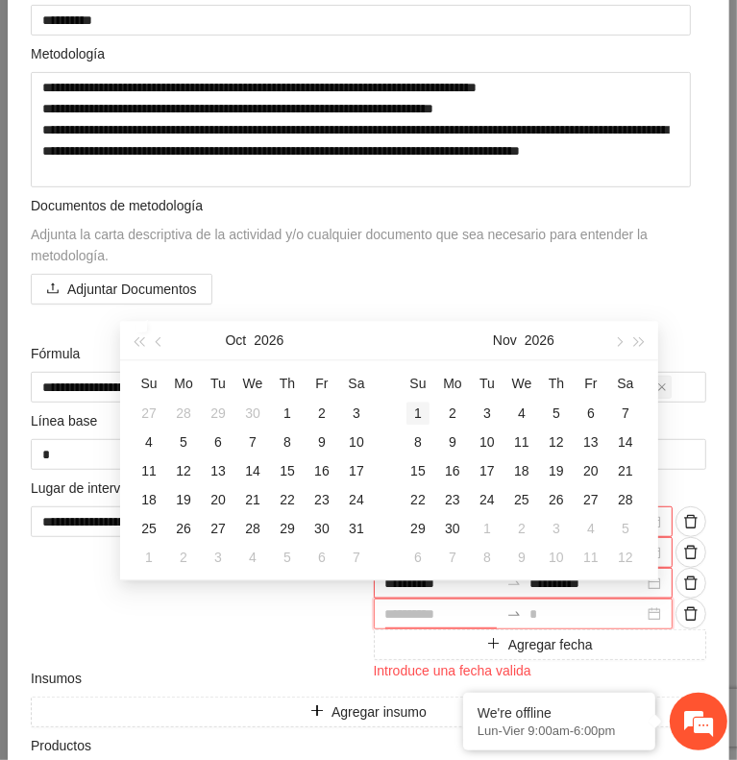
click at [423, 416] on div "1" at bounding box center [418, 413] width 23 height 23
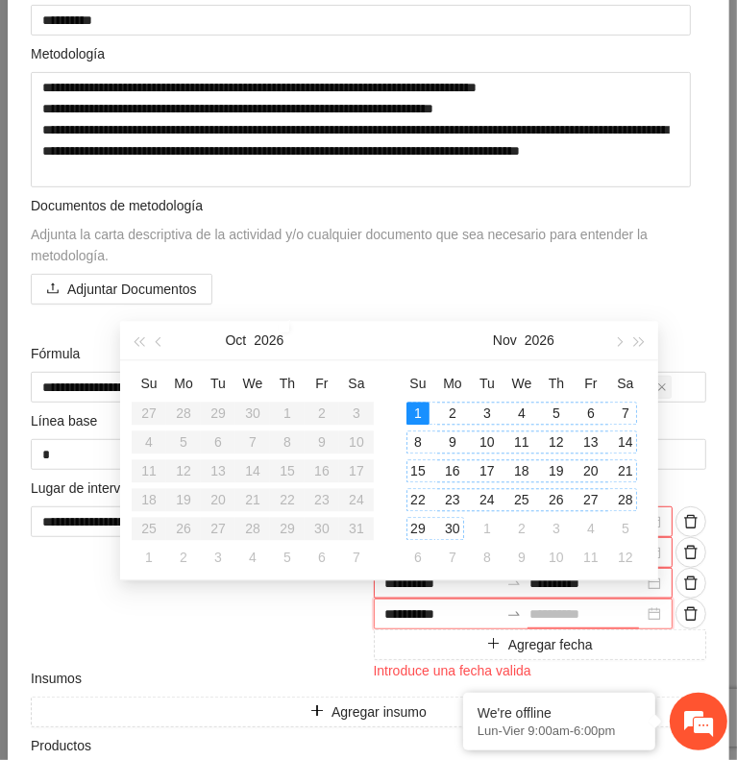
click at [454, 530] on div "30" at bounding box center [452, 528] width 23 height 23
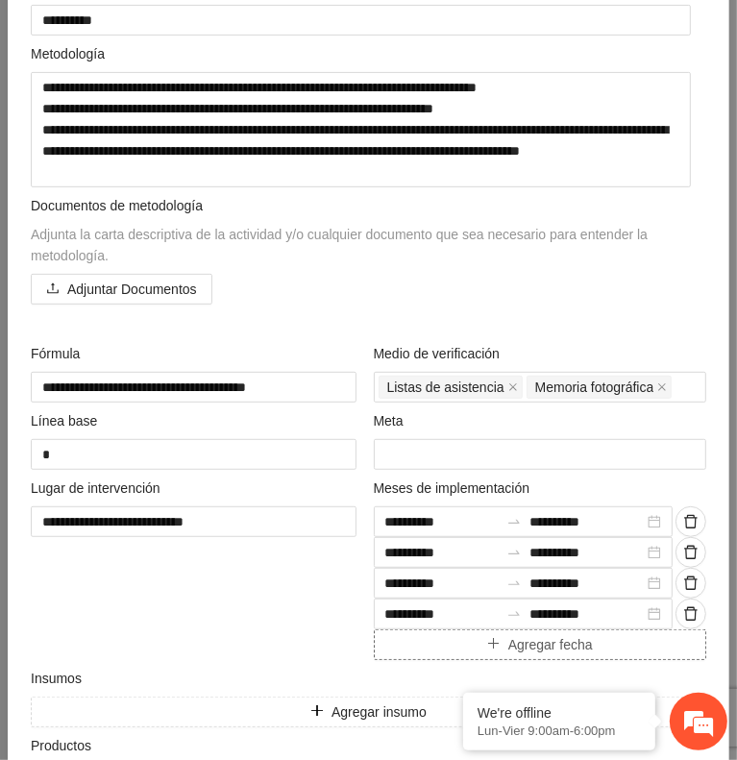
click at [447, 635] on button "Agregar fecha" at bounding box center [541, 645] width 334 height 31
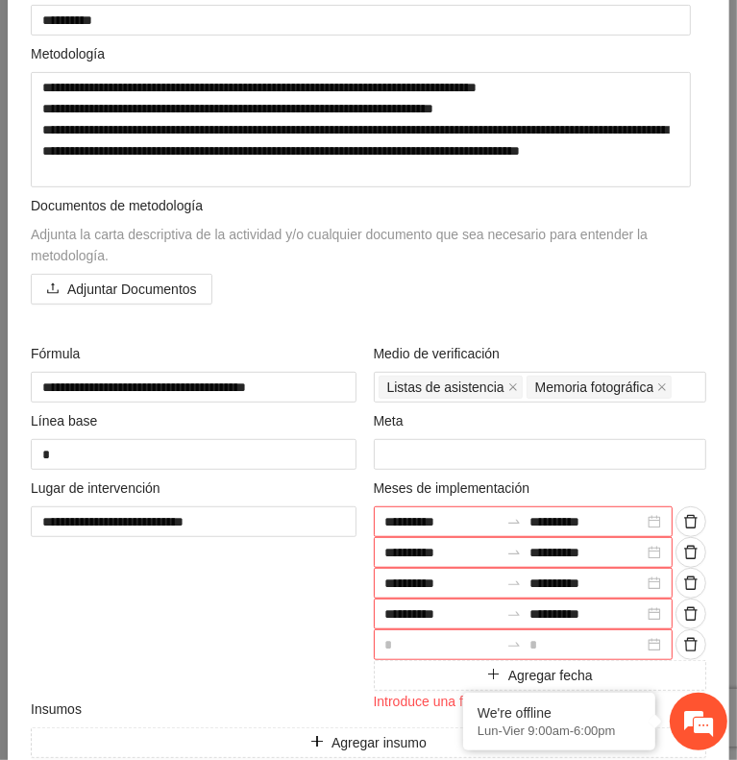
click at [422, 635] on input at bounding box center [442, 644] width 114 height 21
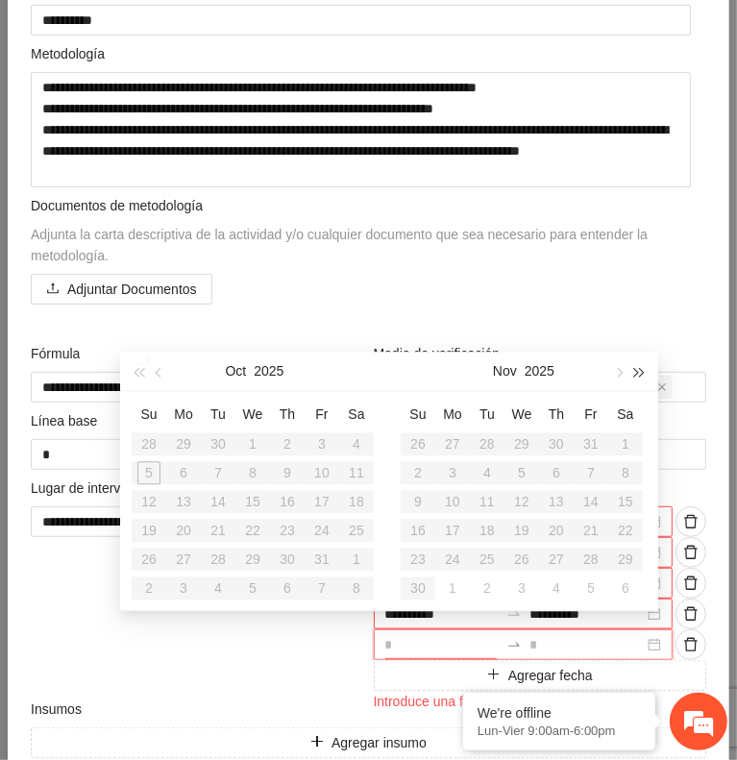
click at [635, 376] on span "button" at bounding box center [640, 373] width 10 height 10
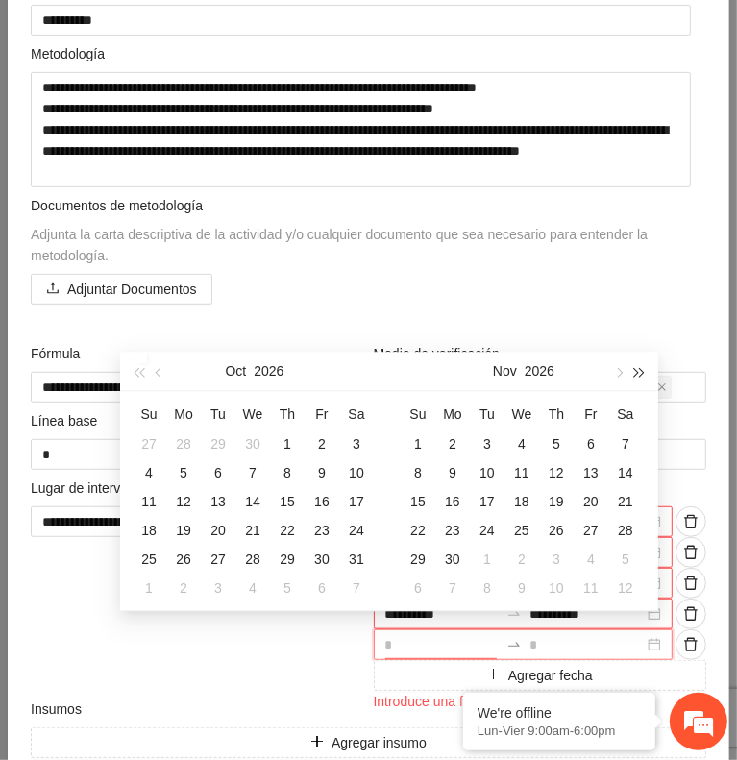
click at [635, 376] on span "button" at bounding box center [640, 373] width 10 height 10
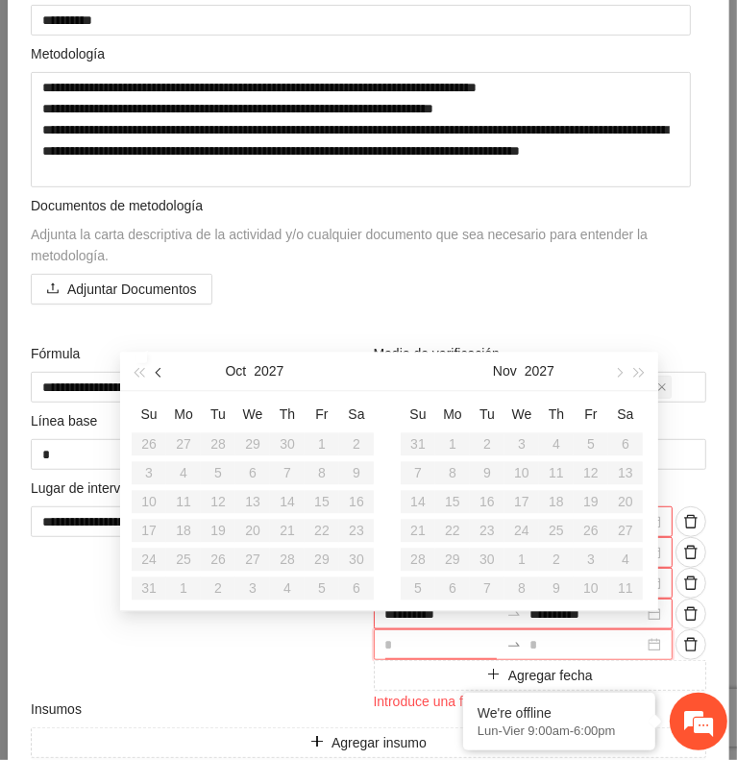
click at [161, 379] on button "button" at bounding box center [159, 371] width 21 height 38
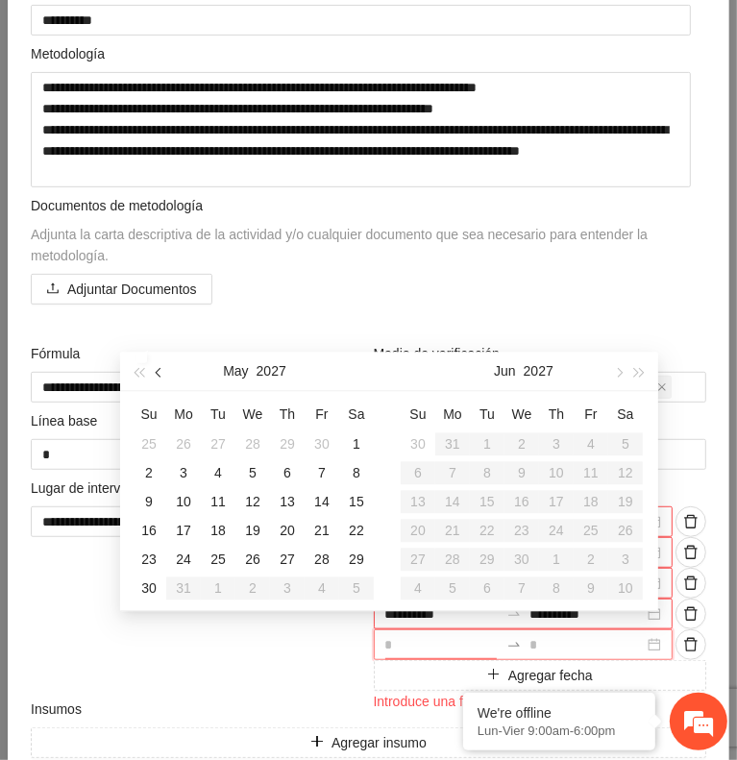
click at [161, 379] on button "button" at bounding box center [159, 371] width 21 height 38
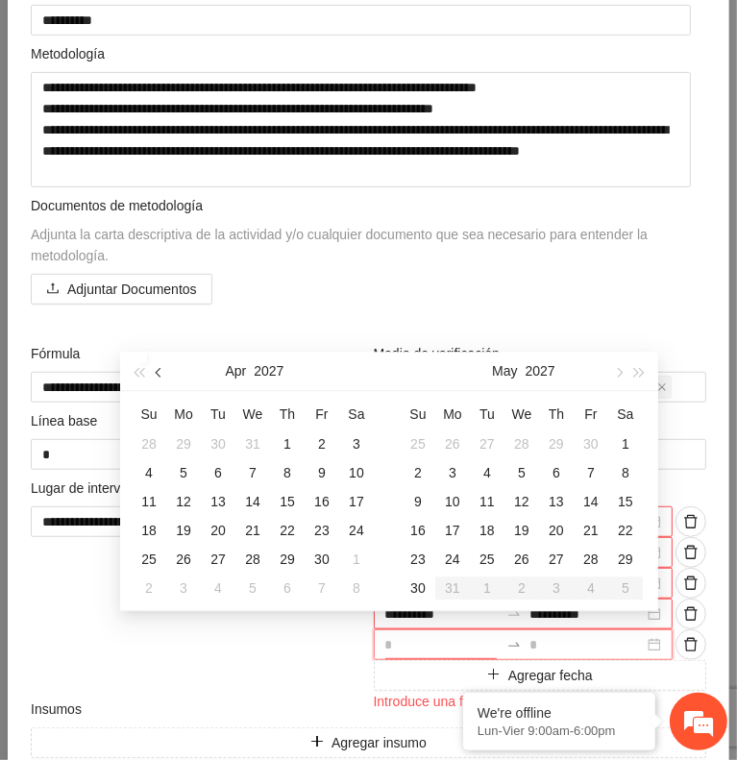
click at [161, 379] on button "button" at bounding box center [159, 371] width 21 height 38
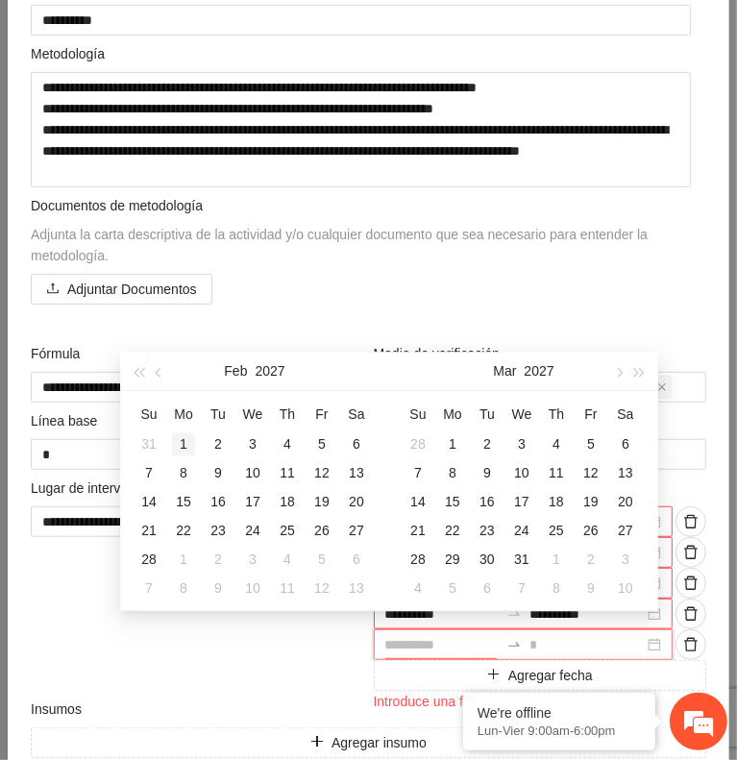
click at [178, 449] on div "1" at bounding box center [183, 444] width 23 height 23
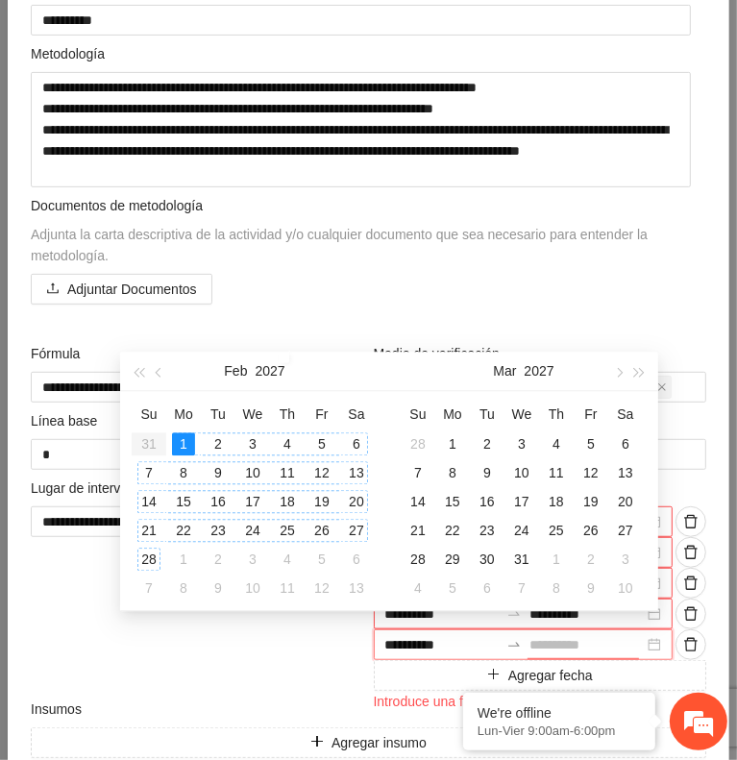
click at [147, 555] on div "28" at bounding box center [148, 559] width 23 height 23
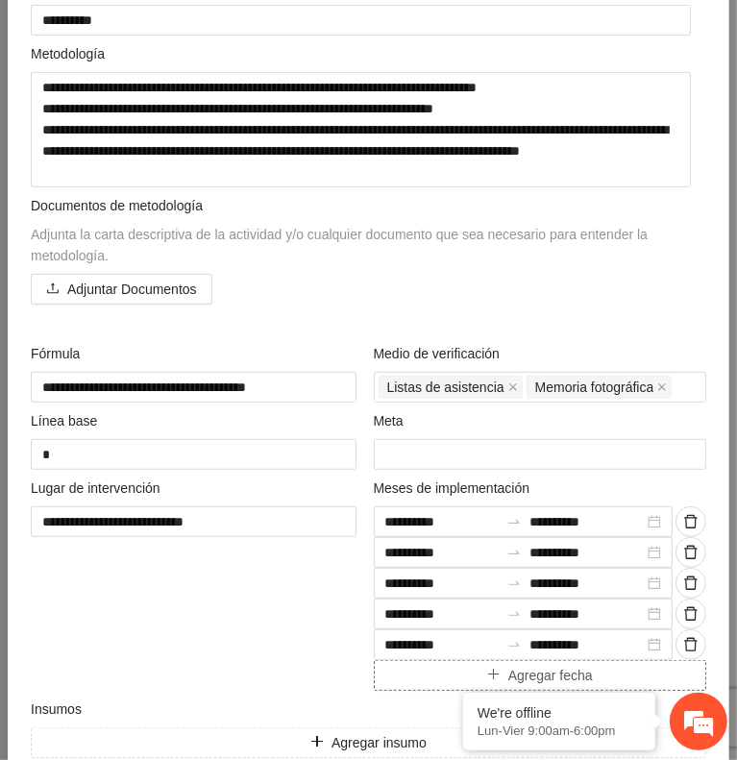
click at [406, 668] on button "Agregar fecha" at bounding box center [541, 675] width 334 height 31
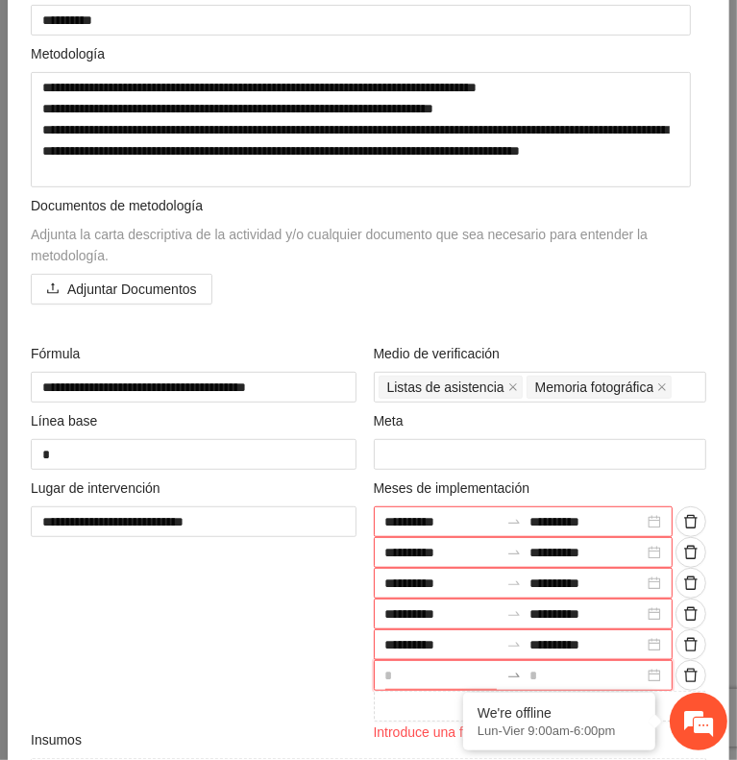
click at [398, 668] on input at bounding box center [442, 675] width 114 height 21
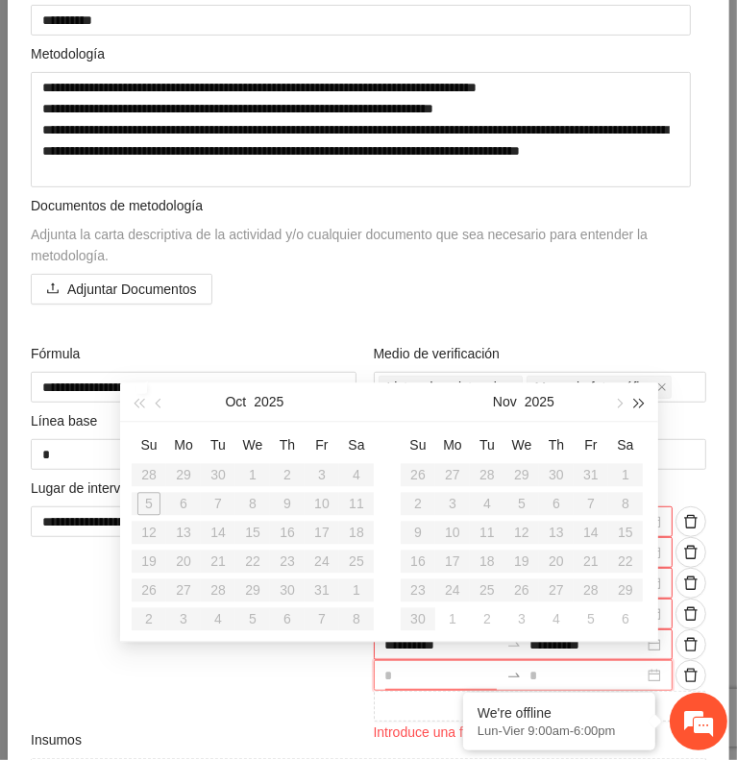
click at [638, 397] on button "button" at bounding box center [640, 402] width 21 height 38
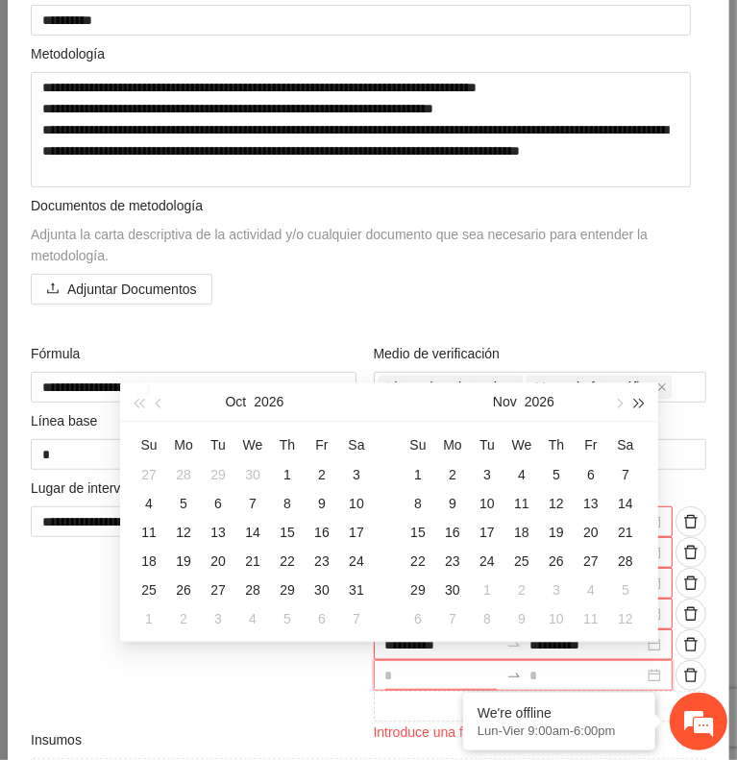
click at [638, 397] on button "button" at bounding box center [640, 402] width 21 height 38
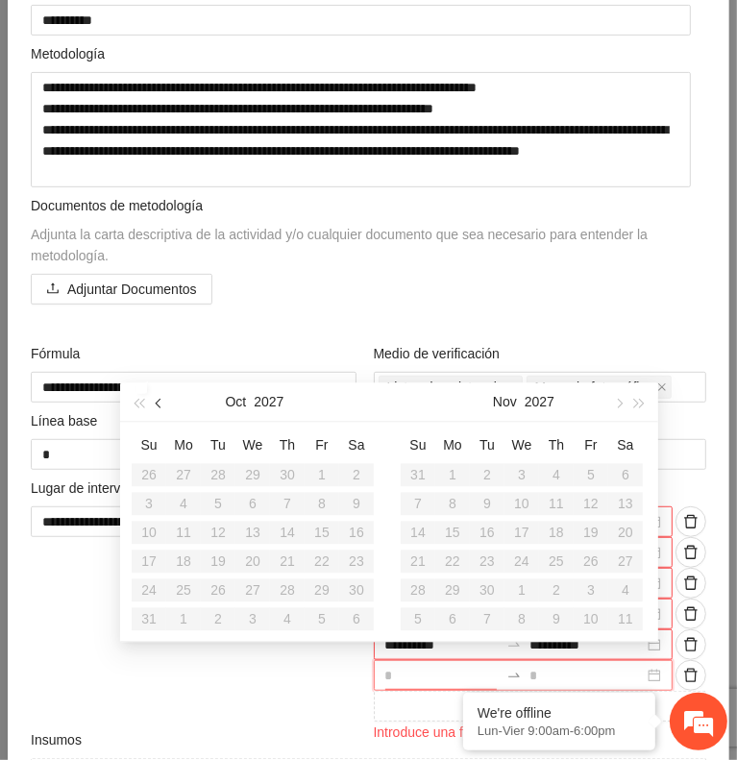
click at [165, 408] on button "button" at bounding box center [159, 402] width 21 height 38
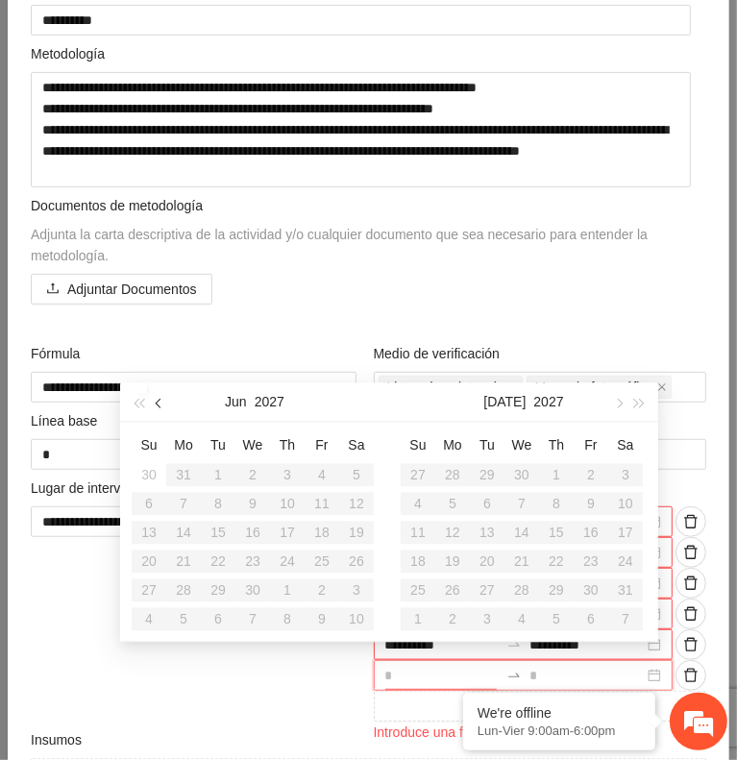
click at [165, 408] on button "button" at bounding box center [159, 402] width 21 height 38
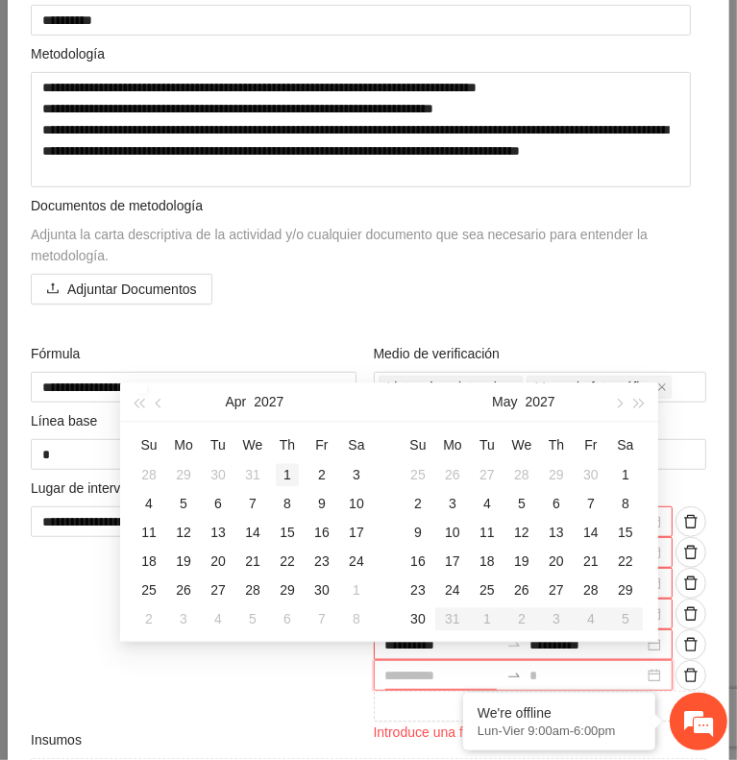
click at [278, 477] on div "1" at bounding box center [287, 474] width 23 height 23
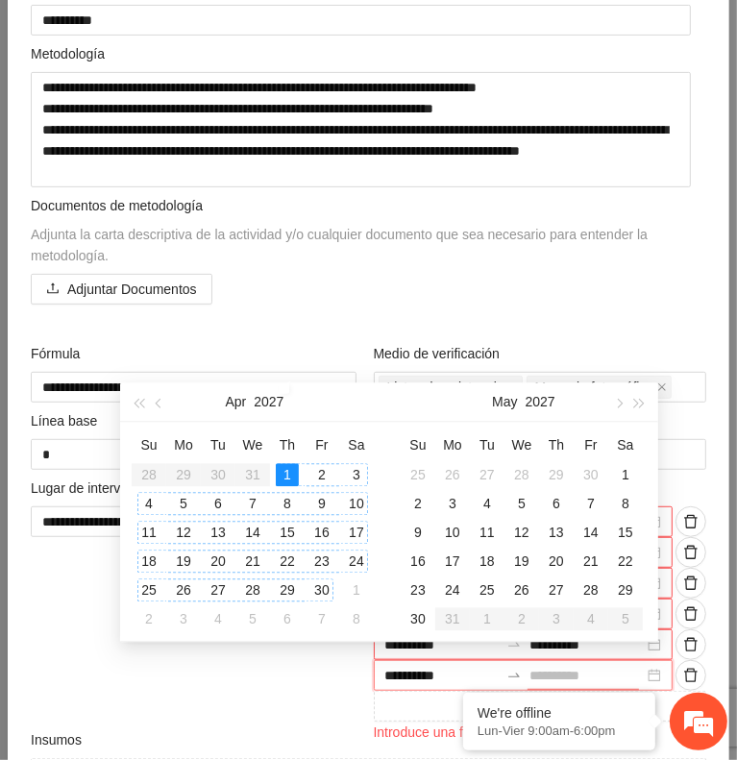
click at [323, 584] on div "30" at bounding box center [321, 590] width 23 height 23
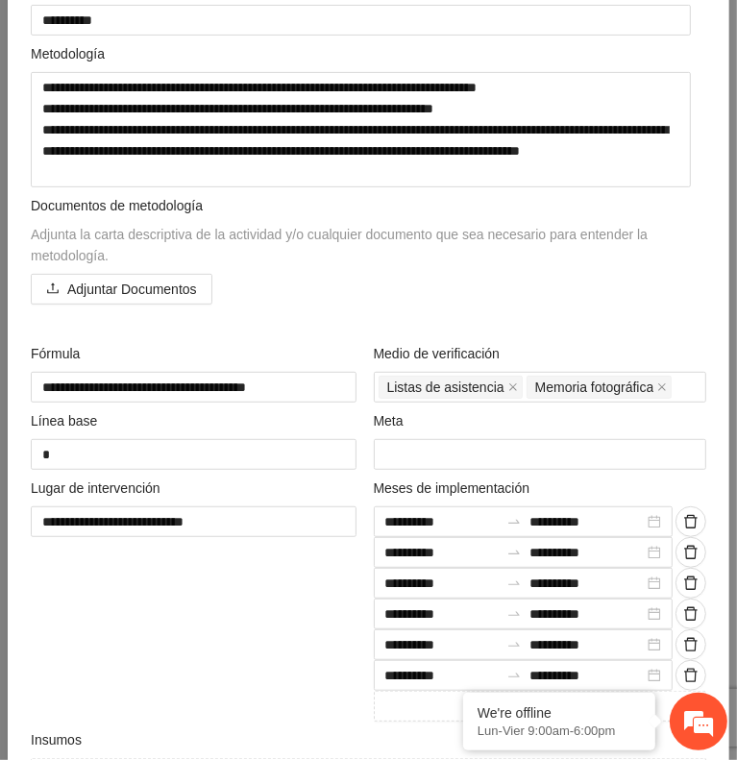
click at [323, 584] on div "**********" at bounding box center [197, 600] width 343 height 244
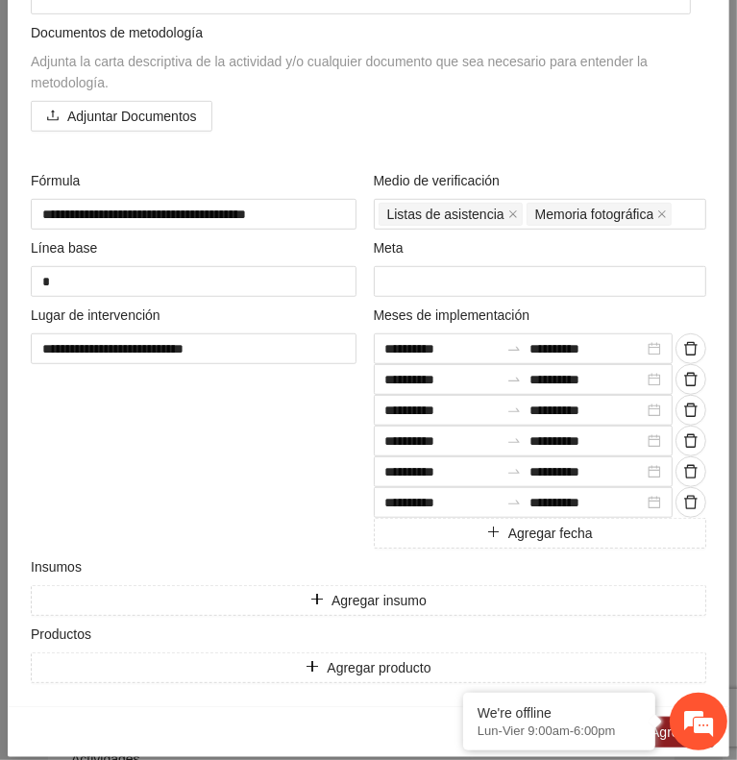
scroll to position [523, 0]
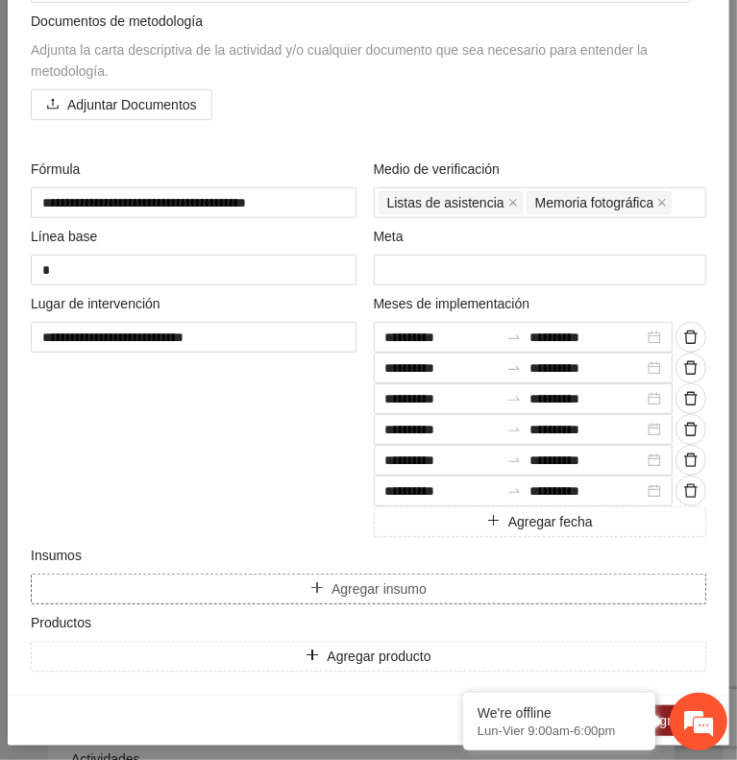
click at [353, 588] on span "Agregar insumo" at bounding box center [379, 589] width 95 height 21
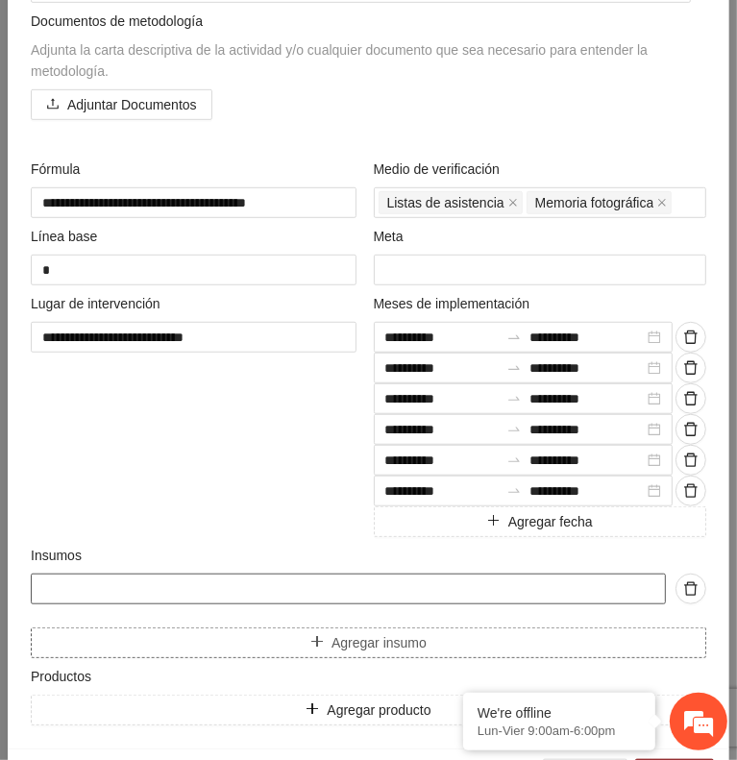
click at [353, 588] on input "text" at bounding box center [348, 589] width 635 height 31
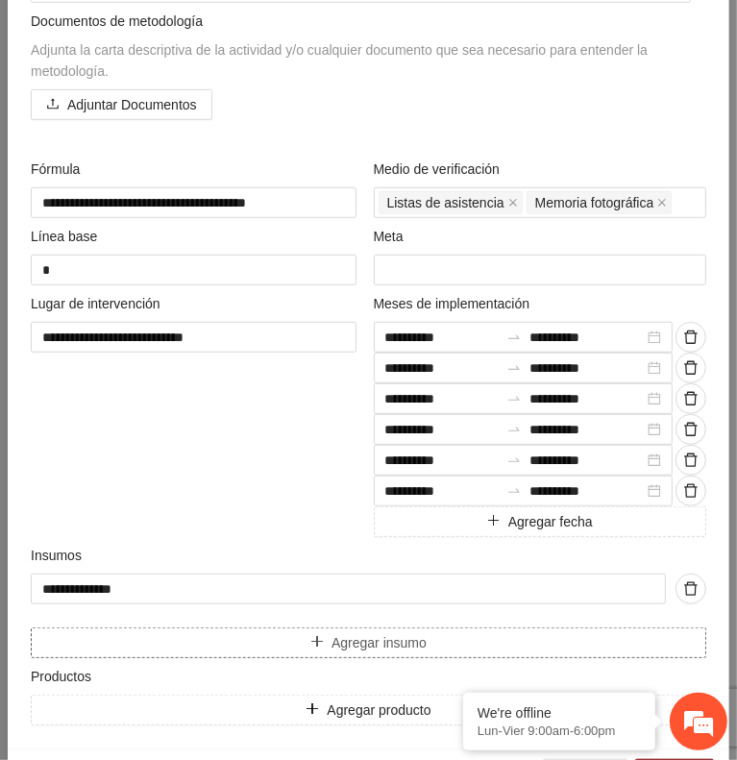
click at [370, 633] on span "Agregar insumo" at bounding box center [379, 642] width 95 height 21
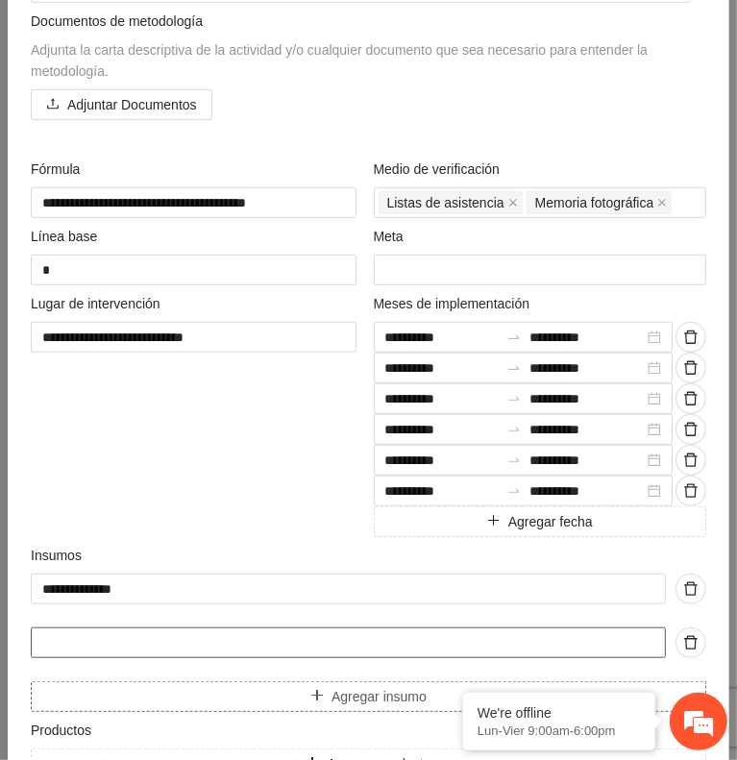
click at [370, 633] on input "text" at bounding box center [348, 643] width 635 height 31
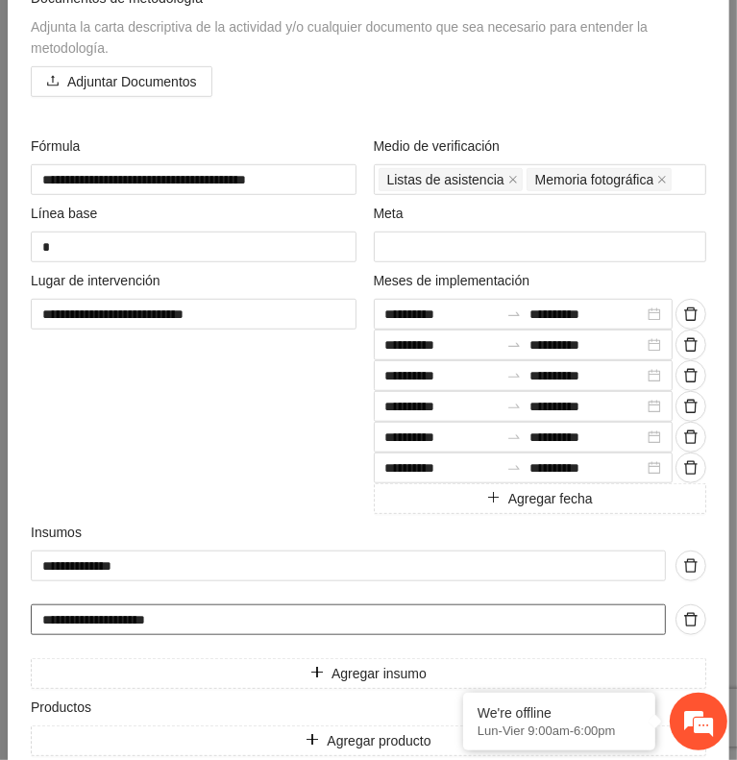
scroll to position [631, 0]
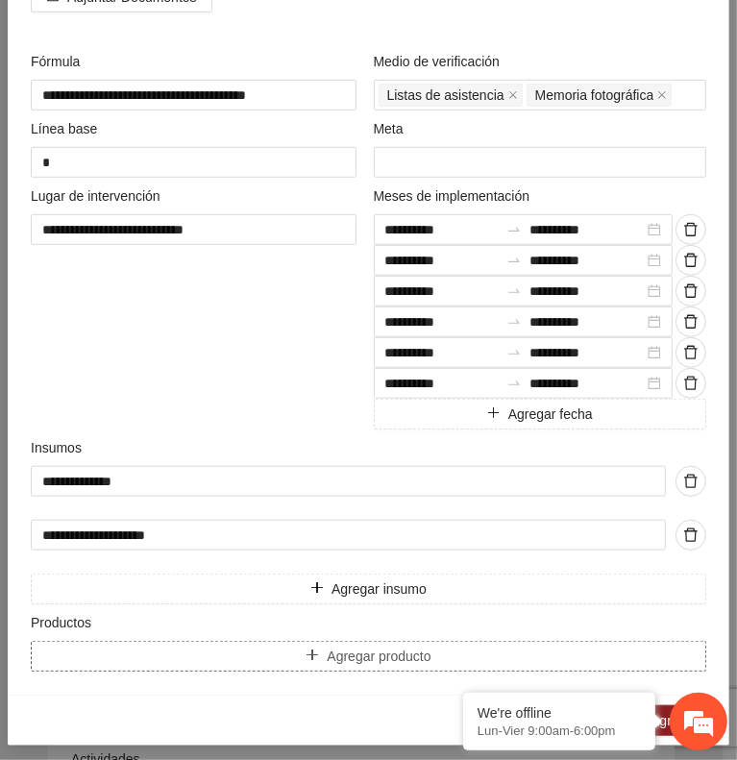
click at [216, 650] on button "Agregar producto" at bounding box center [369, 656] width 676 height 31
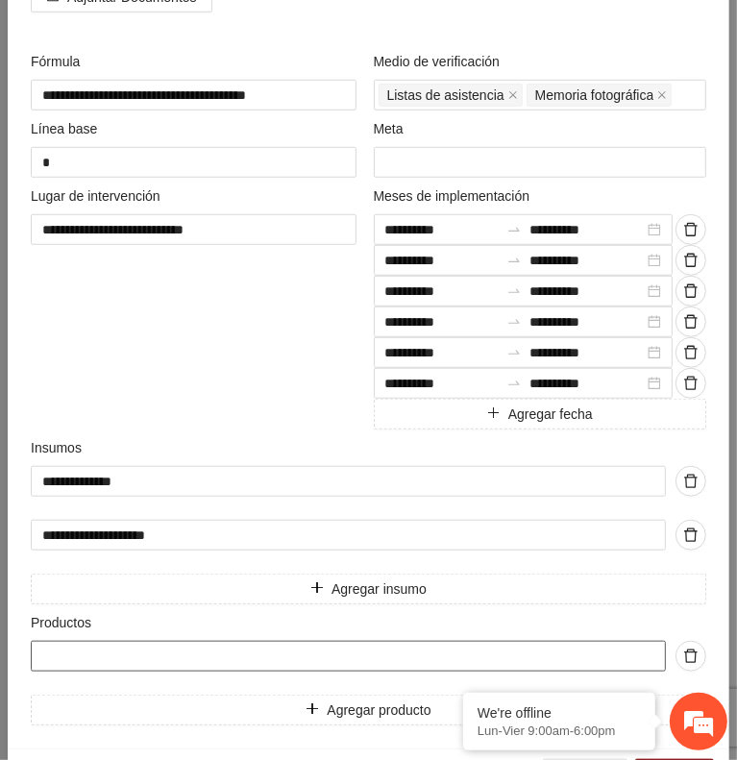
click at [452, 649] on input "text" at bounding box center [348, 656] width 635 height 31
paste input "**********"
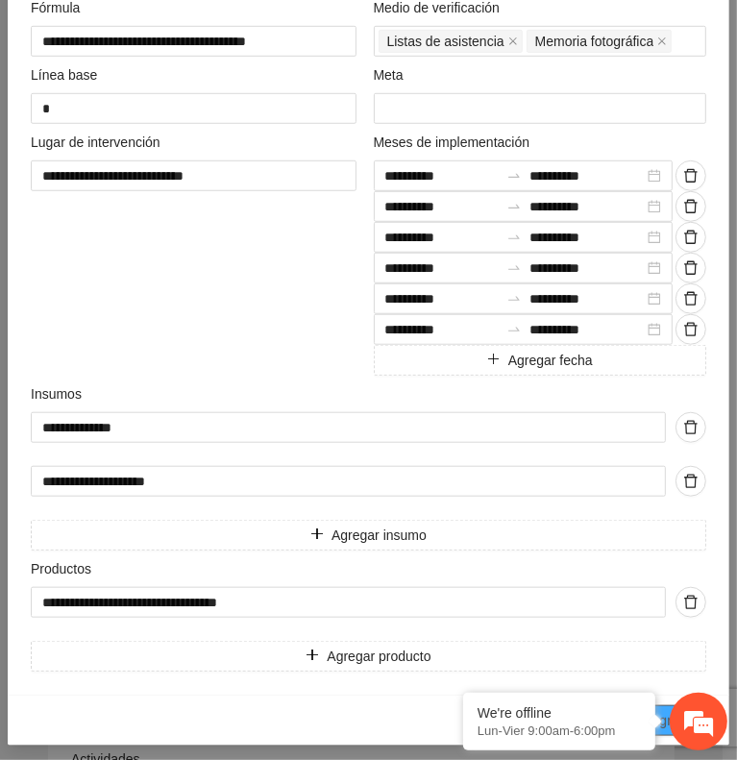
click at [662, 710] on span "Agregar" at bounding box center [675, 720] width 48 height 21
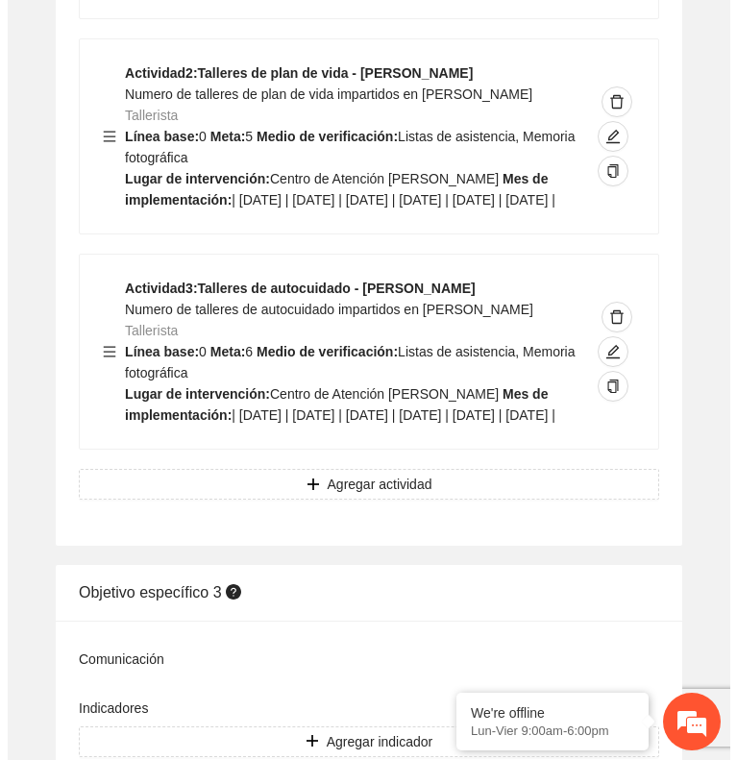
scroll to position [6075, 0]
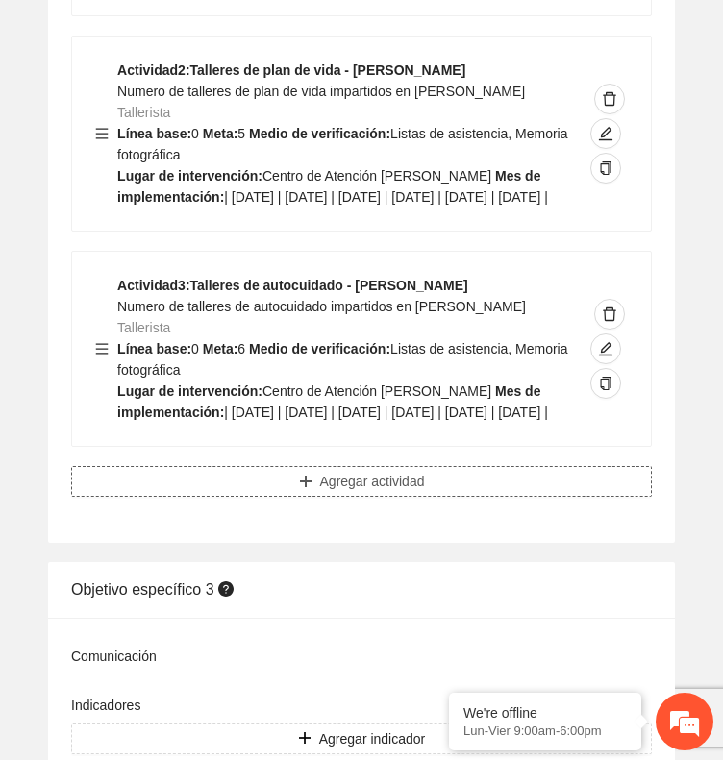
click at [409, 492] on span "Agregar actividad" at bounding box center [372, 481] width 105 height 21
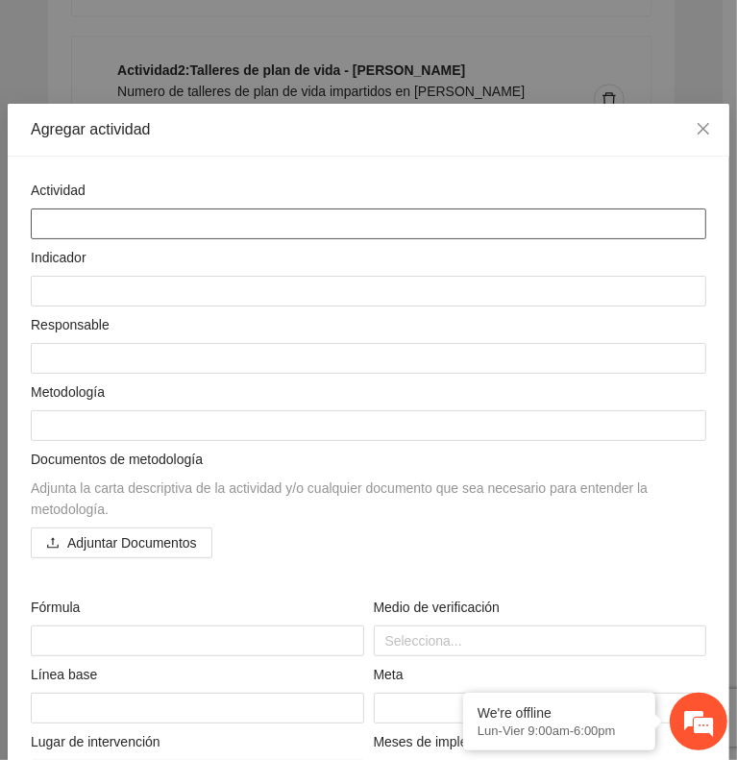
click at [546, 222] on textarea at bounding box center [369, 224] width 676 height 31
paste textarea "**********"
click at [233, 224] on textarea "**********" at bounding box center [361, 224] width 660 height 31
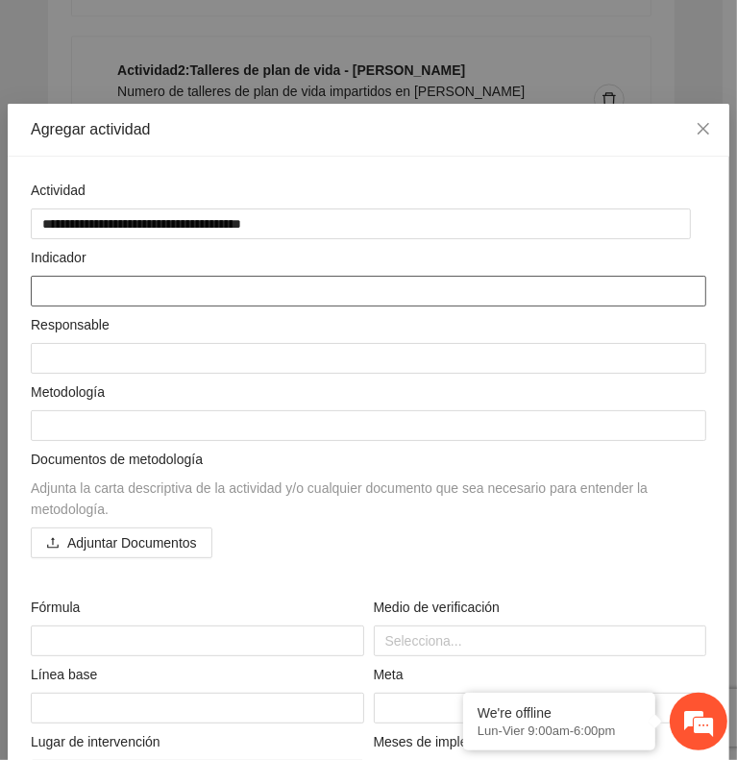
click at [561, 284] on textarea at bounding box center [369, 291] width 676 height 31
paste textarea "**********"
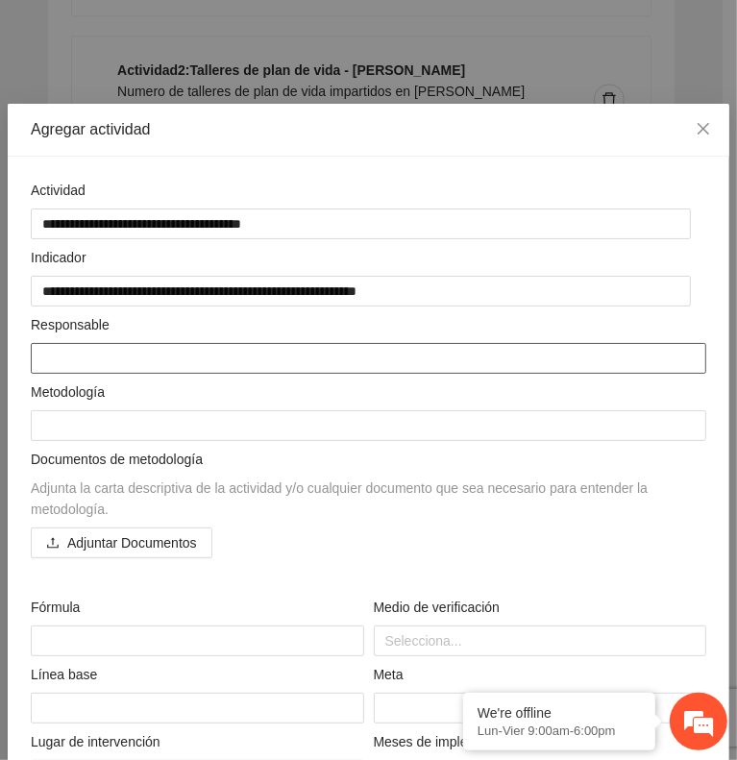
click at [412, 345] on textarea at bounding box center [369, 358] width 676 height 31
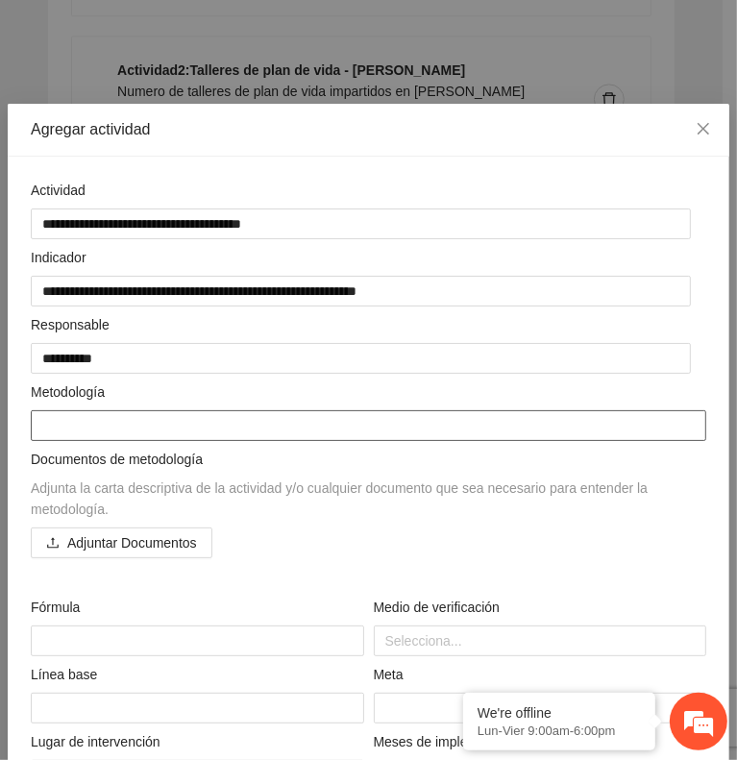
click at [237, 426] on textarea at bounding box center [369, 425] width 676 height 31
paste textarea "**********"
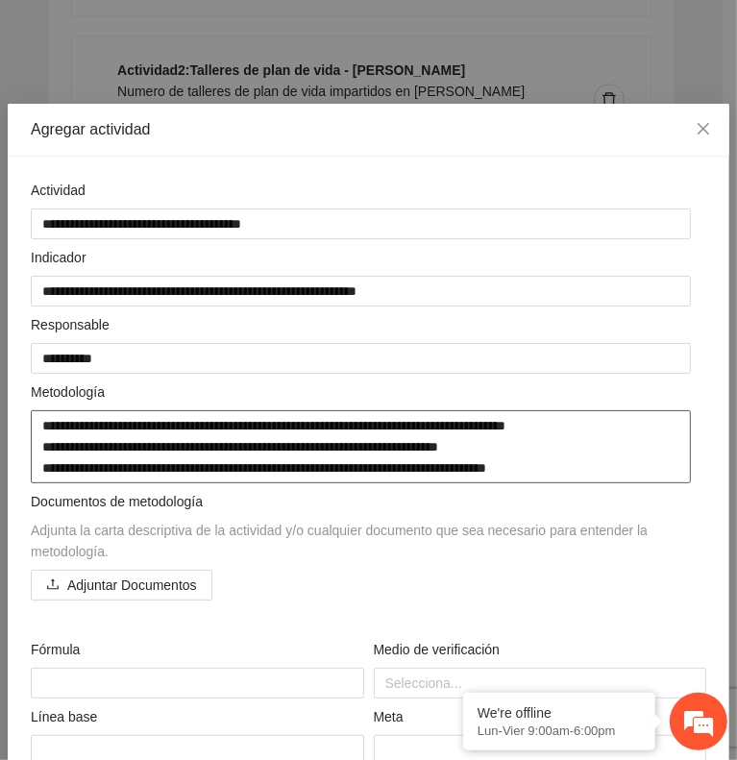
click at [99, 444] on textarea "**********" at bounding box center [361, 446] width 660 height 73
click at [206, 460] on textarea "**********" at bounding box center [361, 446] width 660 height 73
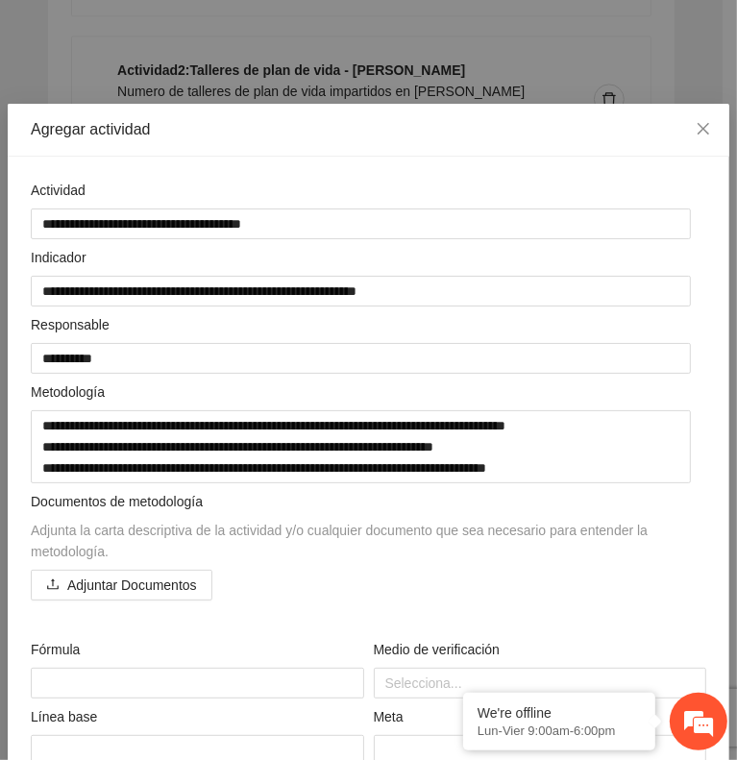
scroll to position [119, 0]
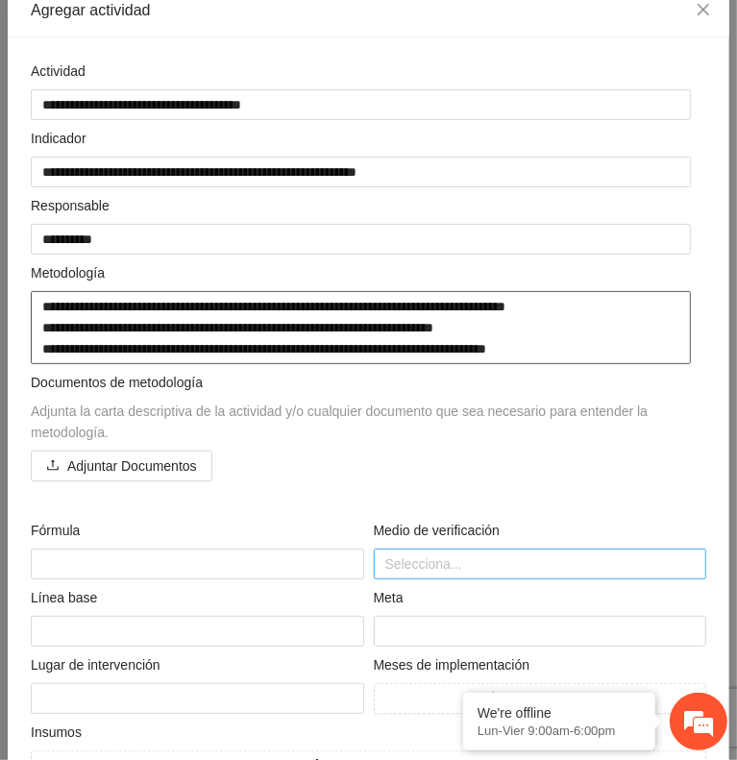
click at [526, 557] on div at bounding box center [541, 564] width 324 height 23
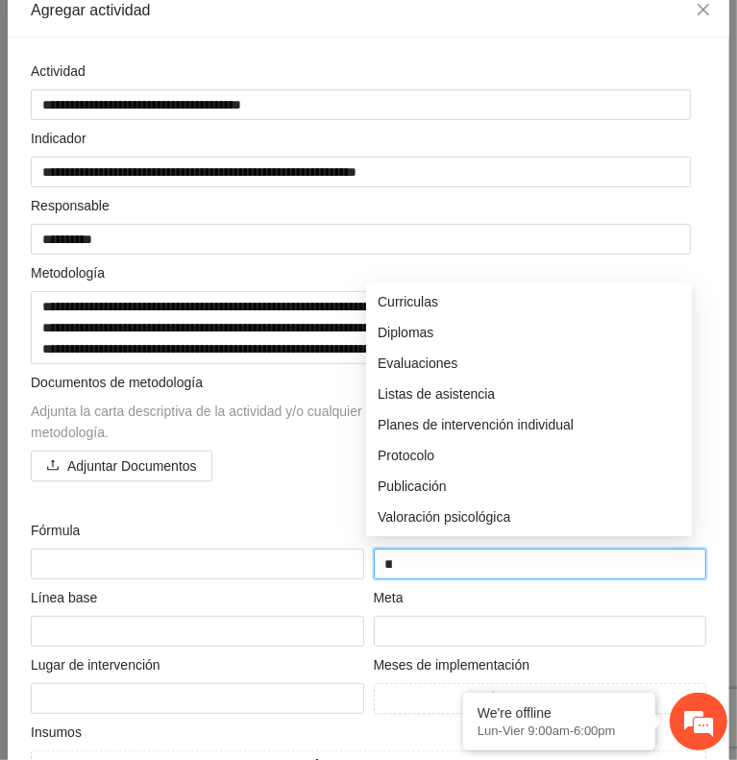
scroll to position [0, 0]
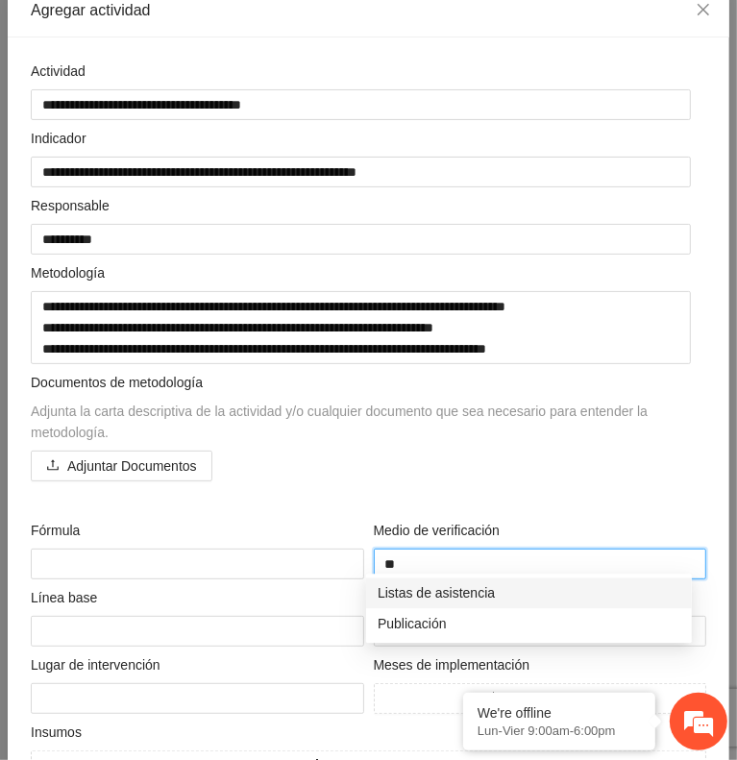
click at [433, 598] on div "Listas de asistencia" at bounding box center [529, 592] width 303 height 21
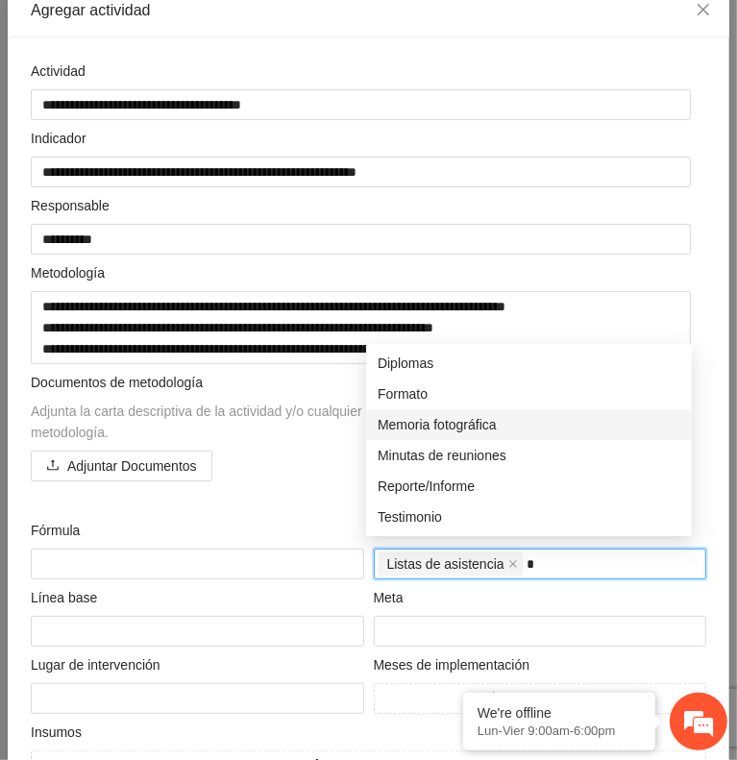
click at [458, 425] on div "Memoria fotográfica" at bounding box center [529, 424] width 303 height 21
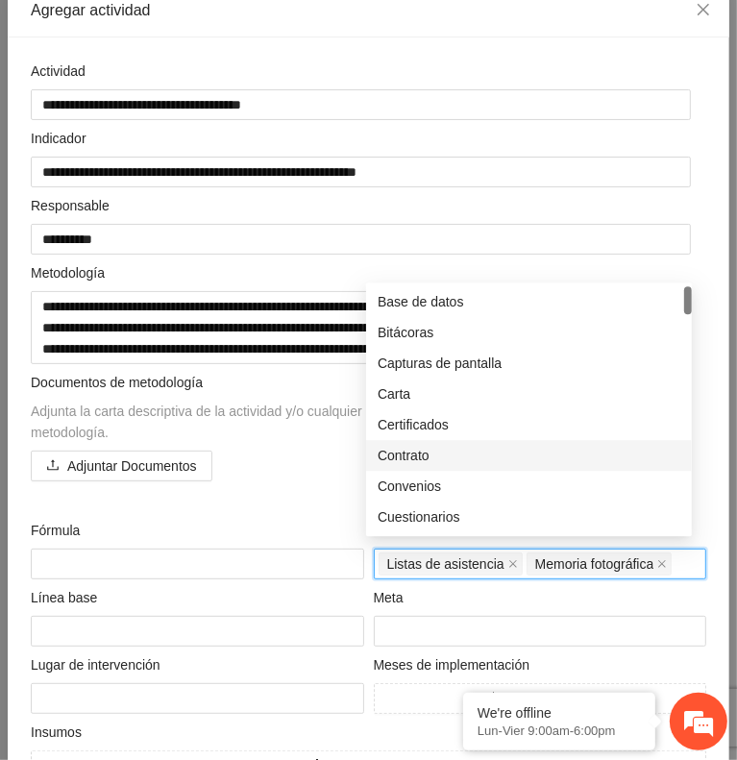
click at [309, 451] on div "Adjuntar Documentos" at bounding box center [369, 466] width 676 height 31
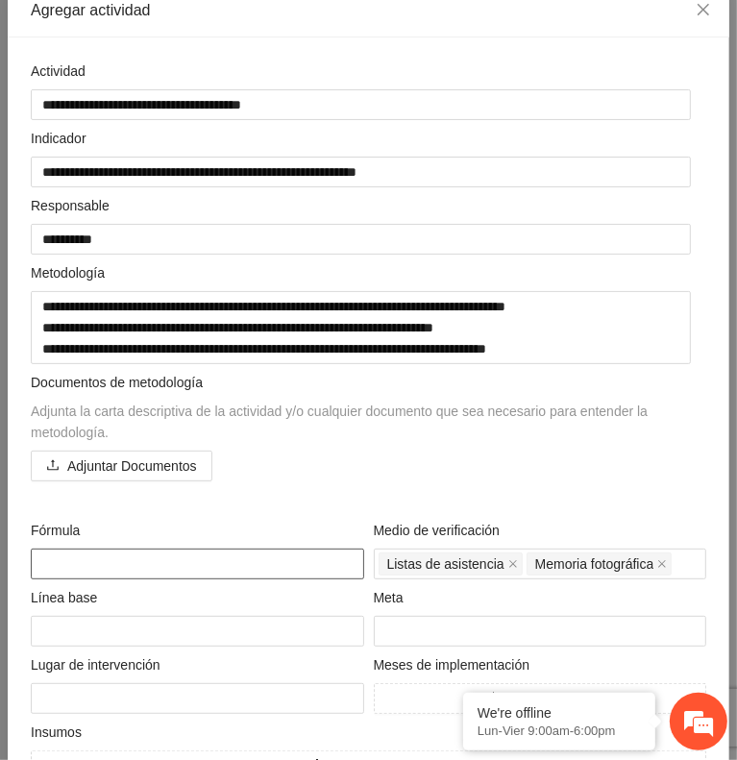
click at [173, 549] on textarea at bounding box center [198, 564] width 334 height 31
paste textarea "**********"
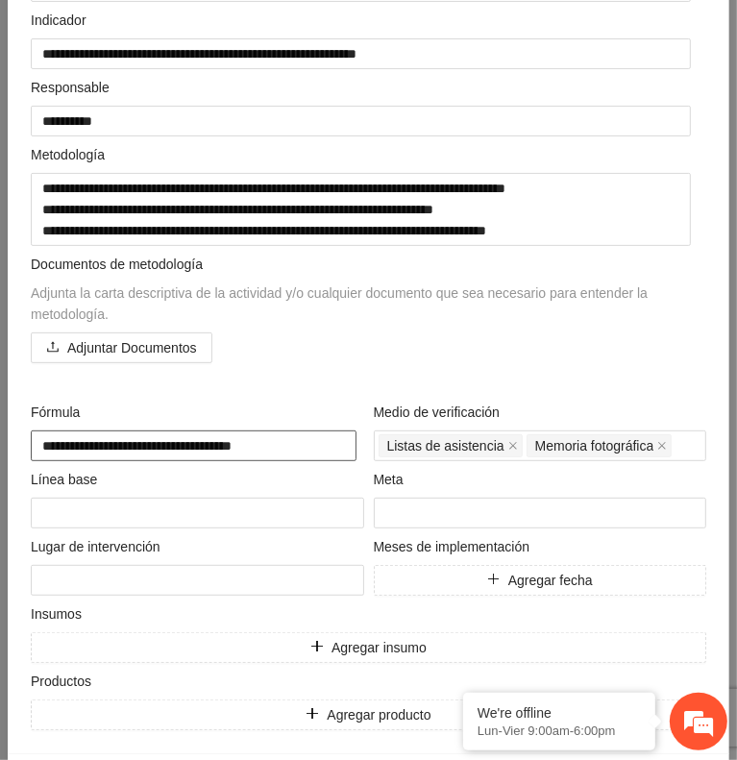
scroll to position [296, 0]
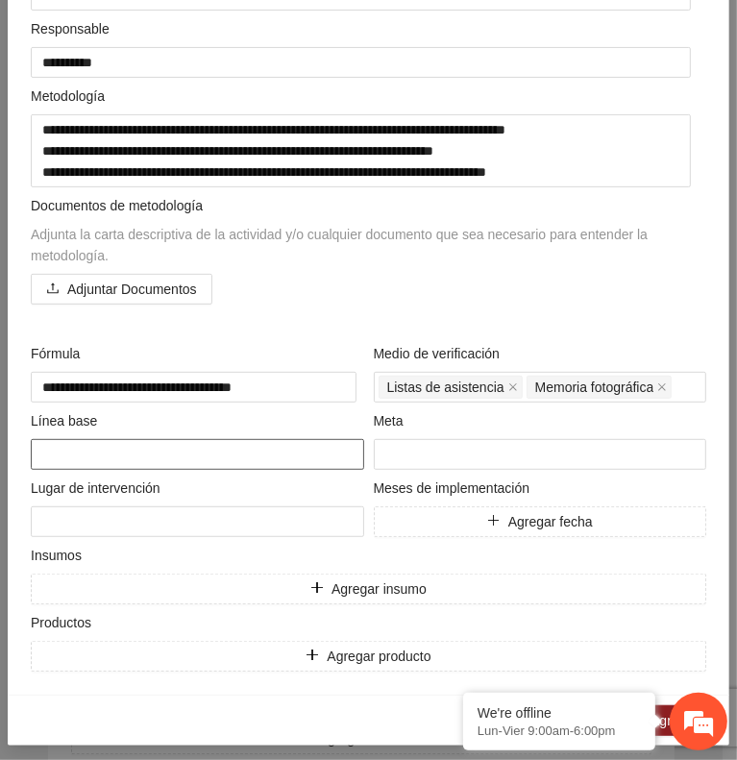
click at [302, 448] on textarea at bounding box center [198, 454] width 334 height 31
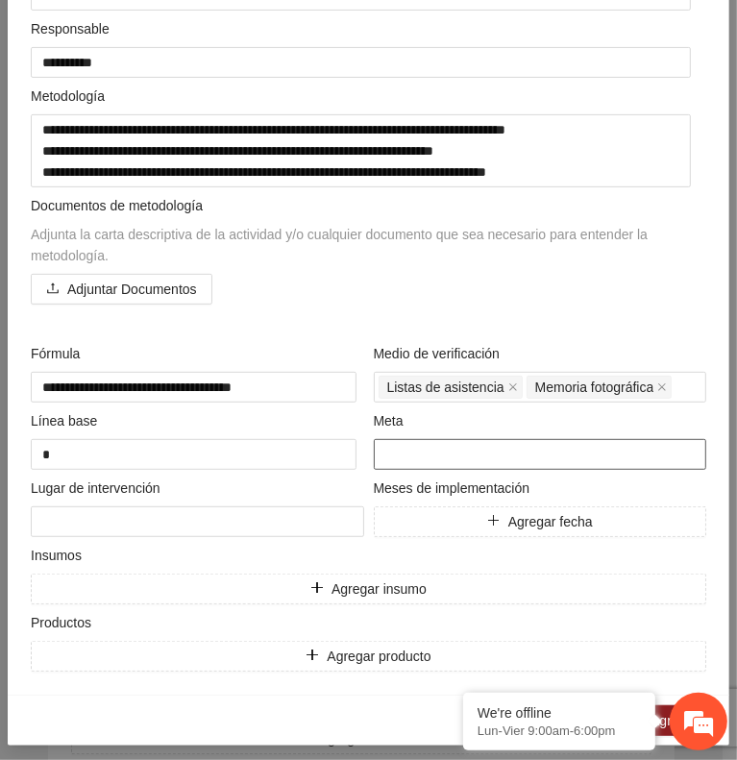
click at [465, 448] on input "number" at bounding box center [541, 454] width 334 height 31
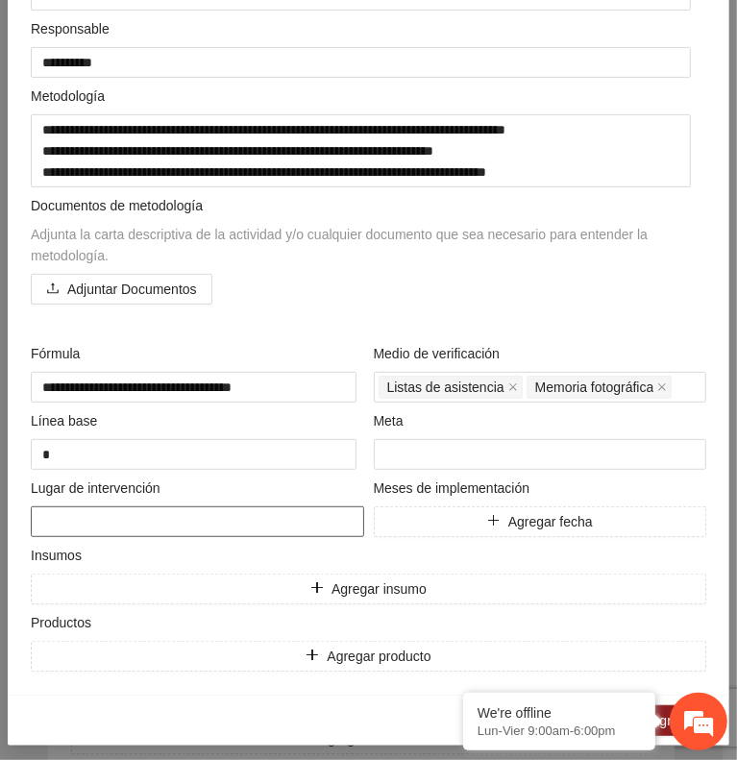
click at [323, 507] on textarea at bounding box center [198, 522] width 334 height 31
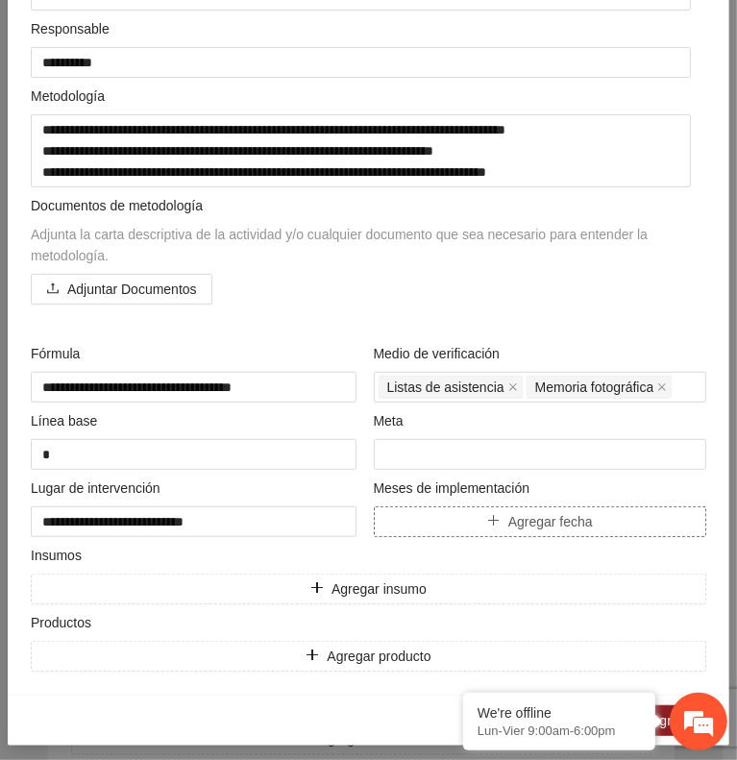
click at [463, 513] on button "Agregar fecha" at bounding box center [541, 522] width 334 height 31
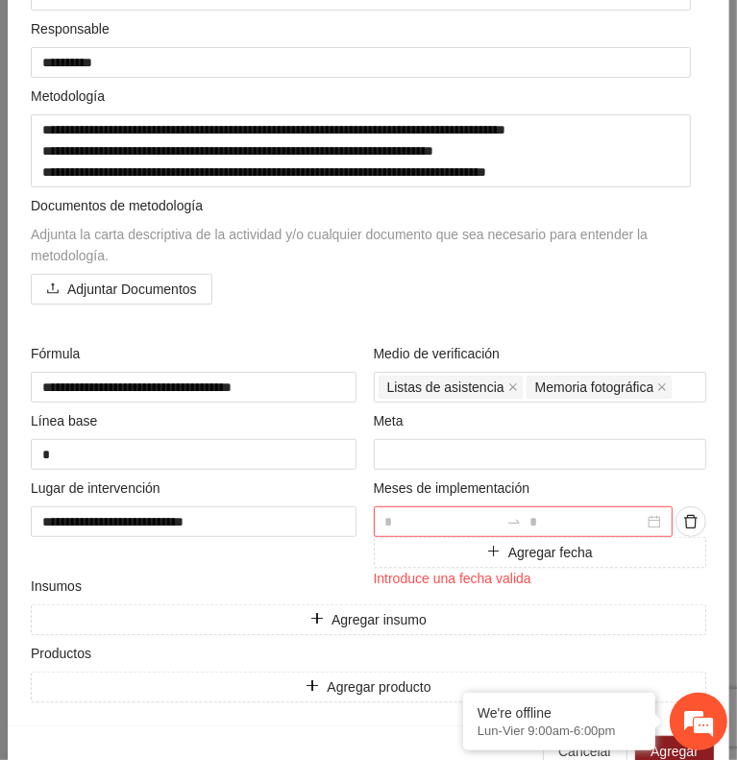
click at [453, 512] on input at bounding box center [442, 521] width 114 height 21
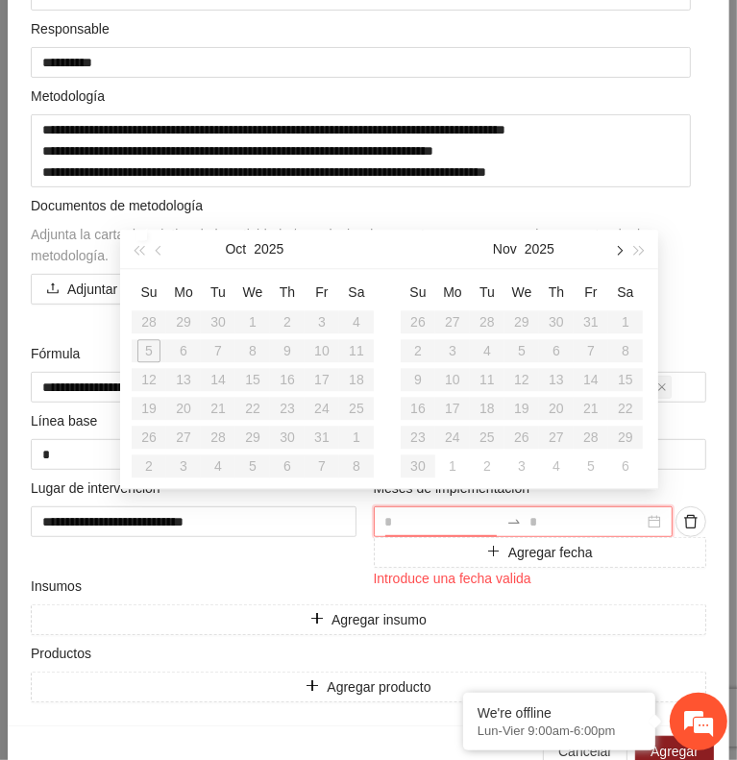
click at [615, 258] on button "button" at bounding box center [617, 249] width 21 height 38
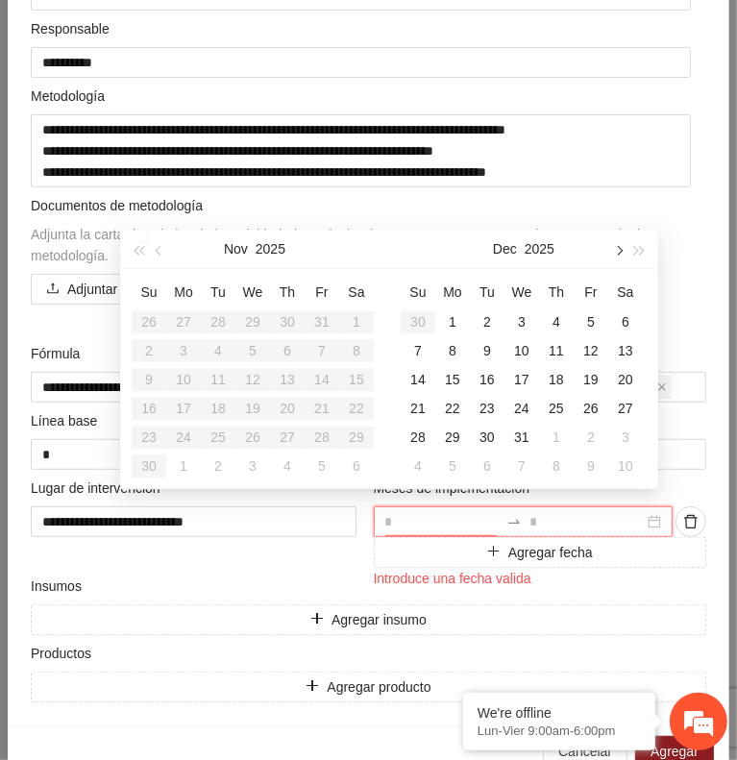
click at [615, 258] on button "button" at bounding box center [617, 249] width 21 height 38
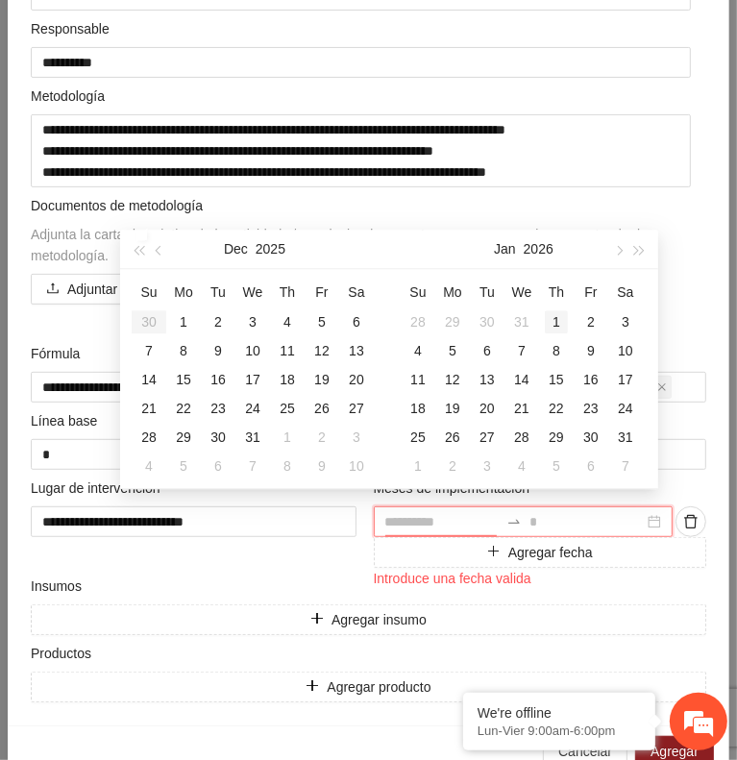
click at [558, 317] on div "1" at bounding box center [556, 321] width 23 height 23
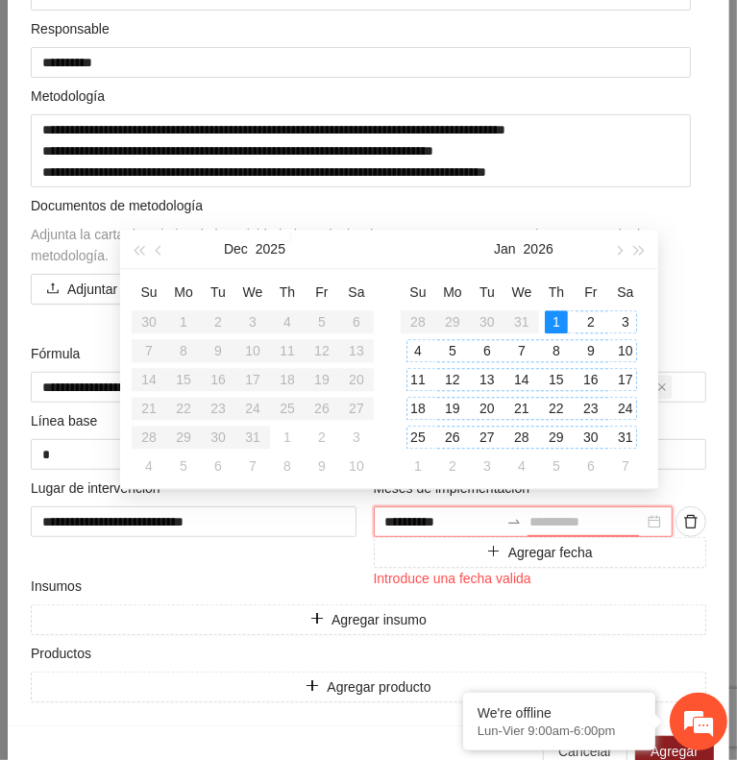
click at [625, 437] on div "31" at bounding box center [625, 437] width 23 height 23
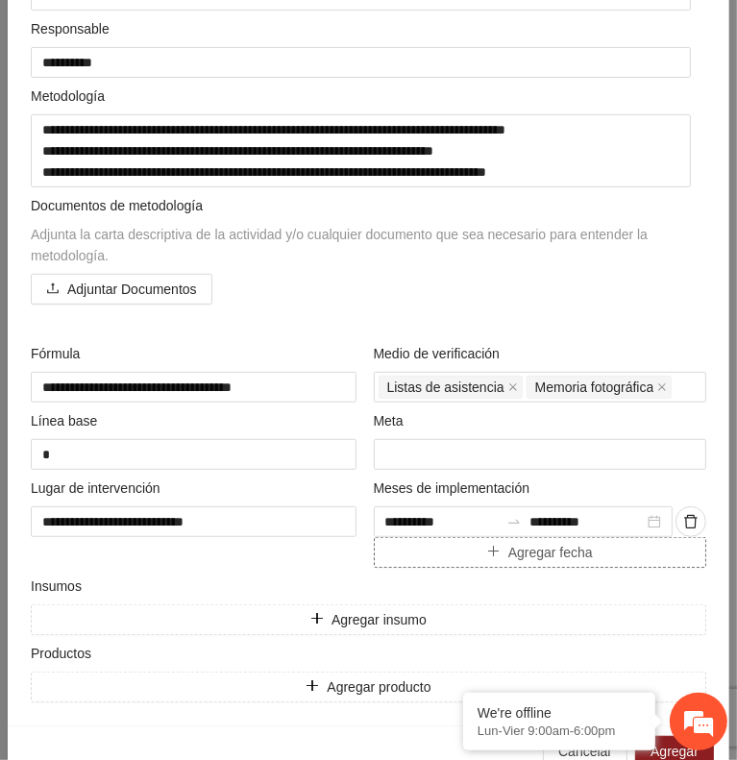
click at [444, 545] on button "Agregar fecha" at bounding box center [541, 552] width 334 height 31
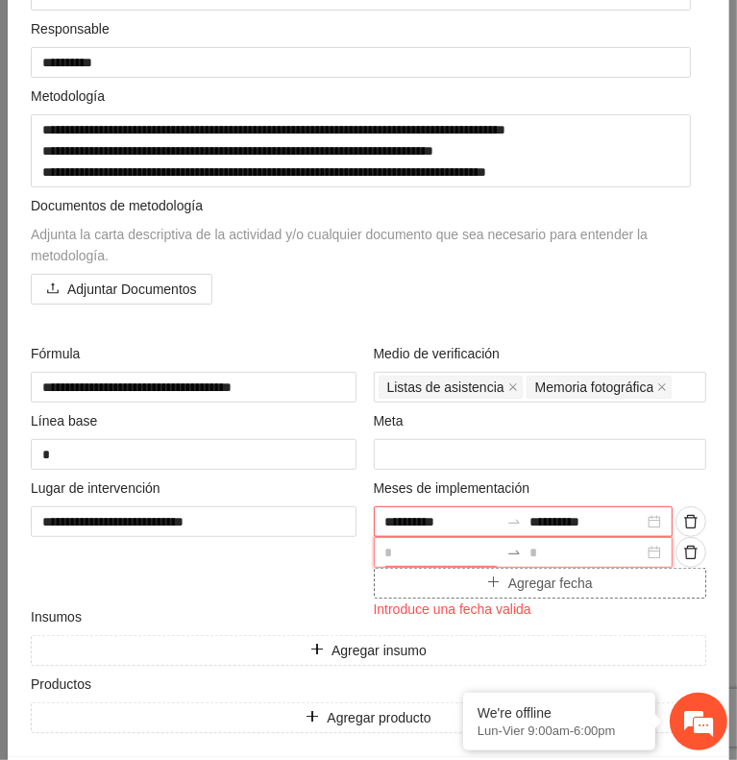
click at [444, 545] on input at bounding box center [442, 552] width 114 height 21
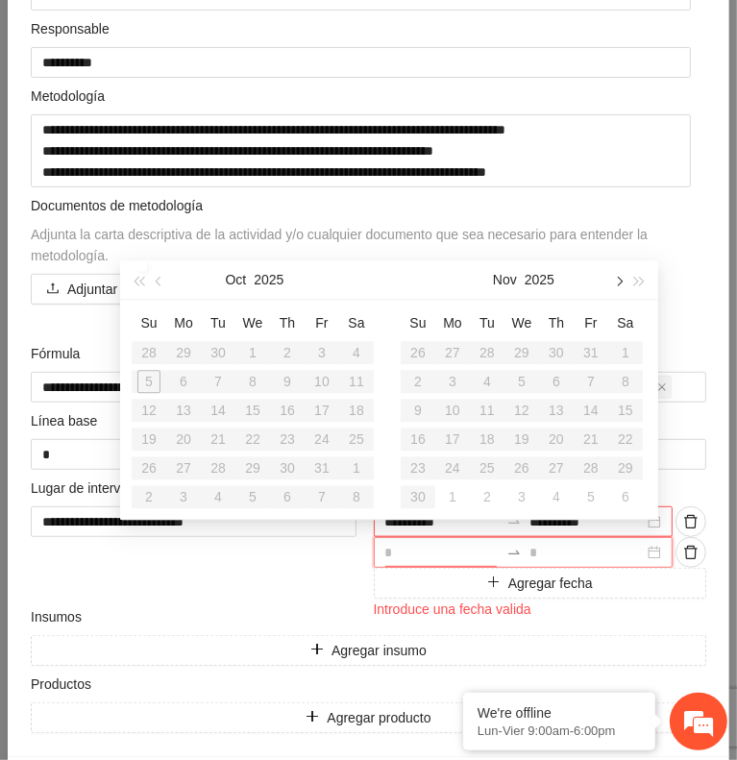
click at [615, 285] on button "button" at bounding box center [617, 279] width 21 height 38
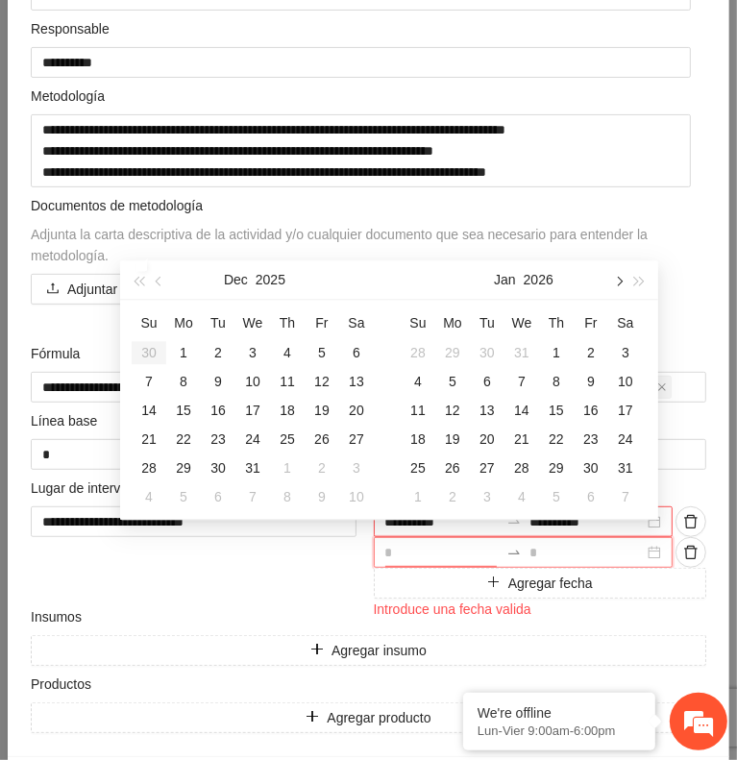
click at [615, 285] on button "button" at bounding box center [617, 279] width 21 height 38
click at [417, 347] on div "1" at bounding box center [418, 352] width 23 height 23
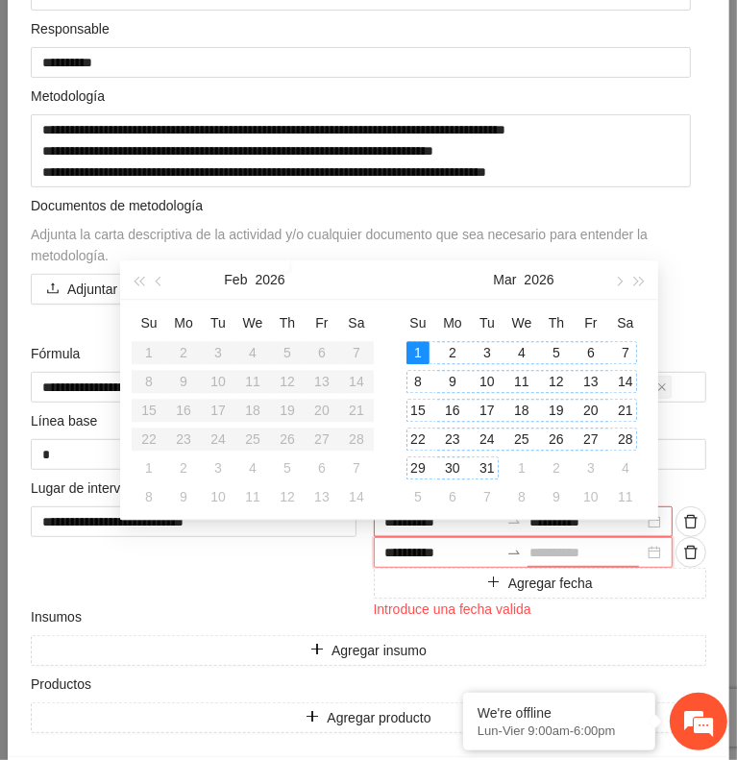
click at [489, 468] on div "31" at bounding box center [487, 468] width 23 height 23
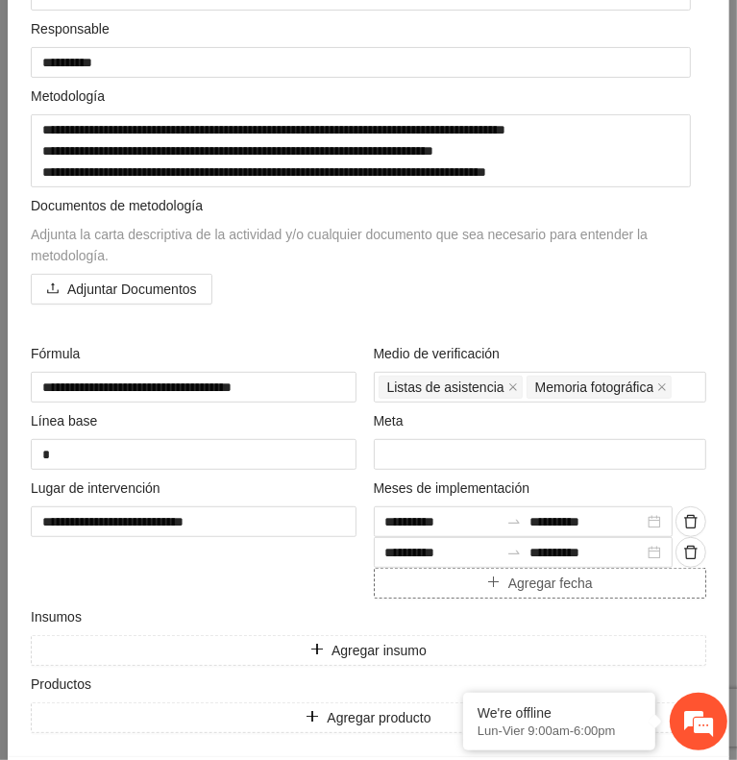
click at [429, 580] on button "Agregar fecha" at bounding box center [541, 583] width 334 height 31
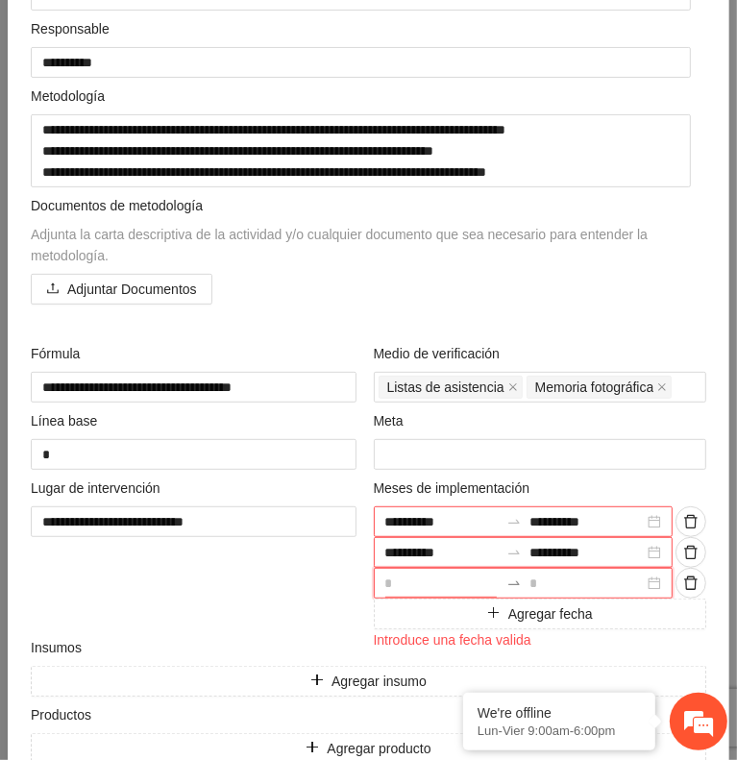
click at [428, 576] on input at bounding box center [442, 583] width 114 height 21
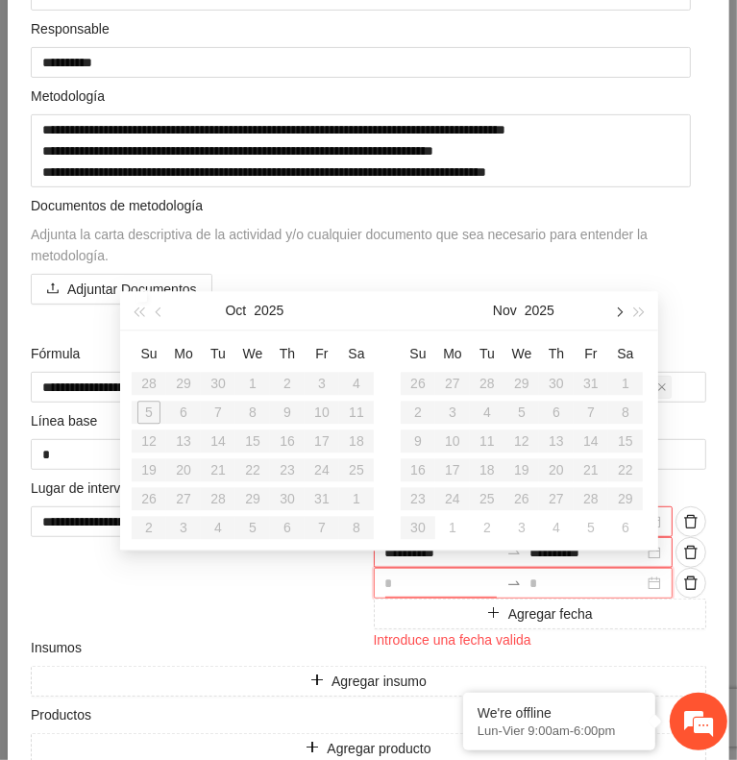
click at [615, 318] on button "button" at bounding box center [617, 310] width 21 height 38
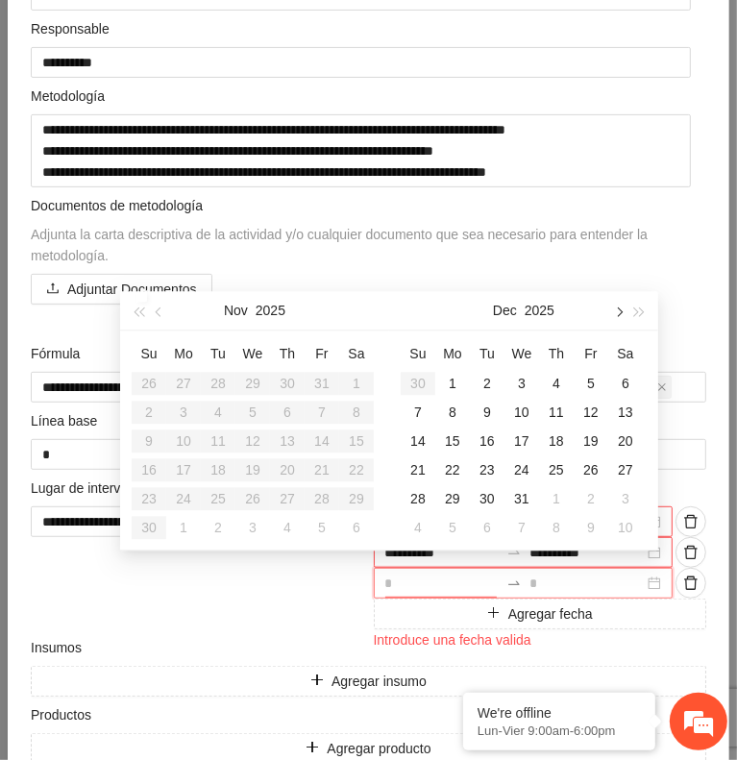
click at [615, 318] on button "button" at bounding box center [617, 310] width 21 height 38
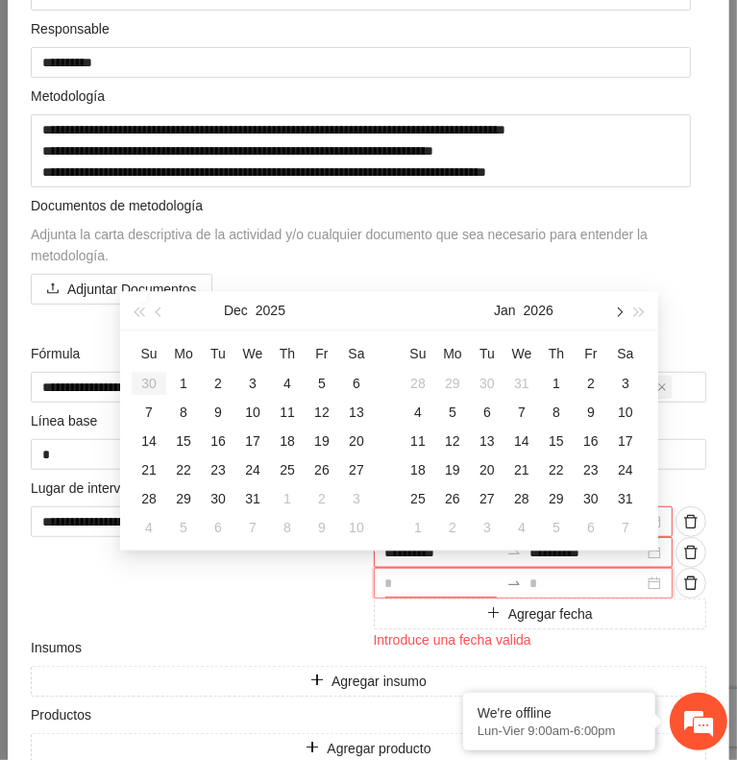
click at [615, 318] on button "button" at bounding box center [617, 310] width 21 height 38
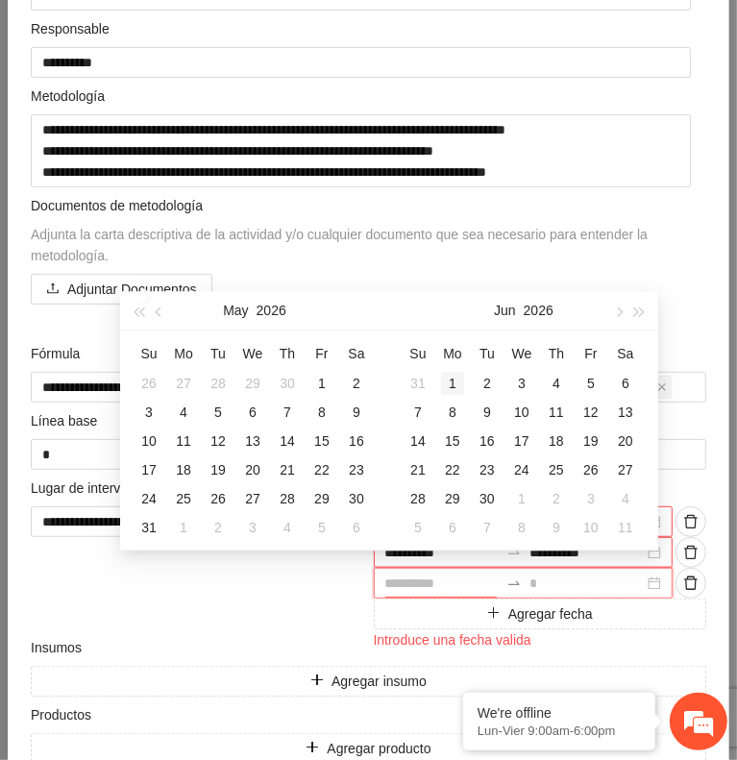
click at [455, 385] on div "1" at bounding box center [452, 383] width 23 height 23
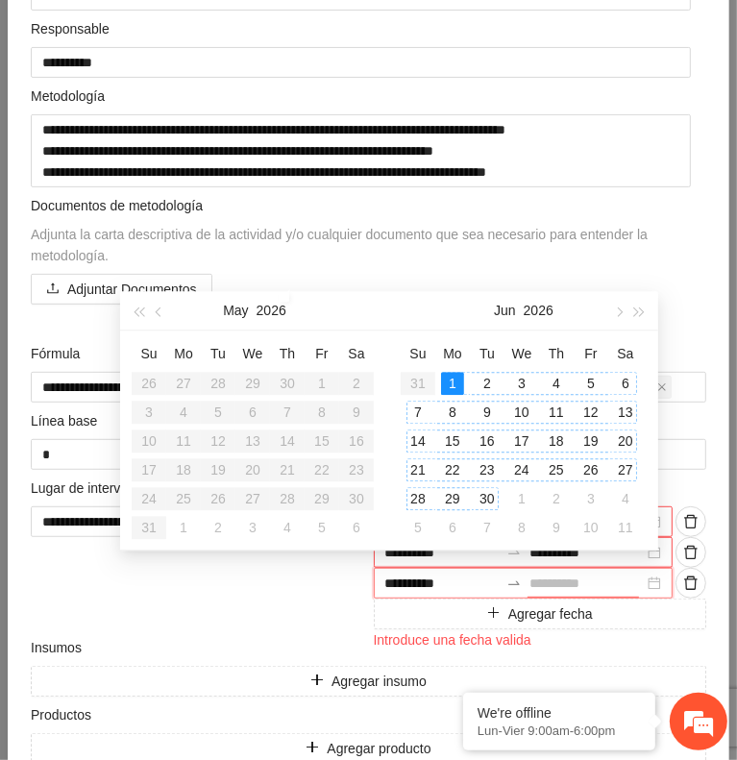
click at [490, 492] on div "30" at bounding box center [487, 498] width 23 height 23
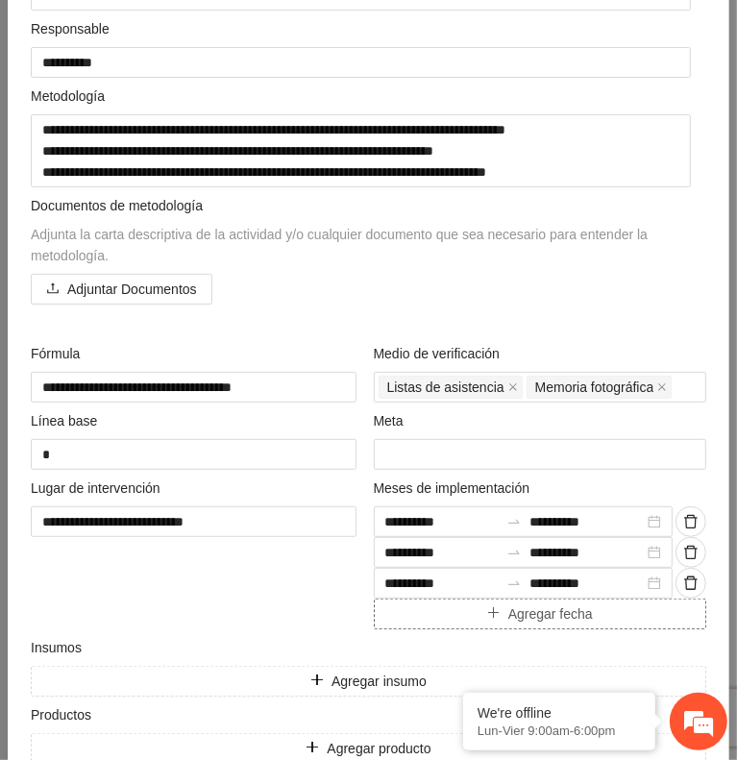
click at [455, 612] on button "Agregar fecha" at bounding box center [541, 614] width 334 height 31
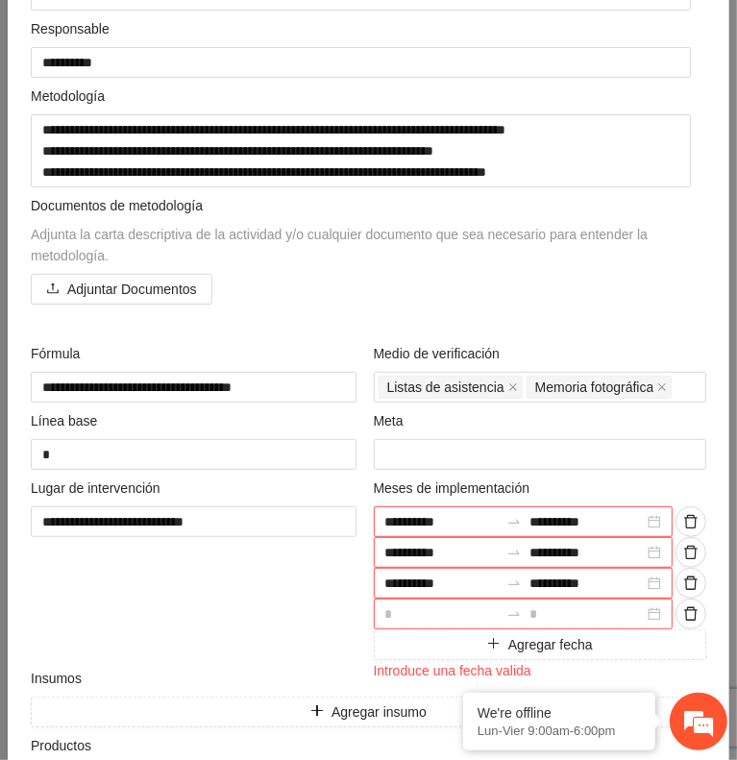
click at [423, 607] on input at bounding box center [442, 614] width 114 height 21
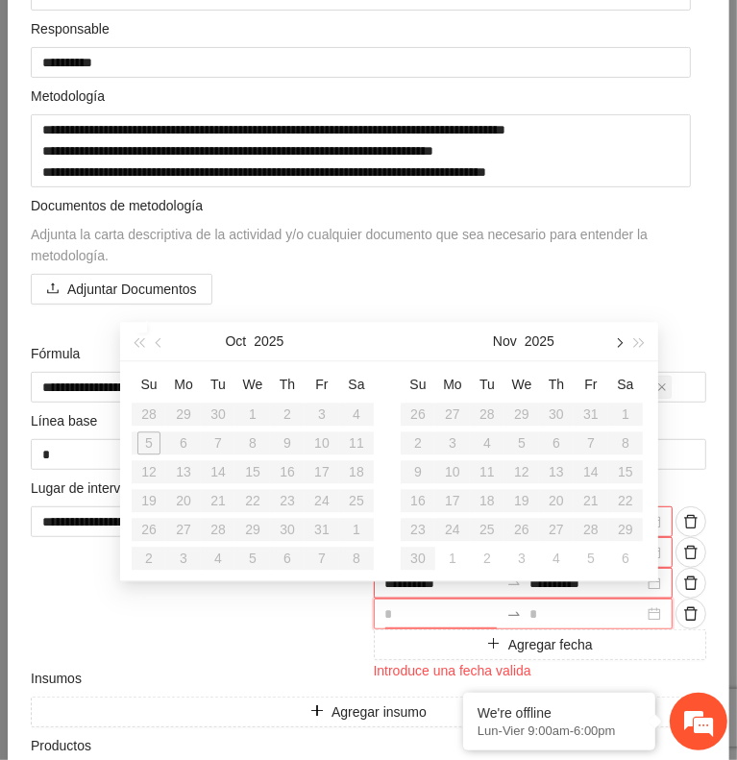
click at [612, 349] on button "button" at bounding box center [617, 341] width 21 height 38
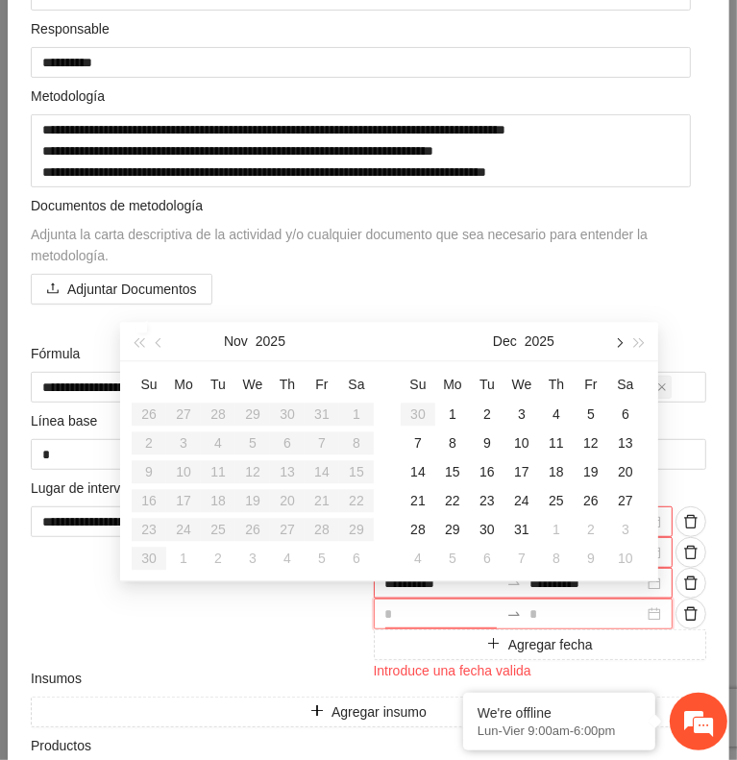
click at [612, 349] on button "button" at bounding box center [617, 341] width 21 height 38
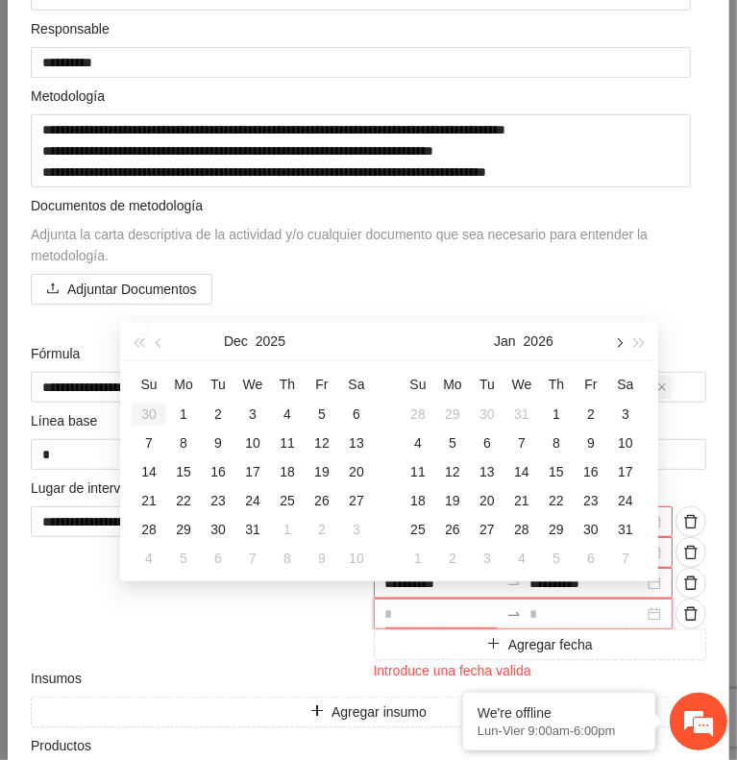
click at [612, 349] on button "button" at bounding box center [617, 341] width 21 height 38
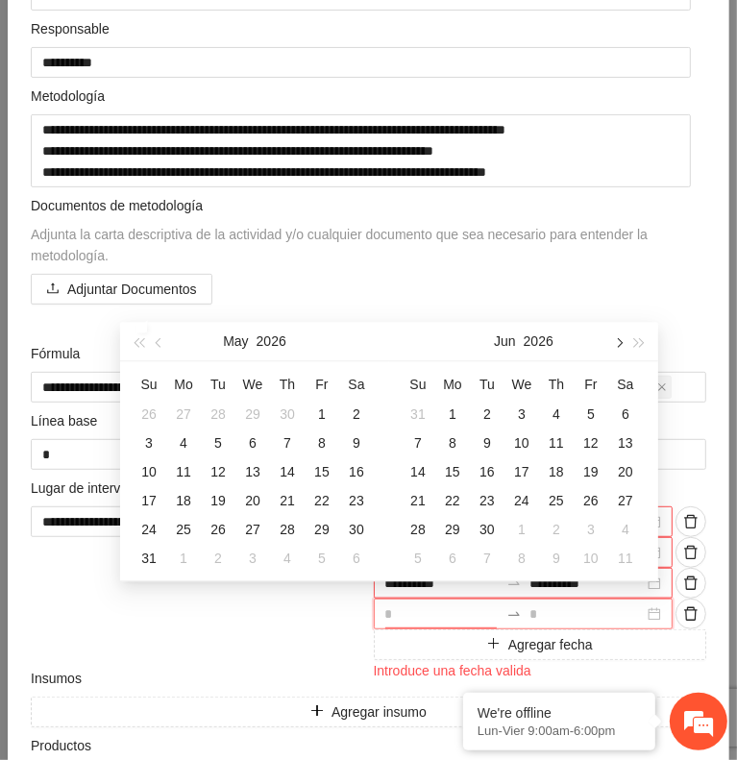
click at [612, 349] on button "button" at bounding box center [617, 341] width 21 height 38
click at [489, 414] on div "1" at bounding box center [487, 414] width 23 height 23
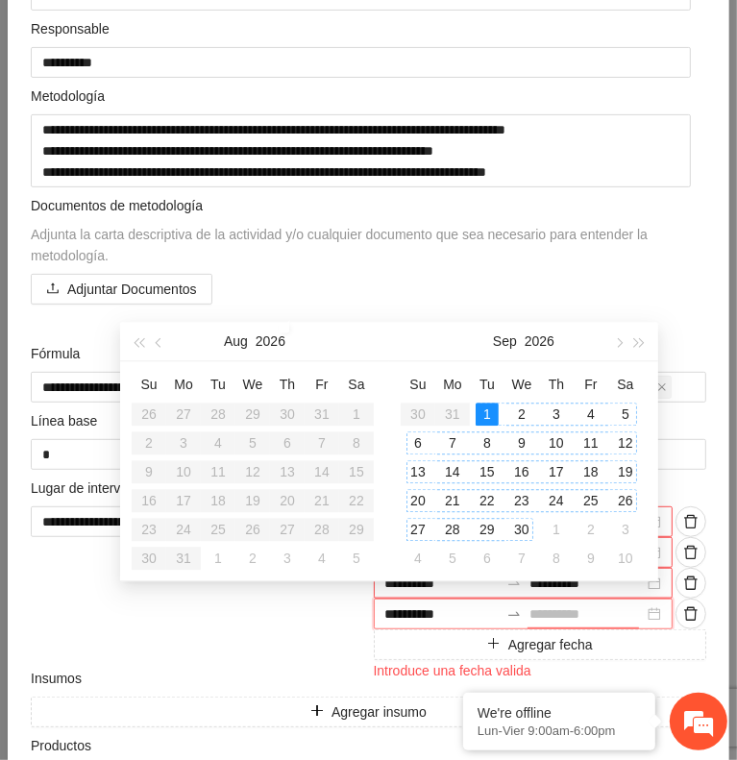
click at [515, 526] on div "30" at bounding box center [521, 529] width 23 height 23
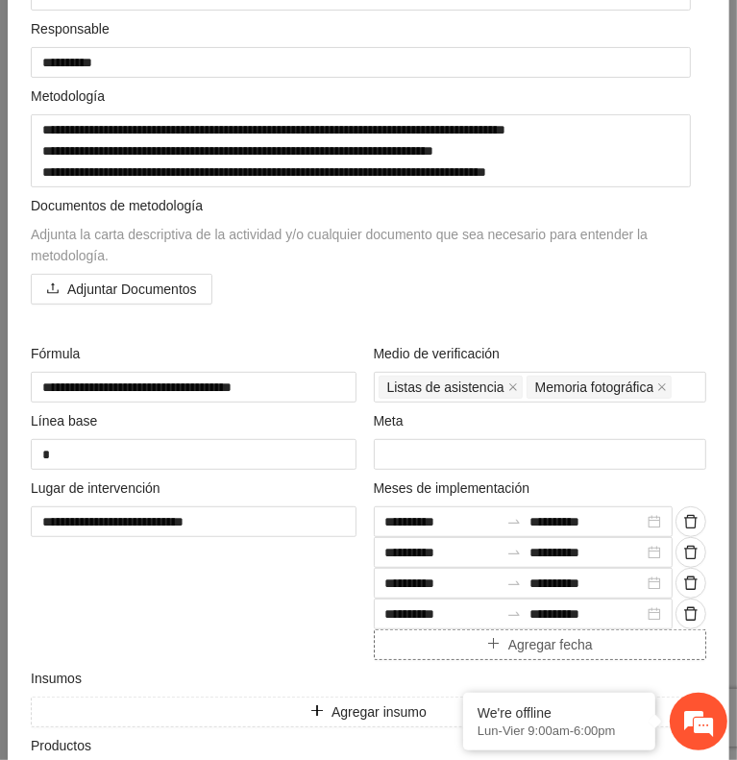
click at [425, 642] on button "Agregar fecha" at bounding box center [541, 645] width 334 height 31
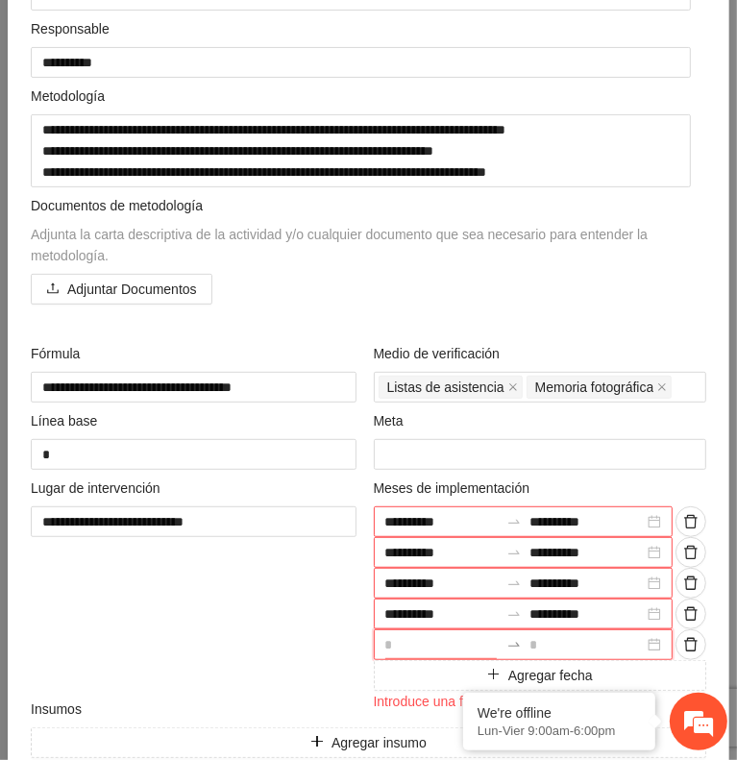
click at [417, 636] on input at bounding box center [442, 644] width 114 height 21
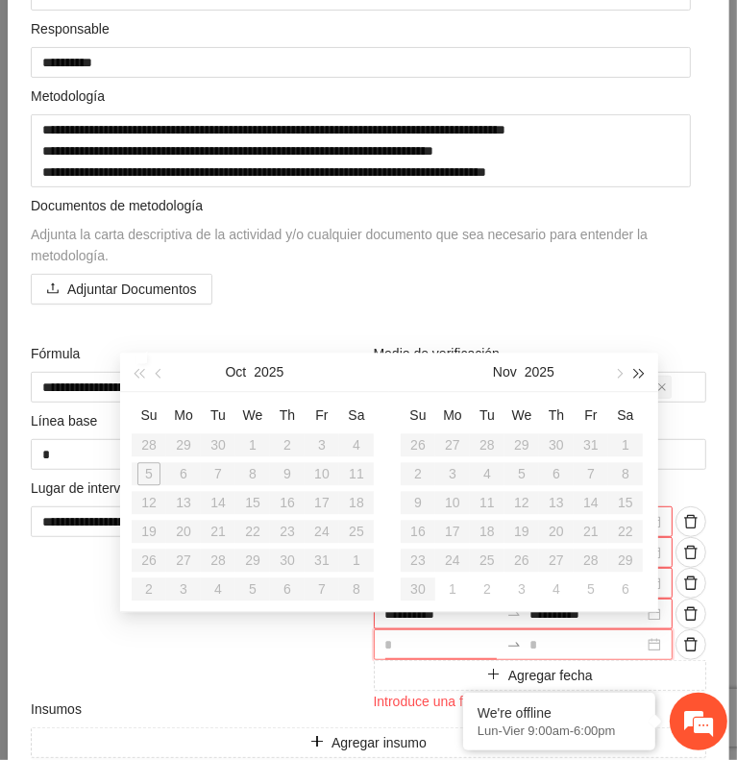
click at [635, 370] on span "button" at bounding box center [640, 373] width 10 height 10
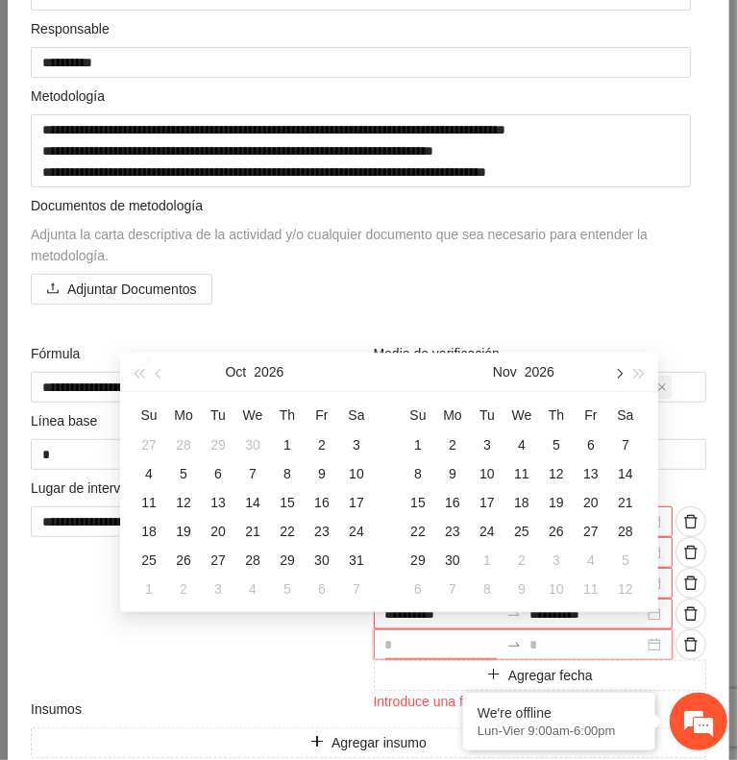
click at [624, 376] on button "button" at bounding box center [617, 372] width 21 height 38
click at [490, 441] on div "1" at bounding box center [487, 445] width 23 height 23
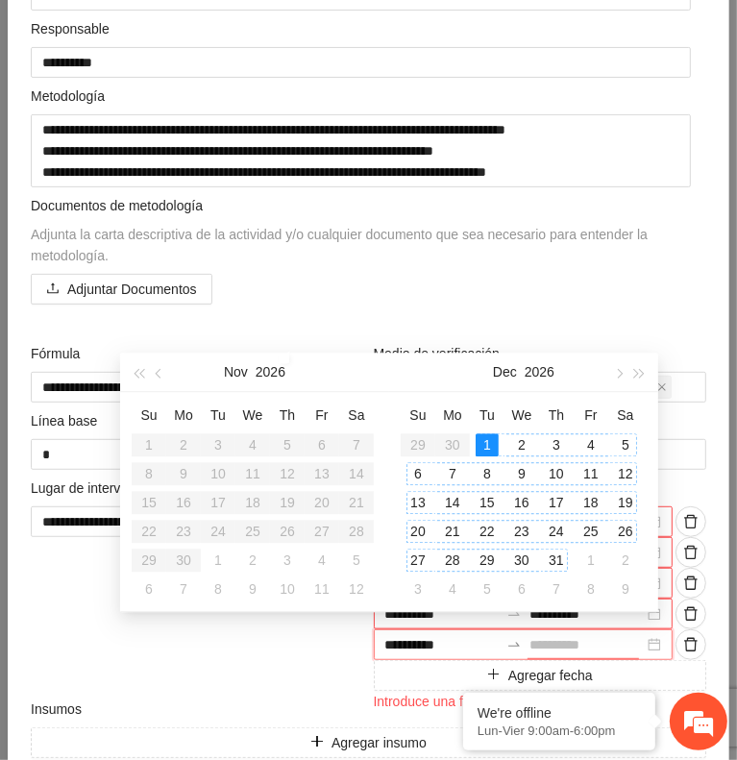
click at [558, 557] on div "31" at bounding box center [556, 560] width 23 height 23
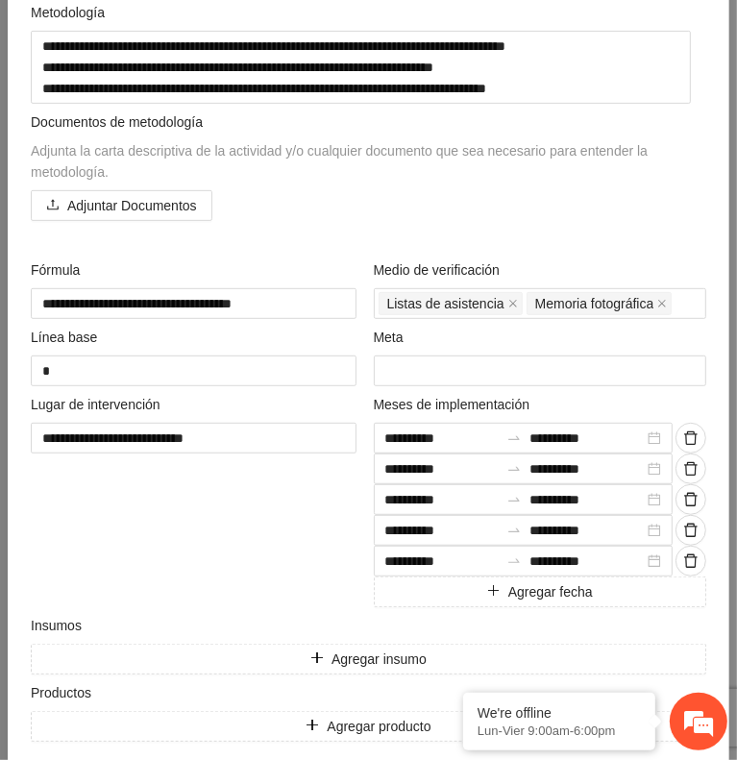
scroll to position [406, 0]
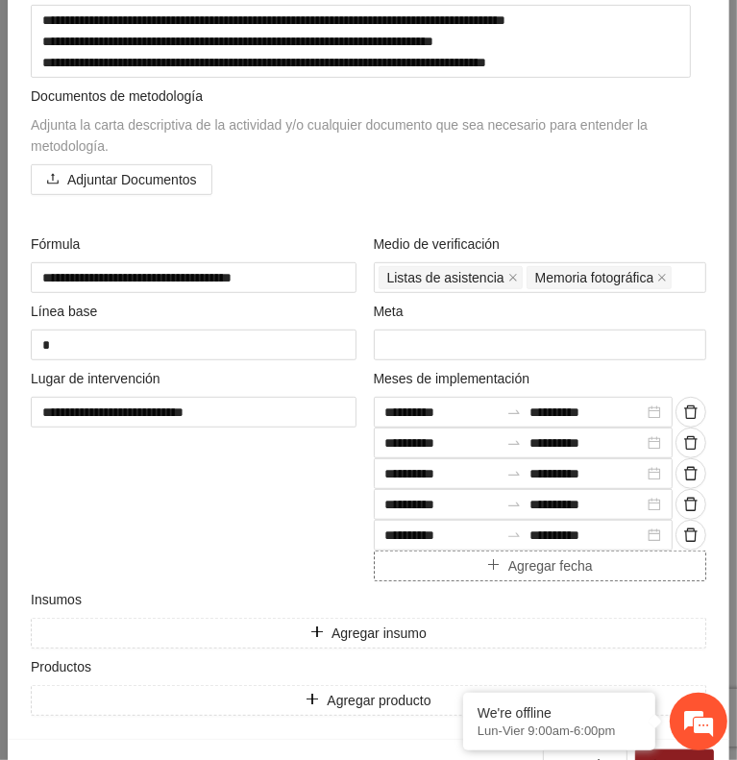
click at [492, 560] on button "Agregar fecha" at bounding box center [541, 566] width 334 height 31
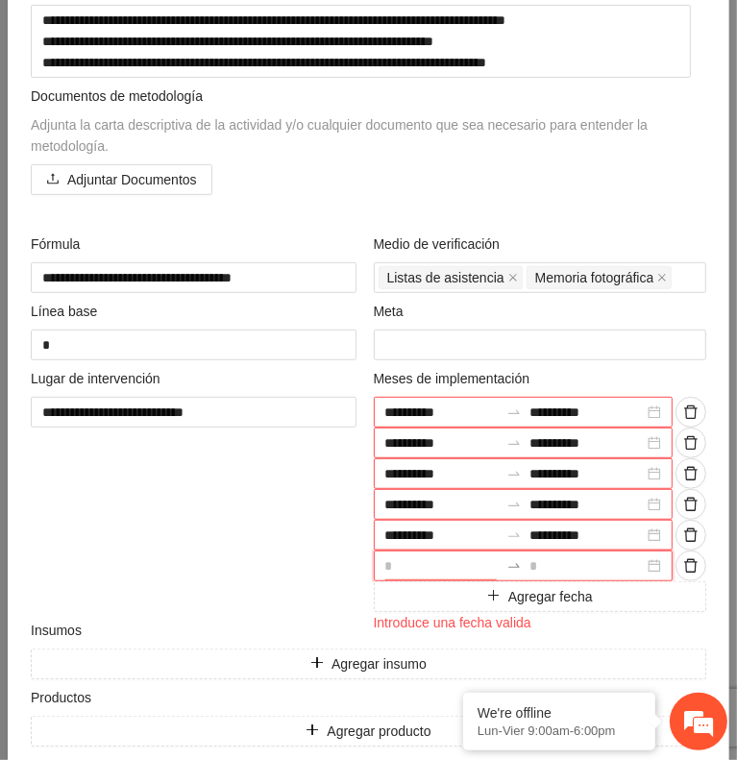
click at [449, 560] on input at bounding box center [442, 566] width 114 height 21
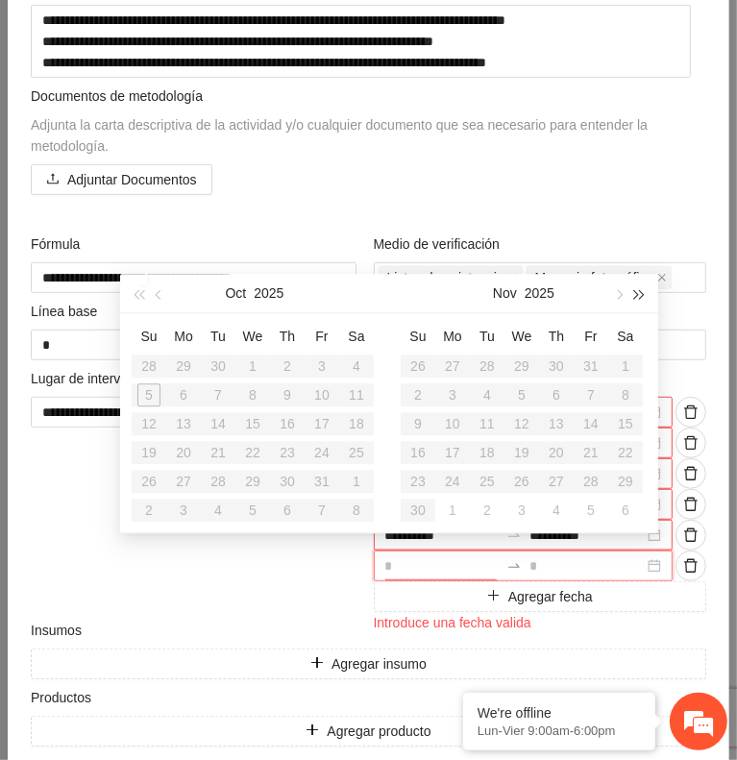
click at [638, 300] on button "button" at bounding box center [640, 293] width 21 height 38
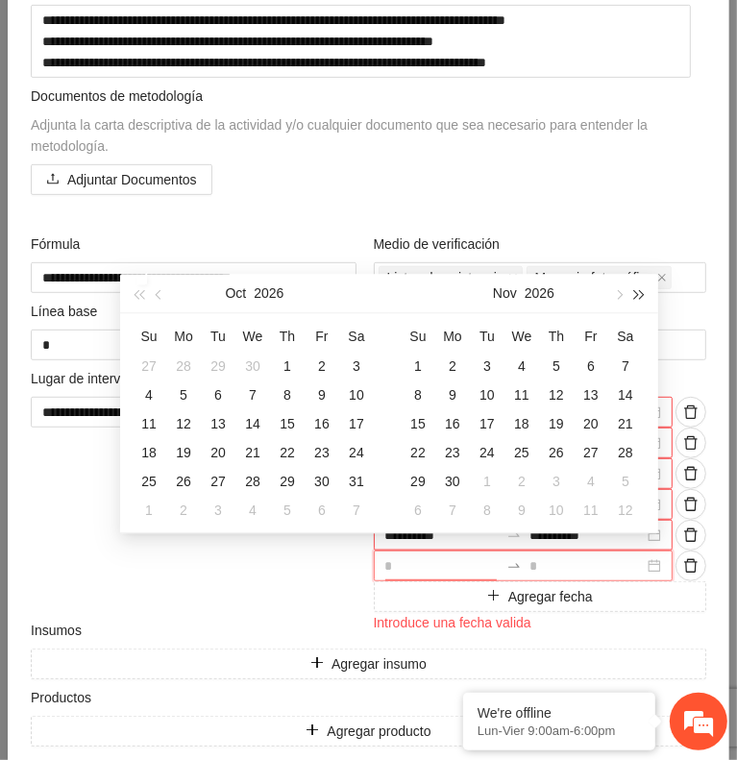
click at [638, 300] on button "button" at bounding box center [640, 293] width 21 height 38
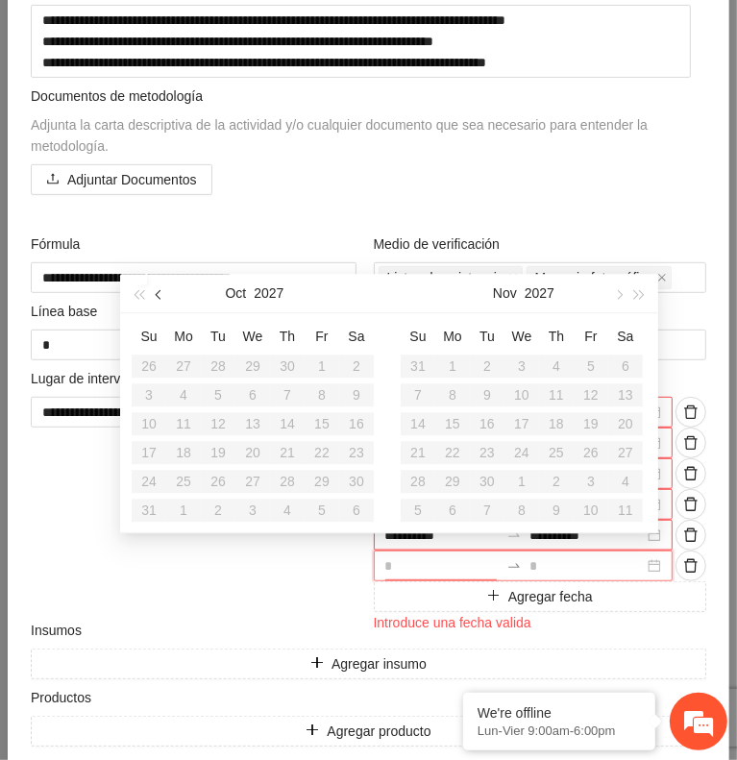
click at [161, 292] on span "button" at bounding box center [161, 294] width 10 height 10
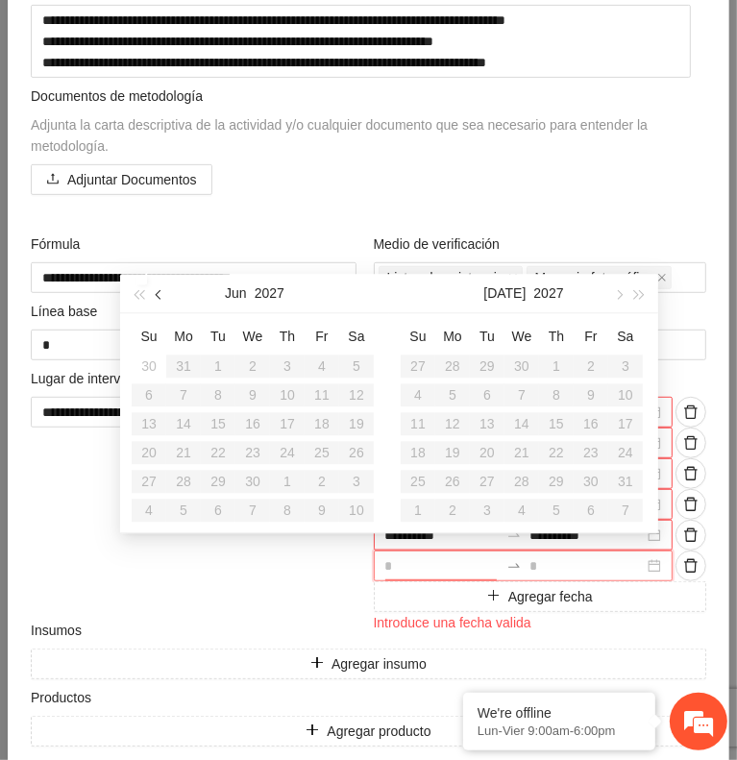
click at [161, 292] on span "button" at bounding box center [161, 294] width 10 height 10
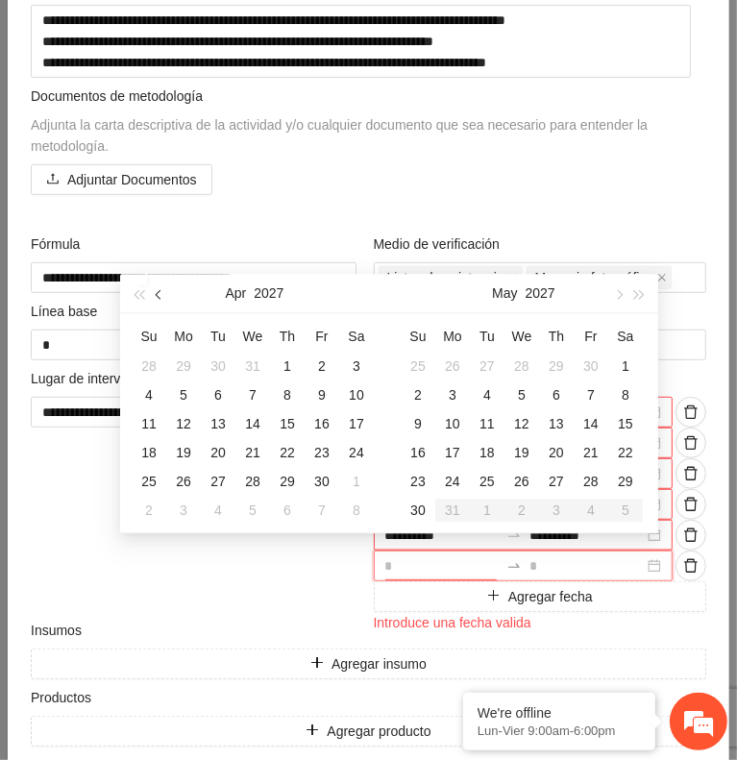
click at [161, 292] on span "button" at bounding box center [161, 294] width 10 height 10
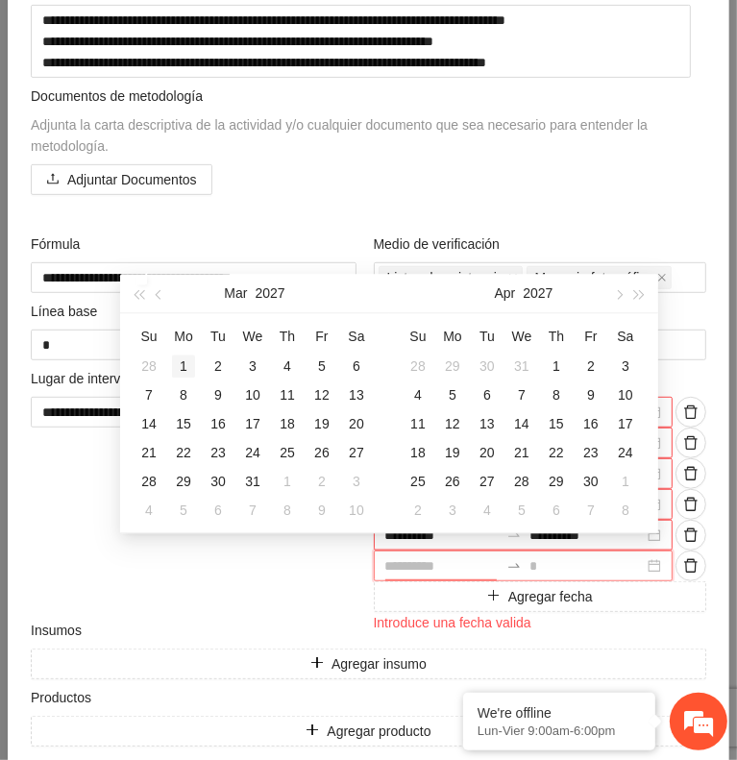
click at [191, 371] on div "1" at bounding box center [183, 366] width 23 height 23
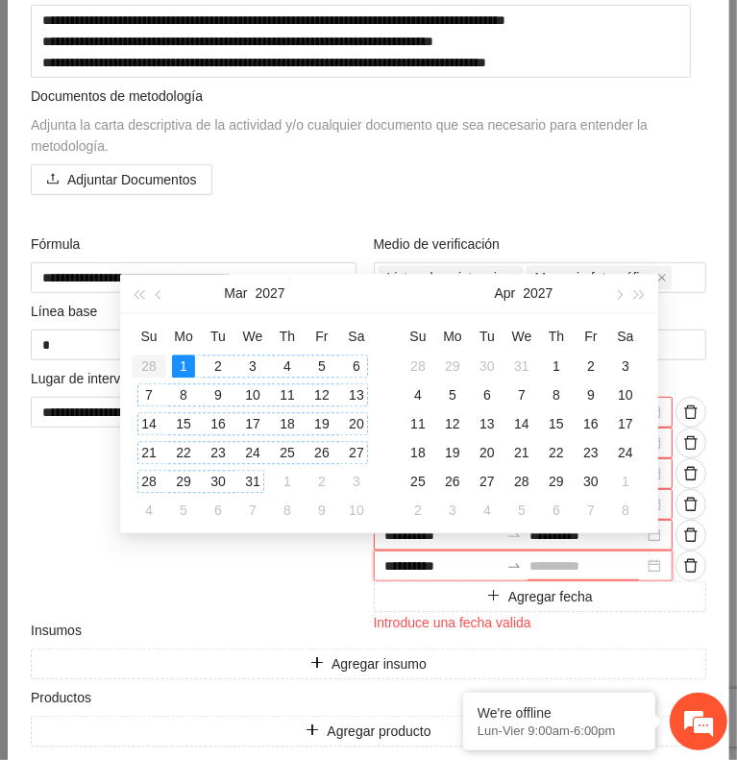
click at [253, 473] on div "31" at bounding box center [252, 481] width 23 height 23
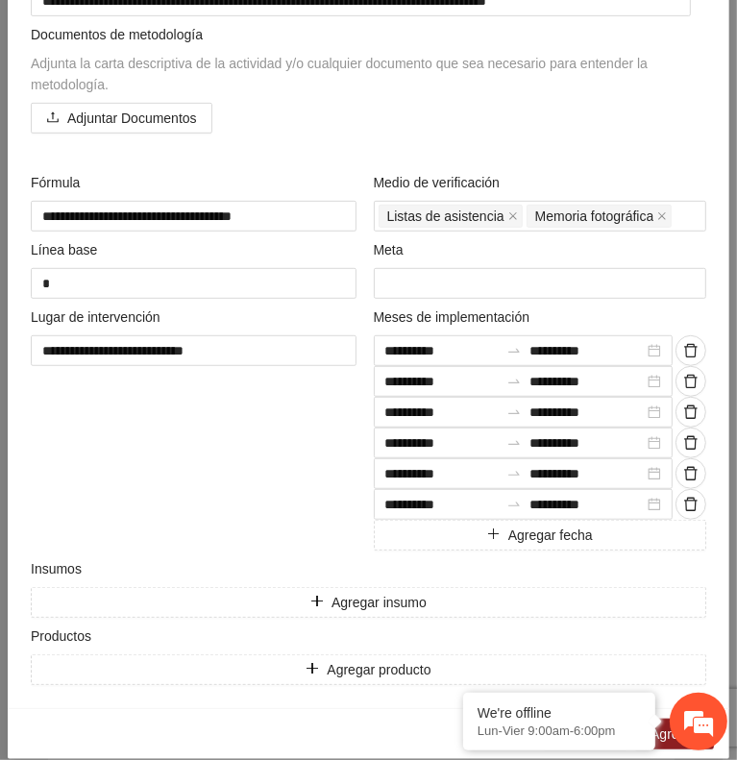
scroll to position [481, 0]
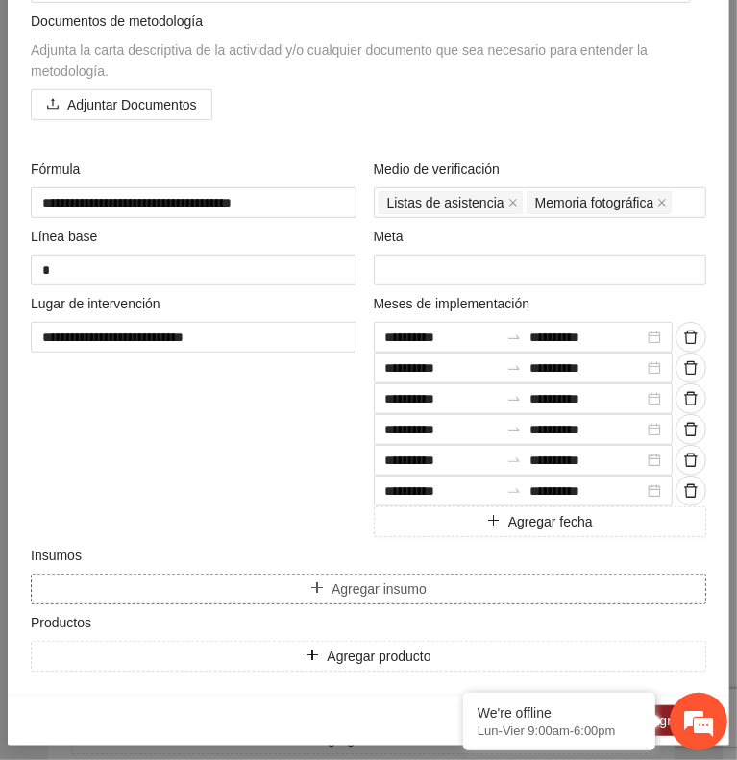
click at [277, 583] on button "Agregar insumo" at bounding box center [369, 589] width 676 height 31
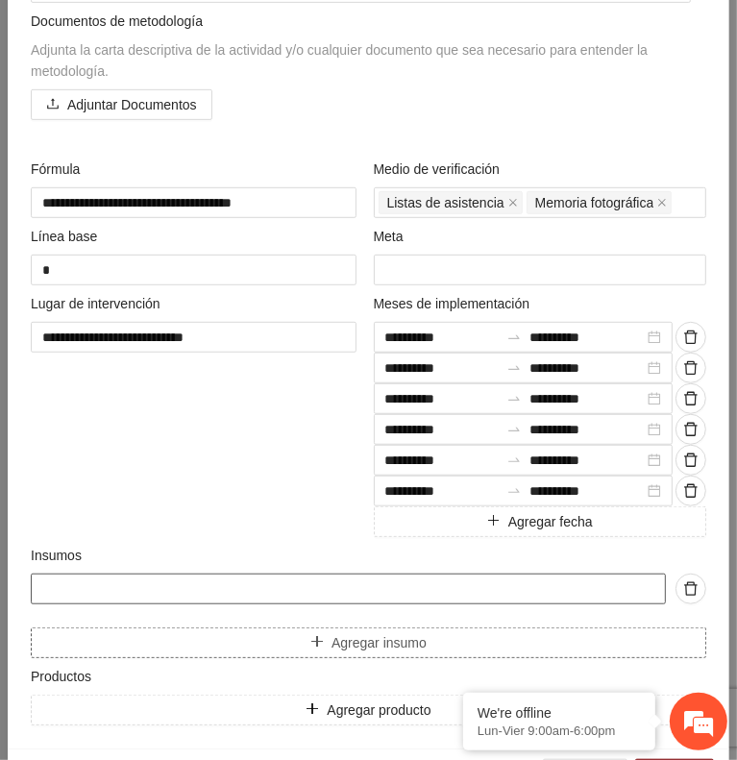
click at [277, 583] on input "text" at bounding box center [348, 589] width 635 height 31
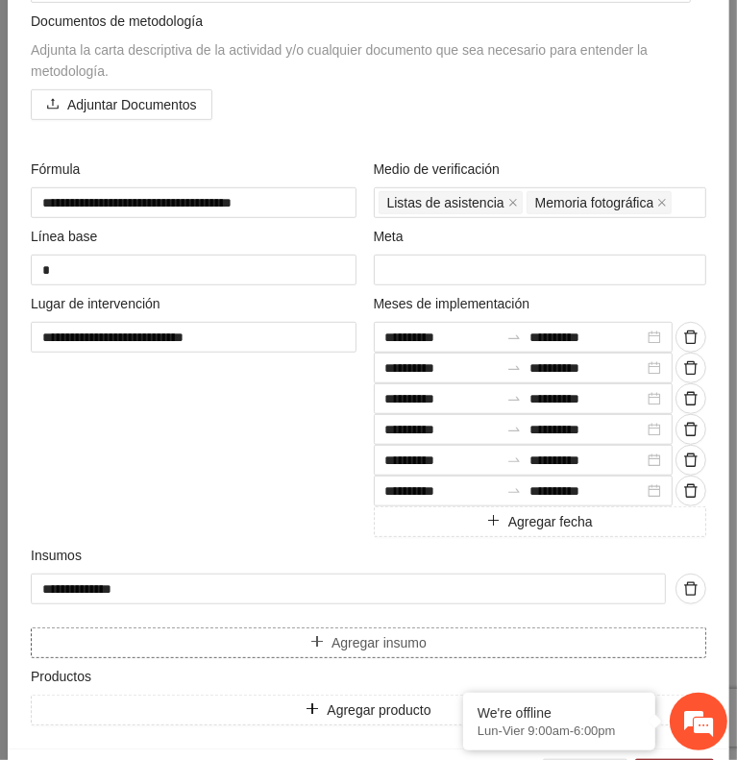
click at [302, 645] on button "Agregar insumo" at bounding box center [369, 643] width 676 height 31
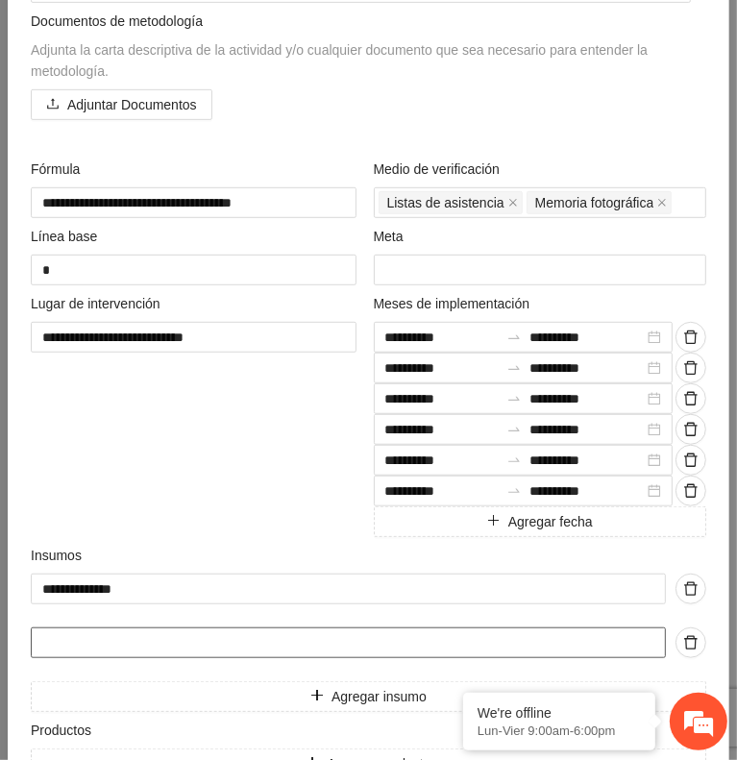
click at [271, 637] on input "text" at bounding box center [348, 643] width 635 height 31
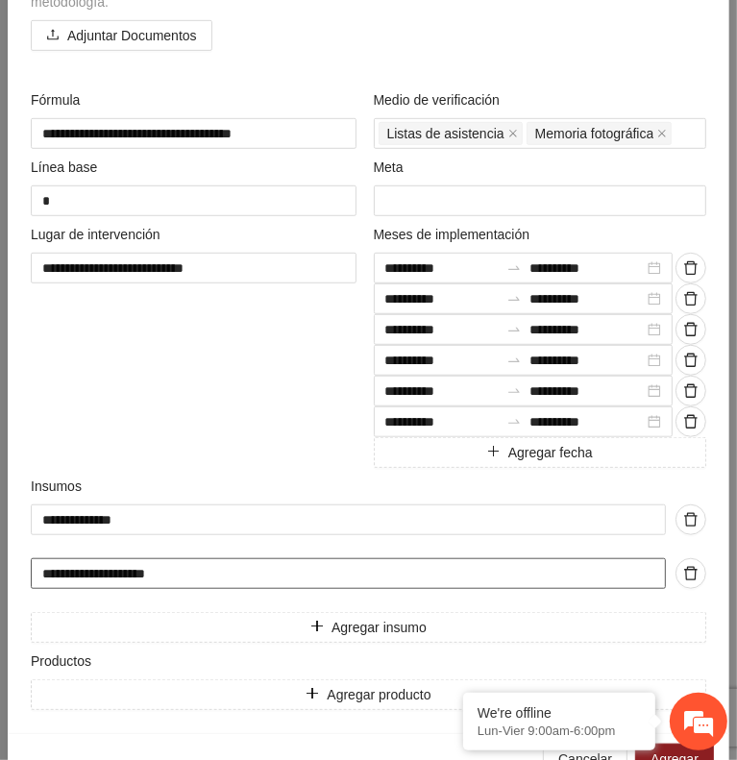
scroll to position [561, 0]
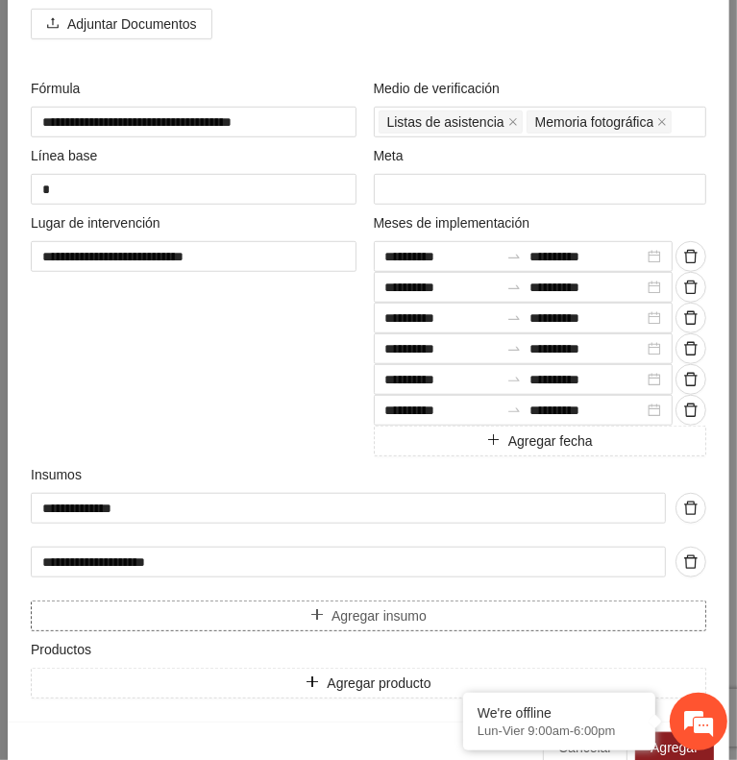
click at [245, 607] on button "Agregar insumo" at bounding box center [369, 616] width 676 height 31
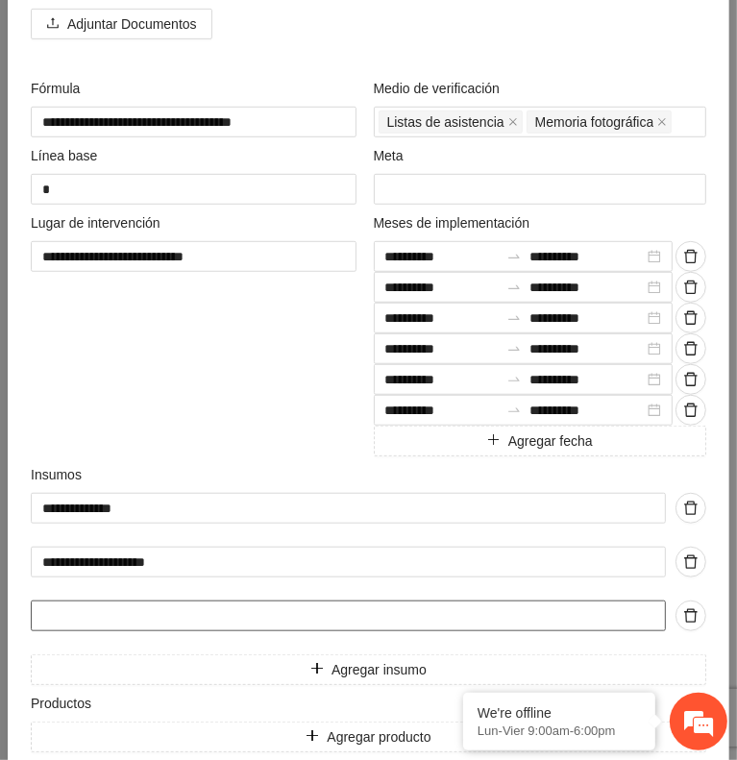
click at [223, 607] on input "text" at bounding box center [348, 616] width 635 height 31
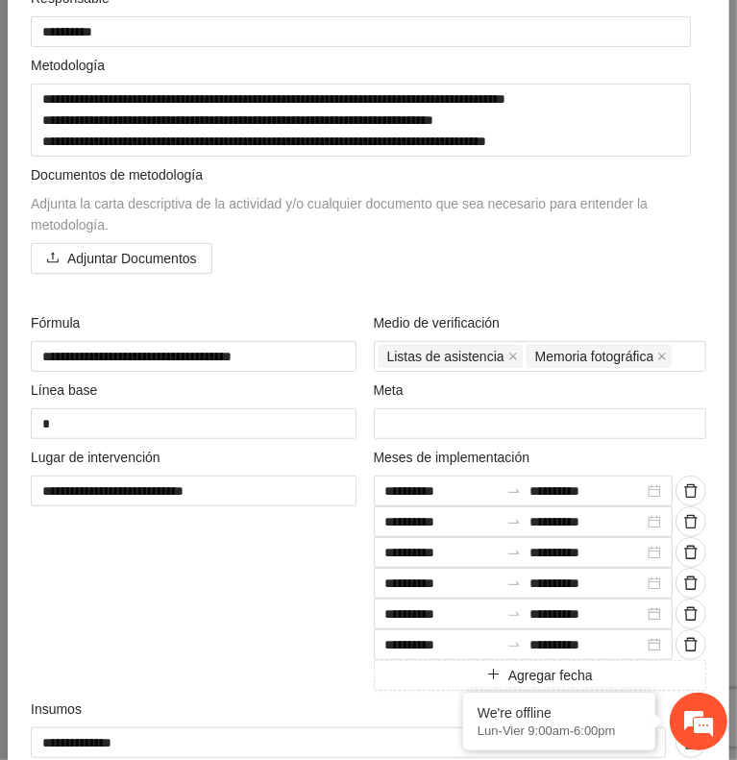
scroll to position [327, 0]
click at [227, 357] on textarea "**********" at bounding box center [194, 356] width 326 height 31
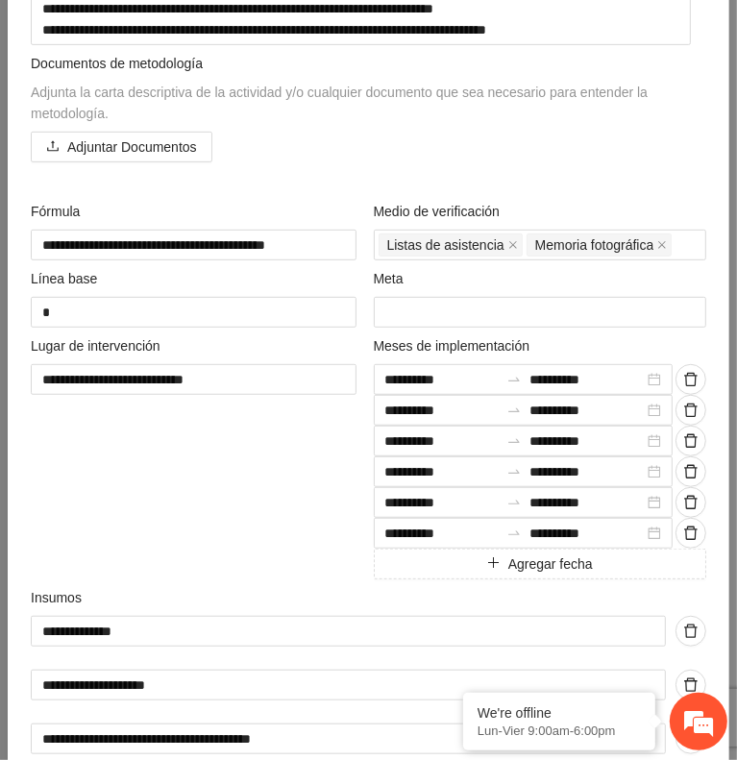
scroll to position [642, 0]
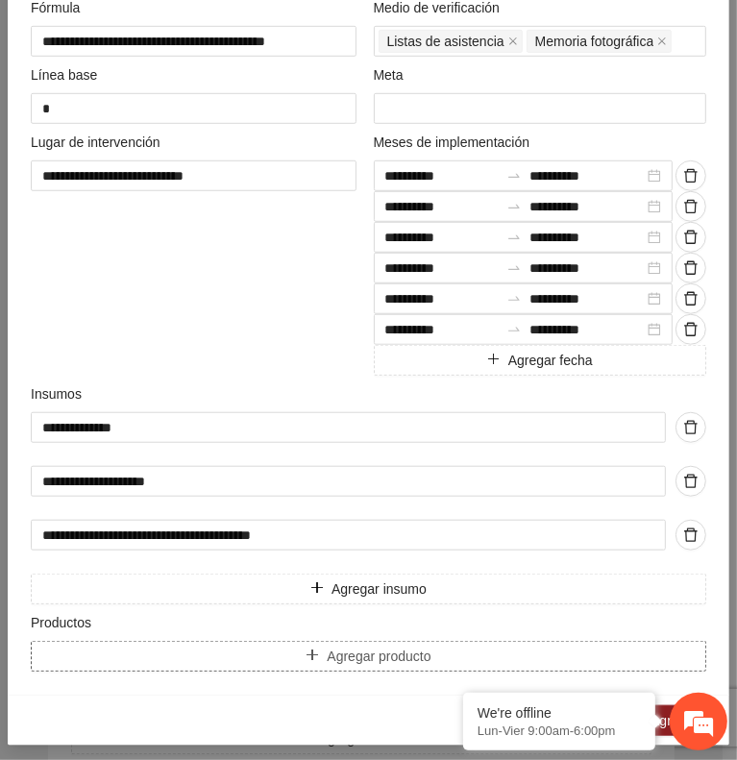
click at [448, 647] on button "Agregar producto" at bounding box center [369, 656] width 676 height 31
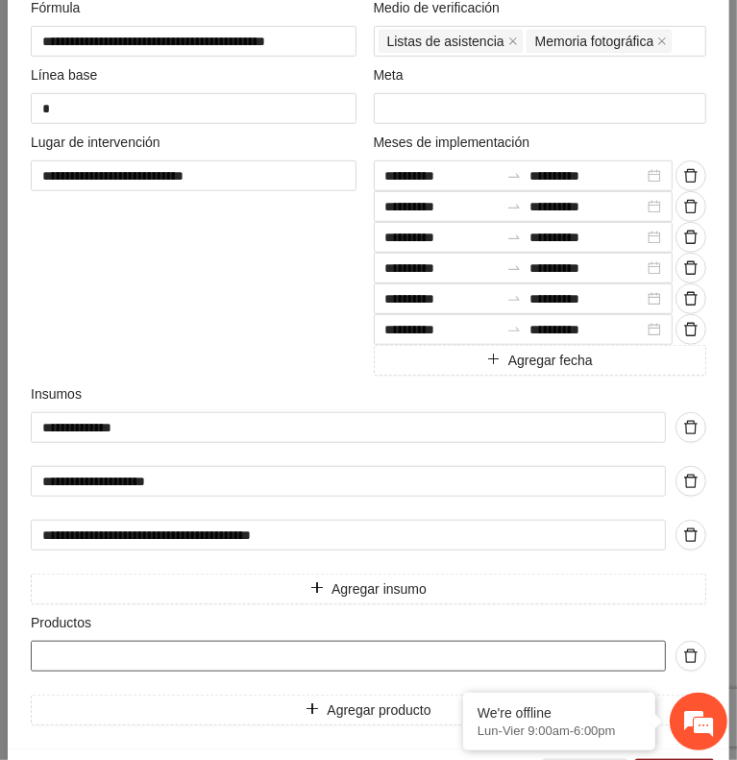
click at [477, 643] on input "text" at bounding box center [348, 656] width 635 height 31
paste input "**********"
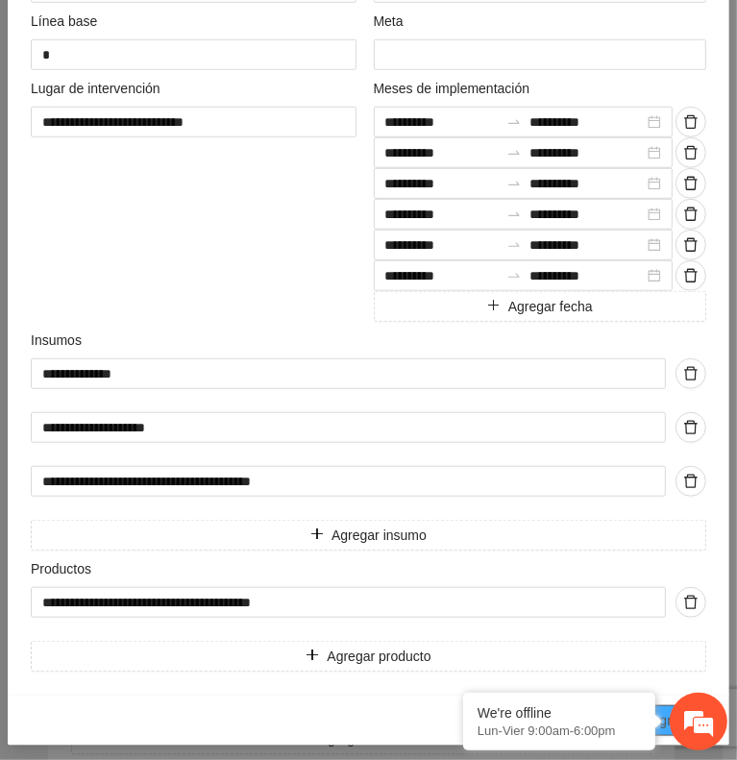
click at [660, 710] on span "Agregar" at bounding box center [675, 720] width 48 height 21
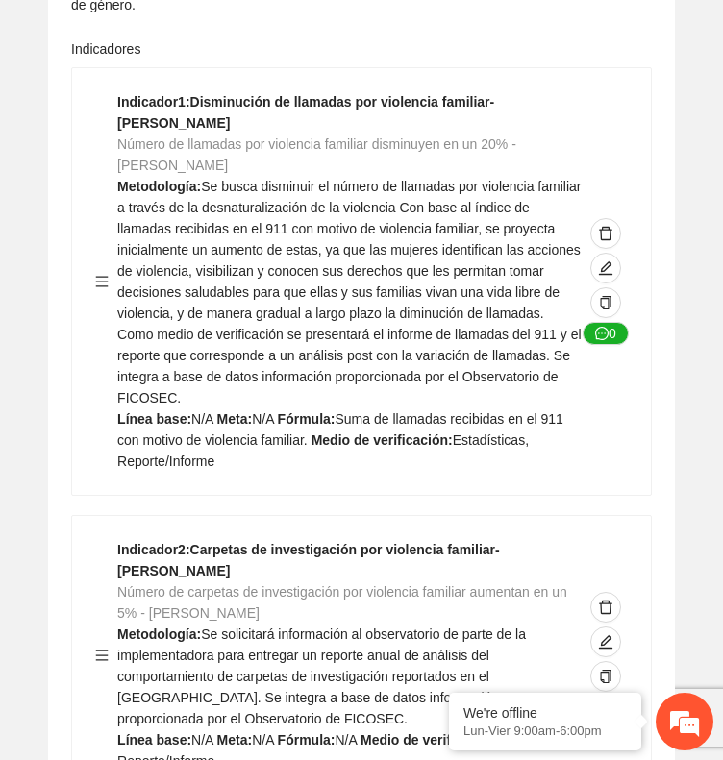
scroll to position [0, 0]
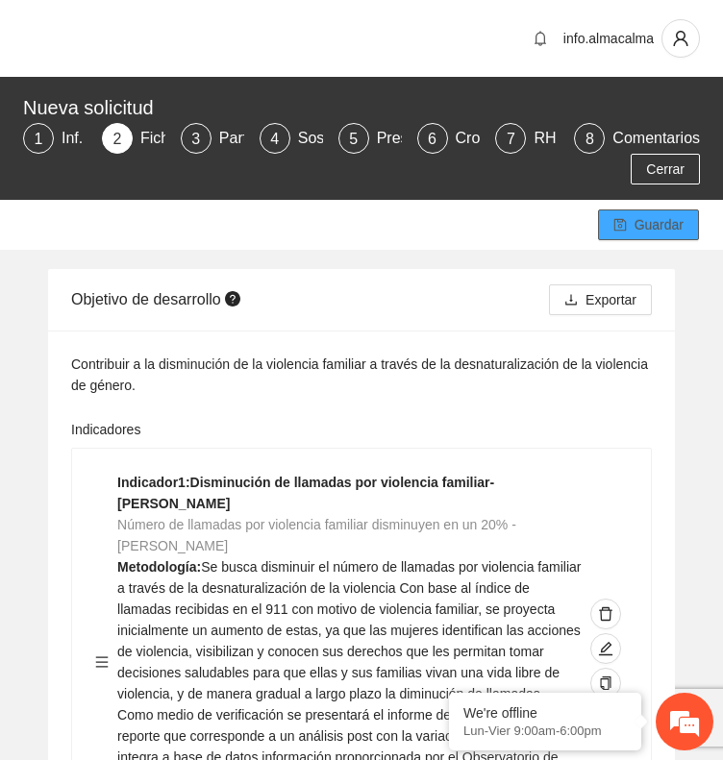
click at [642, 216] on span "Guardar" at bounding box center [658, 224] width 49 height 21
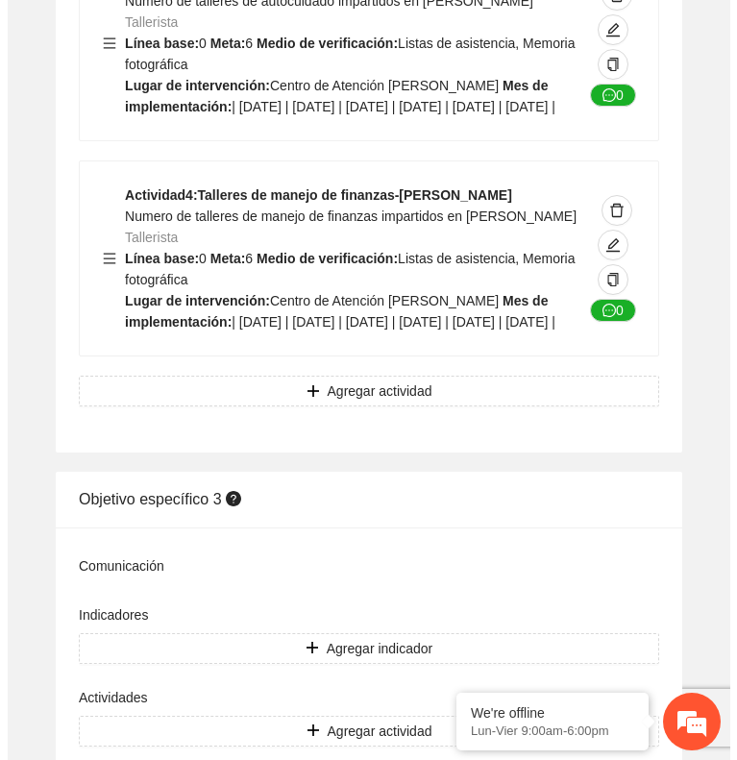
scroll to position [6379, 0]
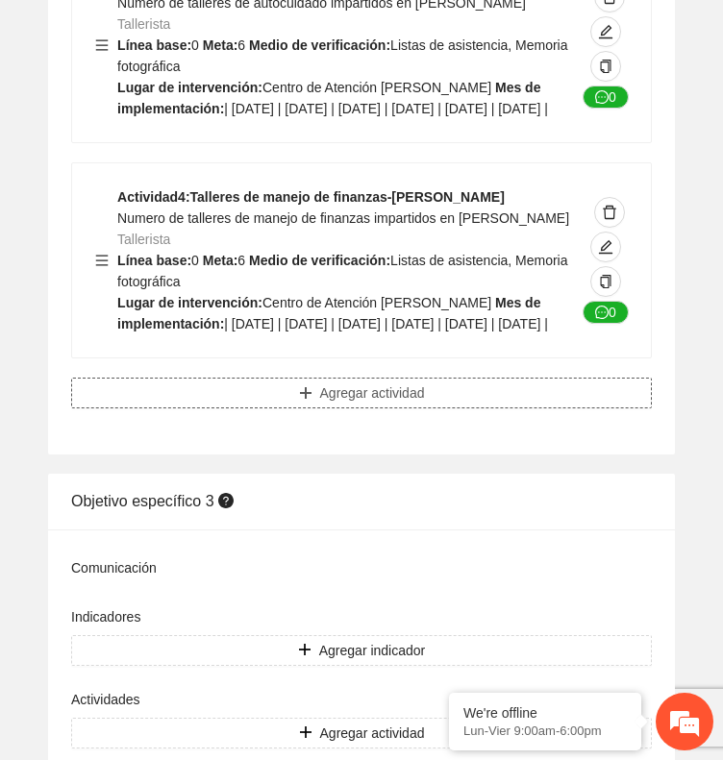
click at [355, 409] on button "Agregar actividad" at bounding box center [361, 393] width 581 height 31
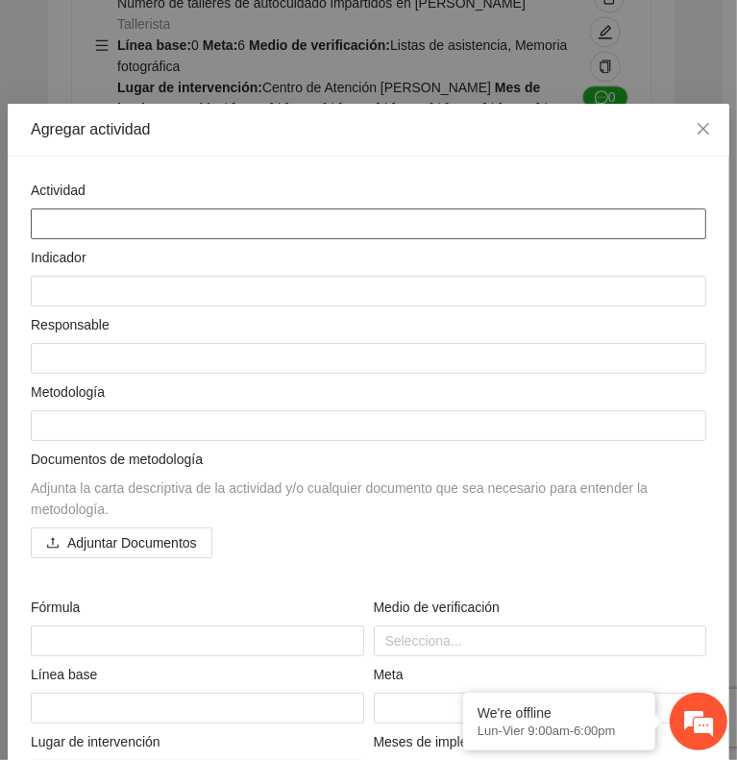
click at [451, 225] on textarea at bounding box center [369, 224] width 676 height 31
paste textarea "**********"
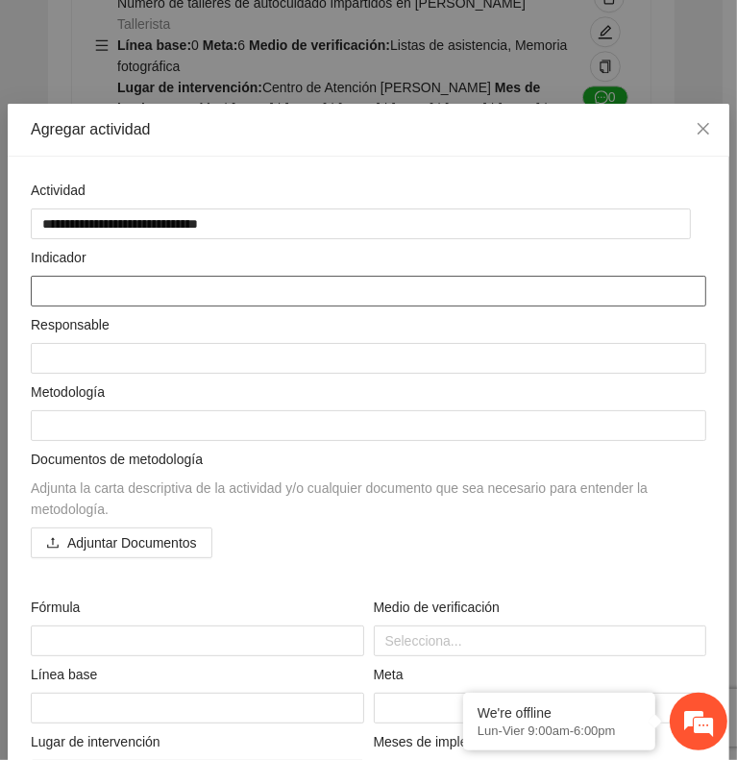
click at [620, 288] on textarea at bounding box center [369, 291] width 676 height 31
paste textarea "**********"
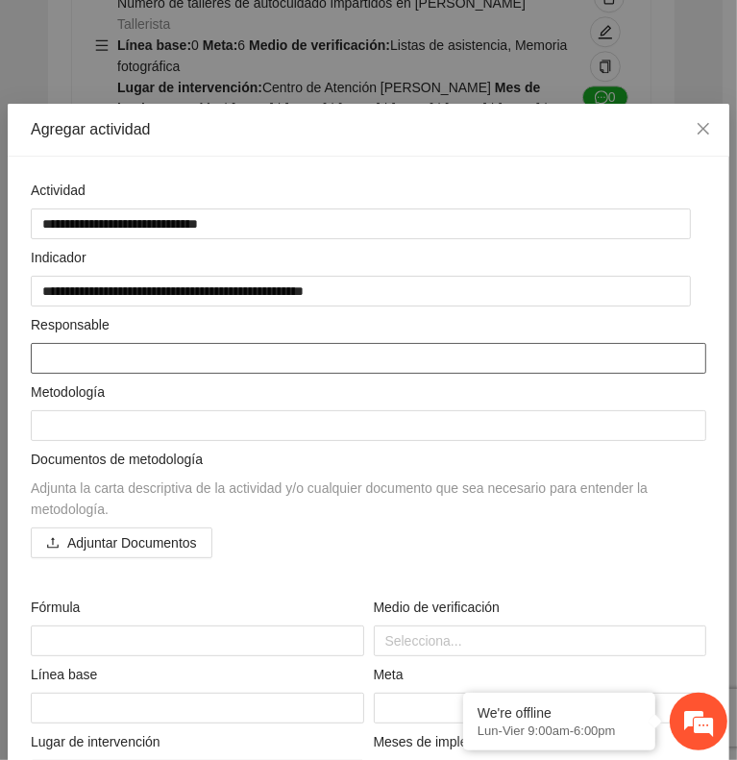
click at [209, 357] on textarea at bounding box center [369, 358] width 676 height 31
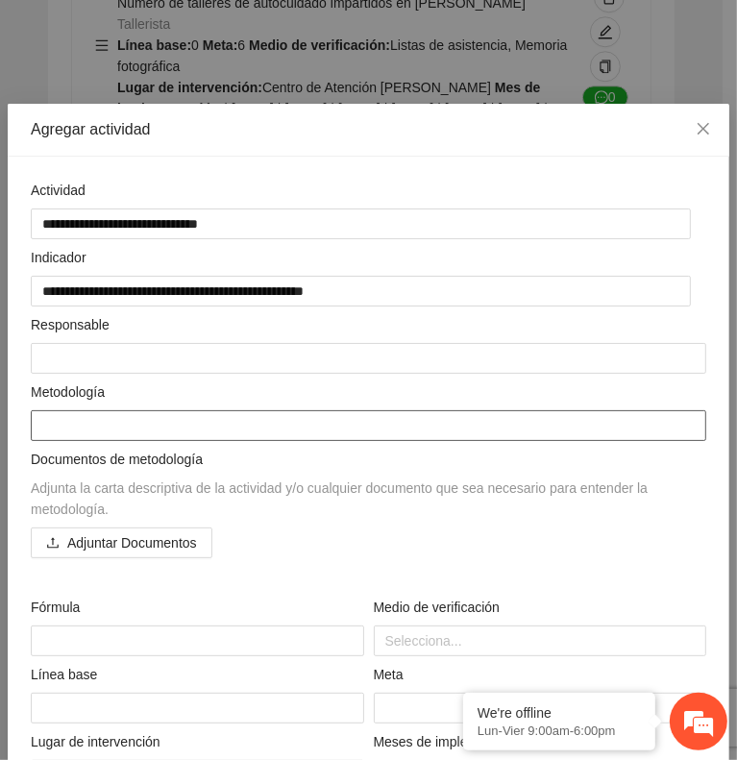
click at [262, 418] on textarea at bounding box center [369, 425] width 676 height 31
paste textarea "**********"
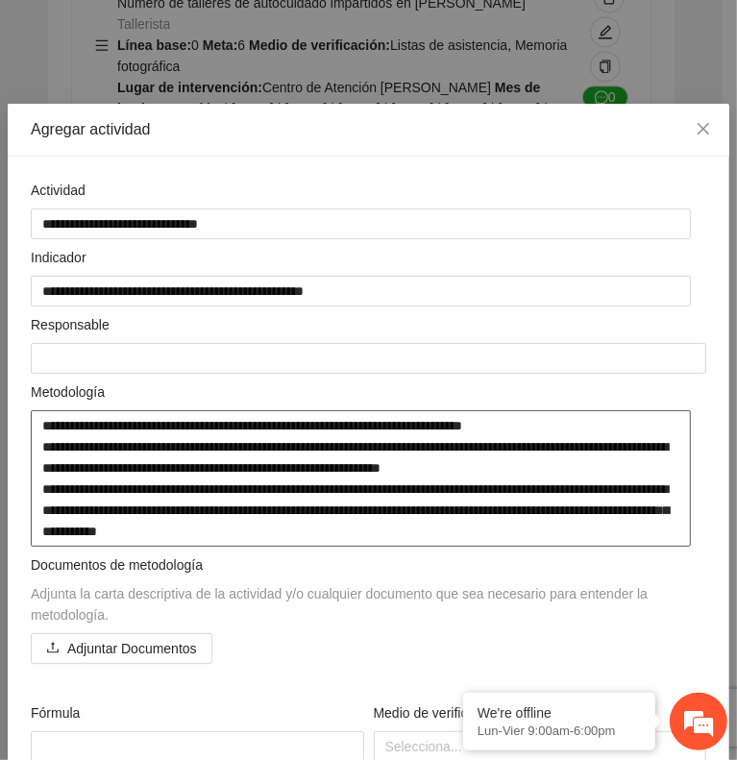
click at [534, 422] on textarea "**********" at bounding box center [361, 478] width 660 height 136
click at [77, 444] on textarea "**********" at bounding box center [361, 478] width 660 height 136
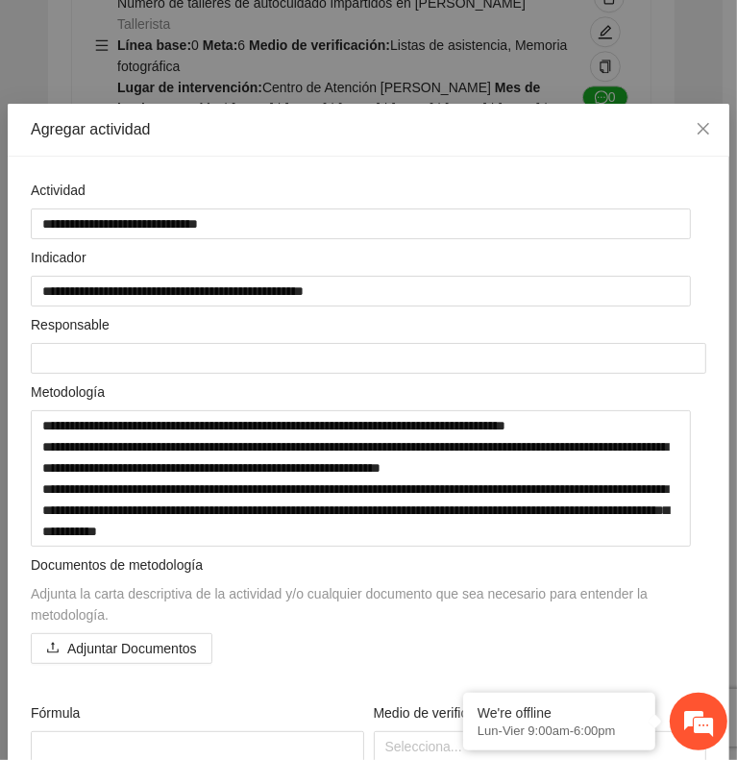
click at [688, 74] on div "**********" at bounding box center [368, 380] width 737 height 760
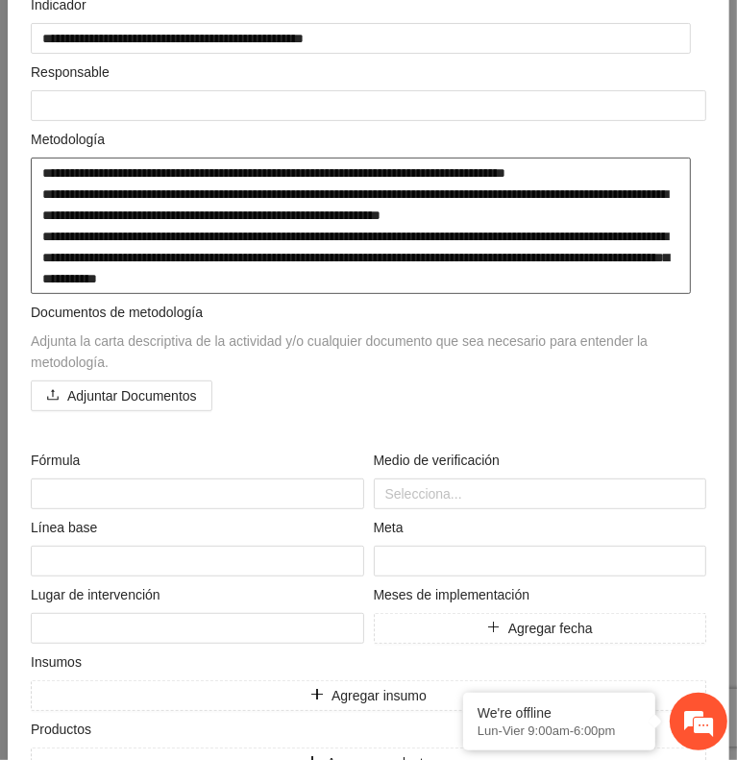
scroll to position [254, 0]
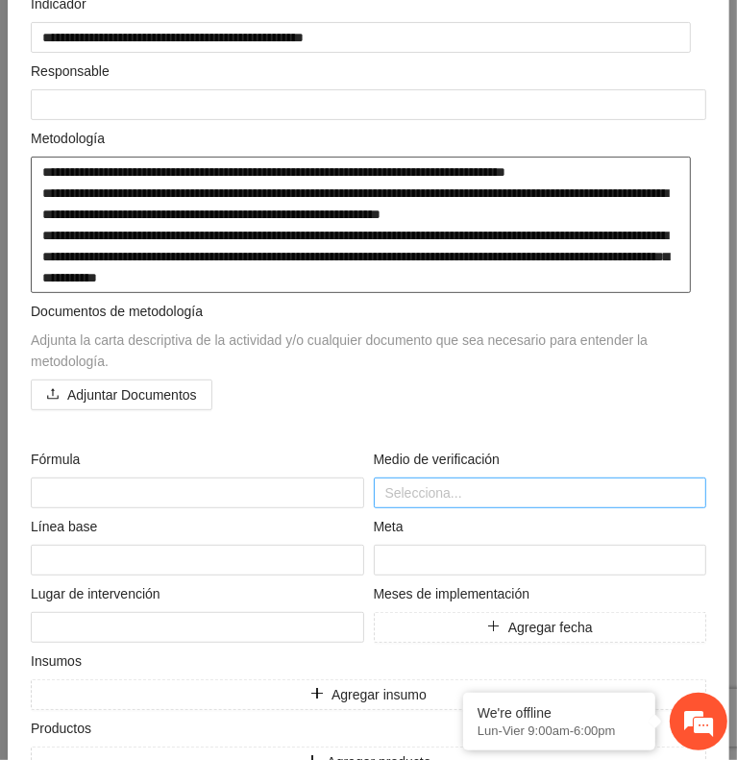
click at [526, 488] on div at bounding box center [541, 493] width 324 height 23
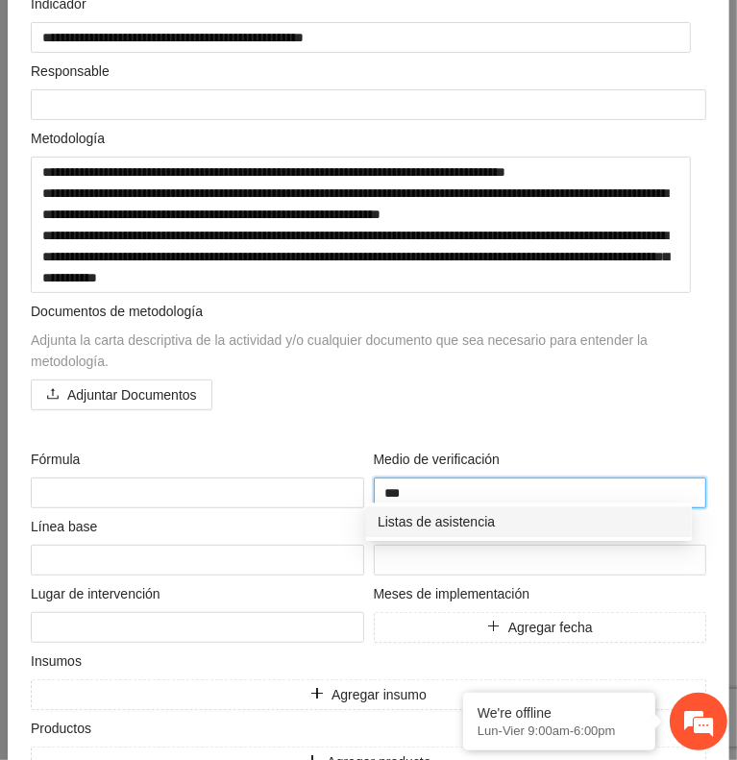
click at [525, 524] on div "Listas de asistencia" at bounding box center [529, 521] width 303 height 21
click at [525, 524] on div "Memoria fotográfica" at bounding box center [529, 521] width 303 height 21
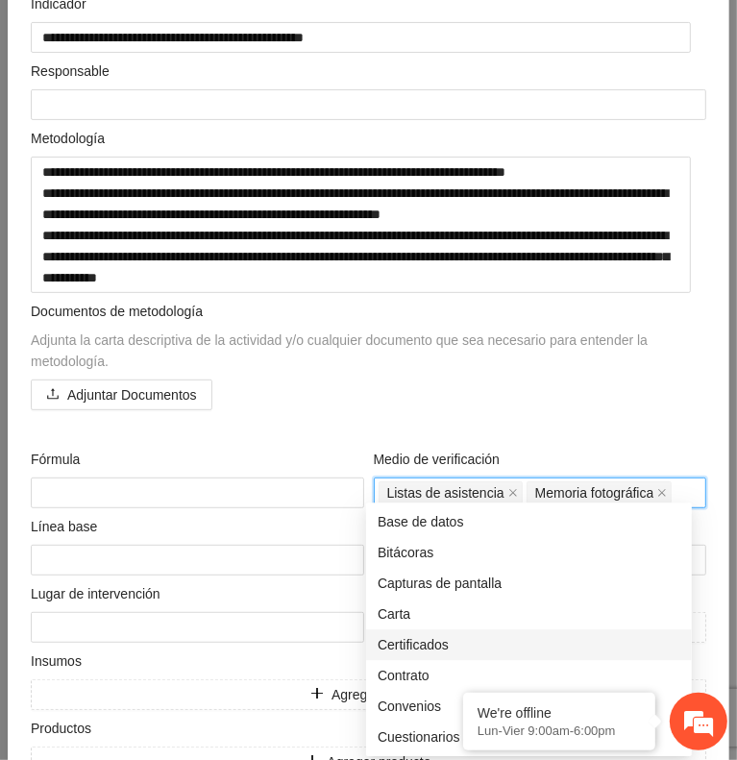
click at [465, 640] on div "Certificados" at bounding box center [529, 644] width 303 height 21
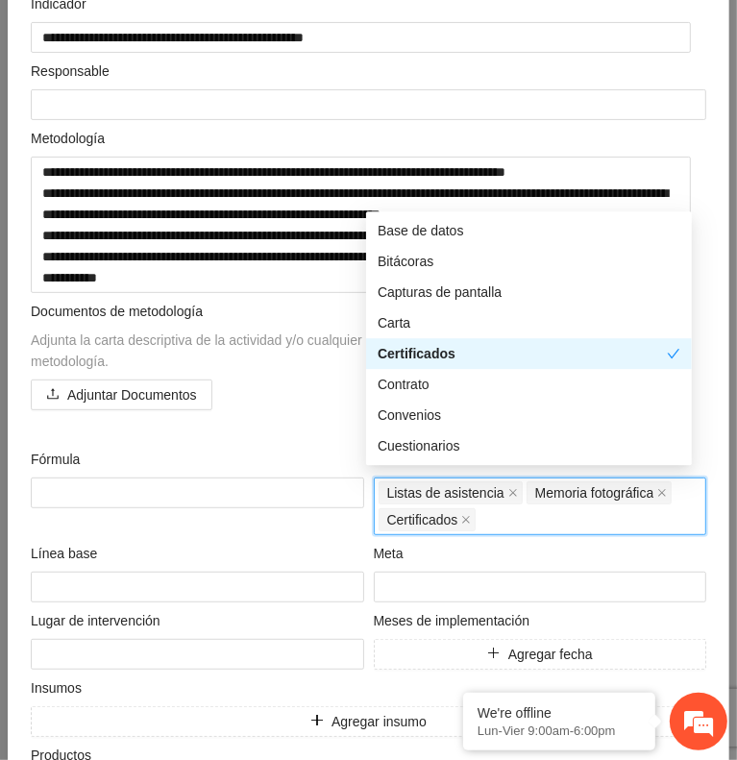
click at [282, 431] on div "**********" at bounding box center [368, 365] width 685 height 879
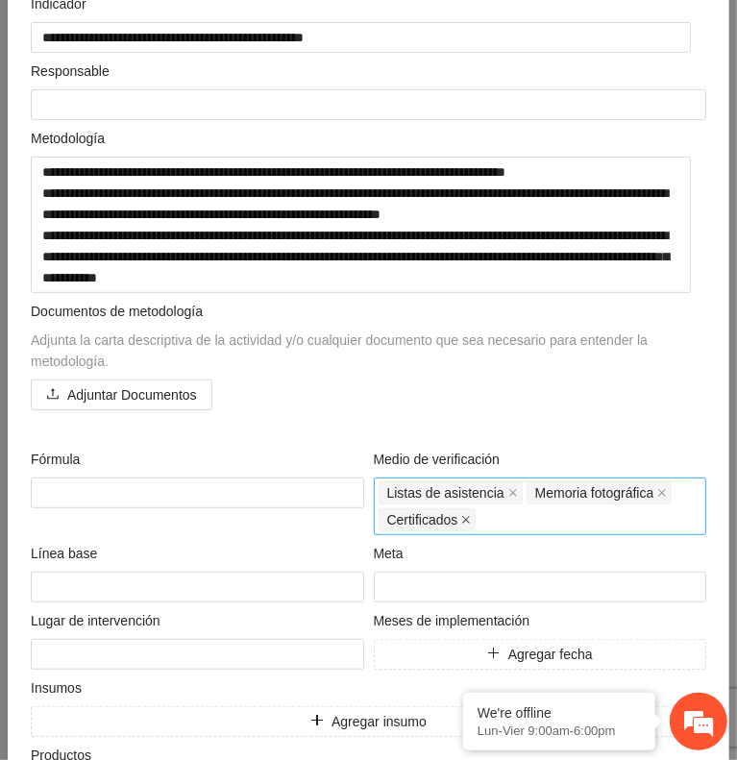
click at [461, 515] on icon "close" at bounding box center [466, 520] width 10 height 10
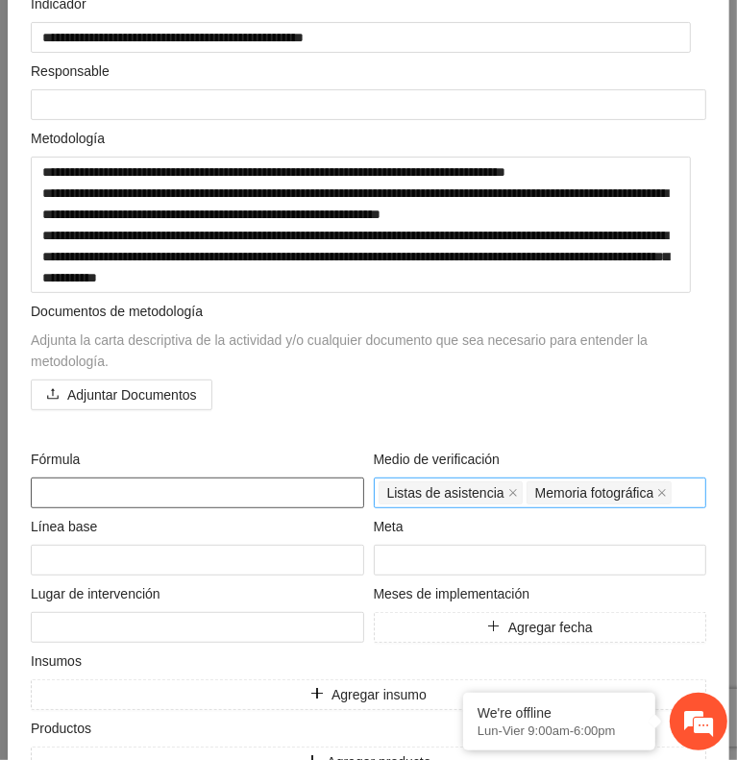
click at [252, 479] on textarea at bounding box center [198, 493] width 334 height 31
paste textarea "**********"
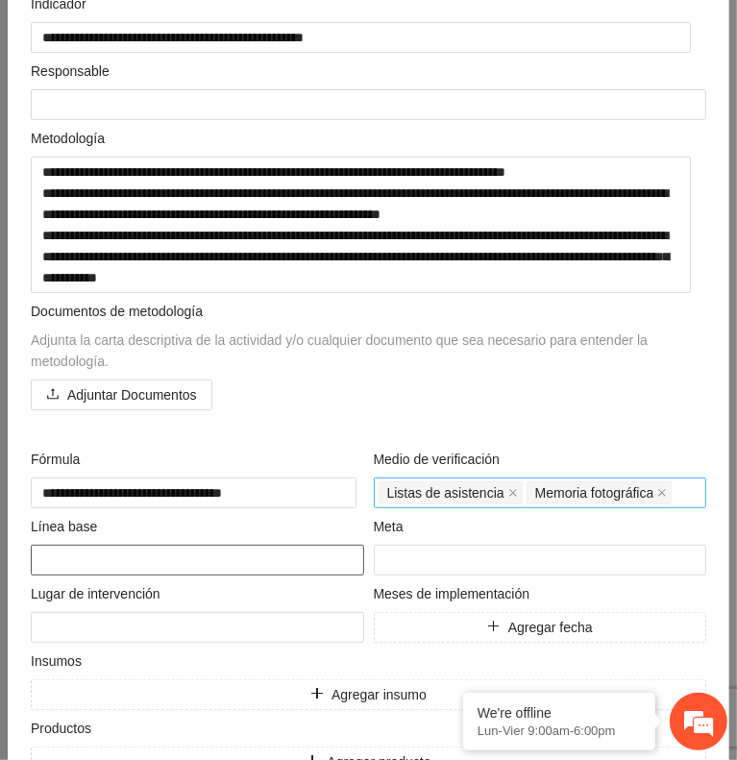
click at [205, 560] on textarea at bounding box center [198, 560] width 334 height 31
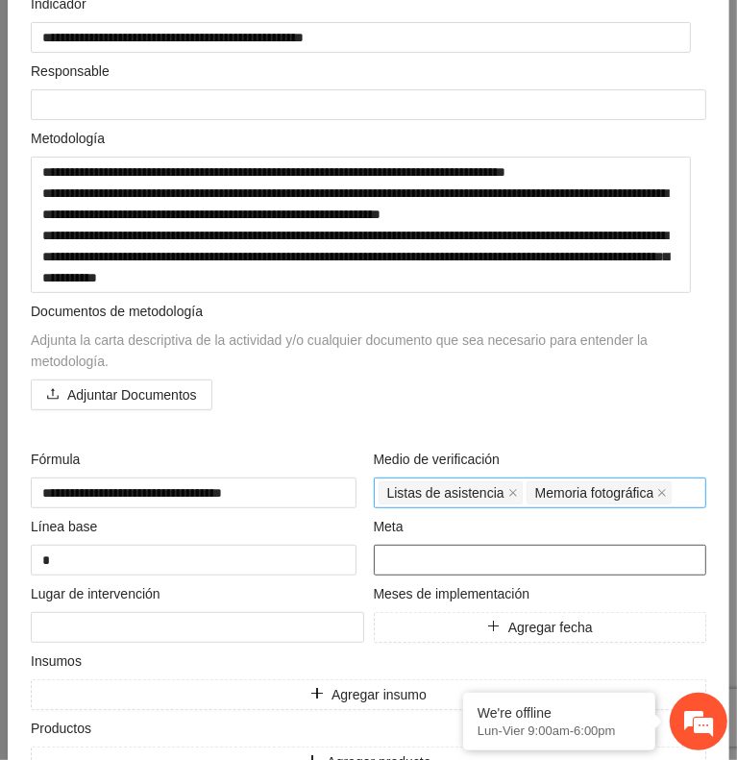
click at [471, 545] on input "number" at bounding box center [541, 560] width 334 height 31
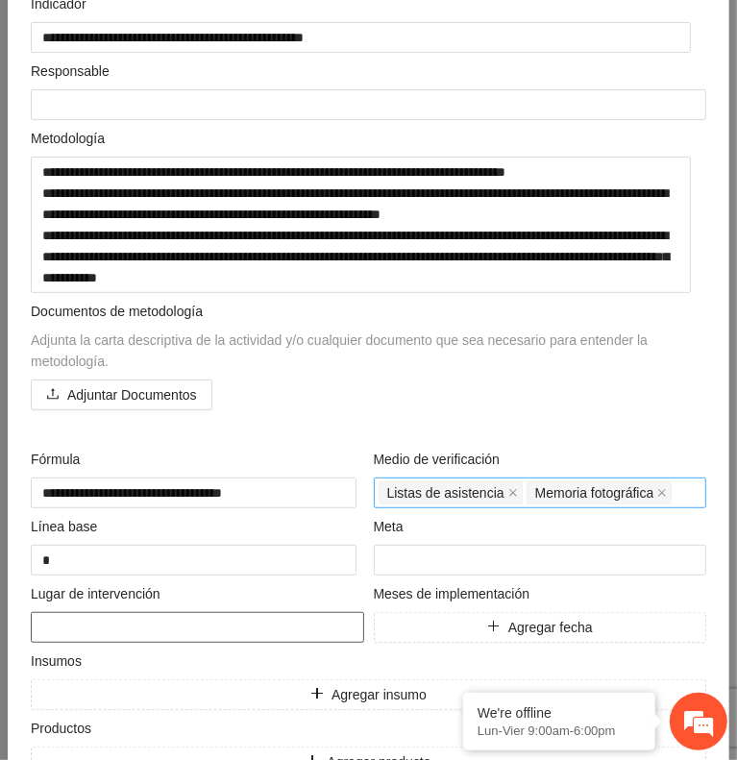
click at [179, 625] on textarea at bounding box center [198, 627] width 334 height 31
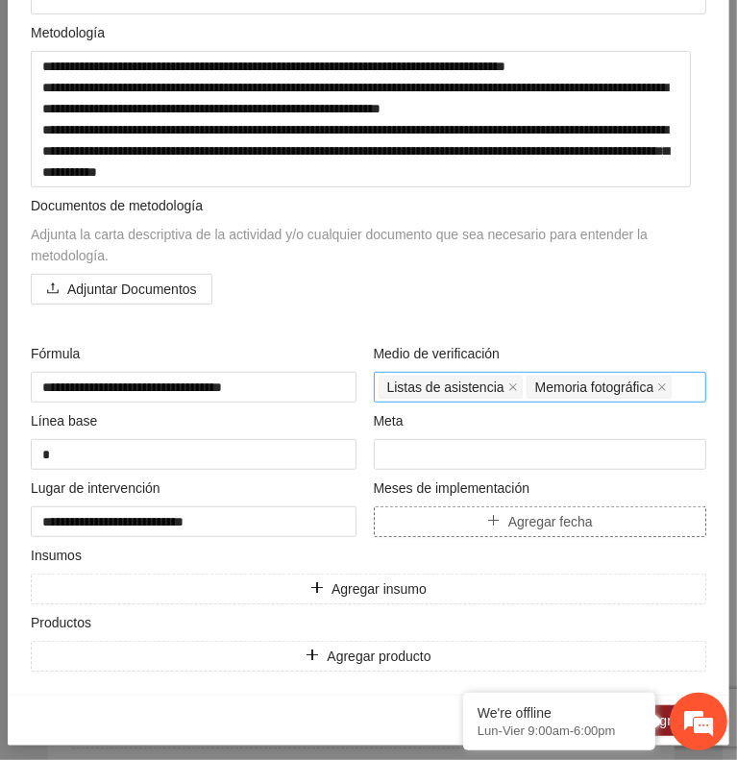
click at [508, 511] on span "Agregar fecha" at bounding box center [550, 521] width 85 height 21
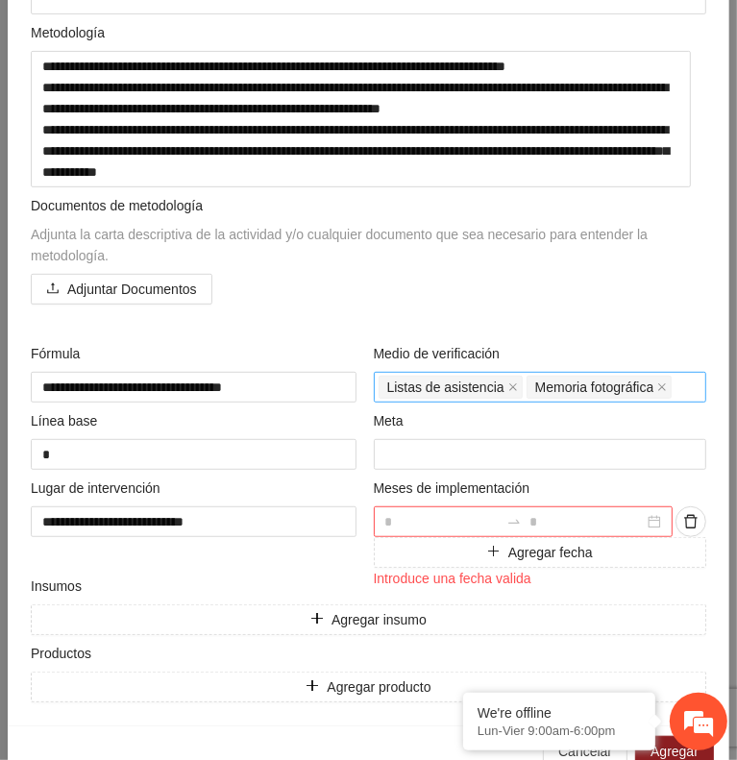
click at [456, 511] on input at bounding box center [442, 521] width 114 height 21
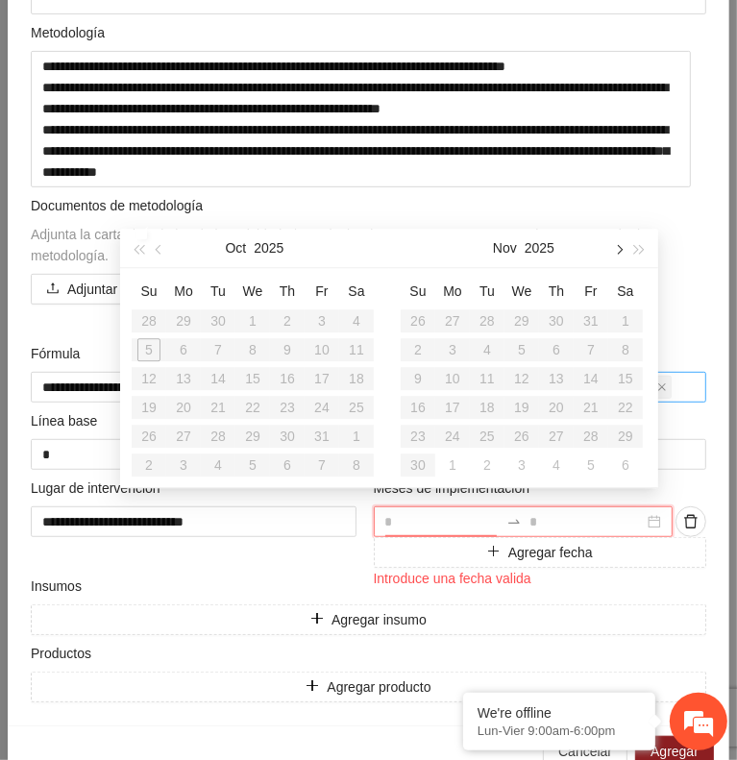
click at [619, 254] on button "button" at bounding box center [617, 248] width 21 height 38
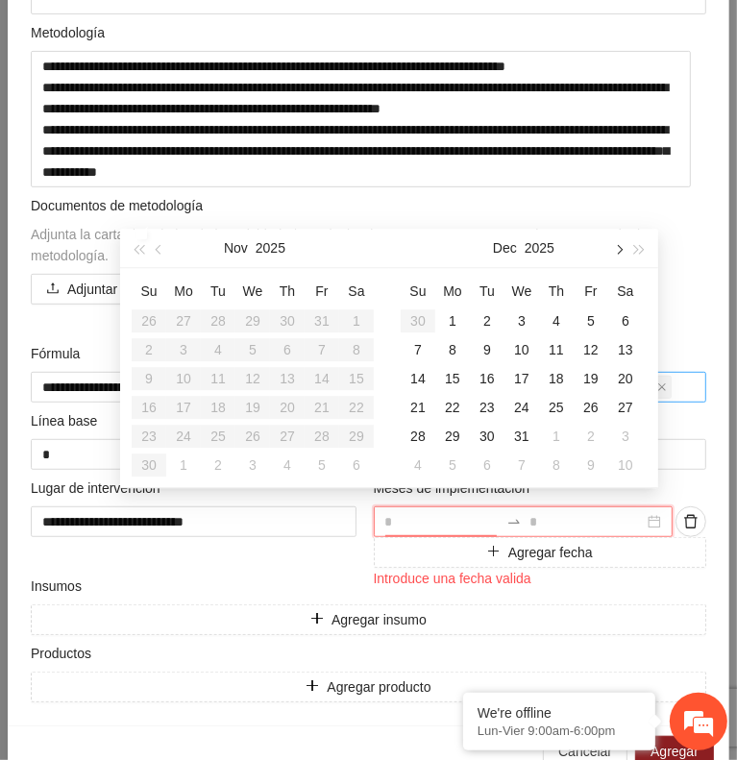
click at [619, 254] on button "button" at bounding box center [617, 248] width 21 height 38
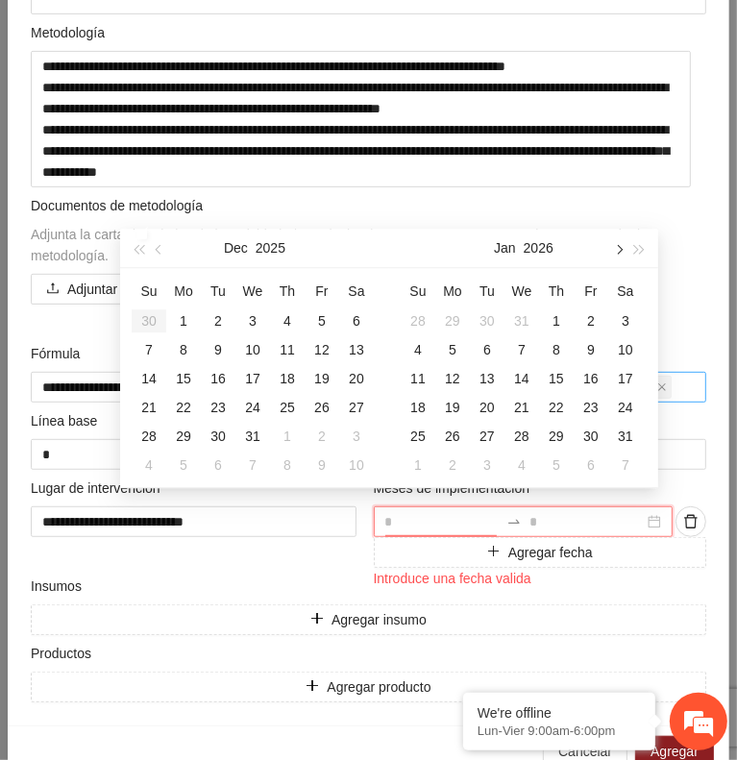
click at [619, 254] on button "button" at bounding box center [617, 248] width 21 height 38
click at [415, 314] on div "1" at bounding box center [418, 321] width 23 height 23
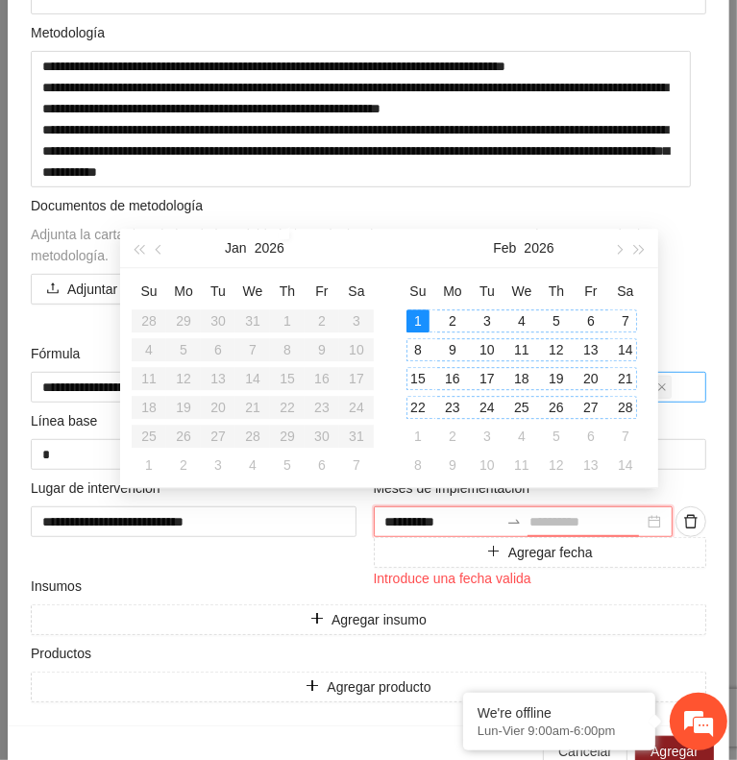
click at [626, 398] on div "28" at bounding box center [625, 407] width 23 height 23
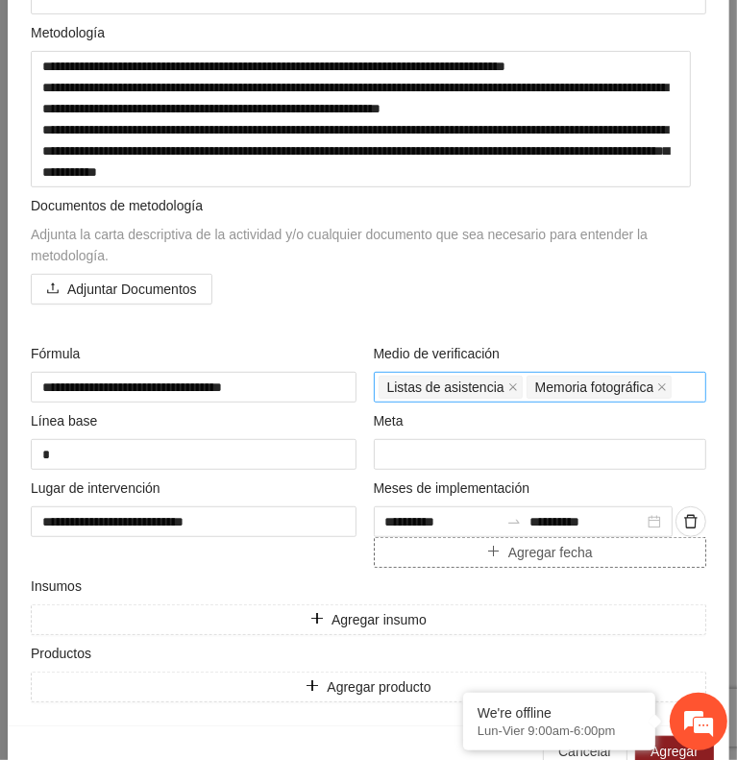
click at [438, 544] on button "Agregar fecha" at bounding box center [541, 552] width 334 height 31
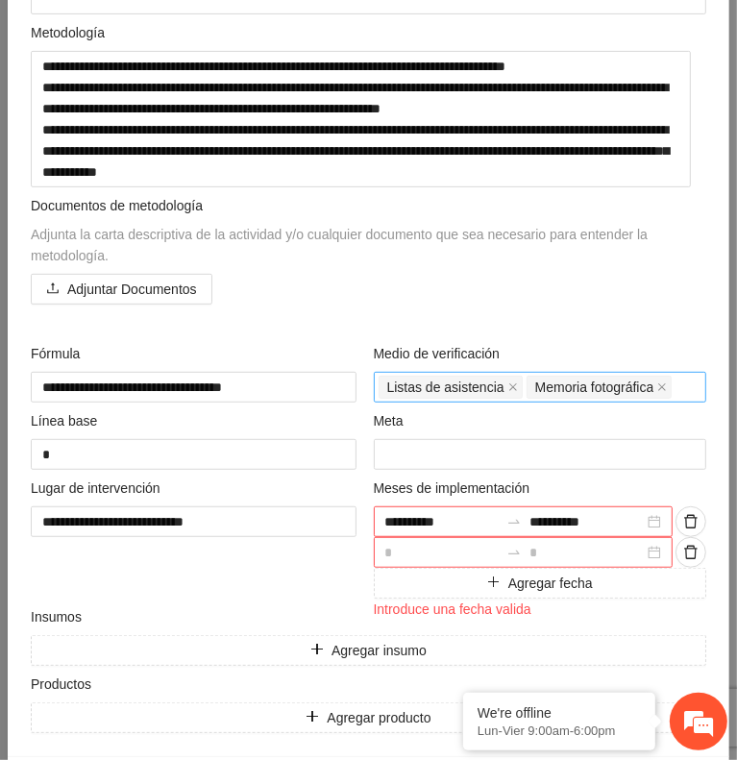
click at [424, 544] on input at bounding box center [442, 552] width 114 height 21
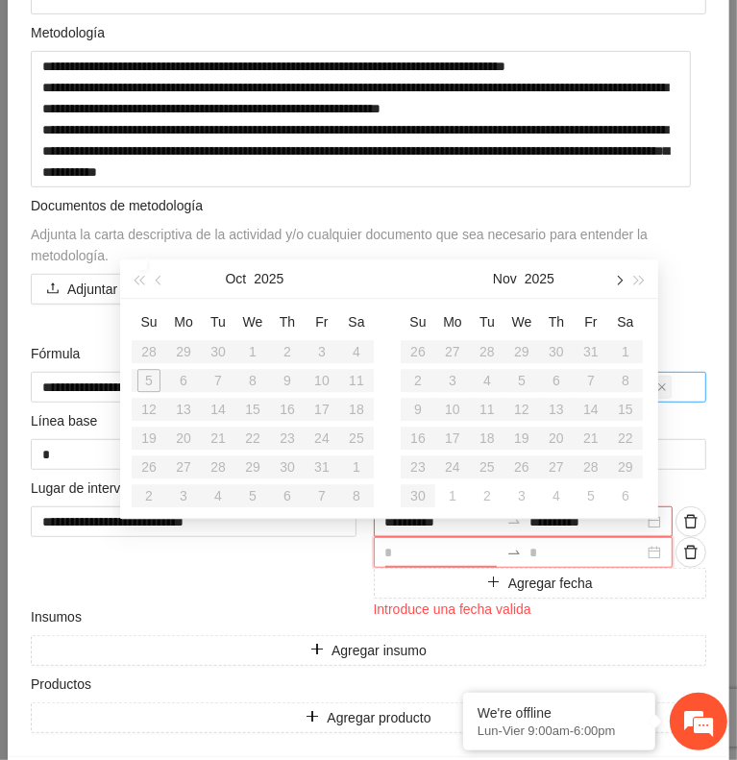
click at [613, 287] on button "button" at bounding box center [617, 279] width 21 height 38
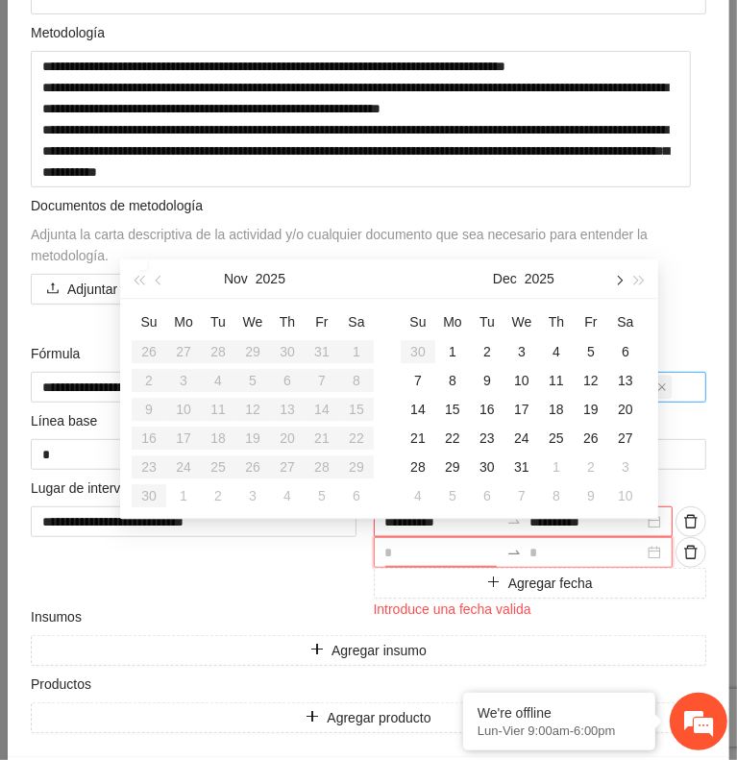
click at [613, 287] on button "button" at bounding box center [617, 279] width 21 height 38
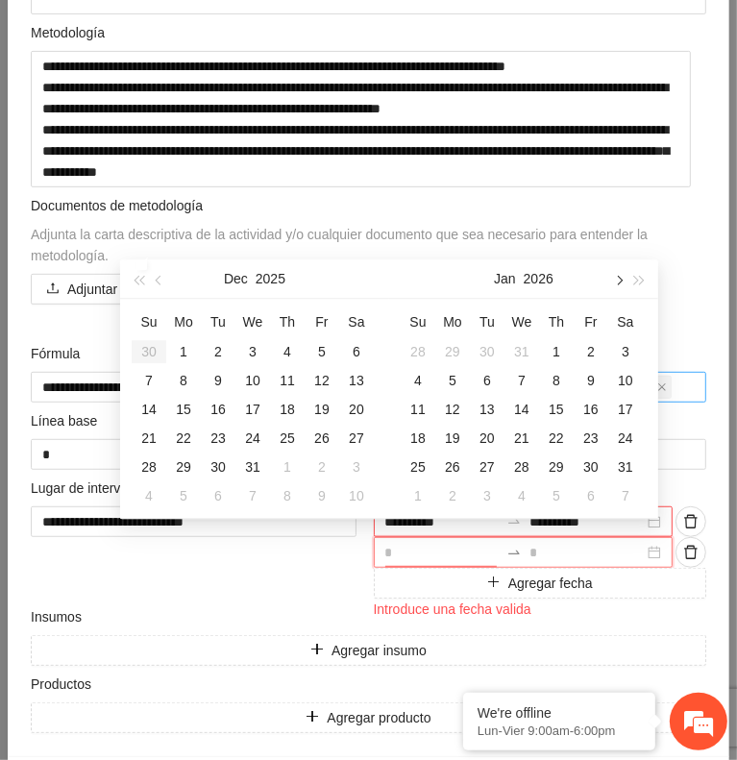
click at [613, 287] on button "button" at bounding box center [617, 279] width 21 height 38
click at [592, 356] on div "1" at bounding box center [591, 351] width 23 height 23
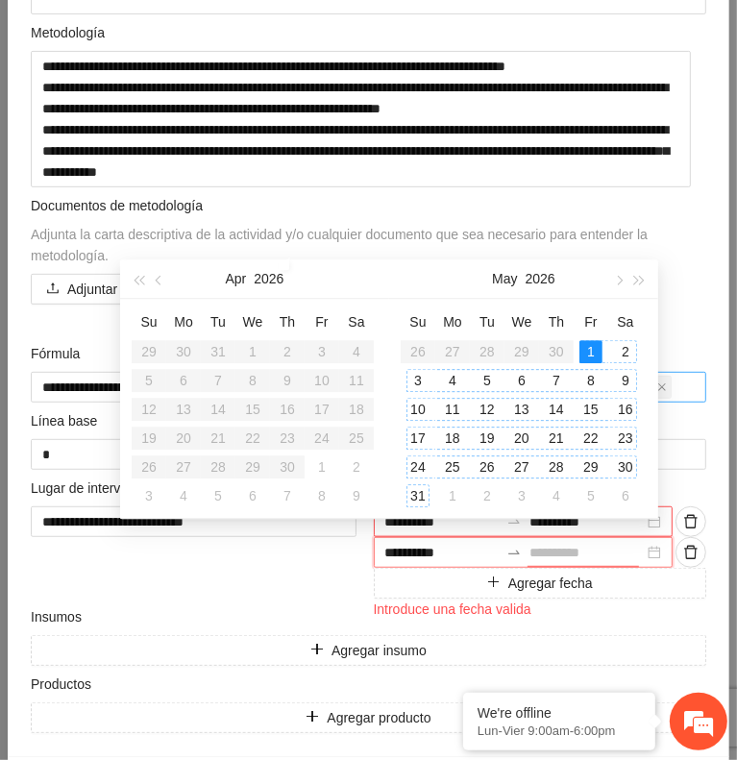
click at [419, 490] on div "31" at bounding box center [418, 495] width 23 height 23
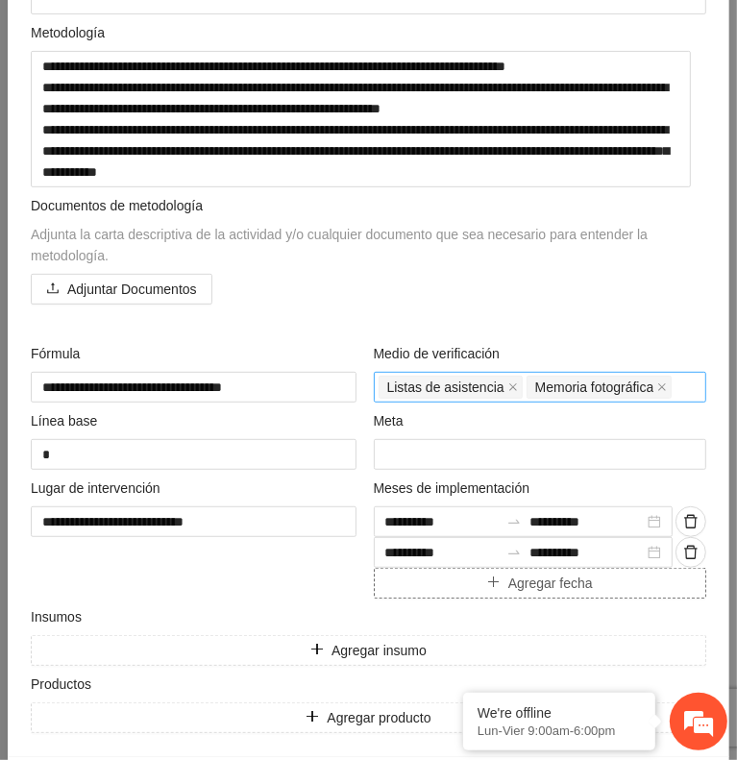
click at [427, 584] on button "Agregar fecha" at bounding box center [541, 583] width 334 height 31
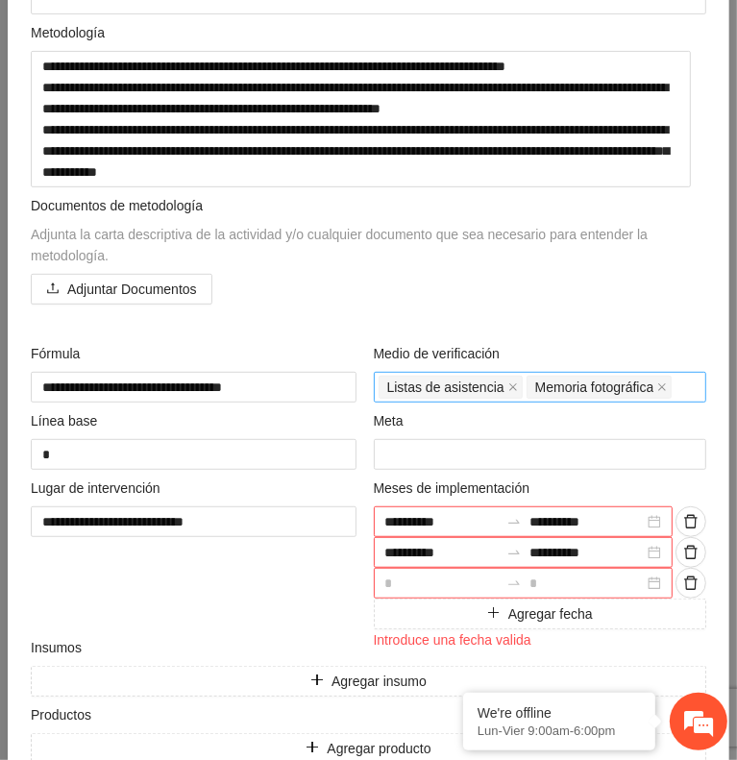
click at [440, 580] on input at bounding box center [442, 583] width 114 height 21
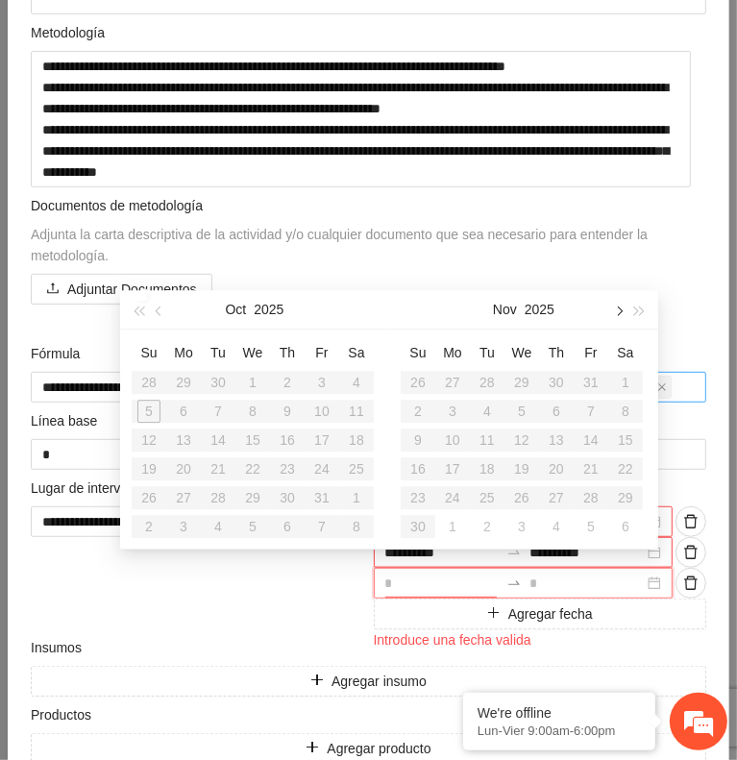
click at [611, 316] on button "button" at bounding box center [617, 309] width 21 height 38
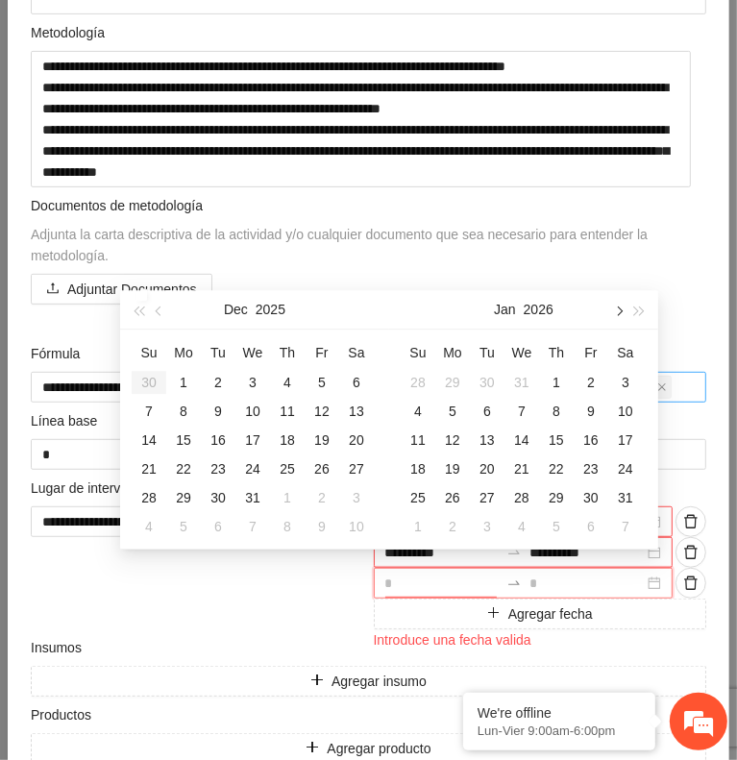
click at [611, 316] on button "button" at bounding box center [617, 309] width 21 height 38
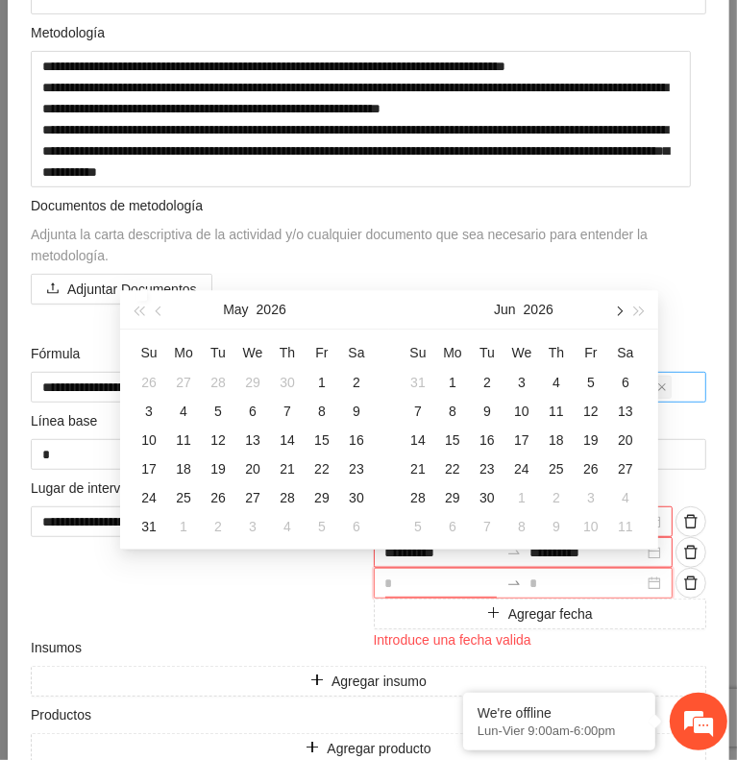
click at [611, 316] on button "button" at bounding box center [617, 309] width 21 height 38
click at [525, 383] on div "1" at bounding box center [521, 382] width 23 height 23
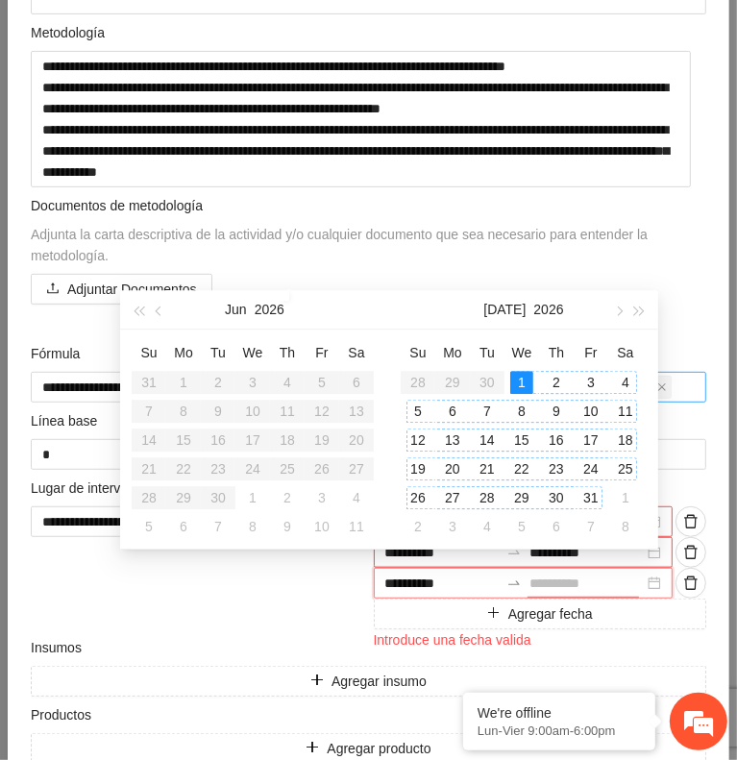
click at [592, 495] on div "31" at bounding box center [591, 497] width 23 height 23
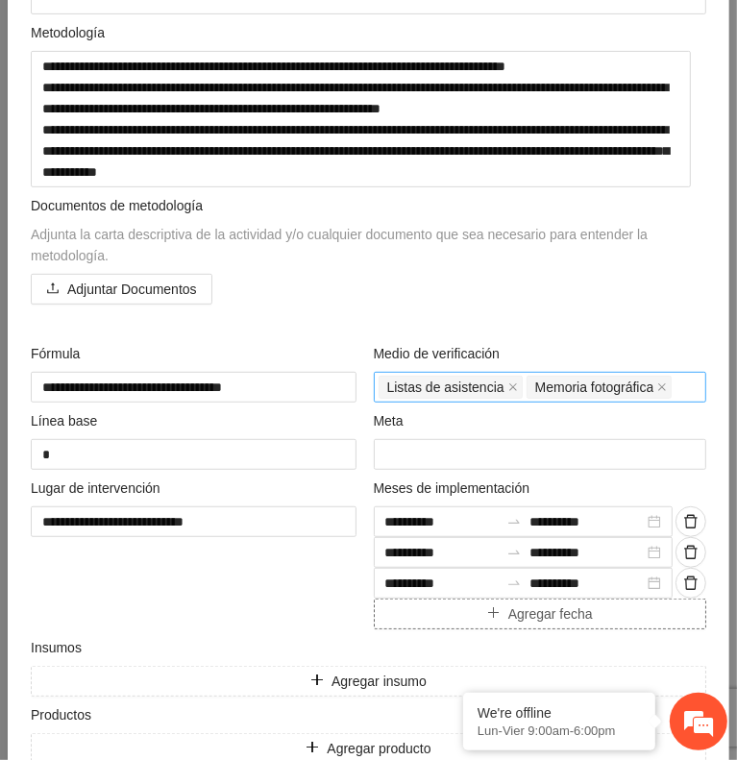
click at [446, 603] on button "Agregar fecha" at bounding box center [541, 614] width 334 height 31
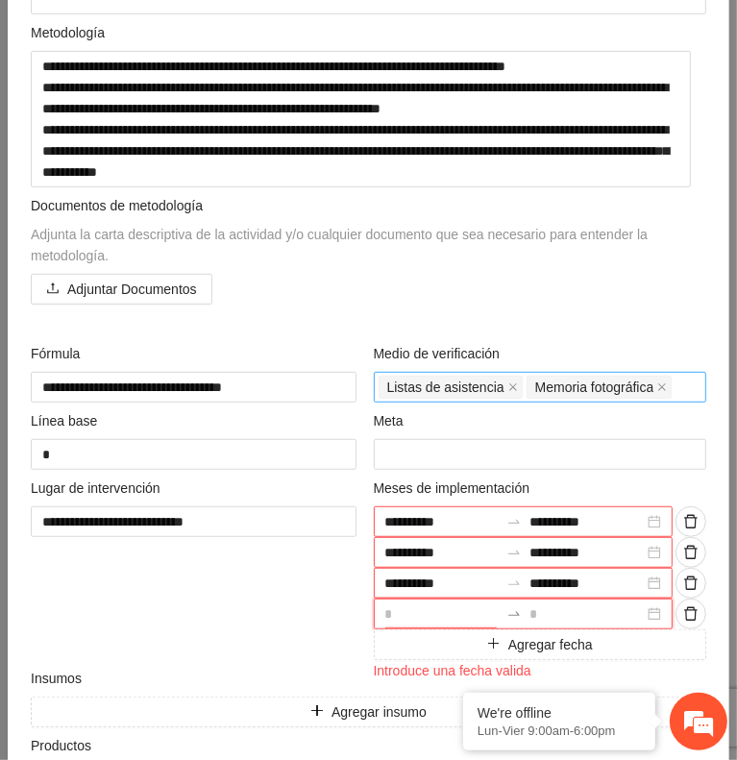
click at [436, 604] on input at bounding box center [442, 614] width 114 height 21
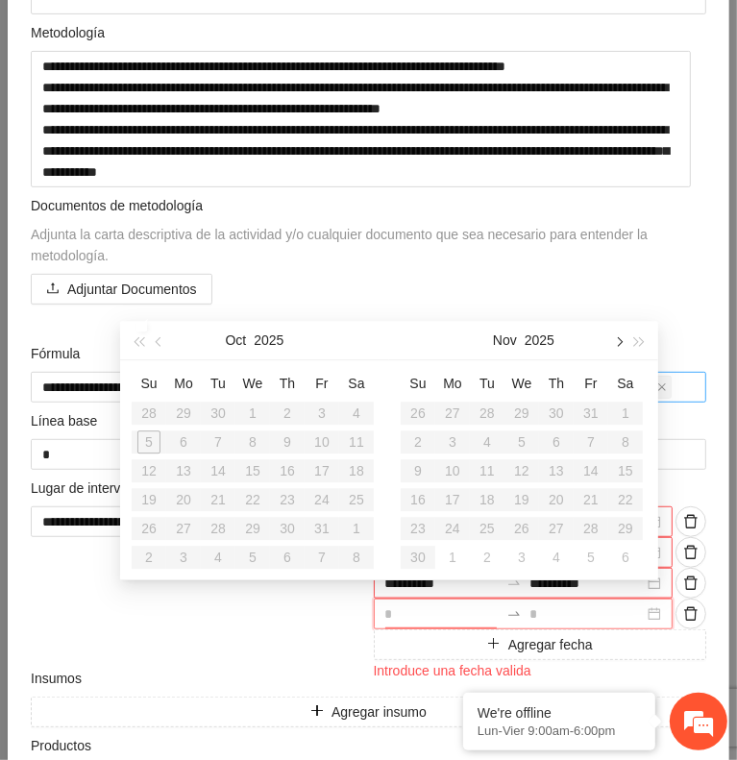
click at [613, 343] on button "button" at bounding box center [617, 340] width 21 height 38
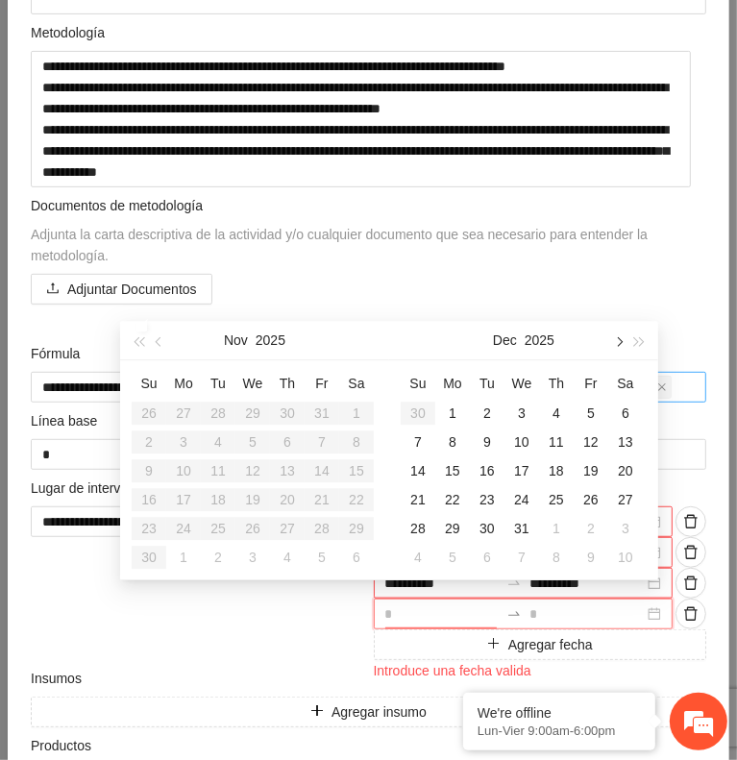
click at [613, 343] on button "button" at bounding box center [617, 340] width 21 height 38
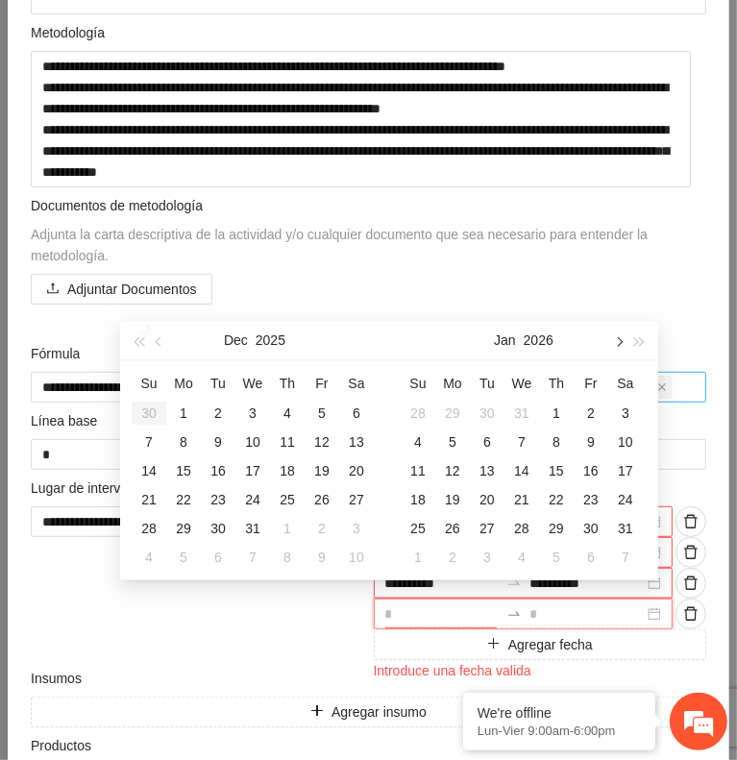
click at [613, 343] on button "button" at bounding box center [617, 340] width 21 height 38
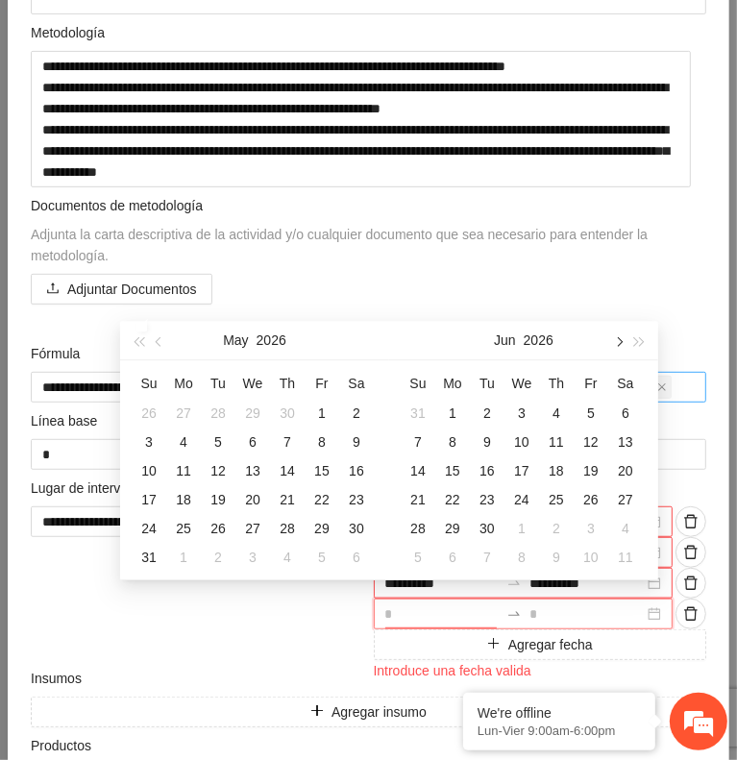
click at [613, 343] on button "button" at bounding box center [617, 340] width 21 height 38
click at [491, 418] on div "1" at bounding box center [487, 413] width 23 height 23
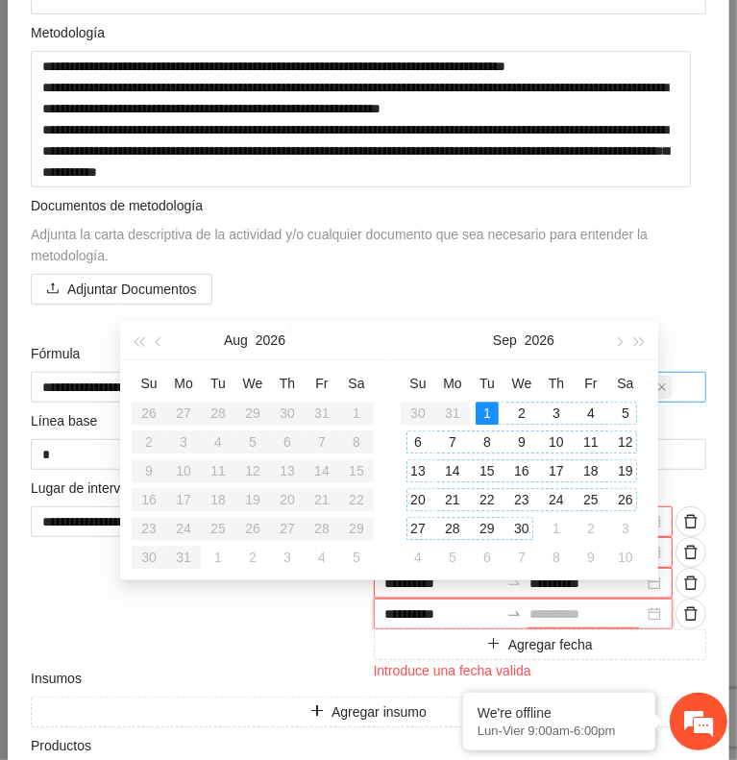
click at [518, 528] on div "30" at bounding box center [521, 528] width 23 height 23
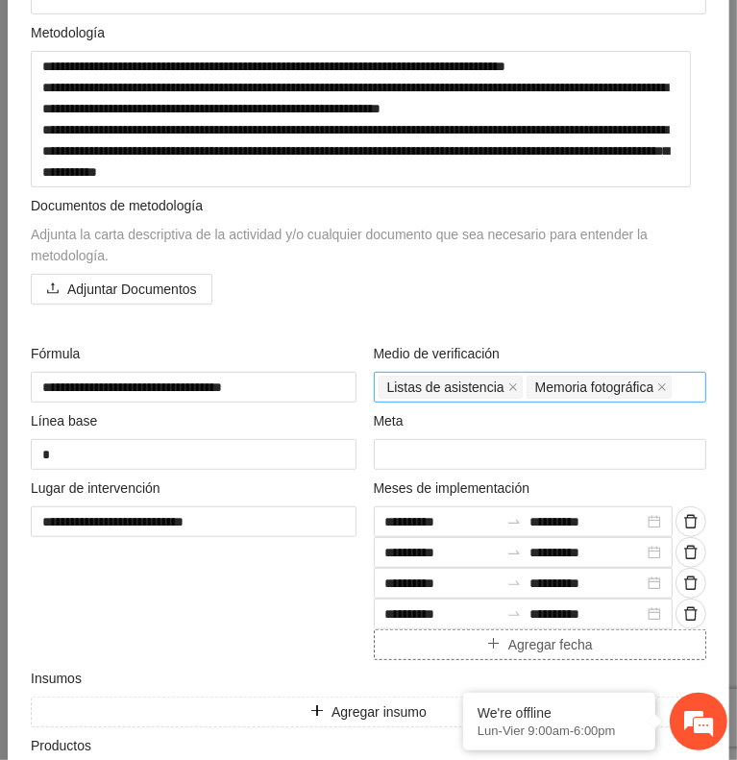
click at [462, 635] on button "Agregar fecha" at bounding box center [541, 645] width 334 height 31
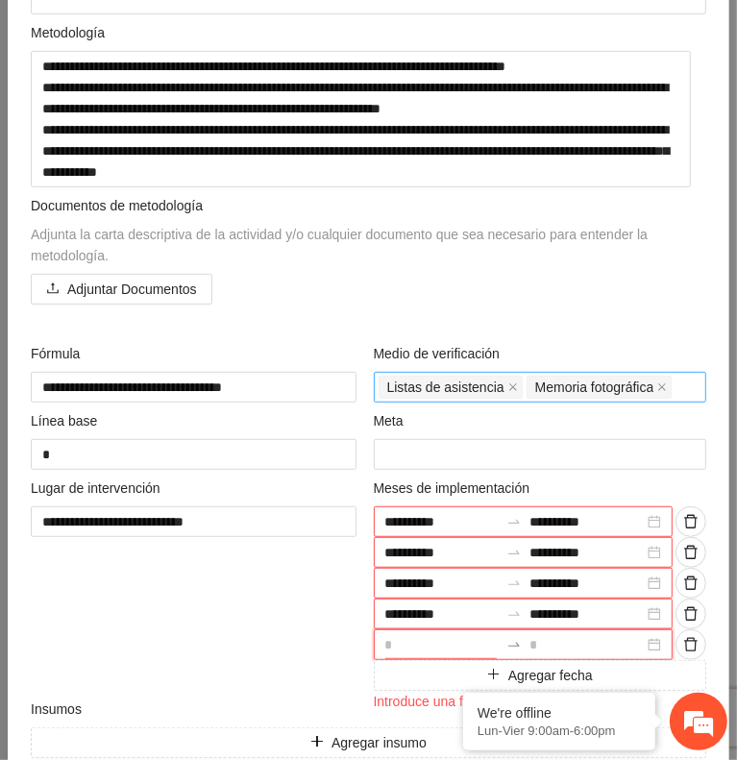
click at [442, 635] on input at bounding box center [442, 644] width 114 height 21
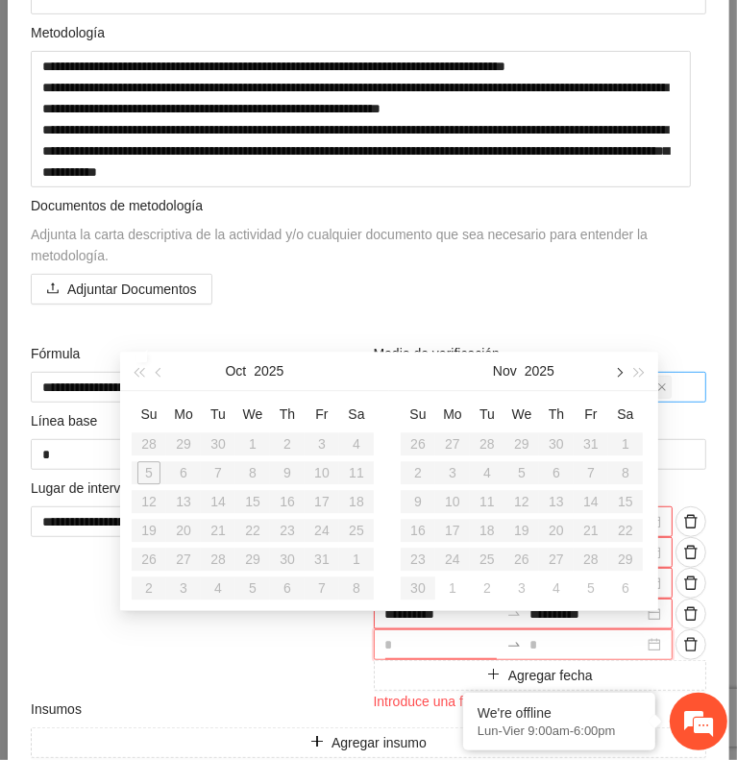
click at [611, 376] on button "button" at bounding box center [617, 371] width 21 height 38
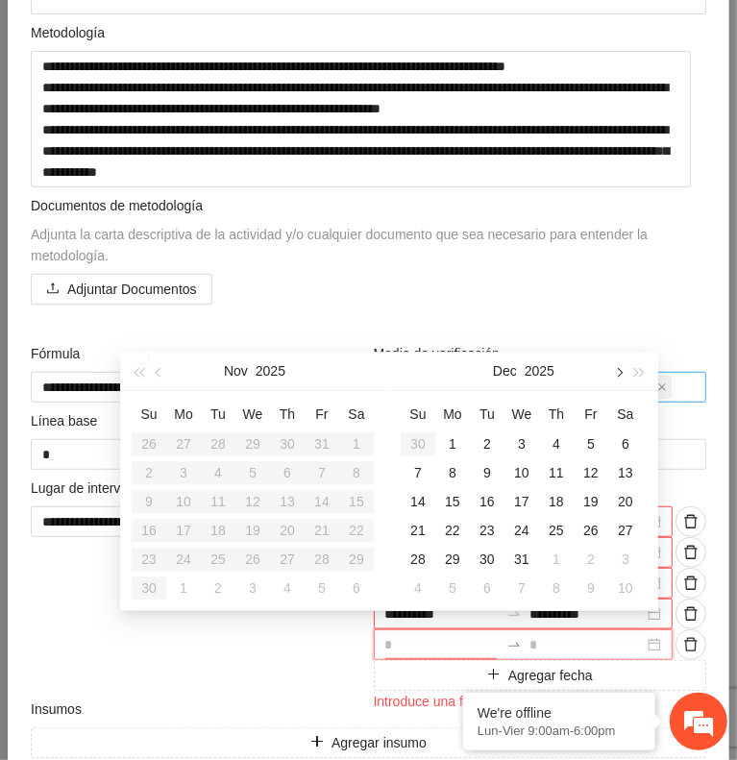
click at [611, 376] on button "button" at bounding box center [617, 371] width 21 height 38
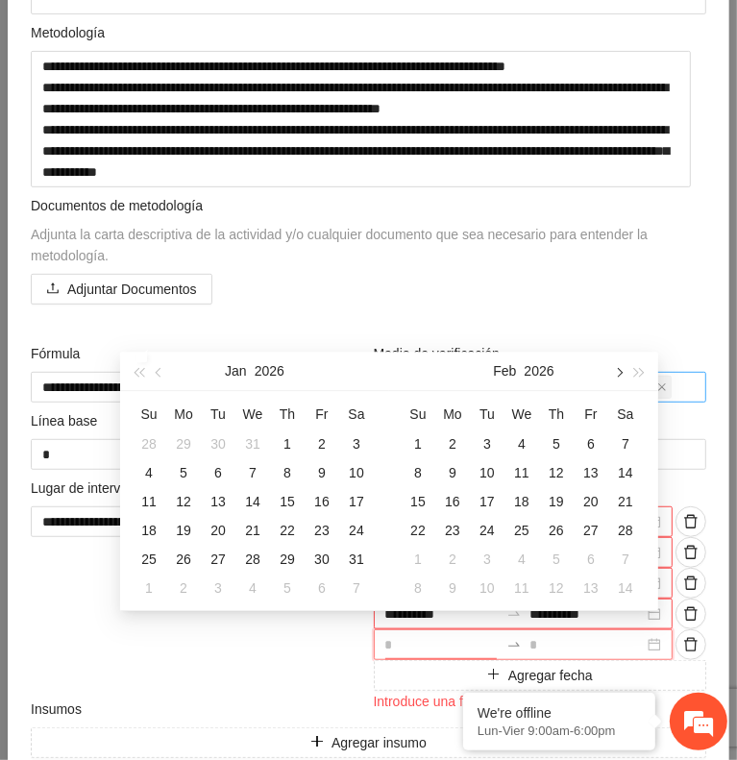
click at [611, 376] on button "button" at bounding box center [617, 371] width 21 height 38
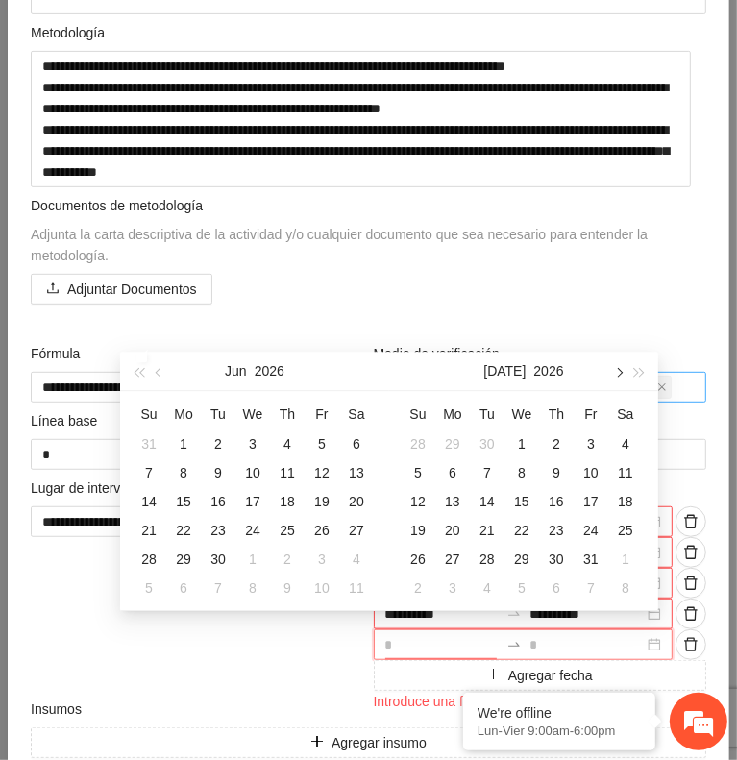
click at [611, 376] on button "button" at bounding box center [617, 371] width 21 height 38
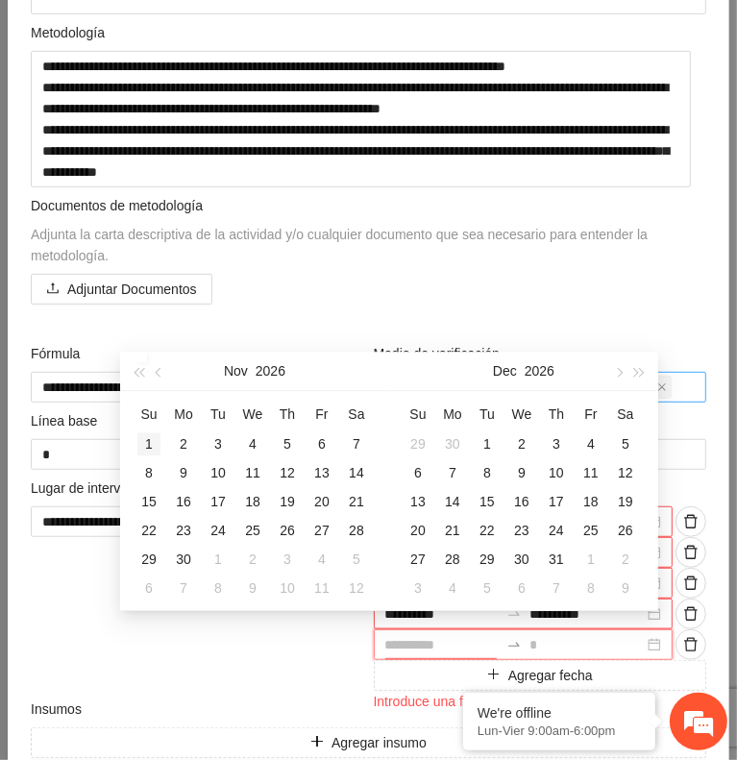
click at [154, 446] on div "1" at bounding box center [148, 444] width 23 height 23
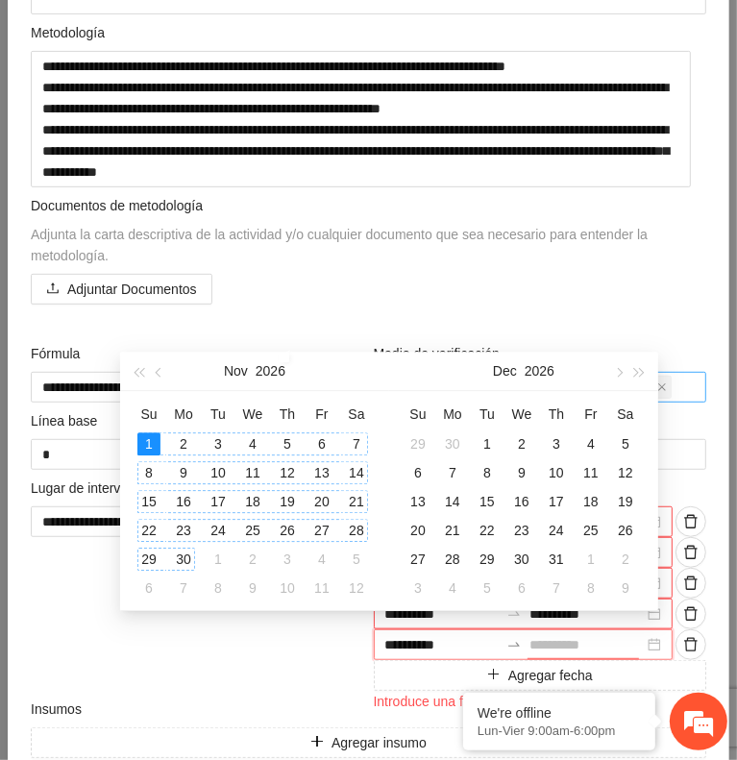
click at [186, 554] on div "30" at bounding box center [183, 559] width 23 height 23
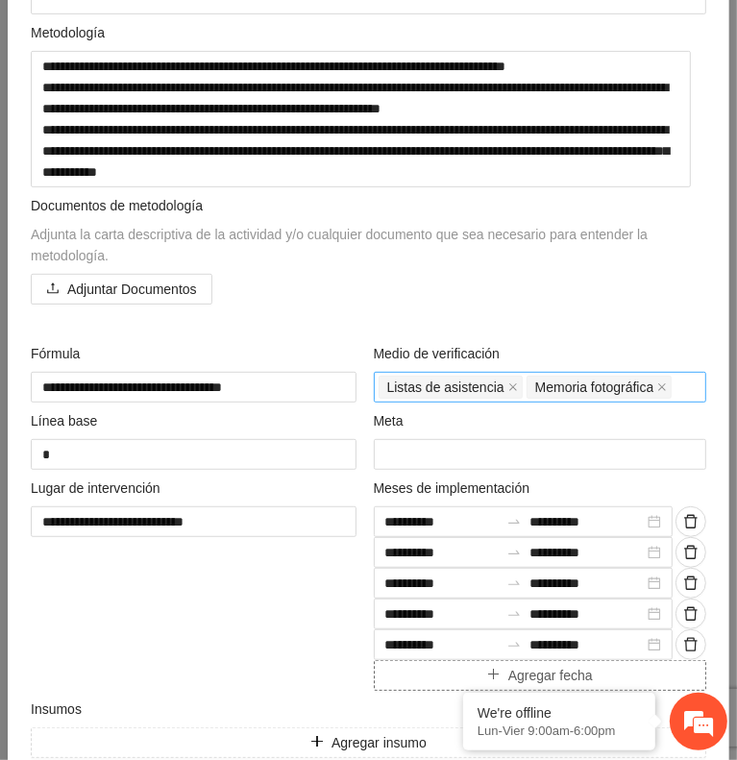
click at [392, 668] on button "Agregar fecha" at bounding box center [541, 675] width 334 height 31
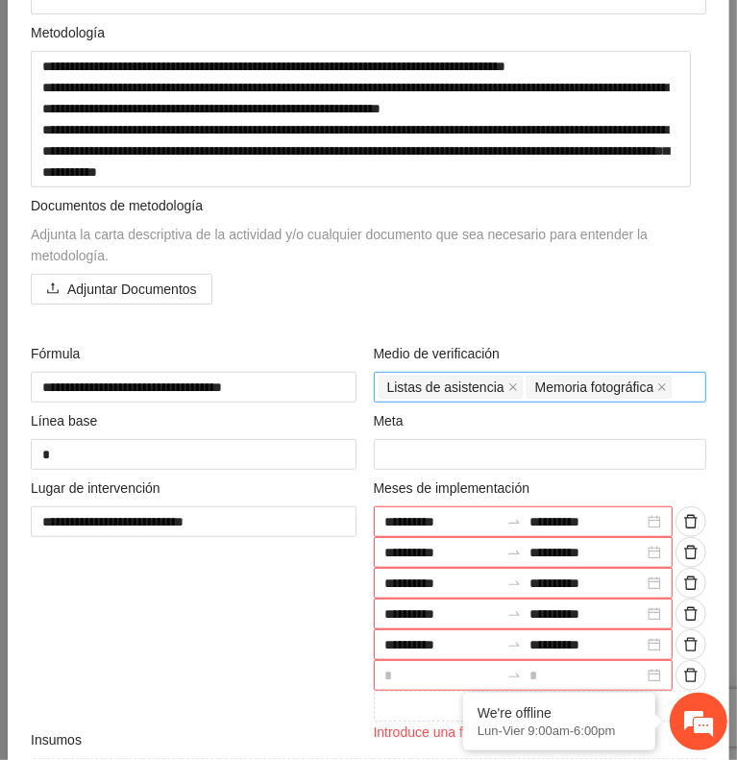
click at [408, 665] on input at bounding box center [442, 675] width 114 height 21
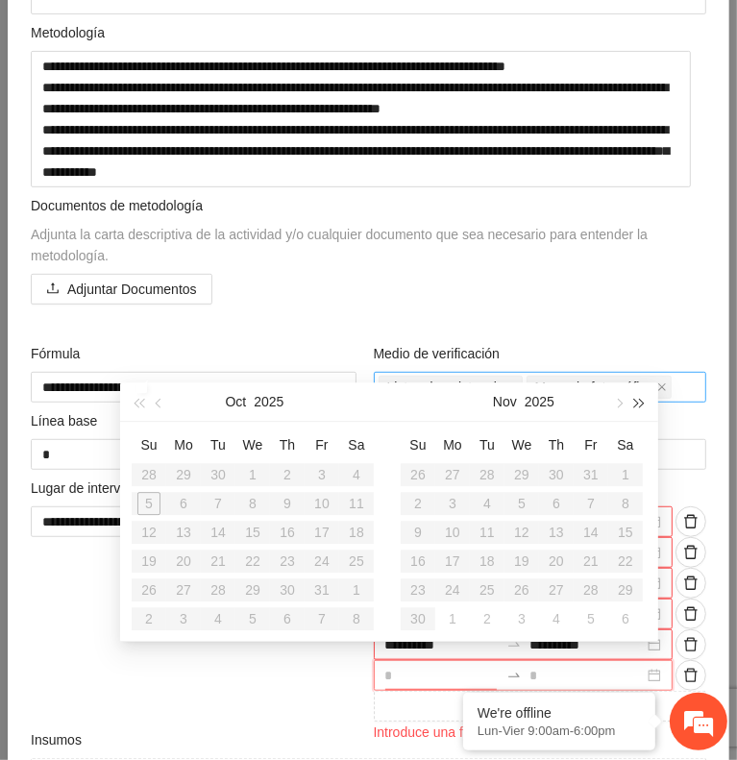
click at [642, 404] on span "button" at bounding box center [640, 403] width 10 height 10
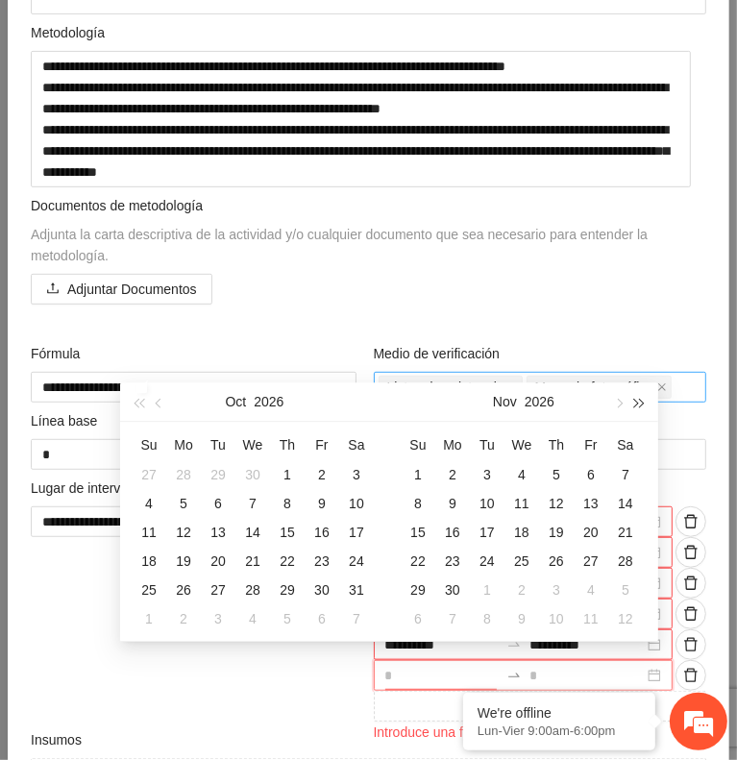
click at [642, 404] on span "button" at bounding box center [640, 403] width 10 height 10
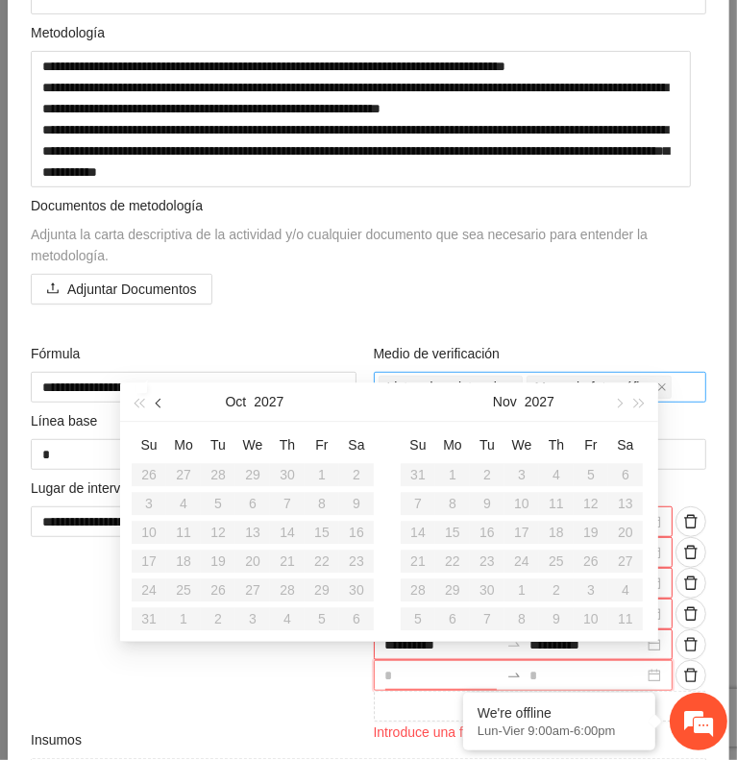
click at [153, 403] on button "button" at bounding box center [159, 402] width 21 height 38
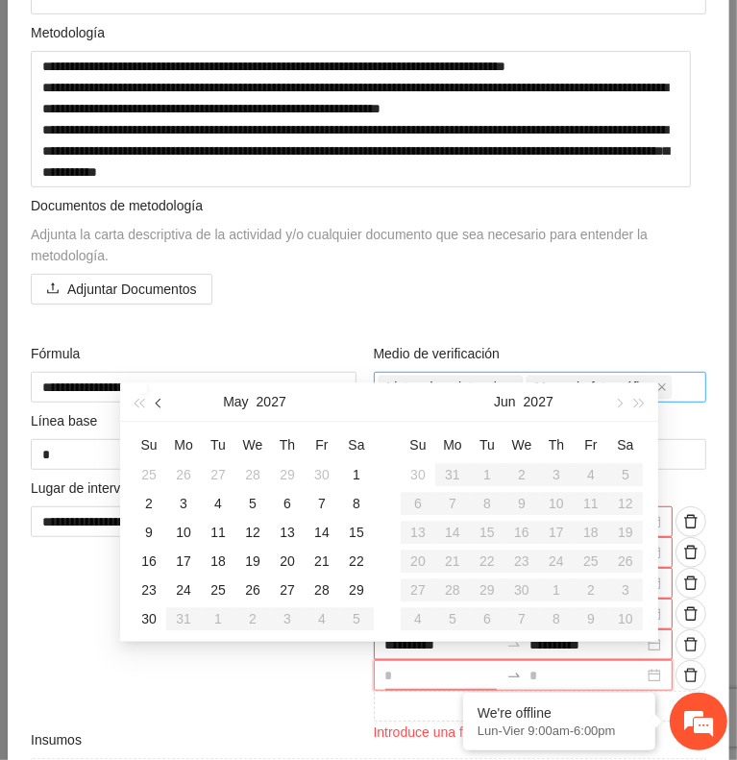
click at [153, 403] on button "button" at bounding box center [159, 402] width 21 height 38
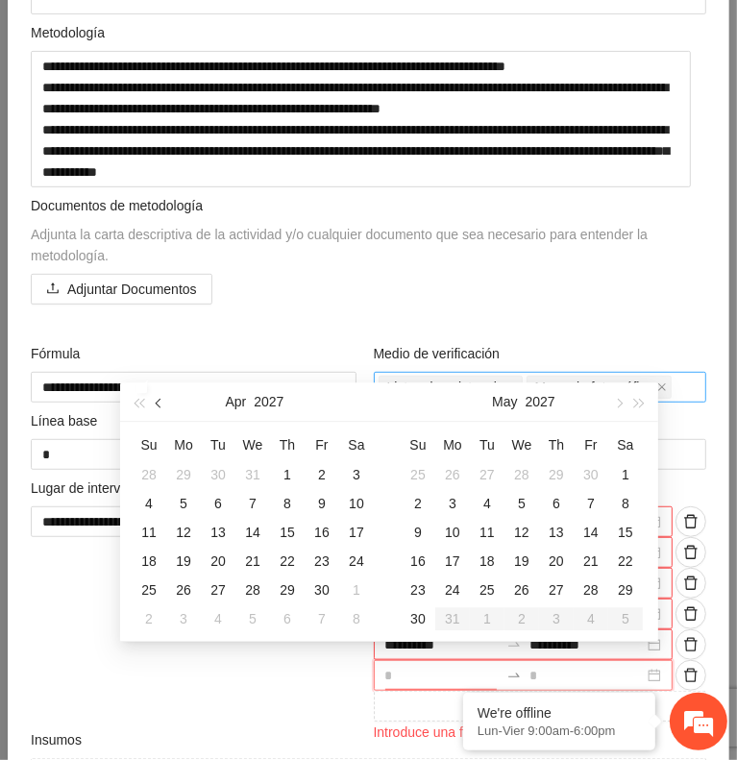
click at [153, 403] on button "button" at bounding box center [159, 402] width 21 height 38
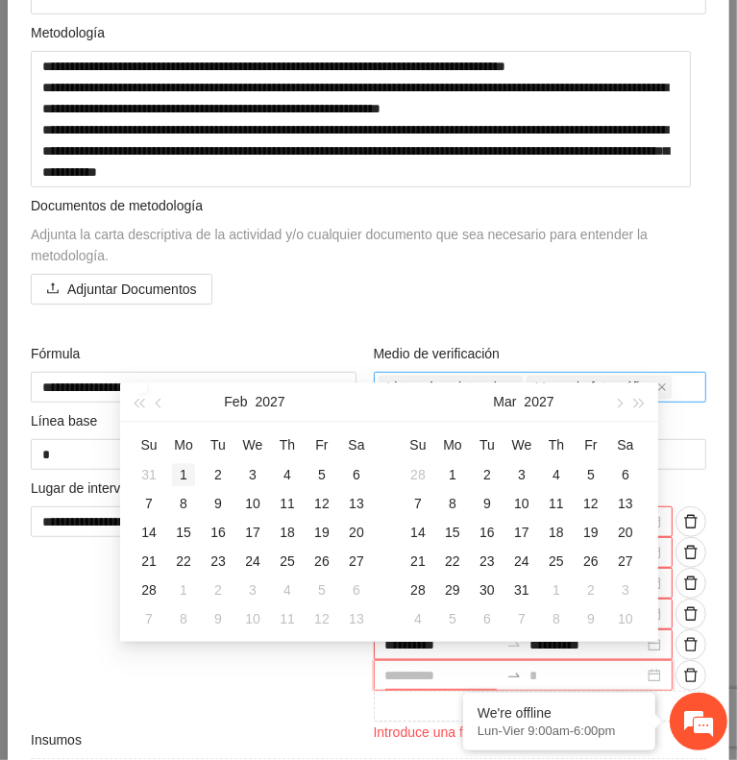
click at [181, 471] on div "1" at bounding box center [183, 474] width 23 height 23
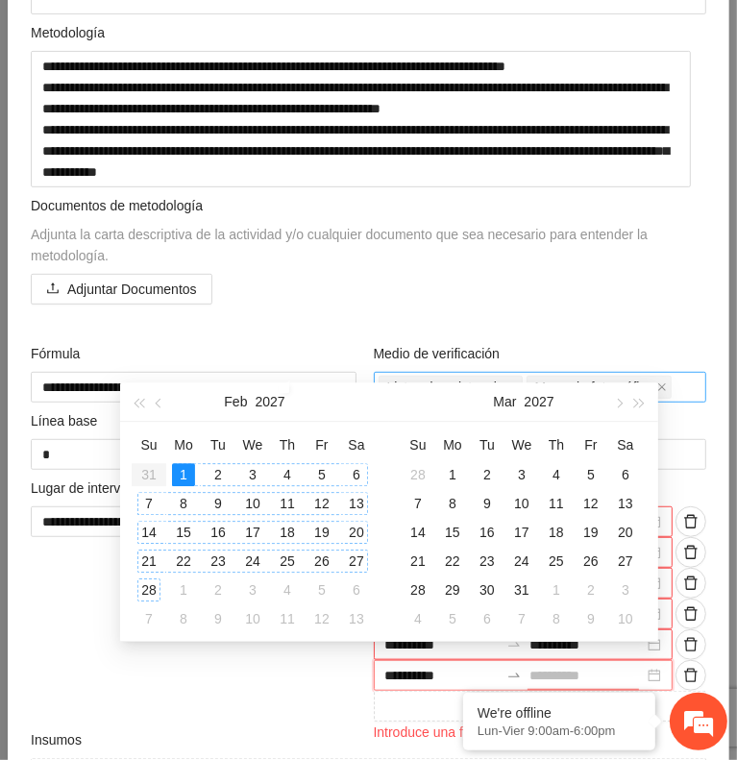
click at [156, 587] on div "28" at bounding box center [148, 590] width 23 height 23
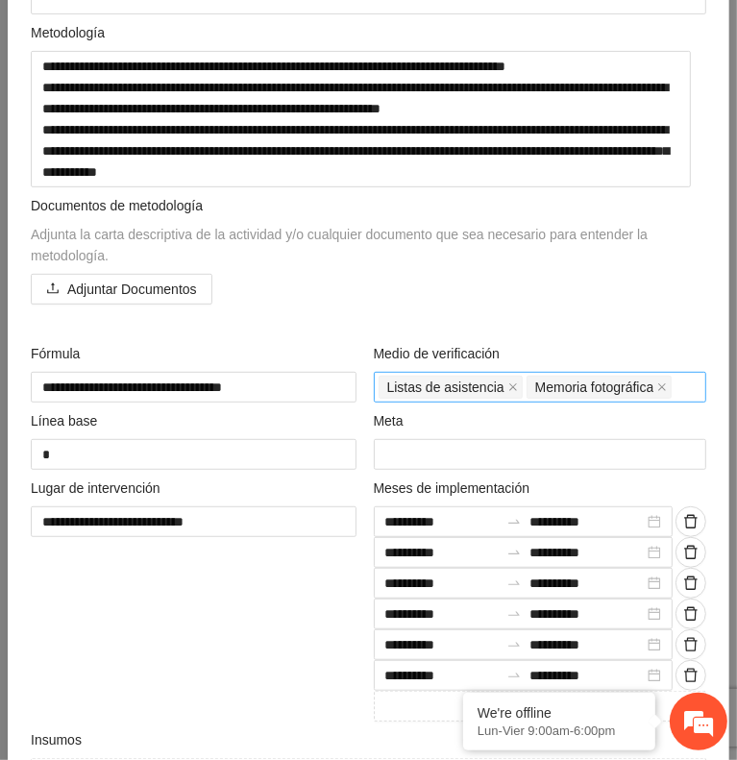
click at [188, 618] on div "**********" at bounding box center [197, 600] width 343 height 244
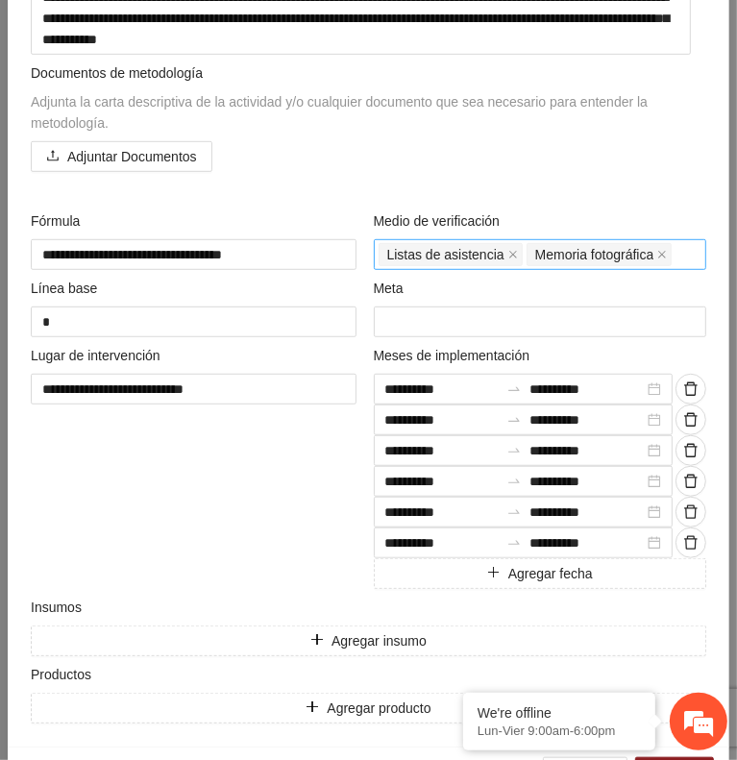
scroll to position [544, 0]
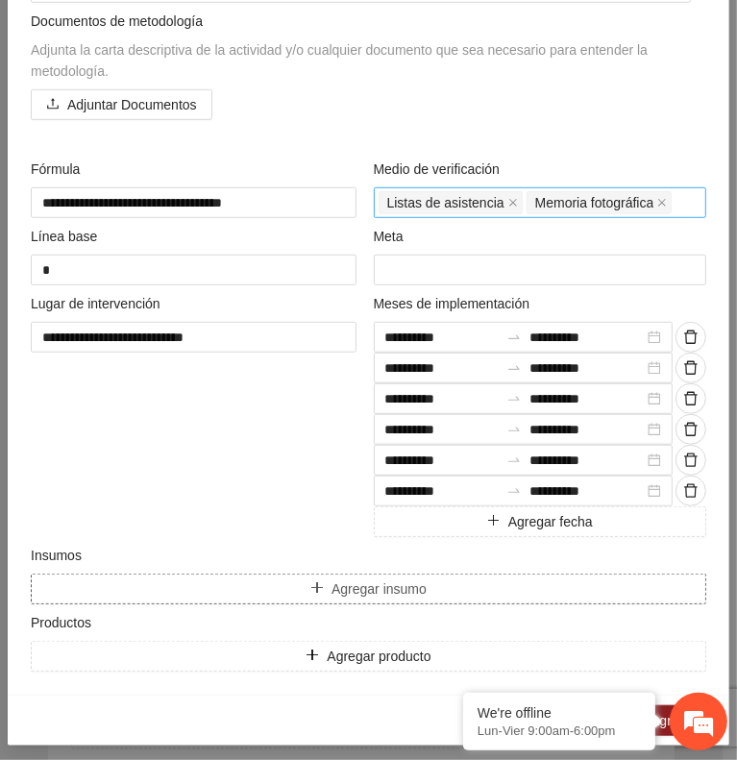
click at [268, 580] on button "Agregar insumo" at bounding box center [369, 589] width 676 height 31
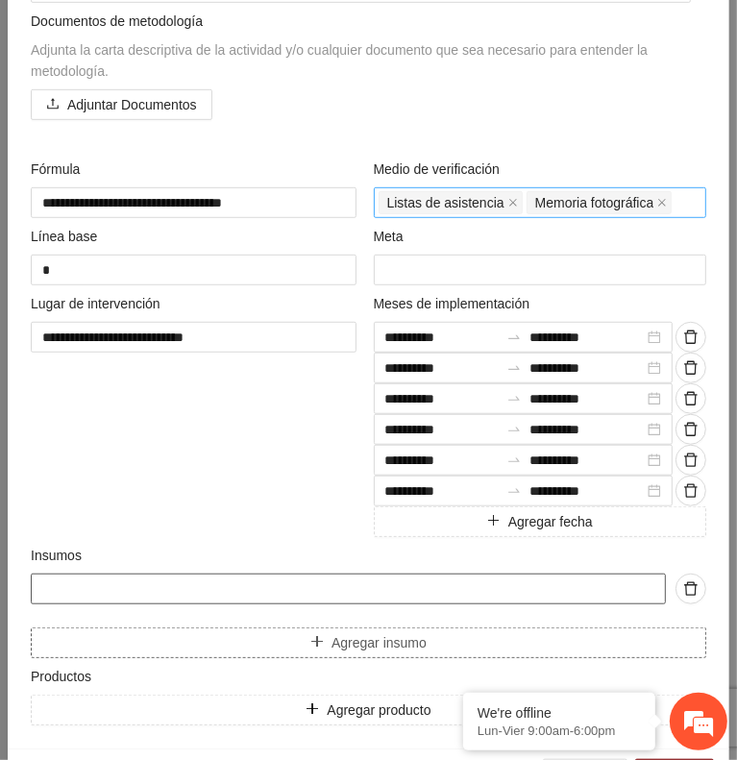
click at [268, 580] on input "text" at bounding box center [348, 589] width 635 height 31
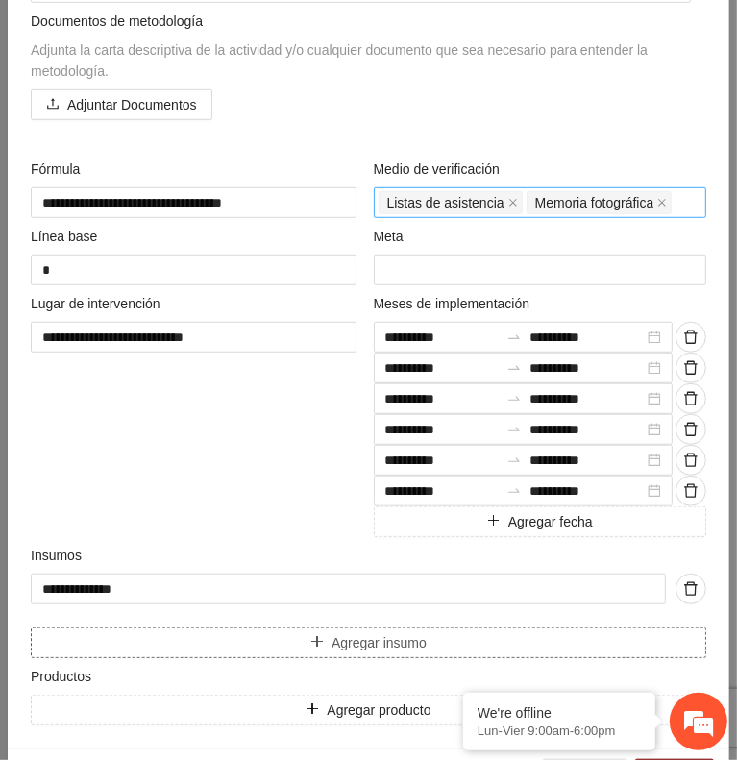
click at [299, 641] on button "Agregar insumo" at bounding box center [369, 643] width 676 height 31
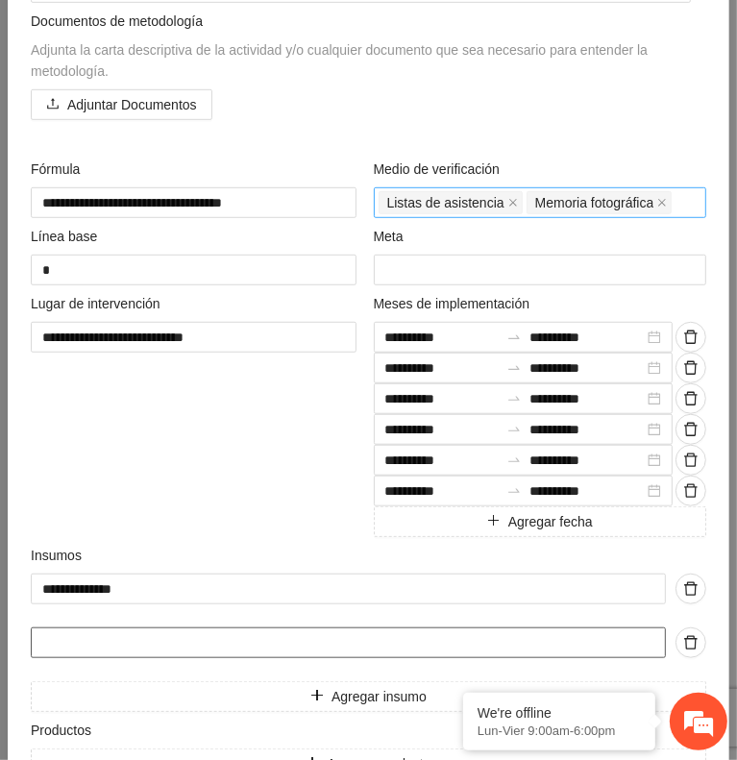
click at [269, 641] on input "text" at bounding box center [348, 643] width 635 height 31
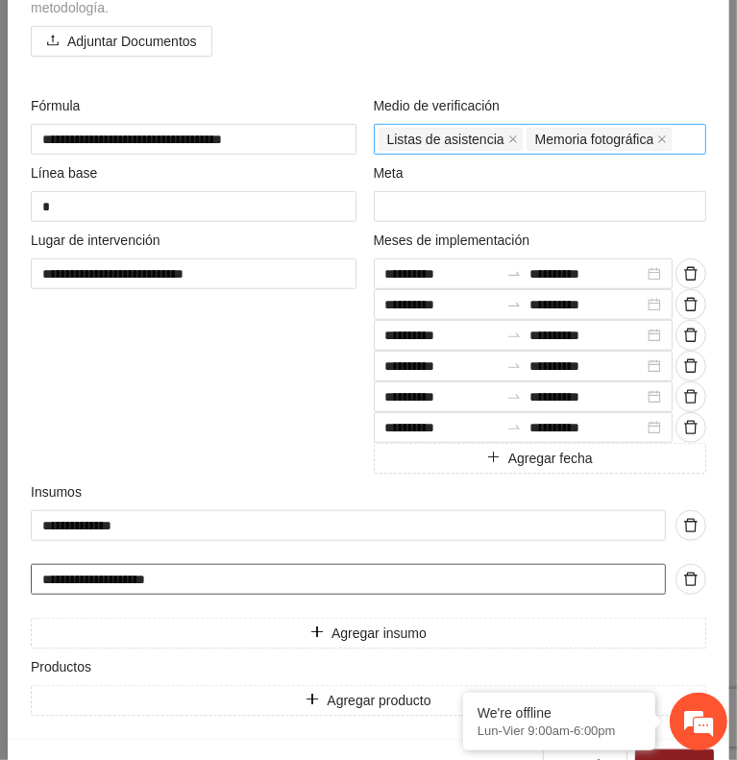
scroll to position [607, 0]
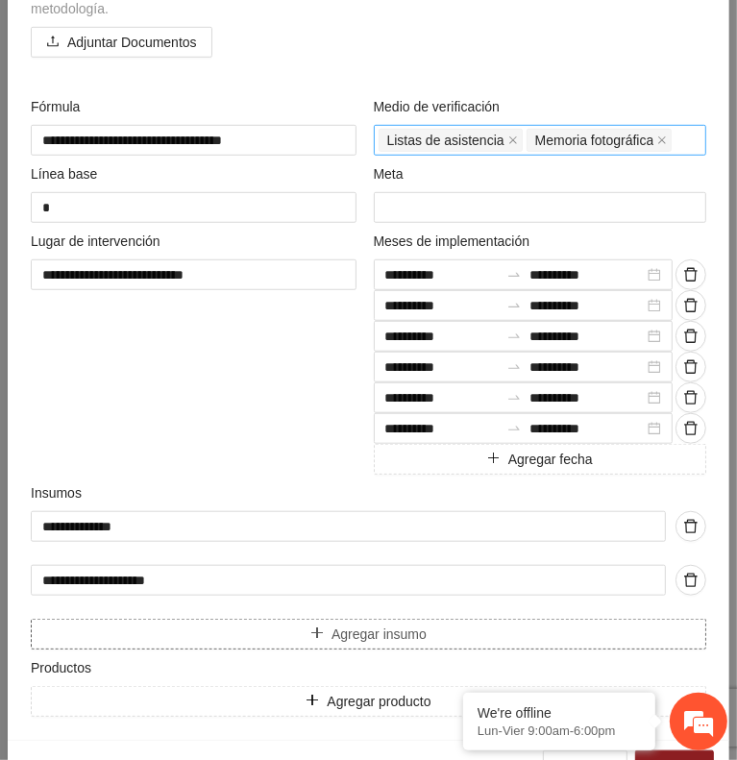
click at [189, 630] on button "Agregar insumo" at bounding box center [369, 634] width 676 height 31
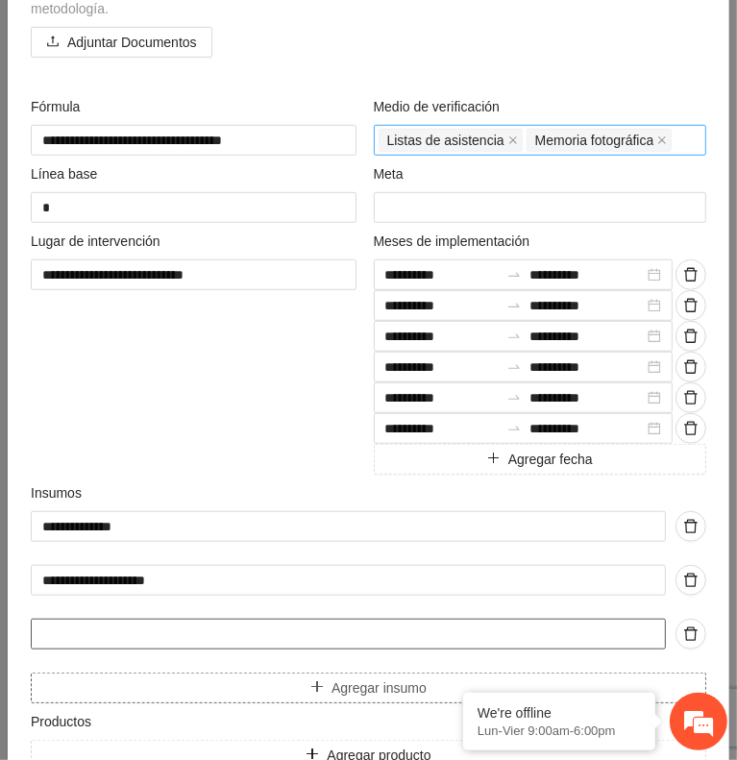
click at [189, 630] on input "text" at bounding box center [348, 634] width 635 height 31
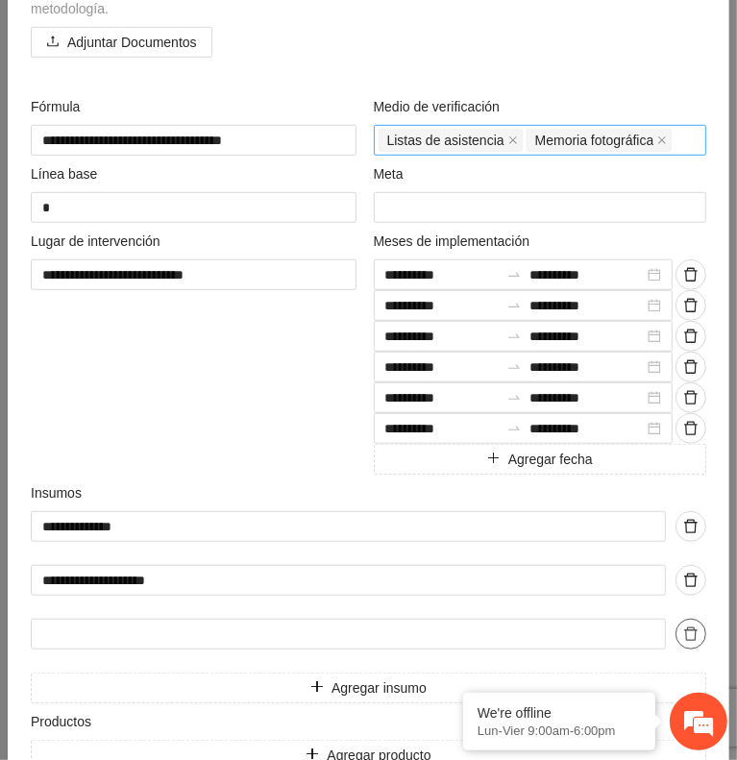
click at [683, 627] on icon "delete" at bounding box center [690, 634] width 15 height 15
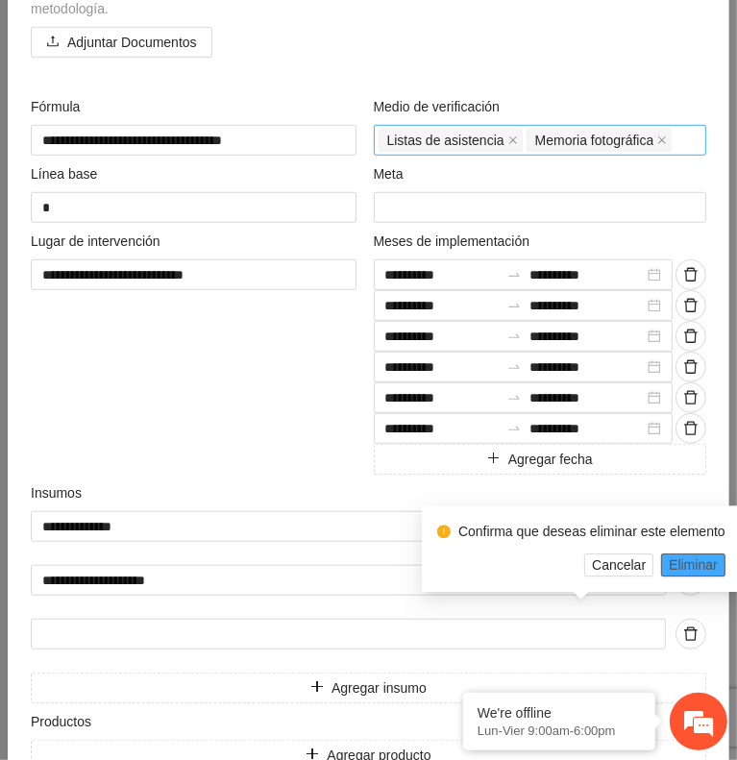
click at [692, 562] on span "Eliminar" at bounding box center [693, 565] width 49 height 21
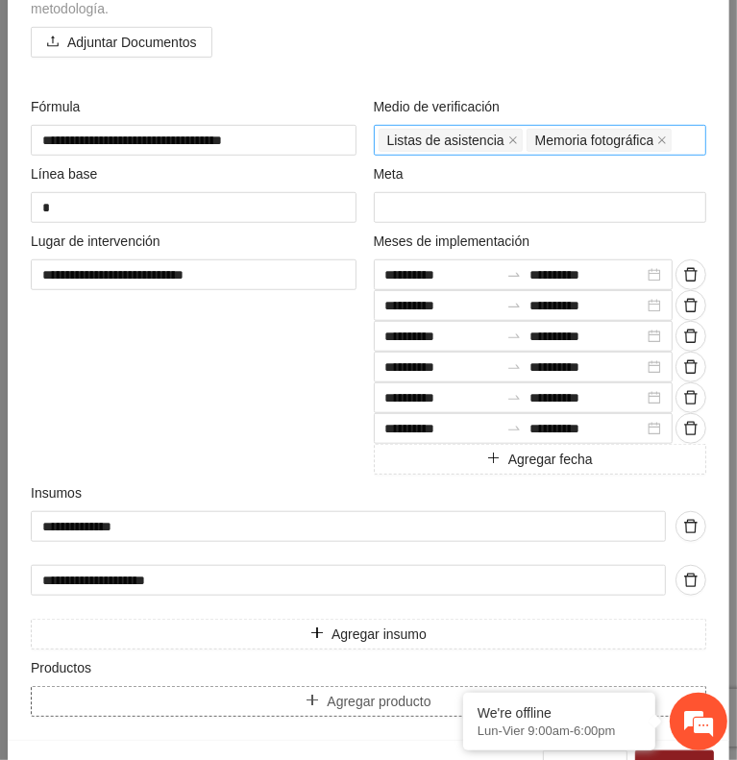
click at [308, 697] on icon "plus" at bounding box center [312, 700] width 13 height 13
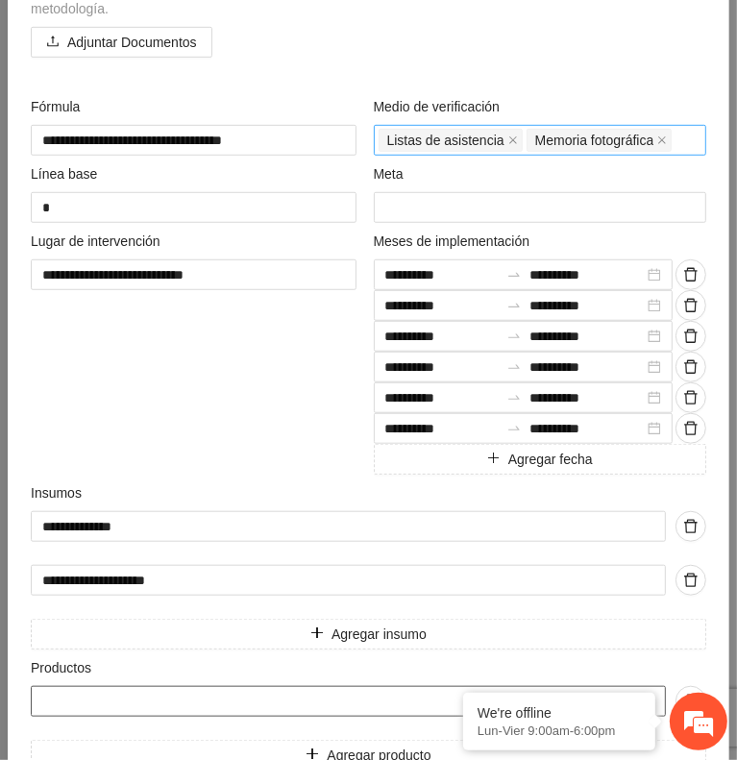
click at [271, 698] on input "text" at bounding box center [348, 701] width 635 height 31
click at [317, 686] on input "**********" at bounding box center [348, 701] width 635 height 31
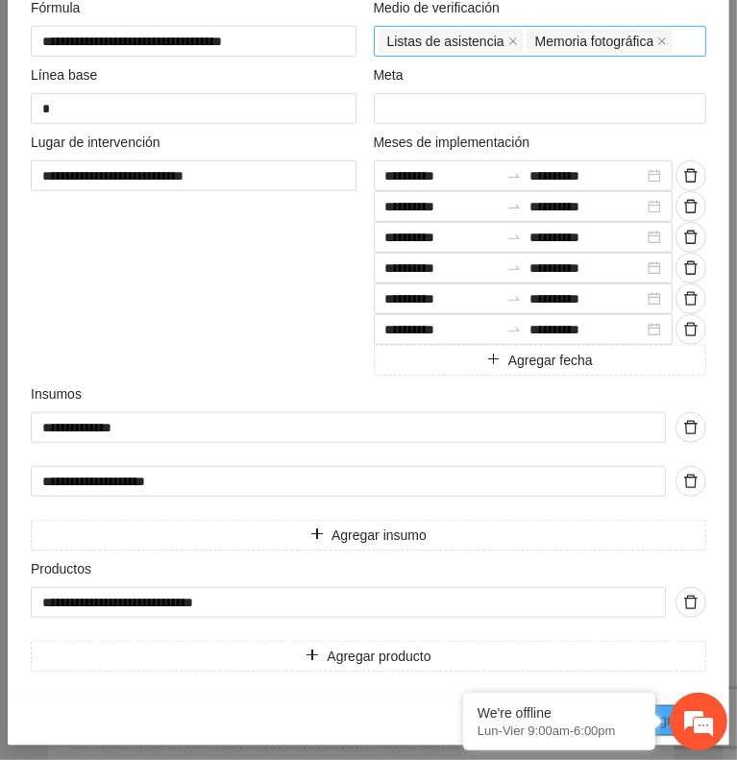
click at [662, 710] on span "Agregar" at bounding box center [675, 720] width 48 height 21
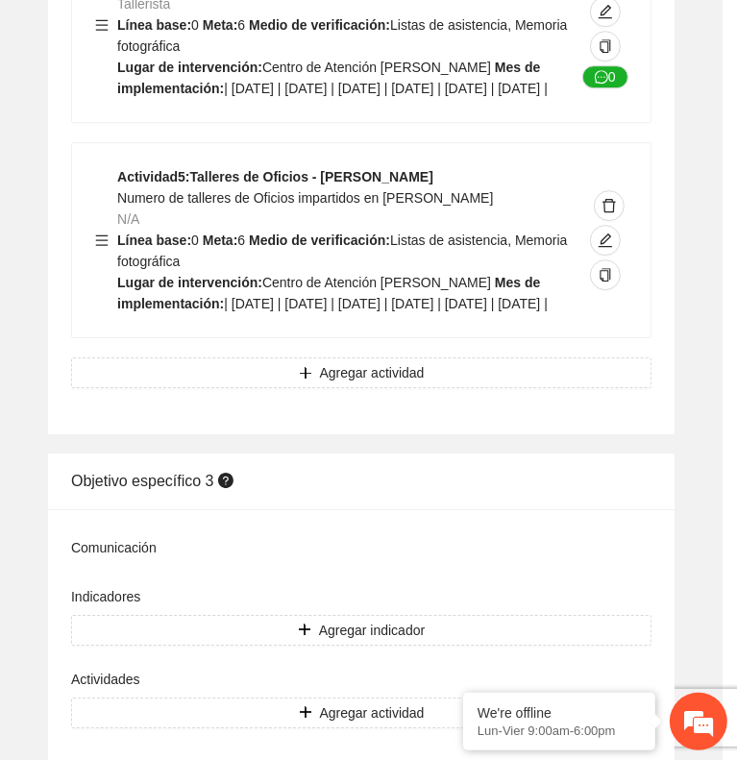
scroll to position [158, 0]
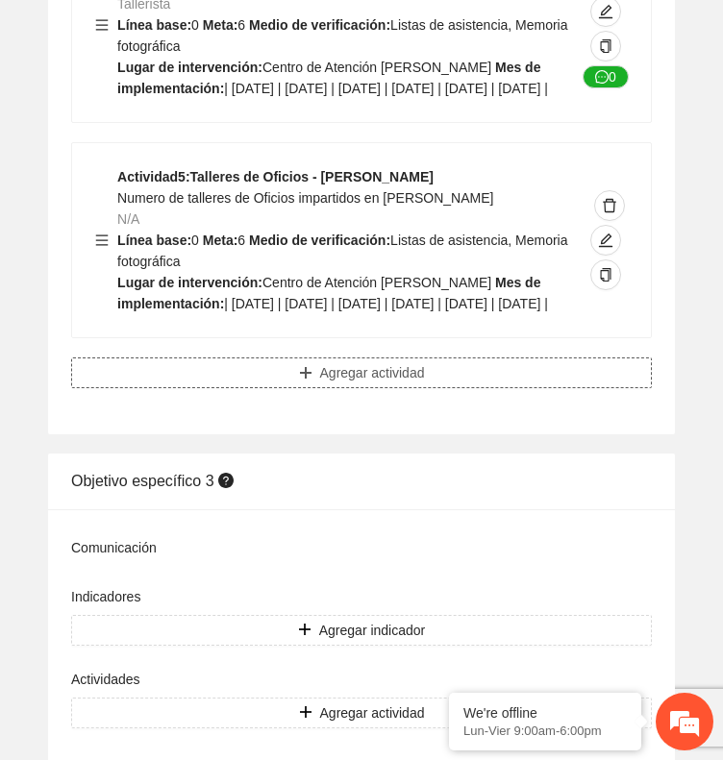
click at [481, 388] on button "Agregar actividad" at bounding box center [361, 373] width 581 height 31
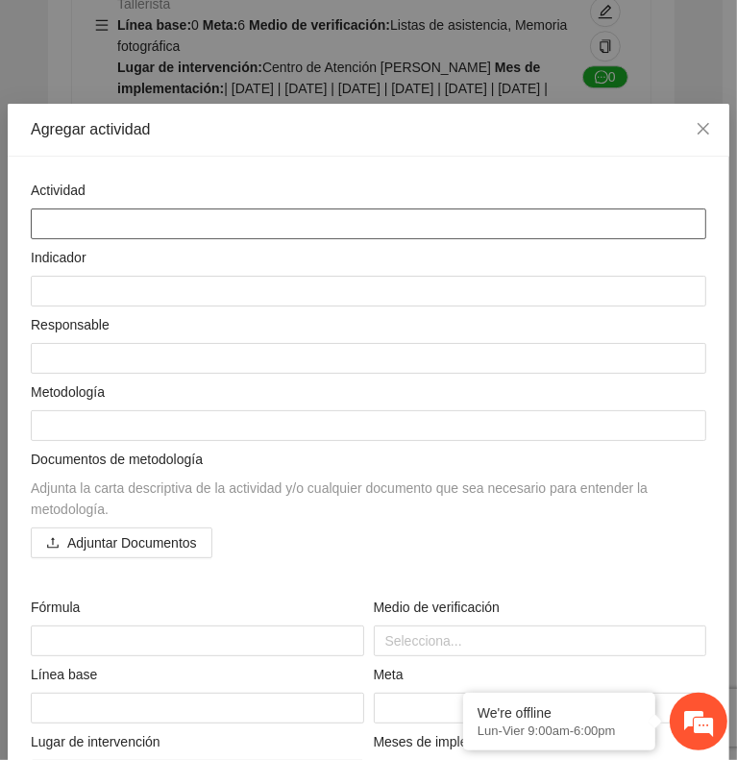
click at [496, 221] on textarea at bounding box center [369, 224] width 676 height 31
paste textarea "**********"
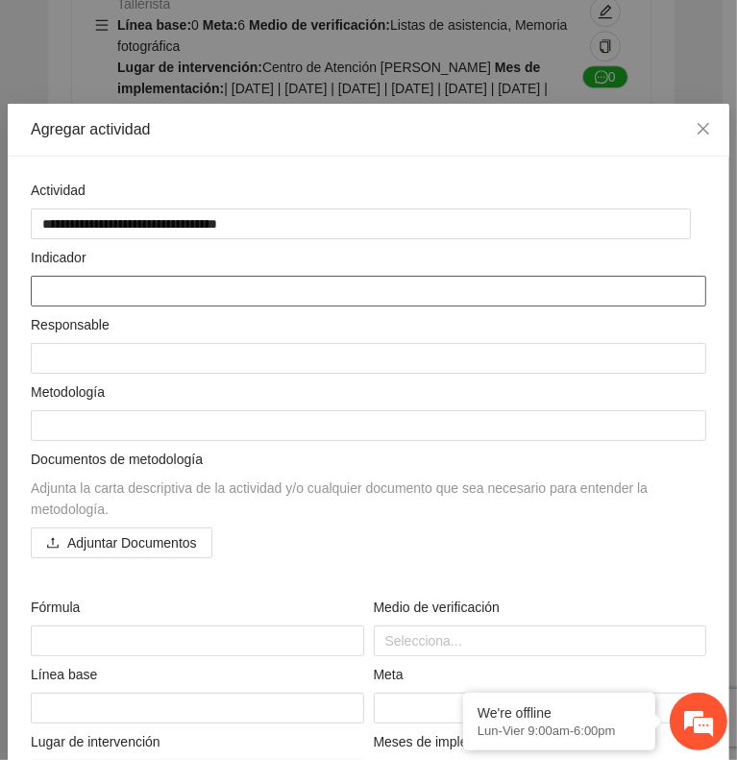
click at [442, 285] on textarea at bounding box center [369, 291] width 676 height 31
paste textarea "**********"
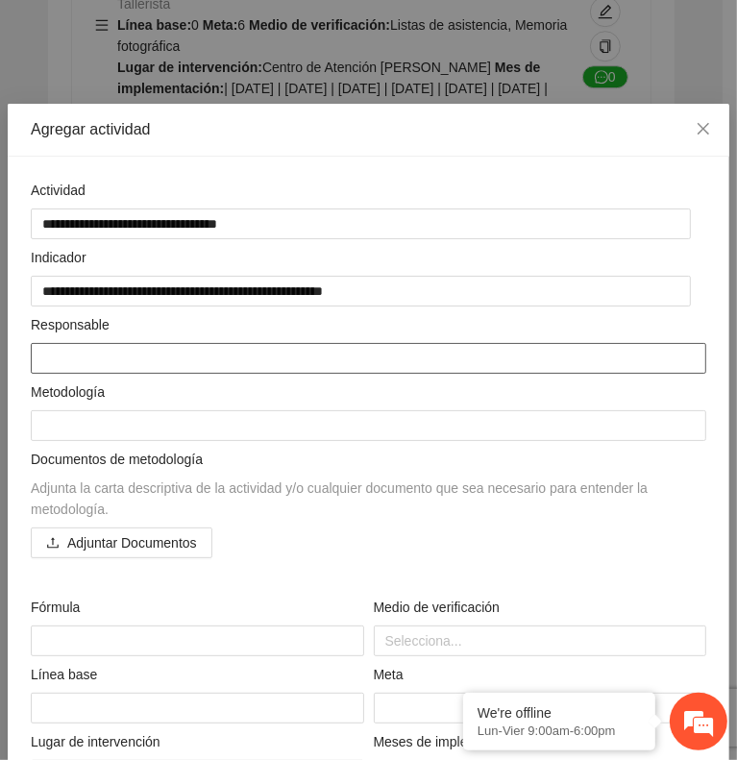
click at [315, 357] on textarea at bounding box center [369, 358] width 676 height 31
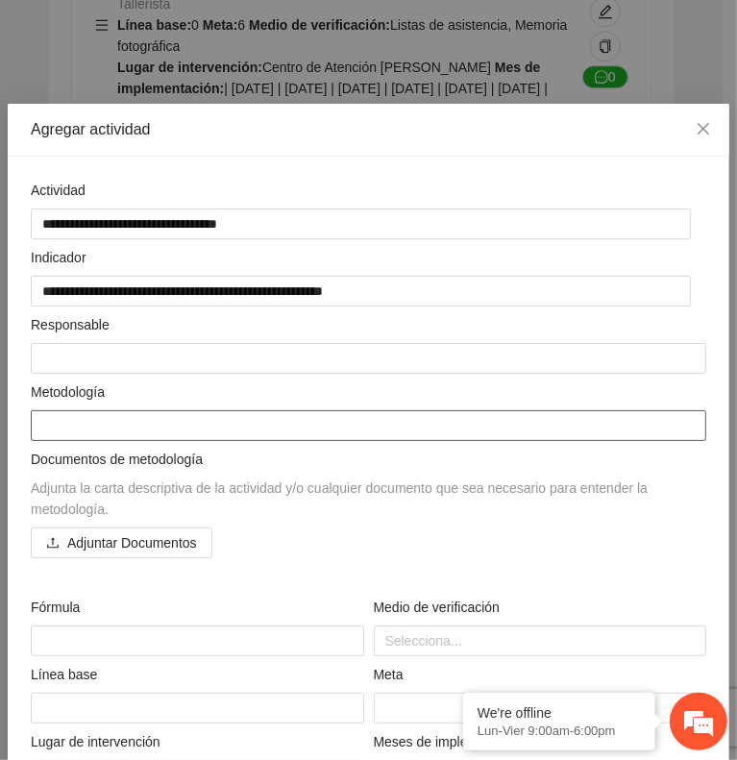
click at [331, 422] on textarea at bounding box center [369, 425] width 676 height 31
paste textarea "**********"
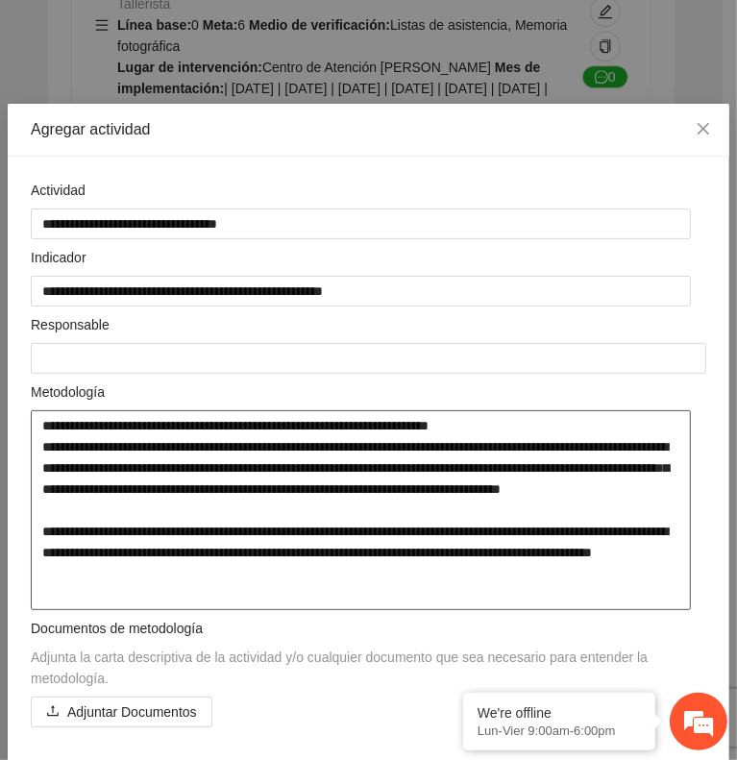
click at [163, 435] on textarea "**********" at bounding box center [361, 510] width 660 height 200
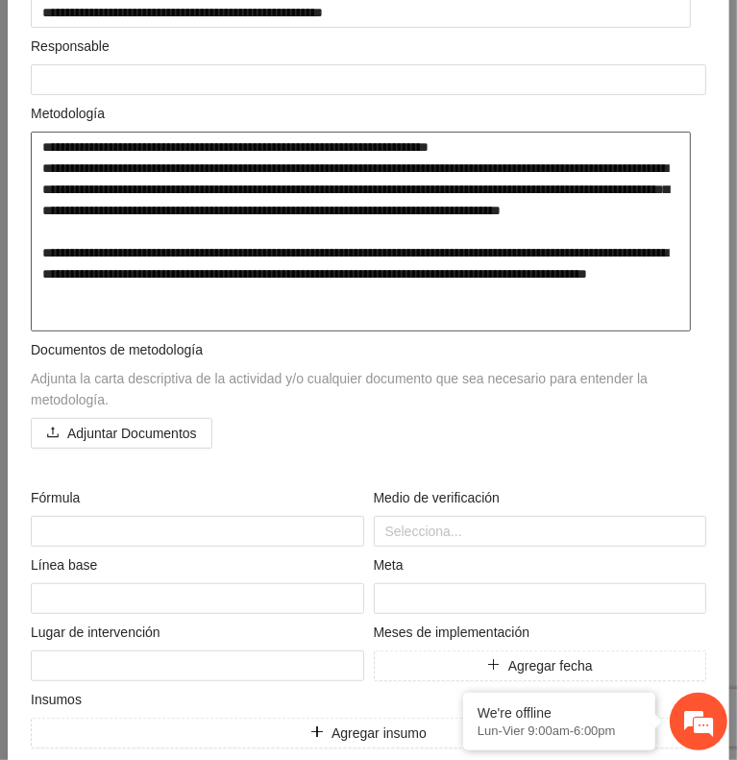
scroll to position [323, 0]
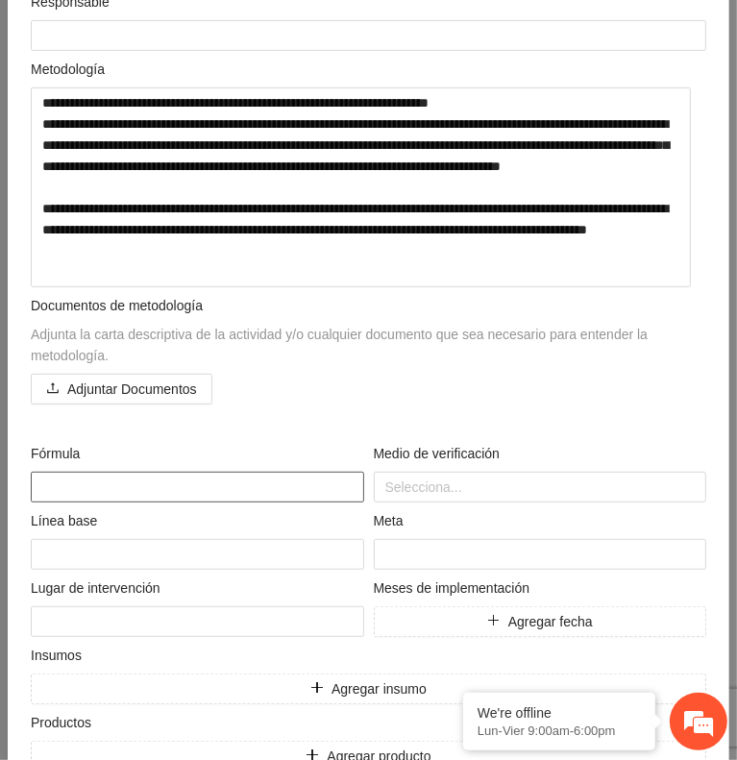
click at [269, 489] on textarea at bounding box center [198, 487] width 334 height 31
paste textarea "**********"
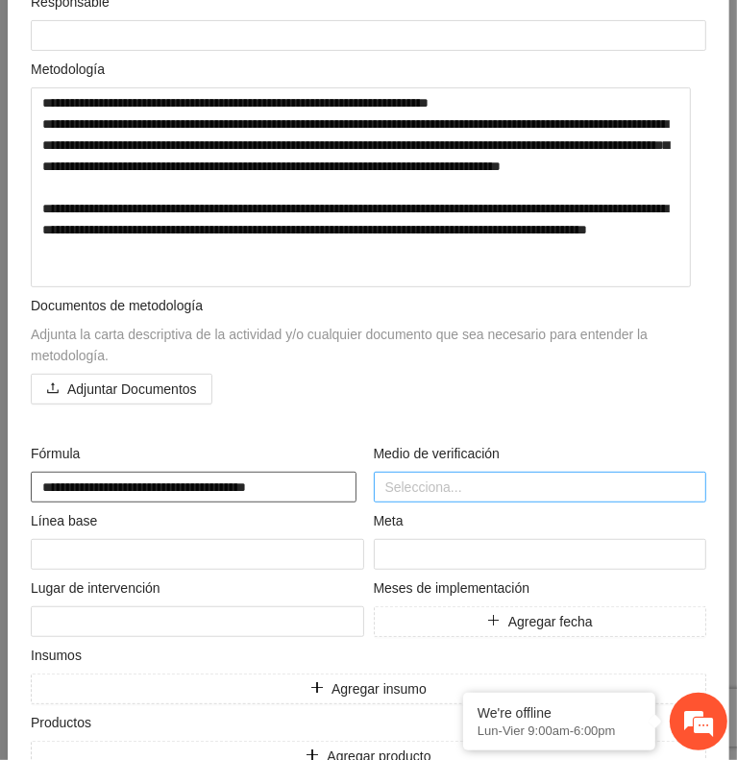
click at [477, 476] on div at bounding box center [541, 487] width 324 height 23
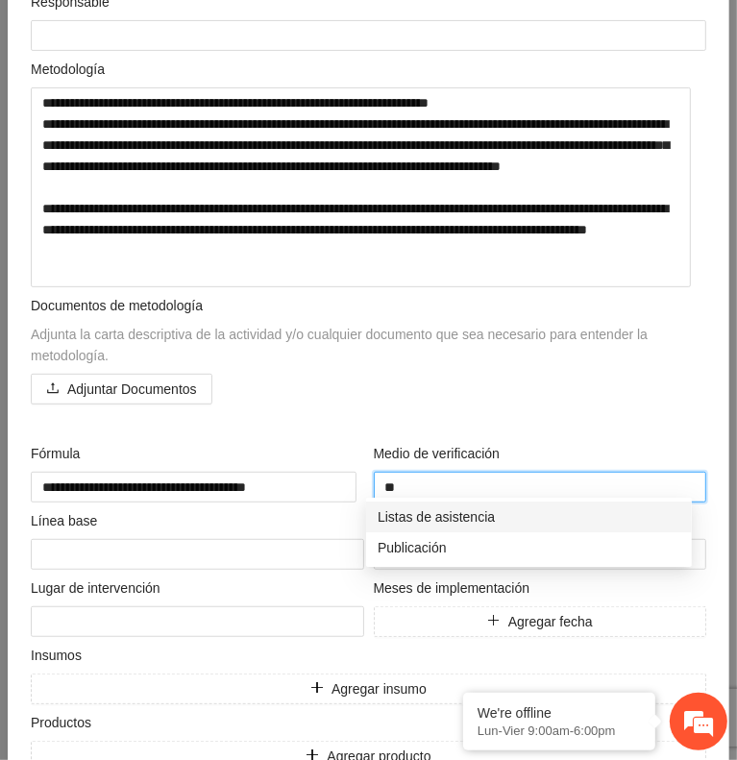
click at [481, 516] on div "Listas de asistencia" at bounding box center [529, 517] width 303 height 21
click at [481, 516] on div "Memoria fotográfica" at bounding box center [529, 517] width 303 height 21
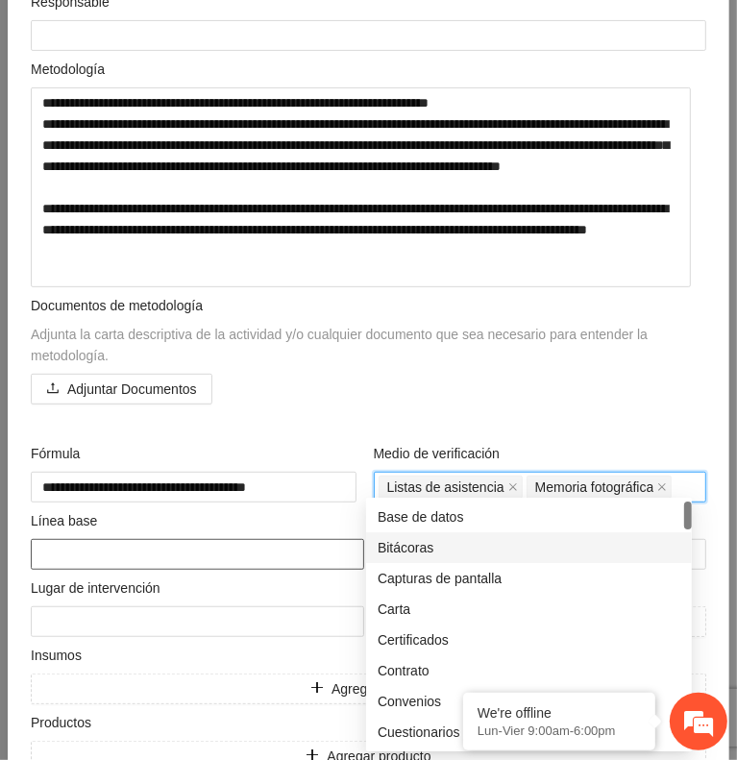
click at [164, 541] on textarea at bounding box center [198, 554] width 334 height 31
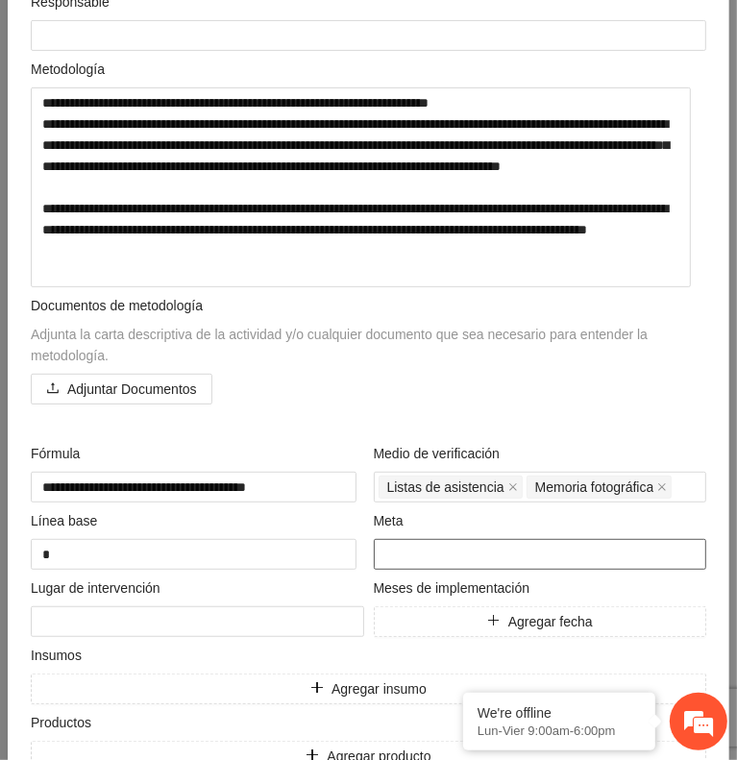
click at [474, 547] on input "number" at bounding box center [541, 554] width 334 height 31
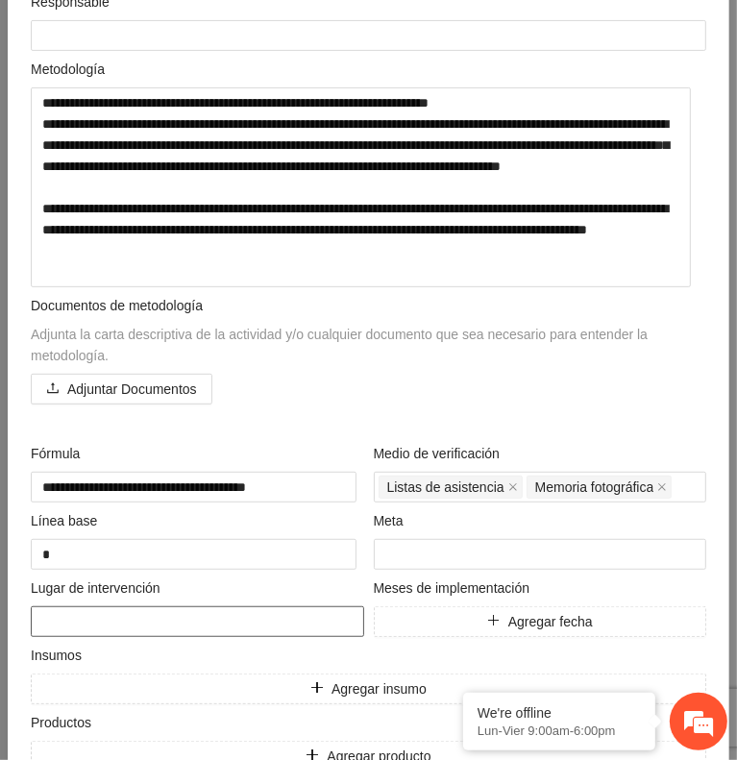
click at [105, 620] on textarea at bounding box center [198, 622] width 334 height 31
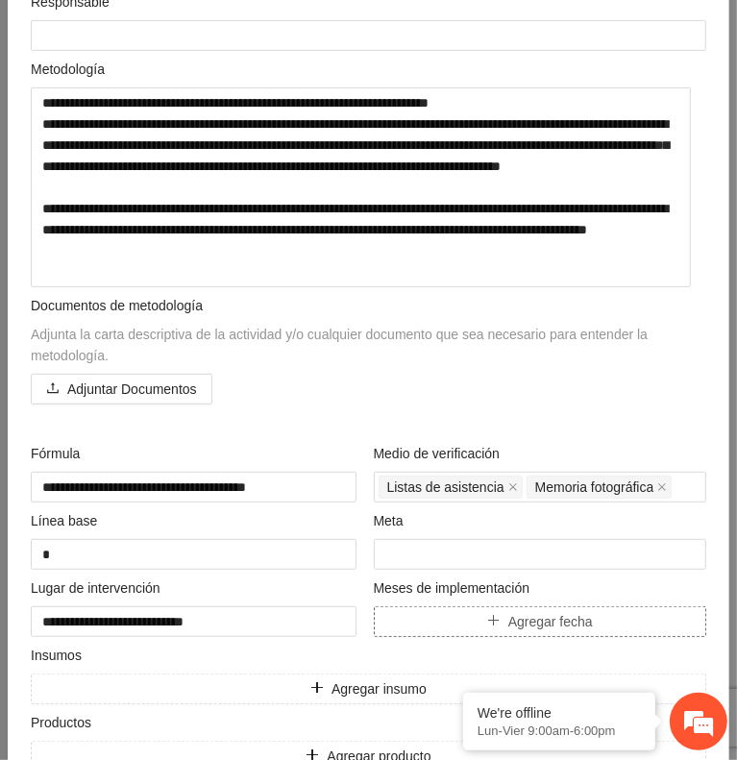
click at [515, 616] on span "Agregar fecha" at bounding box center [550, 621] width 85 height 21
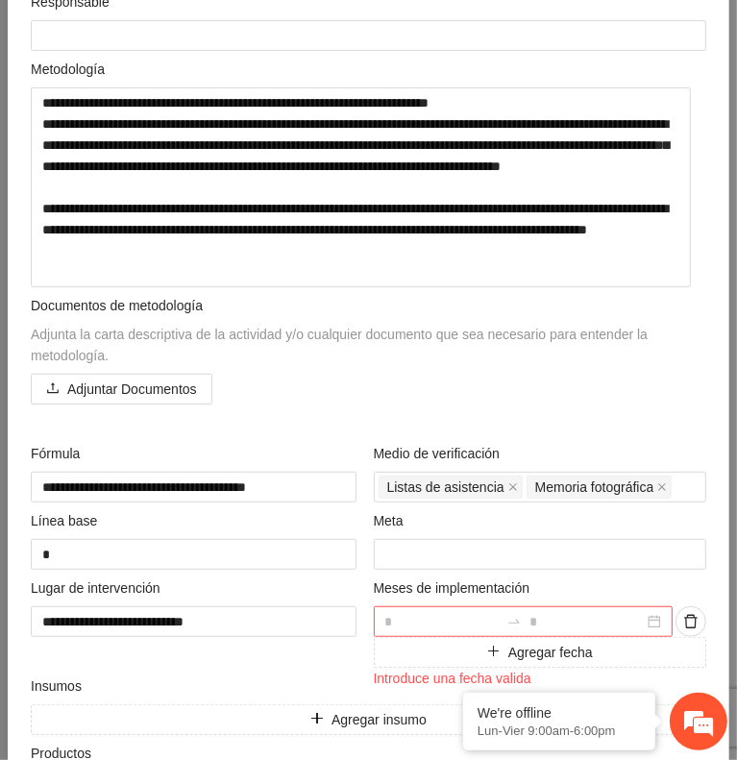
click at [450, 611] on input at bounding box center [442, 621] width 114 height 21
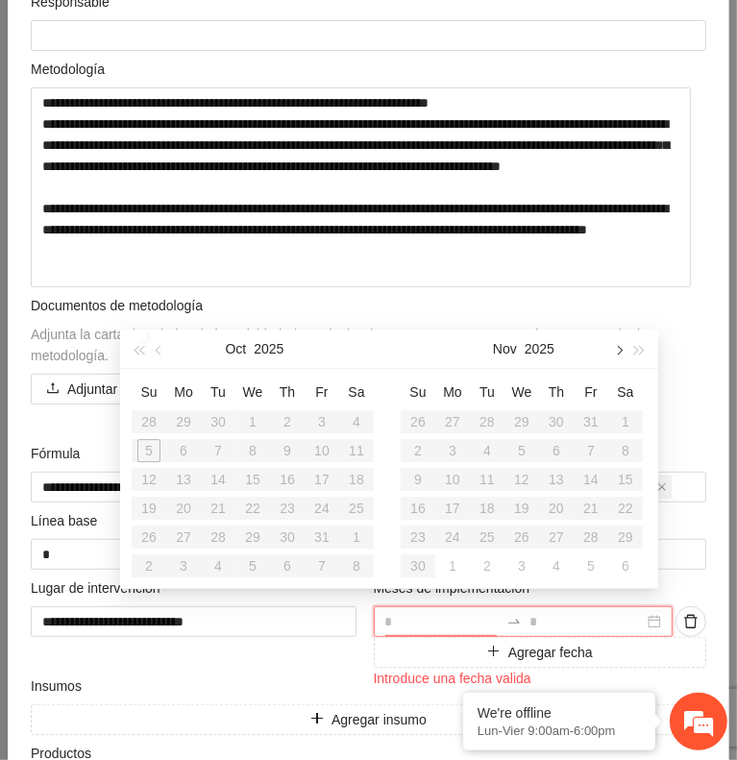
click at [615, 353] on button "button" at bounding box center [617, 349] width 21 height 38
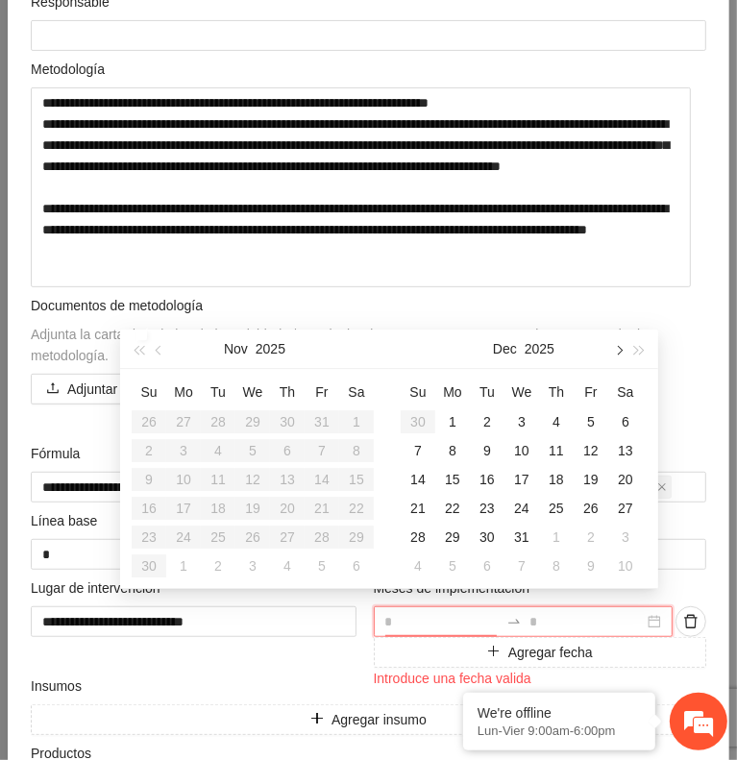
click at [615, 353] on button "button" at bounding box center [617, 349] width 21 height 38
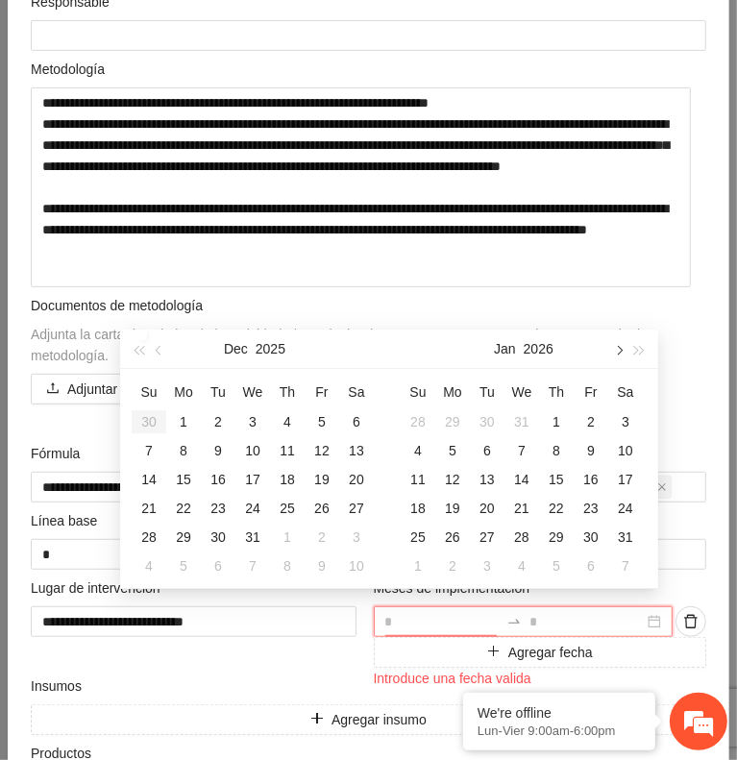
click at [615, 353] on button "button" at bounding box center [617, 349] width 21 height 38
click at [422, 419] on div "1" at bounding box center [418, 421] width 23 height 23
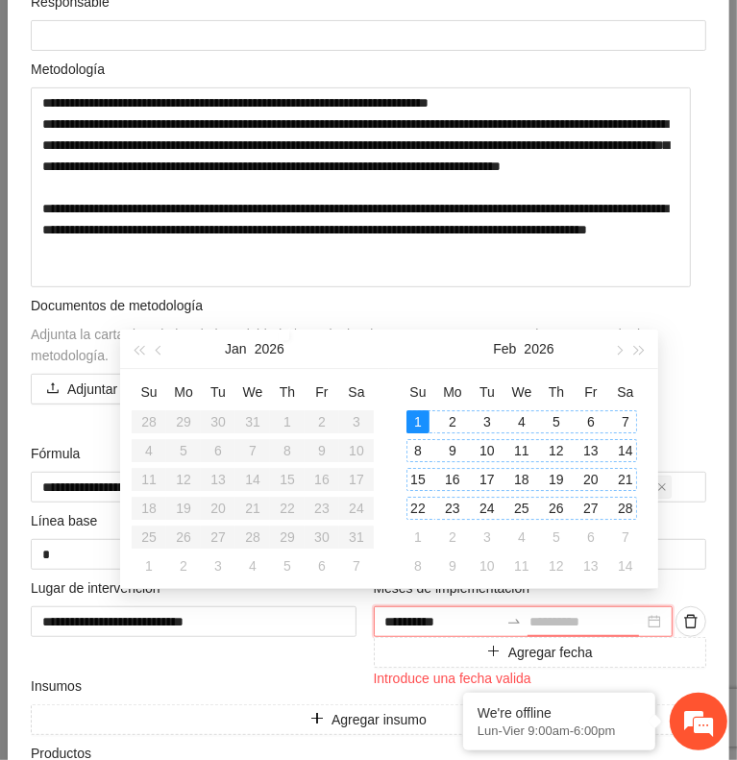
click at [623, 507] on div "28" at bounding box center [625, 508] width 23 height 23
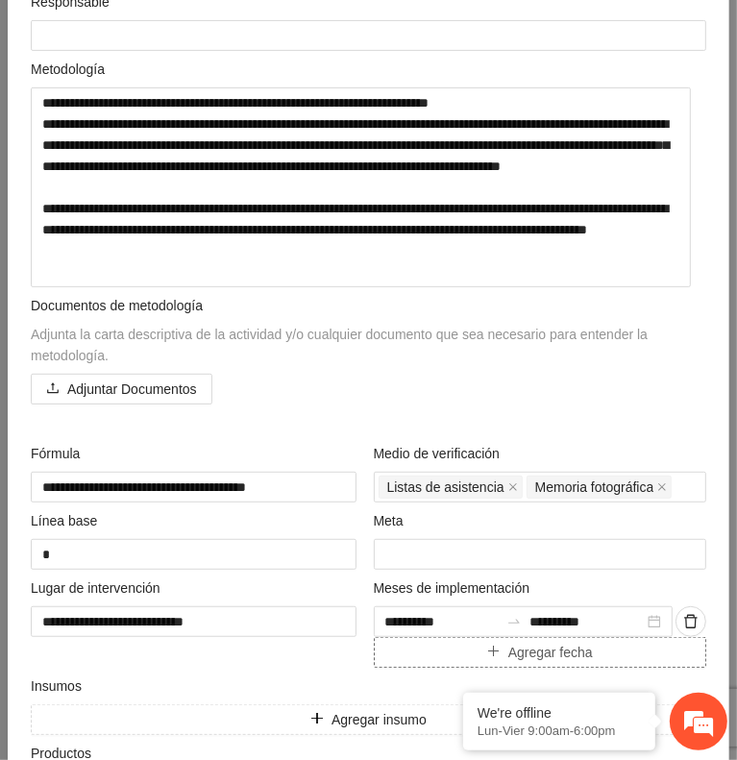
click at [487, 645] on icon "plus" at bounding box center [493, 651] width 13 height 13
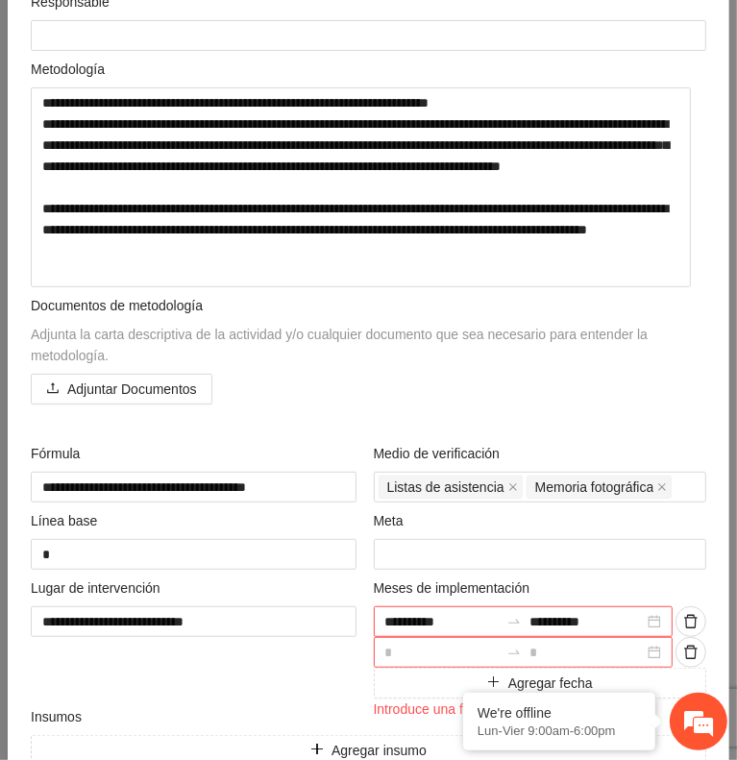
click at [446, 650] on input at bounding box center [442, 652] width 114 height 21
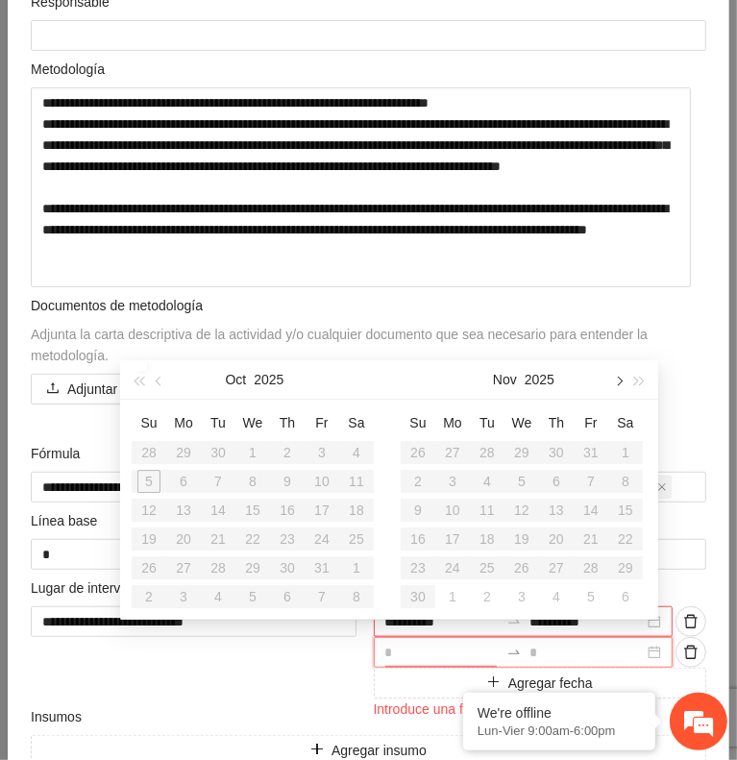
click at [618, 385] on span "button" at bounding box center [618, 381] width 10 height 10
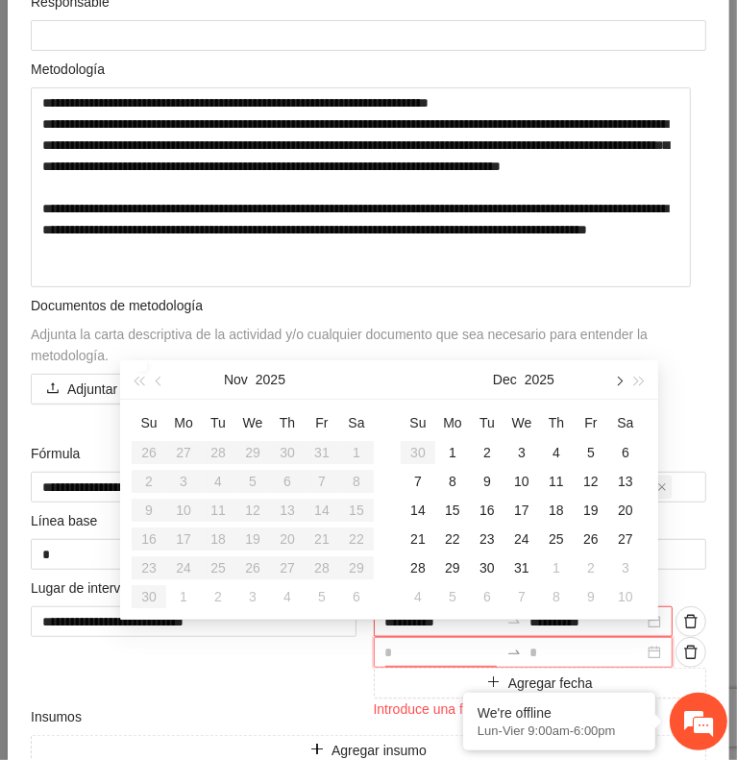
click at [618, 385] on span "button" at bounding box center [618, 381] width 10 height 10
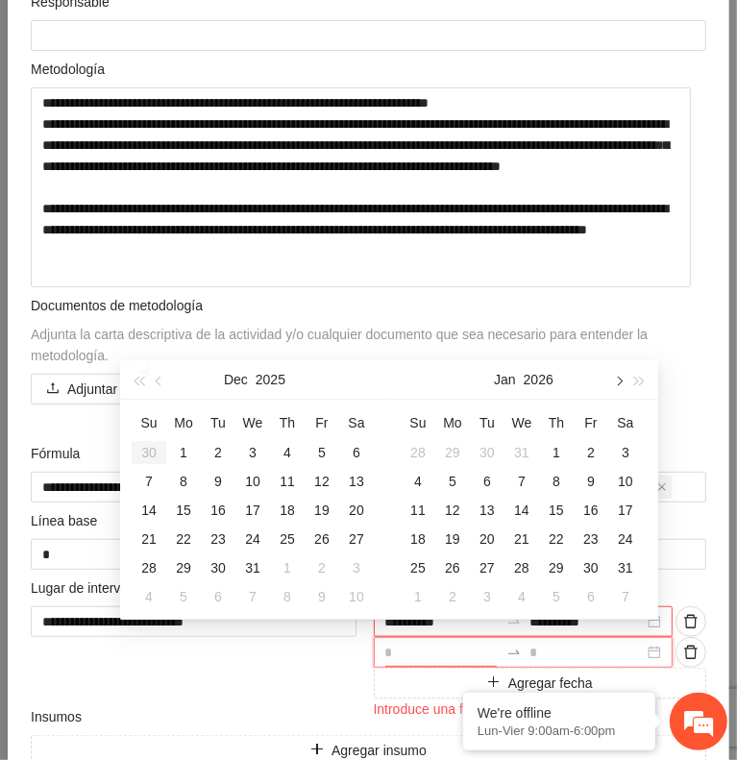
click at [618, 385] on span "button" at bounding box center [618, 381] width 10 height 10
click at [424, 451] on div "1" at bounding box center [418, 452] width 23 height 23
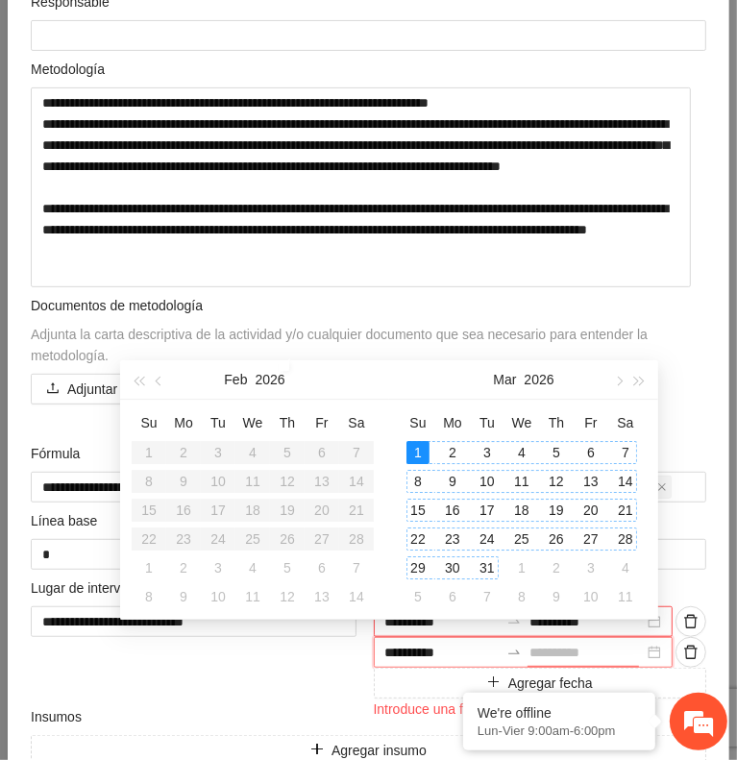
click at [489, 563] on div "31" at bounding box center [487, 568] width 23 height 23
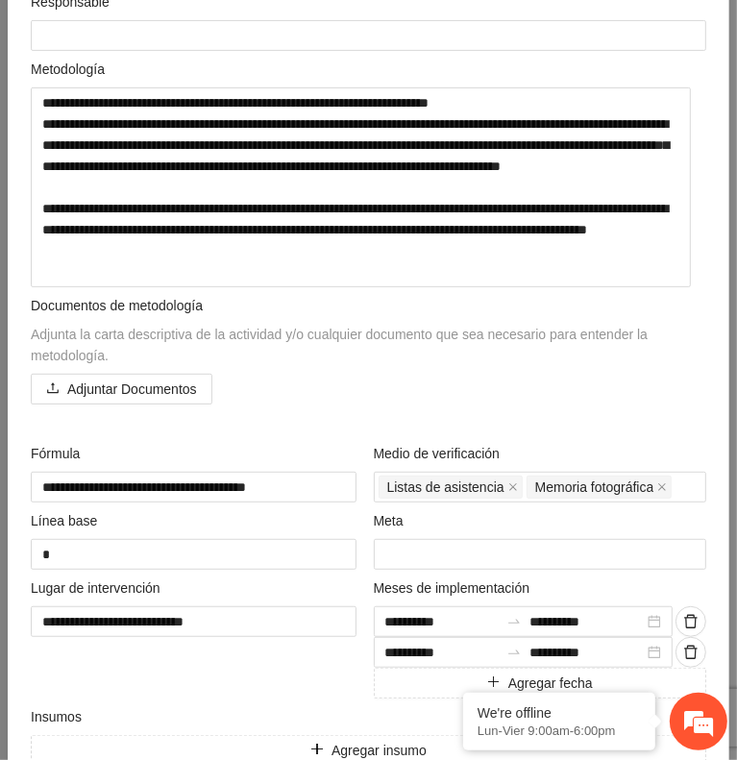
scroll to position [484, 0]
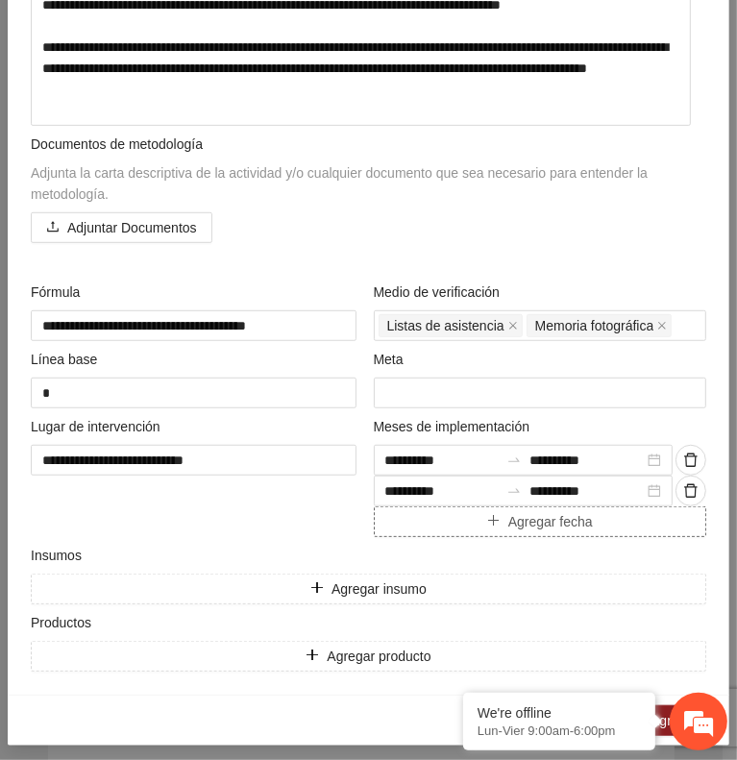
click at [444, 514] on button "Agregar fecha" at bounding box center [541, 522] width 334 height 31
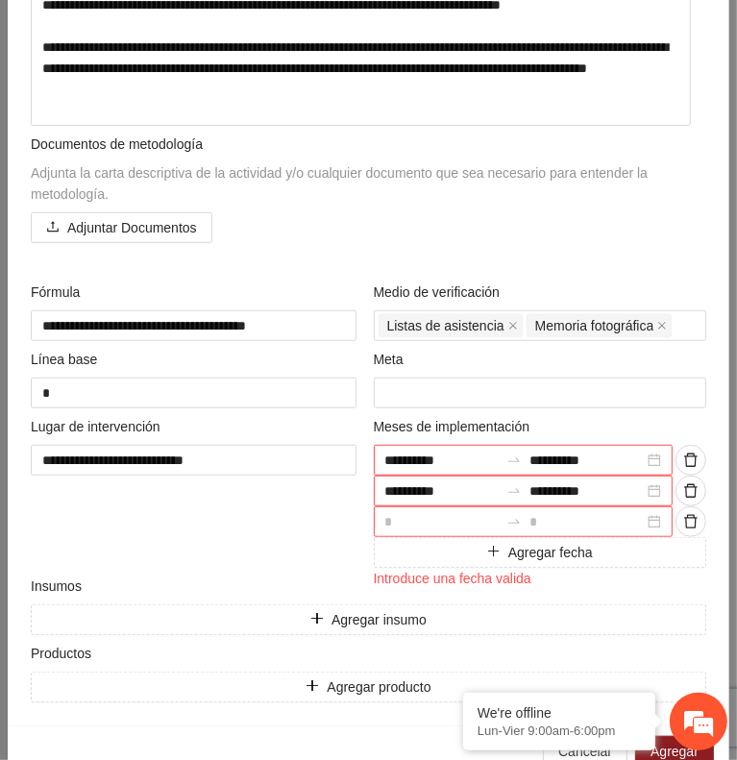
click at [419, 514] on input at bounding box center [442, 521] width 114 height 21
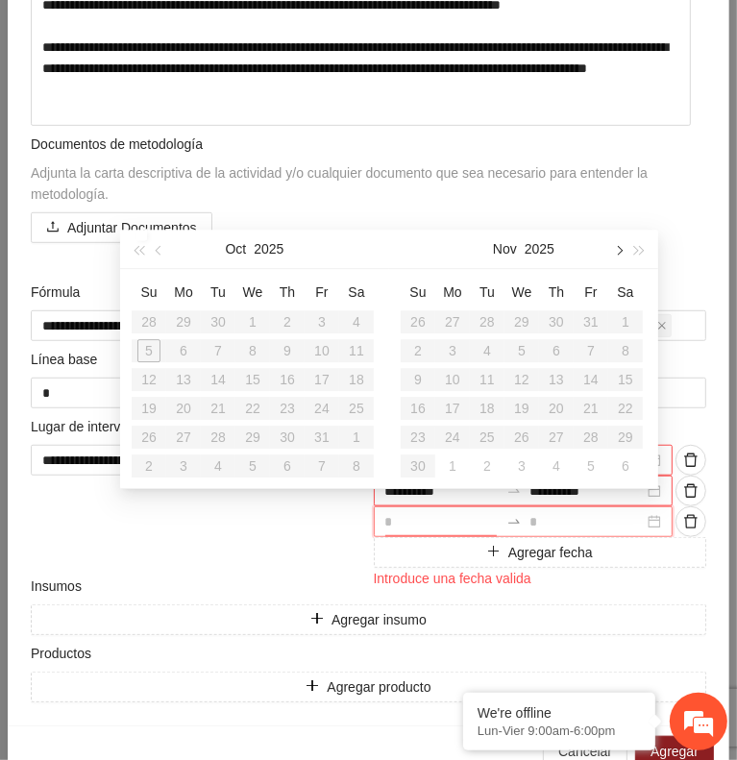
click at [614, 257] on button "button" at bounding box center [617, 249] width 21 height 38
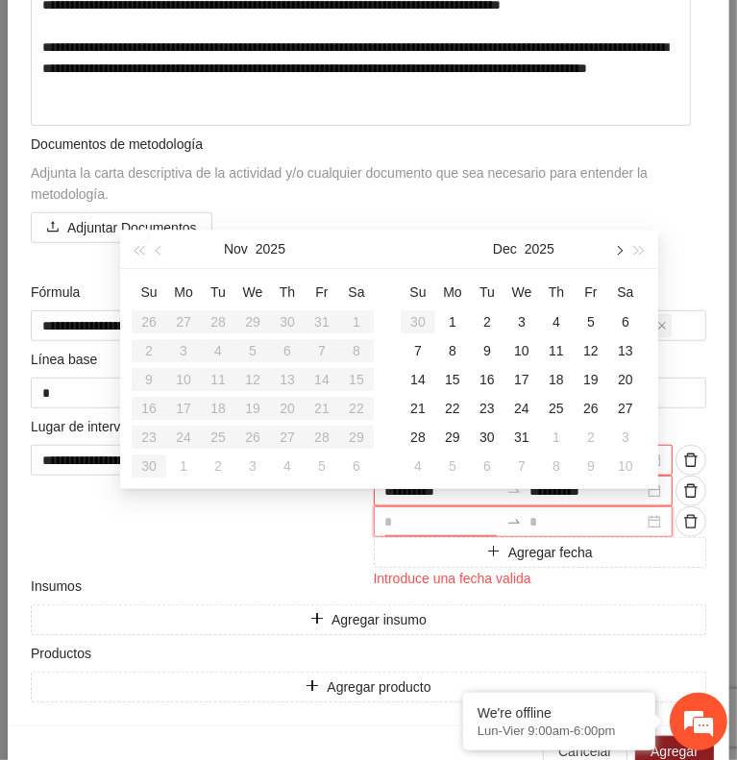
click at [614, 257] on button "button" at bounding box center [617, 249] width 21 height 38
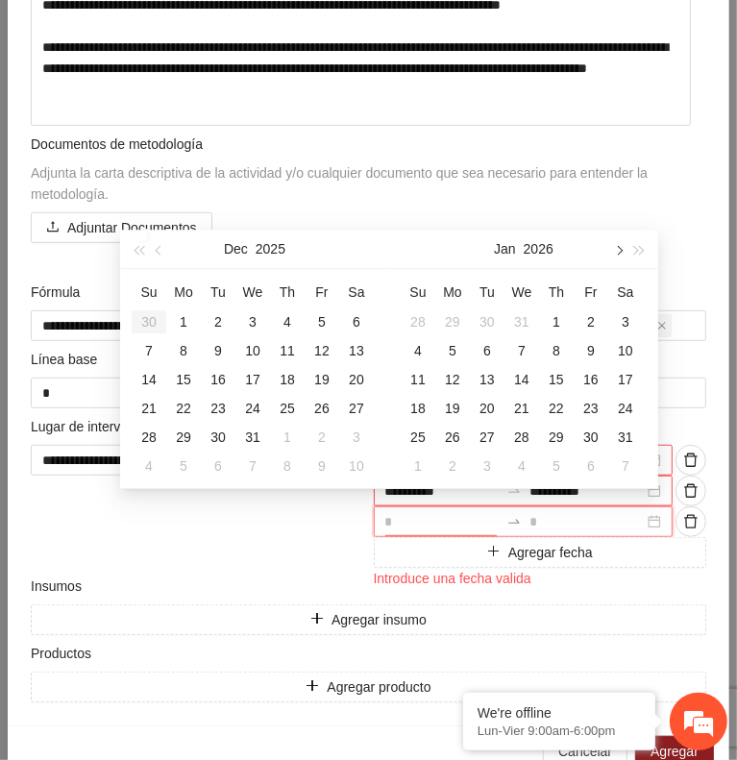
click at [614, 257] on button "button" at bounding box center [617, 249] width 21 height 38
click at [584, 320] on div "1" at bounding box center [591, 321] width 23 height 23
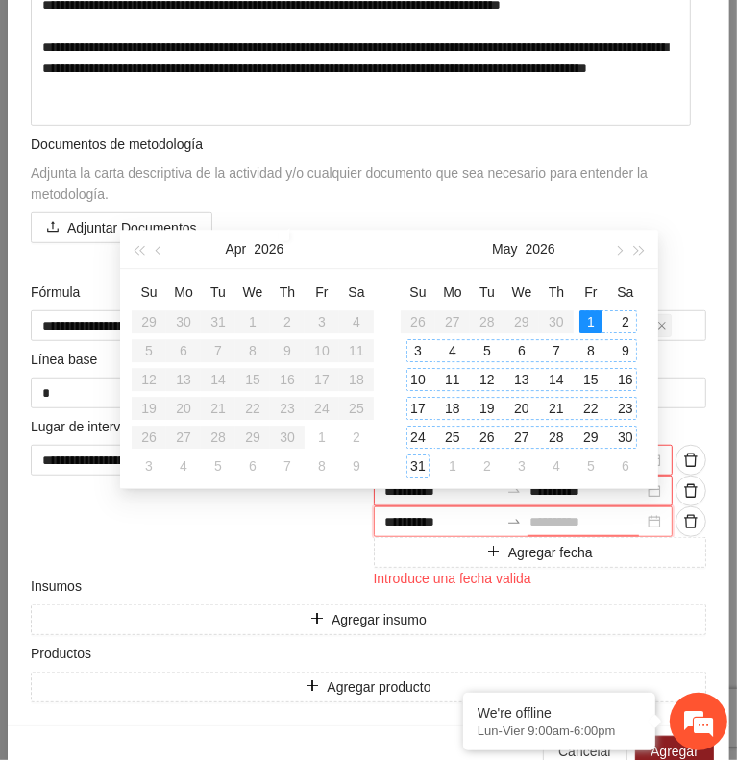
click at [423, 453] on td "31" at bounding box center [418, 466] width 35 height 29
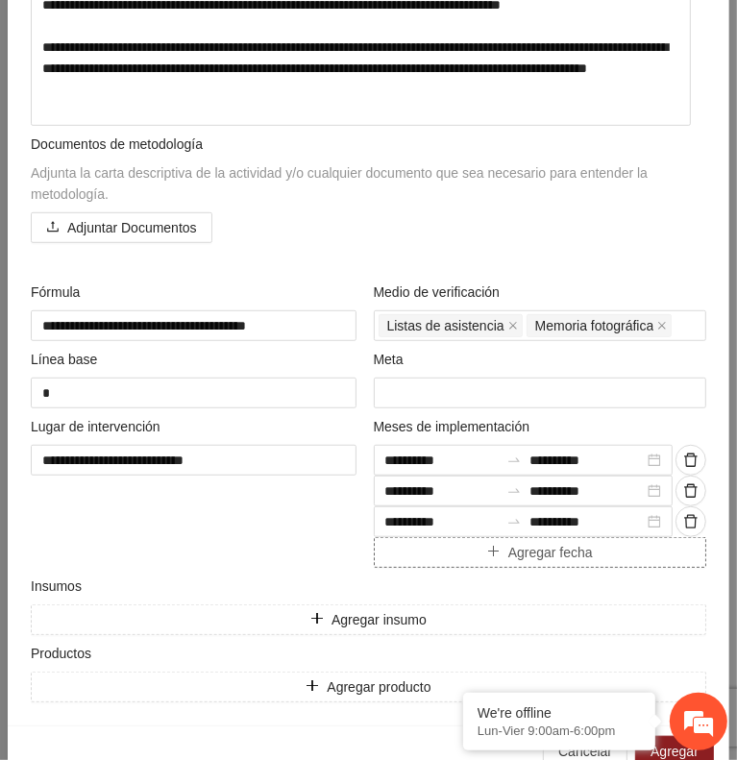
click at [419, 543] on button "Agregar fecha" at bounding box center [541, 552] width 334 height 31
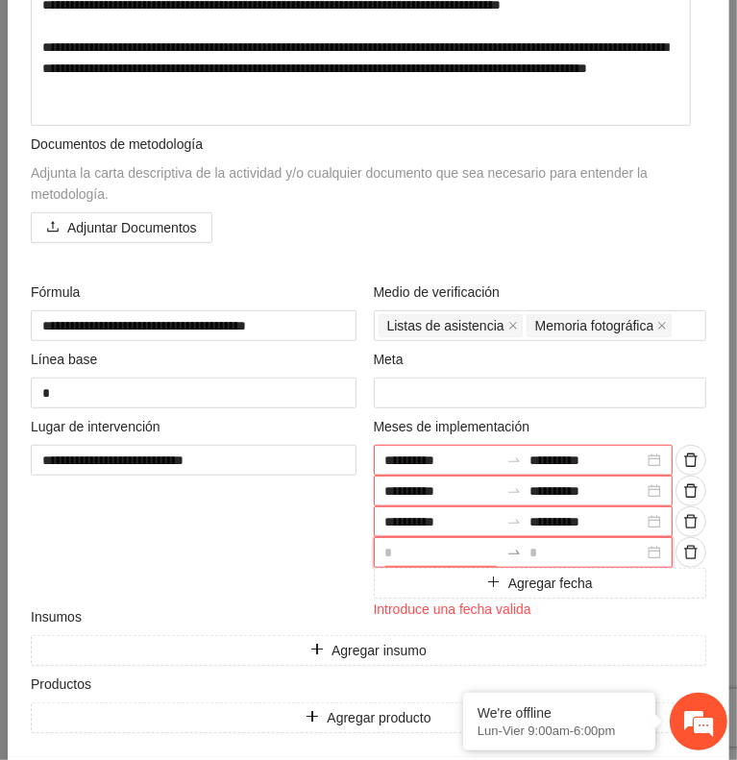
click at [427, 542] on input at bounding box center [442, 552] width 114 height 21
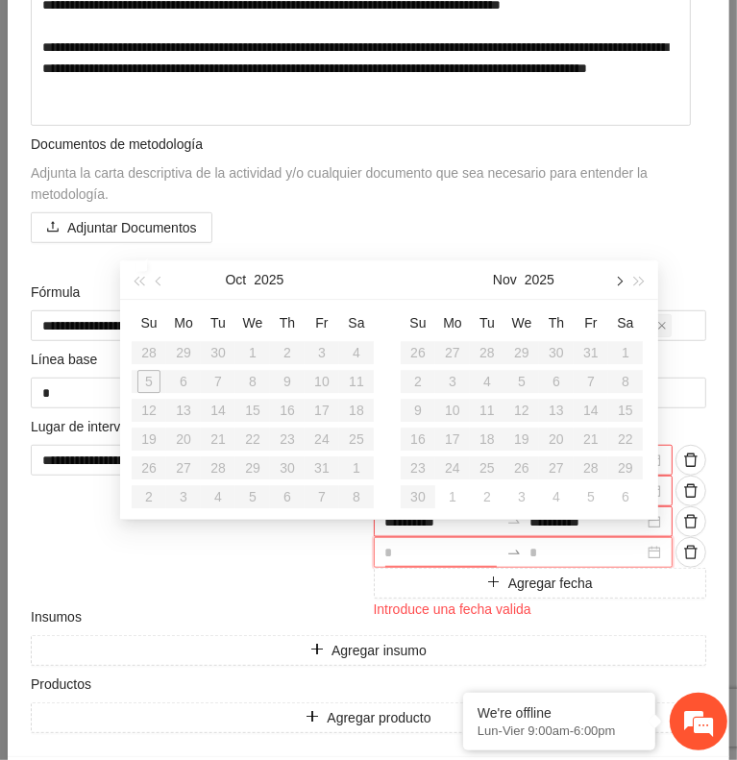
click at [615, 280] on span "button" at bounding box center [618, 281] width 10 height 10
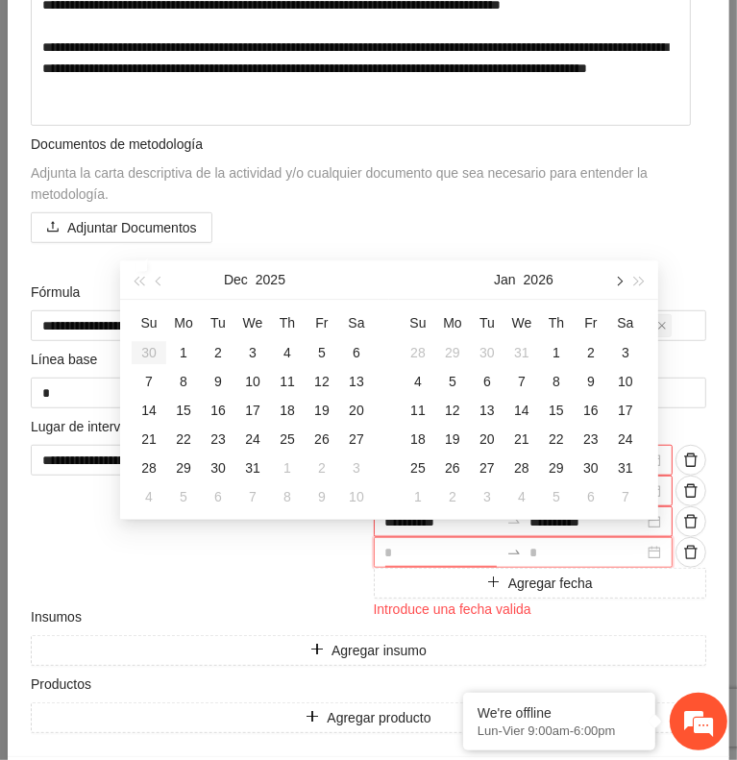
click at [615, 280] on span "button" at bounding box center [618, 281] width 10 height 10
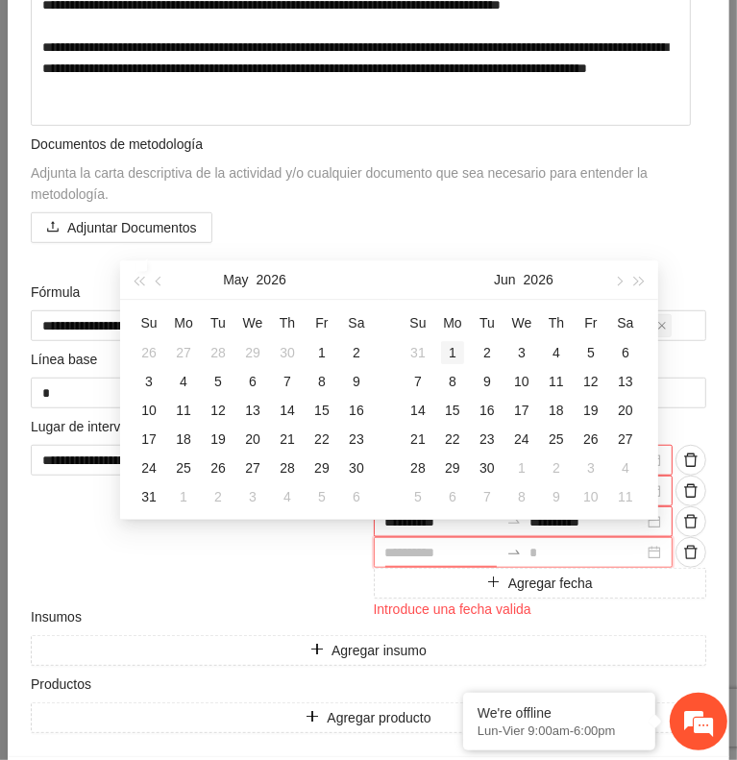
click at [452, 347] on div "1" at bounding box center [452, 352] width 23 height 23
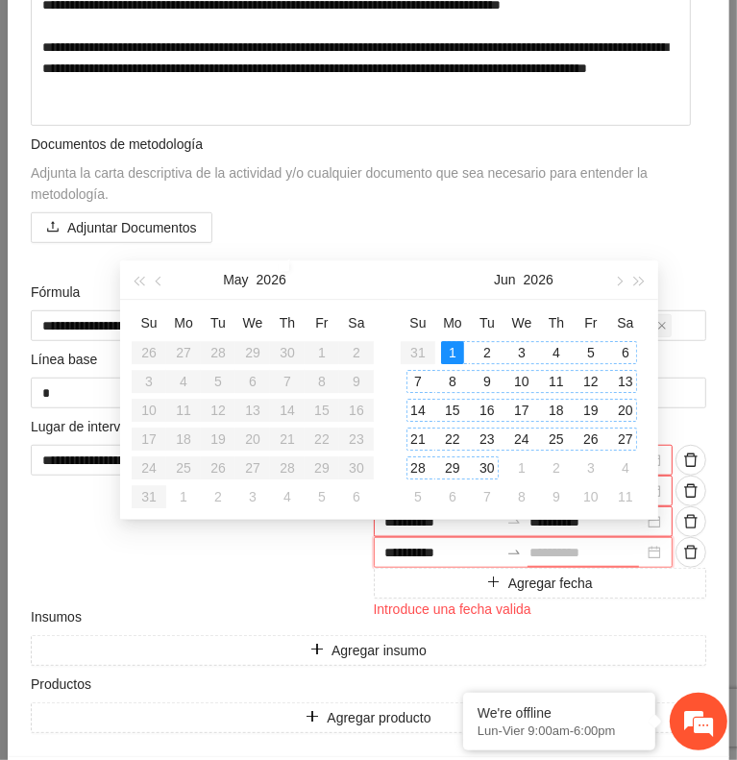
click at [489, 464] on div "30" at bounding box center [487, 468] width 23 height 23
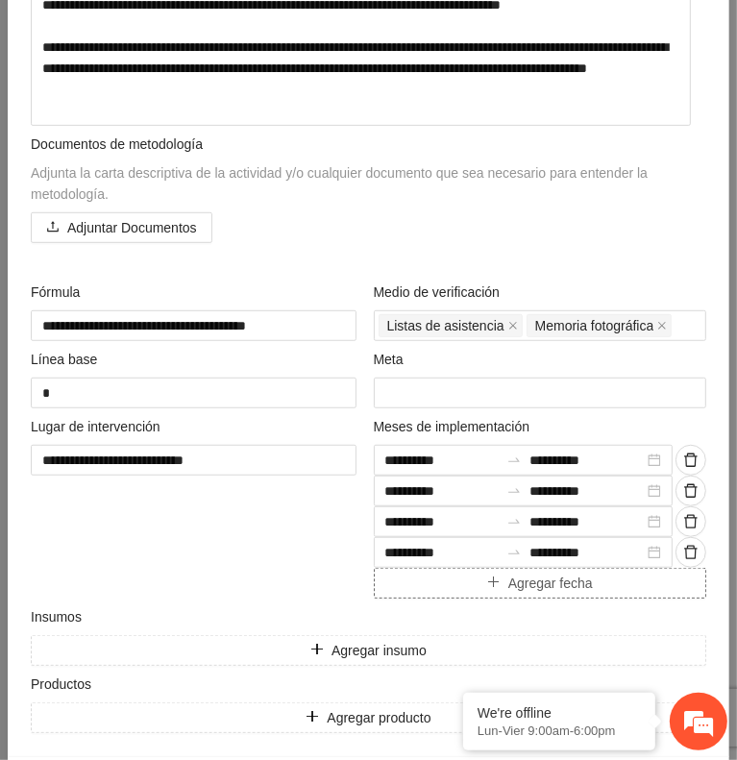
click at [449, 576] on button "Agregar fecha" at bounding box center [541, 583] width 334 height 31
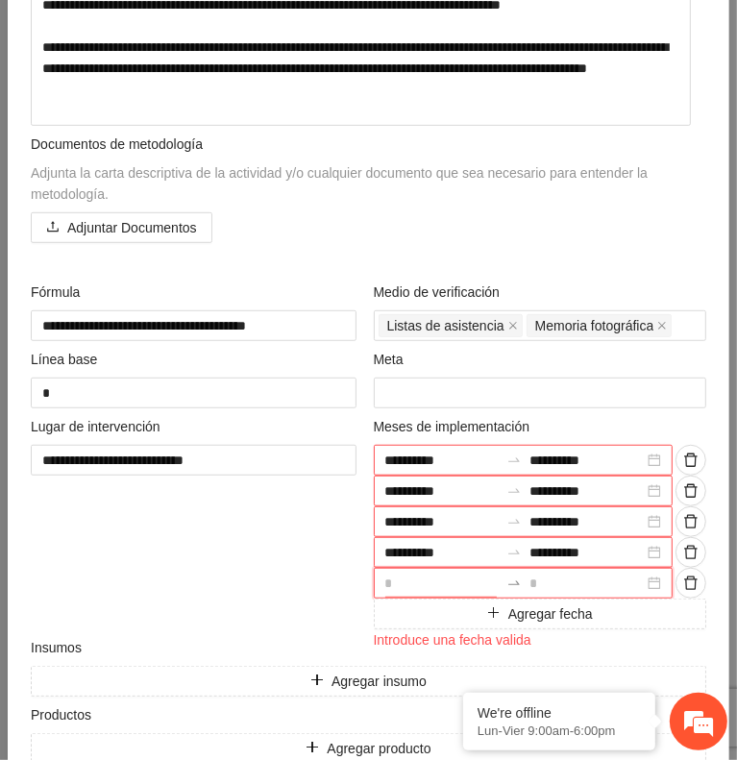
click at [430, 576] on input at bounding box center [442, 583] width 114 height 21
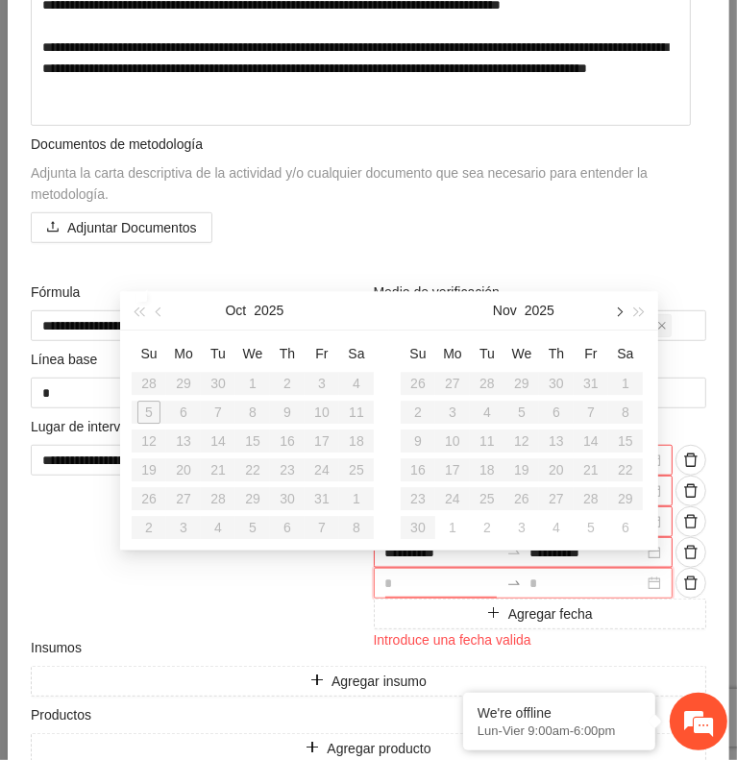
click at [609, 317] on button "button" at bounding box center [617, 310] width 21 height 38
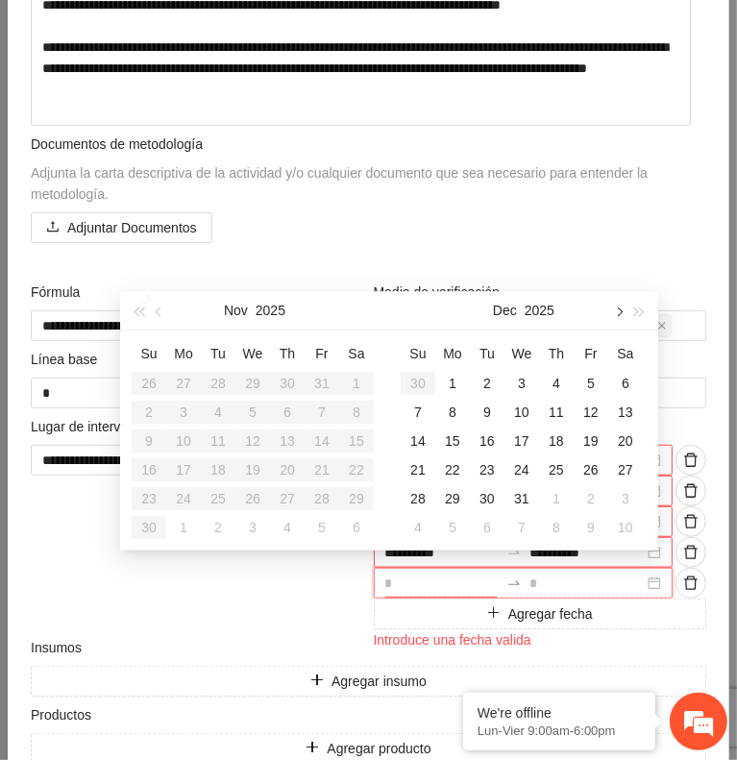
click at [609, 317] on button "button" at bounding box center [617, 310] width 21 height 38
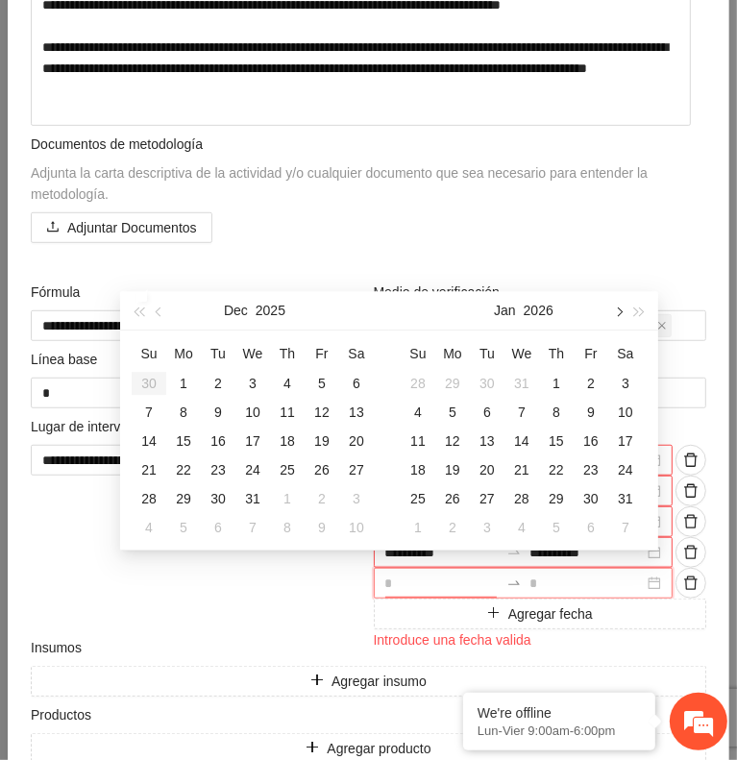
click at [609, 317] on button "button" at bounding box center [617, 310] width 21 height 38
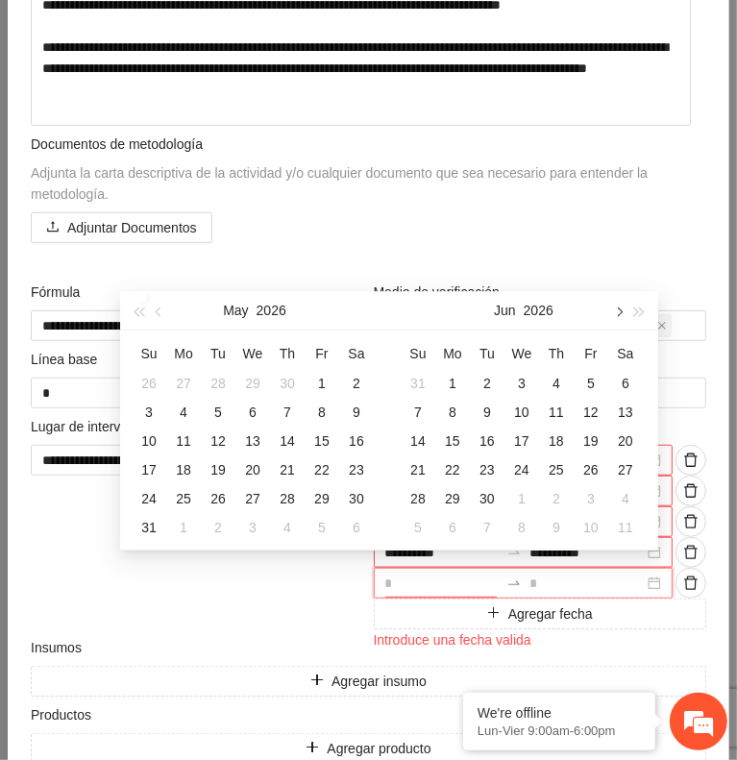
click at [609, 317] on button "button" at bounding box center [617, 310] width 21 height 38
click at [215, 382] on div "1" at bounding box center [218, 383] width 23 height 23
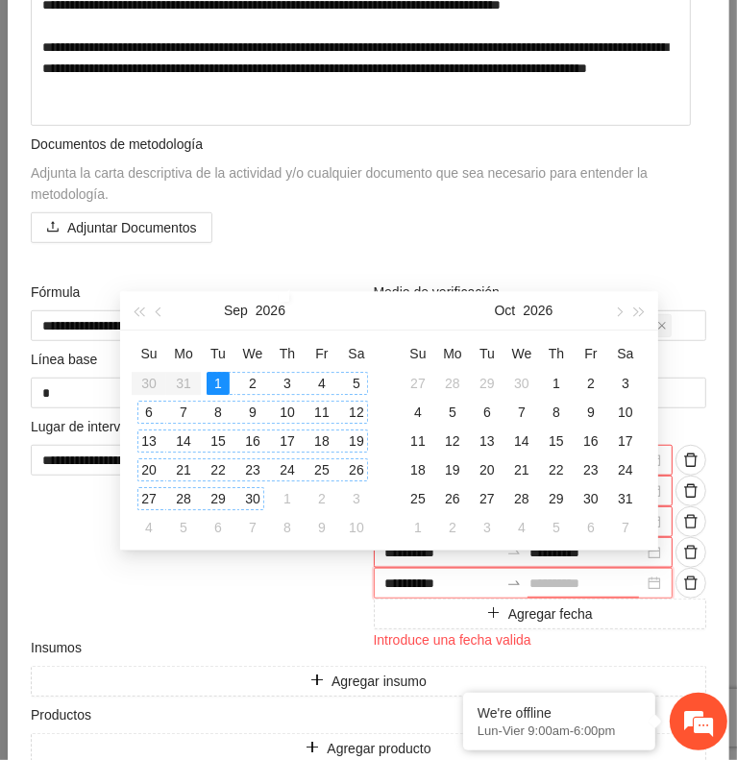
click at [254, 498] on div "30" at bounding box center [252, 498] width 23 height 23
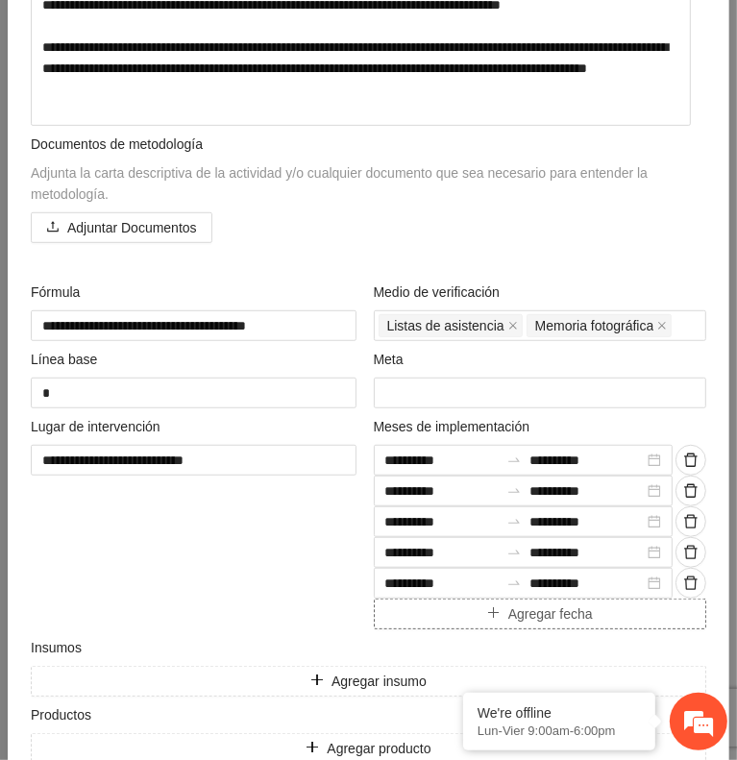
click at [454, 604] on button "Agregar fecha" at bounding box center [541, 614] width 334 height 31
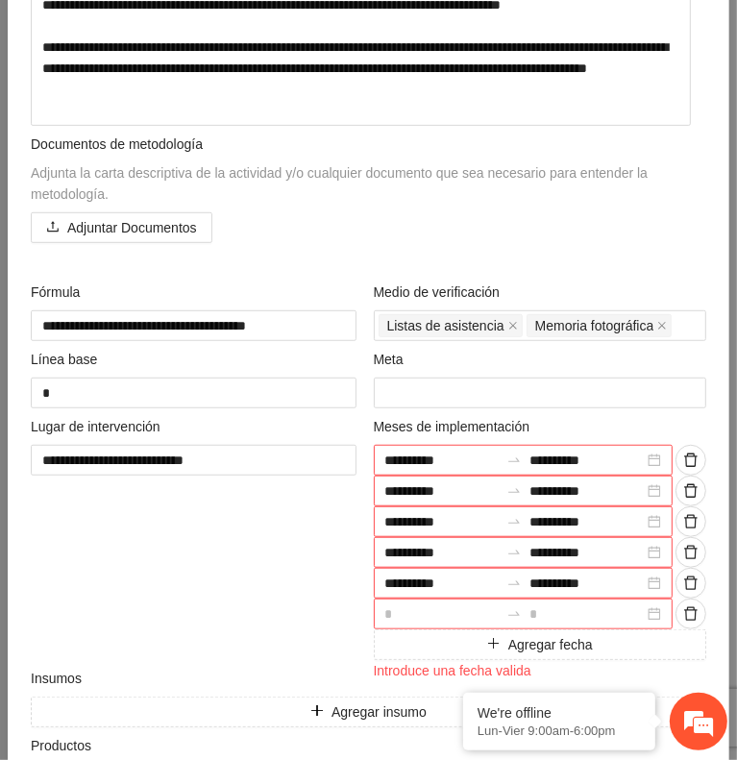
click at [419, 605] on input at bounding box center [442, 614] width 114 height 21
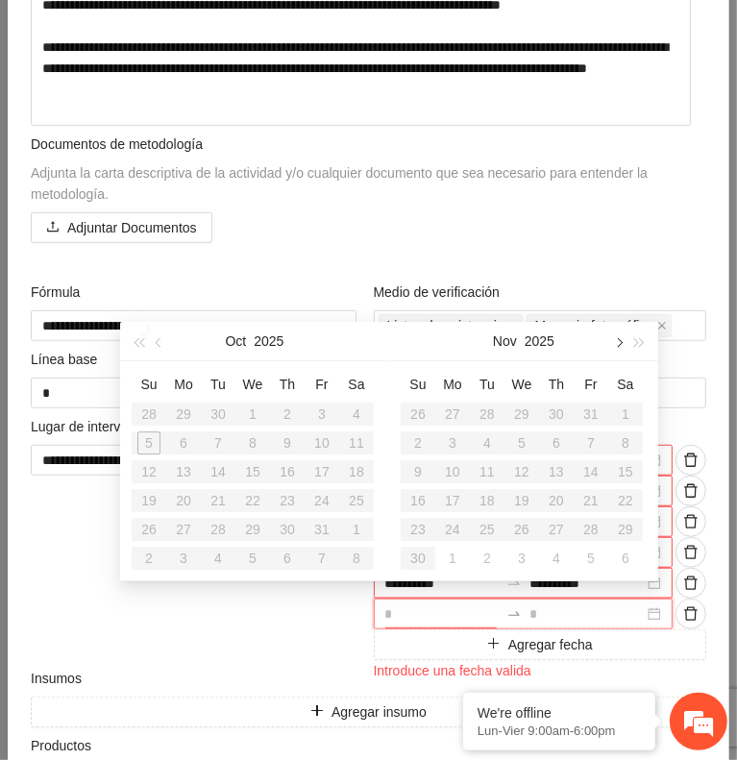
click at [618, 341] on span "button" at bounding box center [618, 342] width 10 height 10
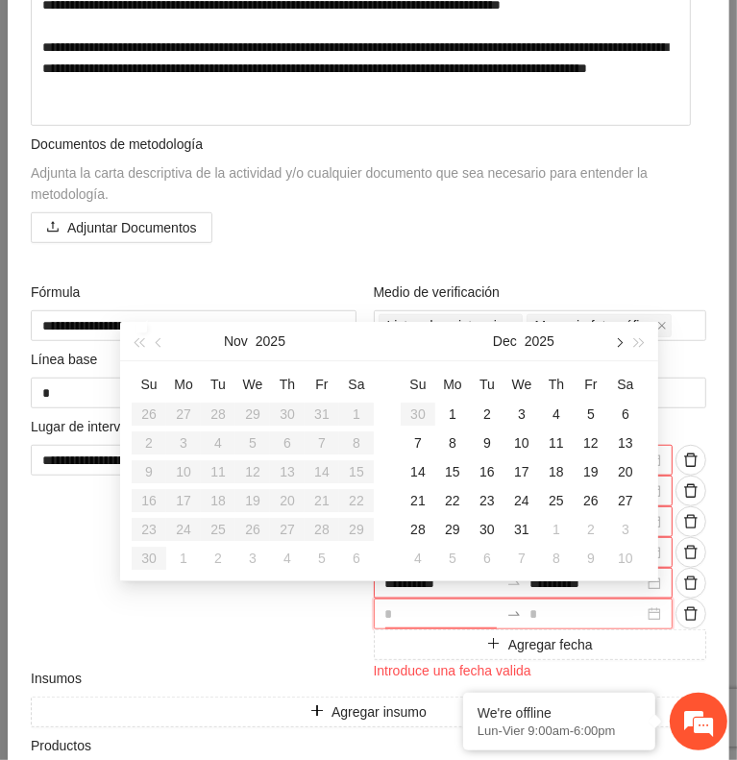
click at [618, 341] on span "button" at bounding box center [618, 342] width 10 height 10
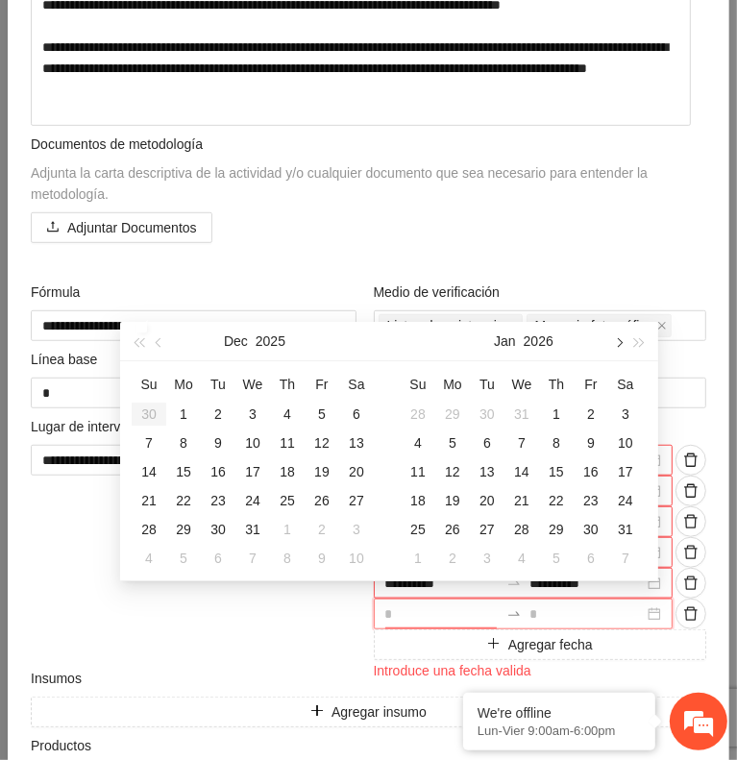
click at [618, 341] on span "button" at bounding box center [618, 342] width 10 height 10
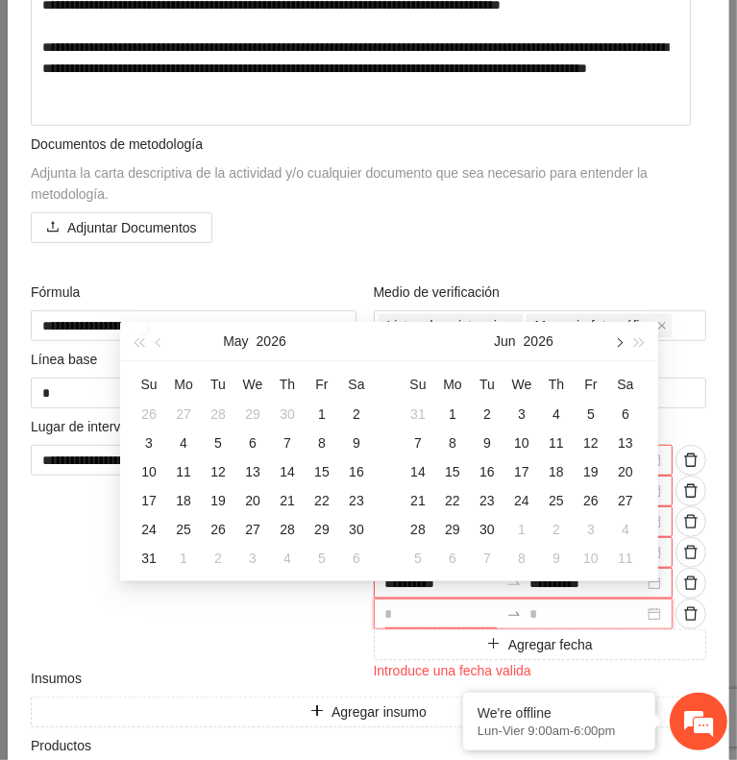
click at [618, 341] on span "button" at bounding box center [618, 342] width 10 height 10
click at [553, 411] on div "1" at bounding box center [556, 414] width 23 height 23
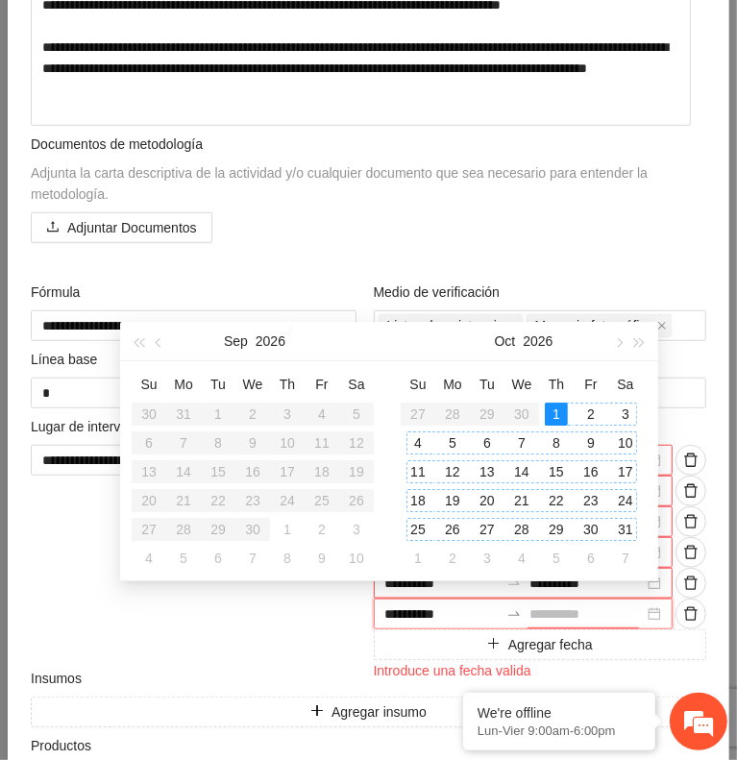
click at [624, 533] on div "31" at bounding box center [625, 529] width 23 height 23
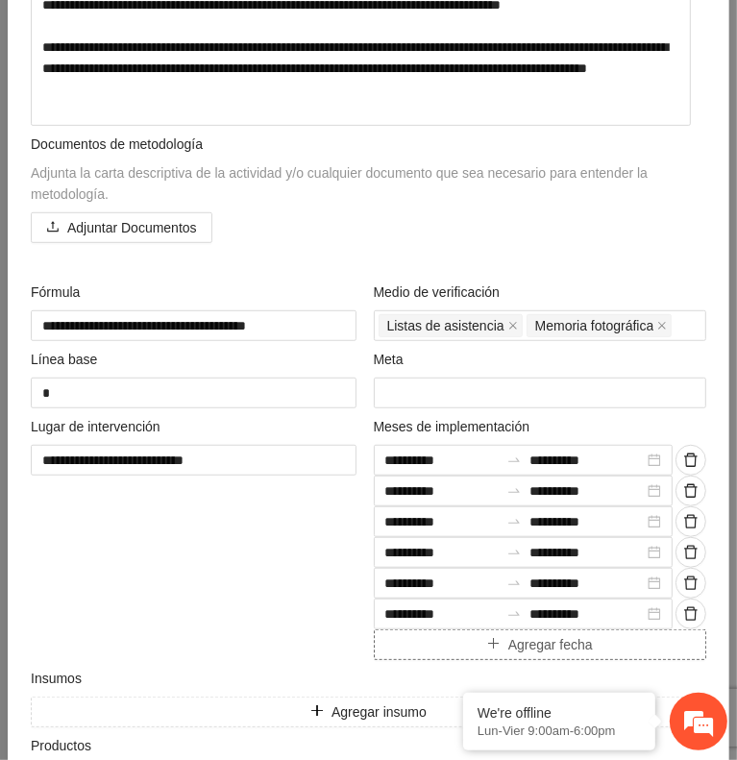
click at [493, 645] on button "Agregar fecha" at bounding box center [541, 645] width 334 height 31
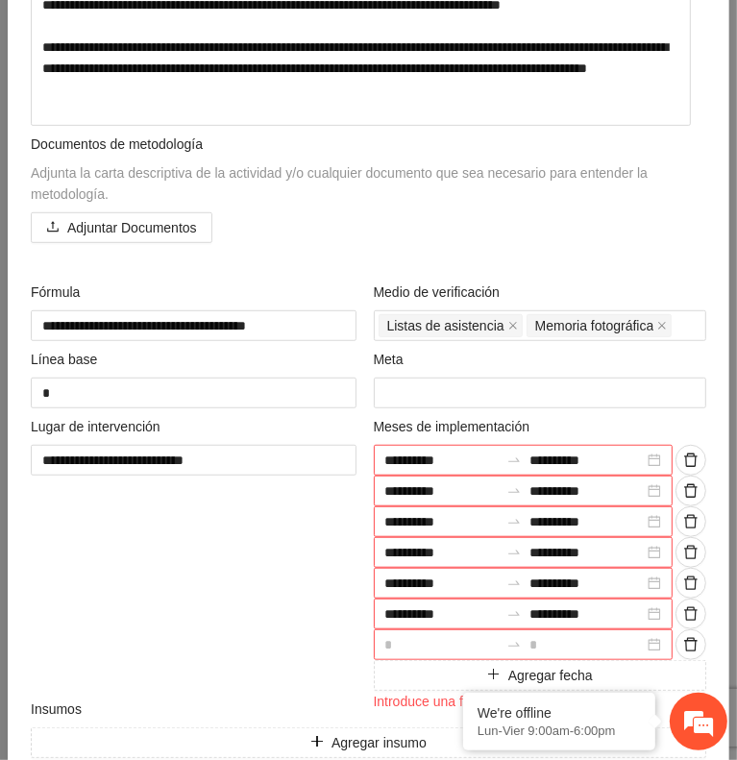
click at [439, 635] on input at bounding box center [442, 644] width 114 height 21
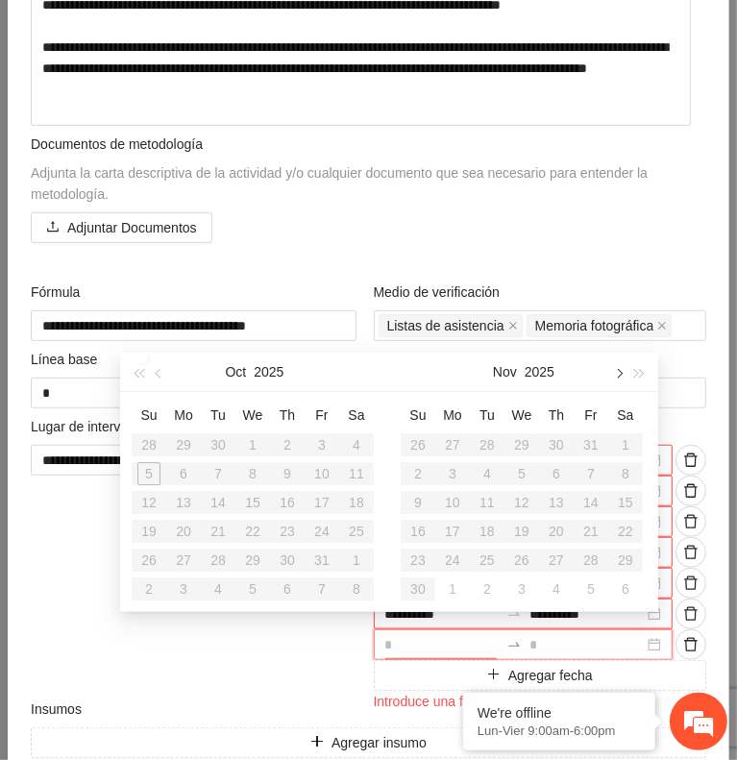
click at [617, 373] on span "button" at bounding box center [618, 373] width 10 height 10
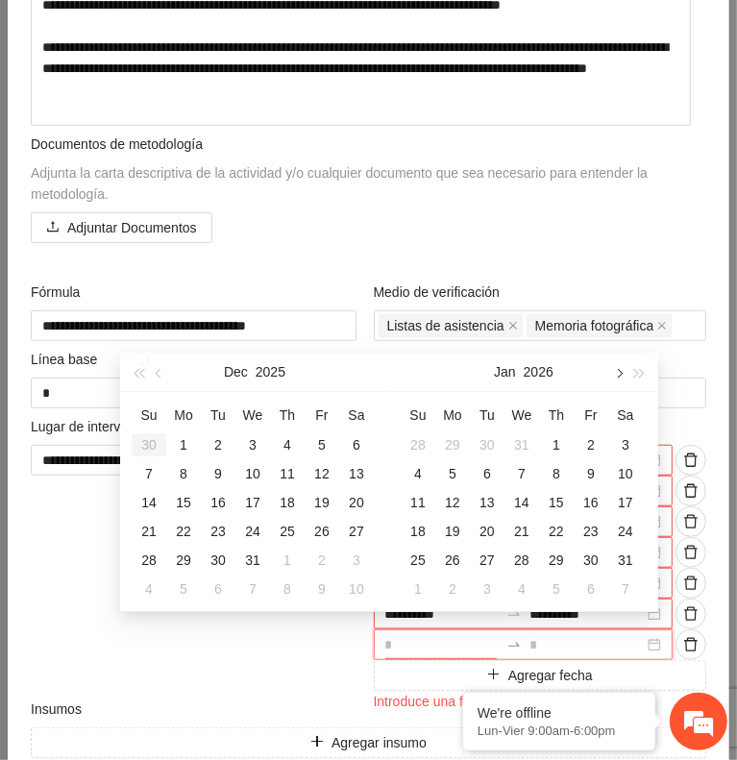
click at [617, 373] on span "button" at bounding box center [618, 373] width 10 height 10
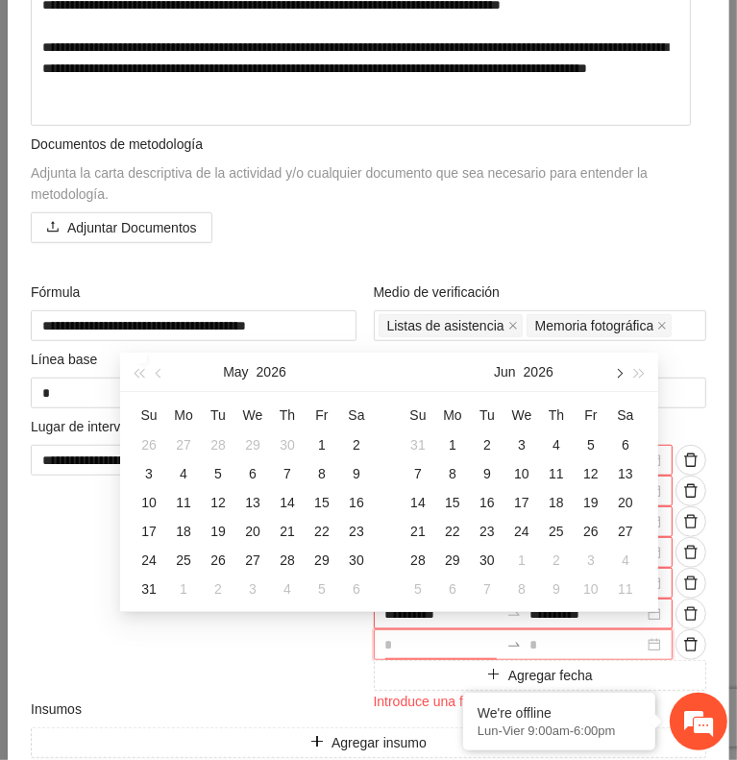
click at [617, 373] on span "button" at bounding box center [618, 373] width 10 height 10
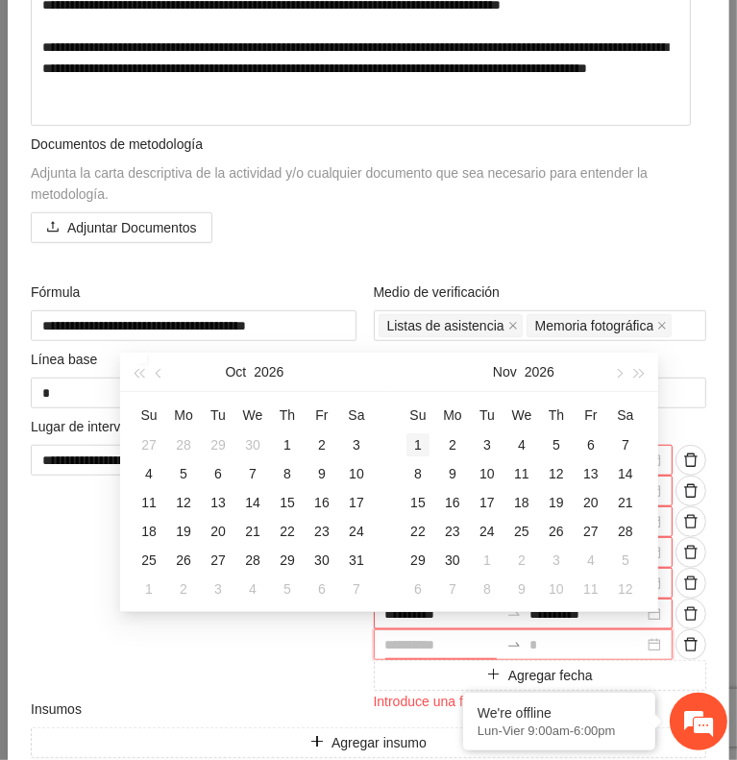
click at [417, 451] on div "1" at bounding box center [418, 445] width 23 height 23
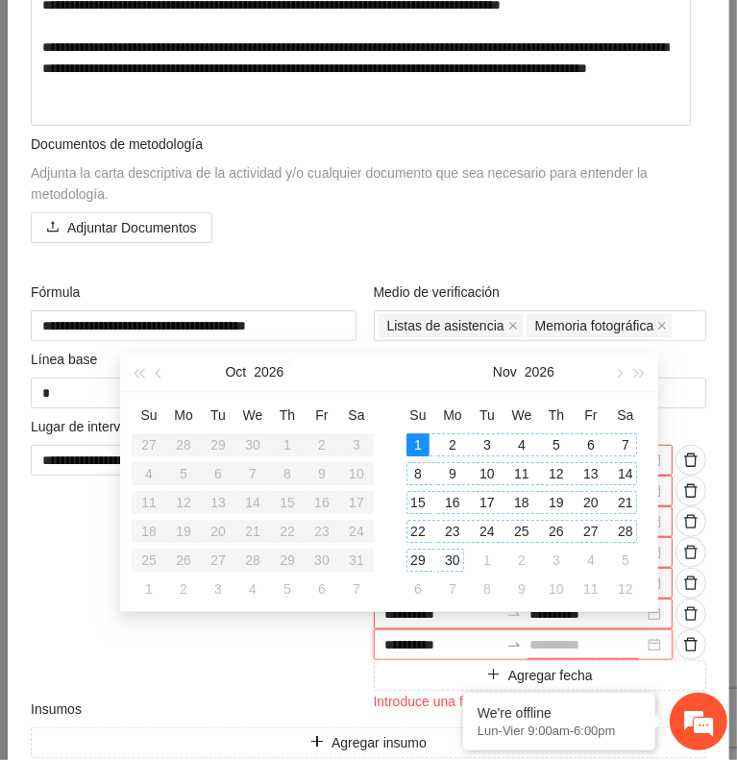
click at [450, 558] on div "30" at bounding box center [452, 560] width 23 height 23
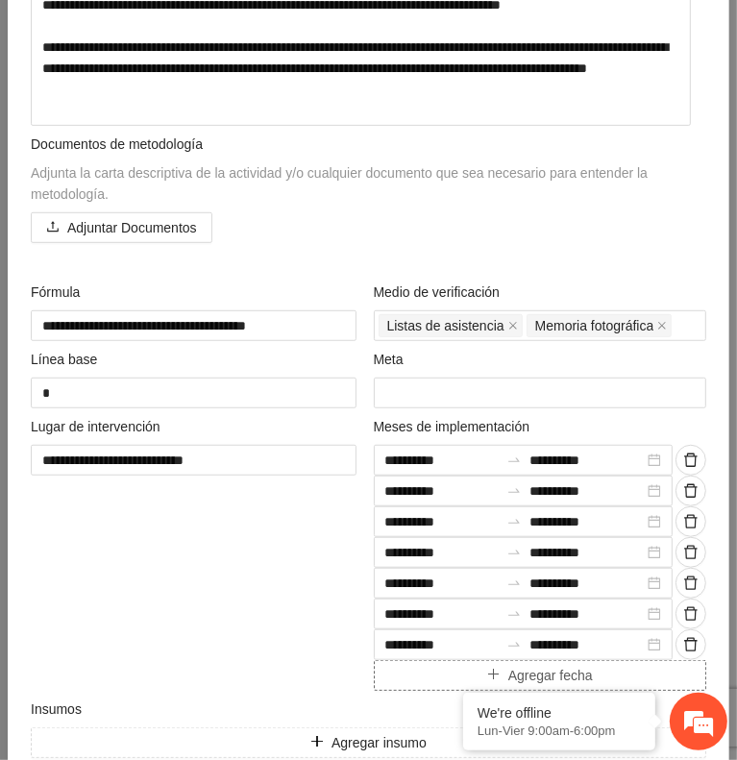
click at [442, 668] on button "Agregar fecha" at bounding box center [541, 675] width 334 height 31
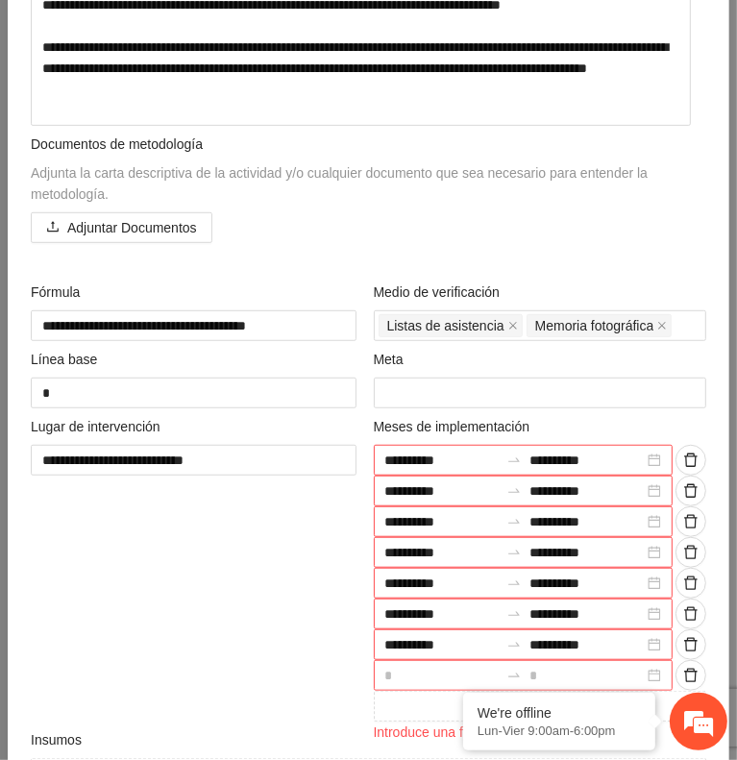
click at [417, 666] on input at bounding box center [442, 675] width 114 height 21
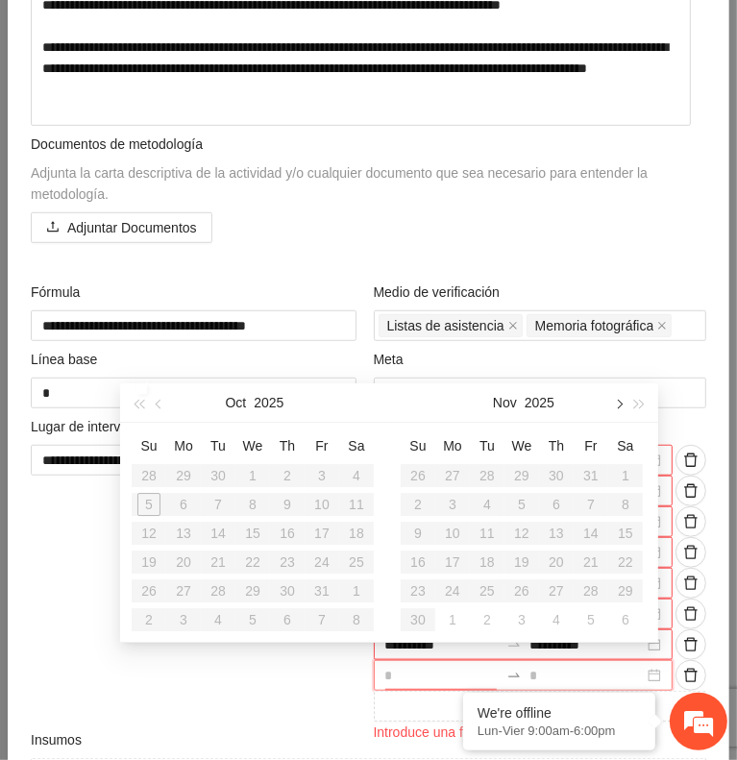
click at [623, 403] on button "button" at bounding box center [617, 403] width 21 height 38
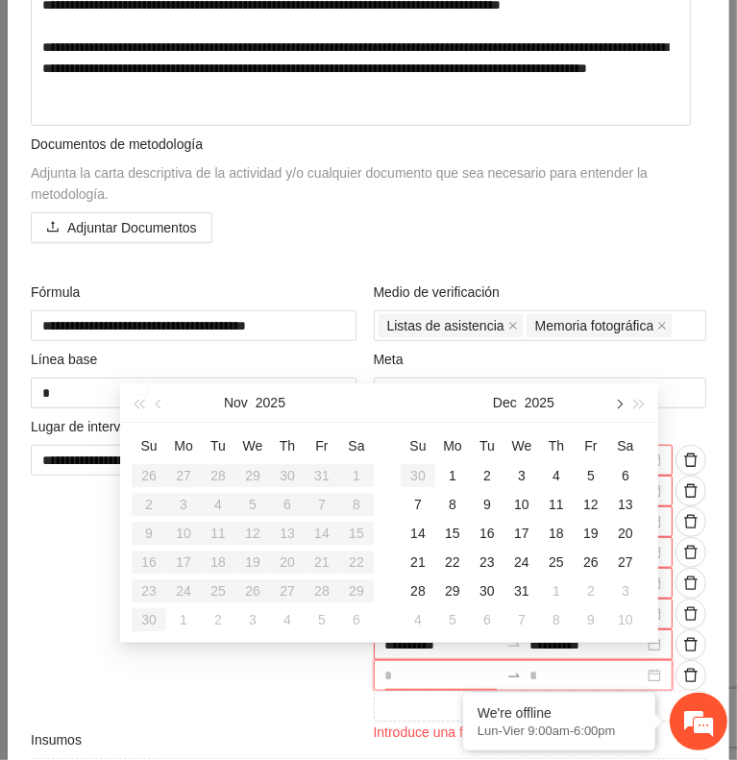
click at [623, 403] on button "button" at bounding box center [617, 403] width 21 height 38
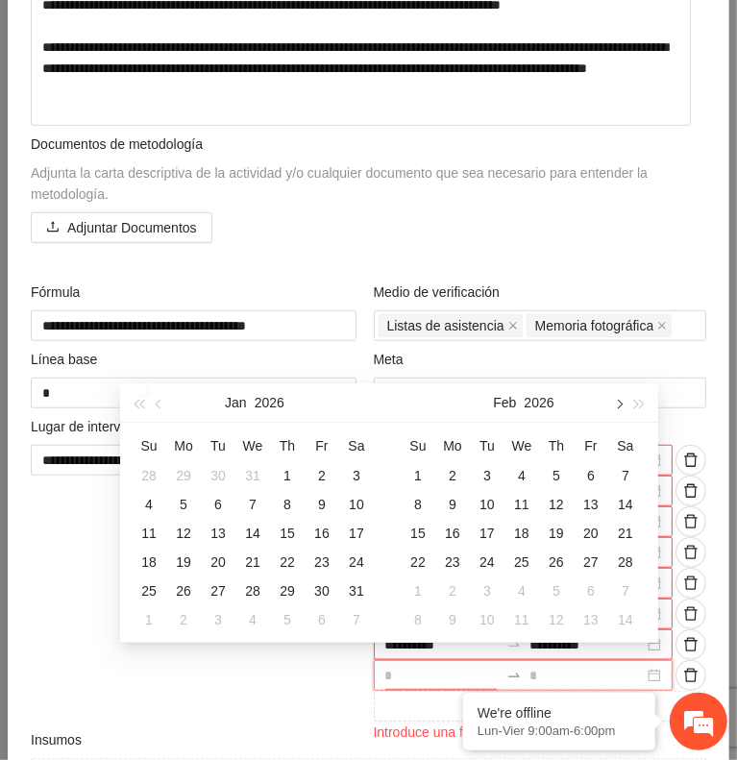
click at [623, 403] on button "button" at bounding box center [617, 403] width 21 height 38
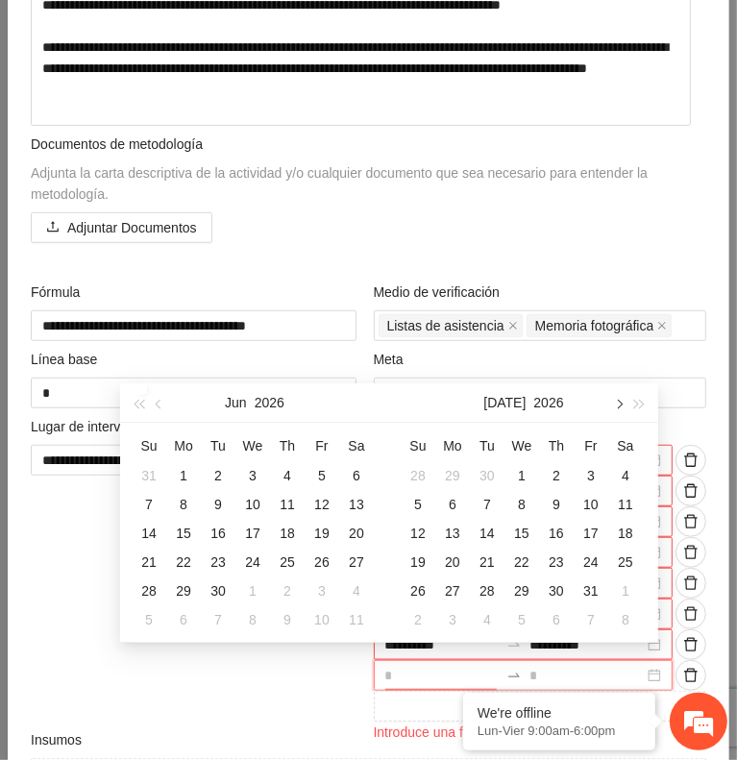
click at [623, 403] on button "button" at bounding box center [617, 403] width 21 height 38
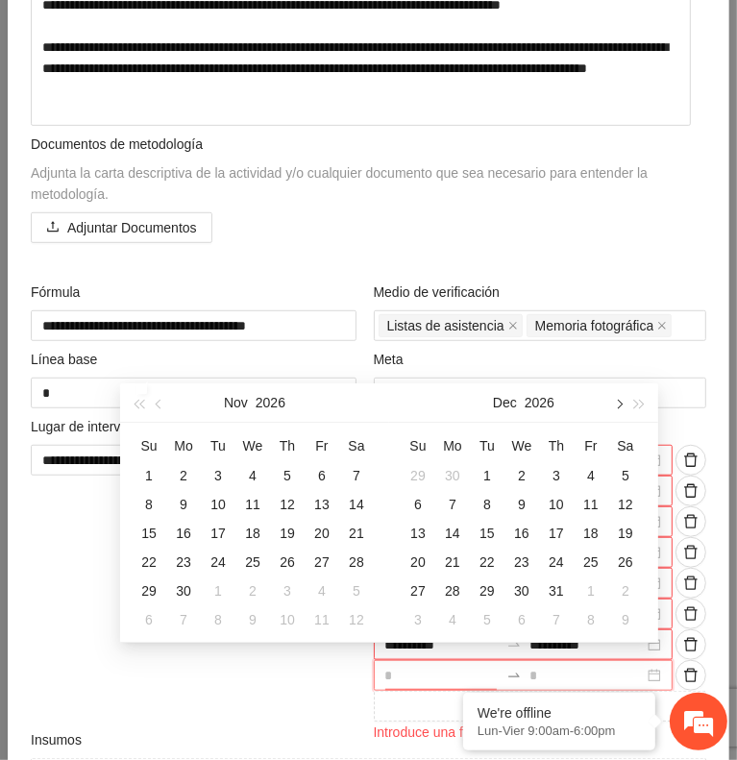
click at [623, 403] on button "button" at bounding box center [617, 403] width 21 height 38
click at [454, 474] on div "1" at bounding box center [452, 475] width 23 height 23
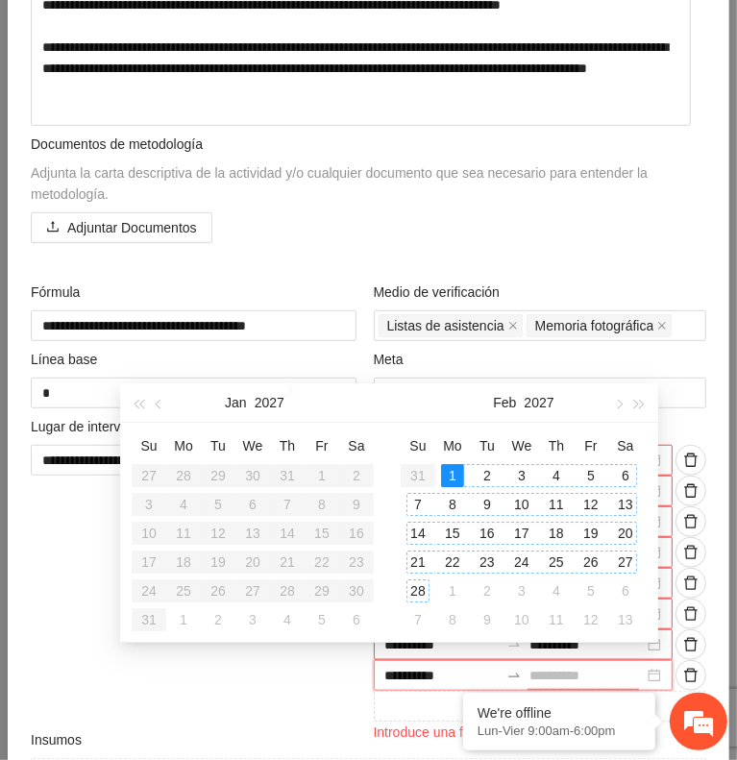
click at [418, 586] on div "28" at bounding box center [418, 591] width 23 height 23
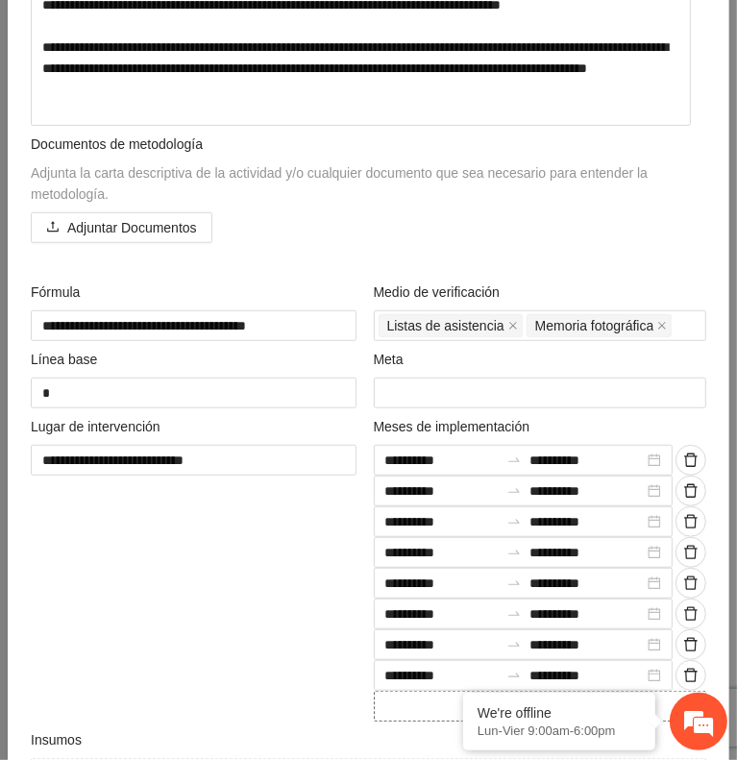
click at [414, 696] on button "Agregar fecha" at bounding box center [541, 706] width 334 height 31
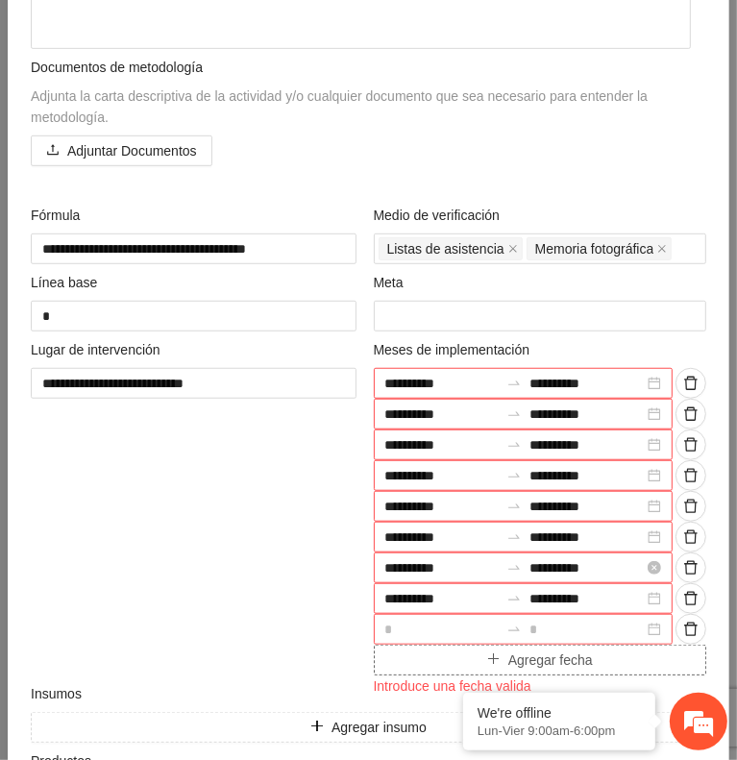
scroll to position [569, 0]
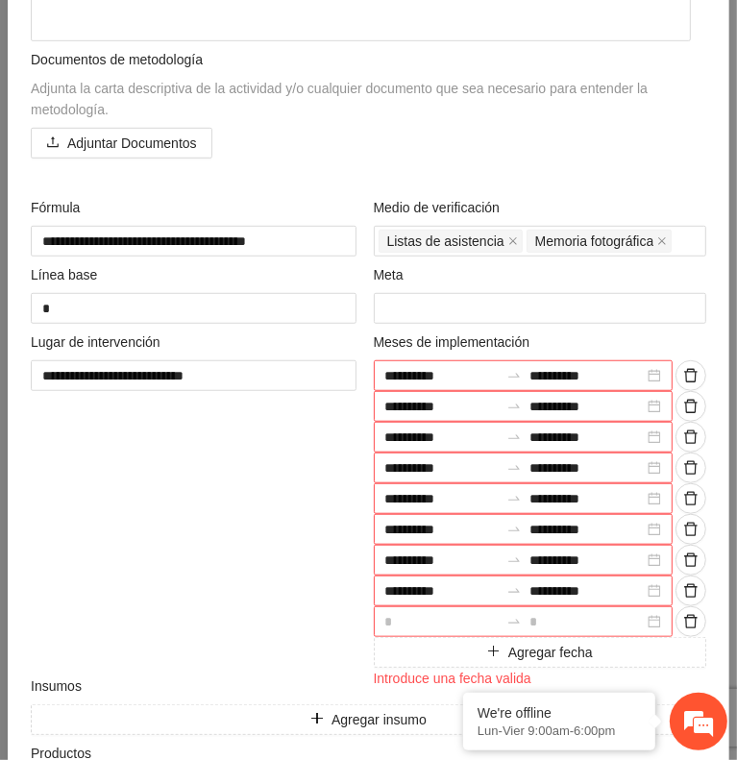
click at [431, 616] on input at bounding box center [442, 621] width 114 height 21
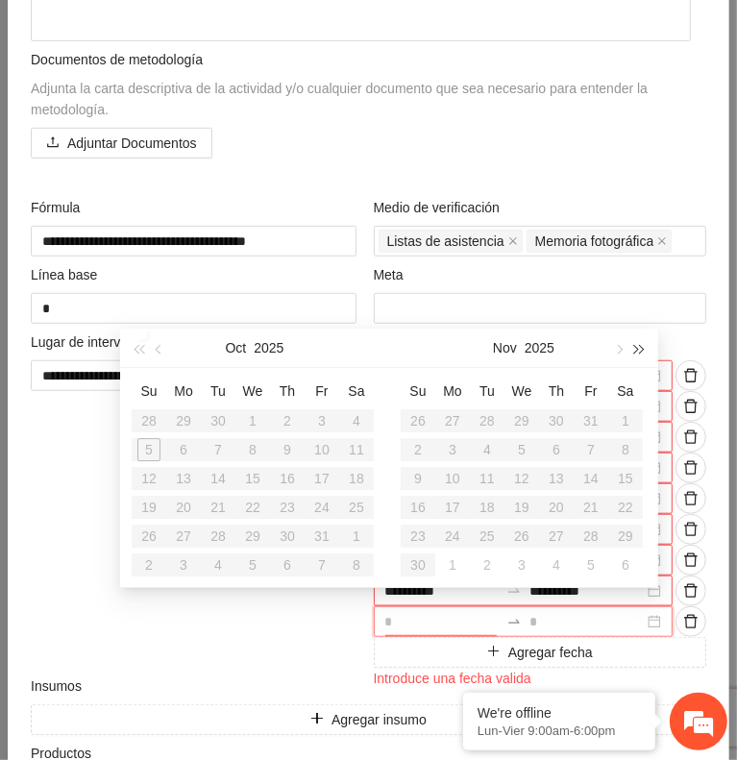
click at [638, 348] on span "button" at bounding box center [640, 349] width 10 height 10
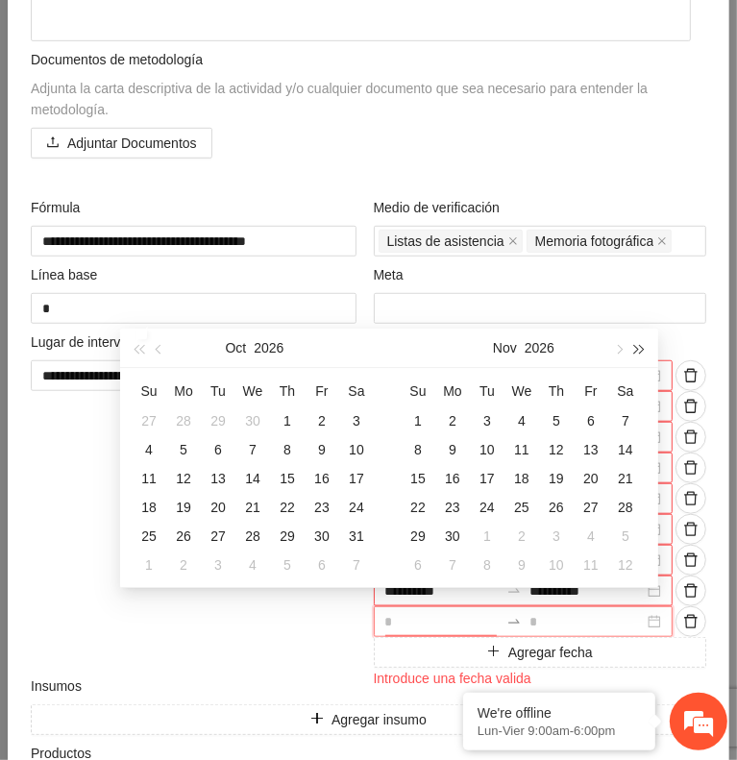
click at [638, 348] on span "button" at bounding box center [640, 349] width 10 height 10
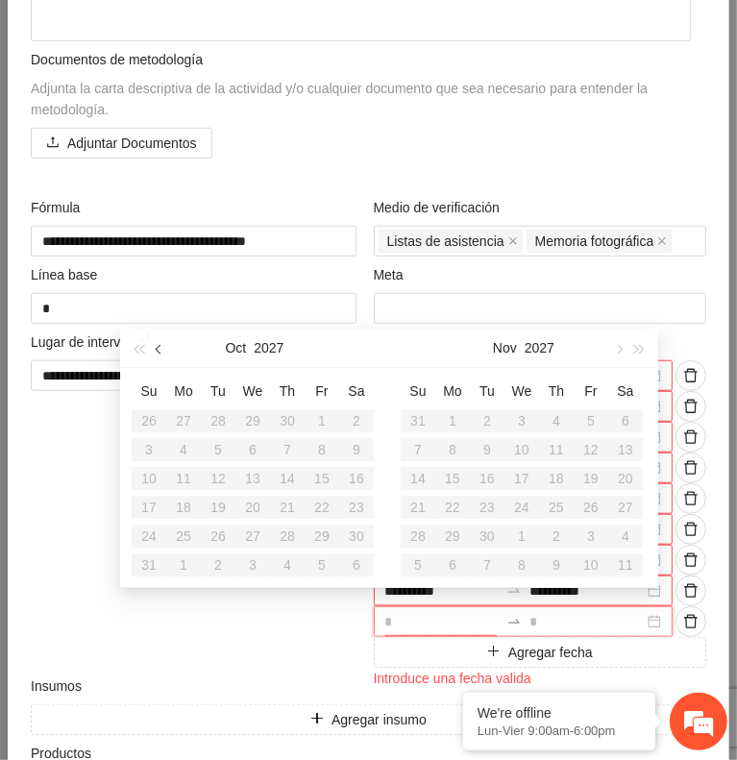
click at [158, 350] on span "button" at bounding box center [161, 349] width 10 height 10
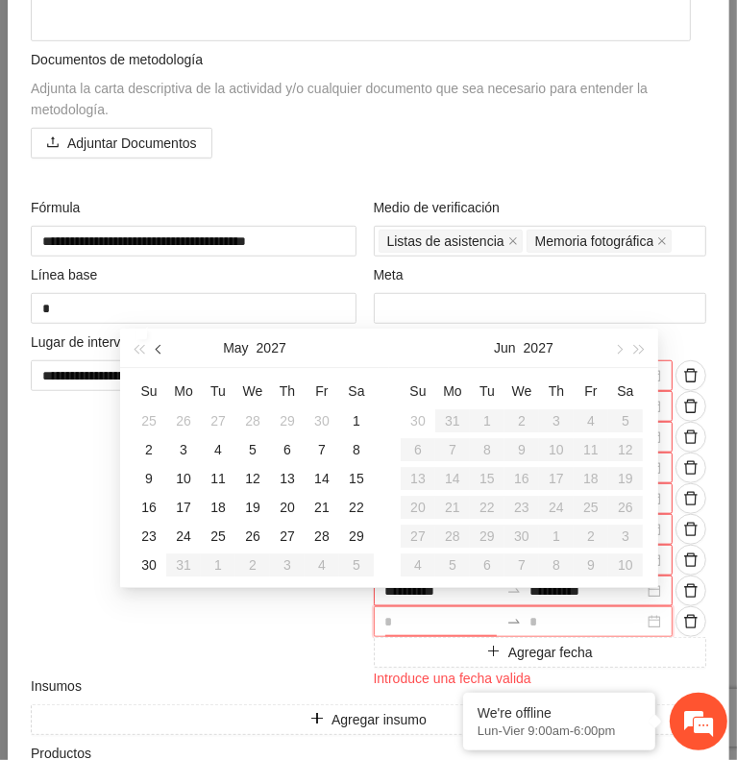
click at [158, 350] on span "button" at bounding box center [161, 349] width 10 height 10
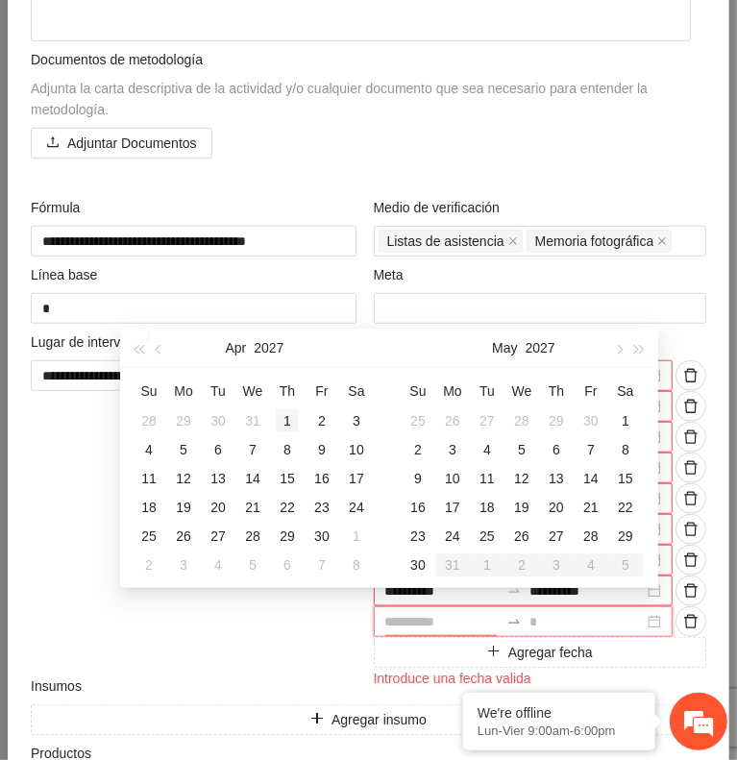
click at [287, 420] on div "1" at bounding box center [287, 420] width 23 height 23
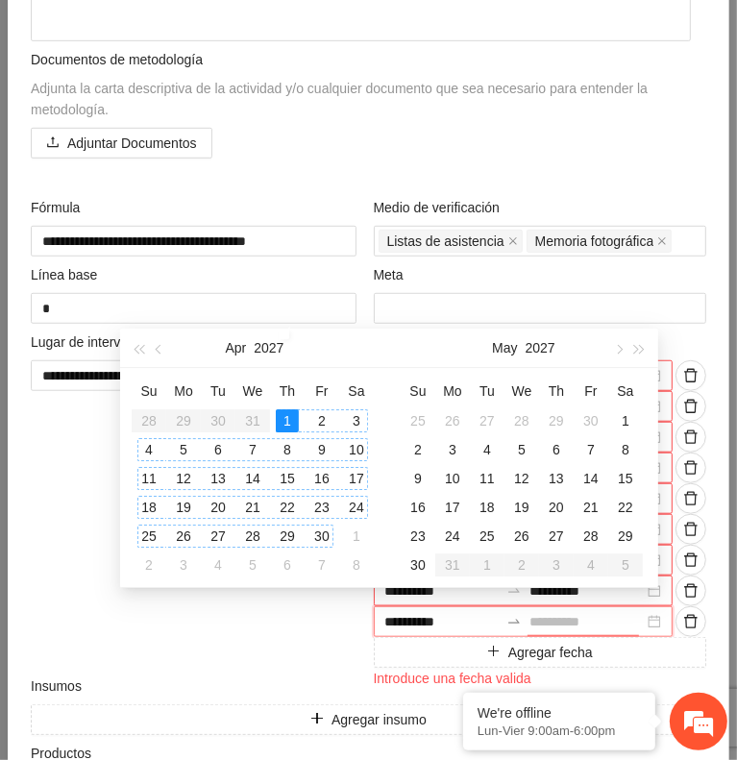
click at [322, 535] on div "30" at bounding box center [321, 536] width 23 height 23
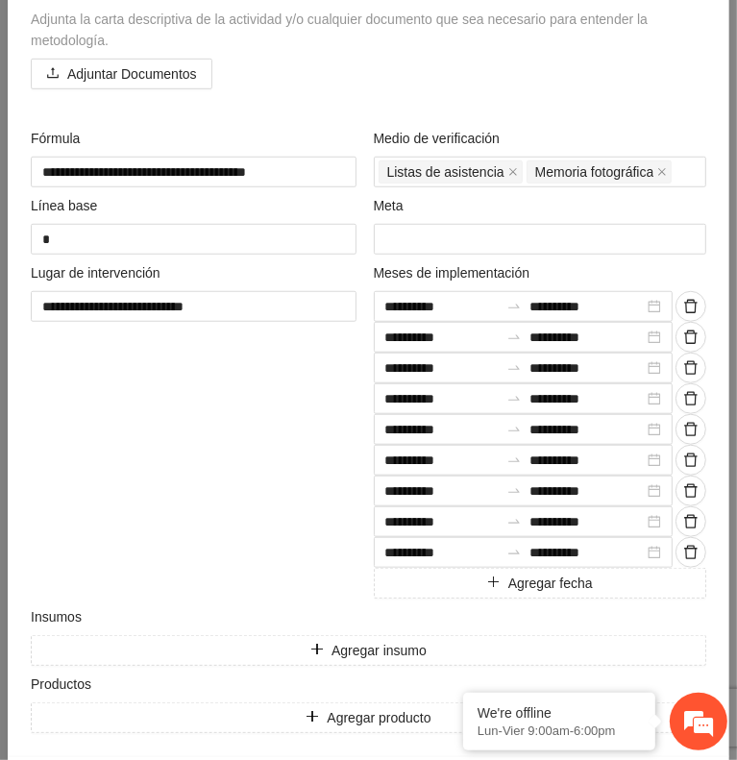
scroll to position [700, 0]
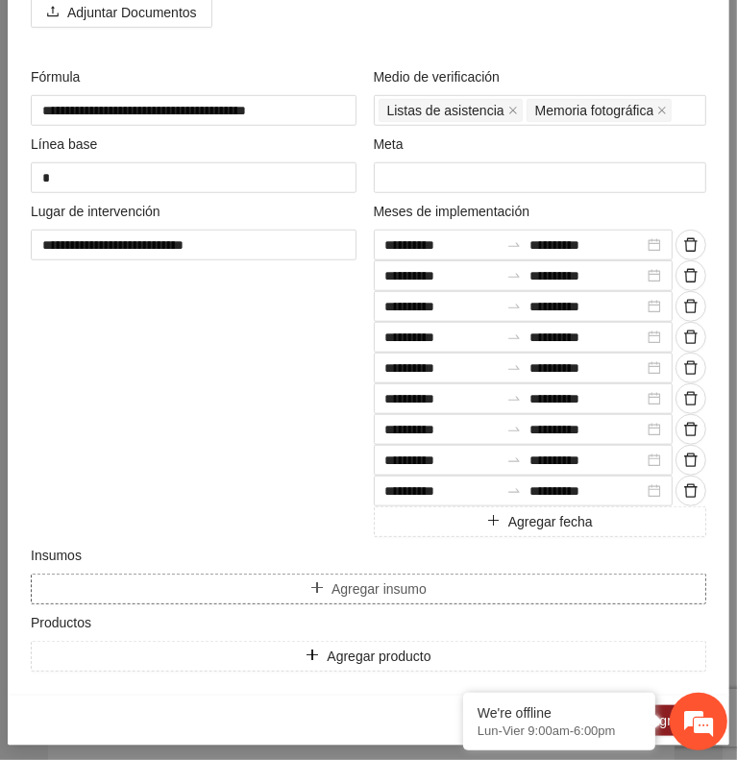
click at [263, 581] on button "Agregar insumo" at bounding box center [369, 589] width 676 height 31
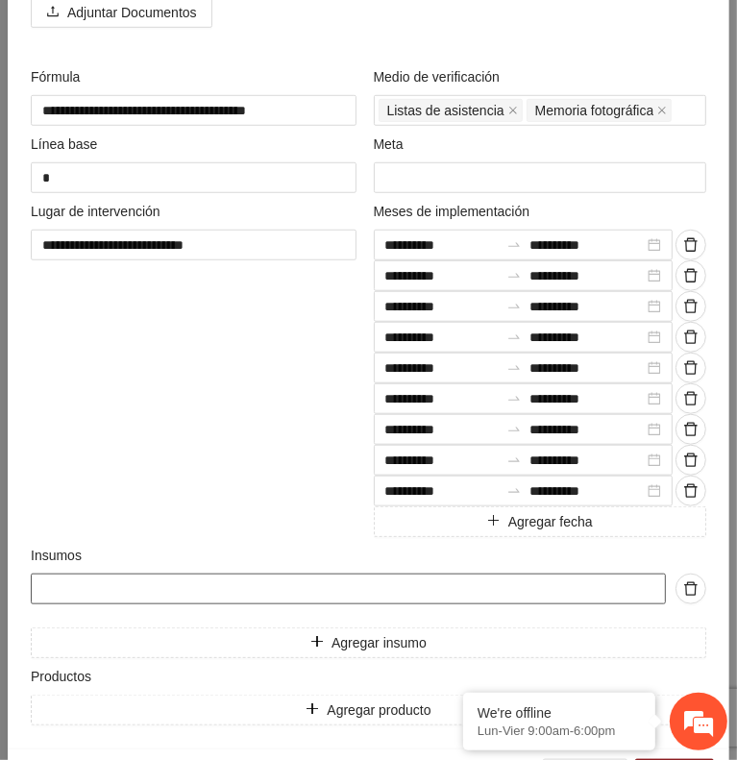
click at [193, 576] on input "text" at bounding box center [348, 589] width 635 height 31
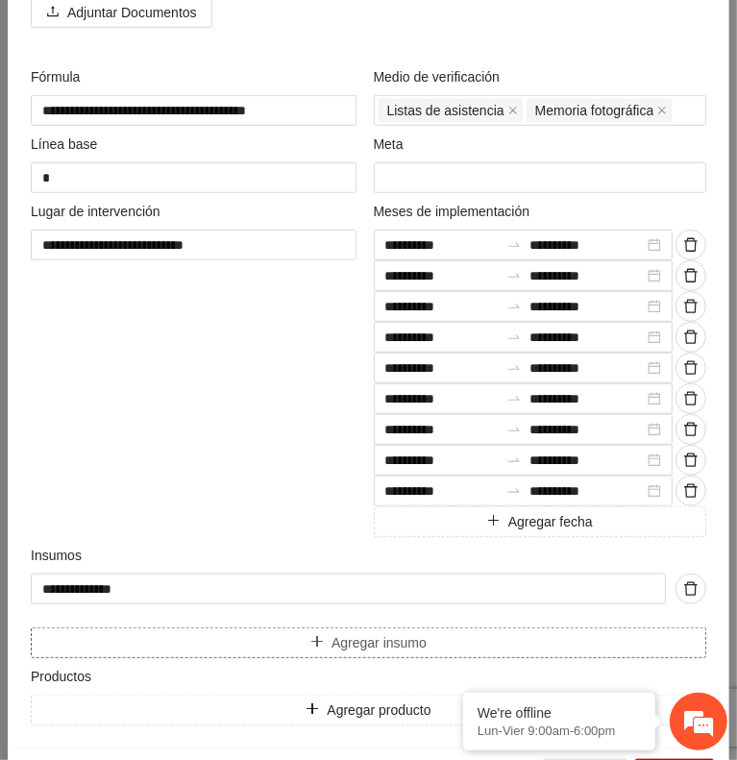
click at [241, 629] on button "Agregar insumo" at bounding box center [369, 643] width 676 height 31
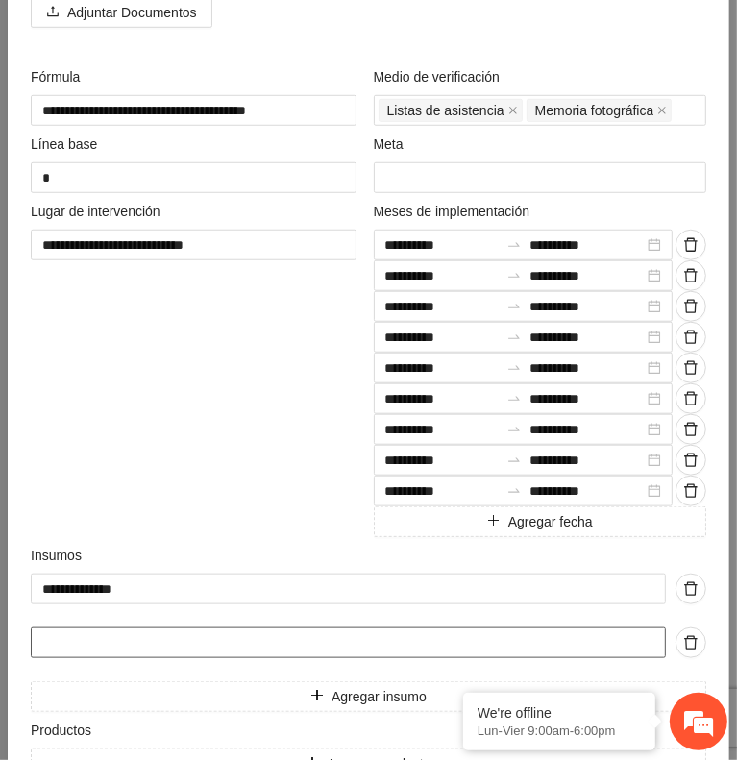
click at [227, 630] on input "text" at bounding box center [348, 643] width 635 height 31
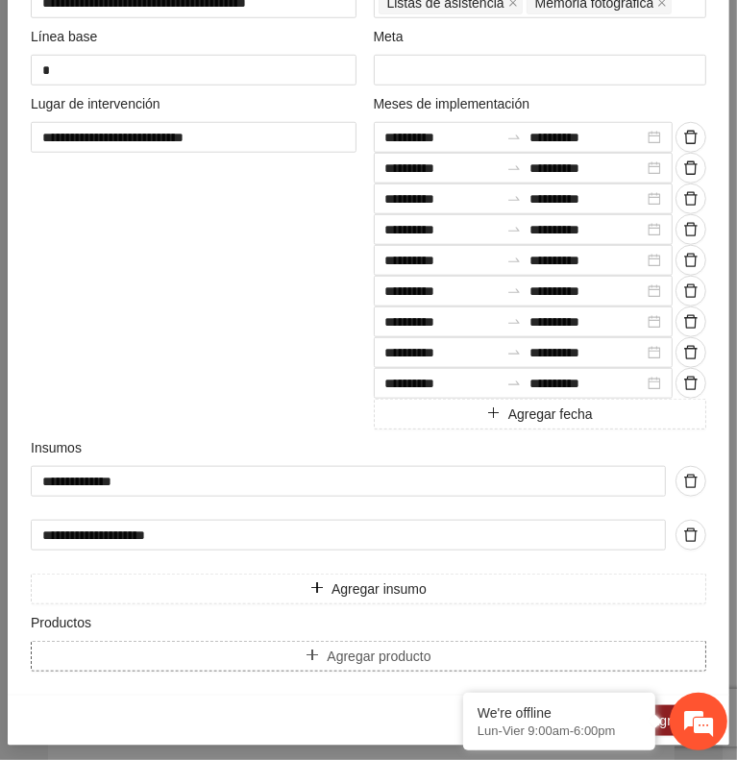
click at [234, 649] on button "Agregar producto" at bounding box center [369, 656] width 676 height 31
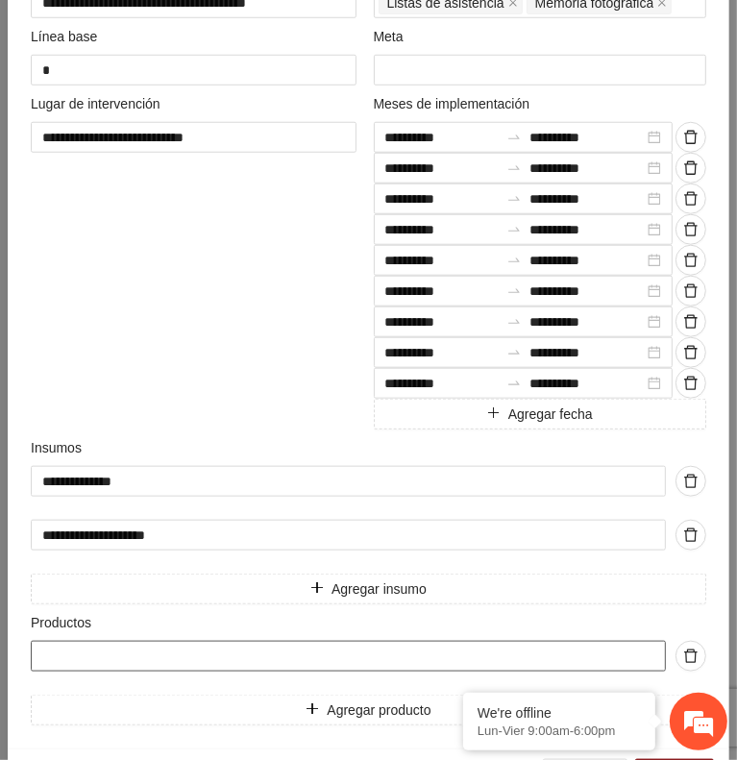
click at [211, 649] on input "text" at bounding box center [348, 656] width 635 height 31
click at [211, 649] on input "**********" at bounding box center [348, 656] width 635 height 31
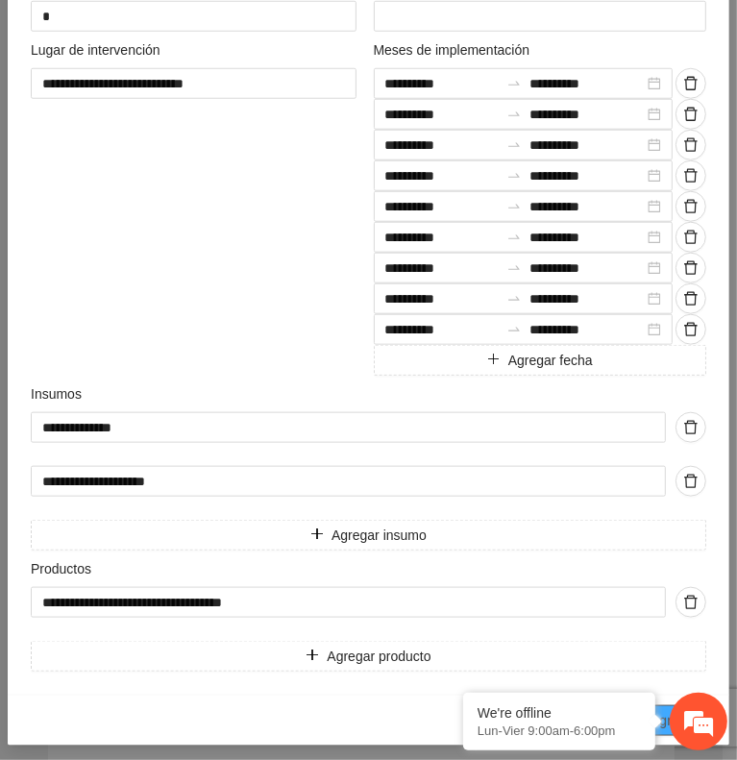
click at [662, 711] on span "Agregar" at bounding box center [675, 720] width 48 height 21
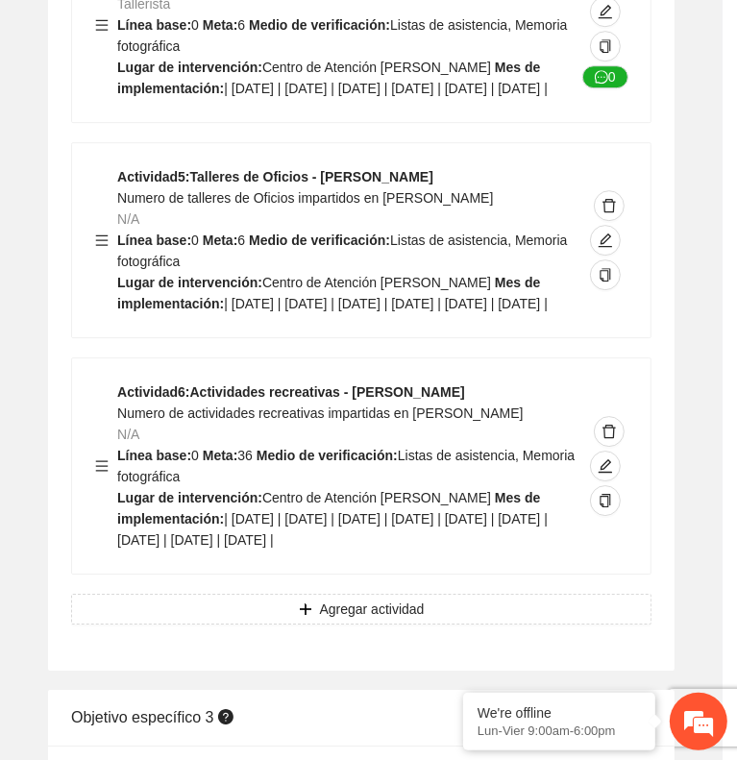
scroll to position [6851, 0]
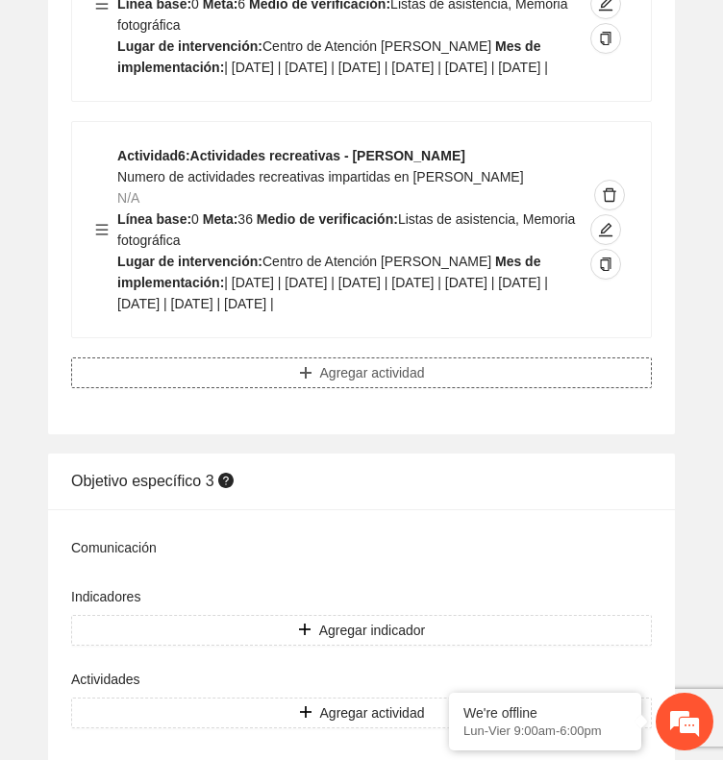
click at [419, 384] on span "Agregar actividad" at bounding box center [372, 372] width 105 height 21
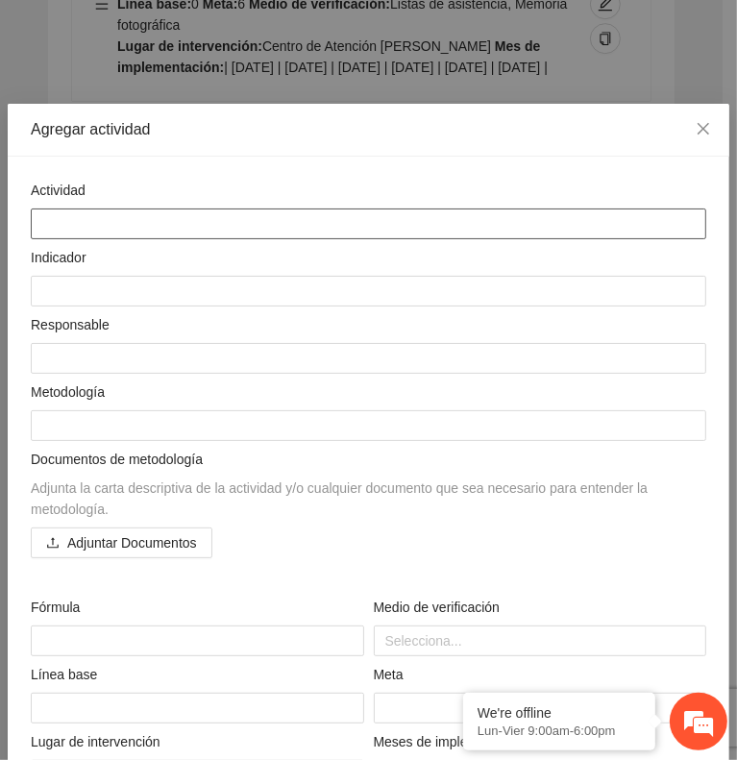
click at [392, 222] on textarea at bounding box center [369, 224] width 676 height 31
paste textarea "**********"
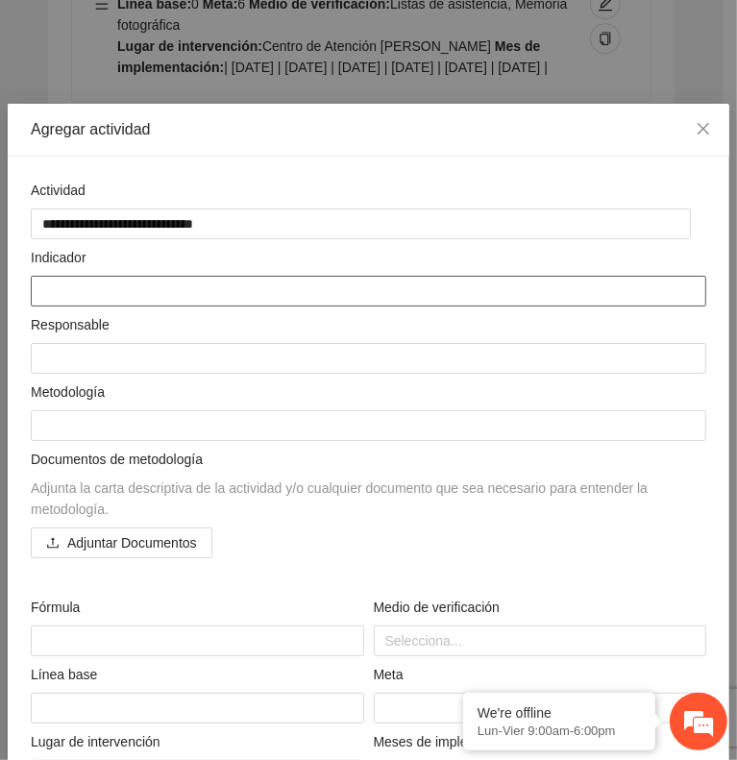
click at [374, 288] on textarea at bounding box center [369, 291] width 676 height 31
paste textarea "**********"
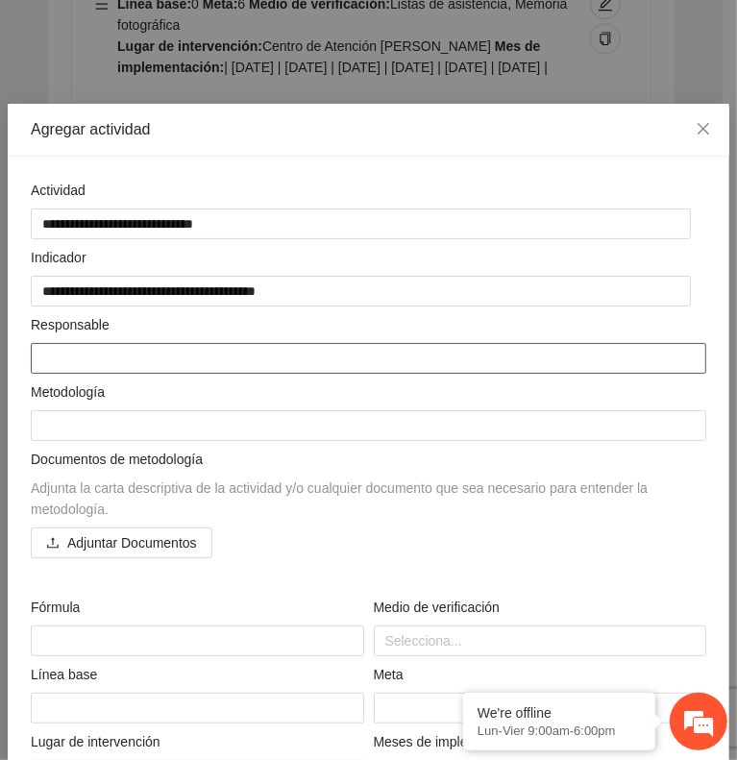
click at [273, 343] on textarea at bounding box center [369, 358] width 676 height 31
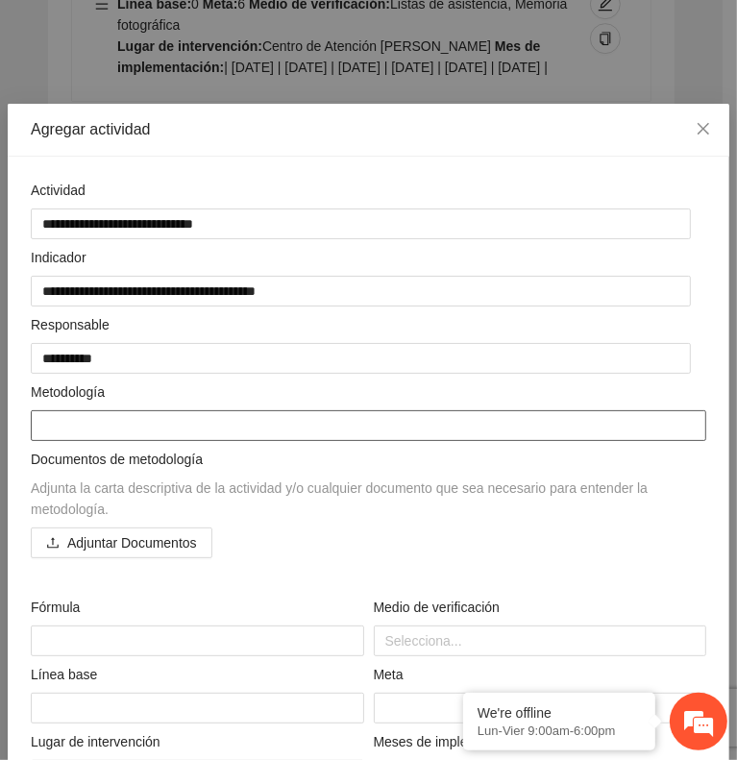
click at [550, 422] on textarea at bounding box center [369, 425] width 676 height 31
paste
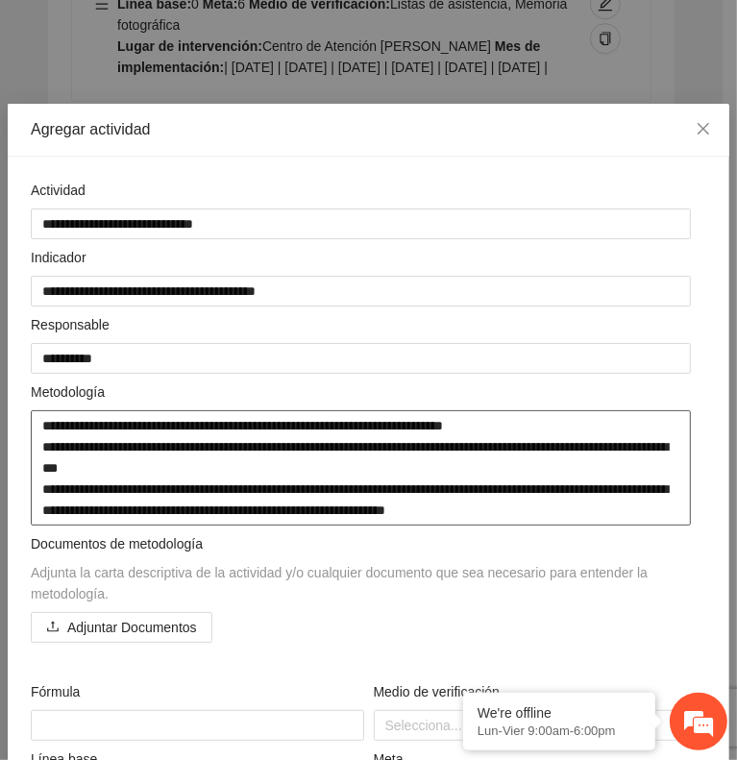
drag, startPoint x: 73, startPoint y: 460, endPoint x: 465, endPoint y: 453, distance: 392.2
click at [465, 453] on textarea "**********" at bounding box center [361, 467] width 660 height 115
click at [65, 462] on textarea "**********" at bounding box center [361, 467] width 660 height 115
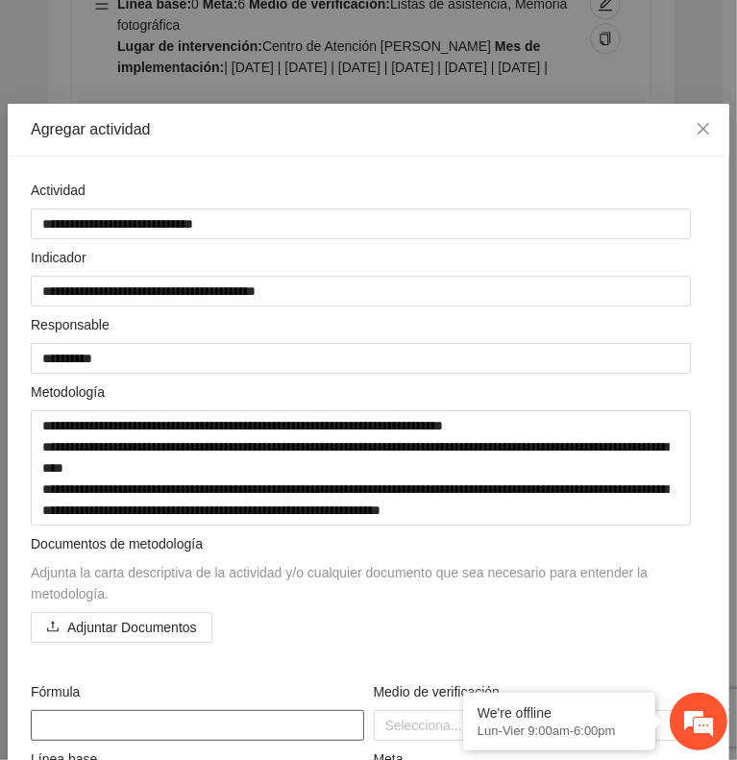
click at [128, 710] on textarea at bounding box center [198, 725] width 334 height 31
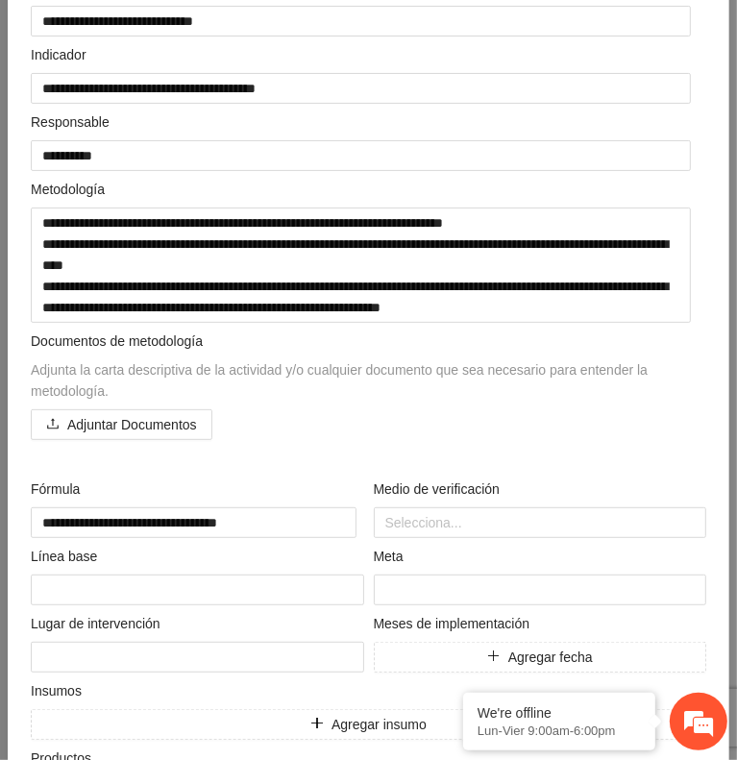
scroll to position [206, 0]
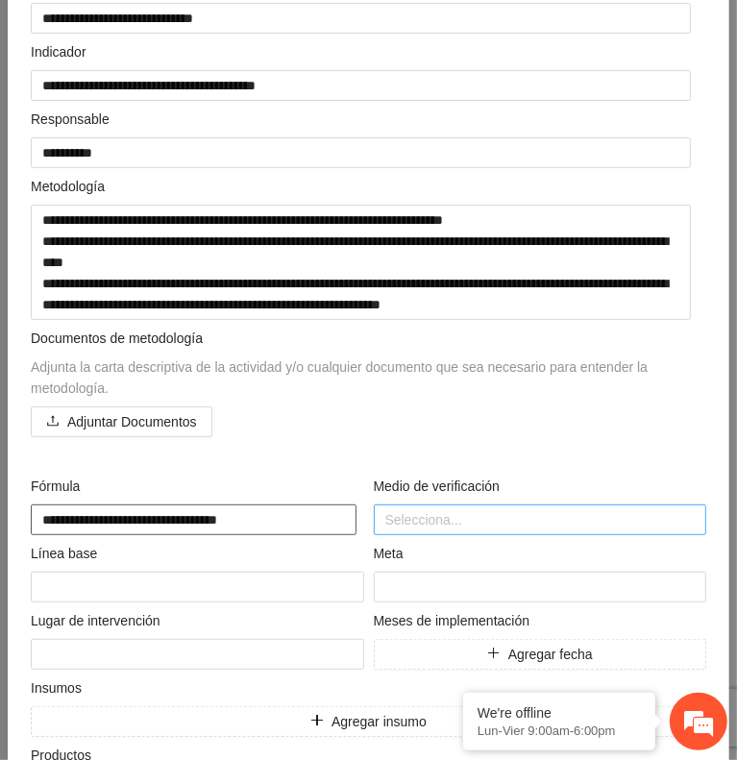
click at [458, 515] on div at bounding box center [541, 519] width 324 height 23
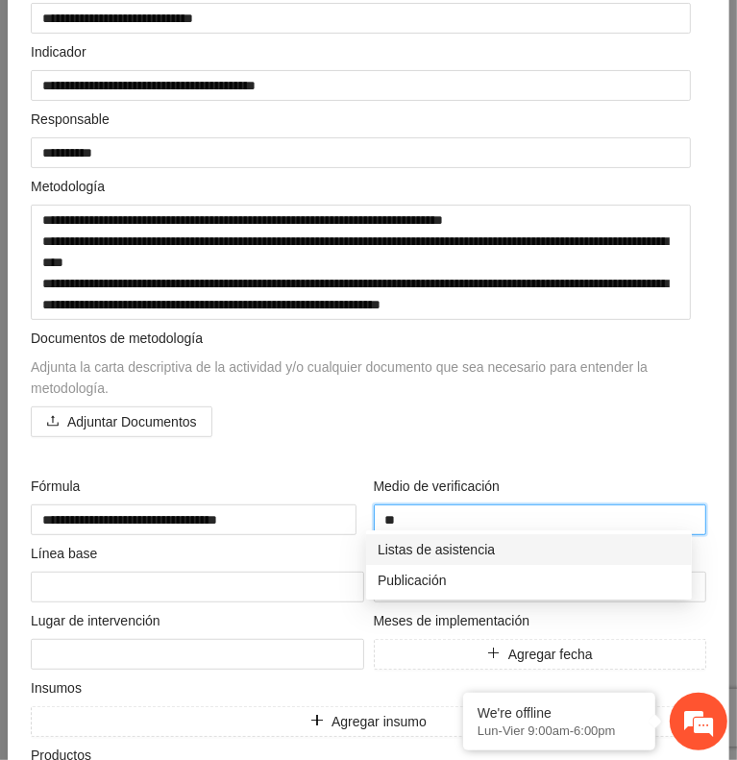
click at [458, 542] on div "Listas de asistencia" at bounding box center [529, 549] width 303 height 21
click at [458, 542] on div "Memoria fotográfica" at bounding box center [529, 549] width 303 height 21
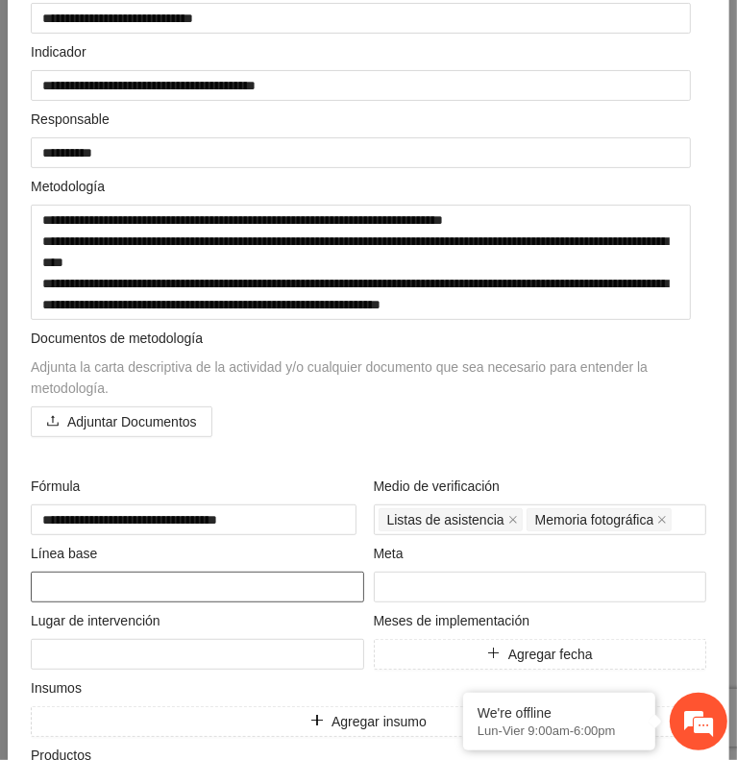
click at [265, 580] on textarea at bounding box center [198, 587] width 334 height 31
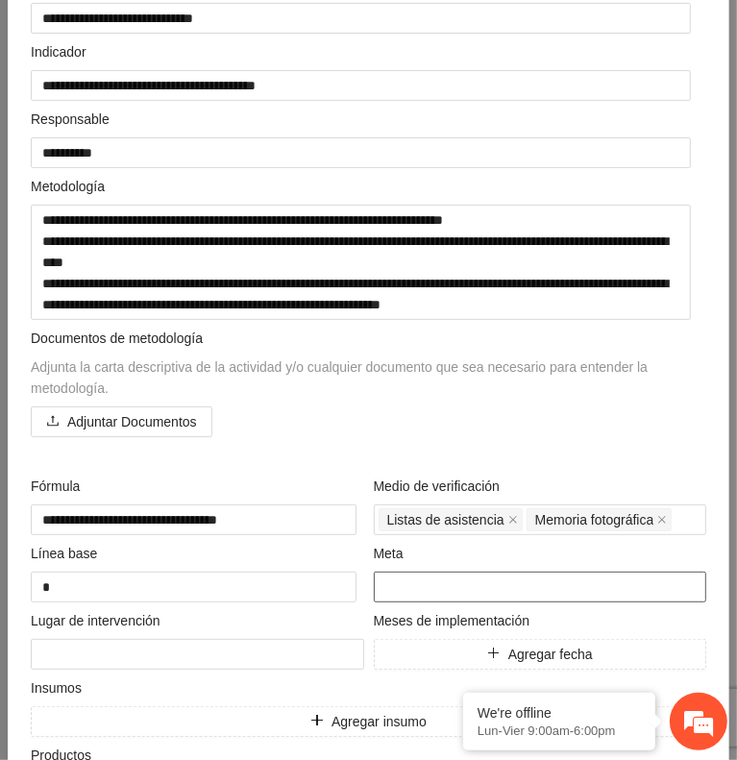
click at [427, 587] on input "number" at bounding box center [541, 587] width 334 height 31
click at [577, 423] on div "Adjuntar Documentos" at bounding box center [369, 422] width 676 height 31
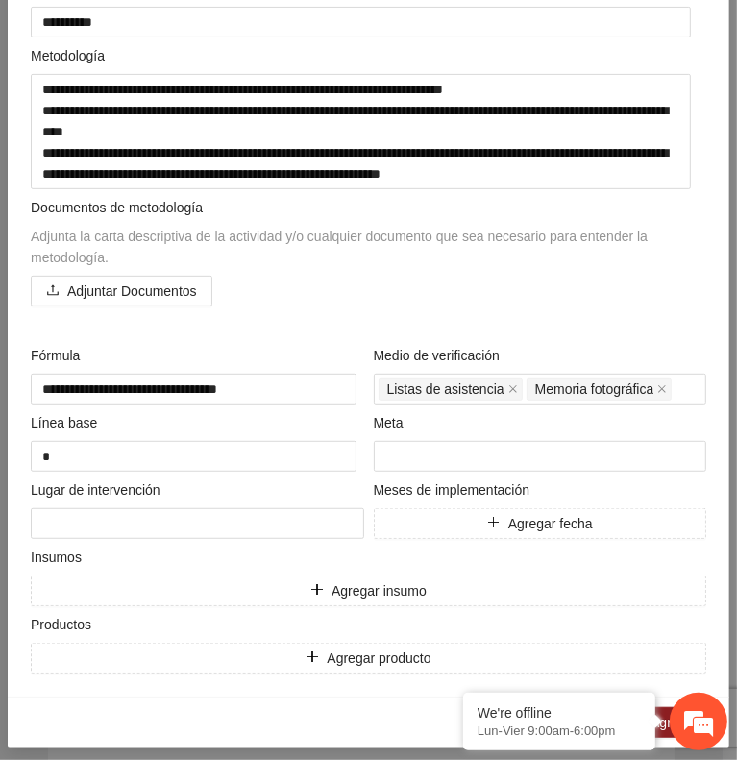
scroll to position [338, 0]
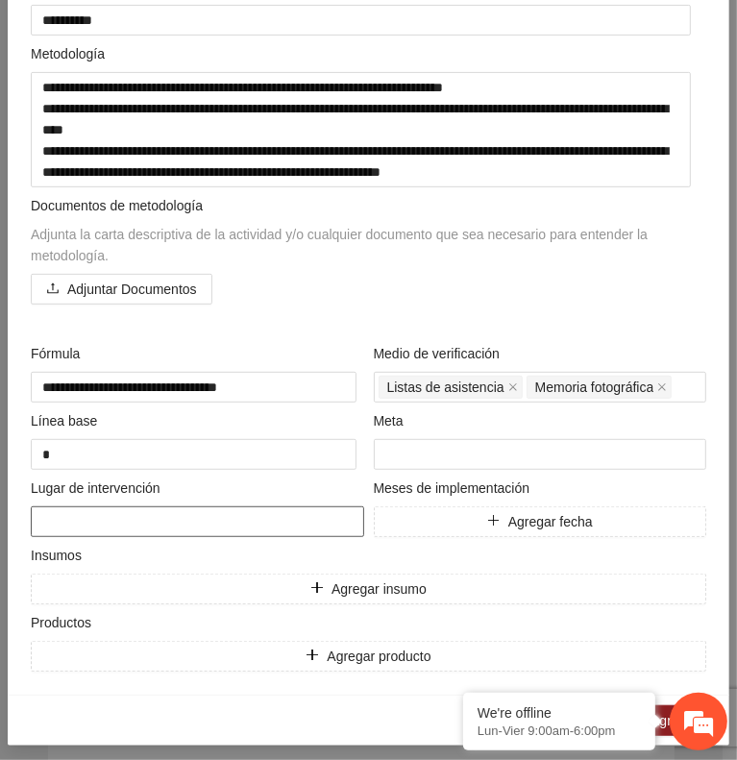
click at [303, 516] on textarea at bounding box center [198, 522] width 334 height 31
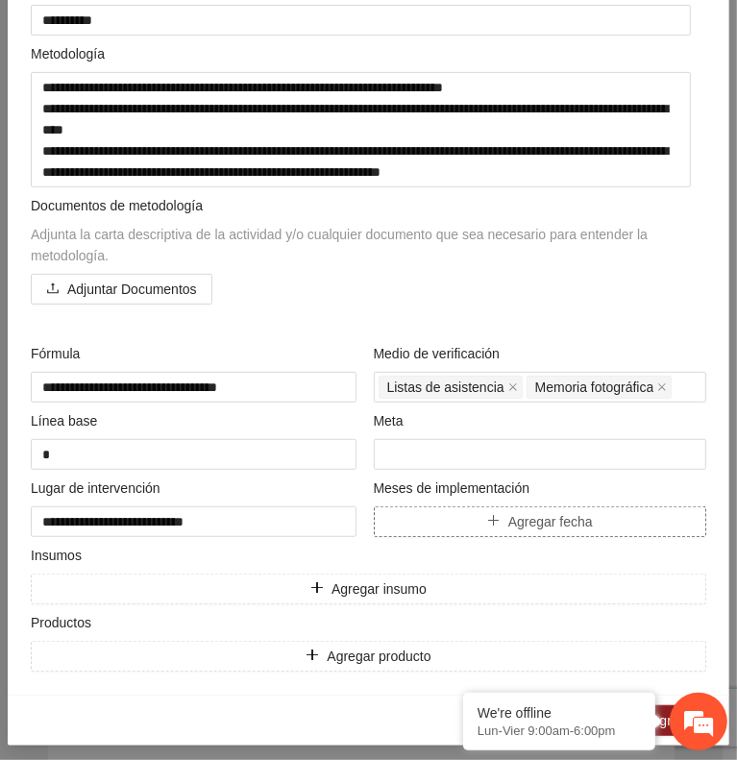
click at [533, 523] on span "Agregar fecha" at bounding box center [550, 521] width 85 height 21
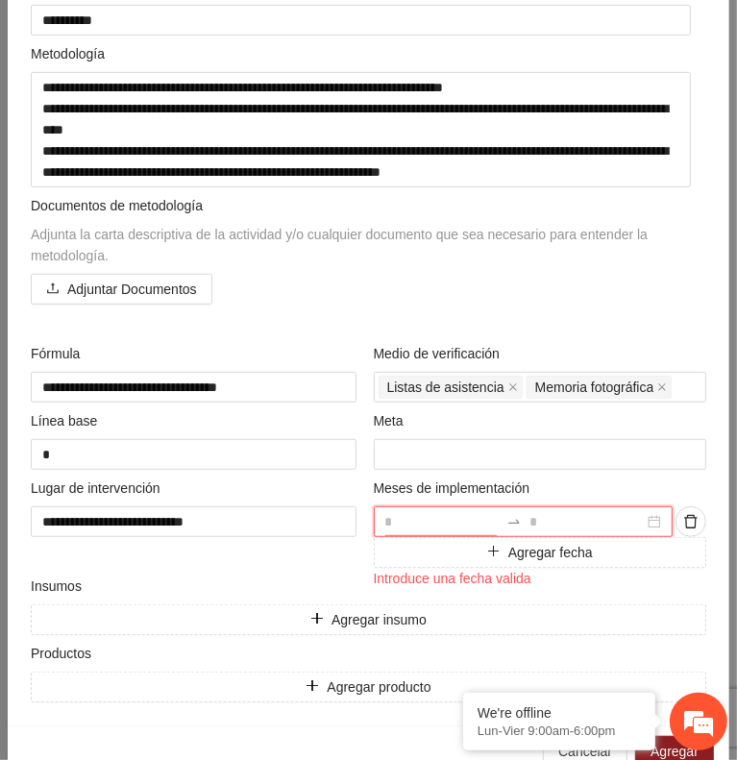
click at [433, 511] on input at bounding box center [442, 521] width 114 height 21
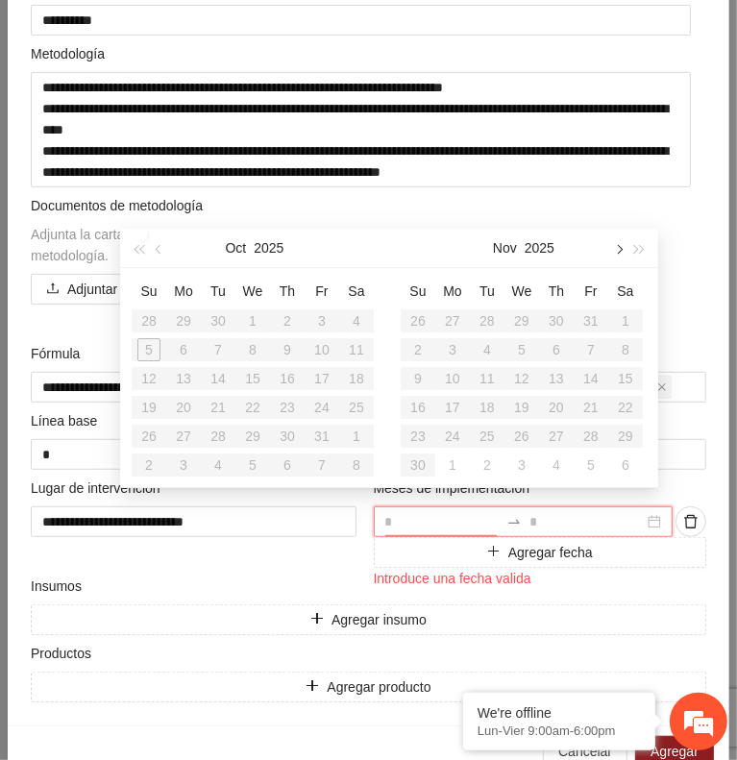
click at [623, 249] on button "button" at bounding box center [617, 248] width 21 height 38
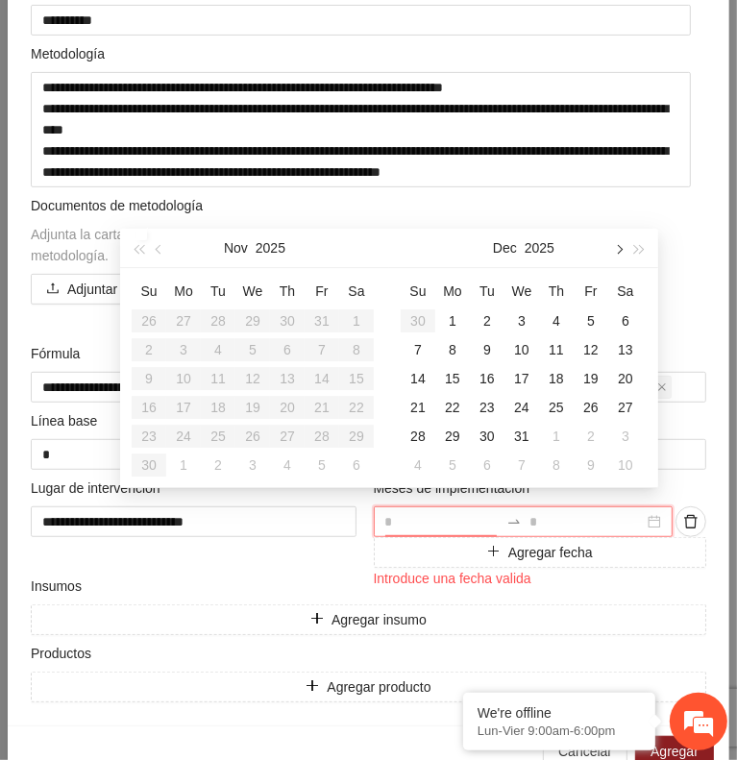
click at [623, 249] on button "button" at bounding box center [617, 248] width 21 height 38
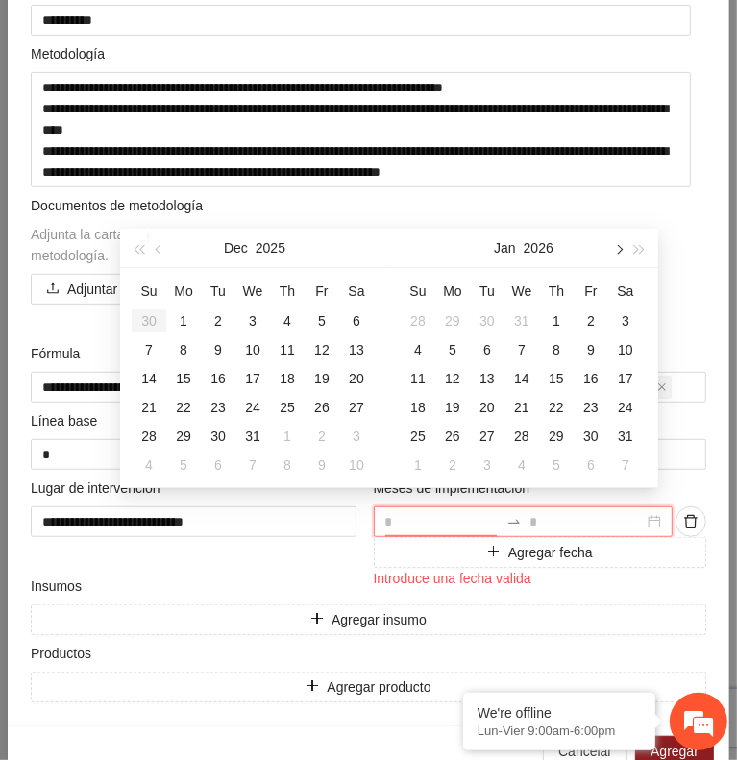
click at [623, 249] on button "button" at bounding box center [617, 248] width 21 height 38
click at [425, 318] on div "1" at bounding box center [418, 321] width 23 height 23
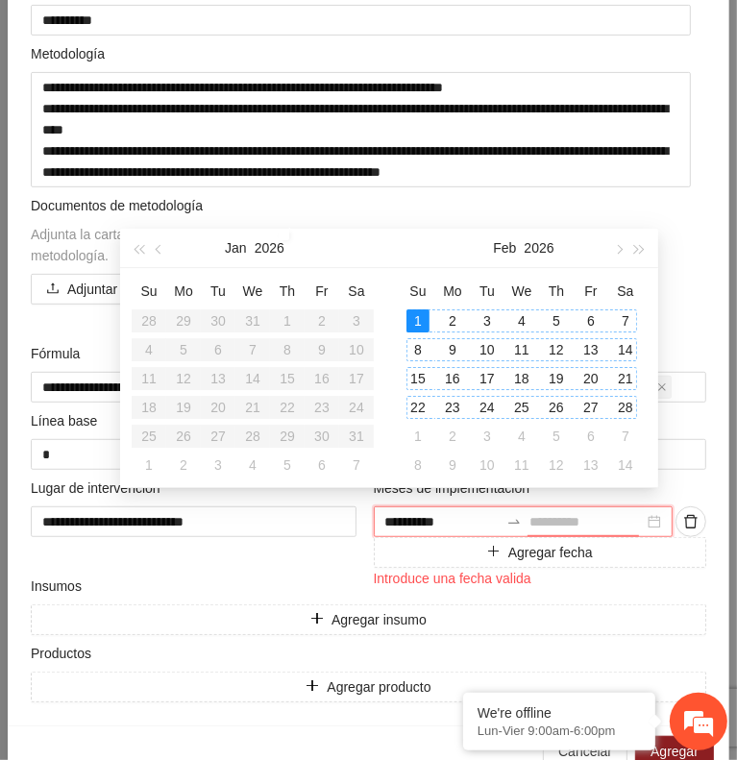
click at [623, 408] on div "28" at bounding box center [625, 407] width 23 height 23
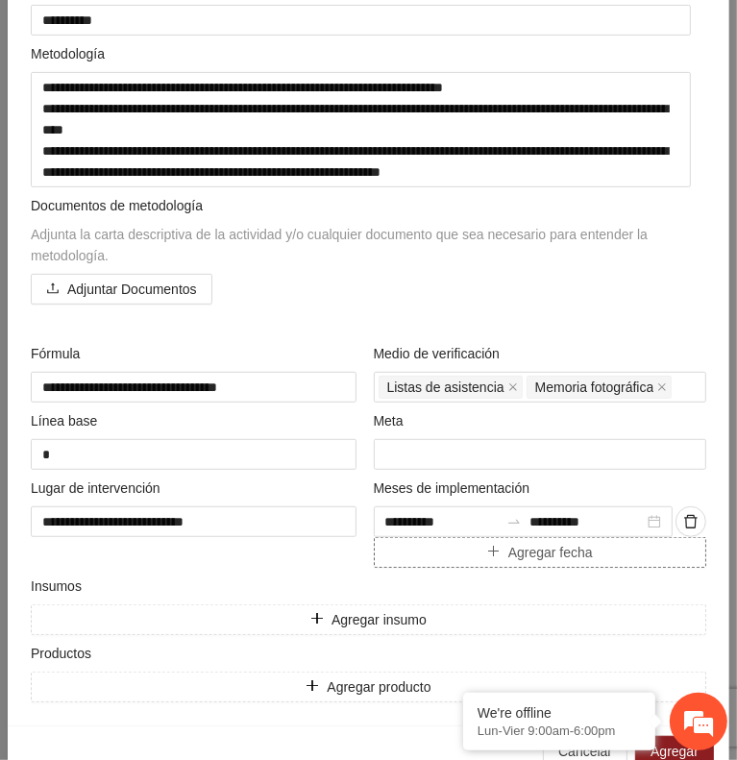
click at [488, 552] on icon "plus" at bounding box center [493, 552] width 11 height 1
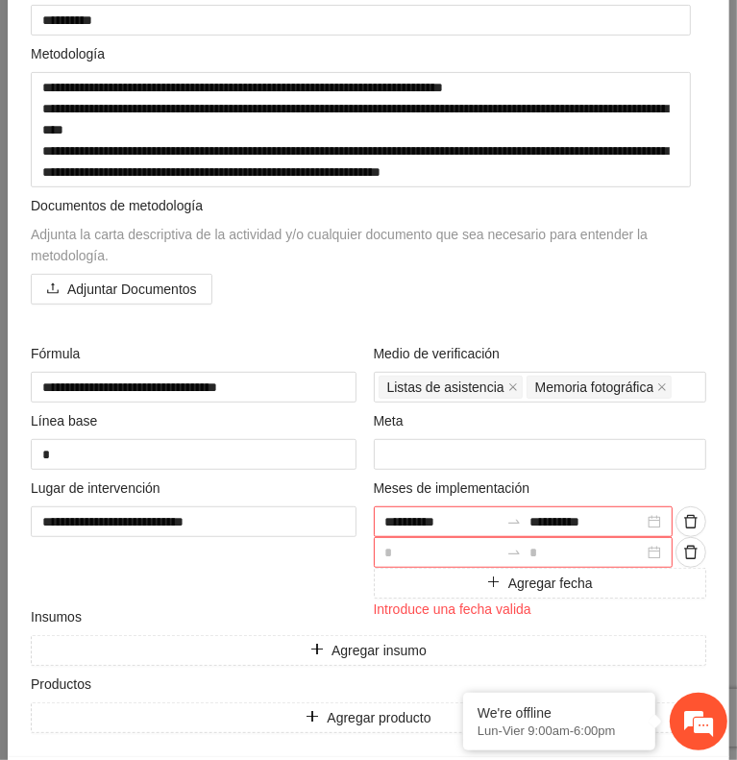
click at [445, 545] on input at bounding box center [442, 552] width 114 height 21
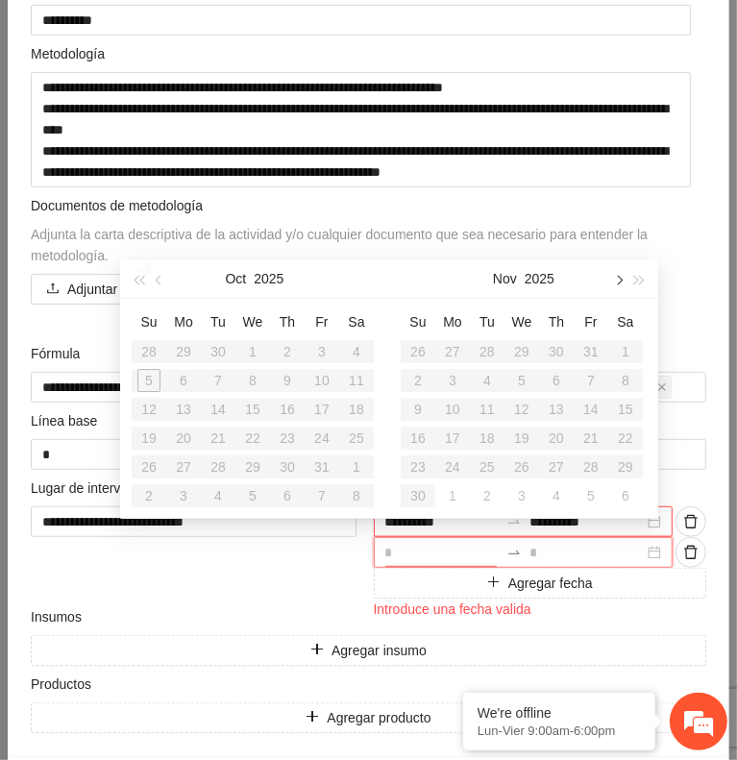
click at [614, 283] on button "button" at bounding box center [617, 279] width 21 height 38
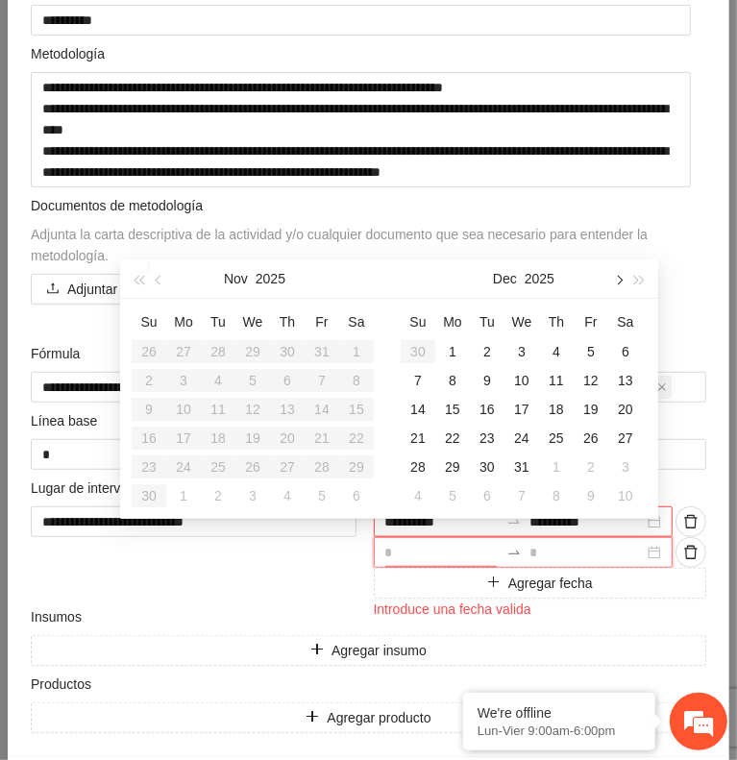
click at [614, 283] on button "button" at bounding box center [617, 279] width 21 height 38
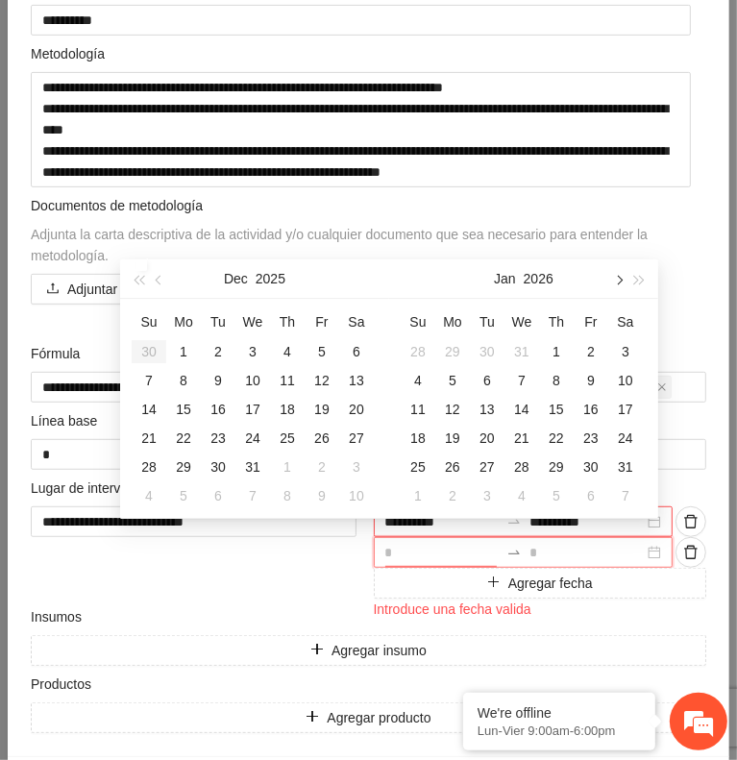
click at [614, 283] on button "button" at bounding box center [617, 279] width 21 height 38
click at [427, 348] on div "1" at bounding box center [418, 351] width 23 height 23
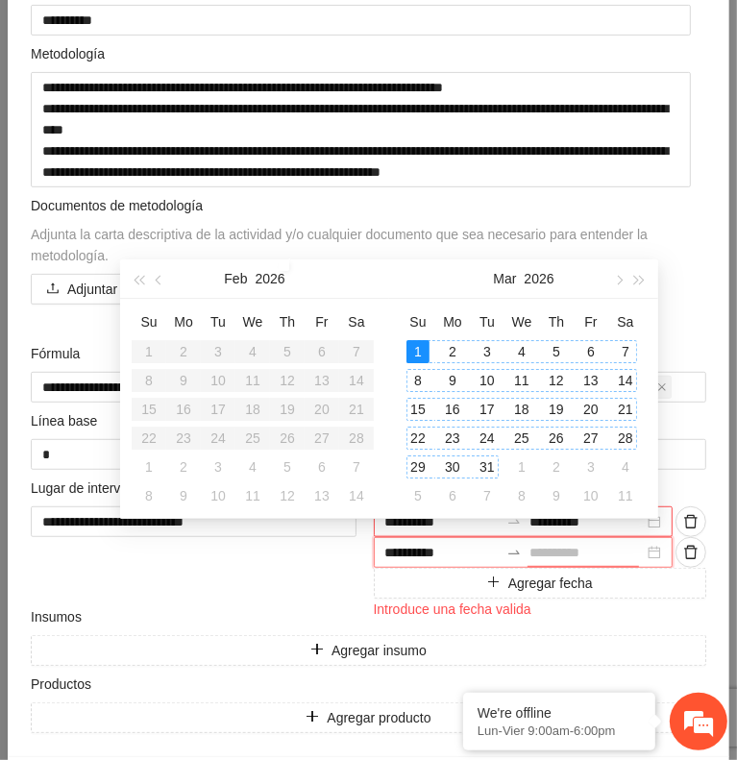
click at [488, 465] on div "31" at bounding box center [487, 467] width 23 height 23
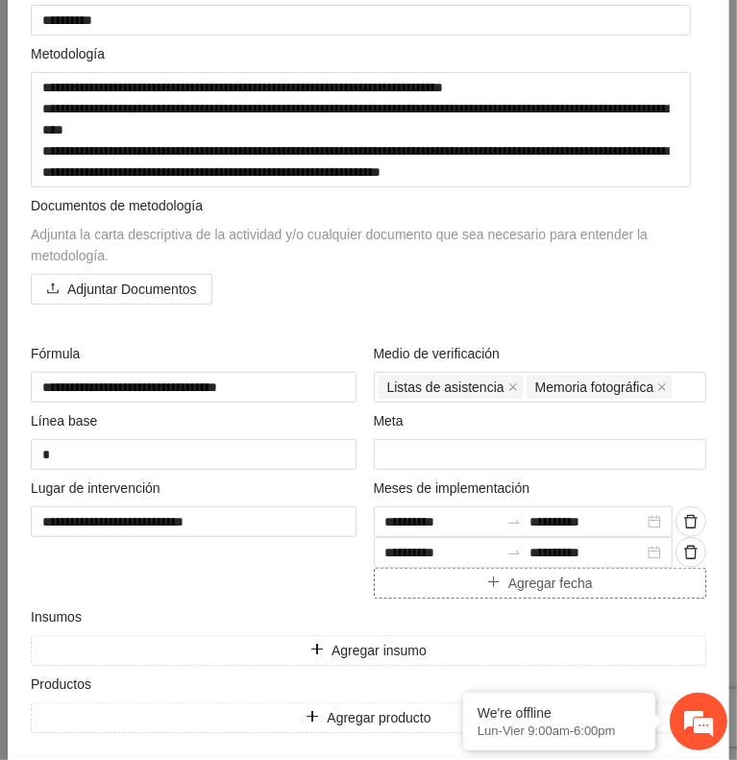
click at [443, 572] on button "Agregar fecha" at bounding box center [541, 583] width 334 height 31
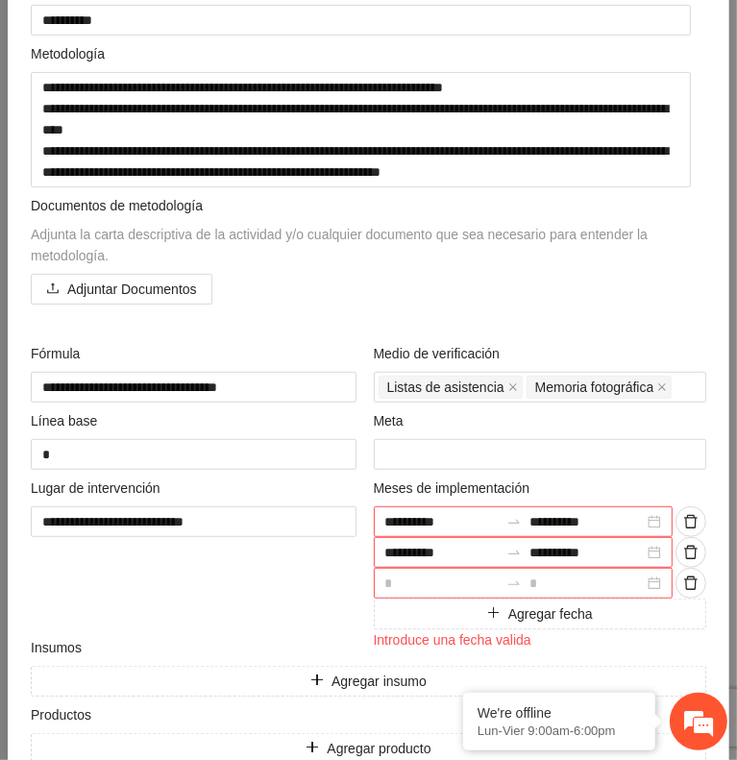
click at [434, 573] on input at bounding box center [442, 583] width 114 height 21
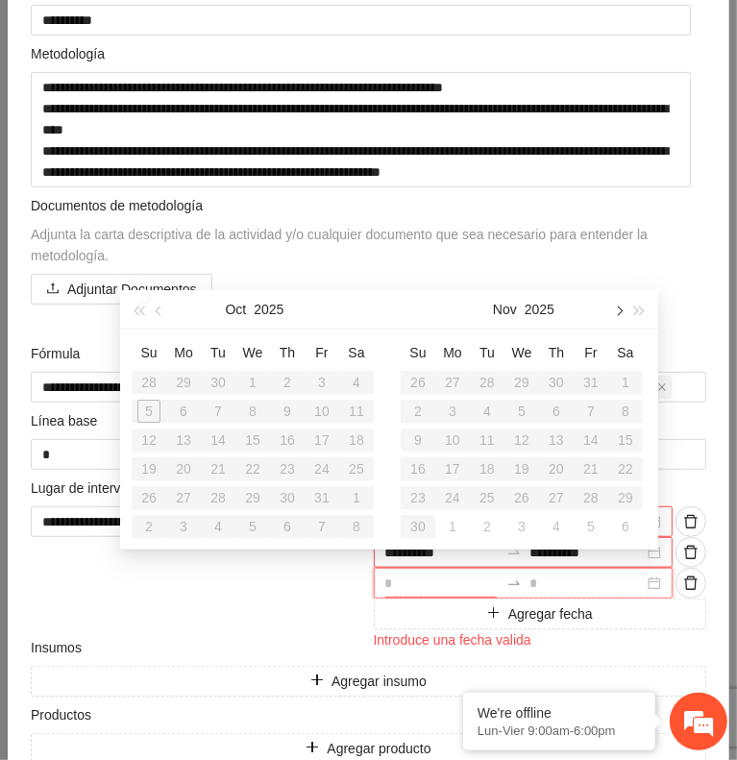
click at [620, 318] on button "button" at bounding box center [617, 309] width 21 height 38
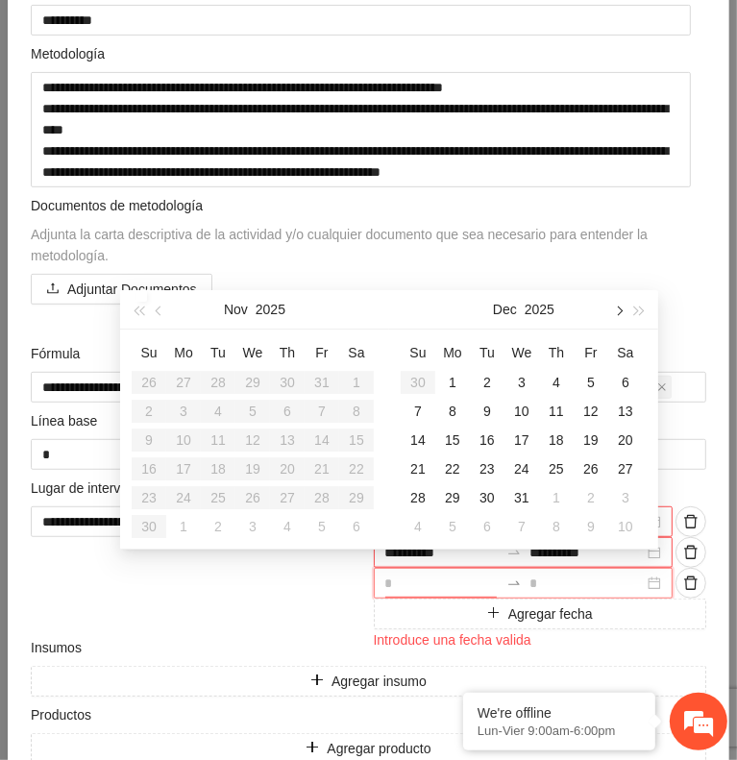
click at [620, 318] on button "button" at bounding box center [617, 309] width 21 height 38
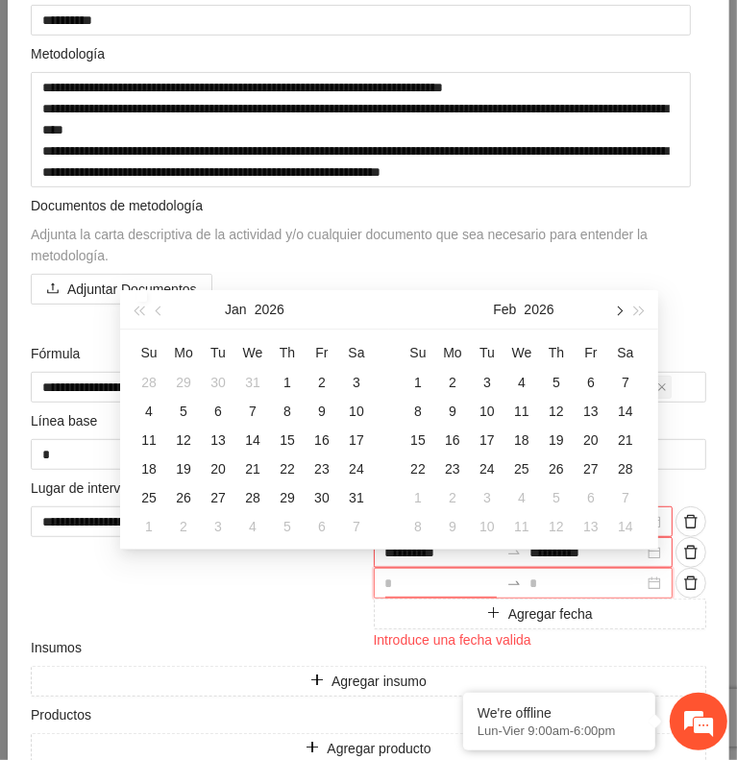
click at [620, 318] on button "button" at bounding box center [617, 309] width 21 height 38
click at [585, 387] on div "1" at bounding box center [591, 382] width 23 height 23
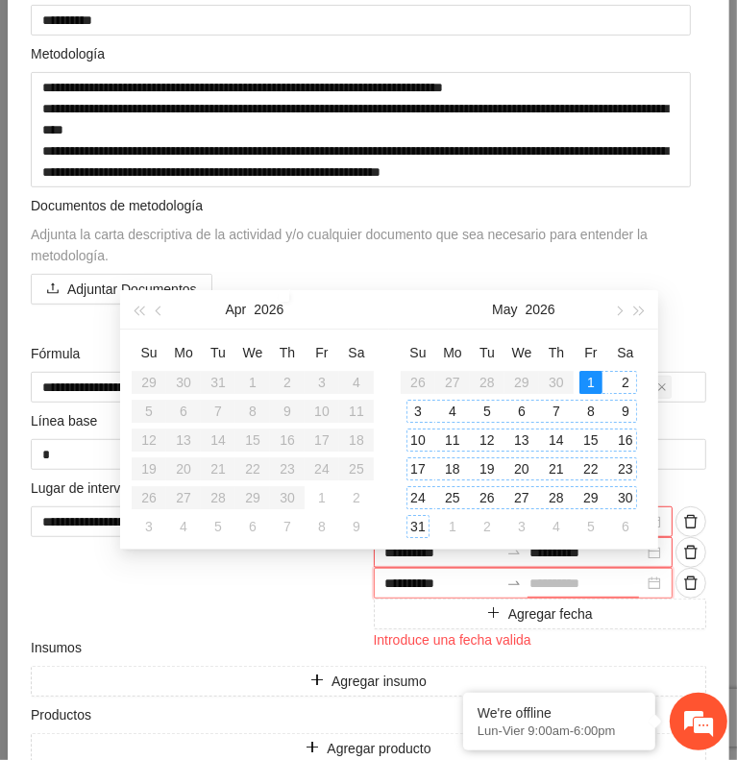
click at [415, 527] on div "31" at bounding box center [418, 526] width 23 height 23
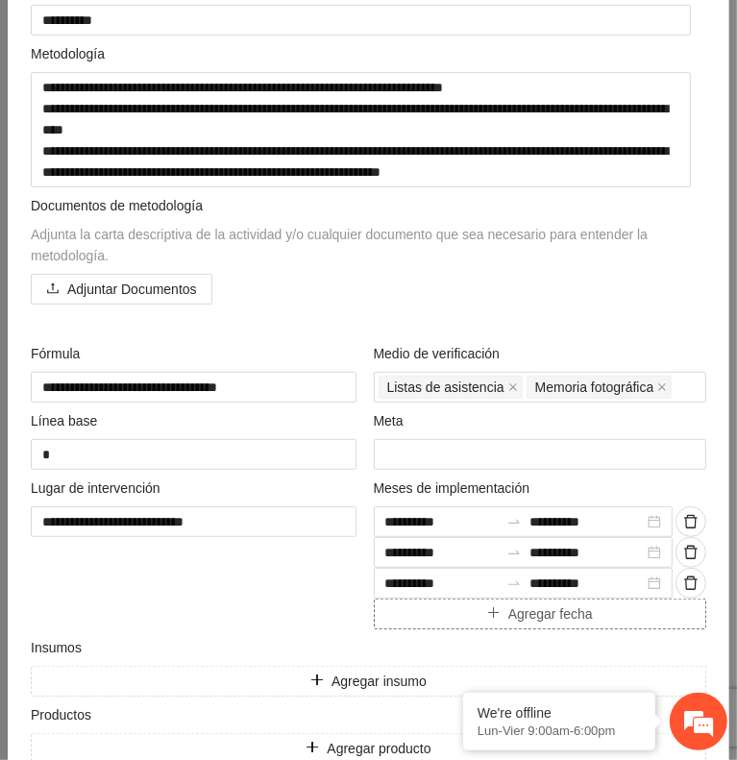
click at [418, 607] on button "Agregar fecha" at bounding box center [541, 614] width 334 height 31
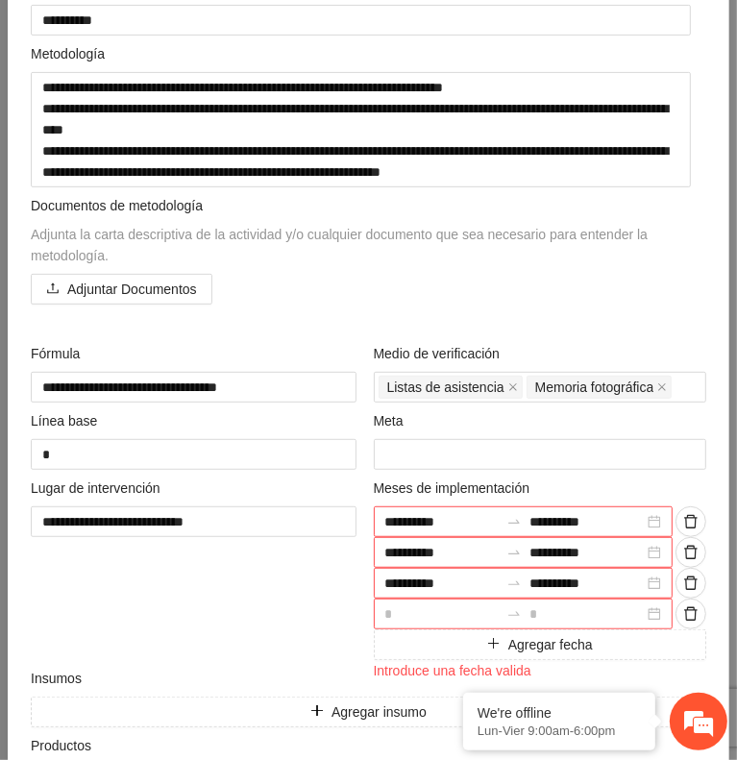
click at [437, 605] on input at bounding box center [442, 614] width 114 height 21
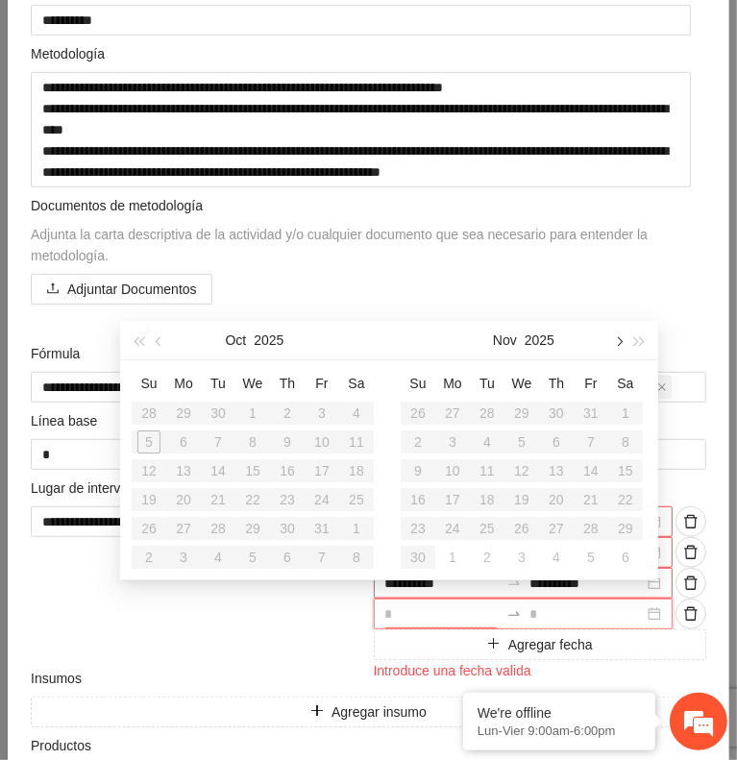
click at [613, 348] on button "button" at bounding box center [617, 340] width 21 height 38
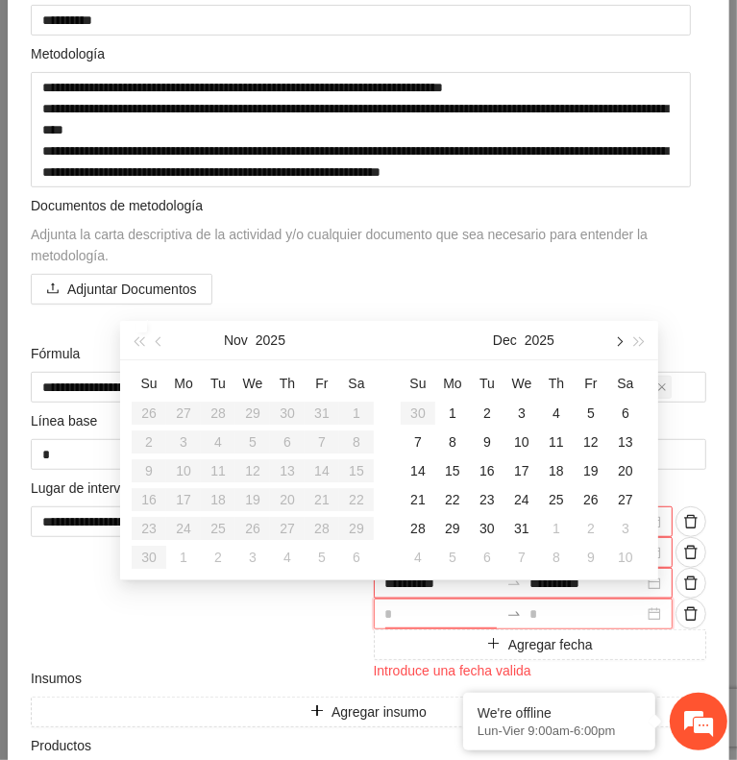
click at [613, 348] on button "button" at bounding box center [617, 340] width 21 height 38
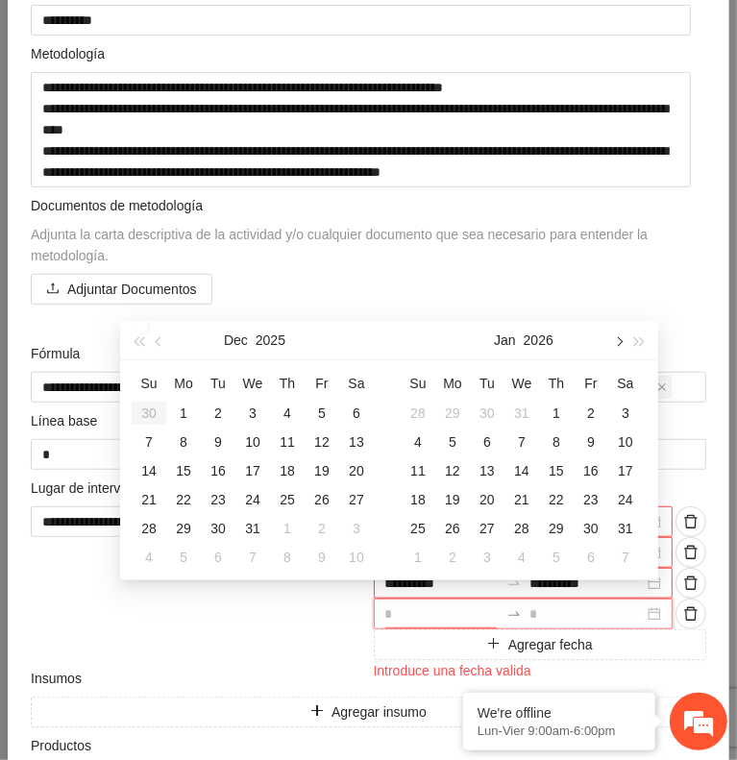
click at [613, 348] on button "button" at bounding box center [617, 340] width 21 height 38
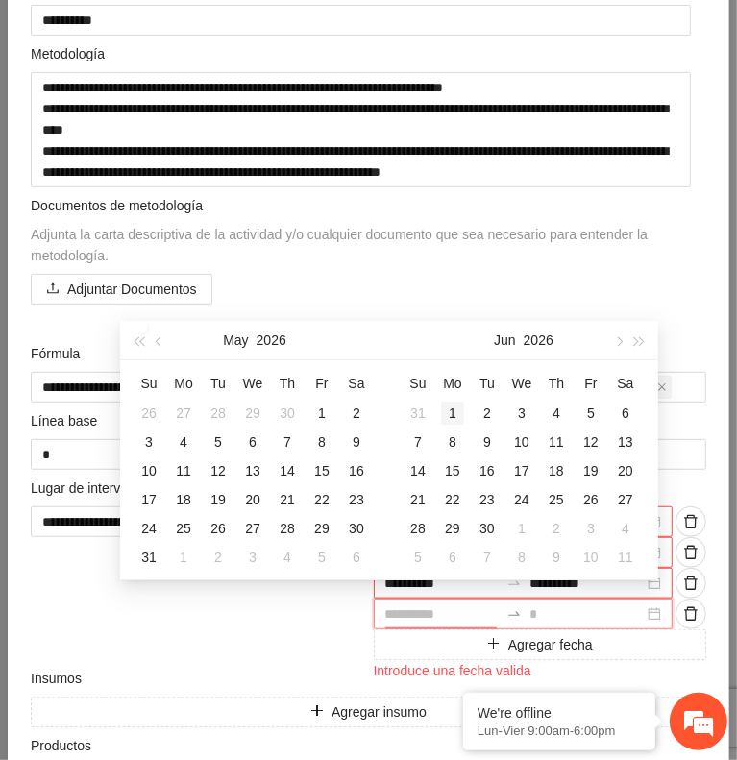
click at [451, 410] on div "1" at bounding box center [452, 413] width 23 height 23
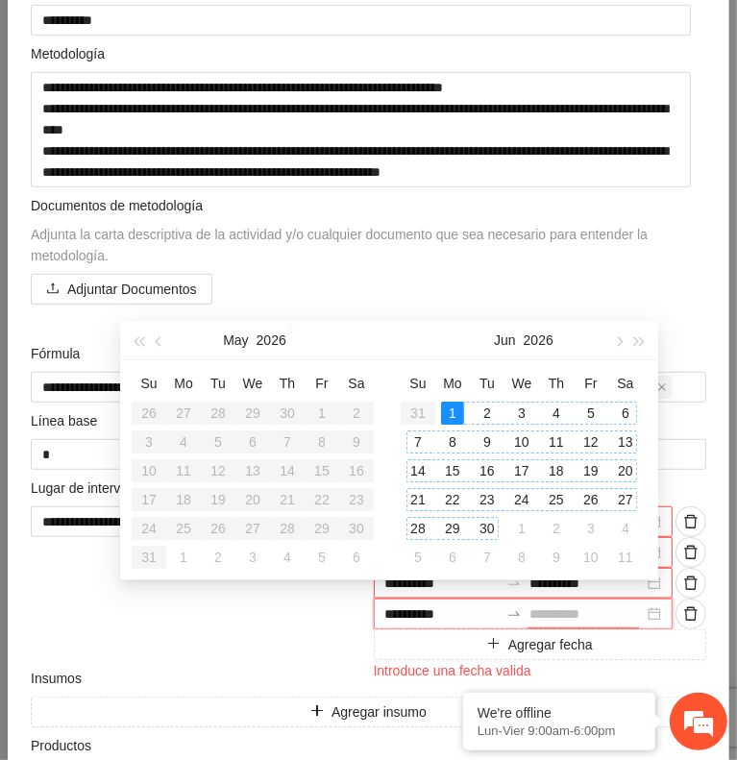
click at [486, 523] on div "30" at bounding box center [487, 528] width 23 height 23
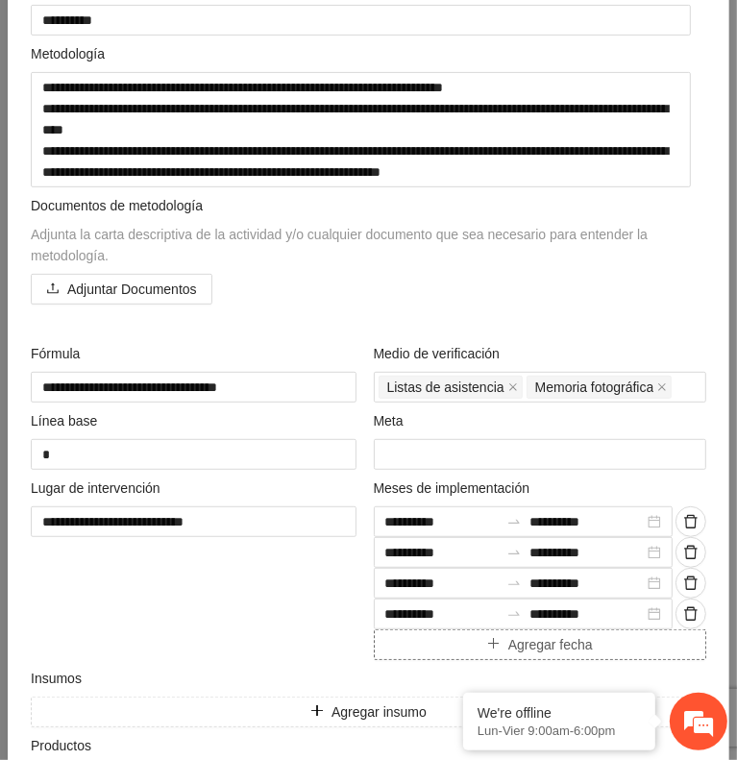
click at [444, 636] on button "Agregar fecha" at bounding box center [541, 645] width 334 height 31
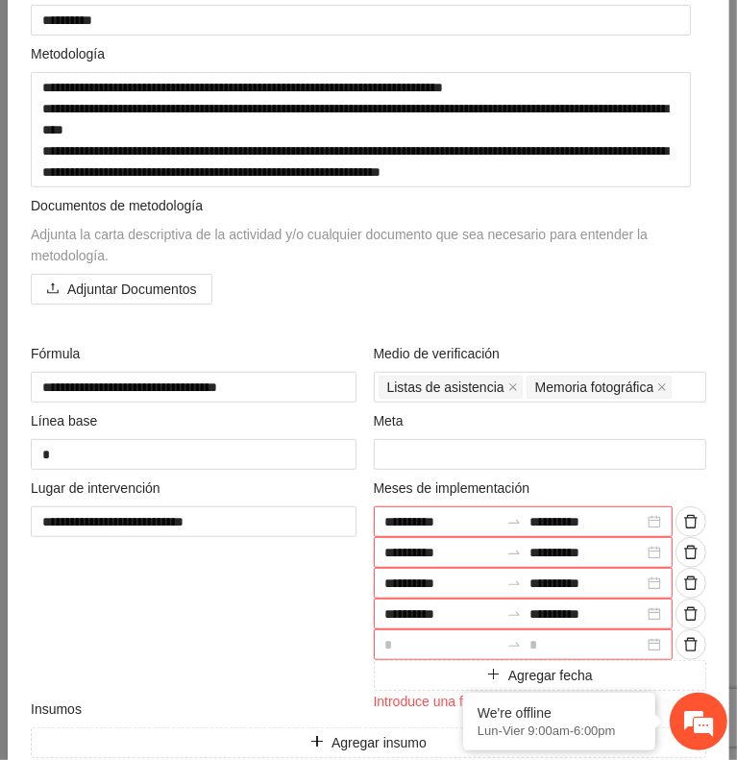
click at [439, 636] on input at bounding box center [442, 644] width 114 height 21
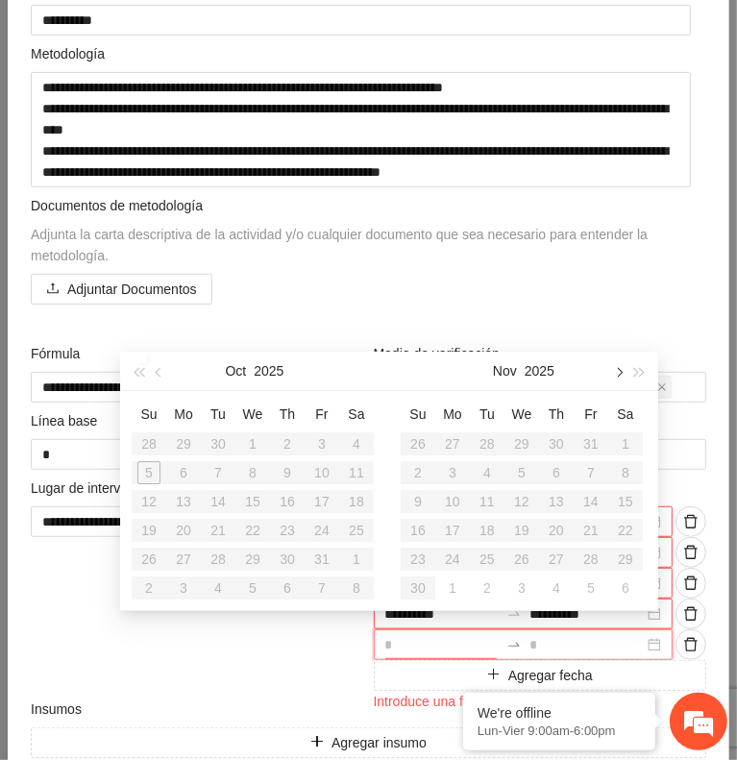
click at [615, 378] on button "button" at bounding box center [617, 371] width 21 height 38
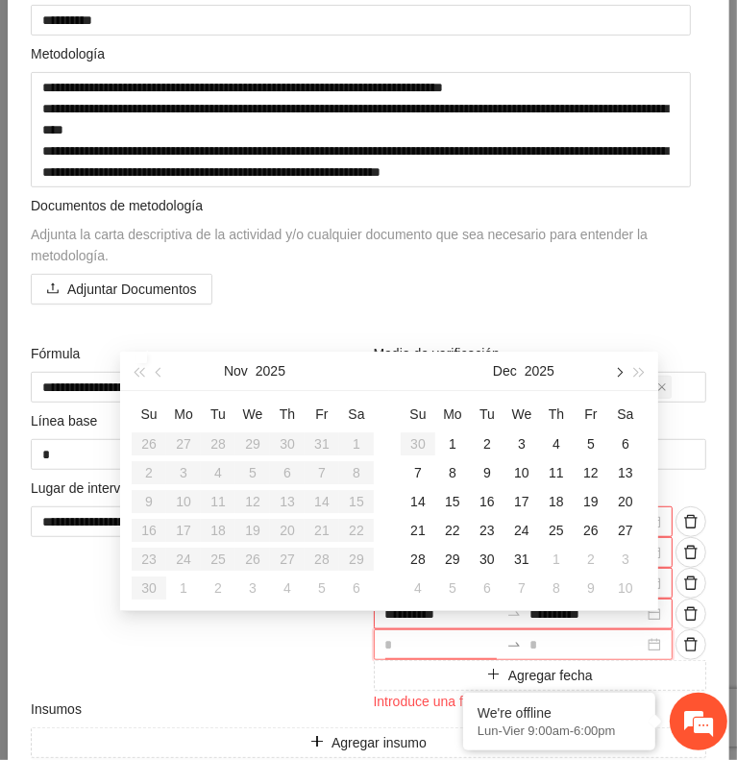
click at [615, 378] on button "button" at bounding box center [617, 371] width 21 height 38
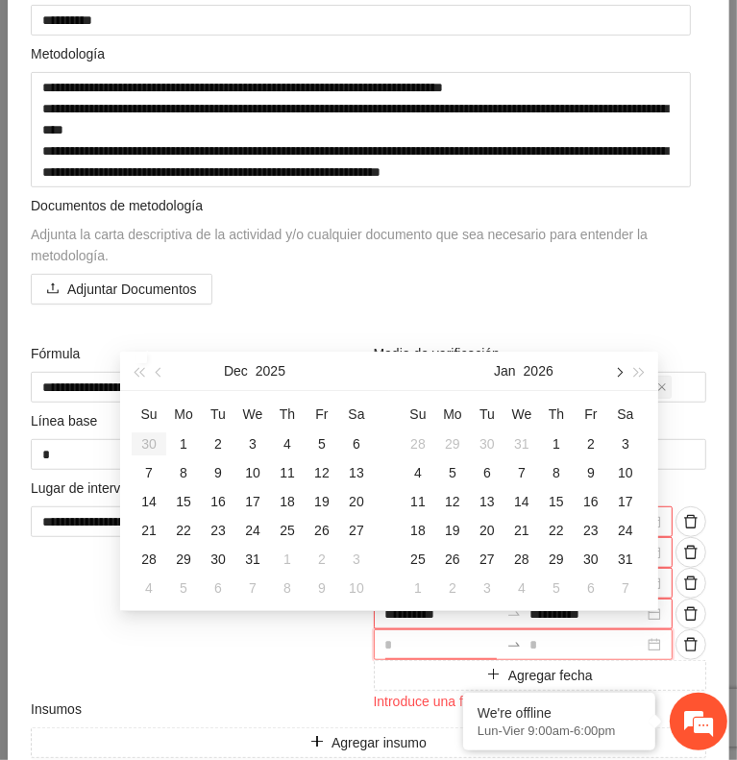
click at [615, 378] on button "button" at bounding box center [617, 371] width 21 height 38
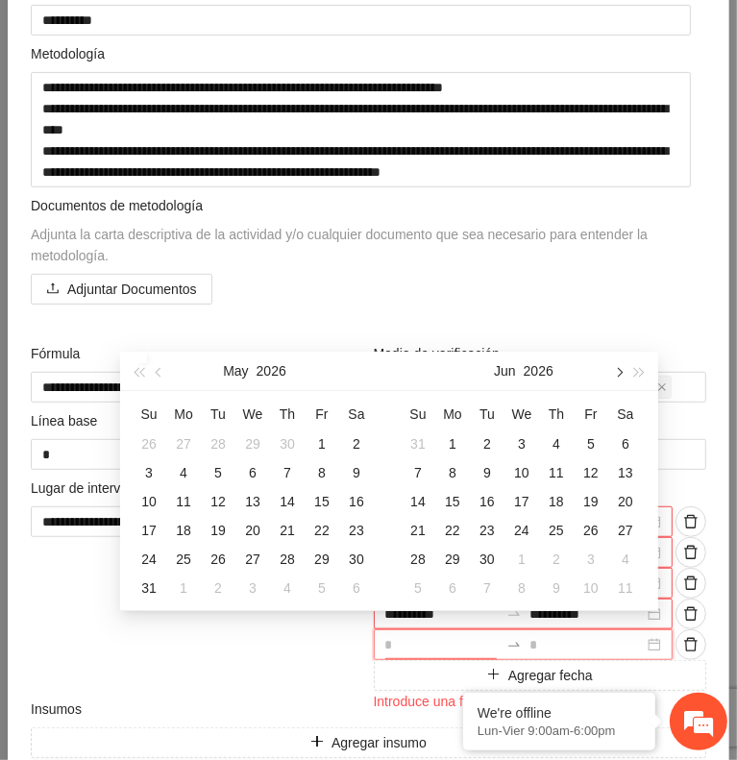
click at [615, 378] on button "button" at bounding box center [617, 371] width 21 height 38
click at [489, 442] on div "1" at bounding box center [487, 444] width 23 height 23
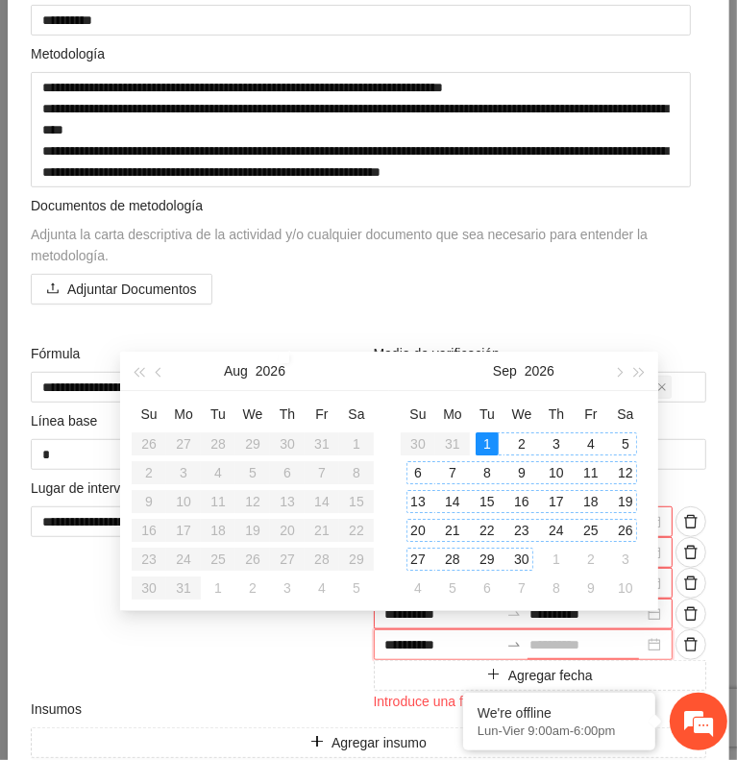
click at [520, 553] on div "30" at bounding box center [521, 559] width 23 height 23
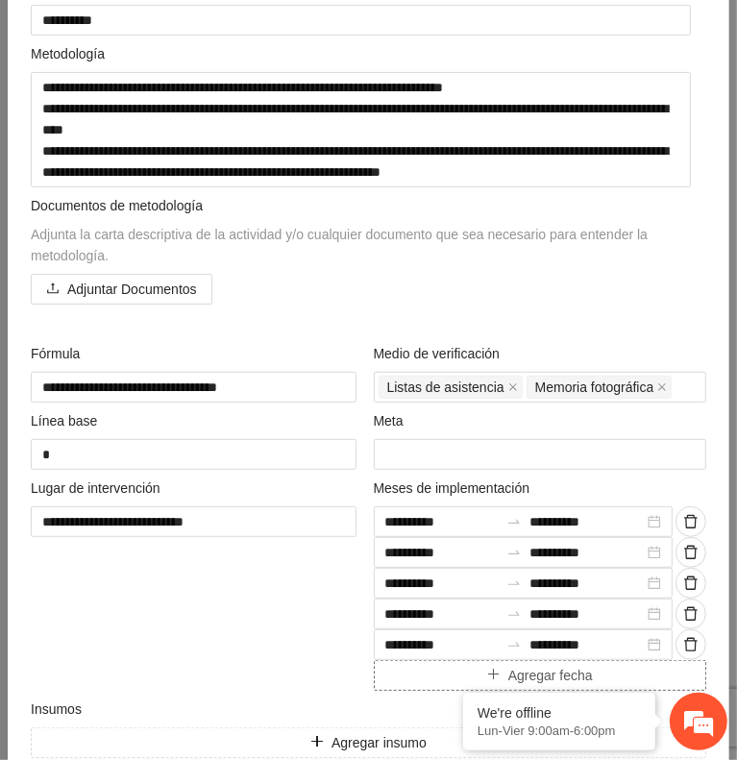
click at [394, 669] on button "Agregar fecha" at bounding box center [541, 675] width 334 height 31
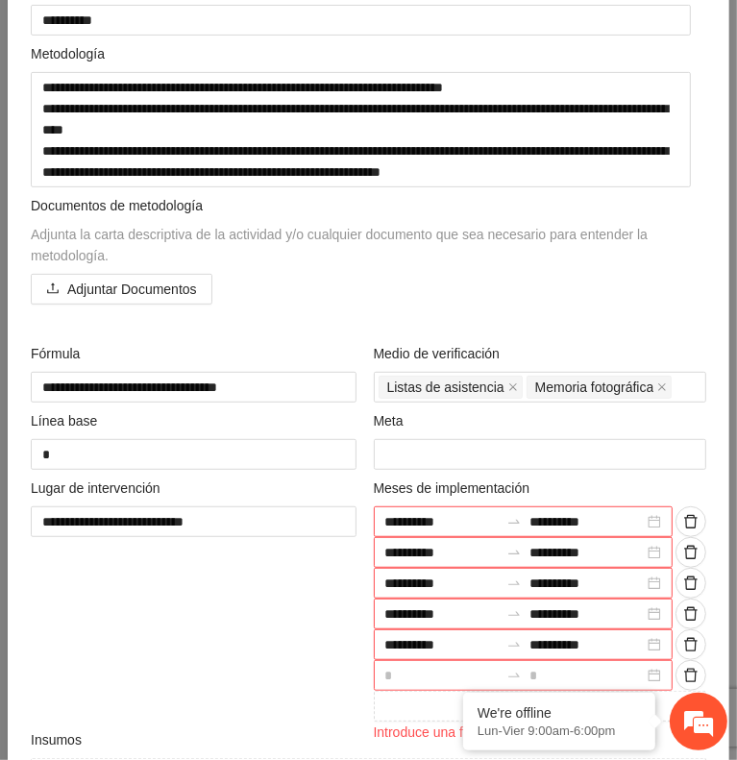
click at [423, 665] on input at bounding box center [442, 675] width 114 height 21
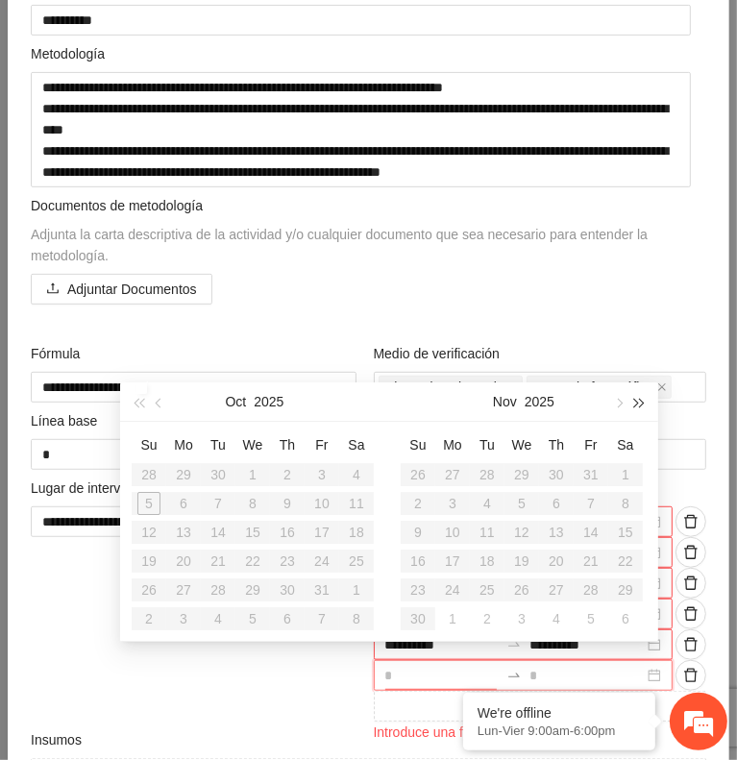
click at [641, 403] on span "button" at bounding box center [640, 404] width 10 height 10
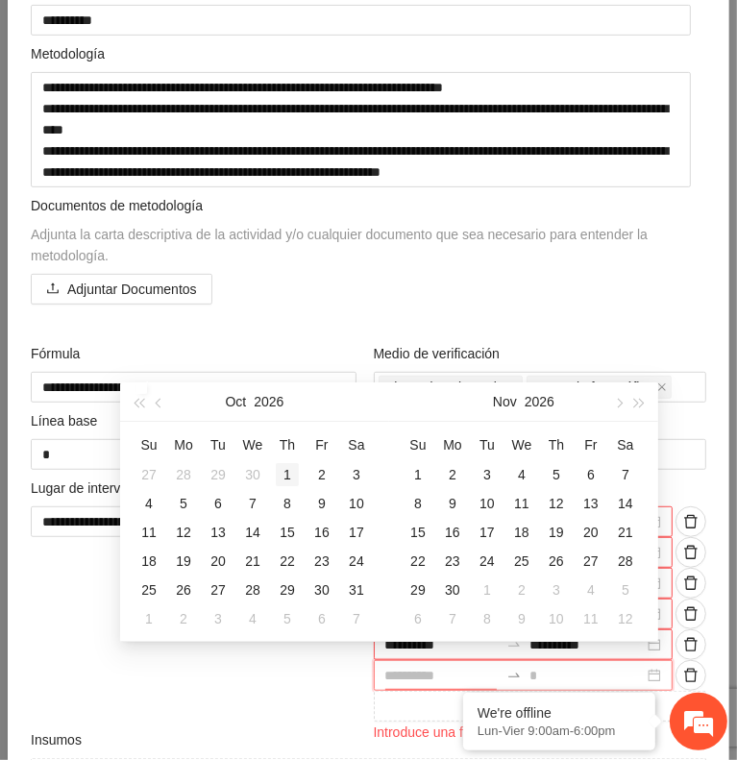
click at [287, 477] on div "1" at bounding box center [287, 474] width 23 height 23
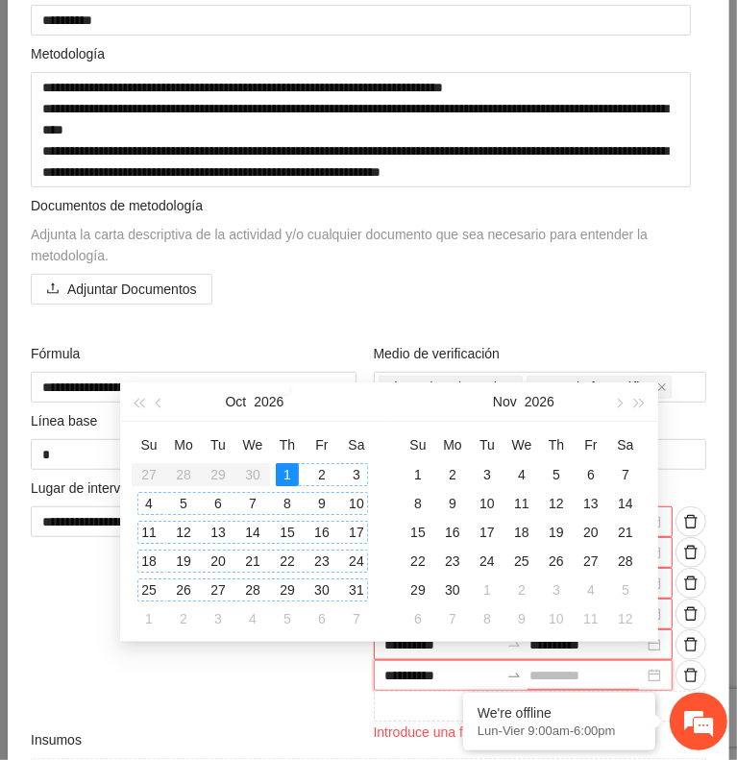
click at [355, 586] on div "31" at bounding box center [356, 590] width 23 height 23
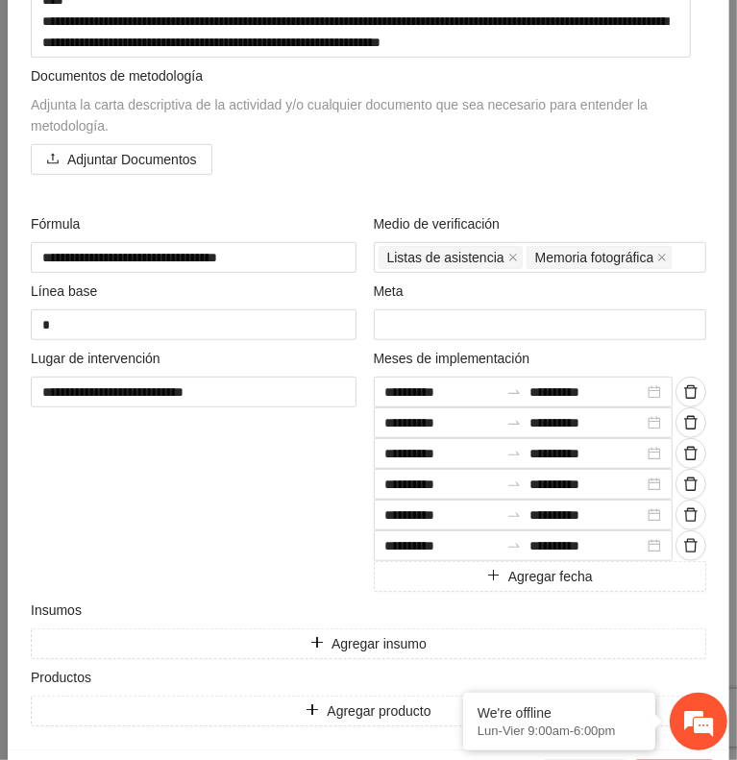
scroll to position [469, 0]
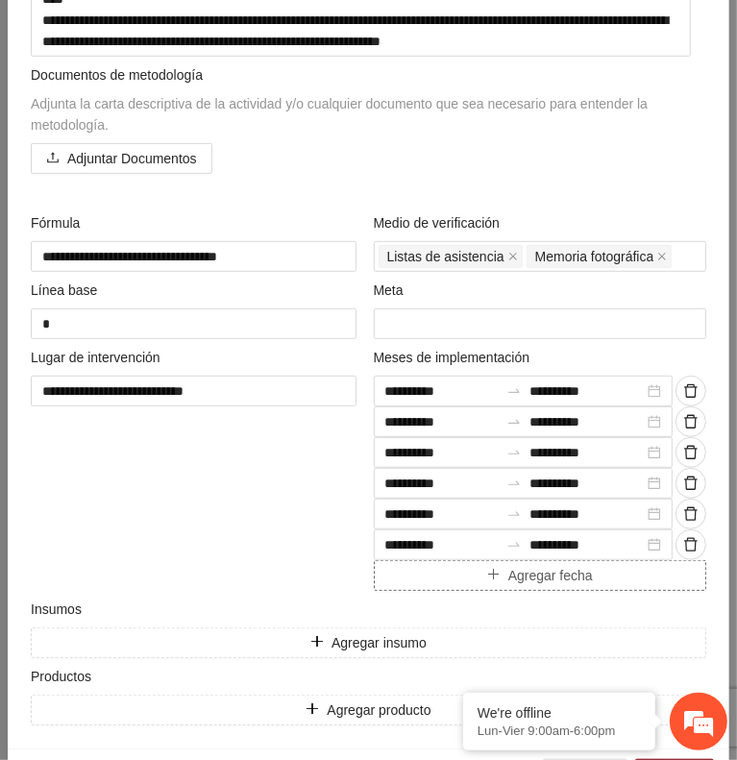
click at [411, 581] on button "Agregar fecha" at bounding box center [541, 575] width 334 height 31
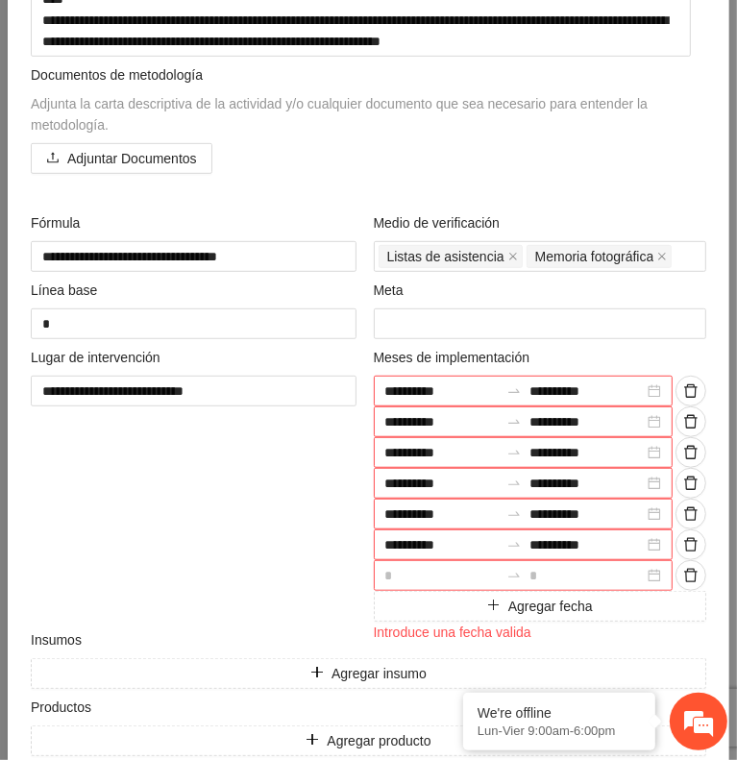
click at [435, 570] on input at bounding box center [442, 575] width 114 height 21
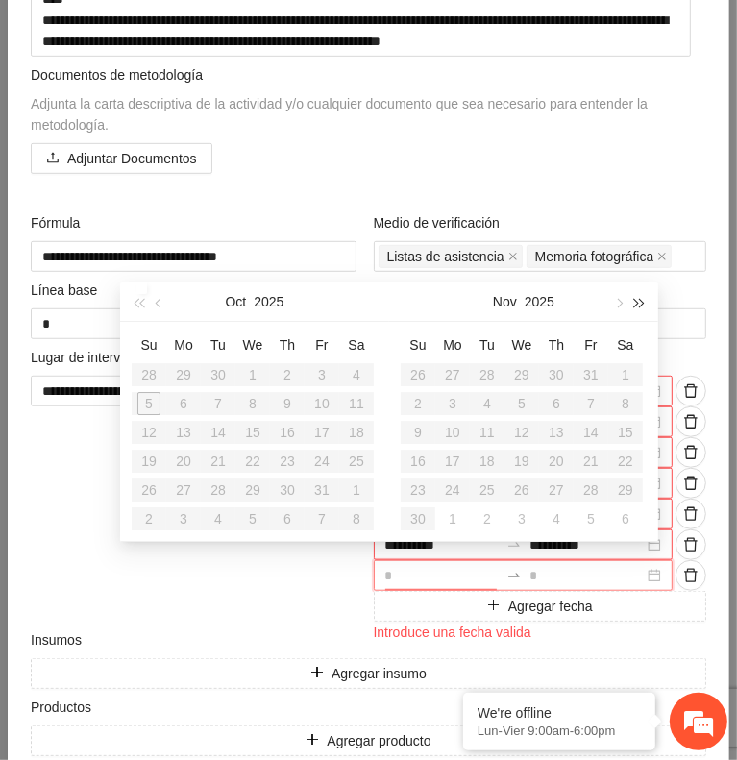
click at [644, 300] on button "button" at bounding box center [640, 302] width 21 height 38
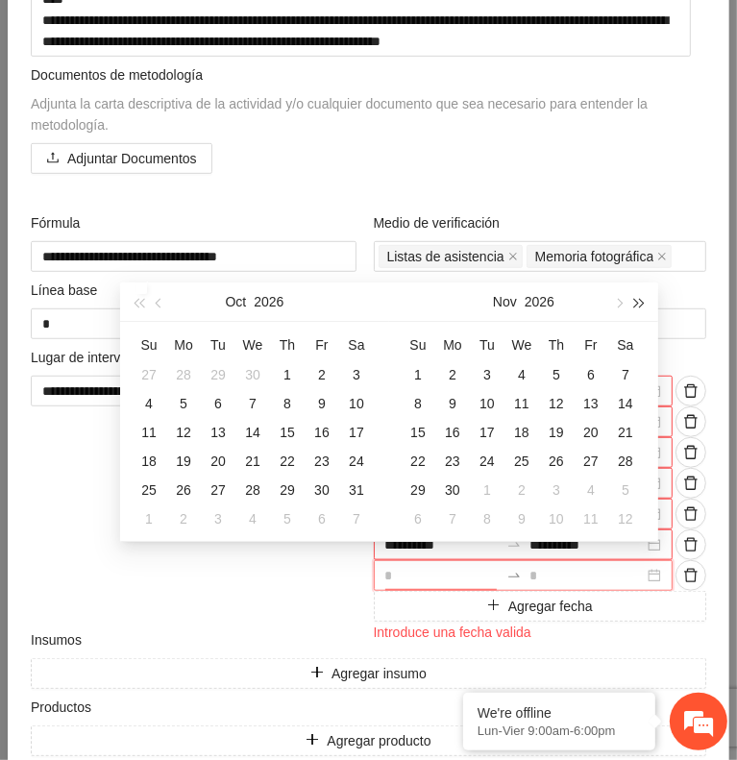
click at [644, 300] on button "button" at bounding box center [640, 302] width 21 height 38
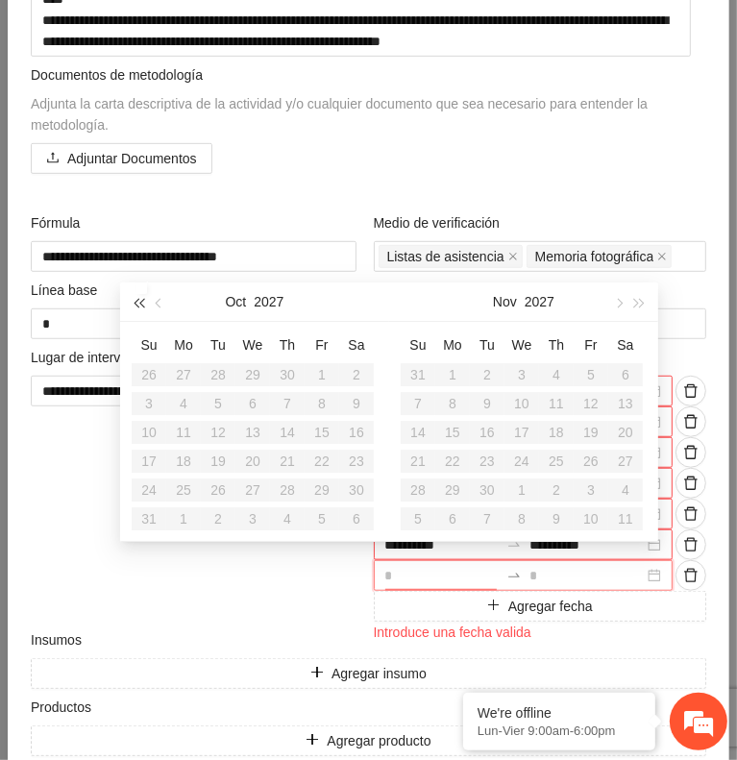
click at [138, 303] on span "button" at bounding box center [139, 304] width 10 height 10
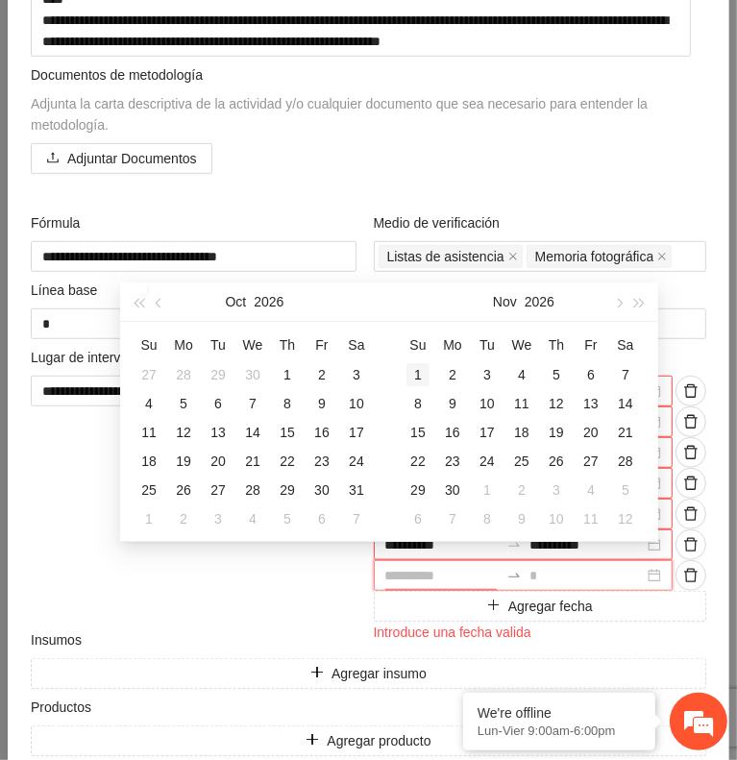
click at [417, 376] on div "1" at bounding box center [418, 374] width 23 height 23
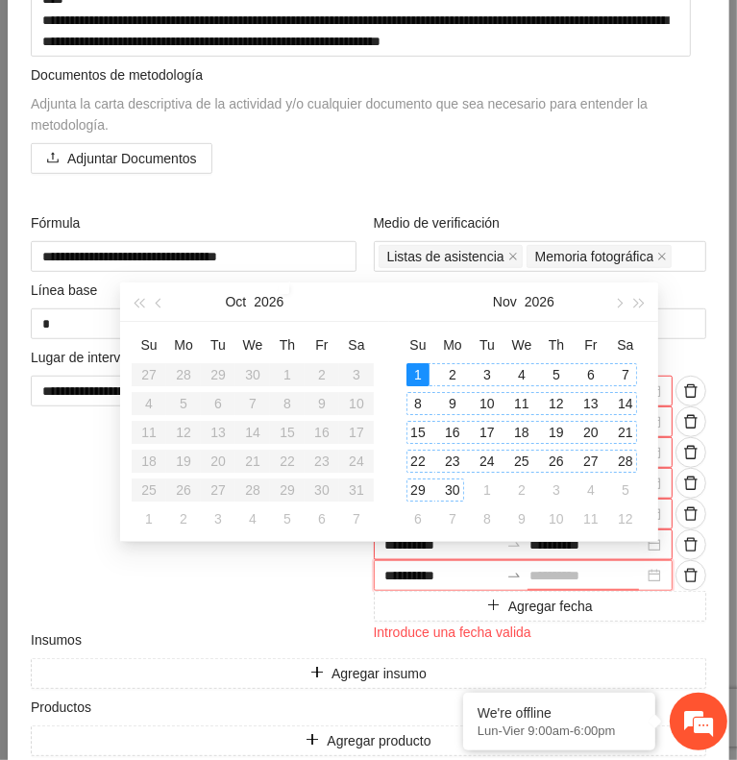
click at [453, 488] on div "30" at bounding box center [452, 490] width 23 height 23
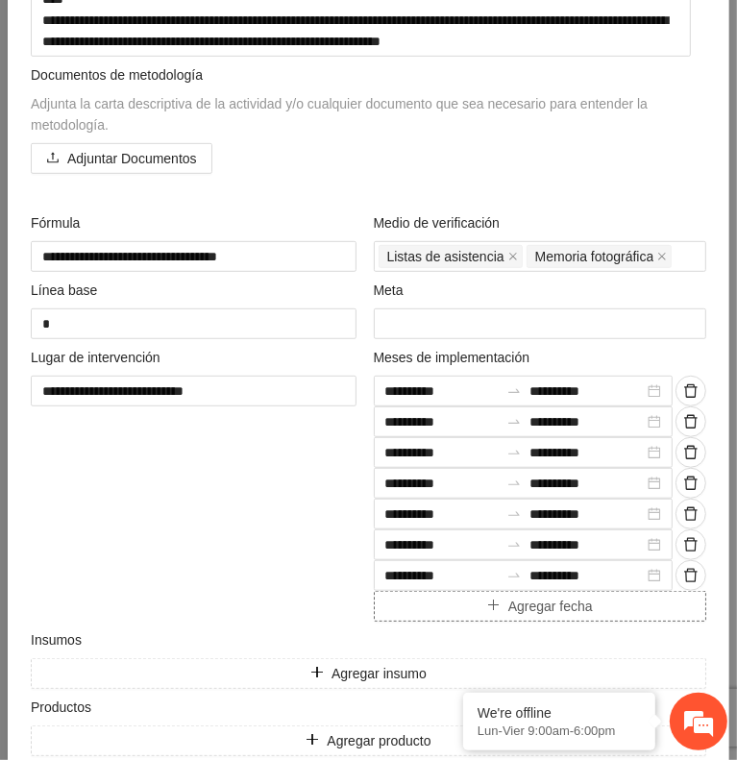
click at [437, 602] on button "Agregar fecha" at bounding box center [541, 606] width 334 height 31
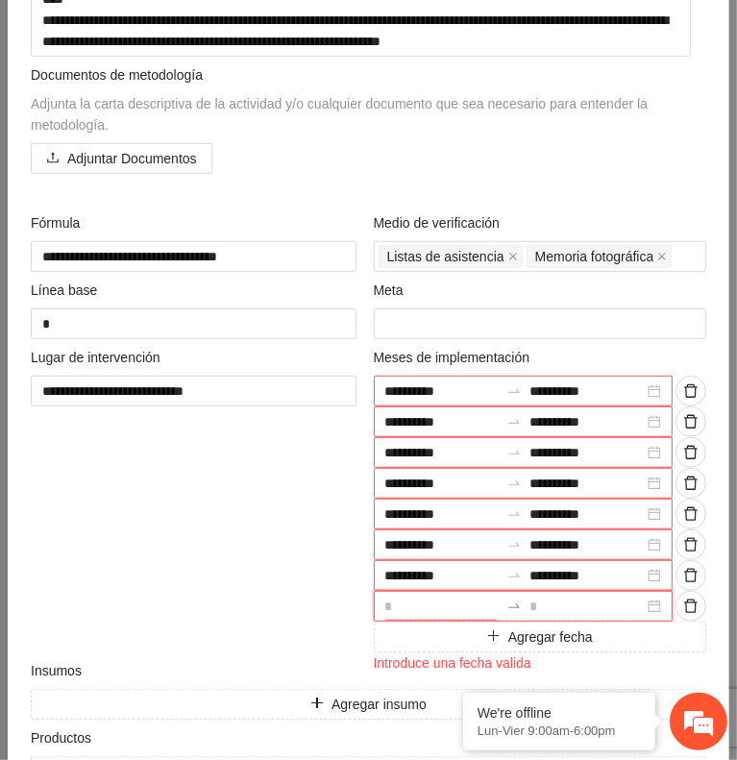
click at [433, 599] on input at bounding box center [442, 606] width 114 height 21
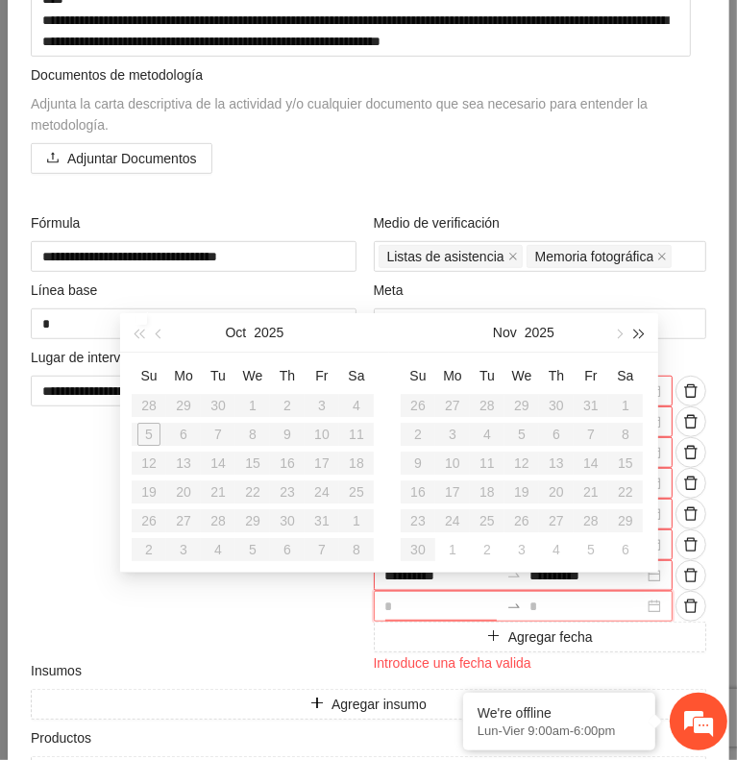
click at [630, 339] on button "button" at bounding box center [640, 332] width 21 height 38
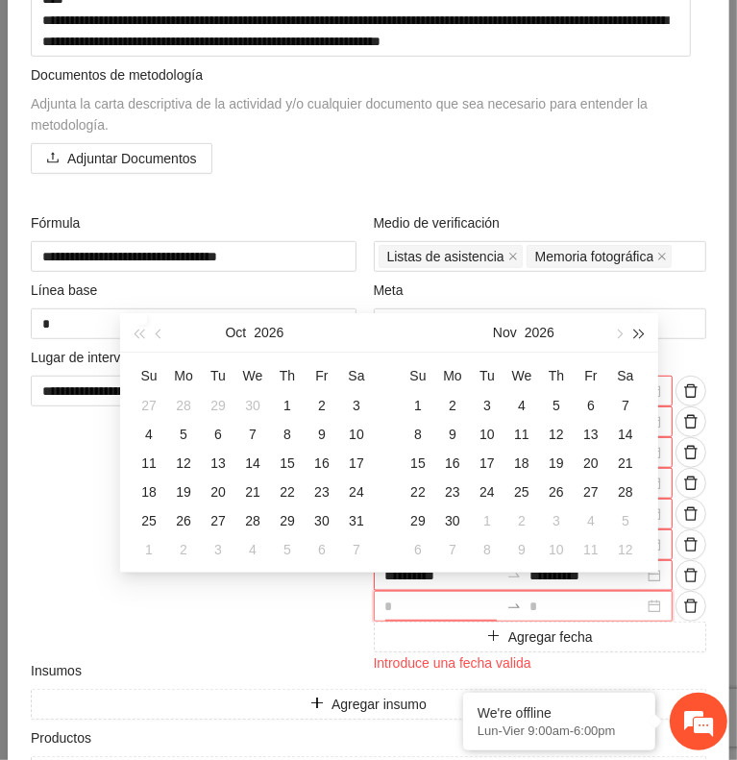
click at [630, 339] on button "button" at bounding box center [640, 332] width 21 height 38
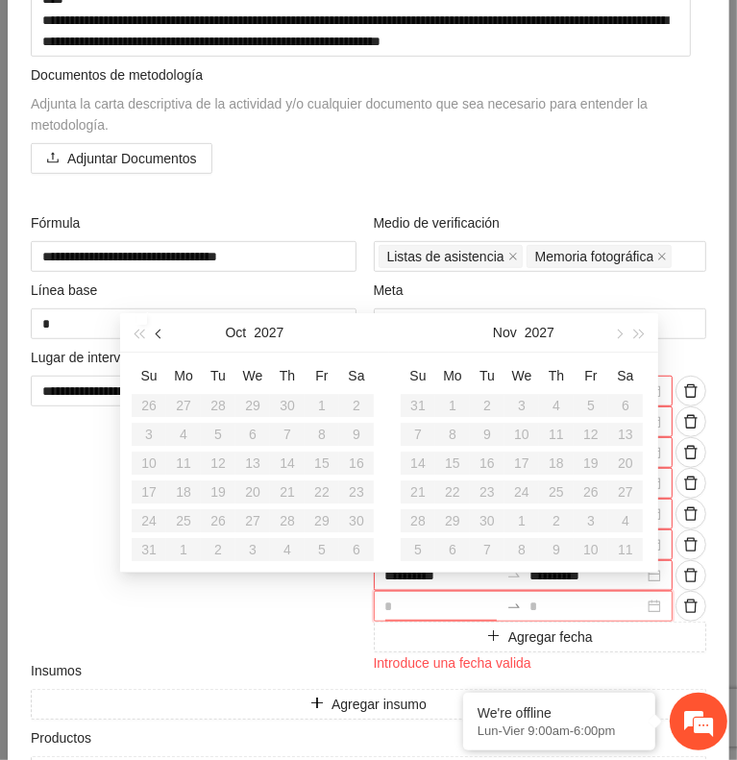
click at [160, 341] on button "button" at bounding box center [159, 332] width 21 height 38
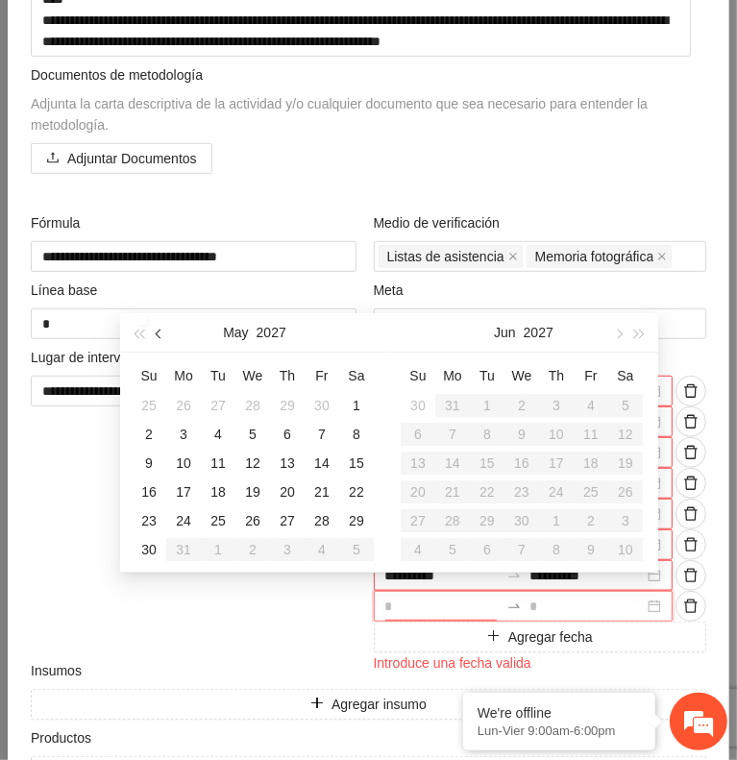
click at [160, 341] on button "button" at bounding box center [159, 332] width 21 height 38
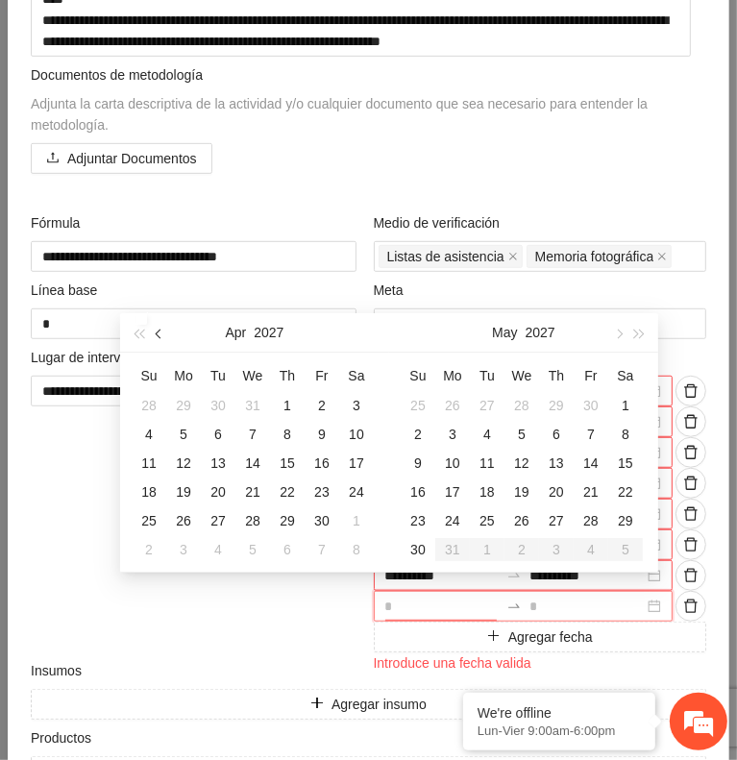
click at [160, 341] on button "button" at bounding box center [159, 332] width 21 height 38
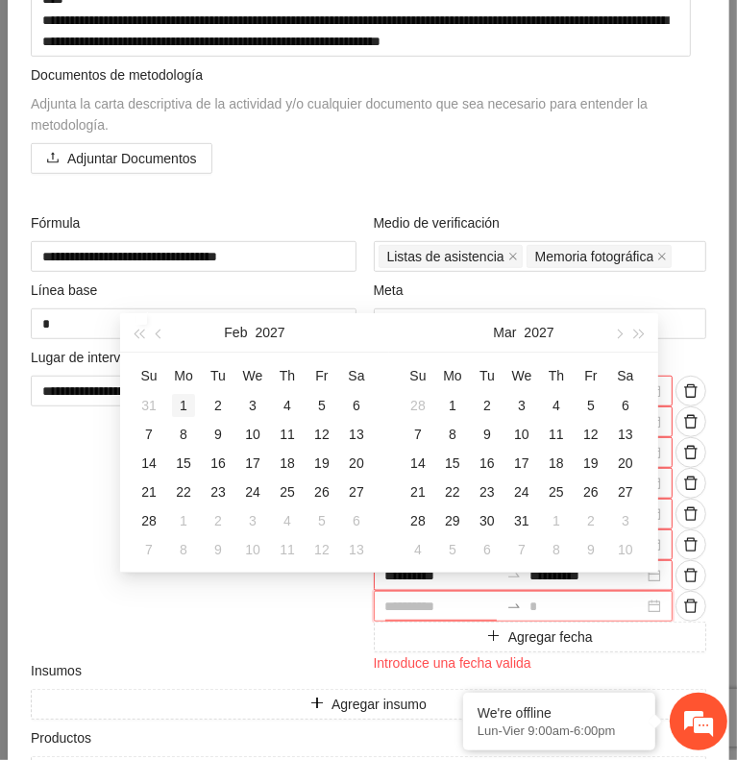
click at [180, 405] on div "1" at bounding box center [183, 405] width 23 height 23
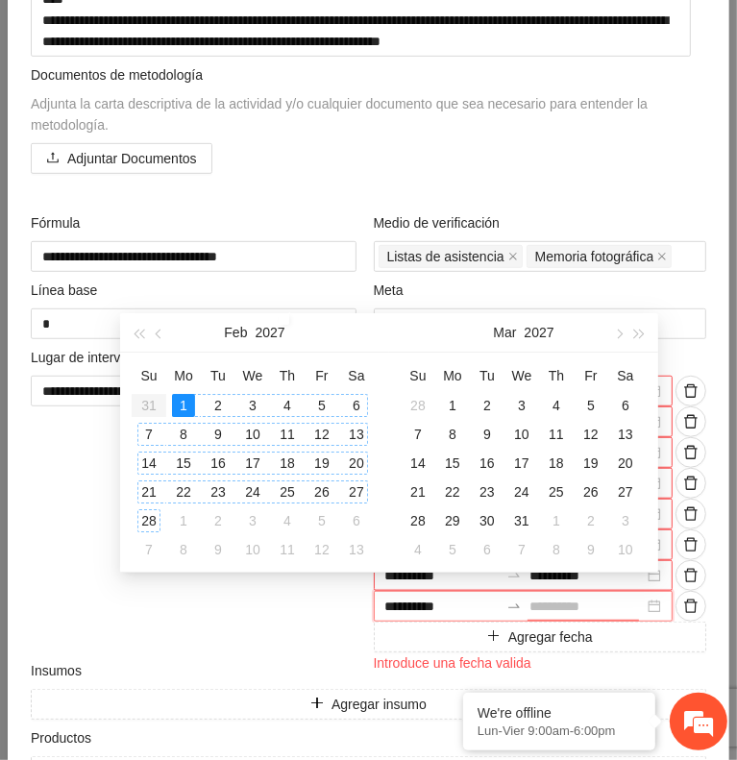
click at [142, 520] on div "28" at bounding box center [148, 520] width 23 height 23
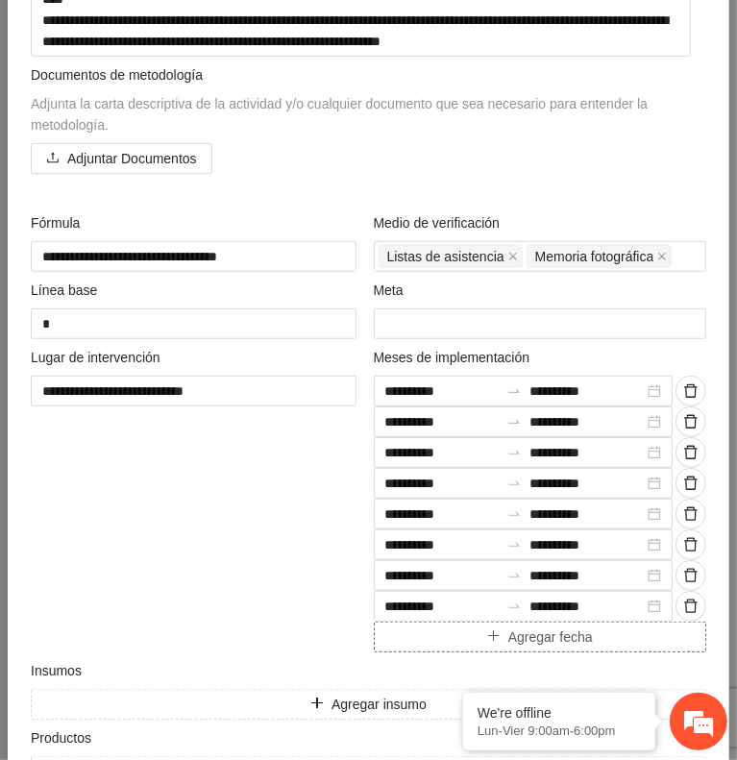
click at [408, 630] on button "Agregar fecha" at bounding box center [541, 637] width 334 height 31
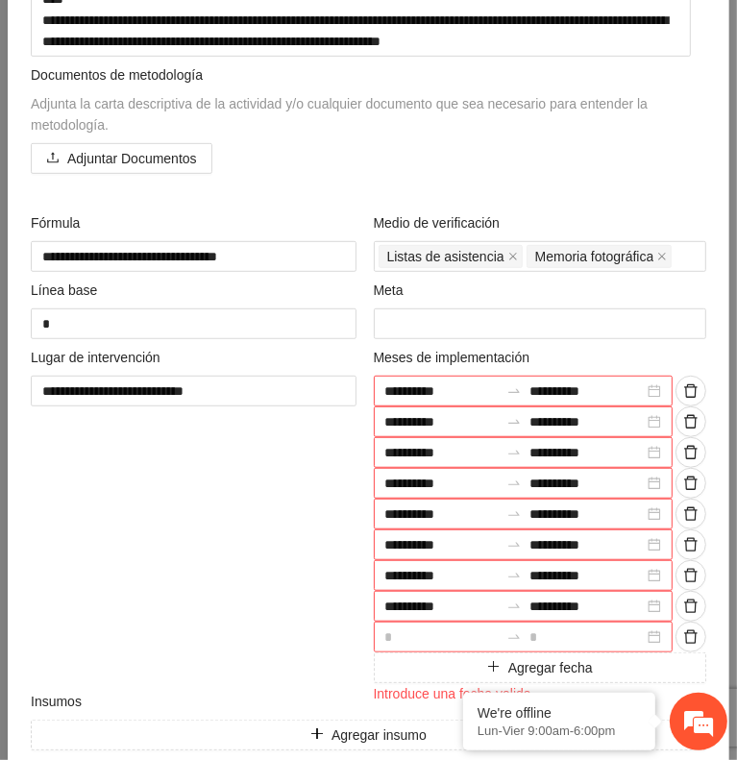
click at [403, 630] on input at bounding box center [442, 637] width 114 height 21
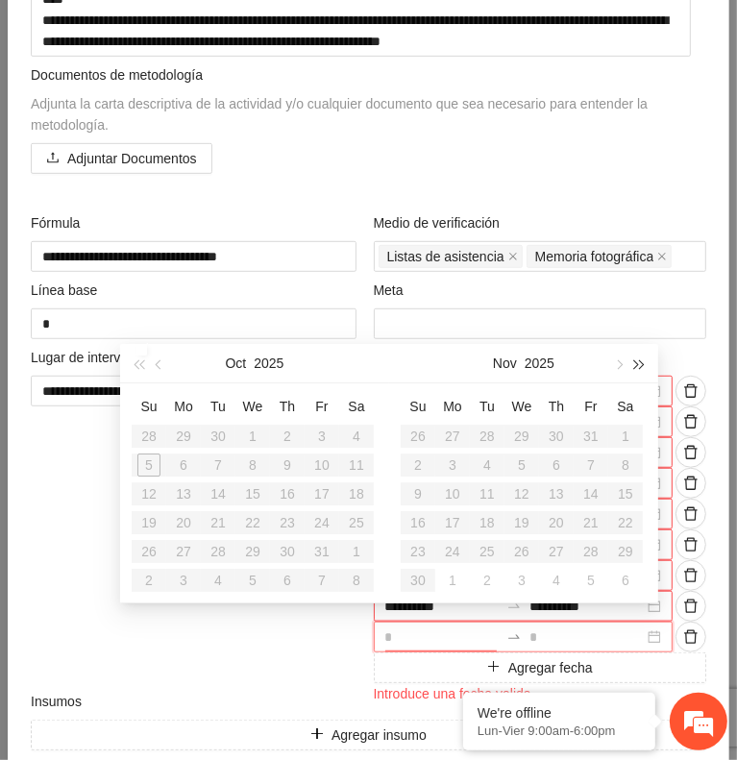
click at [638, 368] on span "button" at bounding box center [640, 365] width 10 height 10
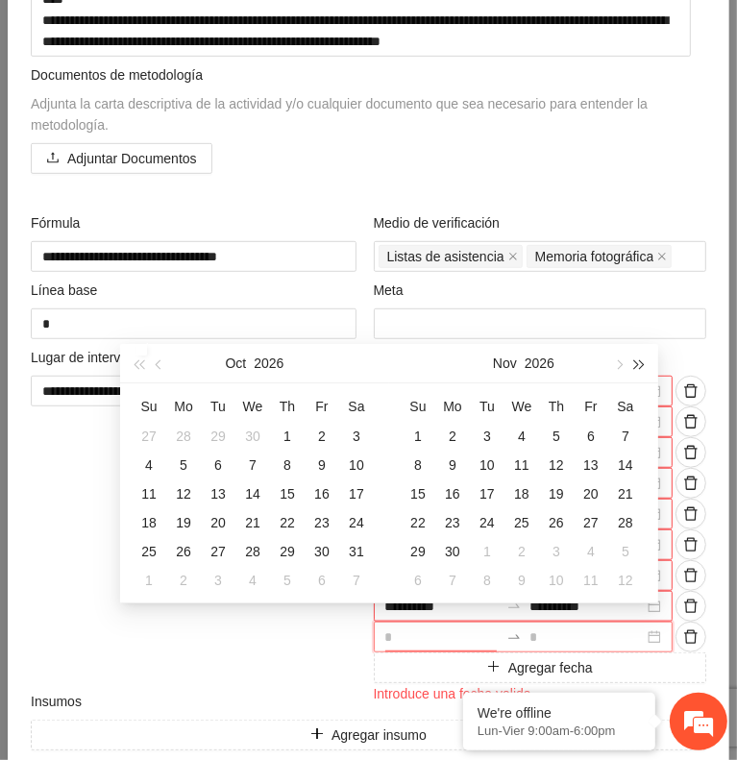
click at [638, 368] on span "button" at bounding box center [640, 365] width 10 height 10
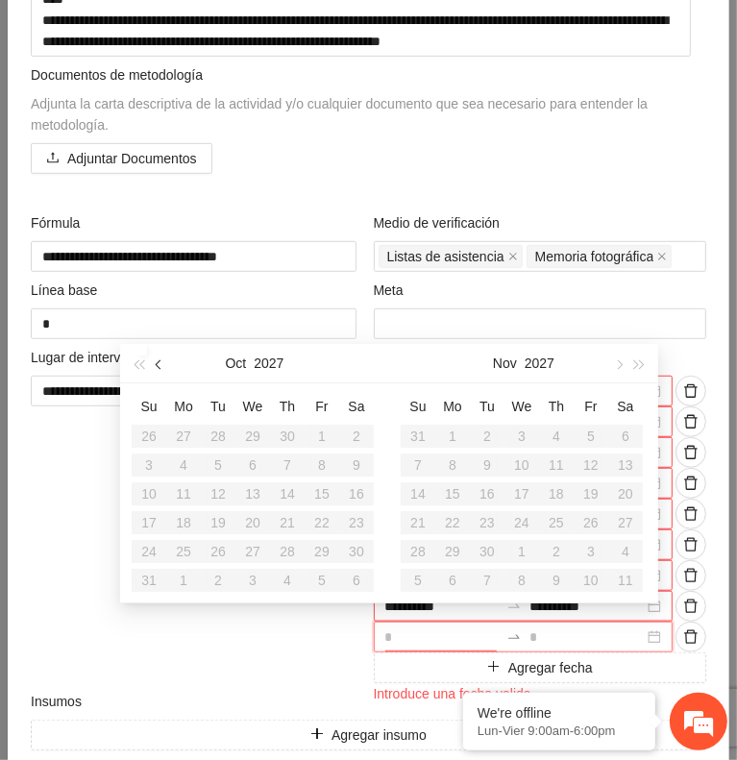
click at [156, 365] on span "button" at bounding box center [161, 365] width 10 height 10
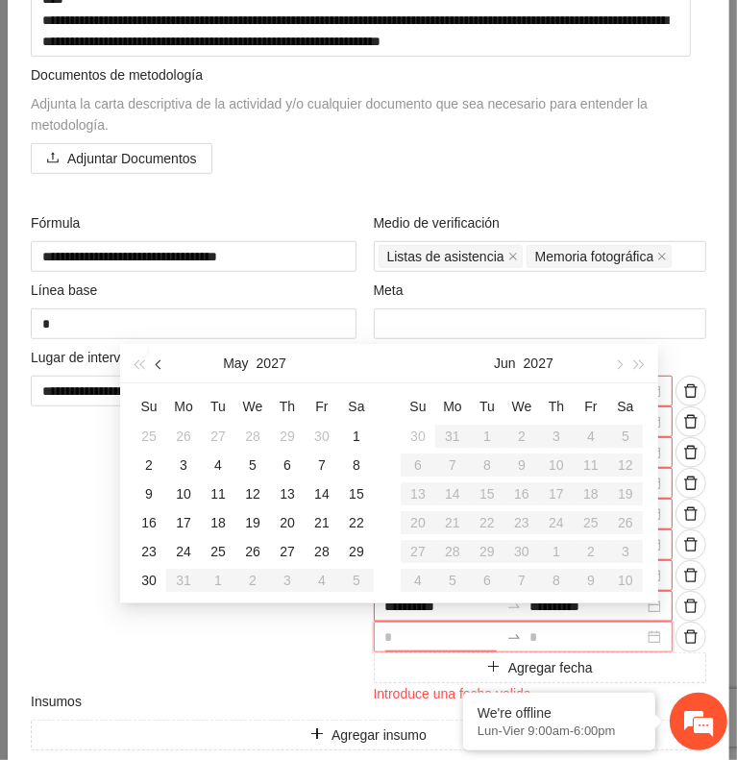
click at [156, 365] on span "button" at bounding box center [161, 365] width 10 height 10
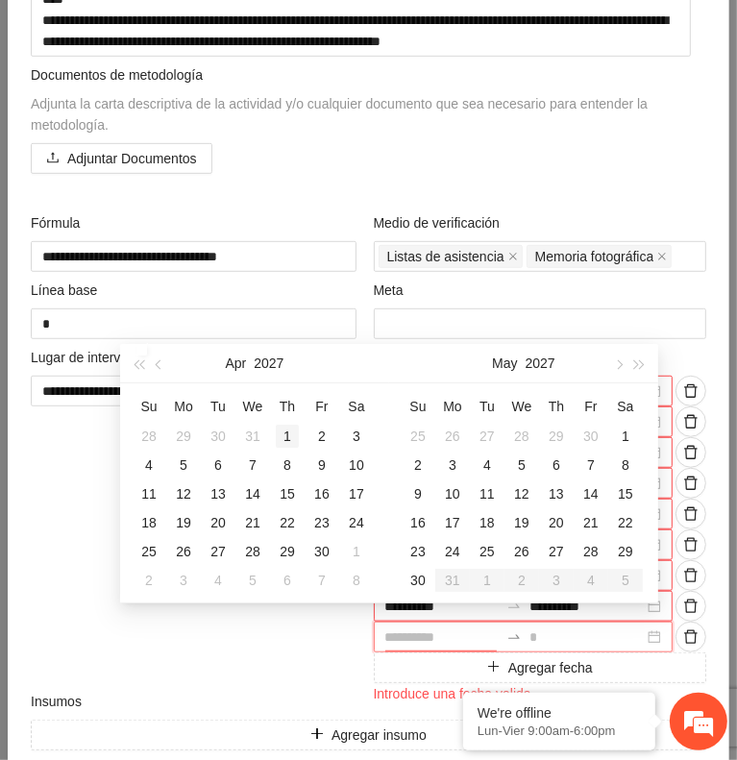
click at [282, 439] on div "1" at bounding box center [287, 436] width 23 height 23
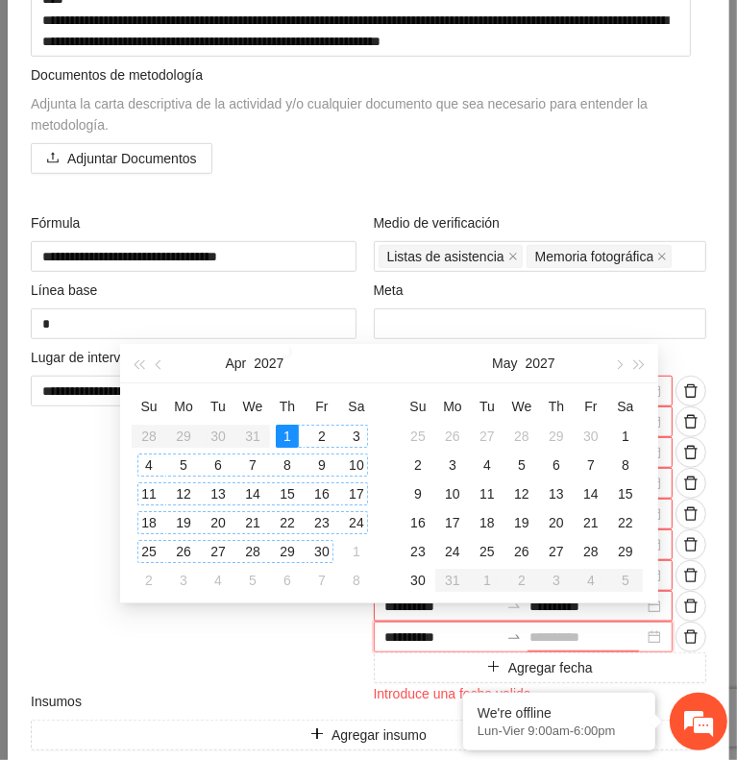
click at [322, 553] on div "30" at bounding box center [321, 551] width 23 height 23
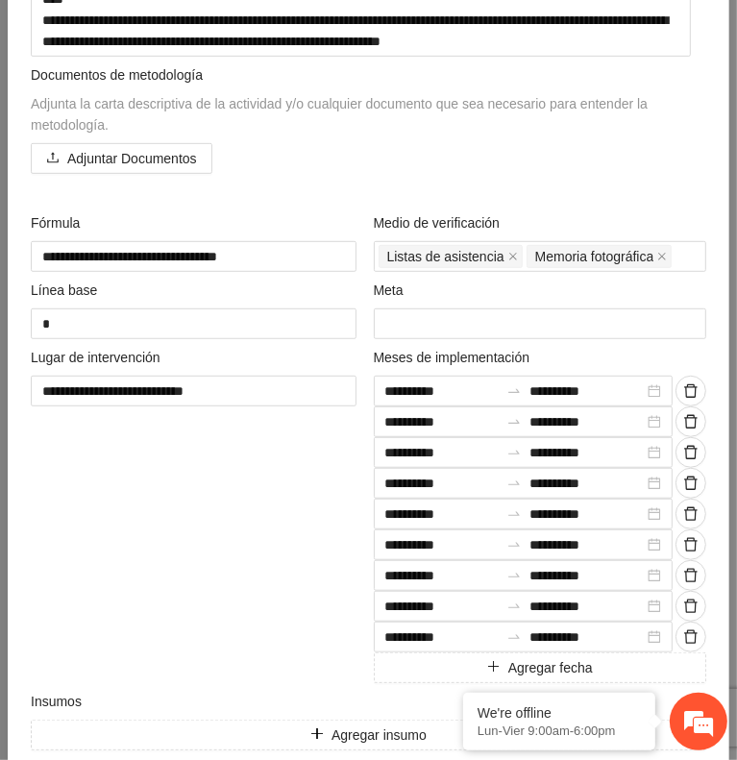
click at [271, 575] on div "**********" at bounding box center [197, 515] width 343 height 336
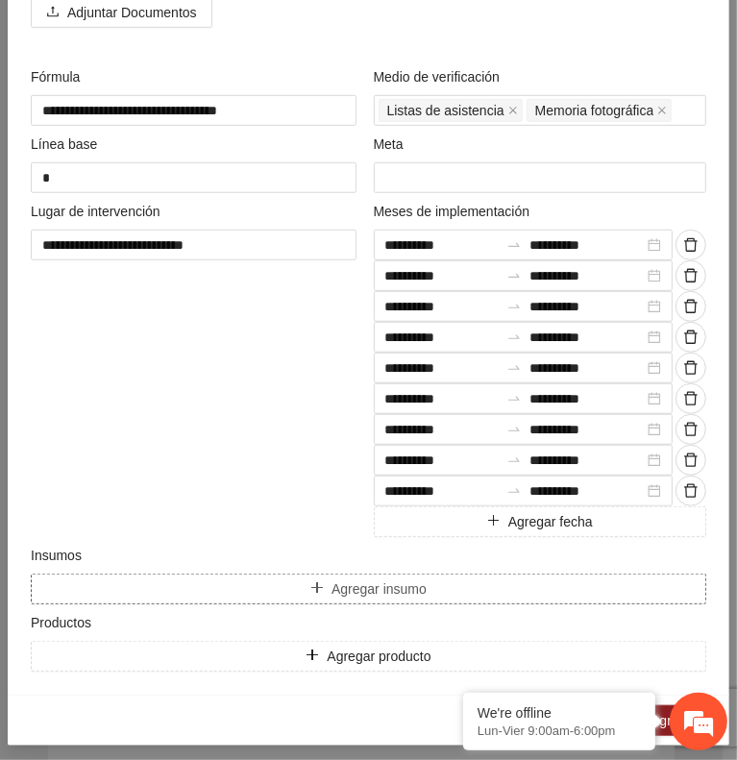
click at [438, 574] on button "Agregar insumo" at bounding box center [369, 589] width 676 height 31
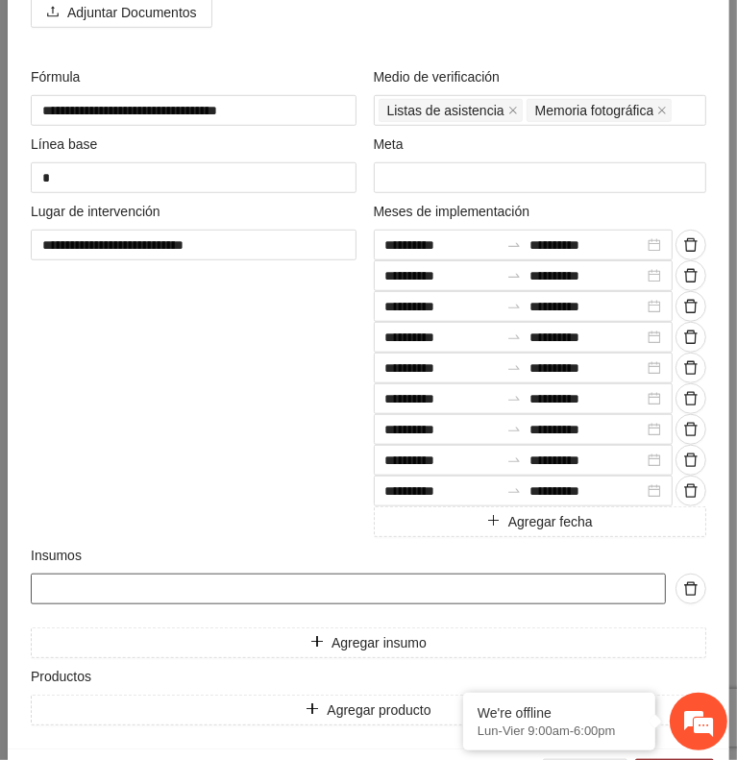
click at [350, 581] on input "text" at bounding box center [348, 589] width 635 height 31
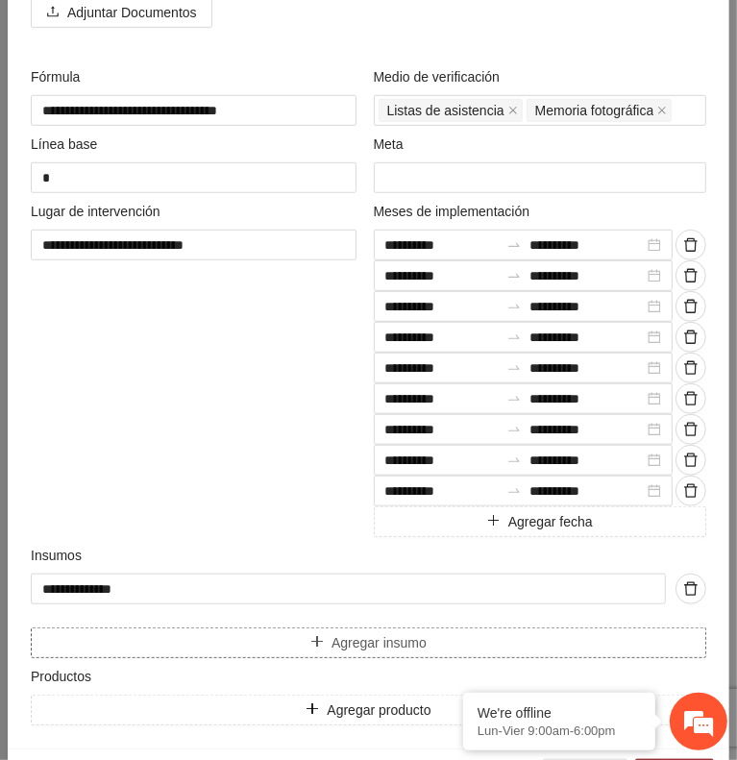
click at [357, 637] on span "Agregar insumo" at bounding box center [379, 642] width 95 height 21
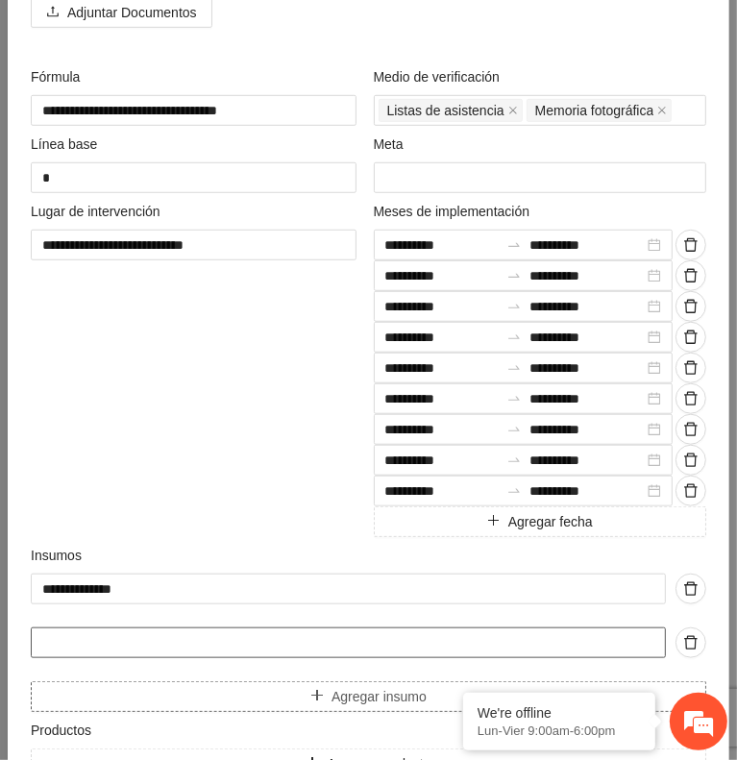
click at [357, 637] on input "text" at bounding box center [348, 643] width 635 height 31
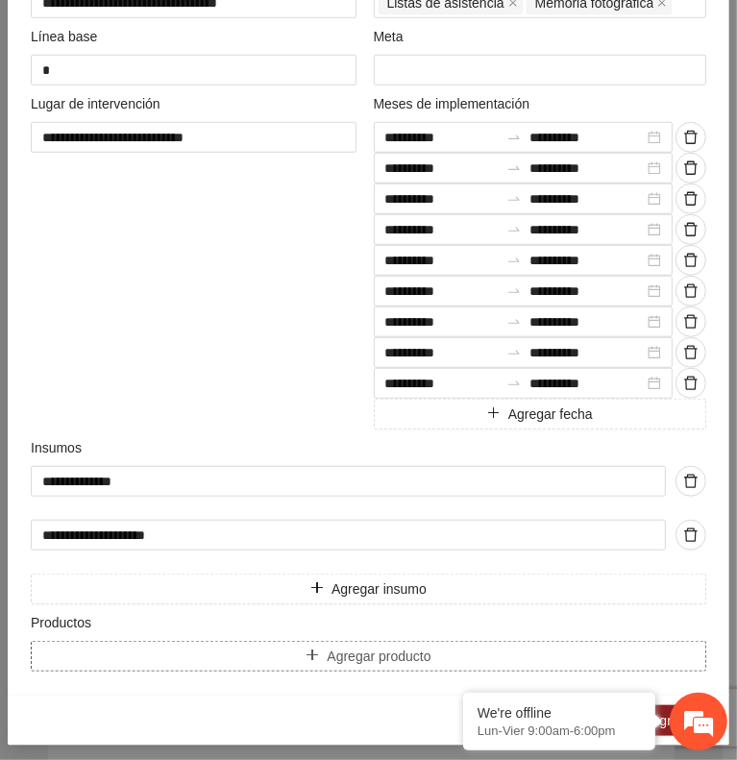
click at [327, 652] on span "Agregar producto" at bounding box center [379, 656] width 104 height 21
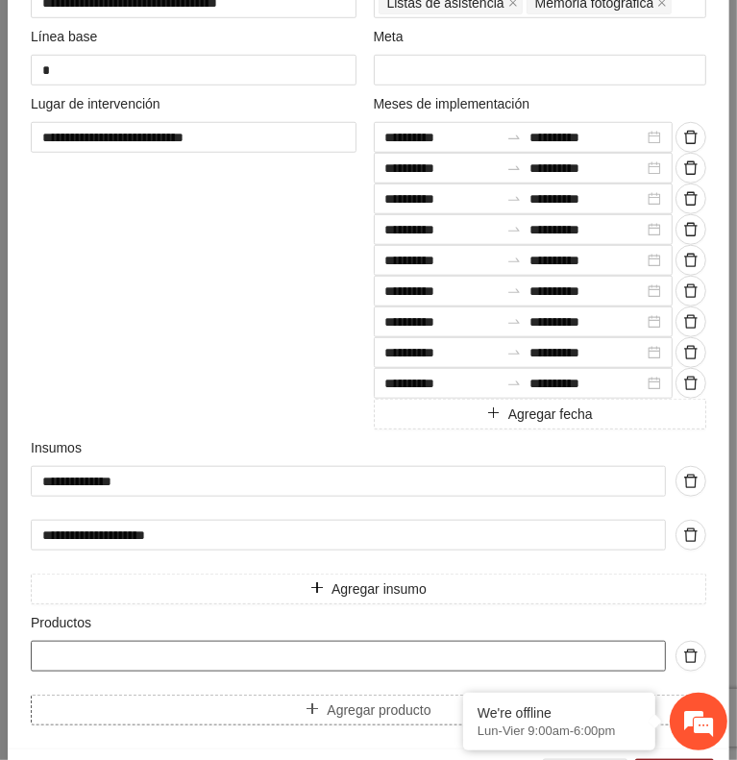
click at [320, 652] on input "text" at bounding box center [348, 656] width 635 height 31
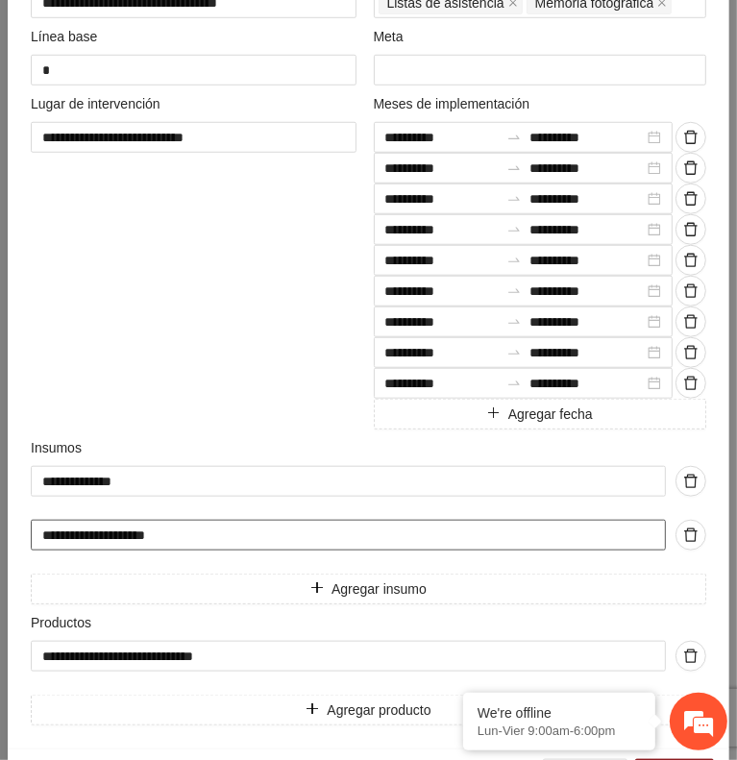
click at [147, 533] on input "**********" at bounding box center [348, 535] width 635 height 31
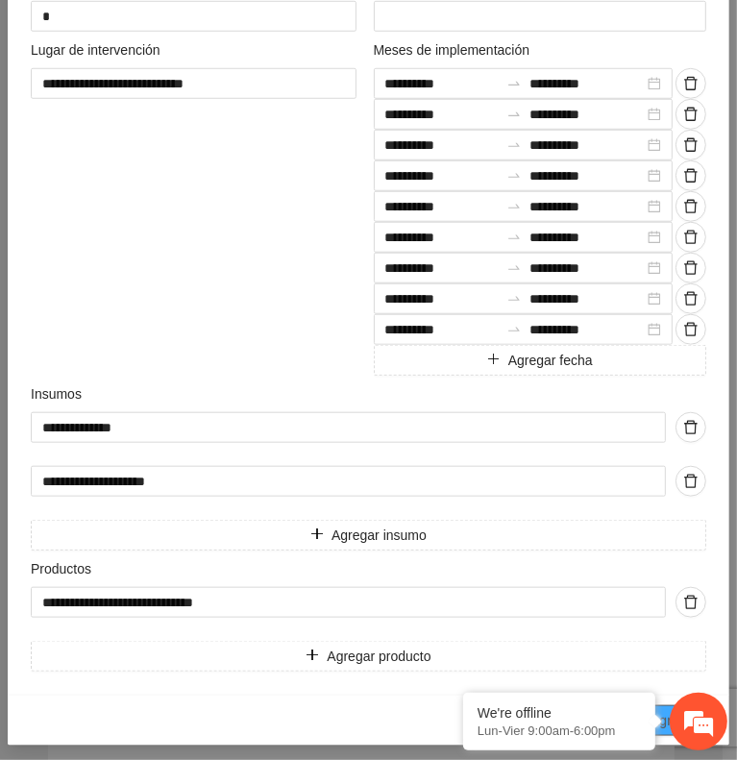
click at [665, 710] on span "Agregar" at bounding box center [675, 720] width 48 height 21
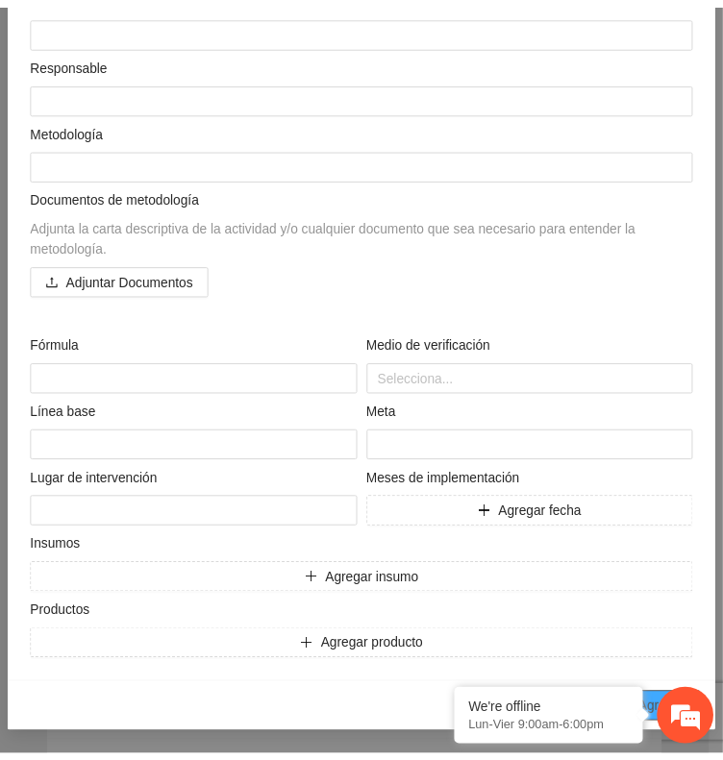
scroll to position [158, 0]
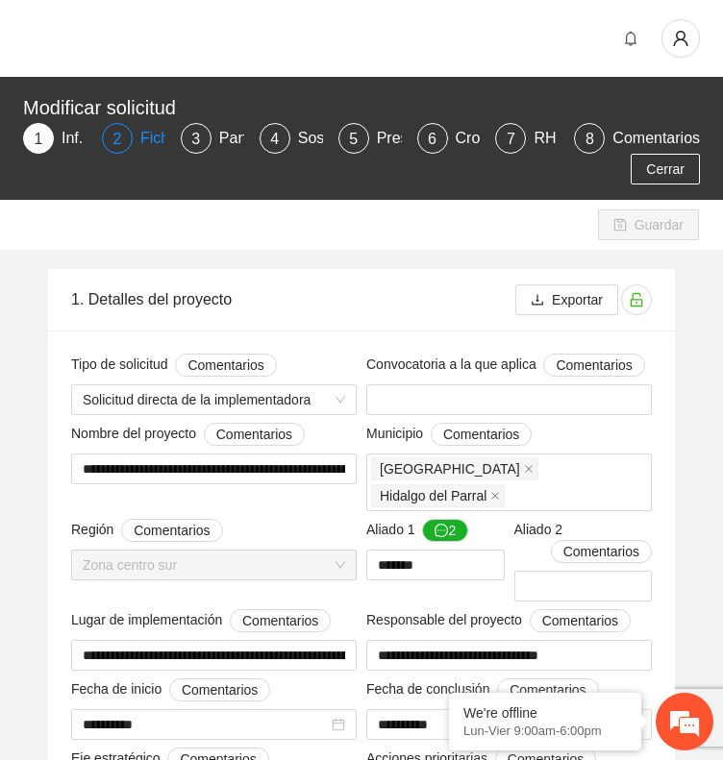
click at [158, 141] on div "Ficha T" at bounding box center [173, 138] width 66 height 31
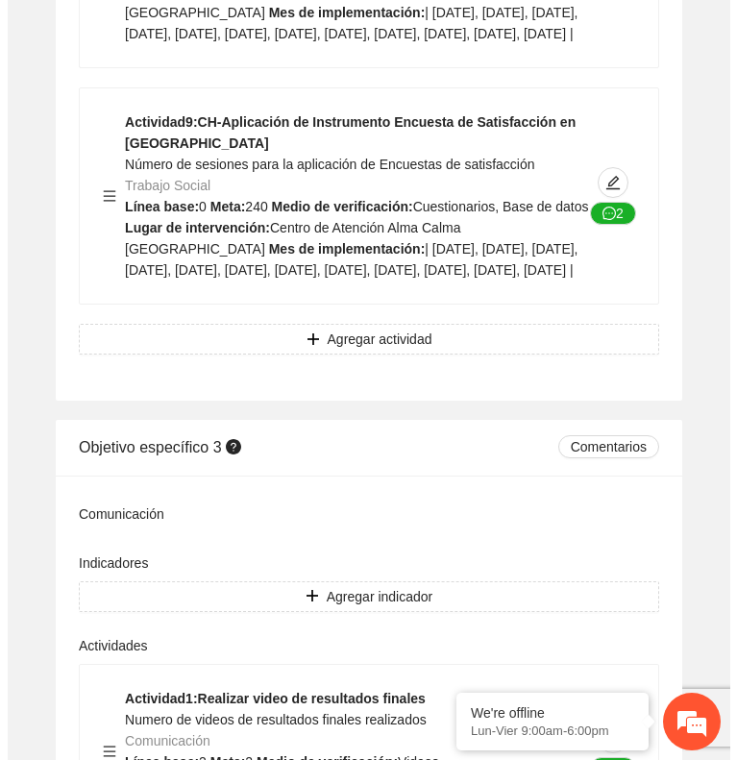
scroll to position [10092, 0]
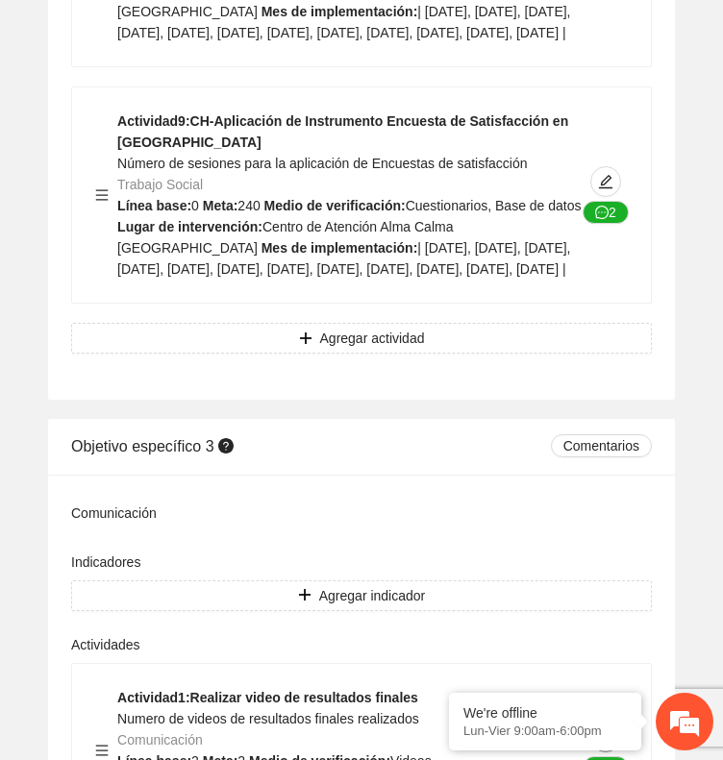
click at [612, 730] on icon "edit" at bounding box center [605, 737] width 15 height 15
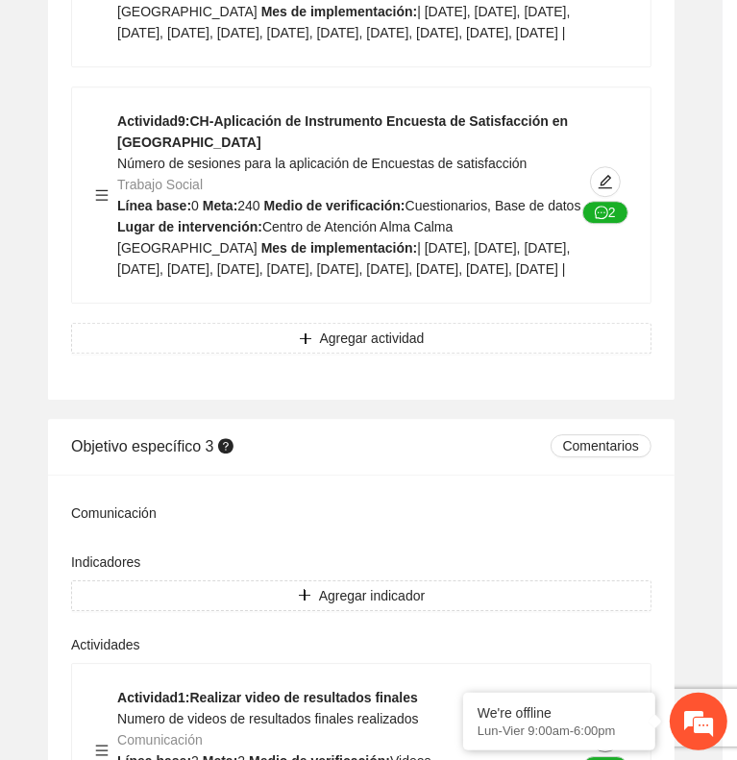
type textarea "**********"
type input "**********"
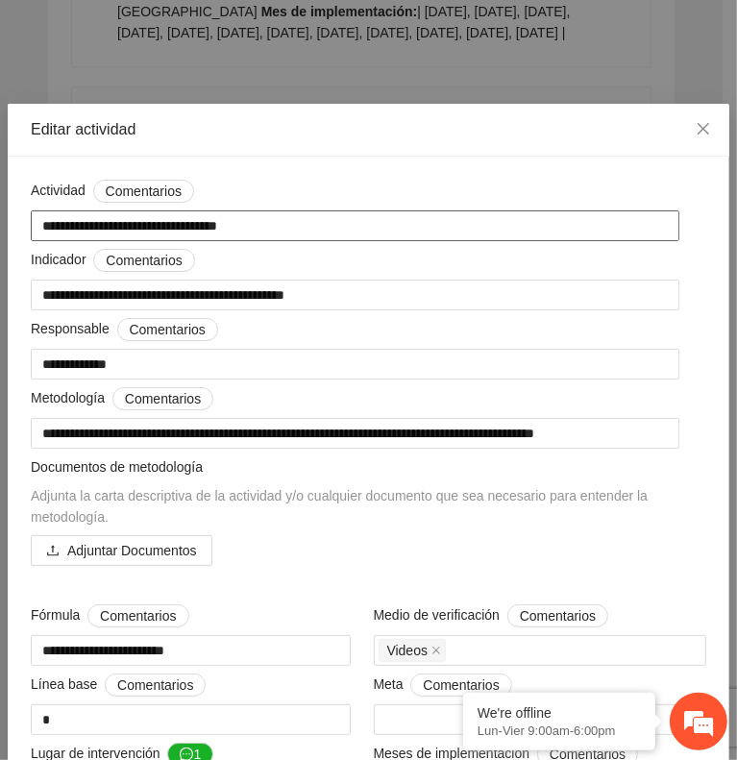
drag, startPoint x: 265, startPoint y: 223, endPoint x: -1, endPoint y: 213, distance: 266.4
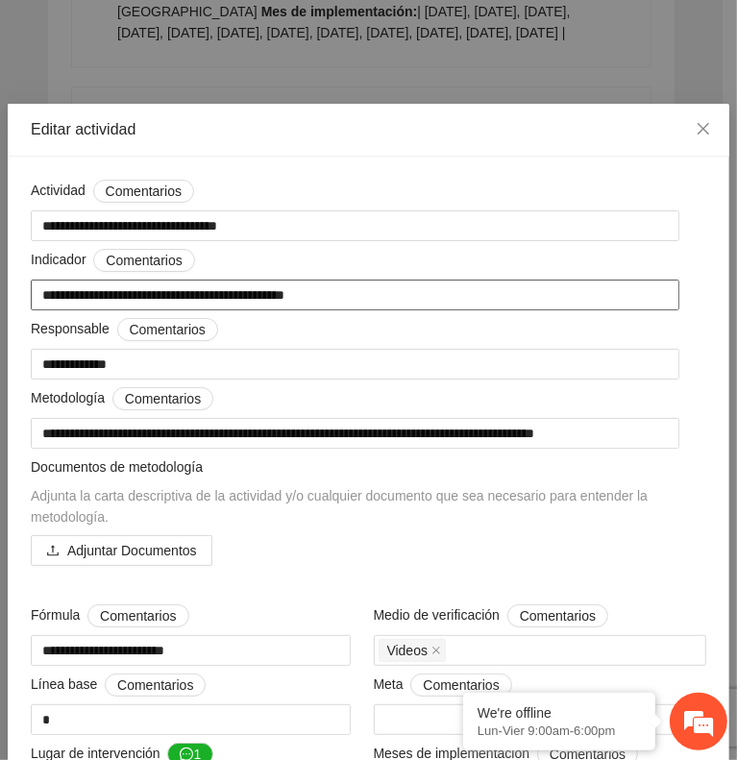
drag, startPoint x: 377, startPoint y: 285, endPoint x: -1, endPoint y: 356, distance: 384.4
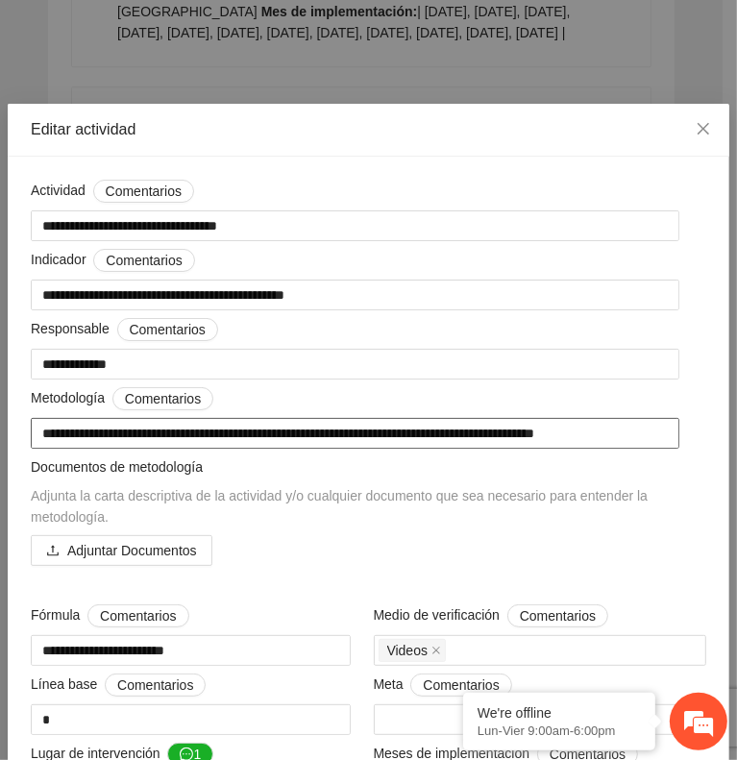
drag, startPoint x: 658, startPoint y: 423, endPoint x: 477, endPoint y: 434, distance: 182.0
click at [477, 434] on textarea "**********" at bounding box center [355, 433] width 649 height 30
drag, startPoint x: 471, startPoint y: 426, endPoint x: -1, endPoint y: 423, distance: 472.0
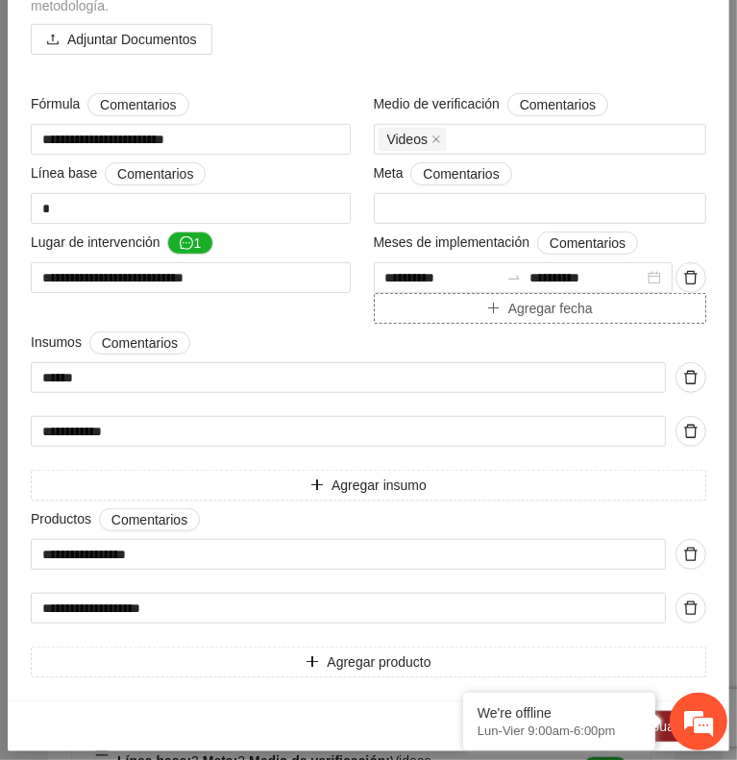
scroll to position [517, 0]
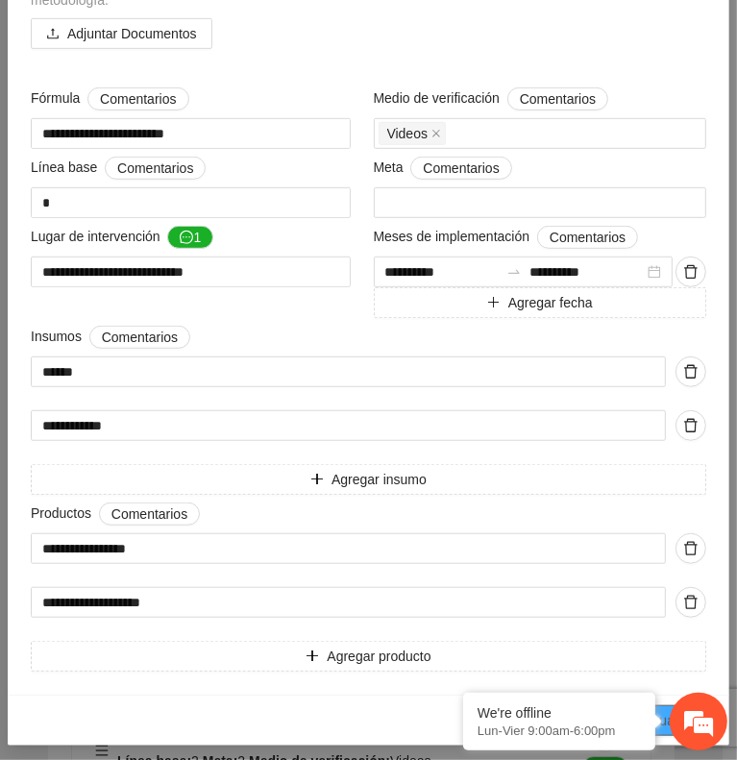
click at [661, 710] on span "Guardar" at bounding box center [674, 720] width 49 height 21
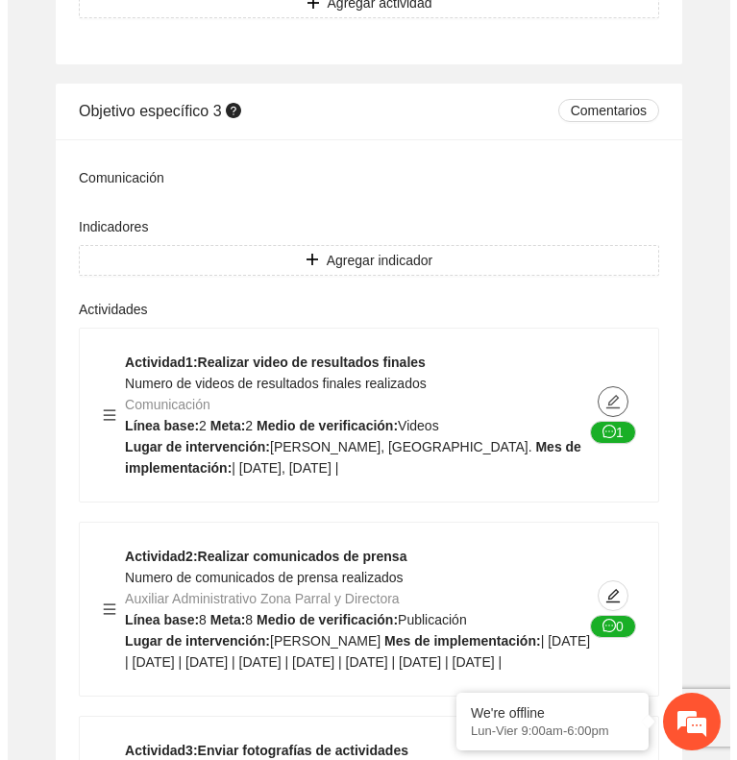
scroll to position [10471, 0]
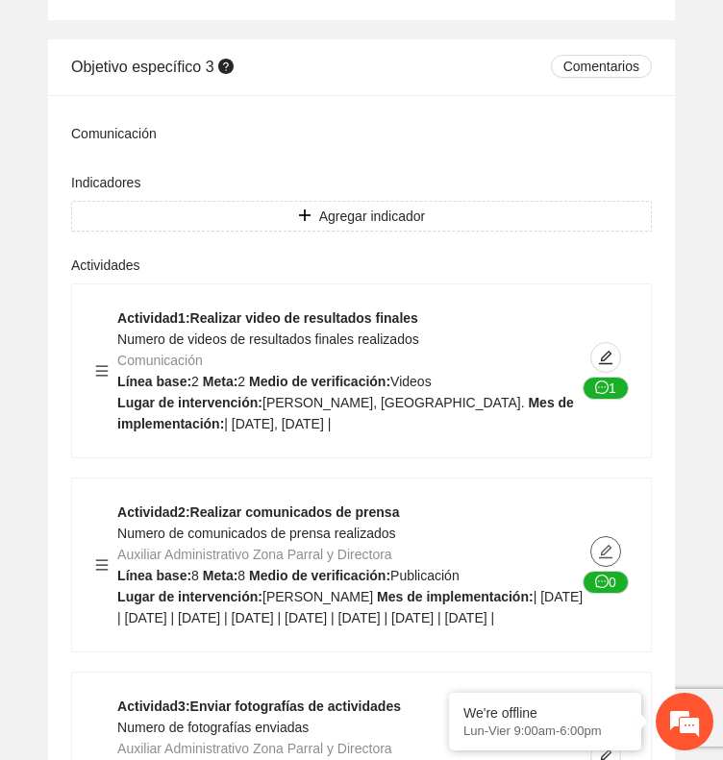
click at [607, 544] on icon "edit" at bounding box center [605, 550] width 13 height 13
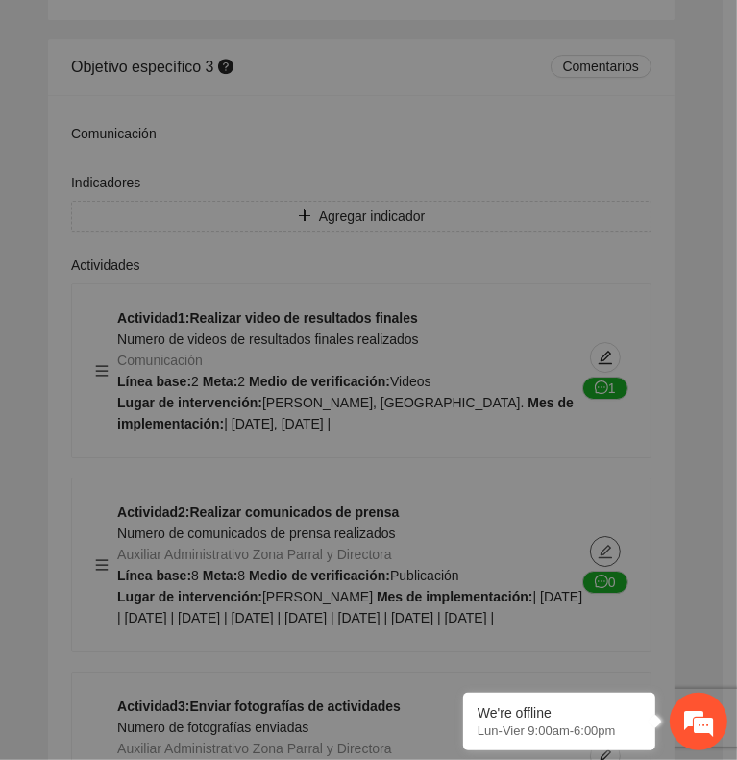
type textarea "**********"
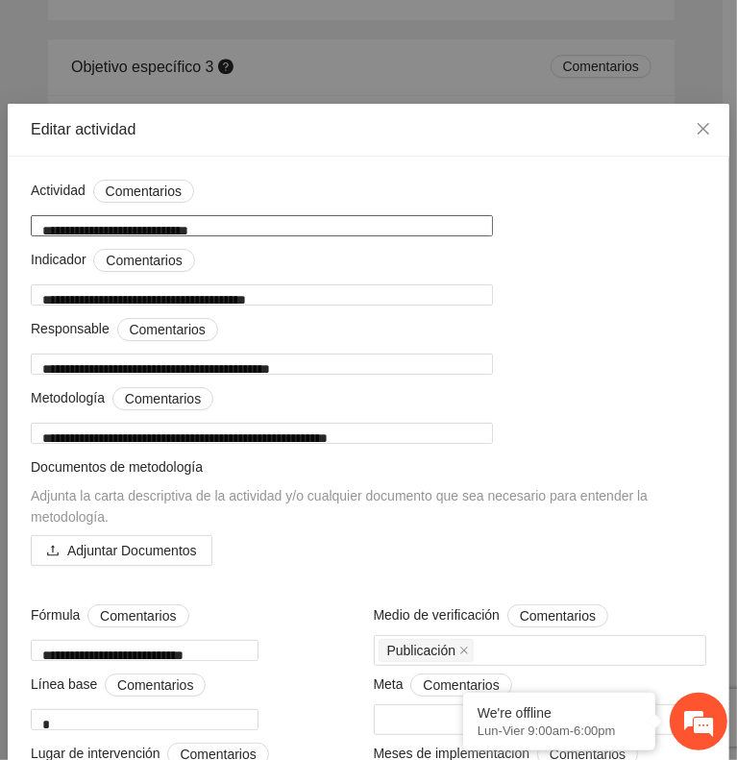
drag, startPoint x: 239, startPoint y: 212, endPoint x: -1, endPoint y: 211, distance: 240.3
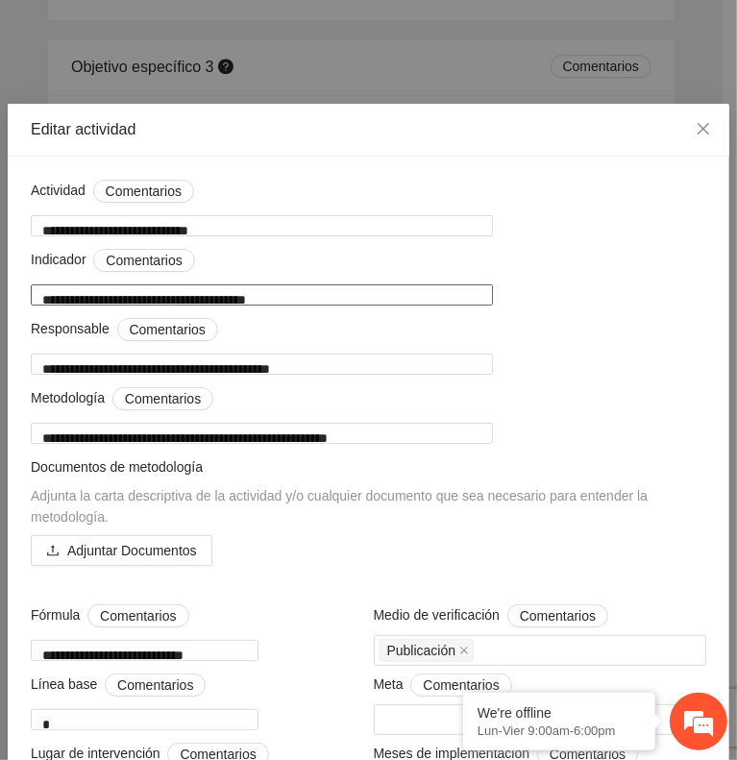
drag, startPoint x: 362, startPoint y: 286, endPoint x: -1, endPoint y: 306, distance: 363.8
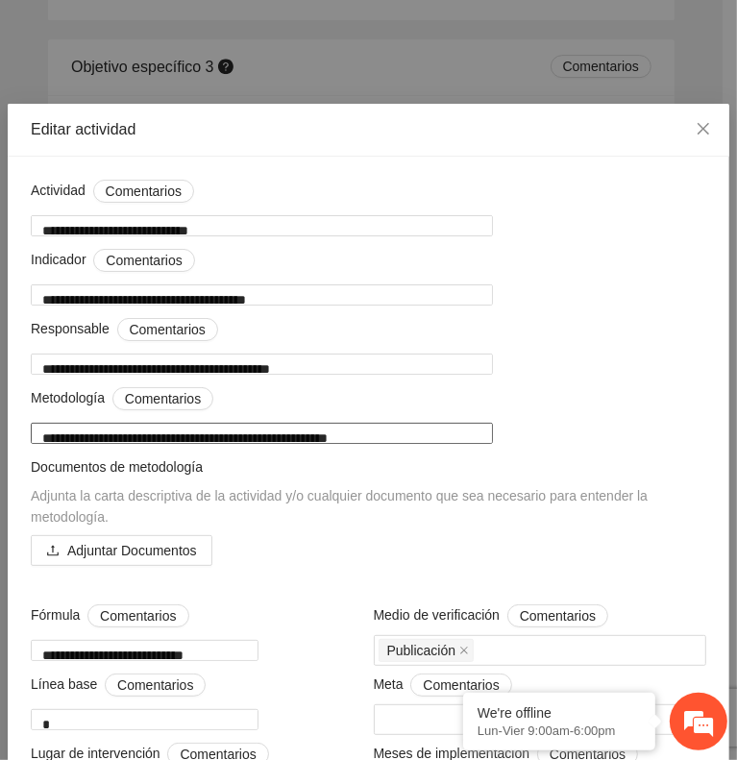
drag, startPoint x: 440, startPoint y: 436, endPoint x: 2, endPoint y: 423, distance: 438.5
click at [2, 423] on div "**********" at bounding box center [368, 380] width 737 height 760
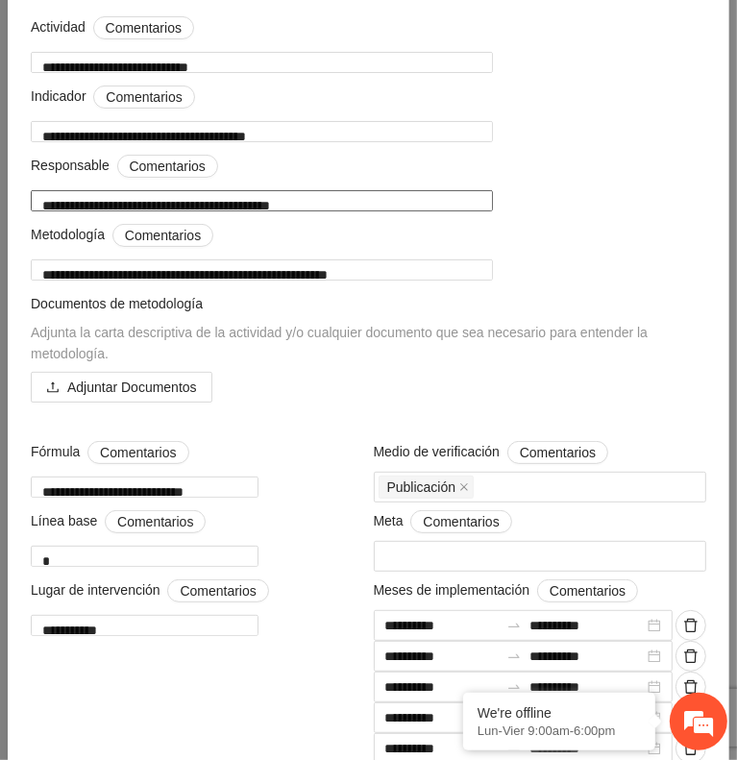
scroll to position [173, 0]
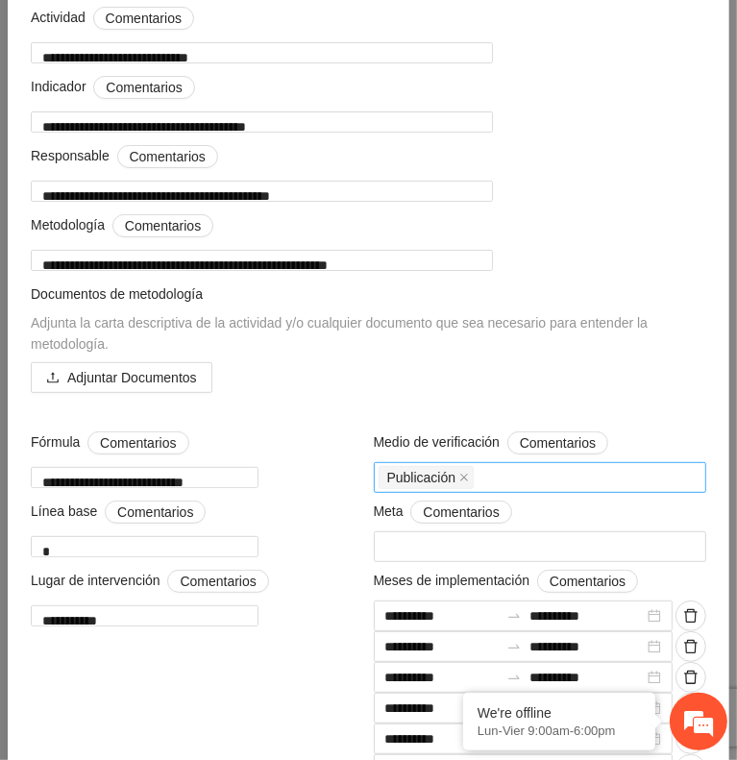
click at [508, 468] on div "Publicación" at bounding box center [541, 477] width 324 height 27
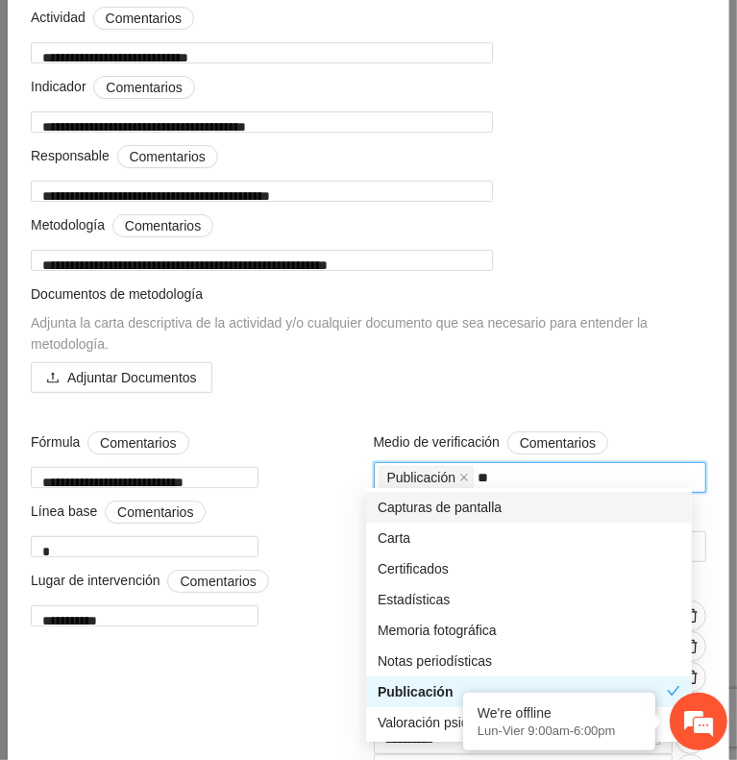
type input "***"
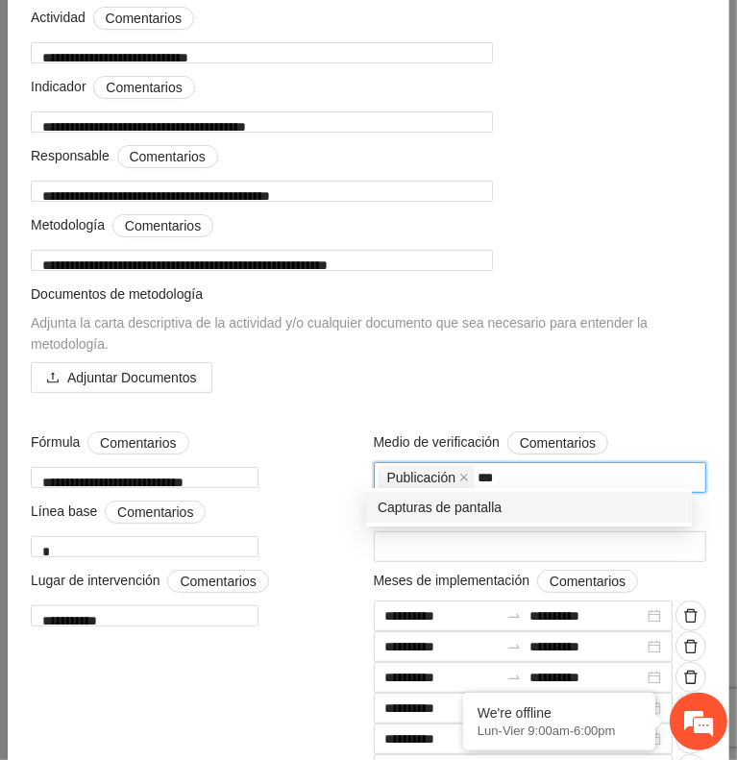
click at [516, 502] on div "Capturas de pantalla" at bounding box center [529, 507] width 303 height 21
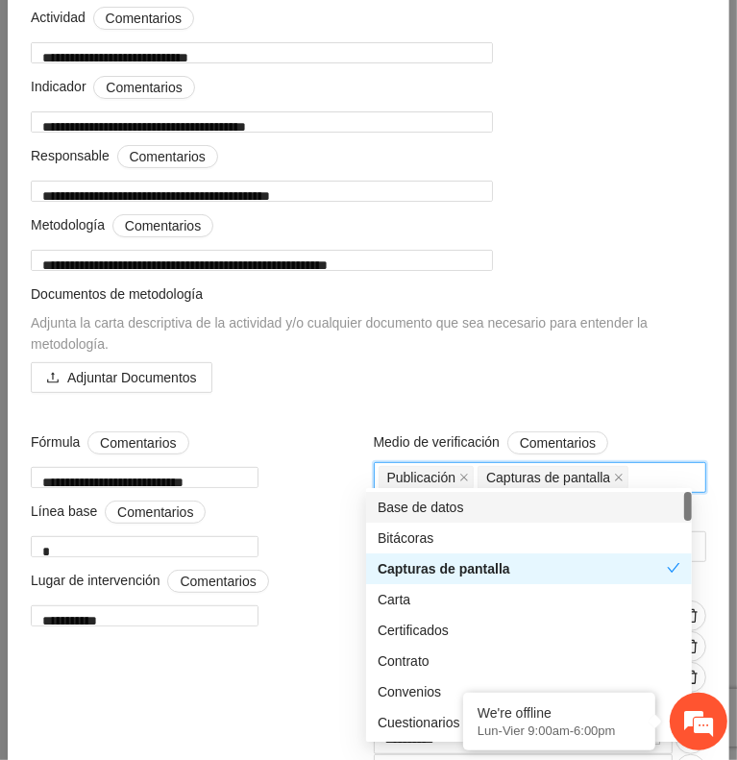
click at [487, 403] on div "Documentos de metodología Adjunta la carta descriptiva de la actividad y/o cual…" at bounding box center [368, 349] width 685 height 131
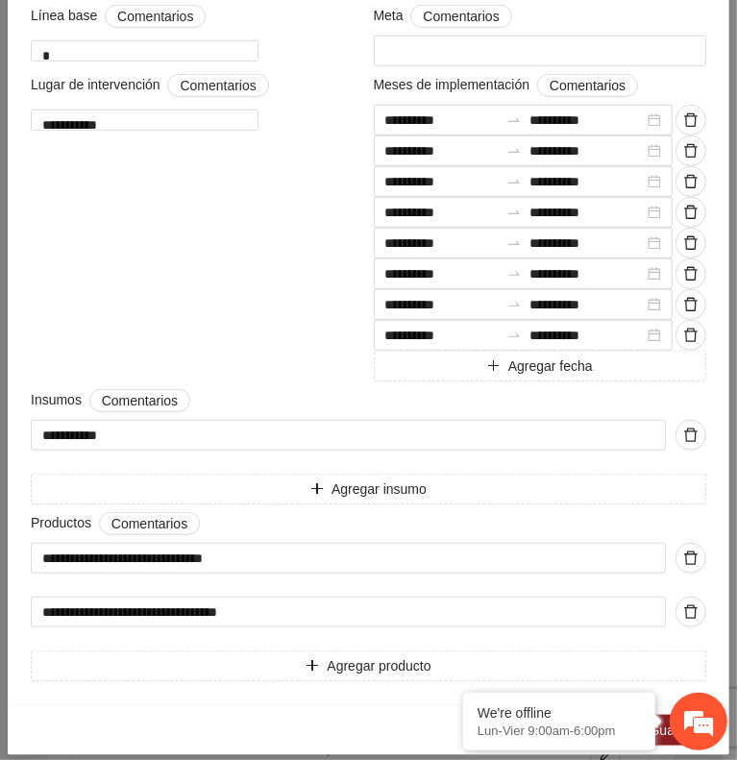
scroll to position [679, 0]
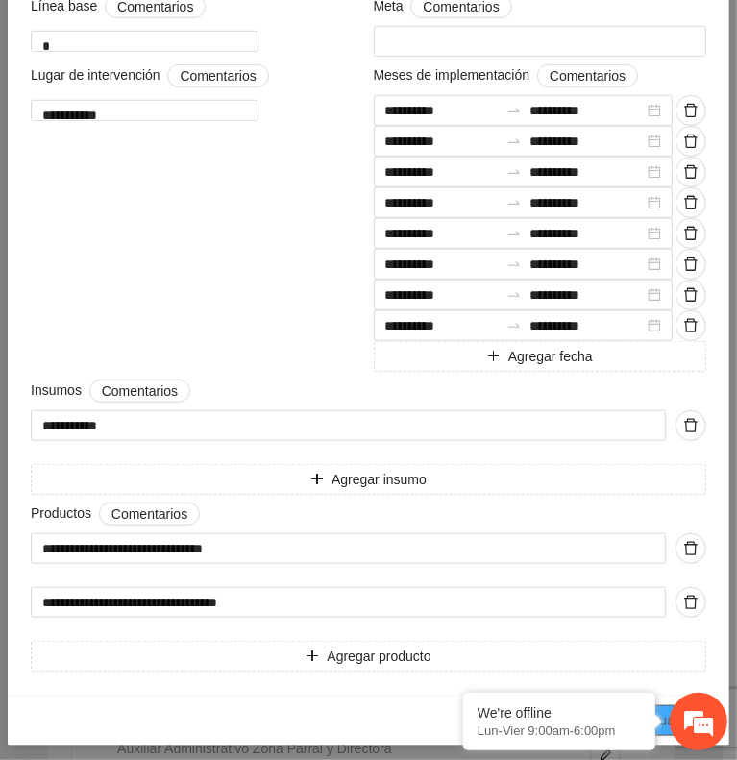
click at [663, 710] on span "Guardar" at bounding box center [674, 720] width 49 height 21
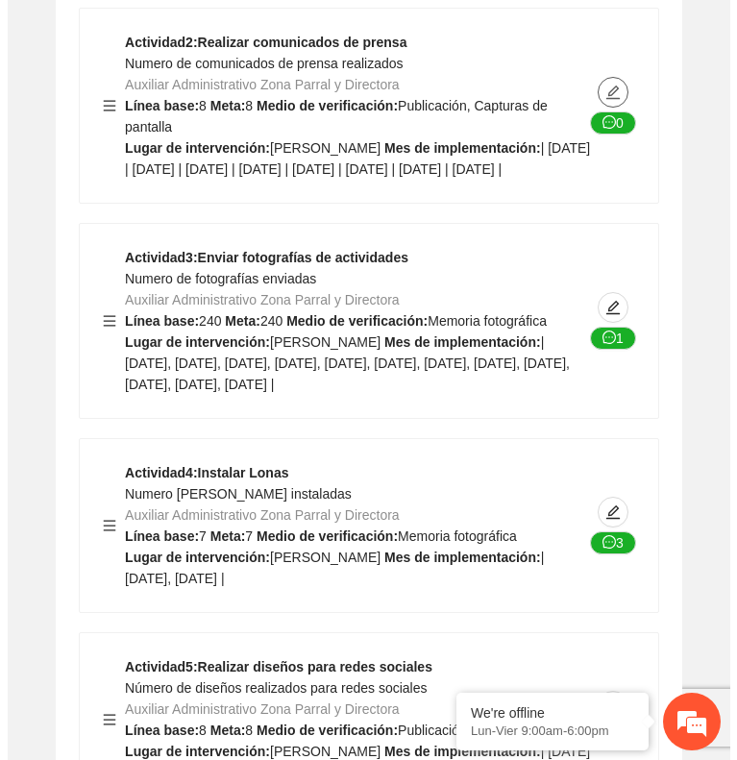
scroll to position [10942, 0]
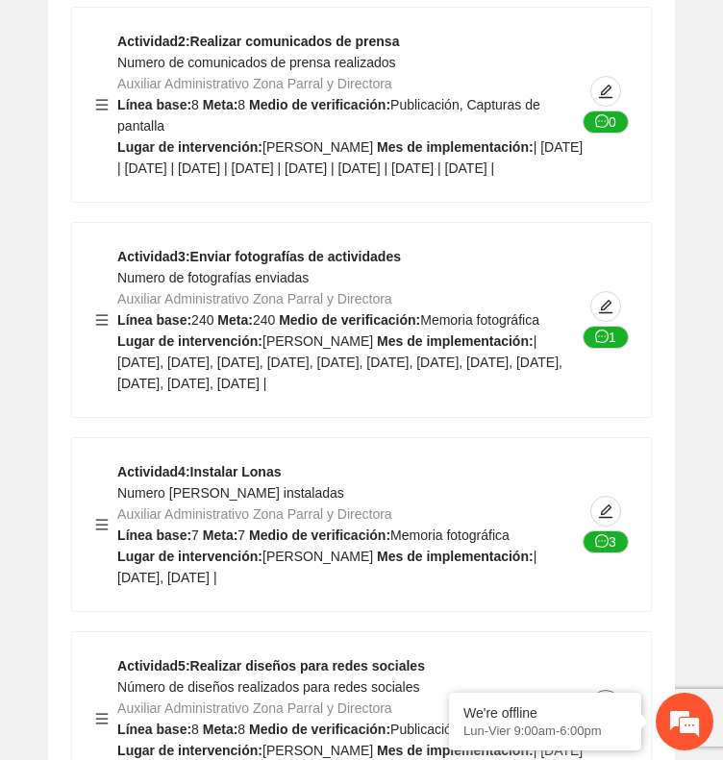
click at [605, 698] on icon "edit" at bounding box center [605, 705] width 15 height 15
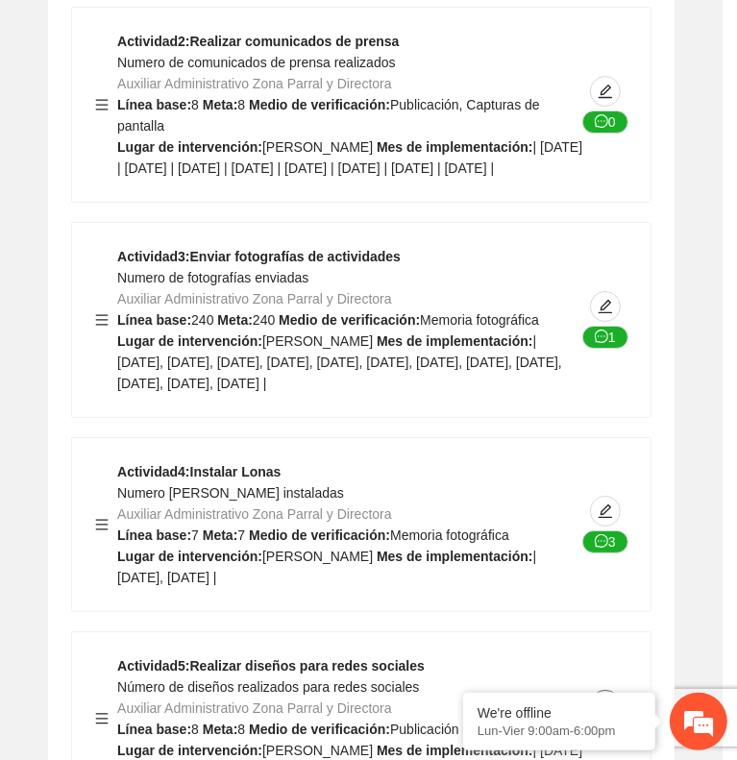
type textarea "**********"
type input "**********"
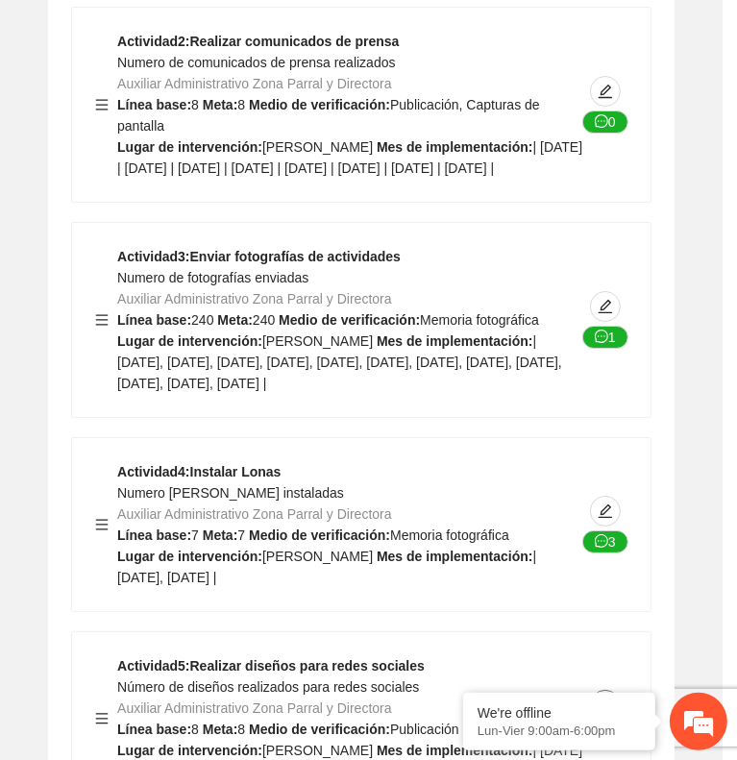
type input "**********"
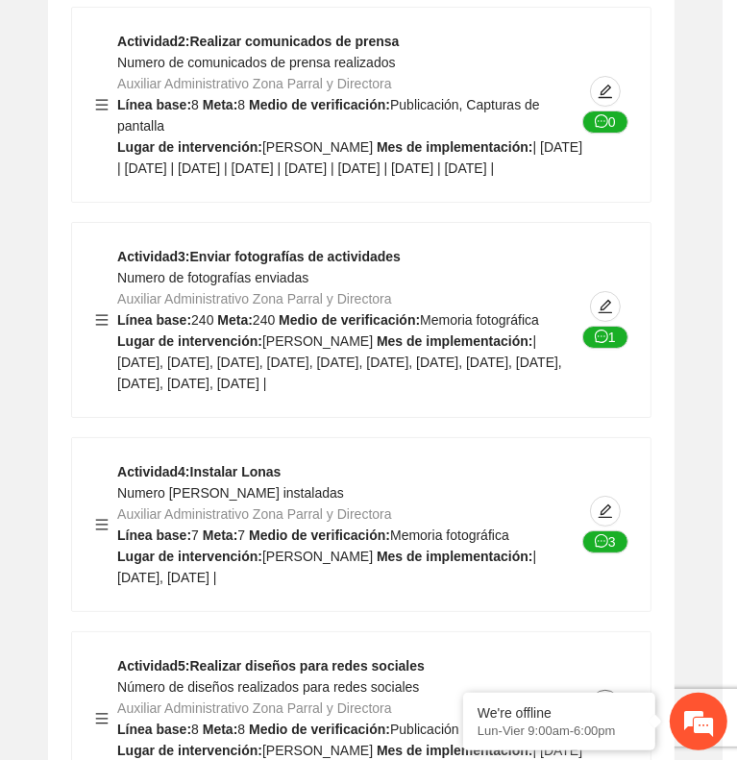
type input "**********"
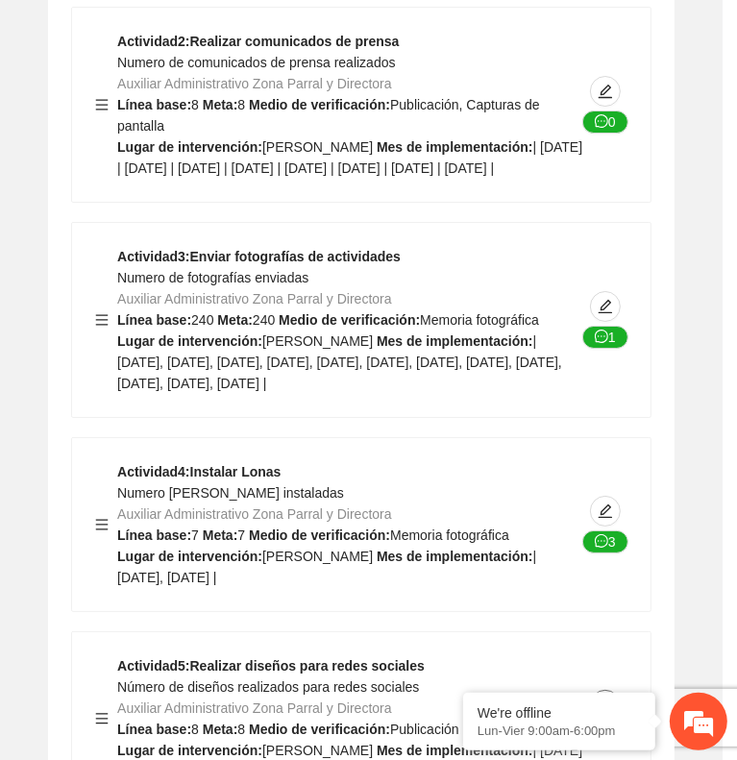
type input "**********"
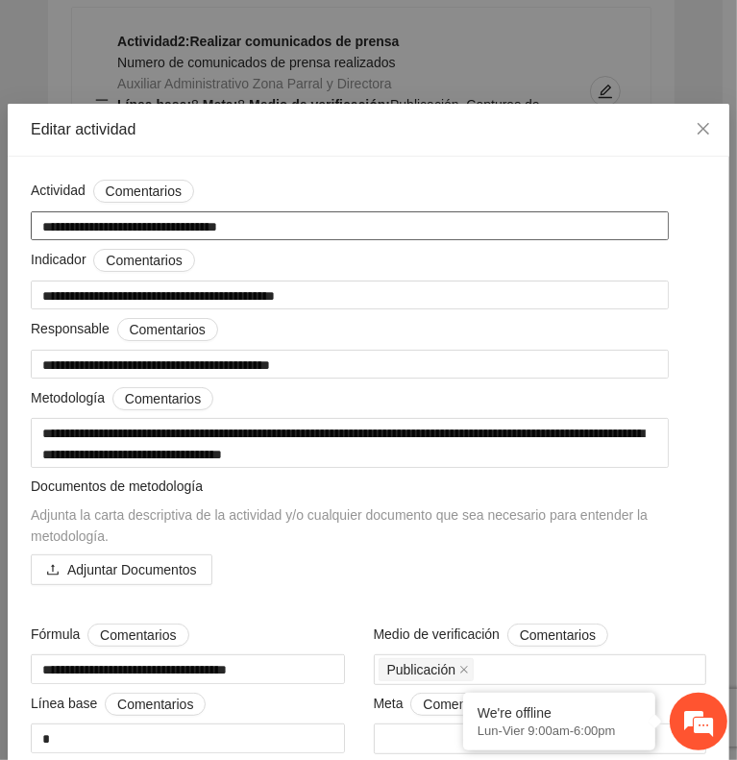
click at [278, 221] on textarea "**********" at bounding box center [350, 226] width 638 height 30
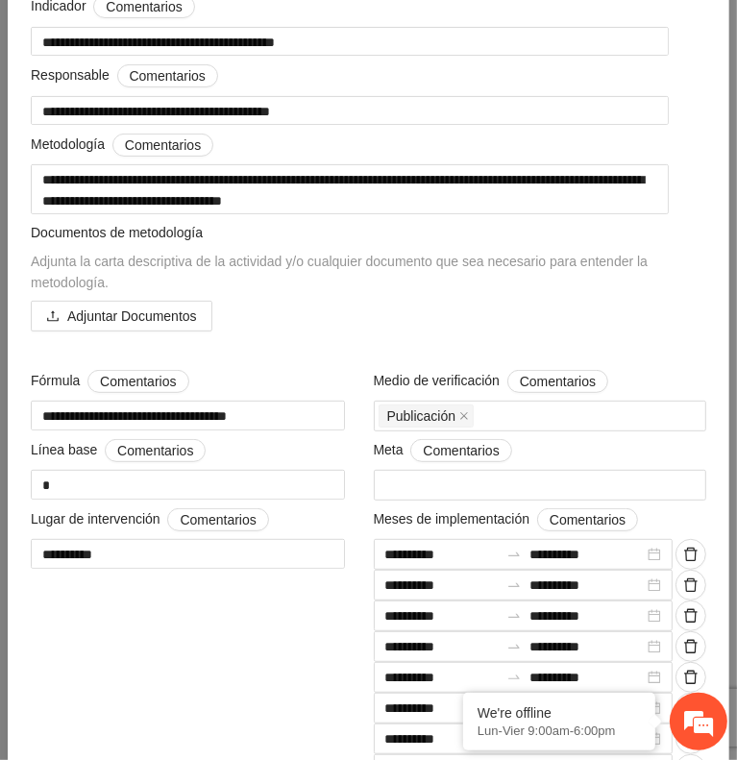
scroll to position [0, 0]
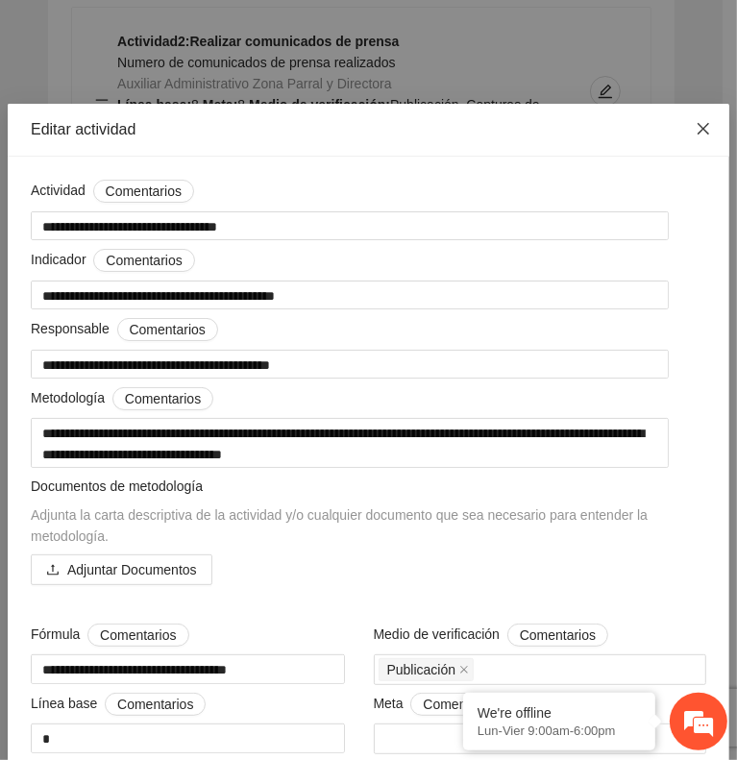
click at [696, 129] on icon "close" at bounding box center [703, 128] width 15 height 15
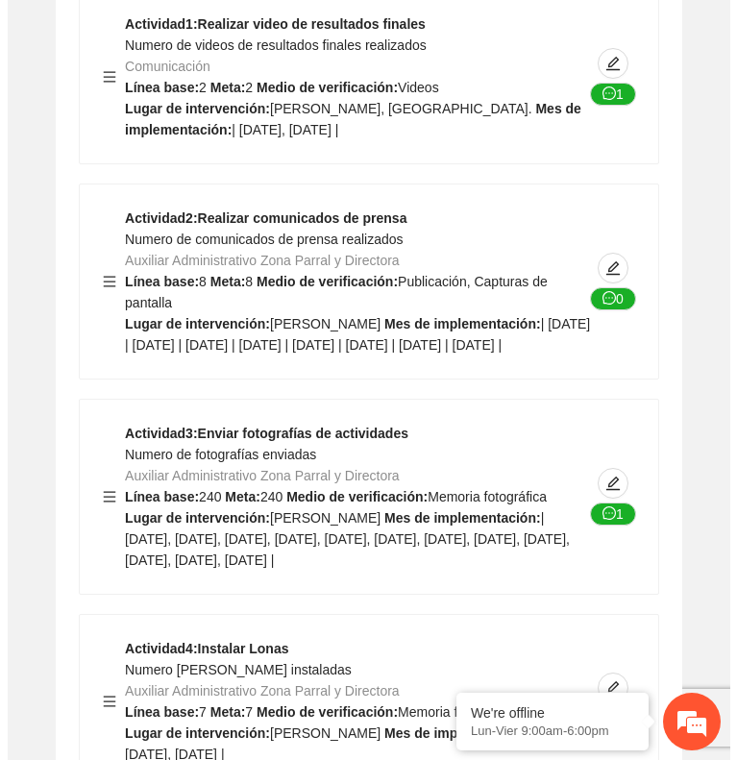
scroll to position [10762, 0]
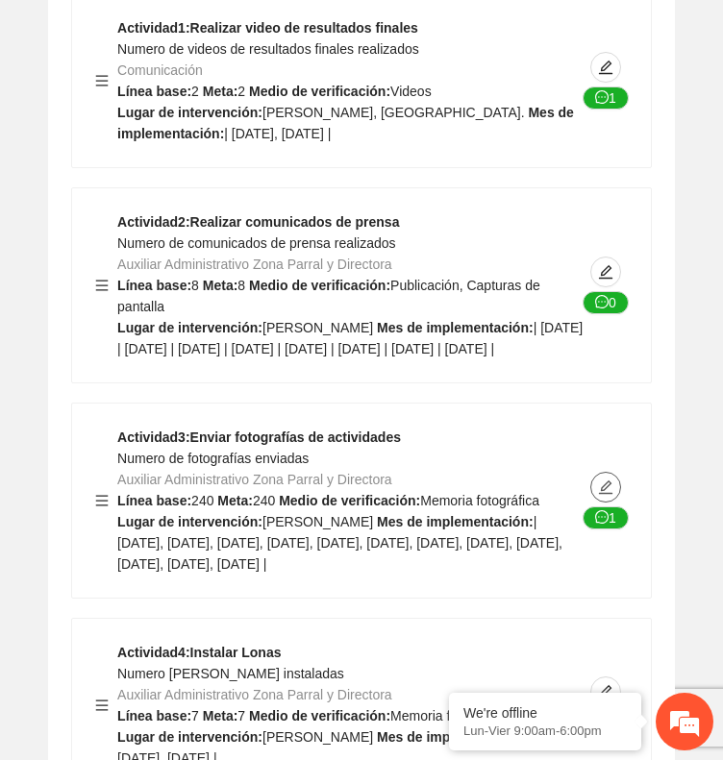
click at [604, 480] on icon "edit" at bounding box center [605, 486] width 13 height 13
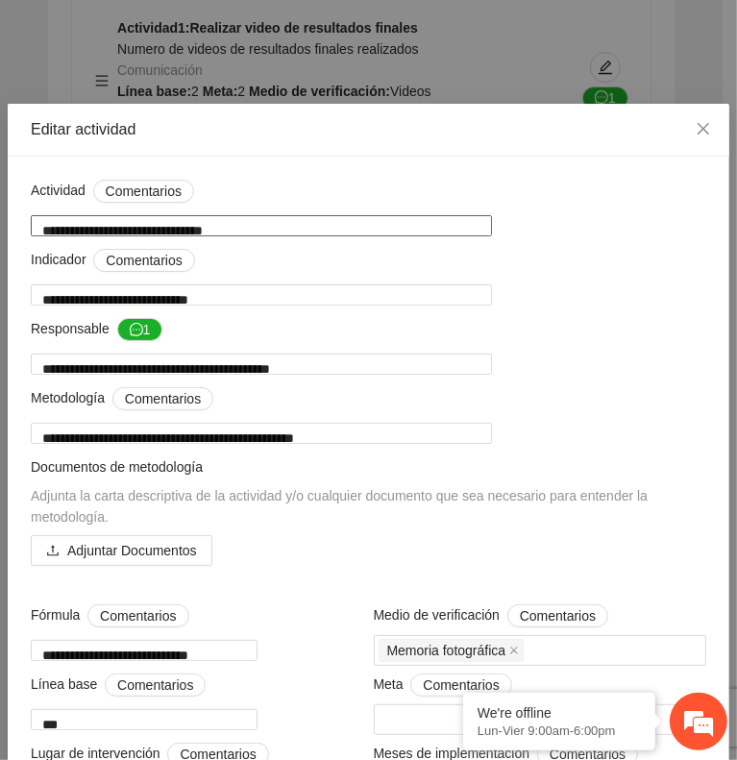
drag, startPoint x: 263, startPoint y: 224, endPoint x: -1, endPoint y: 244, distance: 265.1
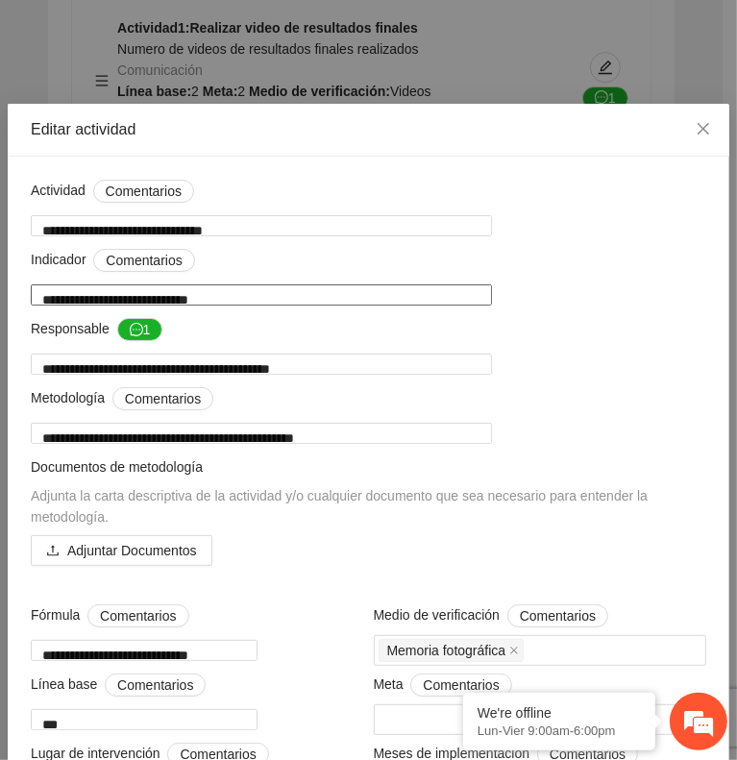
drag, startPoint x: 256, startPoint y: 295, endPoint x: -1, endPoint y: 312, distance: 257.2
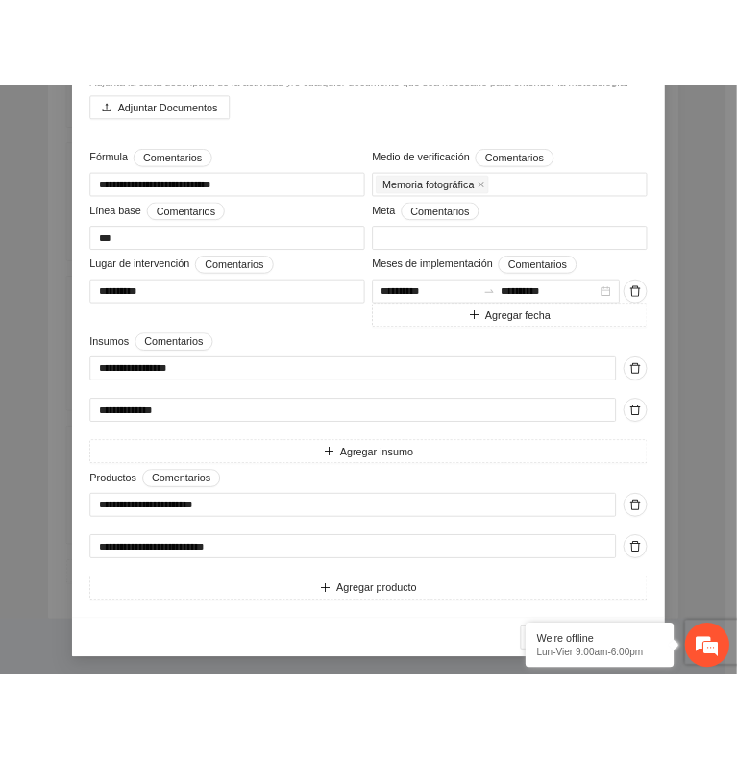
scroll to position [492, 0]
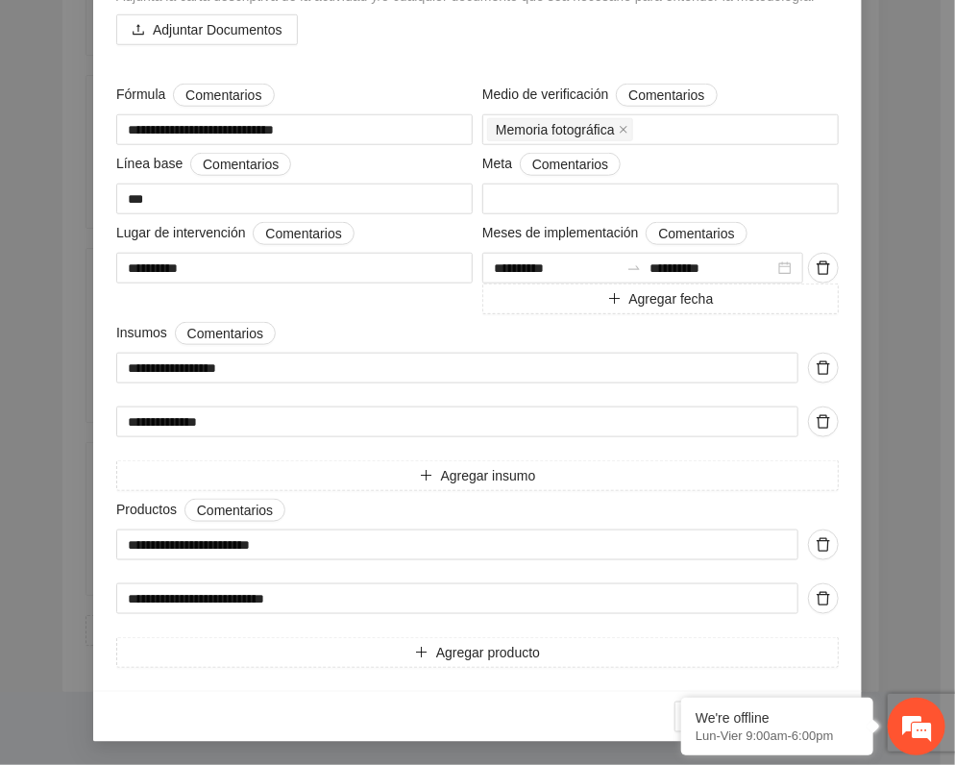
type textarea "**********"
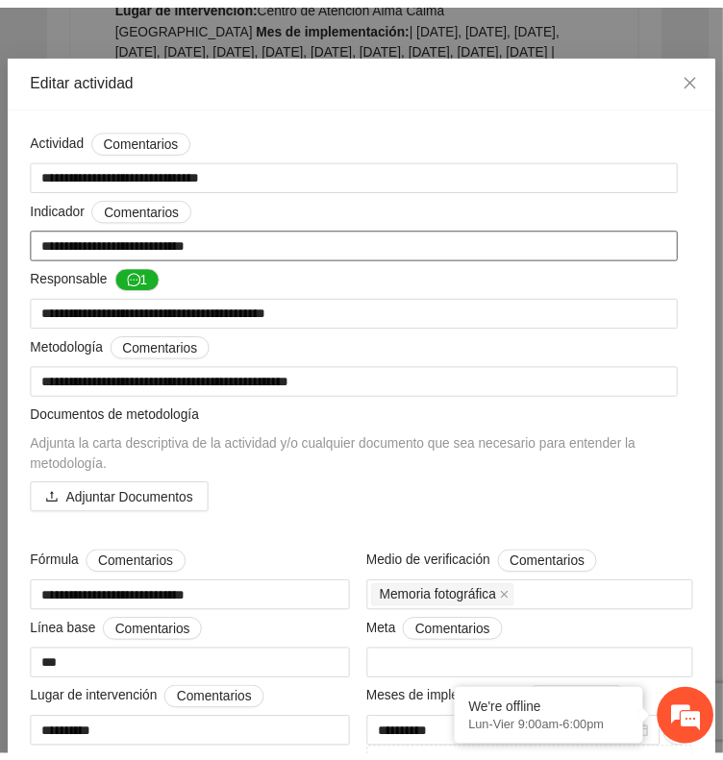
scroll to position [50, 0]
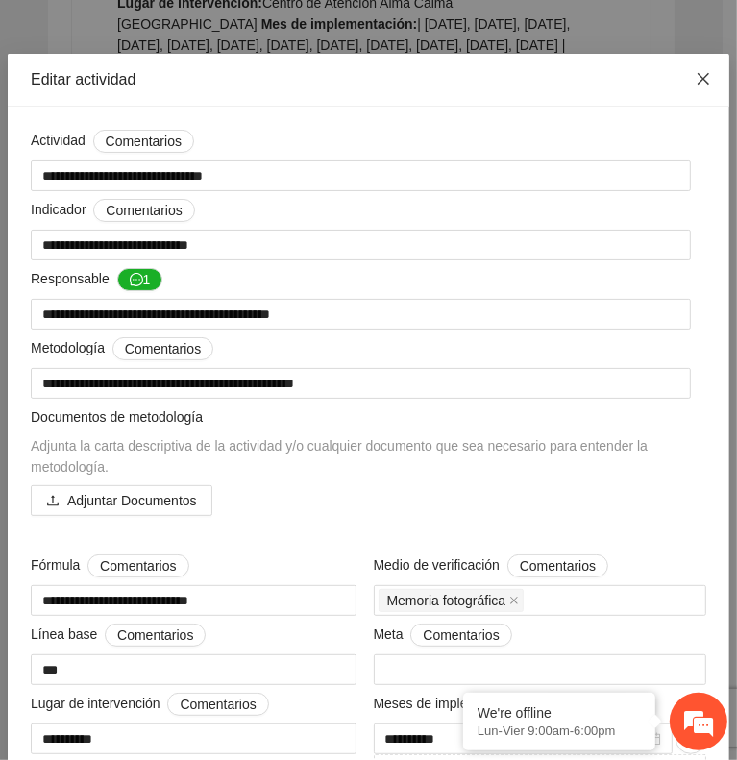
click at [698, 75] on icon "close" at bounding box center [704, 79] width 12 height 12
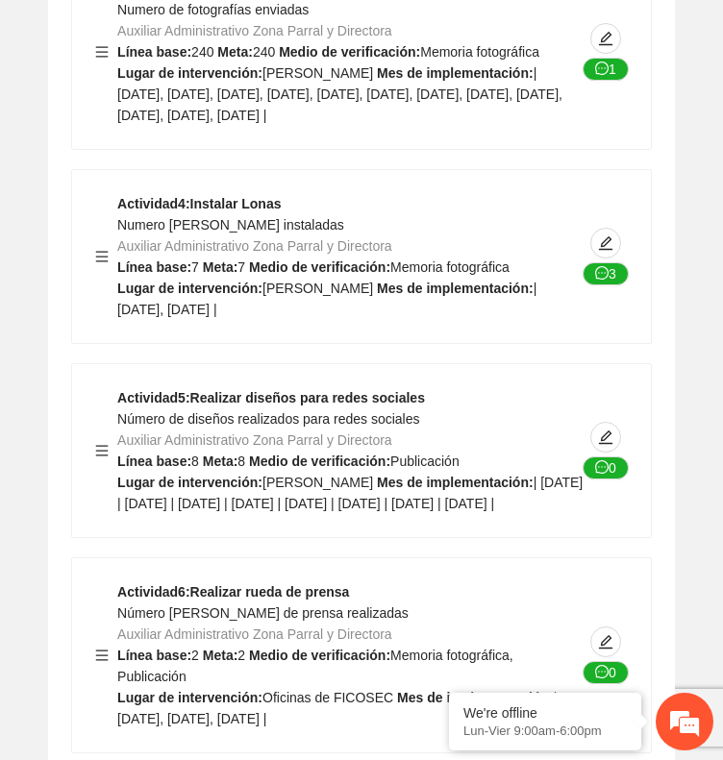
scroll to position [11231, 0]
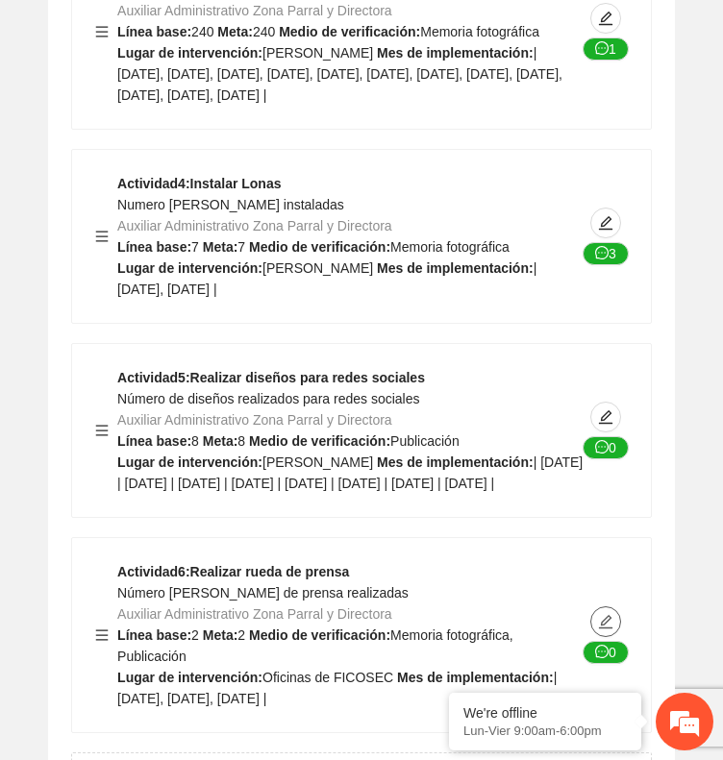
click at [611, 614] on icon "edit" at bounding box center [605, 621] width 15 height 15
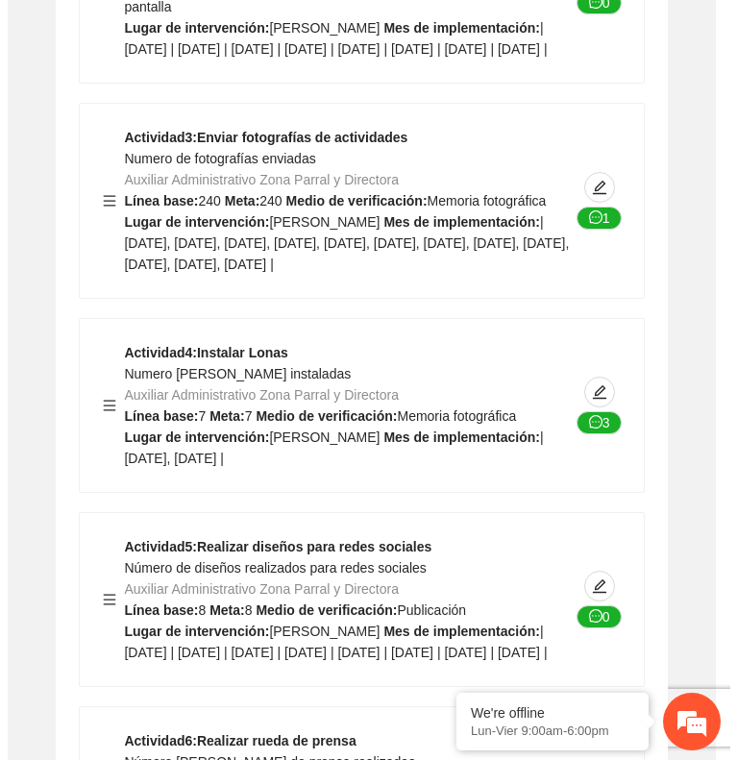
scroll to position [11209, 0]
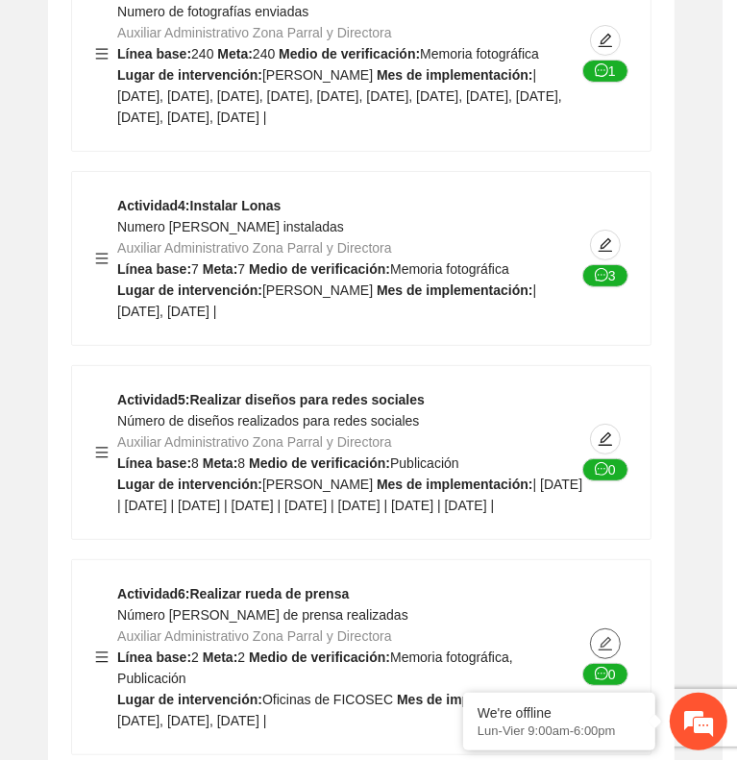
type textarea "**********"
type input "**********"
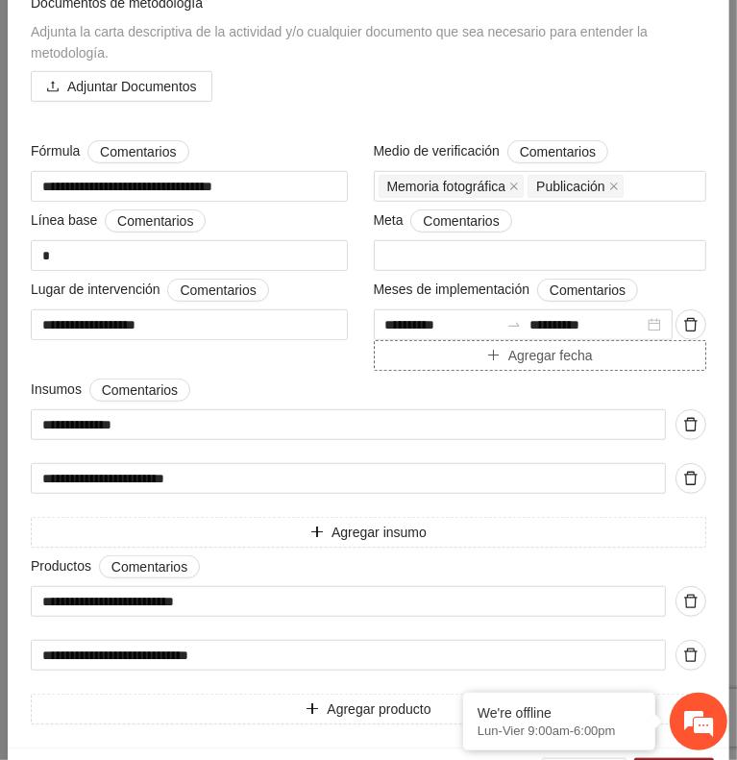
scroll to position [481, 0]
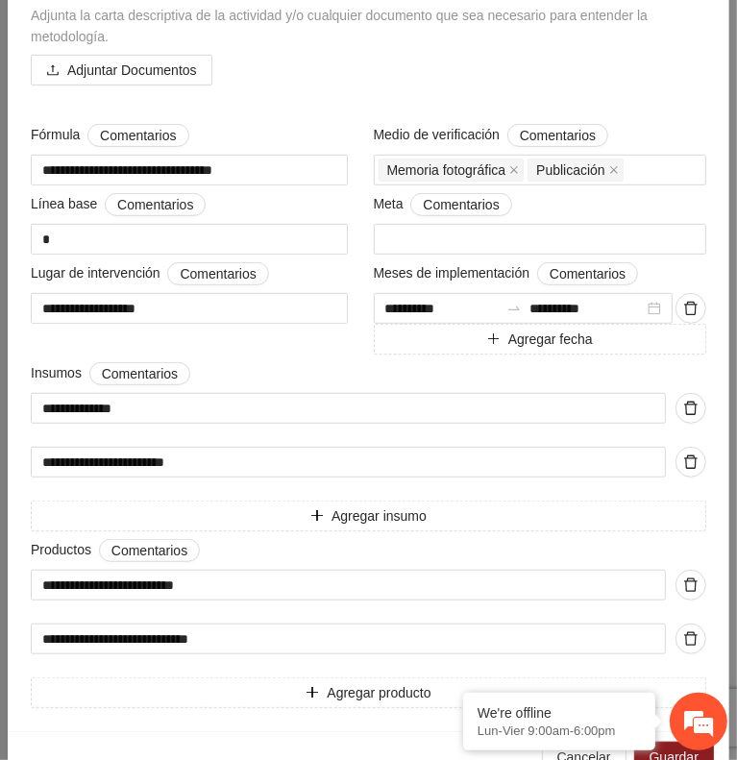
click at [644, 55] on div "Adjuntar Documentos" at bounding box center [369, 70] width 676 height 31
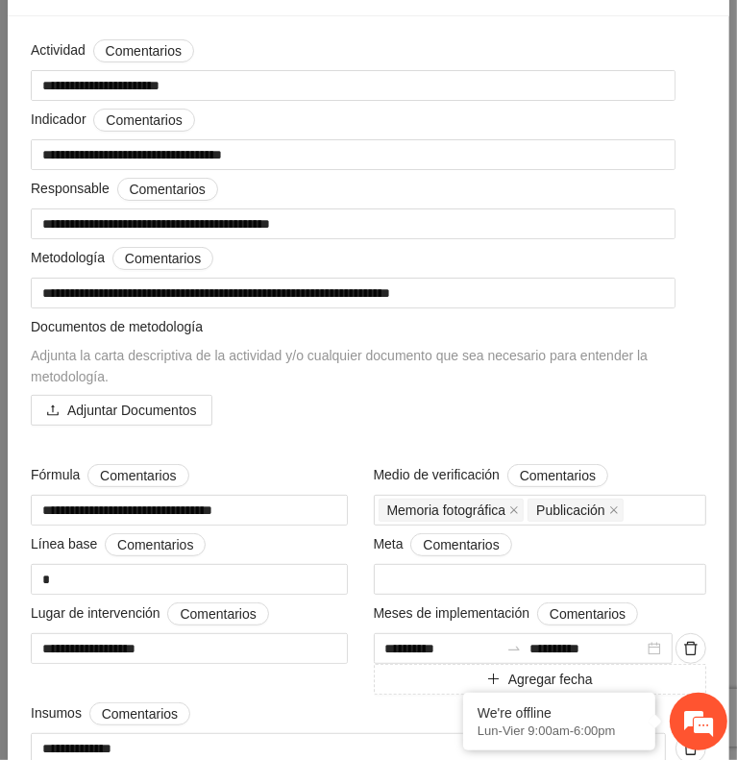
scroll to position [0, 0]
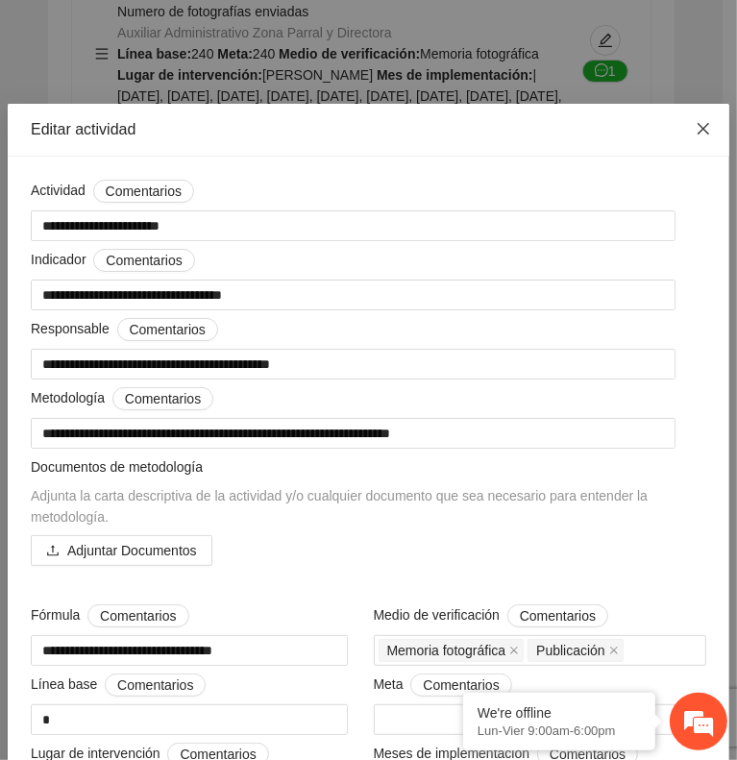
click at [696, 126] on icon "close" at bounding box center [703, 128] width 15 height 15
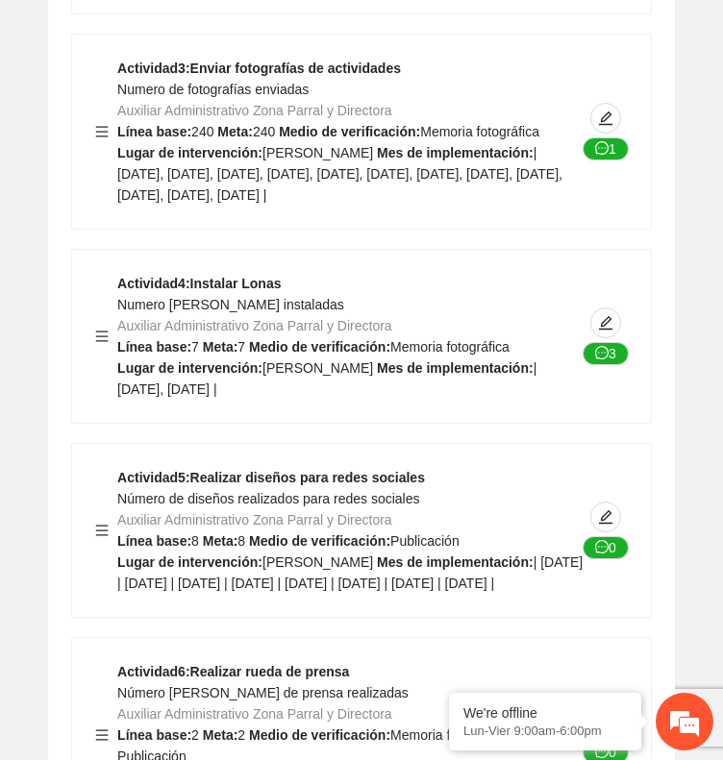
scroll to position [11133, 0]
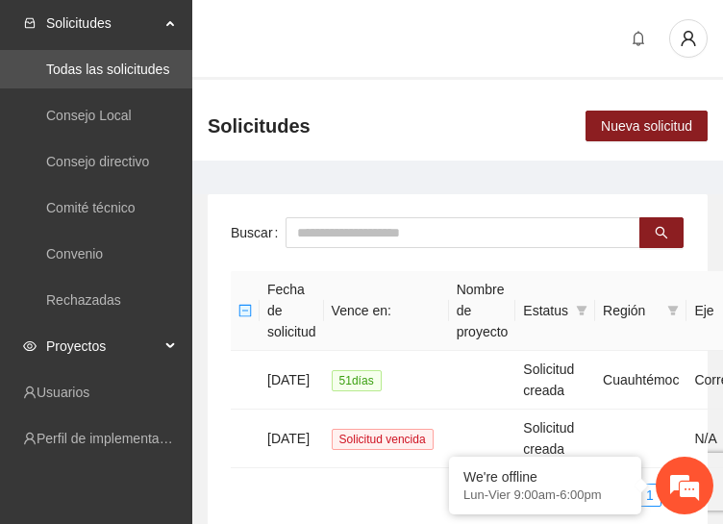
click at [100, 347] on span "Proyectos" at bounding box center [102, 346] width 113 height 38
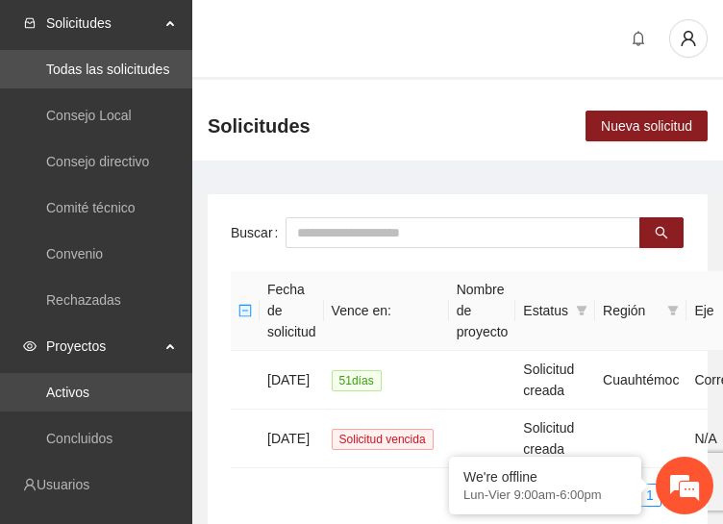
click at [54, 387] on link "Activos" at bounding box center [67, 391] width 43 height 15
